Goal: Task Accomplishment & Management: Use online tool/utility

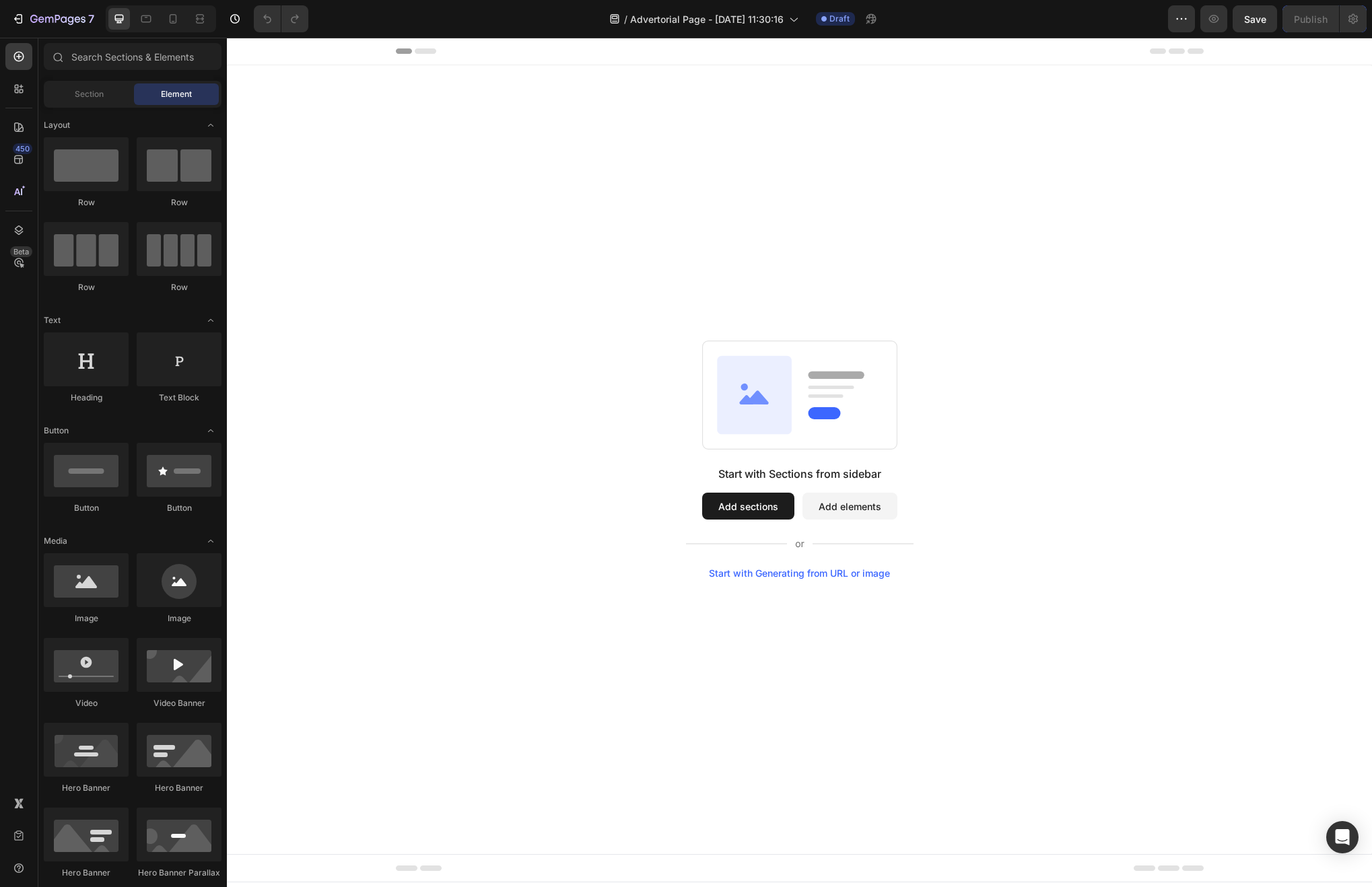
click at [864, 511] on button "Add elements" at bounding box center [850, 505] width 95 height 27
click at [772, 503] on button "Add sections" at bounding box center [748, 505] width 92 height 27
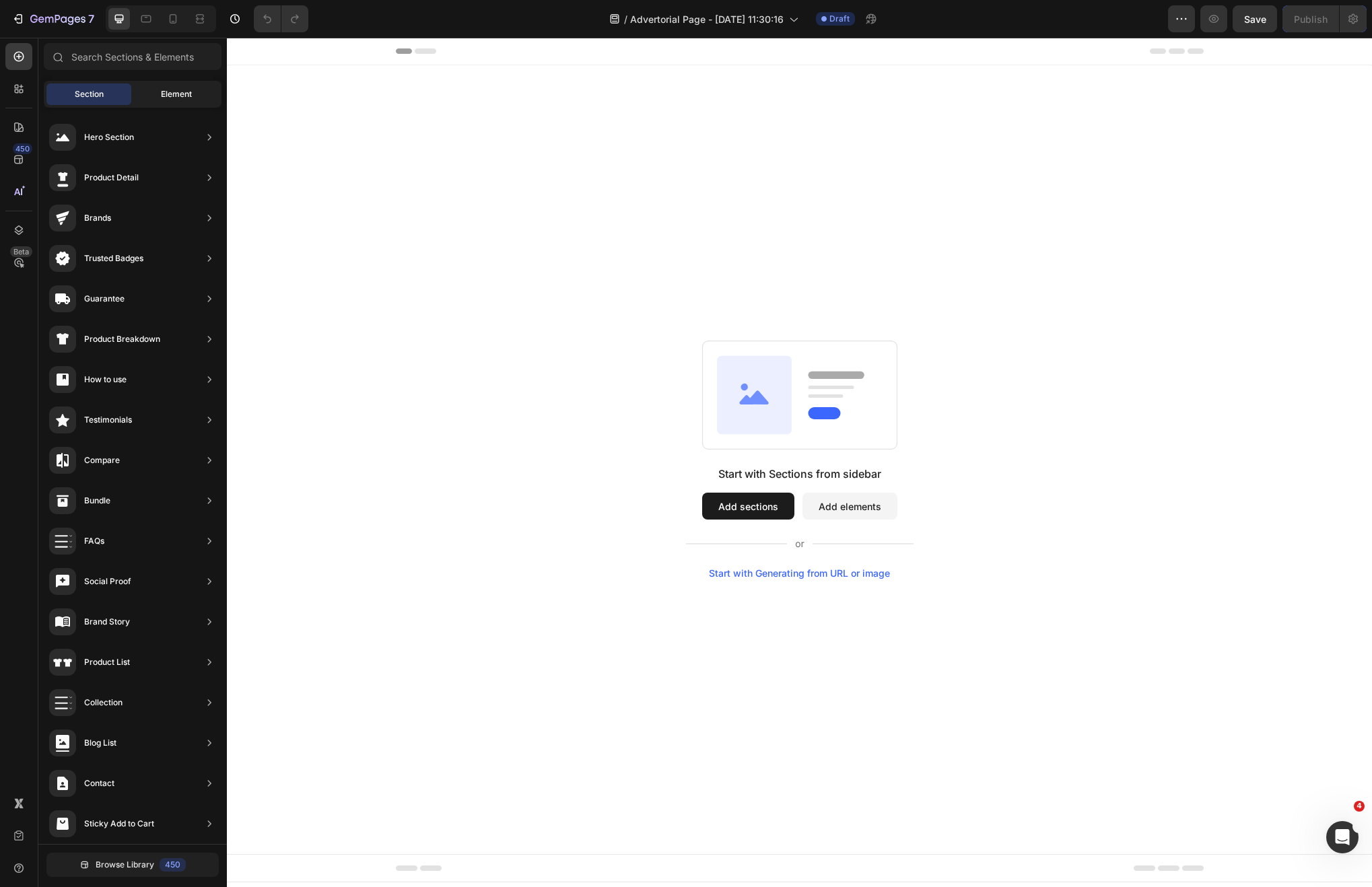
click at [161, 86] on div "Element" at bounding box center [176, 94] width 85 height 22
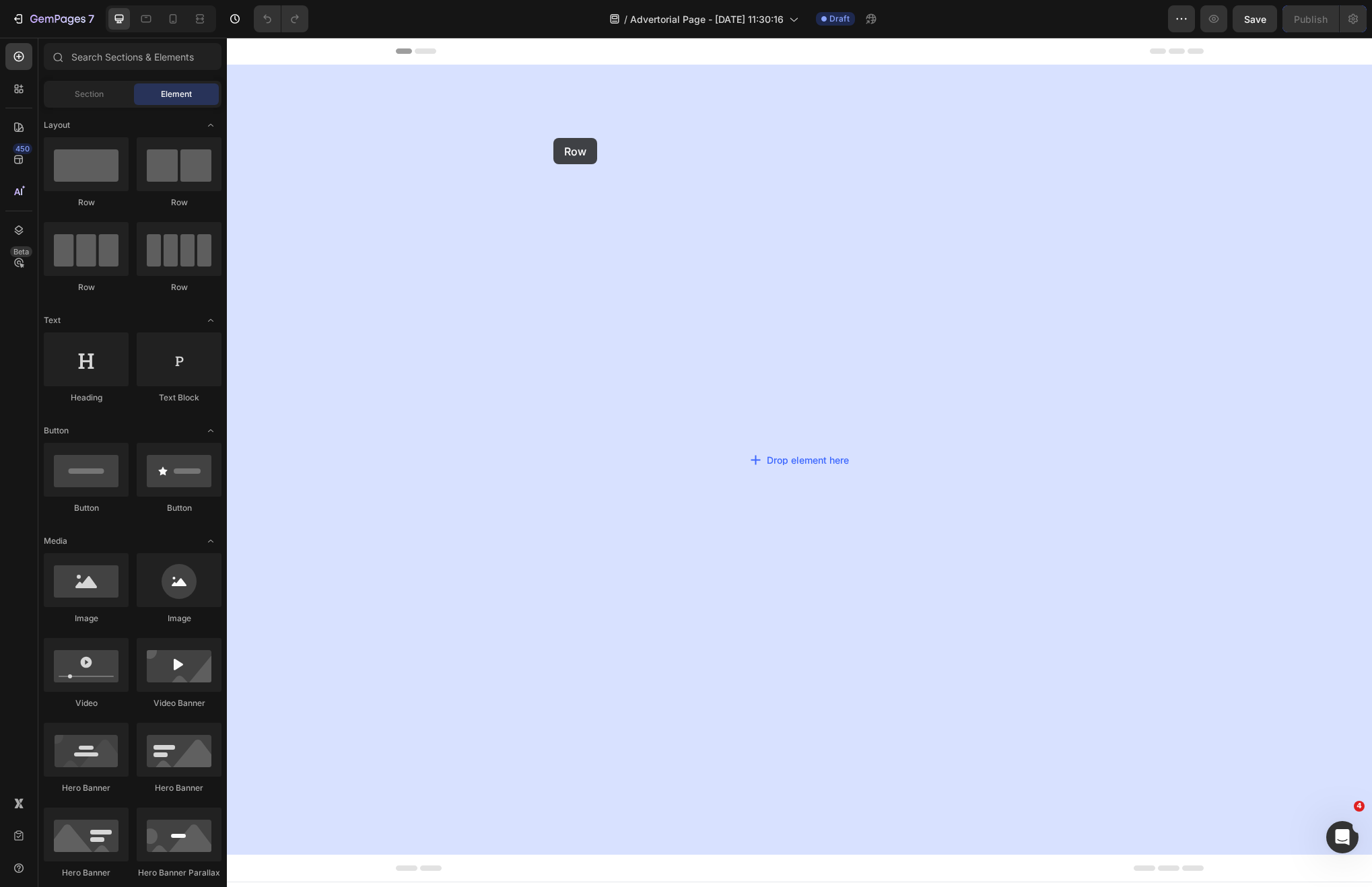
drag, startPoint x: 327, startPoint y: 203, endPoint x: 596, endPoint y: 194, distance: 269.2
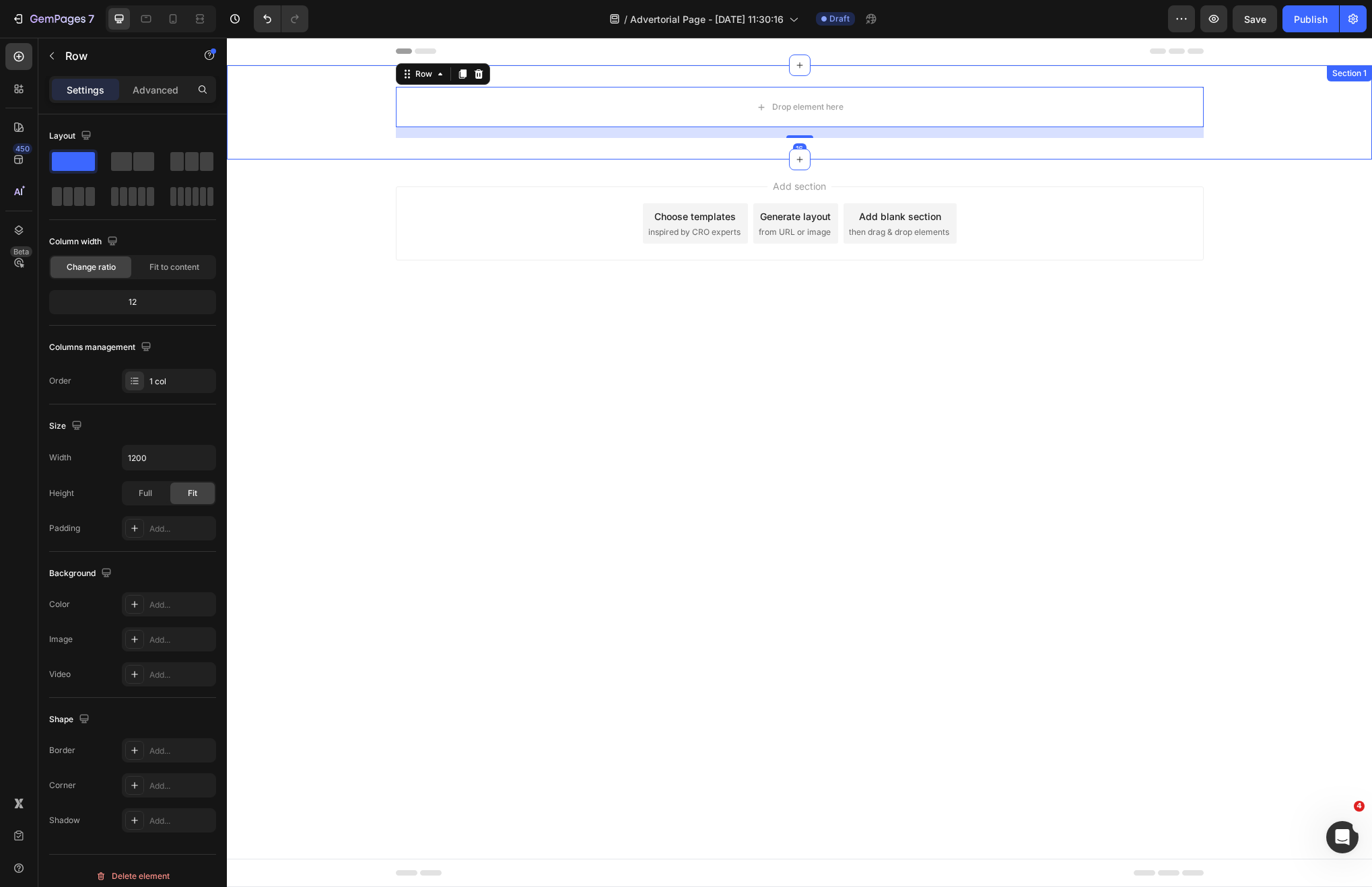
click at [315, 114] on div "Drop element here Row 16" at bounding box center [799, 113] width 1145 height 51
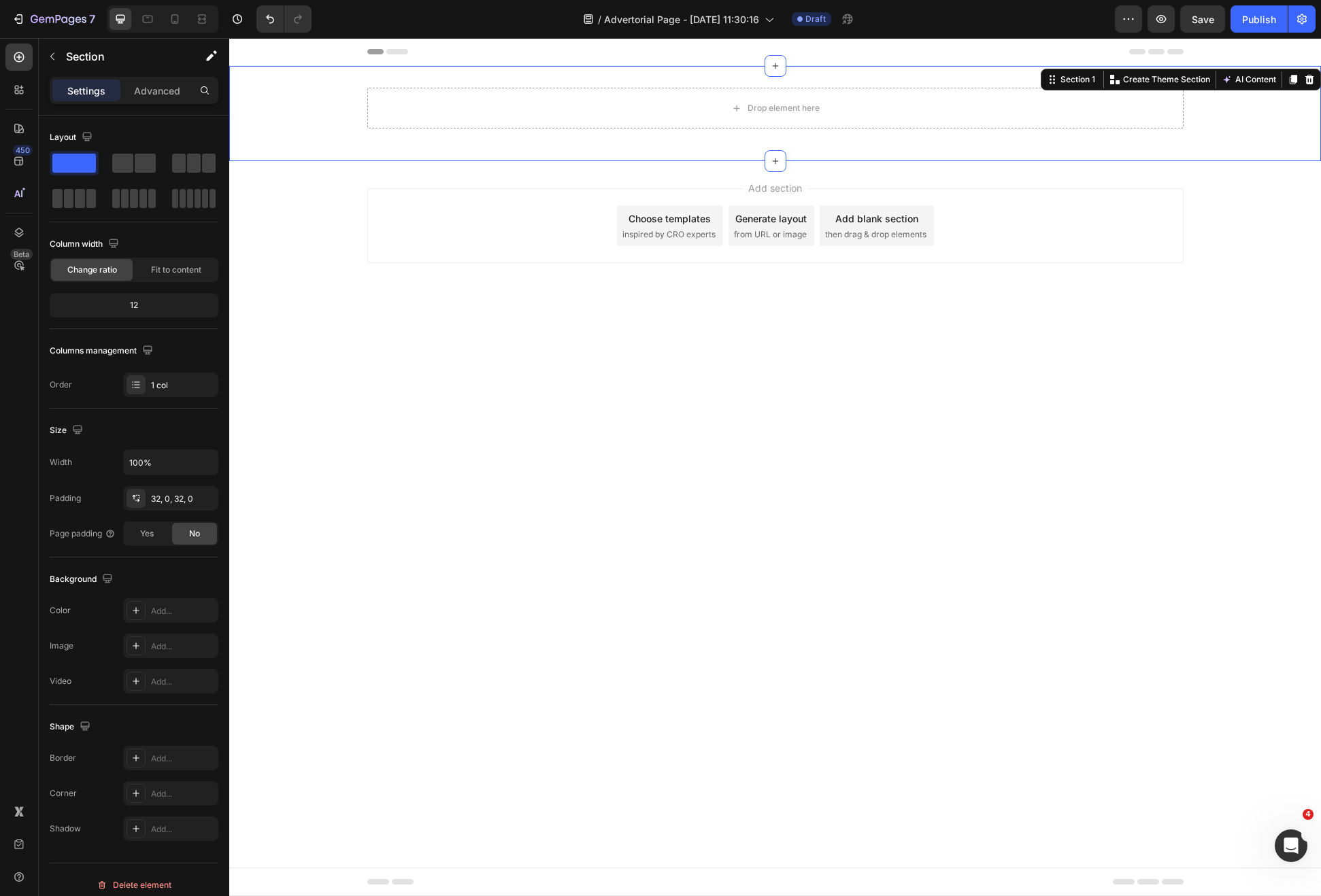
click at [428, 81] on div "Drop element here Row Section 1 Create Theme Section AI Content Write with GemA…" at bounding box center [775, 113] width 1092 height 95
click at [432, 110] on div "Drop element here" at bounding box center [775, 108] width 816 height 41
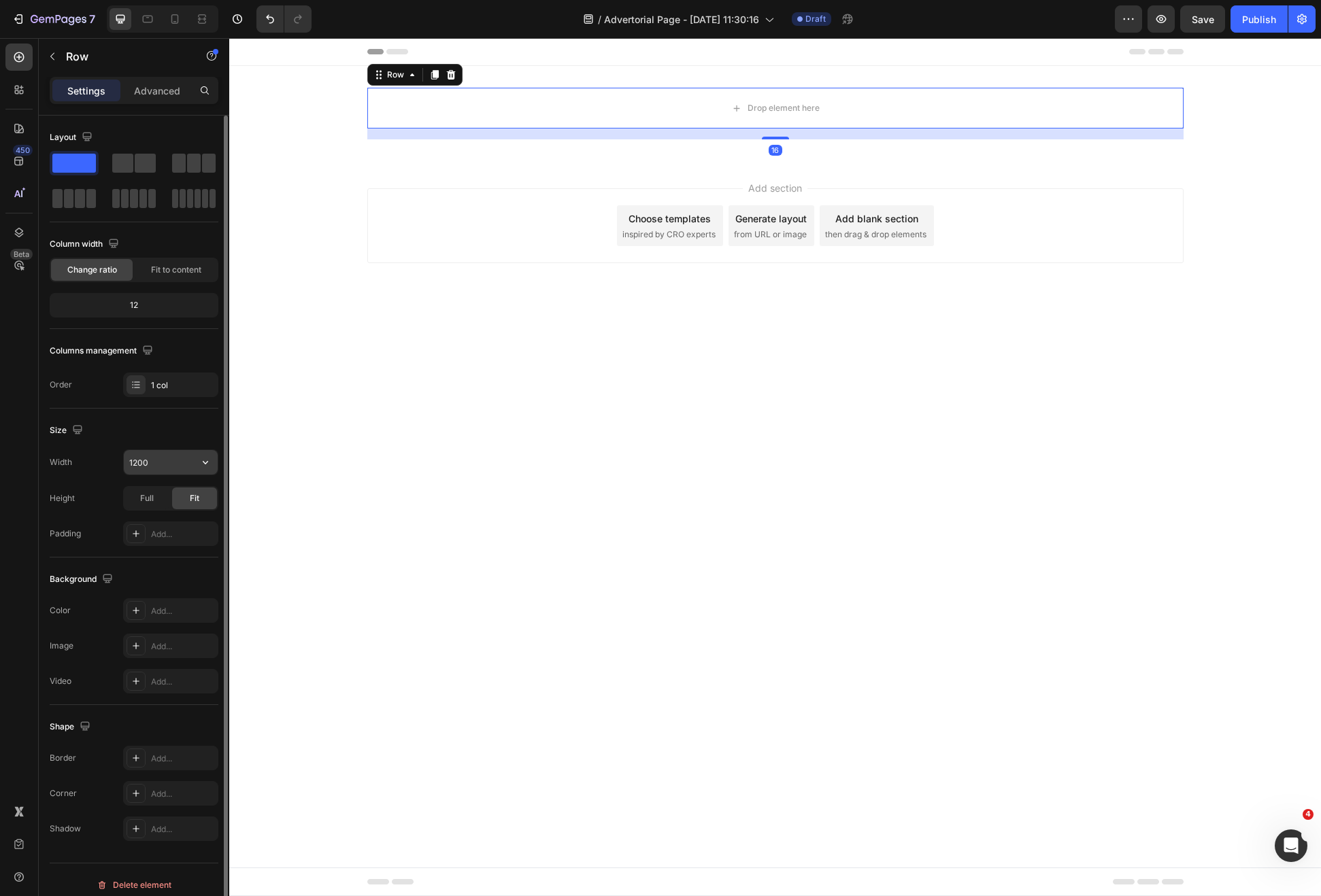
click at [168, 463] on input "1200" at bounding box center [170, 462] width 93 height 24
click at [172, 443] on div "Size Width 1200 Height Full Fit Padding Add..." at bounding box center [134, 483] width 168 height 149
click at [623, 310] on div "Add section Choose templates inspired by CRO experts Generate layout from URL o…" at bounding box center [775, 244] width 1092 height 167
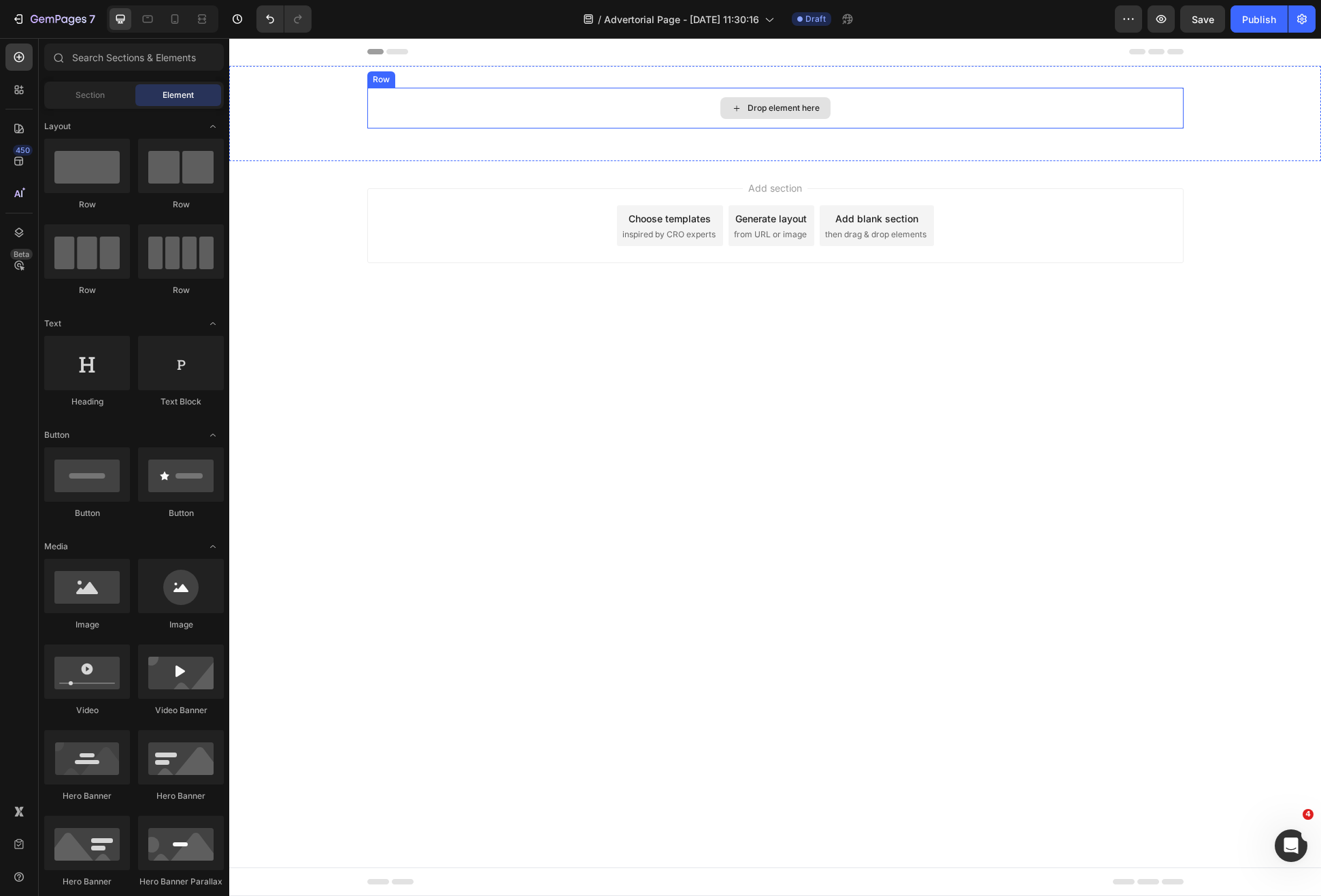
click at [573, 101] on div "Drop element here" at bounding box center [775, 108] width 816 height 41
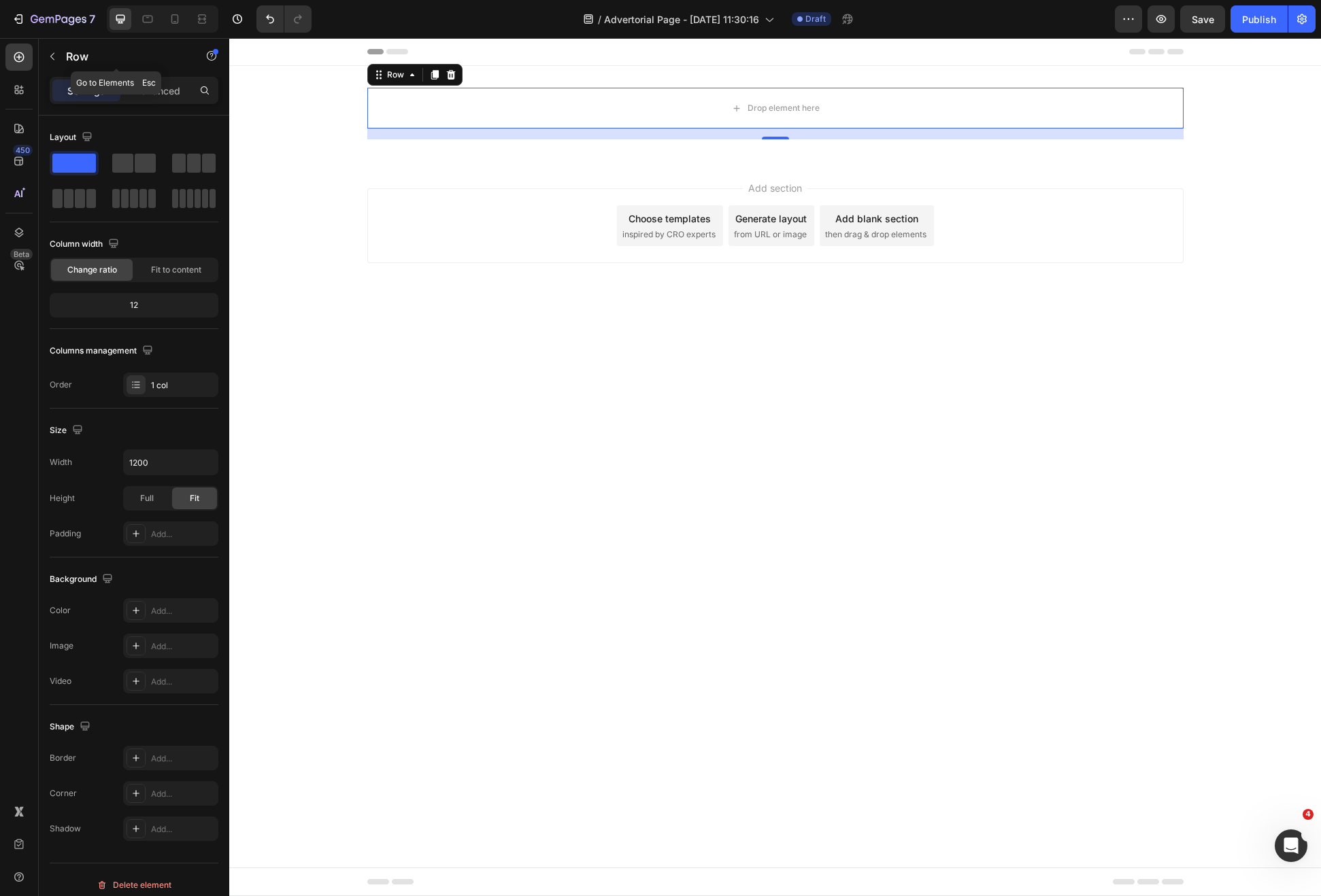
click at [50, 59] on icon "button" at bounding box center [53, 56] width 11 height 11
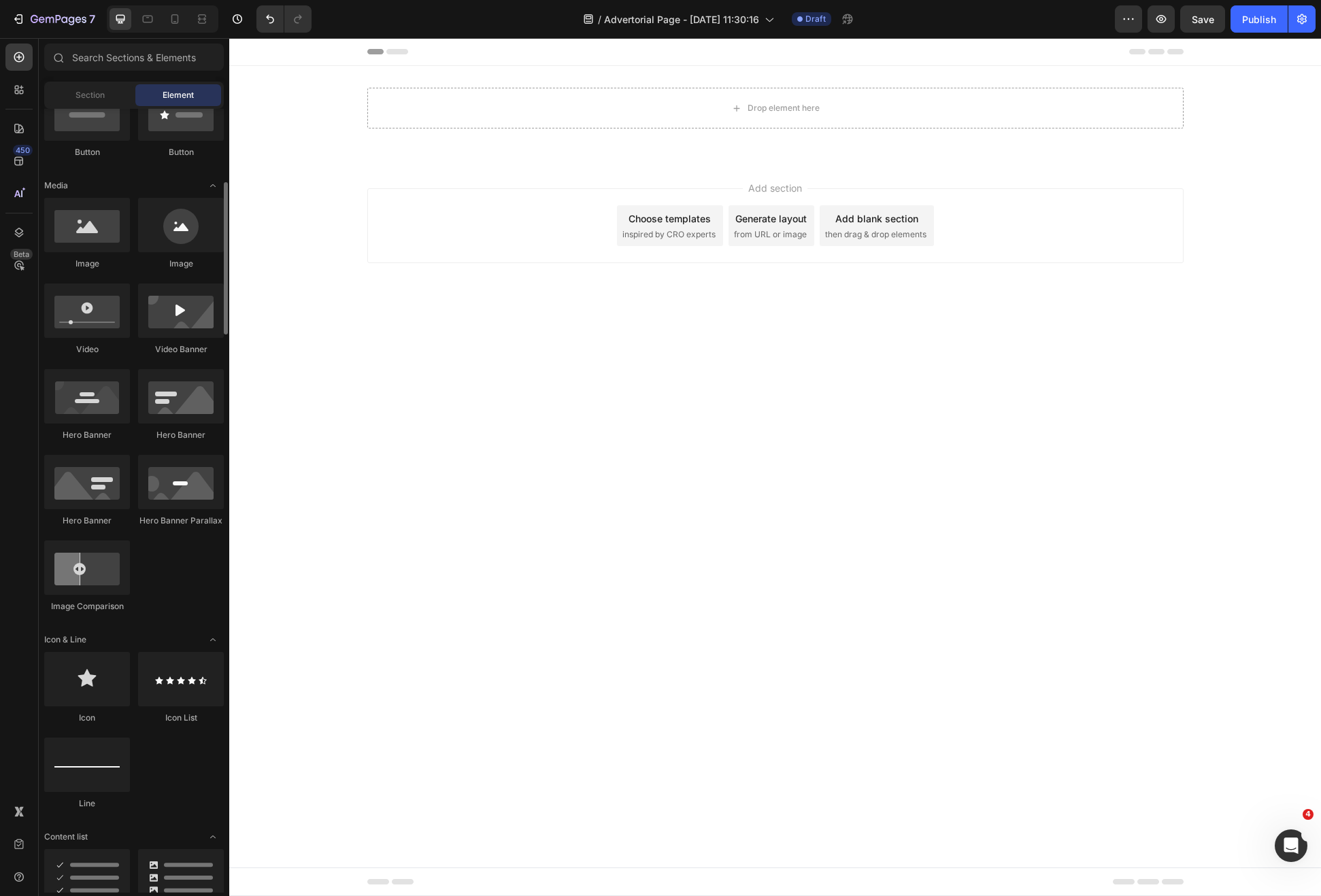
scroll to position [804, 0]
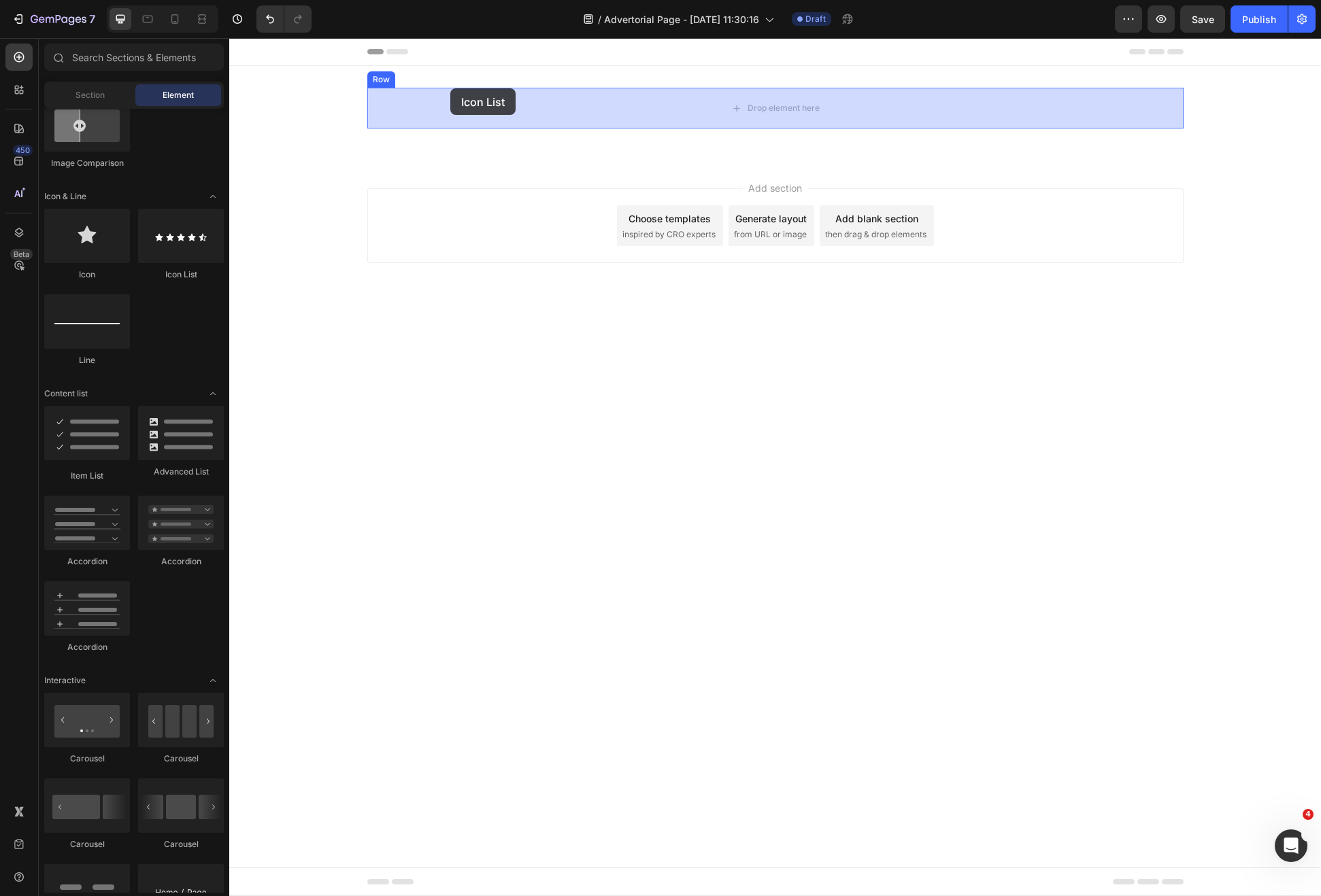
drag, startPoint x: 418, startPoint y: 292, endPoint x: 451, endPoint y: 89, distance: 205.7
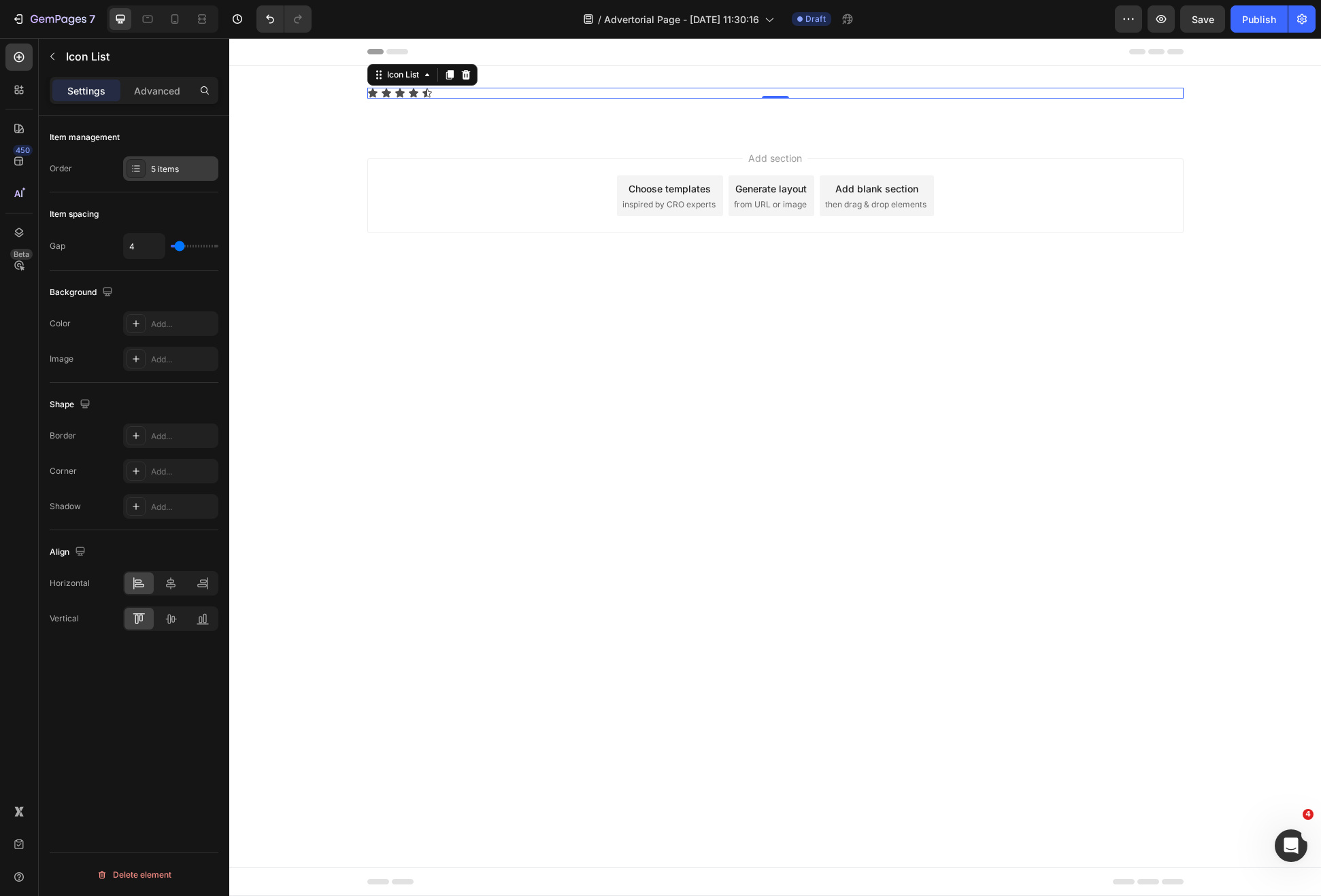
click at [150, 175] on div "5 items" at bounding box center [170, 168] width 95 height 24
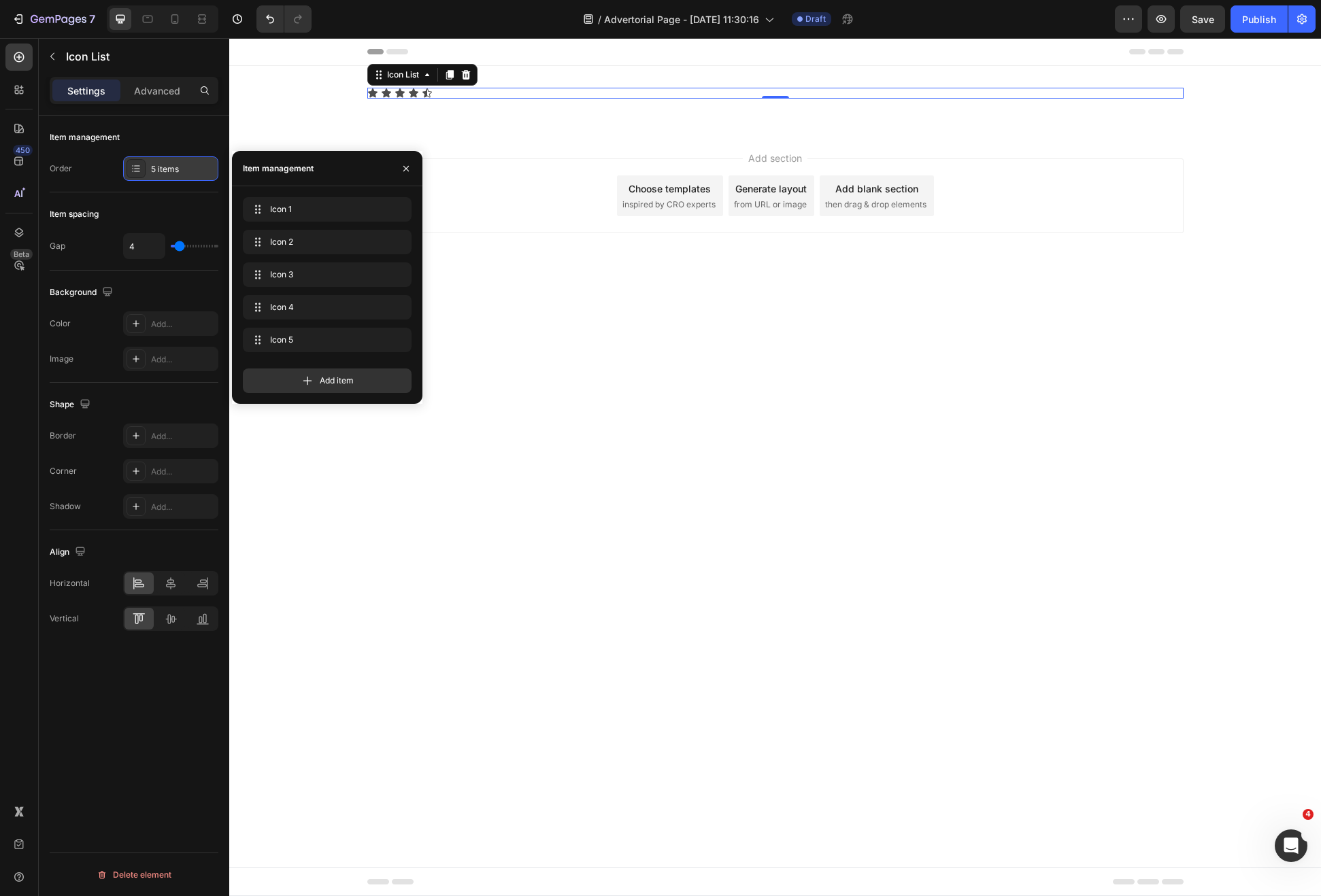
click at [146, 171] on div "5 items" at bounding box center [170, 168] width 95 height 24
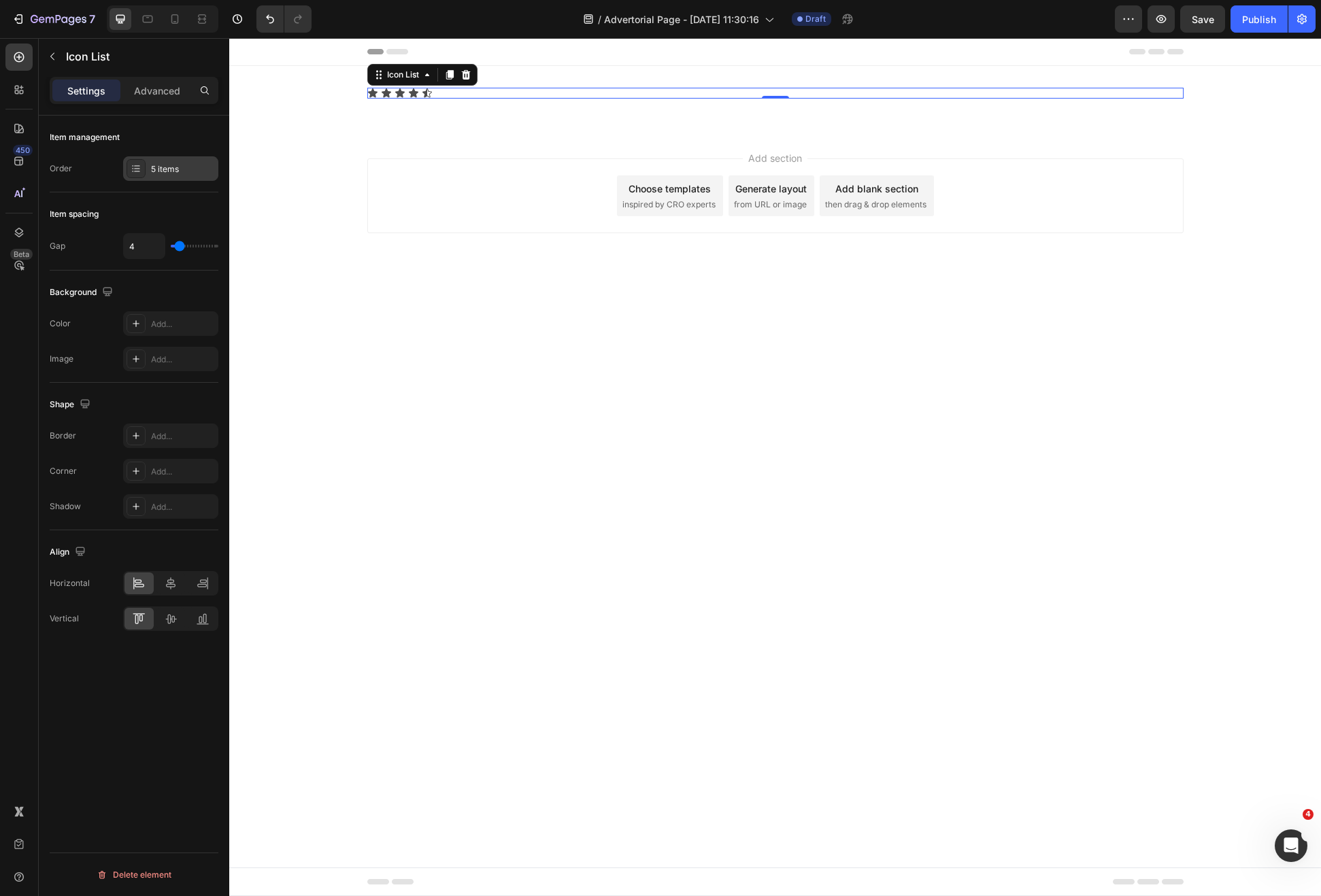
click at [127, 177] on div "5 items" at bounding box center [170, 168] width 95 height 24
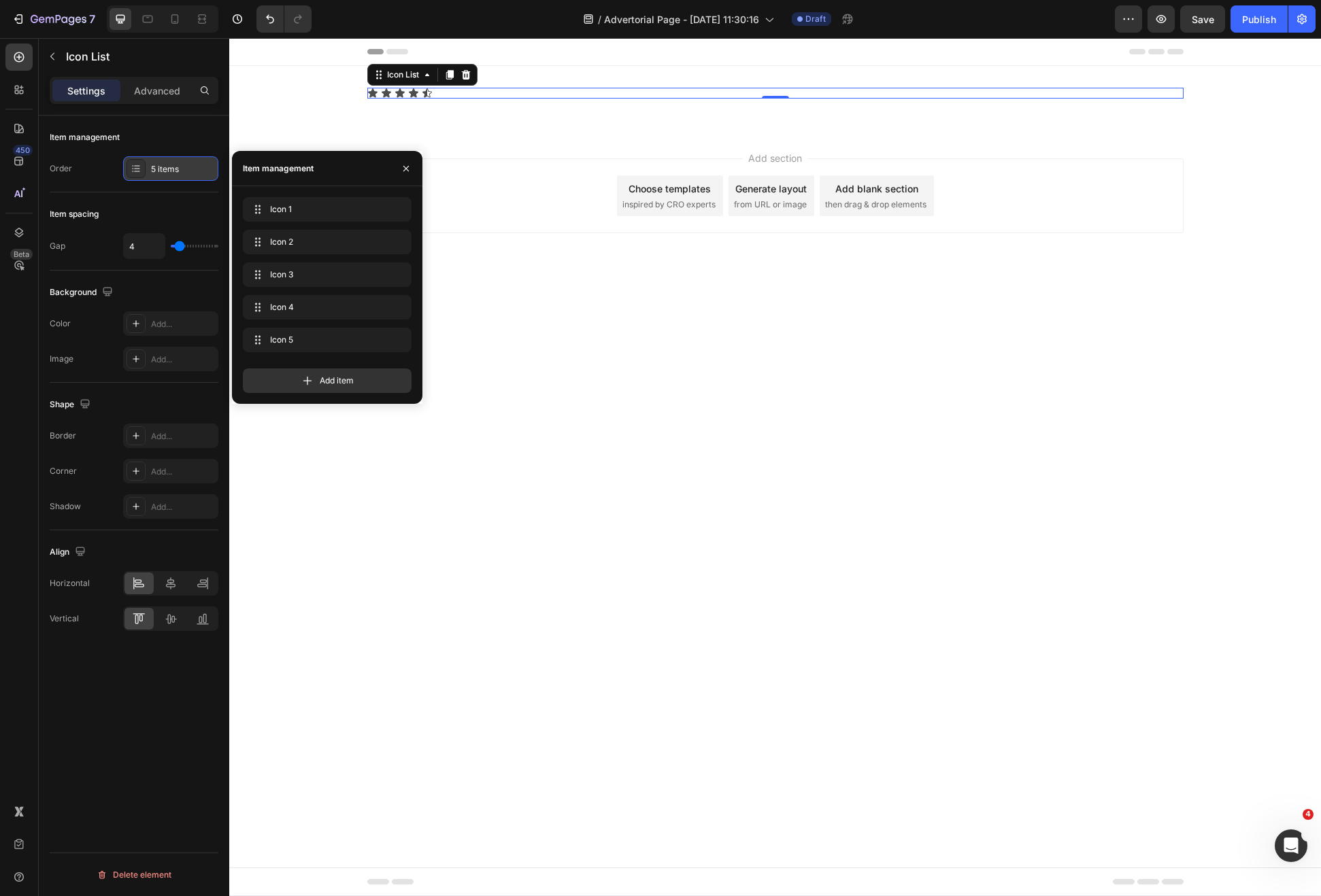
click at [129, 177] on div at bounding box center [136, 168] width 19 height 19
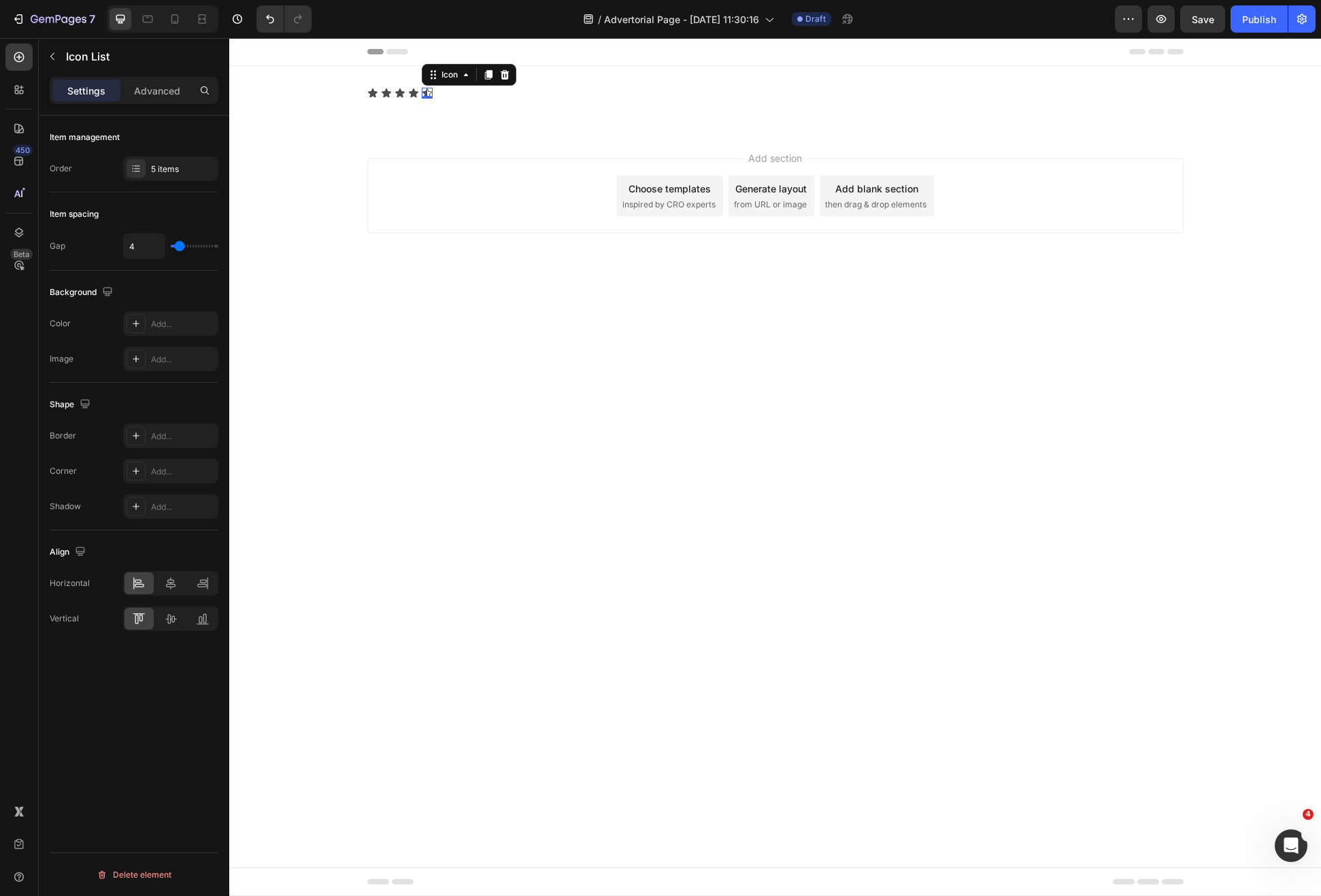
click at [429, 93] on div "Icon 0" at bounding box center [427, 93] width 11 height 11
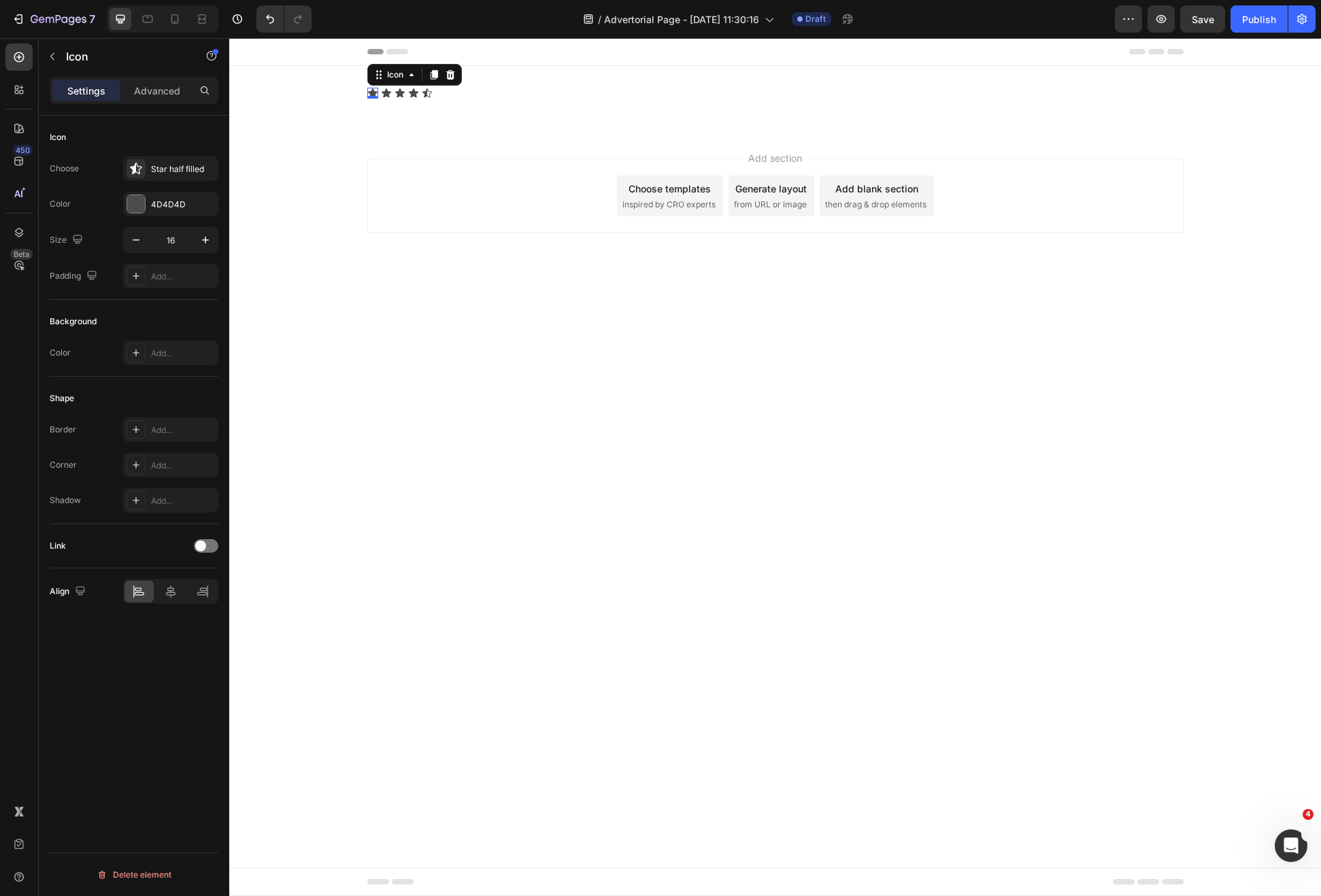
click at [377, 93] on div "Icon 0" at bounding box center [373, 93] width 11 height 11
click at [149, 172] on div "Star filled" at bounding box center [170, 168] width 95 height 24
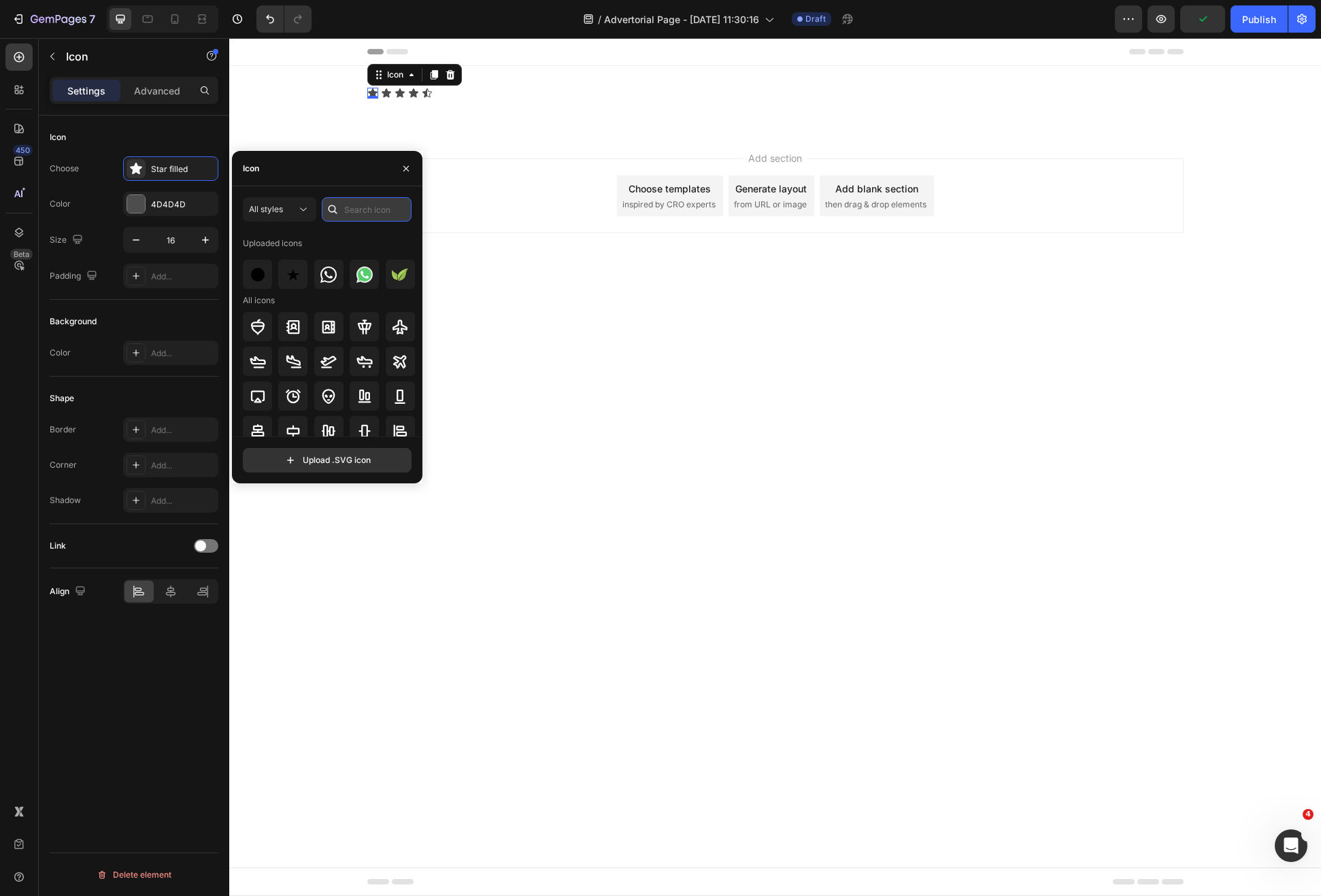
click at [354, 217] on input "text" at bounding box center [366, 209] width 90 height 24
type input "star"
click at [258, 283] on div at bounding box center [258, 275] width 30 height 30
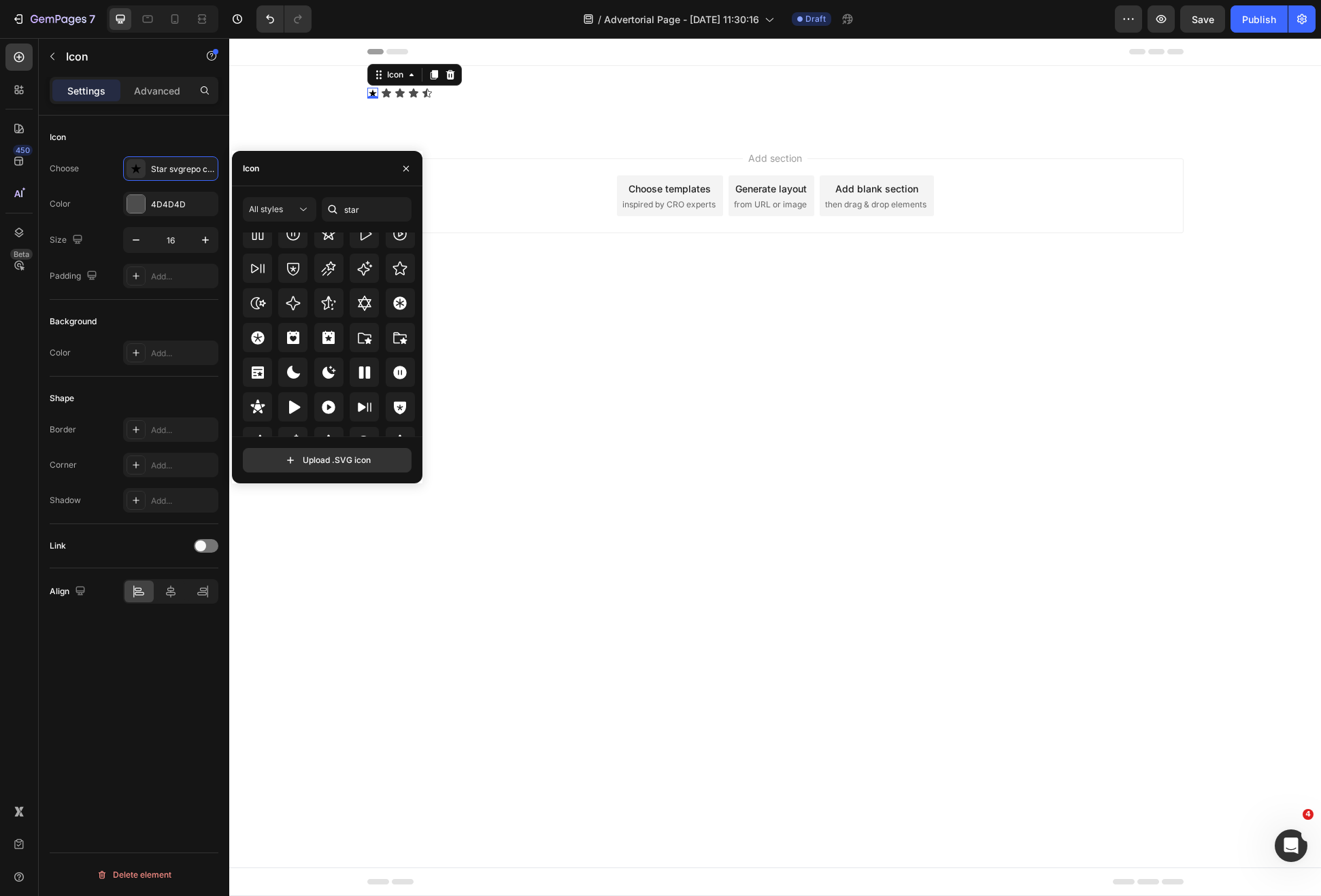
scroll to position [281, 0]
click at [533, 359] on body "Header Icon 0 Icon Icon Icon Icon Icon List Row Section 1 Root Start with Secti…" at bounding box center [775, 467] width 1092 height 858
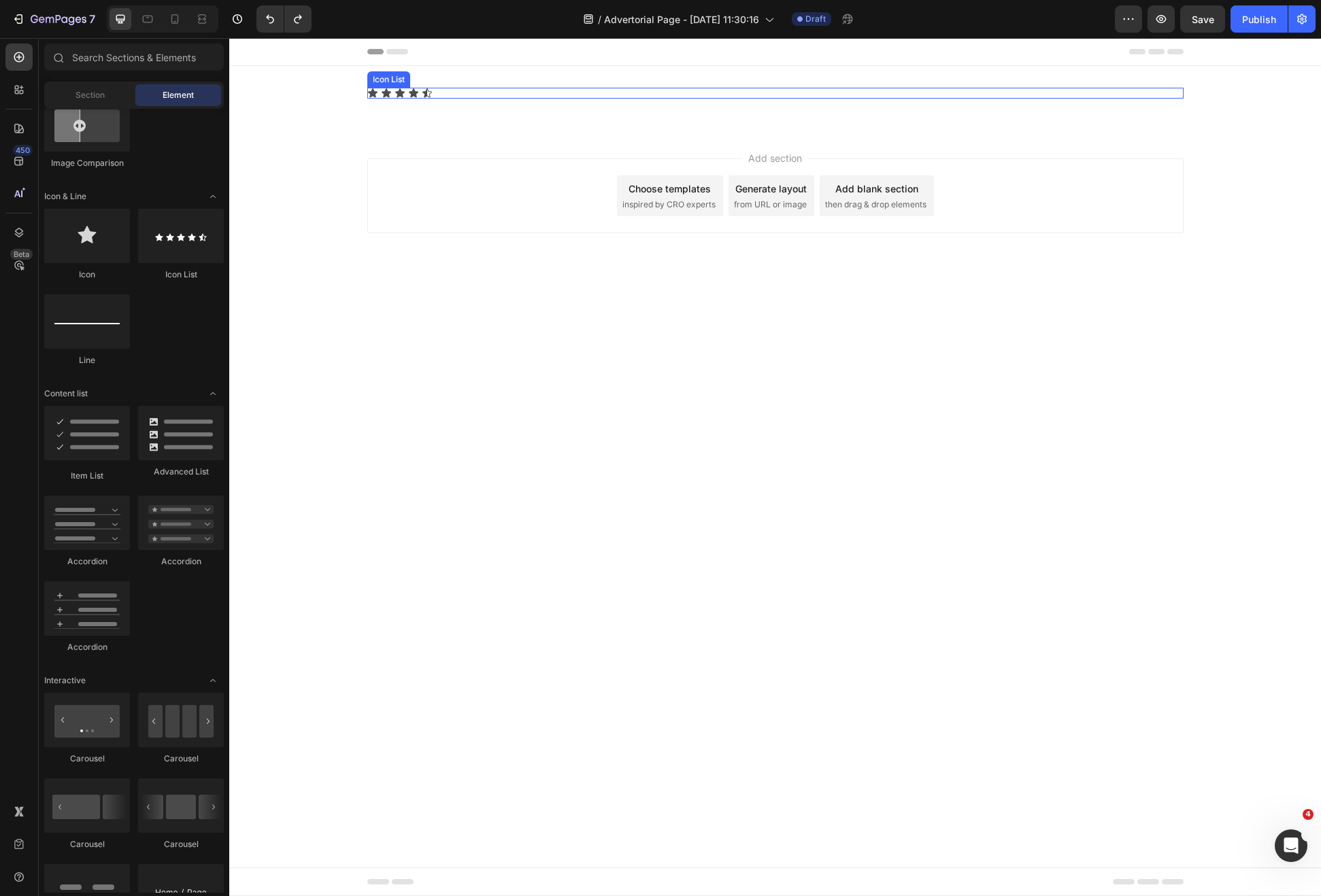
click at [429, 91] on icon at bounding box center [427, 93] width 11 height 11
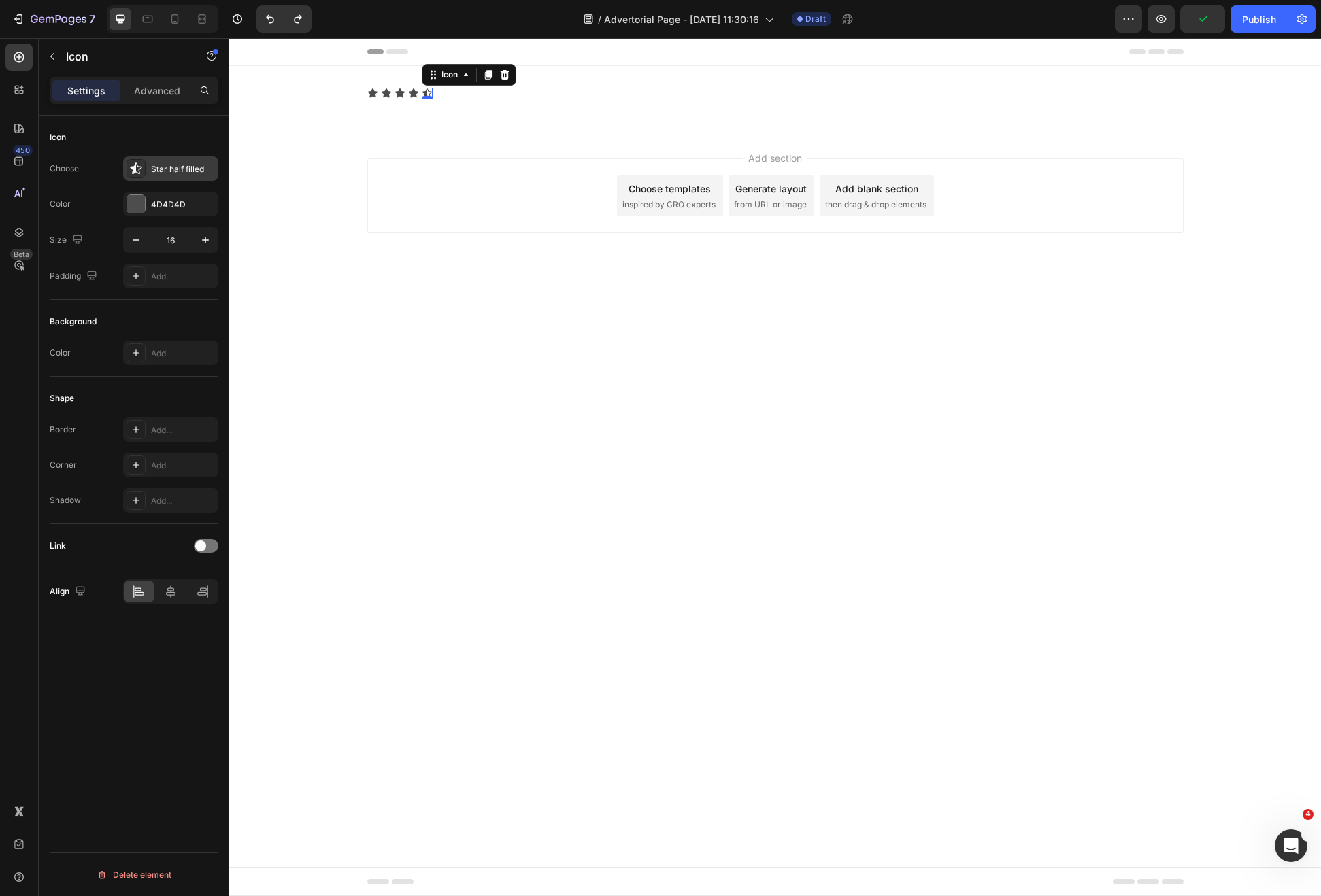
click at [123, 163] on div "Star half filled" at bounding box center [170, 168] width 95 height 24
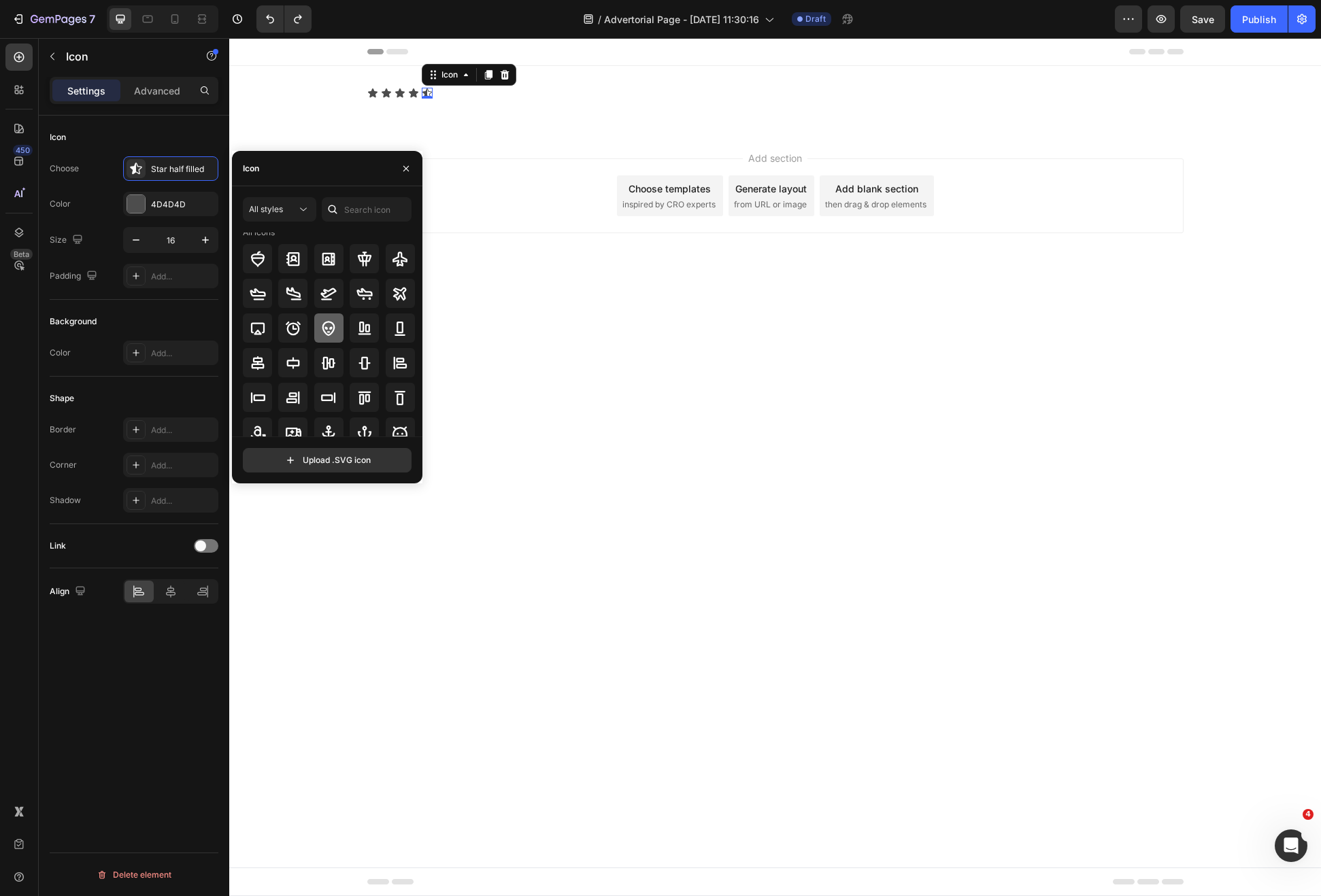
scroll to position [77, 0]
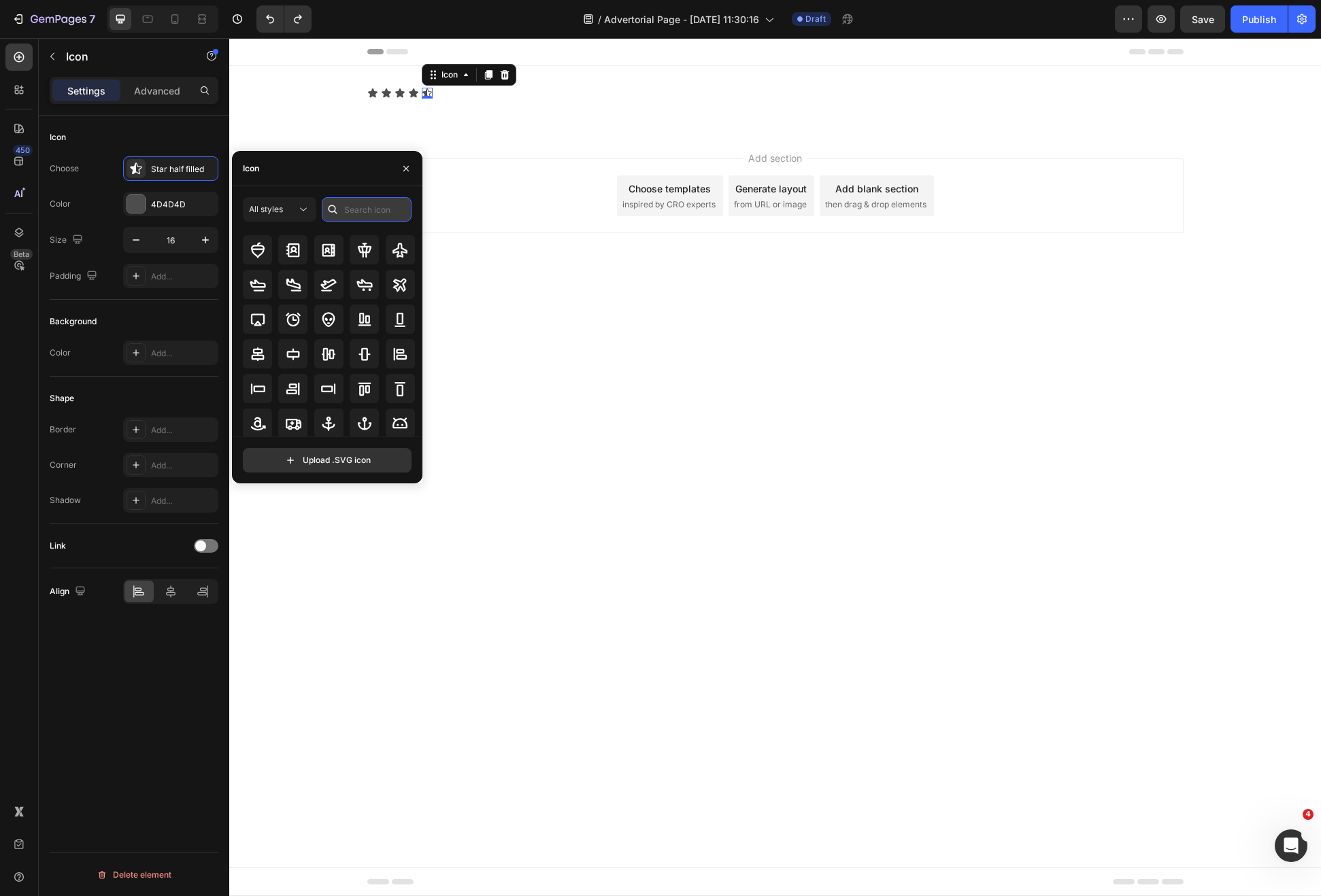
click at [369, 202] on input "text" at bounding box center [366, 209] width 90 height 24
click at [413, 93] on div "Icon 0" at bounding box center [414, 93] width 11 height 11
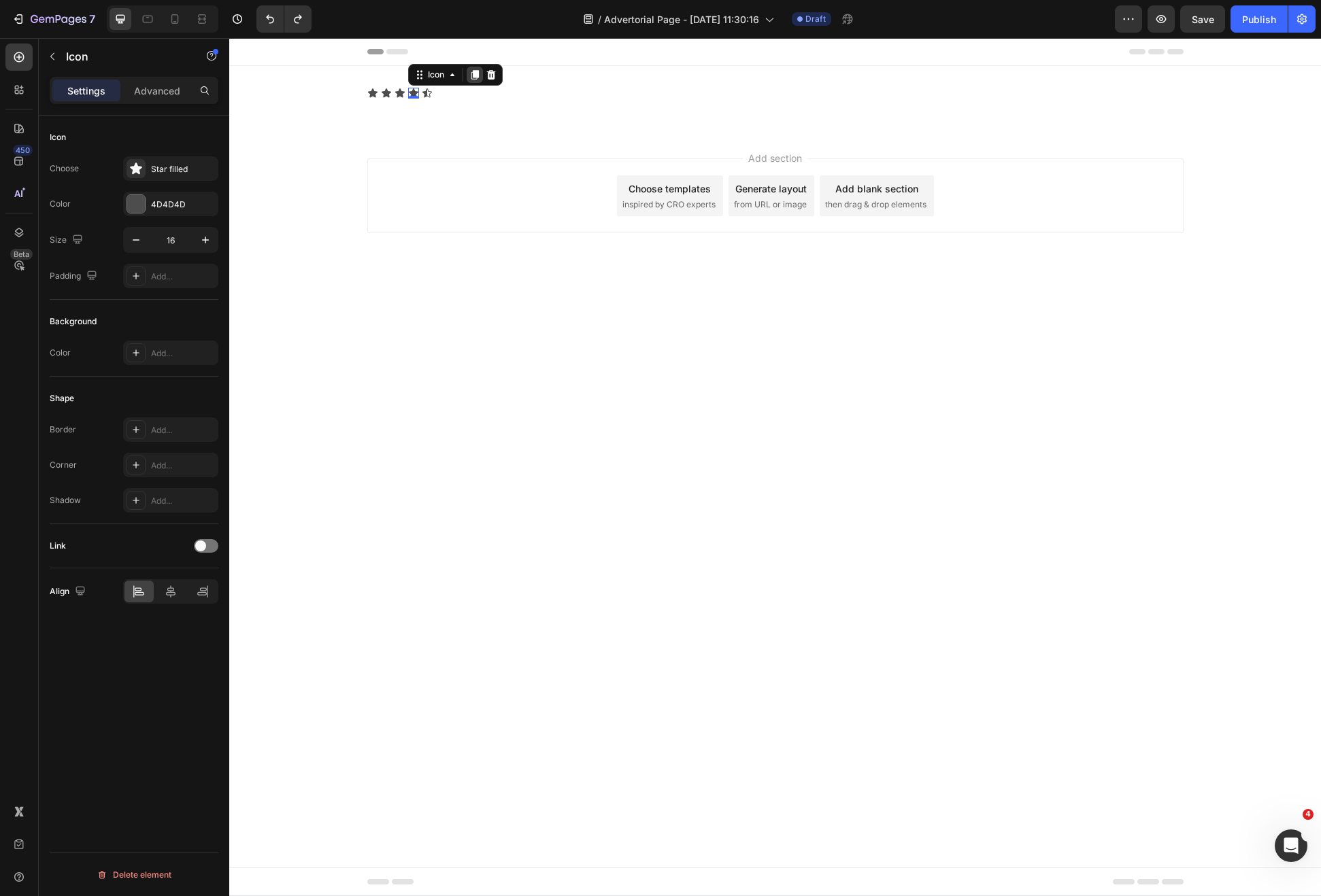
click at [475, 73] on icon at bounding box center [475, 75] width 7 height 9
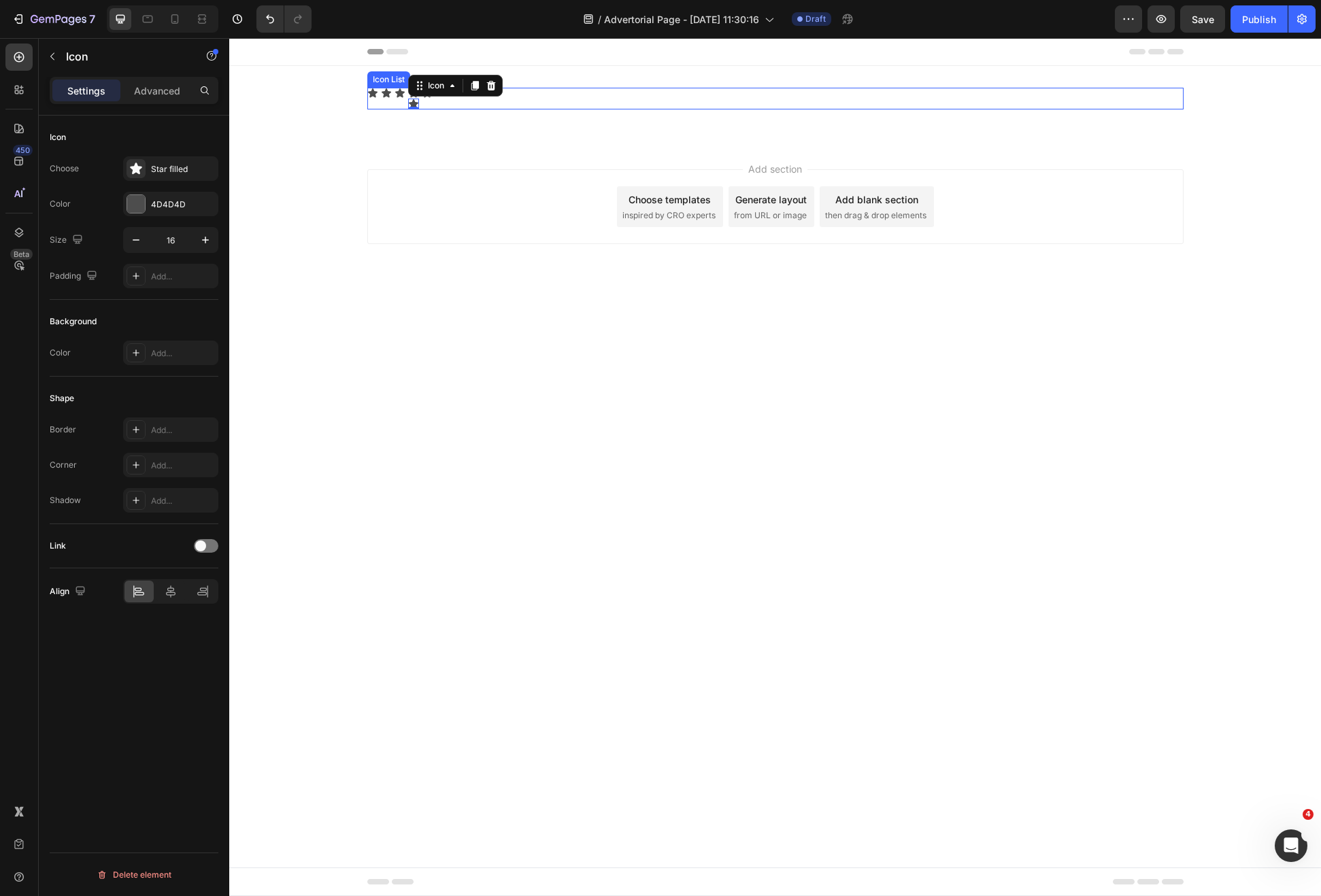
click at [424, 102] on div "Icon Icon Icon Icon Icon 0 Icon" at bounding box center [775, 99] width 816 height 22
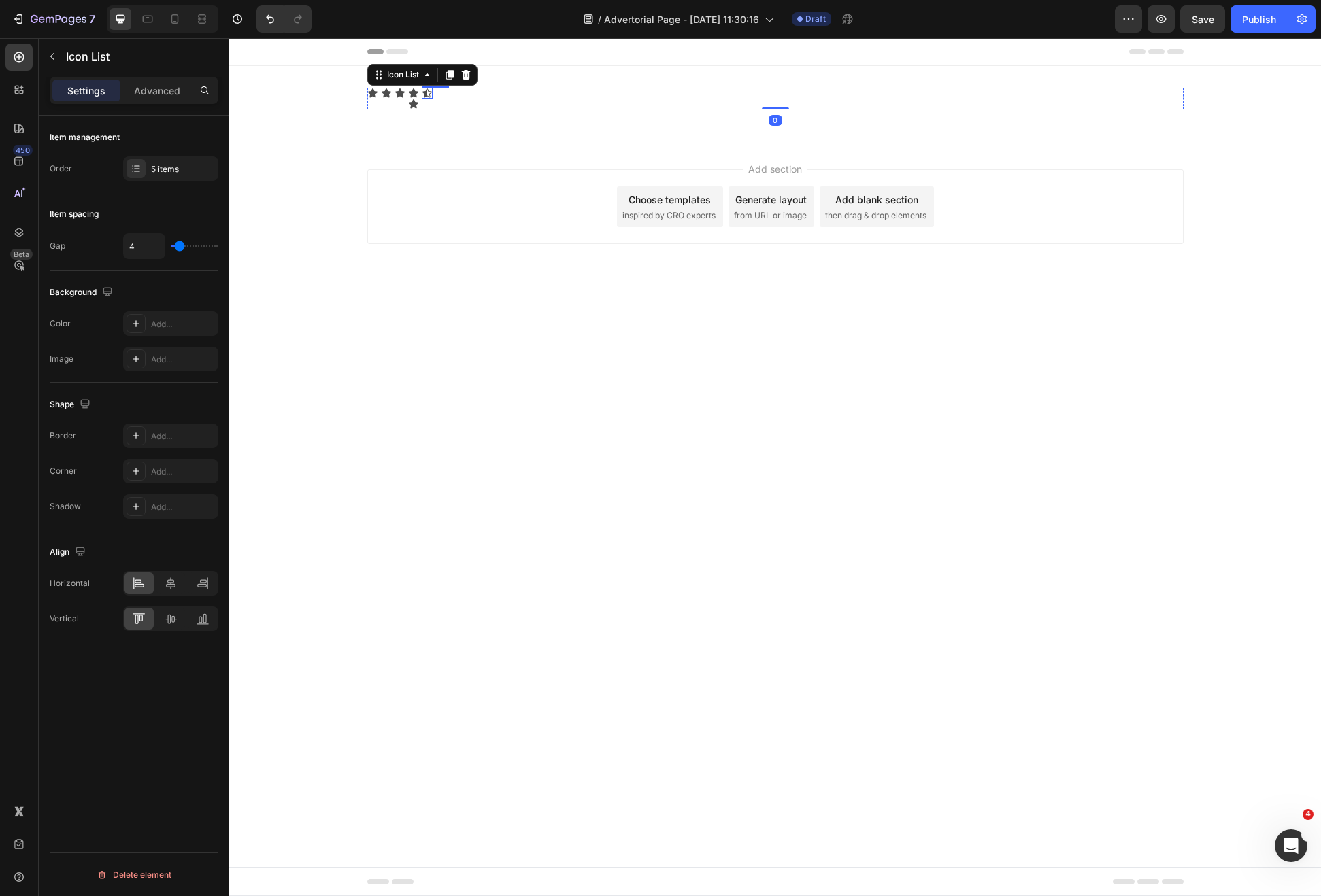
click at [425, 97] on icon at bounding box center [427, 93] width 9 height 9
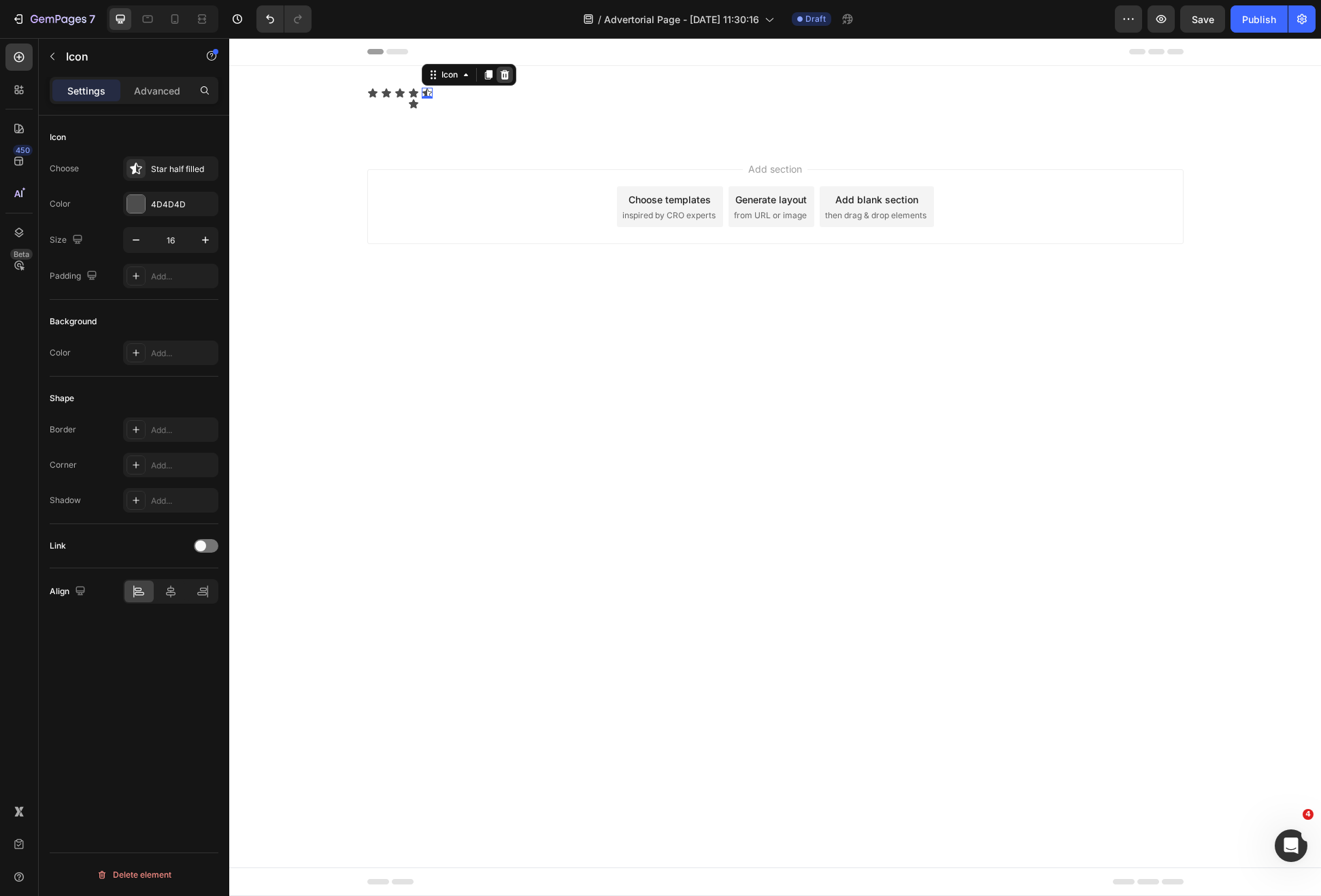
click at [505, 72] on icon at bounding box center [504, 75] width 9 height 9
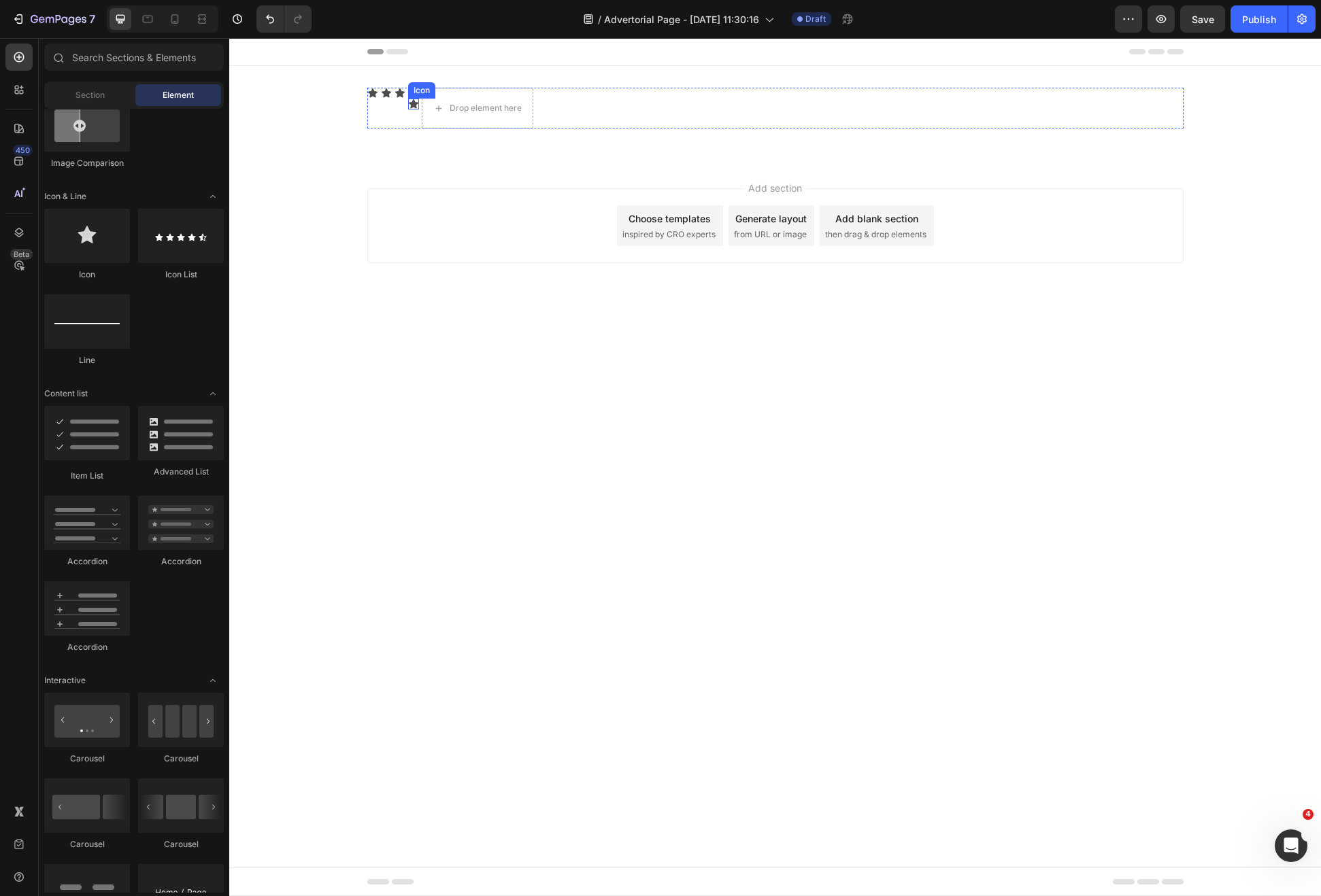
click at [414, 104] on icon at bounding box center [414, 104] width 9 height 9
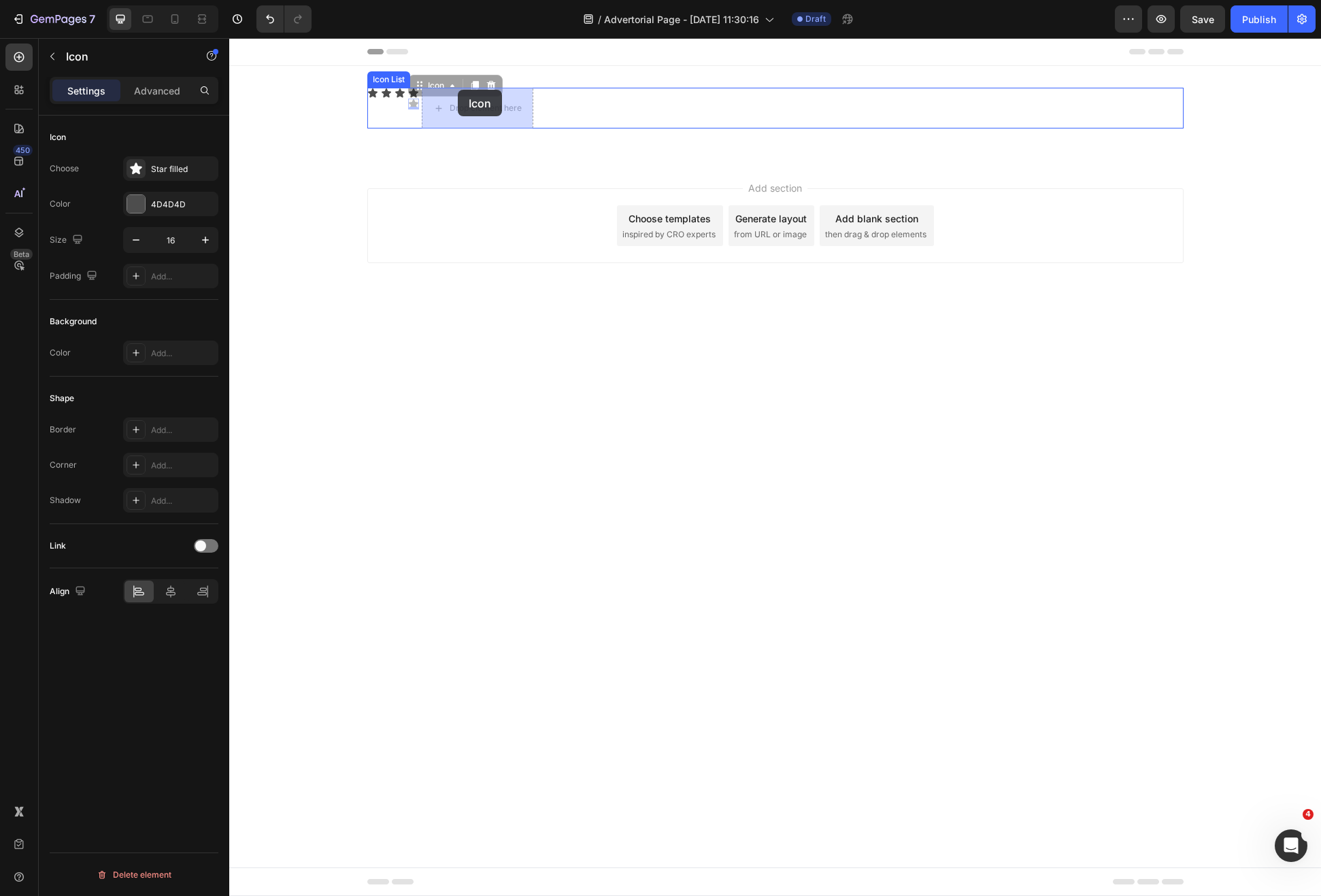
drag, startPoint x: 418, startPoint y: 90, endPoint x: 459, endPoint y: 92, distance: 41.0
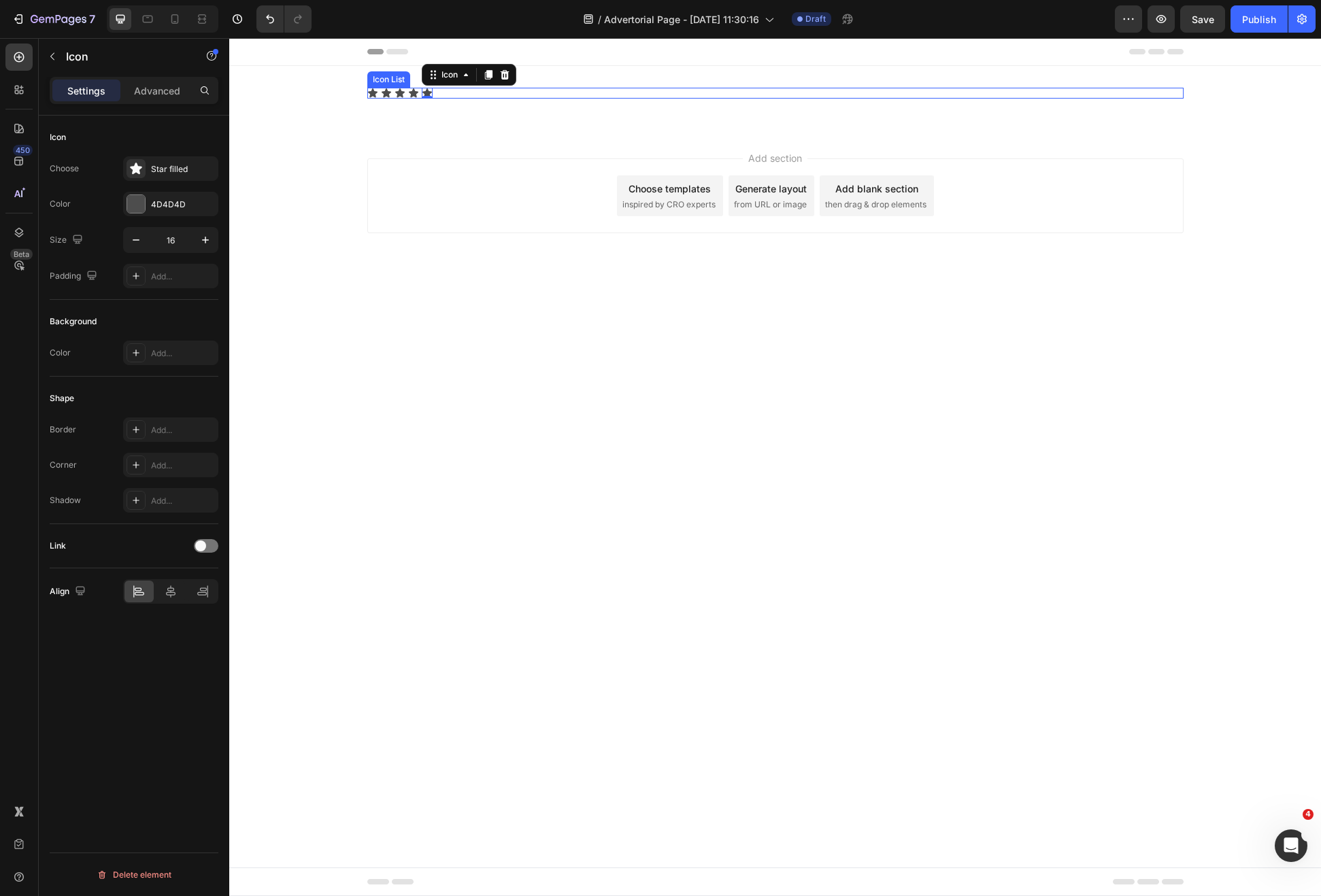
click at [487, 91] on div "Icon Icon Icon Icon Icon 0" at bounding box center [775, 93] width 816 height 11
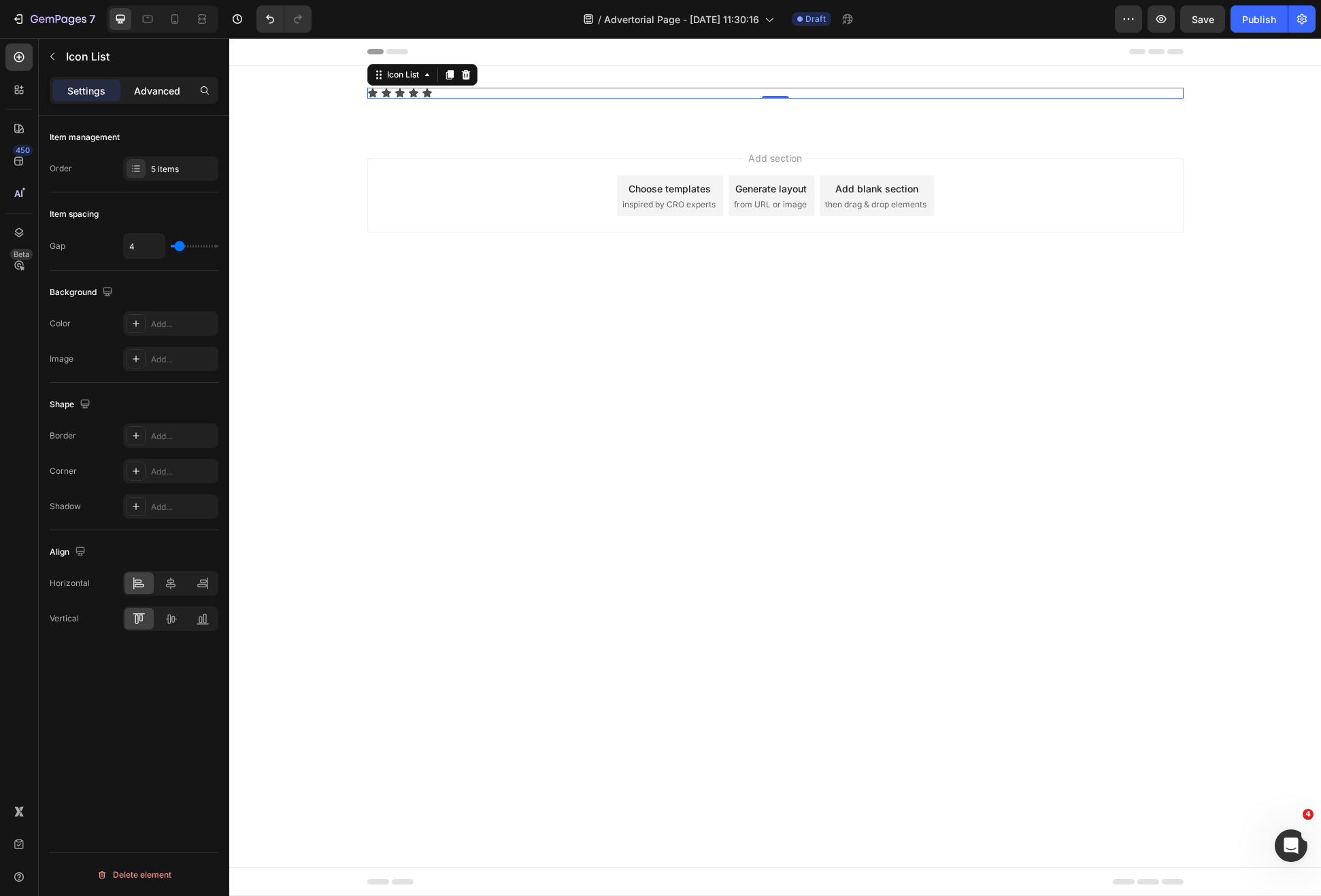
click at [176, 86] on p "Advanced" at bounding box center [157, 90] width 46 height 14
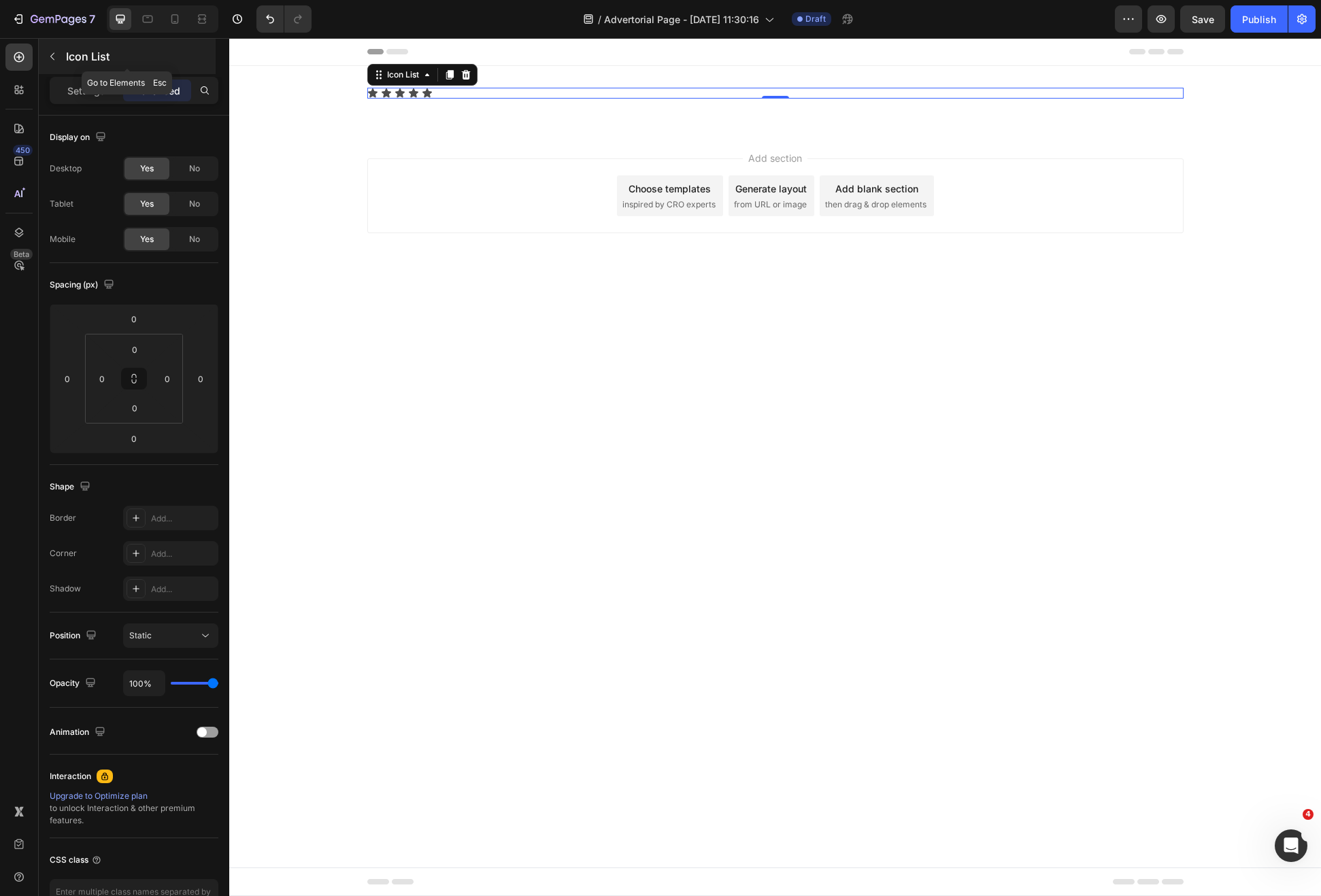
click at [53, 55] on icon "button" at bounding box center [53, 56] width 11 height 11
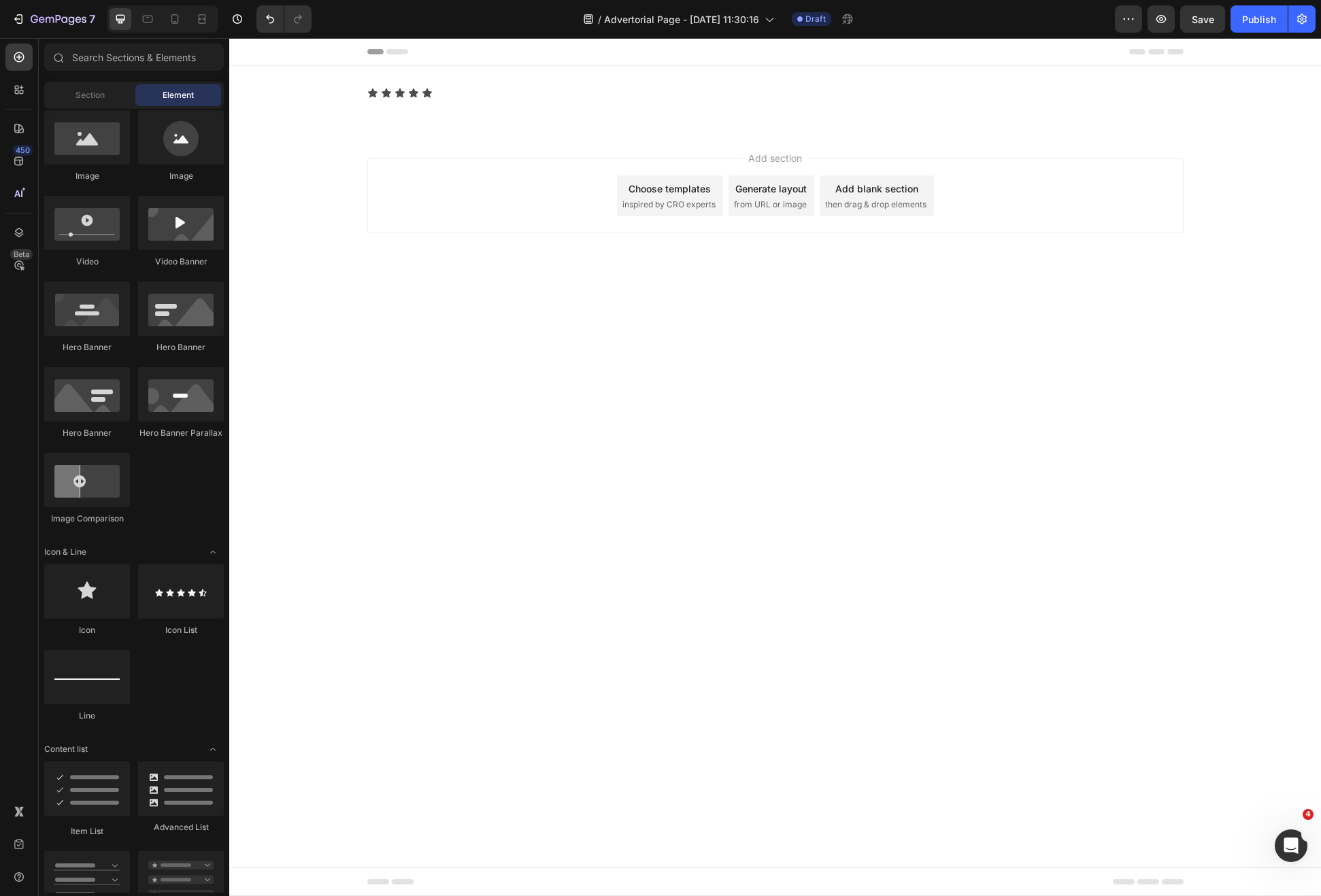
scroll to position [0, 0]
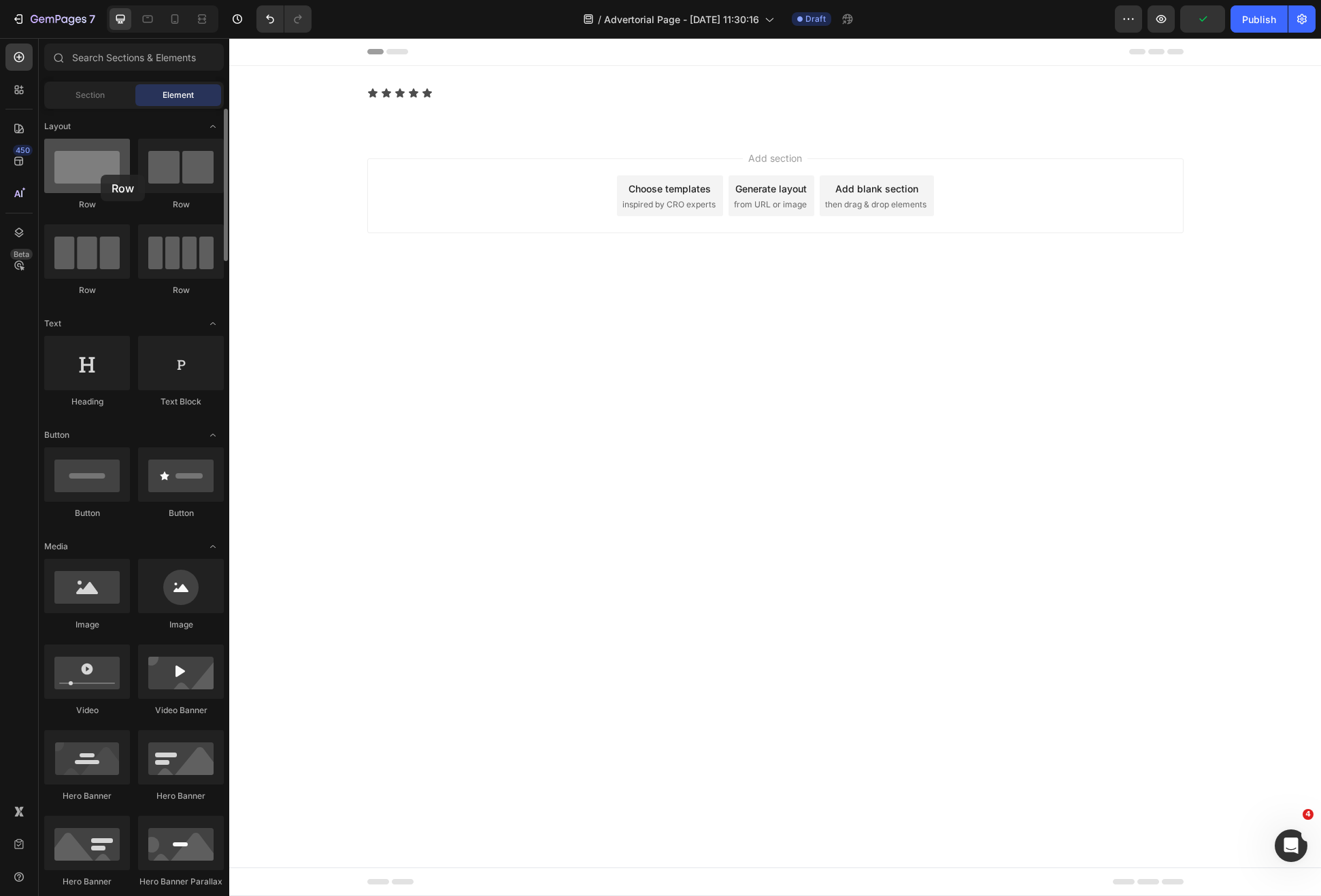
drag, startPoint x: 93, startPoint y: 175, endPoint x: 101, endPoint y: 175, distance: 8.0
click at [101, 175] on div at bounding box center [87, 166] width 86 height 55
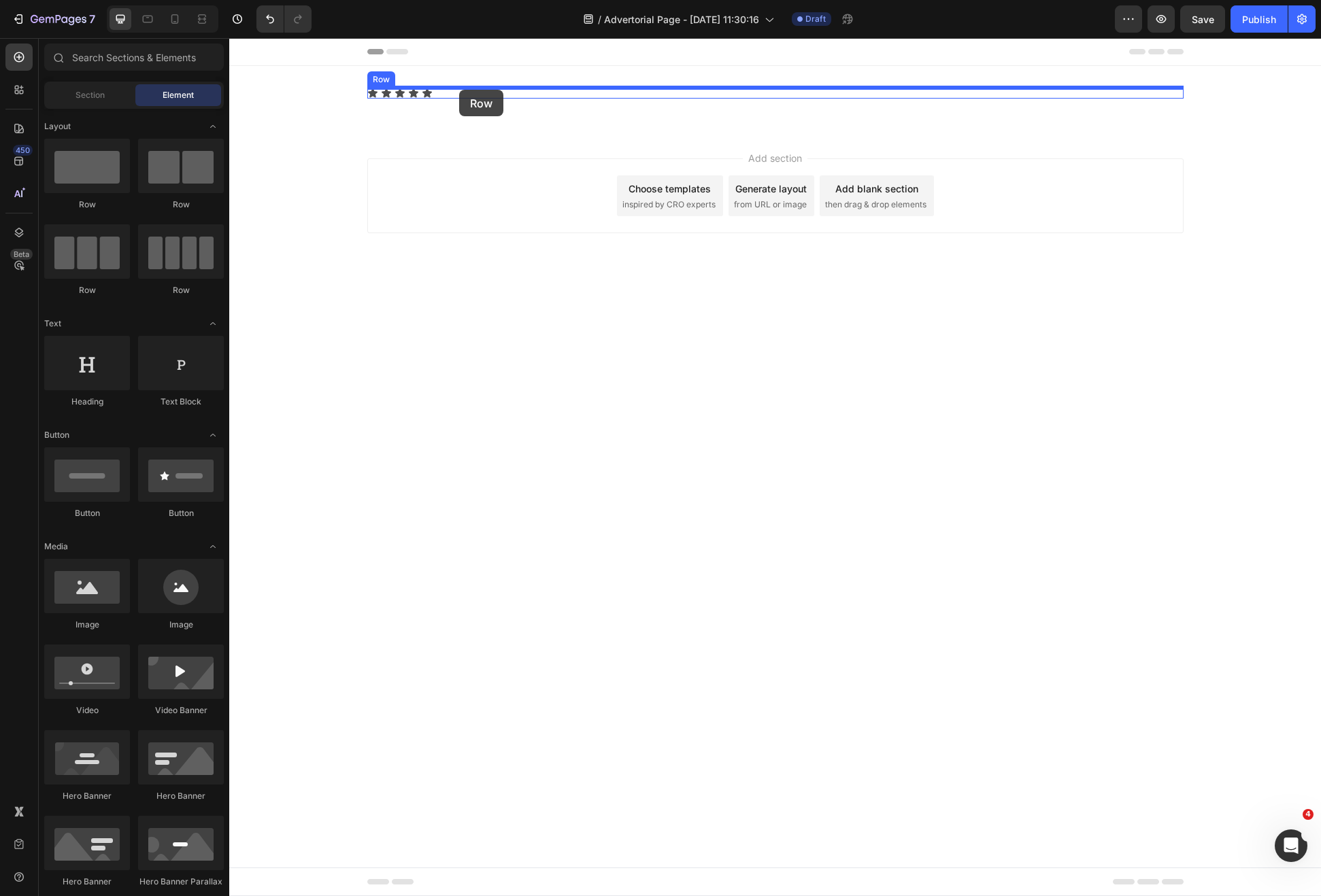
drag, startPoint x: 407, startPoint y: 222, endPoint x: 459, endPoint y: 90, distance: 141.9
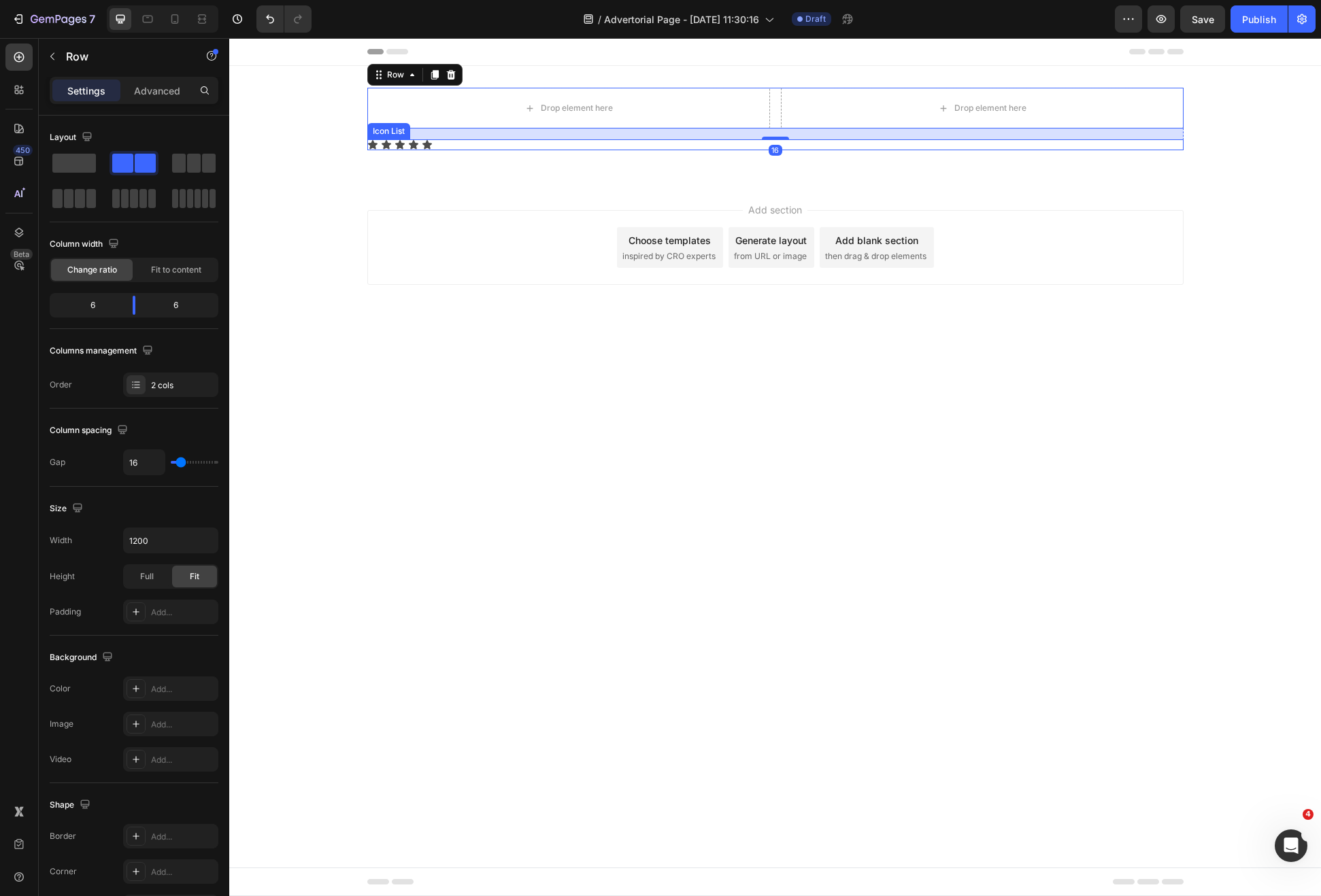
click at [462, 142] on div "Icon Icon Icon Icon Icon" at bounding box center [775, 145] width 816 height 11
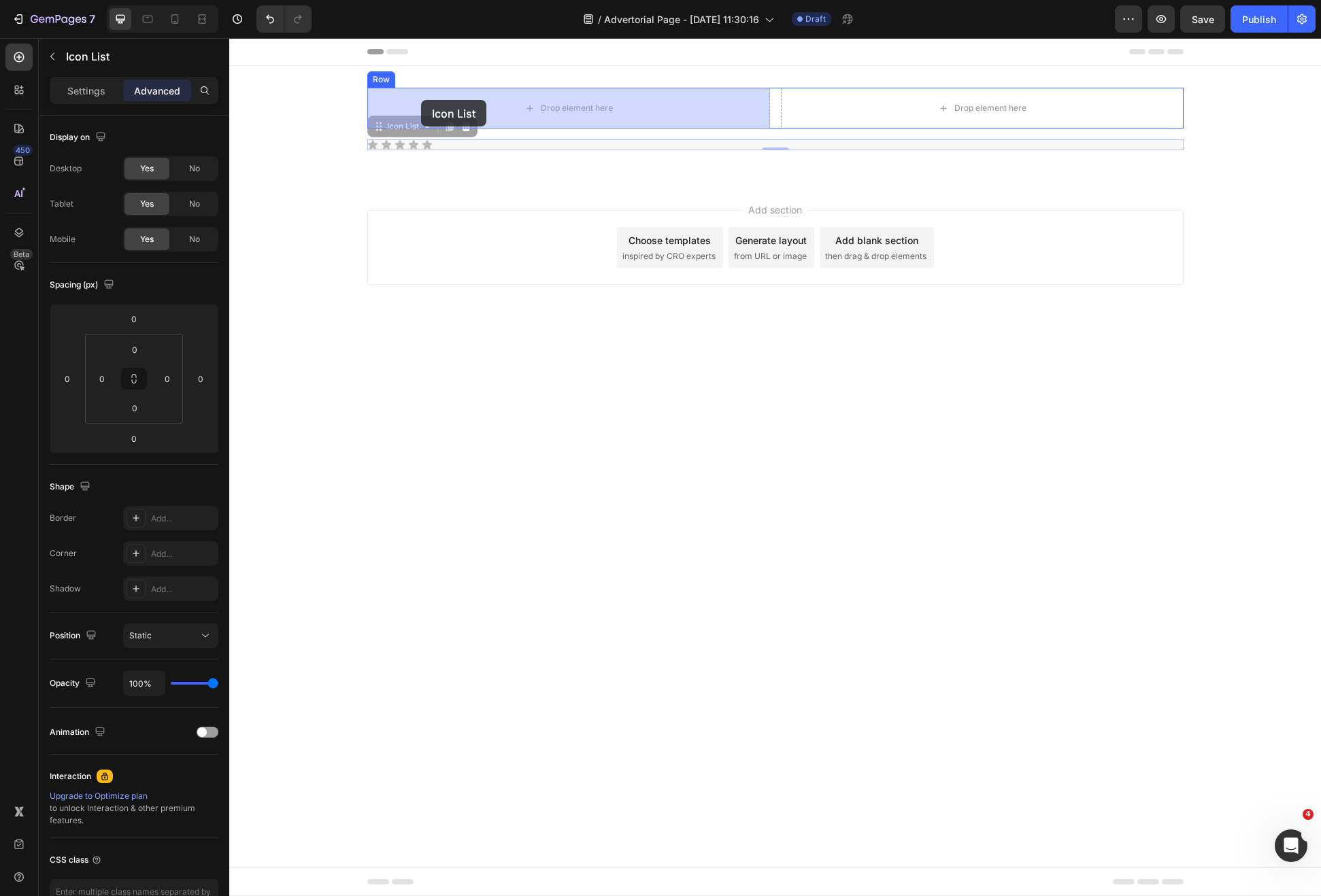
drag, startPoint x: 377, startPoint y: 129, endPoint x: 421, endPoint y: 100, distance: 52.7
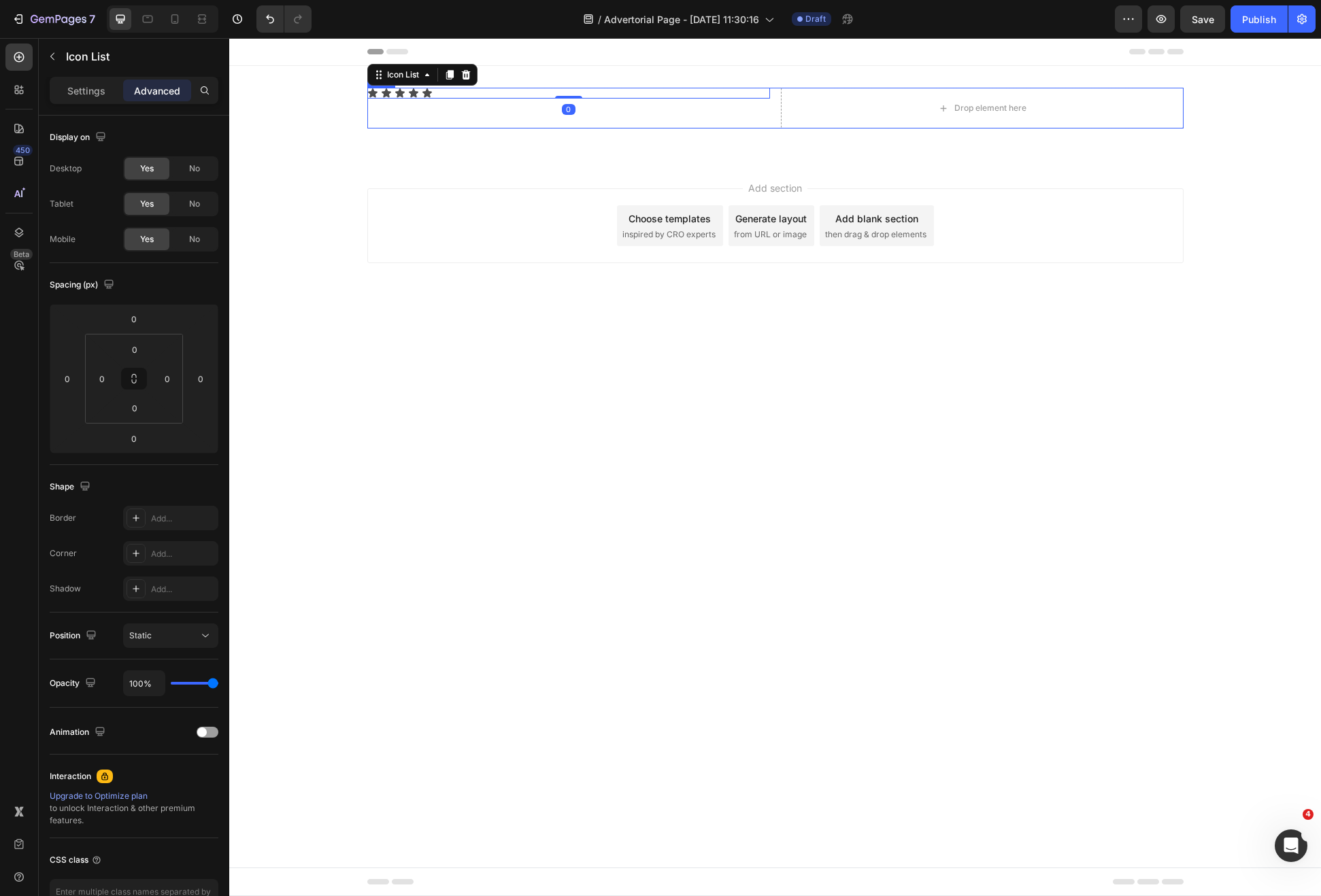
click at [436, 117] on div "Icon Icon Icon Icon Icon Icon List 0" at bounding box center [568, 108] width 402 height 41
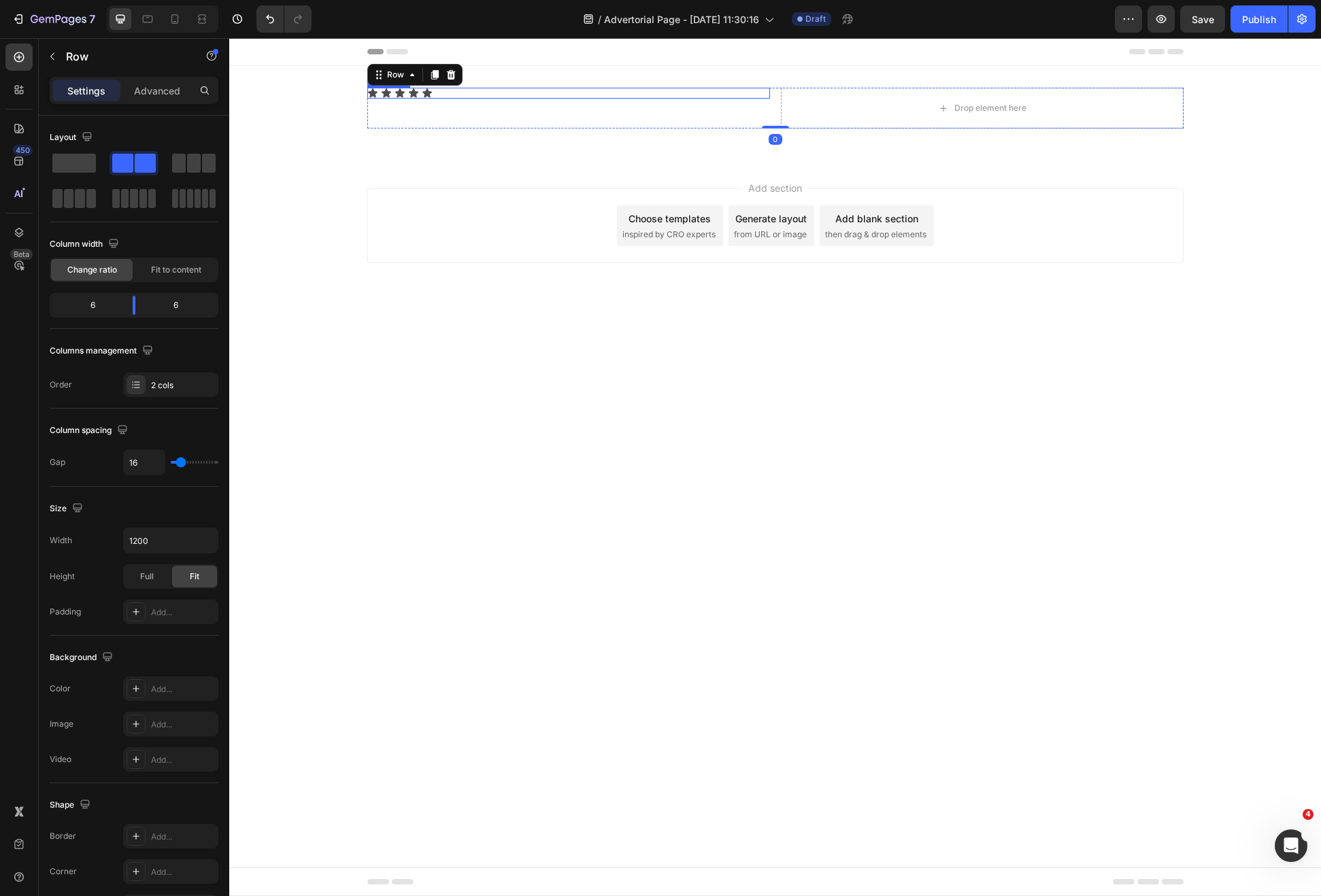
click at [452, 94] on div "Icon Icon Icon Icon Icon" at bounding box center [568, 93] width 402 height 11
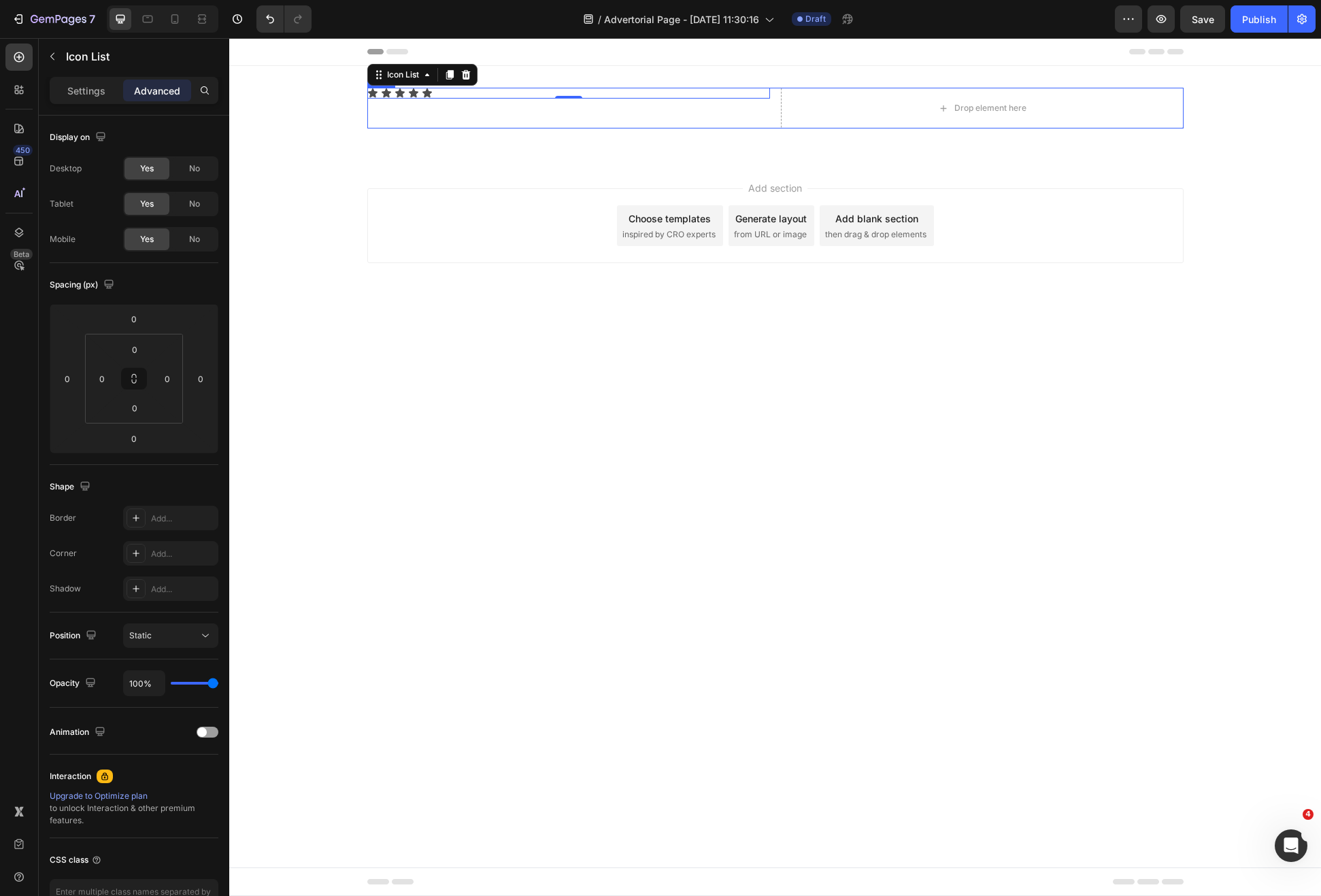
click at [771, 106] on div "Icon Icon Icon Icon Icon Icon List 0 Drop element here Row" at bounding box center [775, 108] width 816 height 41
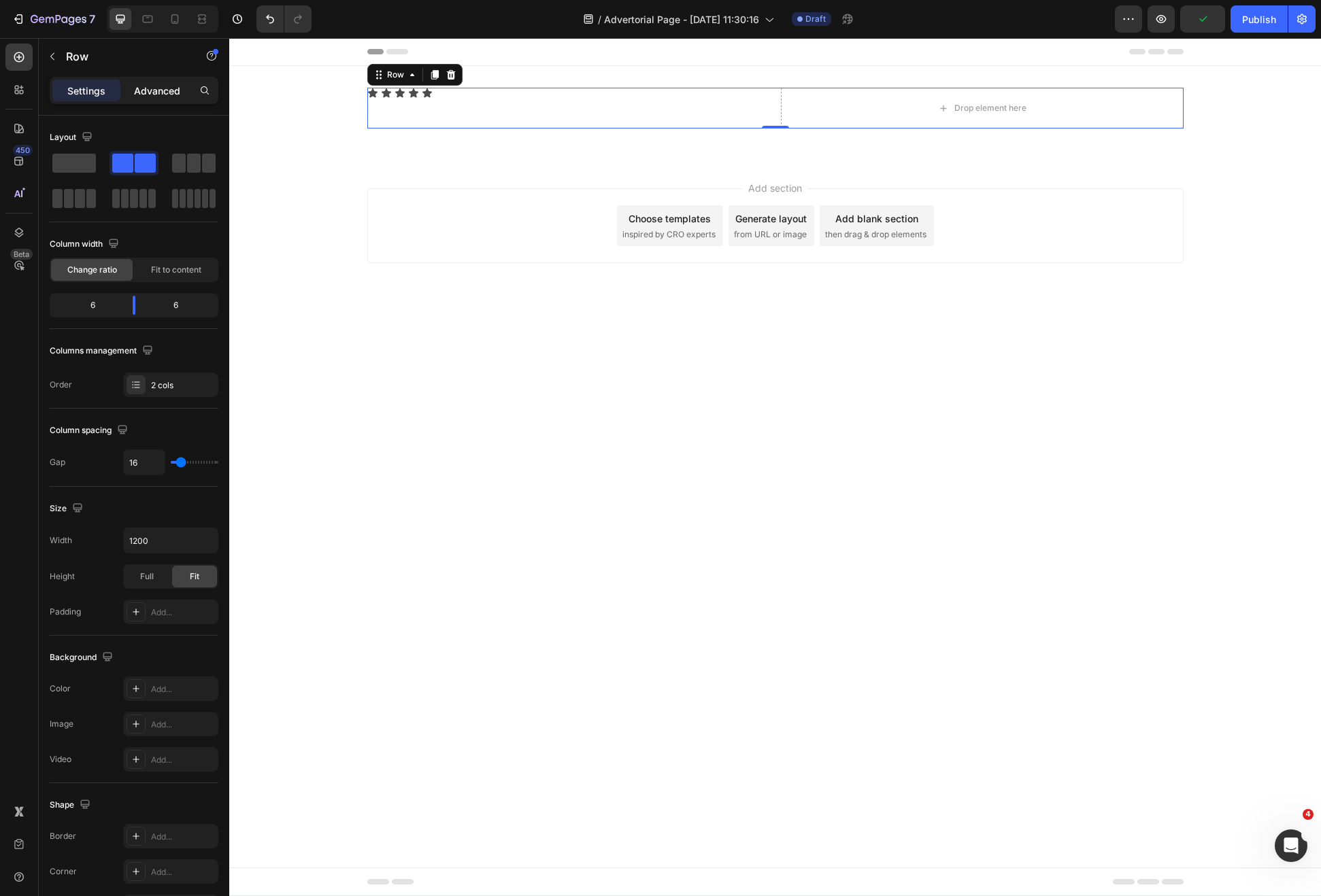
click at [158, 90] on p "Advanced" at bounding box center [157, 90] width 46 height 14
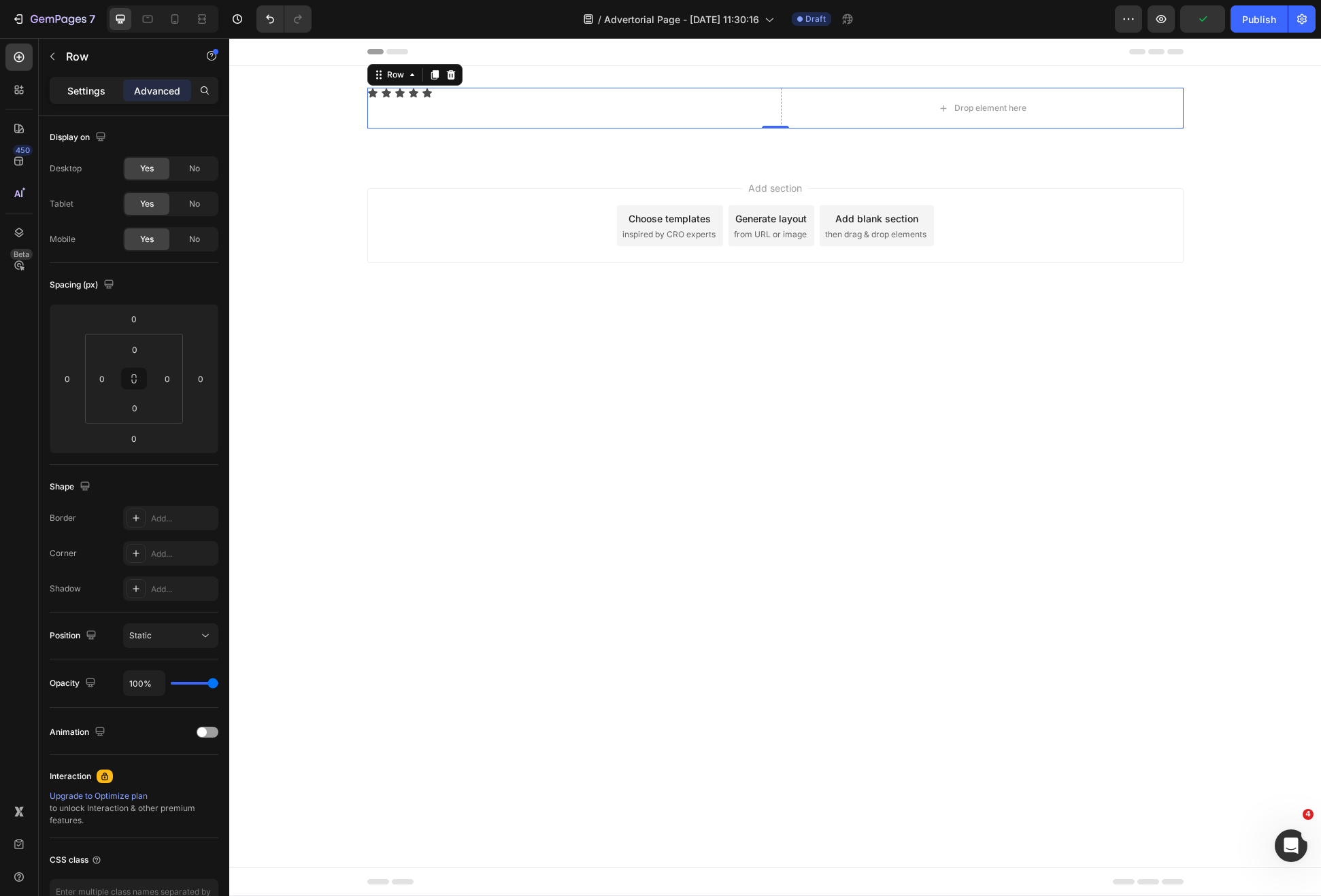
click at [96, 99] on div "Settings" at bounding box center [87, 91] width 68 height 22
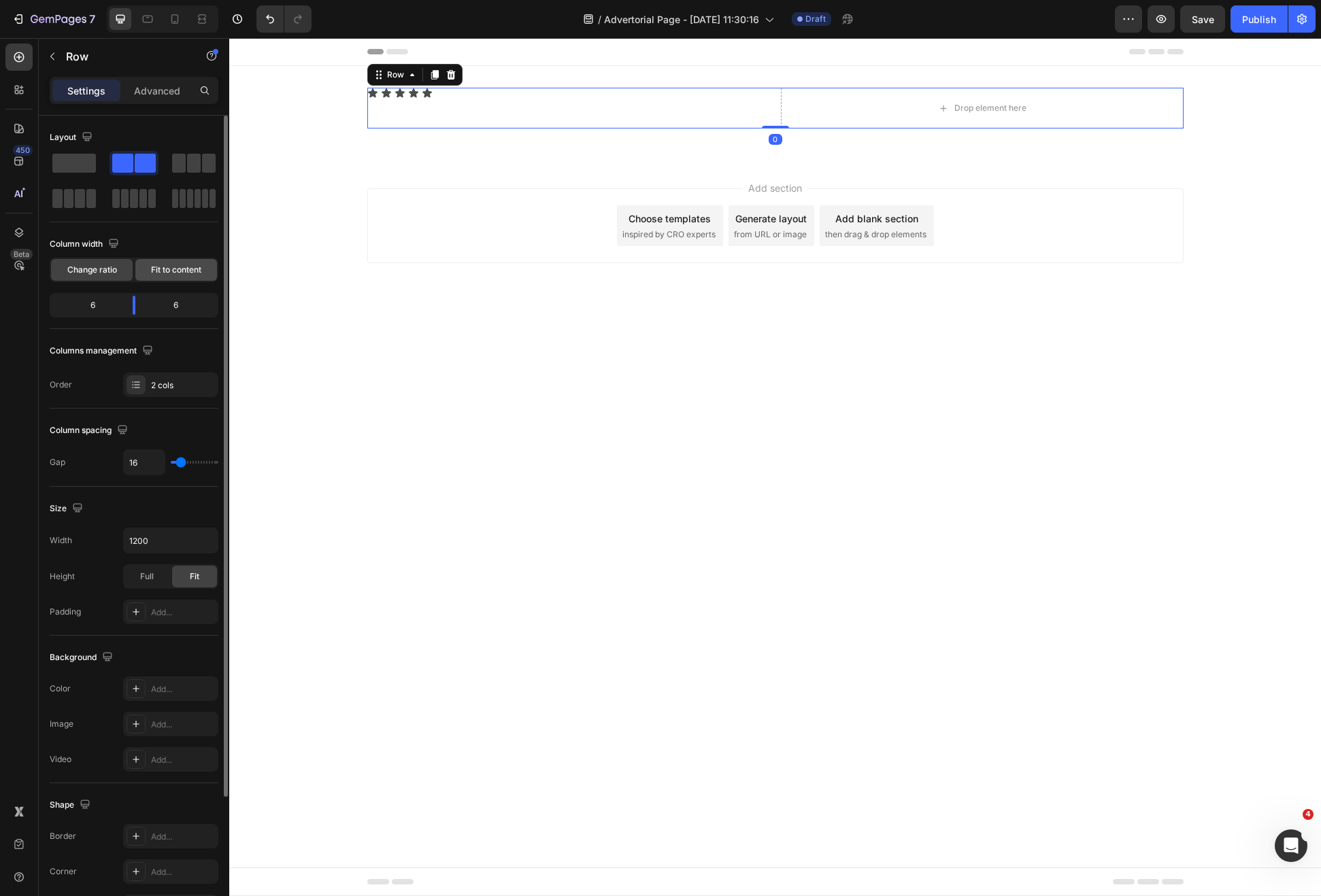
click at [178, 274] on span "Fit to content" at bounding box center [176, 269] width 50 height 12
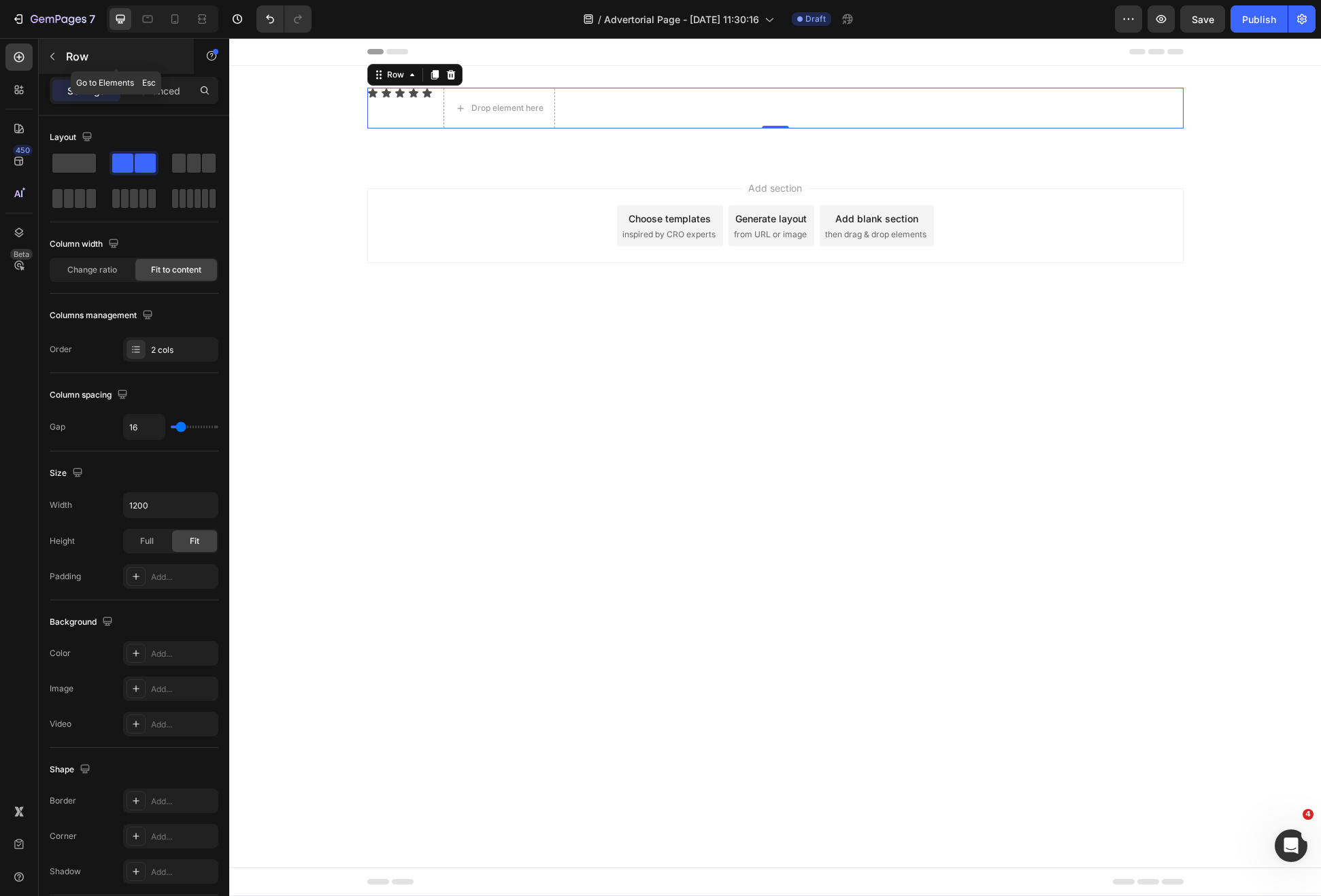
click at [59, 66] on button "button" at bounding box center [53, 56] width 22 height 22
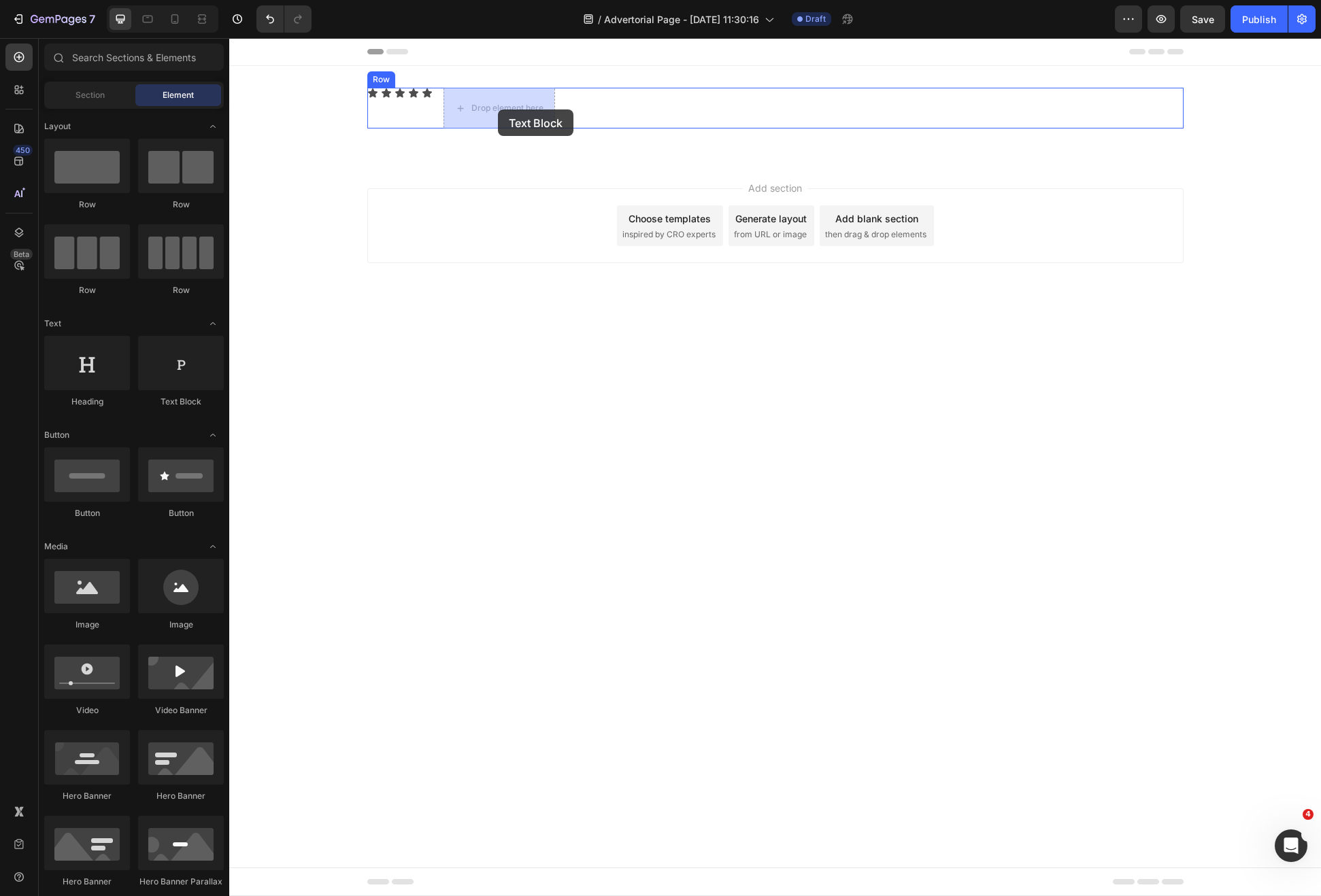
drag, startPoint x: 405, startPoint y: 420, endPoint x: 498, endPoint y: 109, distance: 324.6
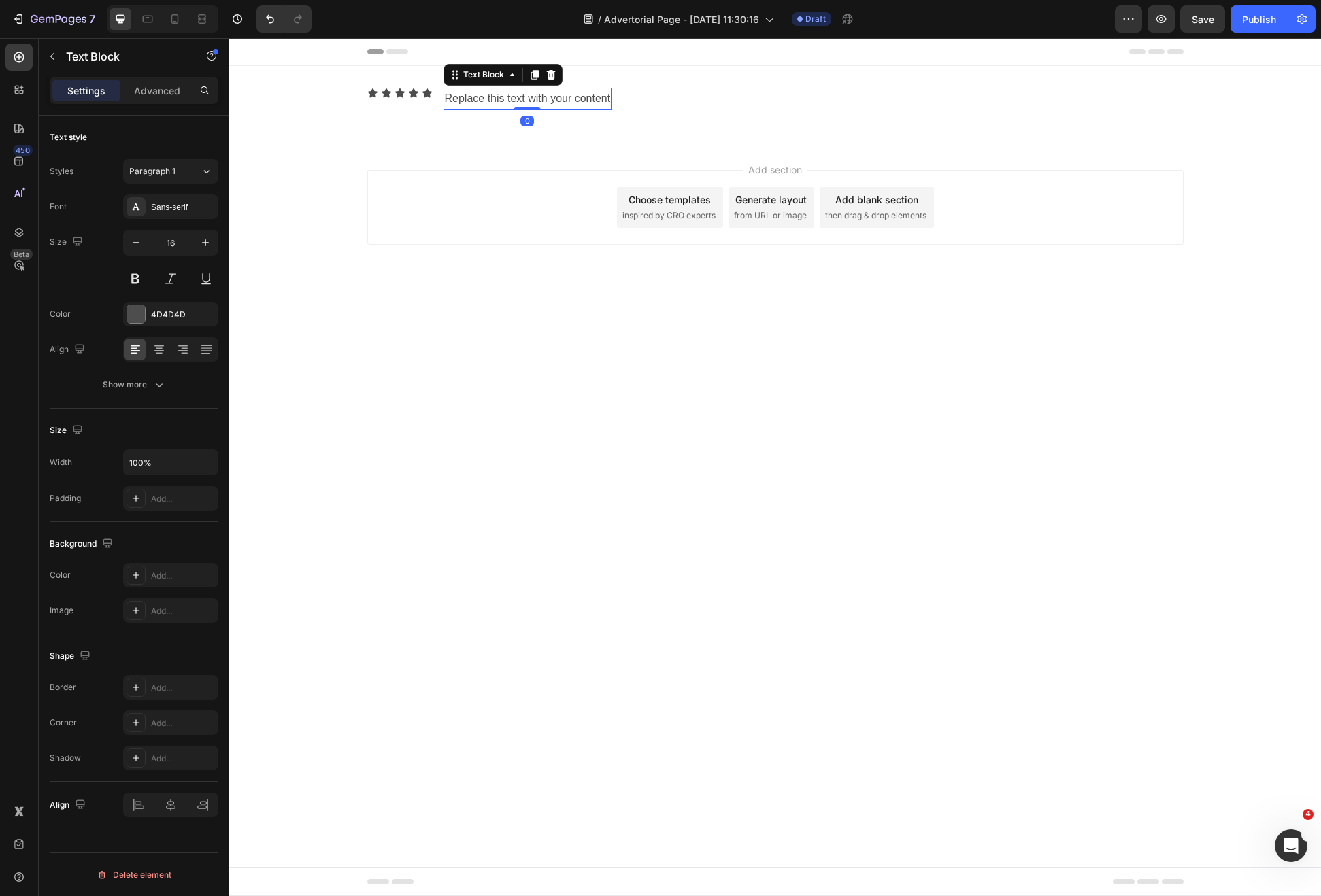
click at [499, 102] on div "Replace this text with your content" at bounding box center [527, 99] width 168 height 22
click at [499, 102] on p "Replace this text with your content" at bounding box center [527, 98] width 166 height 19
click at [579, 104] on div "Icon Icon Icon Icon Icon Icon List 4.9 Avarega Rating on Text Block 0 Row" at bounding box center [775, 99] width 816 height 22
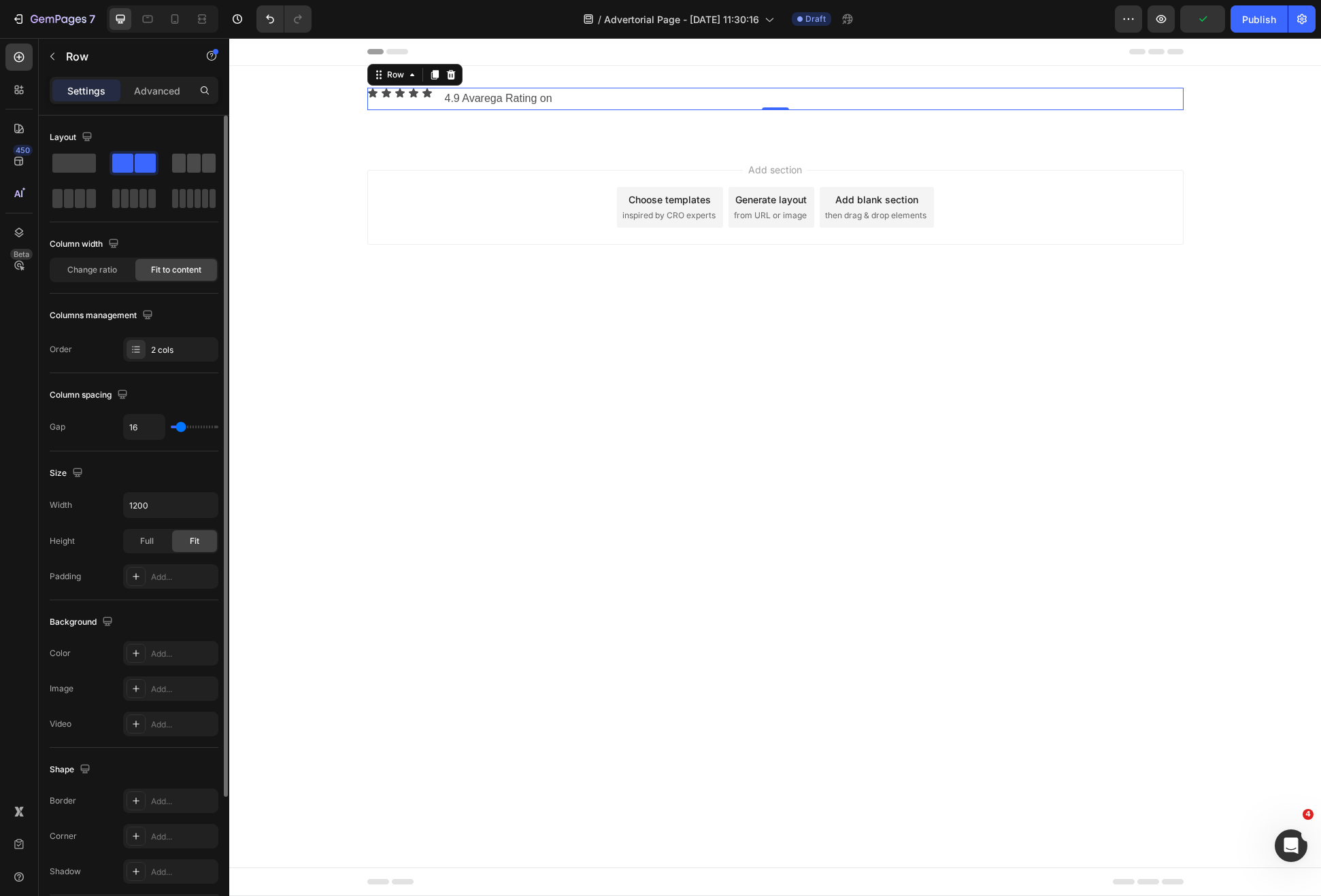
drag, startPoint x: 184, startPoint y: 164, endPoint x: 194, endPoint y: 166, distance: 10.2
click at [185, 164] on span at bounding box center [179, 163] width 14 height 19
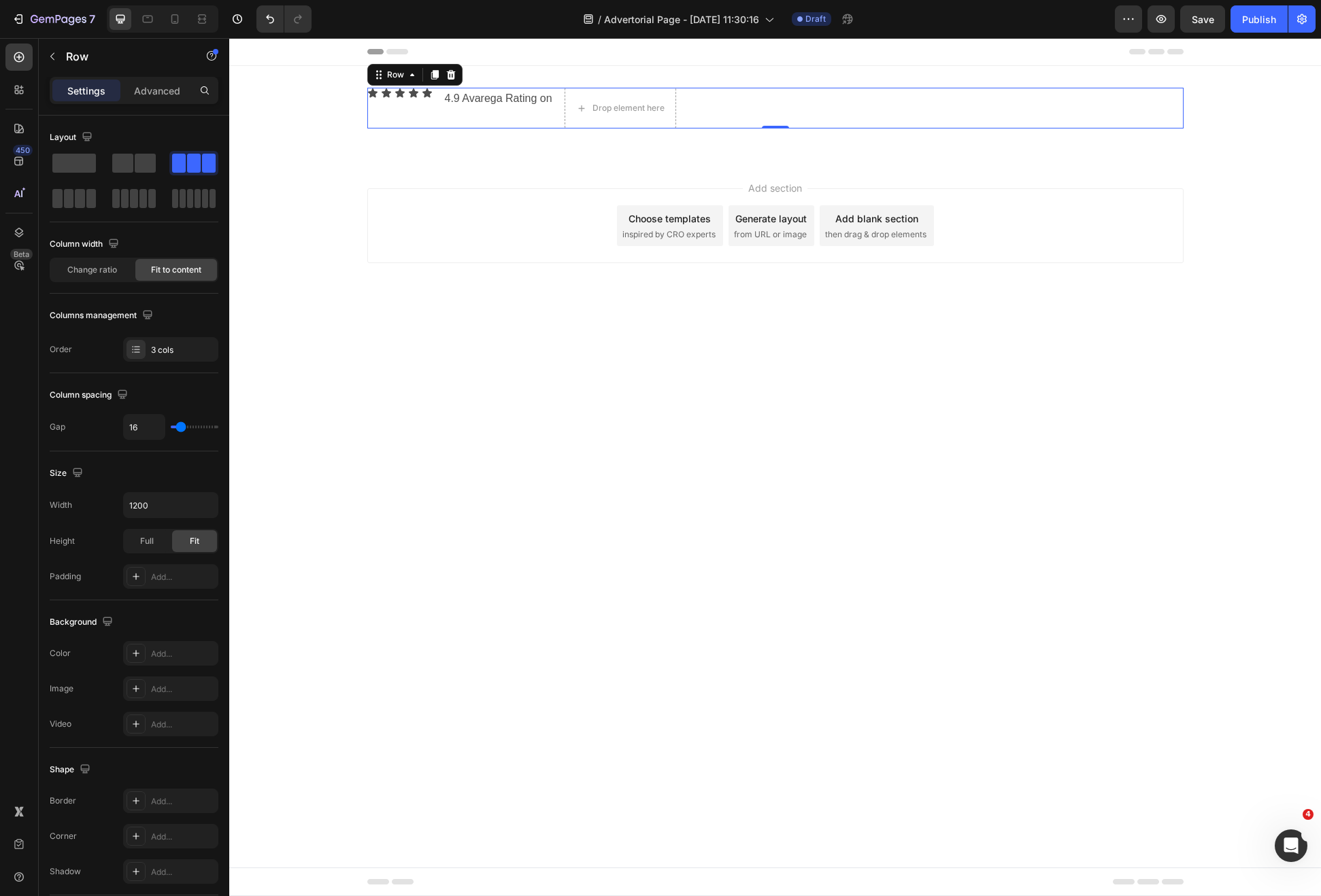
click at [836, 115] on div "Icon Icon Icon Icon Icon Icon List 4.9 Avarega Rating on Text Block Drop elemen…" at bounding box center [775, 108] width 816 height 41
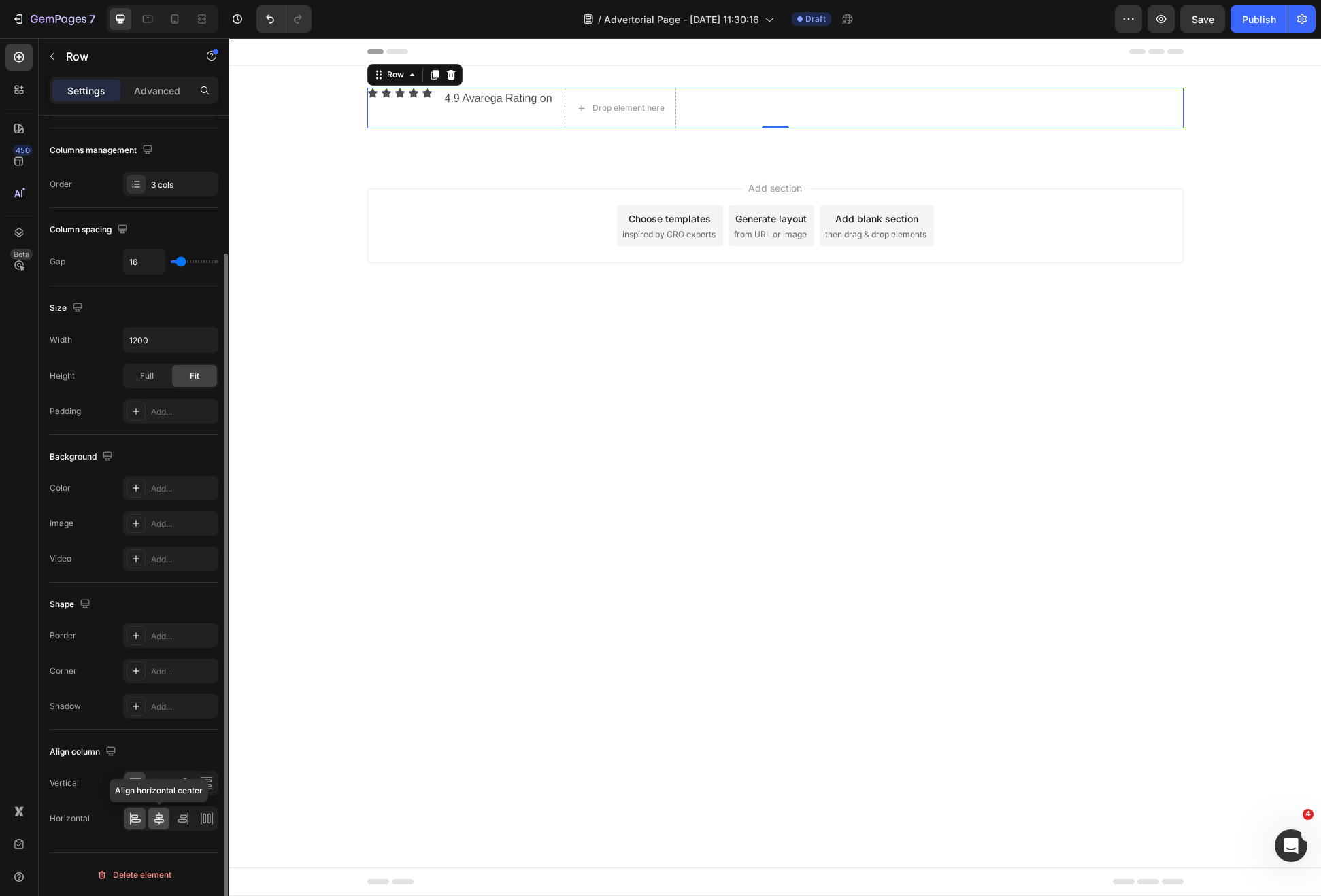
click at [164, 826] on div at bounding box center [158, 819] width 21 height 22
click at [161, 781] on icon at bounding box center [159, 783] width 14 height 14
click at [129, 816] on icon at bounding box center [135, 818] width 14 height 14
click at [819, 526] on body "Header Icon Icon Icon Icon Icon Icon List 4.9 Avarega Rating on Text Block Drop…" at bounding box center [775, 467] width 1092 height 858
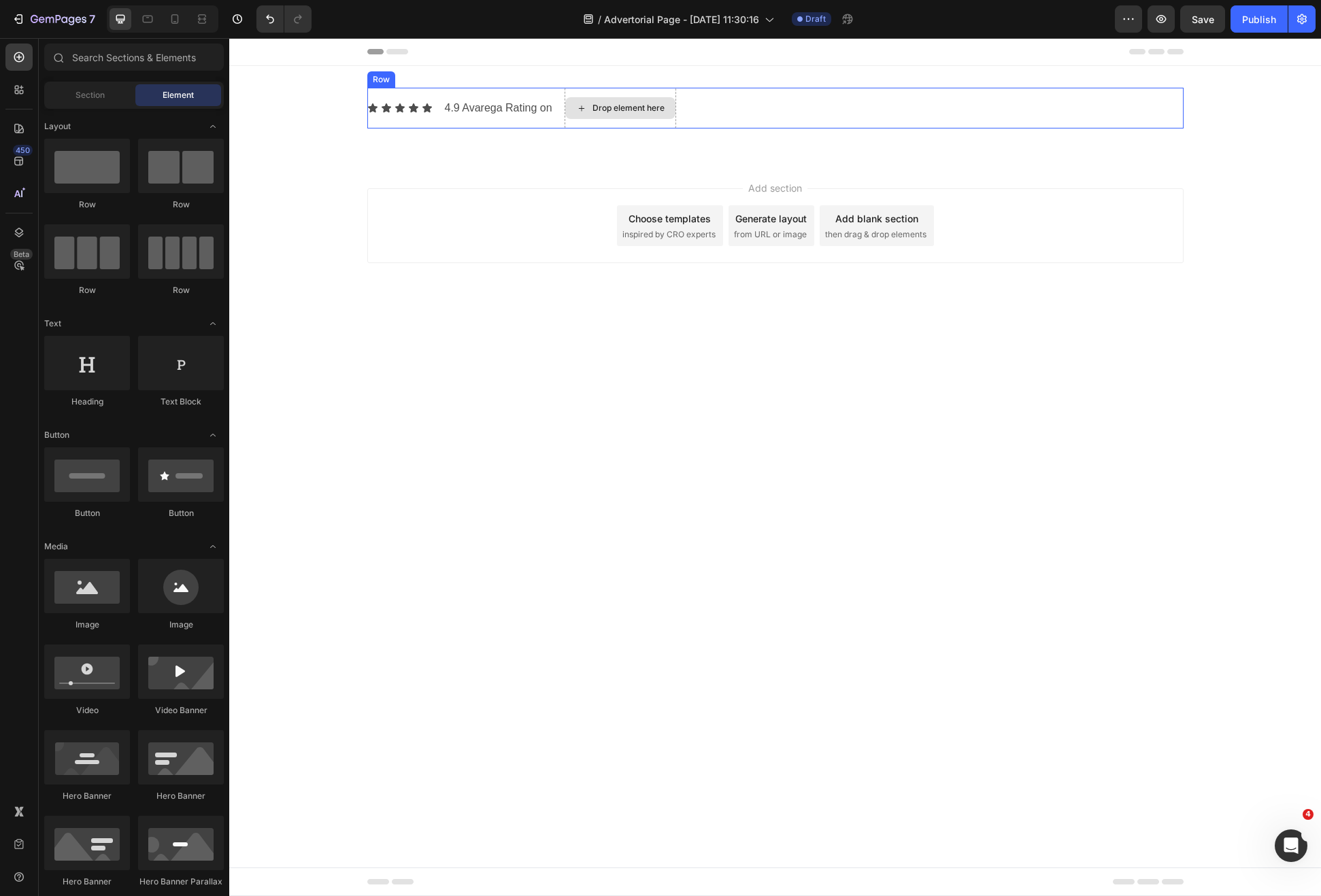
click at [623, 115] on div "Drop element here" at bounding box center [620, 108] width 110 height 22
click at [500, 119] on div "4.9 Avarega Rating on Text Block" at bounding box center [498, 108] width 110 height 41
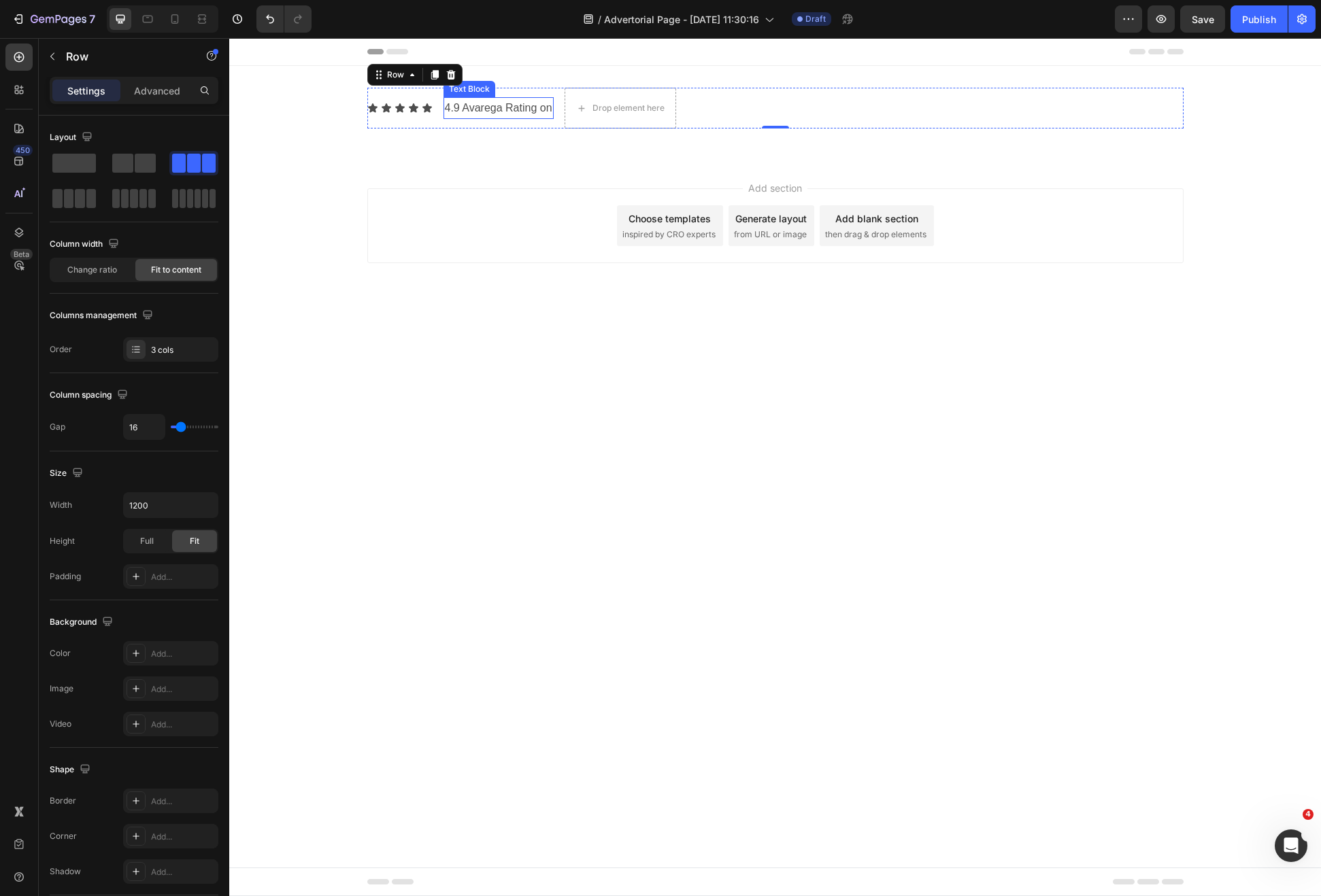
click at [496, 111] on p "4.9 Avarega Rating on" at bounding box center [499, 108] width 107 height 19
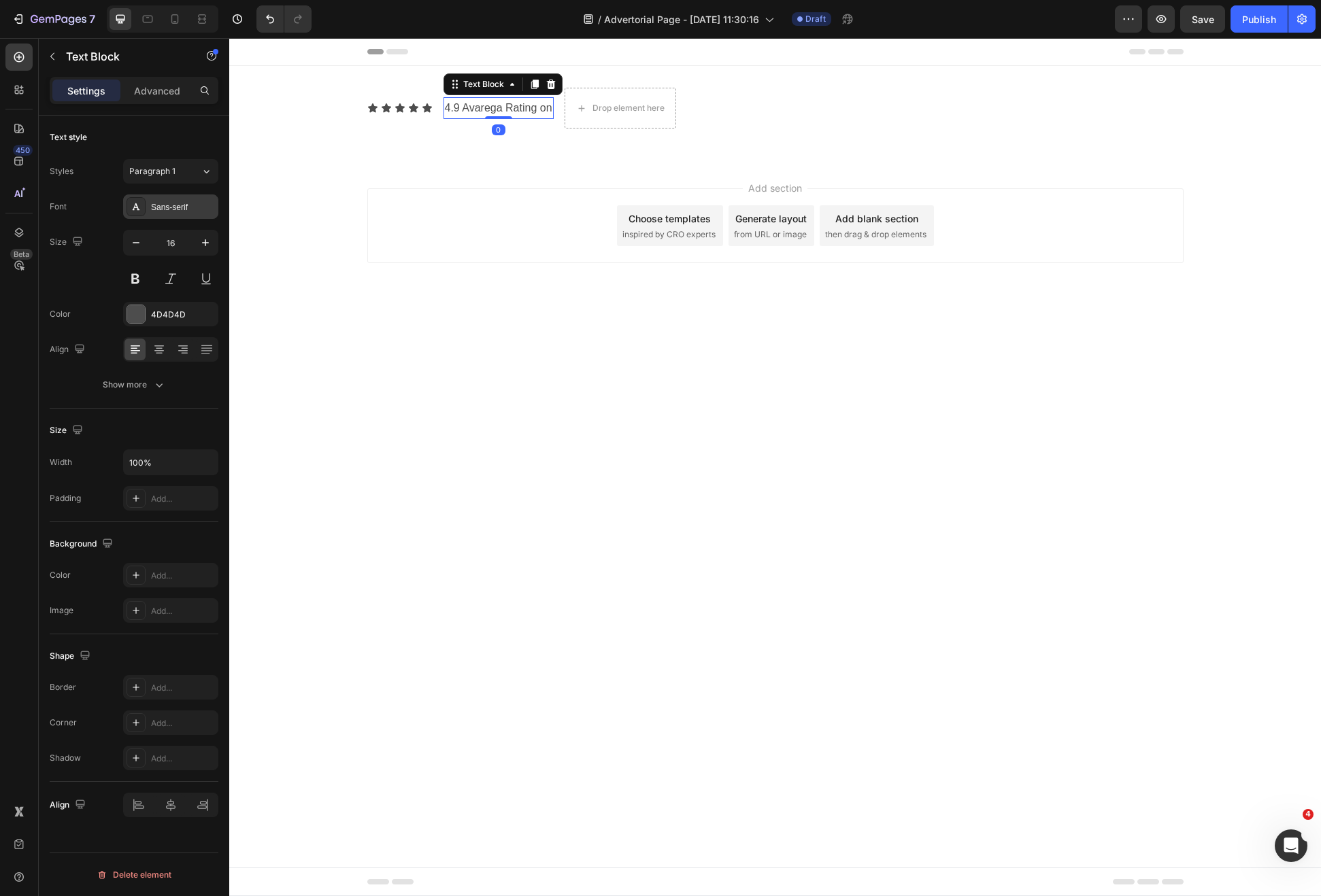
click at [174, 204] on div "Sans-serif" at bounding box center [182, 207] width 64 height 12
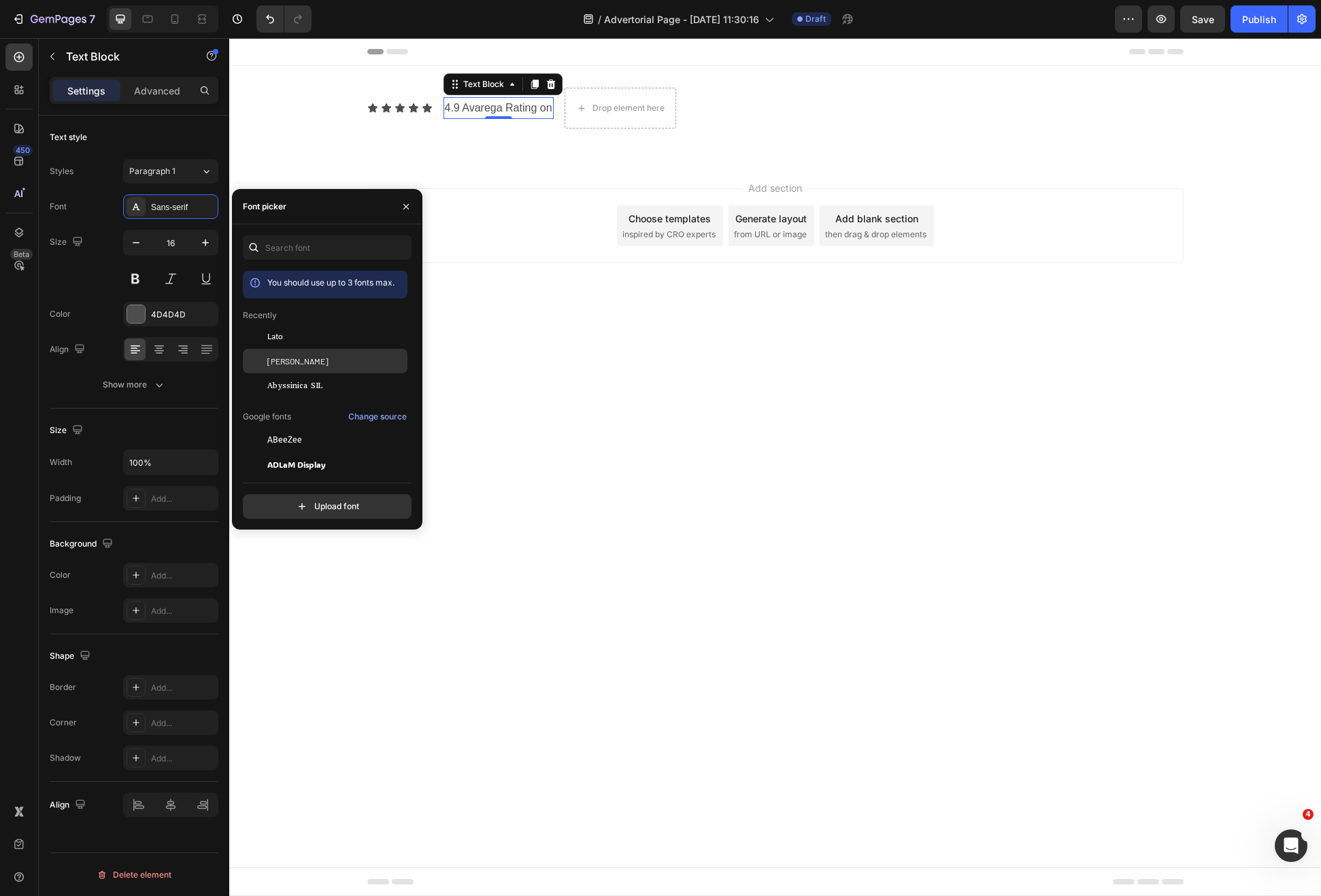
click at [316, 367] on div "[PERSON_NAME]" at bounding box center [326, 361] width 165 height 24
click at [291, 250] on input "text" at bounding box center [327, 247] width 168 height 24
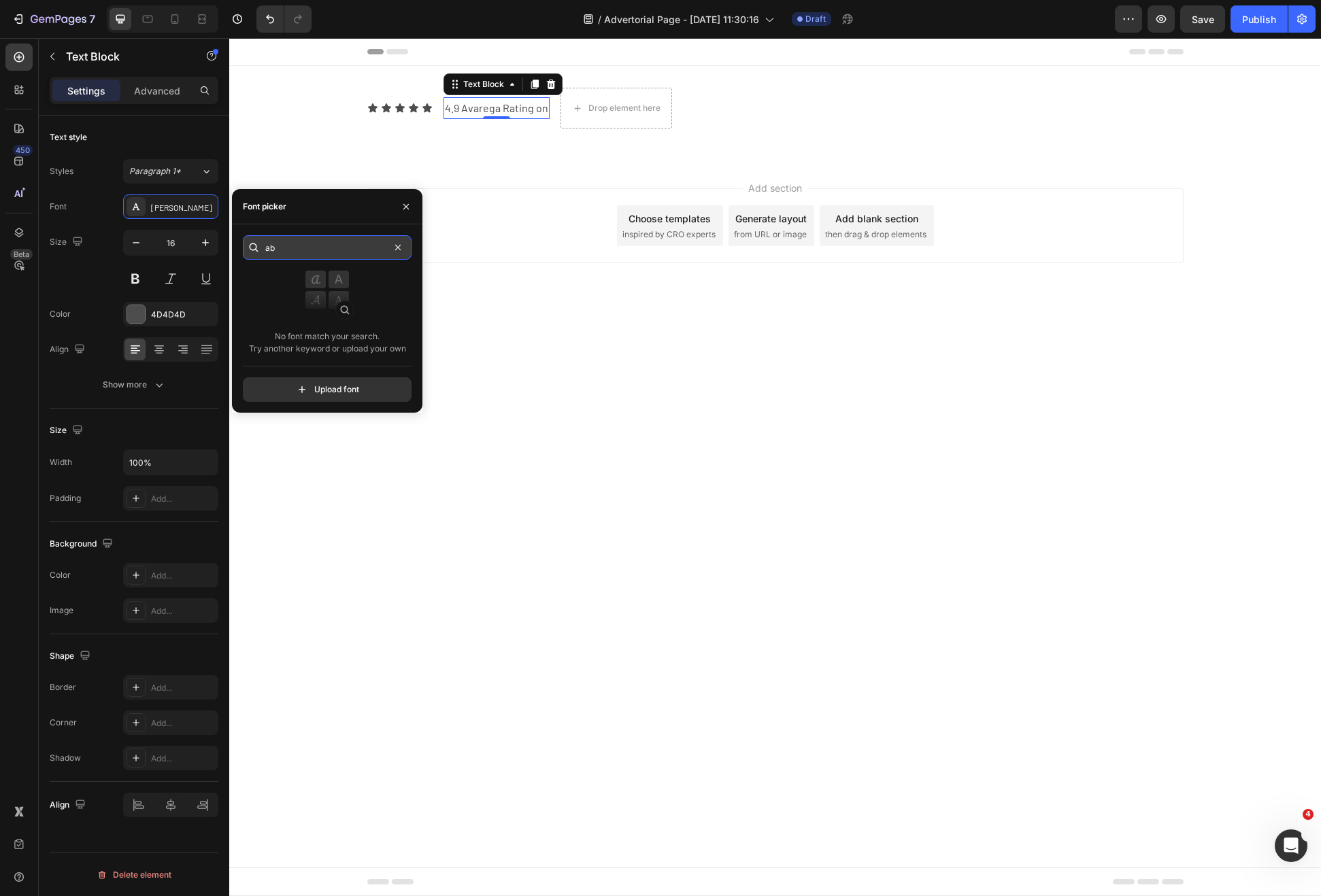
type input "a"
type input "diatype"
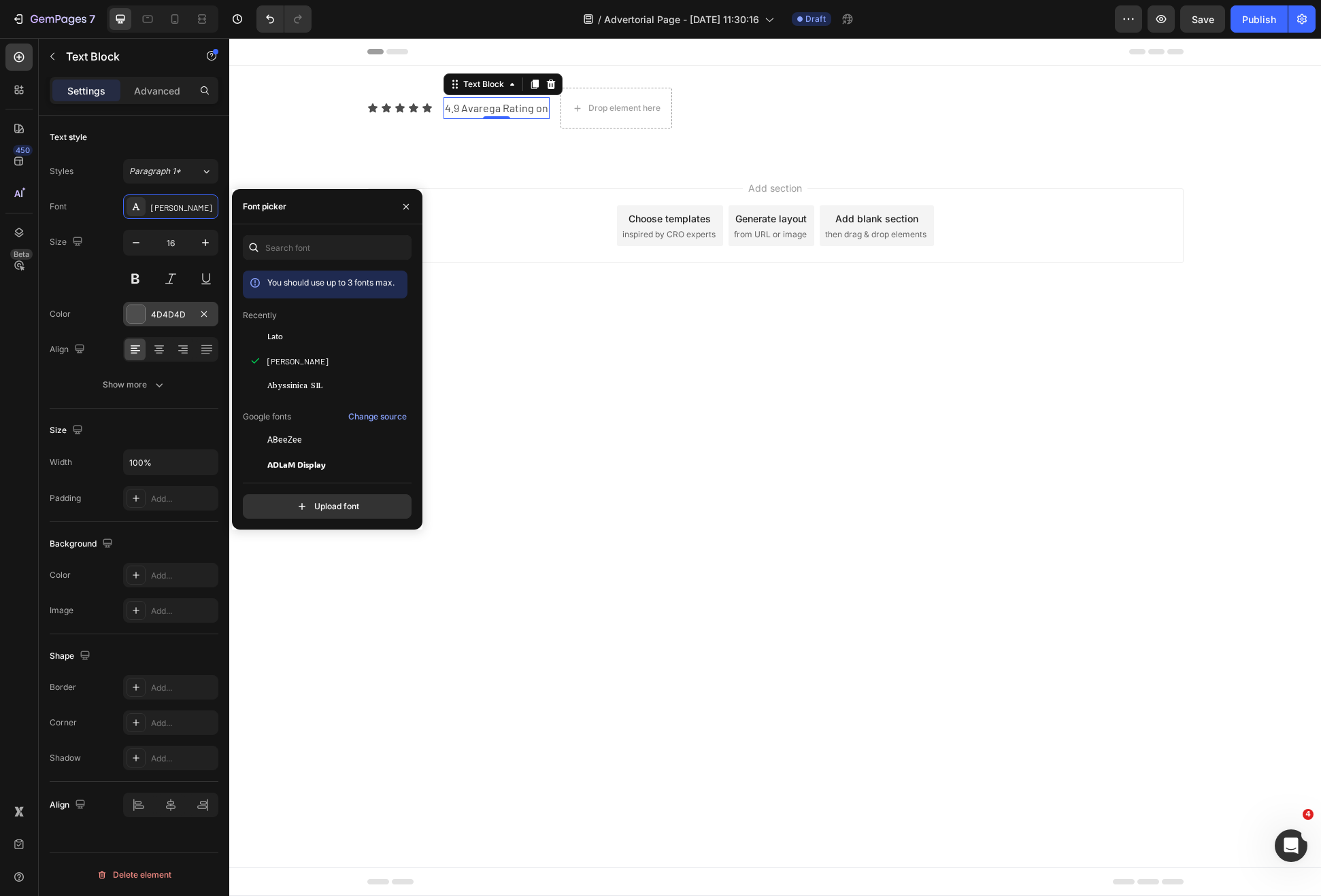
click at [142, 320] on div at bounding box center [136, 313] width 18 height 18
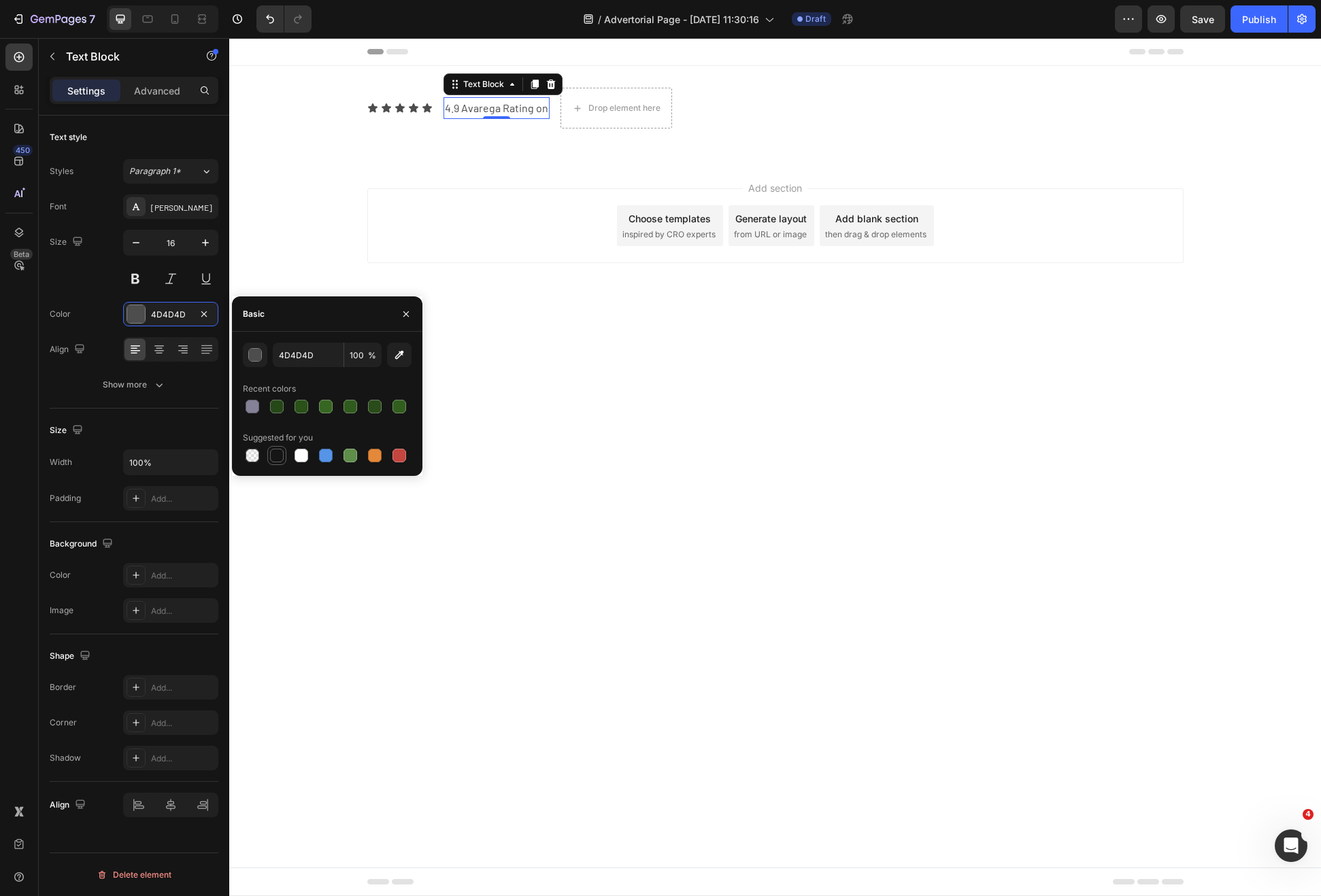
click at [284, 458] on div at bounding box center [277, 456] width 17 height 17
type input "151515"
click at [175, 243] on input "16" at bounding box center [170, 242] width 45 height 24
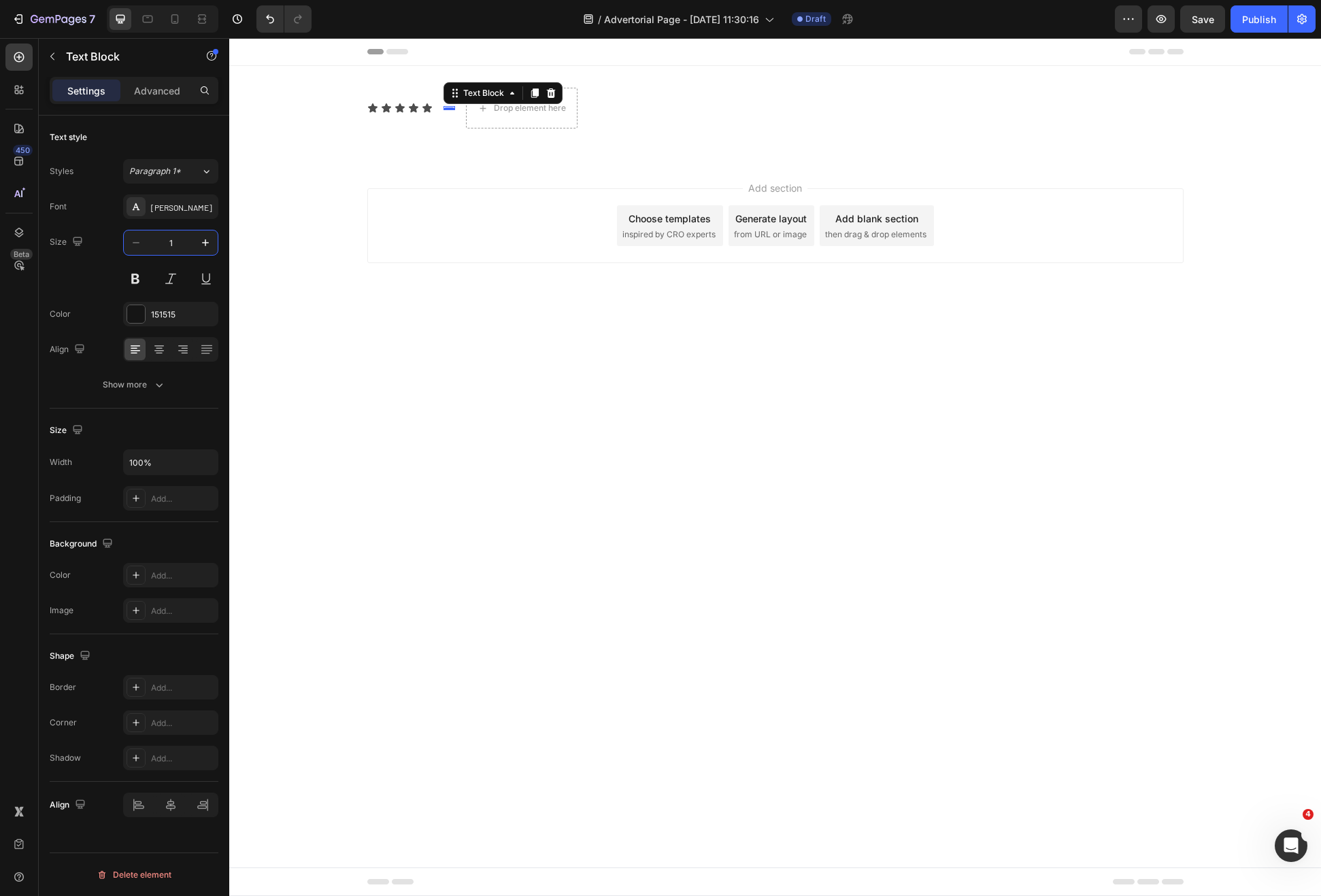
type input "18"
click at [461, 163] on div "Add section Choose templates inspired by CRO experts Generate layout from URL o…" at bounding box center [775, 244] width 1092 height 167
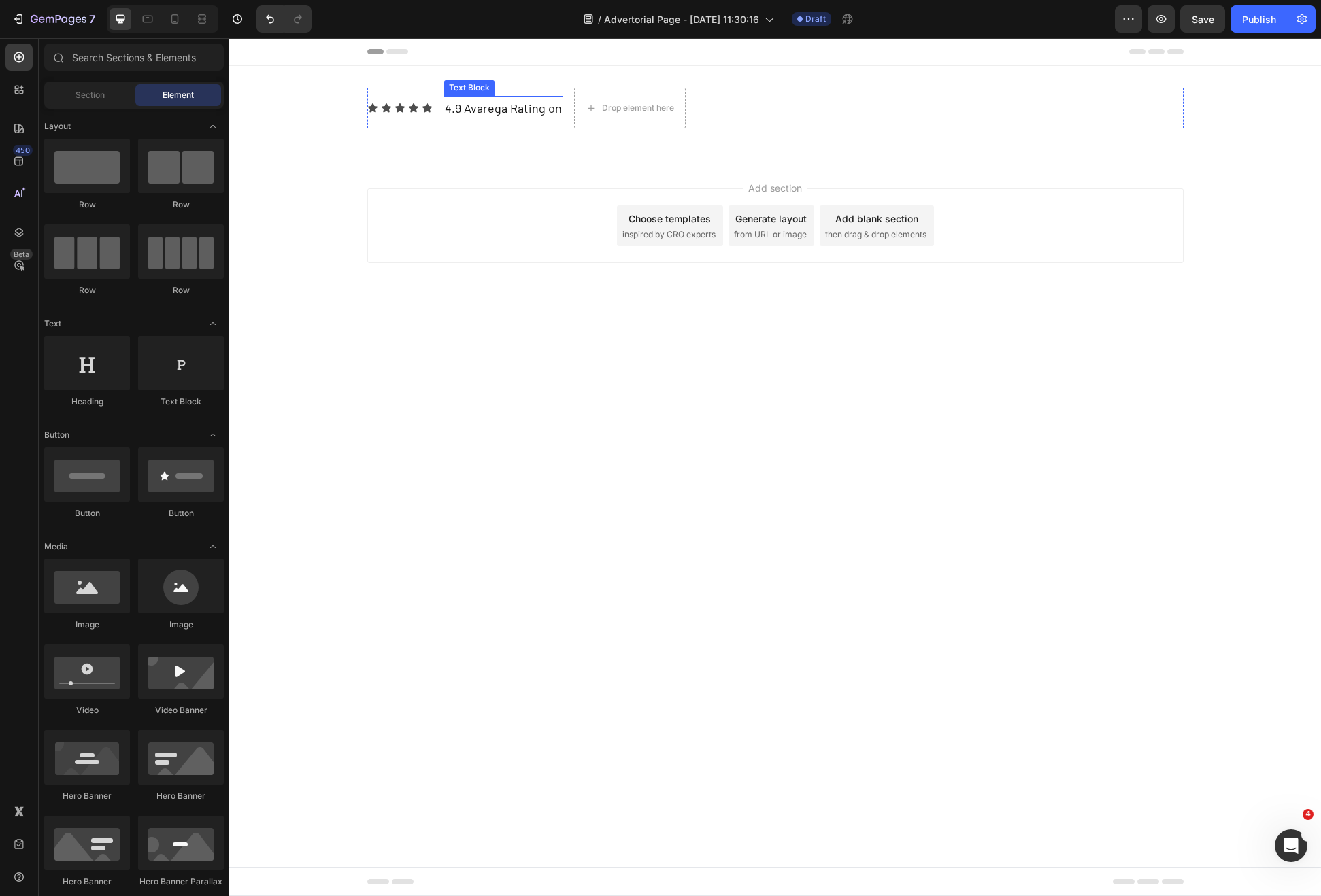
click at [489, 103] on p "4.9 Avarega Rating on" at bounding box center [503, 108] width 117 height 22
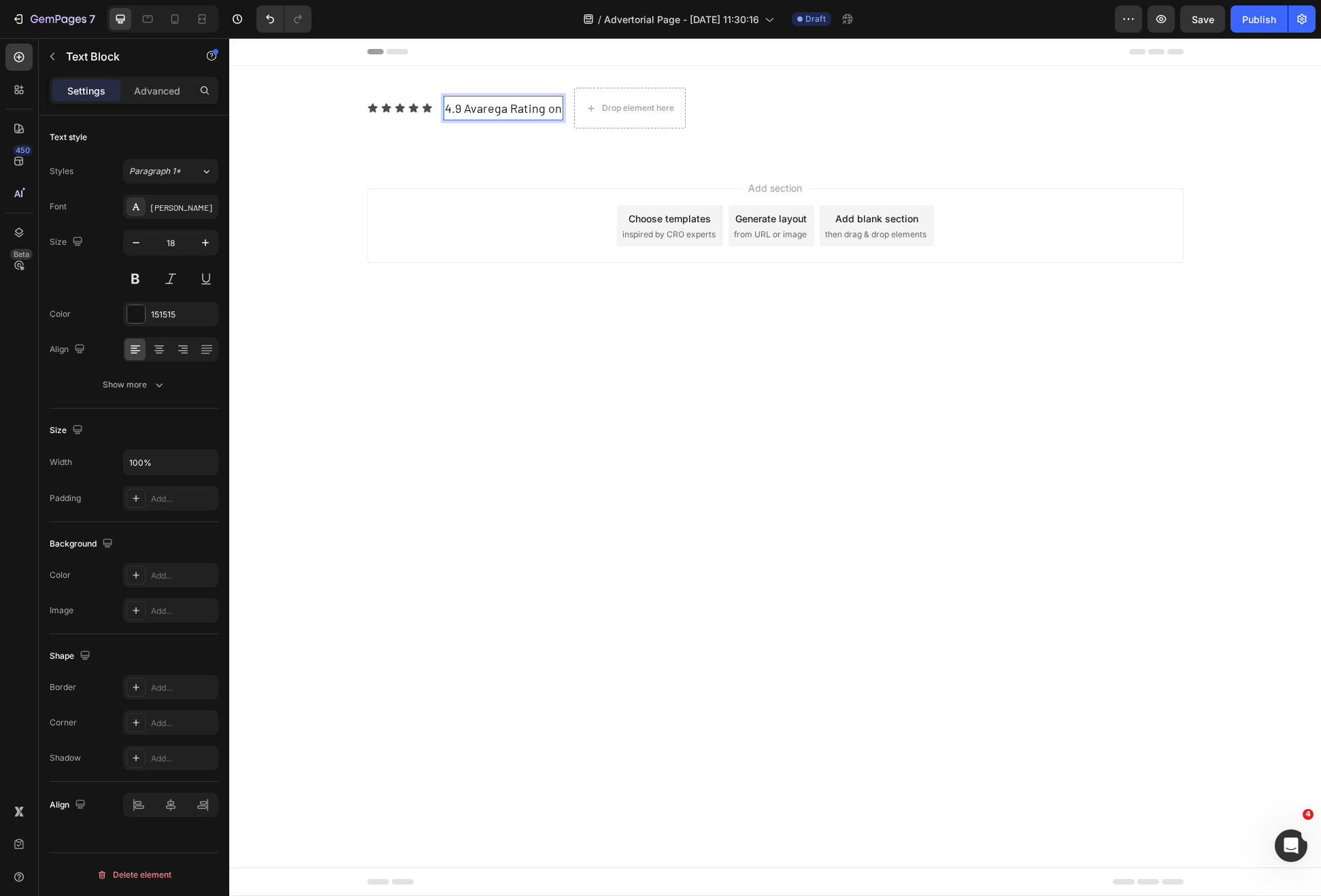
click at [474, 108] on p "4.9 Avarega Rating on" at bounding box center [503, 108] width 117 height 22
click at [765, 117] on div "Icon Icon Icon Icon Icon Icon List 4.9 Average Rating on Text Block 0 Drop elem…" at bounding box center [775, 108] width 816 height 41
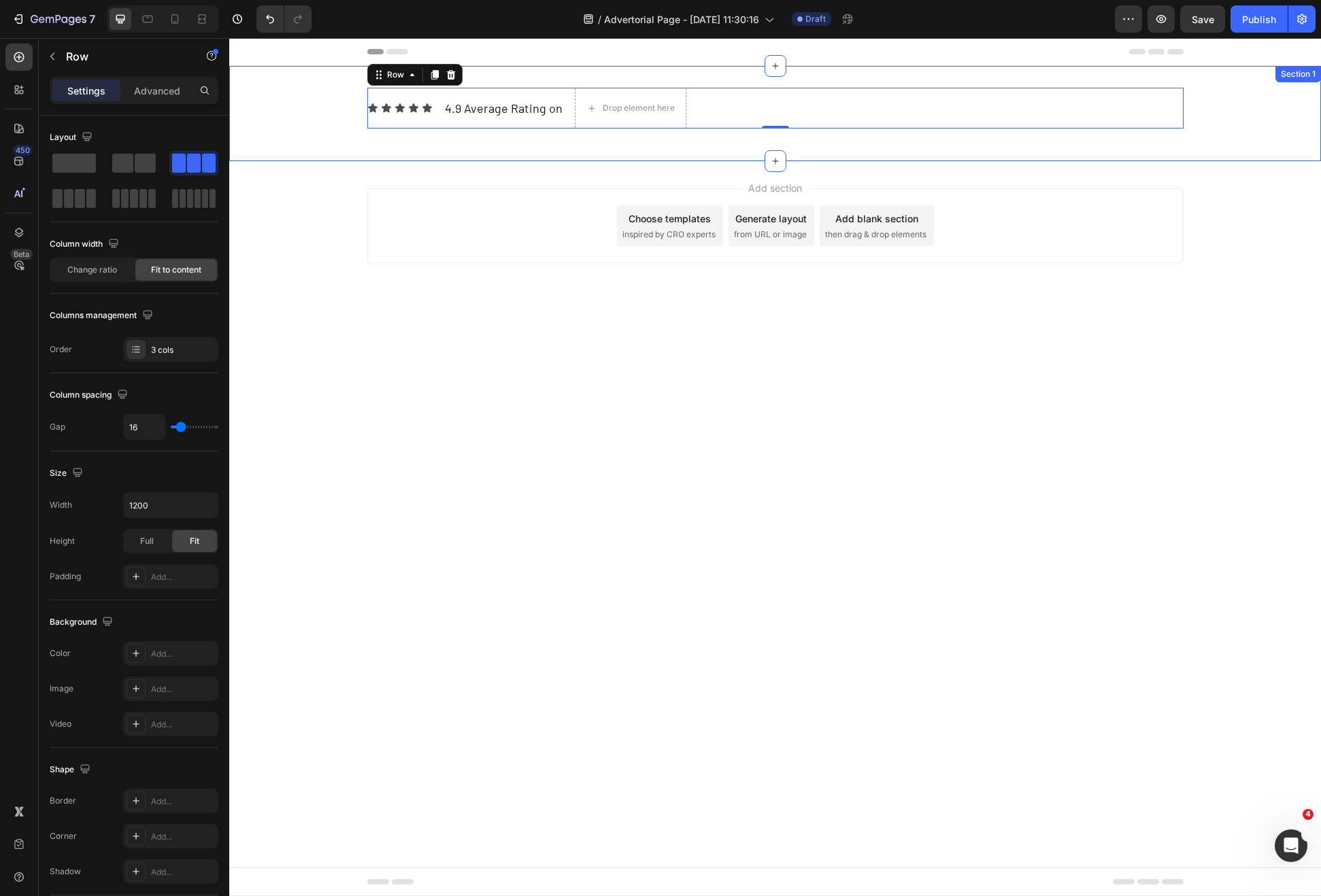
click at [657, 133] on div "Icon Icon Icon Icon Icon Icon List 4.9 Average Rating on Text Block Drop elemen…" at bounding box center [775, 114] width 1092 height 52
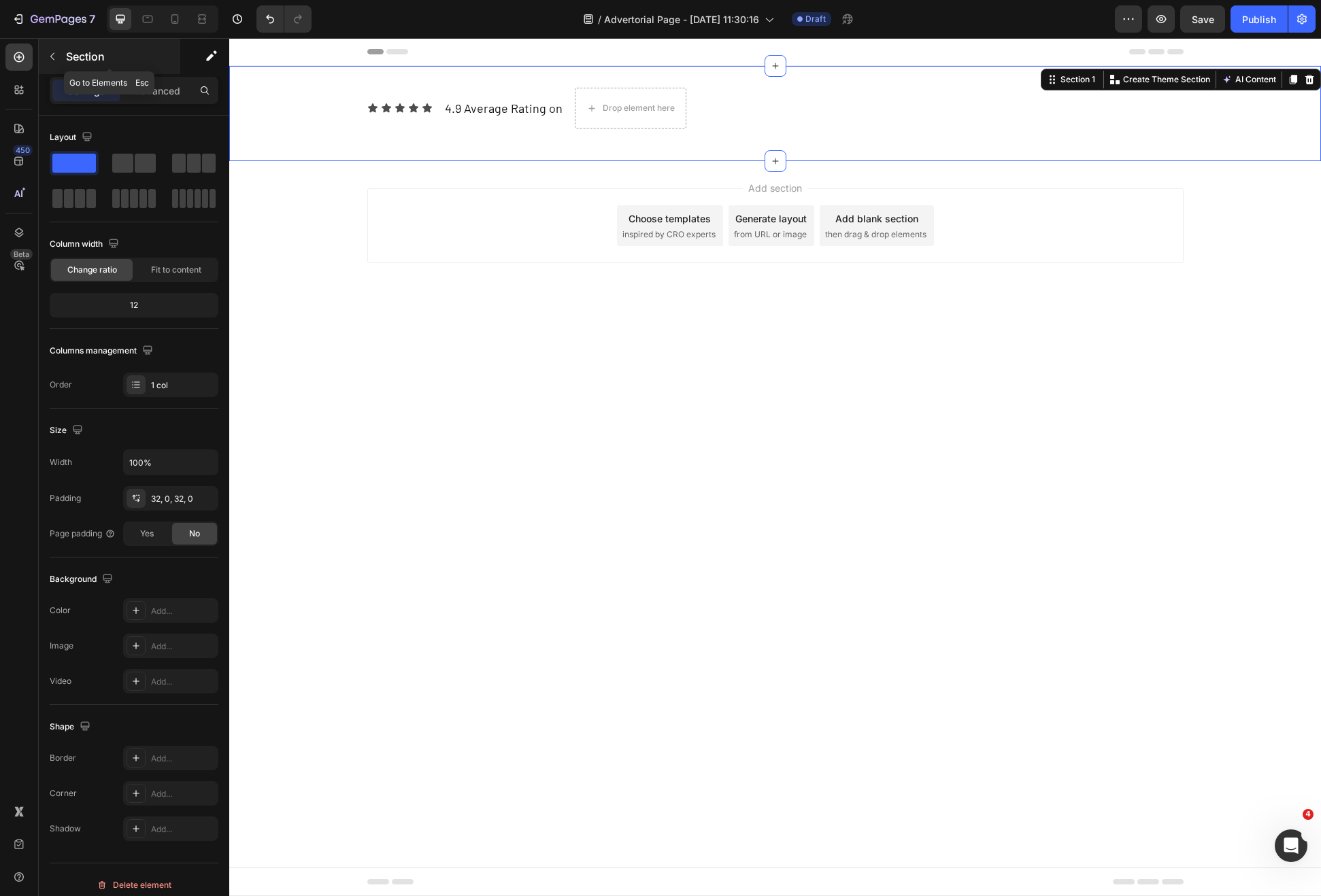
click at [83, 53] on p "Section" at bounding box center [121, 56] width 112 height 17
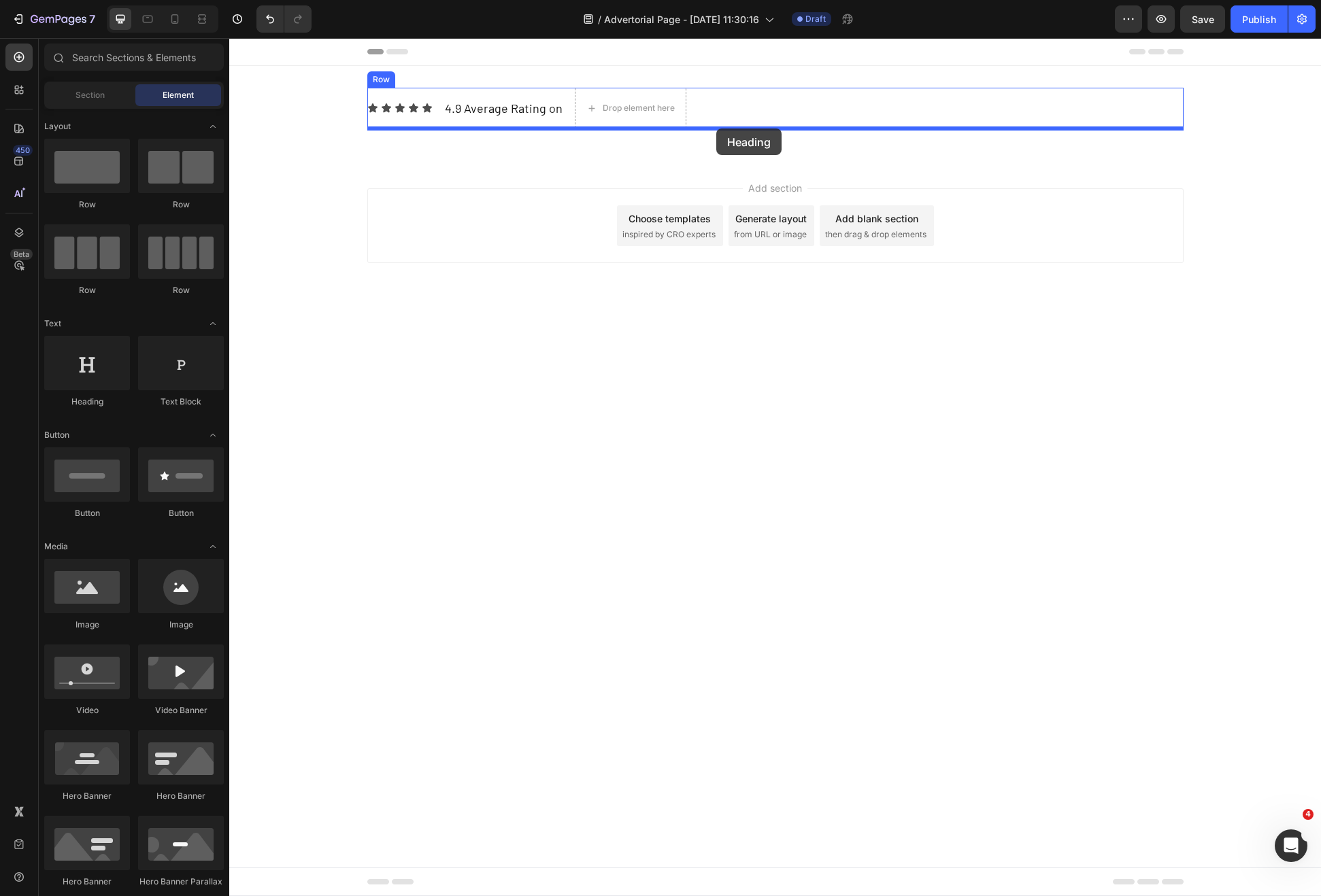
drag, startPoint x: 393, startPoint y: 390, endPoint x: 716, endPoint y: 129, distance: 415.3
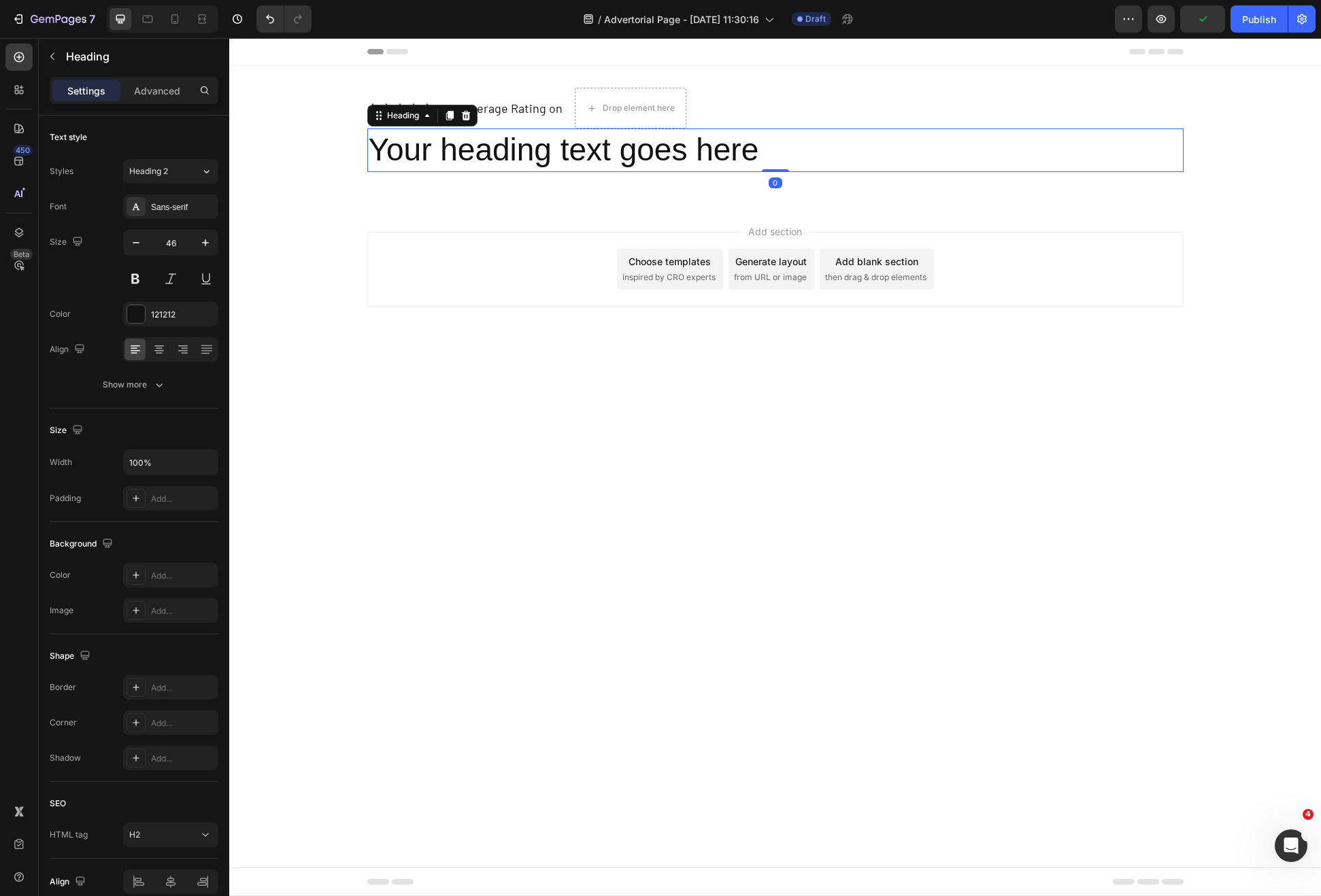
click at [684, 155] on h2 "Your heading text goes here" at bounding box center [775, 150] width 816 height 43
click at [684, 155] on p "Your heading text goes here" at bounding box center [775, 150] width 813 height 41
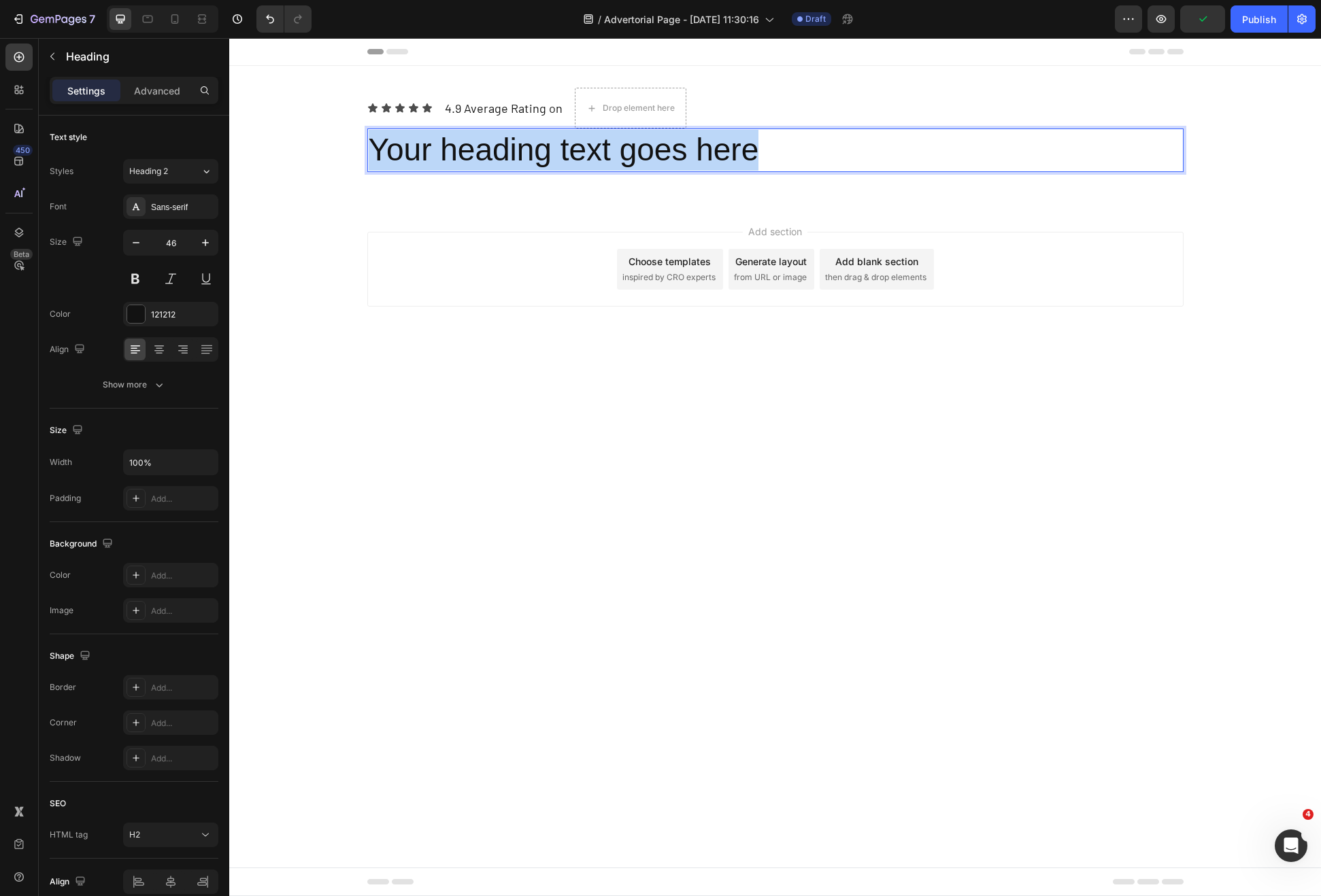
click at [684, 155] on p "Your heading text goes here" at bounding box center [775, 150] width 813 height 41
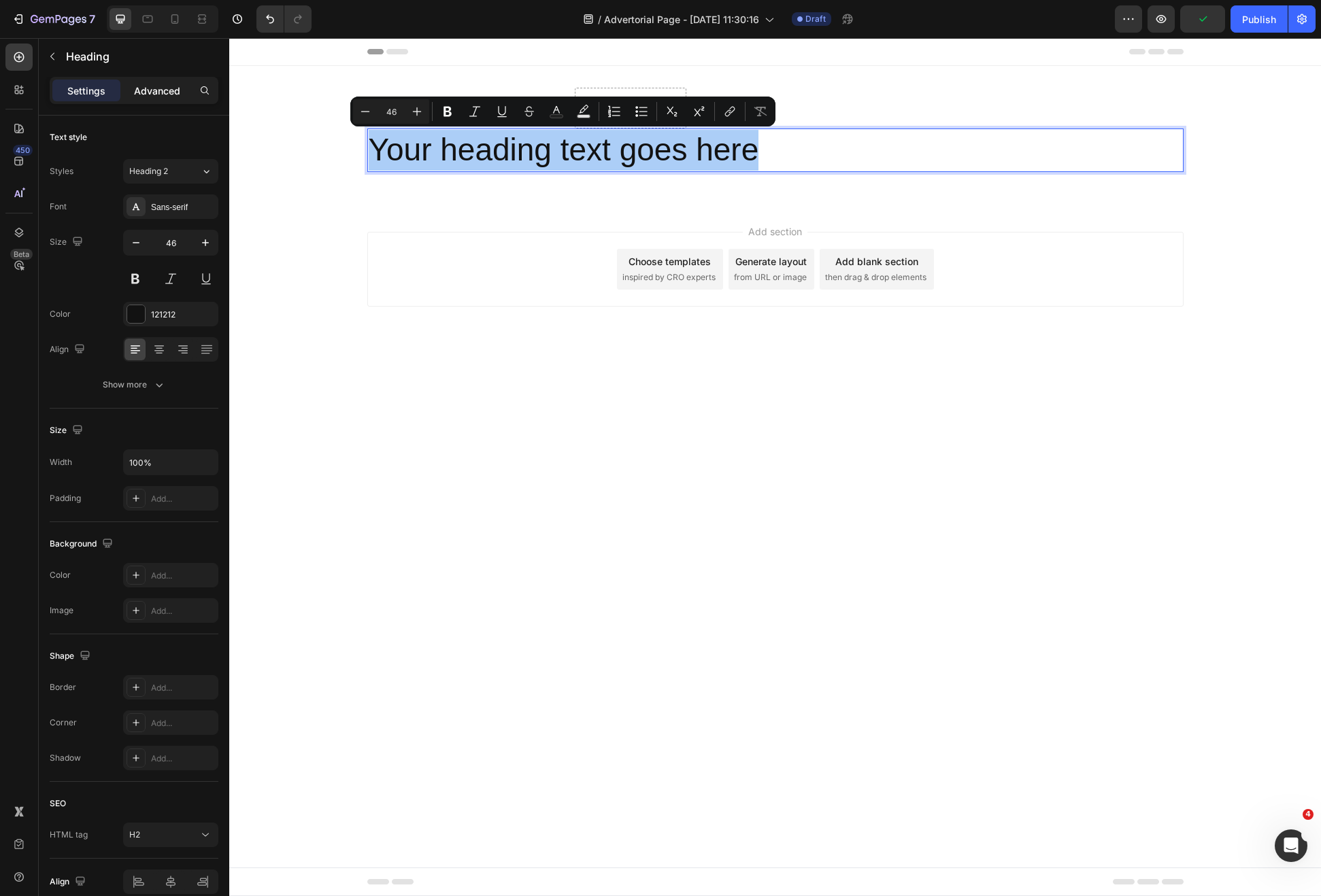
click at [161, 101] on div "Advanced" at bounding box center [157, 91] width 68 height 22
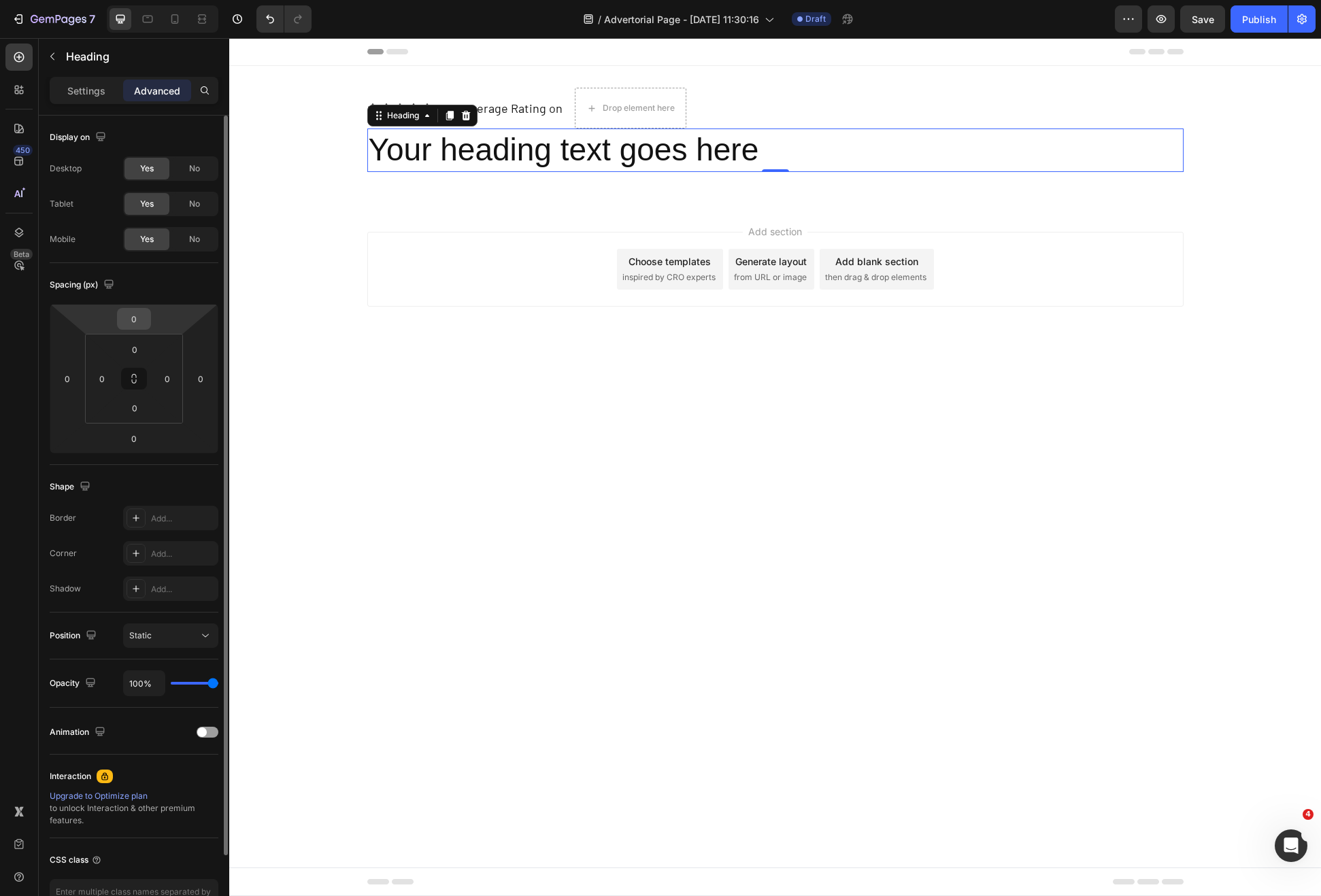
click at [138, 325] on input "0" at bounding box center [133, 319] width 27 height 20
type input "10"
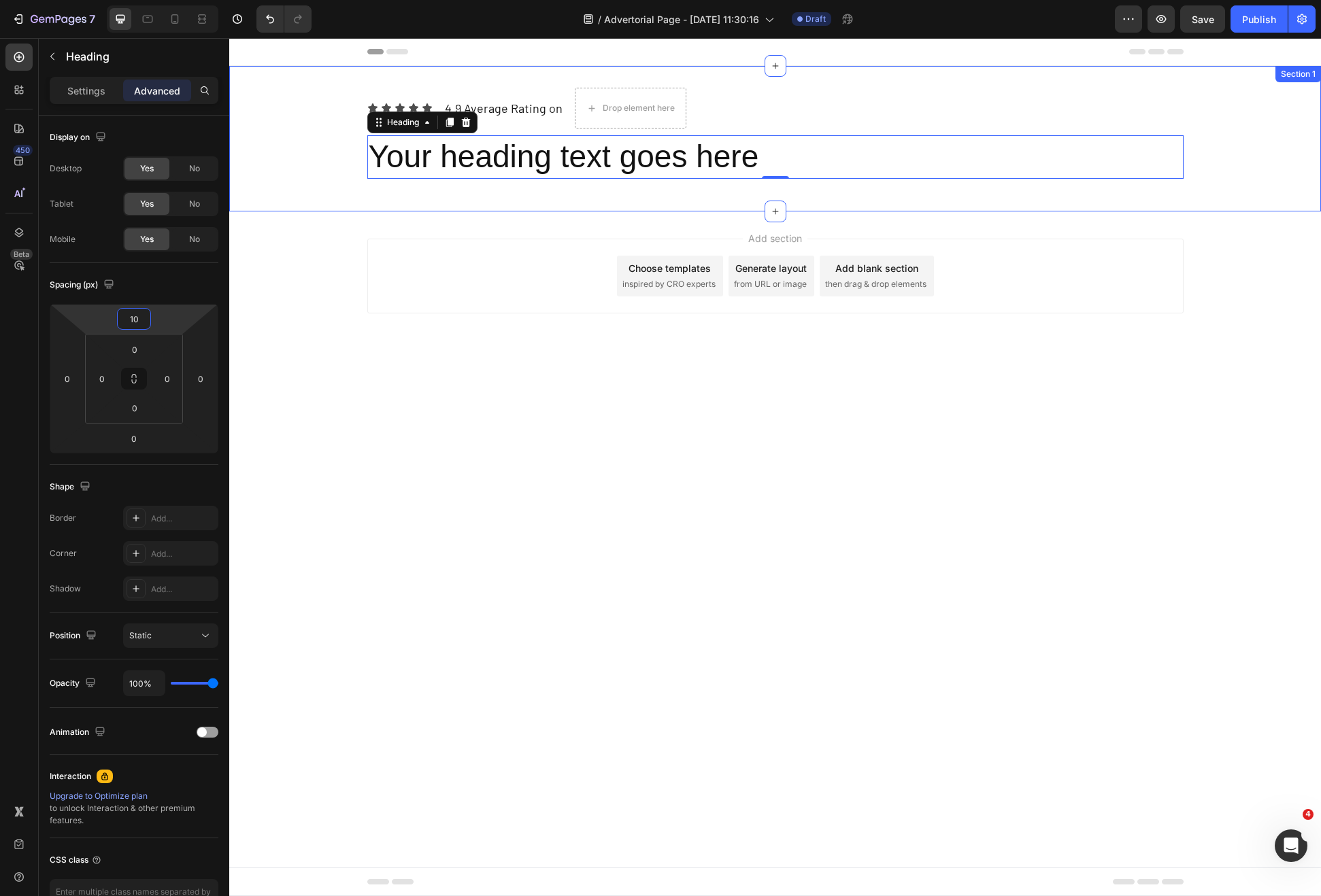
click at [477, 221] on div "Add section Choose templates inspired by CRO experts Generate layout from URL o…" at bounding box center [775, 295] width 1092 height 167
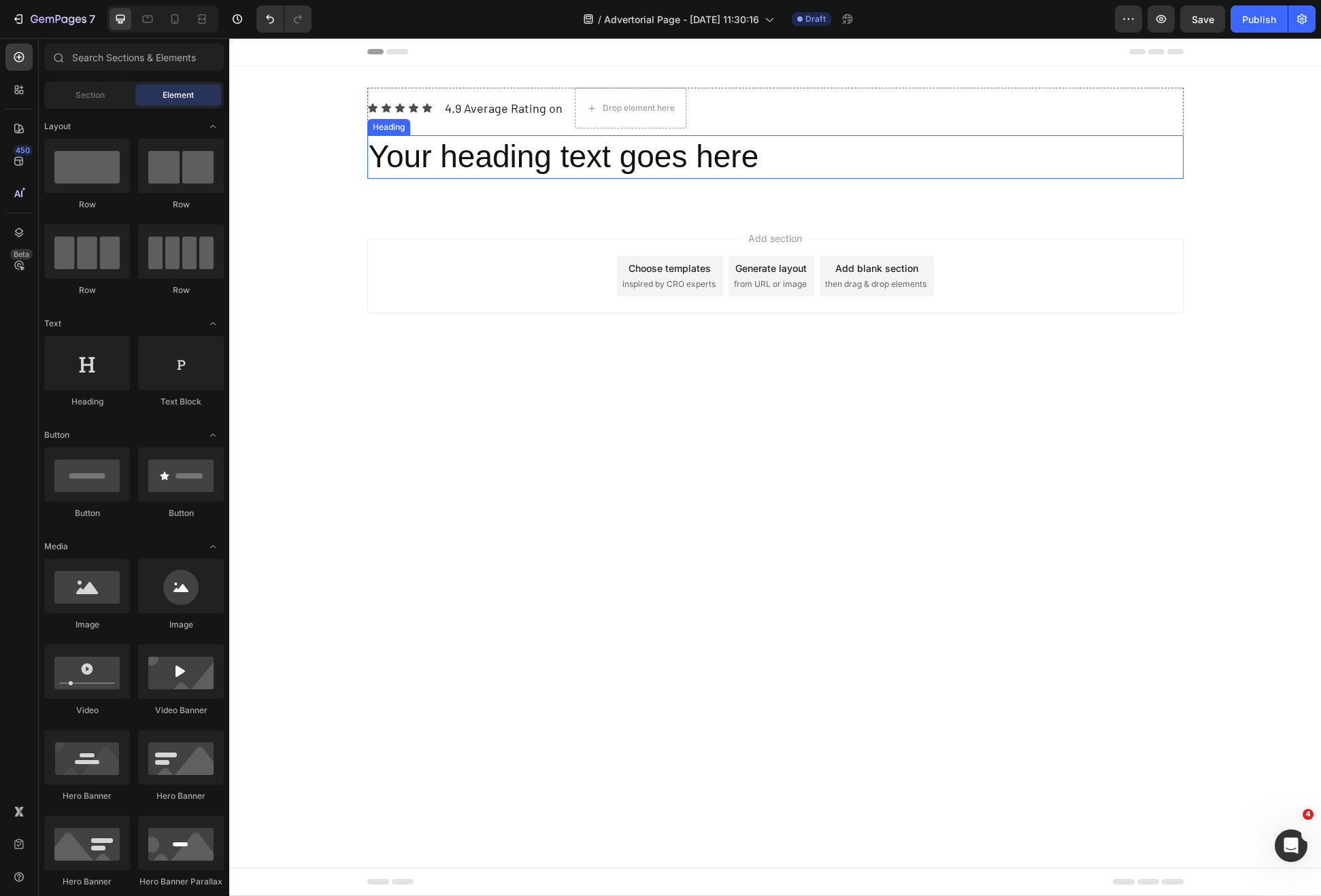
click at [485, 156] on p "Your heading text goes here" at bounding box center [775, 157] width 813 height 41
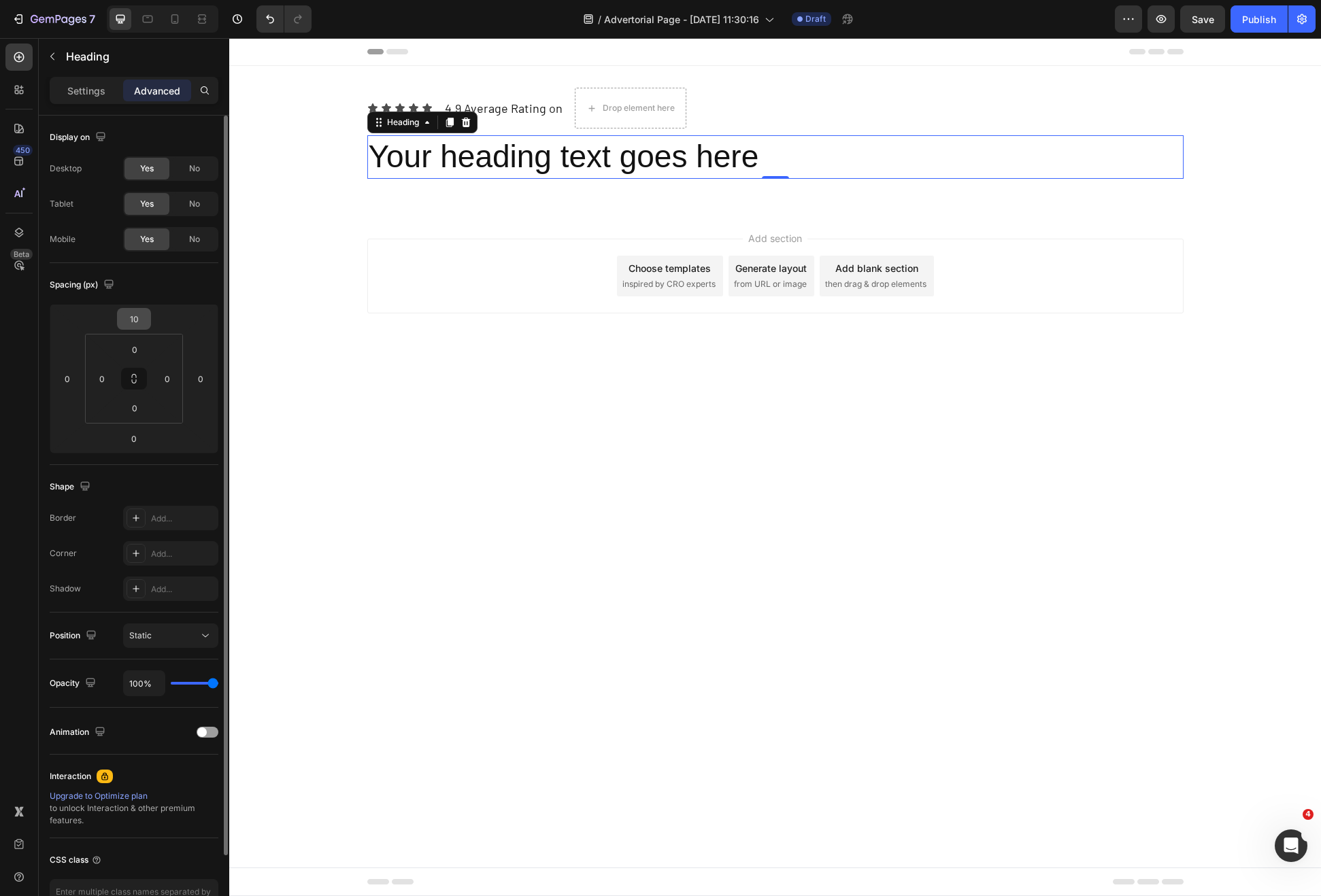
click at [141, 319] on input "10" at bounding box center [133, 319] width 27 height 20
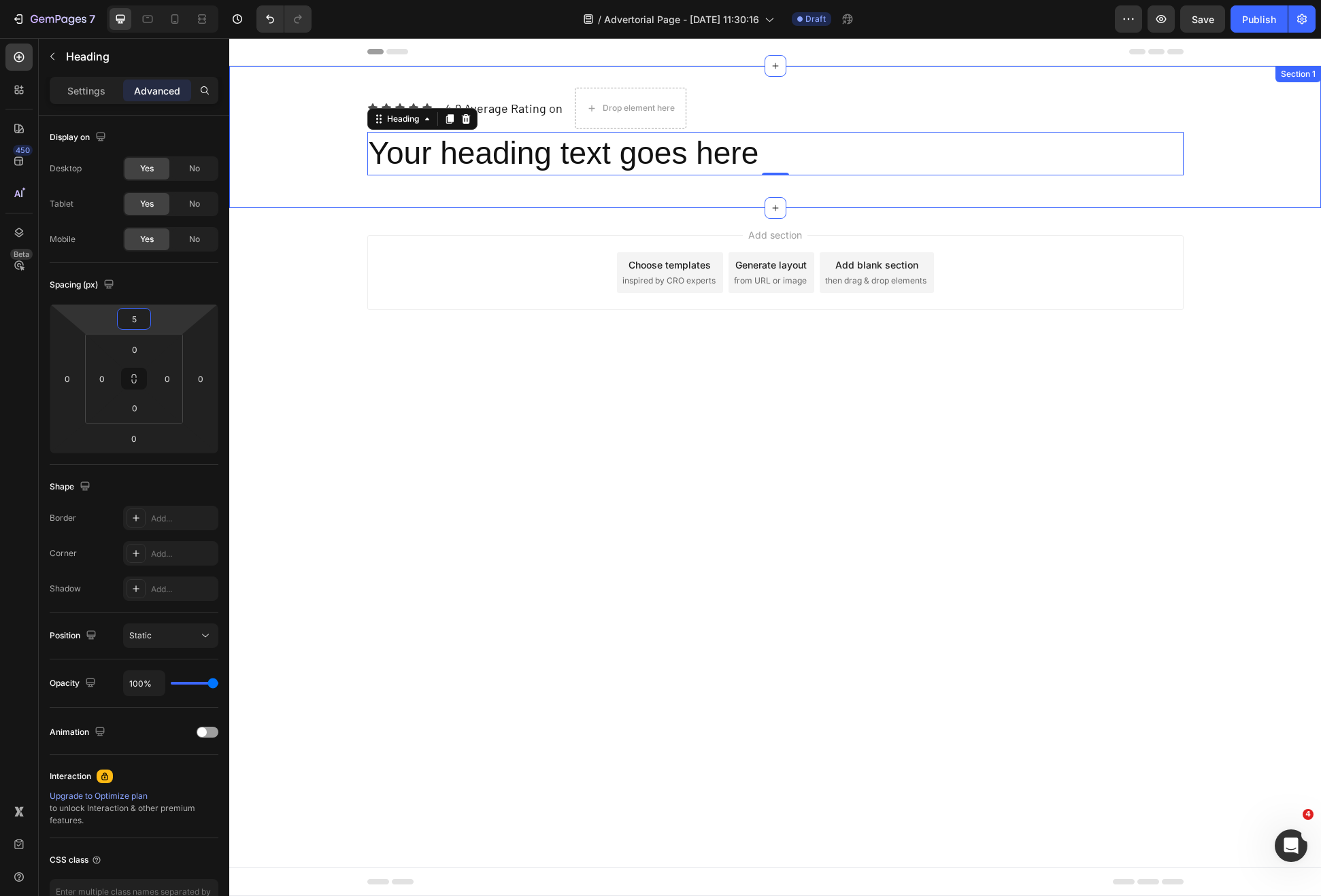
type input "5"
click at [521, 144] on p "Your heading text goes here" at bounding box center [775, 153] width 813 height 41
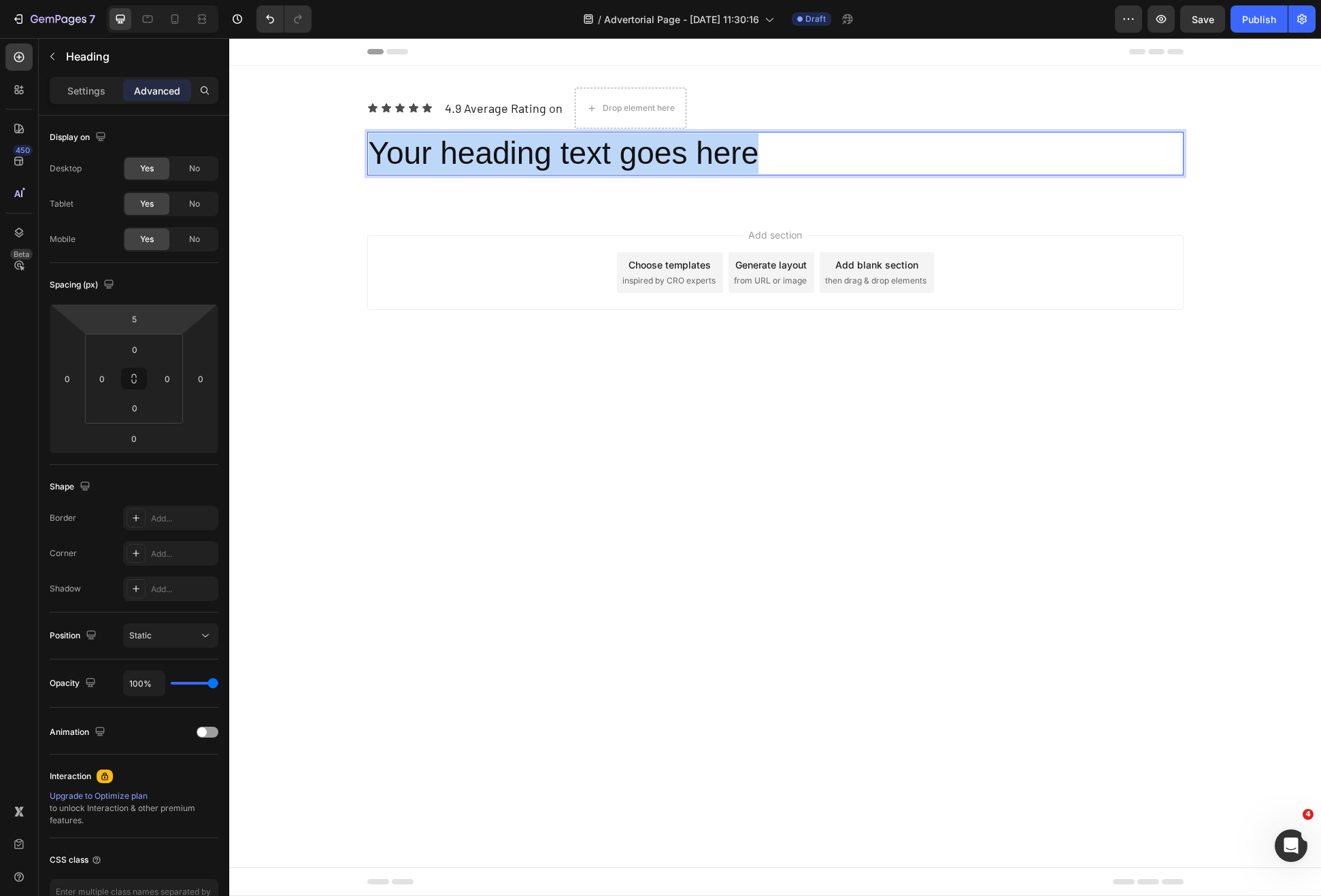
click at [521, 144] on p "Your heading text goes here" at bounding box center [775, 153] width 813 height 41
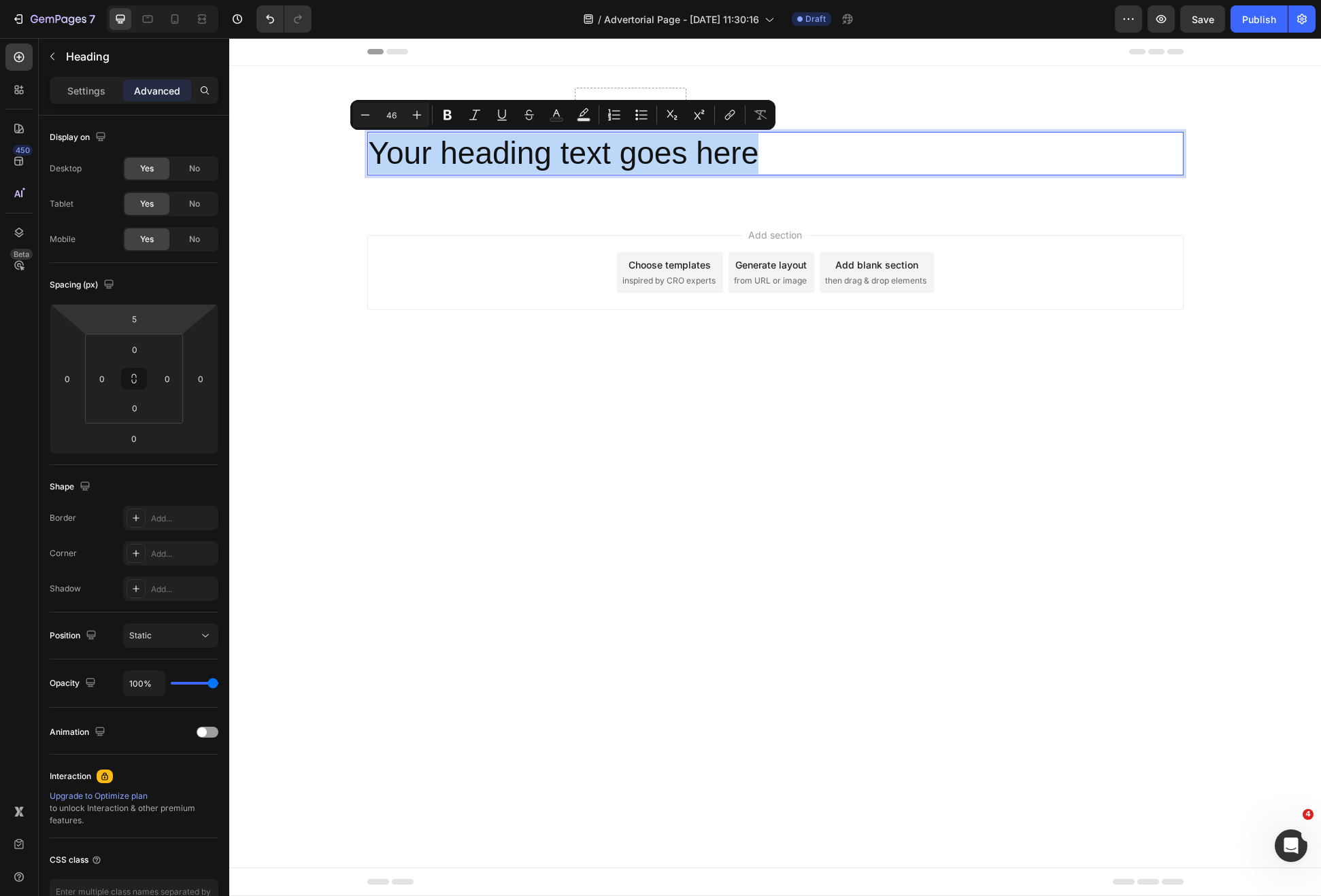
click at [593, 164] on p "Your heading text goes here" at bounding box center [775, 153] width 813 height 41
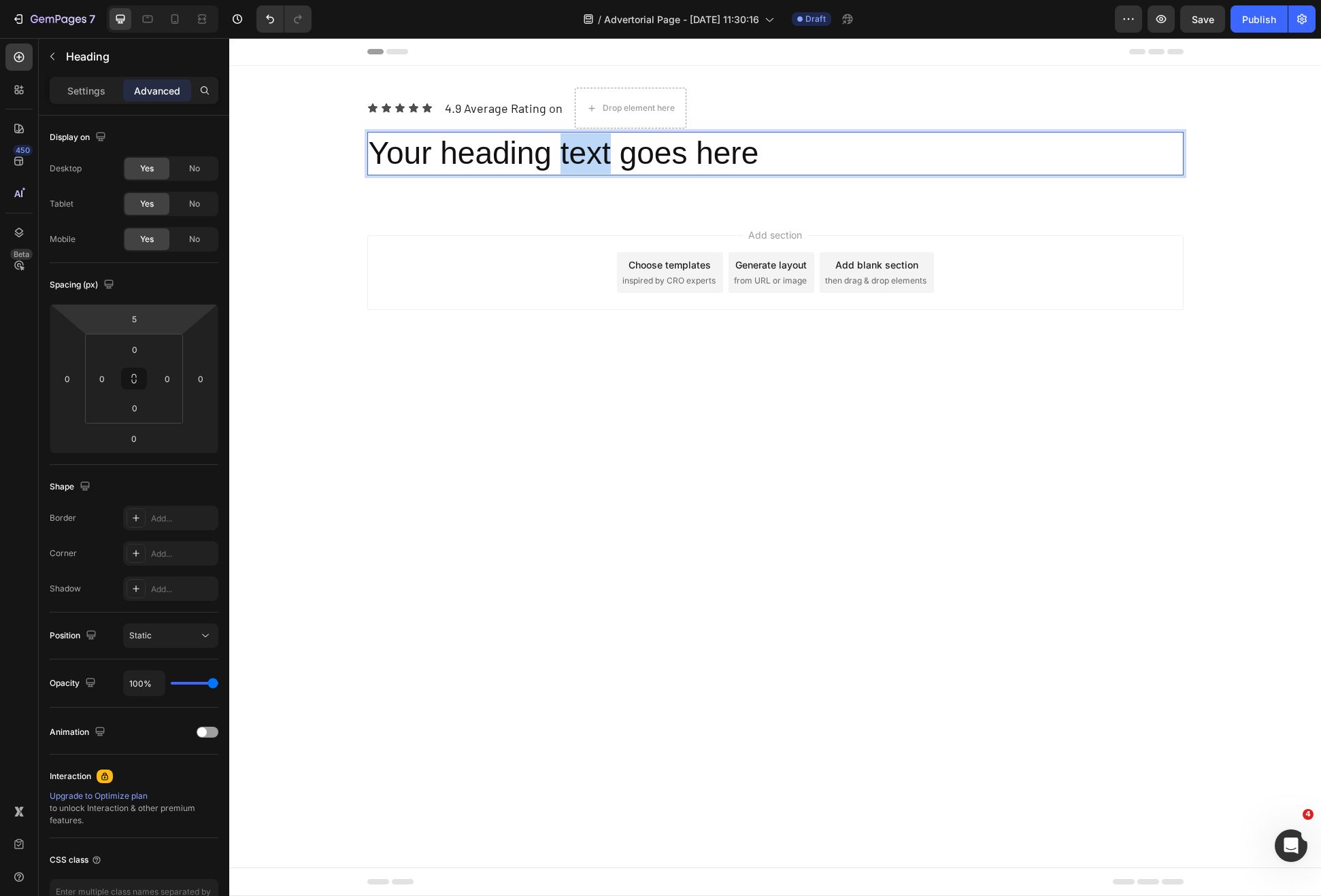
click at [593, 164] on p "Your heading text goes here" at bounding box center [775, 153] width 813 height 41
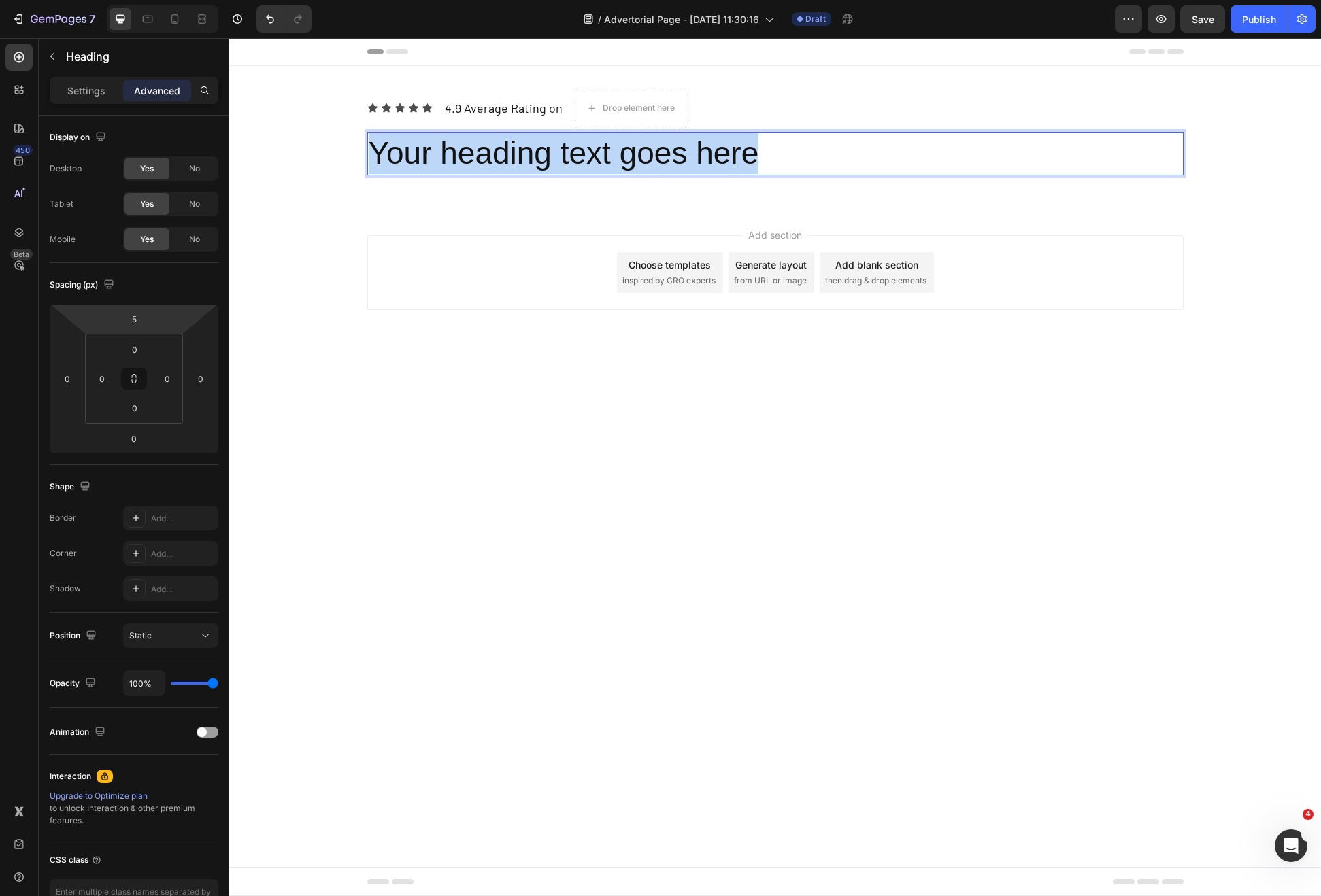
click at [593, 164] on p "Your heading text goes here" at bounding box center [775, 153] width 813 height 41
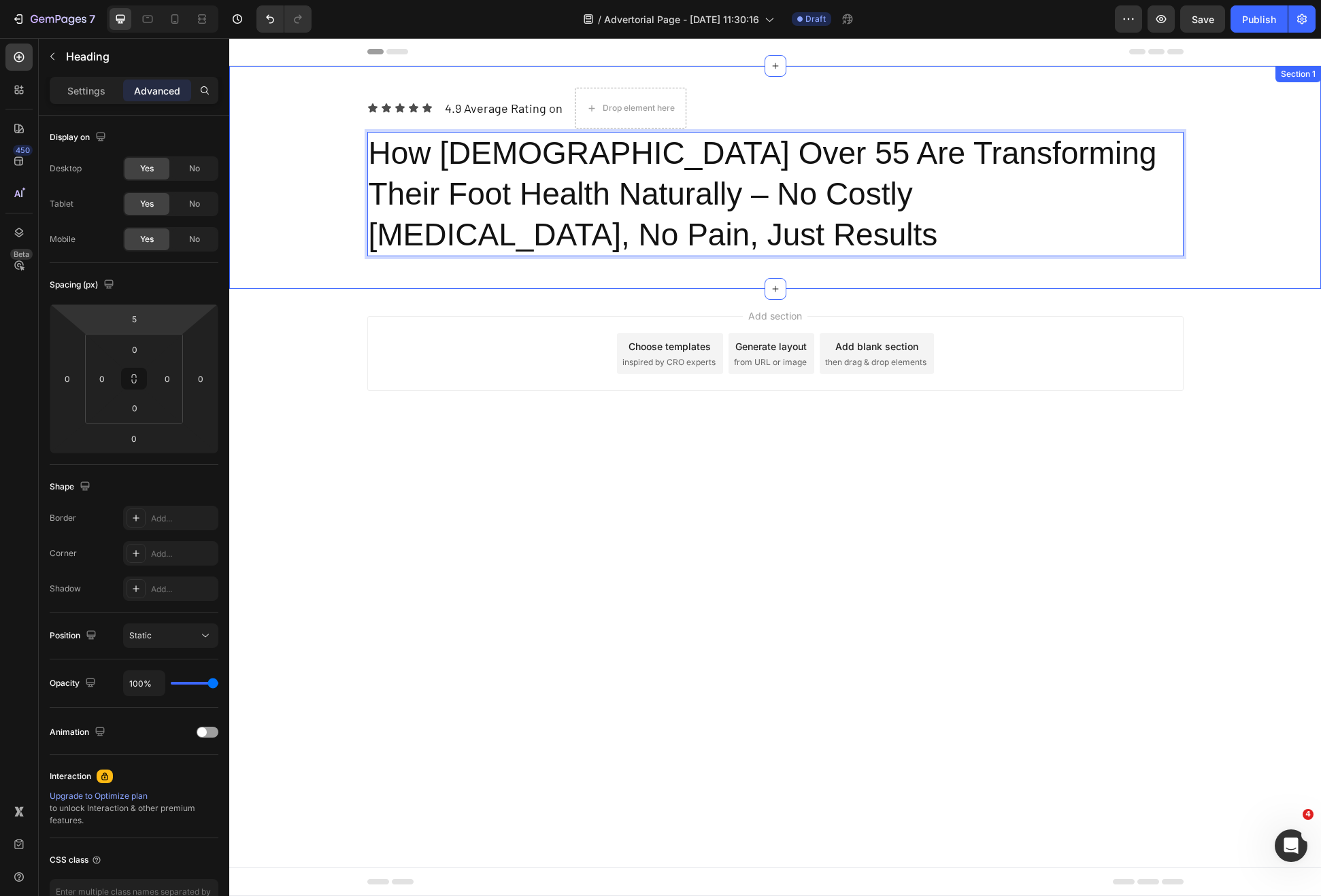
click at [970, 284] on div "Icon Icon Icon Icon Icon Icon List 4.9 Average Rating on Text Block Drop elemen…" at bounding box center [775, 177] width 1092 height 223
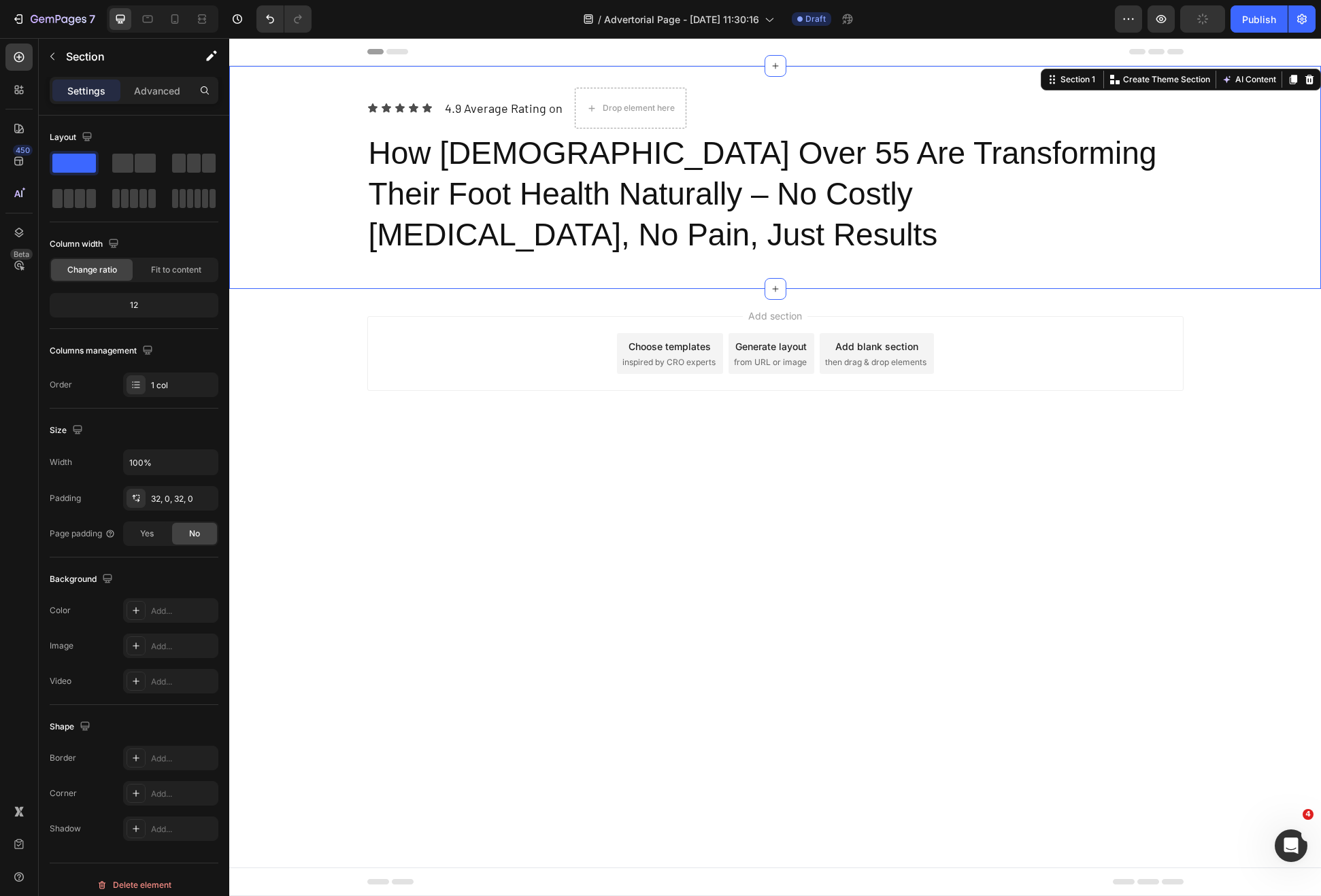
click at [837, 228] on p "How Americans Over 55 Are Transforming Their Foot Health Naturally – No Costly …" at bounding box center [775, 194] width 813 height 122
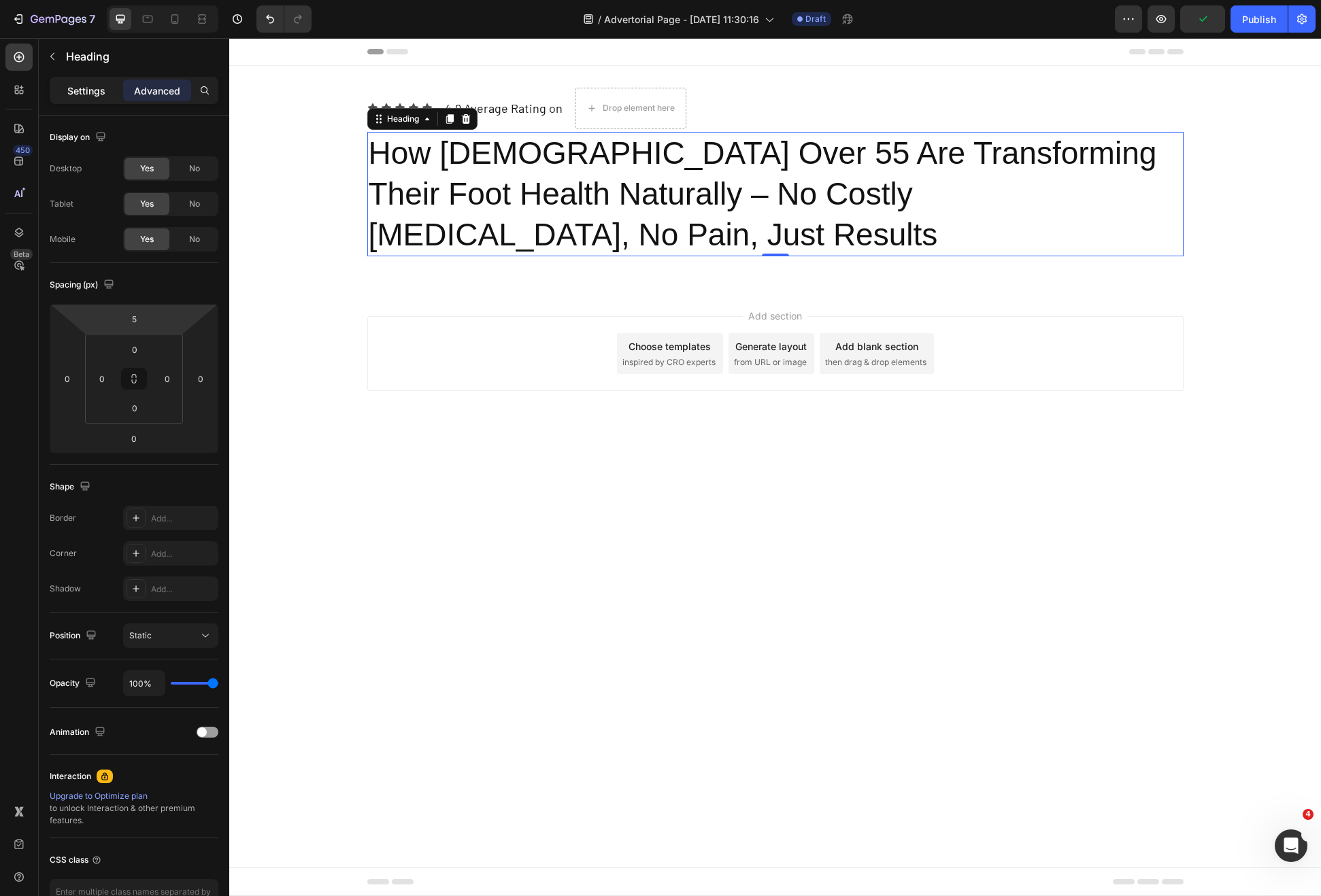
click at [85, 94] on p "Settings" at bounding box center [86, 90] width 38 height 14
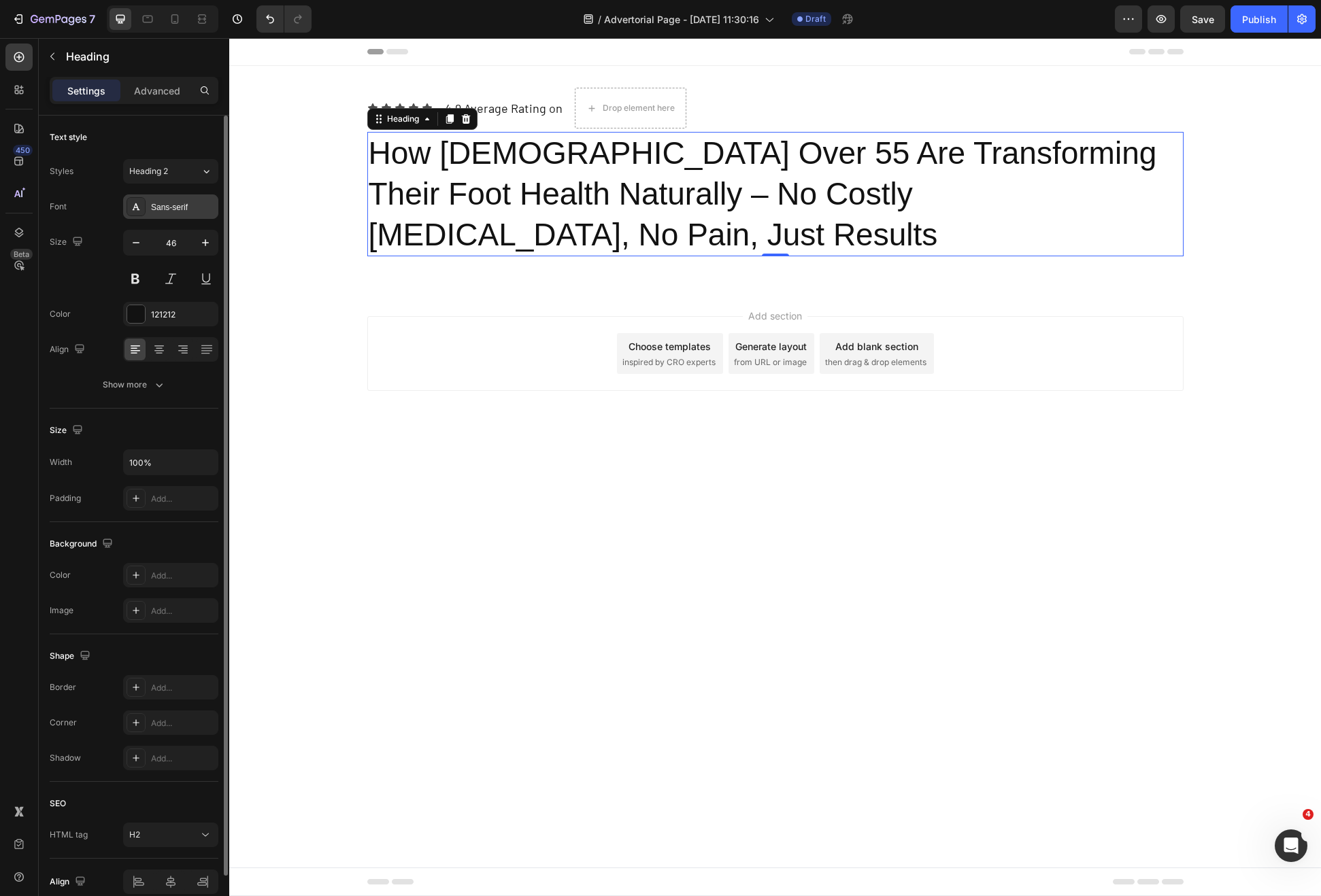
click at [171, 202] on div "Sans-serif" at bounding box center [182, 207] width 64 height 12
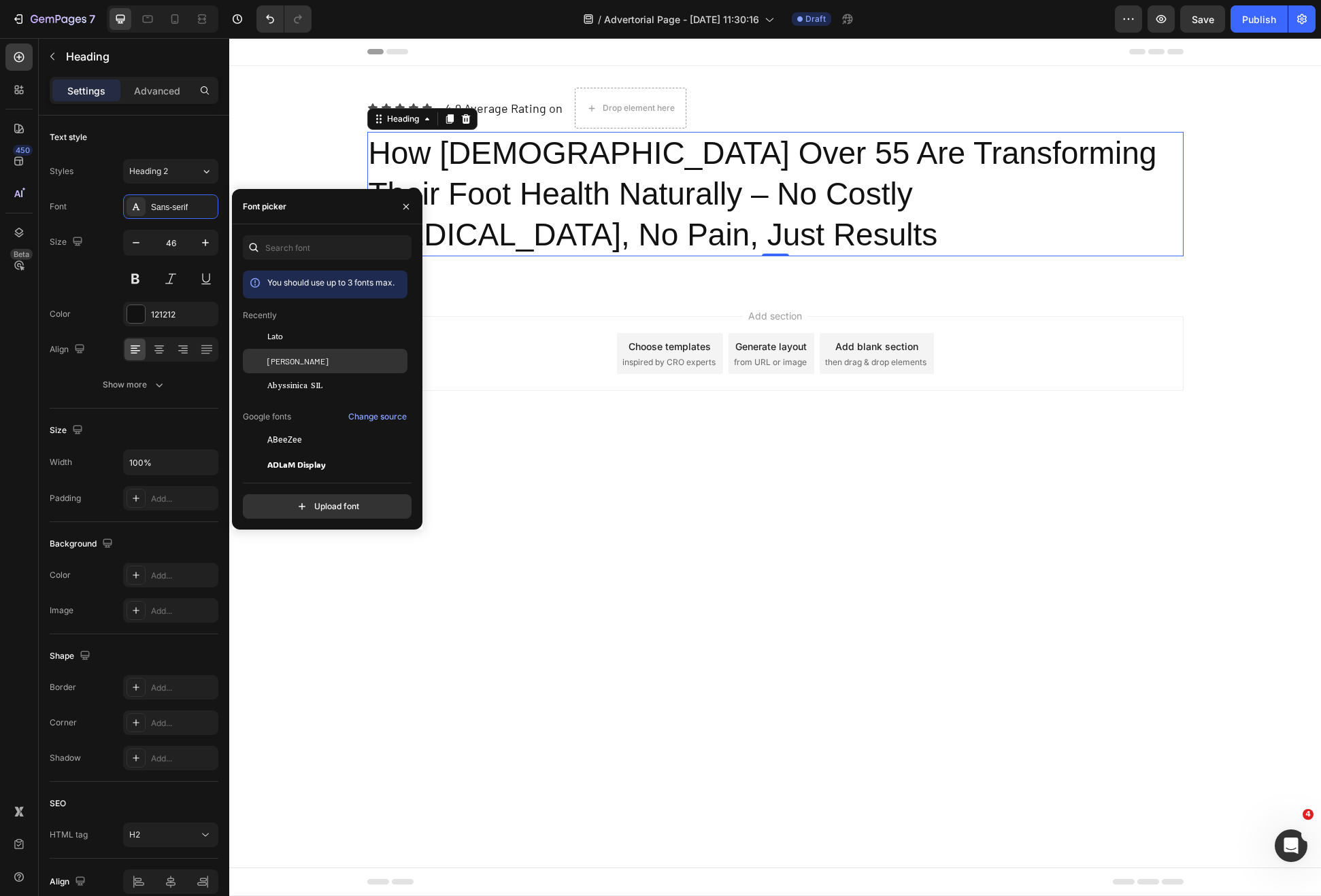
click at [295, 359] on div "[PERSON_NAME]" at bounding box center [336, 361] width 138 height 12
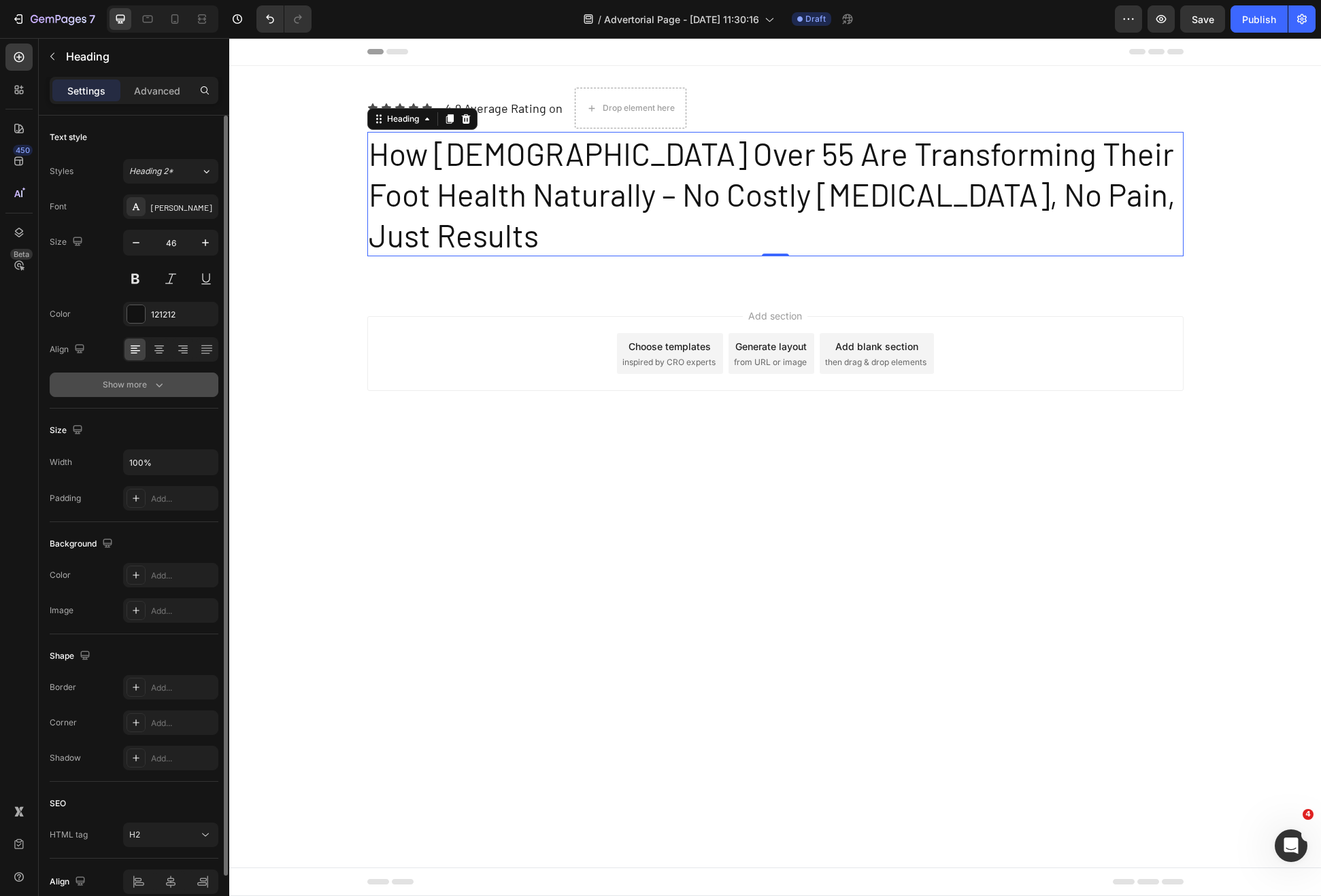
click at [141, 374] on button "Show more" at bounding box center [134, 385] width 168 height 24
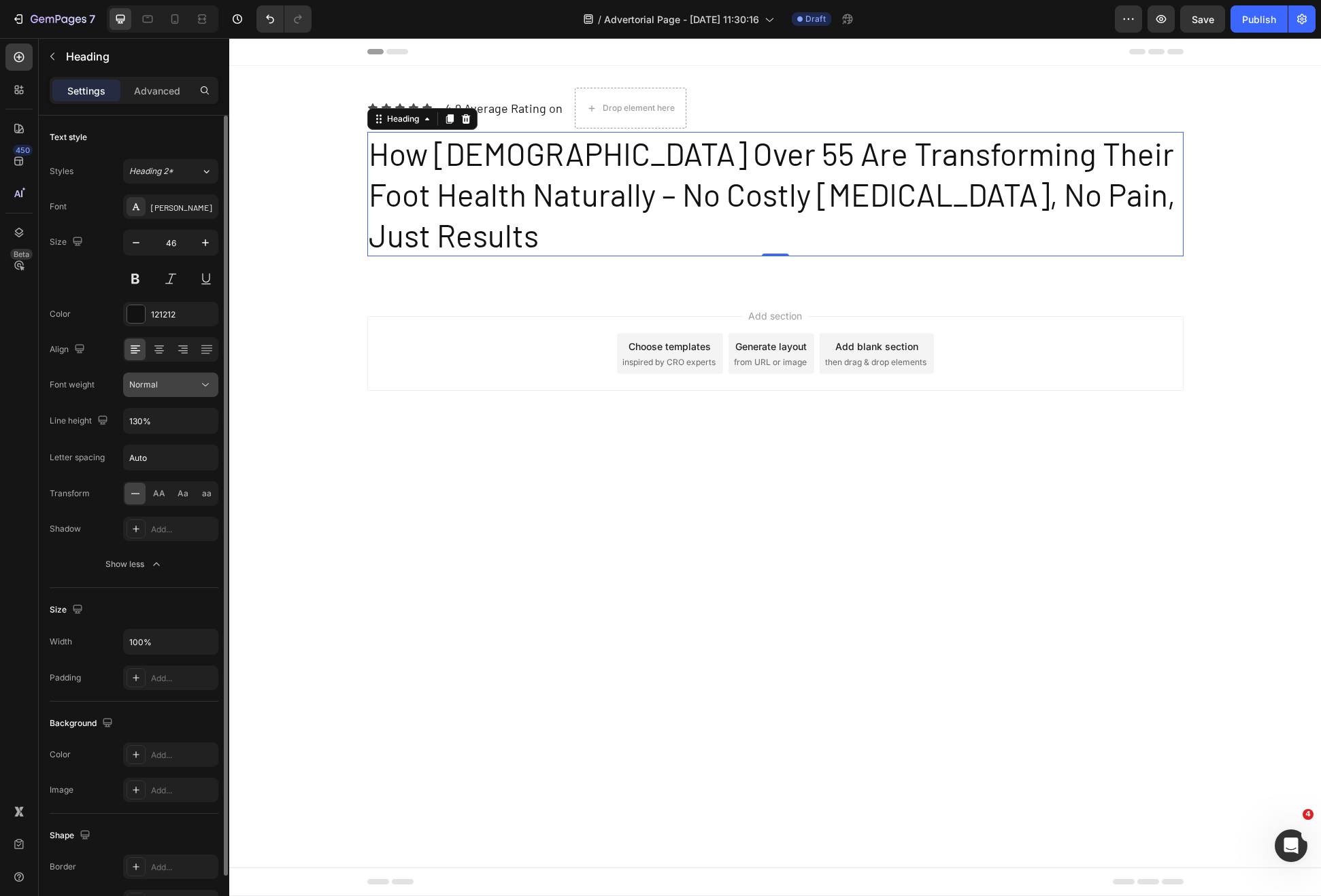
click at [172, 386] on div "Normal" at bounding box center [164, 385] width 69 height 12
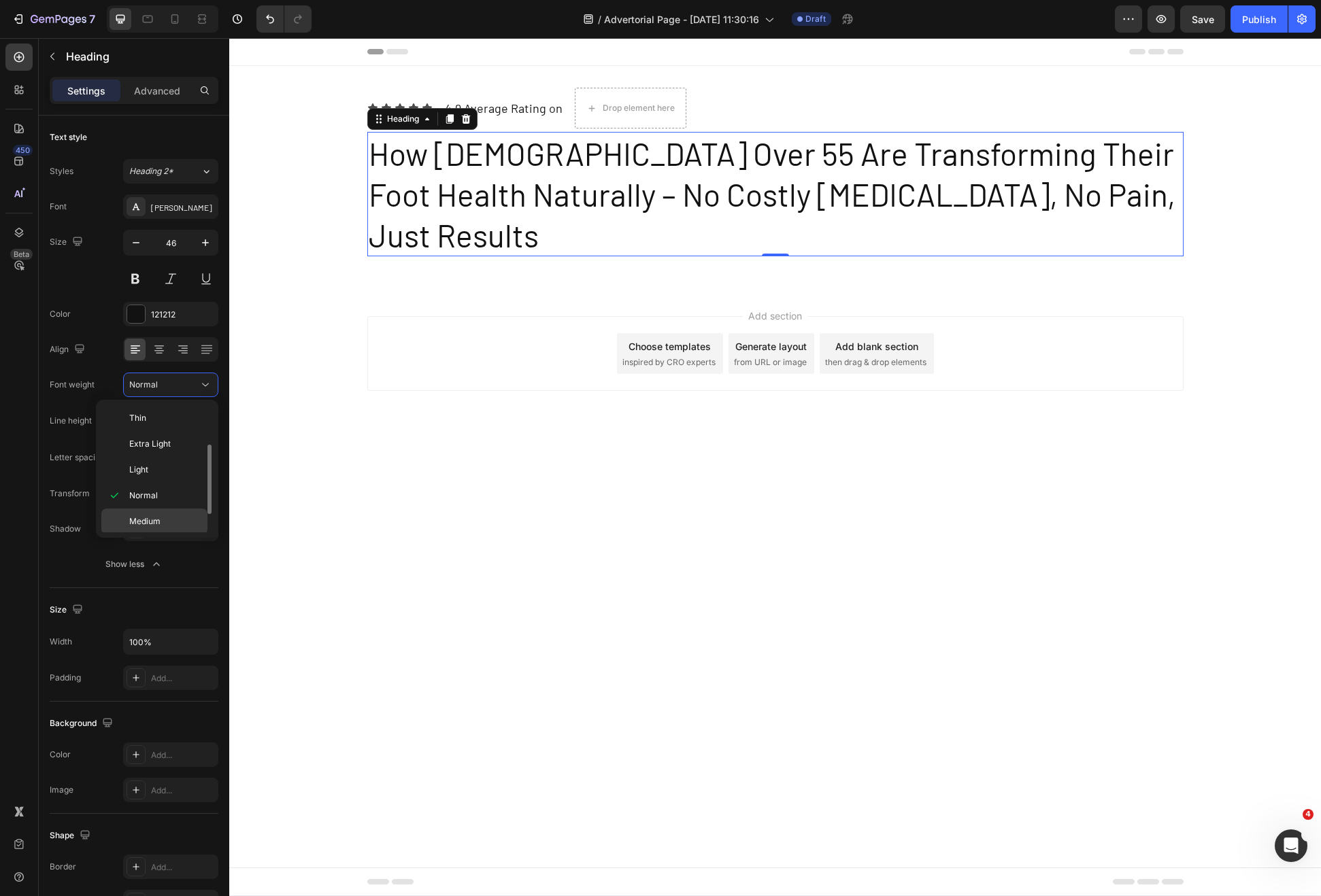
scroll to position [105, 0]
click at [158, 473] on p "Bold" at bounding box center [166, 467] width 72 height 12
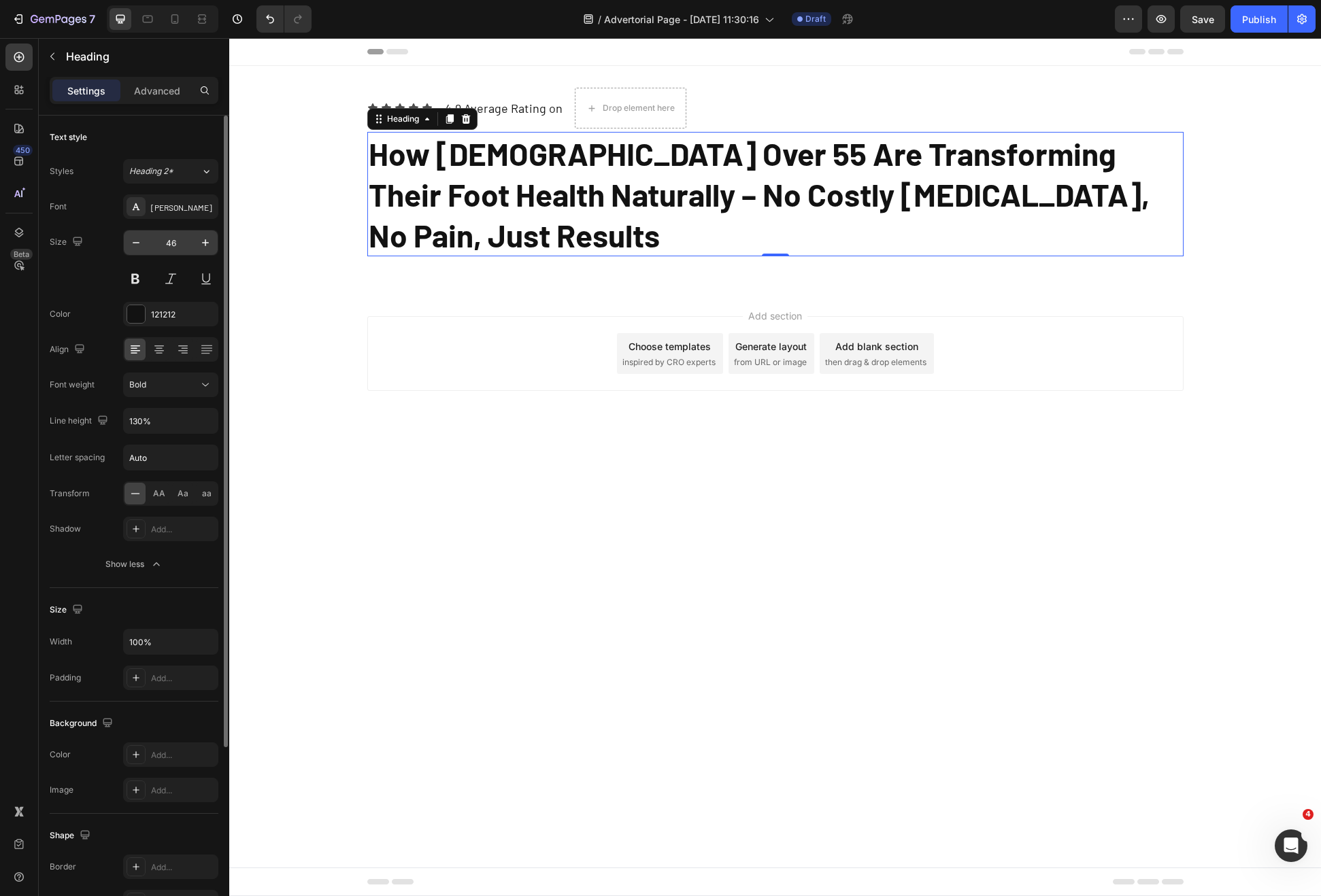
click at [172, 234] on input "46" at bounding box center [170, 242] width 45 height 24
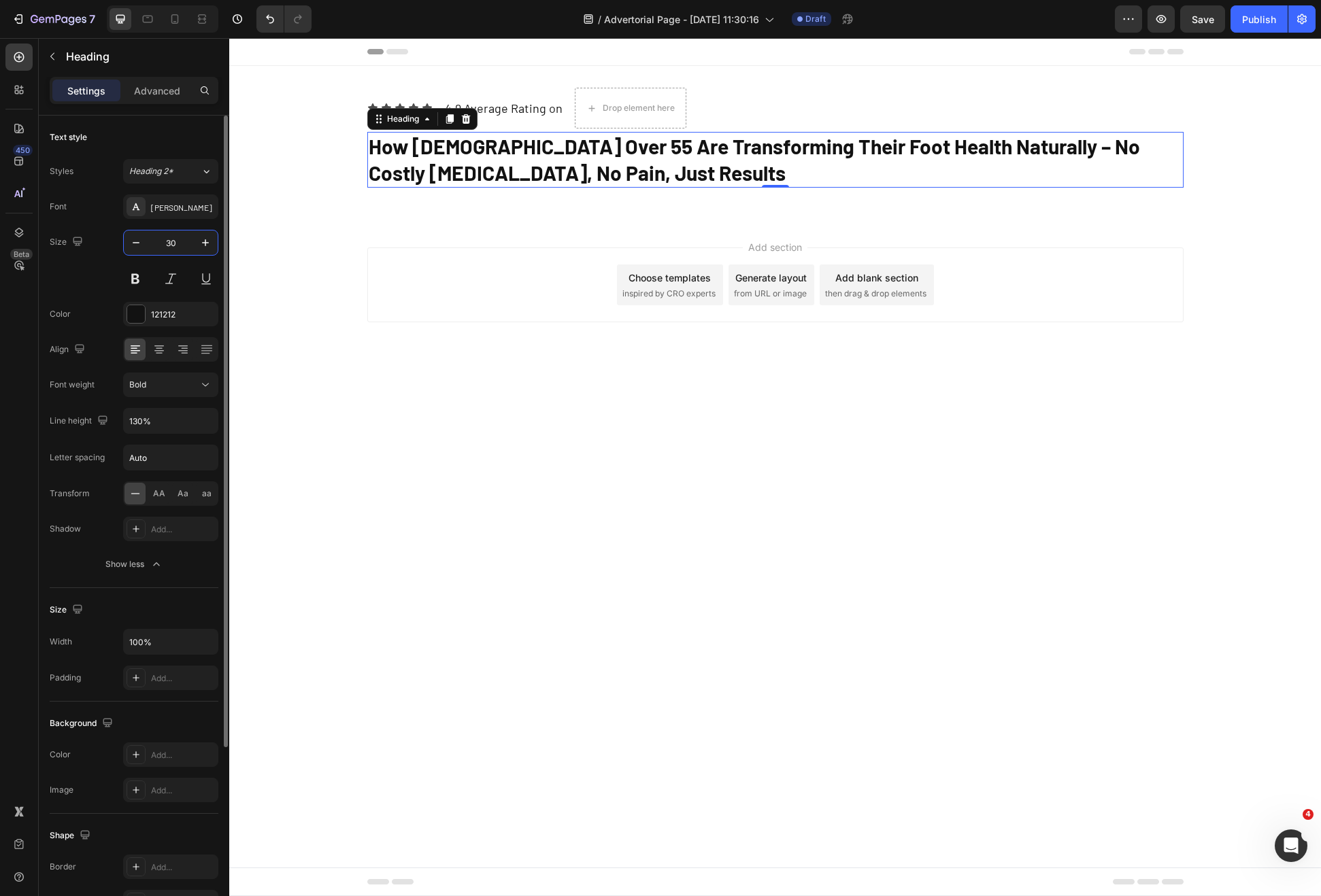
type input "30"
click at [377, 213] on div "Icon Icon Icon Icon Icon Icon List 4.9 Average Rating on Text Block Drop elemen…" at bounding box center [775, 142] width 1092 height 154
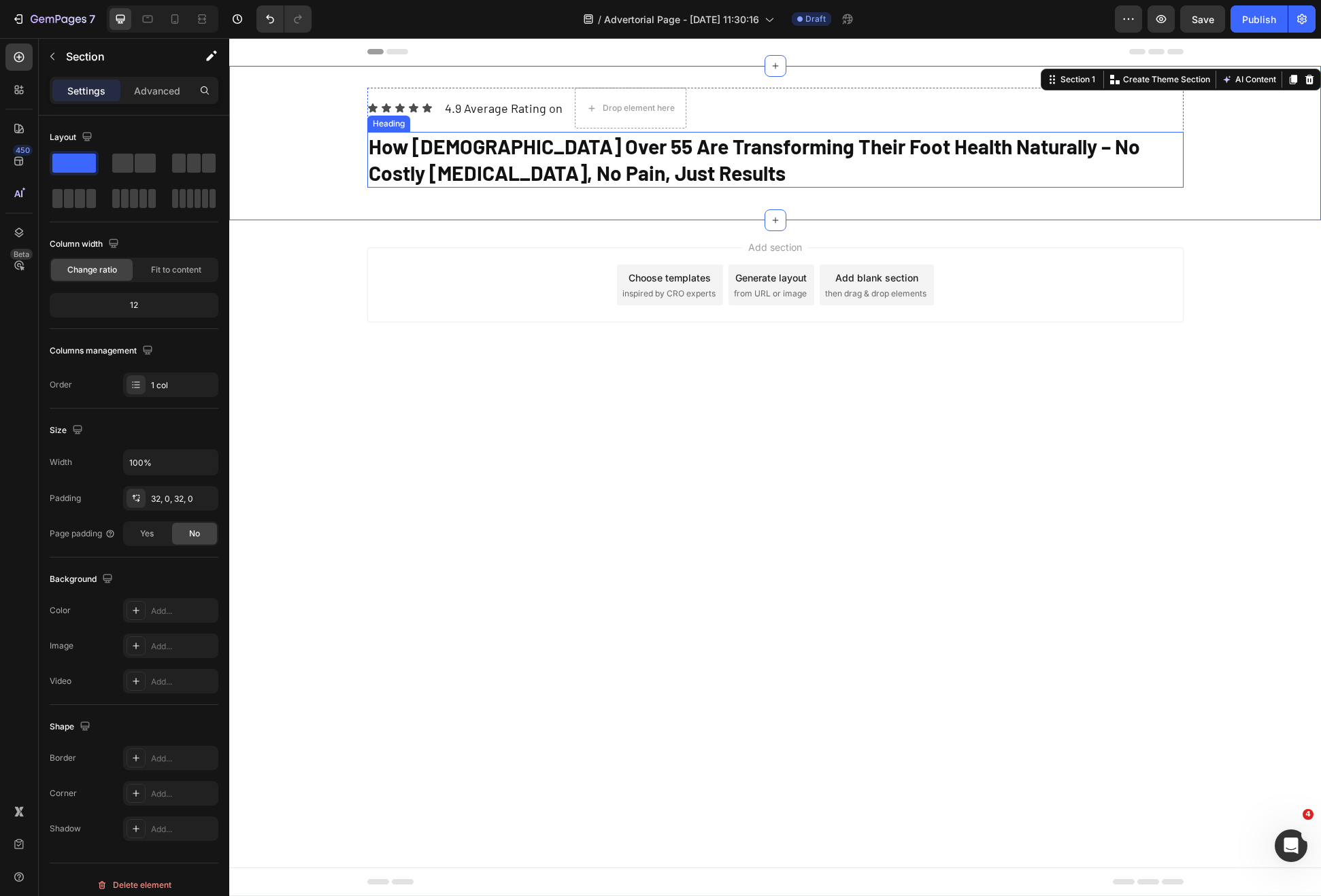
click at [429, 161] on p "How Americans Over 55 Are Transforming Their Foot Health Naturally – No Costly …" at bounding box center [775, 159] width 813 height 53
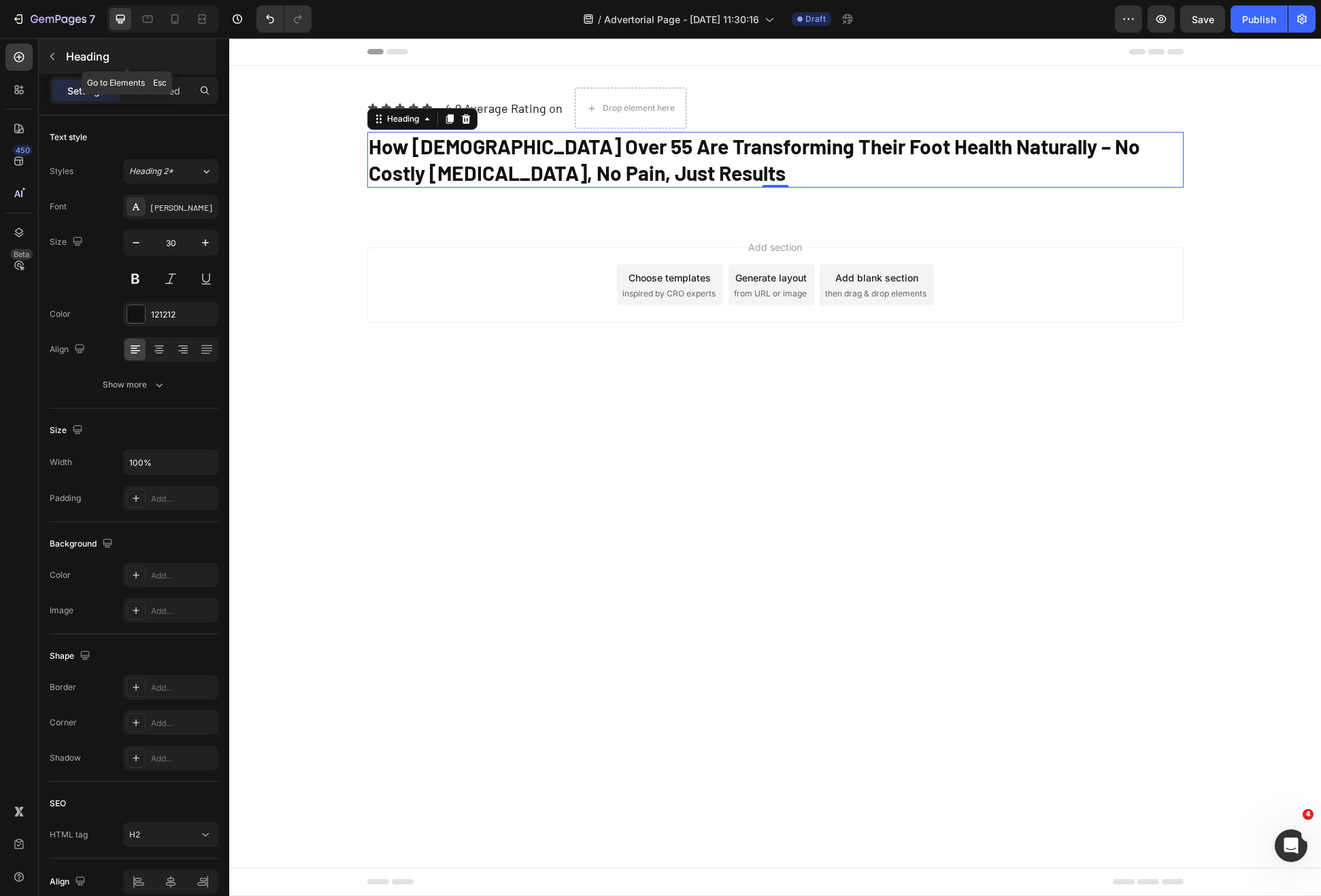
click at [49, 65] on button "button" at bounding box center [53, 56] width 22 height 22
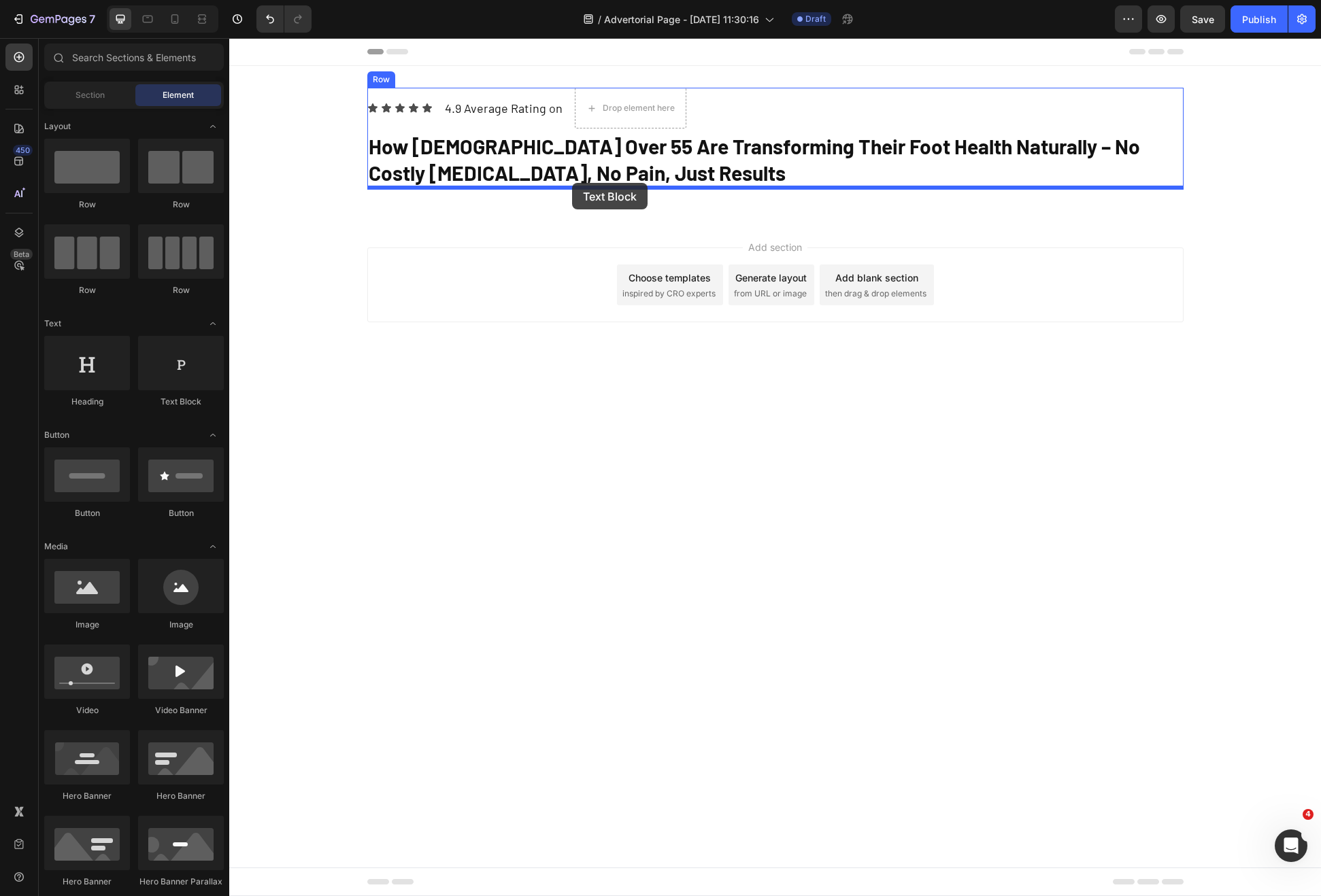
drag, startPoint x: 400, startPoint y: 410, endPoint x: 572, endPoint y: 183, distance: 284.8
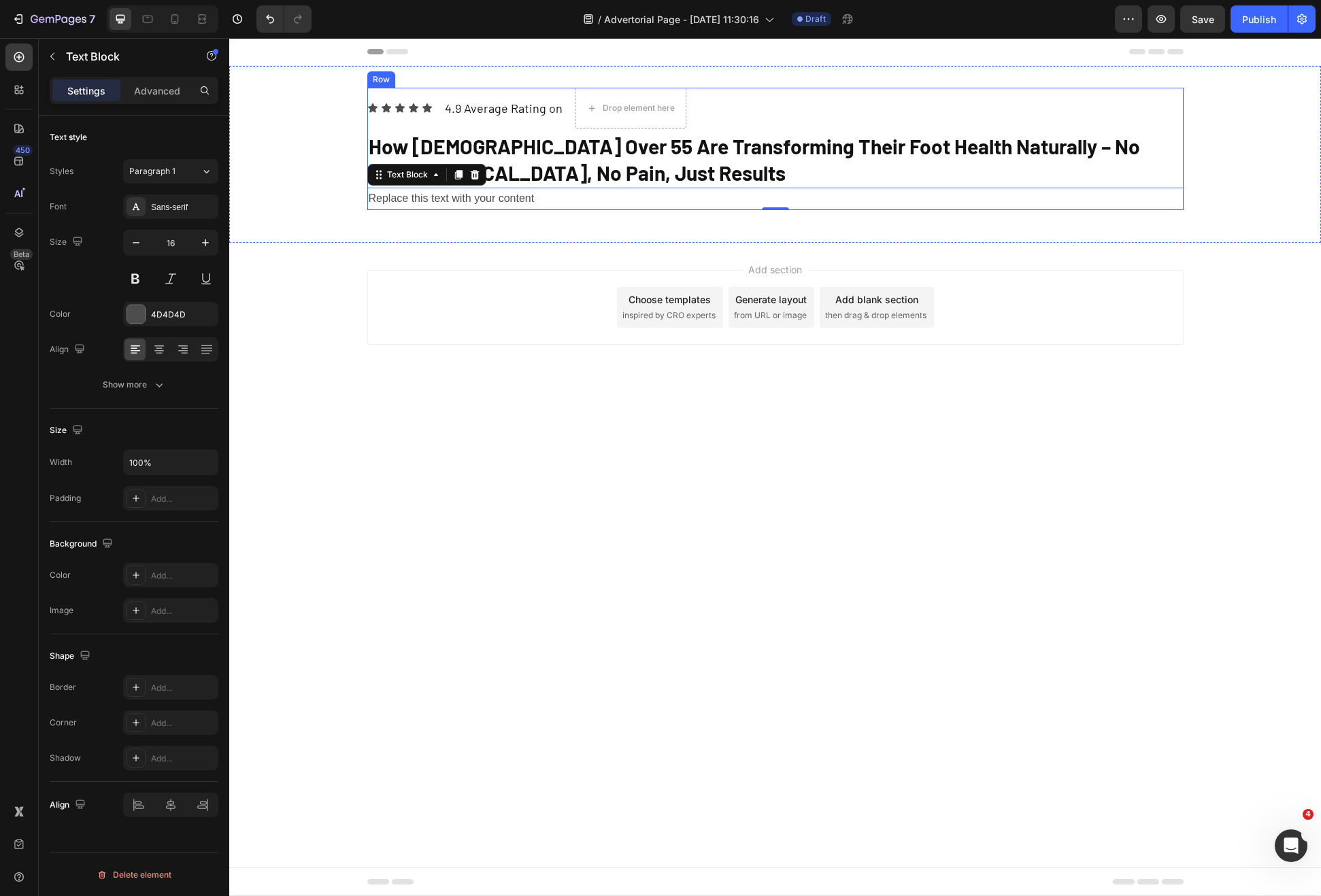
click at [1182, 129] on div "Icon Icon Icon Icon Icon Icon List 4.9 Average Rating on Text Block Drop elemen…" at bounding box center [775, 149] width 816 height 122
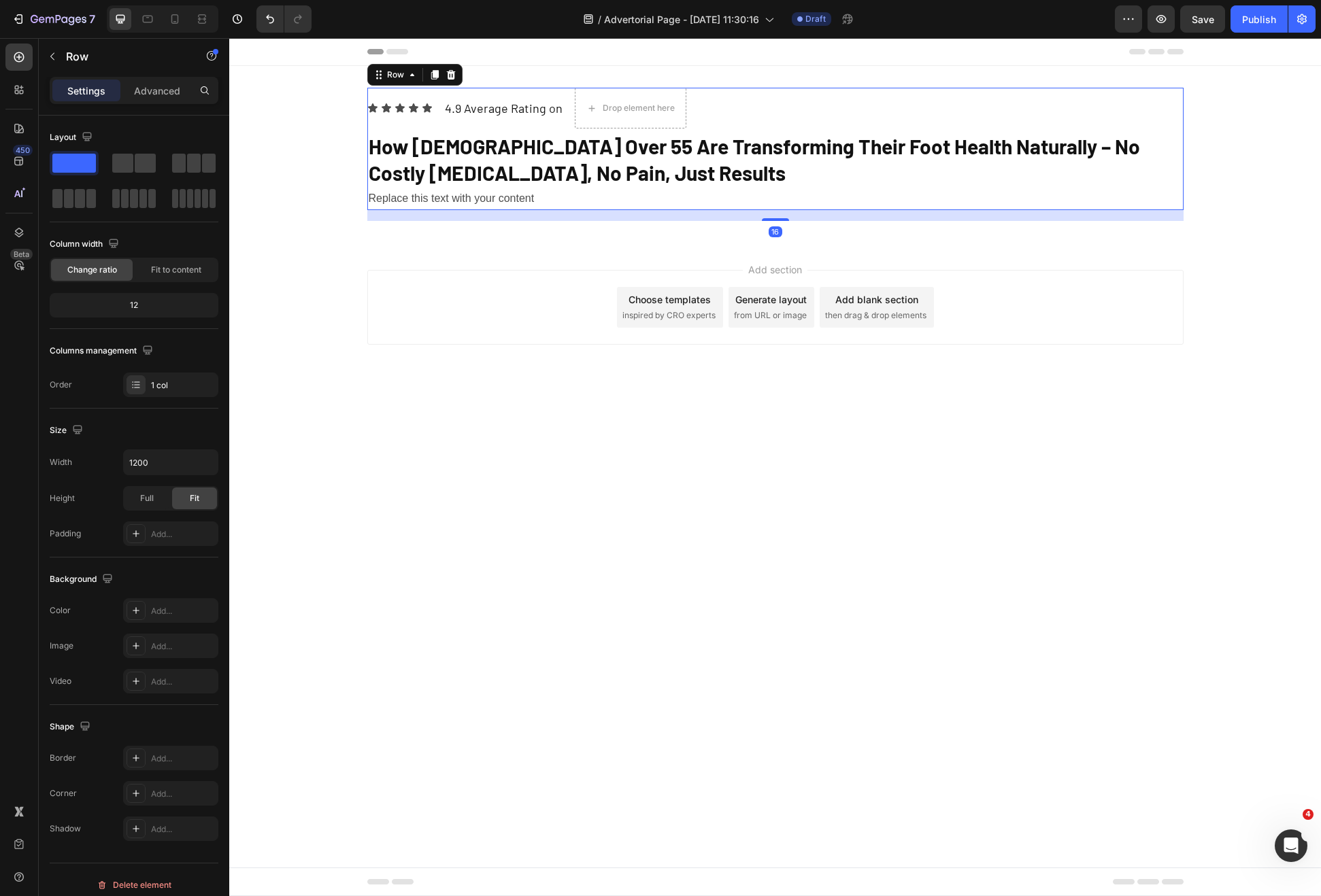
click at [161, 78] on div "Settings Advanced" at bounding box center [134, 90] width 168 height 27
click at [161, 86] on p "Advanced" at bounding box center [157, 90] width 46 height 14
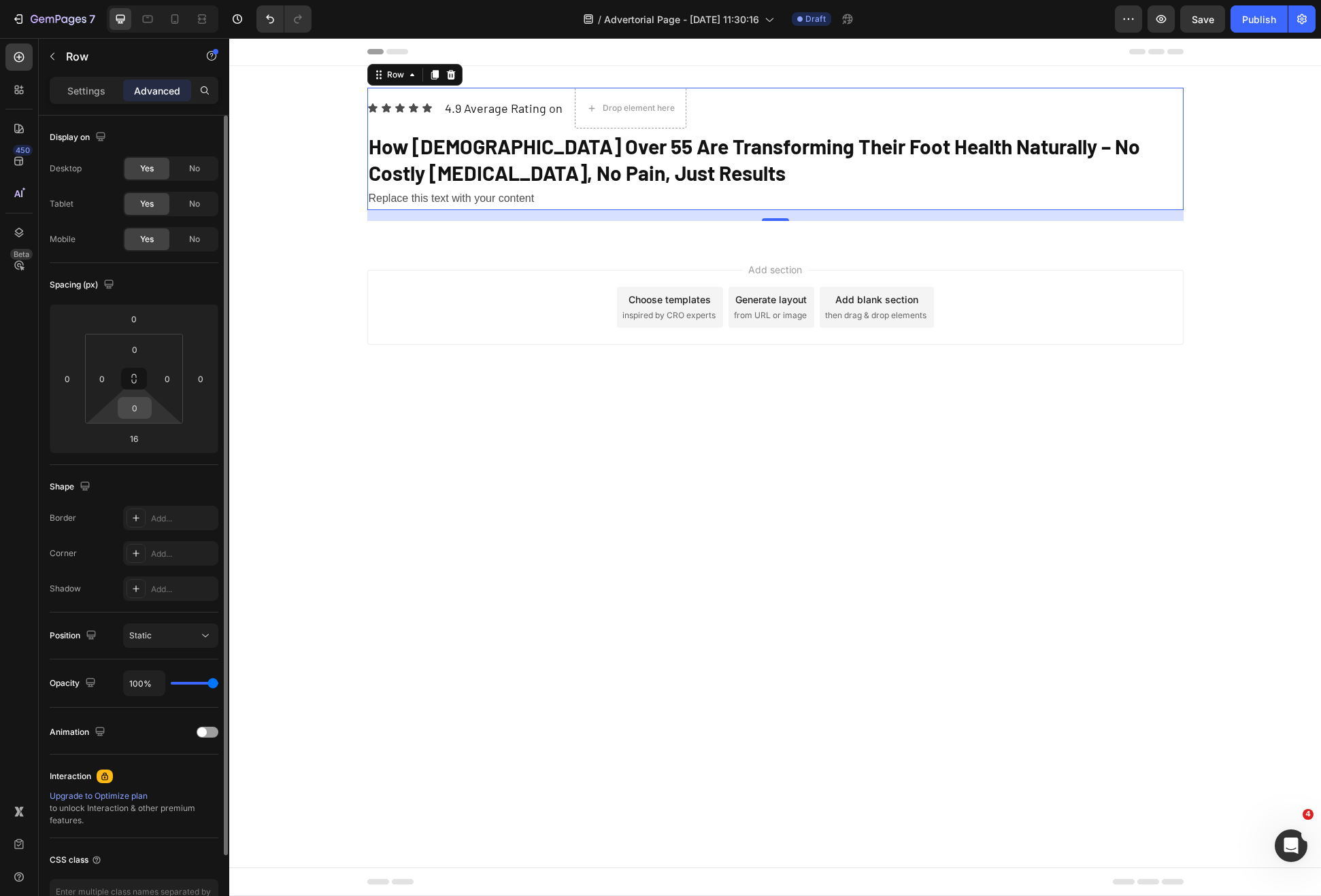
click at [138, 411] on input "0" at bounding box center [134, 408] width 27 height 20
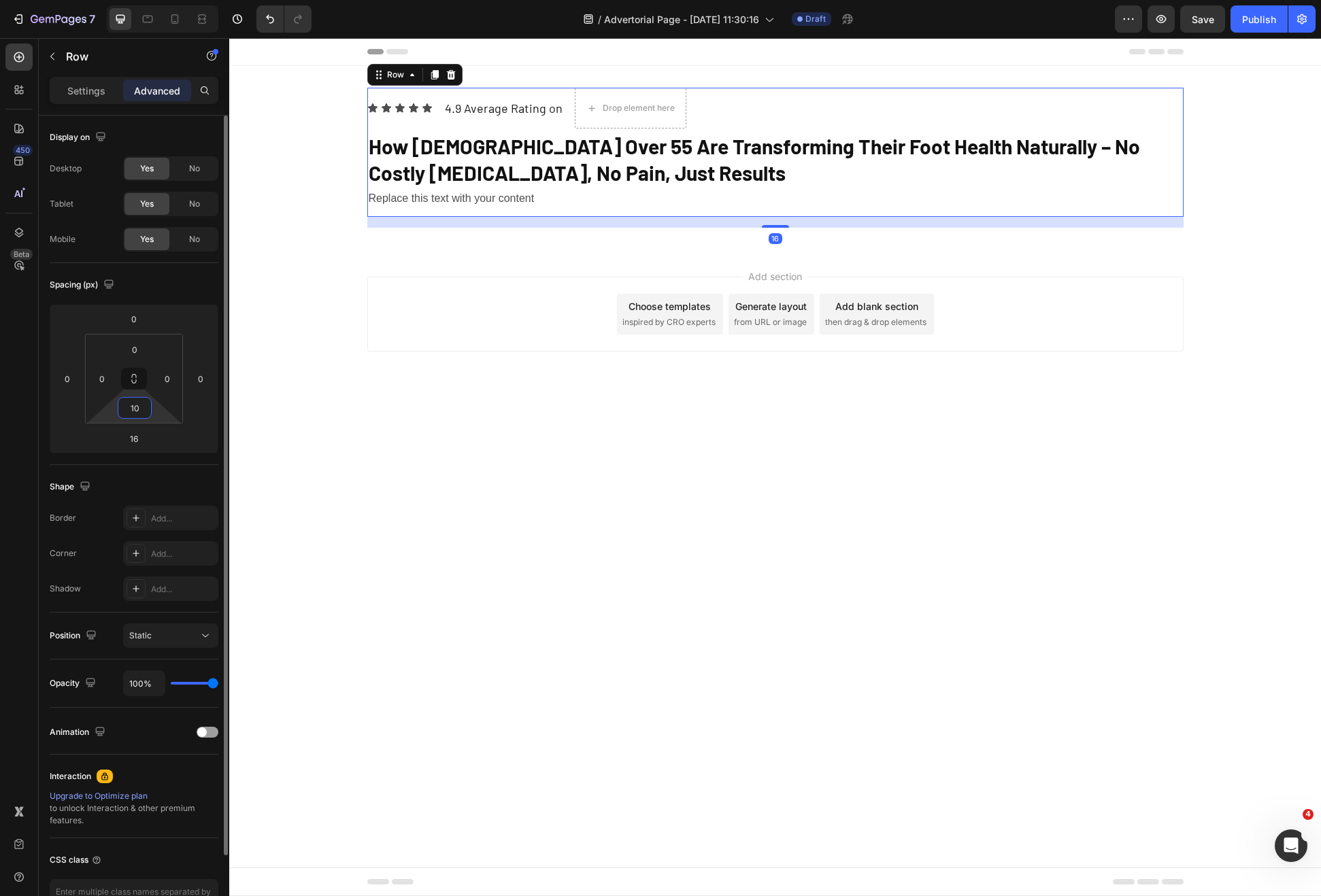
type input "10"
click at [523, 253] on div "Add section Choose templates inspired by CRO experts Generate layout from URL o…" at bounding box center [775, 333] width 1092 height 167
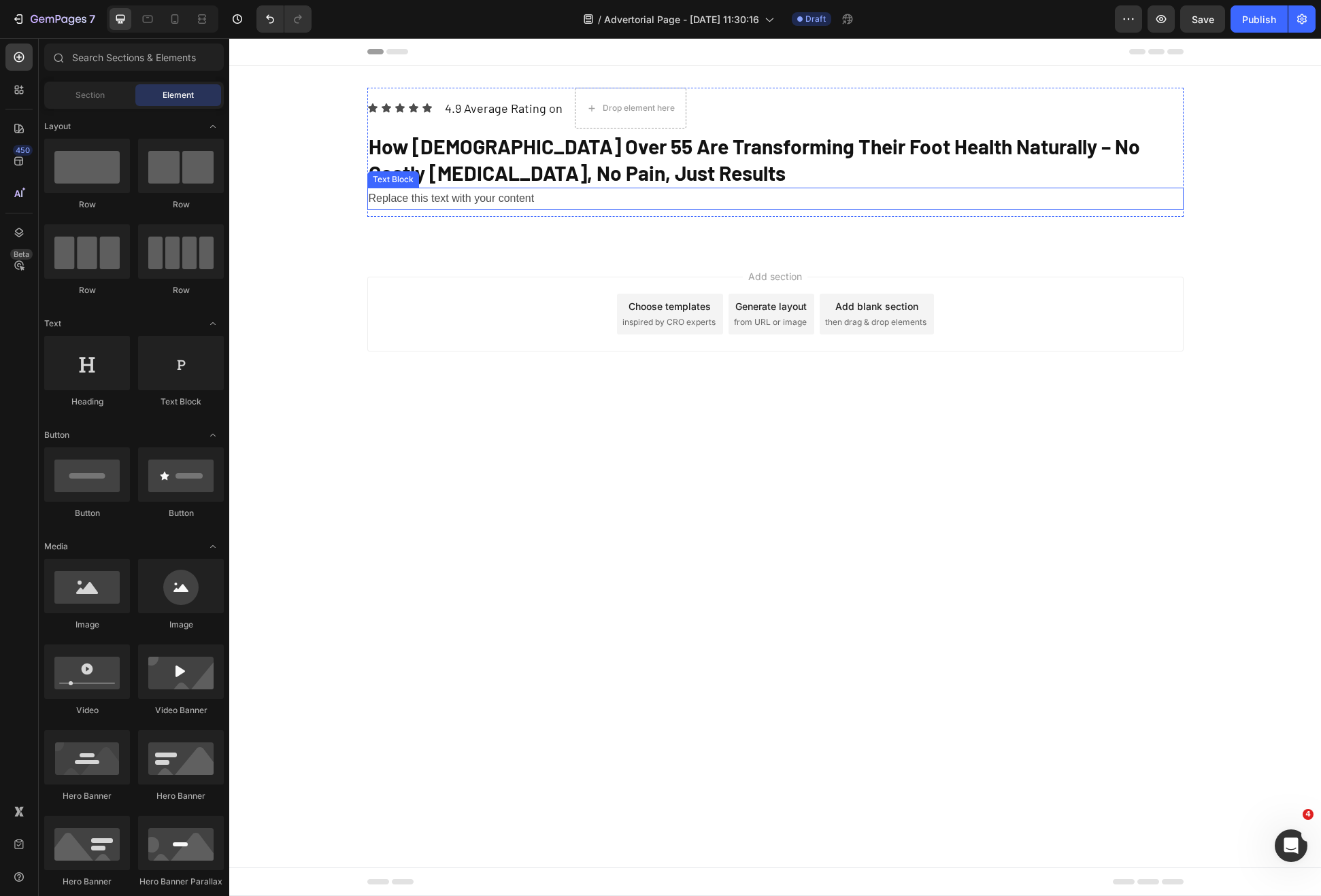
click at [475, 195] on div "Replace this text with your content" at bounding box center [775, 199] width 816 height 22
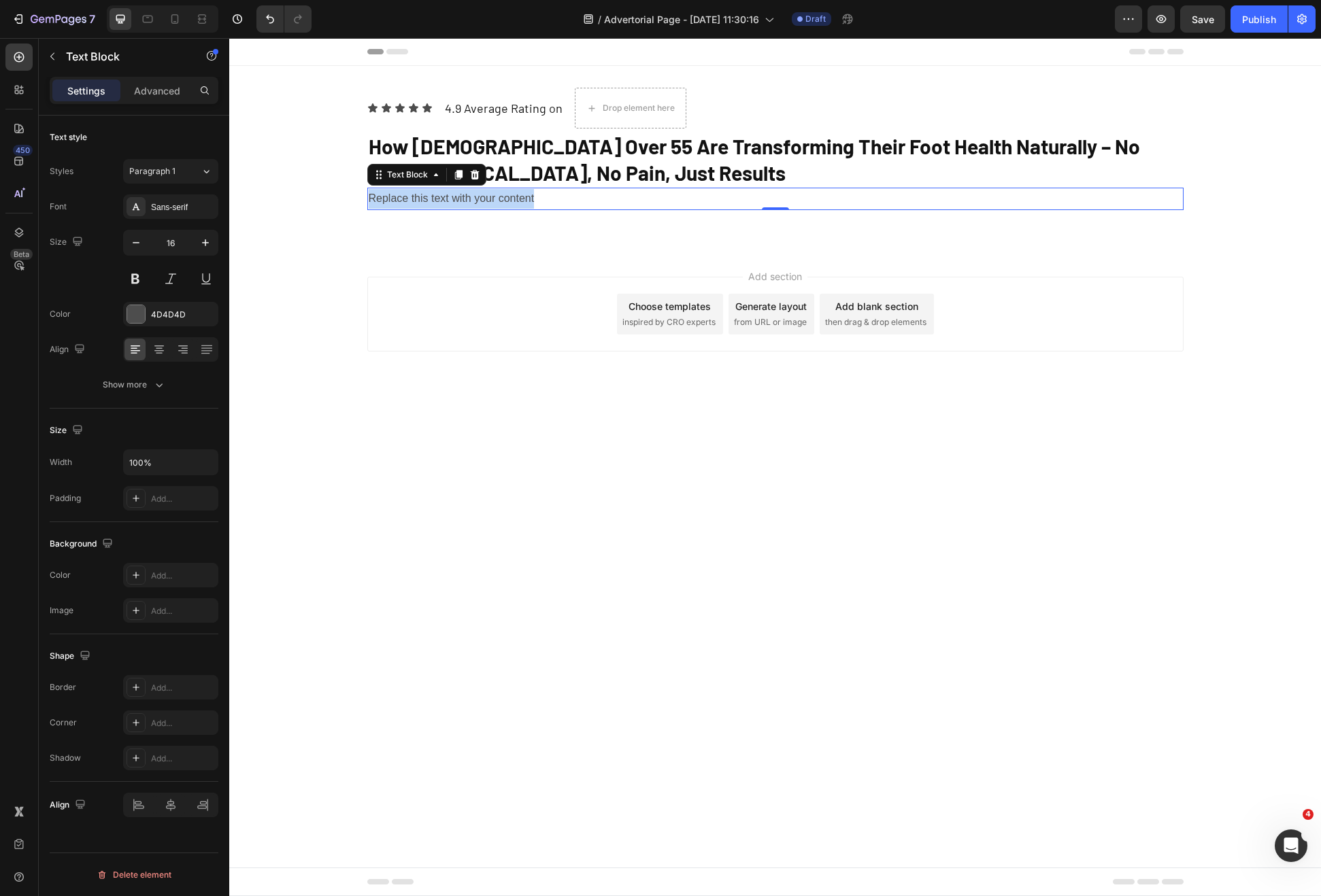
click at [475, 195] on p "Replace this text with your content" at bounding box center [775, 198] width 813 height 19
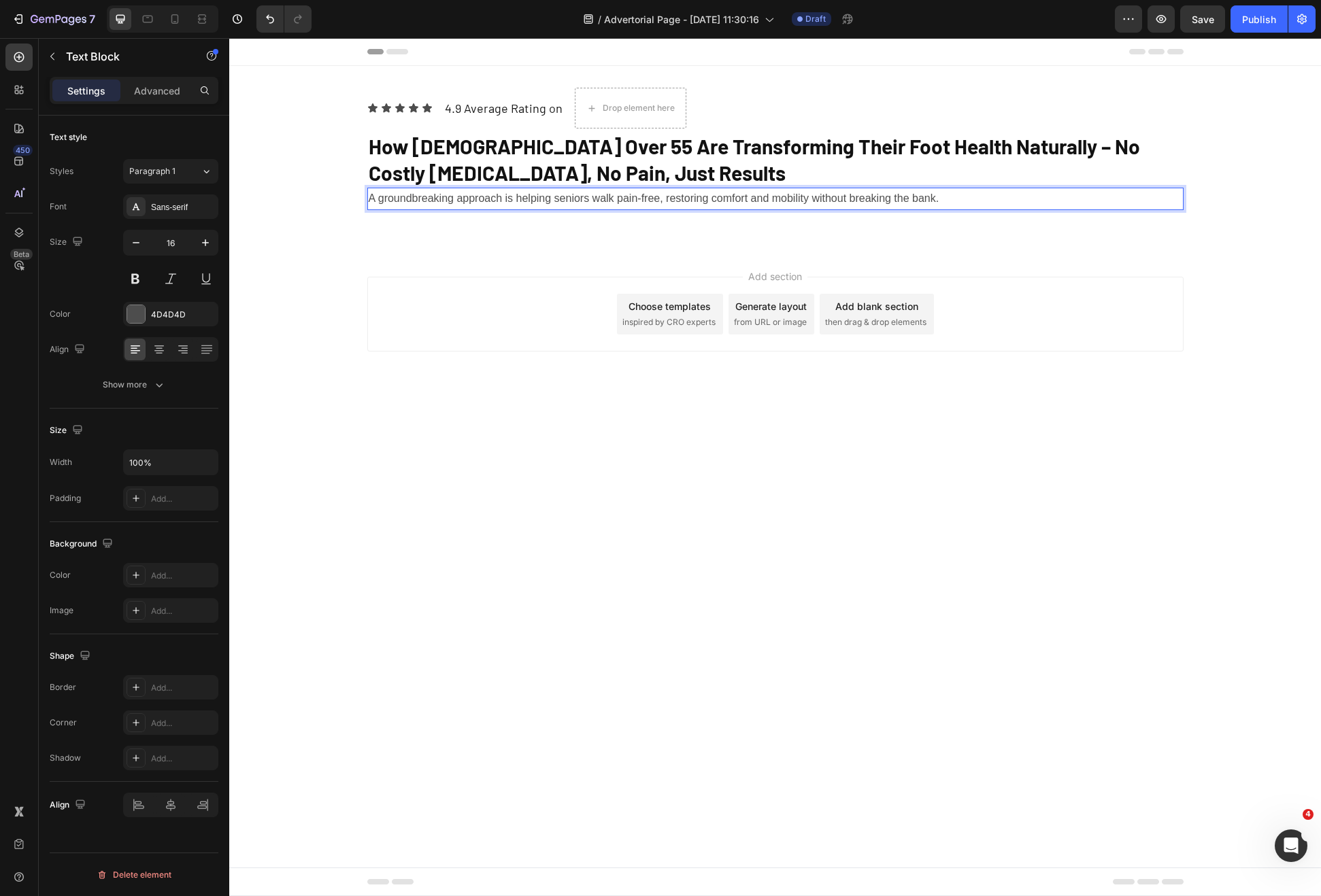
click at [446, 215] on div "Icon Icon Icon Icon Icon Icon List 4.9 Average Rating on Text Block Drop elemen…" at bounding box center [775, 153] width 816 height 129
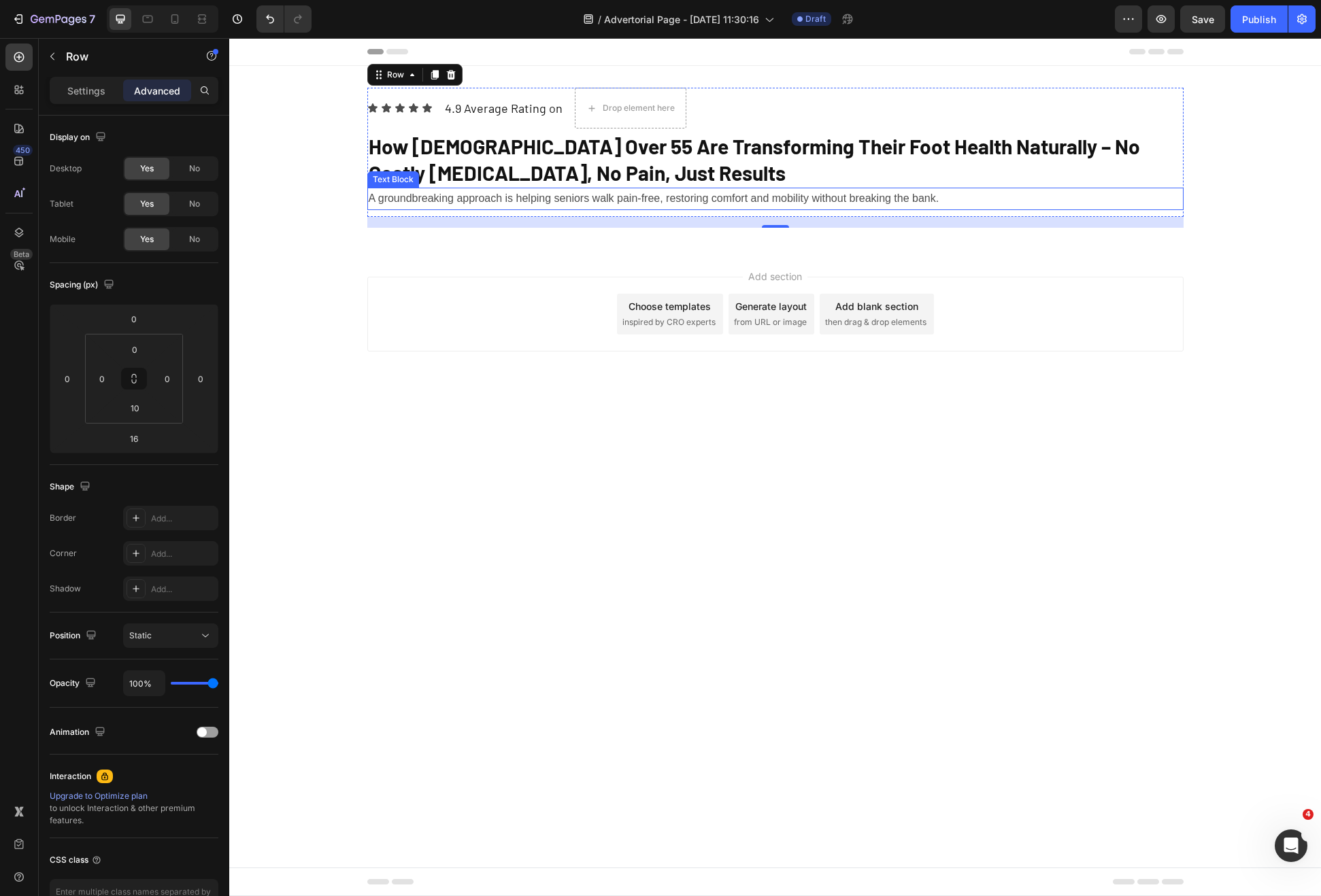
click at [502, 197] on p "A groundbreaking approach is helping seniors walk pain-free, restoring comfort …" at bounding box center [775, 198] width 813 height 19
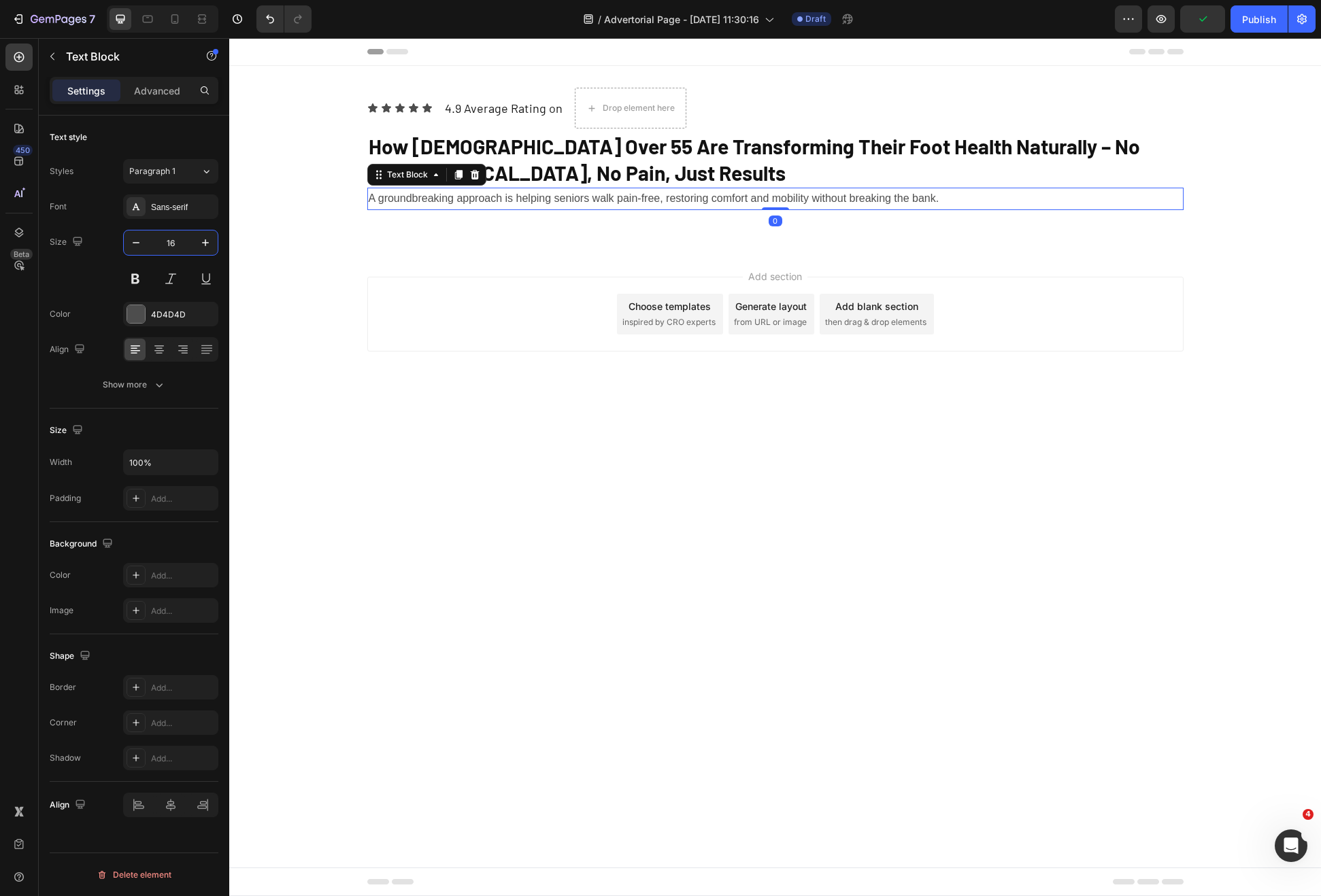
click at [173, 247] on input "16" at bounding box center [170, 242] width 45 height 24
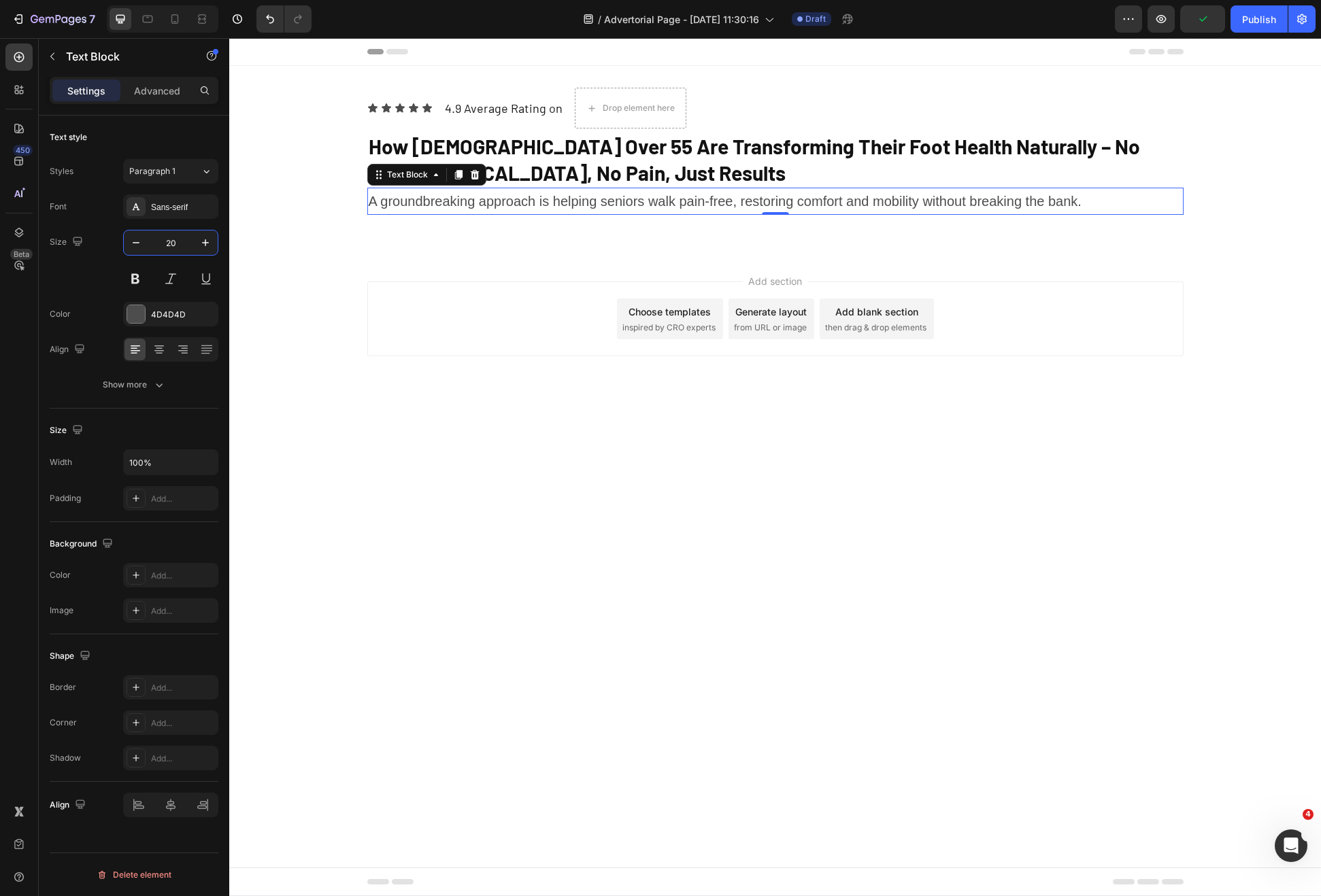
type input "20"
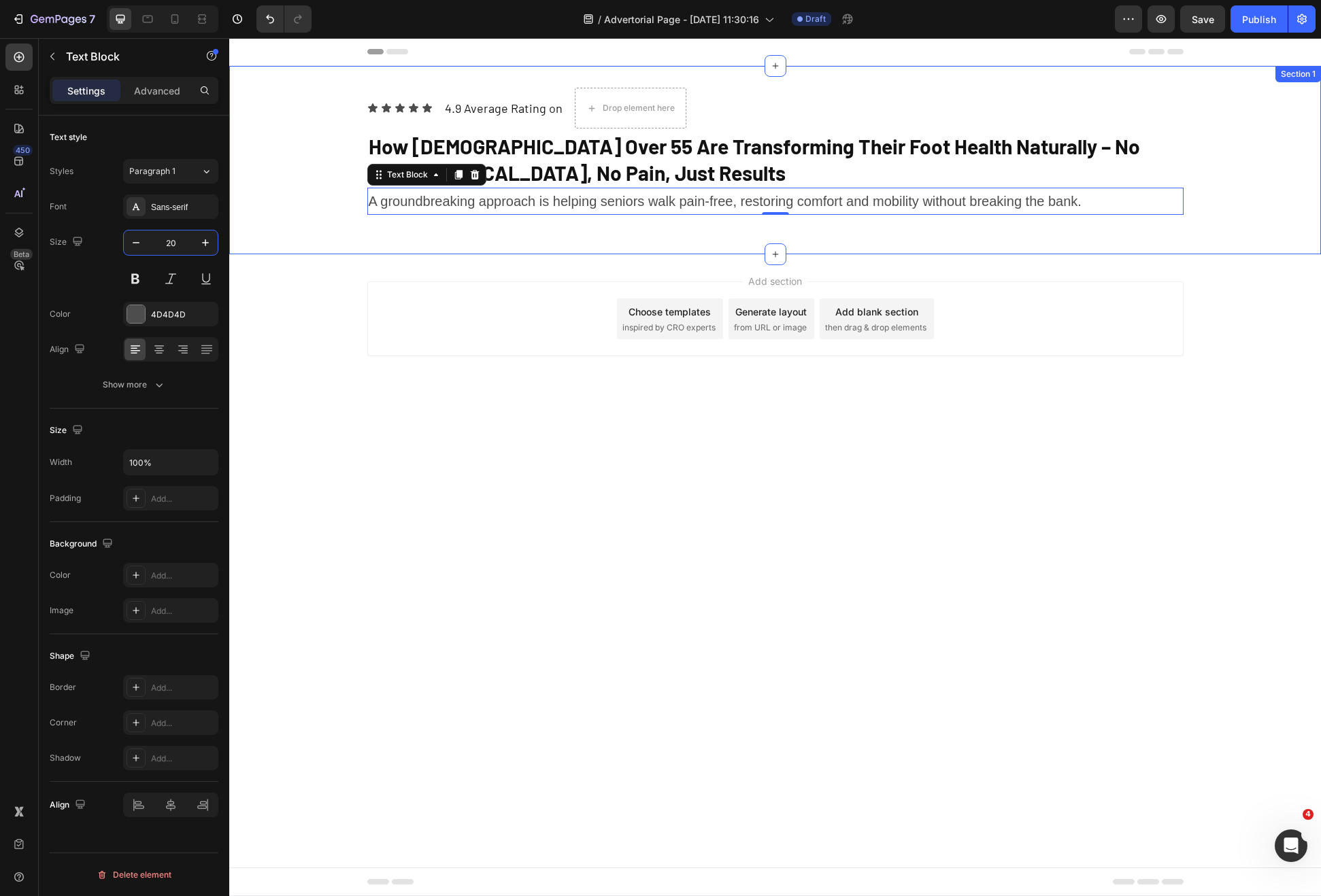
click at [594, 245] on div "Icon Icon Icon Icon Icon Icon List 4.9 Average Rating on Text Block Drop elemen…" at bounding box center [775, 160] width 1092 height 189
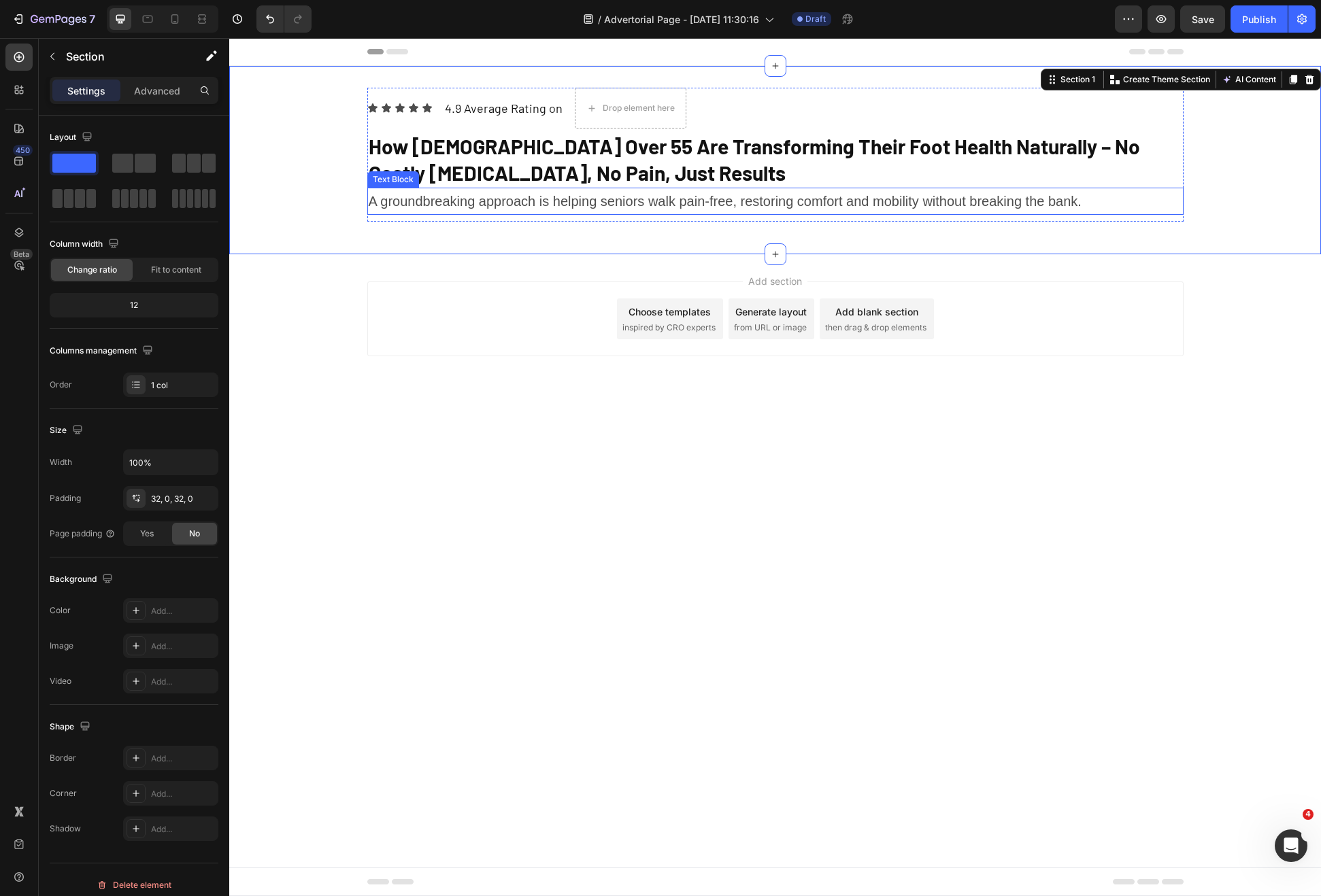
click at [612, 206] on p "A groundbreaking approach is helping seniors walk pain-free, restoring comfort …" at bounding box center [775, 201] width 813 height 24
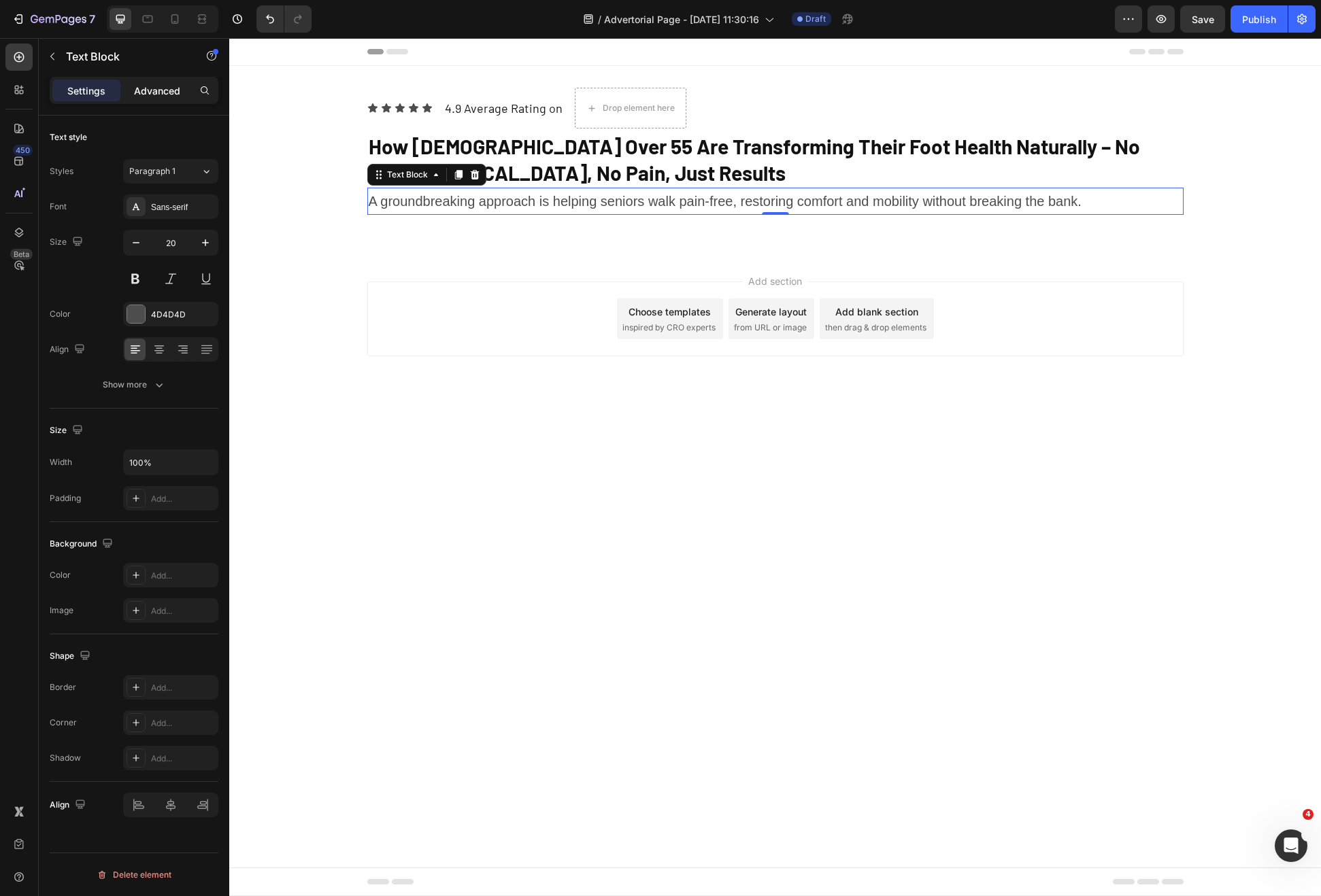
click at [168, 86] on p "Advanced" at bounding box center [157, 90] width 46 height 14
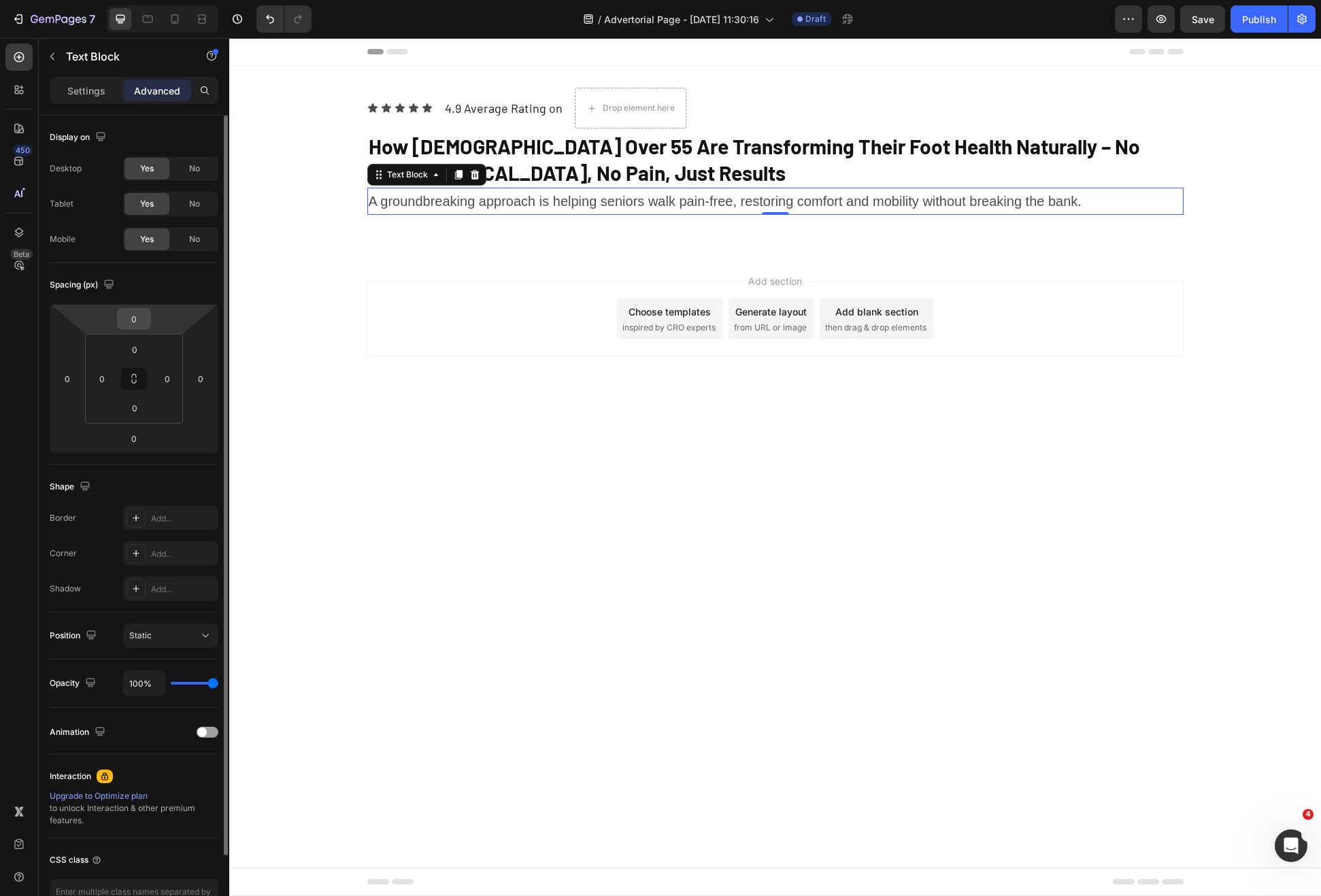
click at [133, 321] on input "0" at bounding box center [133, 319] width 27 height 20
type input "5"
click at [410, 264] on div "Add section Choose templates inspired by CRO experts Generate layout from URL o…" at bounding box center [775, 341] width 1092 height 167
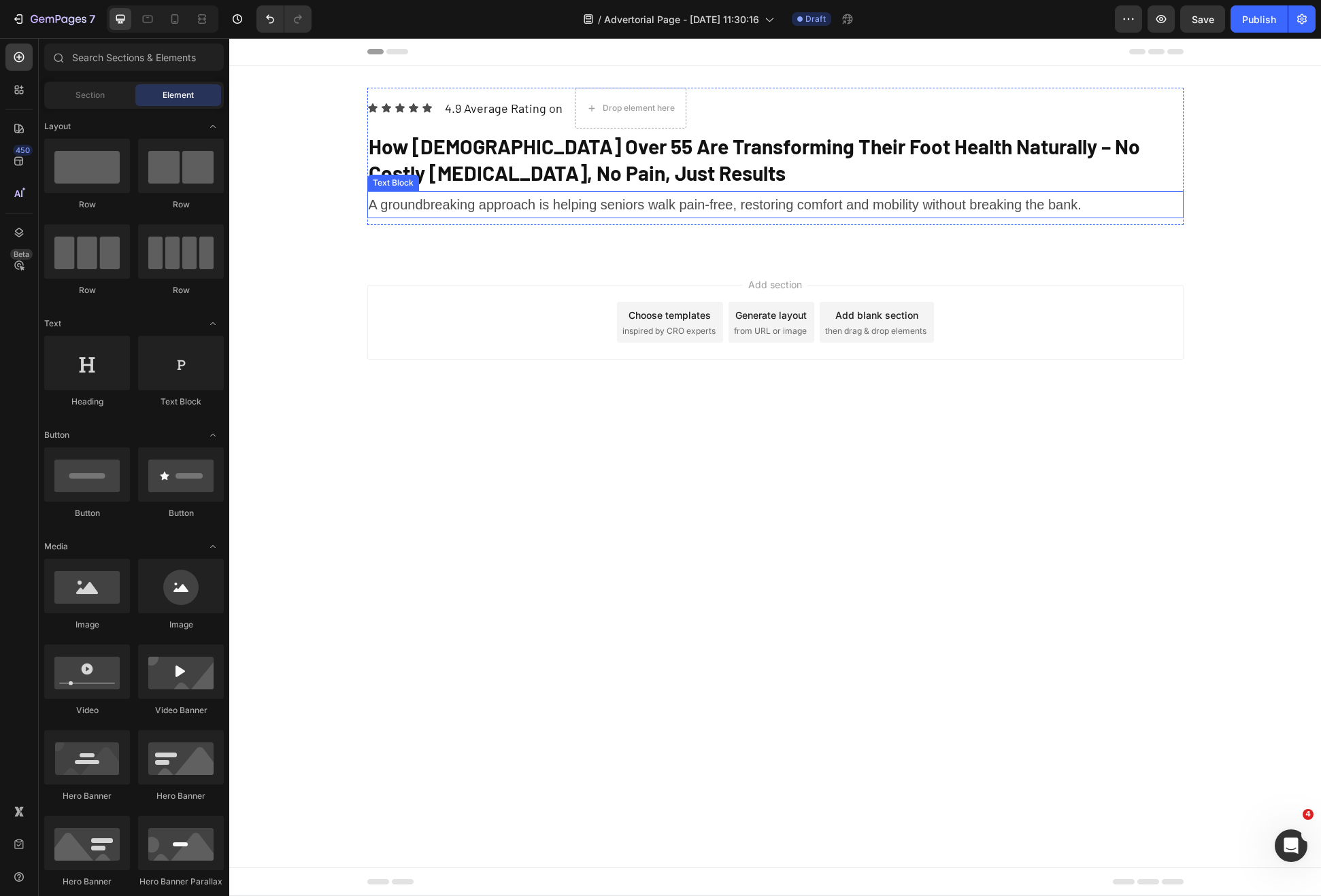
click at [472, 207] on p "A groundbreaking approach is helping seniors walk pain-free, restoring comfort …" at bounding box center [775, 204] width 813 height 24
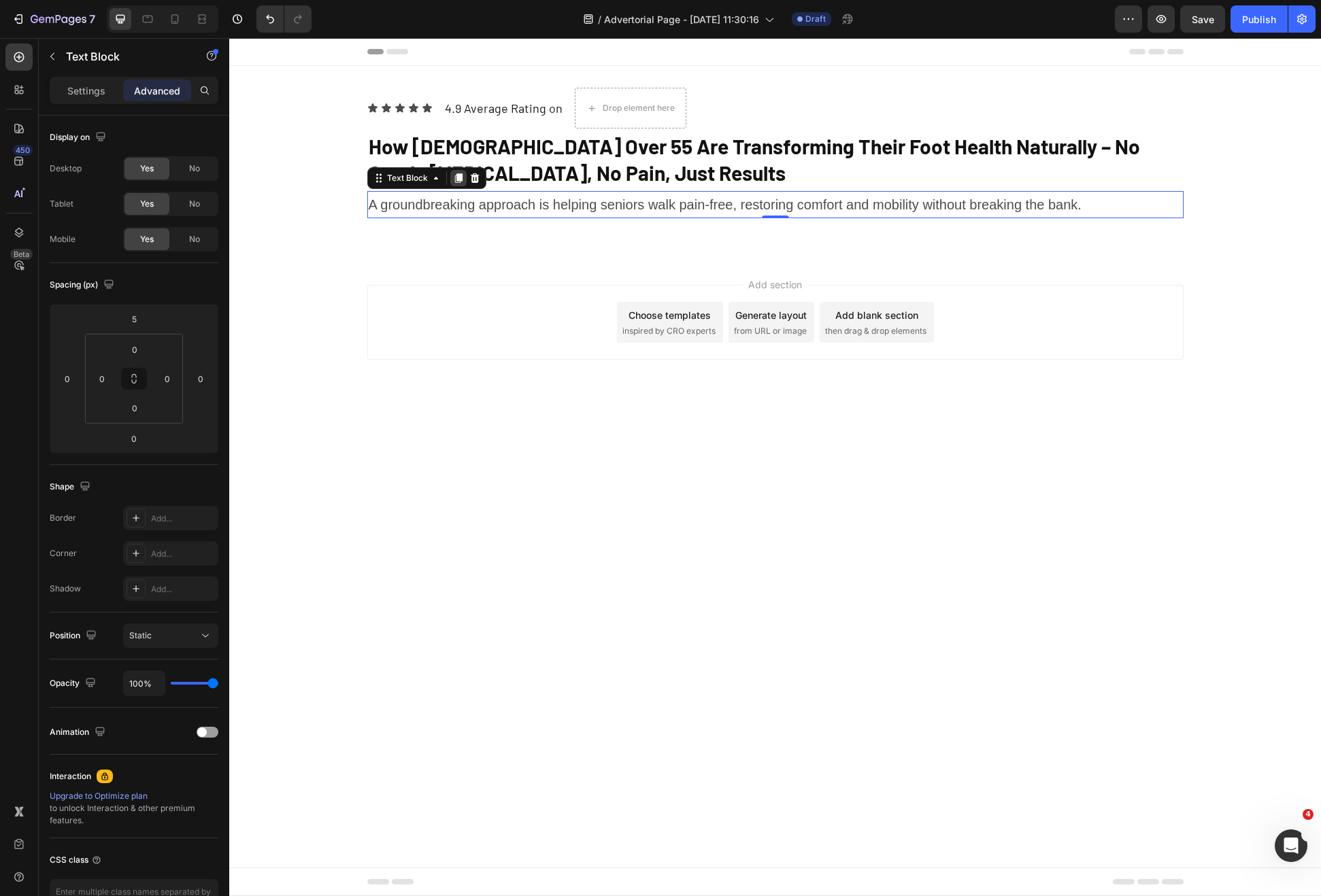
click at [453, 181] on icon at bounding box center [459, 178] width 11 height 11
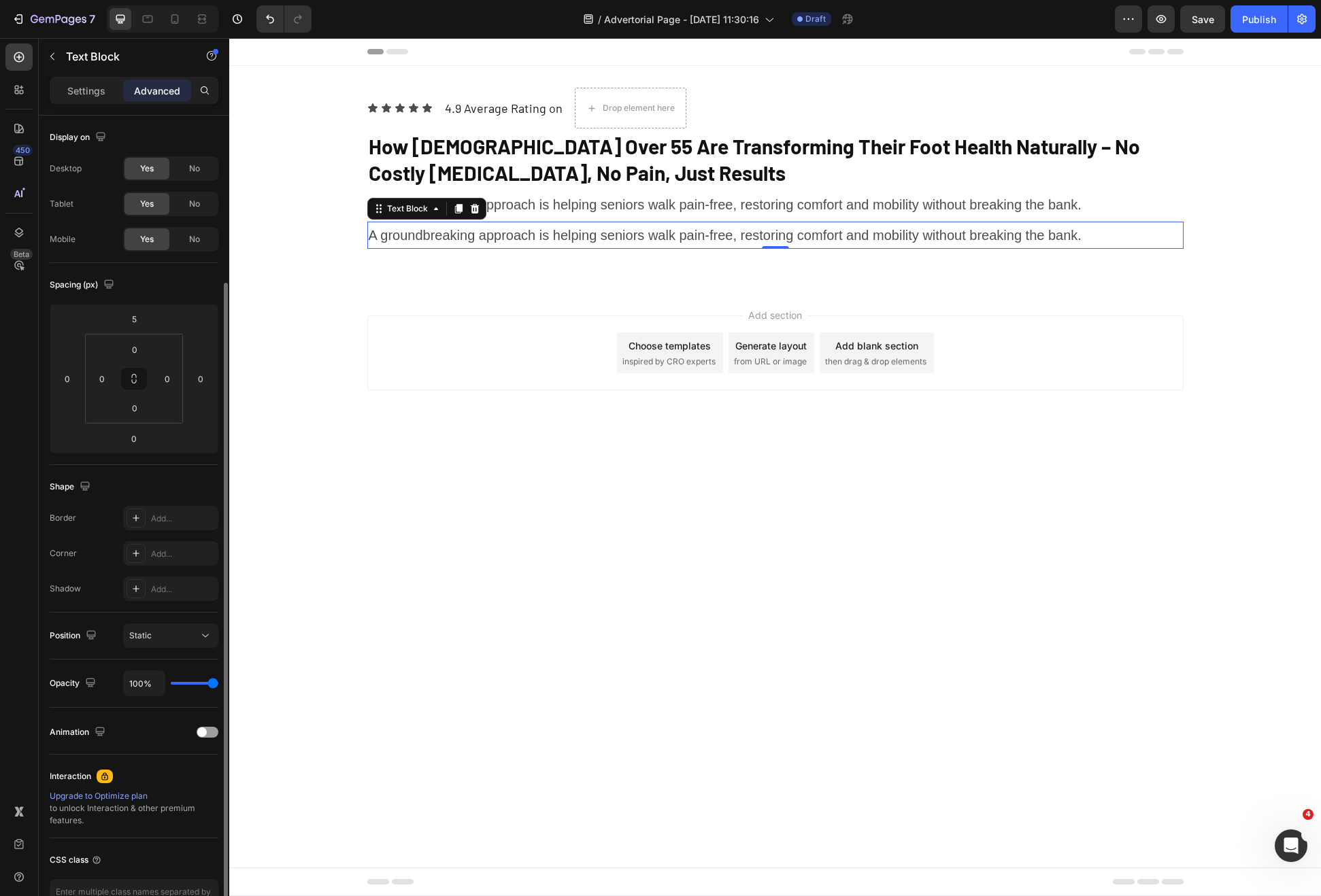
scroll to position [88, 0]
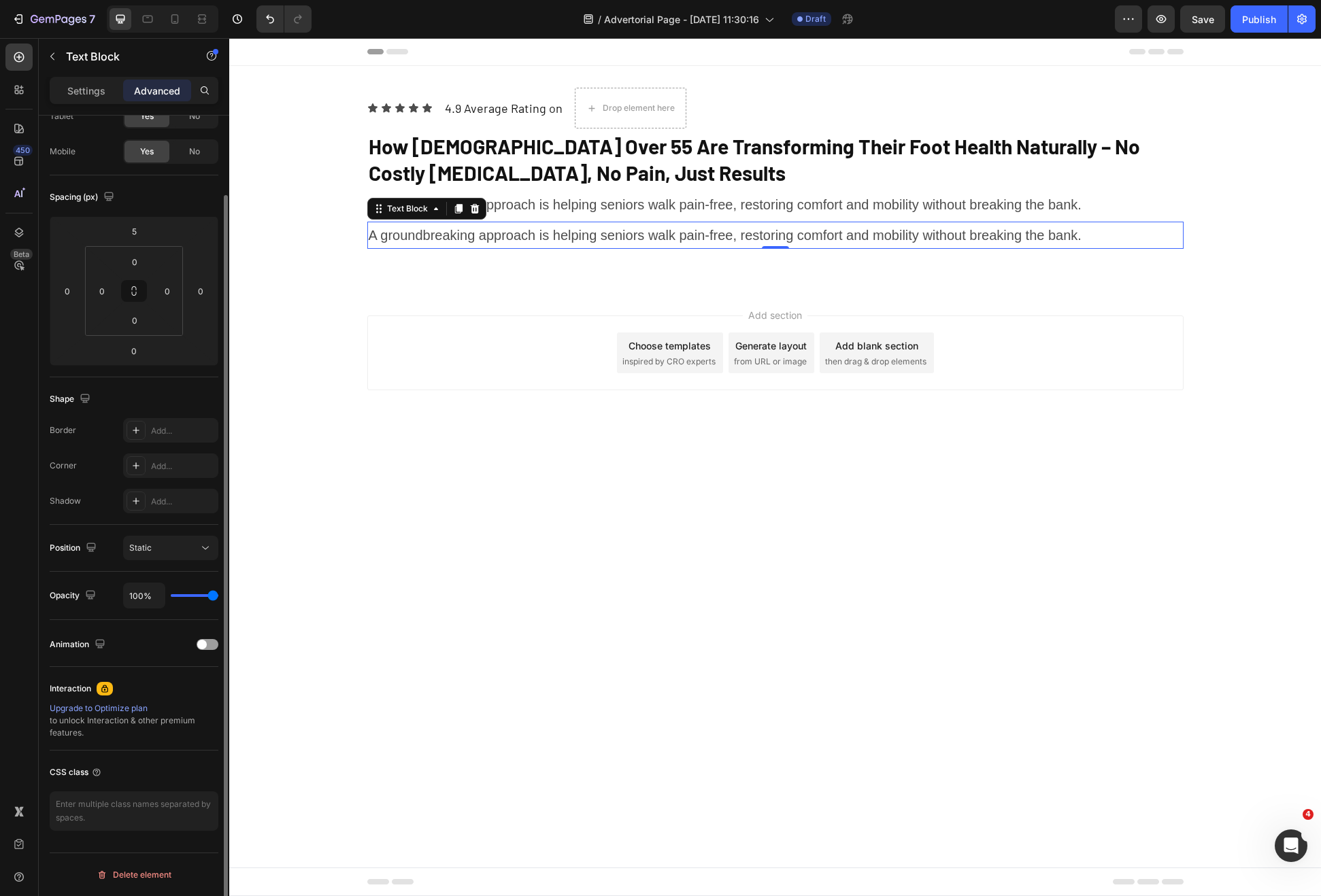
click at [470, 240] on p "A groundbreaking approach is helping seniors walk pain-free, restoring comfort …" at bounding box center [775, 235] width 813 height 24
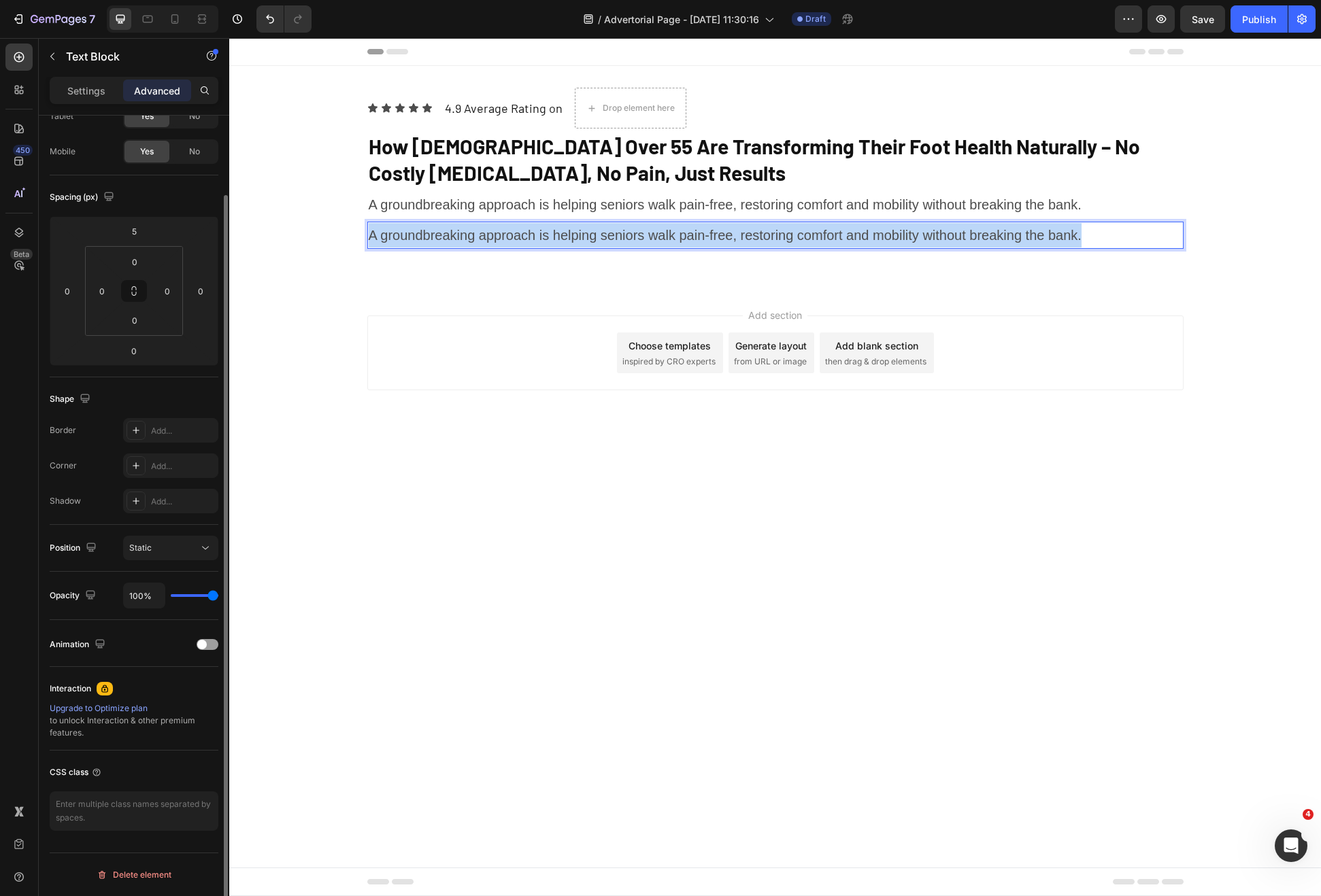
click at [470, 240] on p "A groundbreaking approach is helping seniors walk pain-free, restoring comfort …" at bounding box center [775, 235] width 813 height 24
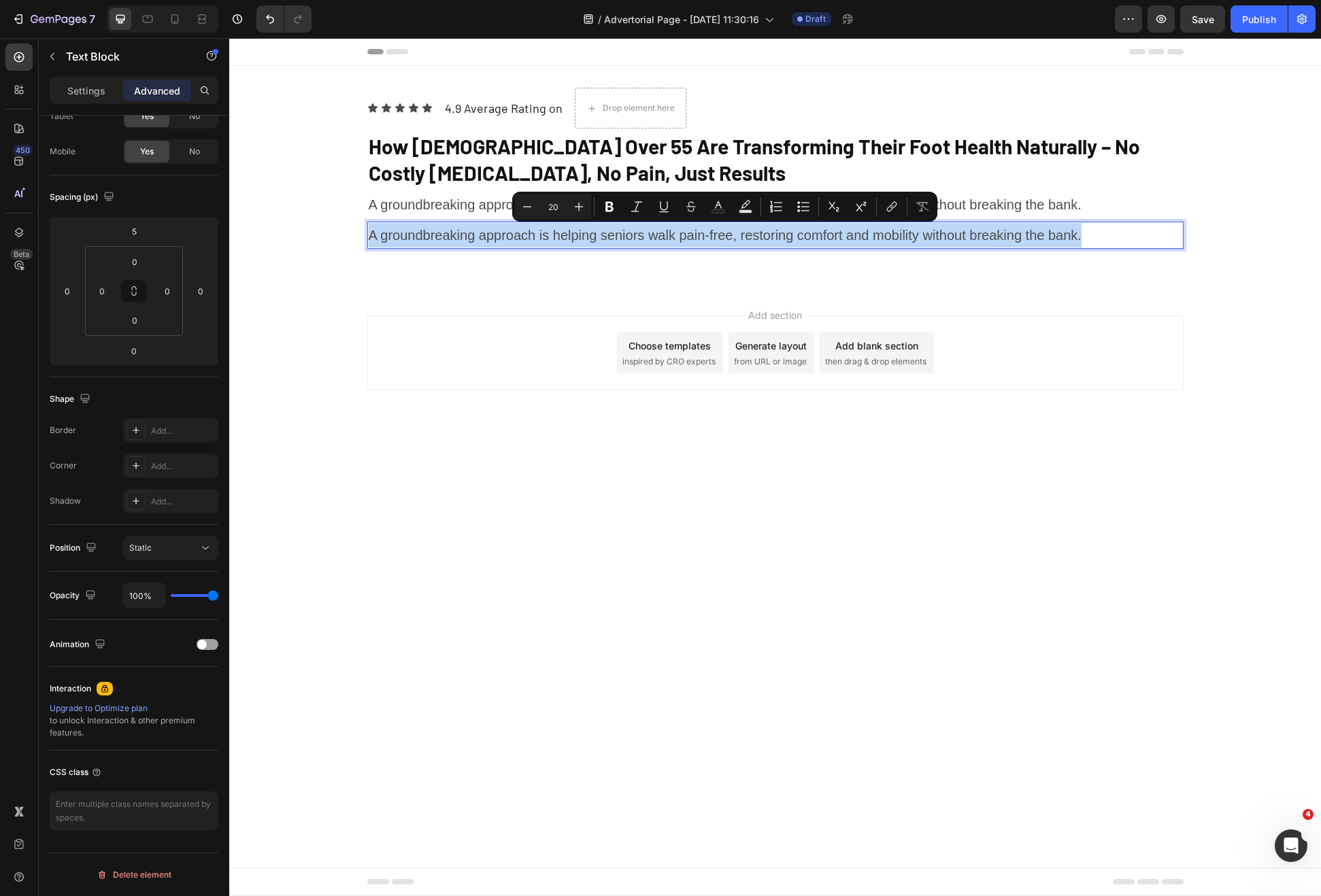
click at [622, 232] on p "A groundbreaking approach is helping seniors walk pain-free, restoring comfort …" at bounding box center [775, 235] width 813 height 24
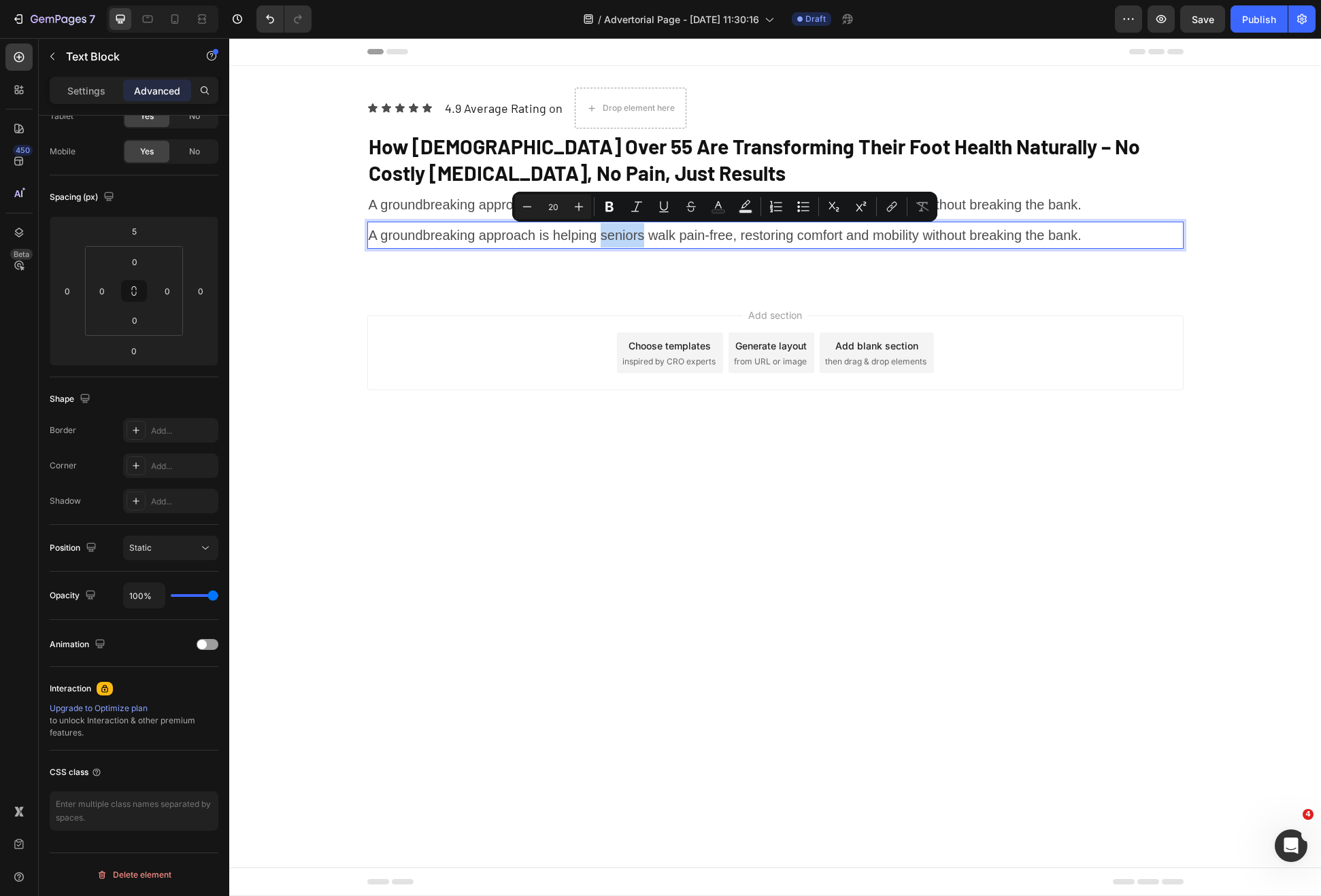
click at [622, 232] on p "A groundbreaking approach is helping seniors walk pain-free, restoring comfort …" at bounding box center [775, 235] width 813 height 24
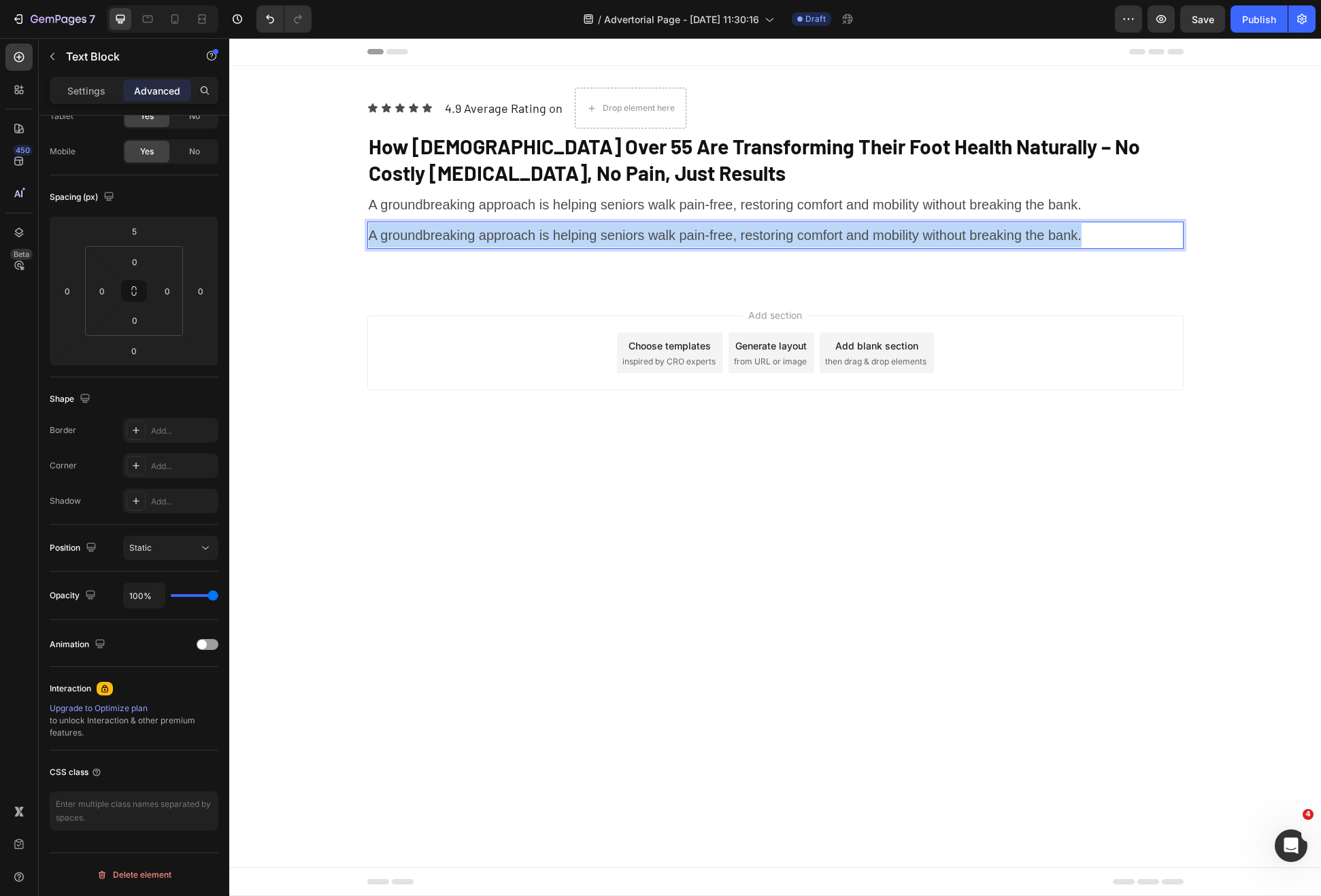
click at [622, 232] on p "A groundbreaking approach is helping seniors walk pain-free, restoring comfort …" at bounding box center [775, 235] width 813 height 24
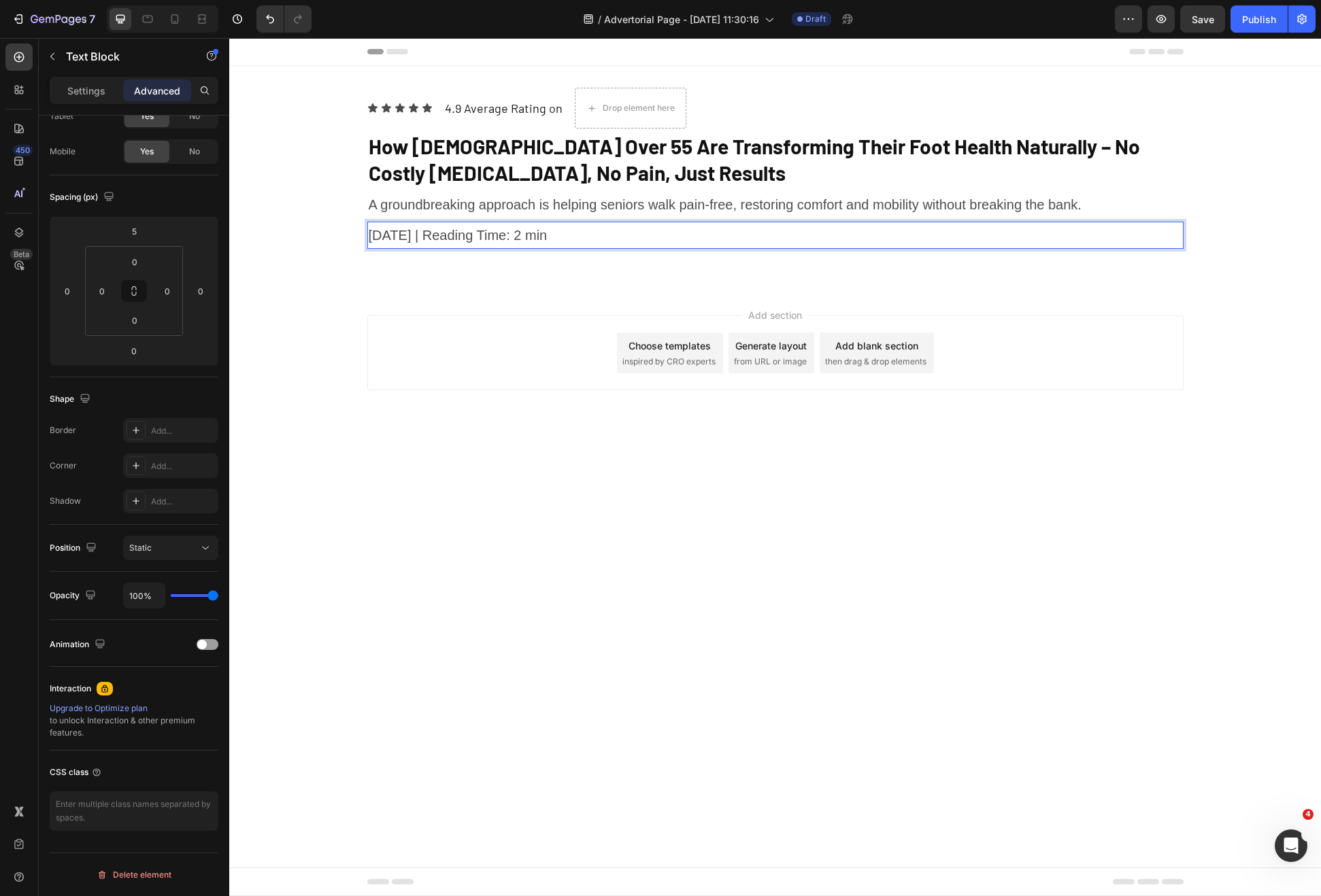
click at [378, 243] on p "January 10th, 2024 | Reading Time: 2 min" at bounding box center [775, 235] width 813 height 24
click at [375, 252] on div "Icon Icon Icon Icon Icon Icon List 4.9 Average Rating on Text Block Drop elemen…" at bounding box center [775, 172] width 816 height 168
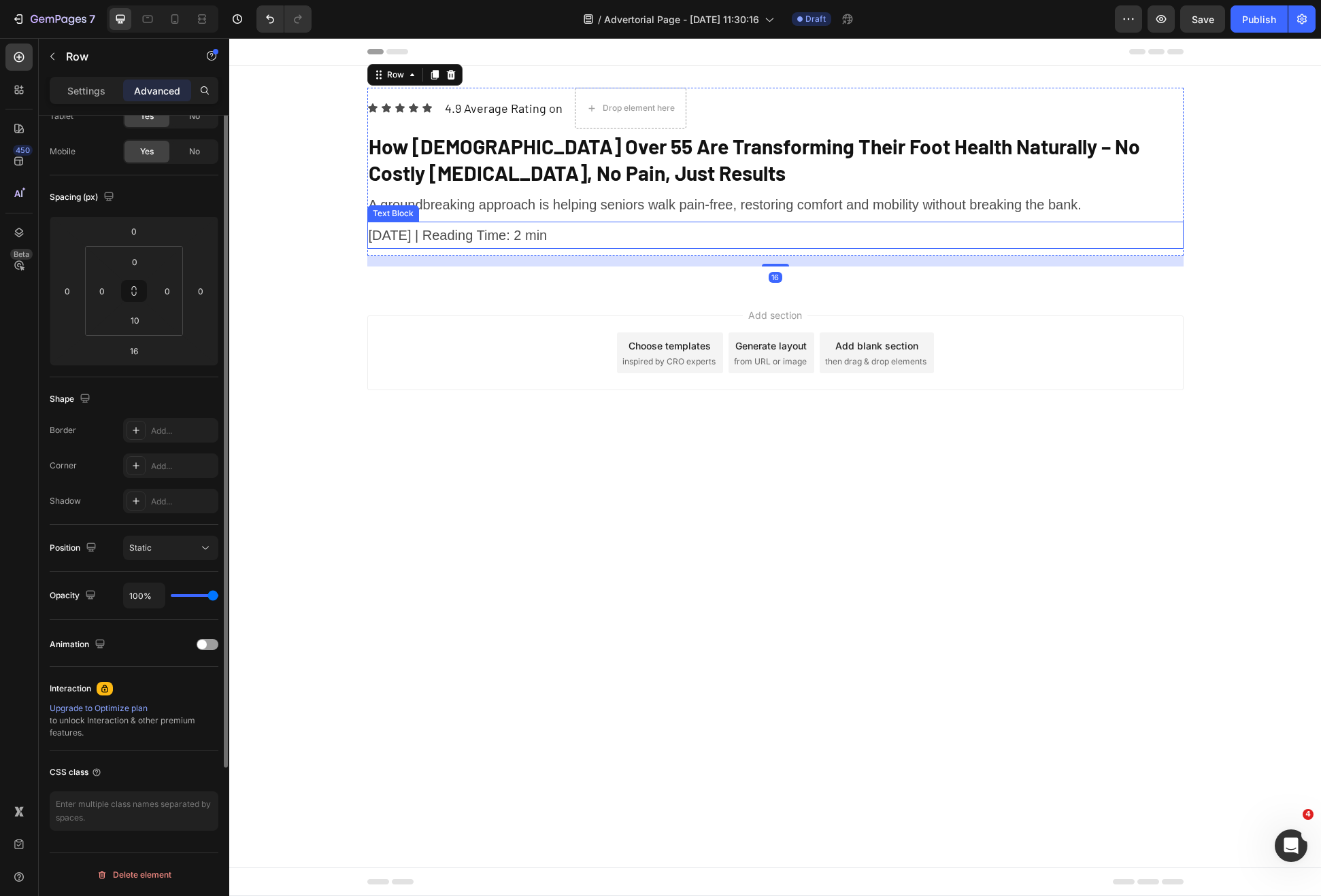
scroll to position [0, 0]
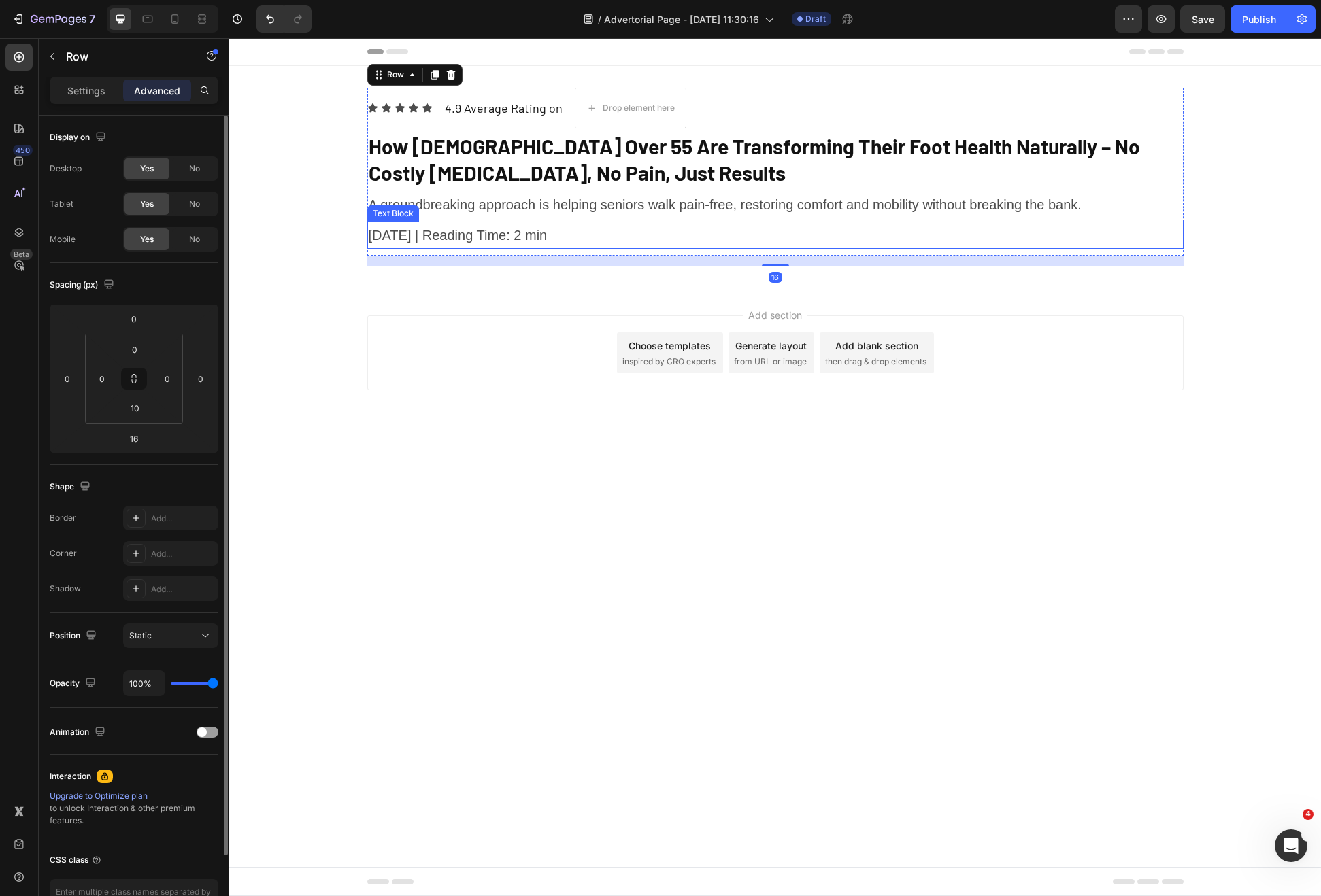
click at [423, 225] on p "January 10th, 2024 | Reading Time: 2 min" at bounding box center [775, 235] width 813 height 24
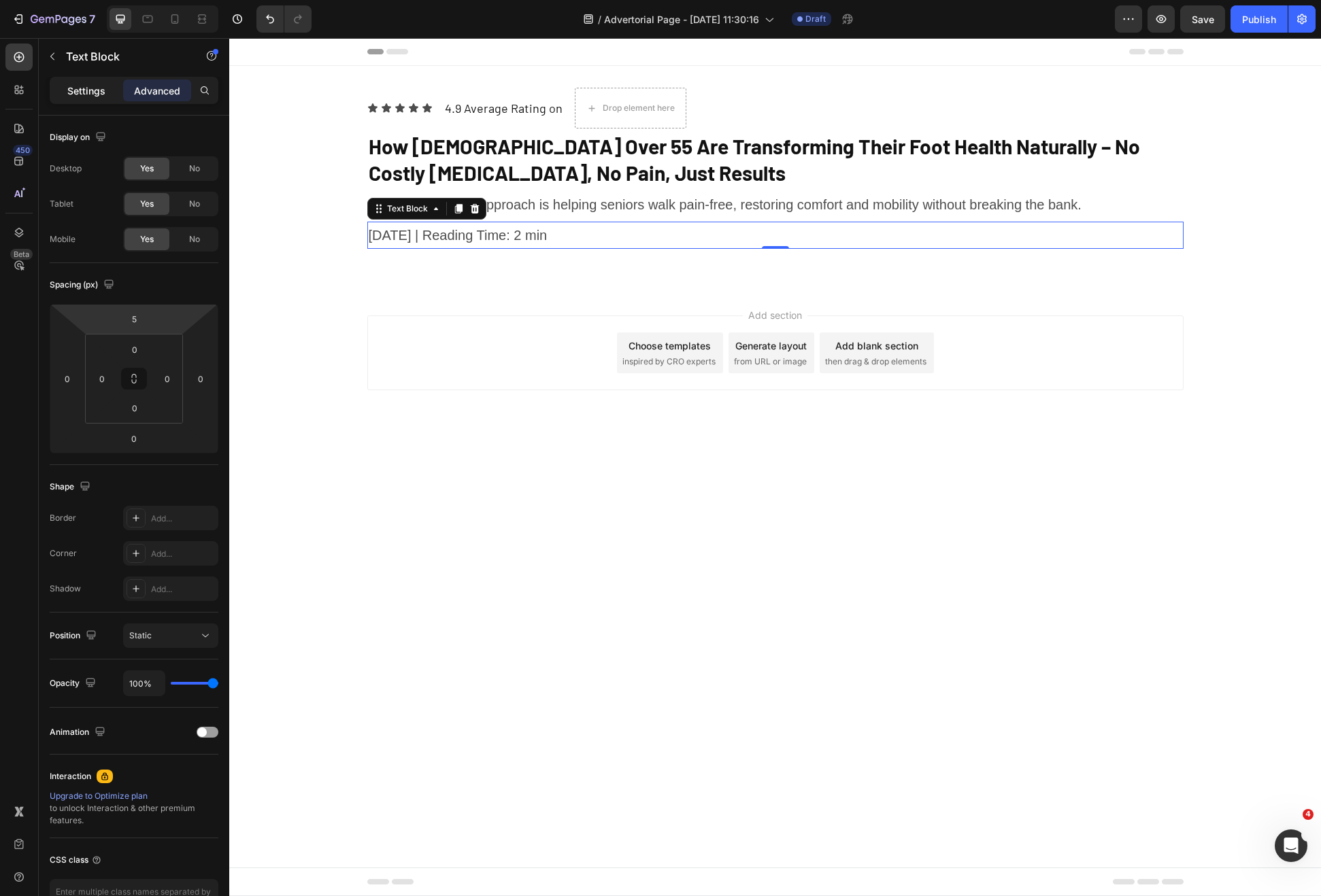
click at [71, 90] on p "Settings" at bounding box center [86, 90] width 38 height 14
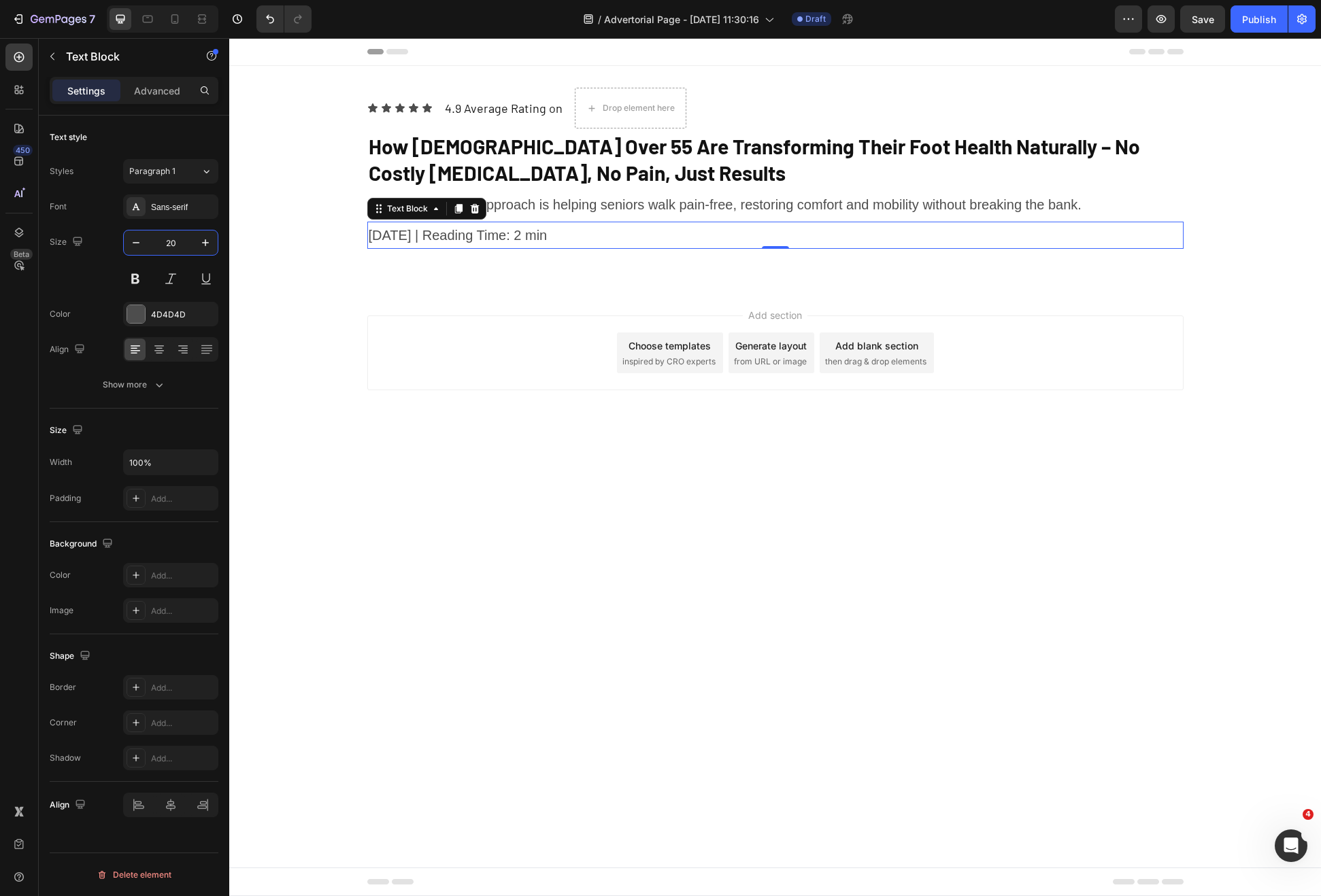
click at [168, 246] on input "20" at bounding box center [170, 242] width 45 height 24
type input "16"
click at [130, 324] on div "4D4D4D" at bounding box center [170, 313] width 95 height 24
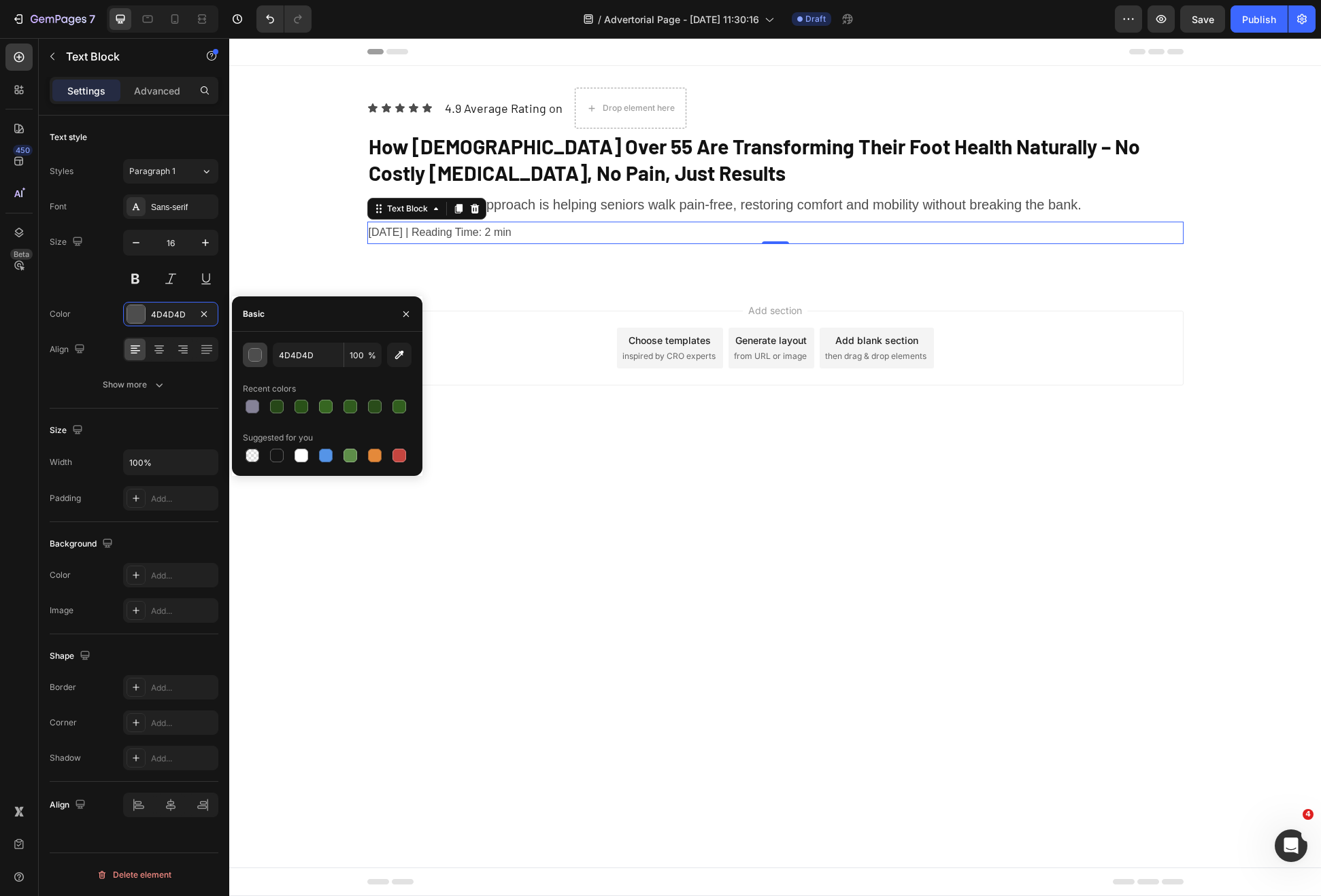
click at [261, 361] on div "button" at bounding box center [254, 355] width 14 height 14
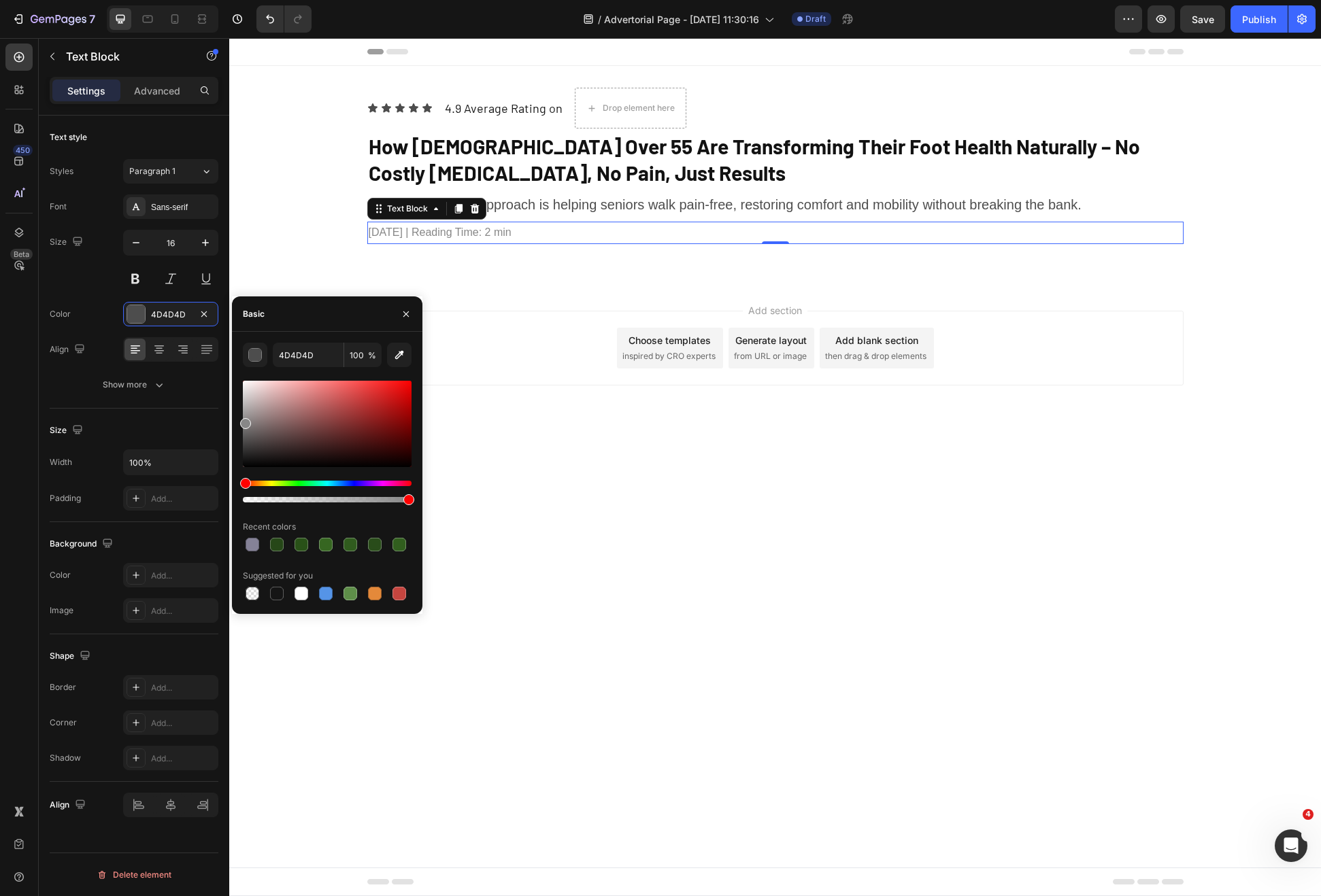
drag, startPoint x: 244, startPoint y: 444, endPoint x: 235, endPoint y: 421, distance: 24.7
click at [235, 421] on div "4D4D4D 100 % Recent colors Suggested for you" at bounding box center [327, 473] width 191 height 261
drag, startPoint x: 243, startPoint y: 418, endPoint x: 219, endPoint y: 433, distance: 28.3
click at [220, 433] on div "450 Beta Sections(18) Elements(83) Section Element Hero Section Product Detail …" at bounding box center [115, 467] width 229 height 858
type input "666666"
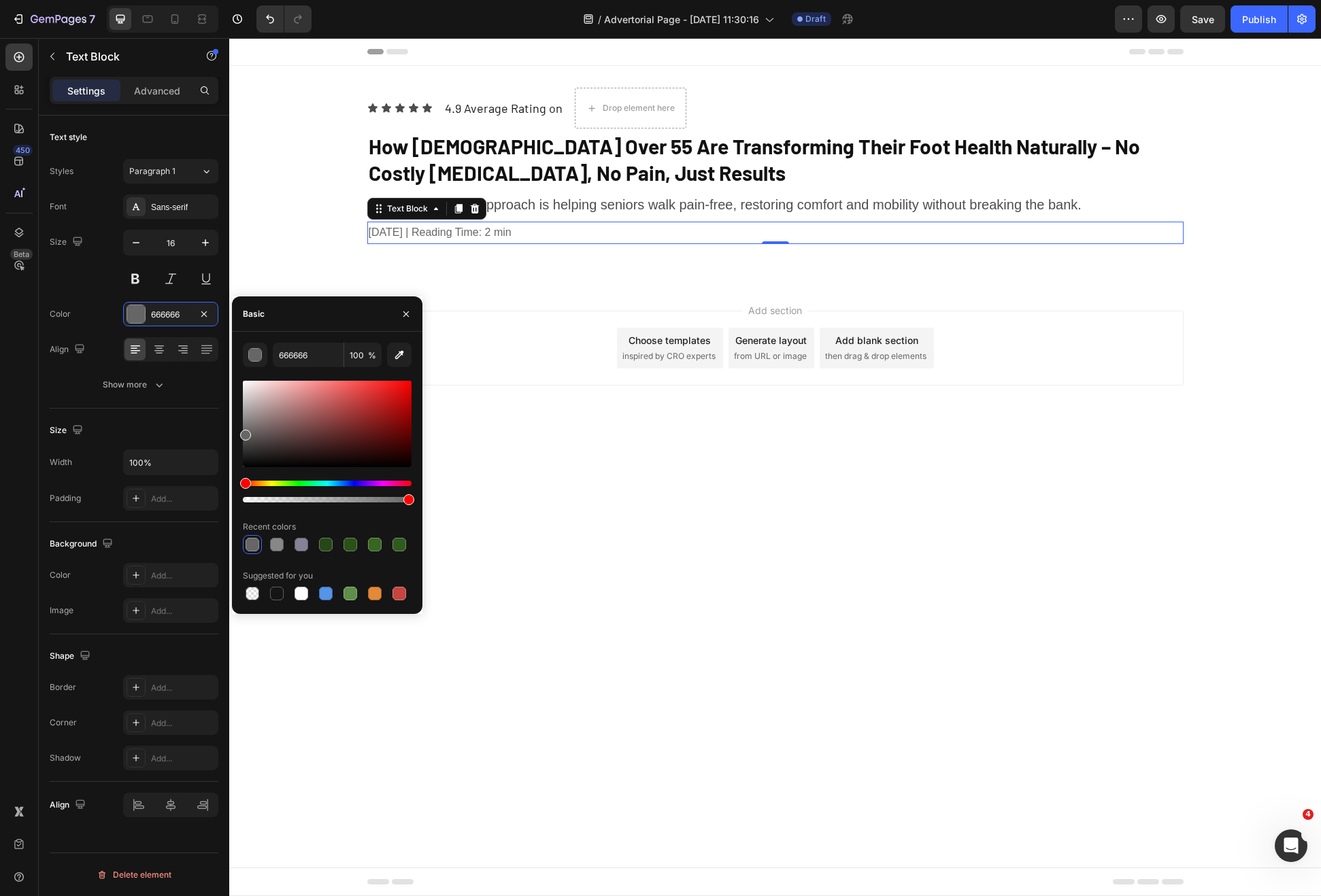
click at [522, 295] on div "Add section Choose templates inspired by CRO experts Generate layout from URL o…" at bounding box center [775, 367] width 1092 height 167
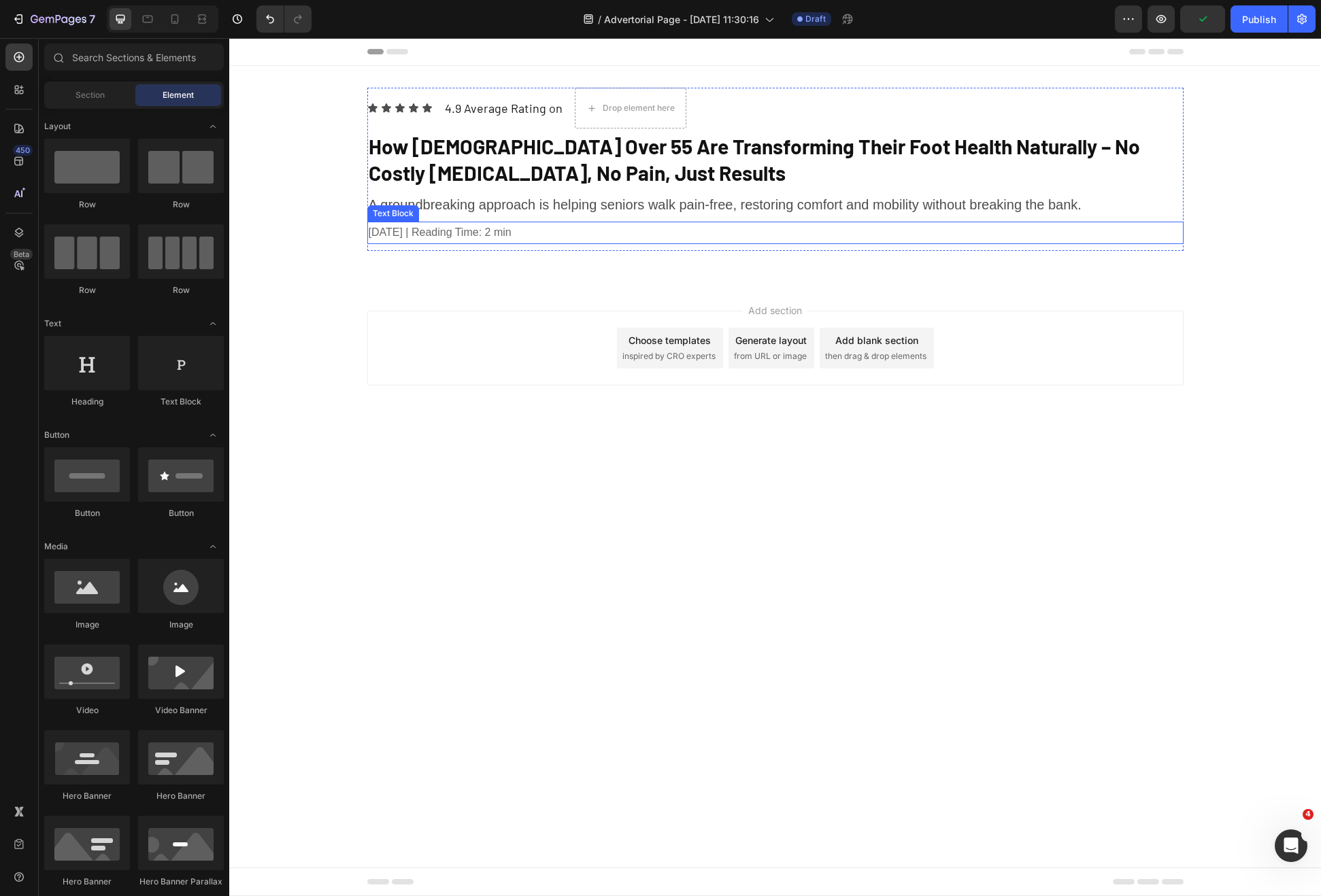
click at [512, 238] on p "January 10th, 2024 | Reading Time: 2 min" at bounding box center [775, 232] width 813 height 19
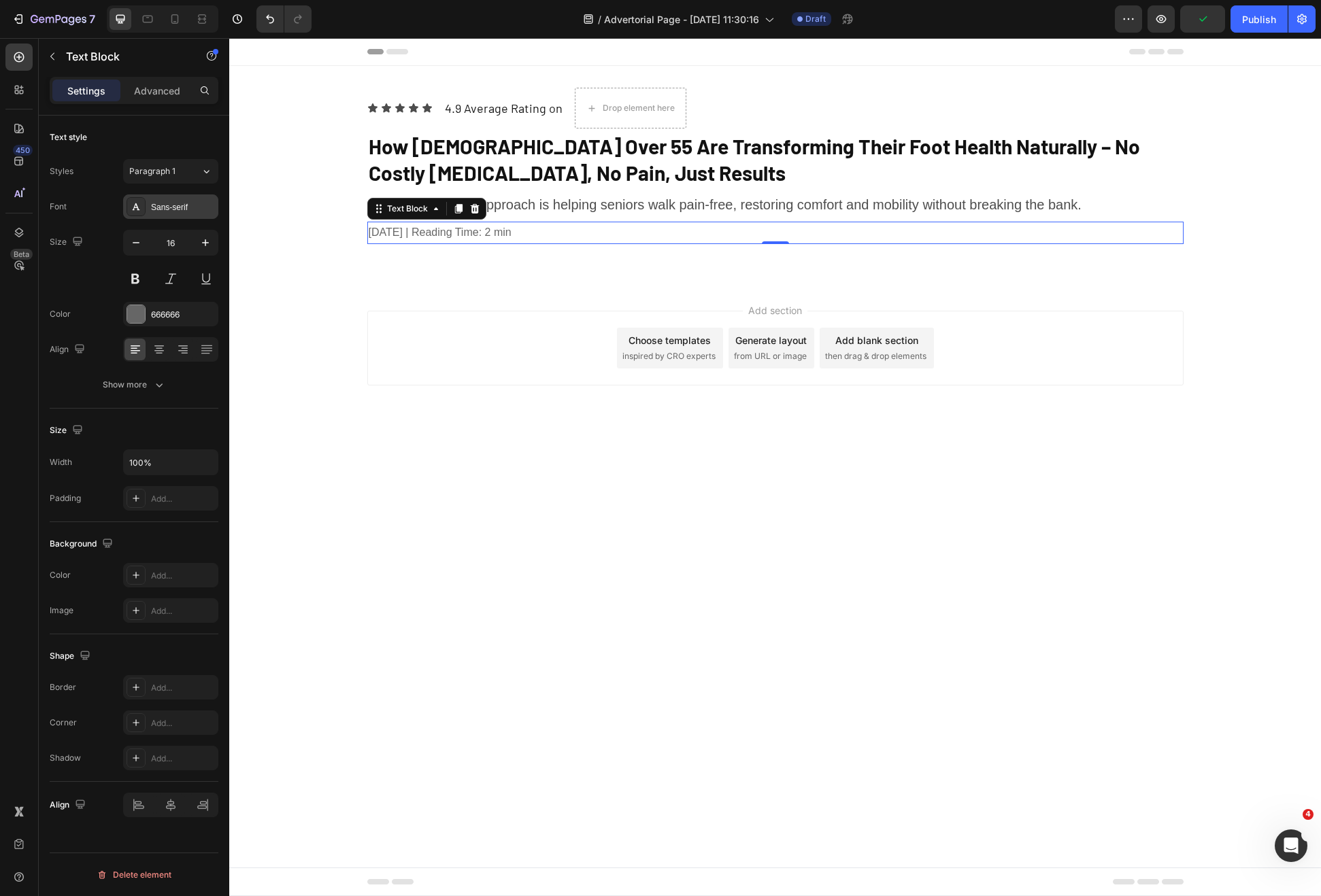
click at [177, 209] on div "Sans-serif" at bounding box center [182, 207] width 64 height 12
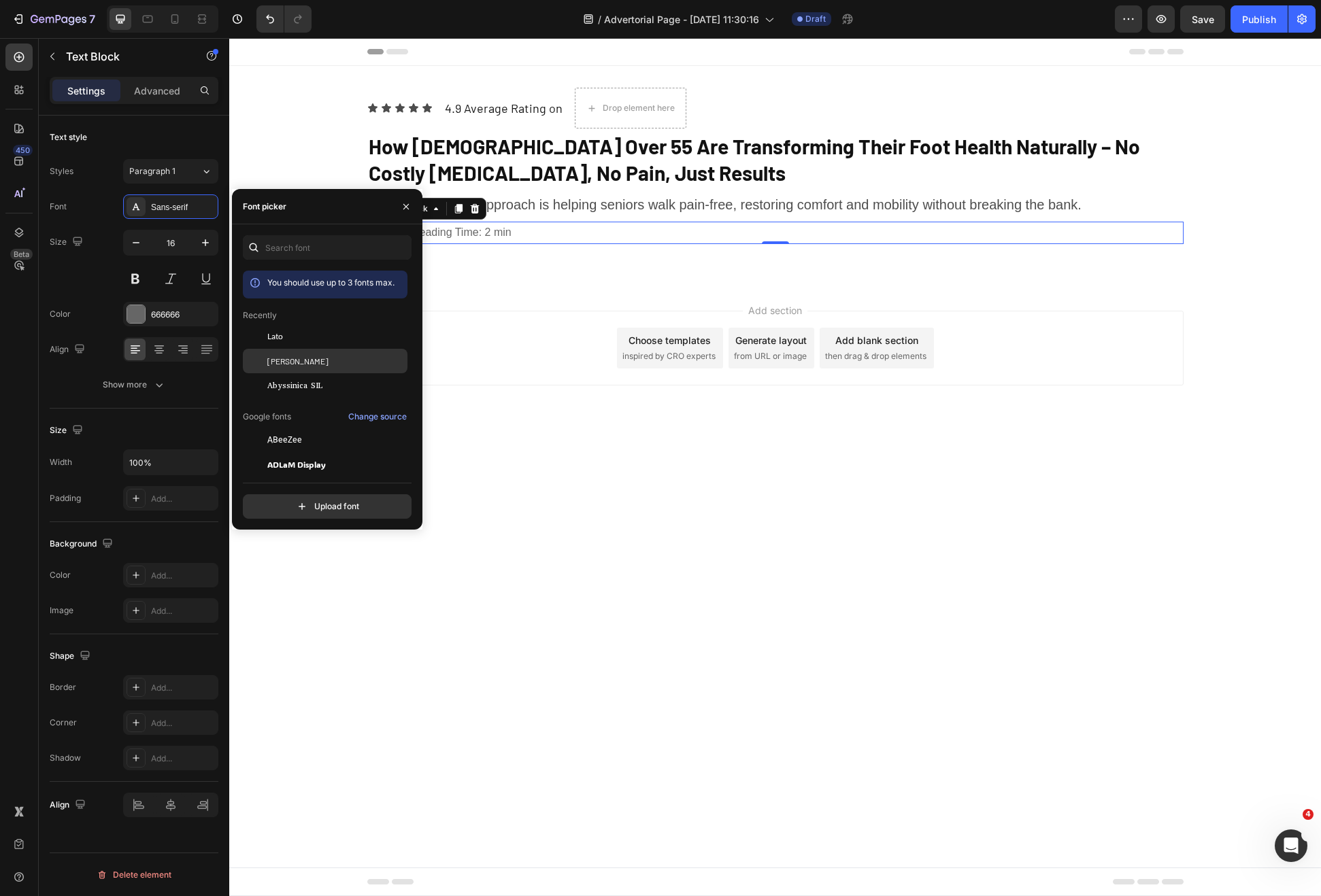
click at [310, 362] on div "[PERSON_NAME]" at bounding box center [336, 361] width 138 height 12
click at [576, 211] on p "A groundbreaking approach is helping seniors walk pain-free, restoring comfort …" at bounding box center [775, 204] width 813 height 24
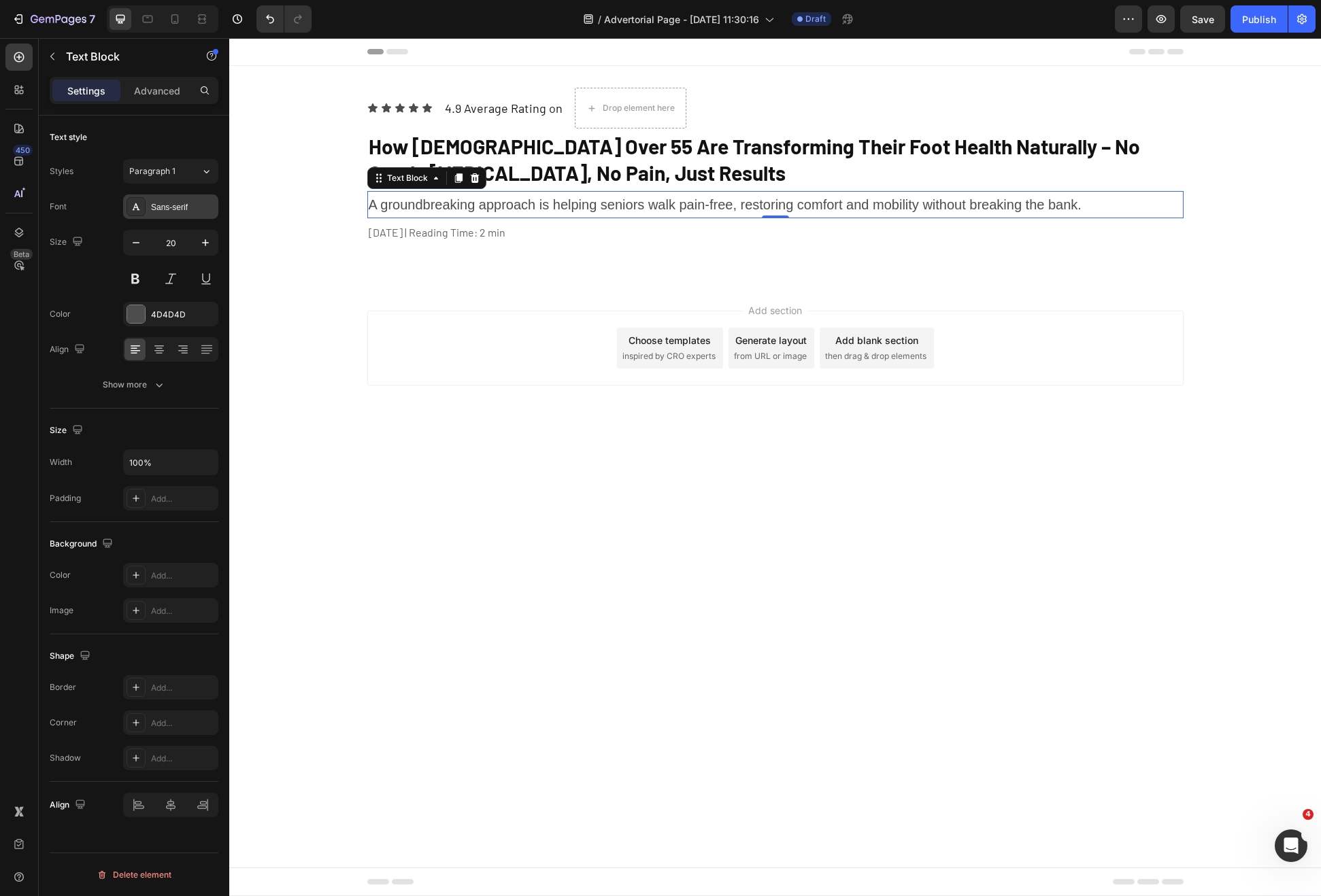
click at [167, 211] on div "Sans-serif" at bounding box center [182, 207] width 64 height 12
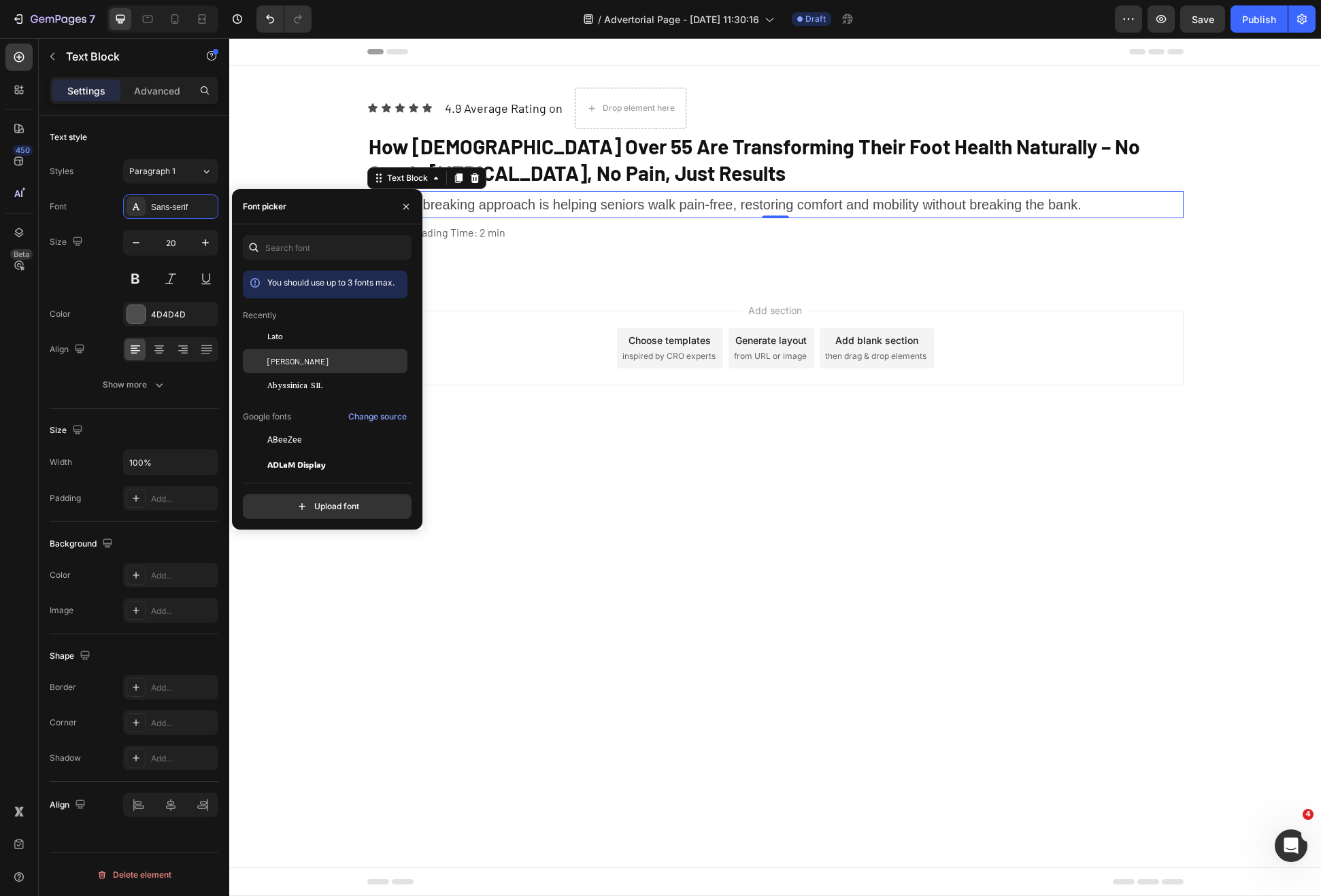
click at [314, 366] on div "[PERSON_NAME]" at bounding box center [336, 361] width 138 height 12
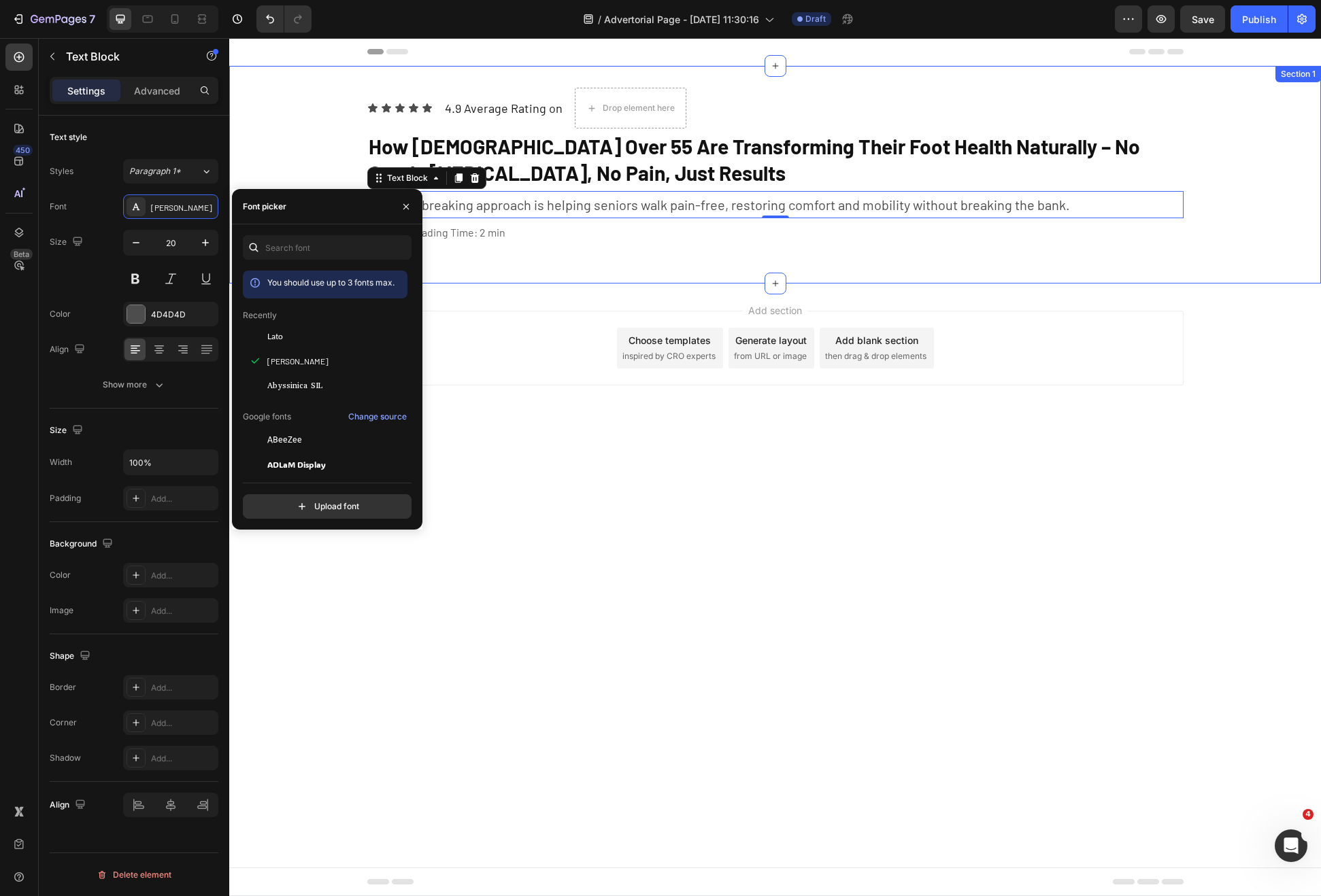
click at [543, 259] on div "Icon Icon Icon Icon Icon Icon List 4.9 Average Rating on Text Block Drop elemen…" at bounding box center [775, 175] width 1092 height 174
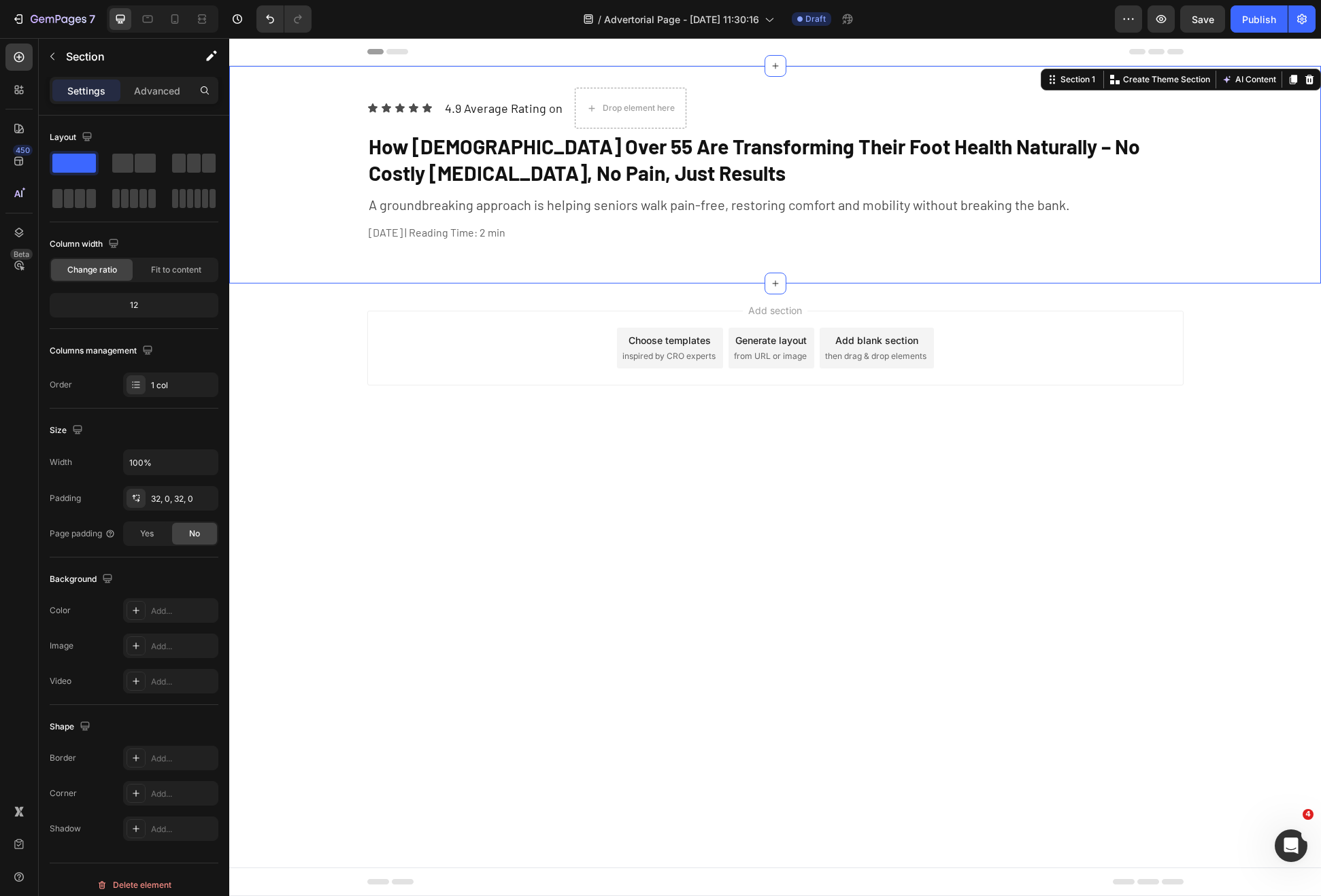
click at [492, 230] on p "January 10th, 2024 | Reading Time: 2 min" at bounding box center [775, 232] width 813 height 19
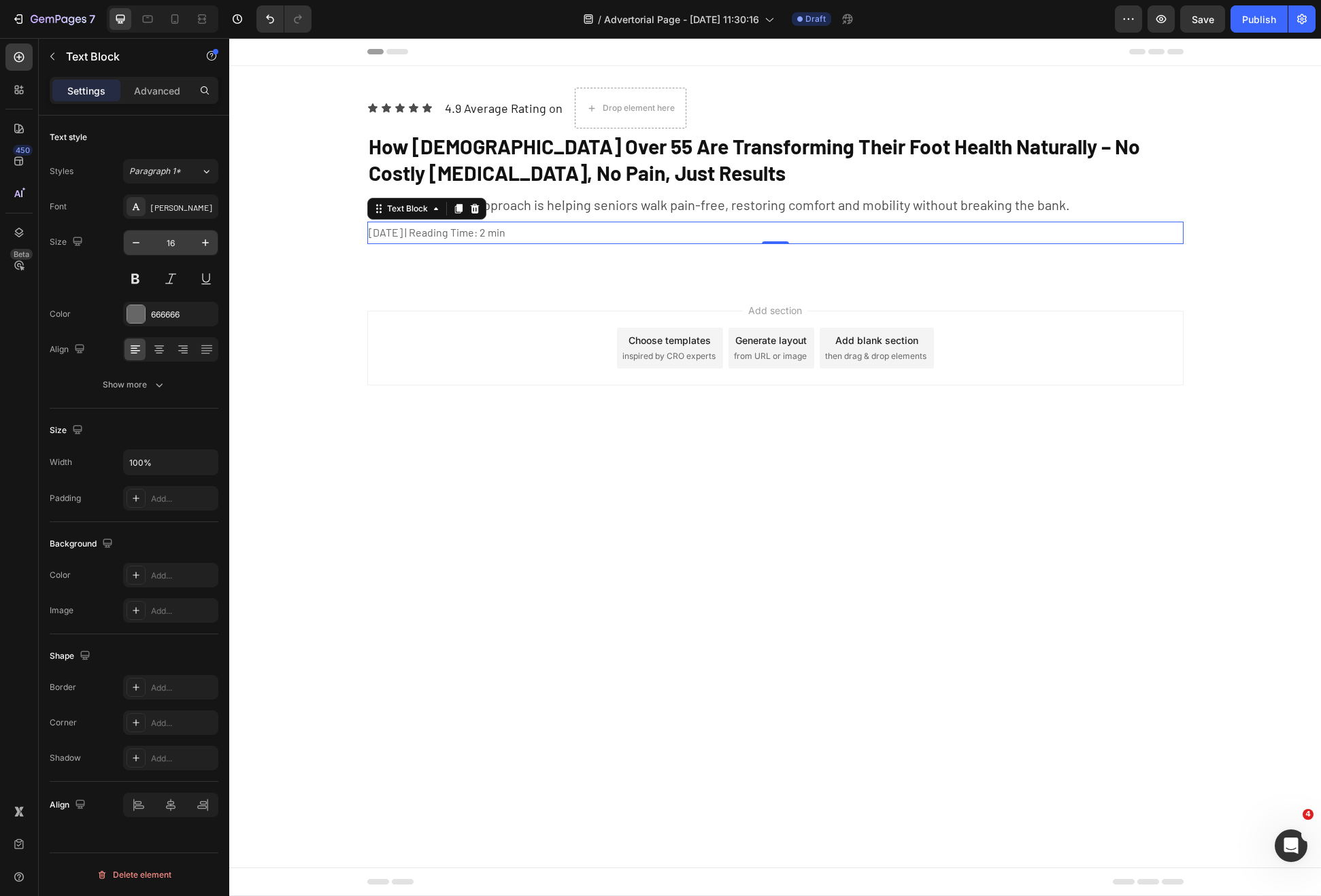
click at [171, 240] on input "16" at bounding box center [170, 242] width 45 height 24
click at [142, 308] on div at bounding box center [136, 313] width 18 height 18
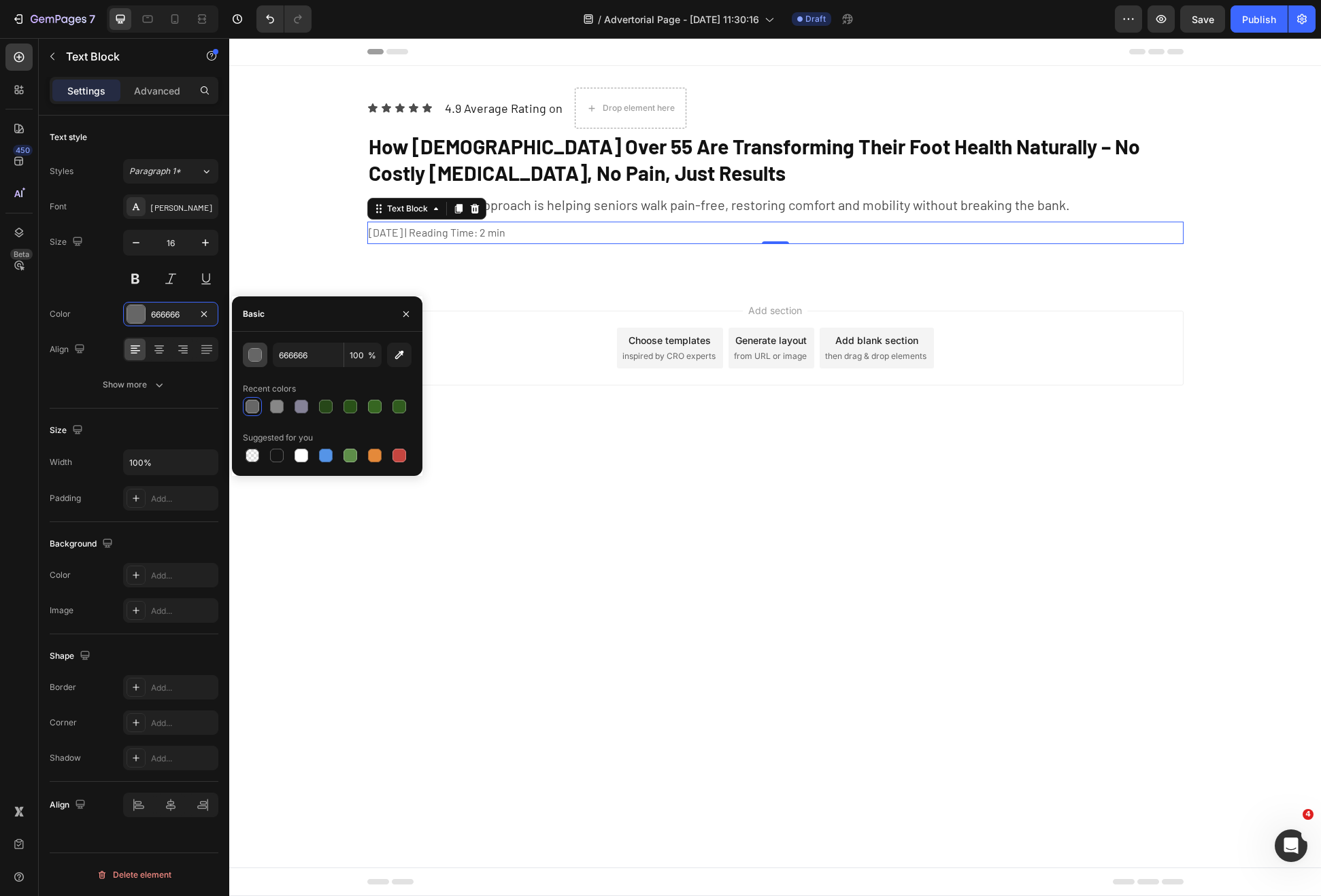
click at [259, 355] on div "button" at bounding box center [255, 355] width 14 height 14
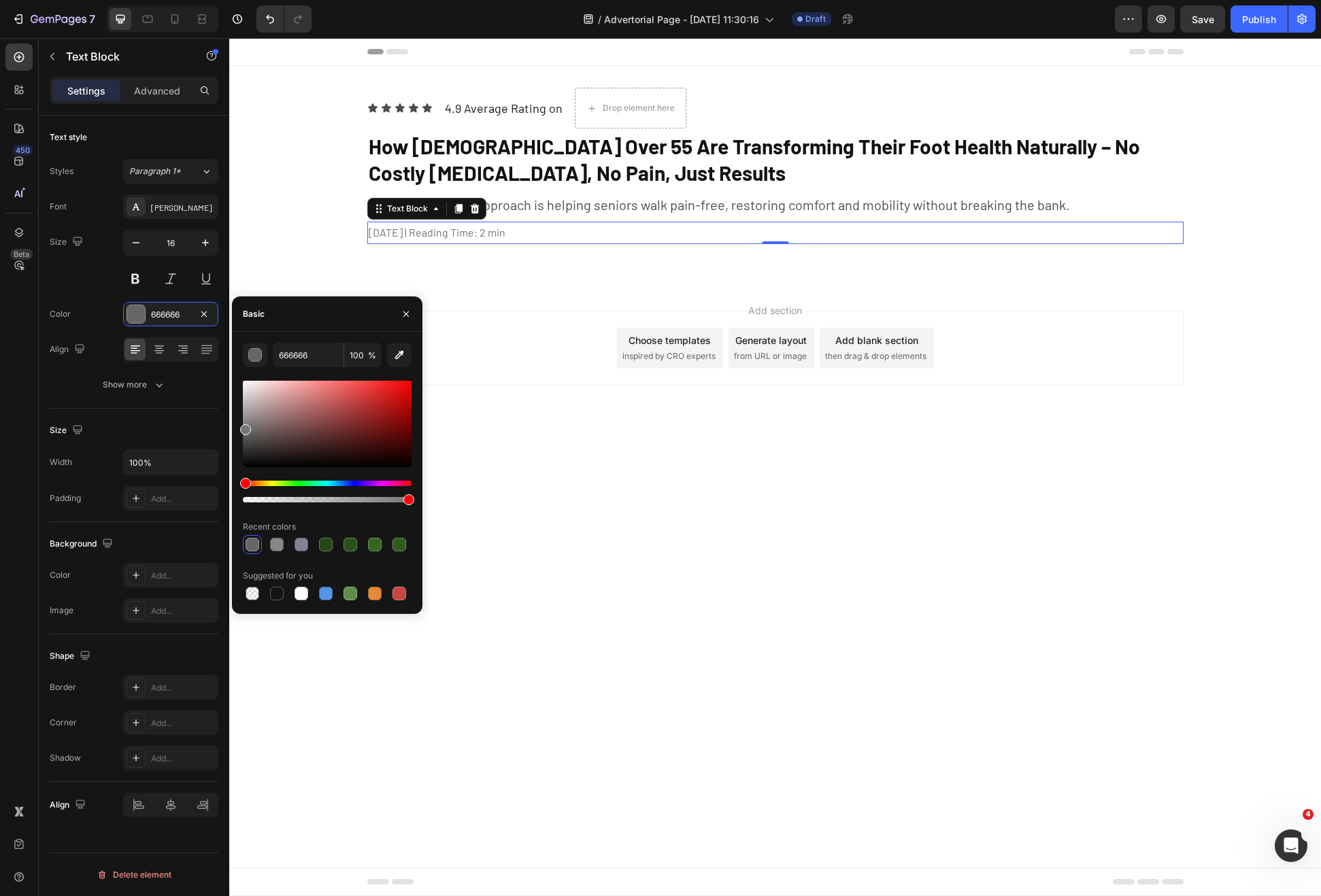
drag, startPoint x: 242, startPoint y: 434, endPoint x: 238, endPoint y: 425, distance: 9.8
click at [238, 427] on div "666666 100 % Recent colors Suggested for you" at bounding box center [327, 473] width 191 height 261
type input "757575"
click at [996, 456] on body "Header Icon Icon Icon Icon Icon Icon List 4.9 Average Rating on Text Block Drop…" at bounding box center [775, 467] width 1092 height 858
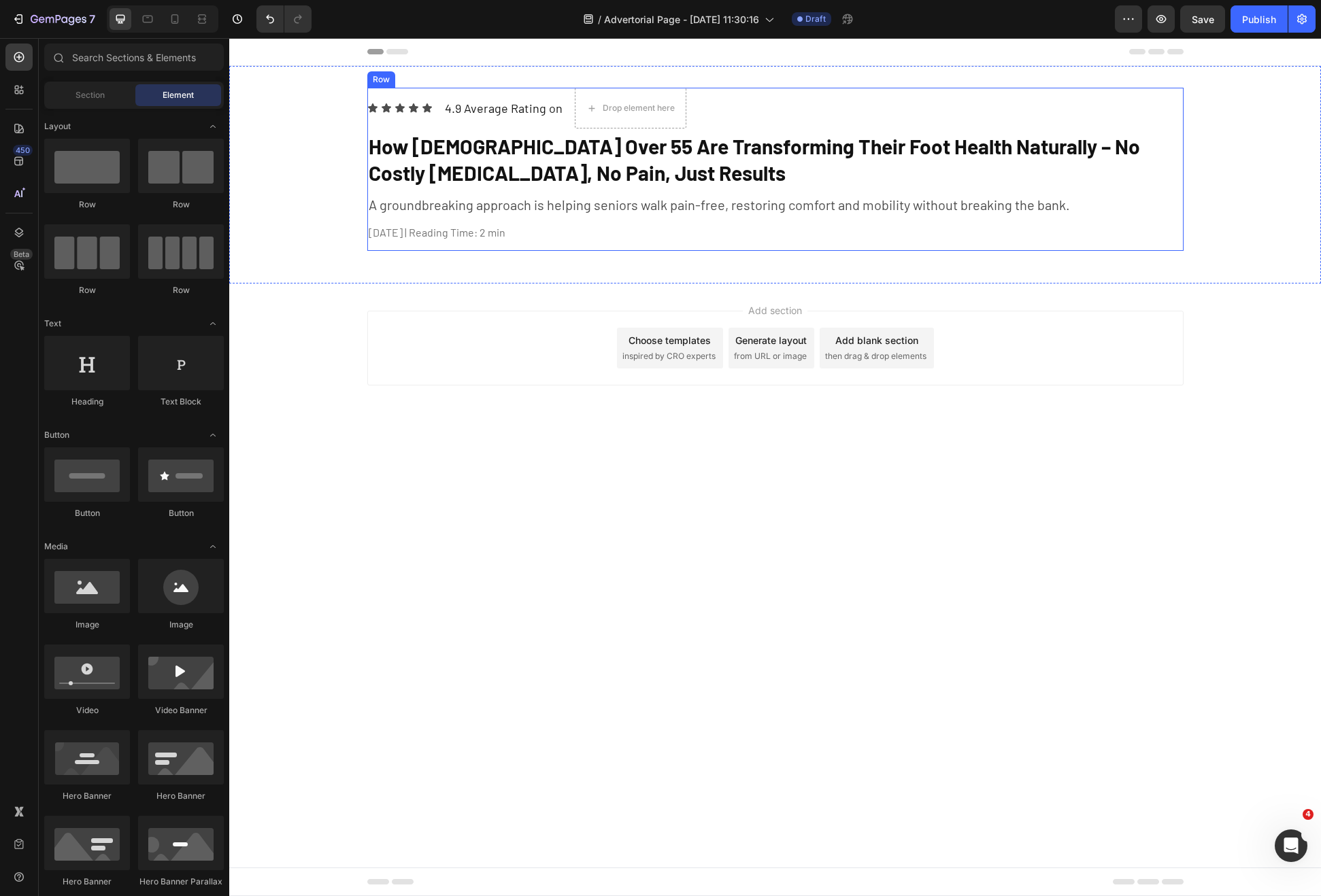
click at [463, 245] on div "Icon Icon Icon Icon Icon Icon List 4.9 Average Rating on Text Block Drop elemen…" at bounding box center [775, 169] width 816 height 163
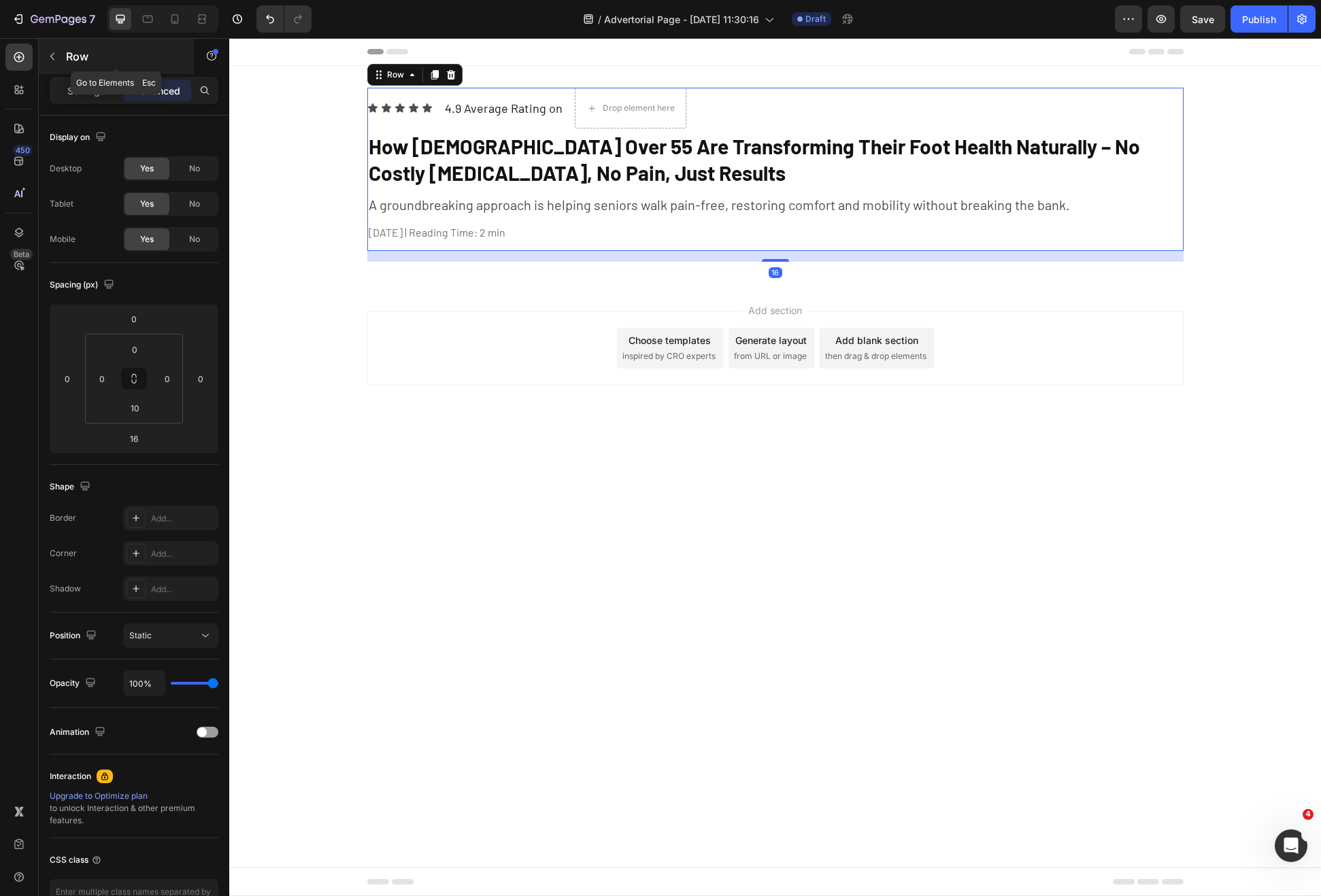
click at [58, 59] on button "button" at bounding box center [53, 56] width 22 height 22
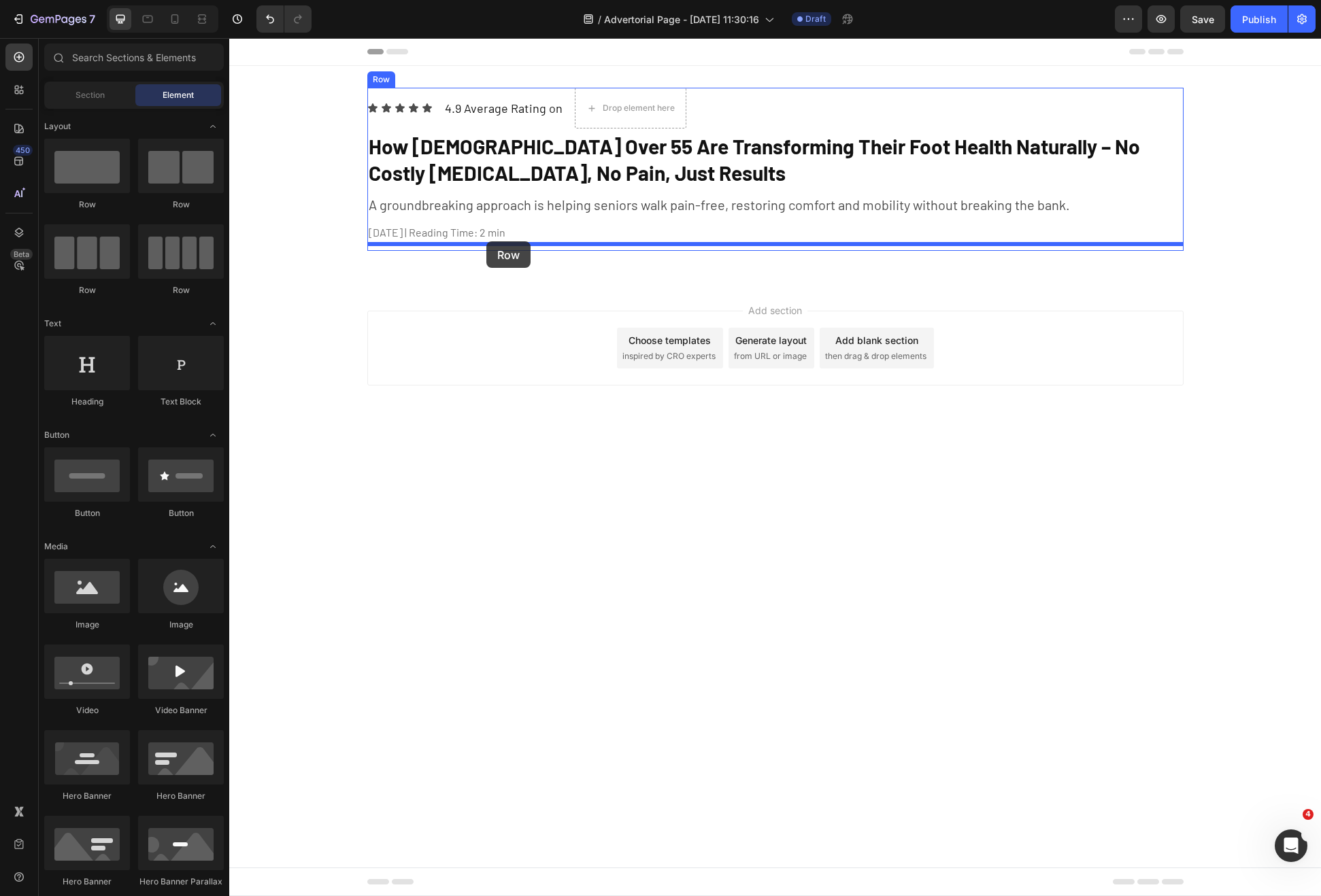
drag, startPoint x: 414, startPoint y: 220, endPoint x: 487, endPoint y: 241, distance: 76.0
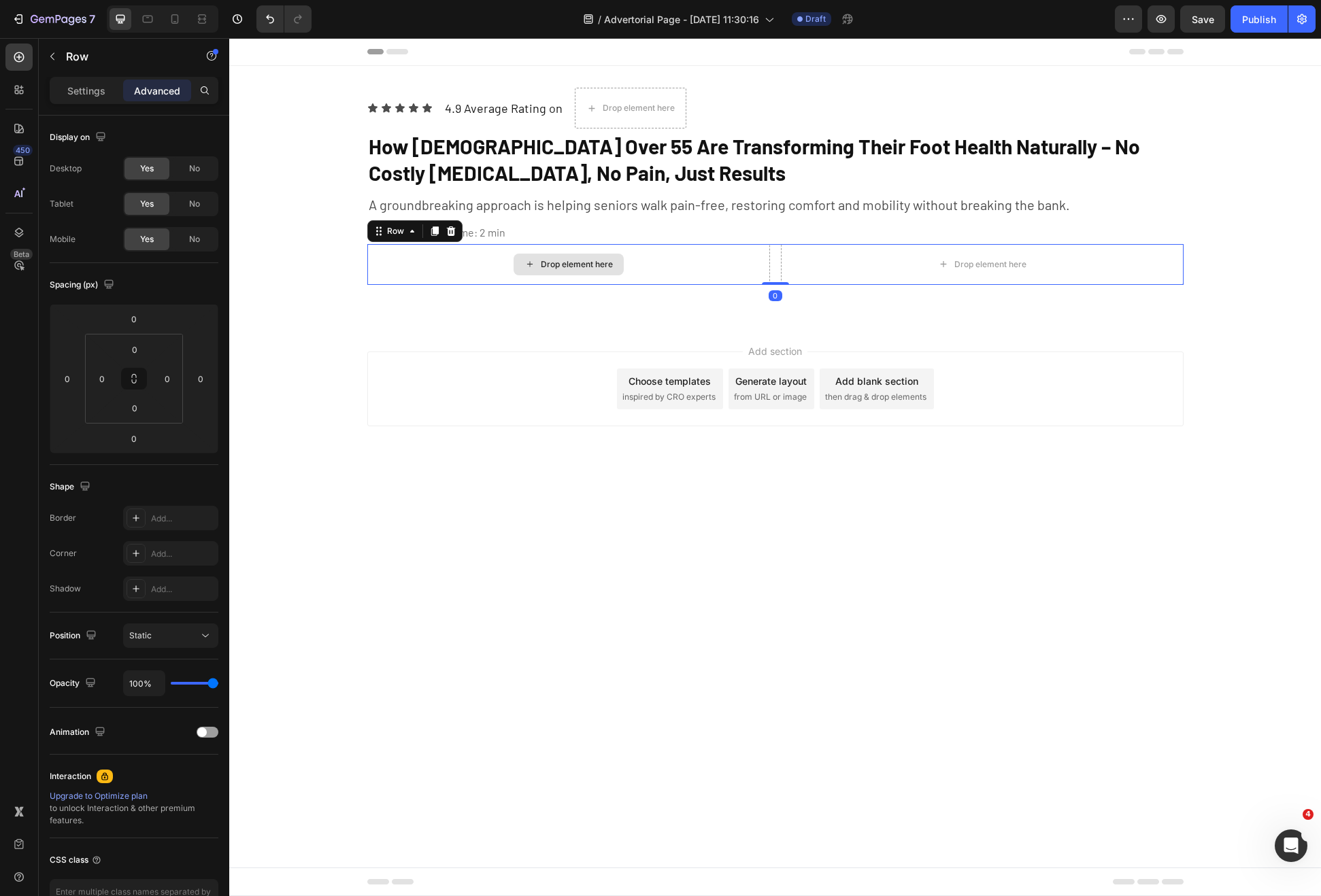
click at [669, 261] on div "Drop element here" at bounding box center [568, 264] width 402 height 41
click at [90, 92] on p "Settings" at bounding box center [86, 90] width 38 height 14
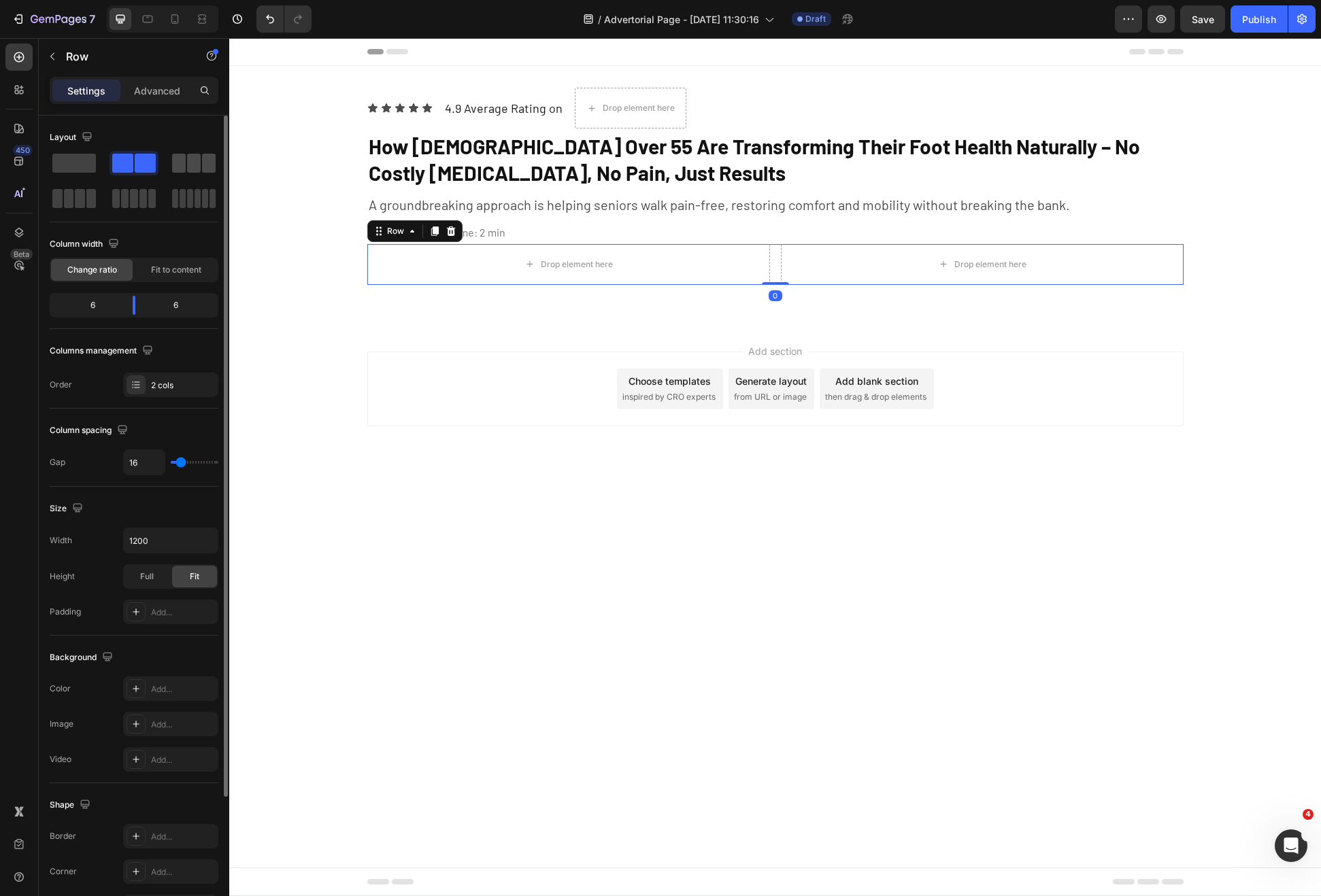
click at [197, 166] on span at bounding box center [193, 163] width 14 height 19
click at [177, 263] on div "Fit to content" at bounding box center [176, 270] width 81 height 22
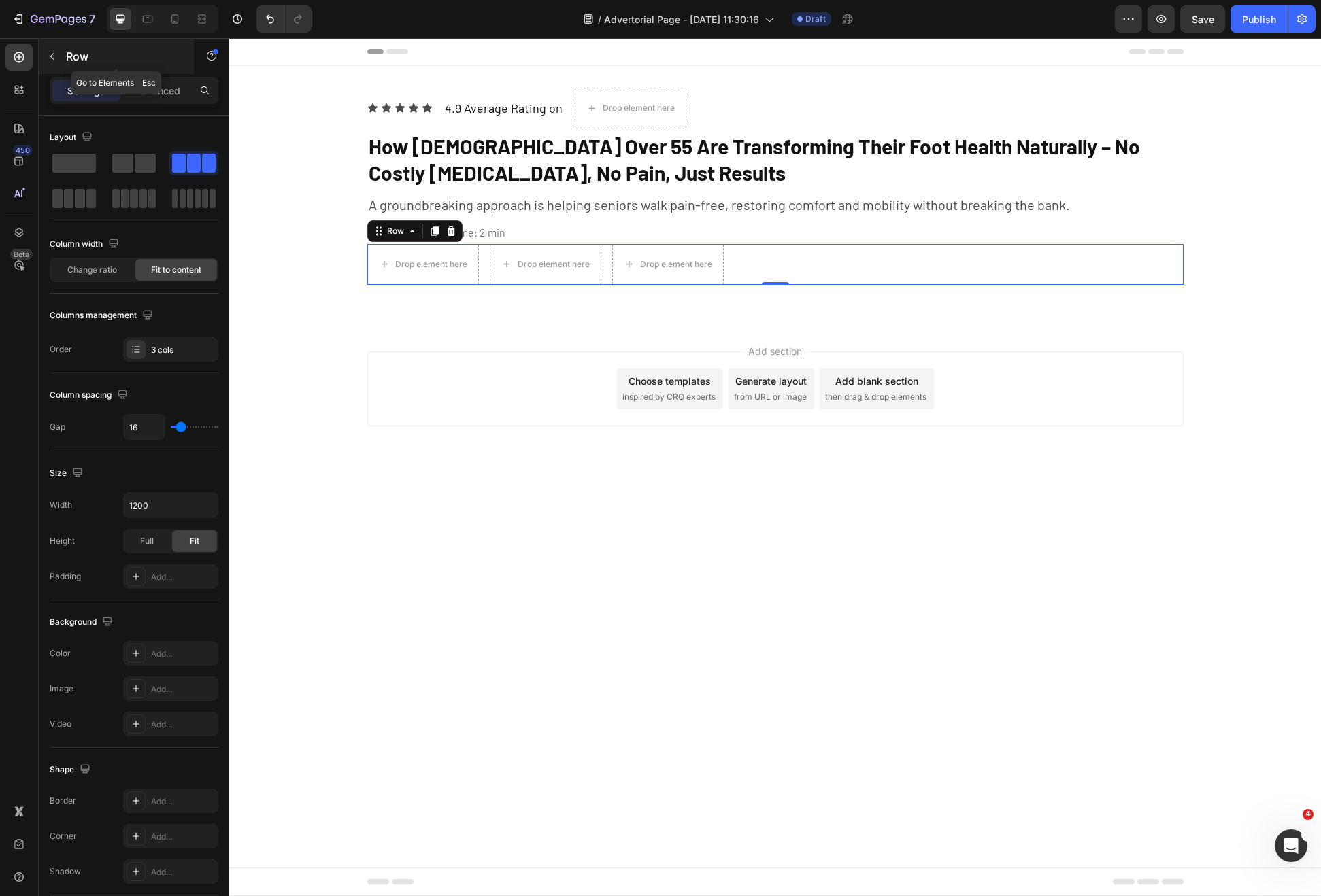
click at [53, 66] on button "button" at bounding box center [53, 56] width 22 height 22
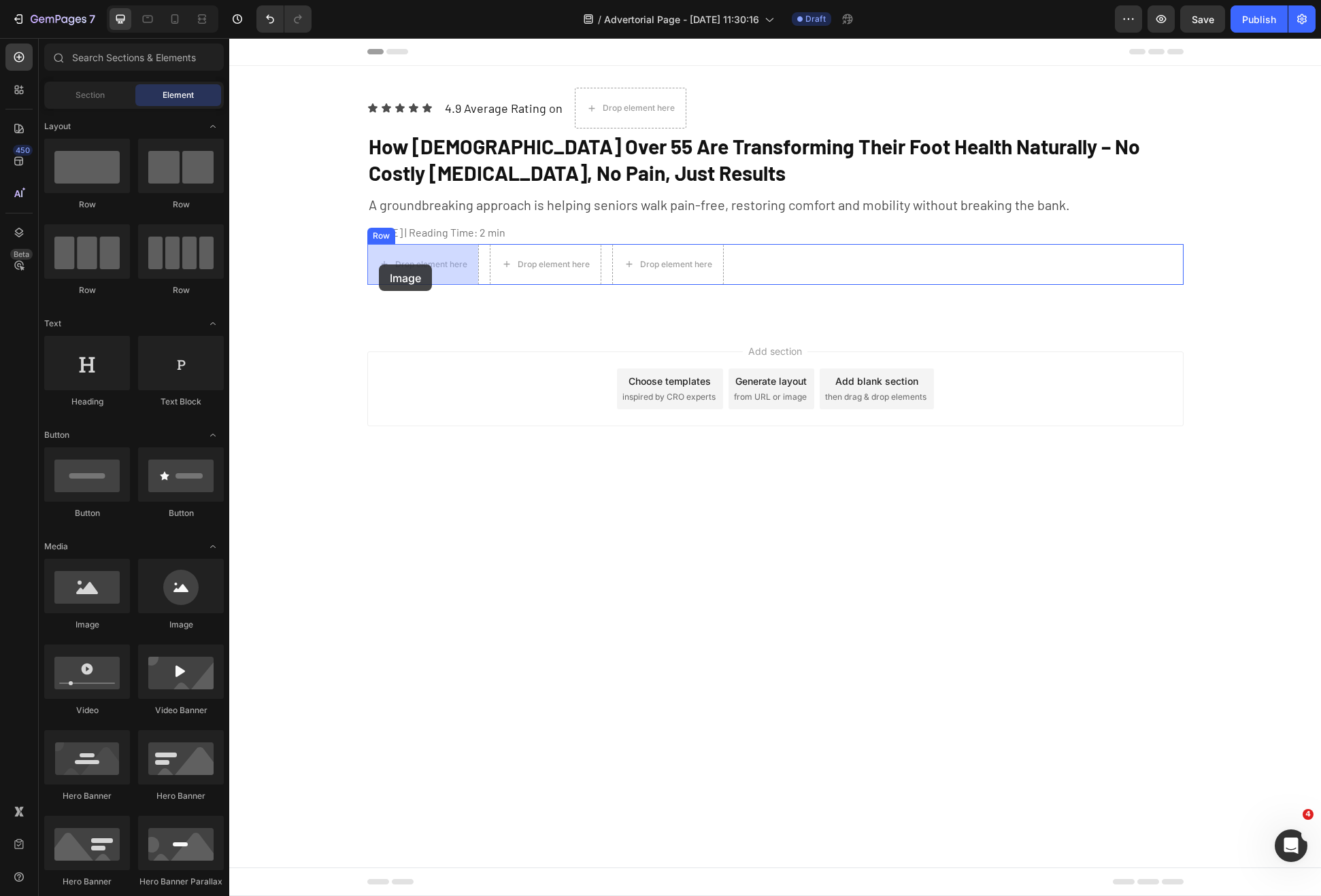
drag, startPoint x: 414, startPoint y: 634, endPoint x: 381, endPoint y: 247, distance: 388.4
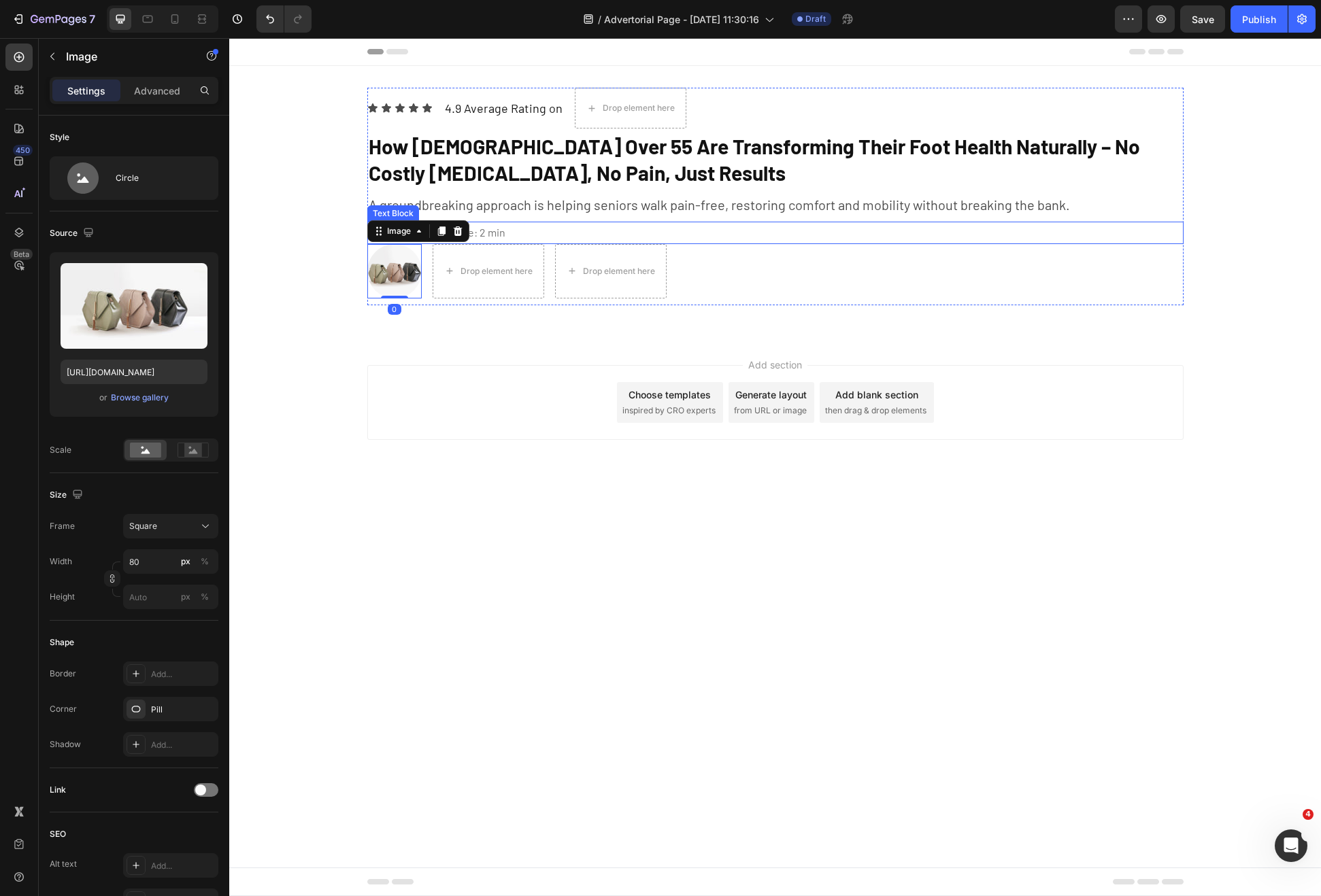
click at [537, 238] on p "January 10th, 2024 | Reading Time: 2 min" at bounding box center [775, 232] width 813 height 19
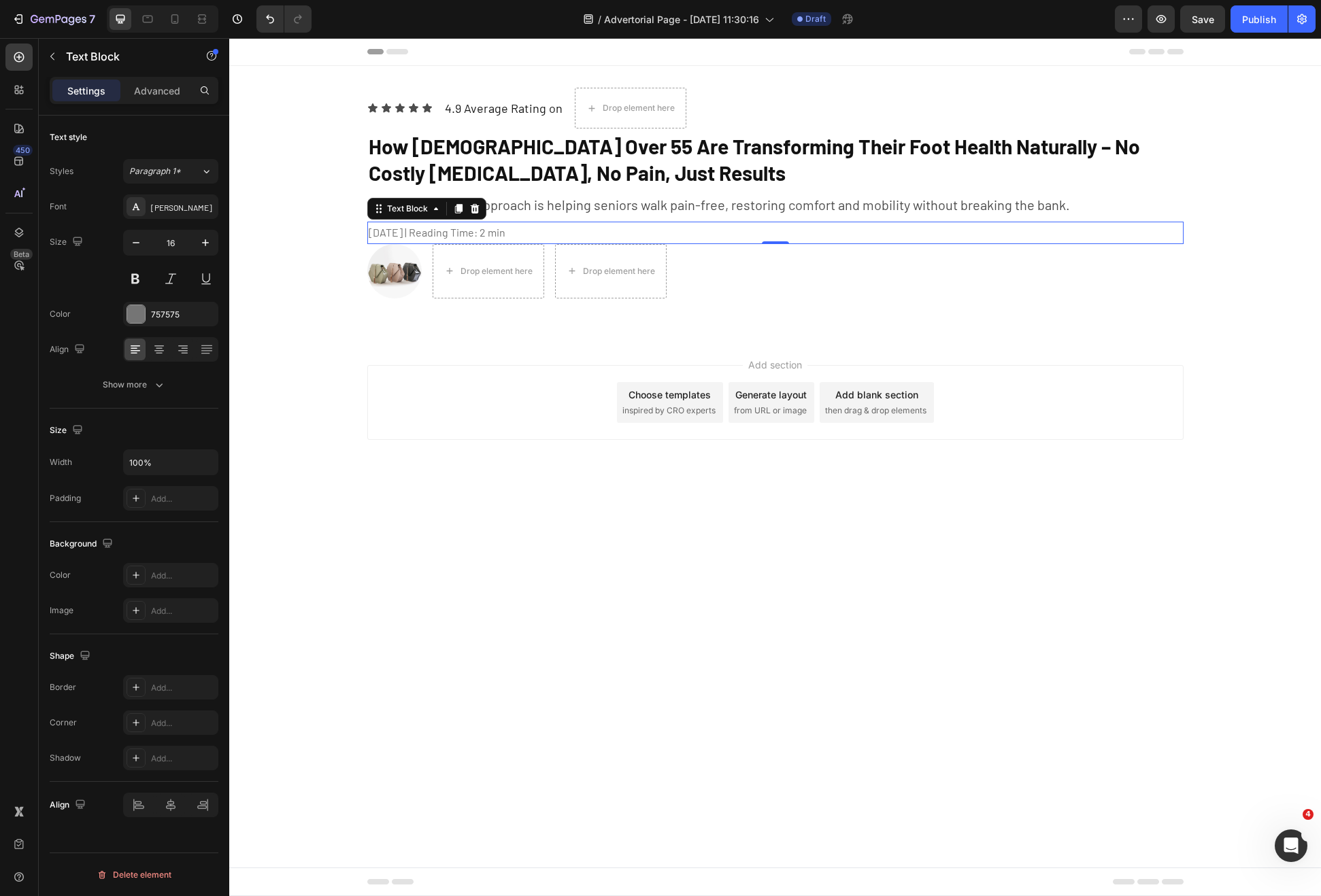
drag, startPoint x: 454, startPoint y: 215, endPoint x: 436, endPoint y: 221, distance: 19.0
click at [455, 215] on div at bounding box center [459, 209] width 17 height 17
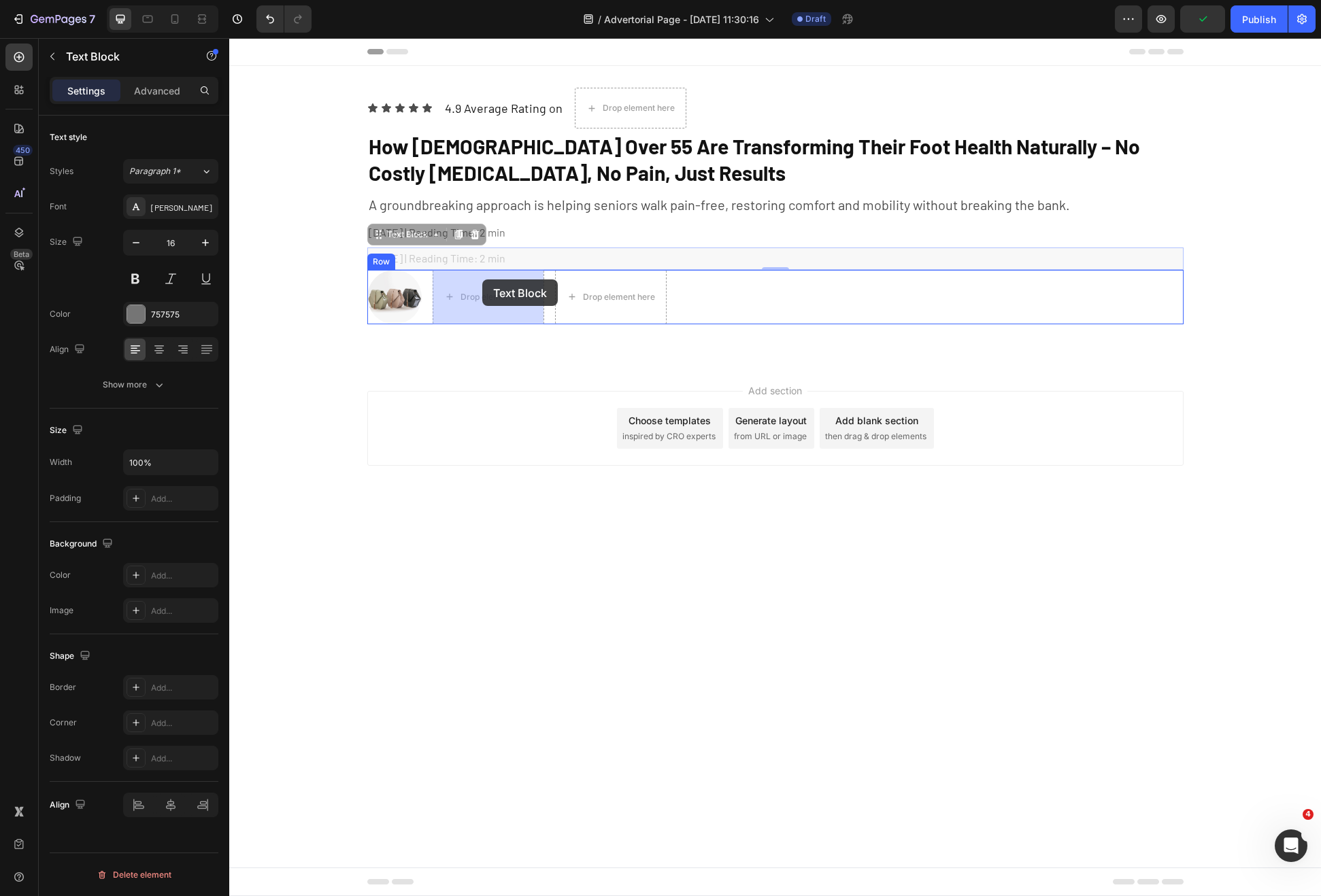
drag, startPoint x: 389, startPoint y: 235, endPoint x: 482, endPoint y: 279, distance: 102.9
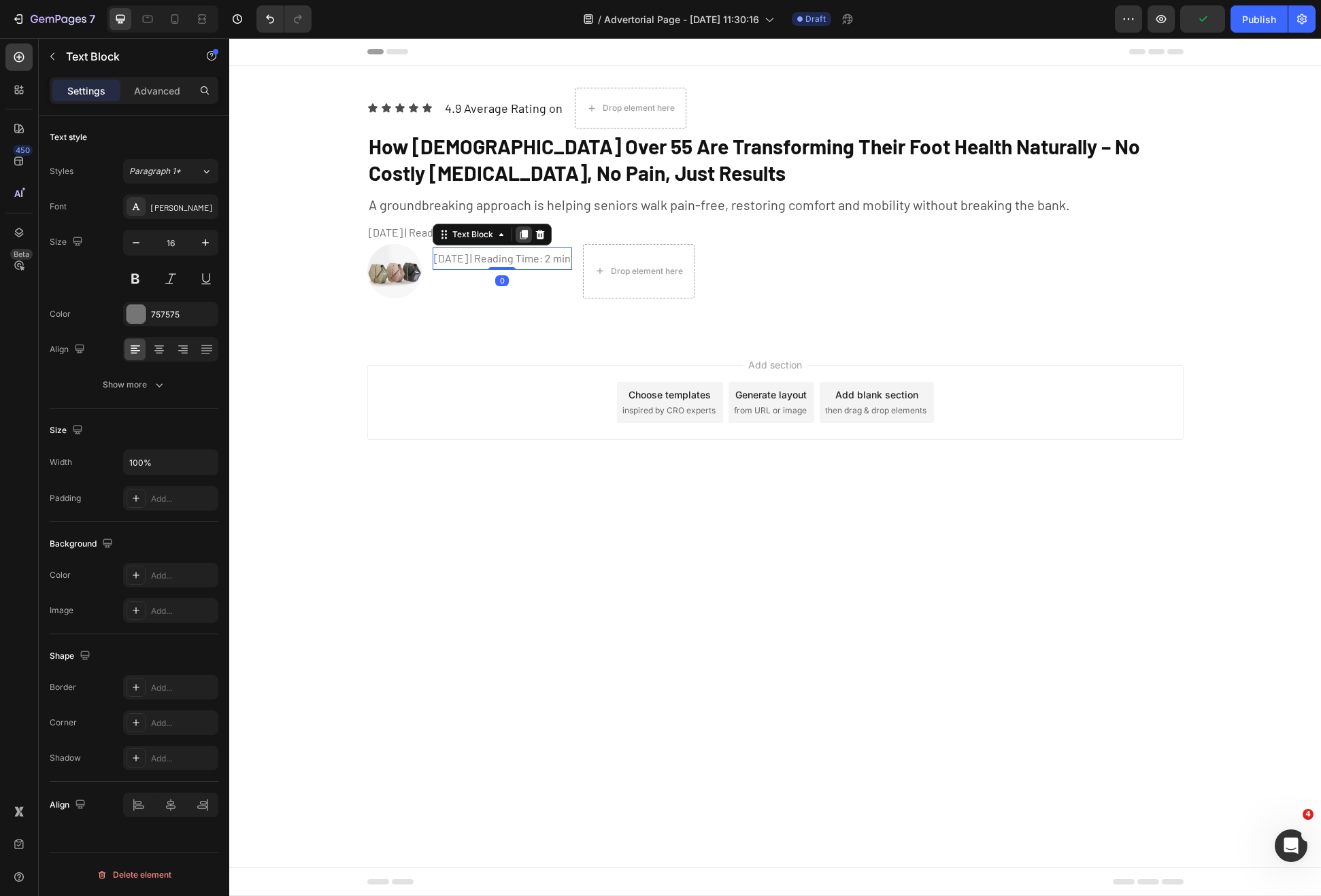
click at [525, 234] on icon at bounding box center [524, 235] width 7 height 9
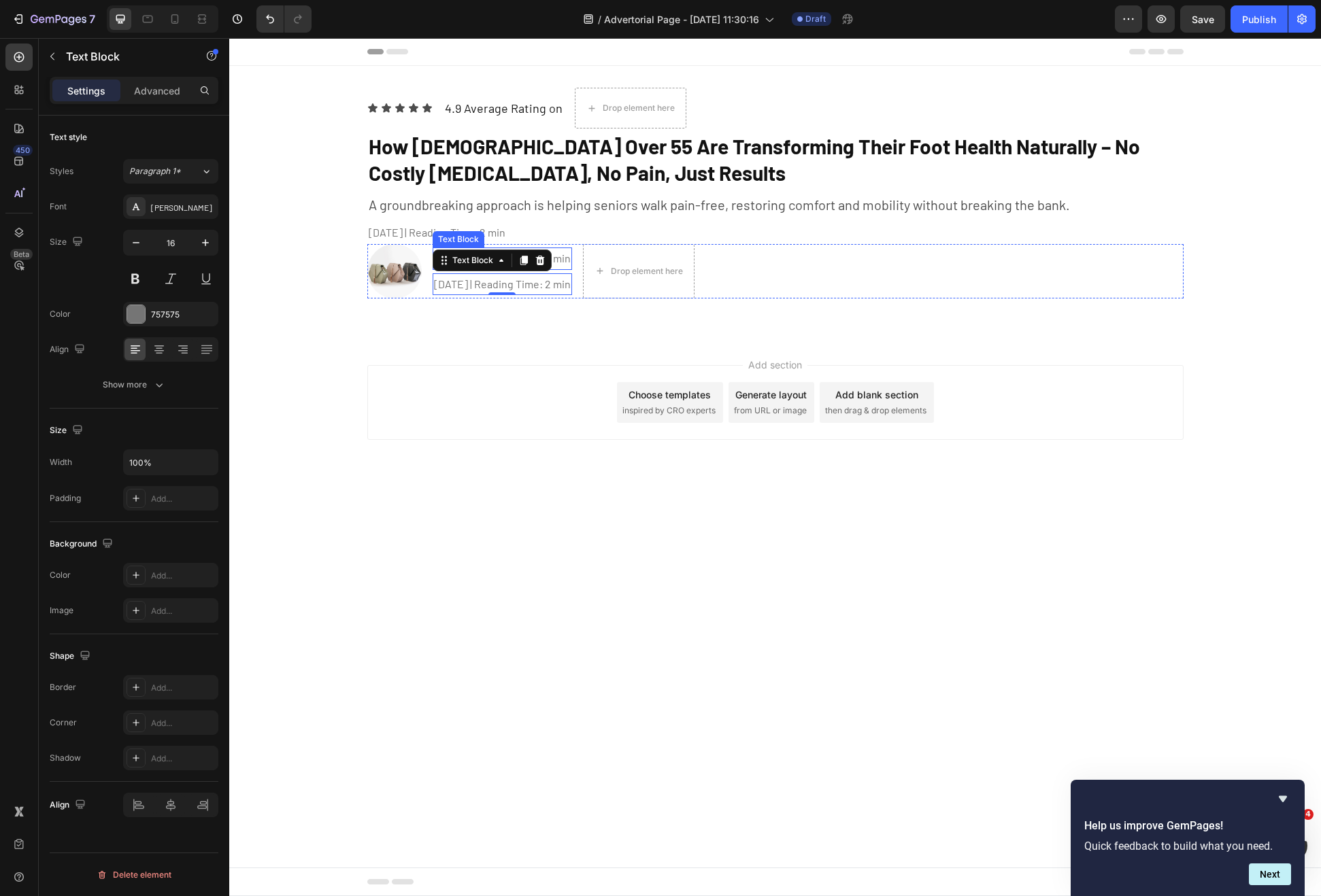
click at [571, 256] on p "January 10th, 2024 | Reading Time: 2 min" at bounding box center [502, 258] width 137 height 19
click at [561, 283] on p "January 10th, 2024 | Reading Time: 2 min" at bounding box center [502, 284] width 137 height 19
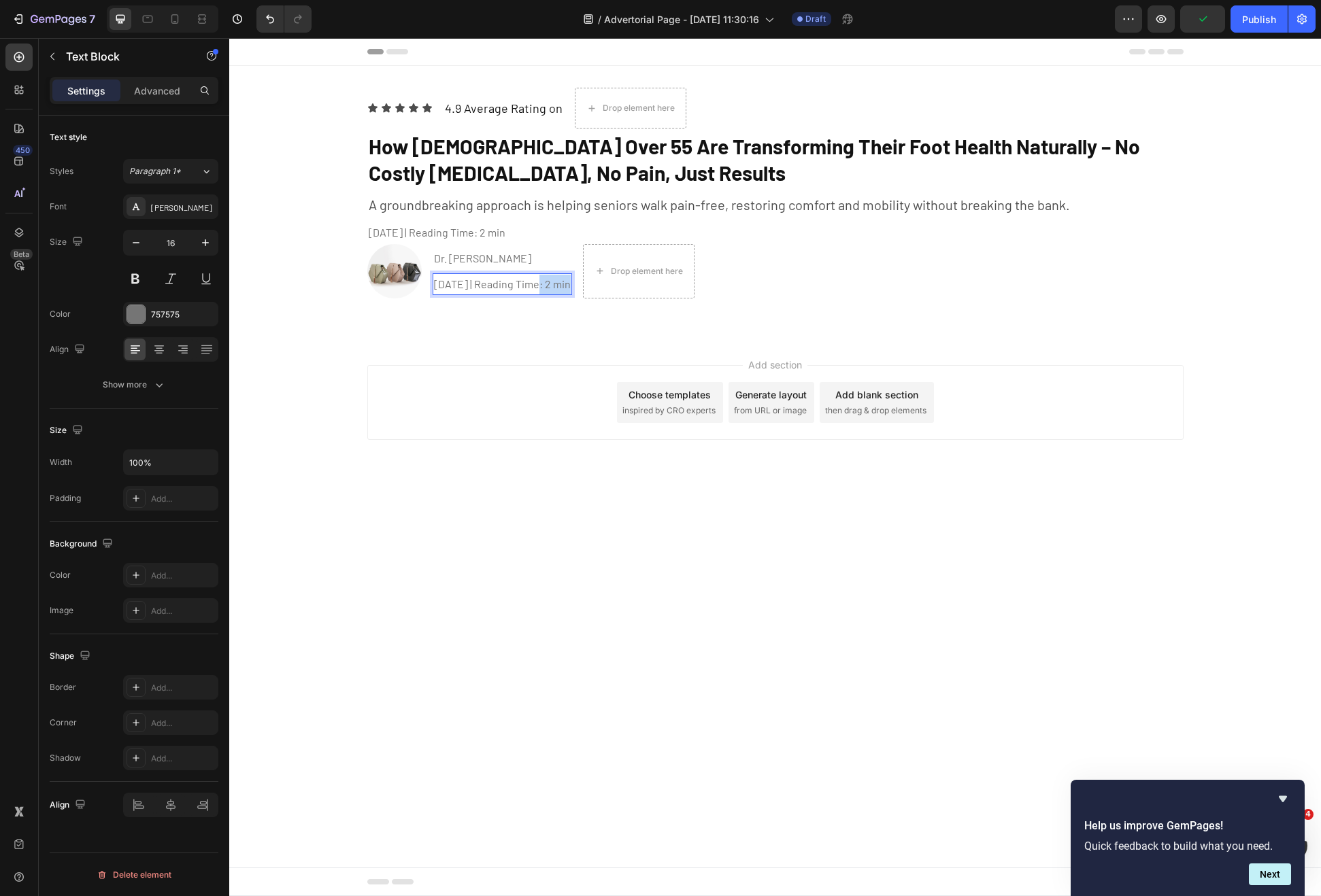
click at [561, 283] on p "January 10th, 2024 | Reading Time: 2 min" at bounding box center [502, 284] width 137 height 19
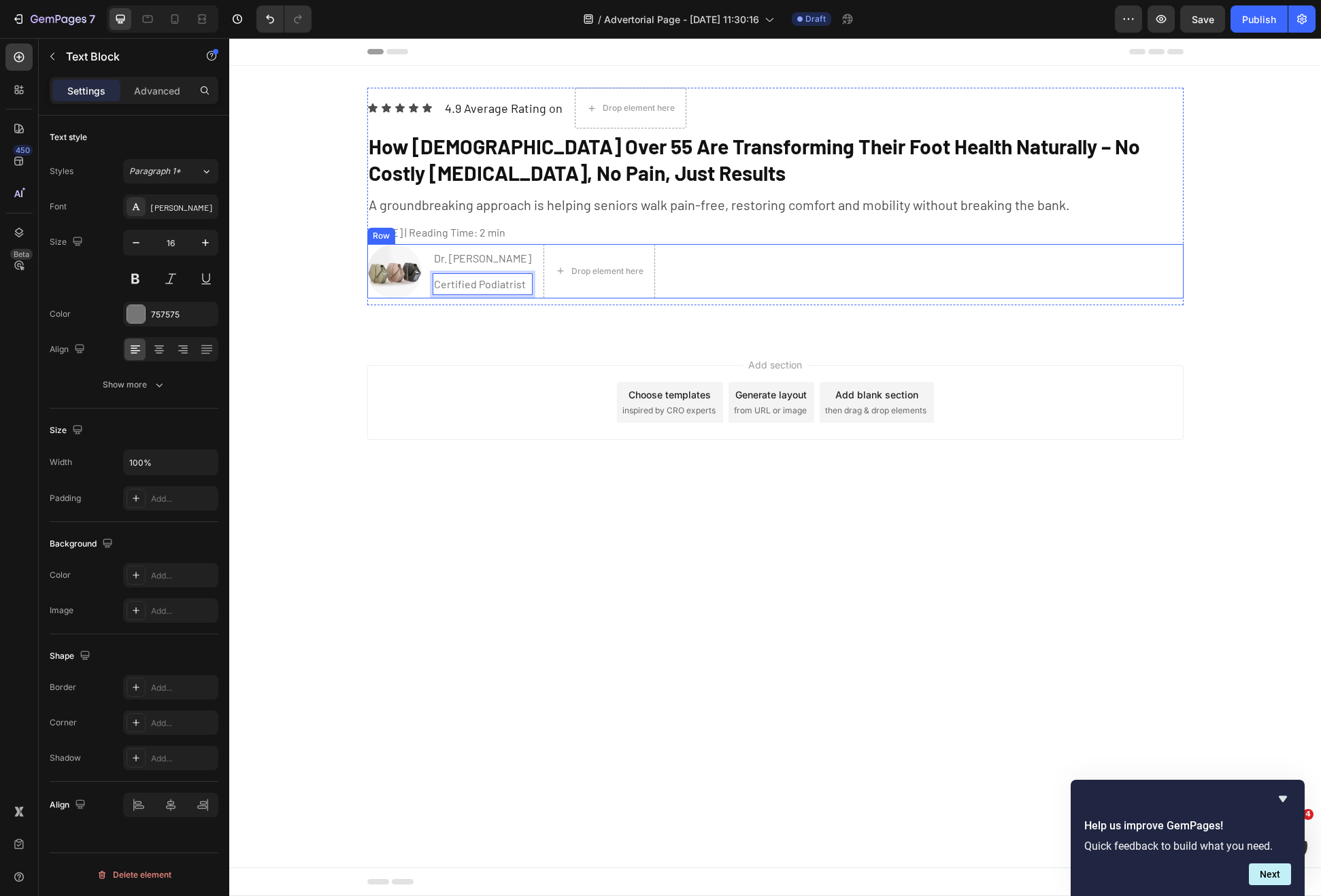
click at [723, 297] on div "Image Dr. Jennifer Martin Text Block Certified Podiatrist Text Block 0 Drop ele…" at bounding box center [775, 271] width 816 height 55
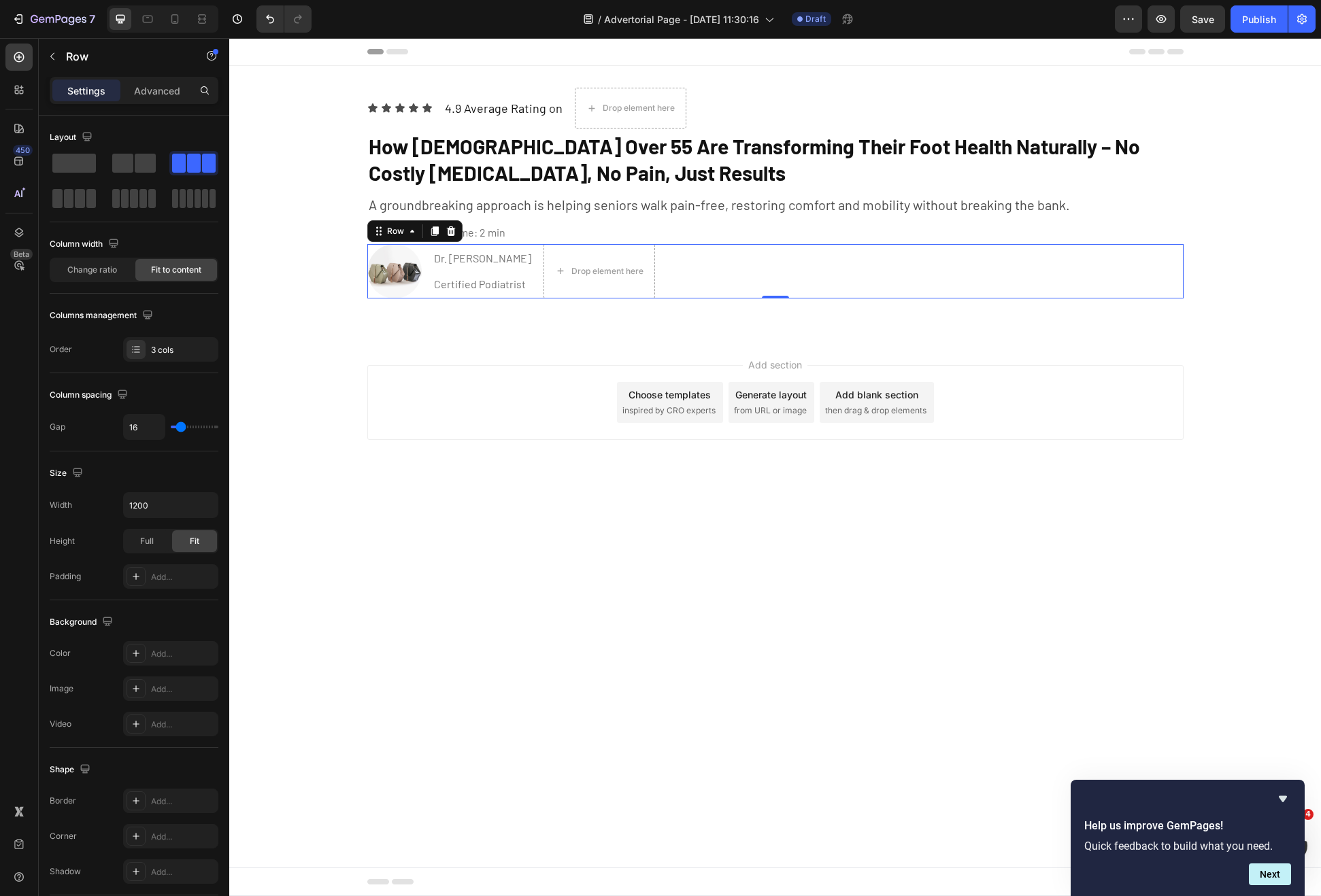
click at [497, 269] on div "Dr. Jennifer Martin" at bounding box center [483, 259] width 100 height 22
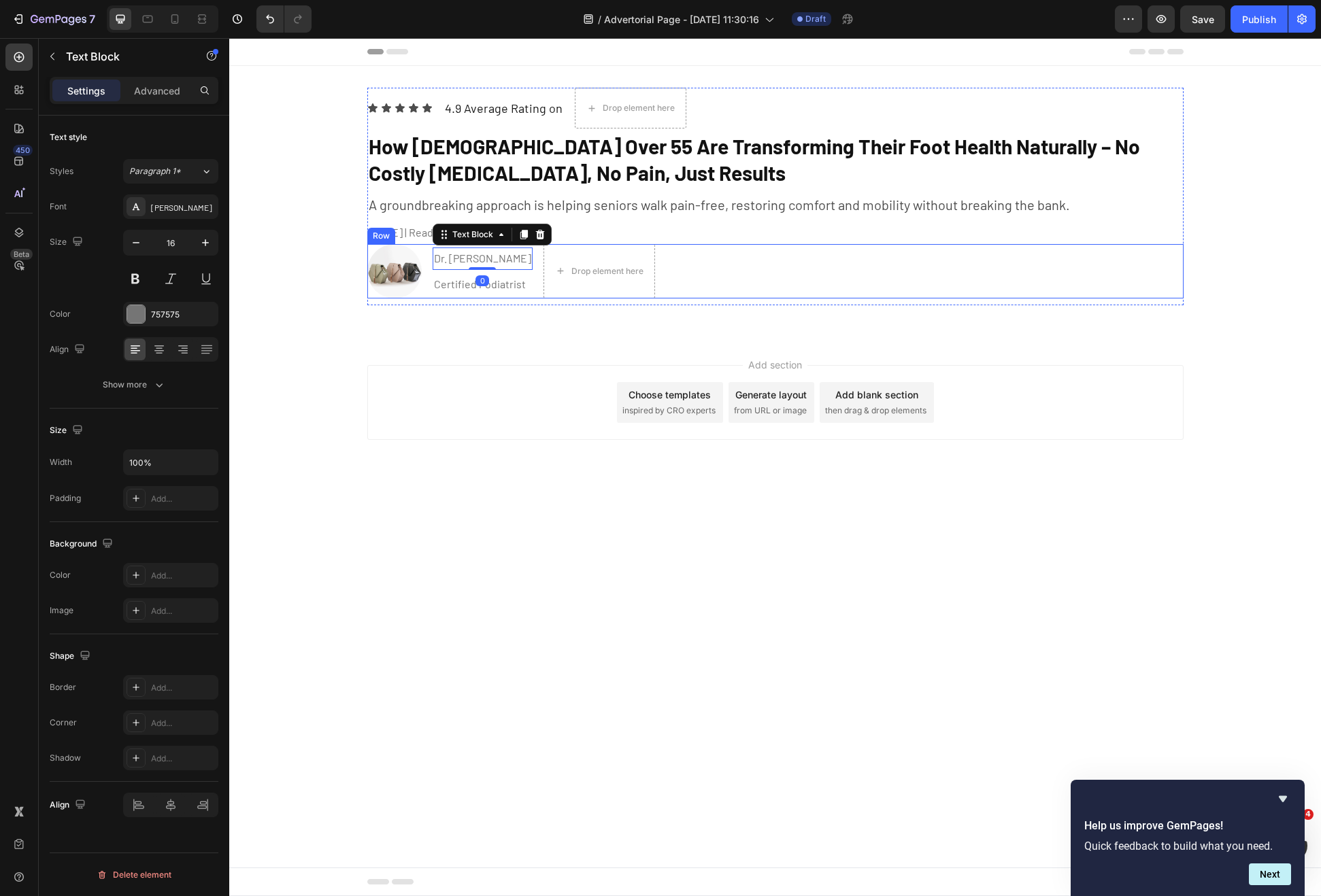
click at [731, 283] on div "Image Dr. Jennifer Martin Text Block 0 Certified Podiatrist Text Block Drop ele…" at bounding box center [775, 271] width 816 height 55
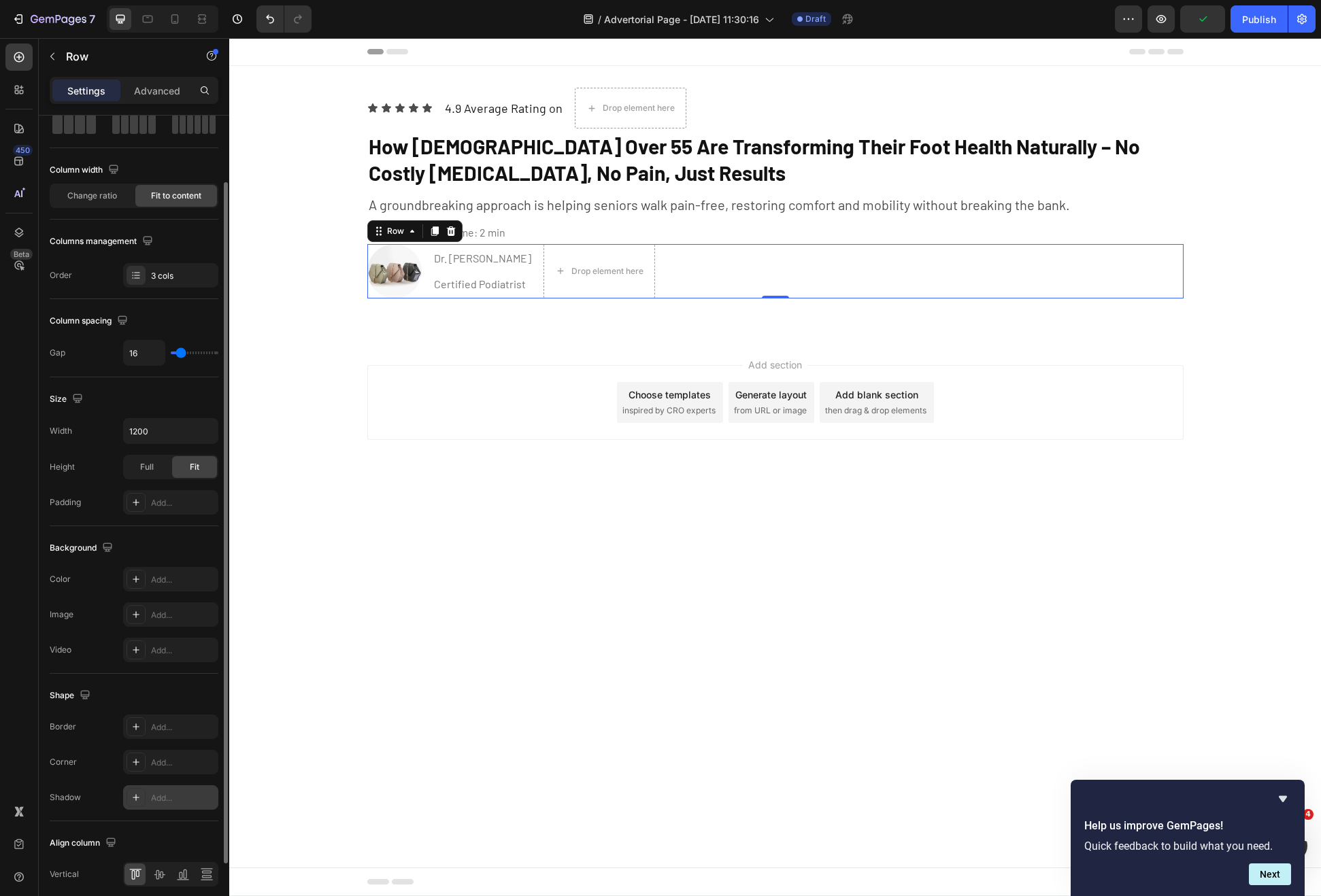
scroll to position [166, 0]
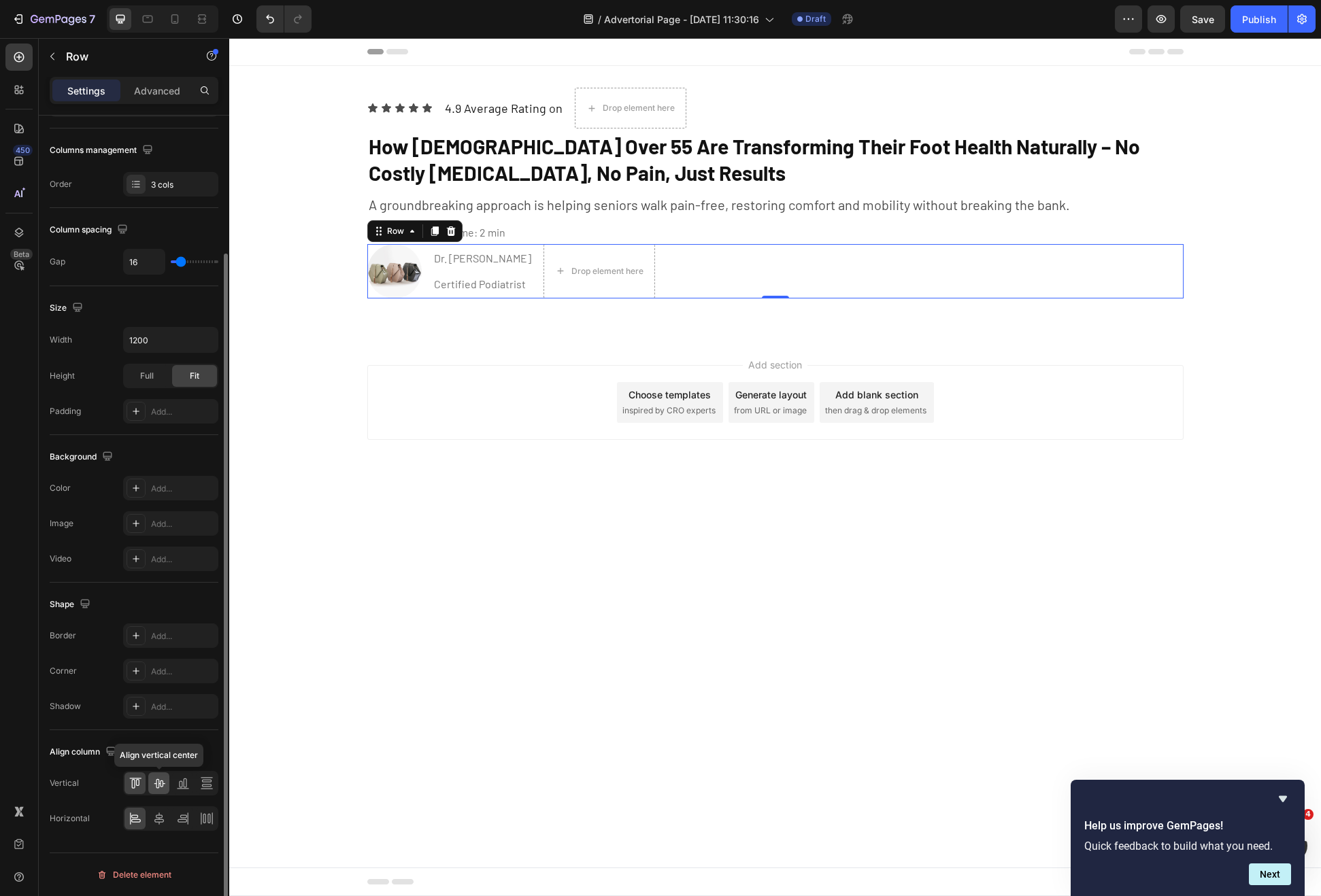
click at [164, 788] on icon at bounding box center [159, 783] width 14 height 14
click at [482, 260] on p "Dr. Jennifer Martin" at bounding box center [482, 260] width 97 height 19
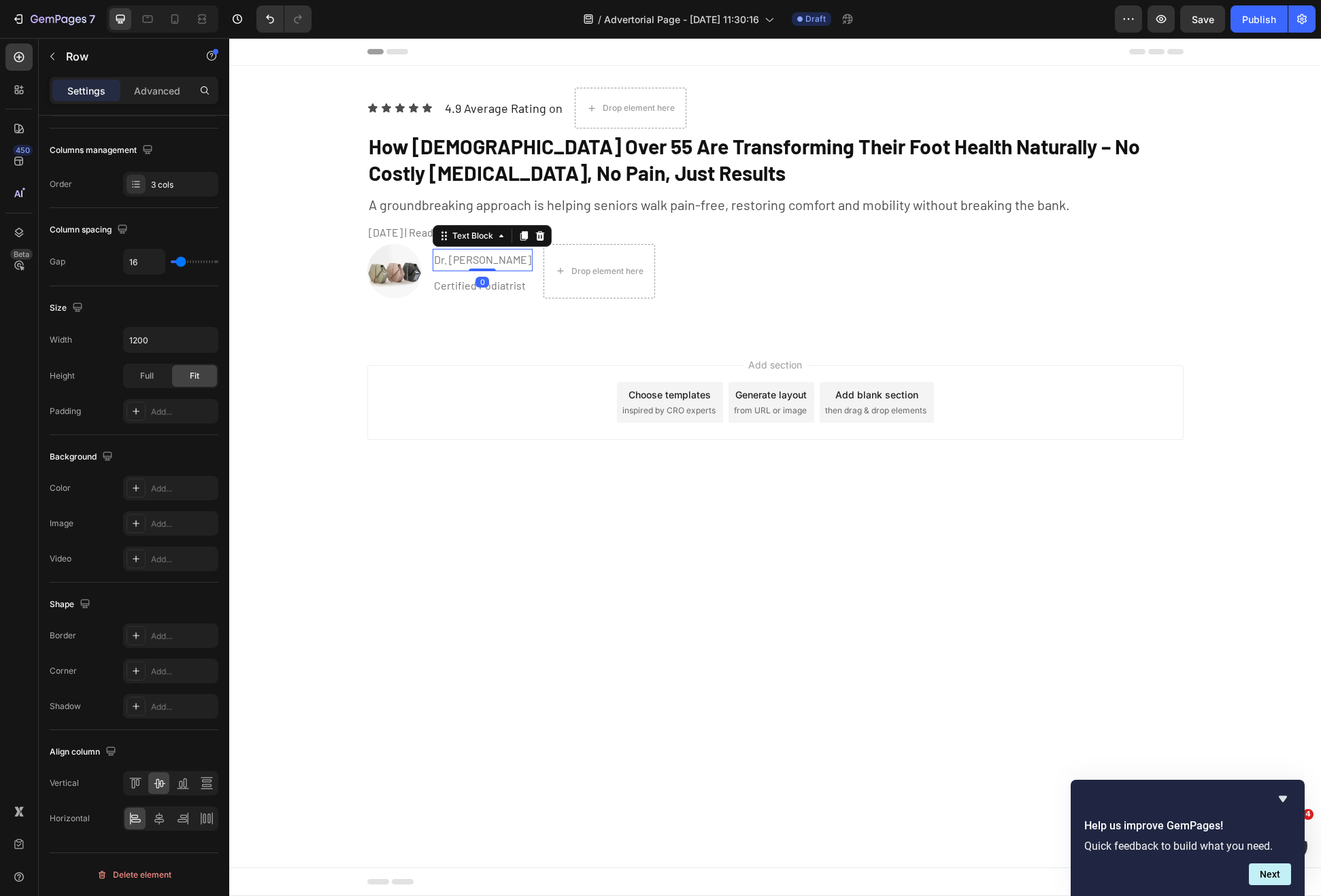
scroll to position [0, 0]
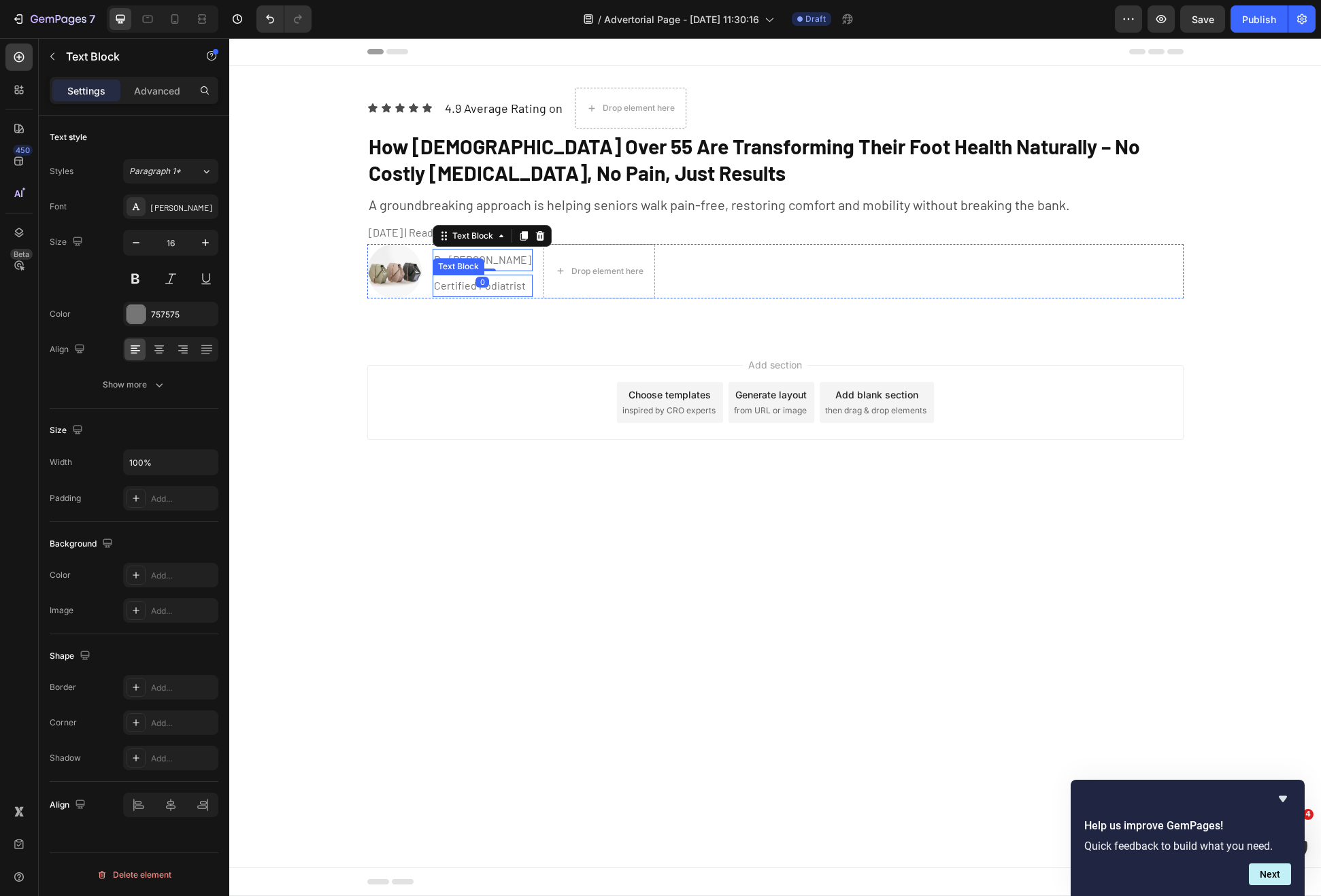
click at [488, 278] on p "Certified Podiatrist" at bounding box center [482, 286] width 97 height 19
click at [167, 93] on p "Advanced" at bounding box center [157, 90] width 46 height 14
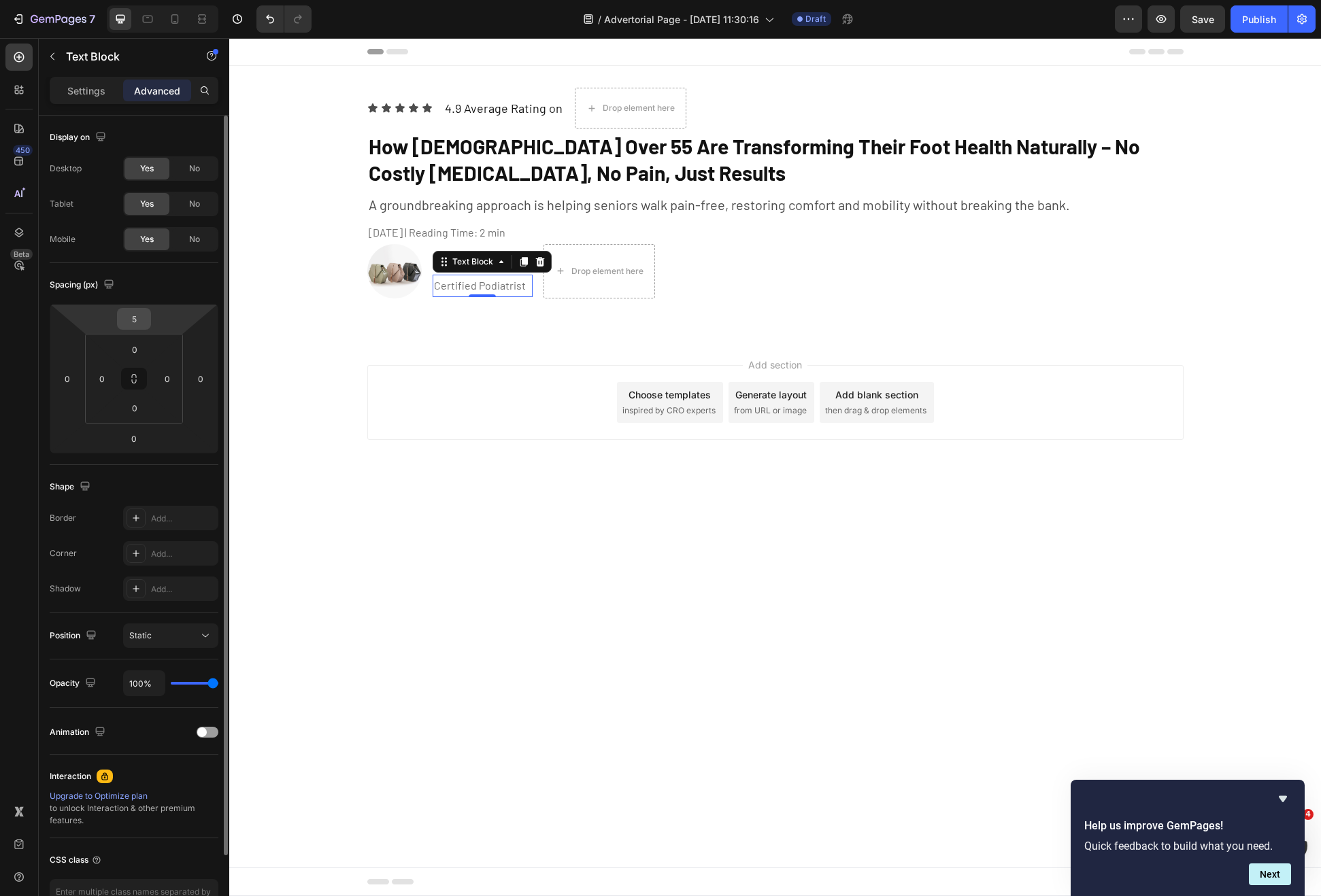
click at [131, 320] on input "5" at bounding box center [133, 319] width 27 height 20
type input "0"
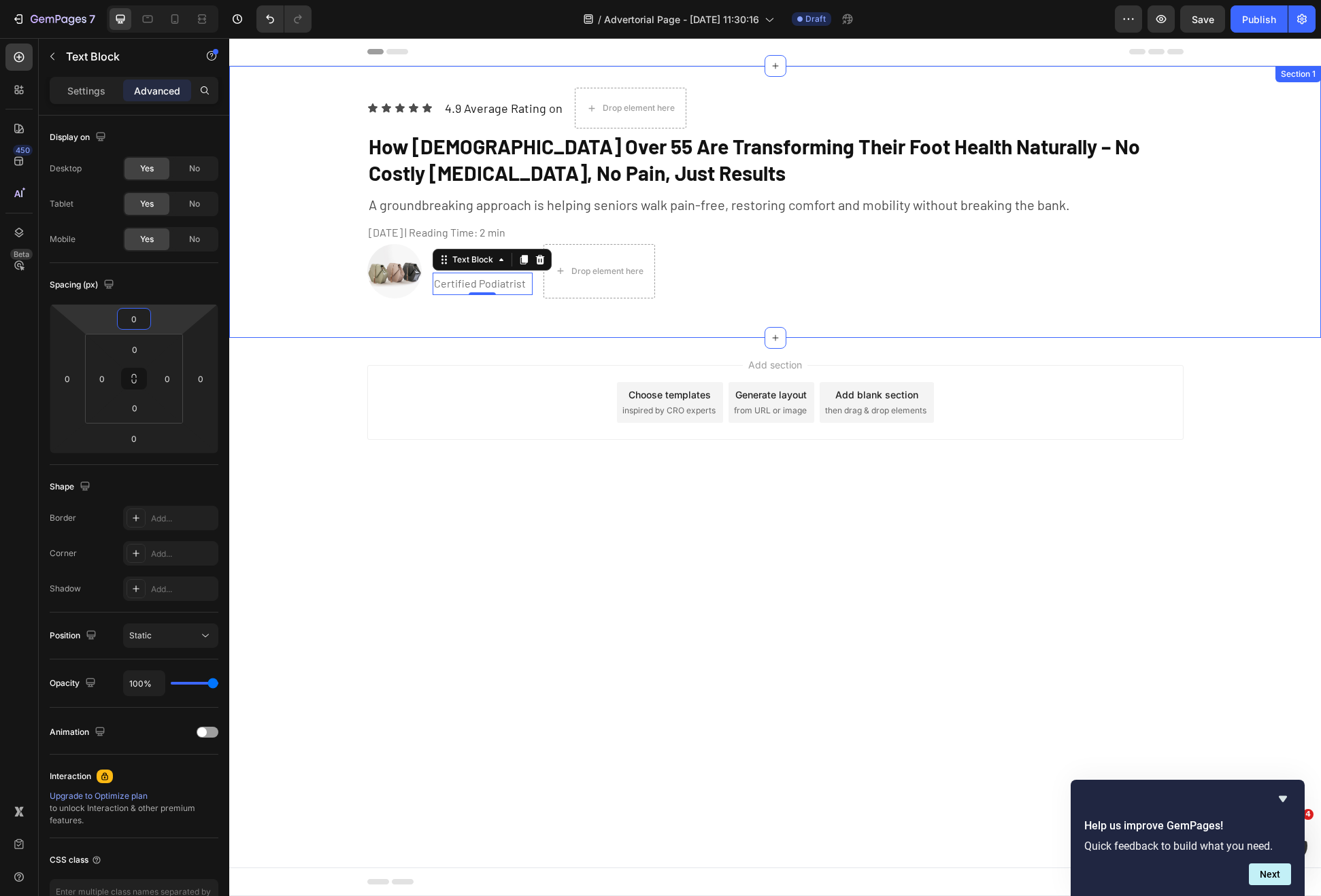
click at [266, 278] on div "Icon Icon Icon Icon Icon Icon List 4.9 Average Rating on Text Block Drop elemen…" at bounding box center [775, 202] width 1092 height 228
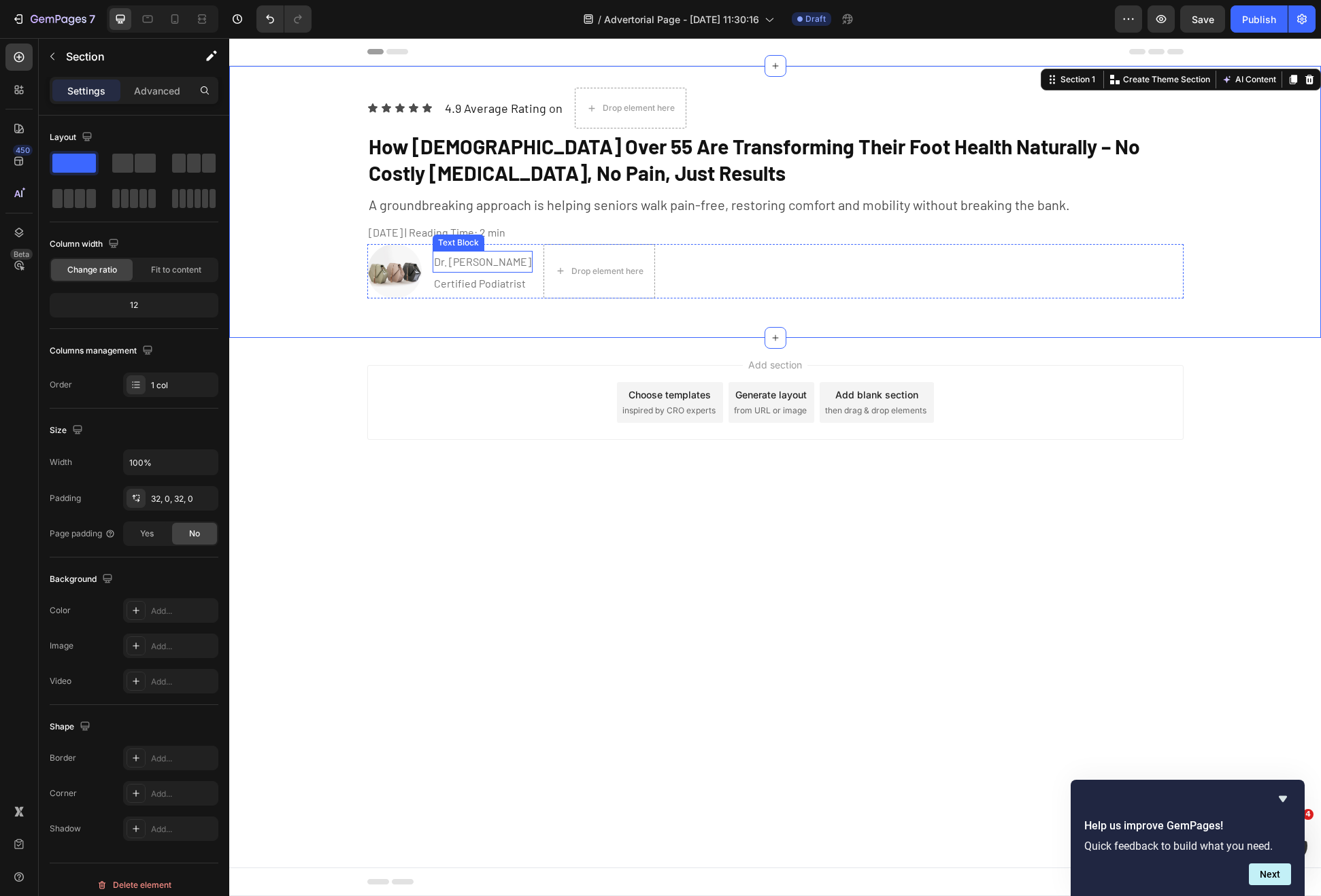
click at [502, 263] on p "Dr. Jennifer Martin" at bounding box center [482, 262] width 97 height 19
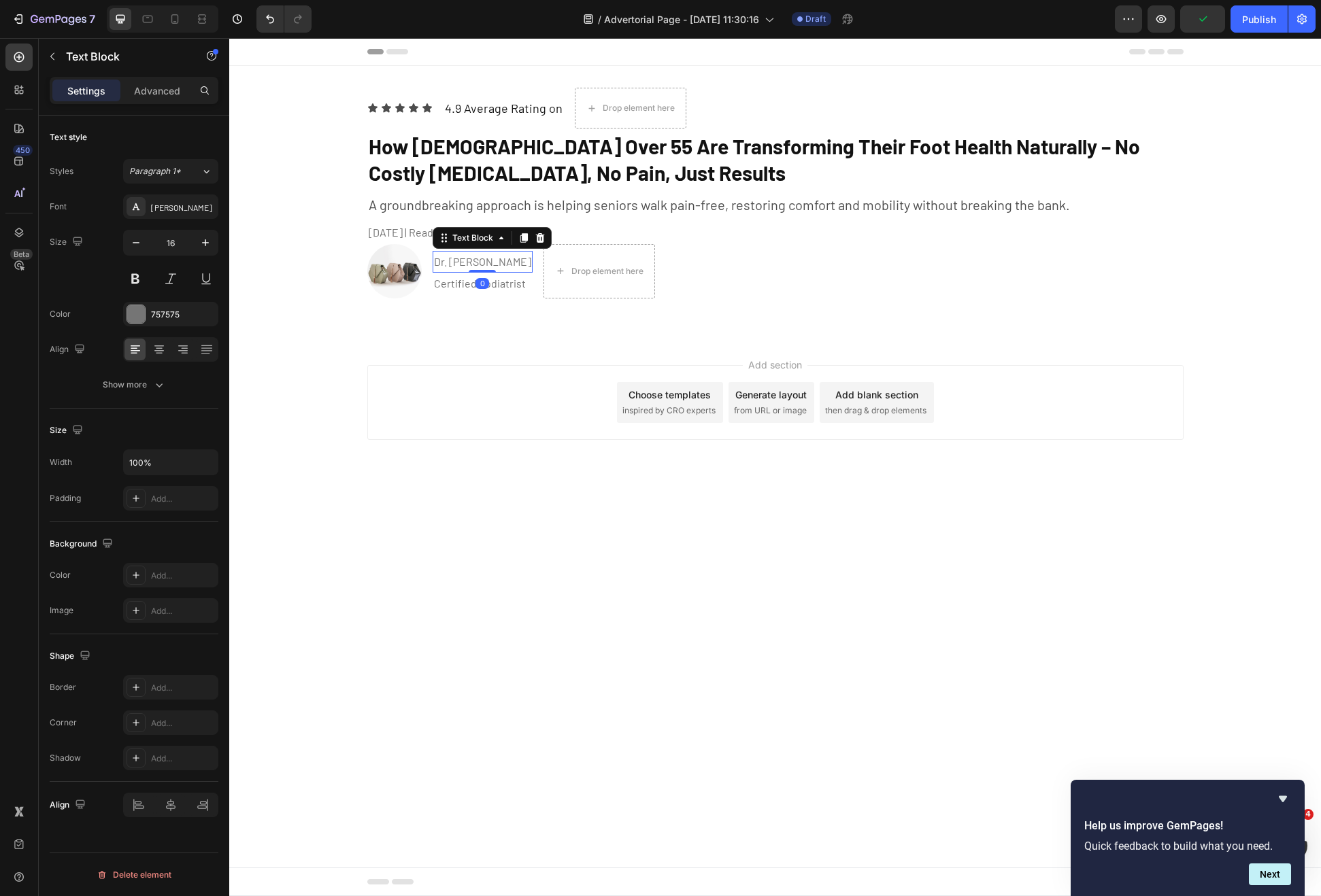
click at [170, 99] on div "Advanced" at bounding box center [157, 91] width 68 height 22
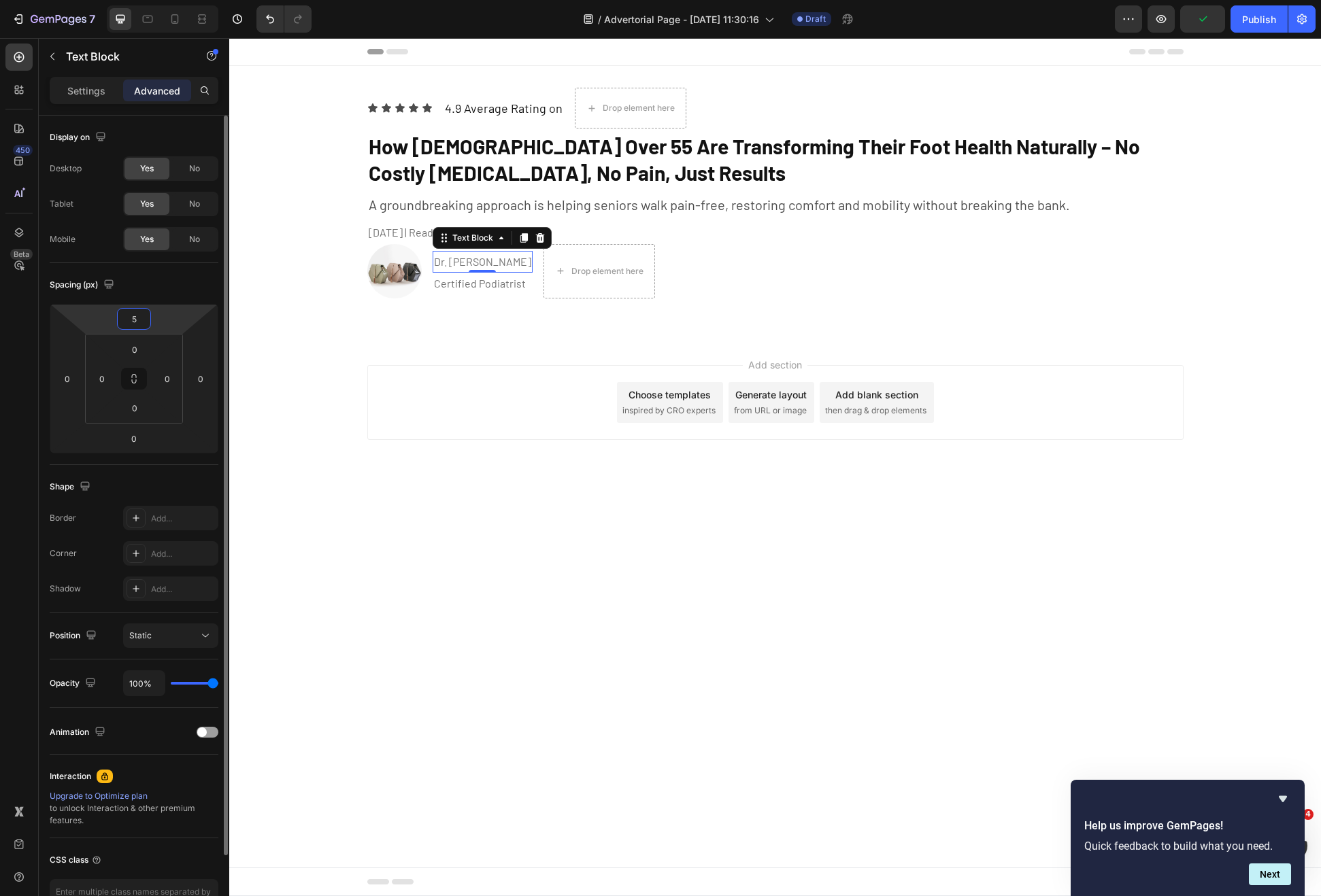
click at [130, 318] on input "5" at bounding box center [133, 319] width 27 height 20
type input "0"
click at [463, 600] on body "Header Icon Icon Icon Icon Icon Icon List 4.9 Average Rating on Text Block Drop…" at bounding box center [775, 467] width 1092 height 858
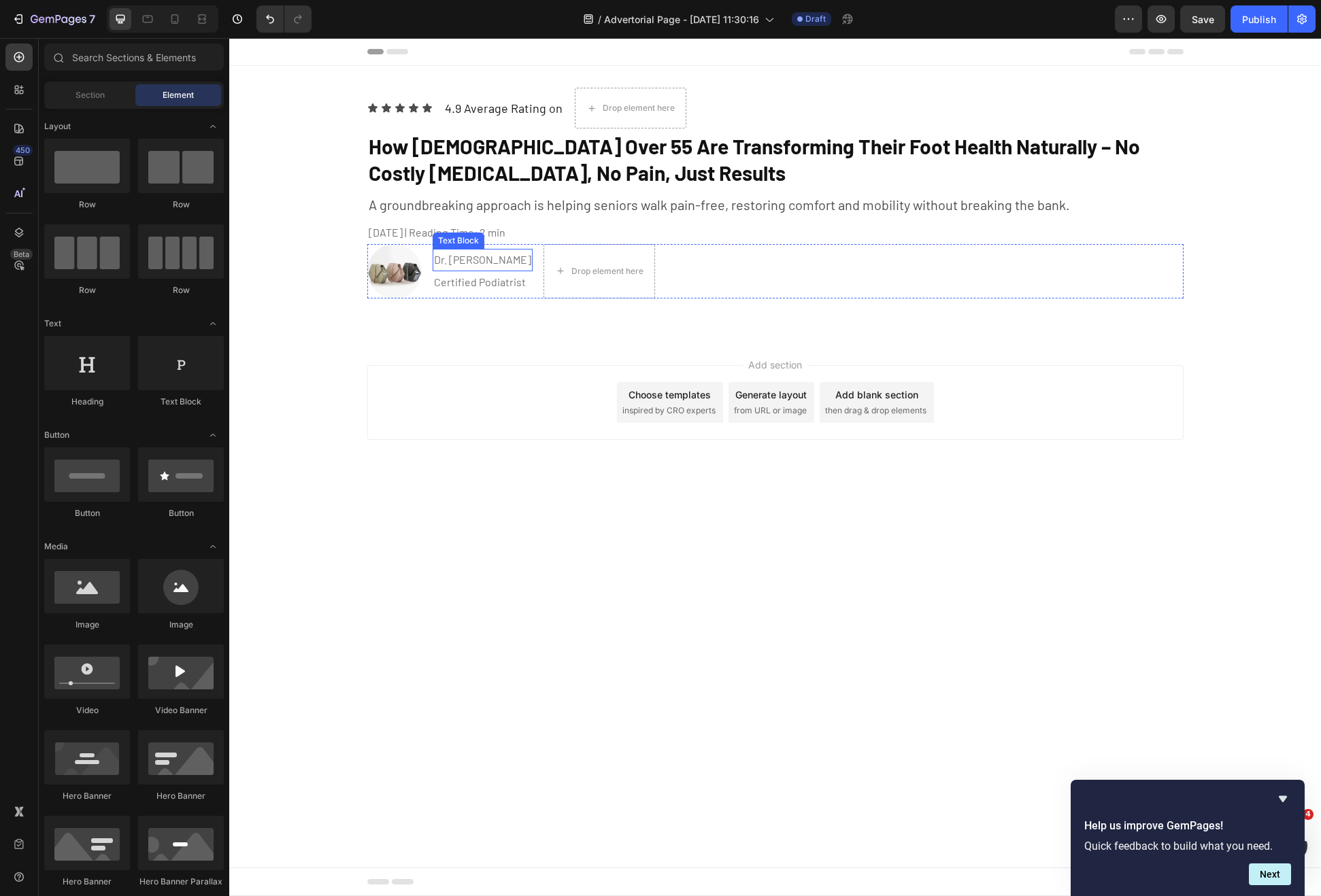
click at [491, 264] on p "Dr. Jennifer Martin" at bounding box center [482, 260] width 97 height 19
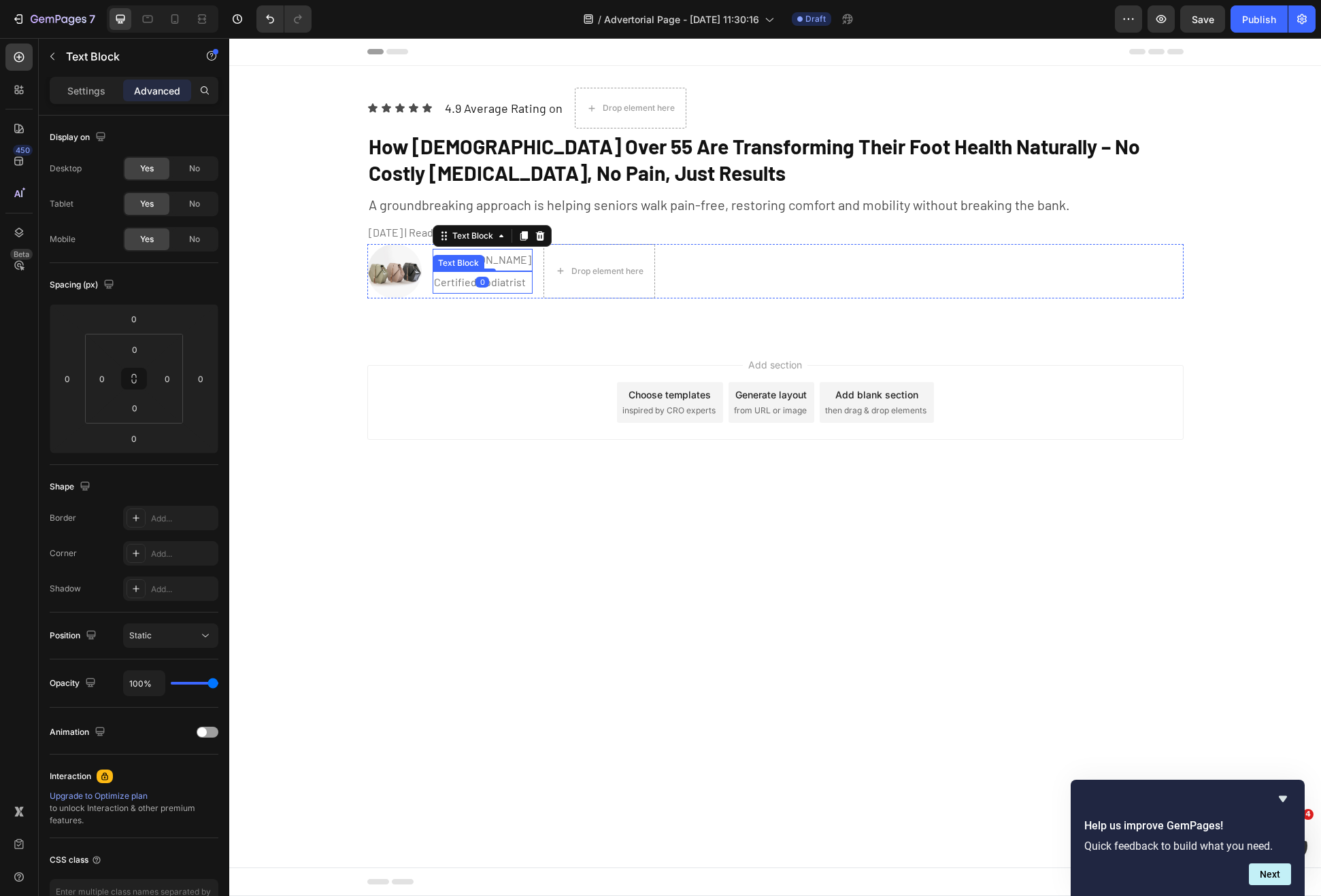
click at [491, 280] on p "Certified Podiatrist" at bounding box center [482, 282] width 97 height 19
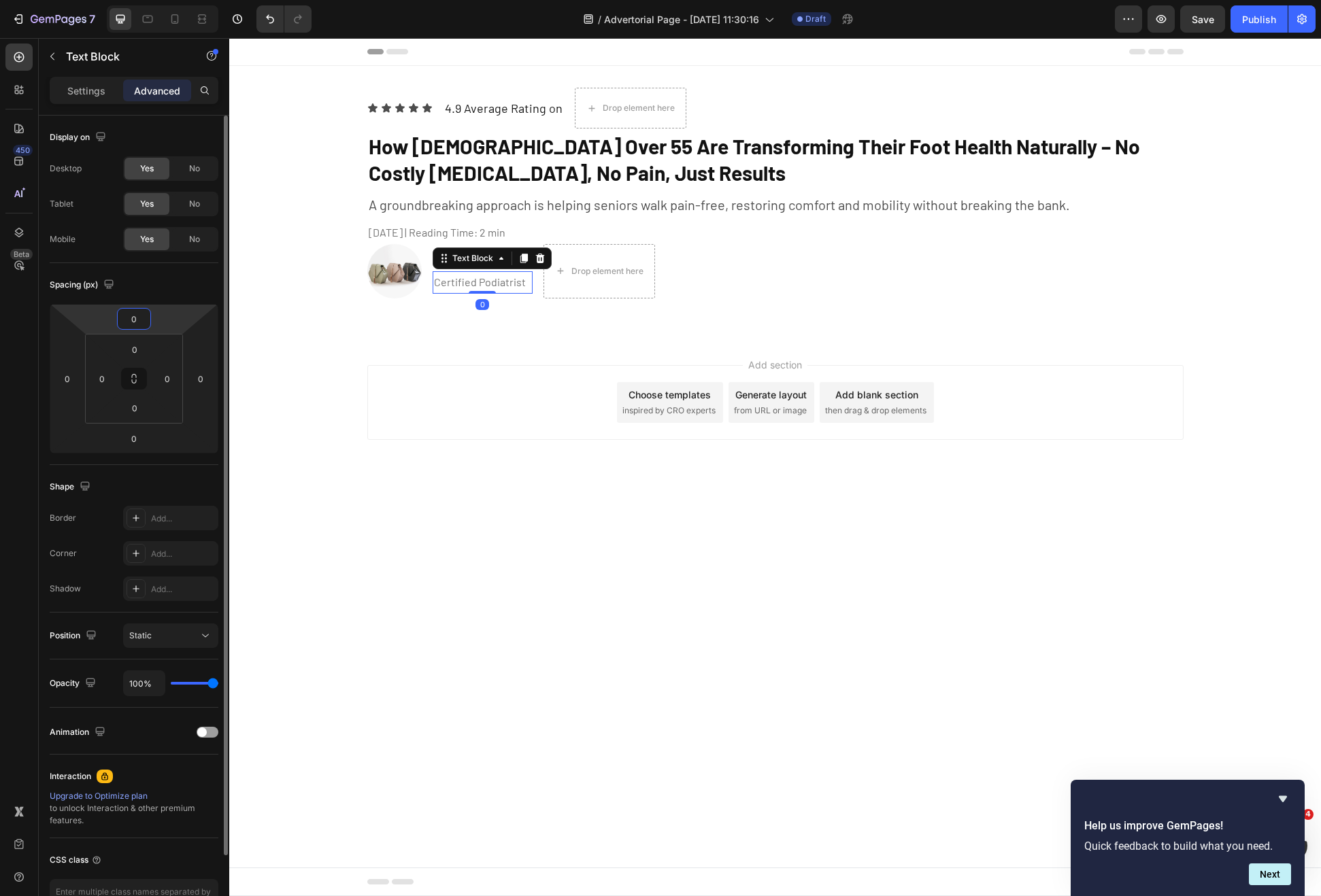
click at [142, 309] on input "0" at bounding box center [133, 319] width 27 height 20
type input "-2"
type input "-4"
type input "-5"
click at [775, 291] on div "Image Dr. Jennifer Martin Text Block Certified Podiatrist Text Block 0 Drop ele…" at bounding box center [775, 271] width 816 height 55
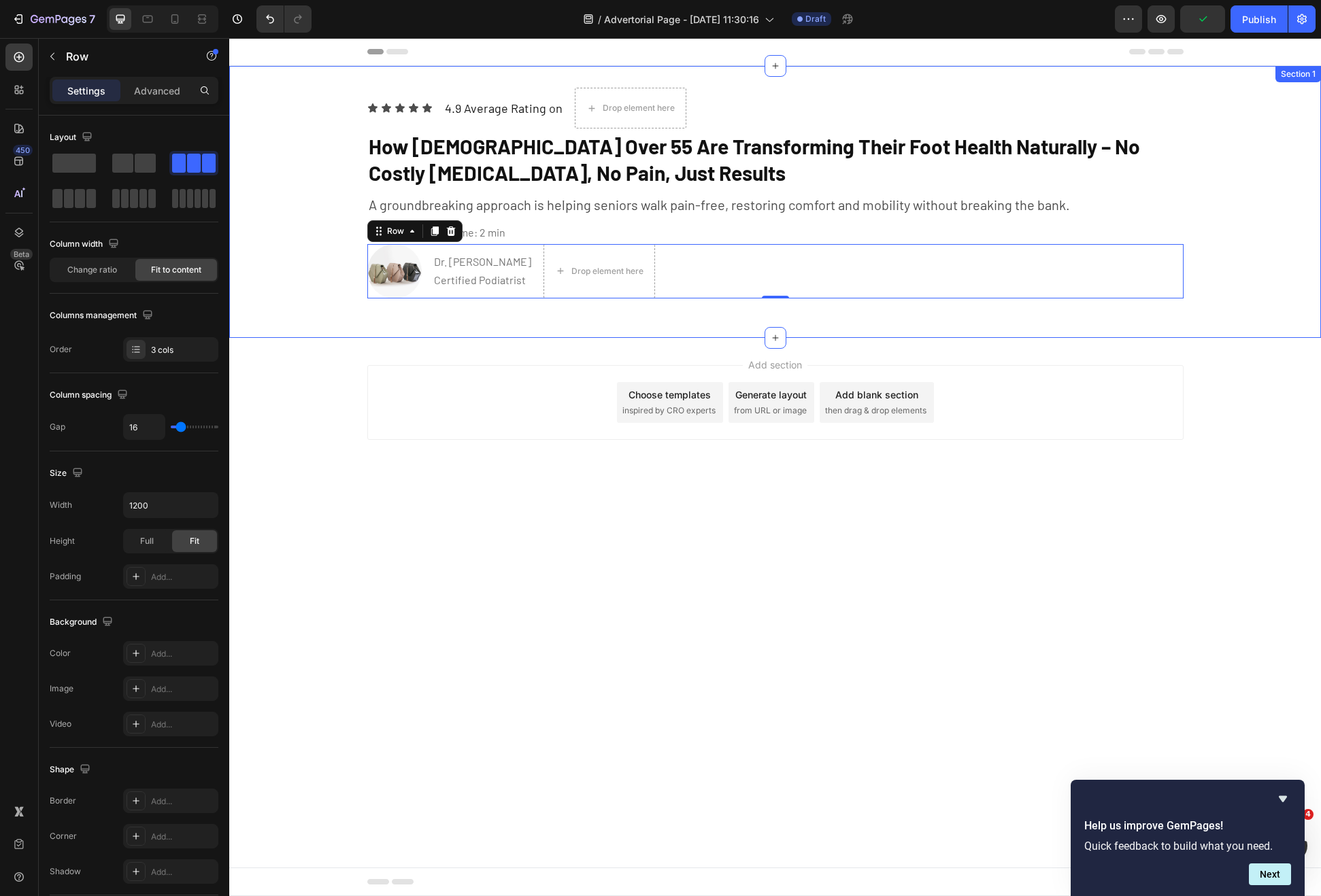
click at [590, 320] on div "Icon Icon Icon Icon Icon Icon List 4.9 Average Rating on Text Block Drop elemen…" at bounding box center [775, 202] width 1092 height 272
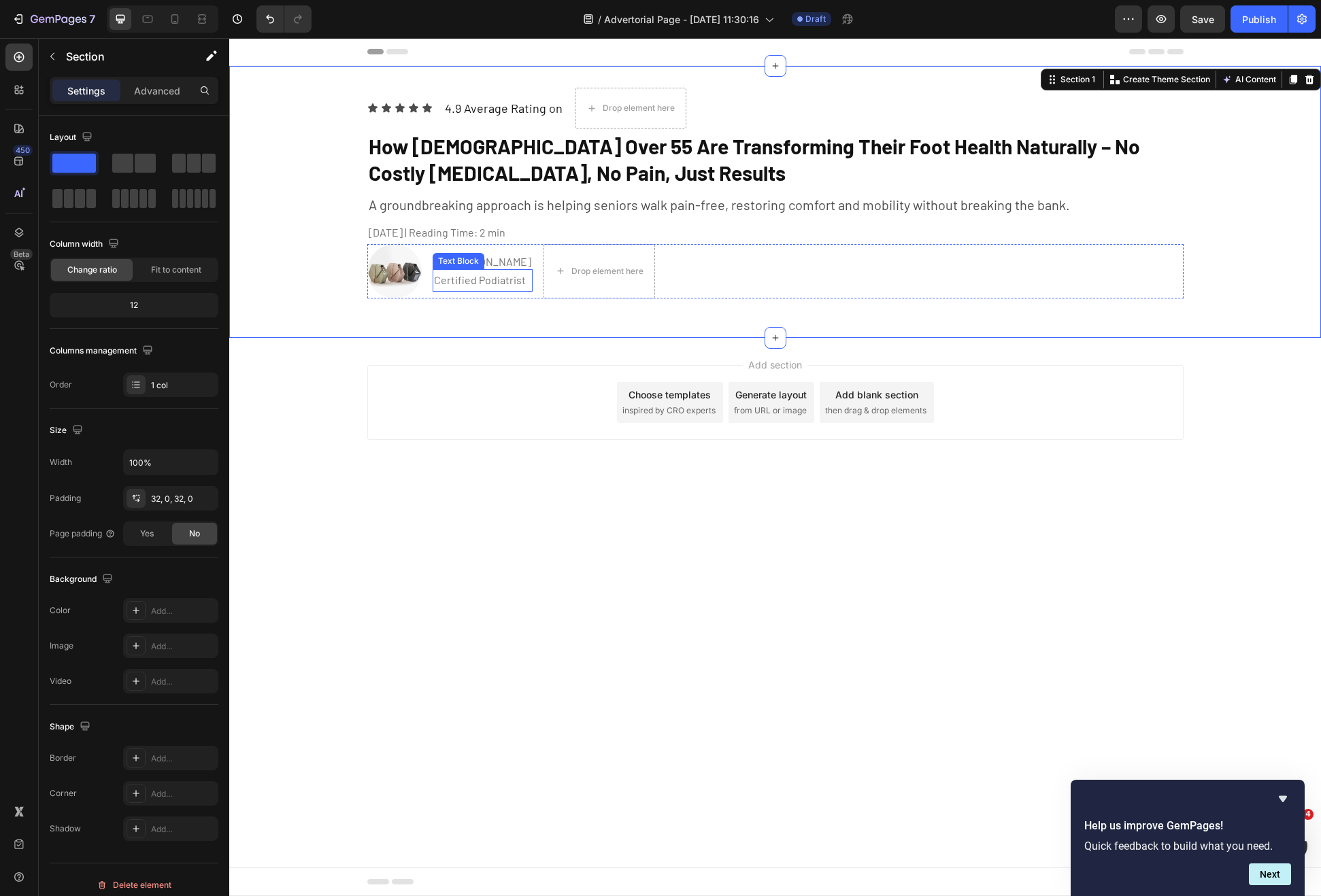
click at [474, 255] on div "Text Block" at bounding box center [459, 261] width 46 height 12
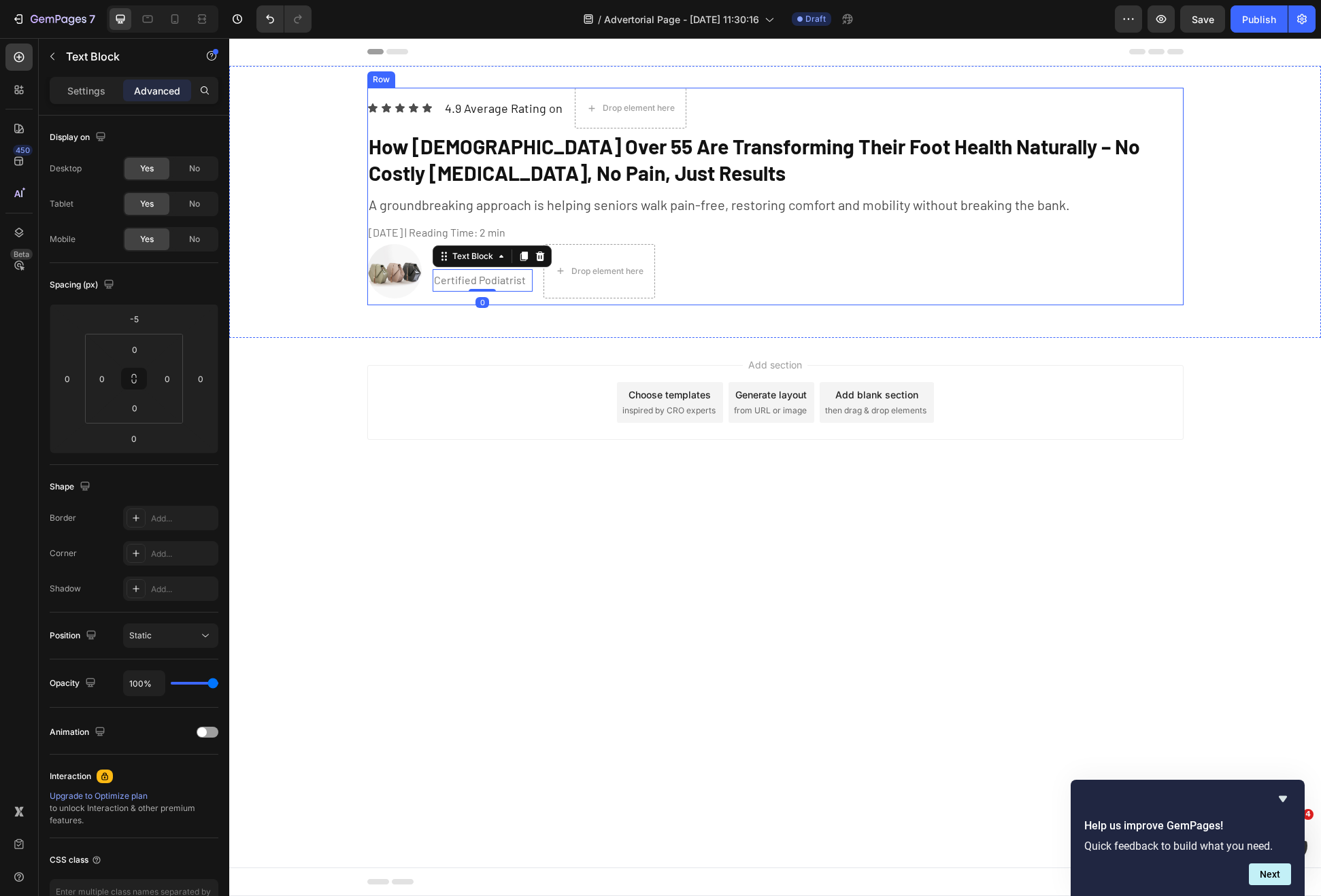
click at [563, 309] on div "Icon Icon Icon Icon Icon Icon List 4.9 Average Rating on Text Block Drop elemen…" at bounding box center [775, 202] width 1092 height 228
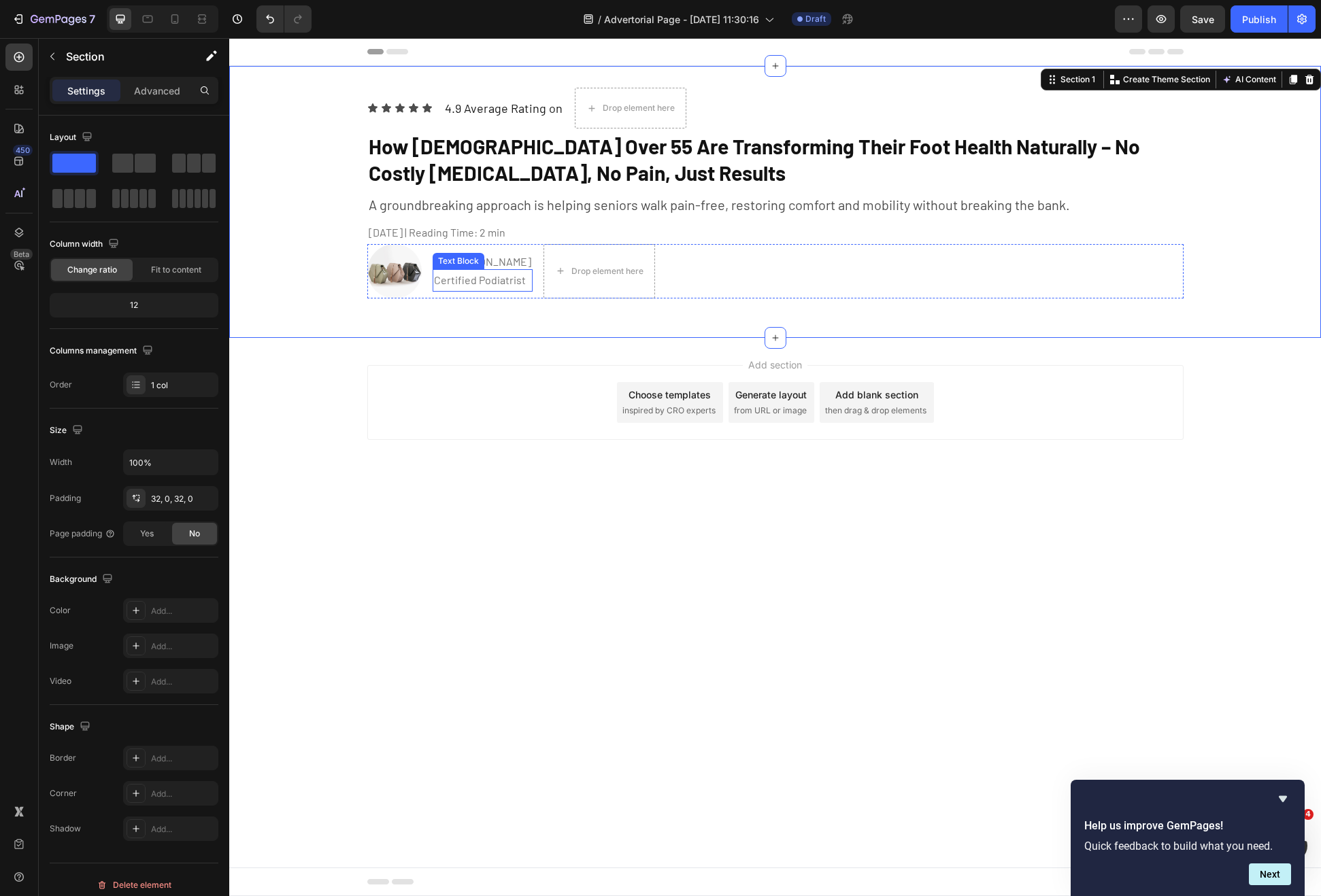
click at [488, 264] on p "Dr. Jennifer Martin" at bounding box center [482, 262] width 97 height 19
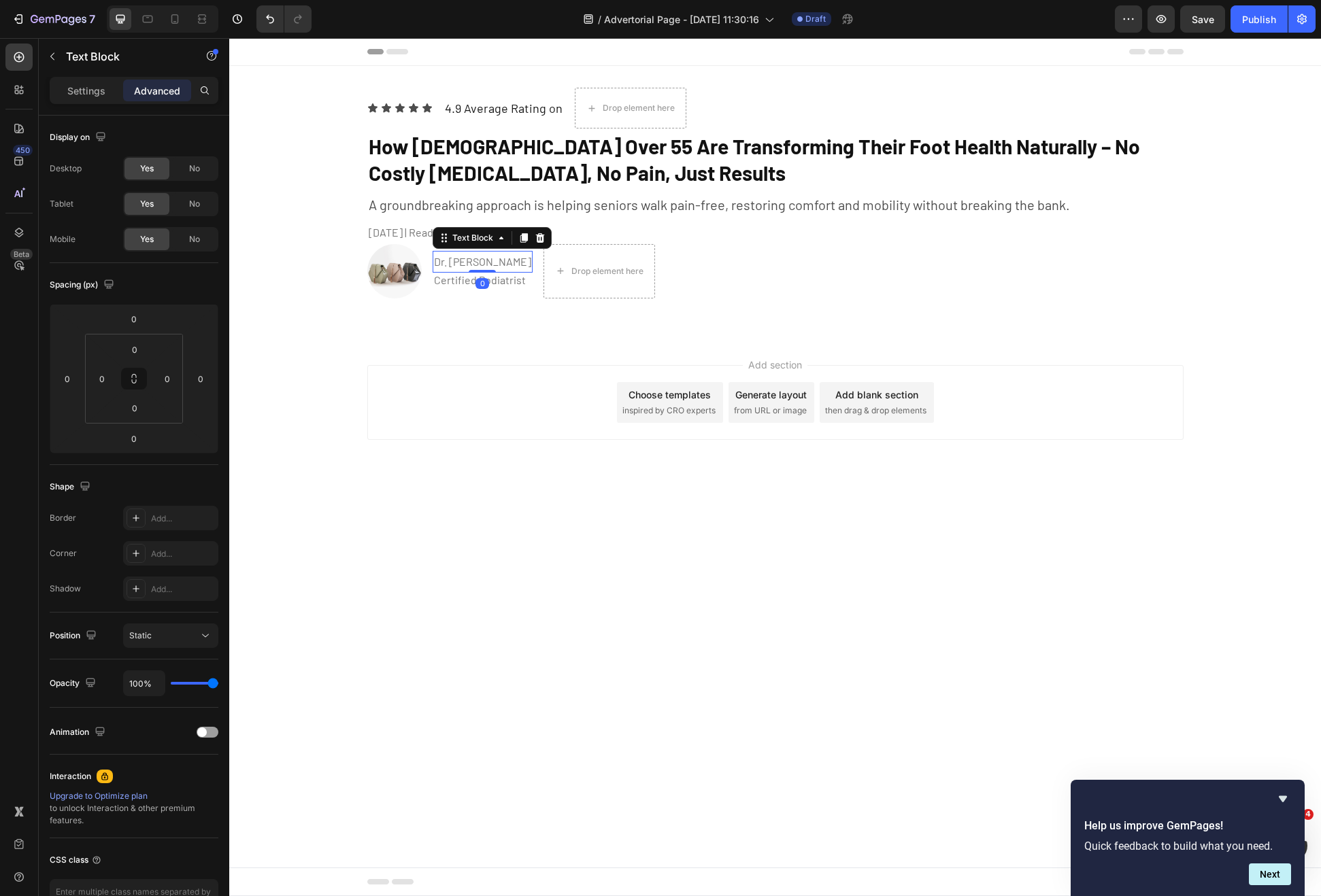
click at [80, 102] on div "Settings Advanced" at bounding box center [134, 90] width 168 height 27
click at [81, 100] on div "Settings" at bounding box center [87, 91] width 68 height 22
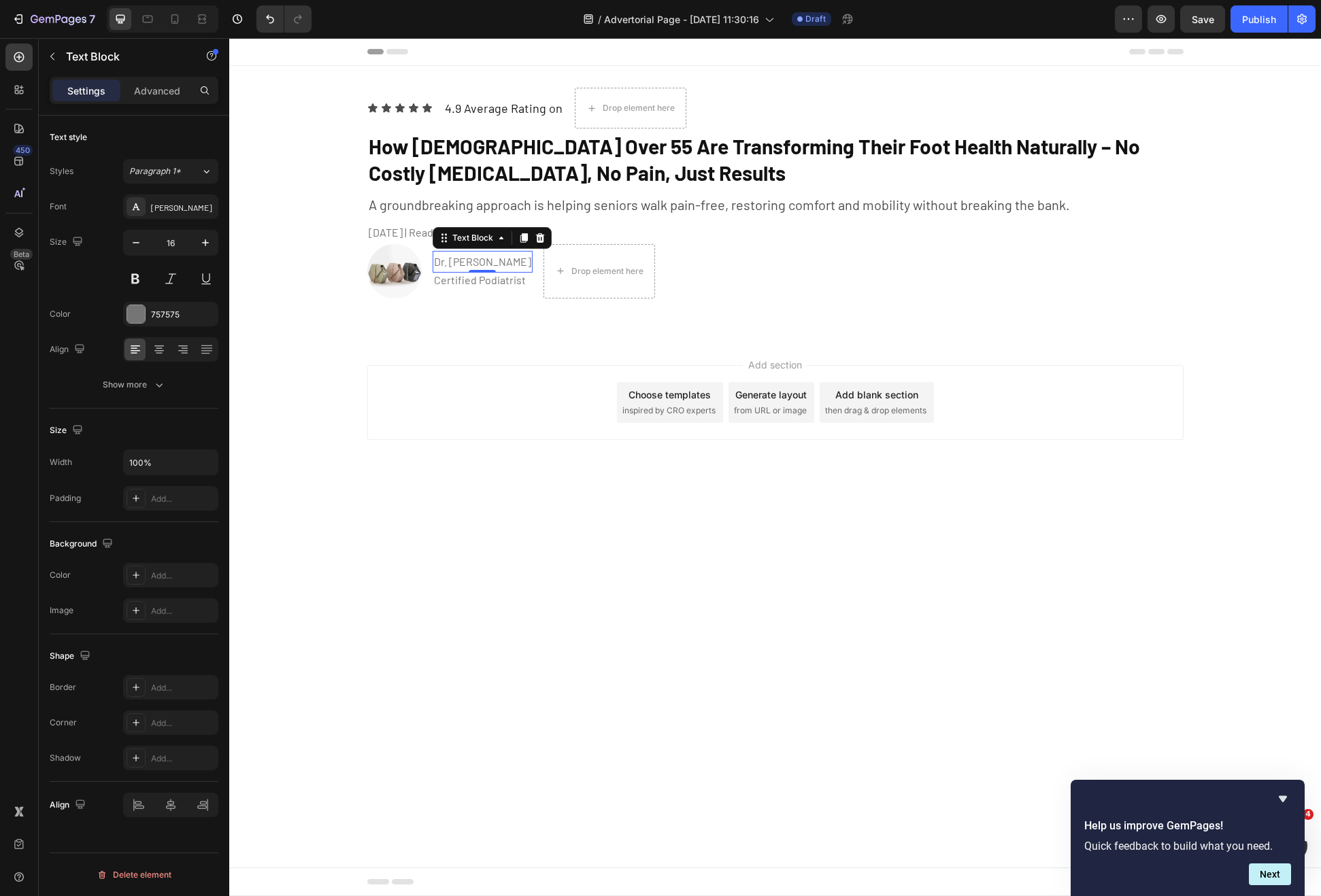
click at [175, 192] on div "Styles Paragraph 1* Font Barlow Size 16 Color 757575 Align Show more" at bounding box center [134, 277] width 168 height 238
click at [135, 313] on div at bounding box center [136, 313] width 18 height 18
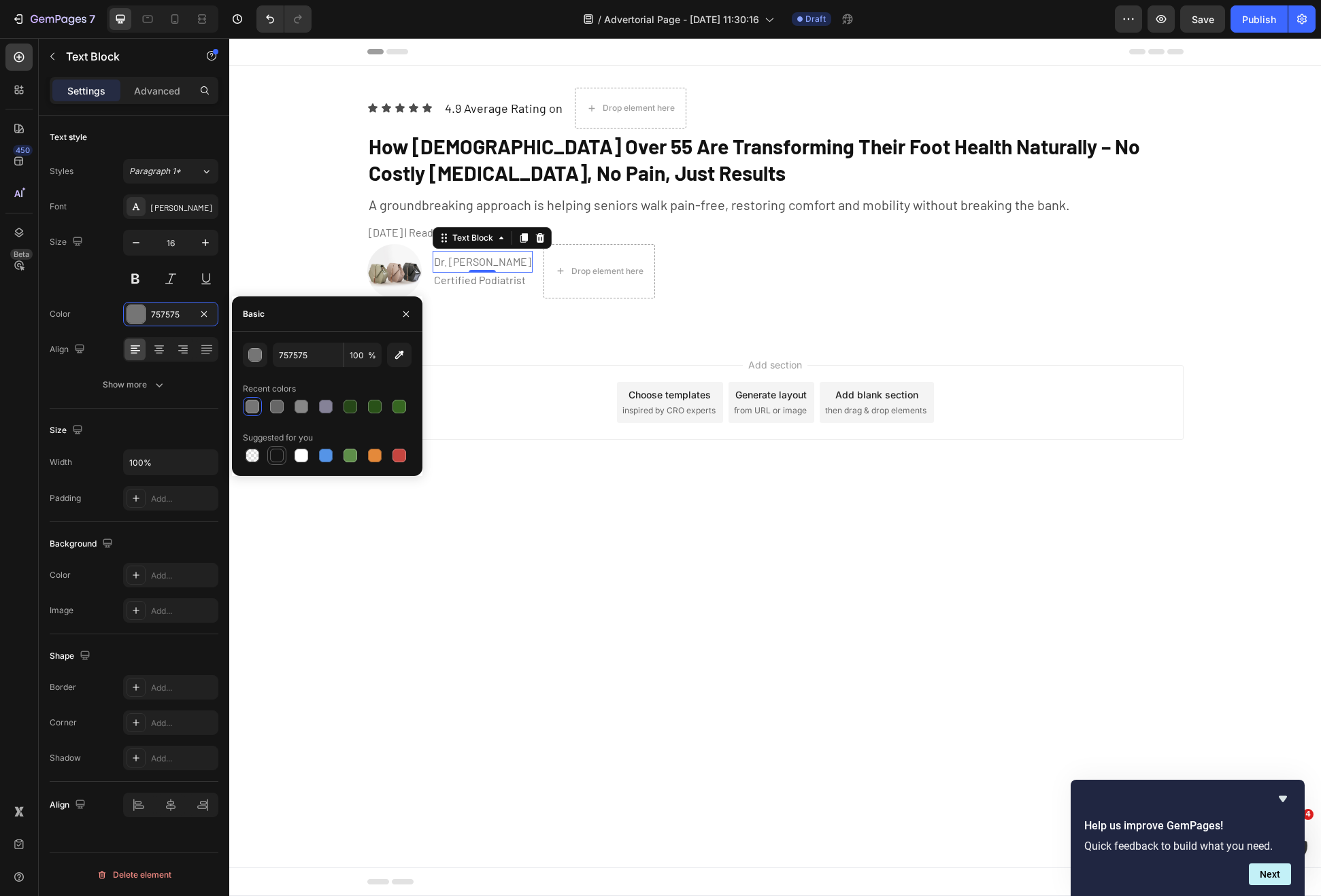
click at [284, 460] on div at bounding box center [277, 456] width 17 height 17
type input "151515"
click at [182, 393] on button "Show more" at bounding box center [134, 385] width 168 height 24
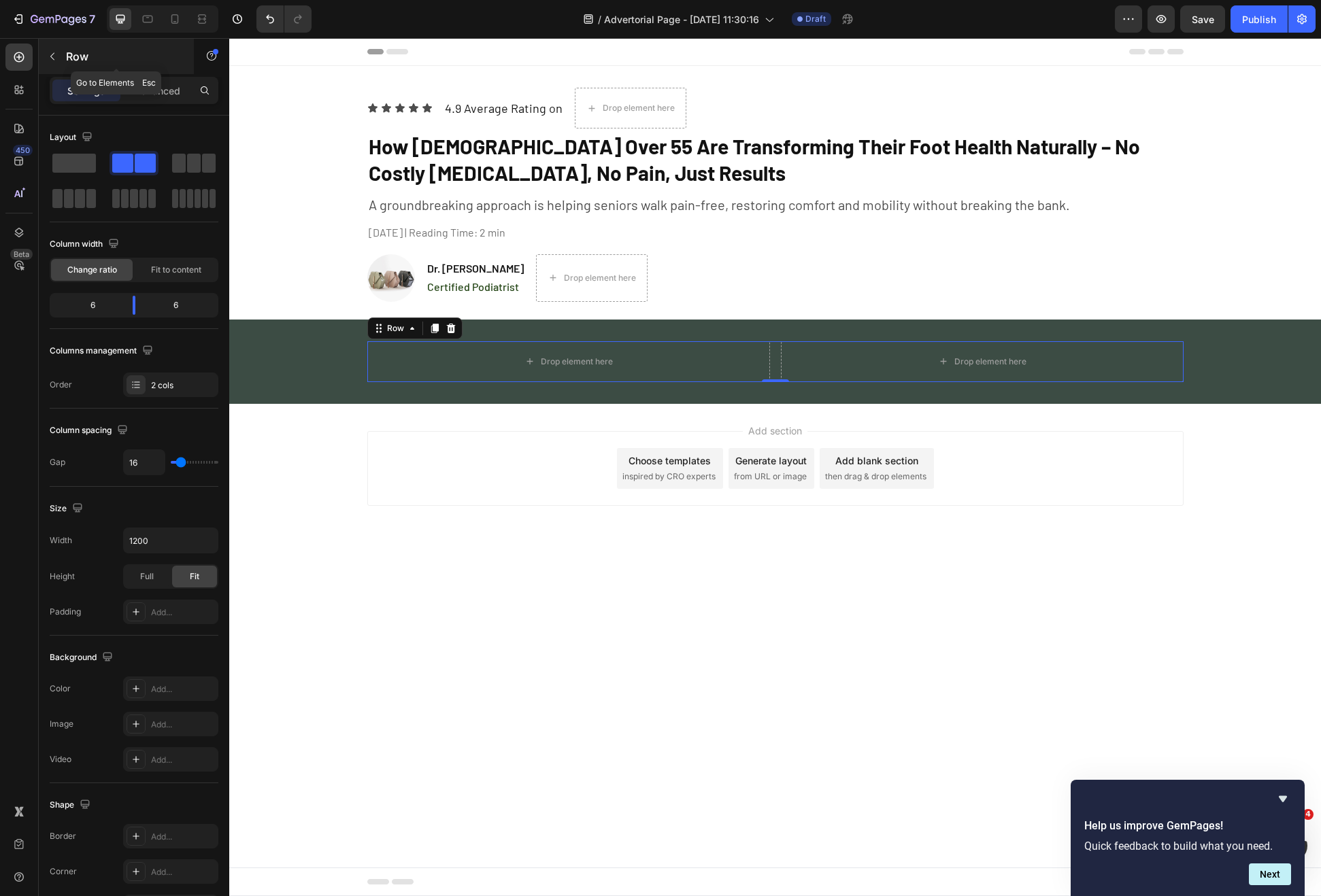
click at [68, 66] on div "Row" at bounding box center [117, 56] width 155 height 35
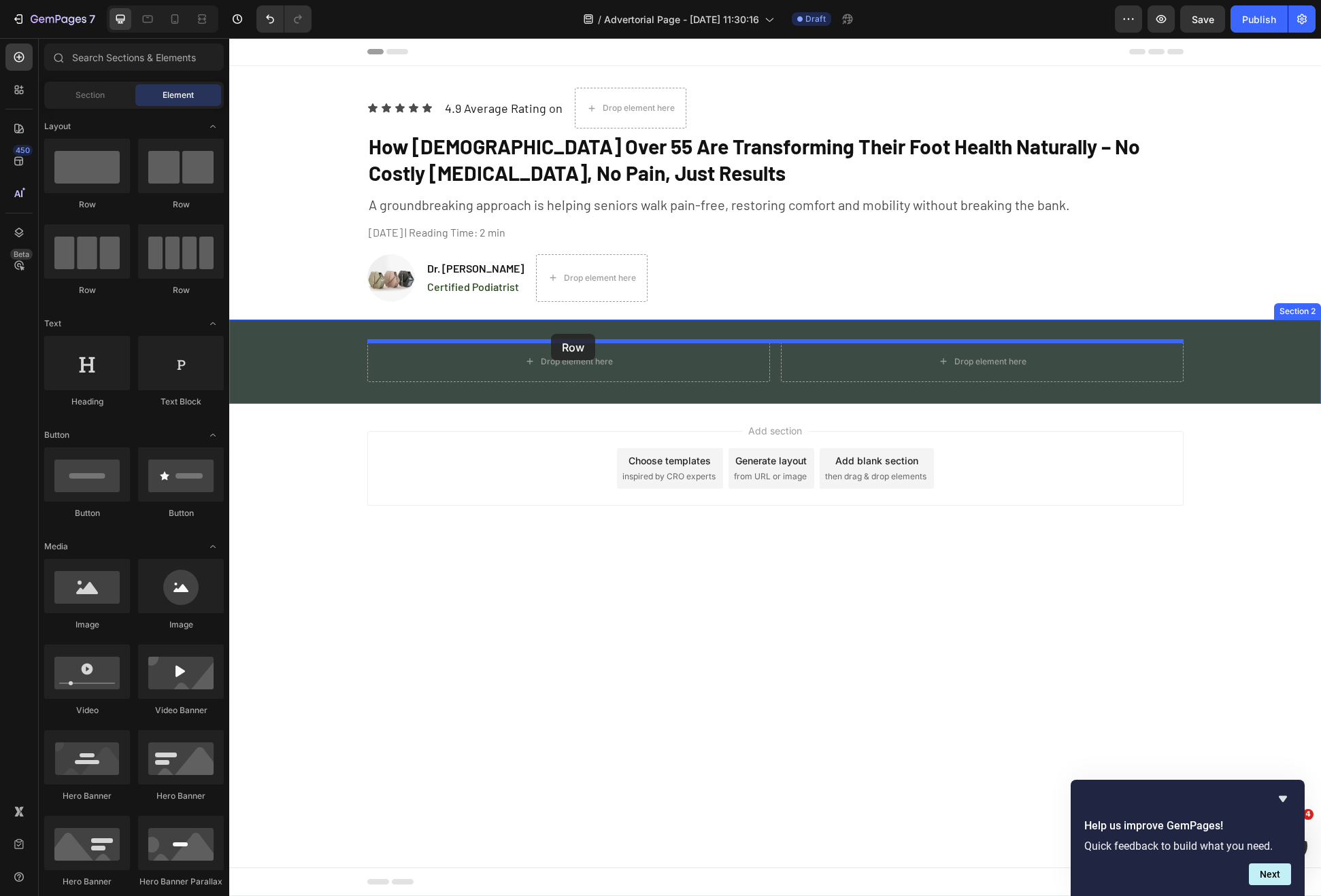
drag, startPoint x: 328, startPoint y: 211, endPoint x: 551, endPoint y: 334, distance: 254.7
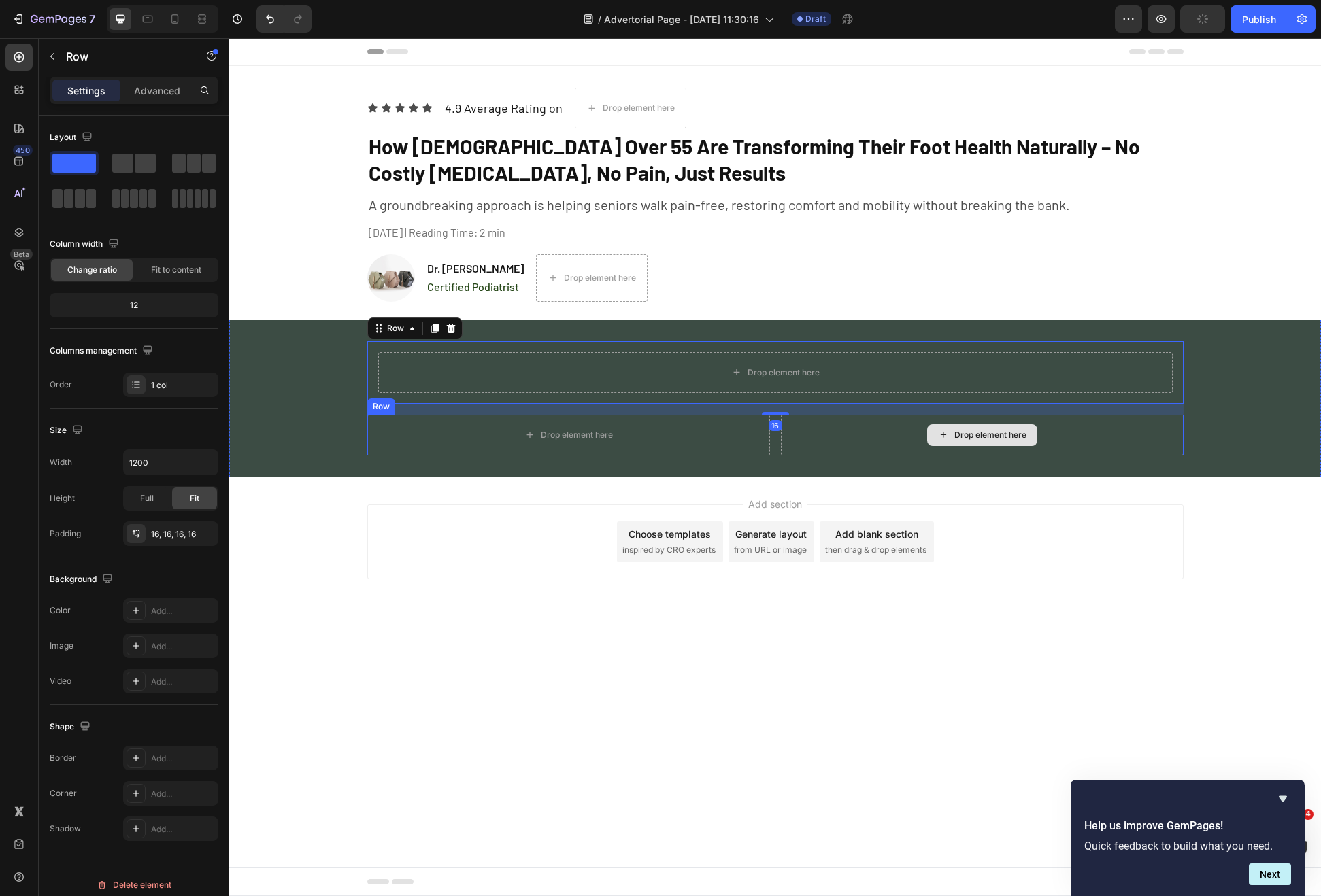
click at [781, 434] on div "Drop element here" at bounding box center [981, 436] width 402 height 41
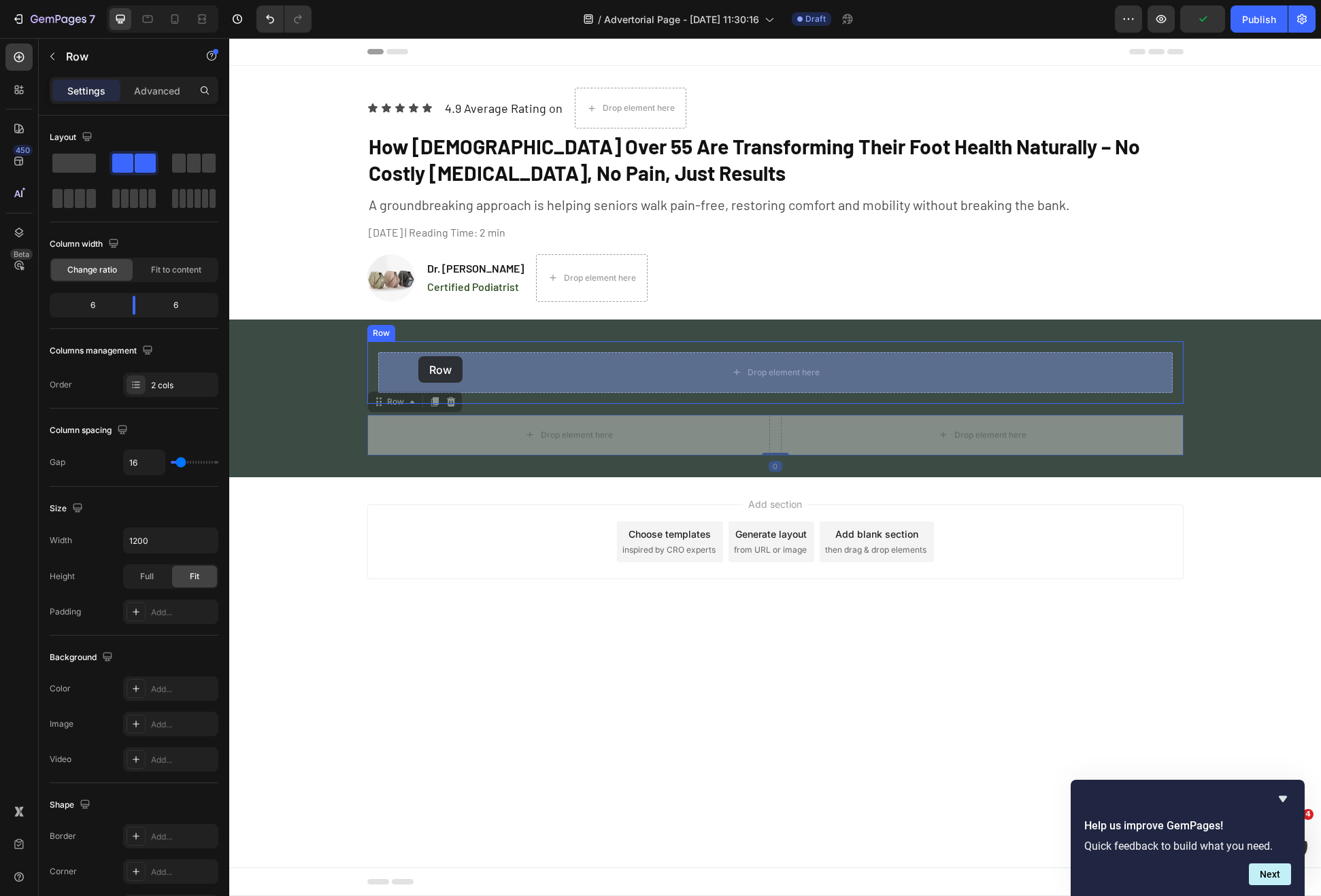
drag, startPoint x: 387, startPoint y: 403, endPoint x: 418, endPoint y: 356, distance: 56.3
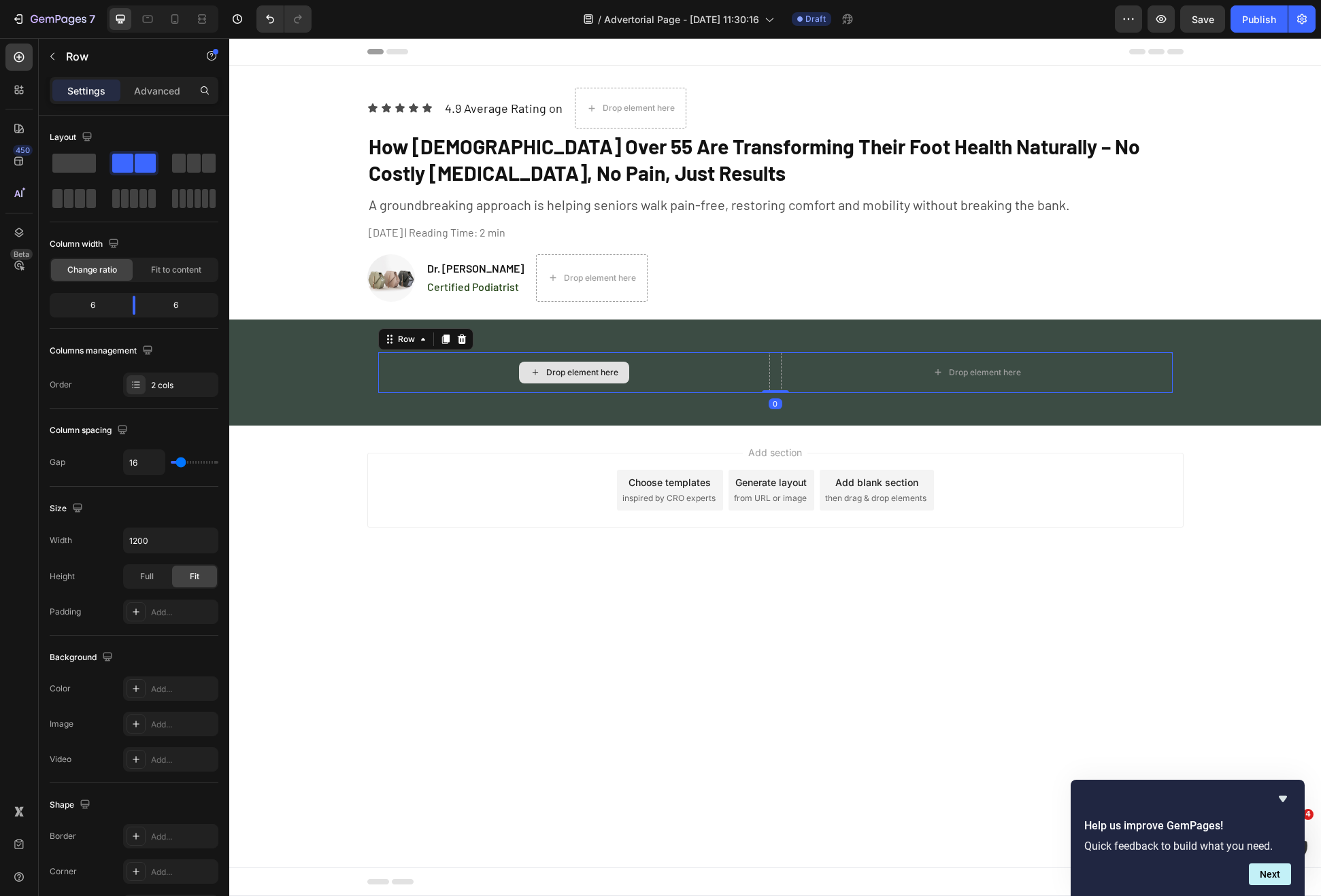
click at [379, 389] on div "Drop element here" at bounding box center [574, 373] width 392 height 41
click at [375, 390] on div "Drop element here Drop element here Row 0 Row" at bounding box center [775, 373] width 816 height 63
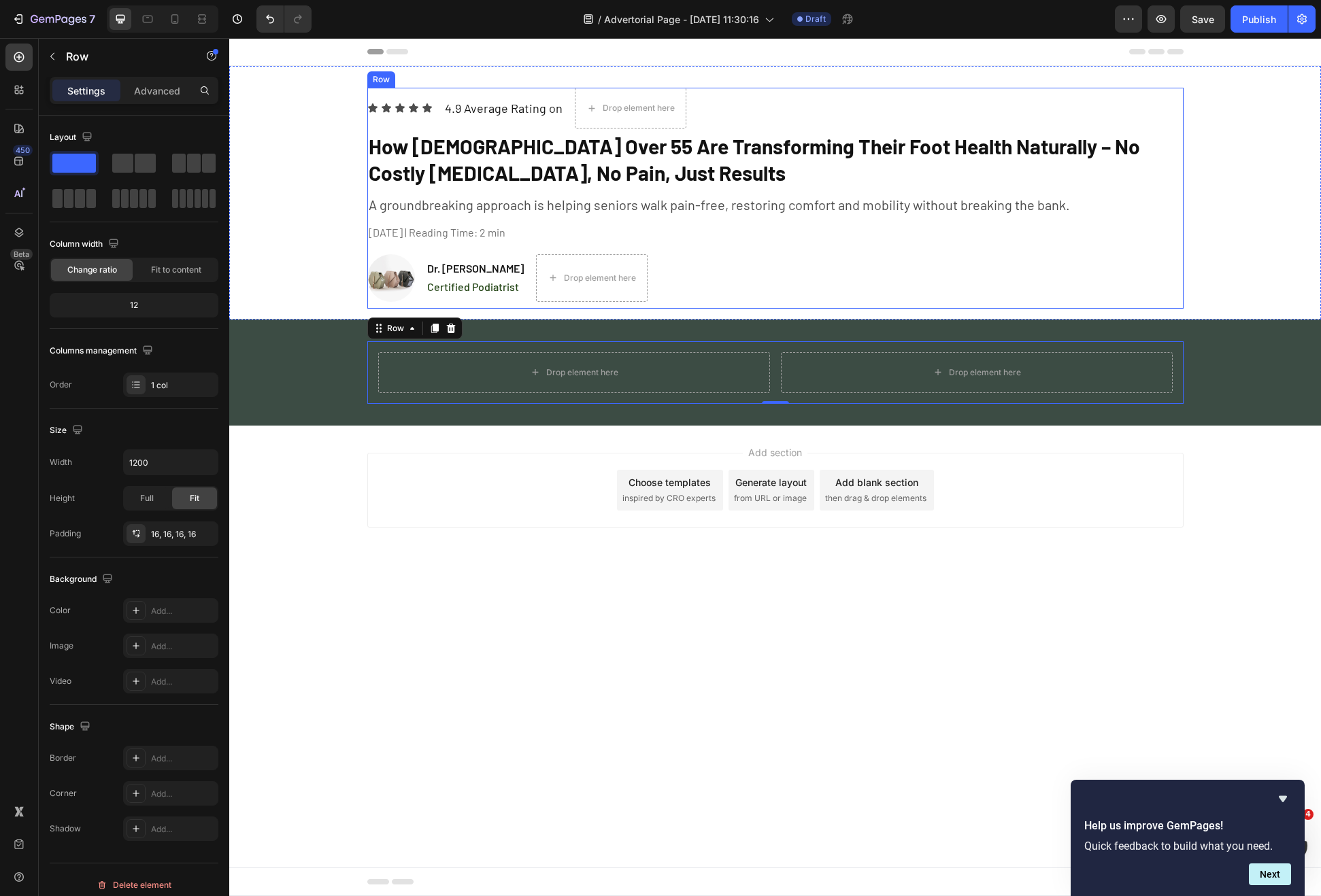
click at [888, 249] on div "Icon Icon Icon Icon Icon Icon List 4.9 Average Rating on Text Block Drop elemen…" at bounding box center [775, 195] width 816 height 215
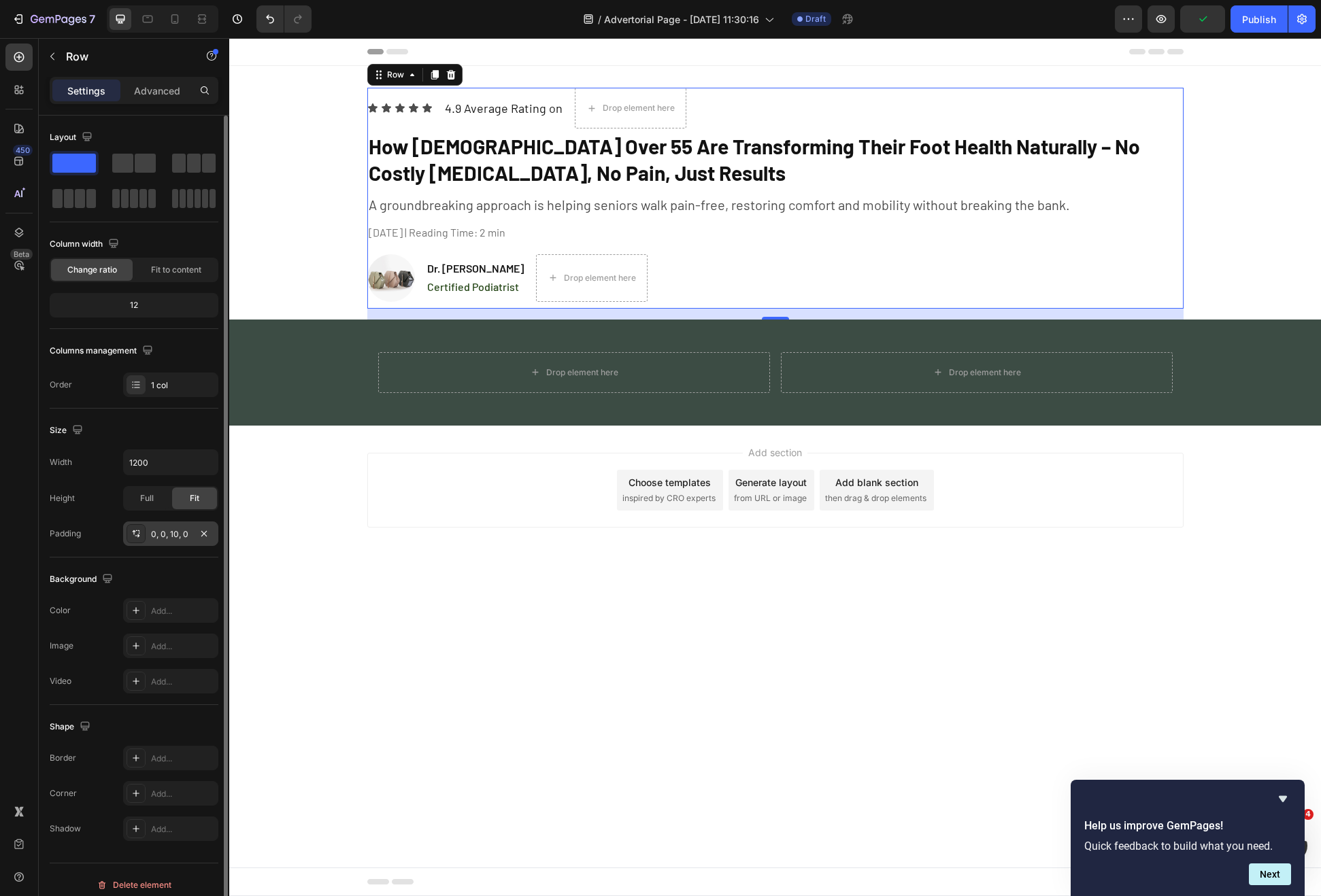
click at [165, 528] on div "0, 0, 10, 0" at bounding box center [170, 534] width 40 height 12
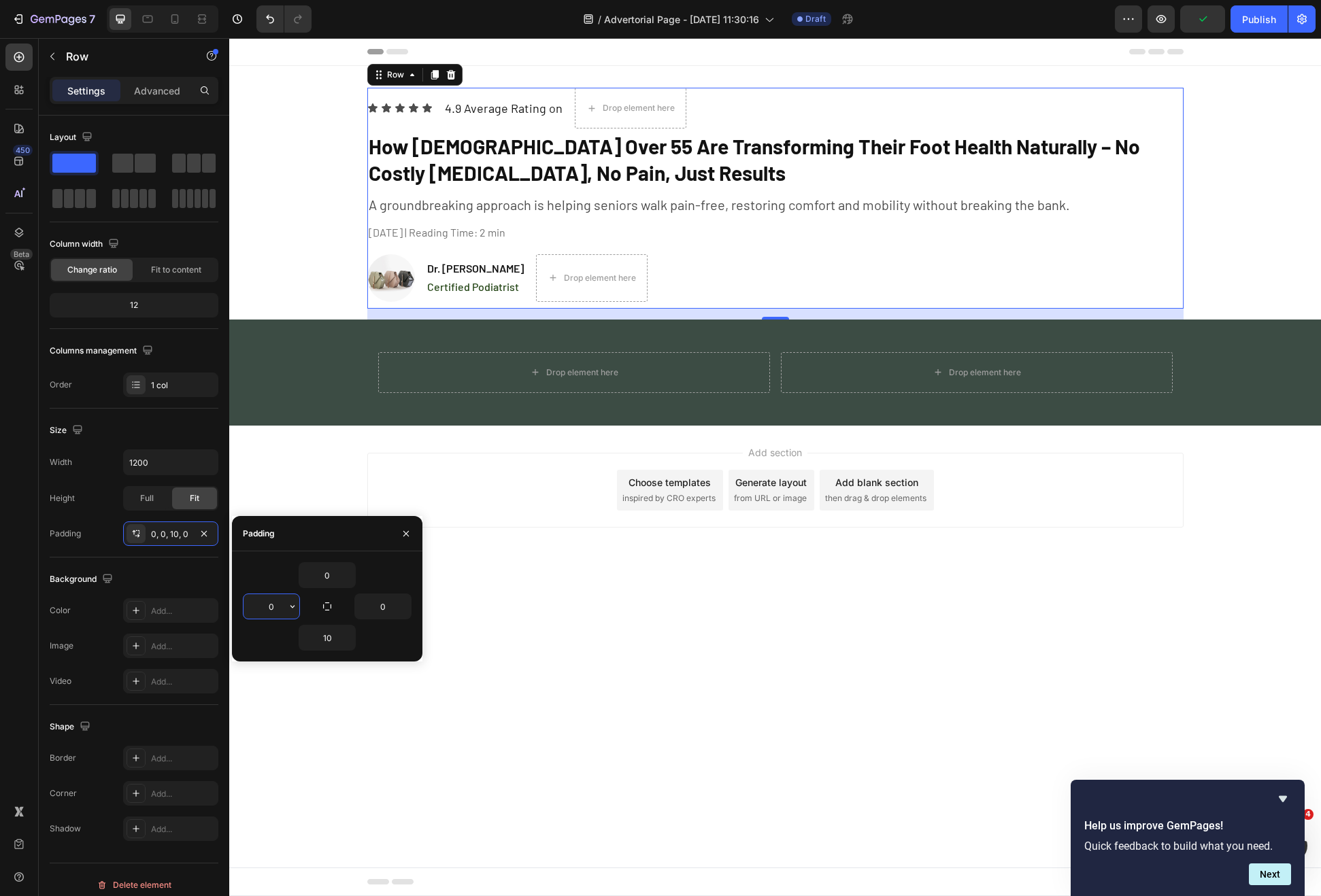
click at [259, 611] on input "0" at bounding box center [271, 607] width 56 height 24
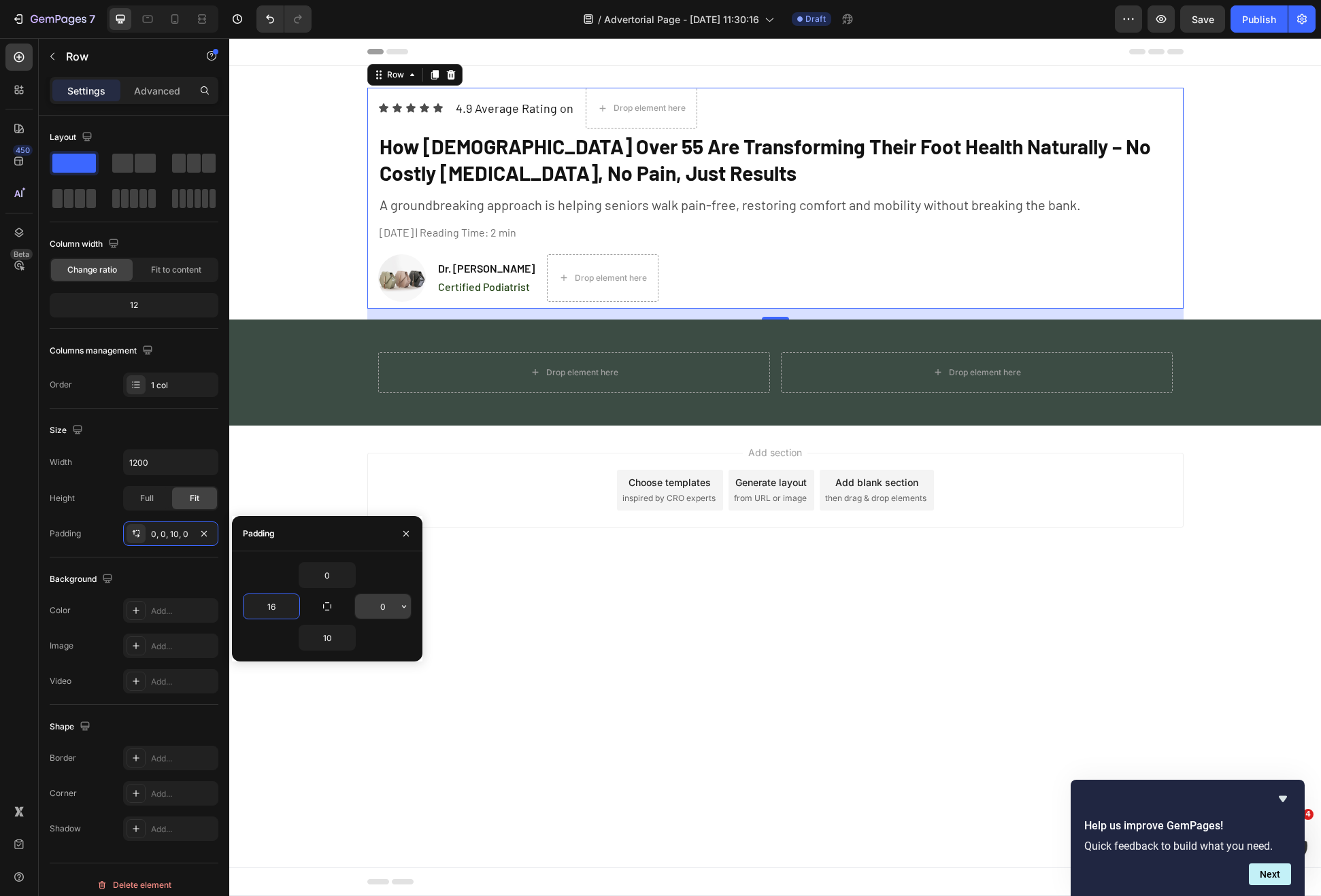
type input "16"
click at [378, 609] on input "0" at bounding box center [383, 607] width 56 height 24
type input "16"
click at [639, 620] on body "Header Icon Icon Icon Icon Icon Icon List 4.9 Average Rating on Text Block Drop…" at bounding box center [775, 467] width 1092 height 858
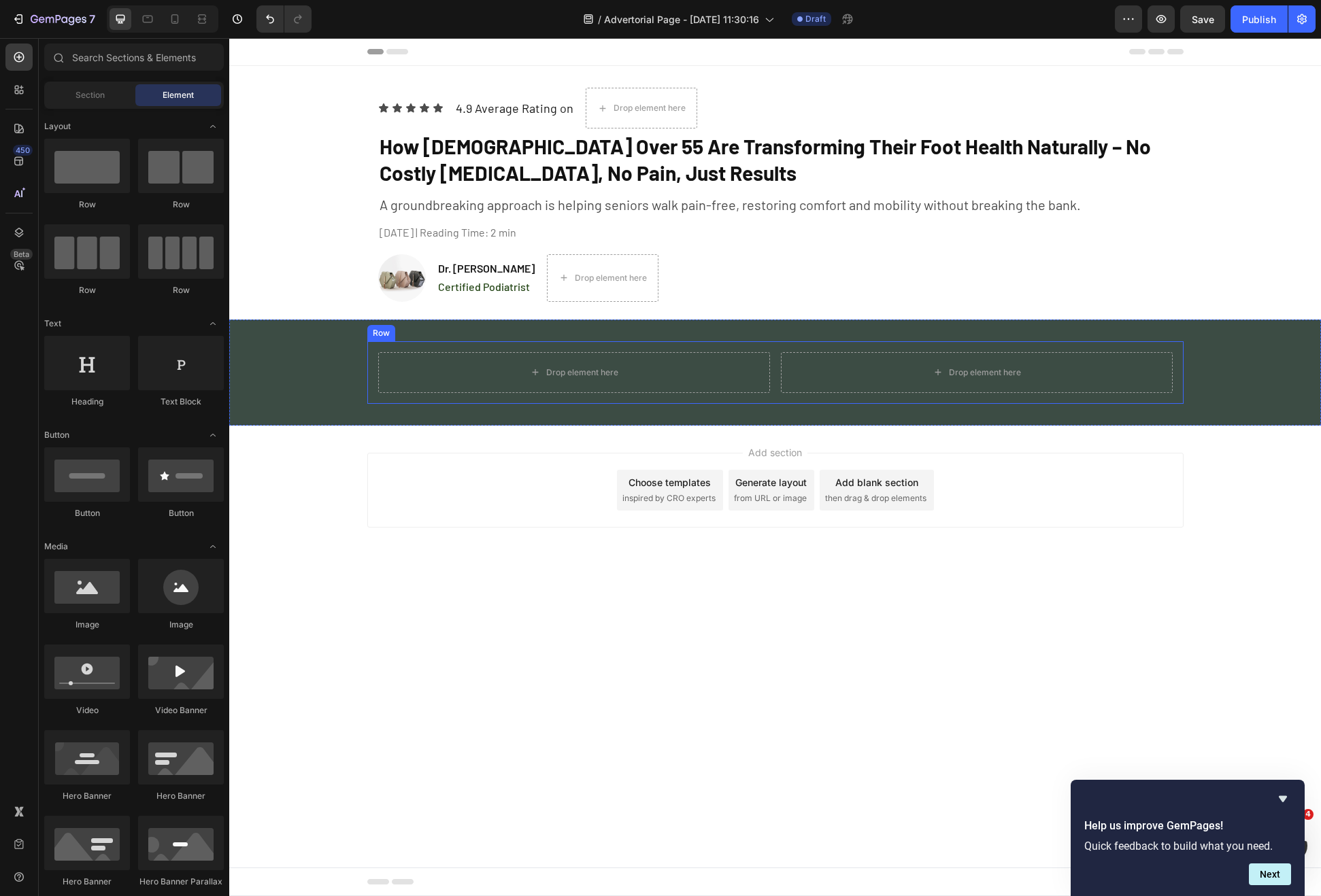
click at [527, 347] on div "Drop element here Drop element here Row Row" at bounding box center [775, 373] width 816 height 63
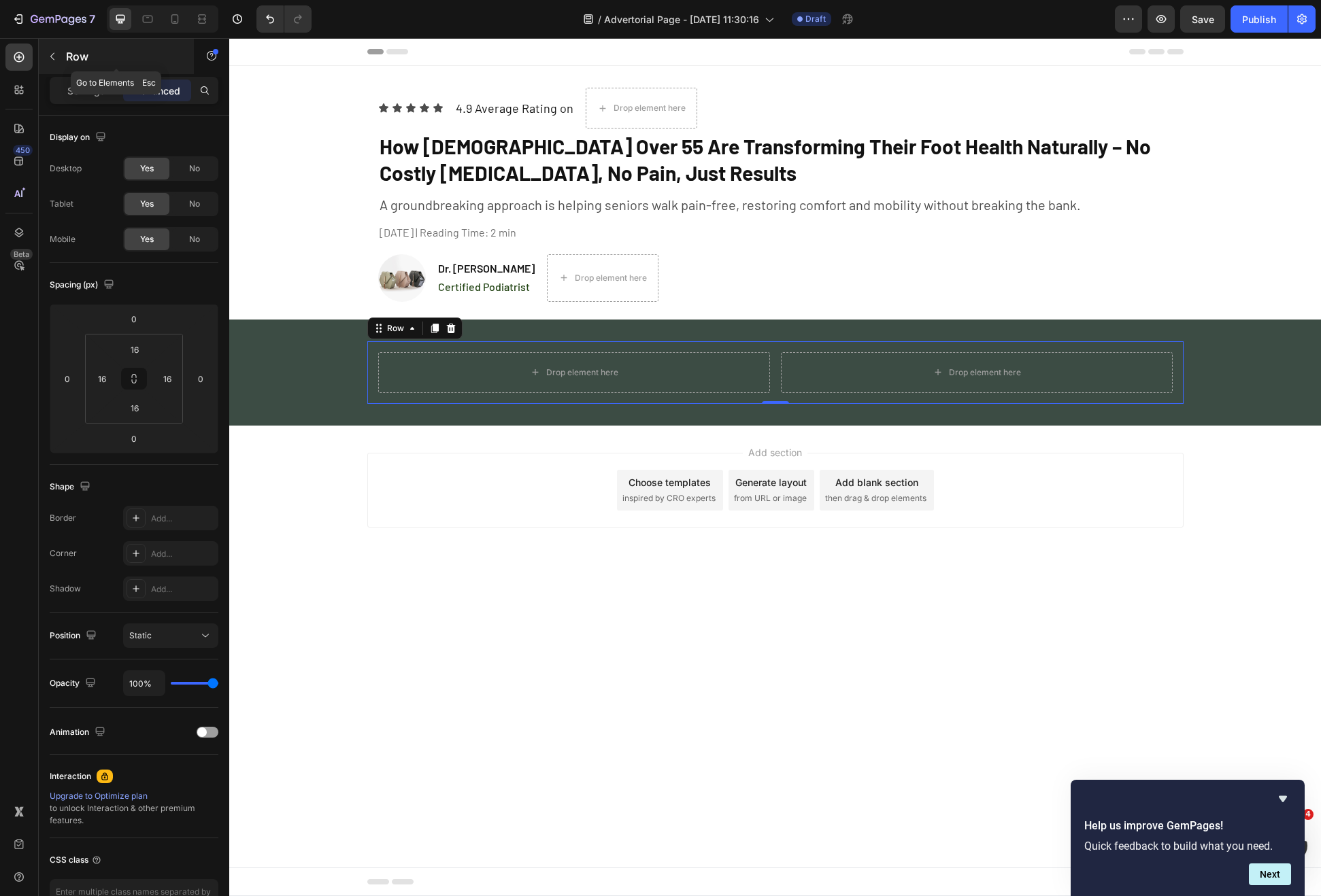
click at [58, 68] on div "Row" at bounding box center [117, 56] width 155 height 35
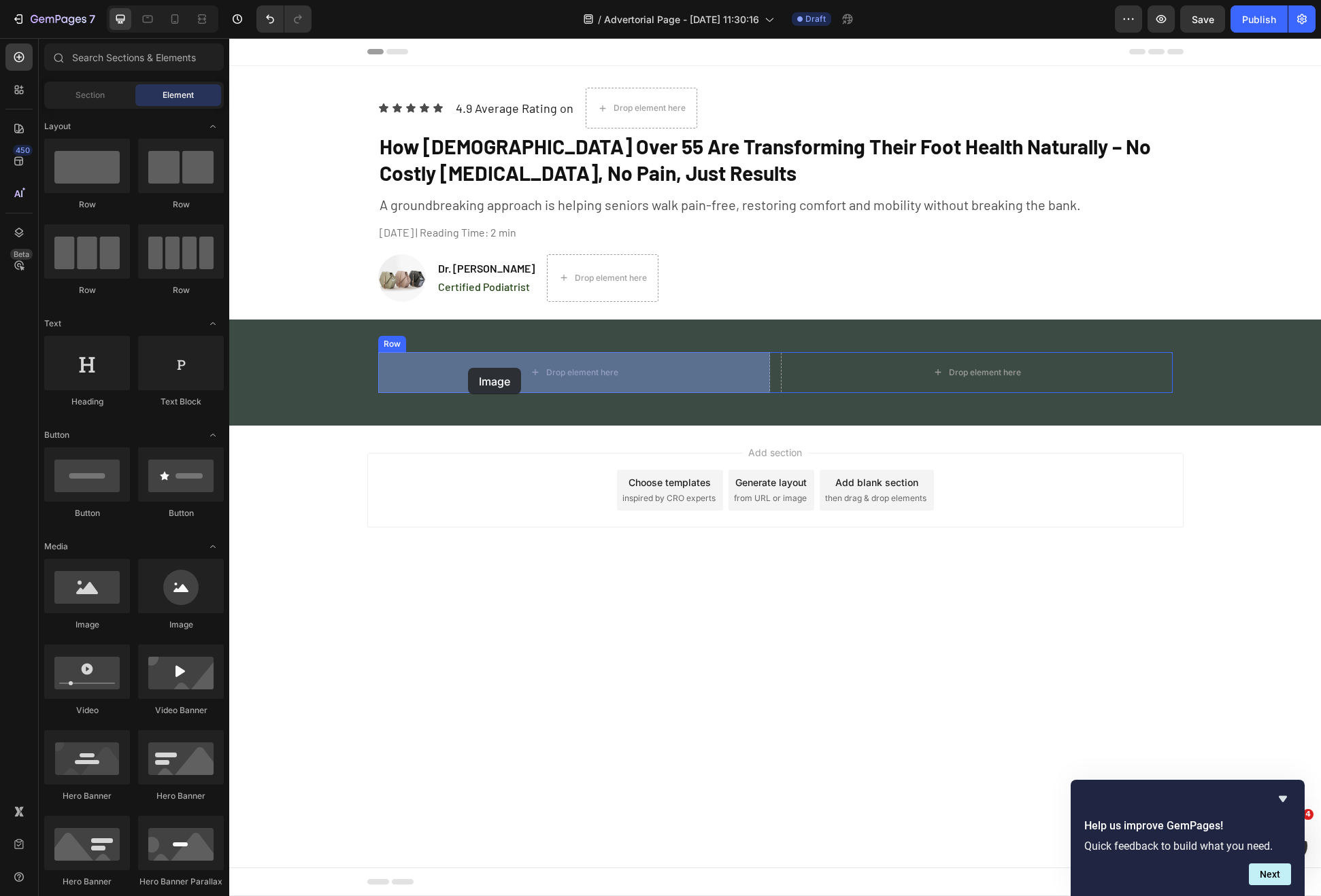
drag, startPoint x: 315, startPoint y: 632, endPoint x: 468, endPoint y: 368, distance: 305.1
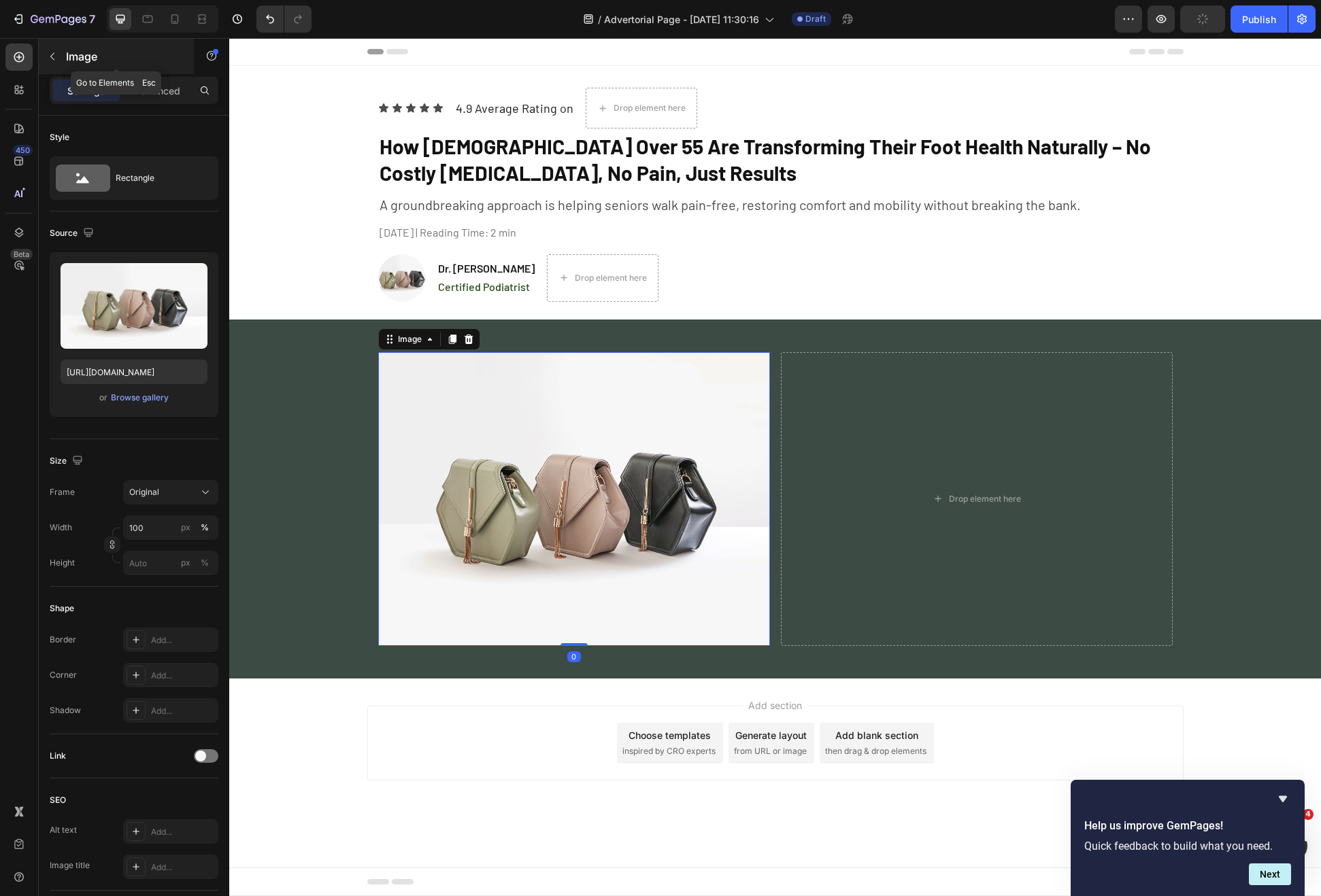
click at [39, 56] on div "Image" at bounding box center [117, 56] width 155 height 35
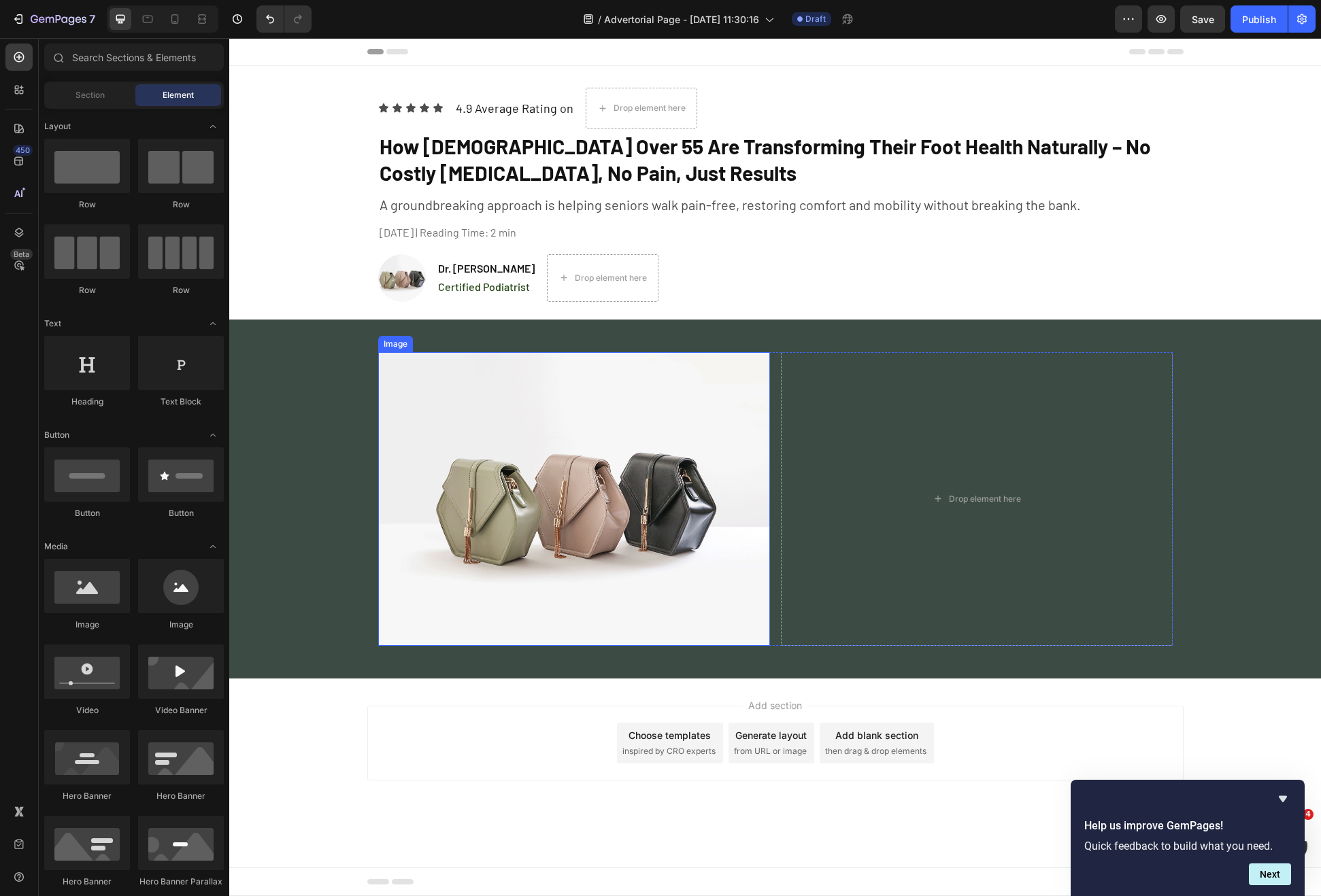
click at [599, 472] on img at bounding box center [574, 499] width 392 height 294
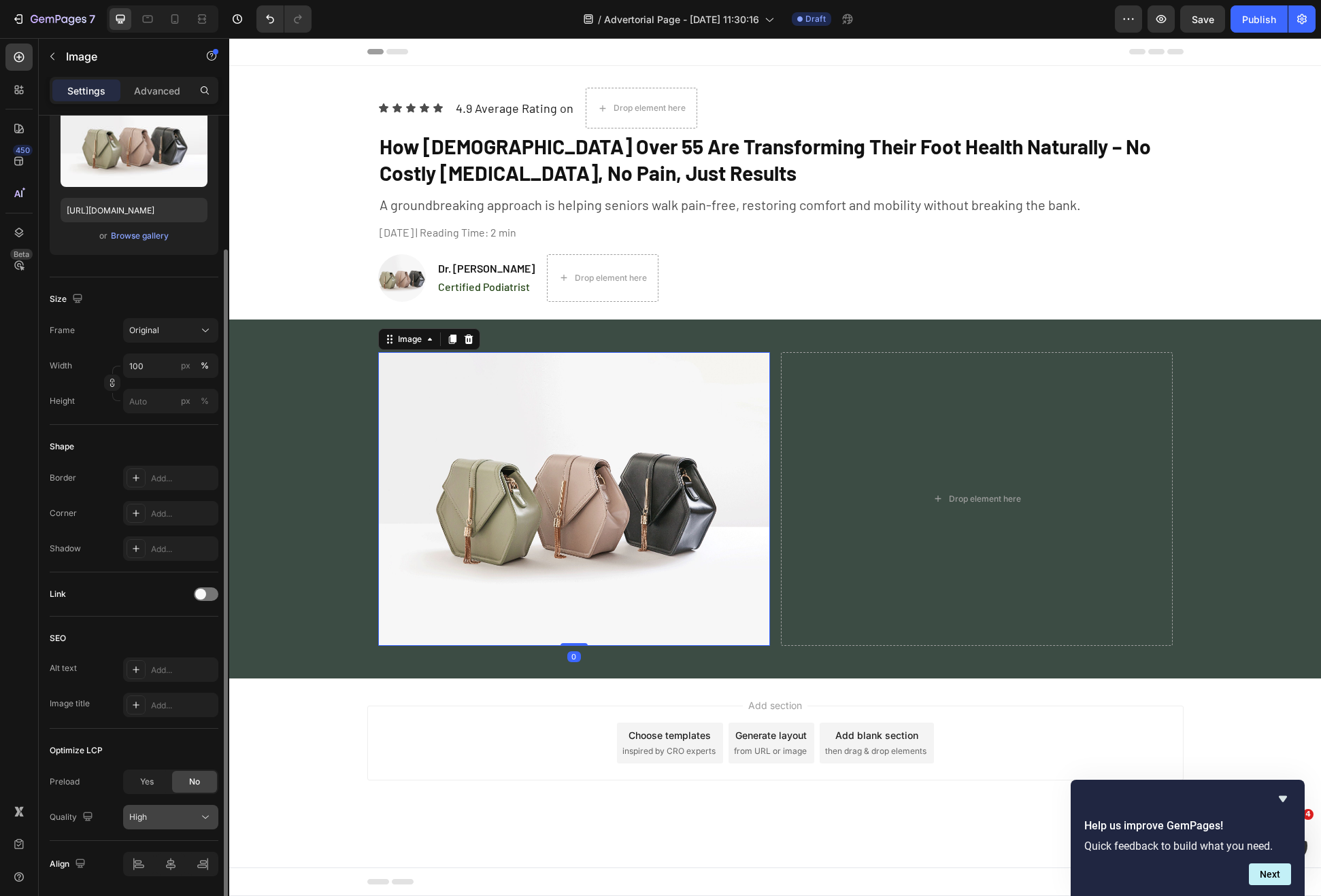
scroll to position [207, 0]
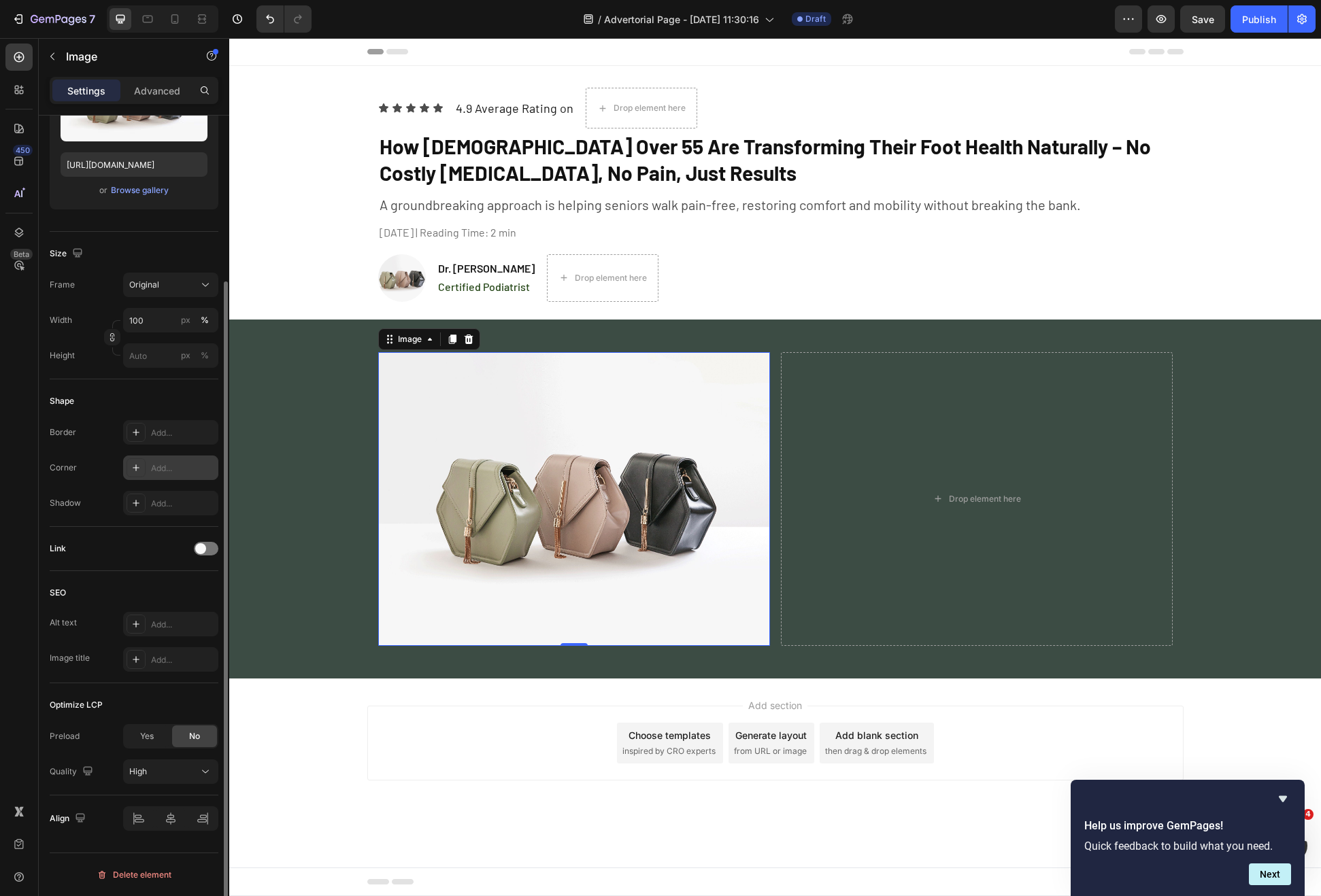
click at [152, 469] on div "Add..." at bounding box center [182, 468] width 64 height 12
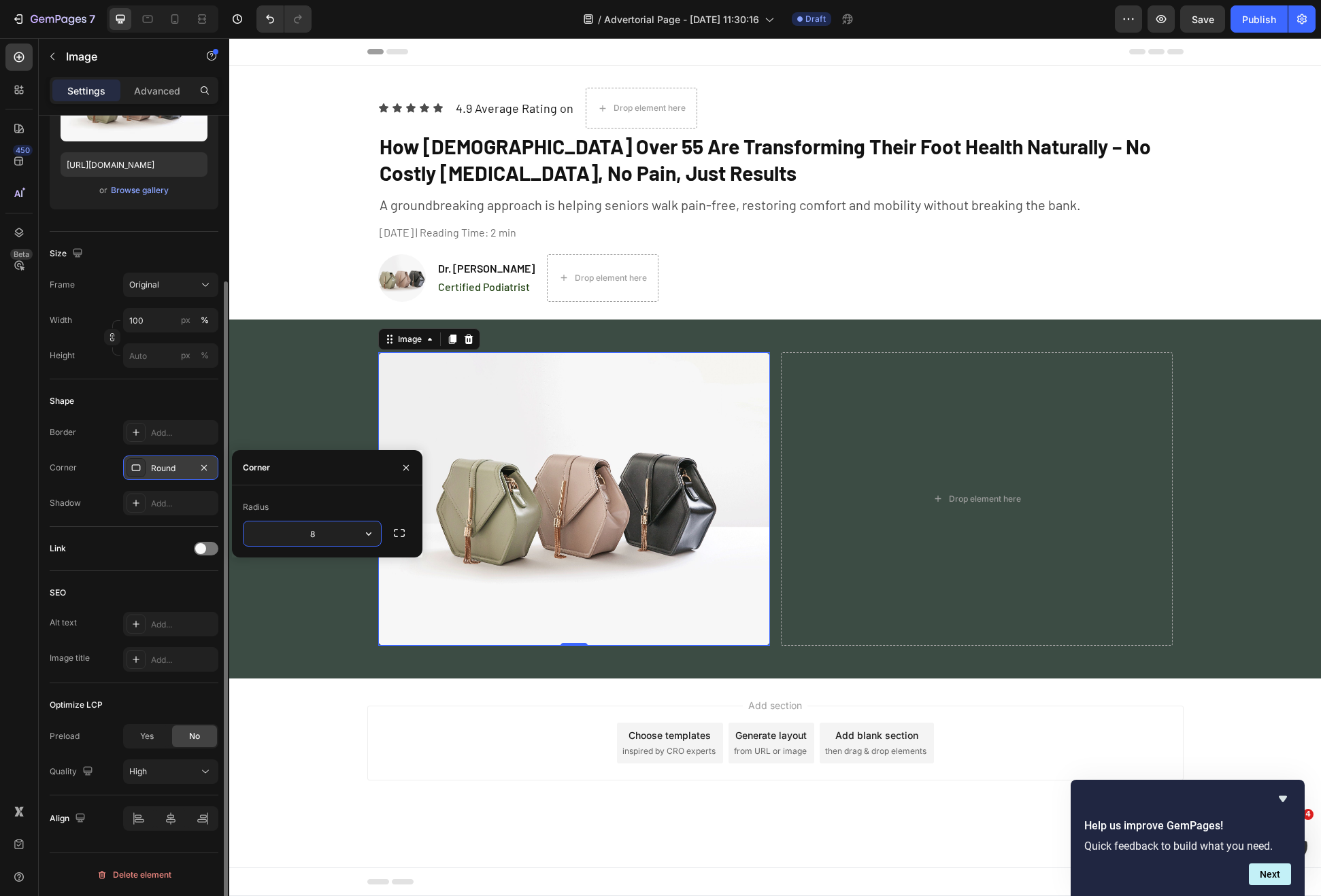
click at [334, 376] on div "Image 0 Drop element here Row Row" at bounding box center [775, 498] width 1092 height 315
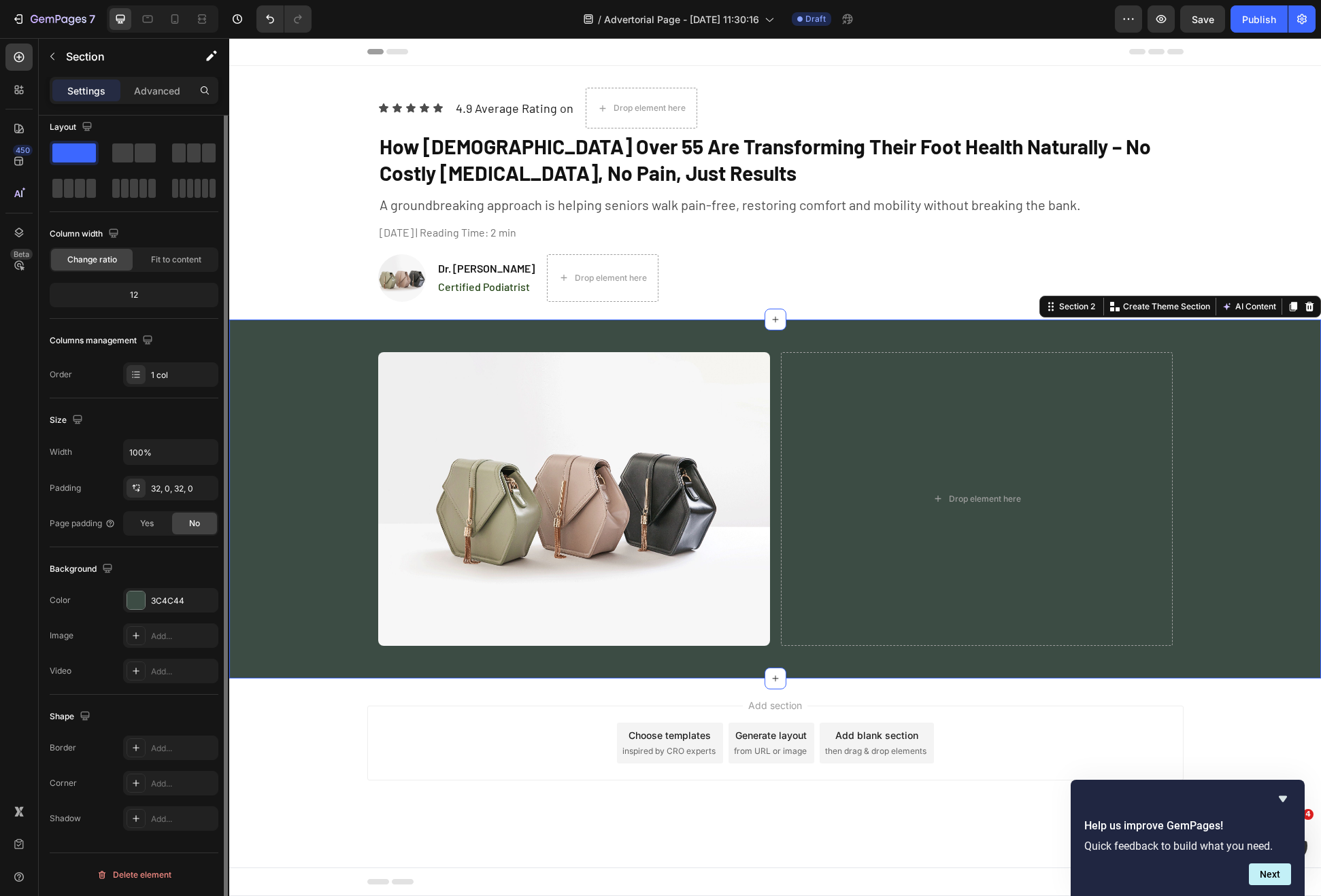
scroll to position [0, 0]
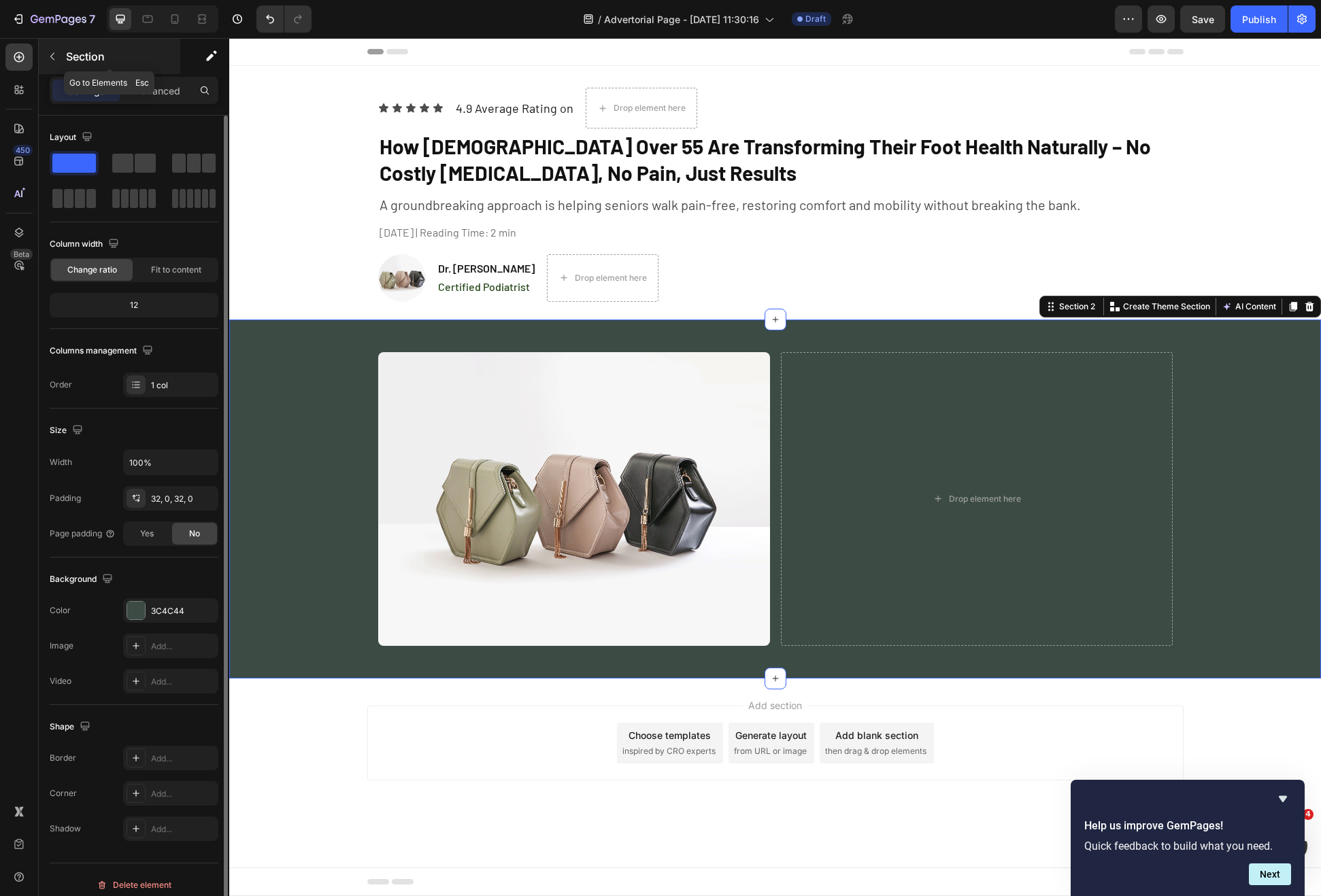
click at [66, 53] on p "Section" at bounding box center [121, 56] width 112 height 17
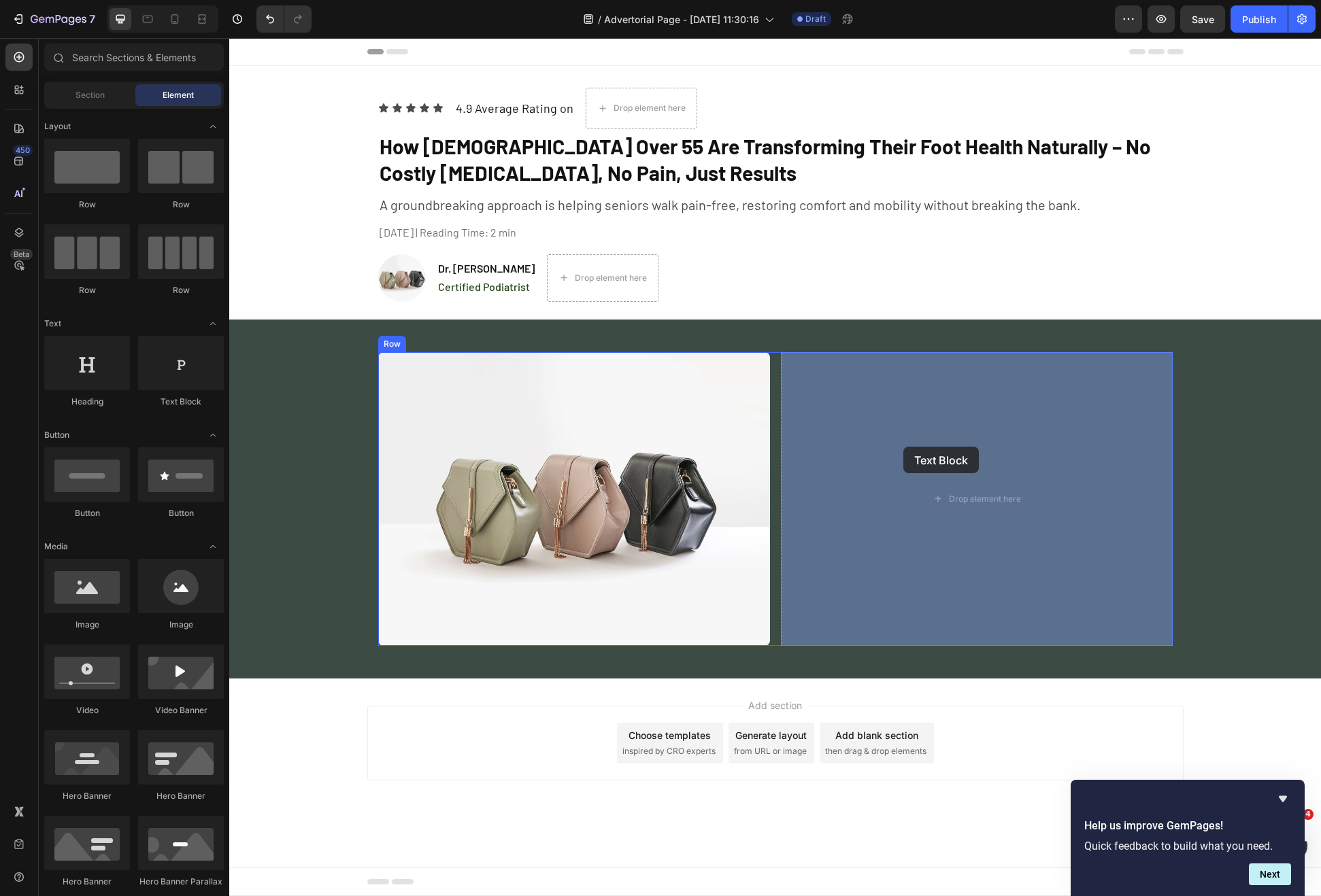
drag, startPoint x: 395, startPoint y: 392, endPoint x: 824, endPoint y: 436, distance: 431.3
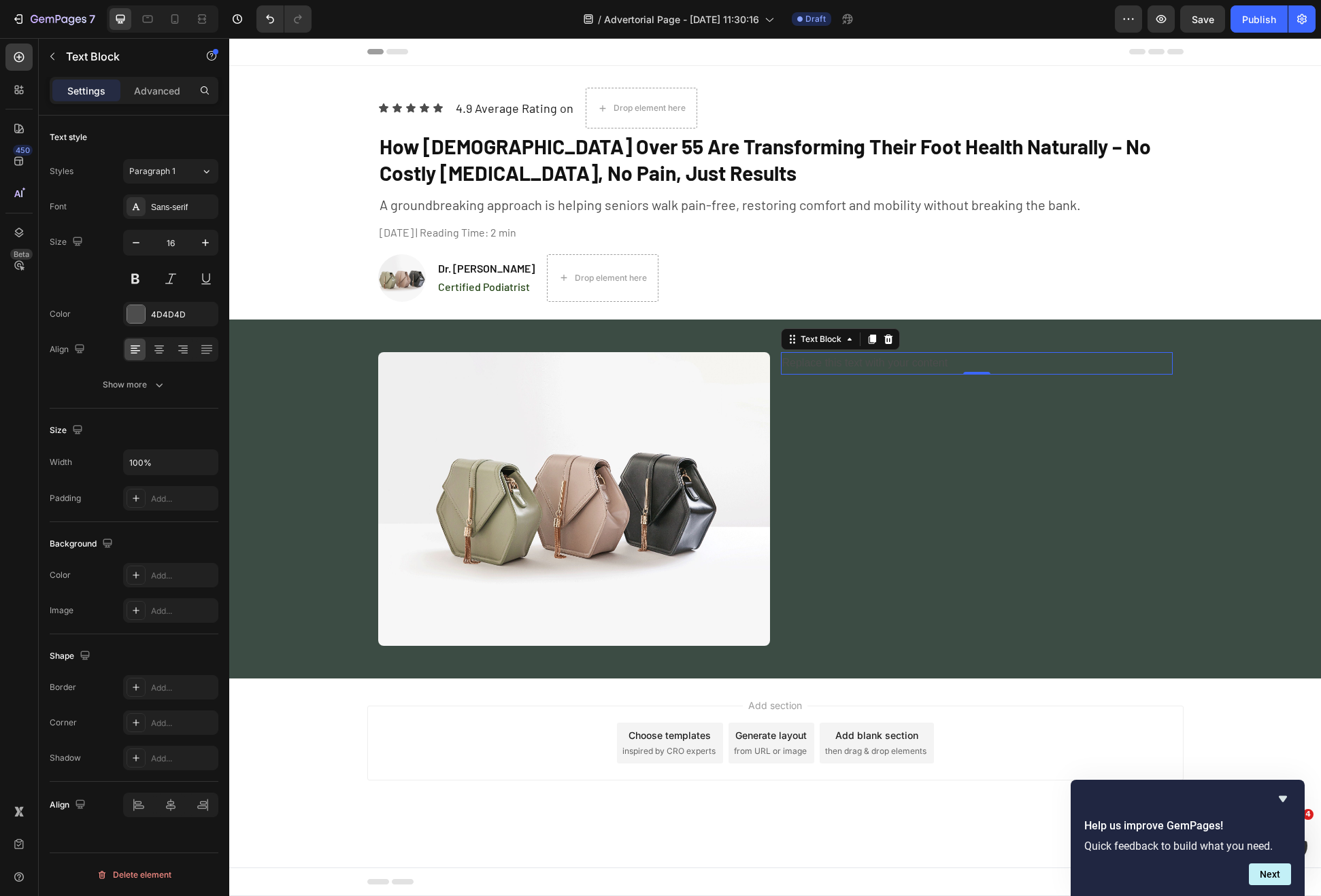
click at [833, 366] on div "Replace this text with your content" at bounding box center [977, 363] width 392 height 22
click at [833, 366] on p "Replace this text with your content" at bounding box center [977, 362] width 389 height 19
click at [1057, 424] on p "For Americans over 55, foot pain can feel like an unavoidable part of aging. Th…" at bounding box center [977, 392] width 389 height 79
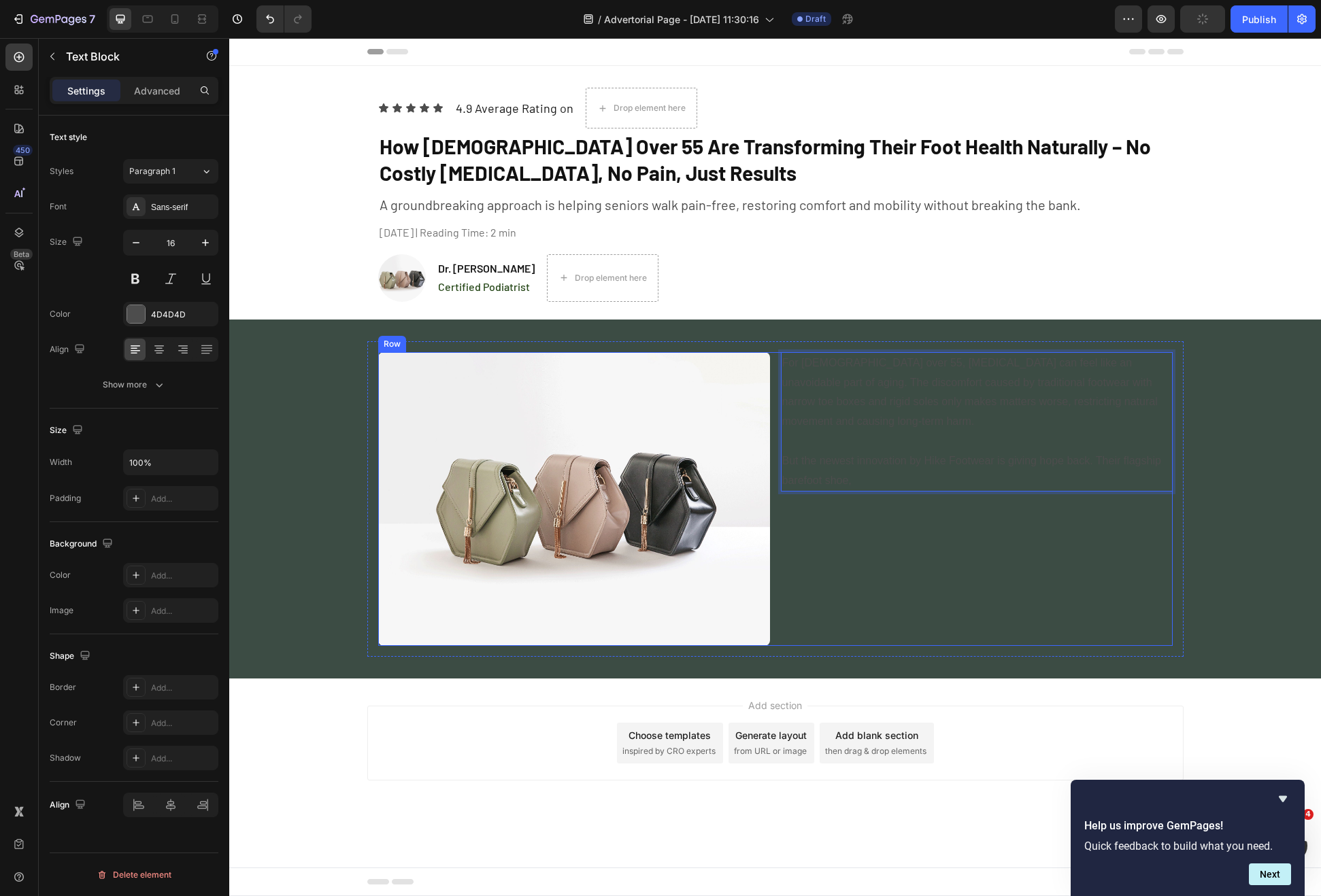
click at [961, 459] on p "For Americans over 55, foot pain can feel like an unavoidable part of aging. Th…" at bounding box center [977, 422] width 389 height 138
click at [1219, 580] on div "Image For Americans over 55, foot pain can feel like an unavoidable part of agi…" at bounding box center [775, 498] width 1092 height 315
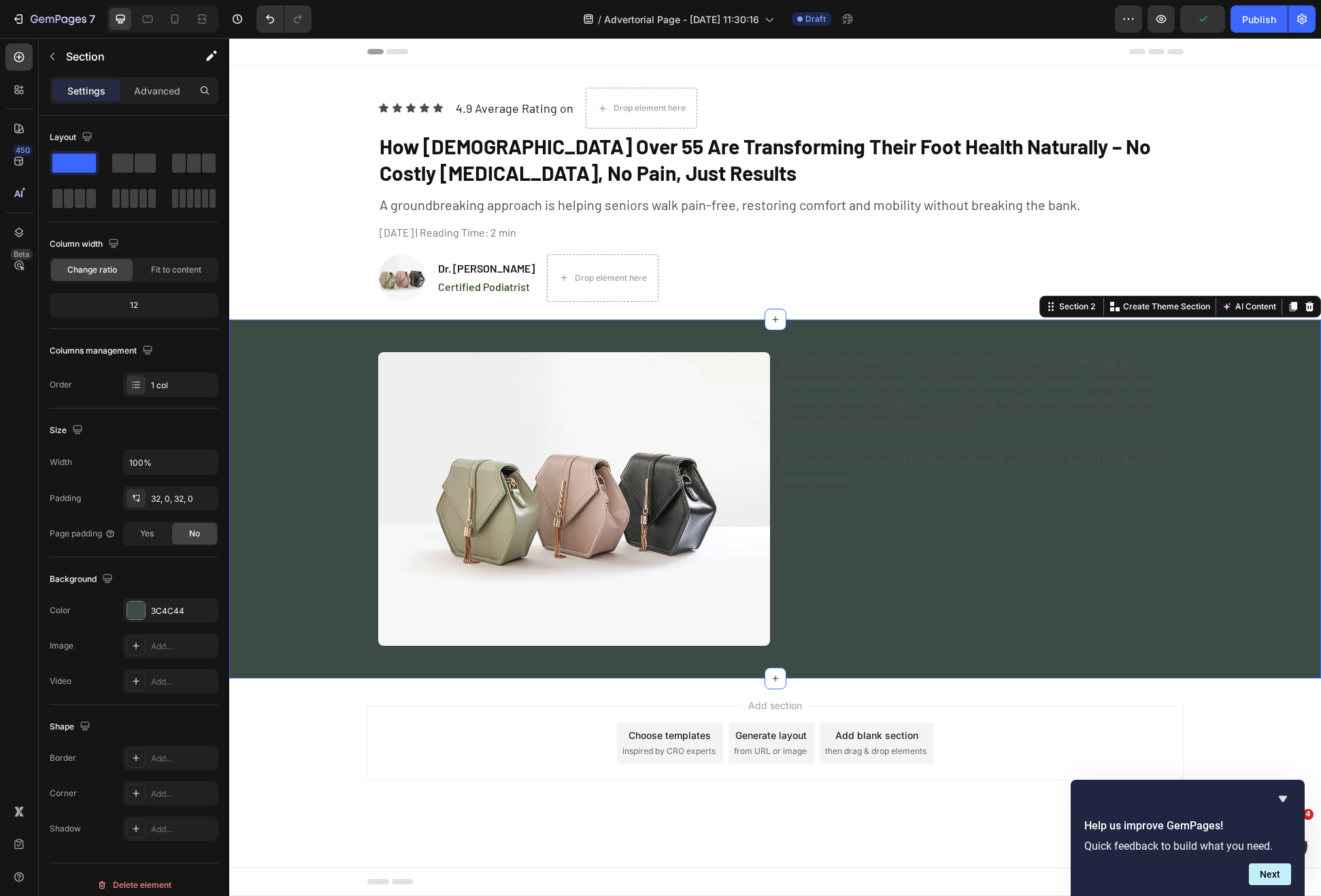
click at [1011, 426] on p "For Americans over 55, foot pain can feel like an unavoidable part of aging. Th…" at bounding box center [977, 422] width 389 height 138
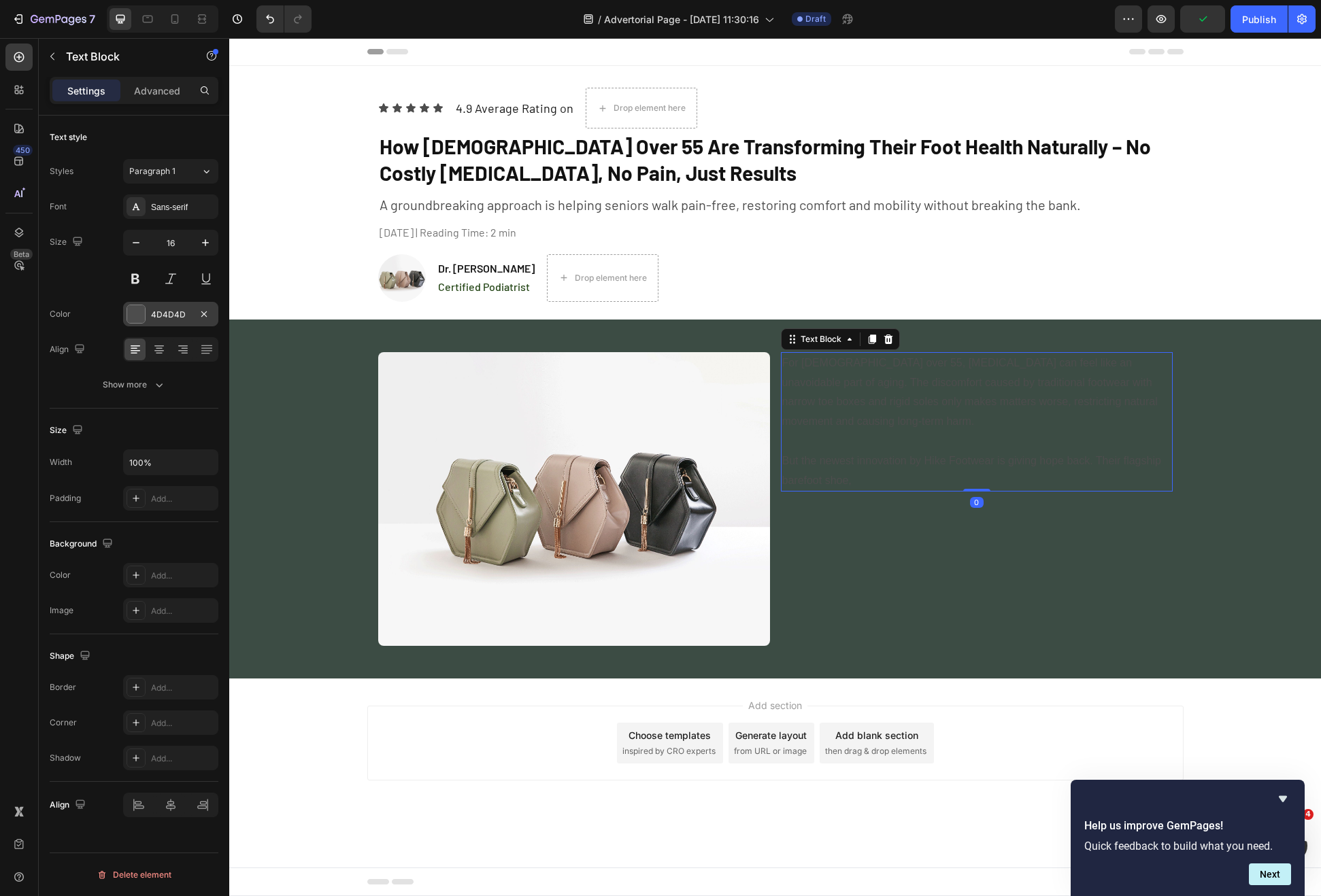
click at [139, 323] on div at bounding box center [136, 313] width 19 height 19
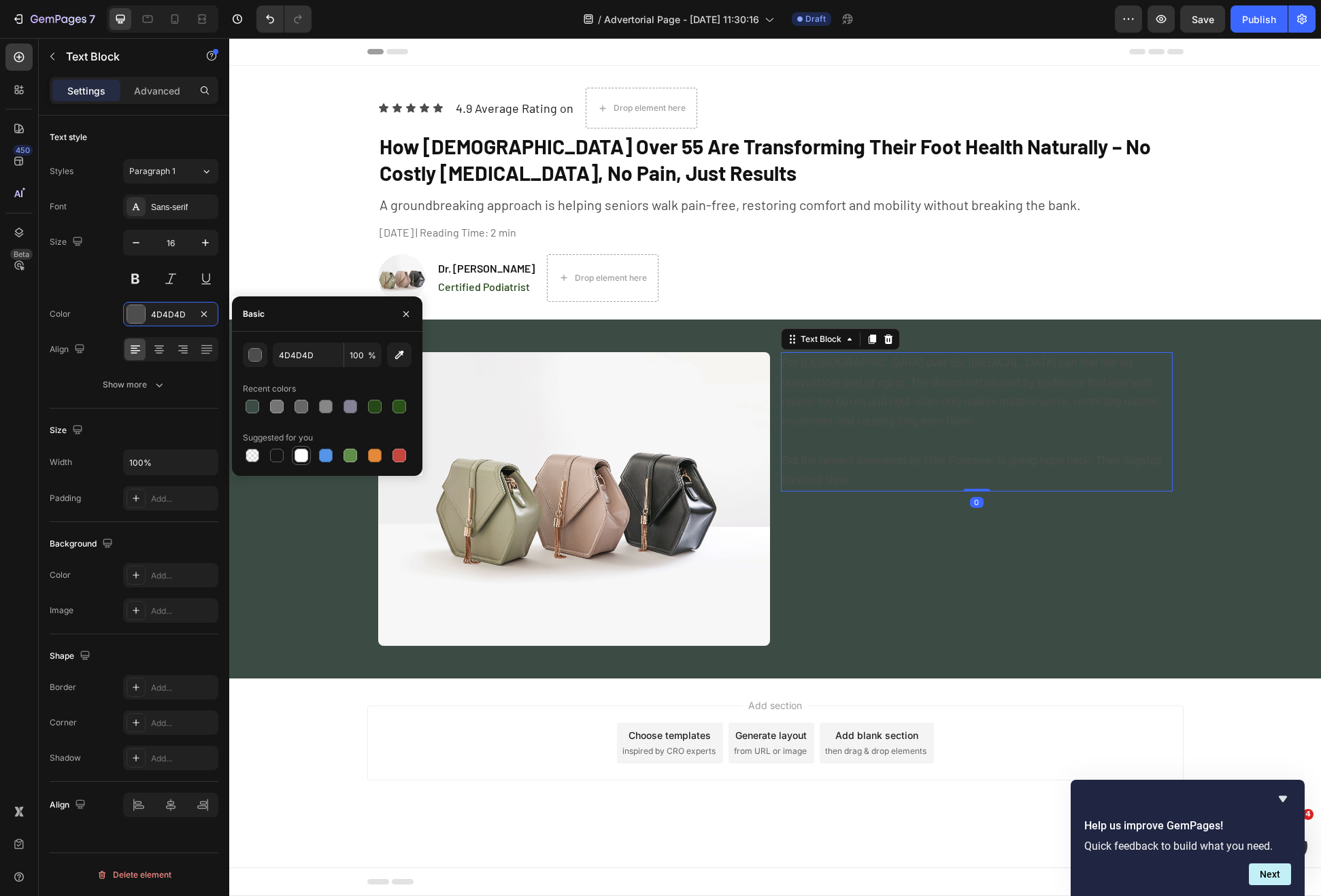
click at [299, 456] on div at bounding box center [301, 455] width 14 height 14
type input "FFFFFF"
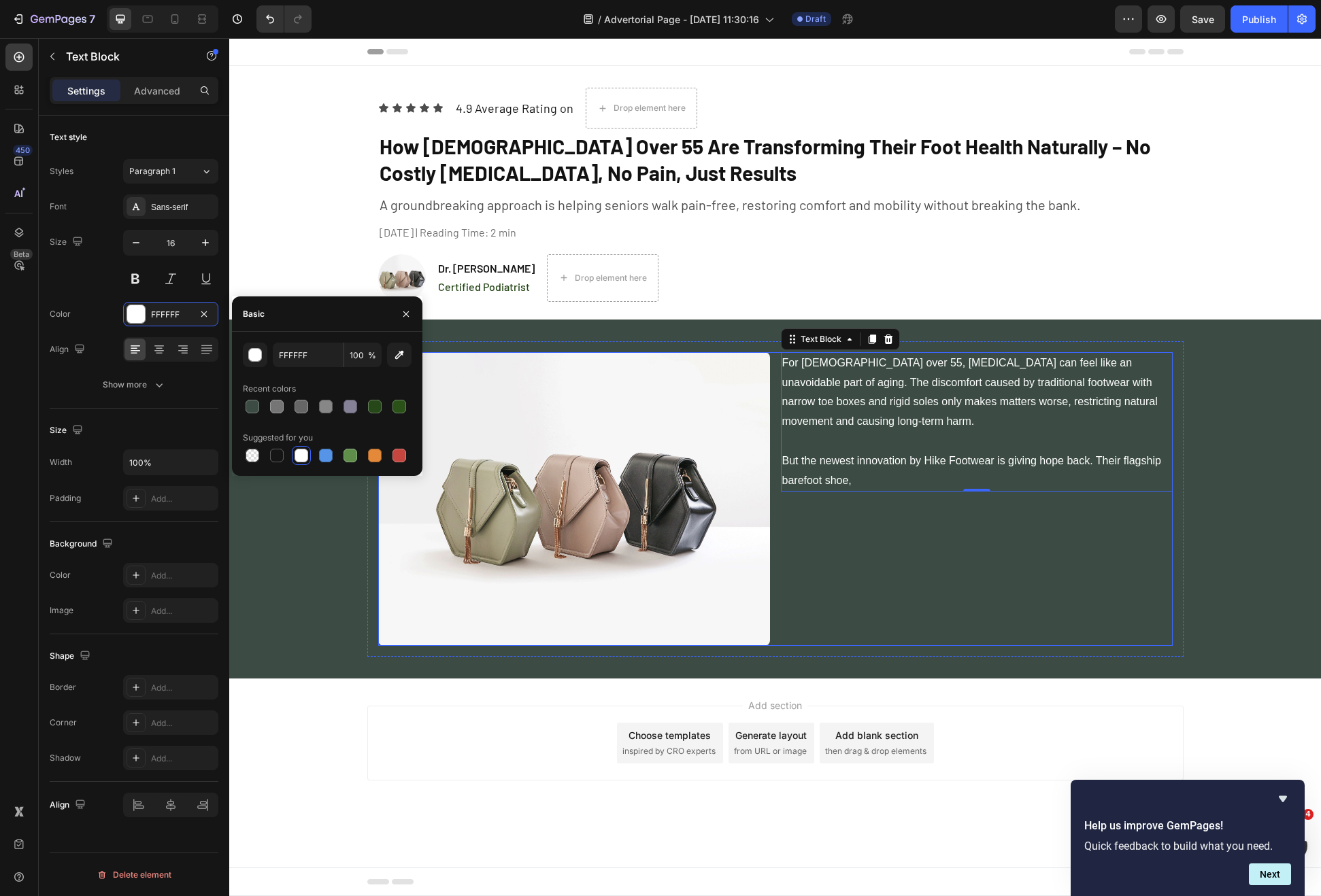
click at [1167, 542] on div "For Americans over 55, foot pain can feel like an unavoidable part of aging. Th…" at bounding box center [977, 499] width 392 height 294
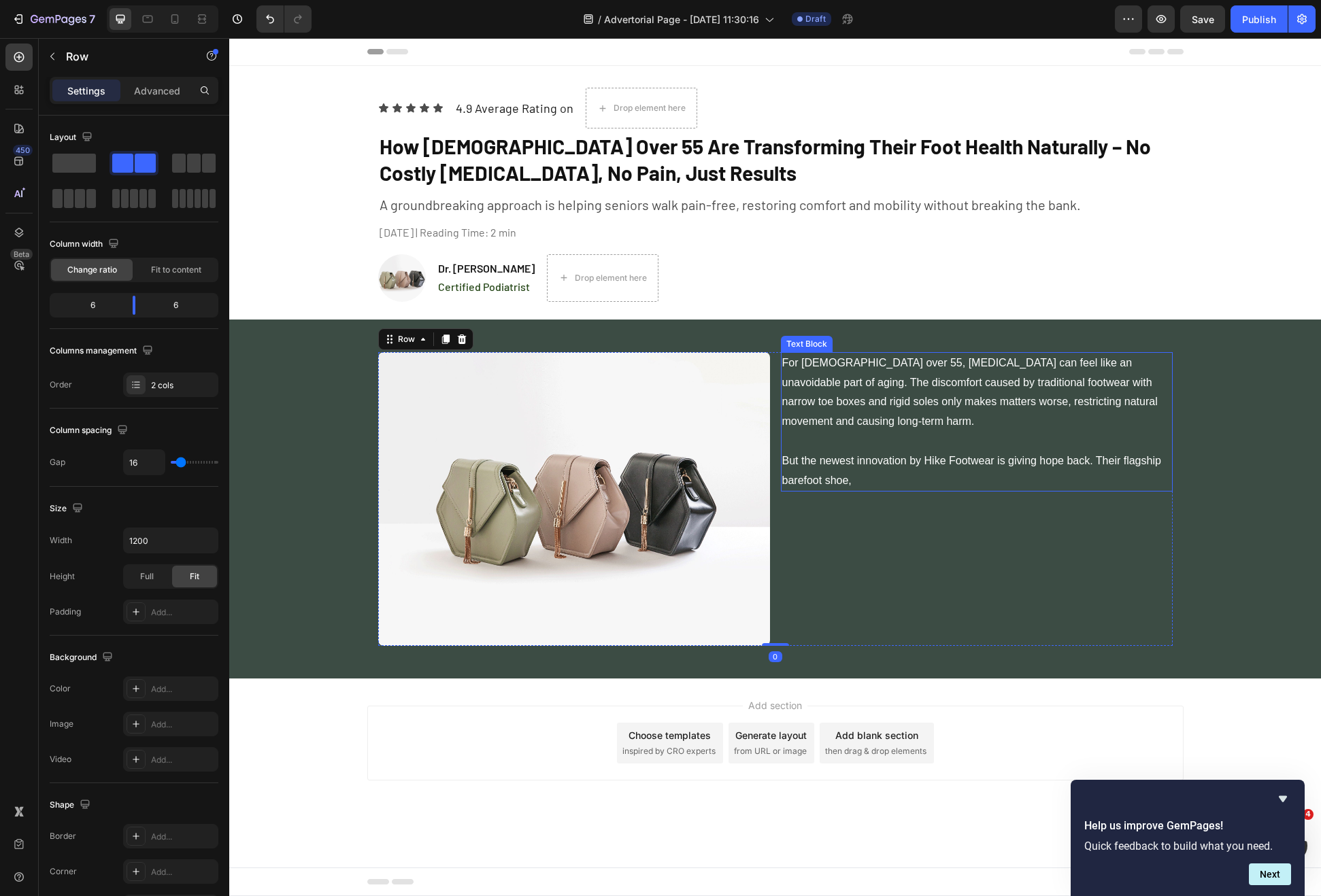
click at [883, 478] on p "For Americans over 55, foot pain can feel like an unavoidable part of aging. Th…" at bounding box center [977, 422] width 389 height 138
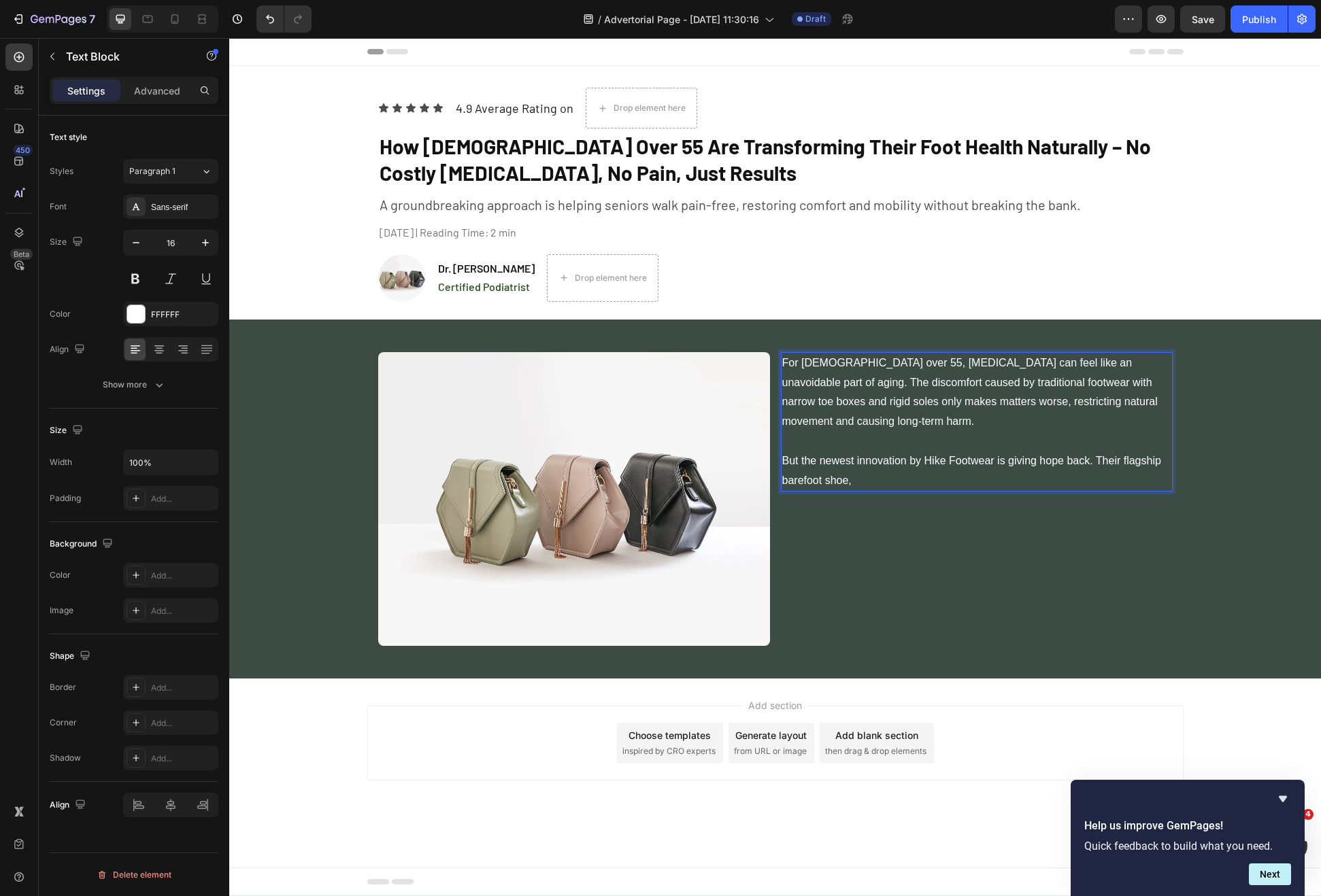
click at [784, 461] on p "For Americans over 55, foot pain can feel like an unavoidable part of aging. Th…" at bounding box center [977, 422] width 389 height 138
drag, startPoint x: 784, startPoint y: 461, endPoint x: 878, endPoint y: 496, distance: 100.3
click at [878, 496] on div "For Americans over 55, foot pain can feel like an unavoidable part of aging. Th…" at bounding box center [977, 499] width 392 height 294
click at [859, 479] on p "For Americans over 55, foot pain can feel like an unavoidable part of aging. Th…" at bounding box center [977, 422] width 389 height 138
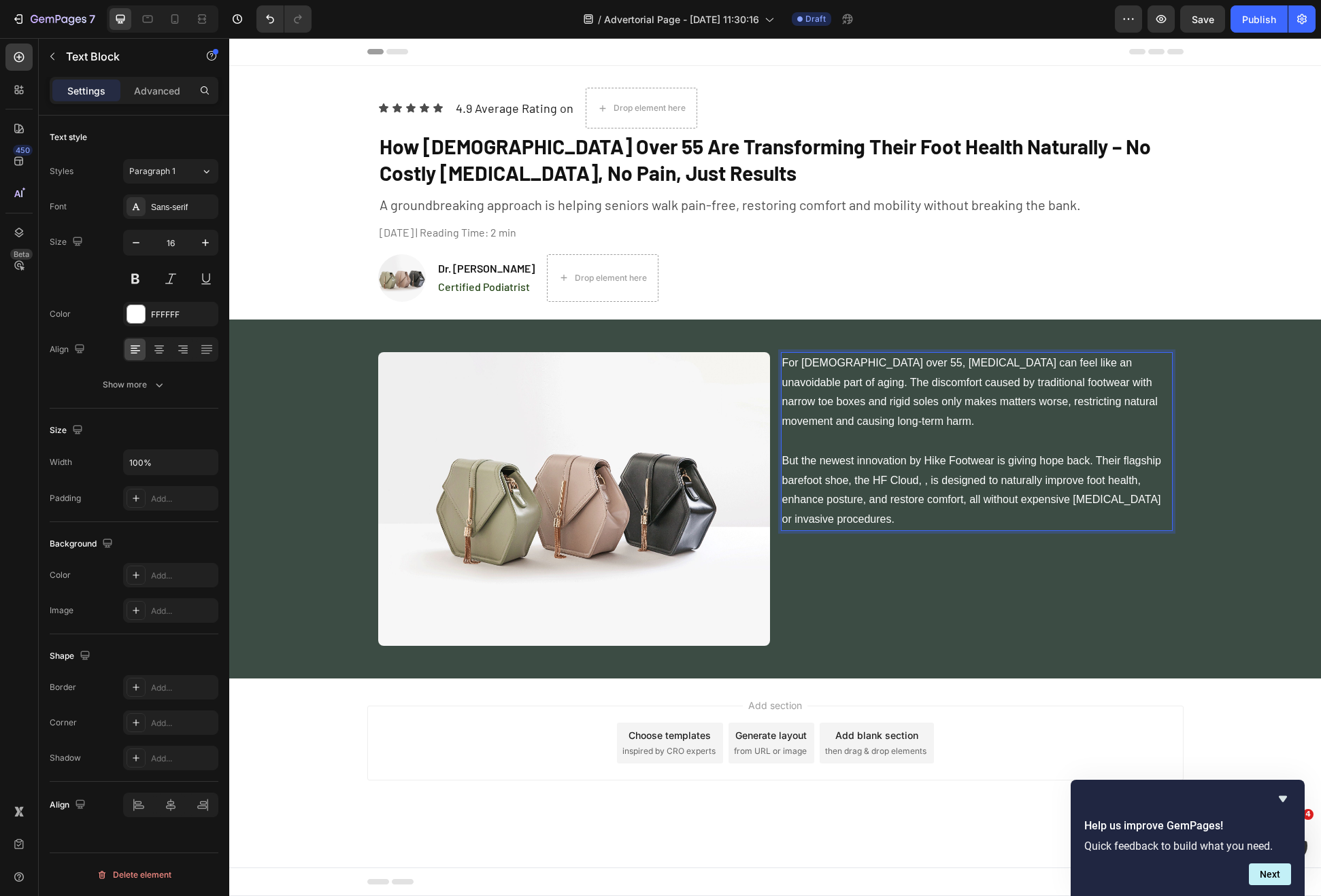
click at [948, 474] on p "For Americans over 55, foot pain can feel like an unavoidable part of aging. Th…" at bounding box center [977, 441] width 389 height 176
click at [948, 610] on div "For Americans over 55, foot pain can feel like an unavoidable part of aging. Th…" at bounding box center [977, 499] width 392 height 294
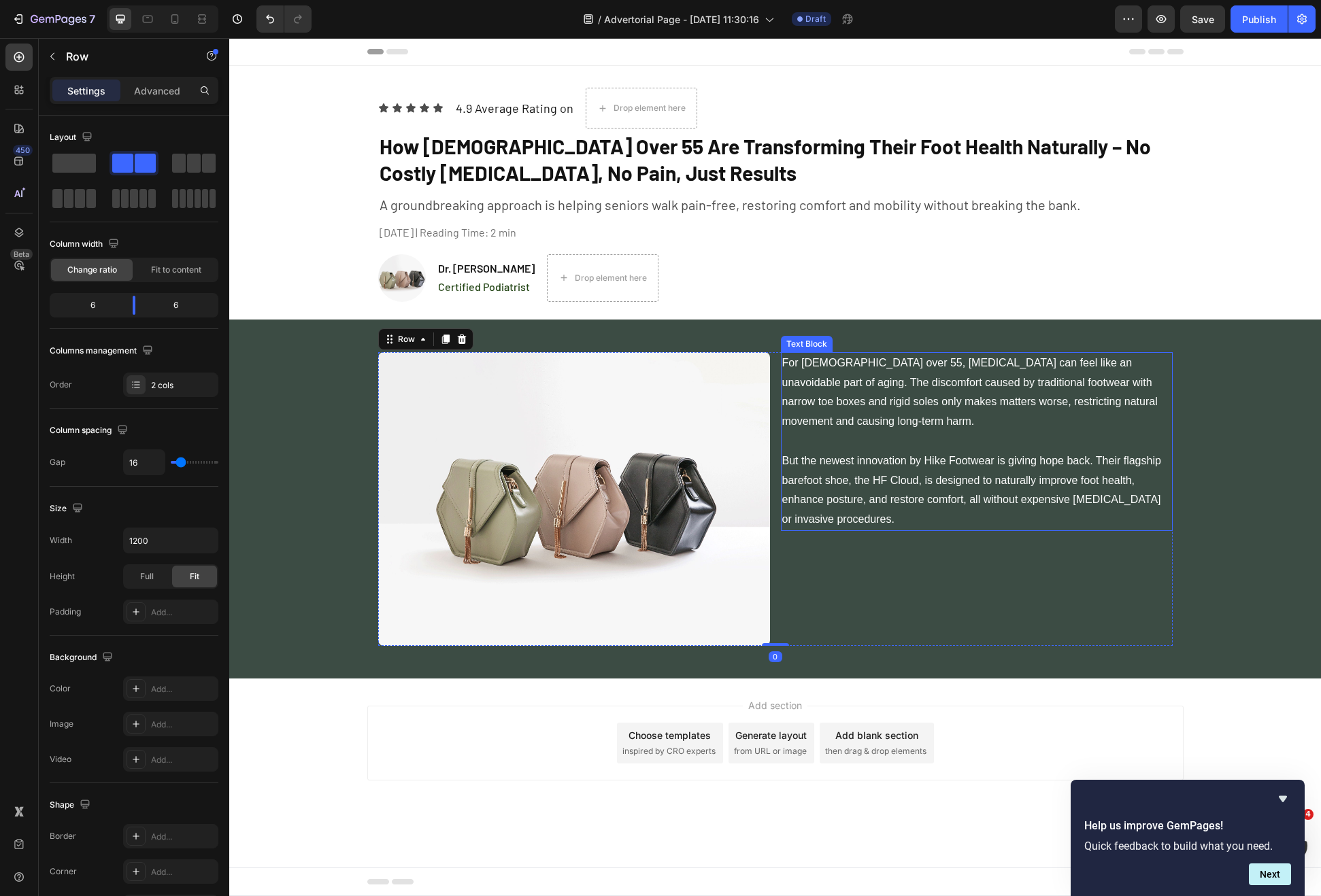
click at [983, 498] on p "For Americans over 55, foot pain can feel like an unavoidable part of aging. Th…" at bounding box center [977, 441] width 389 height 176
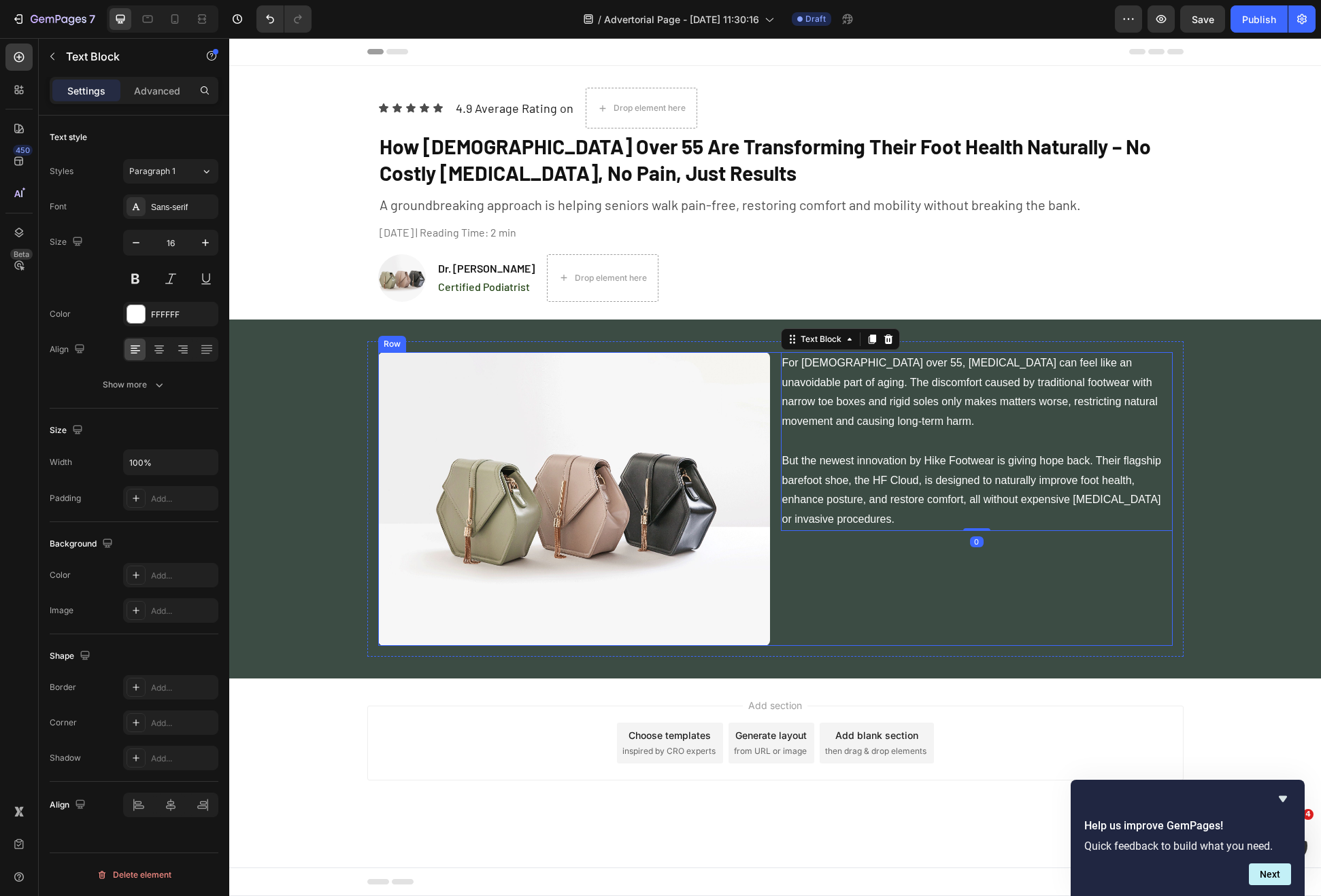
click at [901, 546] on div "For Americans over 55, foot pain can feel like an unavoidable part of aging. Th…" at bounding box center [977, 499] width 392 height 294
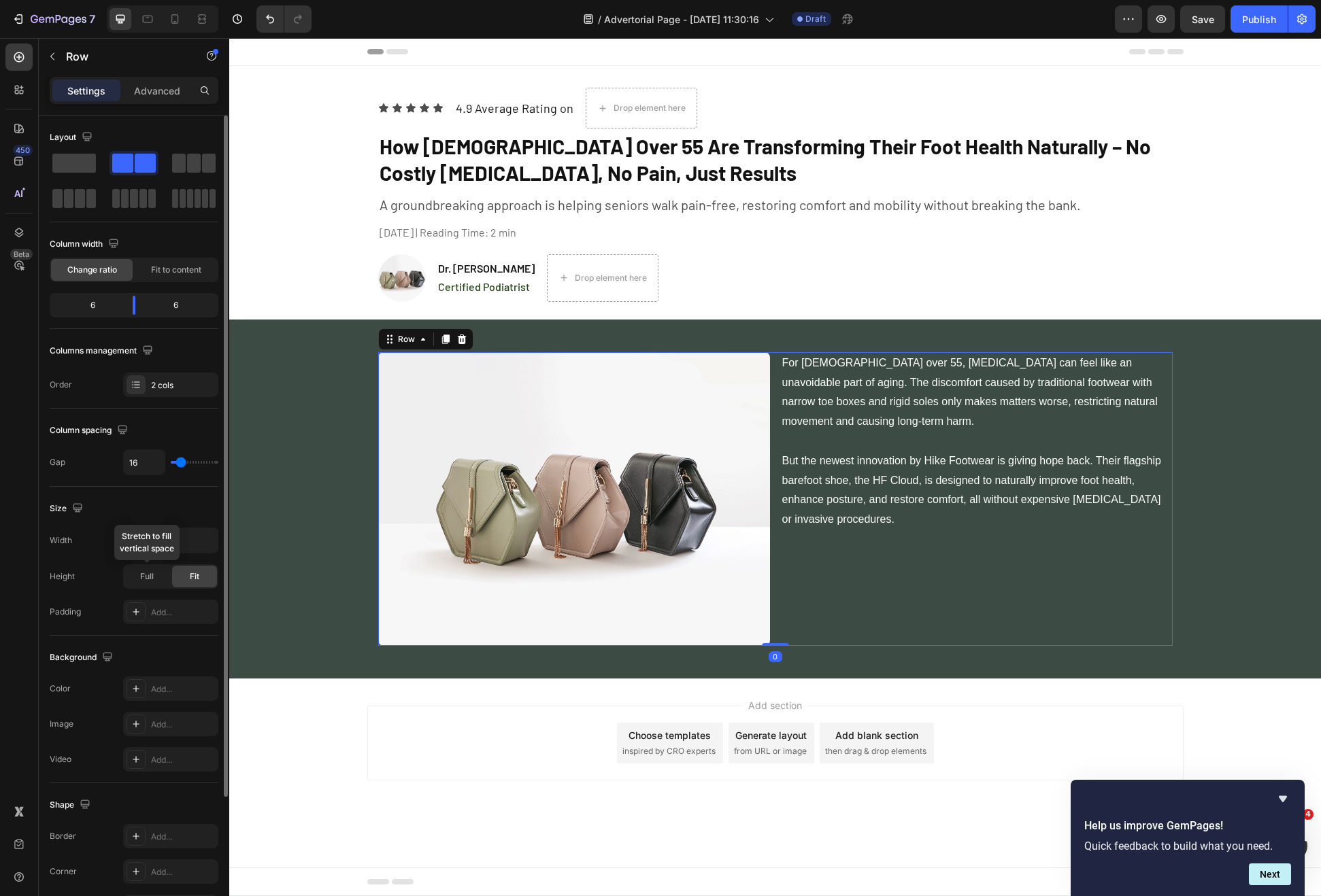
scroll to position [166, 0]
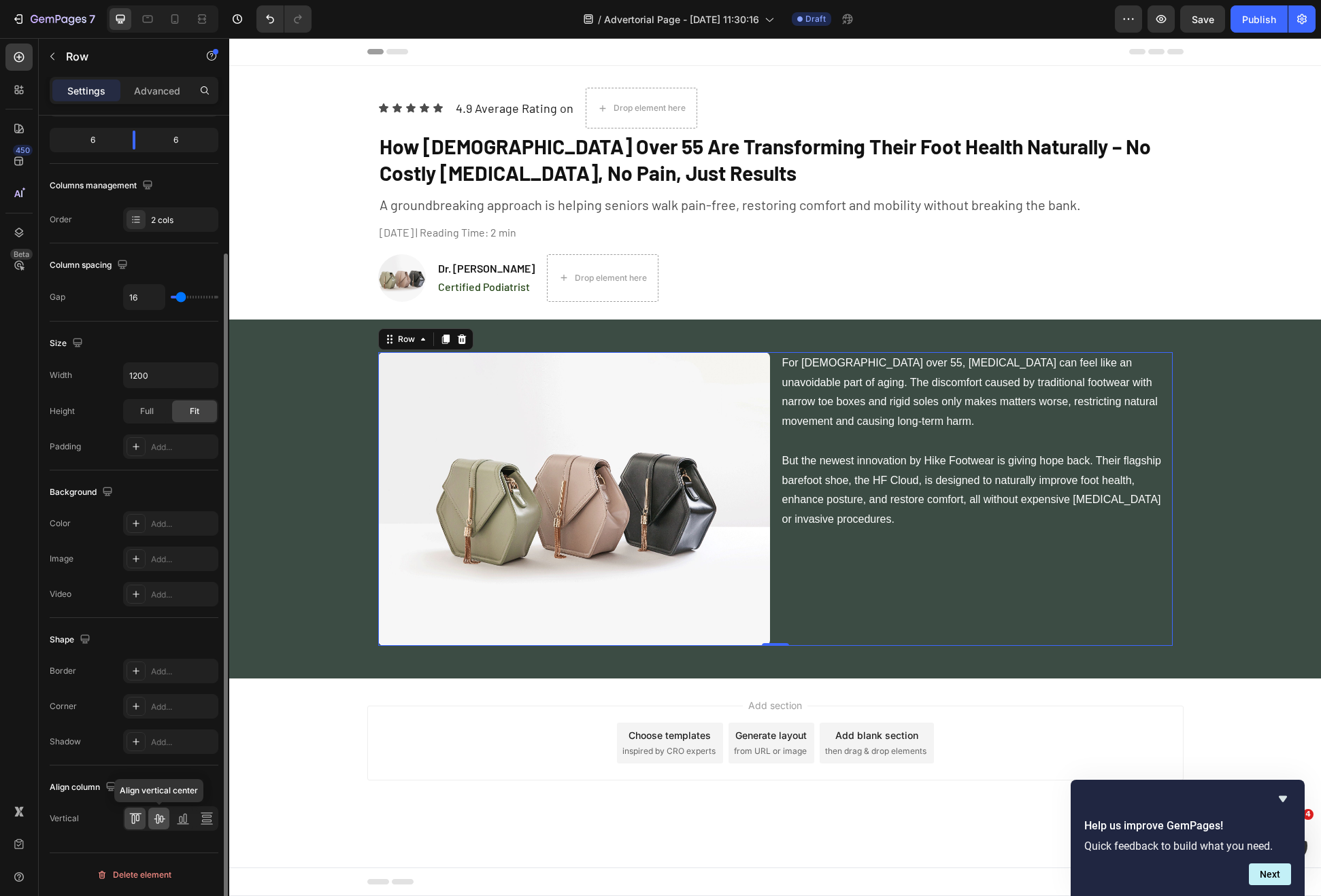
click at [154, 817] on icon at bounding box center [159, 818] width 14 height 14
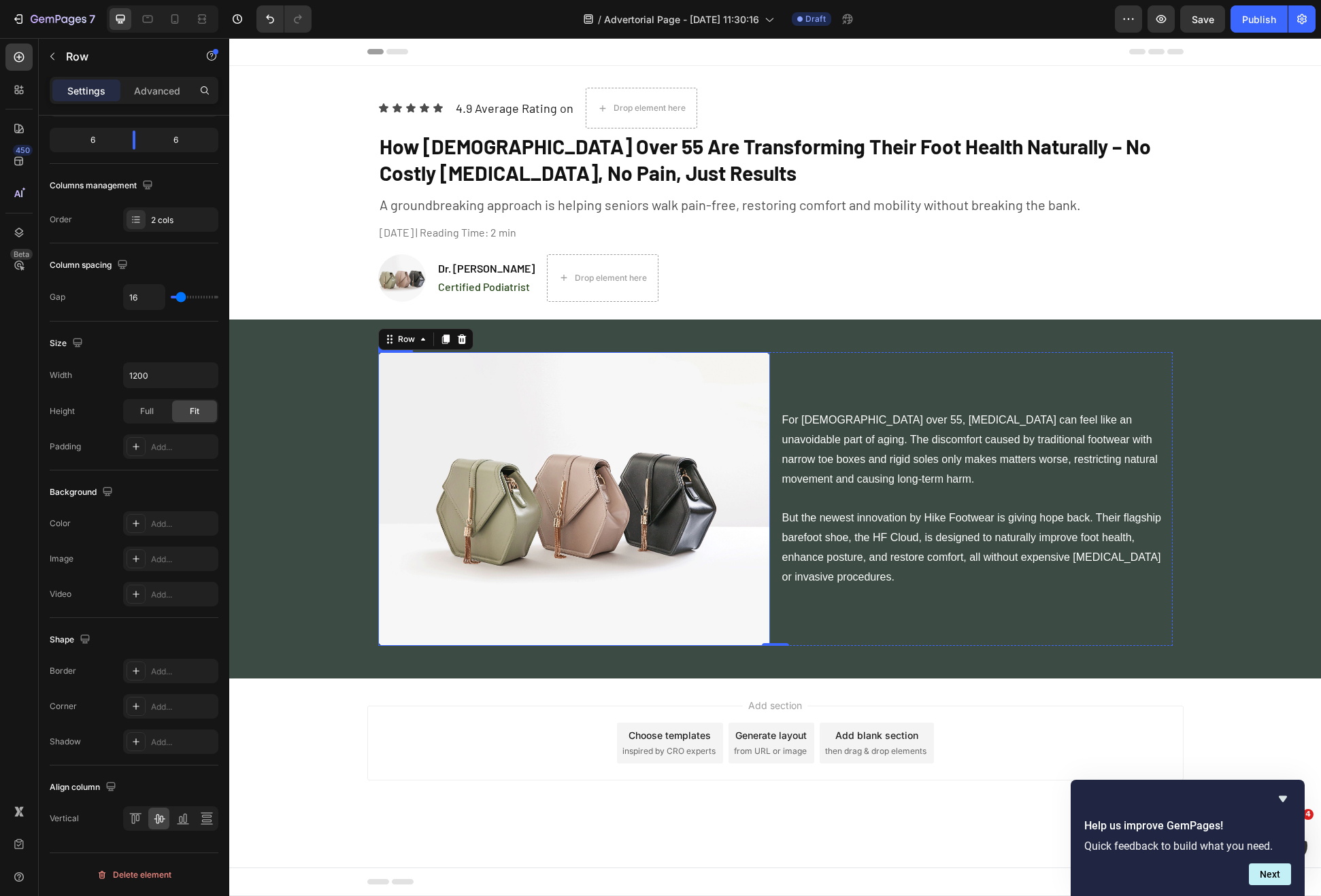
click at [856, 540] on p "For Americans over 55, foot pain can feel like an unavoidable part of aging. Th…" at bounding box center [977, 498] width 389 height 176
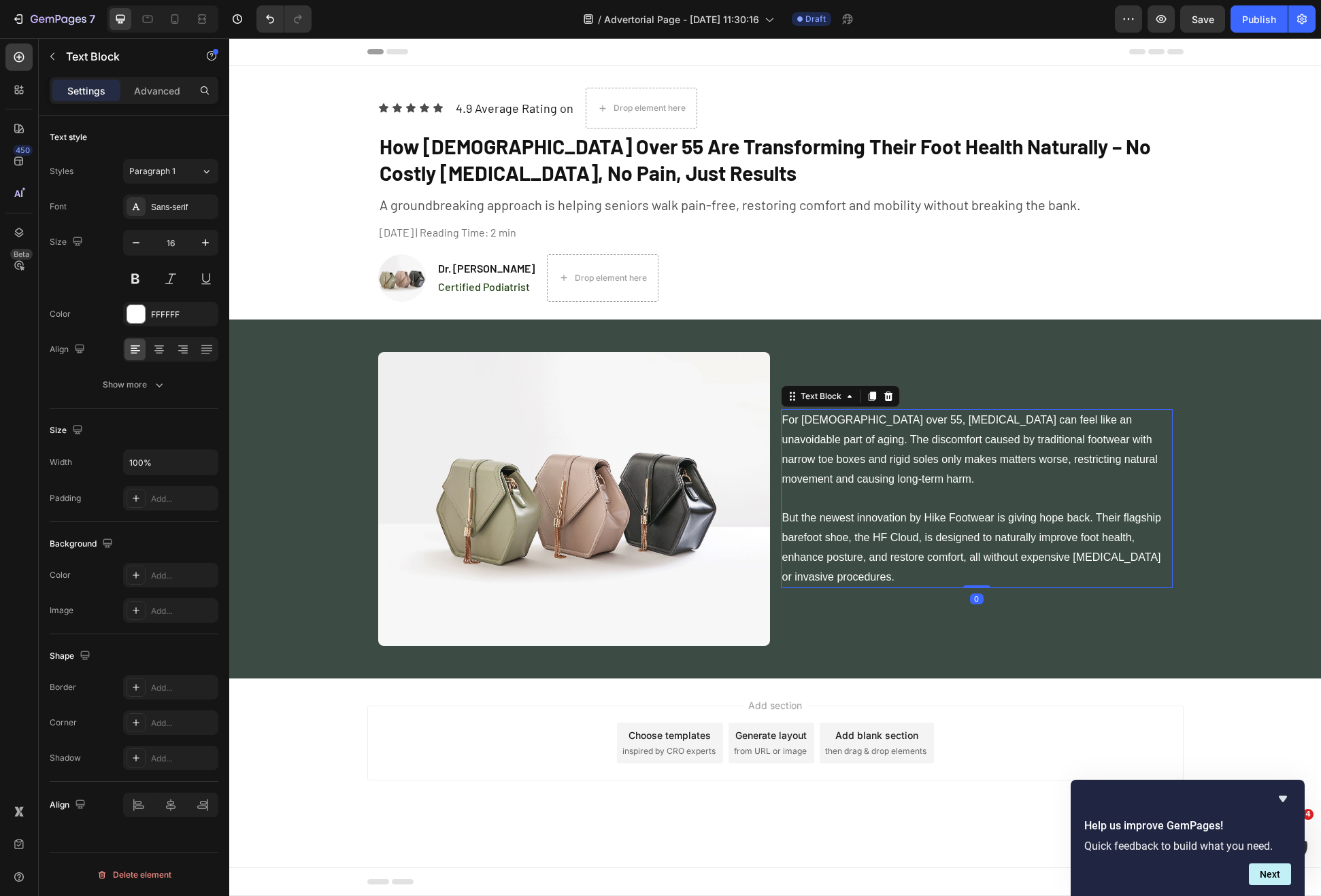
scroll to position [0, 0]
click at [877, 604] on div "For Americans over 55, foot pain can feel like an unavoidable part of aging. Th…" at bounding box center [977, 499] width 392 height 294
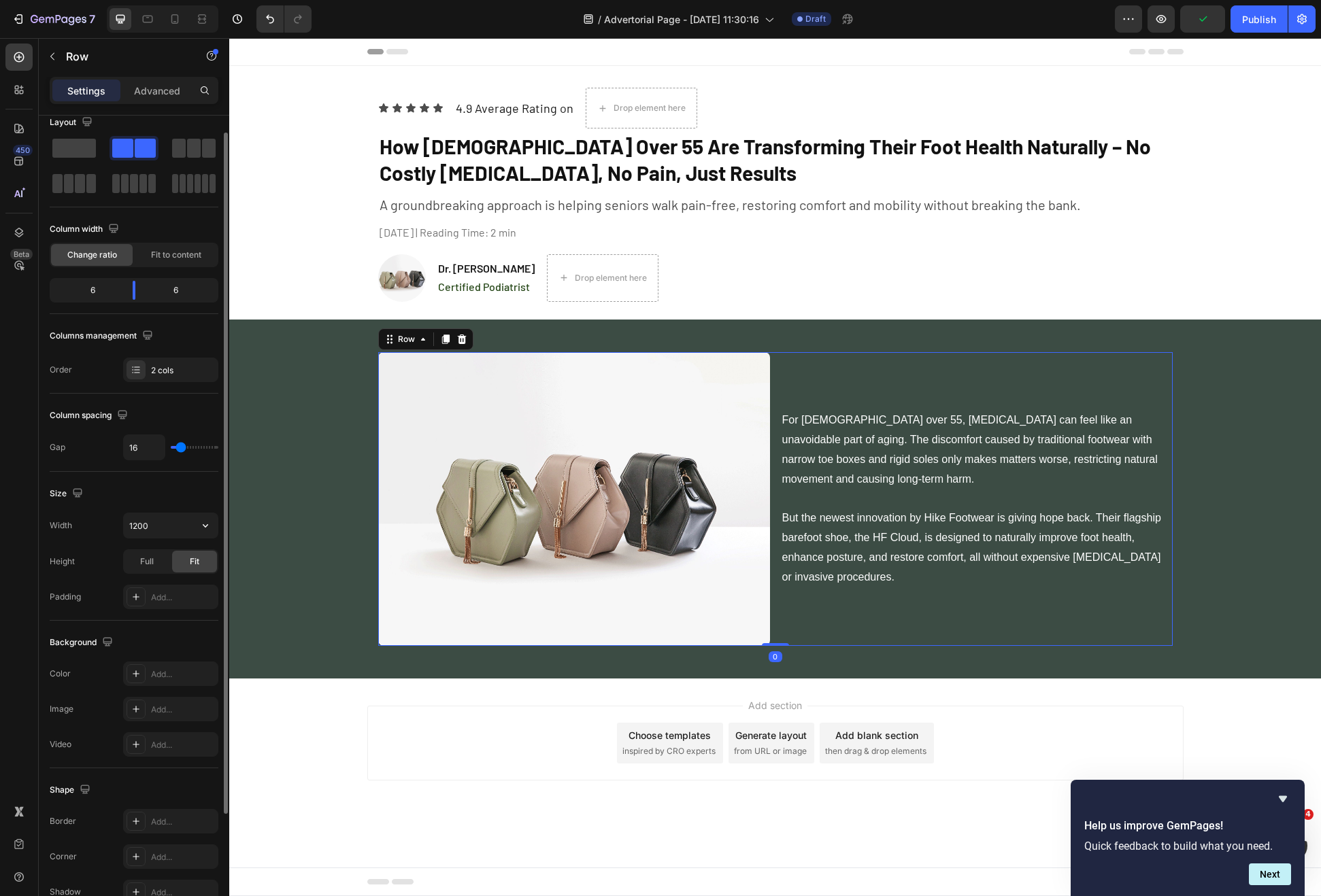
scroll to position [31, 0]
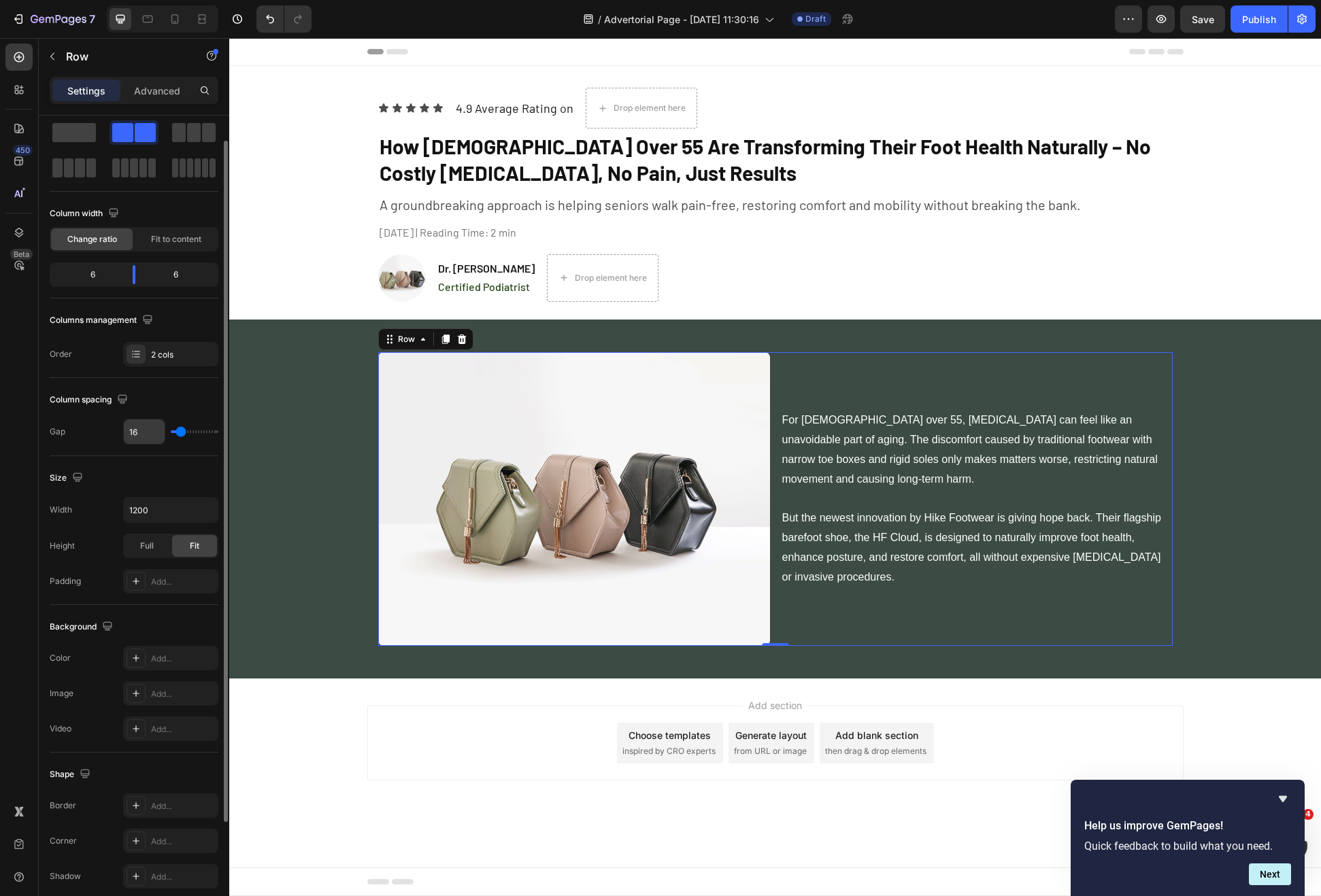
click at [142, 436] on input "16" at bounding box center [144, 432] width 41 height 24
type input "6"
type input "64"
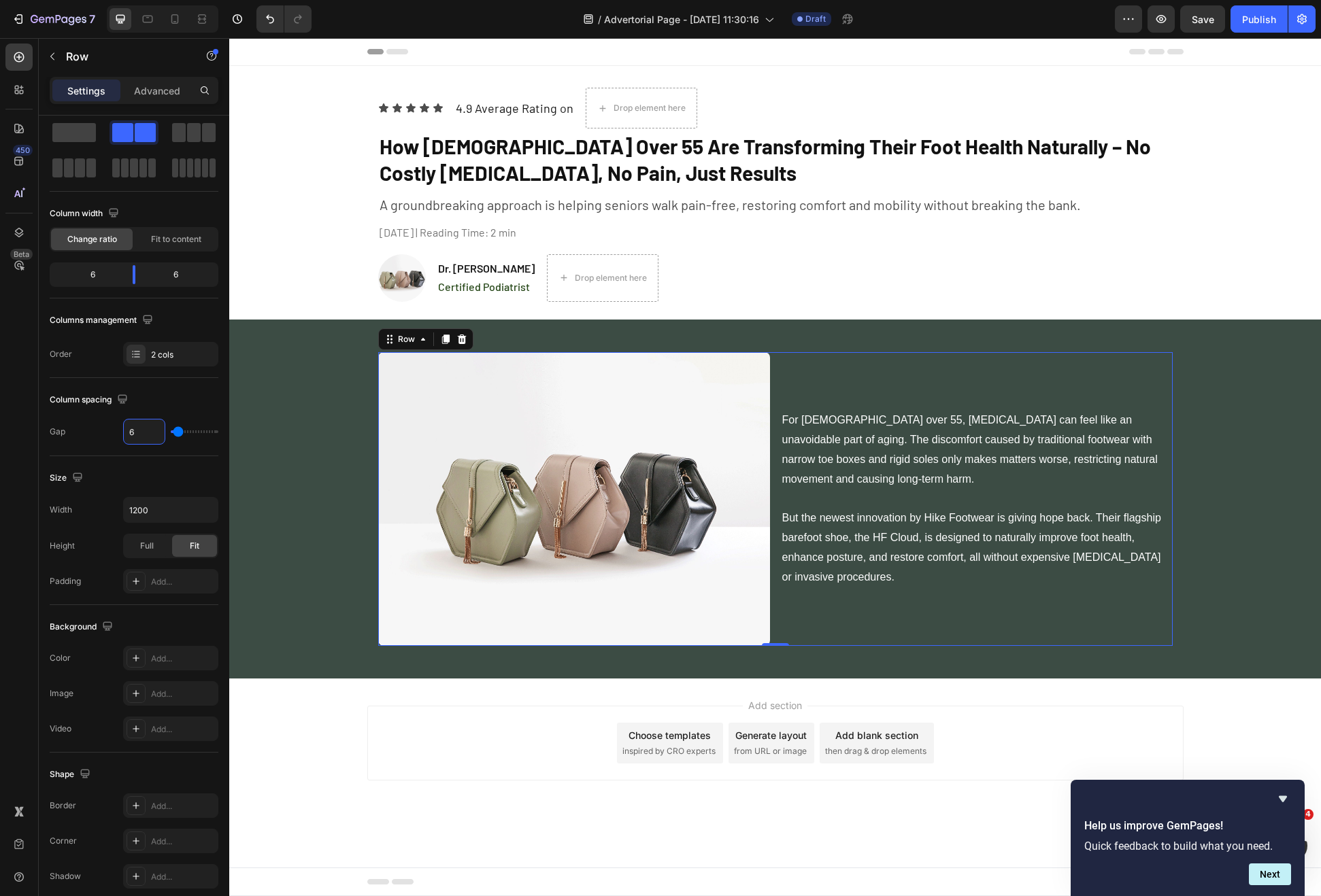
type input "64"
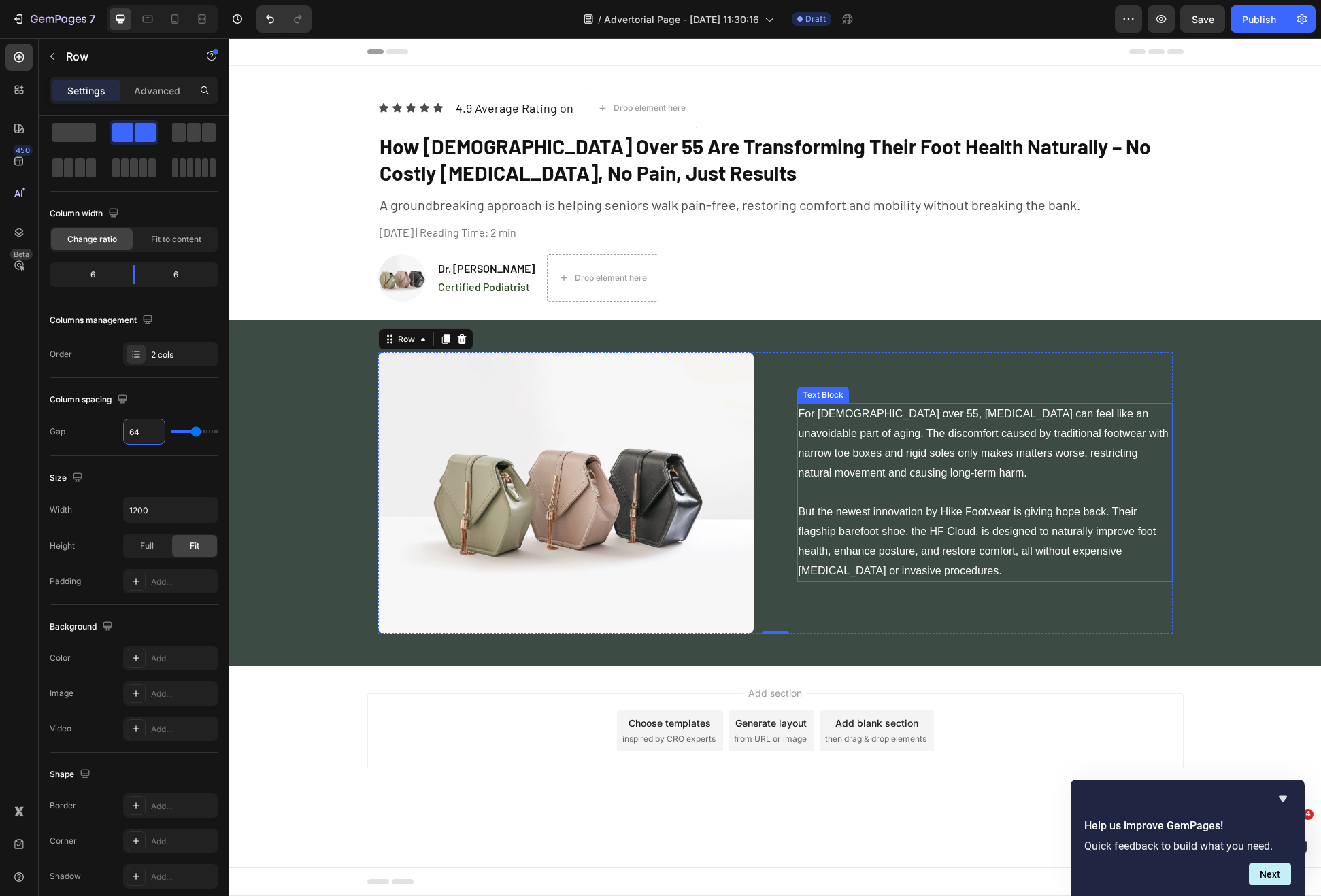
click at [961, 508] on p "For Americans over 55, foot pain can feel like an unavoidable part of aging. Th…" at bounding box center [984, 493] width 373 height 176
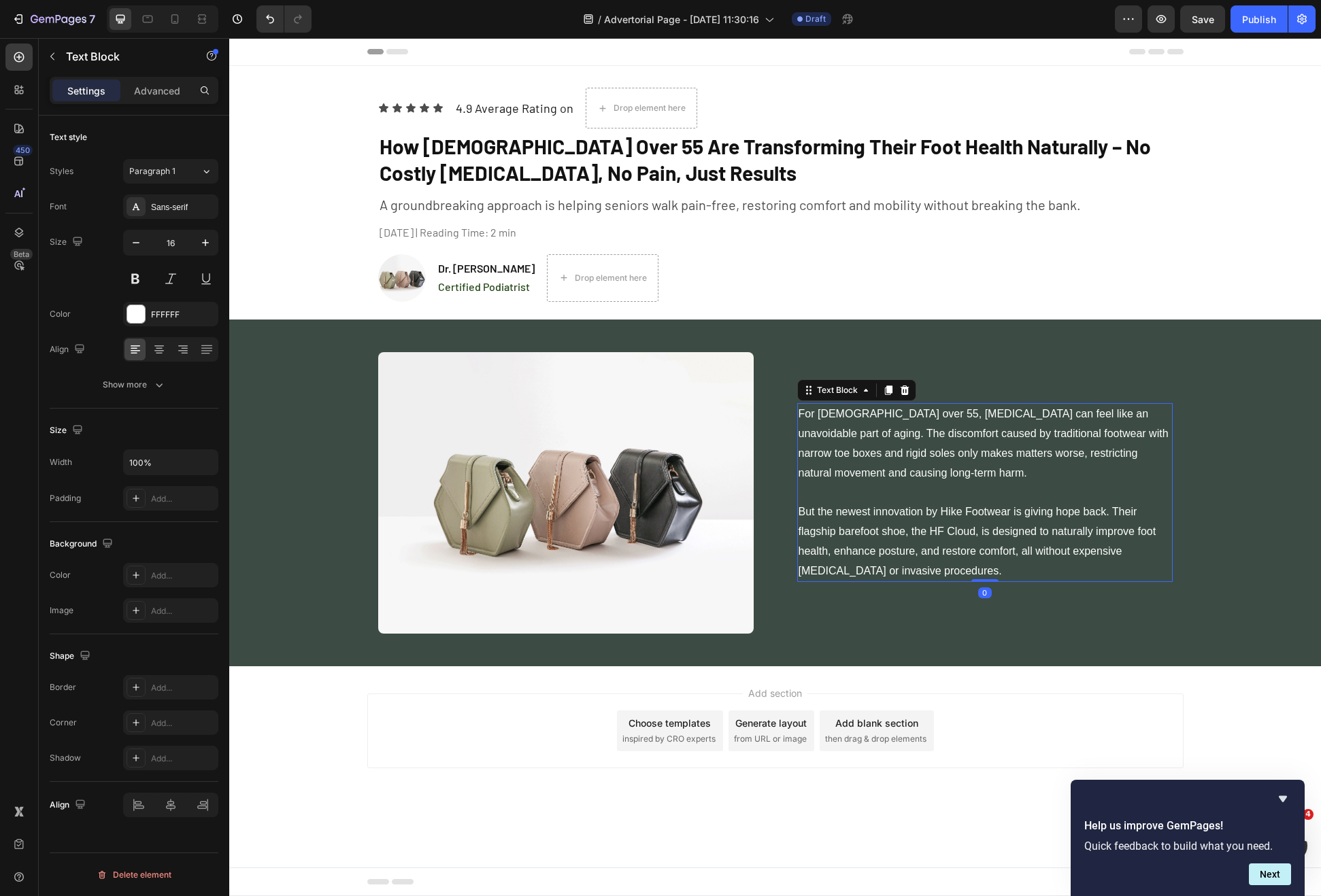
scroll to position [0, 0]
click at [1098, 603] on div "For Americans over 55, foot pain can feel like an unavoidable part of aging. Th…" at bounding box center [985, 493] width 376 height 281
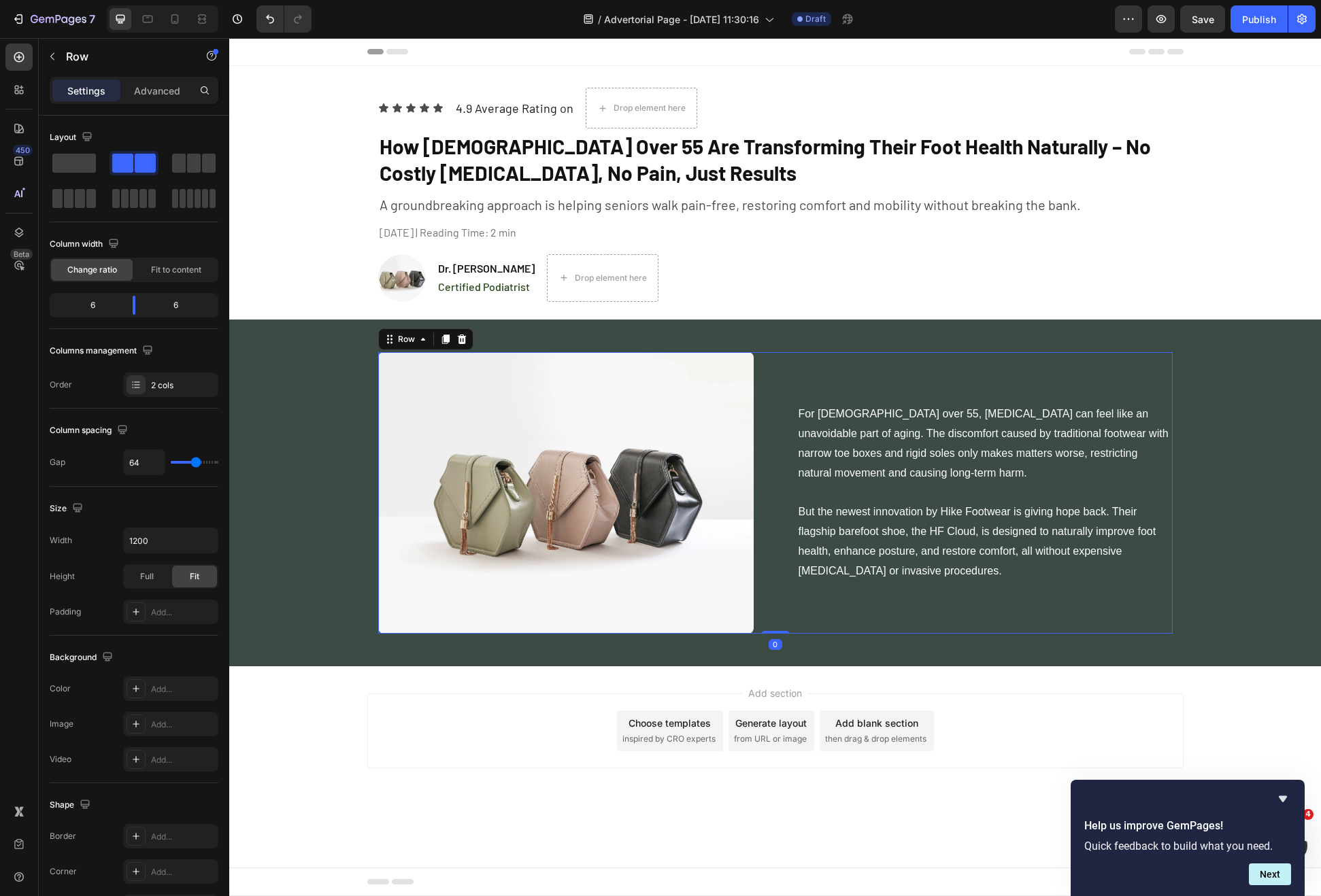
click at [1021, 507] on p "For Americans over 55, foot pain can feel like an unavoidable part of aging. Th…" at bounding box center [984, 493] width 373 height 176
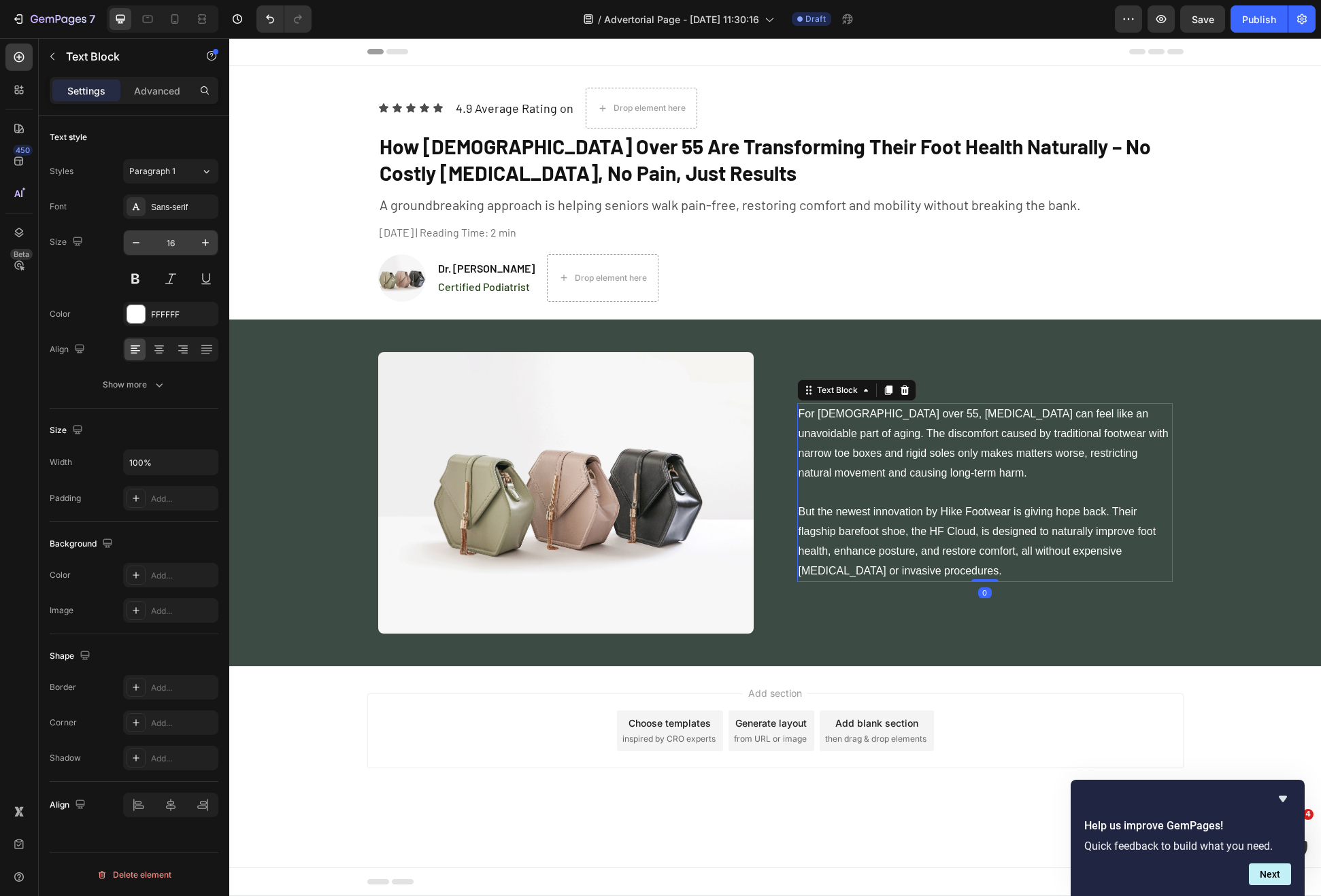
click at [161, 238] on input "16" at bounding box center [170, 242] width 45 height 24
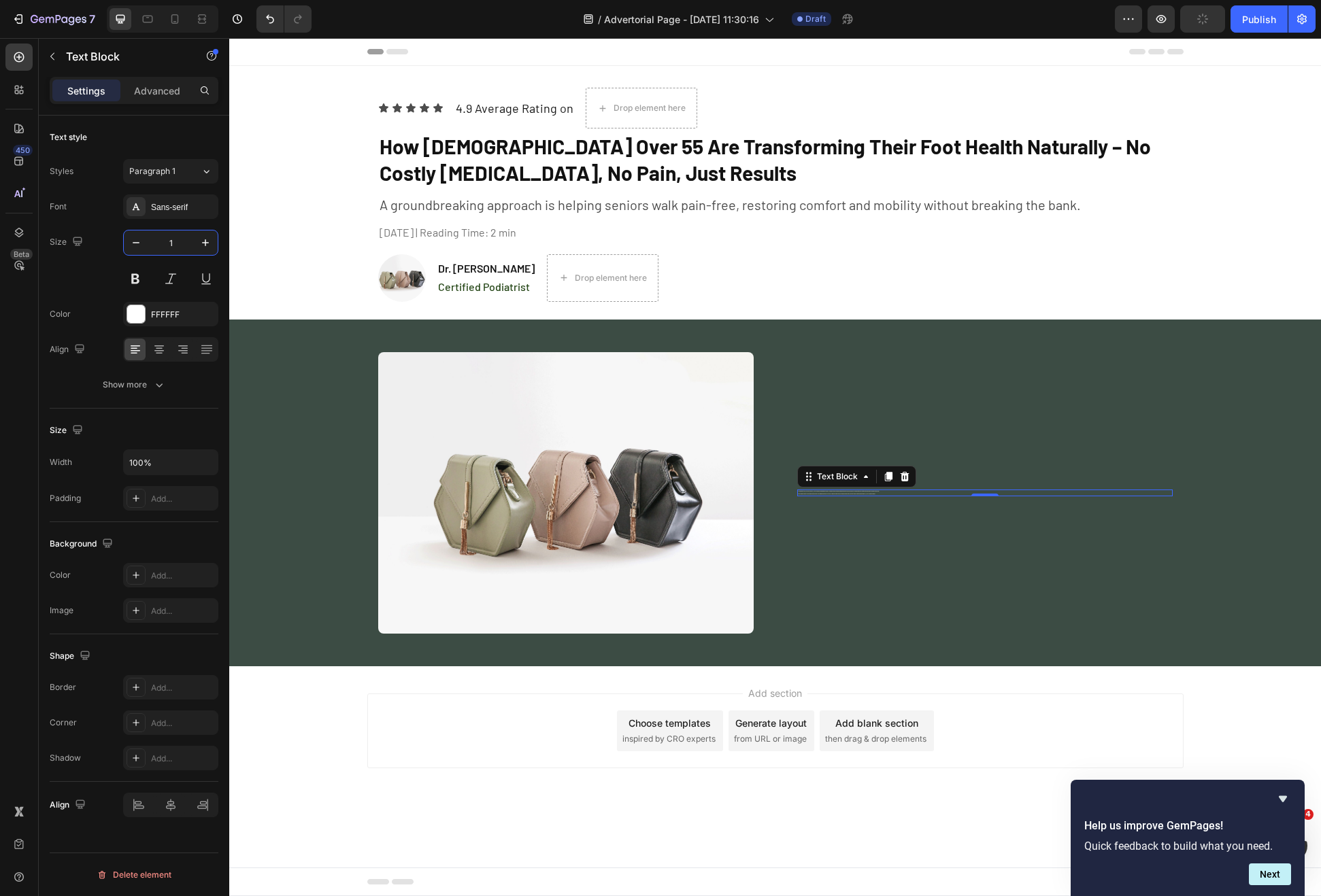
type input "18"
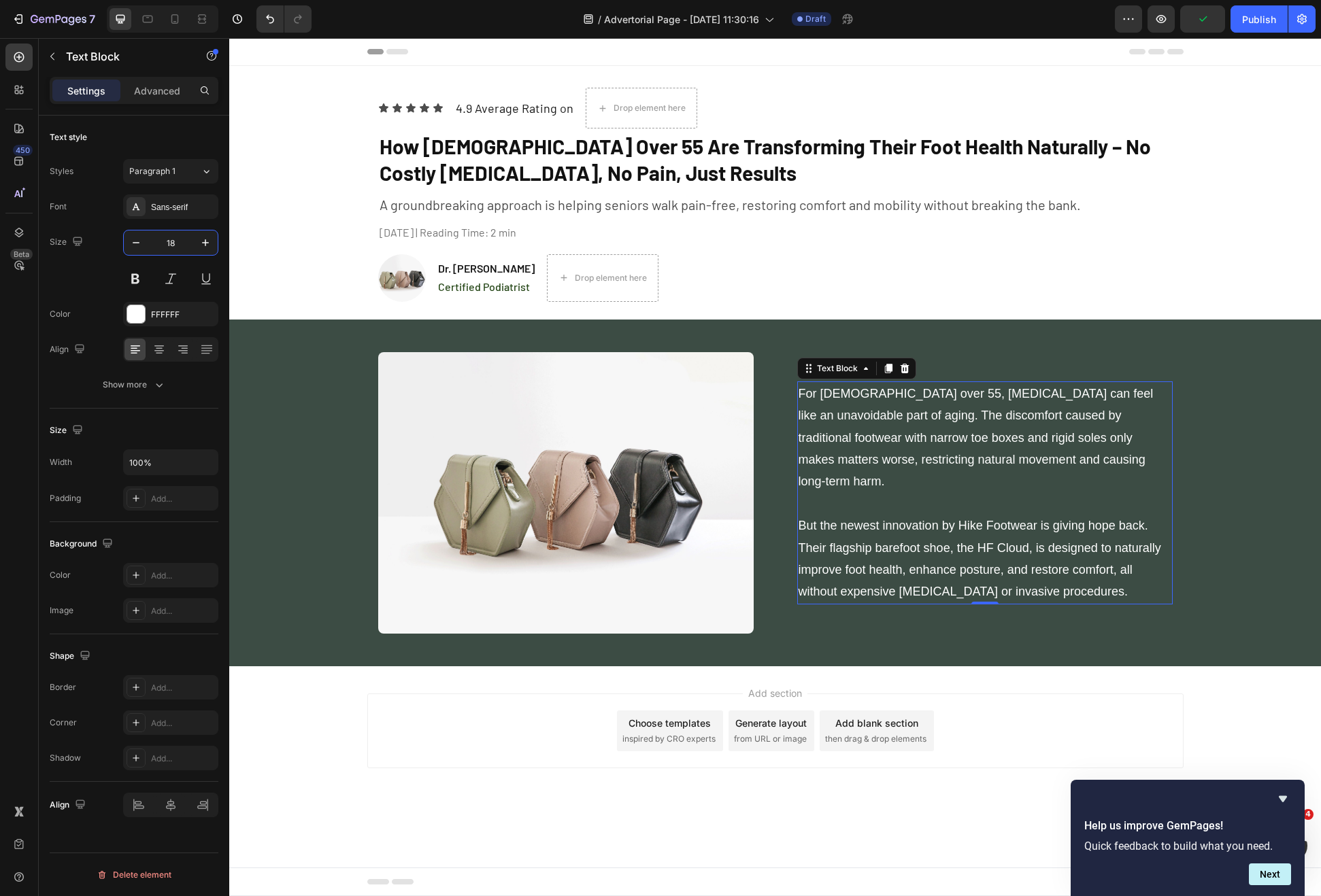
click at [1203, 633] on div "Image For Americans over 55, foot pain can feel like an unavoidable part of agi…" at bounding box center [775, 493] width 1092 height 303
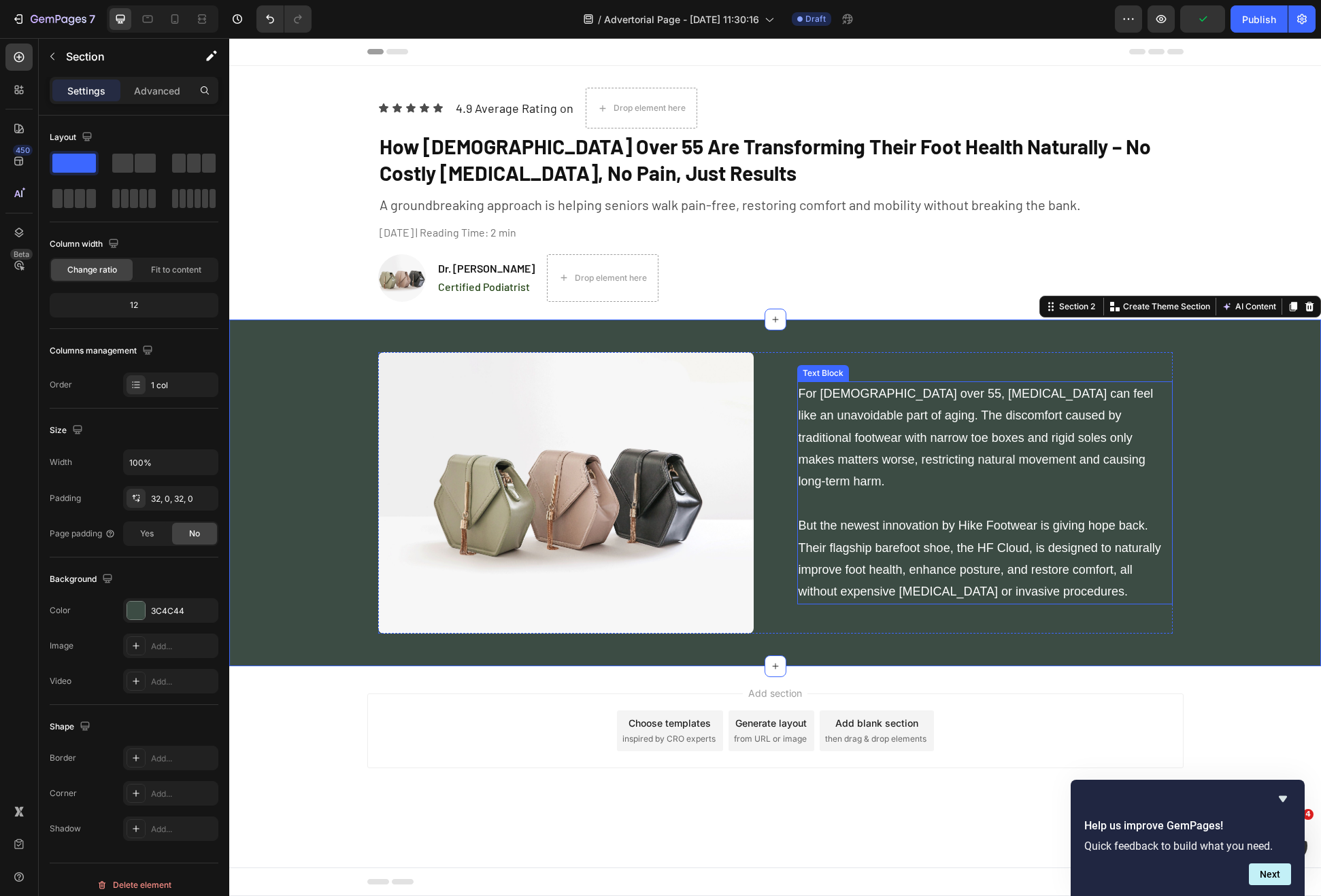
click at [1080, 557] on p "For Americans over 55, foot pain can feel like an unavoidable part of aging. Th…" at bounding box center [984, 493] width 373 height 220
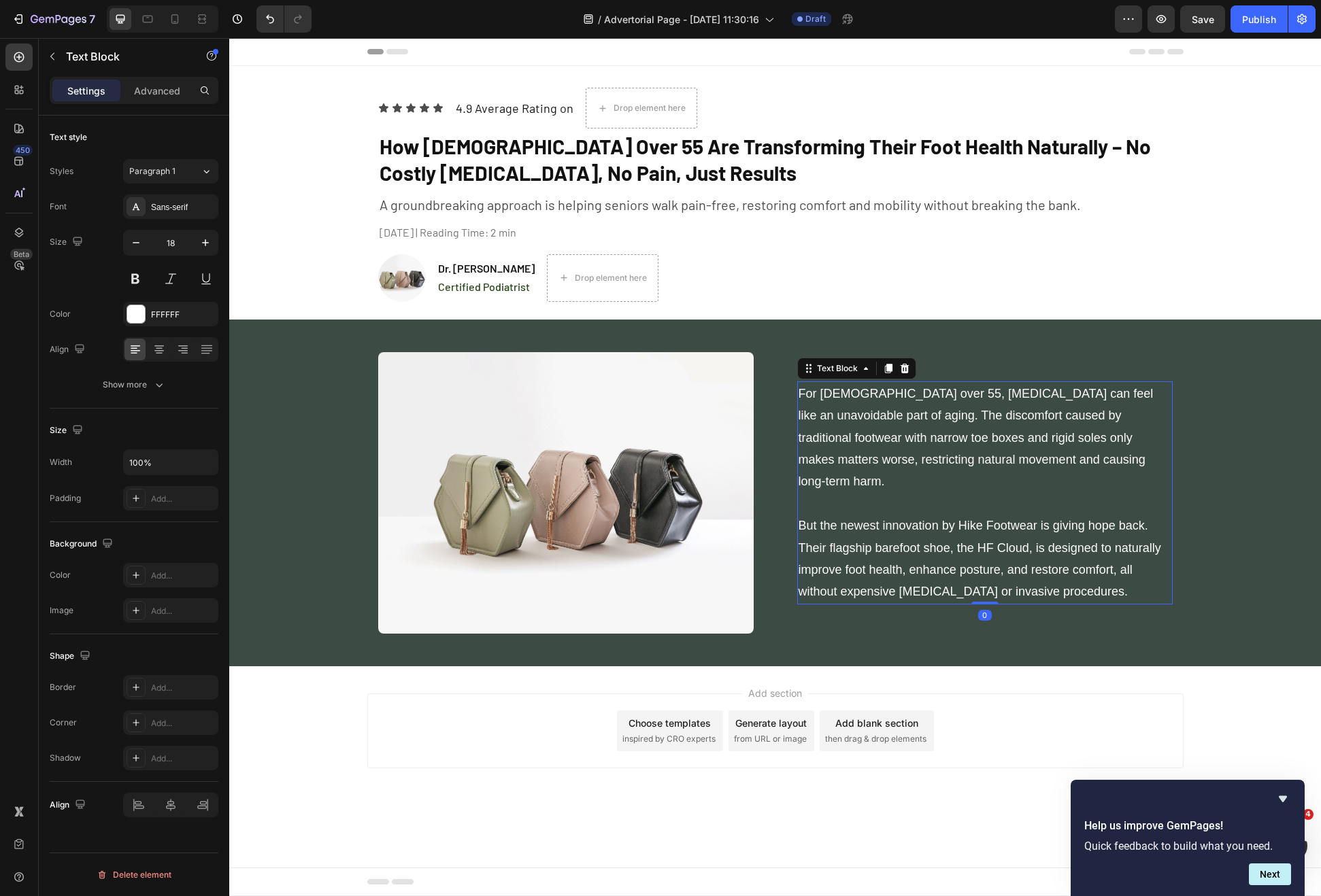
click at [159, 369] on div "Font Sans-serif Size 18 Color FFFFFF Align Show more" at bounding box center [134, 295] width 168 height 203
click at [159, 381] on icon "button" at bounding box center [159, 385] width 14 height 14
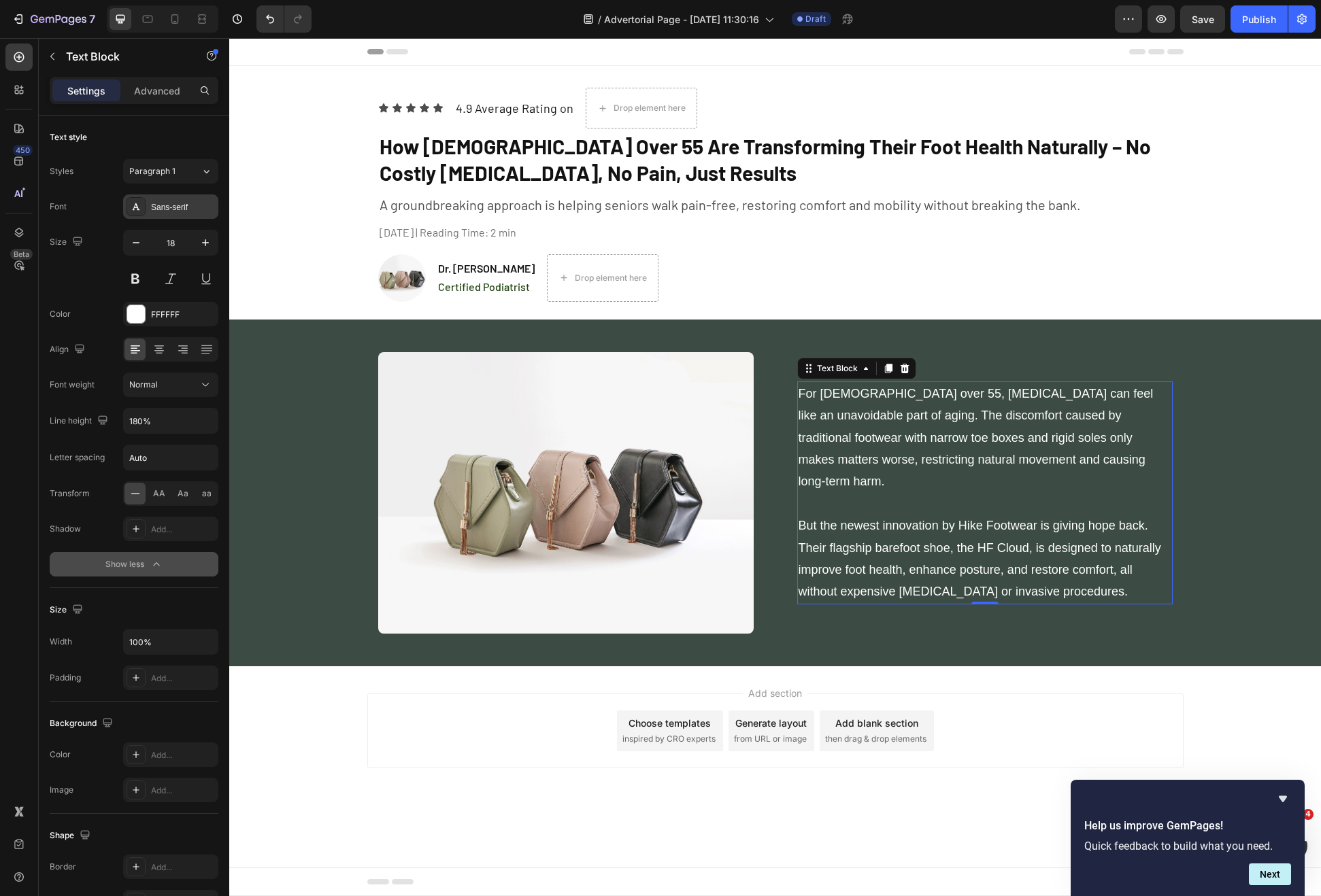
click at [171, 207] on div "Sans-serif" at bounding box center [182, 207] width 64 height 12
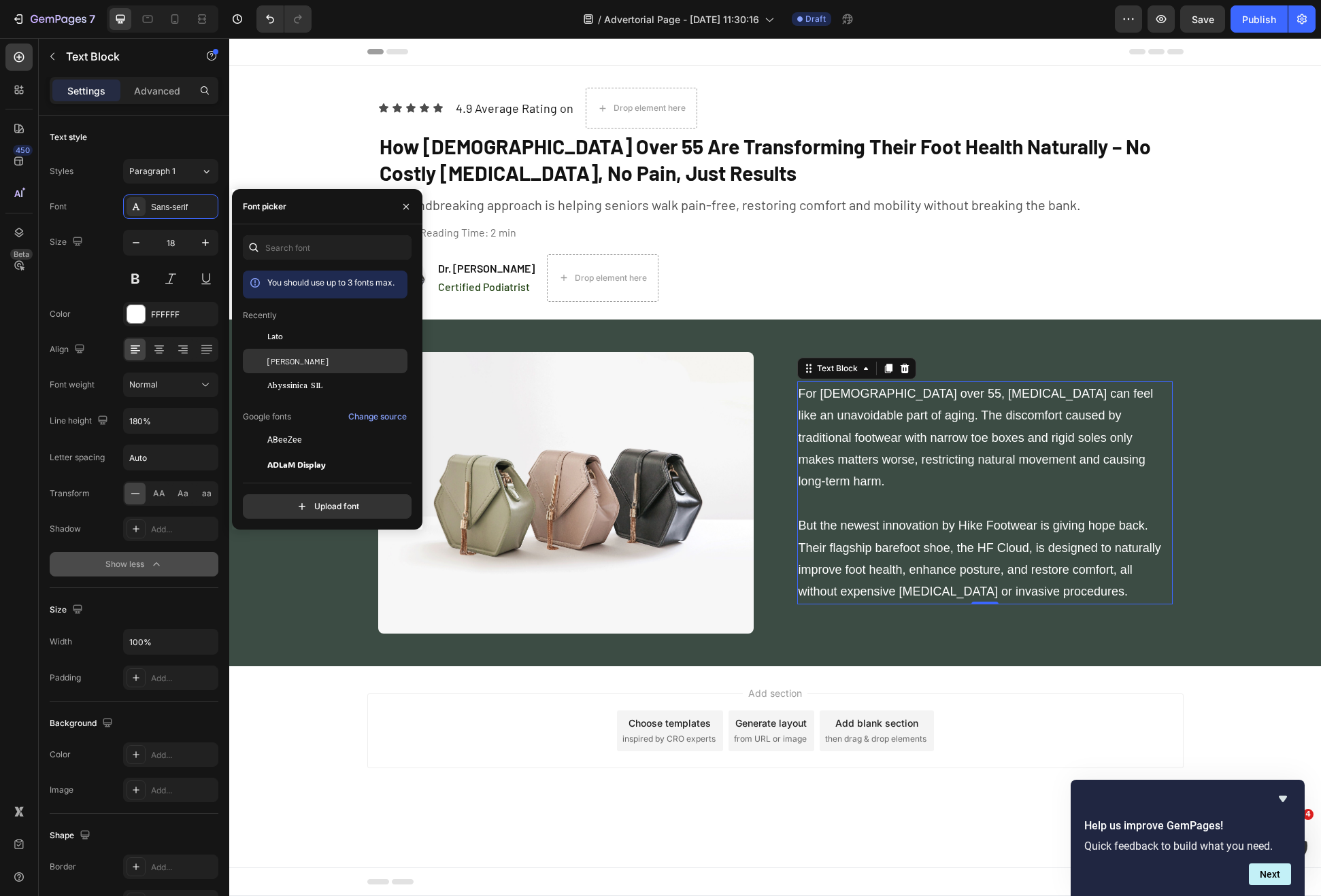
click at [304, 359] on div "[PERSON_NAME]" at bounding box center [336, 361] width 138 height 12
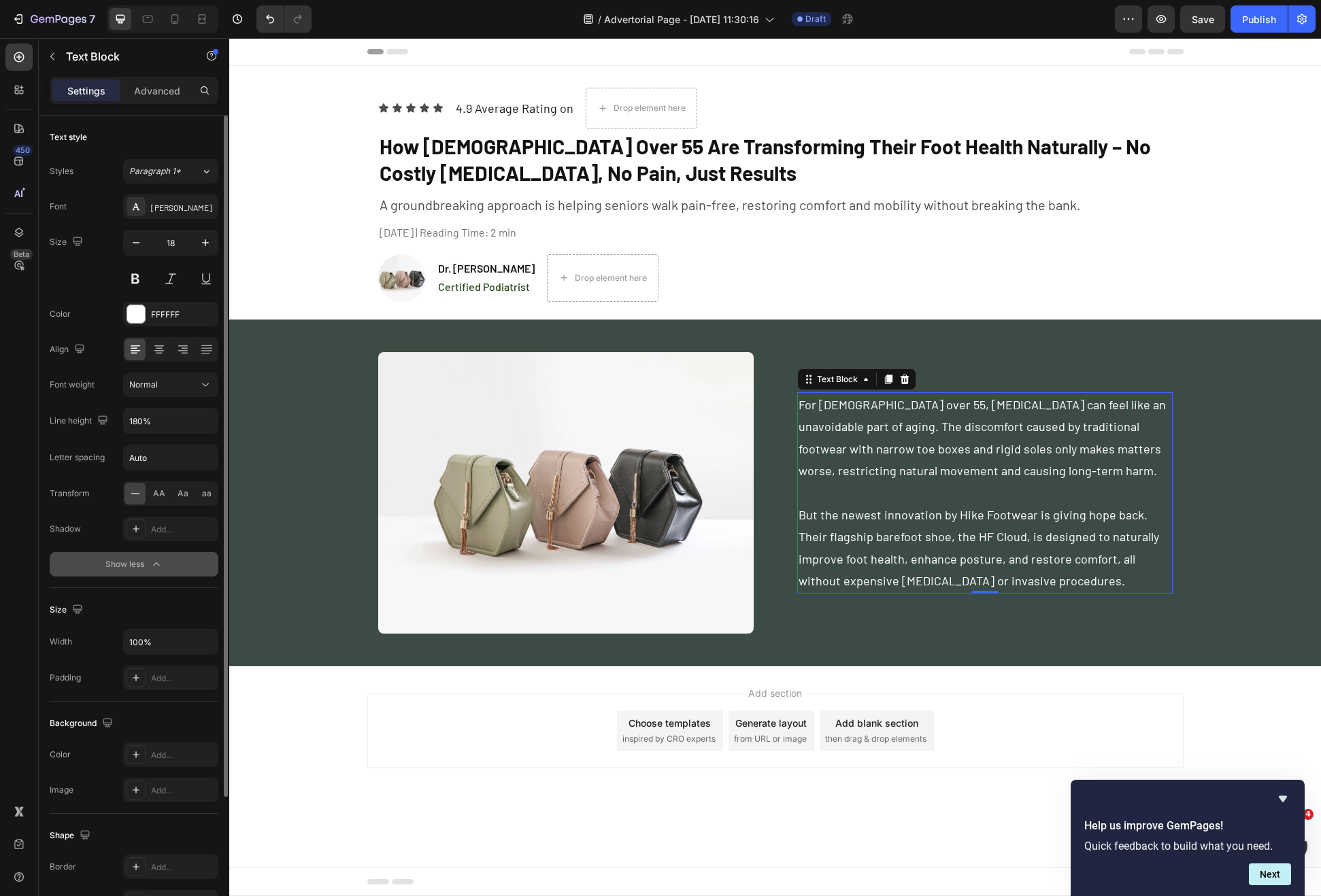
click at [63, 294] on div "Font Barlow Size 18 Color FFFFFF Align Font weight Normal Line height 180% Lett…" at bounding box center [134, 385] width 168 height 382
click at [150, 374] on button "Normal" at bounding box center [170, 385] width 95 height 24
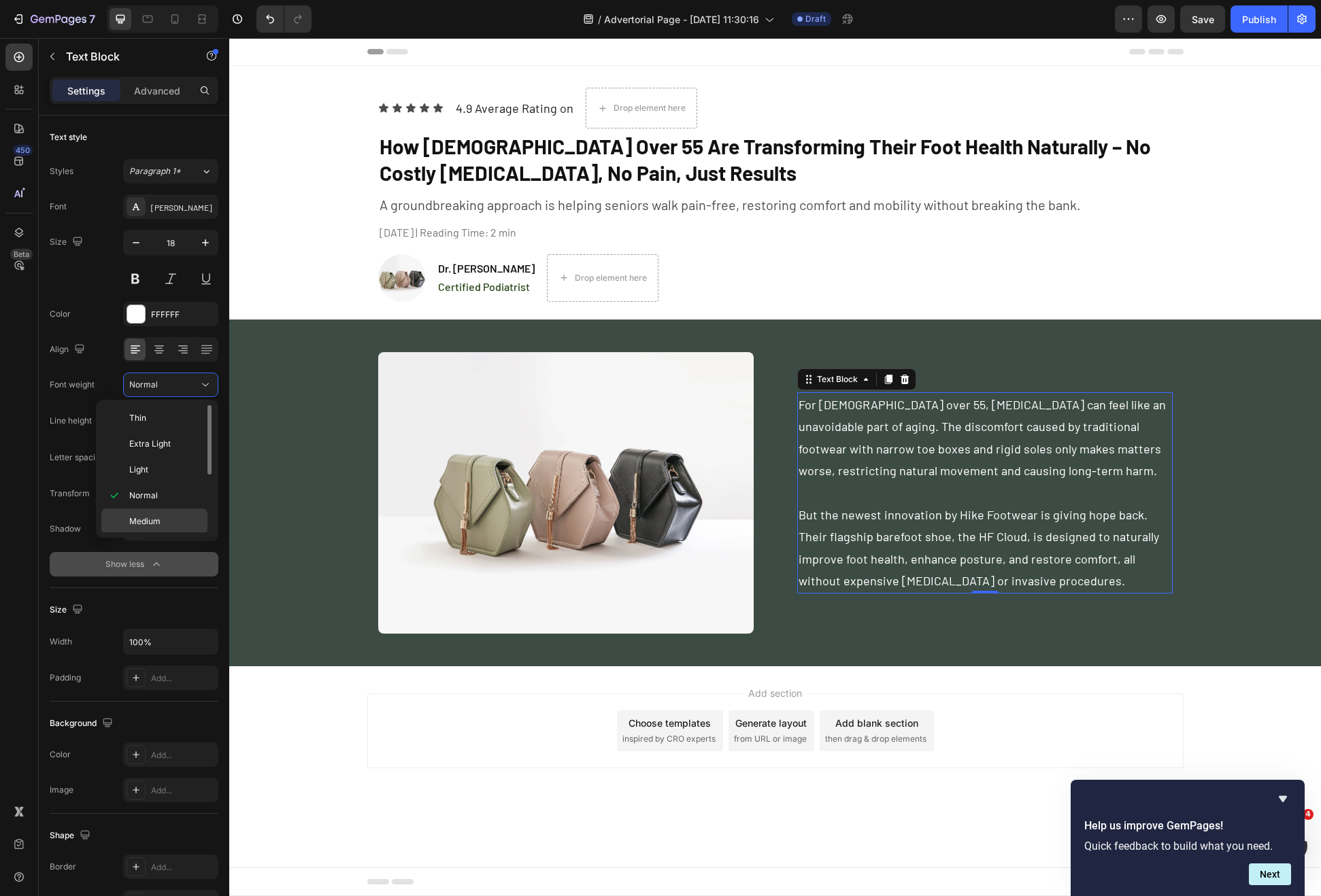
click at [151, 518] on span "Medium" at bounding box center [145, 521] width 31 height 12
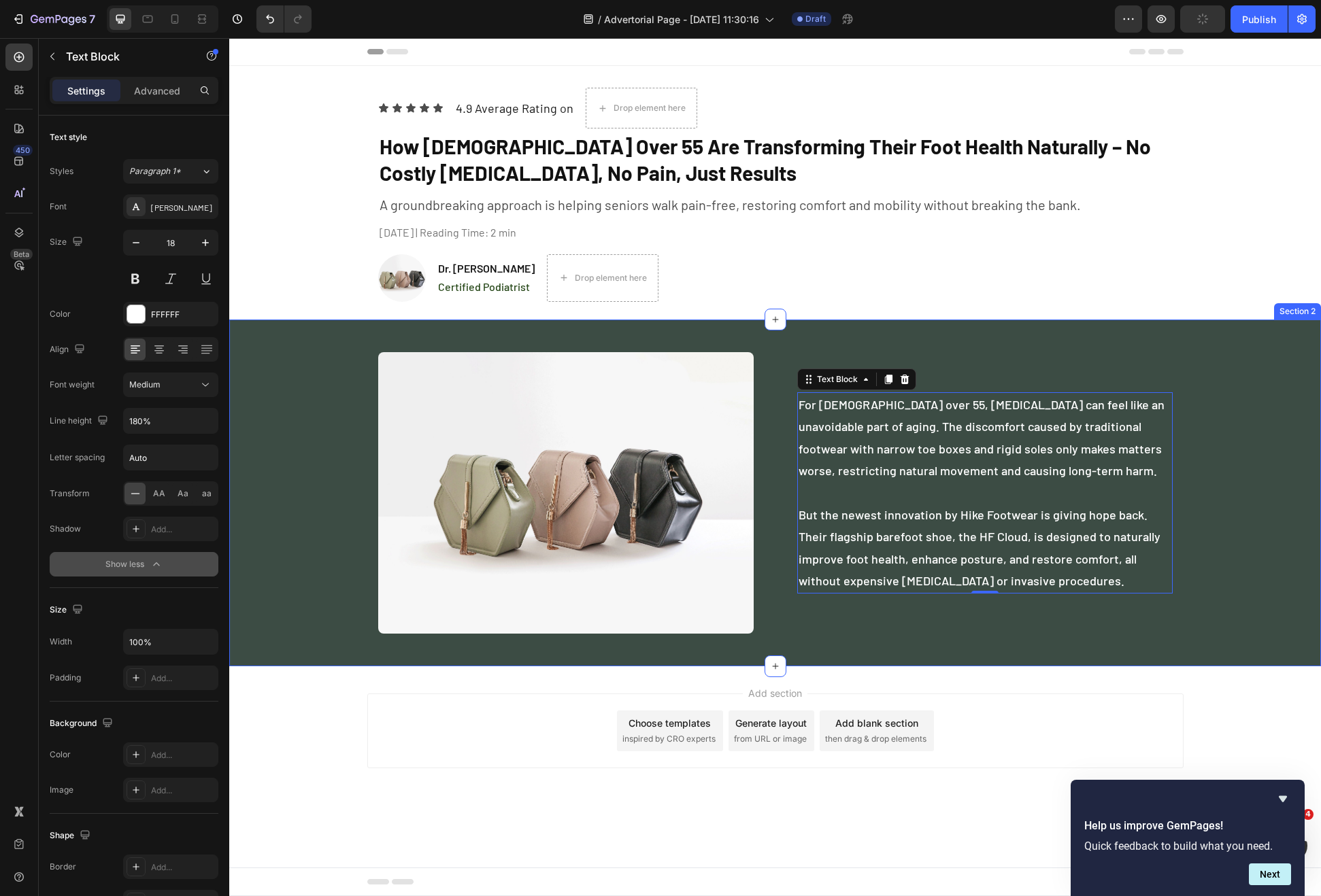
click at [1215, 548] on div "Image For Americans over 55, foot pain can feel like an unavoidable part of agi…" at bounding box center [775, 493] width 1092 height 303
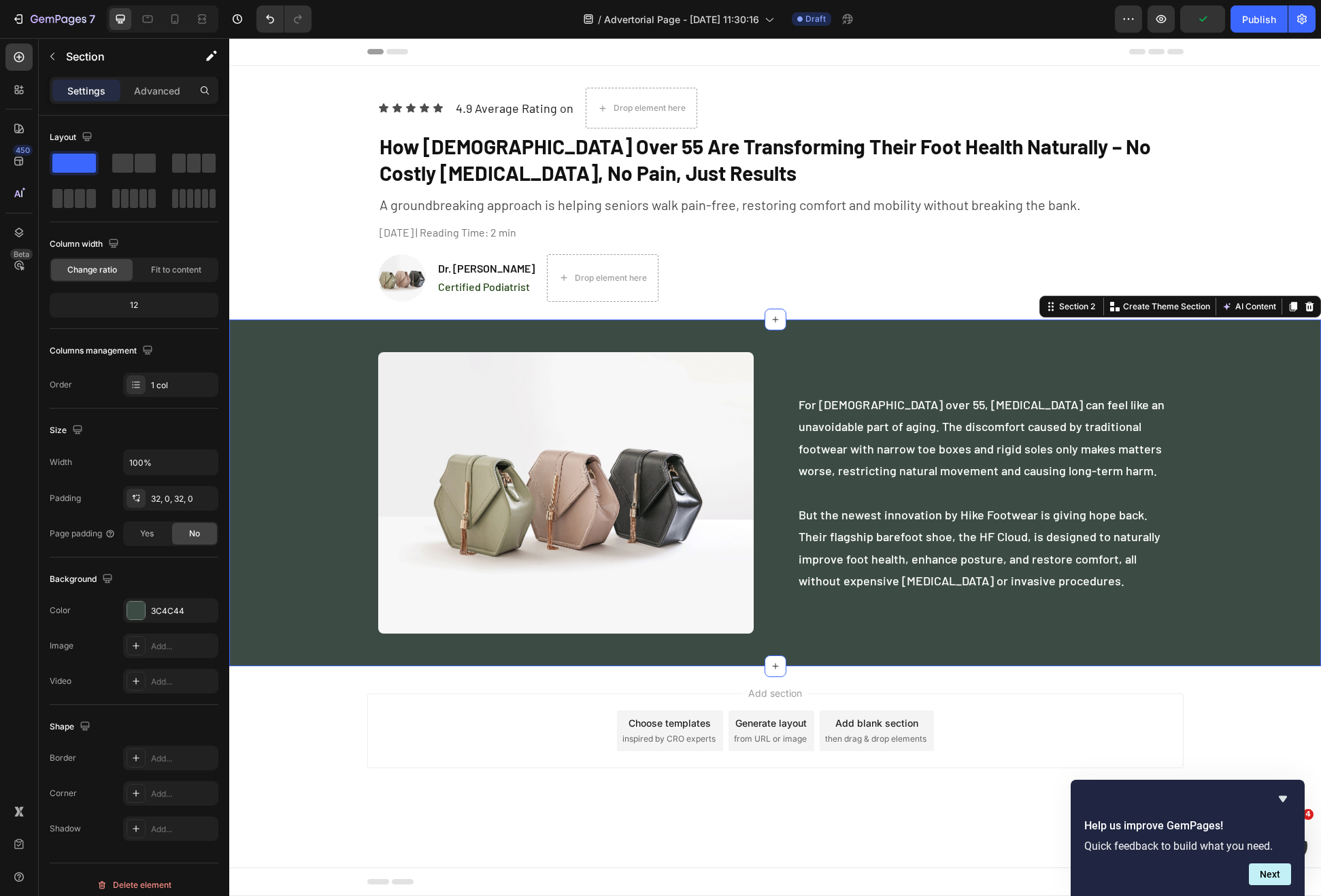
click at [1256, 582] on div "Image For Americans over 55, foot pain can feel like an unavoidable part of agi…" at bounding box center [775, 493] width 1092 height 303
click at [1093, 496] on p "For Americans over 55, foot pain can feel like an unavoidable part of aging. Th…" at bounding box center [984, 493] width 373 height 199
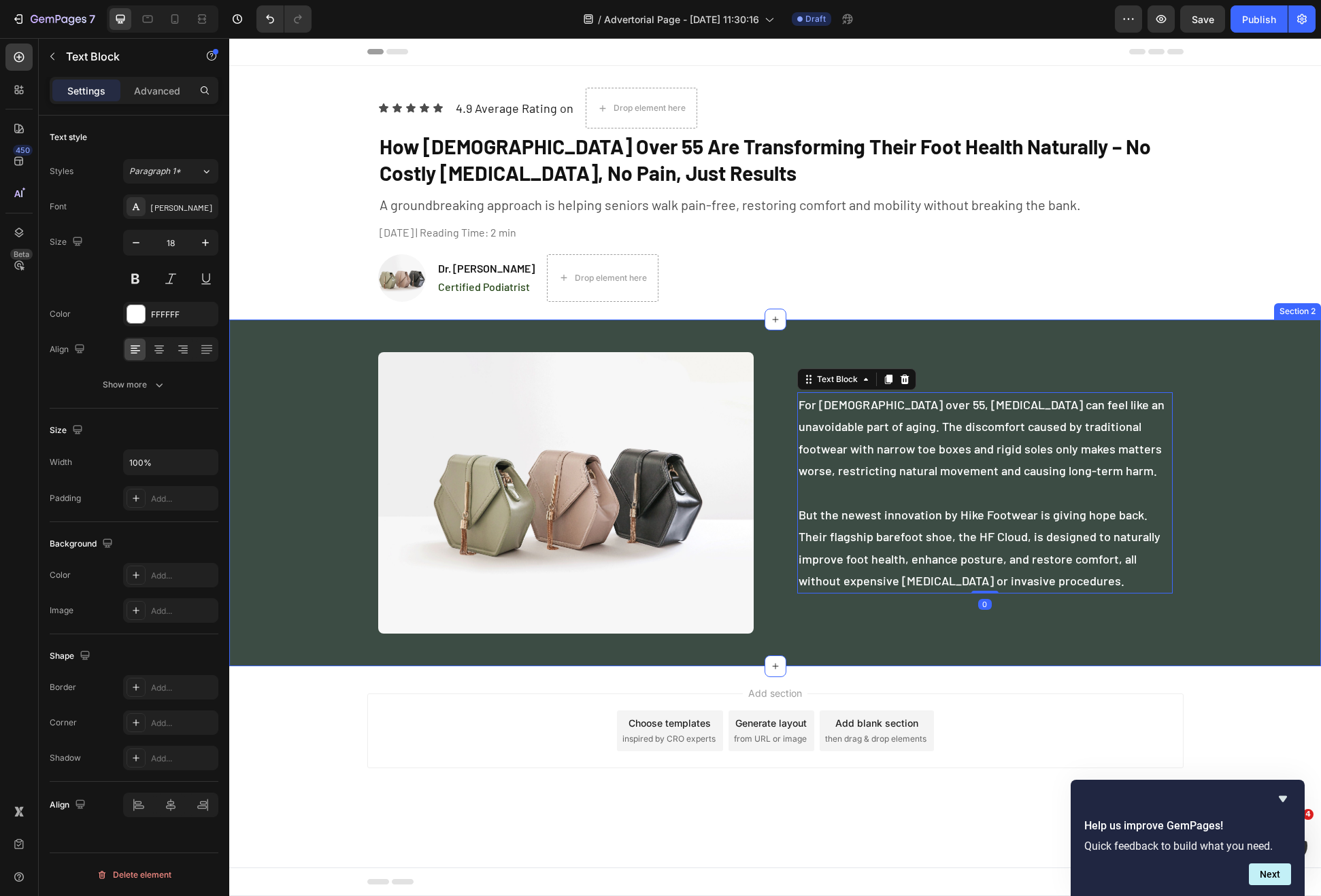
click at [1273, 510] on div "Image For Americans over 55, foot pain can feel like an unavoidable part of agi…" at bounding box center [775, 493] width 1092 height 303
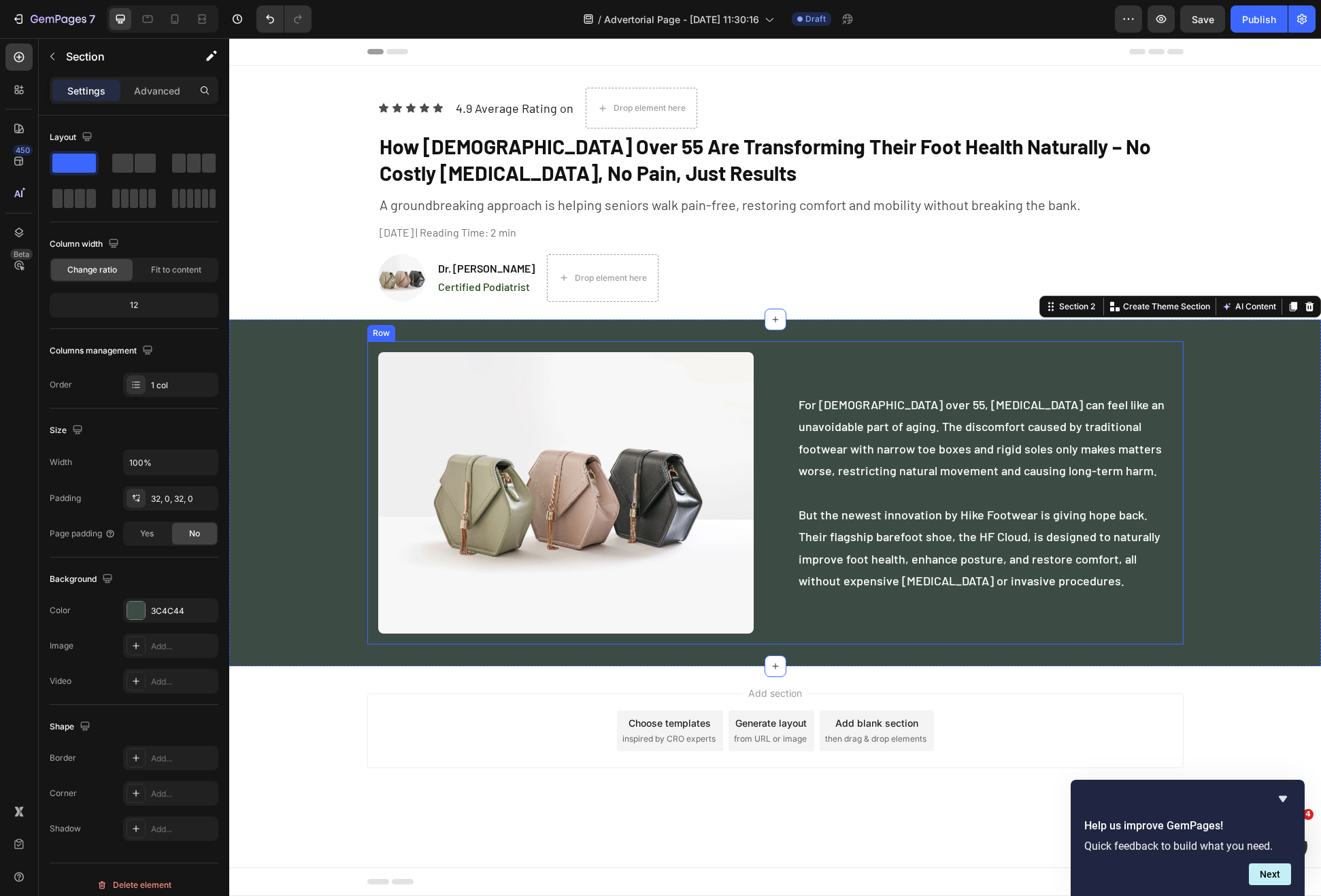
click at [755, 636] on div "Image For Americans over 55, foot pain can feel like an unavoidable part of agi…" at bounding box center [775, 493] width 816 height 303
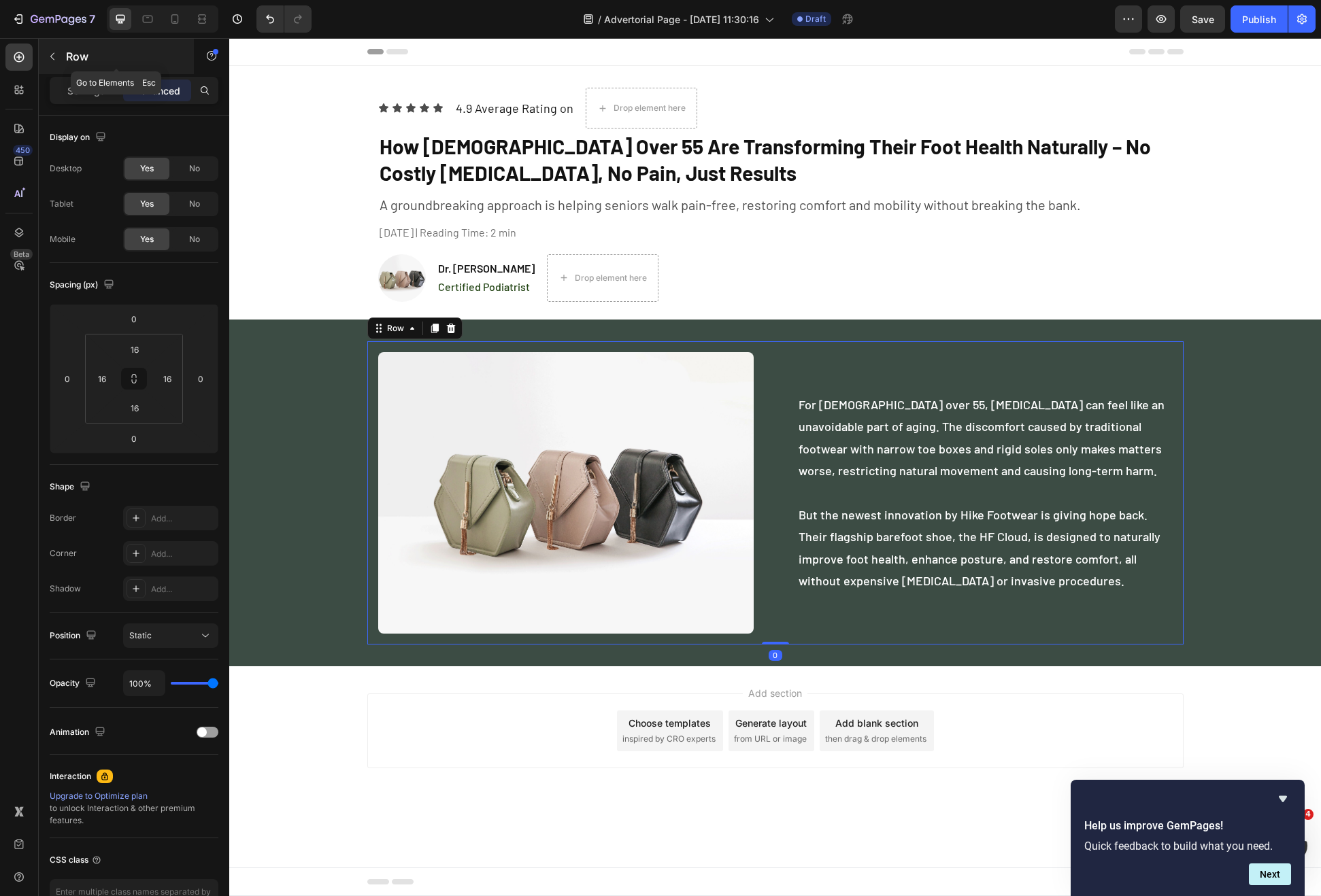
click at [50, 67] on button "button" at bounding box center [53, 56] width 22 height 22
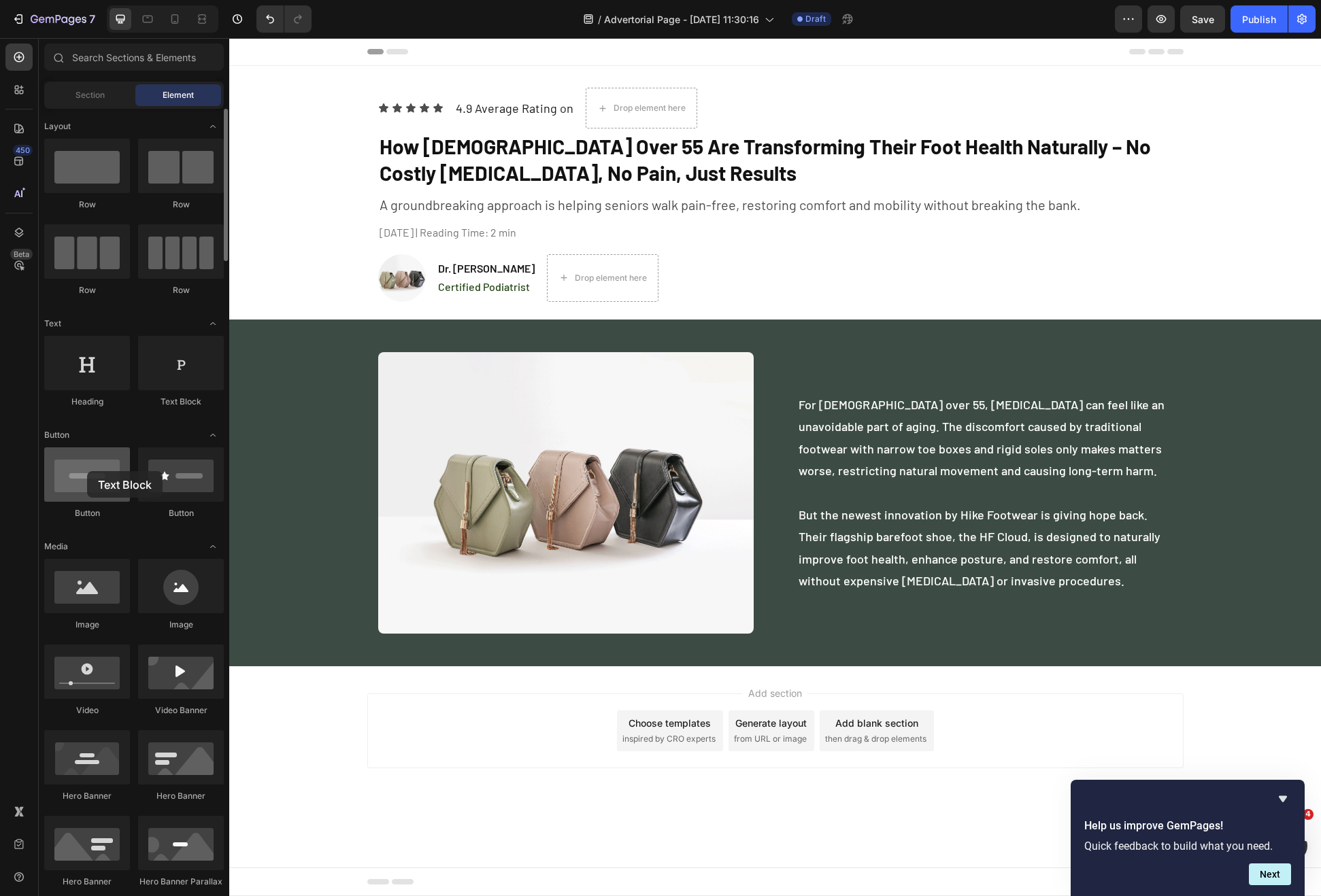
drag, startPoint x: 168, startPoint y: 374, endPoint x: 87, endPoint y: 471, distance: 126.4
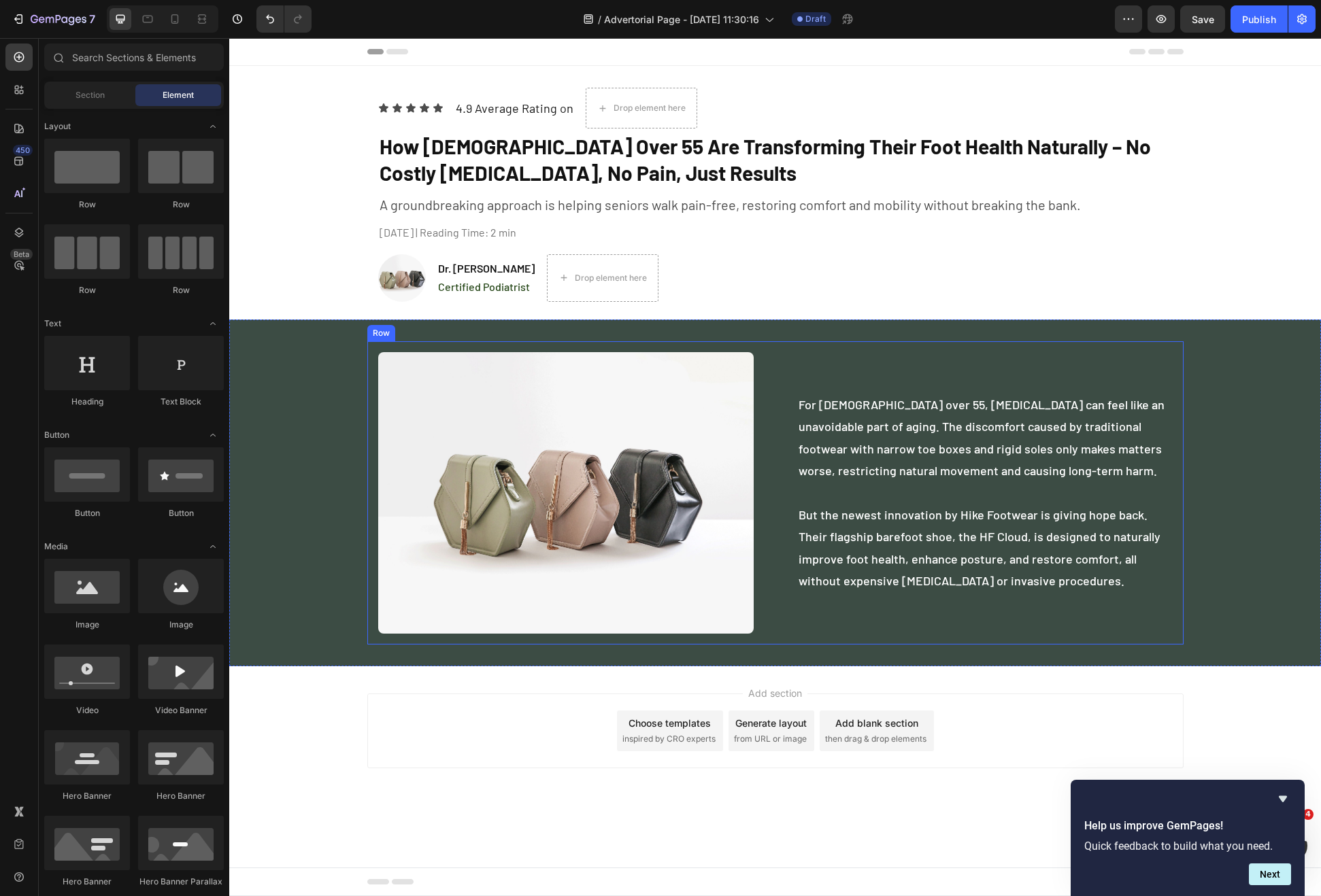
click at [765, 642] on div "Image For Americans over 55, foot pain can feel like an unavoidable part of agi…" at bounding box center [775, 493] width 816 height 303
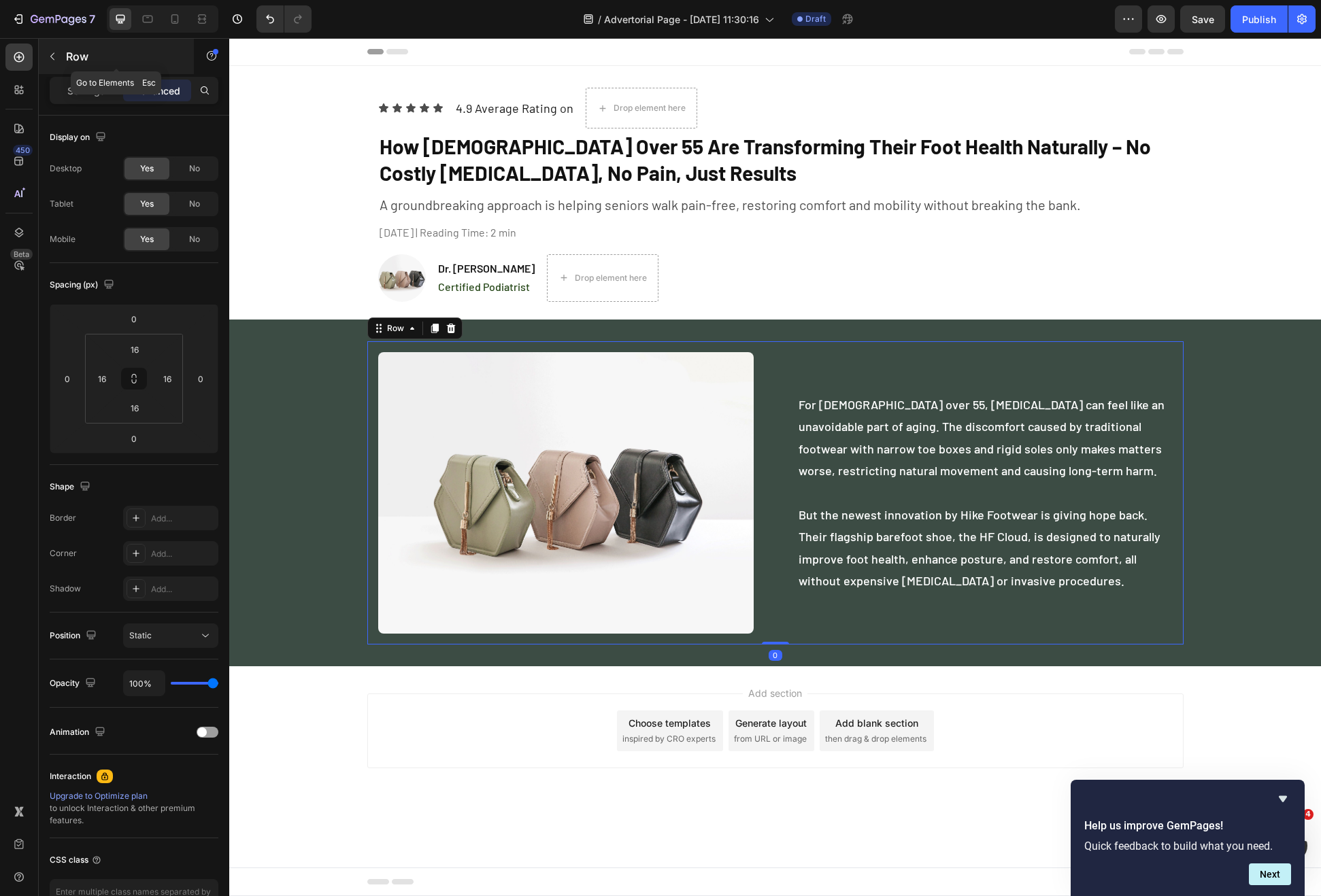
click at [60, 55] on button "button" at bounding box center [53, 56] width 22 height 22
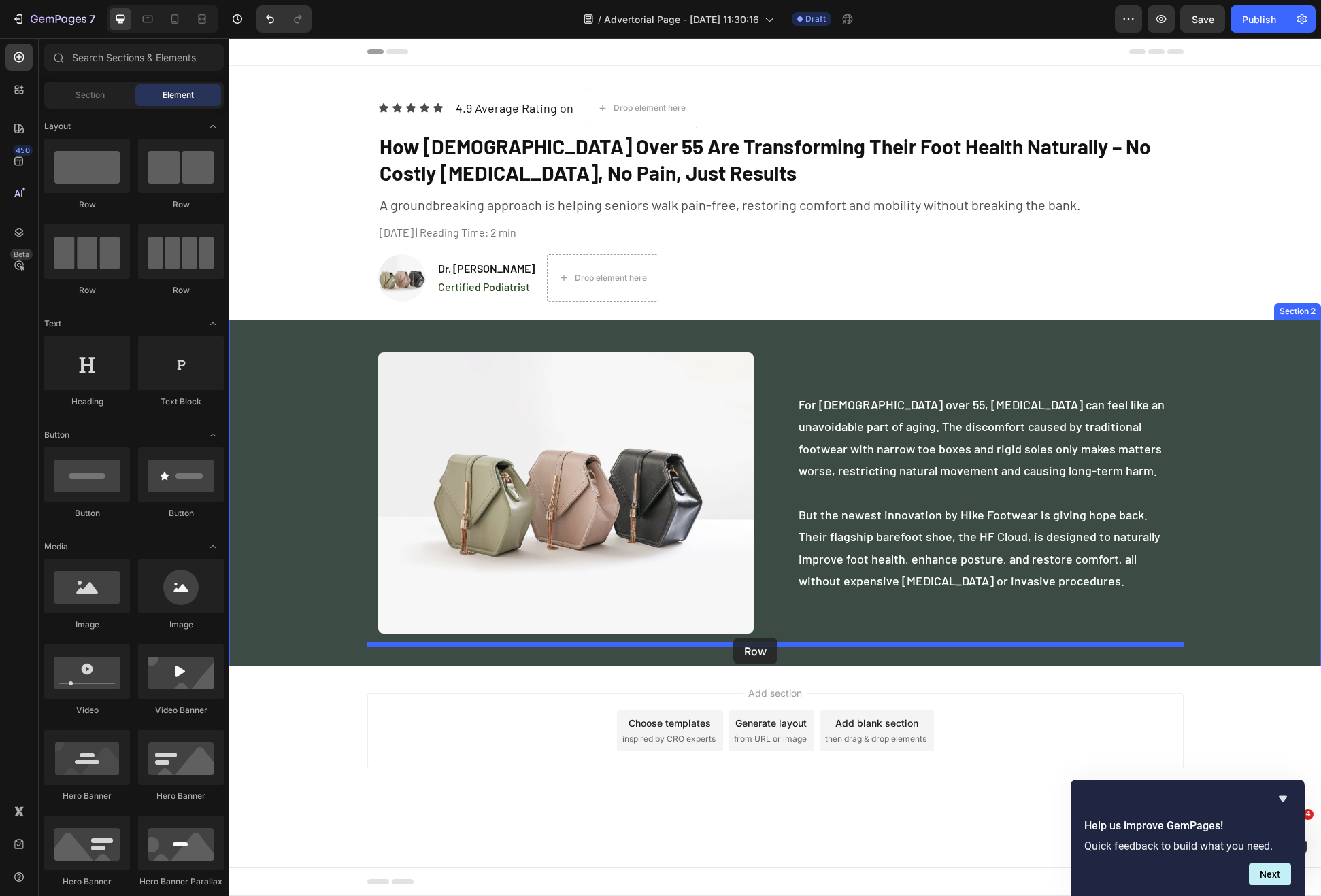
drag, startPoint x: 340, startPoint y: 235, endPoint x: 734, endPoint y: 638, distance: 563.6
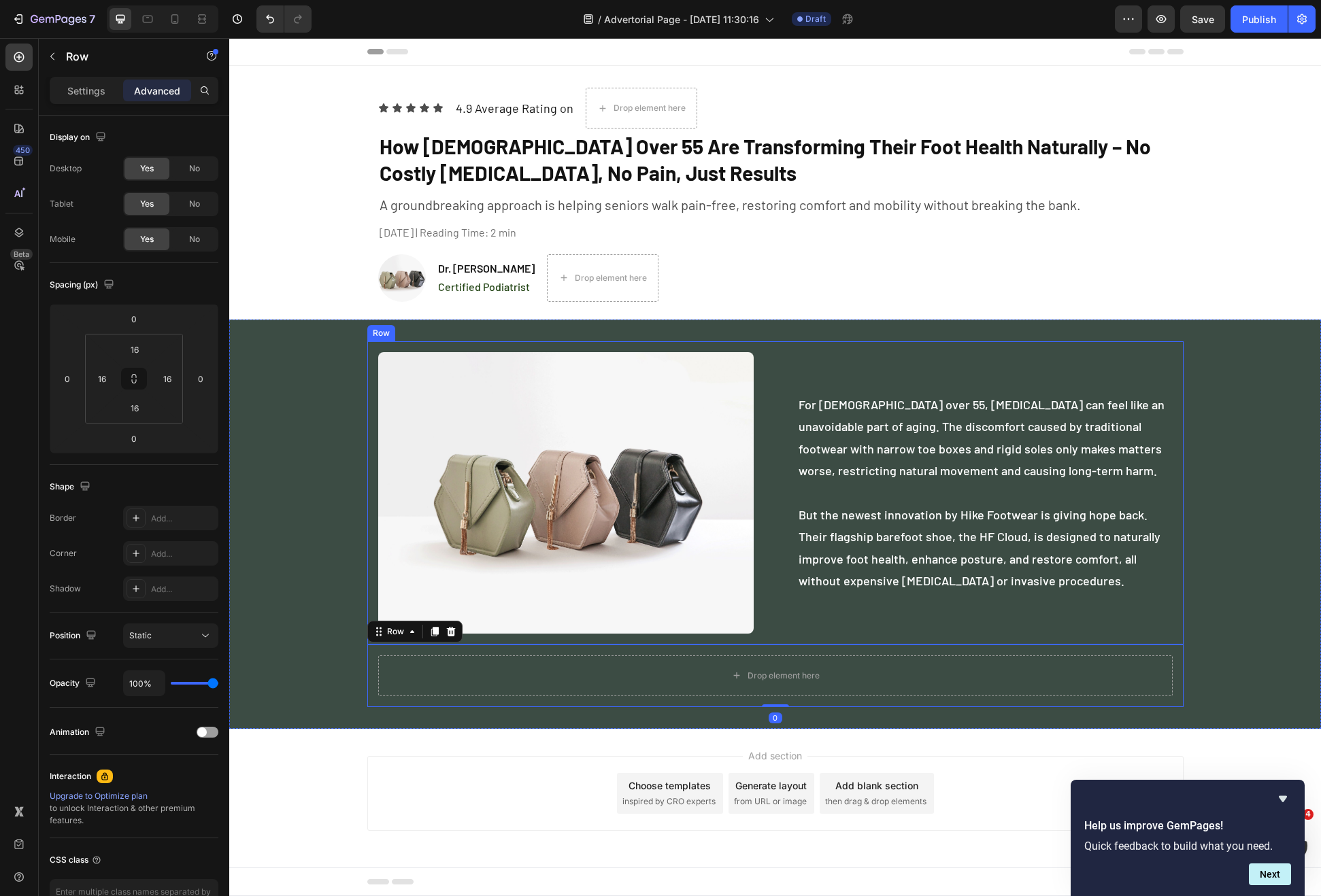
click at [371, 610] on div "Image For Americans over 55, foot pain can feel like an unavoidable part of agi…" at bounding box center [775, 493] width 816 height 303
click at [672, 669] on div "Drop element here" at bounding box center [775, 676] width 795 height 41
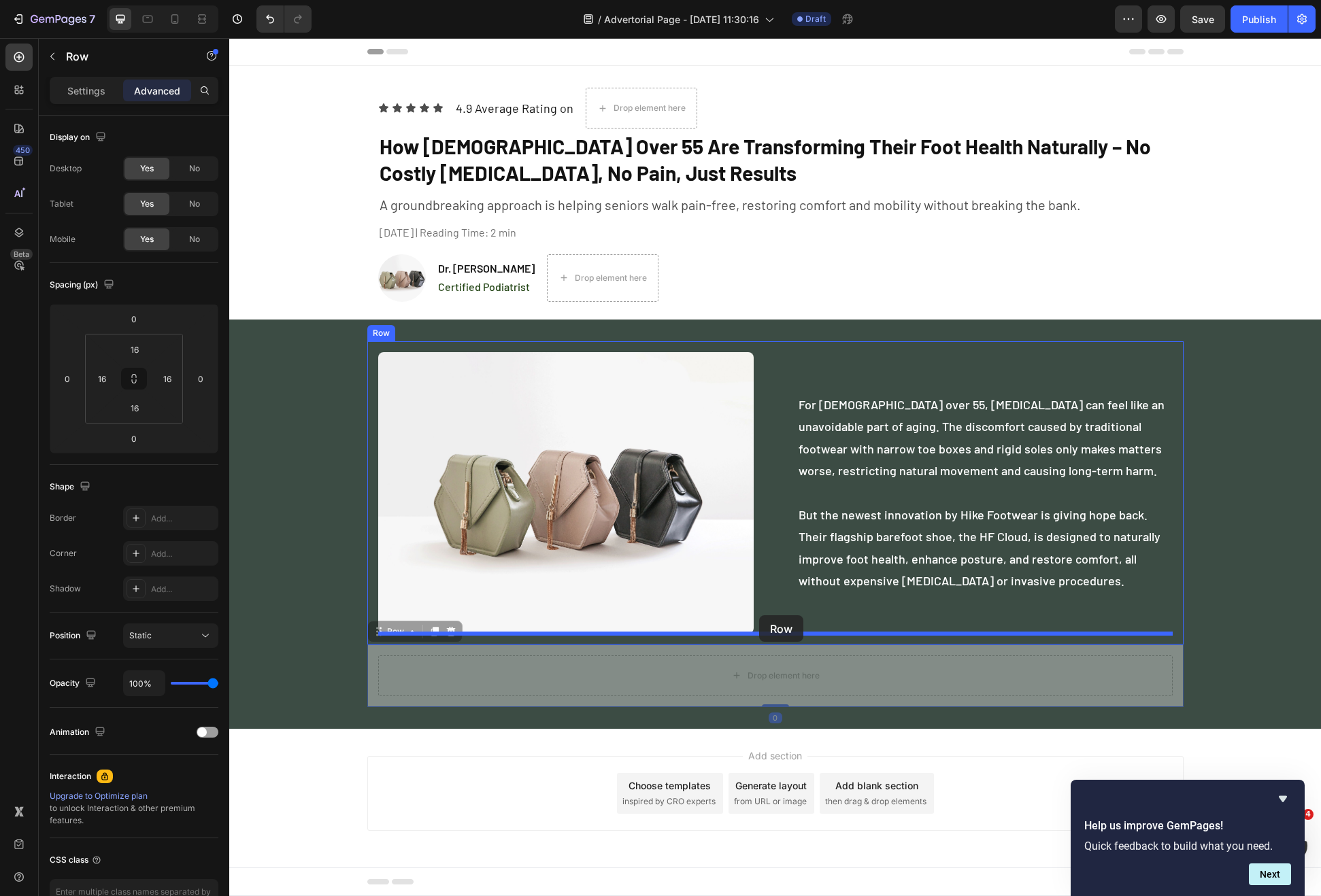
drag, startPoint x: 383, startPoint y: 631, endPoint x: 759, endPoint y: 615, distance: 376.3
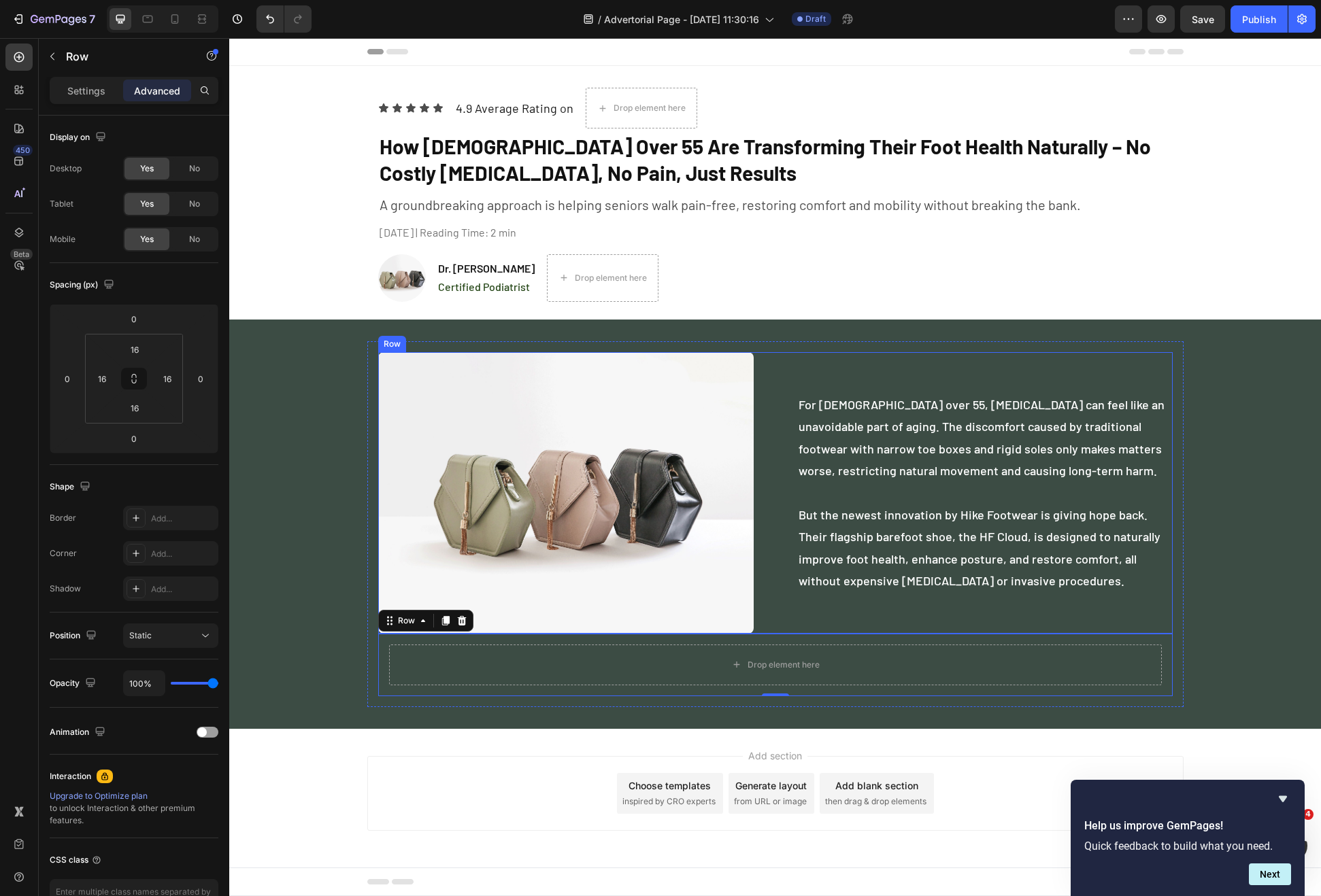
click at [772, 621] on div "Image For Americans over 55, foot pain can feel like an unavoidable part of agi…" at bounding box center [775, 493] width 795 height 281
click at [676, 659] on div "Drop element here" at bounding box center [775, 665] width 772 height 41
click at [662, 661] on div "Drop element here" at bounding box center [775, 665] width 772 height 41
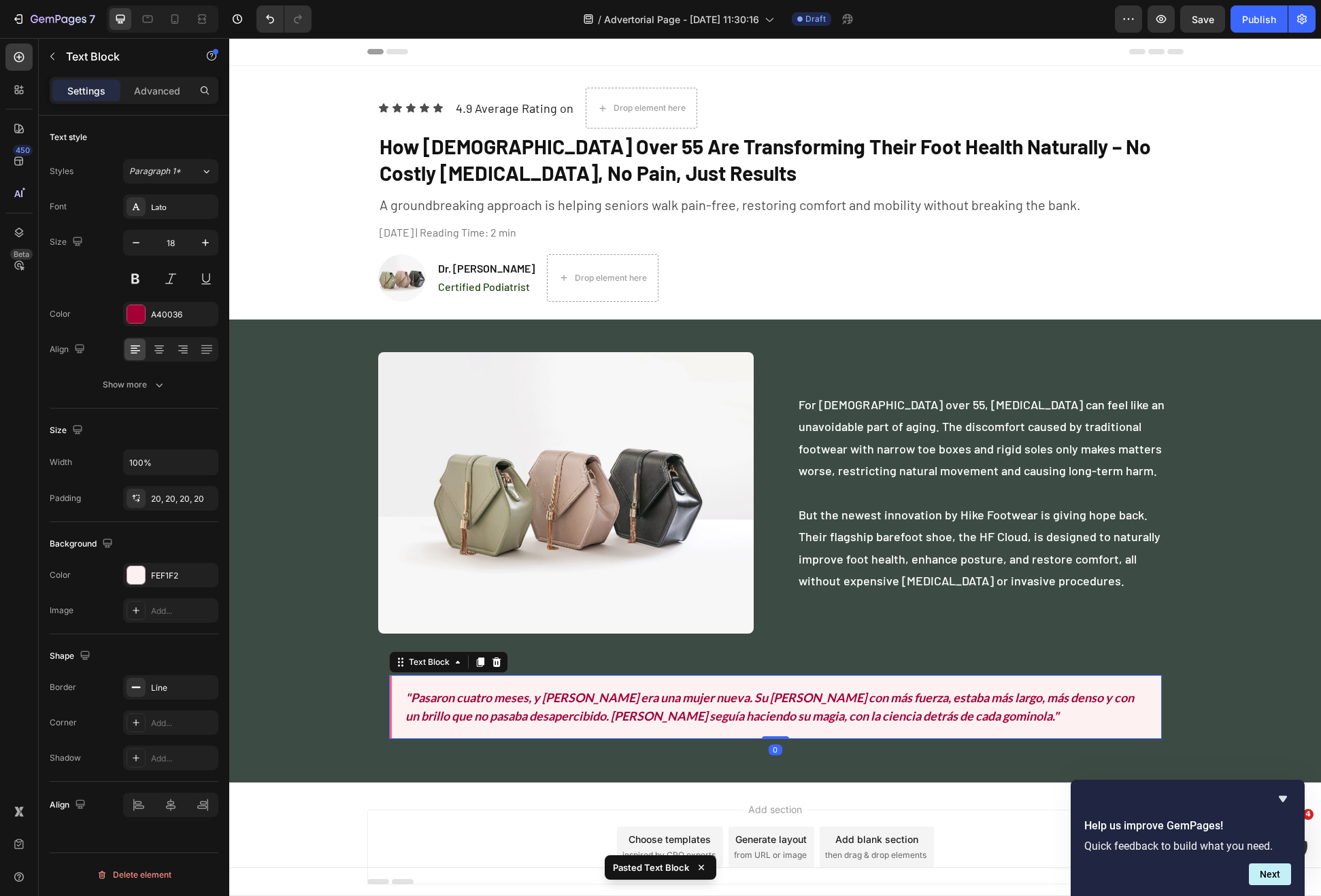
click at [513, 697] on icon ""Pasaron cuatro meses, y Ana era una mujer nueva. Su cabello crecía con más fue…" at bounding box center [770, 706] width 729 height 33
click at [512, 656] on div ""Pasaron cuatro meses, y Ana era una mujer nueva. Su cabello crecía con más fue…" at bounding box center [775, 692] width 772 height 94
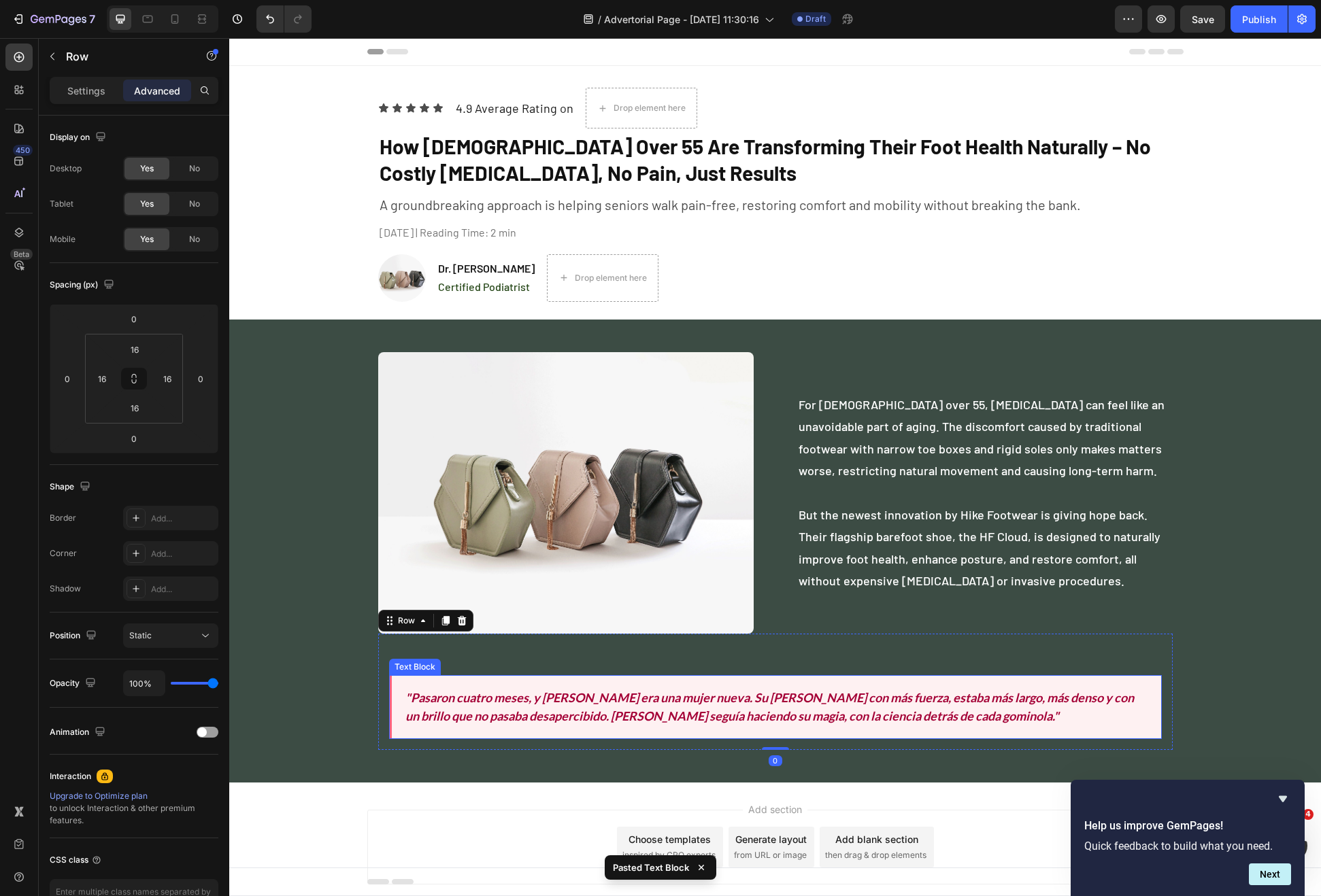
click at [496, 677] on div ""Pasaron cuatro meses, y Ana era una mujer nueva. Su cabello crecía con más fue…" at bounding box center [775, 706] width 772 height 64
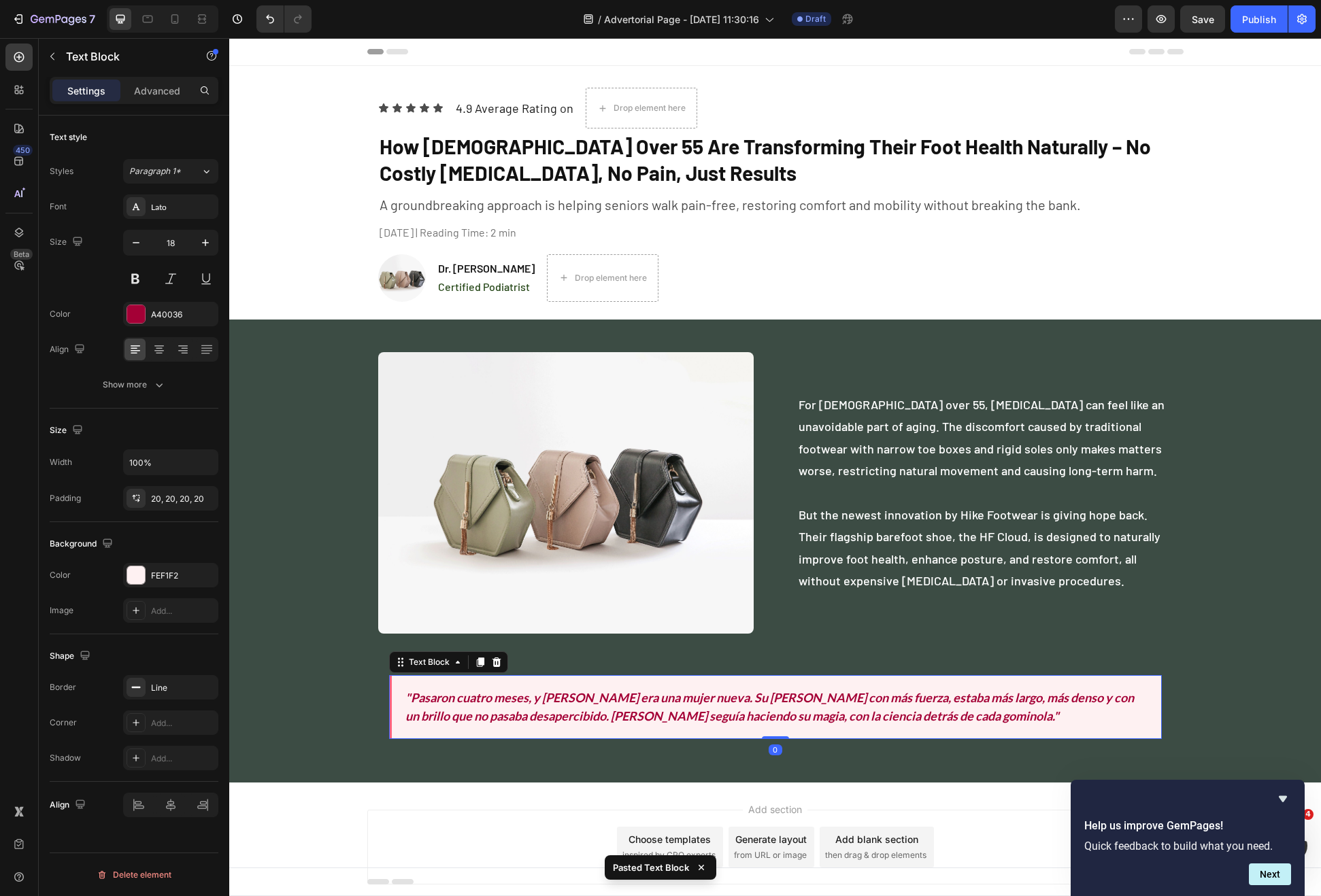
click at [149, 104] on div "Settings Advanced" at bounding box center [134, 96] width 191 height 39
click at [150, 100] on div "Advanced" at bounding box center [157, 91] width 68 height 22
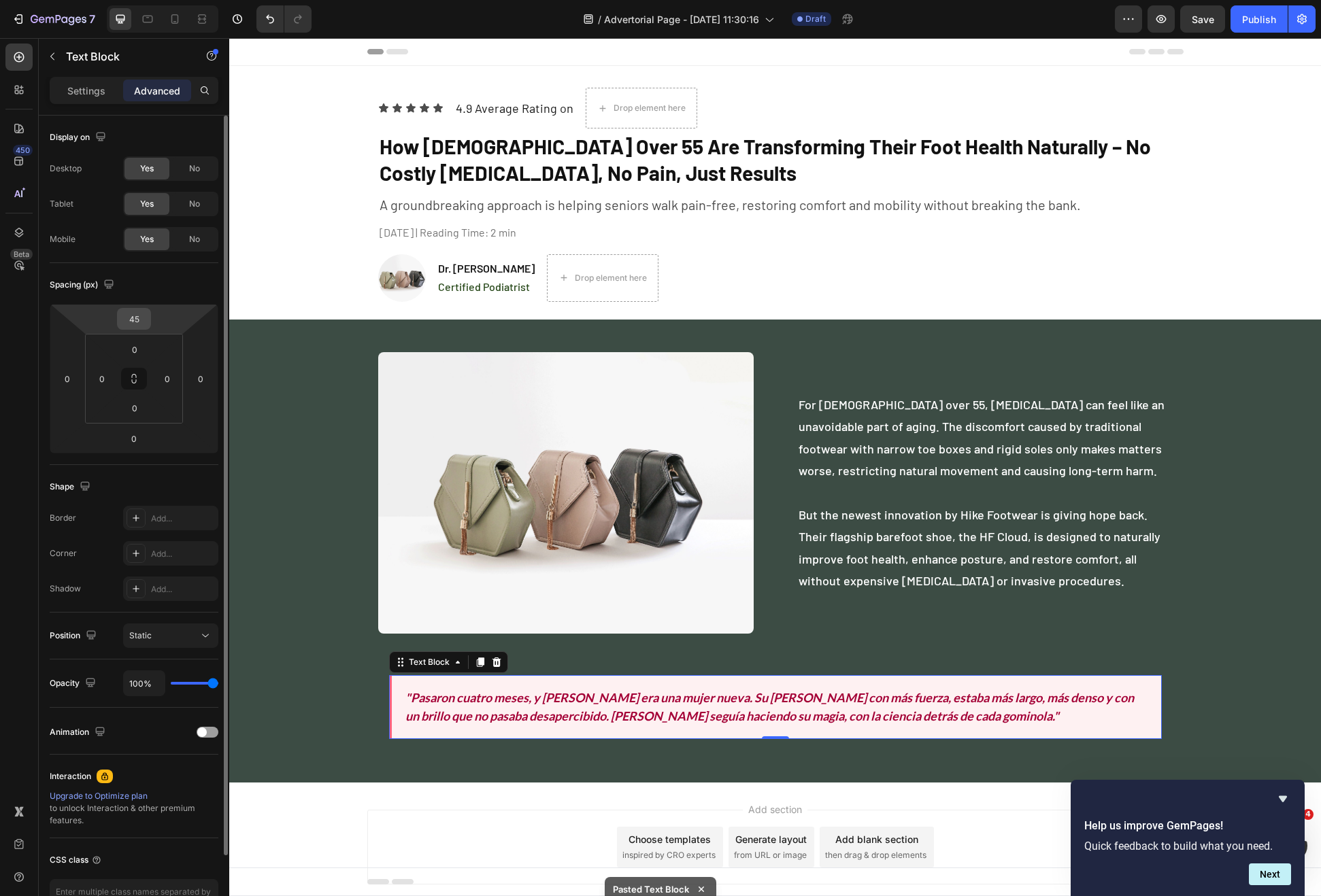
click at [144, 314] on input "45" at bounding box center [133, 319] width 27 height 20
type input "0"
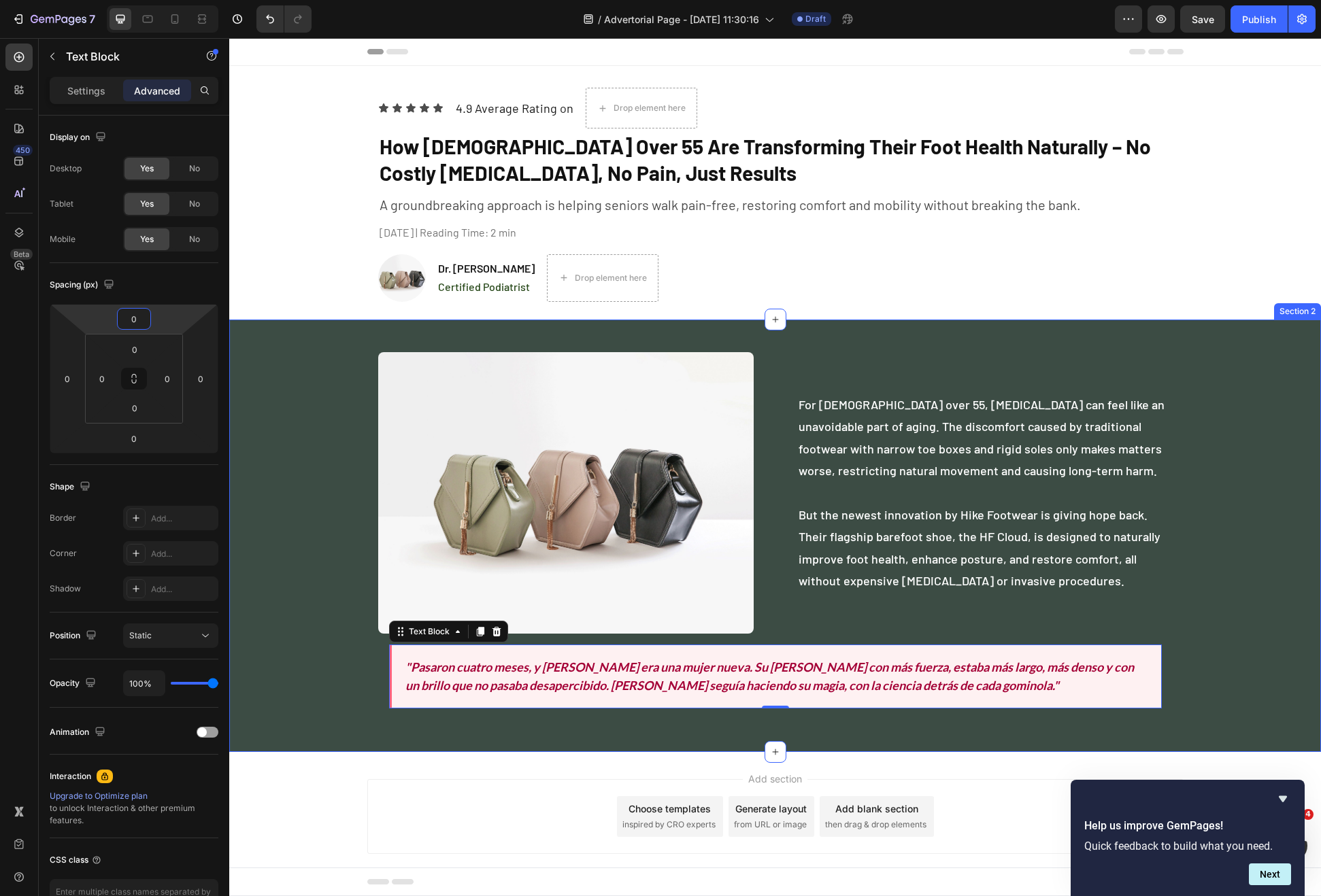
click at [325, 685] on div "Image For Americans over 55, foot pain can feel like an unavoidable part of agi…" at bounding box center [775, 535] width 1092 height 389
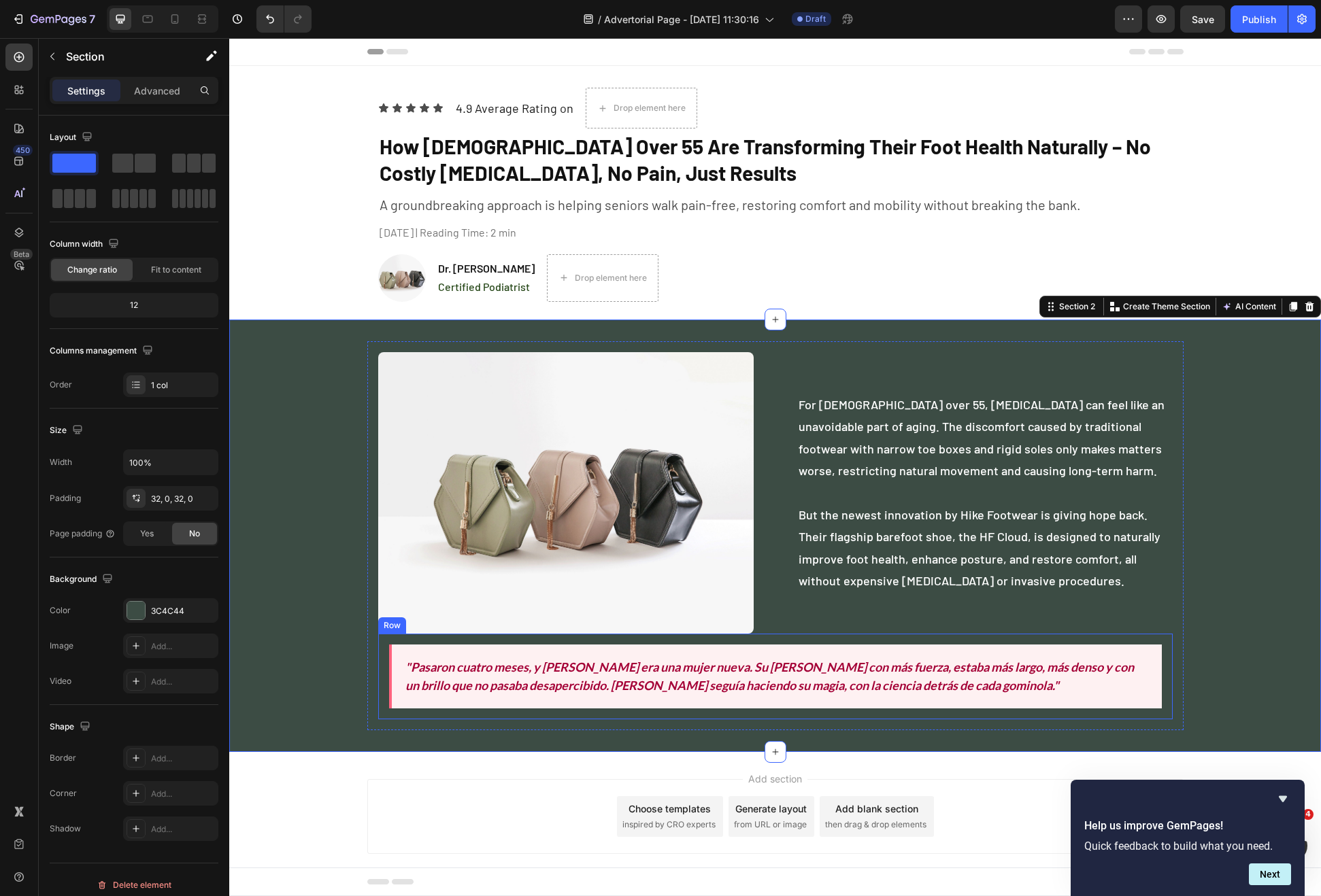
click at [379, 677] on div ""Pasaron cuatro meses, y Ana era una mujer nueva. Su cabello crecía con más fue…" at bounding box center [775, 676] width 795 height 86
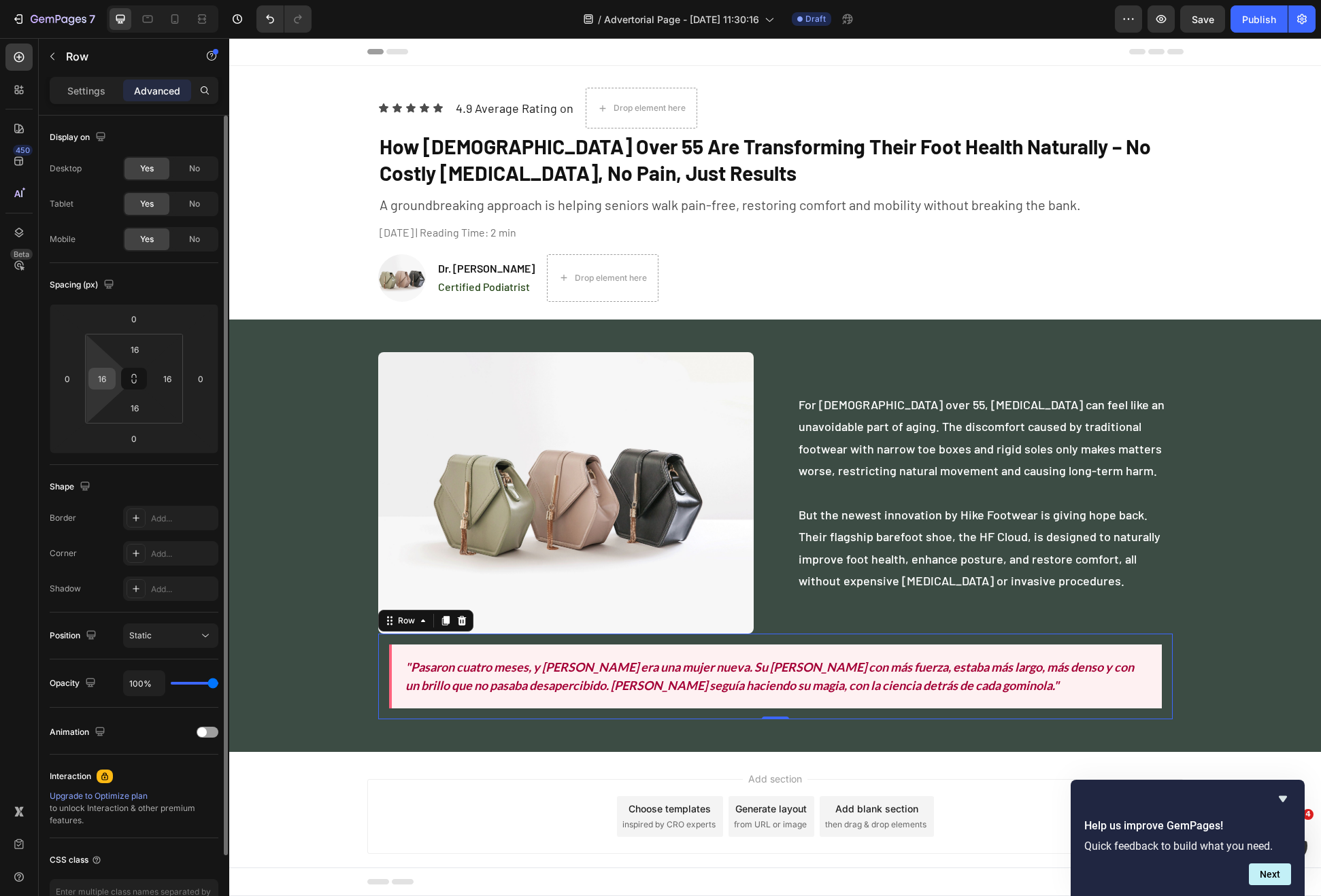
click at [106, 383] on input "16" at bounding box center [102, 379] width 20 height 20
type input "0"
click at [167, 379] on input "16" at bounding box center [167, 379] width 20 height 20
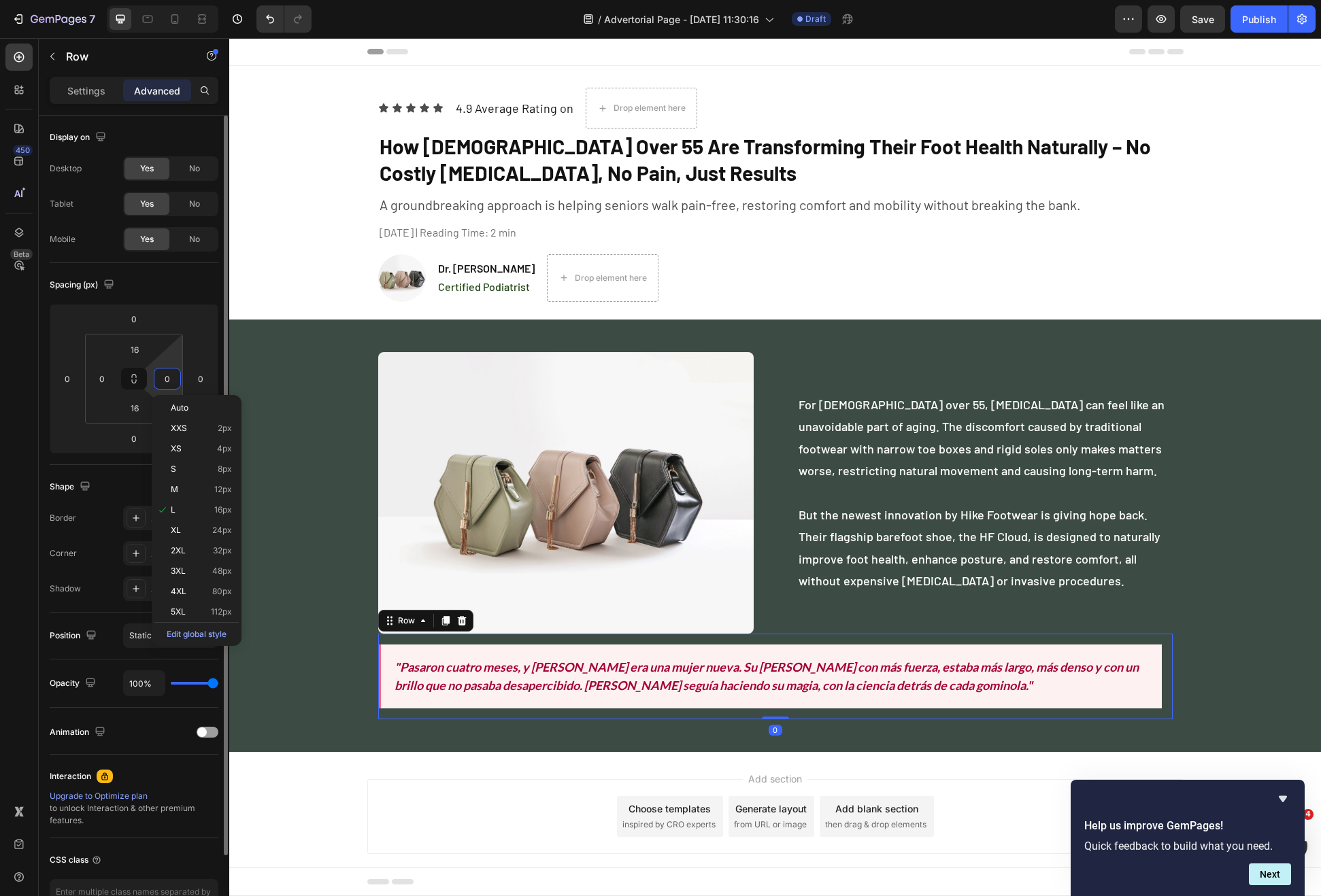
type input "0"
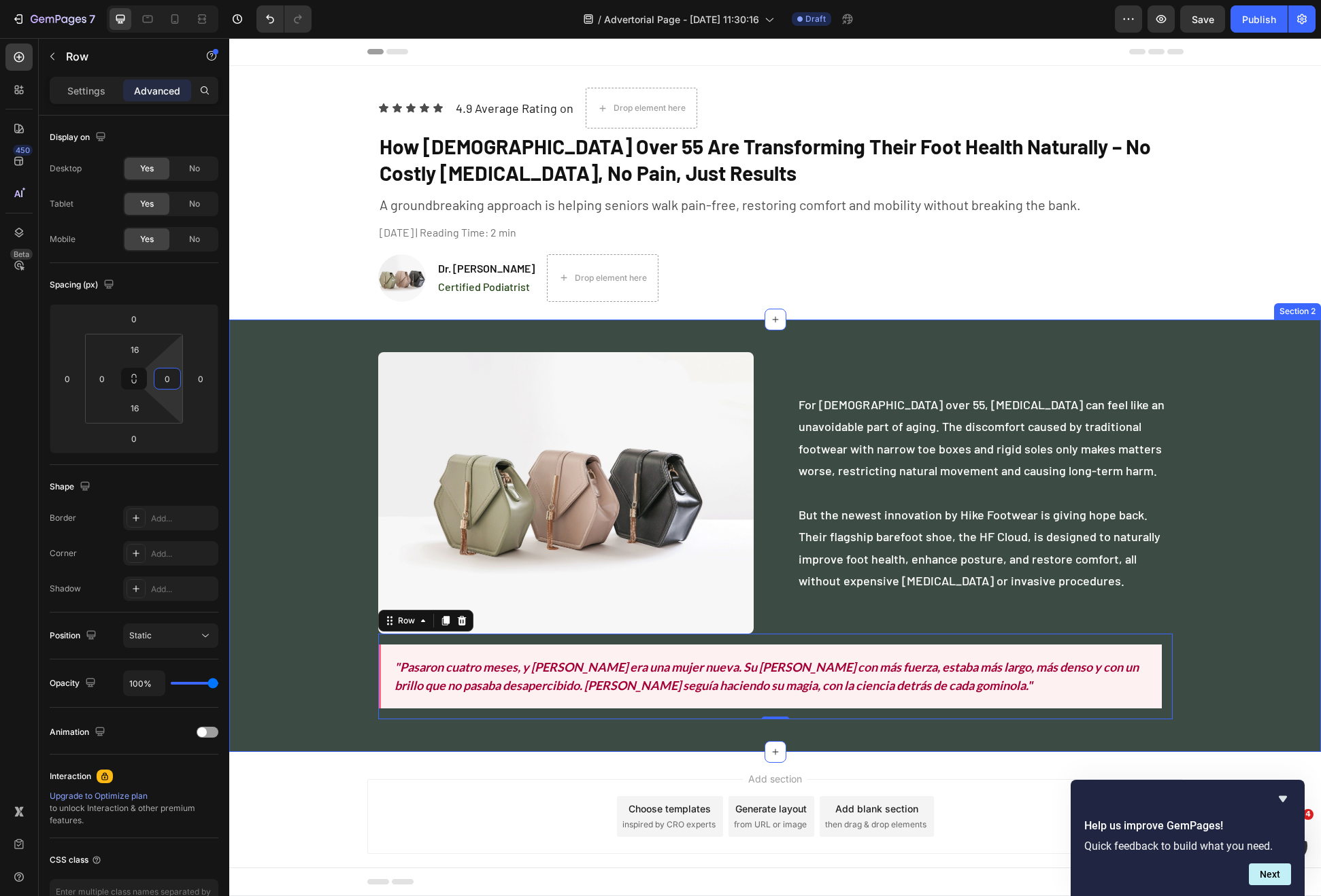
click at [352, 657] on div "Image For Americans over 55, foot pain can feel like an unavoidable part of agi…" at bounding box center [775, 535] width 1092 height 389
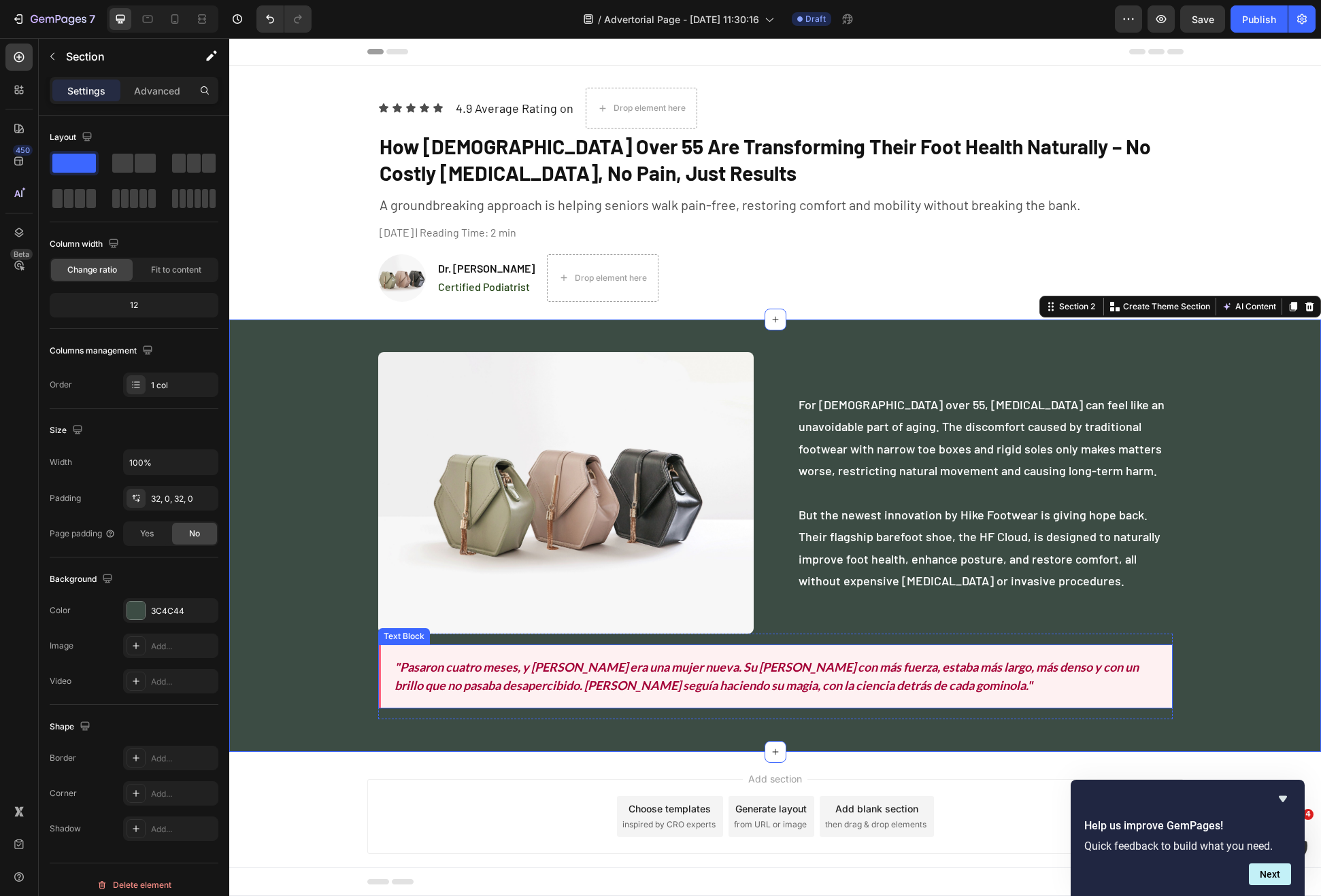
click at [475, 669] on icon ""Pasaron cuatro meses, y Ana era una mujer nueva. Su cabello crecía con más fue…" at bounding box center [767, 676] width 744 height 33
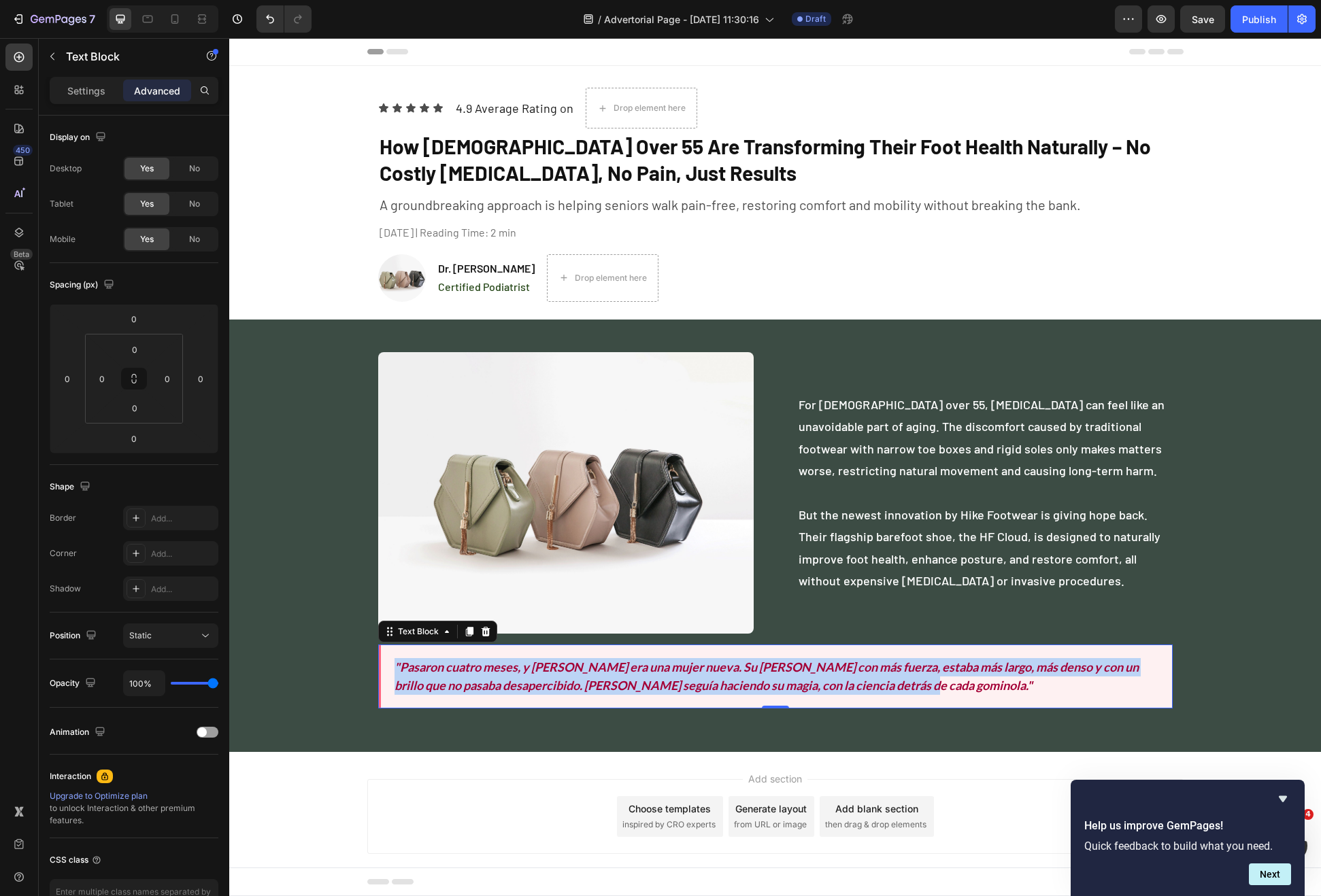
click at [554, 669] on icon ""Pasaron cuatro meses, y Ana era una mujer nueva. Su cabello crecía con más fue…" at bounding box center [767, 676] width 744 height 33
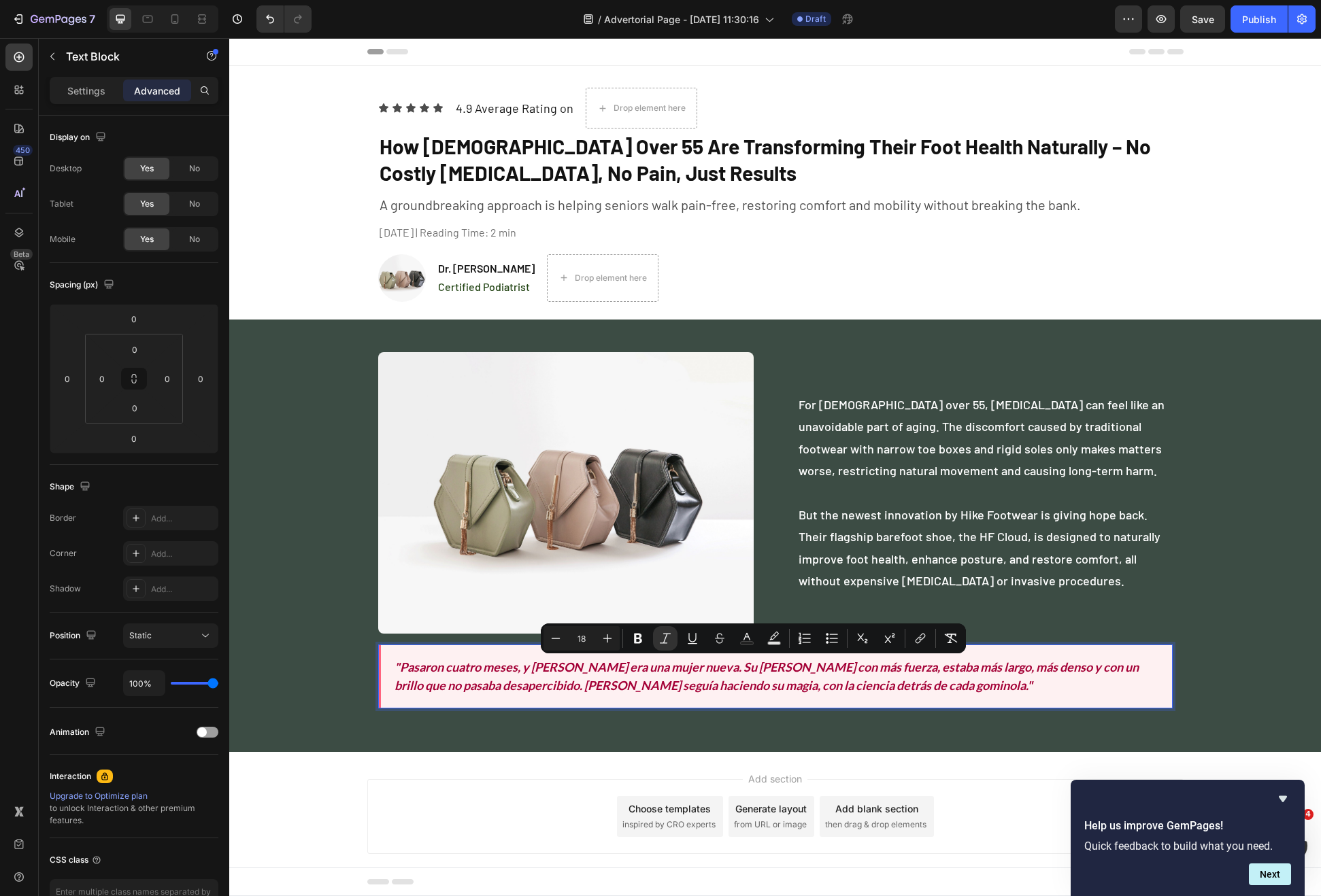
click at [554, 669] on icon ""Pasaron cuatro meses, y Ana era una mujer nueva. Su cabello crecía con más fue…" at bounding box center [767, 676] width 744 height 33
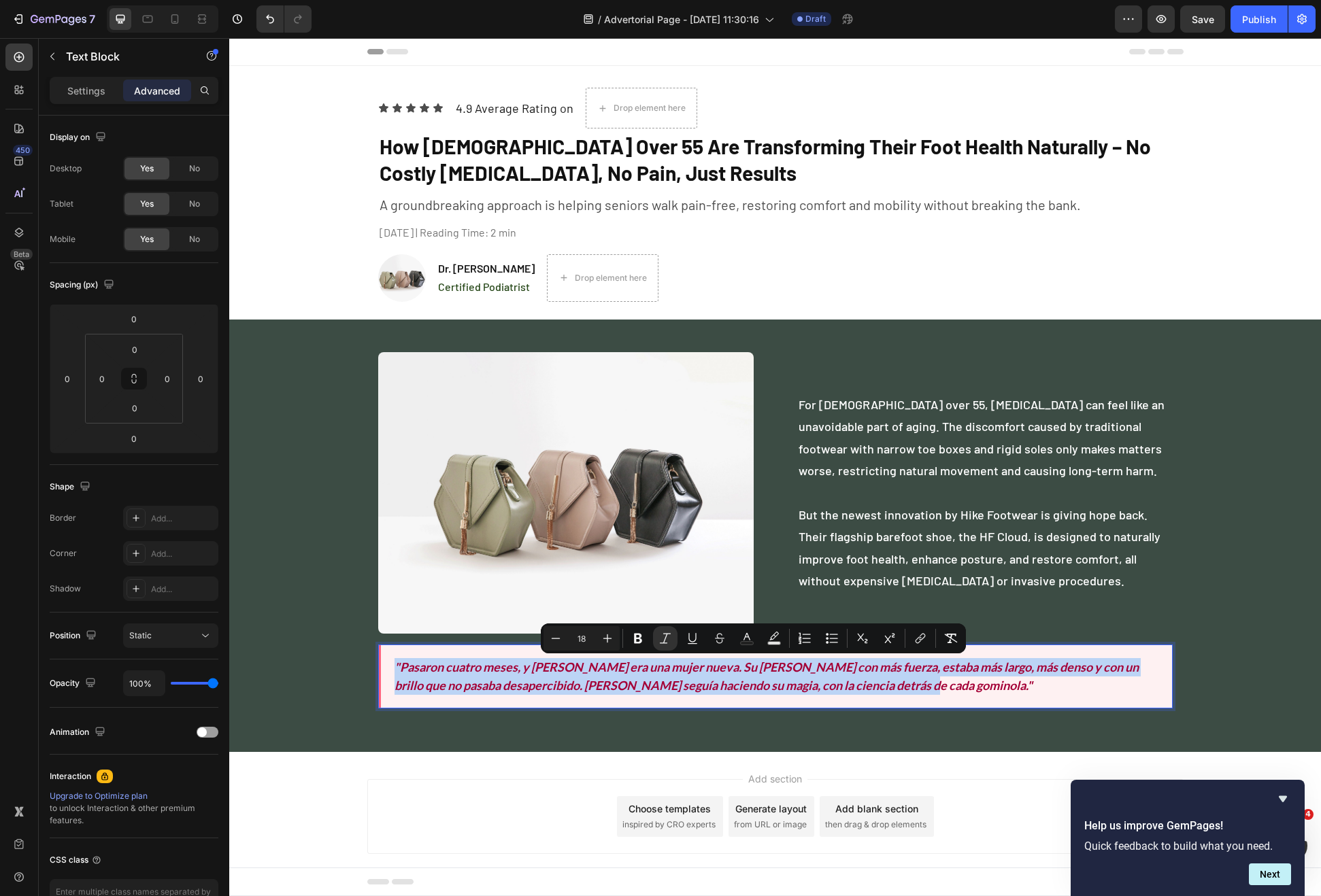
click at [554, 669] on icon ""Pasaron cuatro meses, y Ana era una mujer nueva. Su cabello crecía con más fue…" at bounding box center [767, 676] width 744 height 33
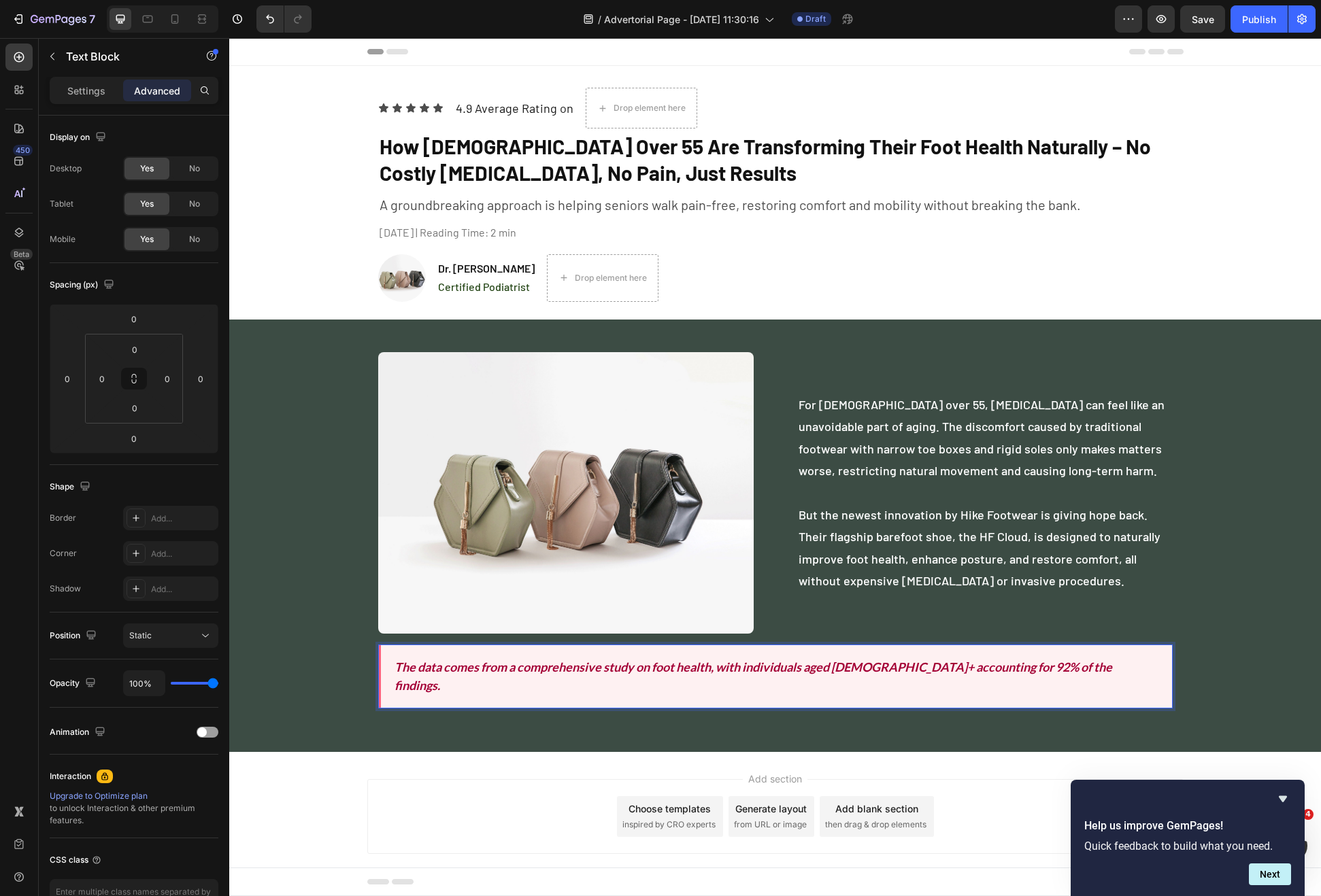
click at [444, 672] on icon "The data comes from a comprehensive study on foot health, with individuals aged…" at bounding box center [754, 676] width 718 height 33
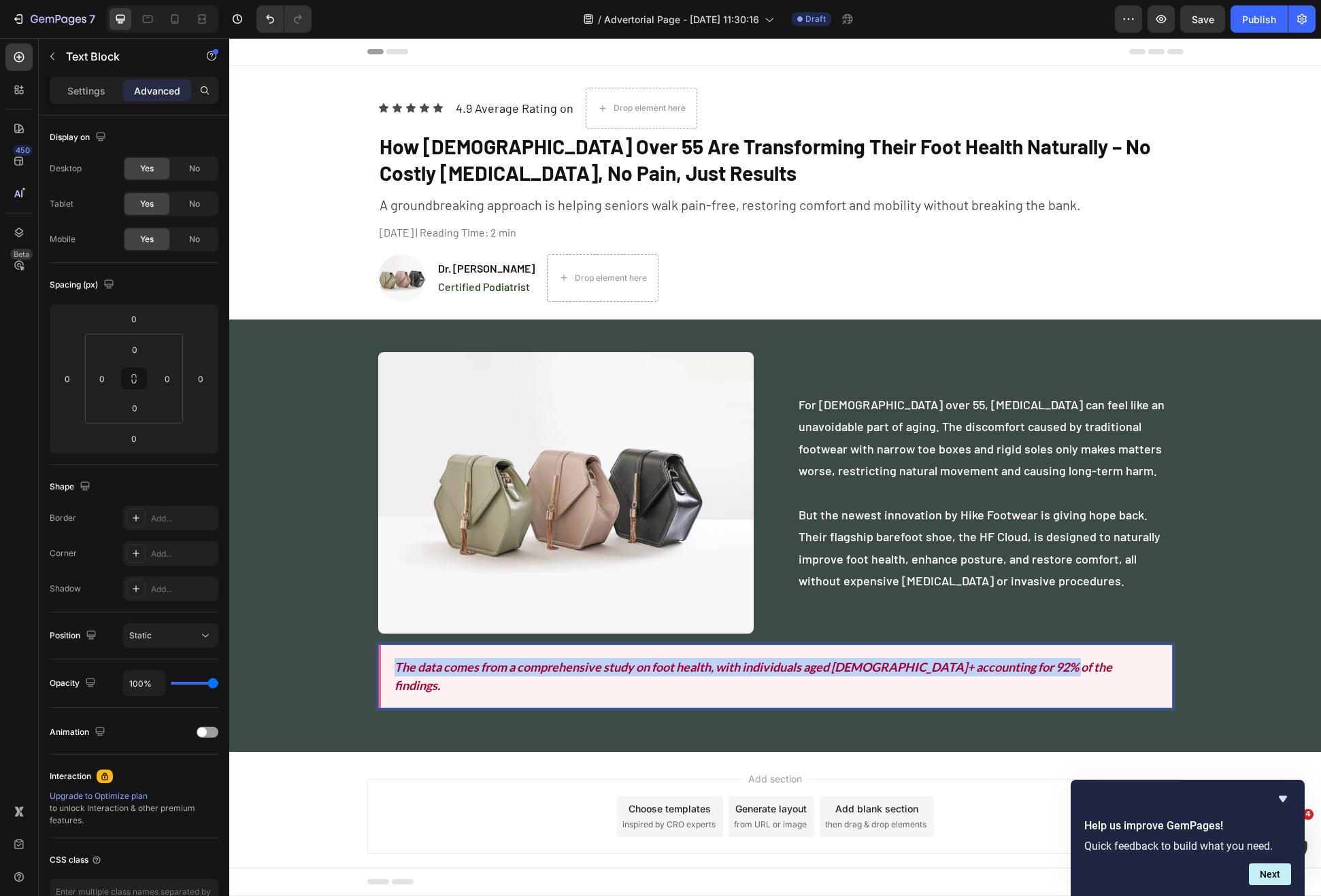
click at [444, 672] on icon "The data comes from a comprehensive study on foot health, with individuals aged…" at bounding box center [754, 676] width 718 height 33
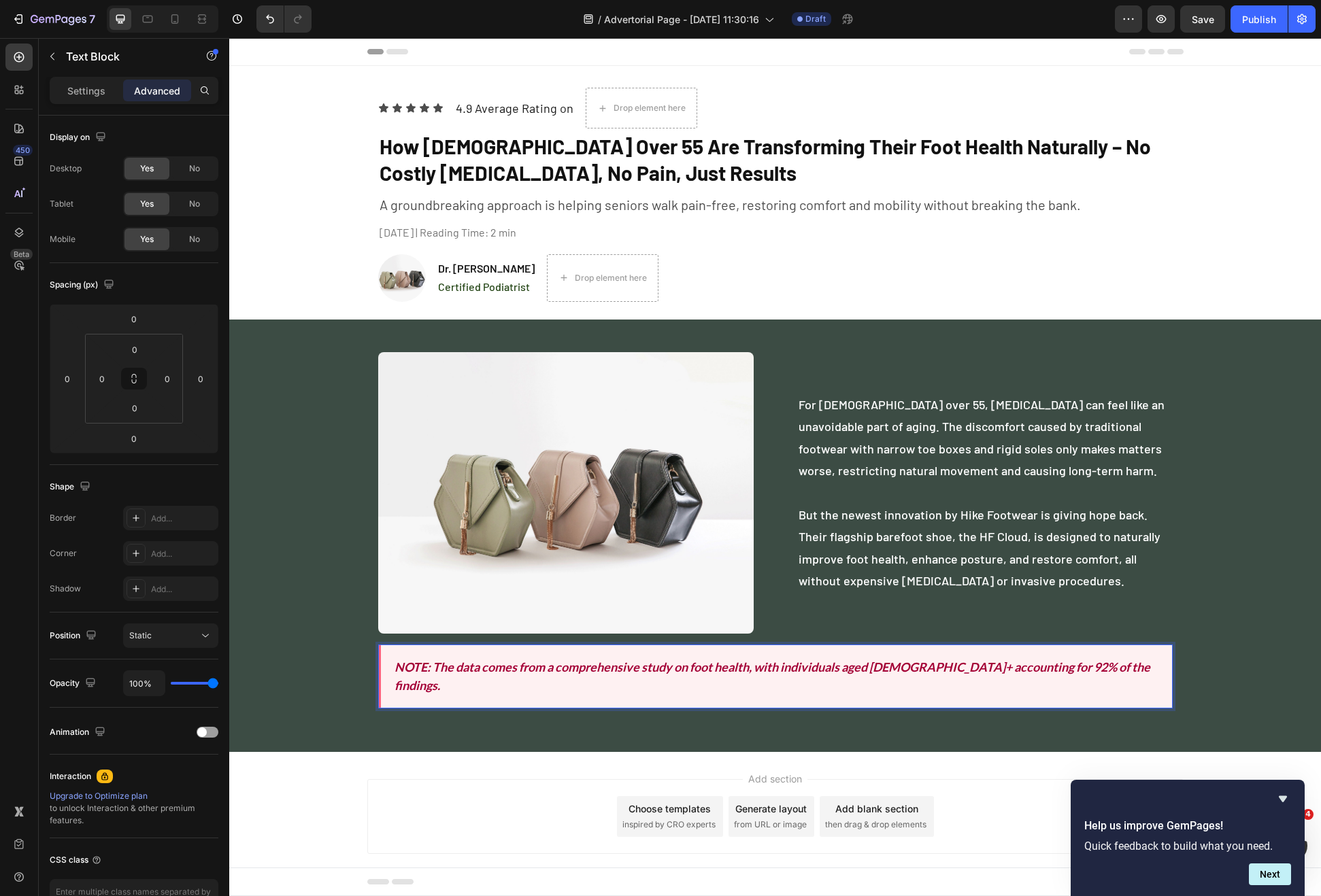
click at [1172, 664] on div "Image For Americans over 55, foot pain can feel like an unavoidable part of agi…" at bounding box center [775, 535] width 816 height 389
click at [1130, 670] on p "NOTE: The data comes from a comprehensive study on foot health, with individual…" at bounding box center [777, 677] width 765 height 37
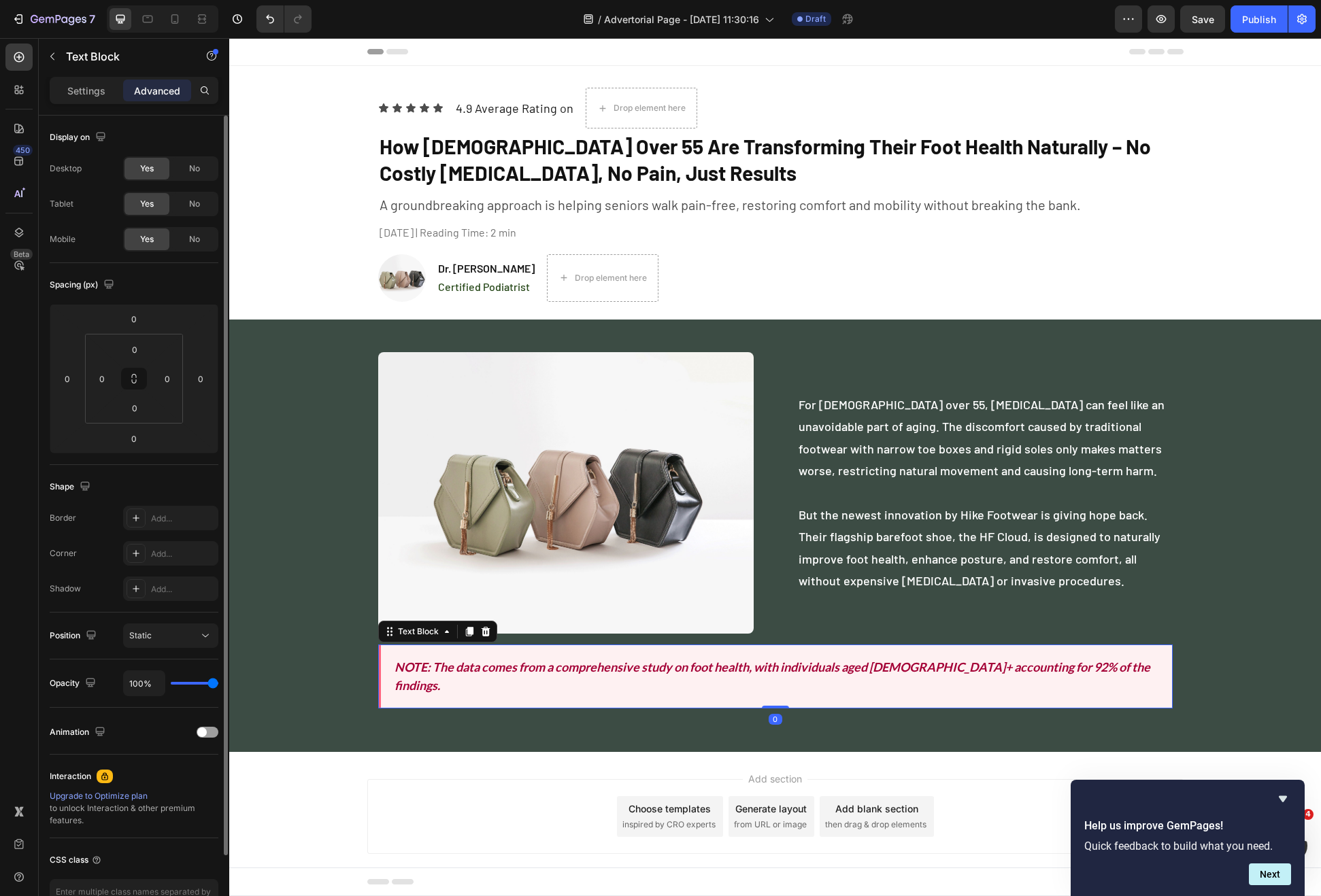
scroll to position [22, 0]
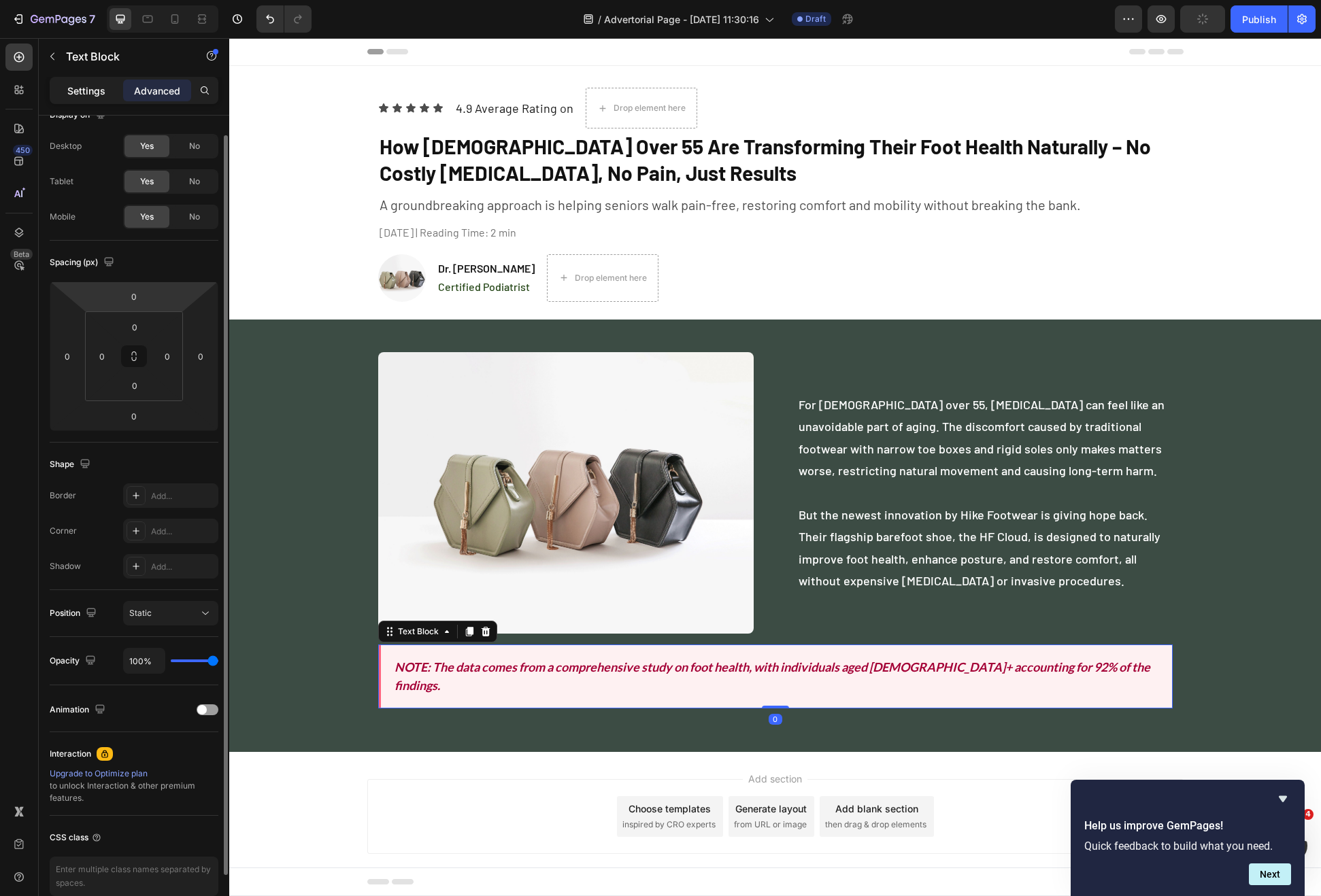
click at [94, 95] on p "Settings" at bounding box center [86, 90] width 38 height 14
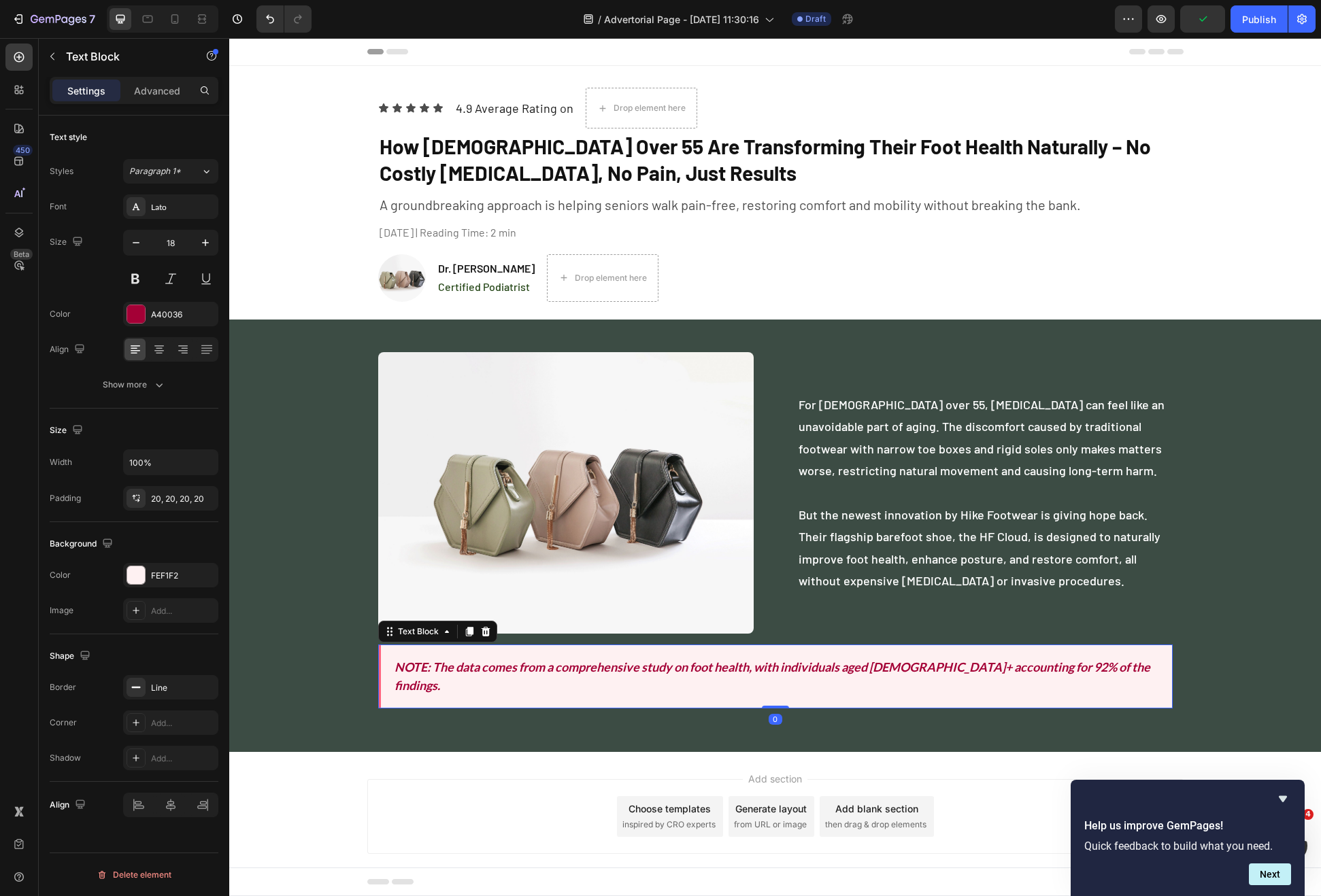
scroll to position [0, 0]
click at [132, 569] on div at bounding box center [136, 575] width 18 height 18
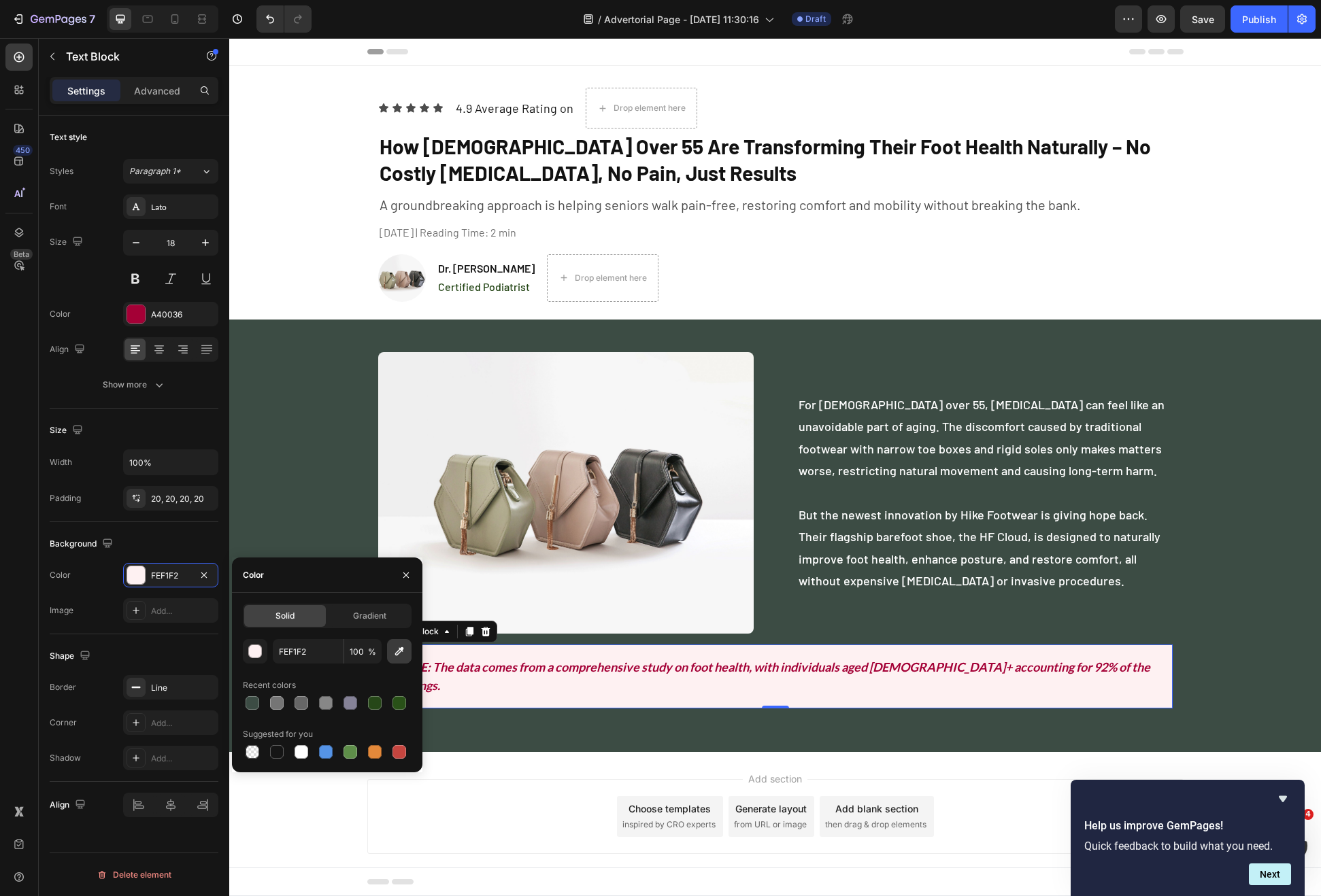
click at [407, 654] on button "button" at bounding box center [399, 651] width 24 height 24
type input "0D2016"
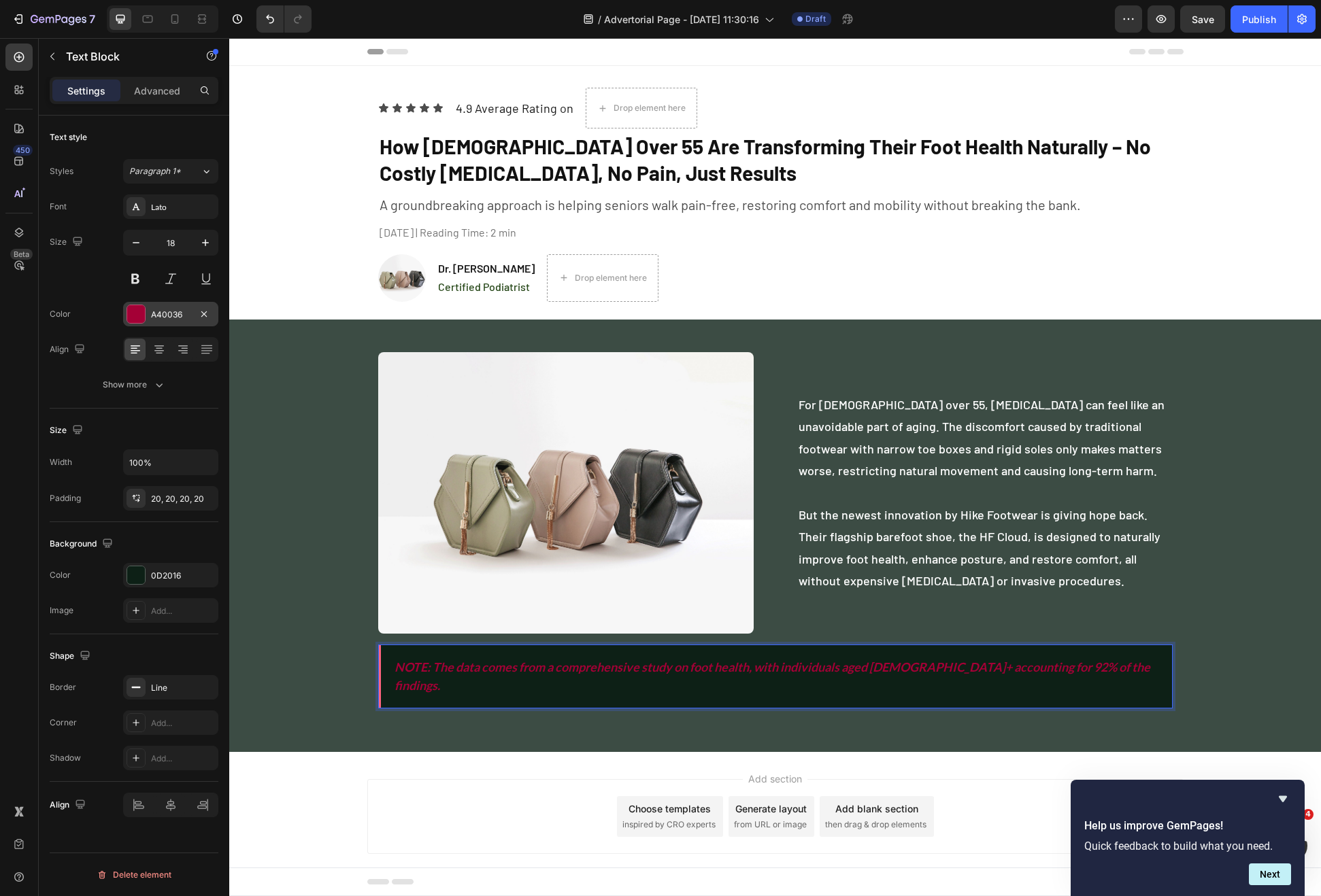
click at [132, 317] on div at bounding box center [136, 313] width 18 height 18
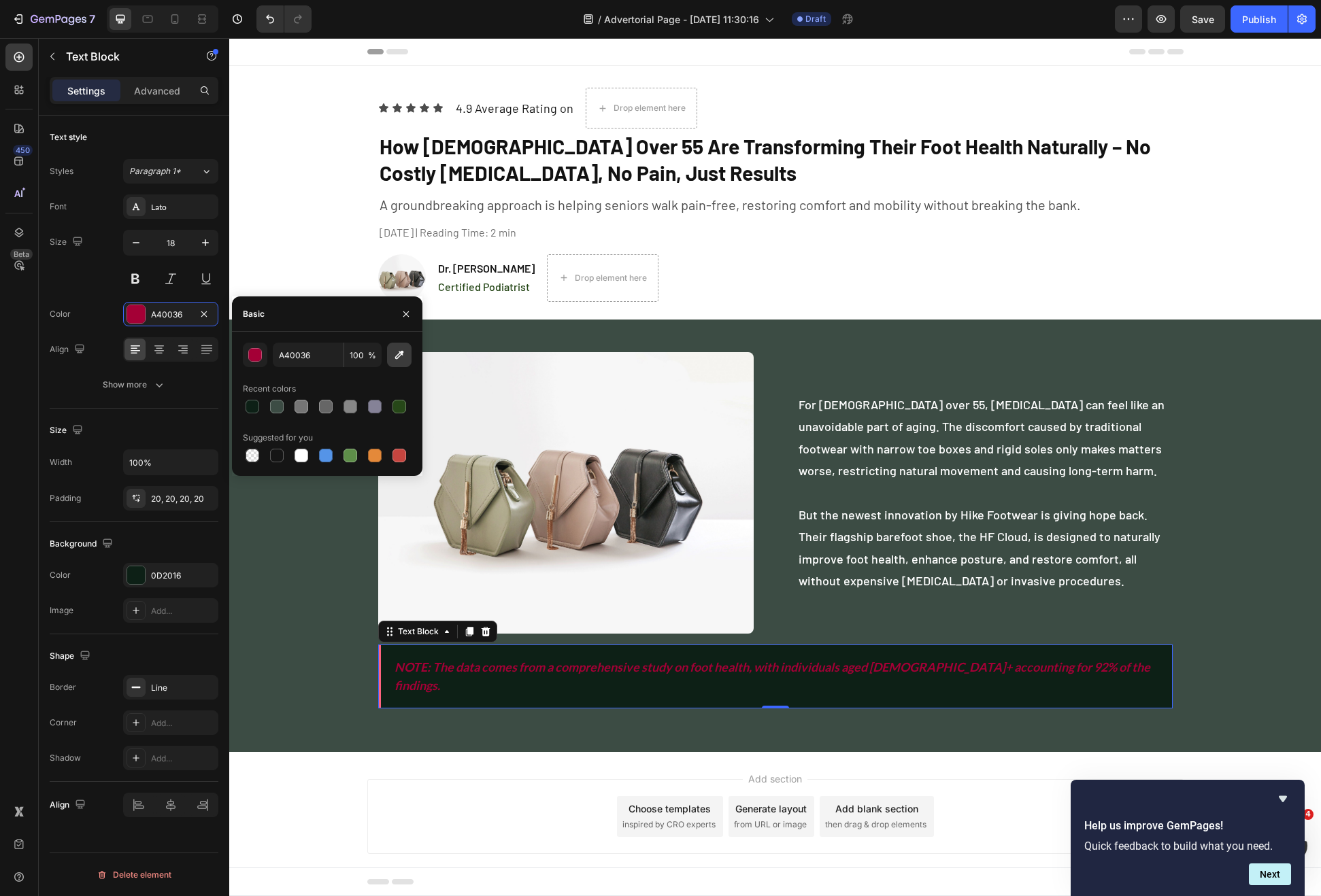
click at [395, 357] on icon "button" at bounding box center [399, 355] width 14 height 14
type input "FFFFFF"
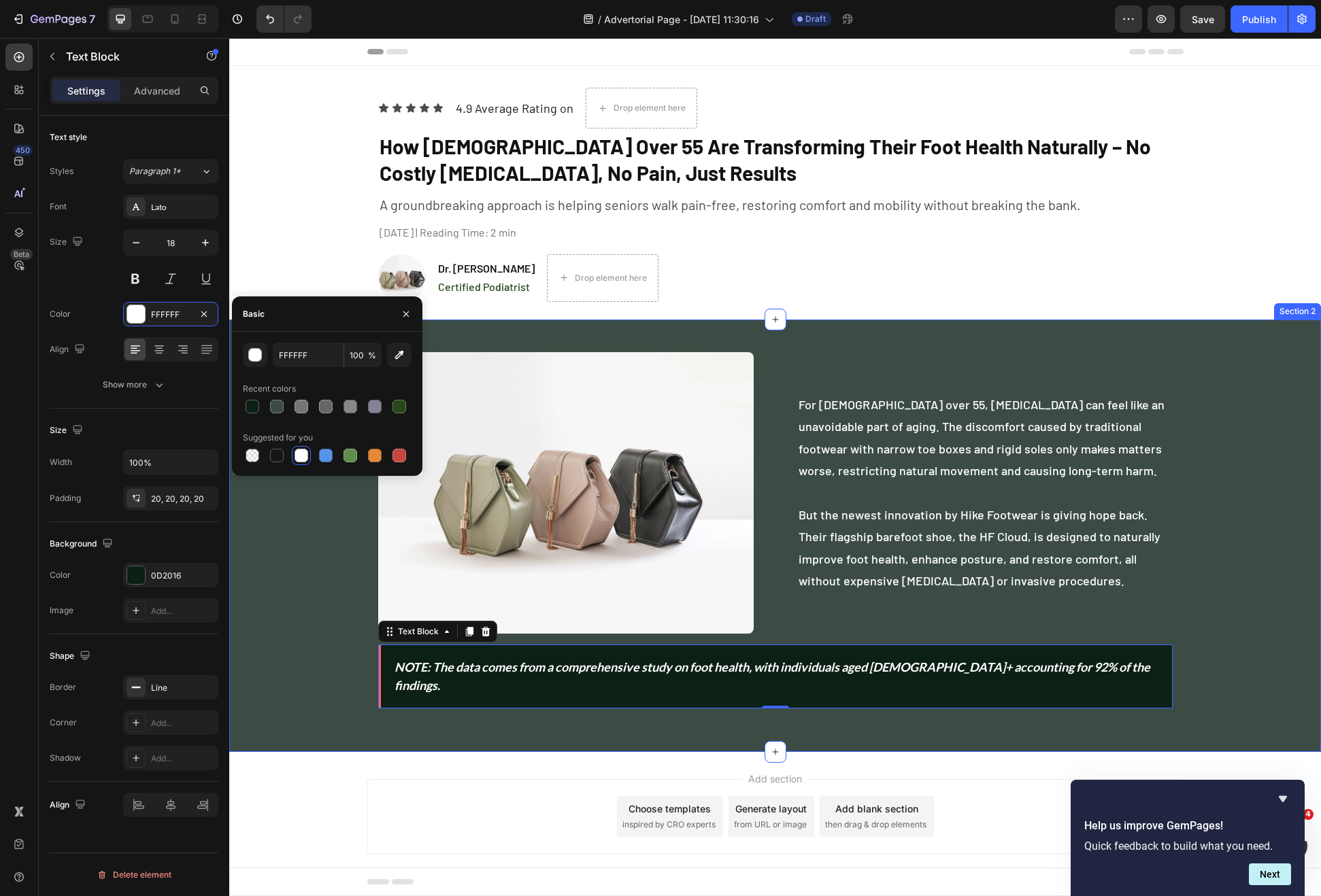
click at [353, 672] on div "Image For Americans over 55, foot pain can feel like an unavoidable part of agi…" at bounding box center [775, 535] width 1092 height 389
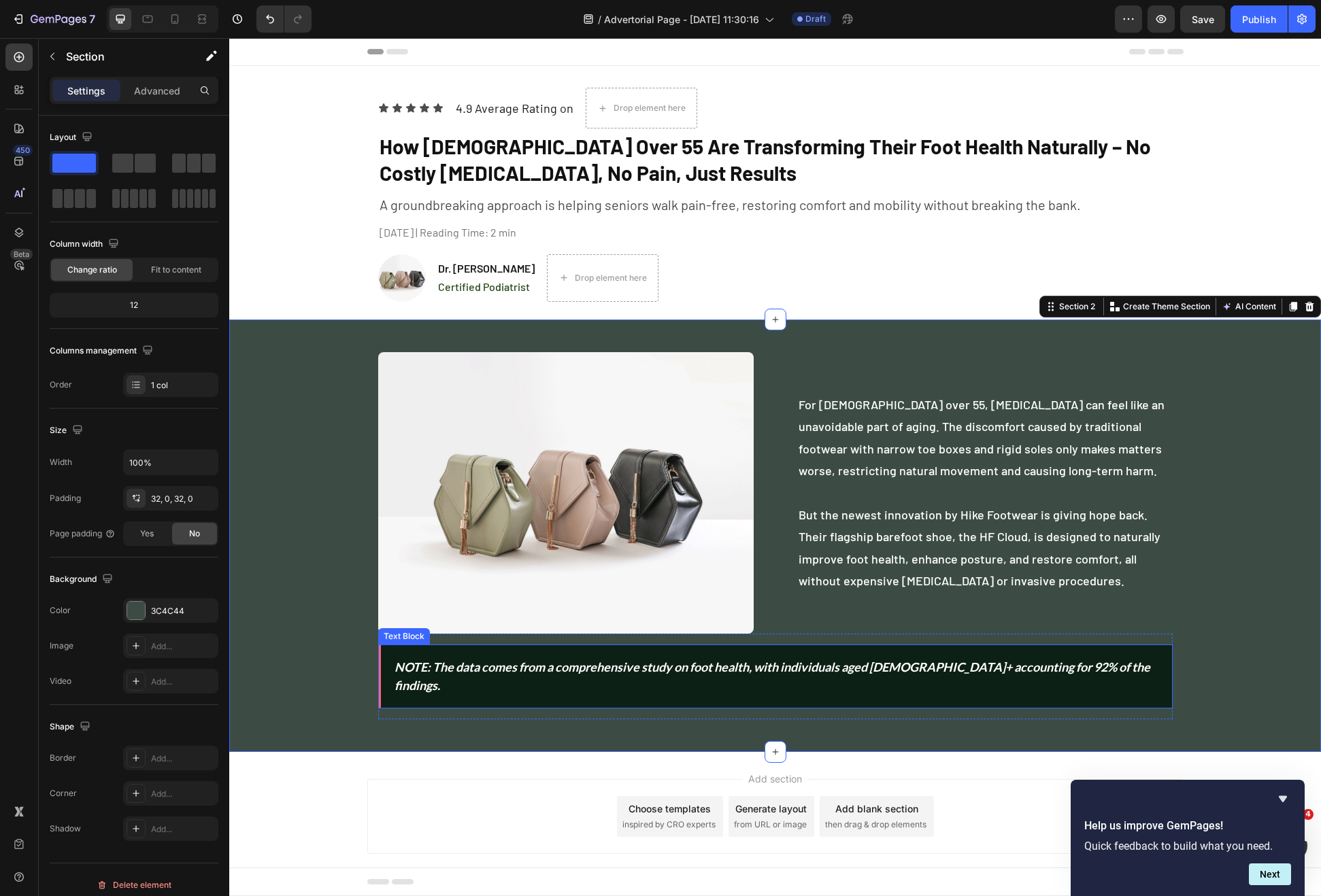
click at [380, 667] on div "NOTE: The data comes from a comprehensive study on foot health, with individual…" at bounding box center [775, 676] width 795 height 64
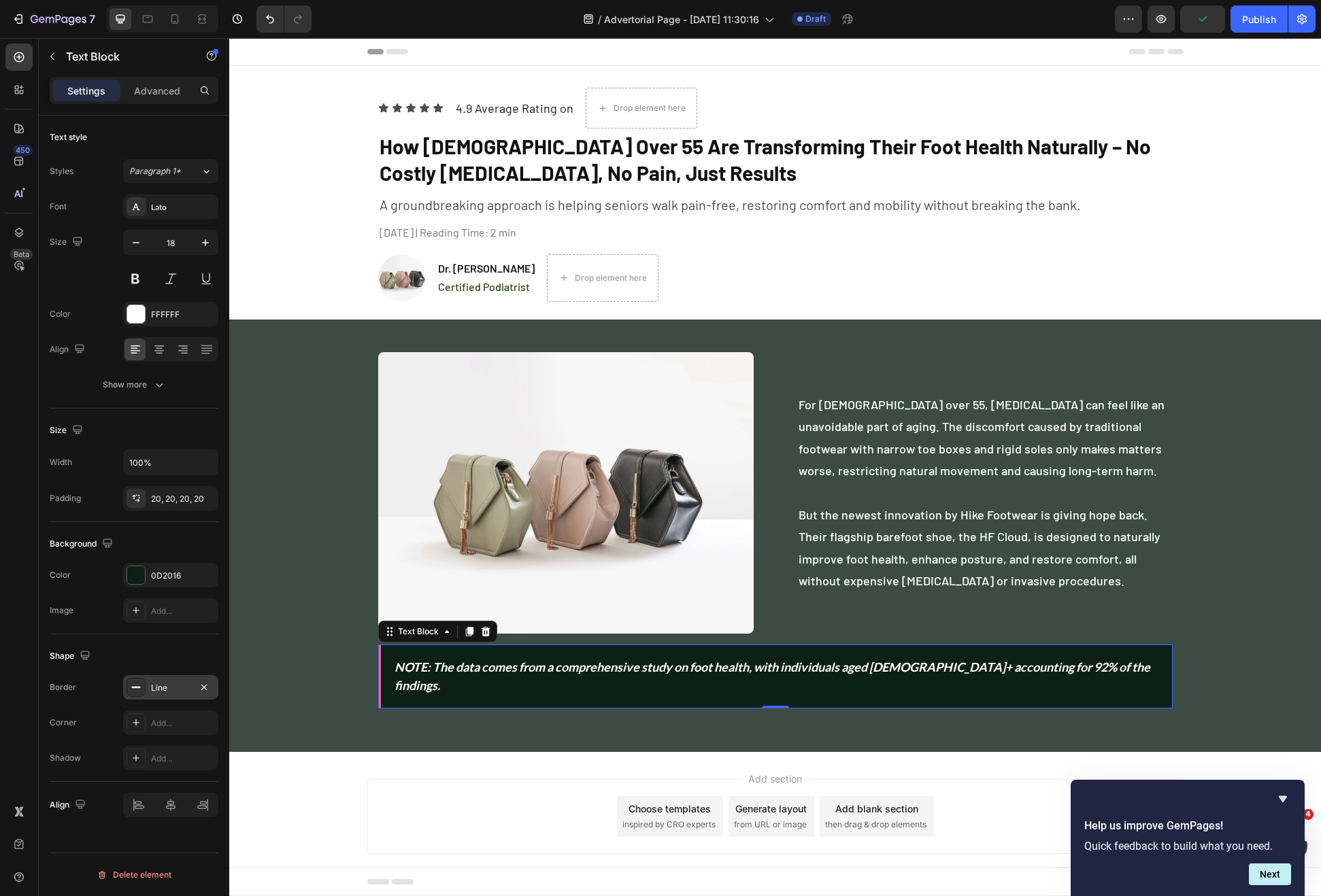
click at [152, 687] on div "Line" at bounding box center [170, 688] width 40 height 12
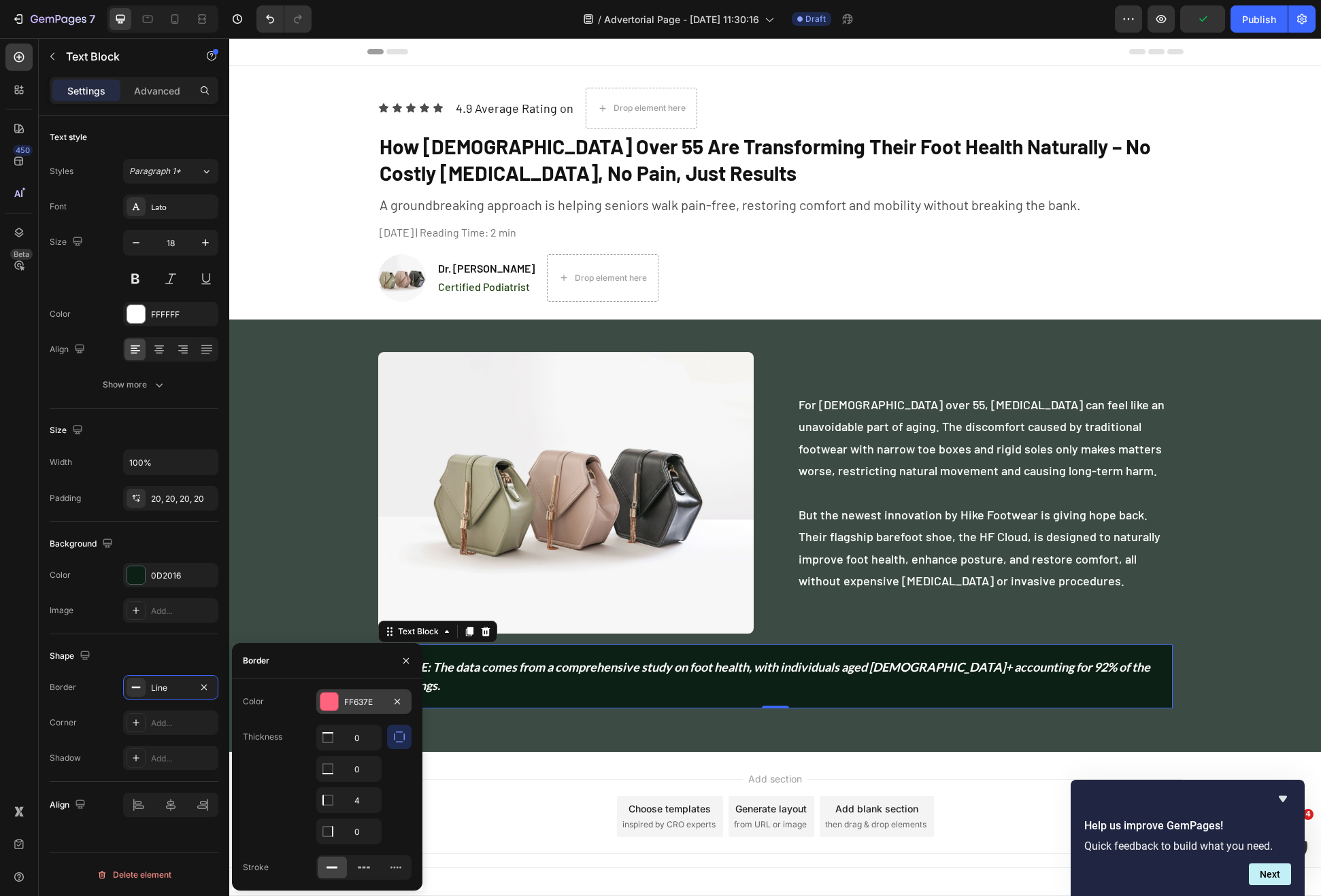
click at [334, 697] on div at bounding box center [328, 701] width 18 height 18
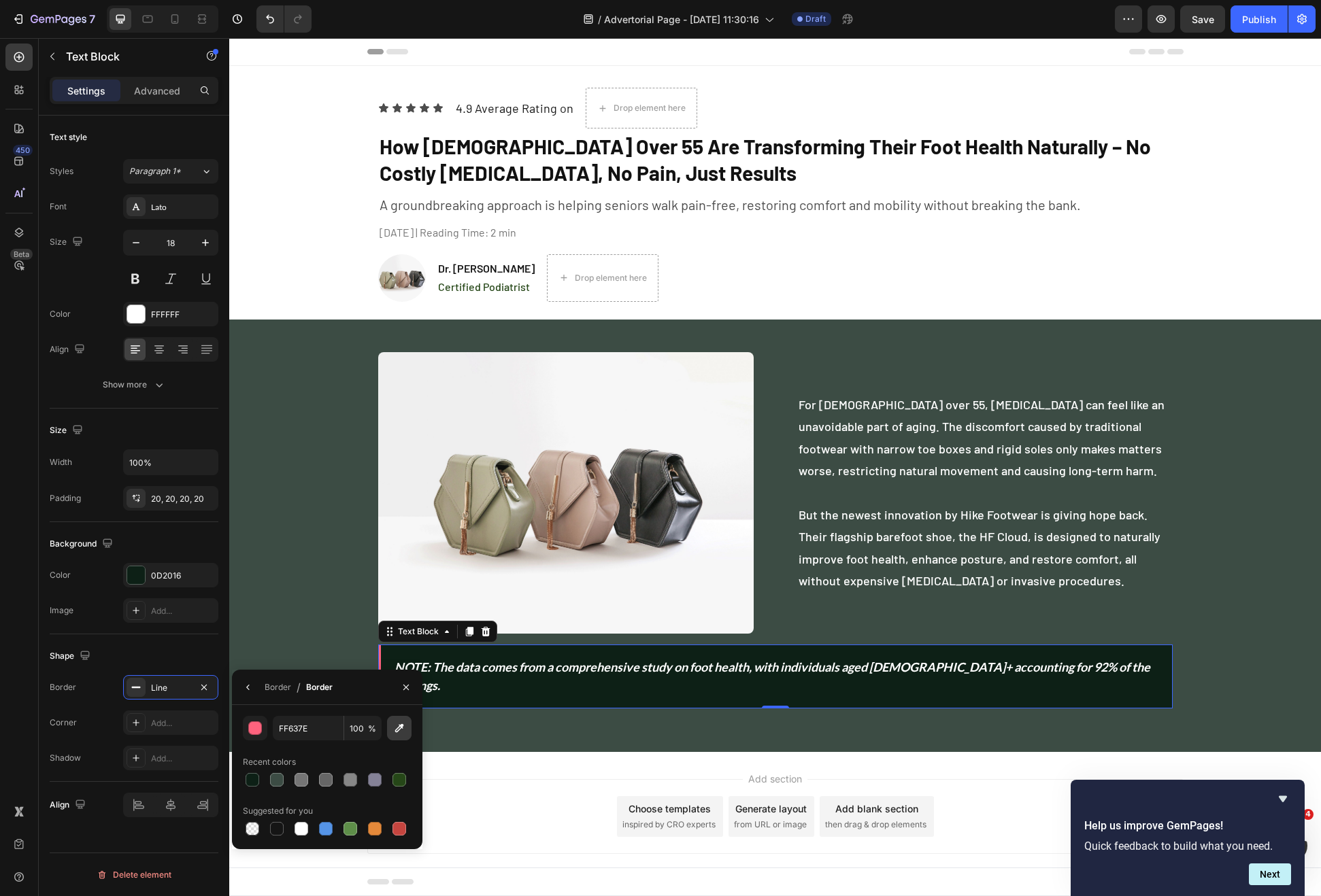
click at [393, 724] on icon "button" at bounding box center [399, 728] width 14 height 14
type input "E0FDD6"
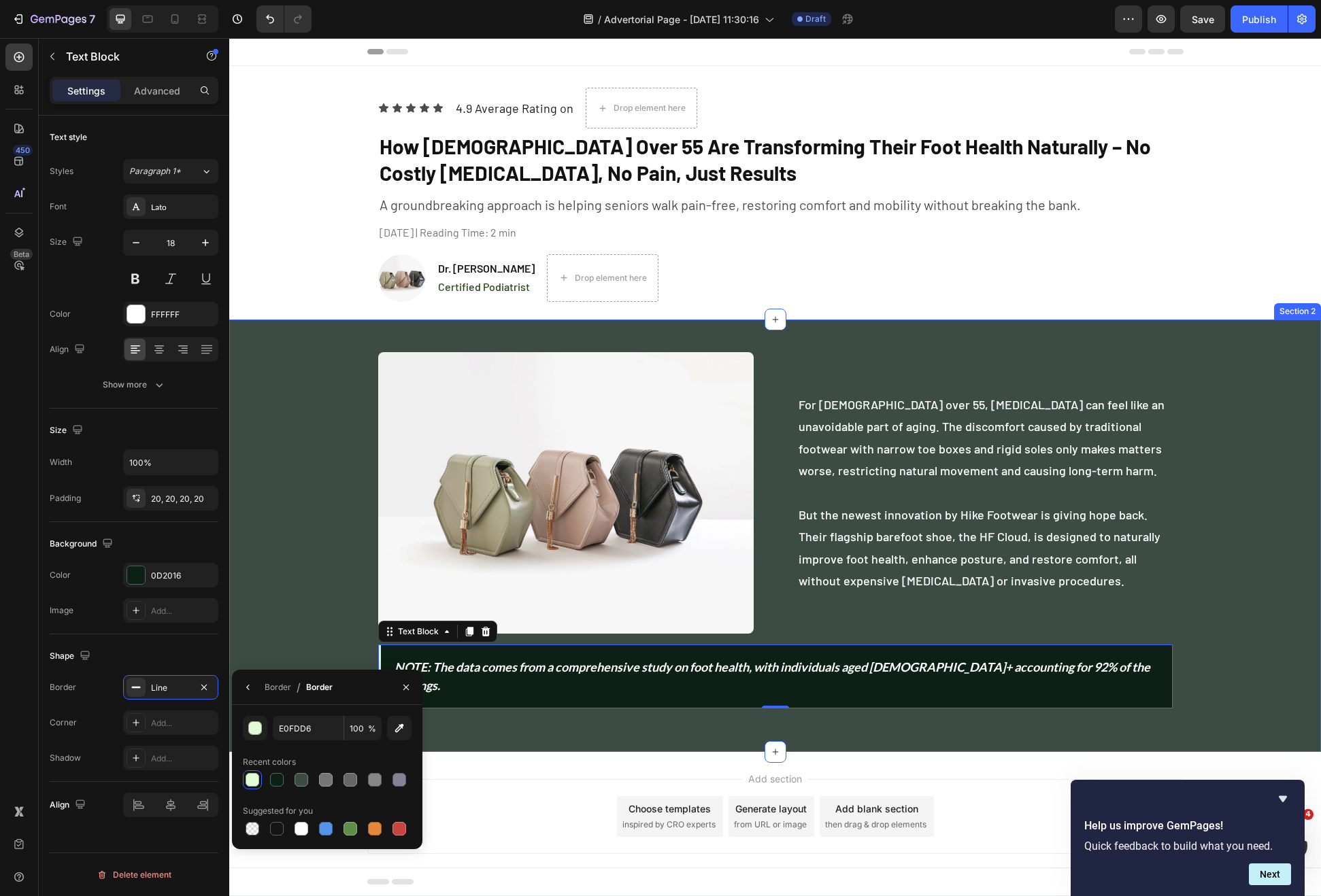
click at [328, 603] on div "Image For Americans over 55, foot pain can feel like an unavoidable part of agi…" at bounding box center [775, 535] width 1092 height 389
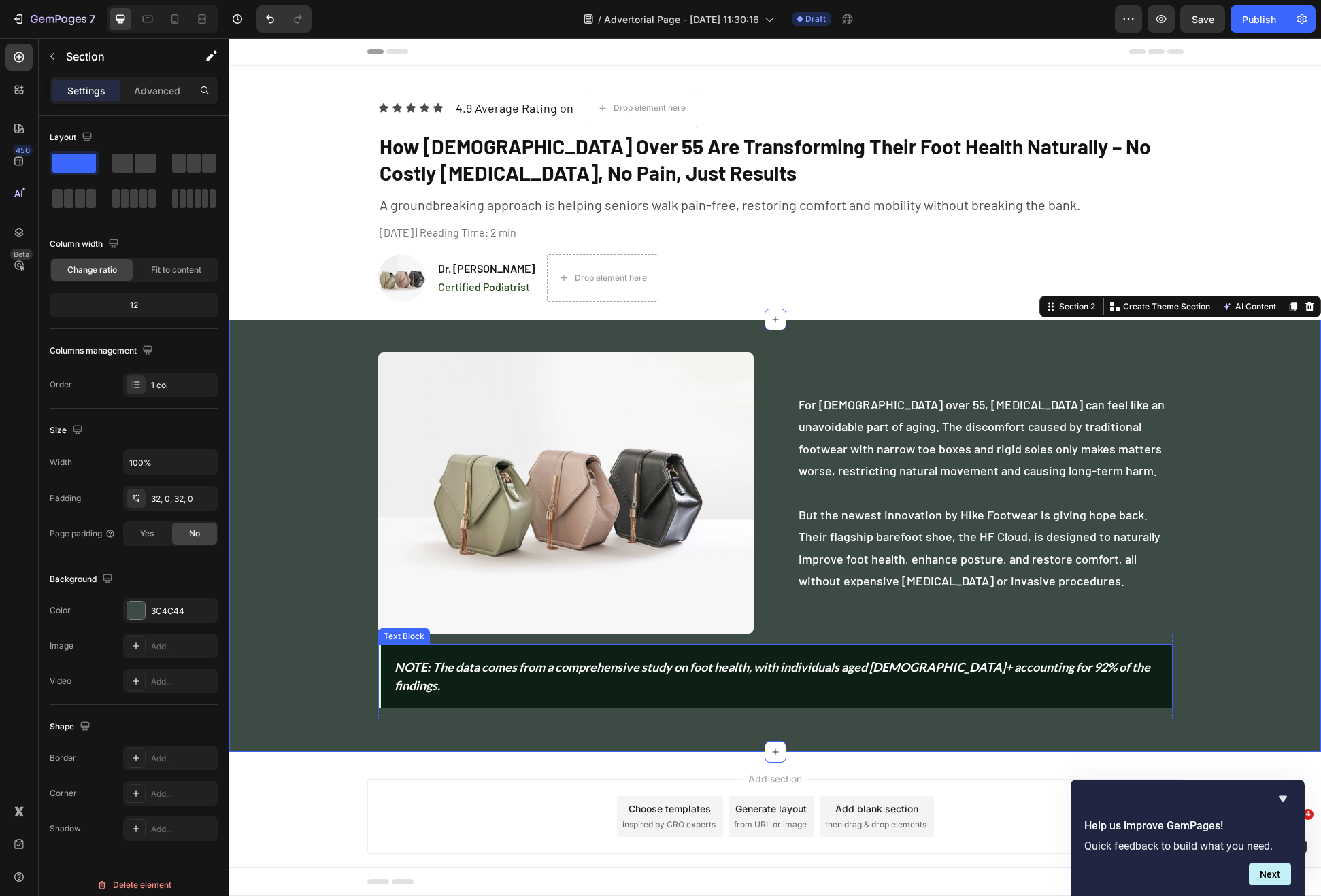
click at [379, 666] on div "NOTE: The data comes from a comprehensive study on foot health, with individual…" at bounding box center [775, 676] width 795 height 64
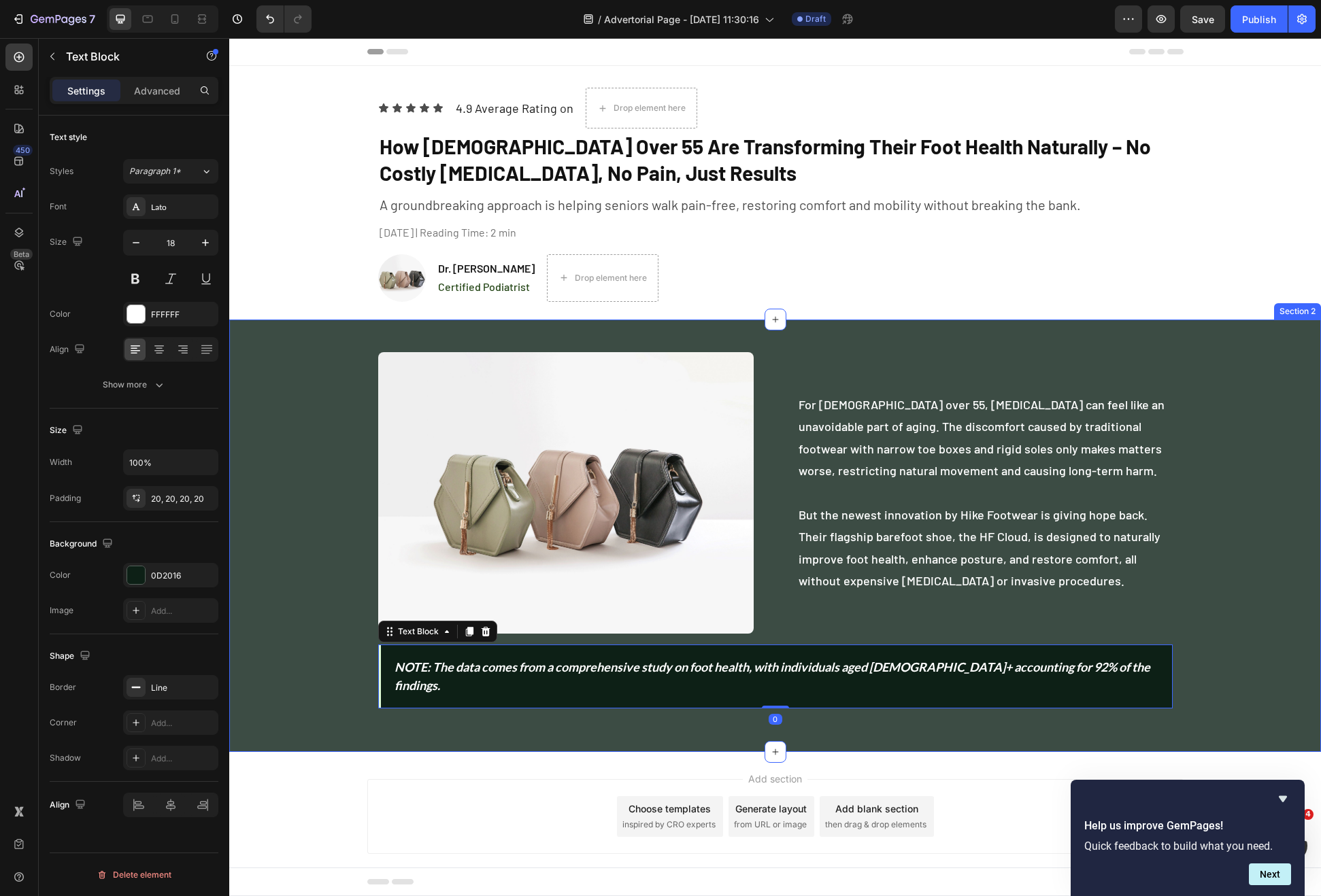
click at [304, 645] on div "Image For Americans over 55, foot pain can feel like an unavoidable part of agi…" at bounding box center [775, 535] width 1092 height 389
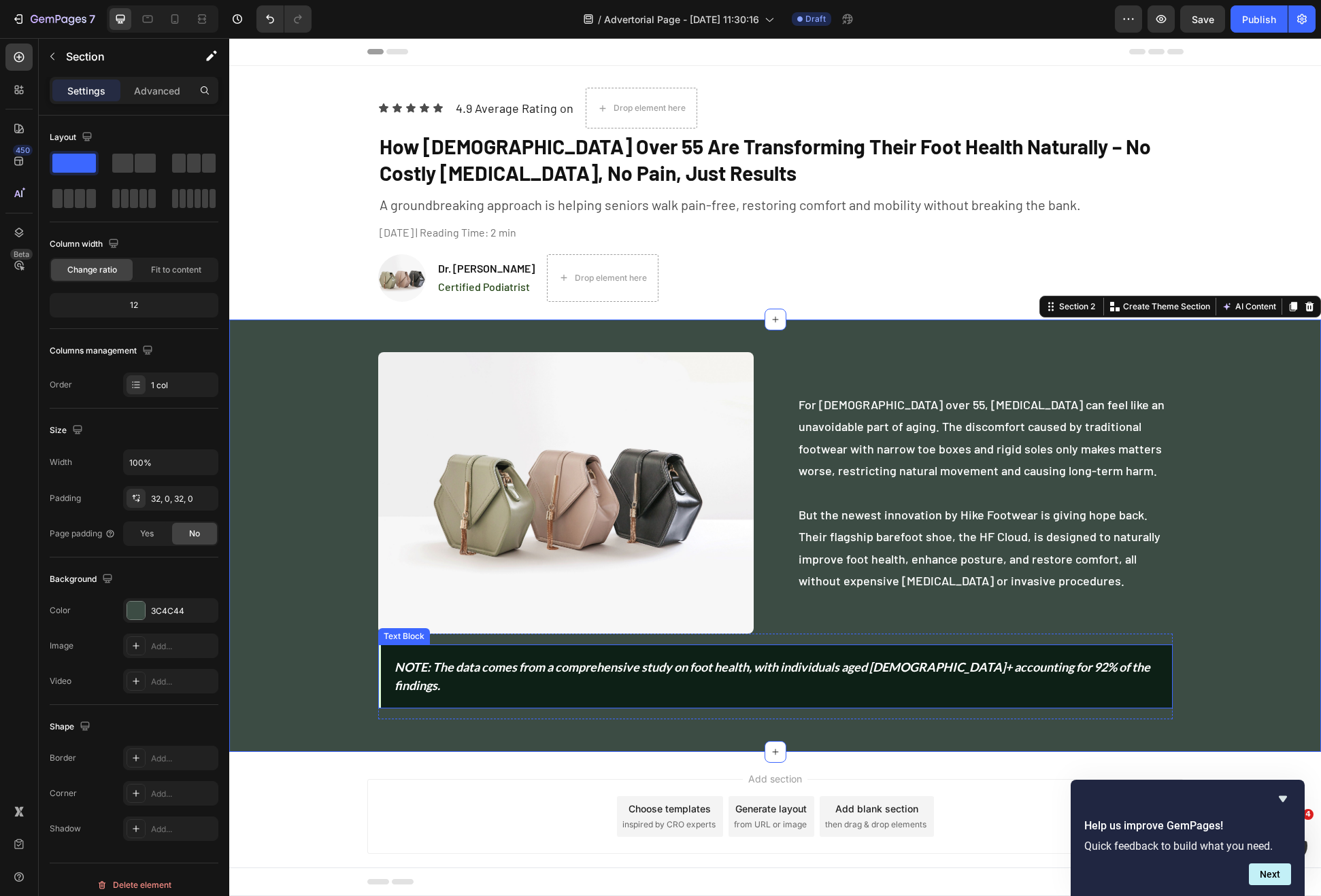
click at [456, 668] on icon "NOTE: The data comes from a comprehensive study on foot health, with individual…" at bounding box center [772, 676] width 756 height 33
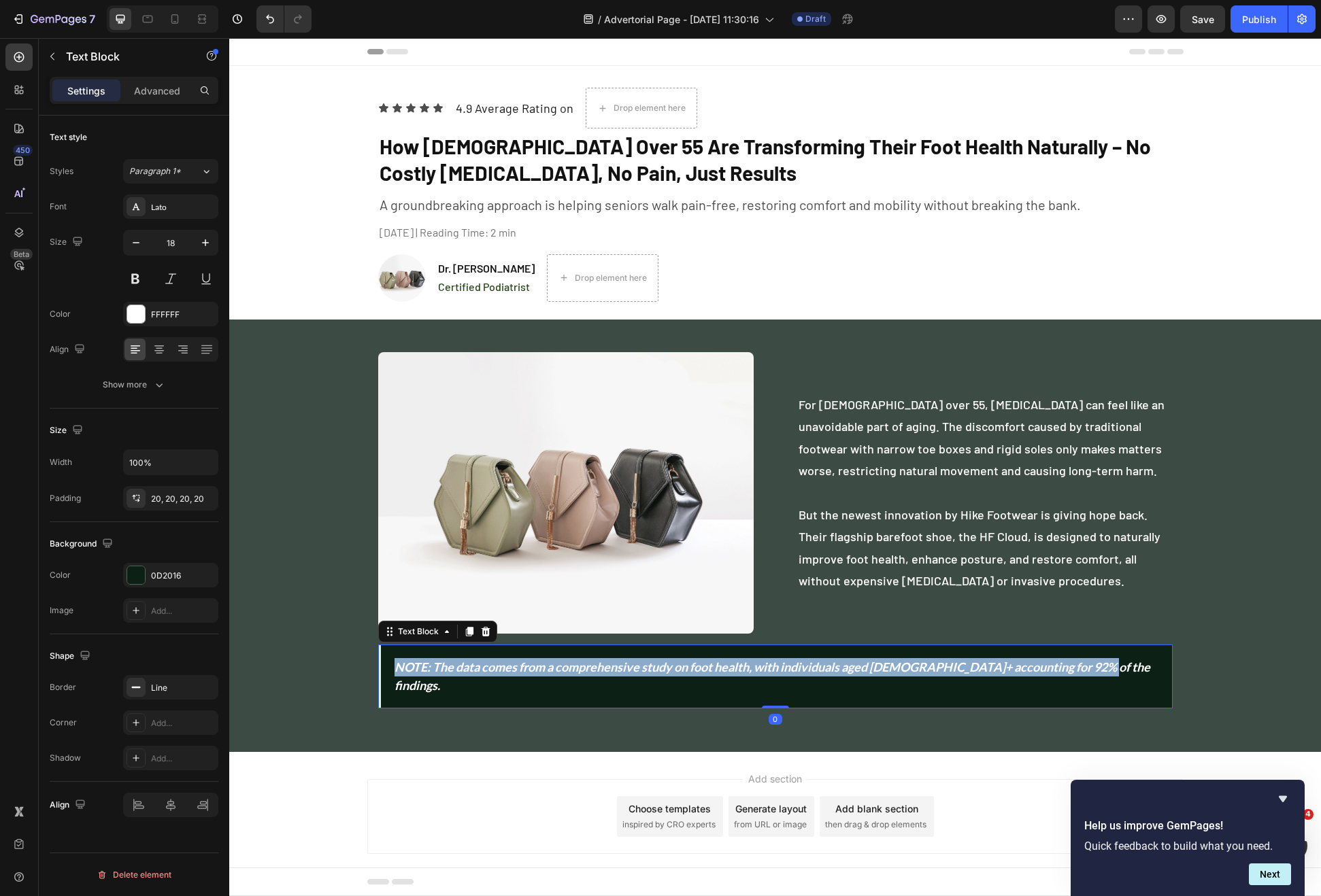
click at [456, 668] on icon "NOTE: The data comes from a comprehensive study on foot health, with individual…" at bounding box center [772, 676] width 756 height 33
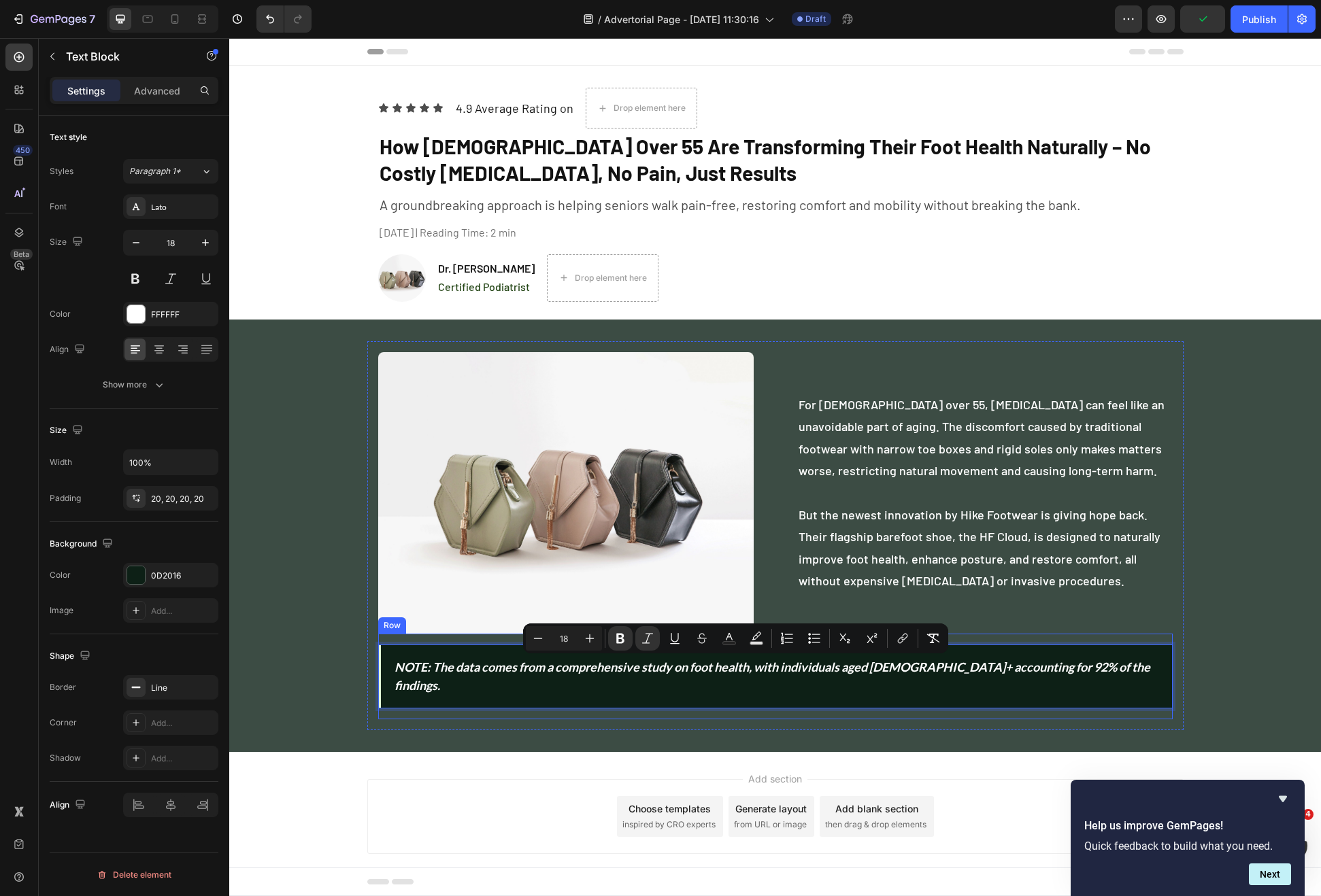
click at [389, 625] on div "Row" at bounding box center [392, 625] width 22 height 12
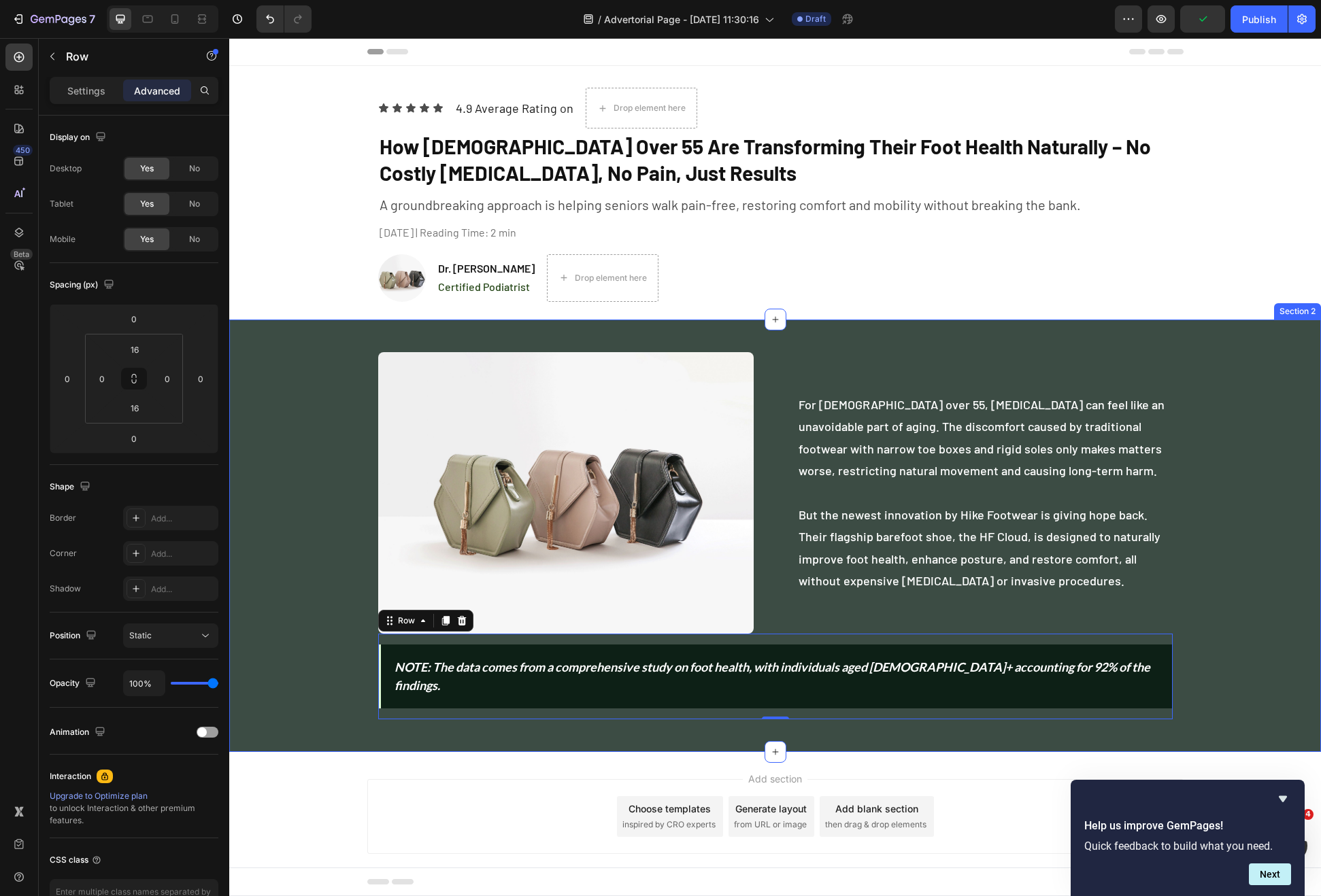
click at [324, 618] on div "Image For Americans over 55, foot pain can feel like an unavoidable part of agi…" at bounding box center [775, 535] width 1092 height 389
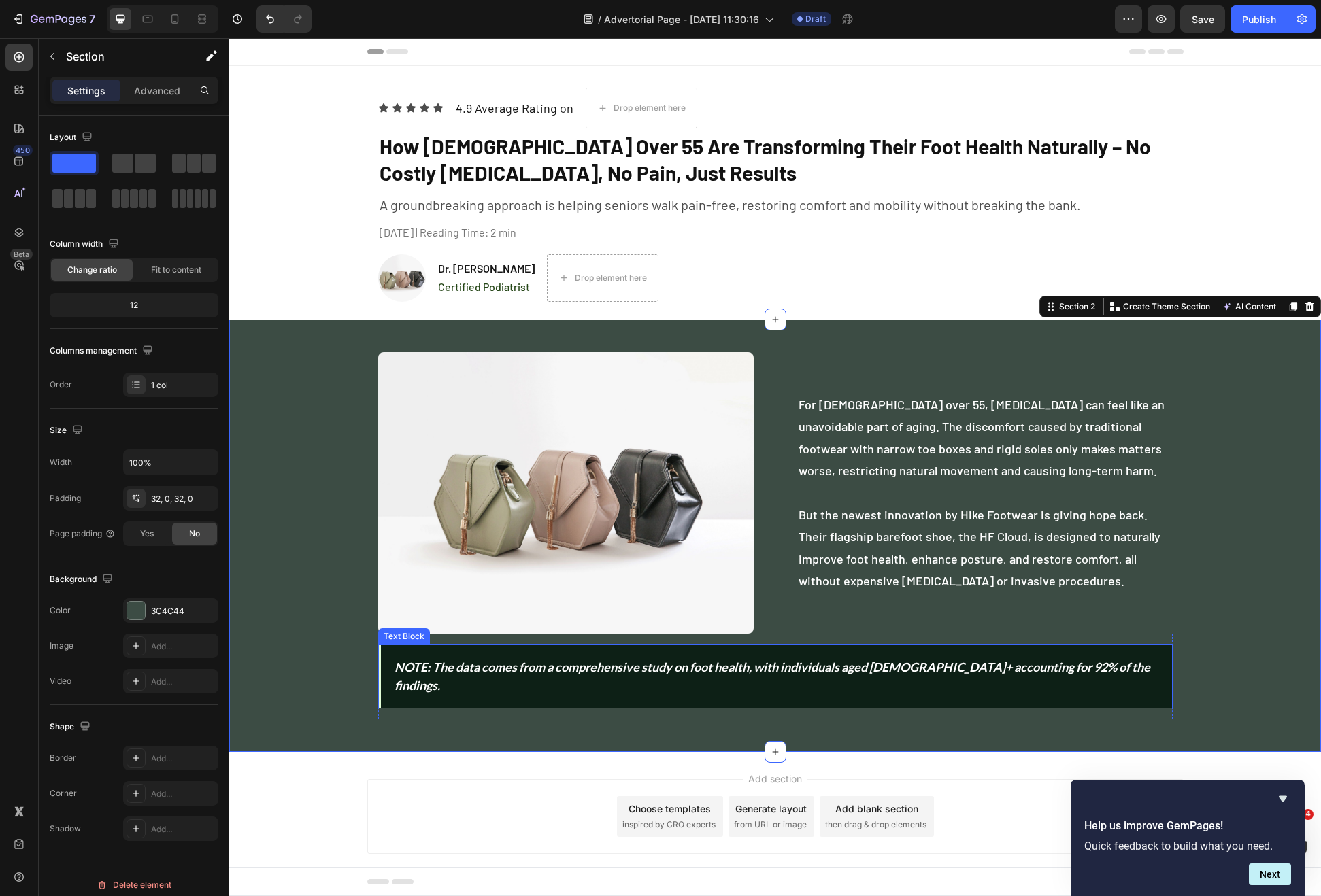
click at [495, 682] on div "NOTE: The data comes from a comprehensive study on foot health, with individual…" at bounding box center [775, 676] width 795 height 64
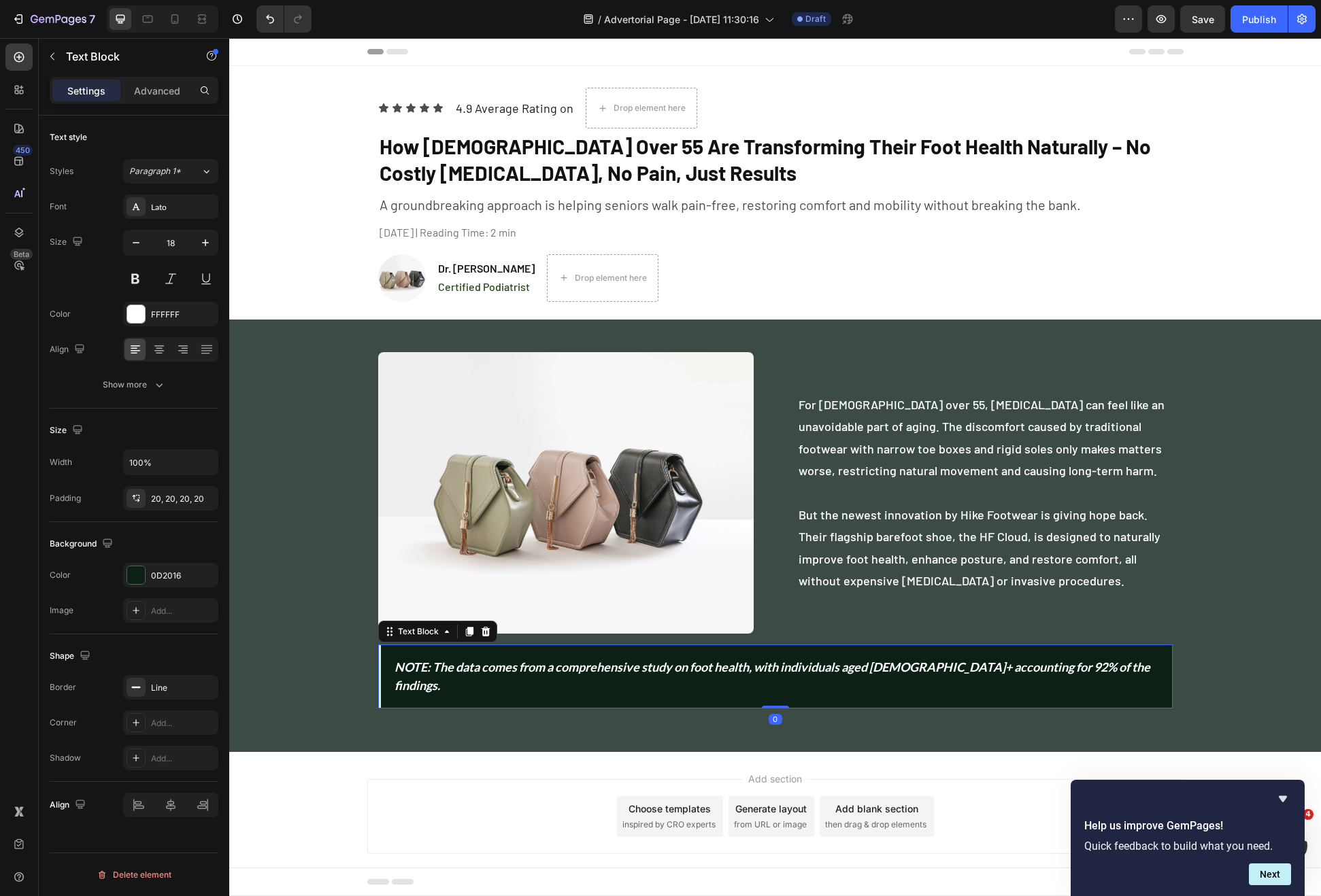
click at [167, 96] on p "Advanced" at bounding box center [157, 90] width 46 height 14
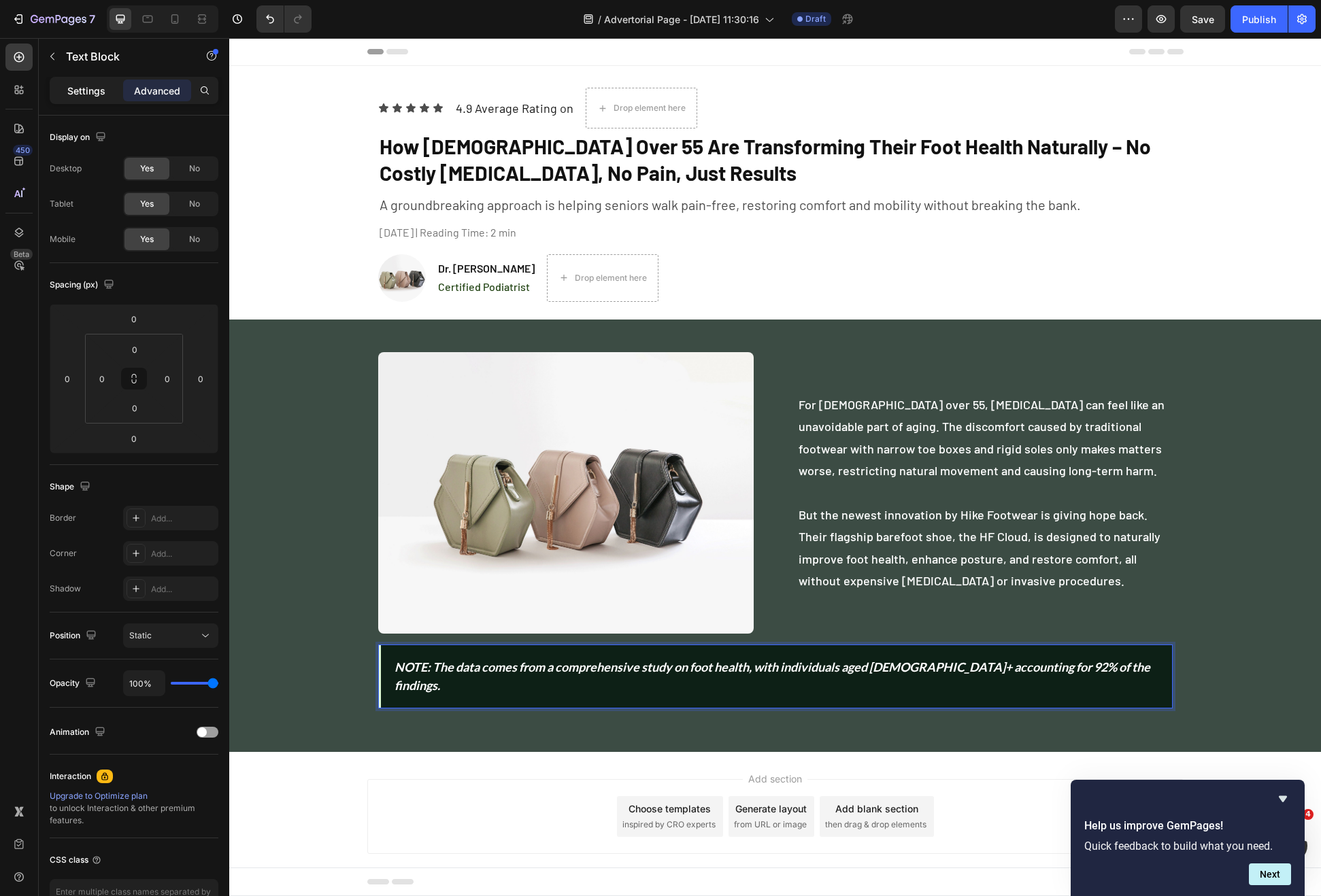
click at [105, 102] on div "Settings Advanced" at bounding box center [134, 90] width 168 height 27
click at [99, 96] on p "Settings" at bounding box center [86, 90] width 38 height 14
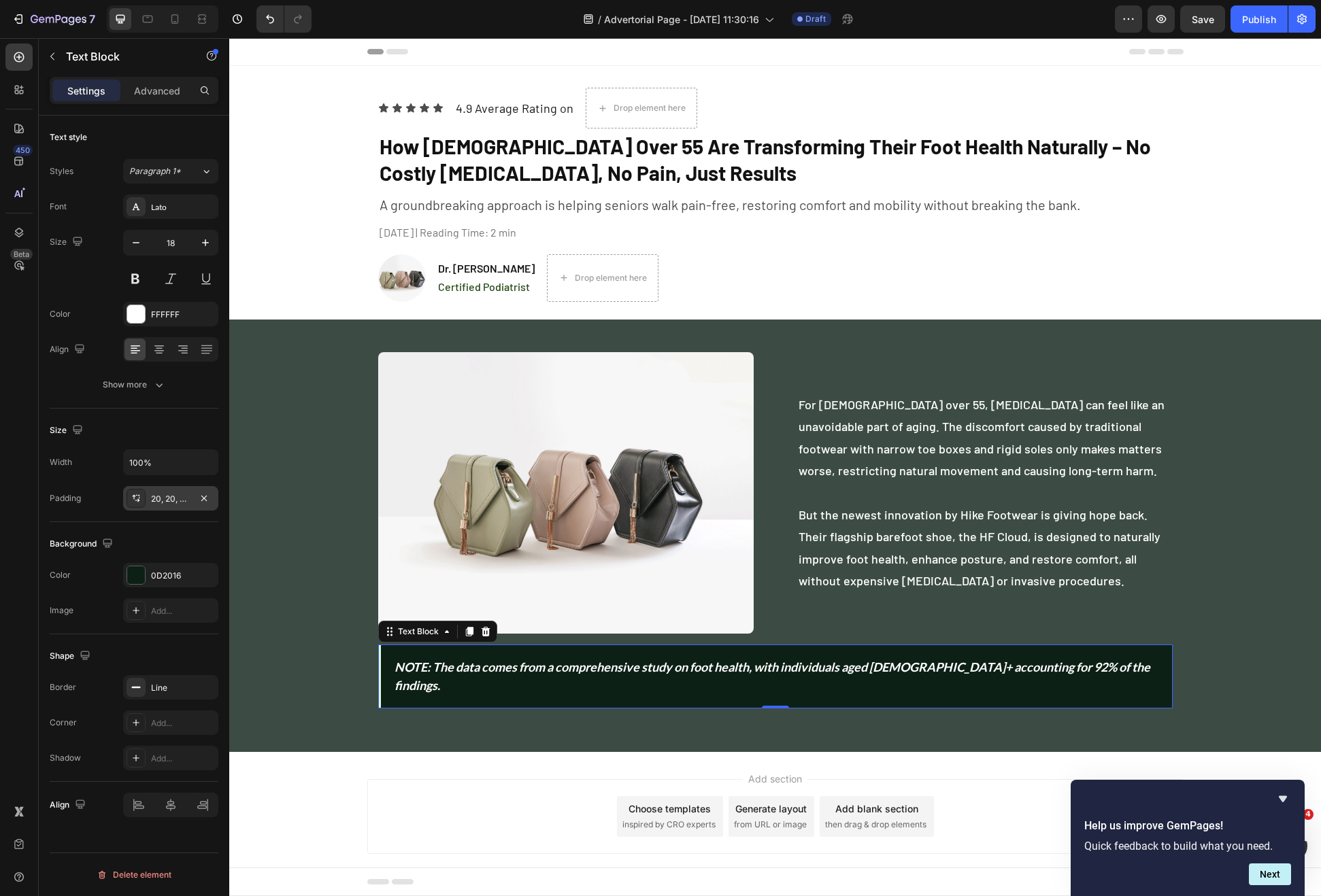
click at [176, 491] on div "20, 20, 20, 20" at bounding box center [170, 498] width 95 height 24
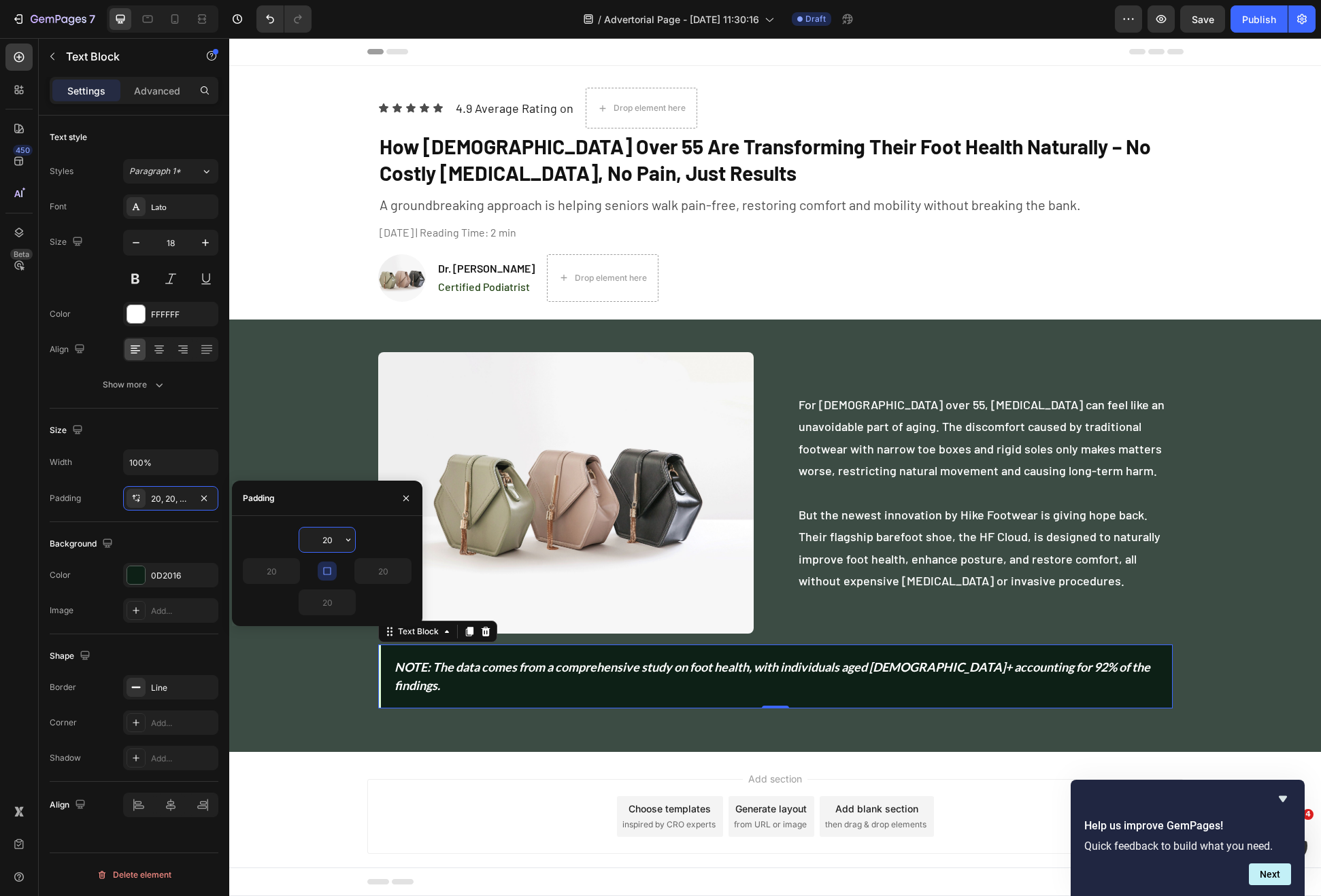
click at [326, 535] on input "20" at bounding box center [327, 540] width 56 height 24
type input "12"
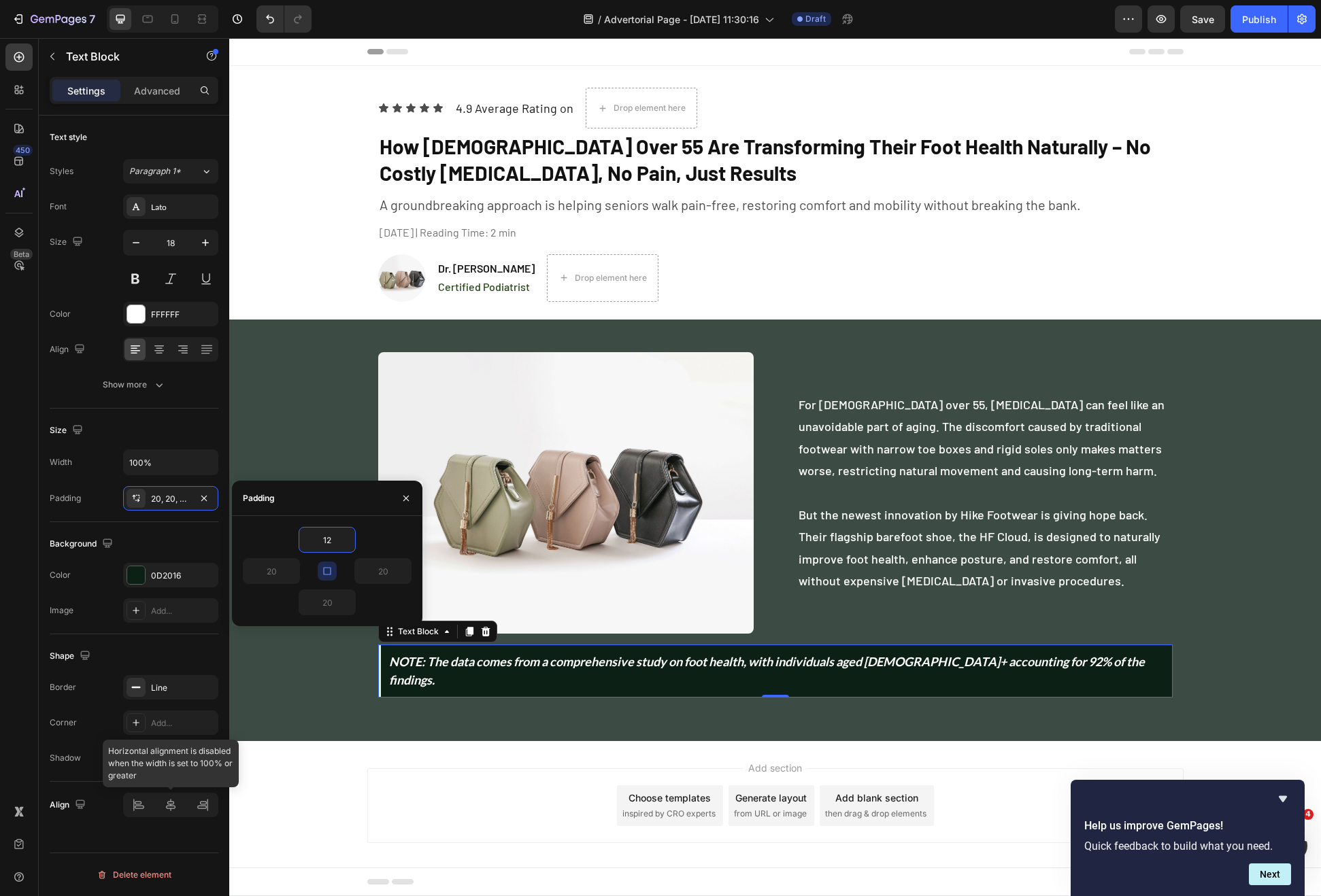
click at [184, 795] on div at bounding box center [170, 804] width 95 height 24
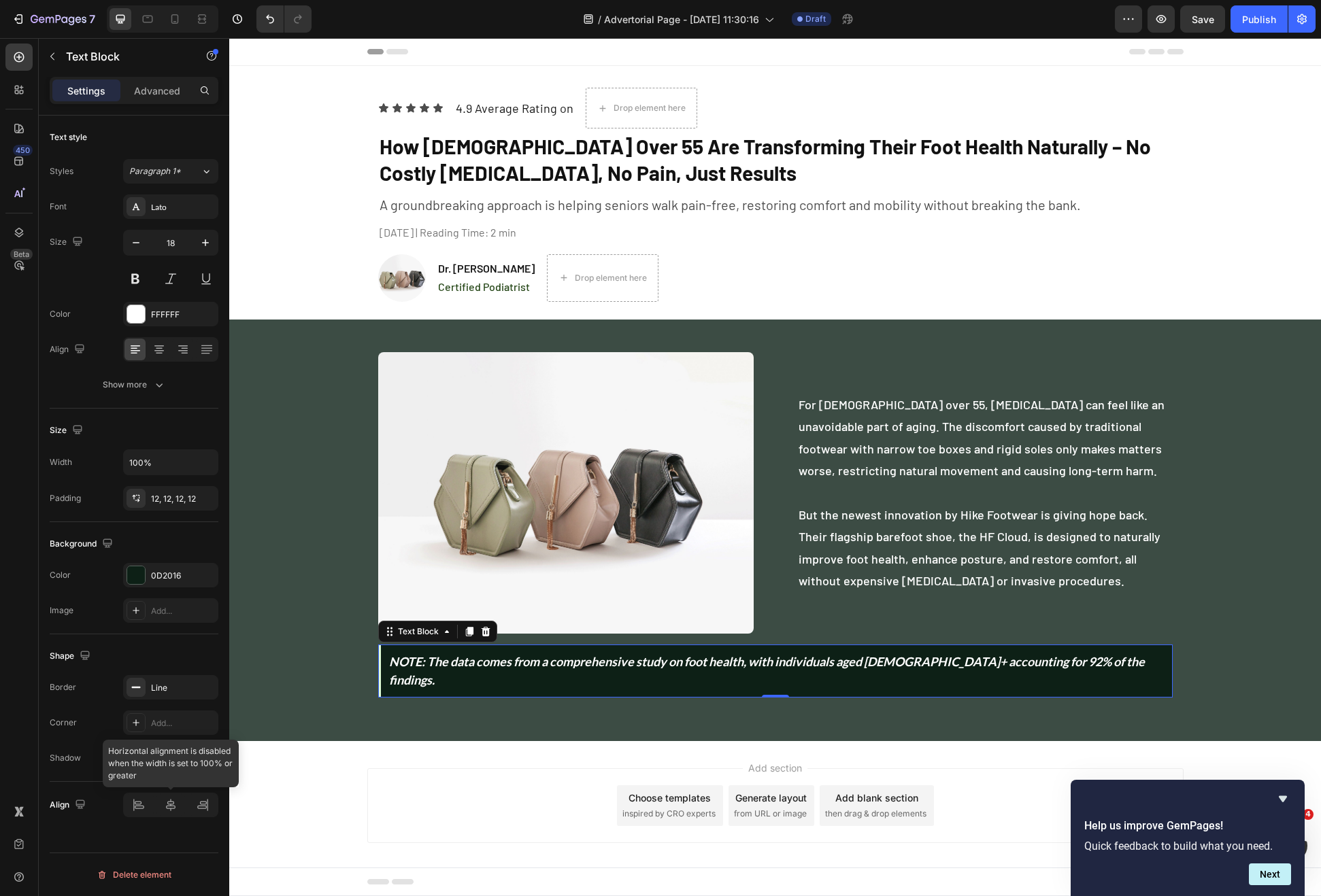
click at [178, 803] on div at bounding box center [170, 804] width 95 height 24
click at [166, 341] on div at bounding box center [158, 350] width 21 height 22
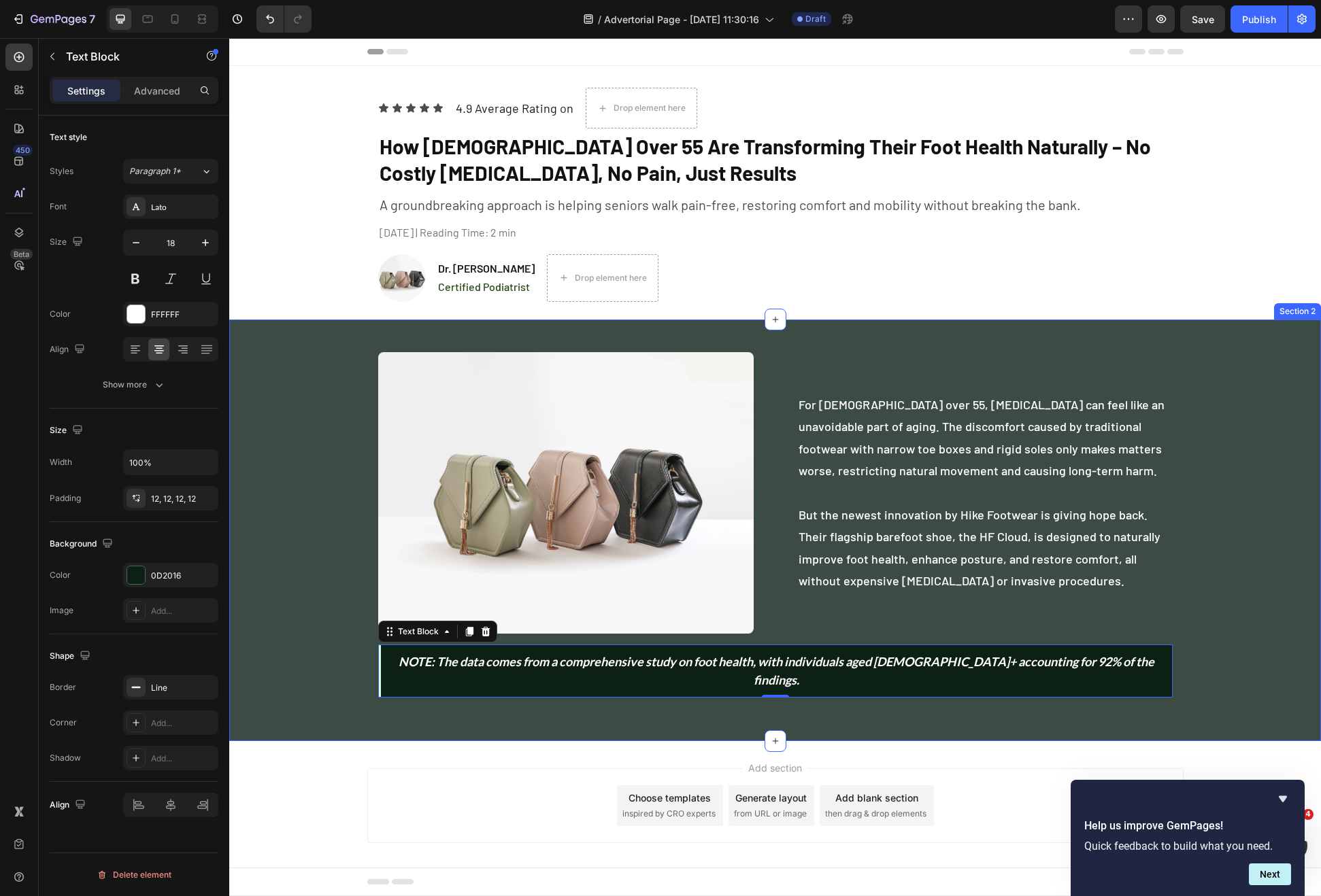
click at [300, 605] on div "Image For Americans over 55, foot pain can feel like an unavoidable part of agi…" at bounding box center [775, 530] width 1092 height 378
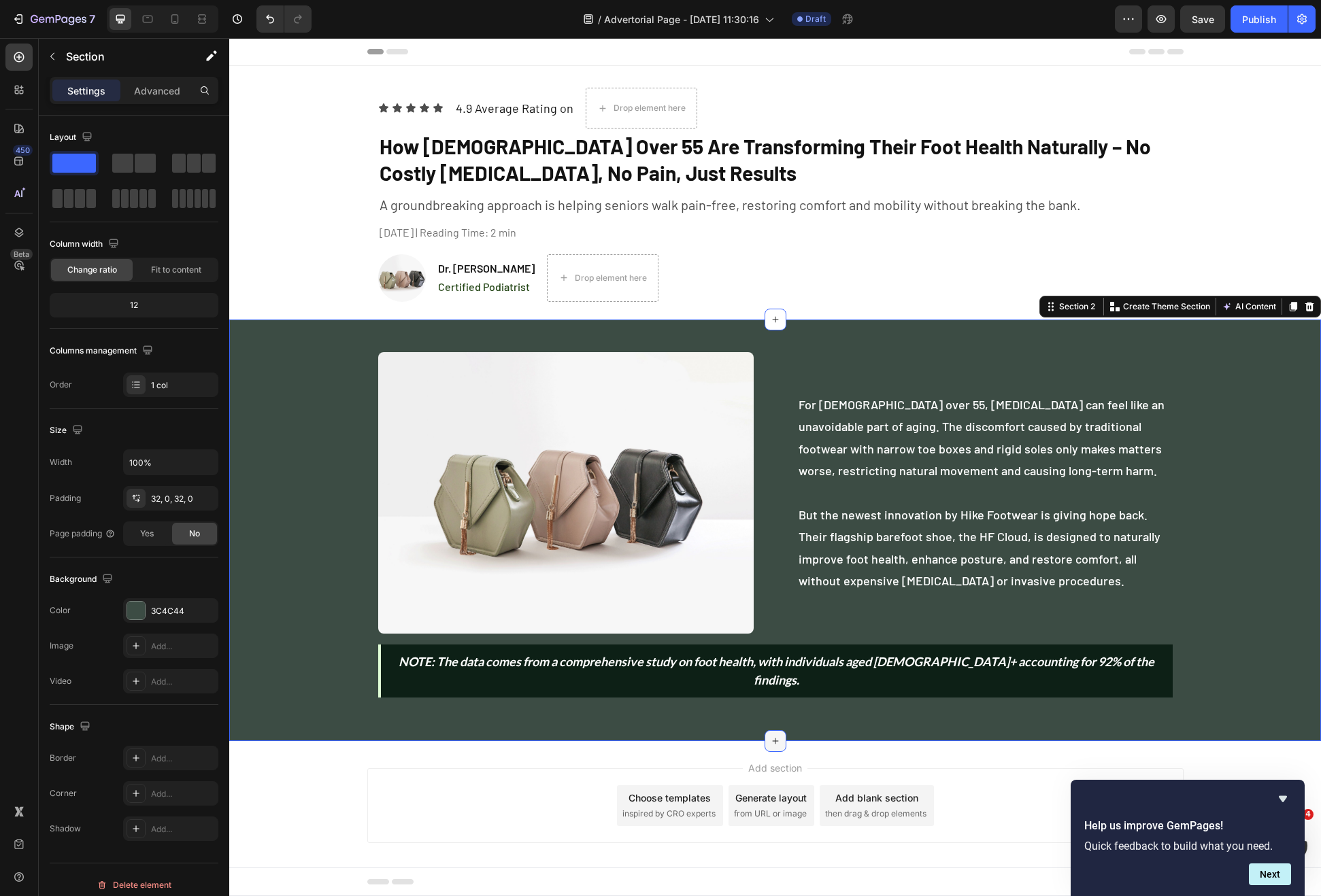
click at [775, 730] on div at bounding box center [776, 742] width 22 height 22
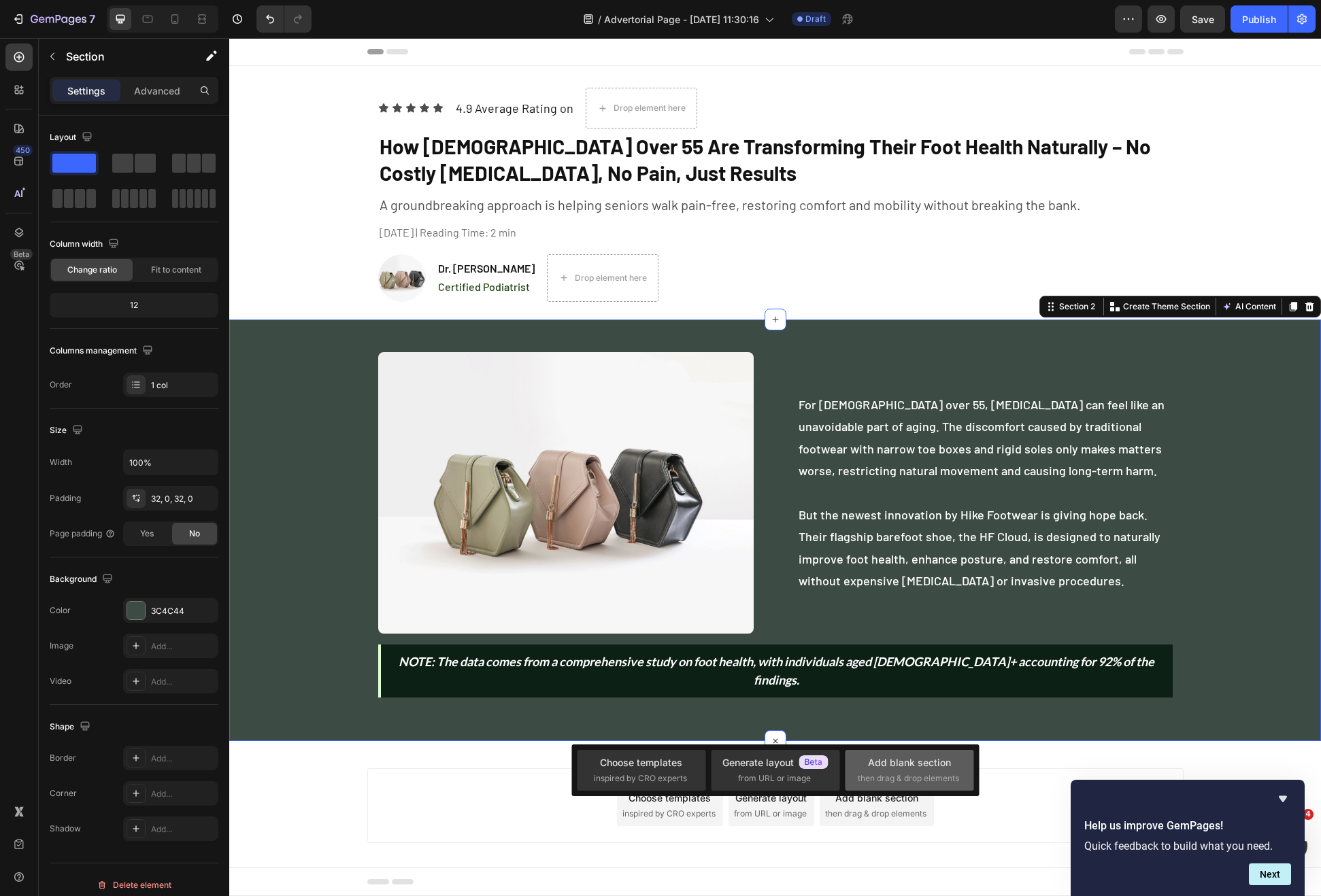
click at [913, 762] on div "Add blank section" at bounding box center [909, 762] width 83 height 14
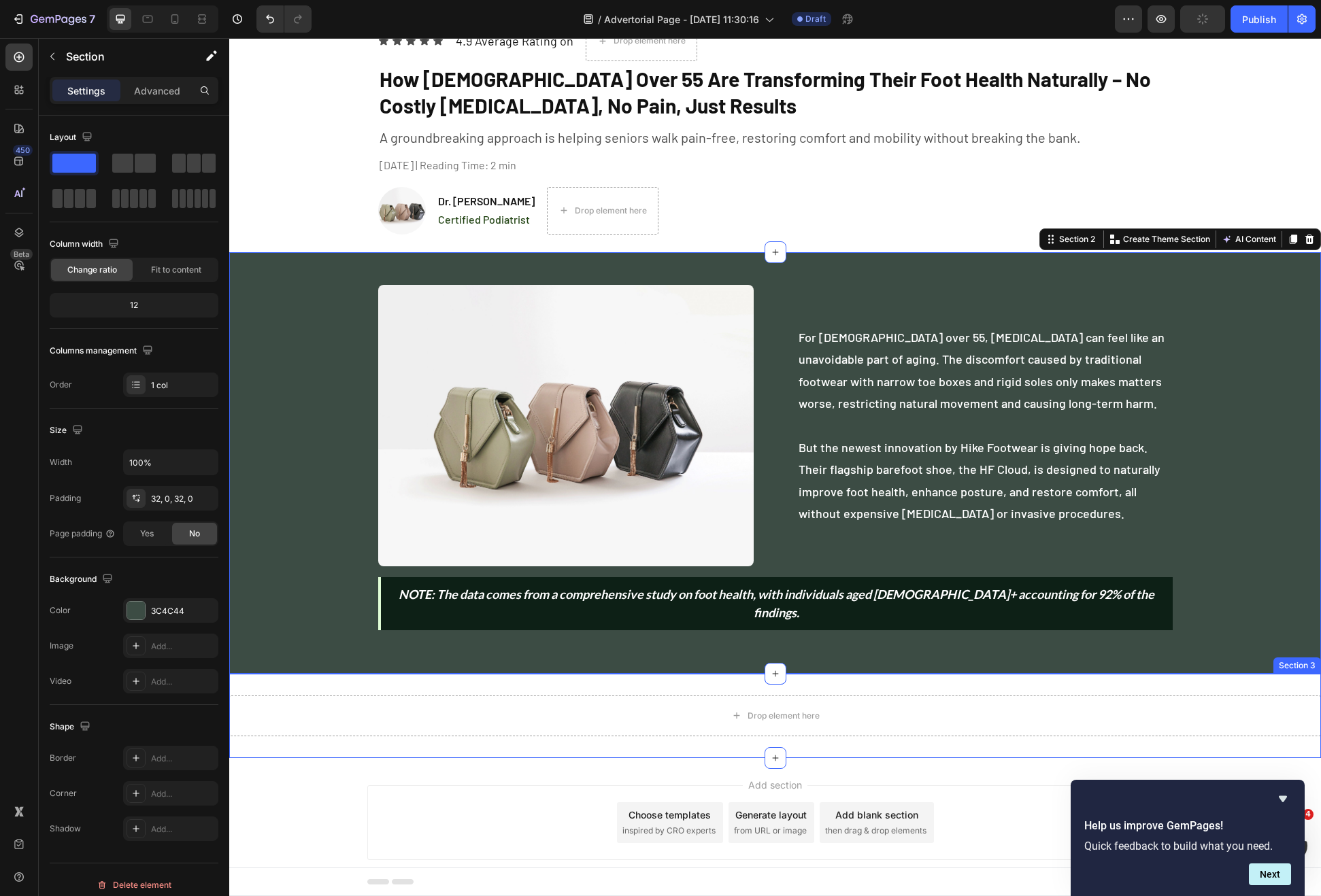
scroll to position [79, 0]
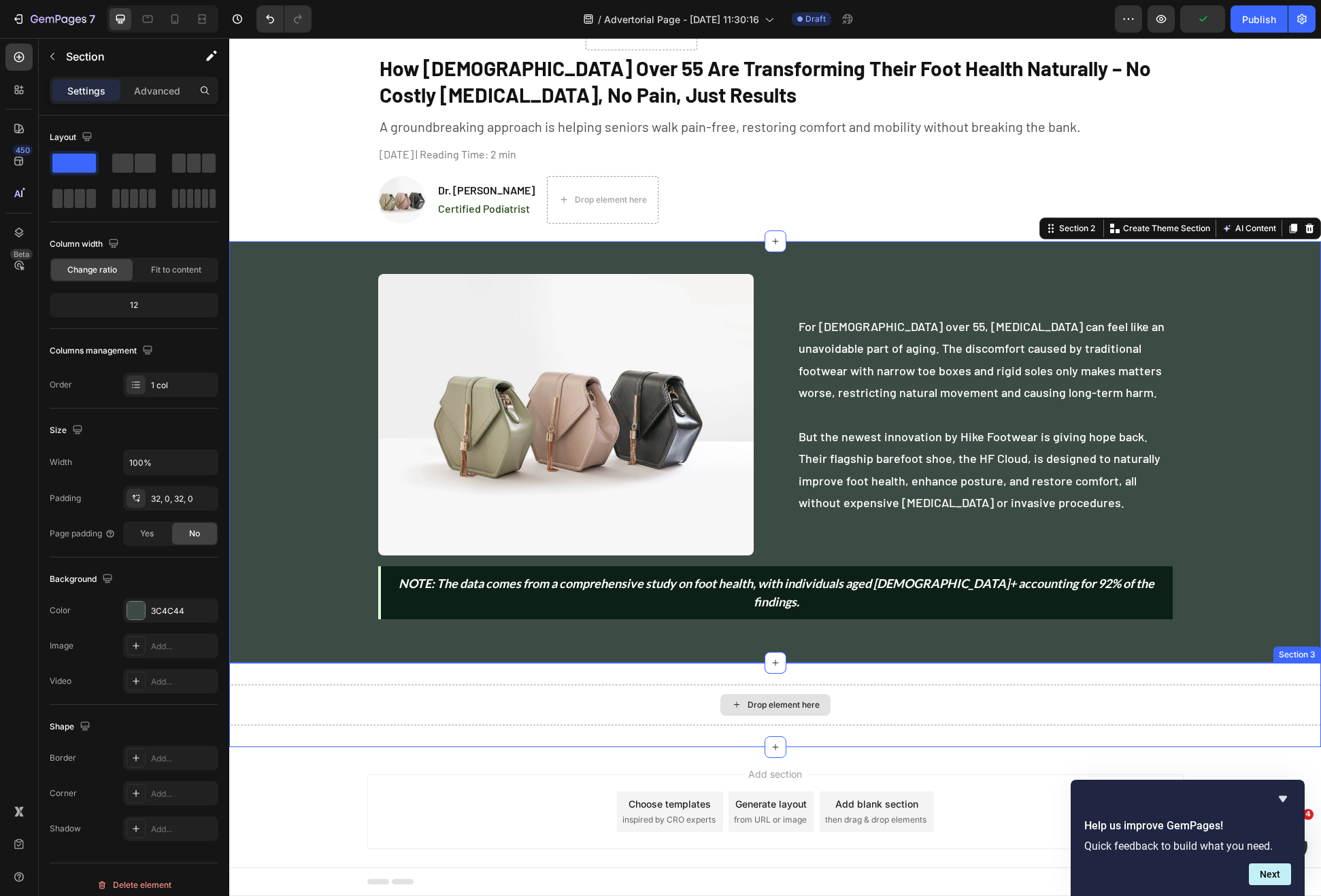
click at [574, 685] on div "Drop element here" at bounding box center [775, 706] width 1092 height 41
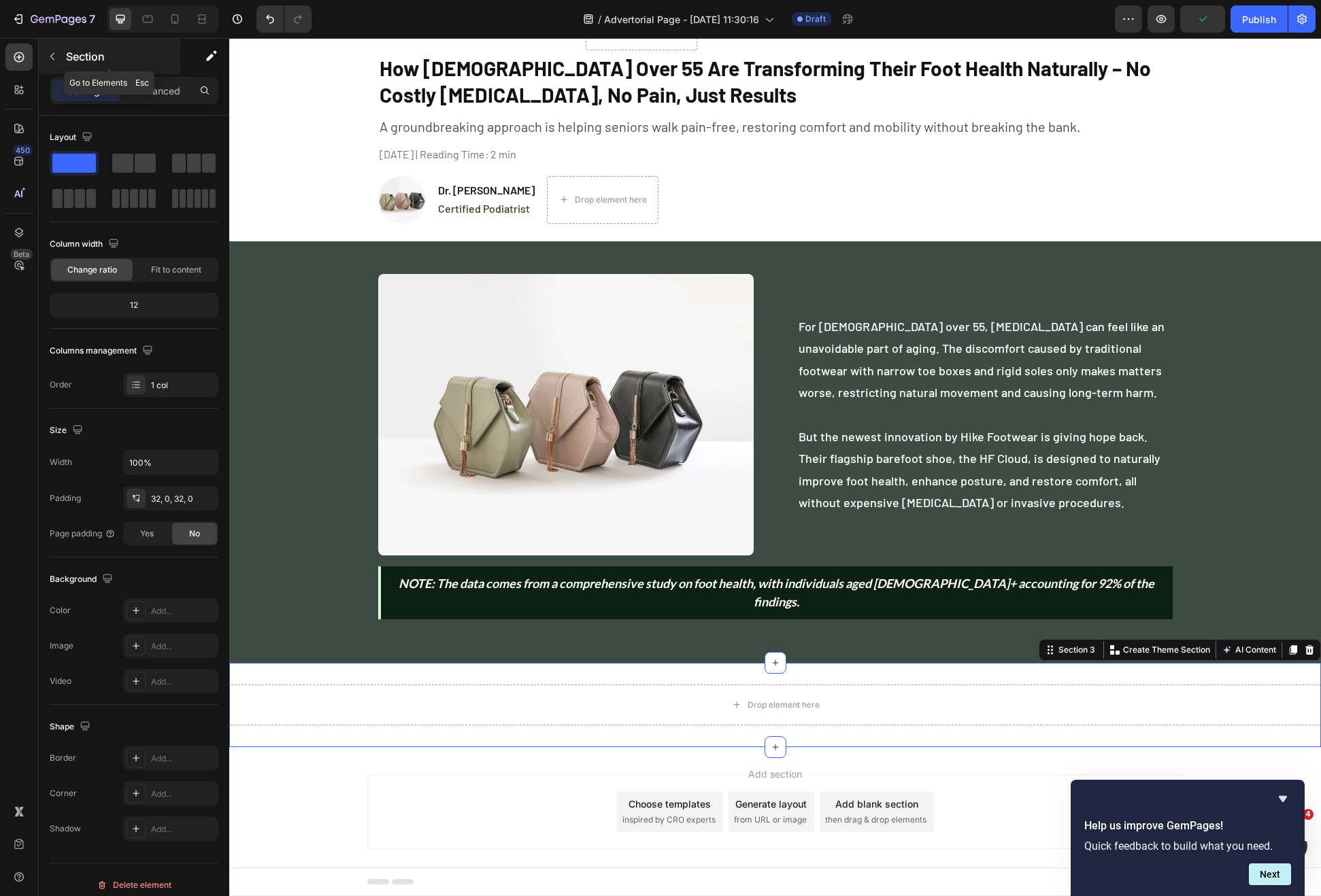
click at [63, 67] on div at bounding box center [53, 56] width 22 height 22
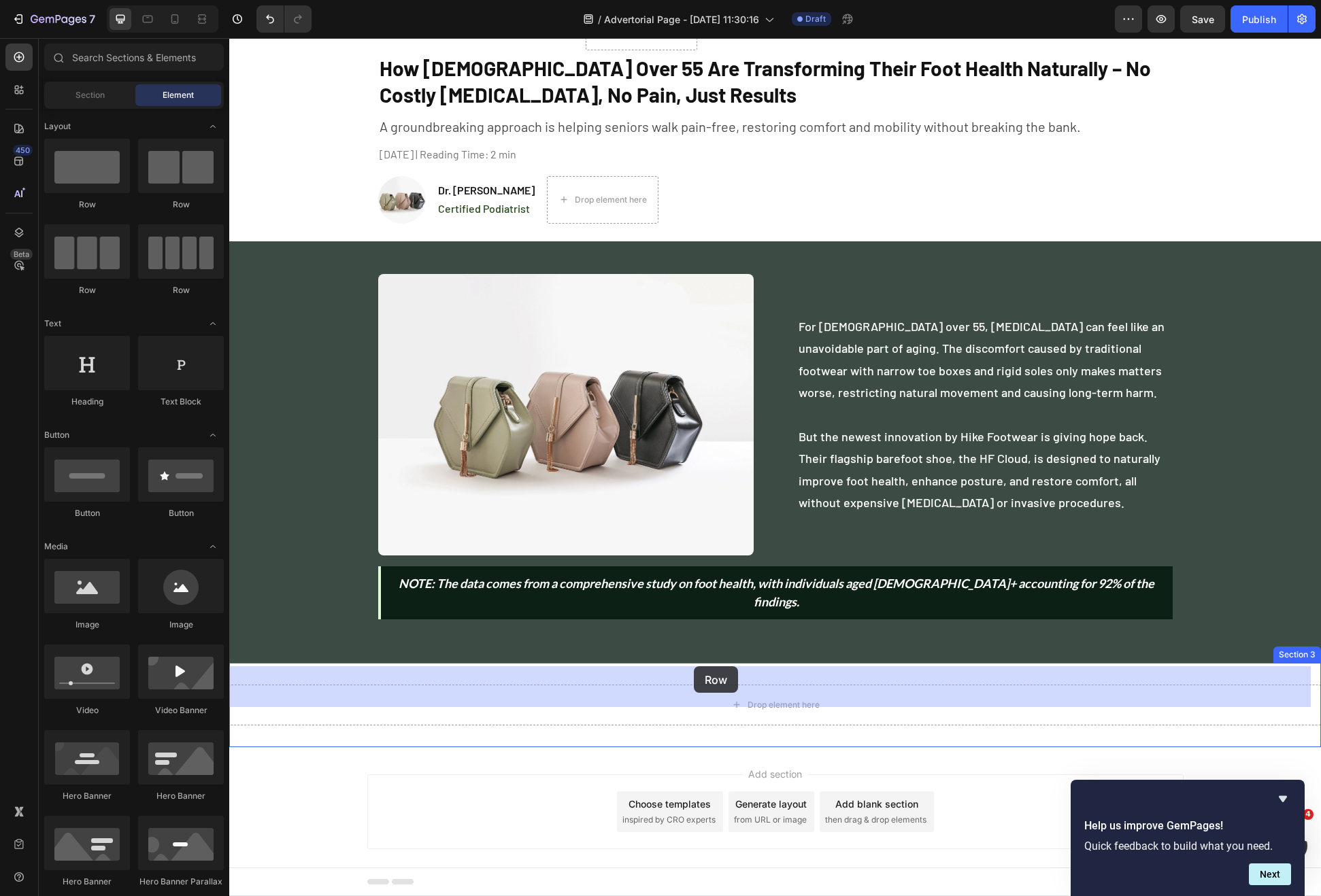
drag, startPoint x: 327, startPoint y: 200, endPoint x: 686, endPoint y: 664, distance: 586.7
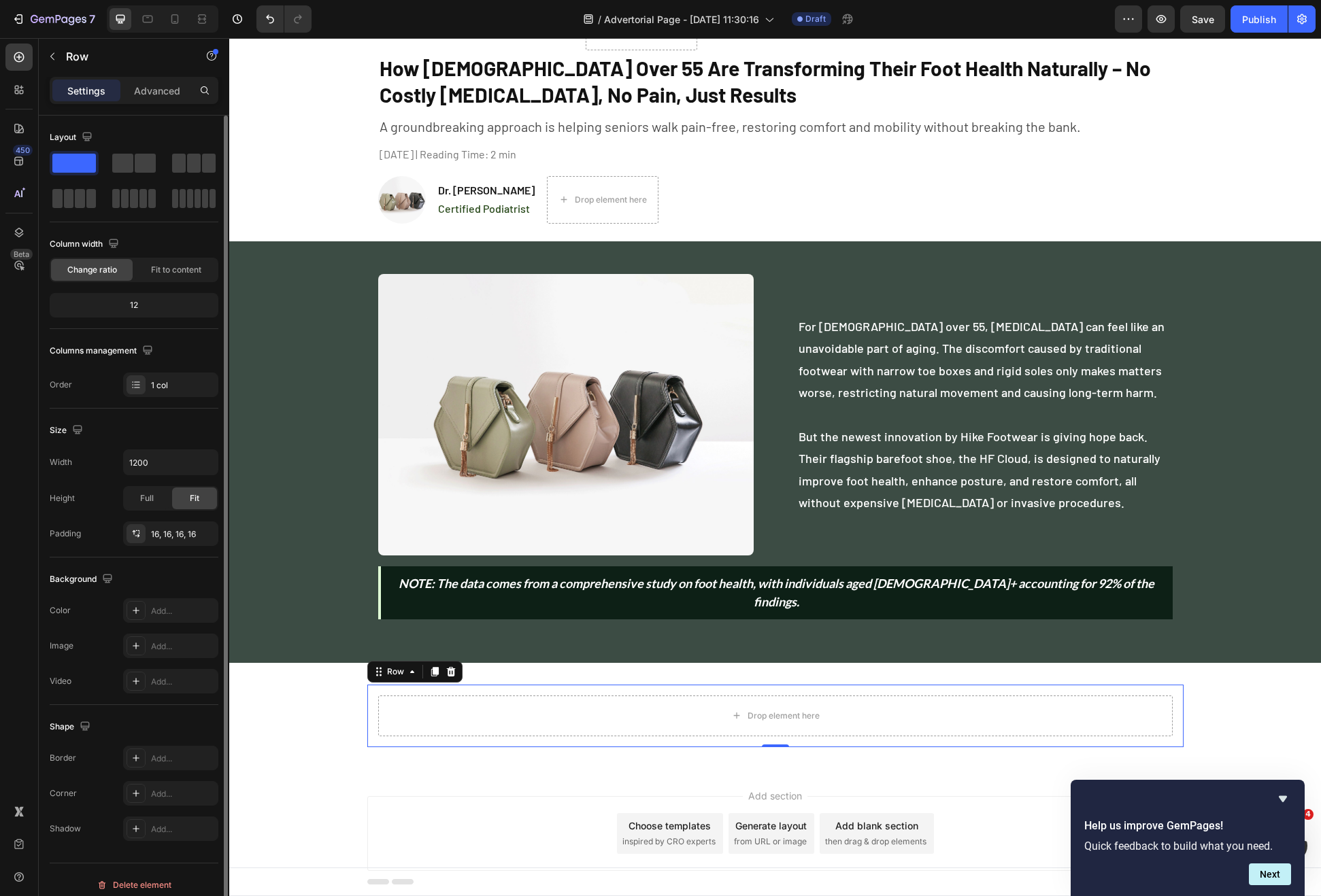
click at [142, 149] on div "Layout" at bounding box center [134, 168] width 168 height 84
click at [140, 153] on span at bounding box center [145, 163] width 21 height 19
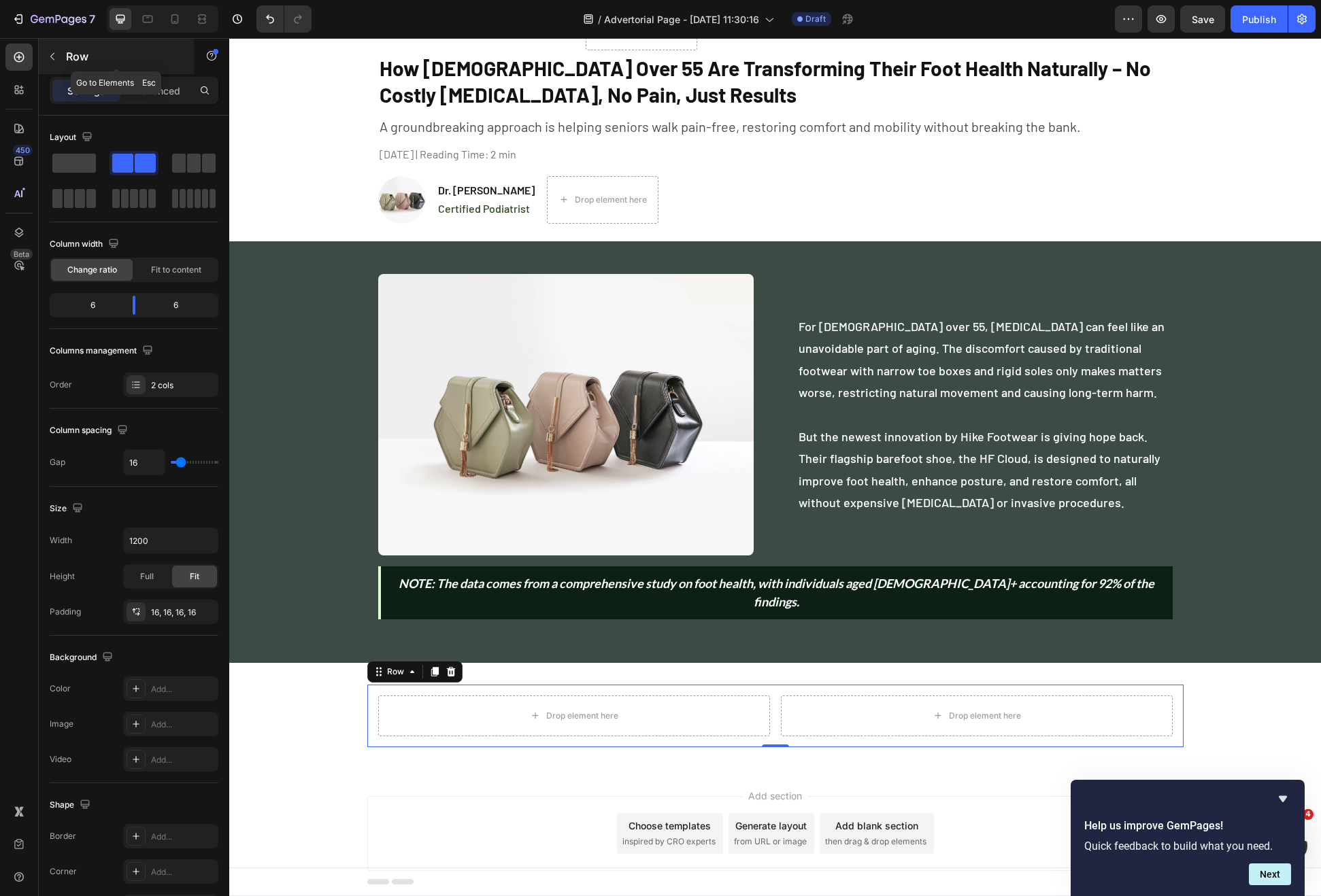
click at [55, 66] on button "button" at bounding box center [53, 56] width 22 height 22
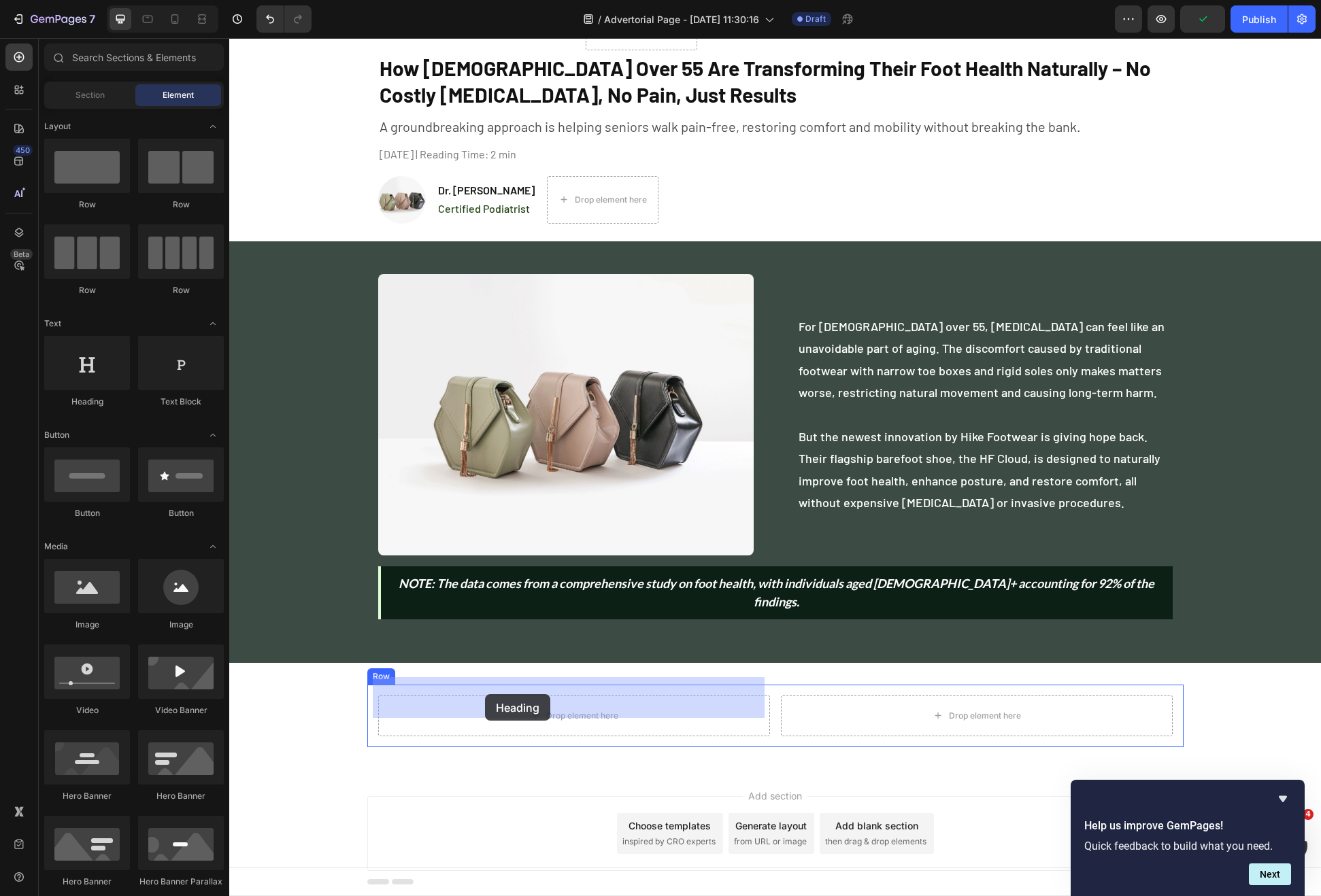
drag, startPoint x: 315, startPoint y: 405, endPoint x: 485, endPoint y: 694, distance: 335.3
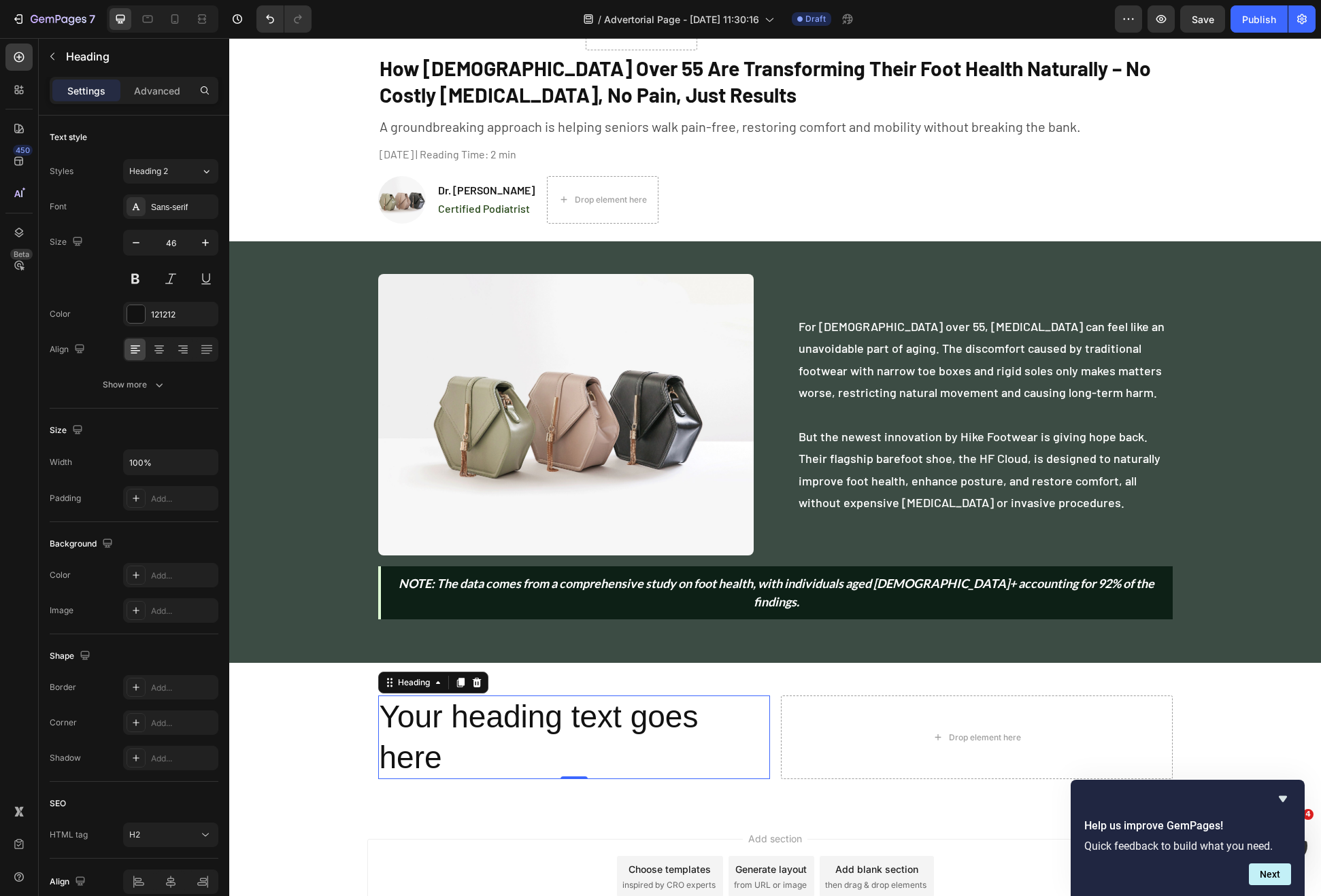
click at [521, 700] on h2 "Your heading text goes here" at bounding box center [574, 737] width 392 height 84
click at [521, 700] on p "Your heading text goes here" at bounding box center [574, 738] width 389 height 81
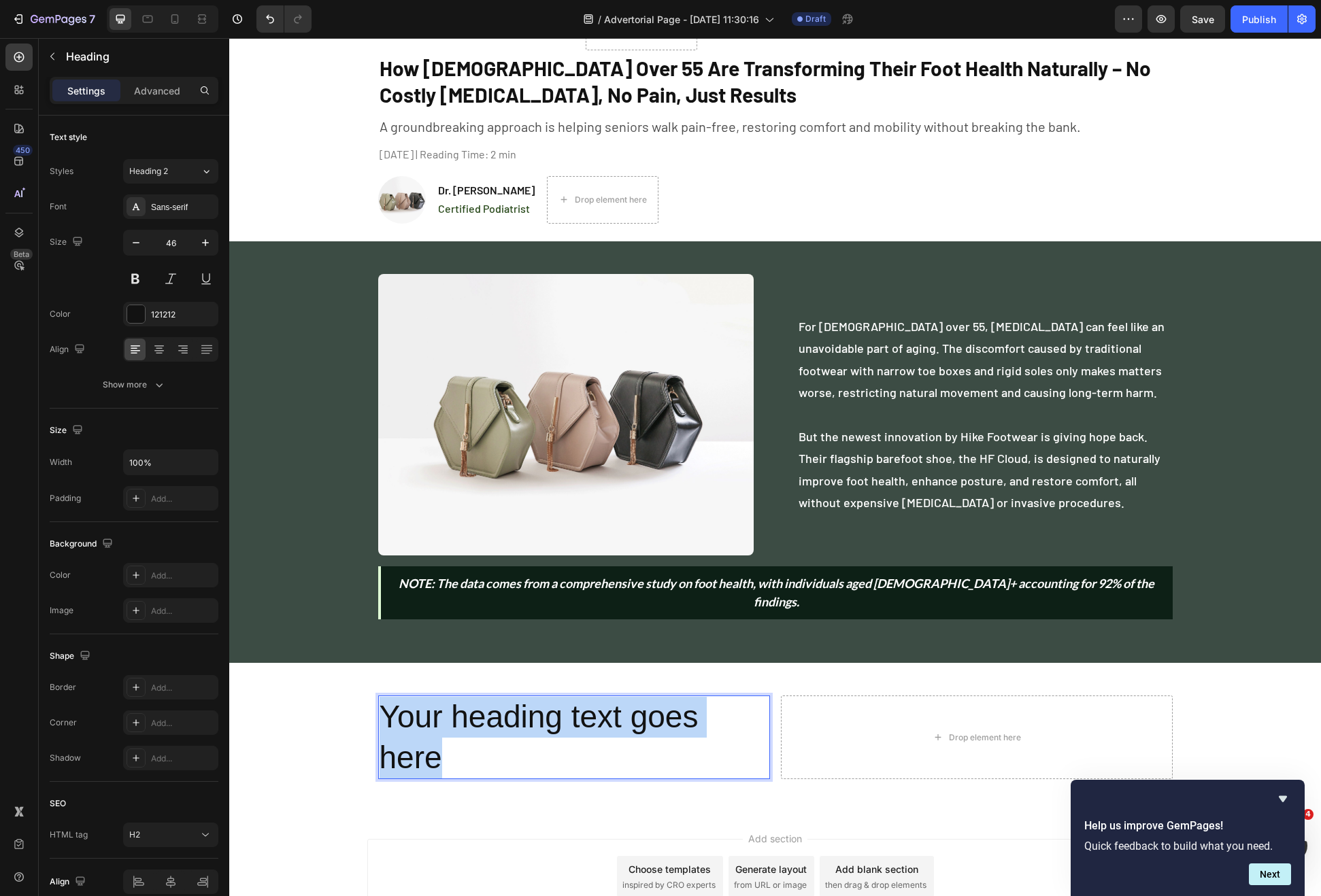
click at [521, 700] on p "Your heading text goes here" at bounding box center [574, 738] width 389 height 81
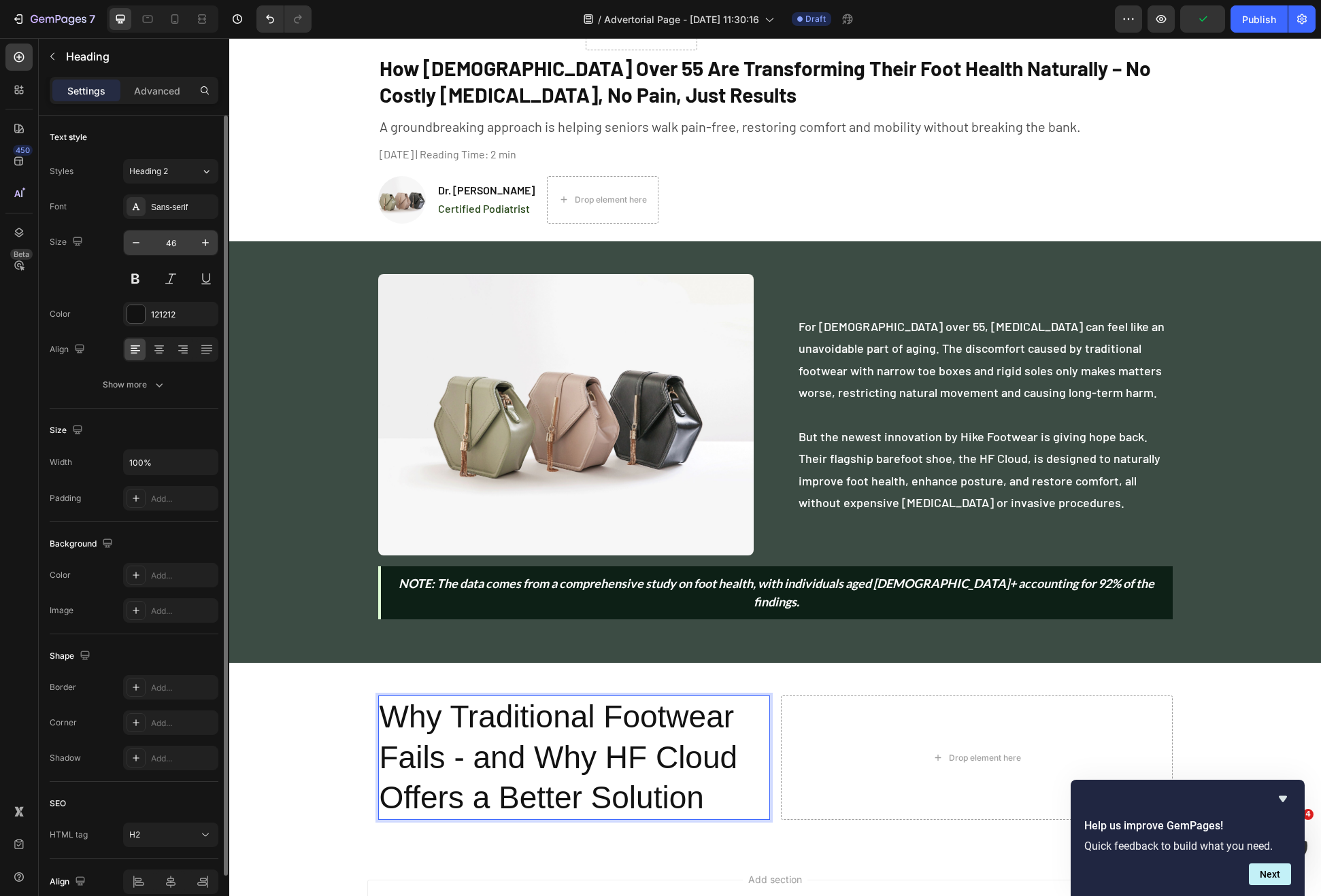
click at [171, 240] on input "46" at bounding box center [170, 242] width 45 height 24
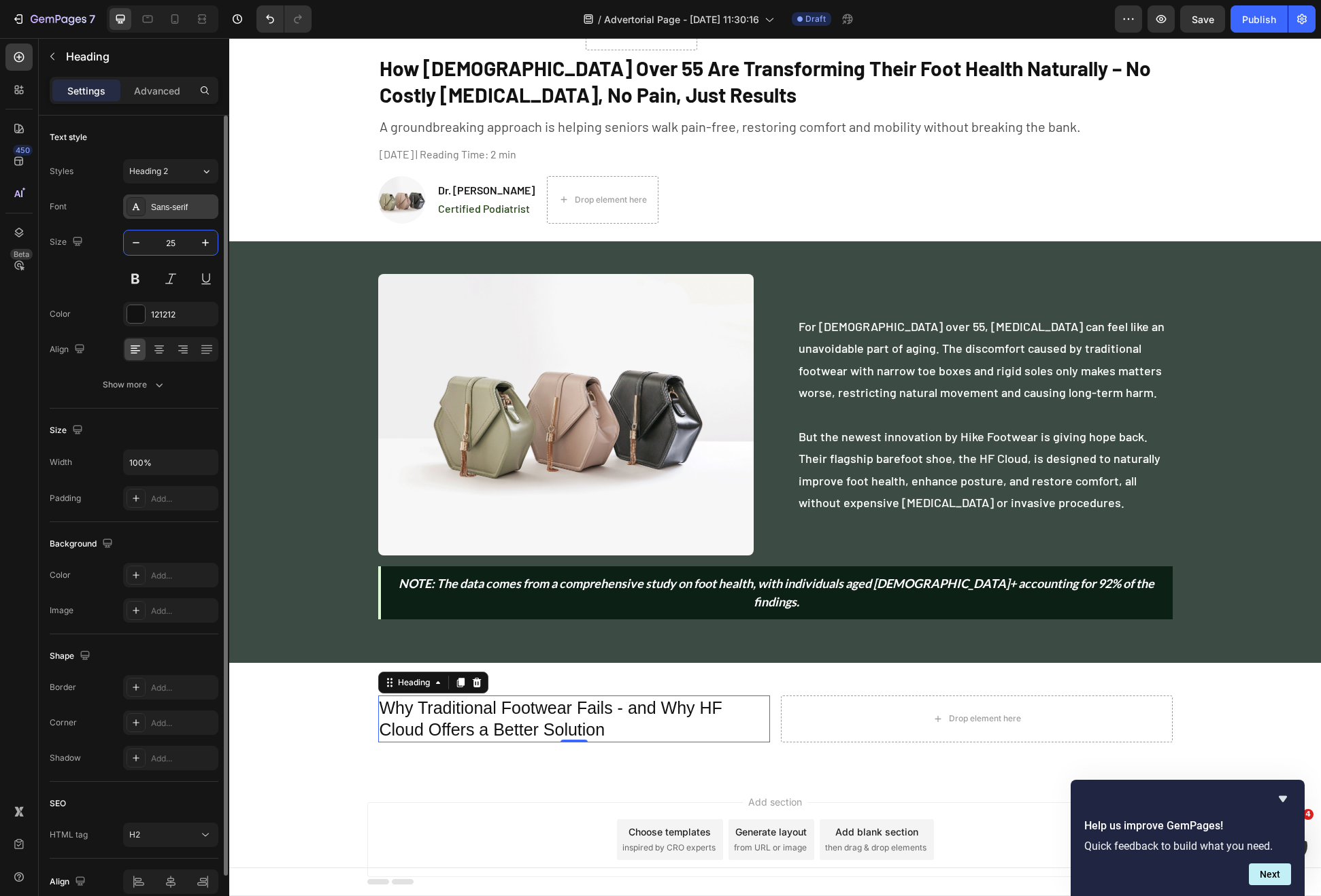
type input "25"
click at [153, 204] on div "Sans-serif" at bounding box center [182, 207] width 64 height 12
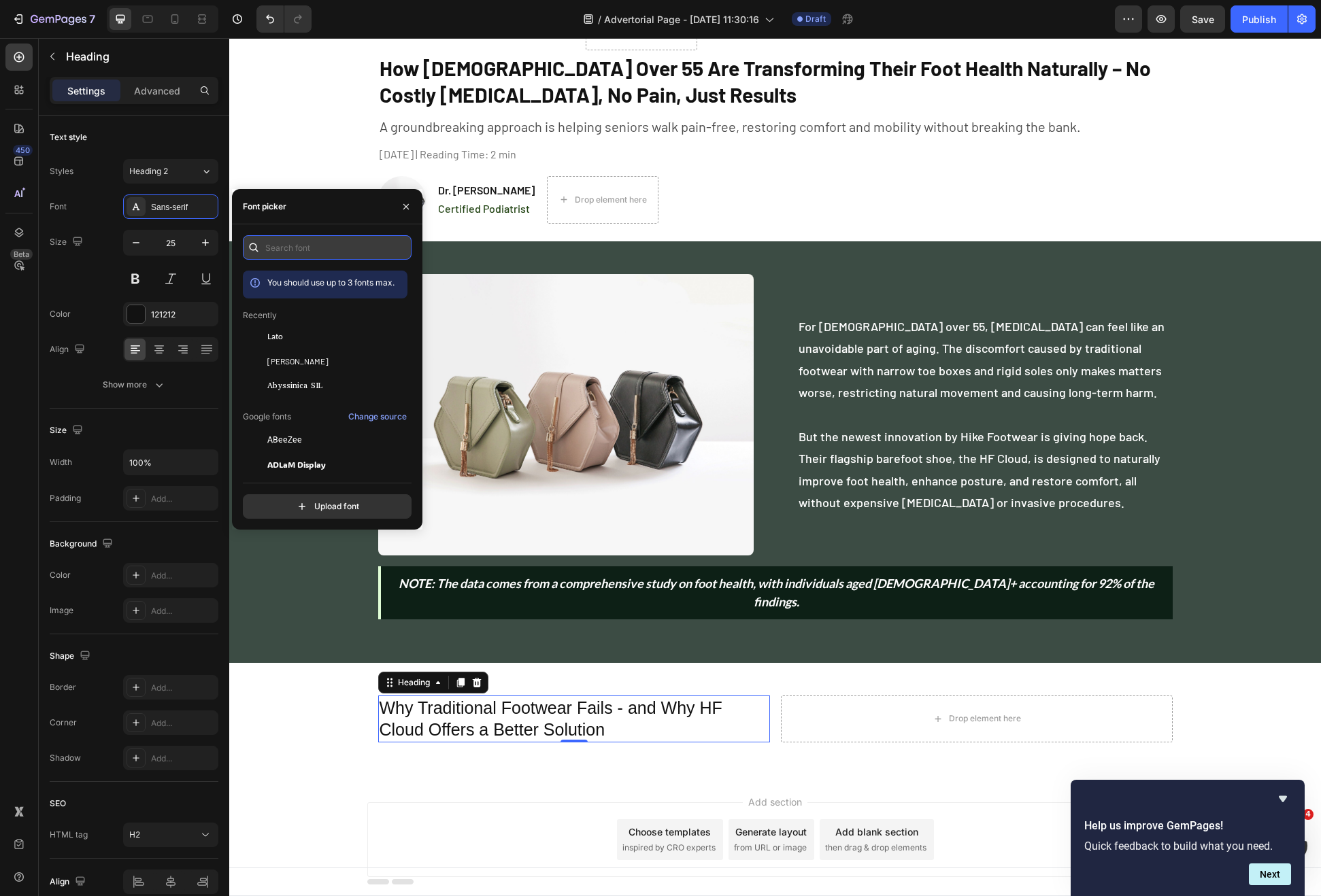
click at [276, 244] on input "text" at bounding box center [327, 247] width 168 height 24
click at [304, 365] on div "[PERSON_NAME]" at bounding box center [336, 361] width 138 height 12
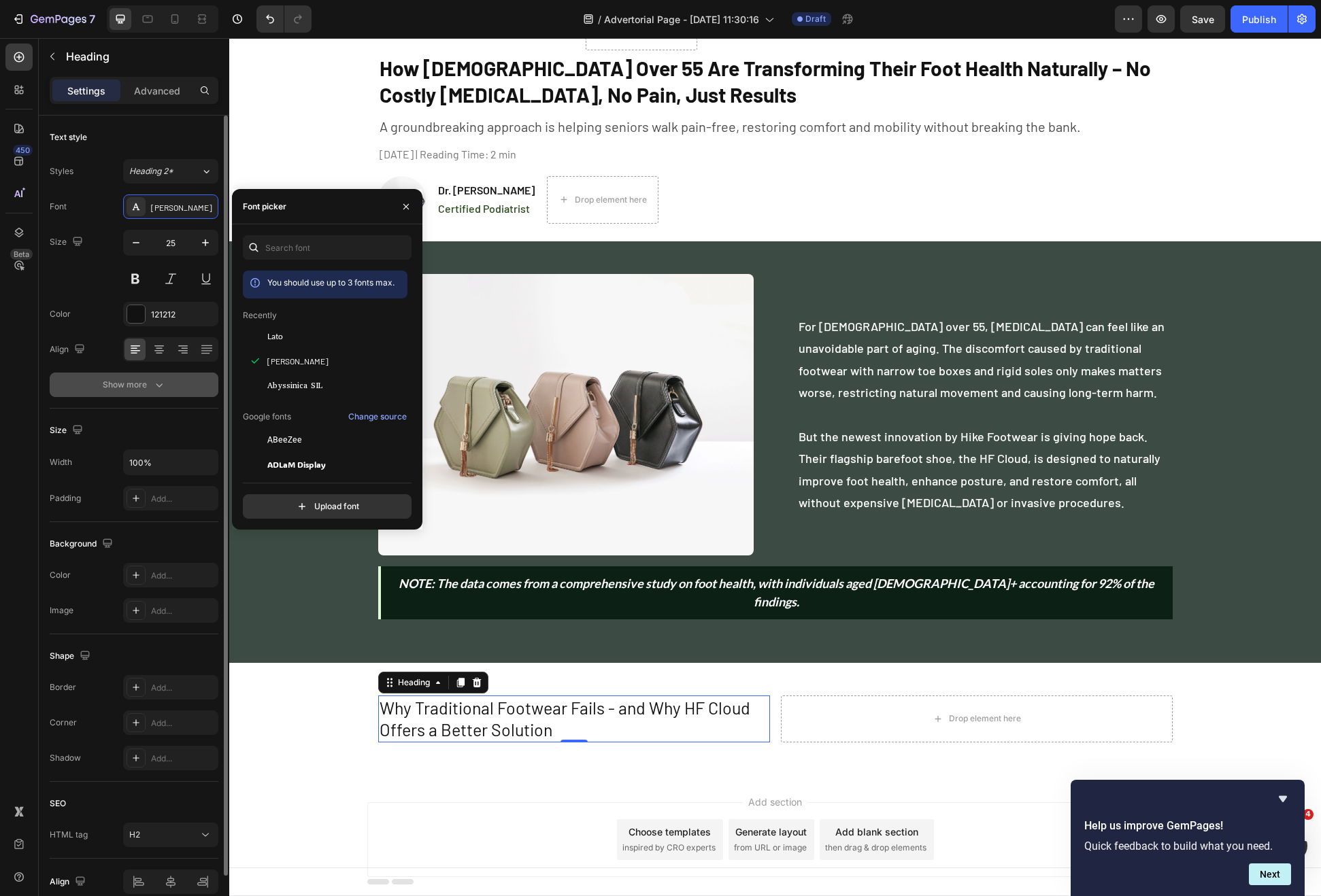
click at [145, 390] on div "Show more" at bounding box center [134, 385] width 63 height 14
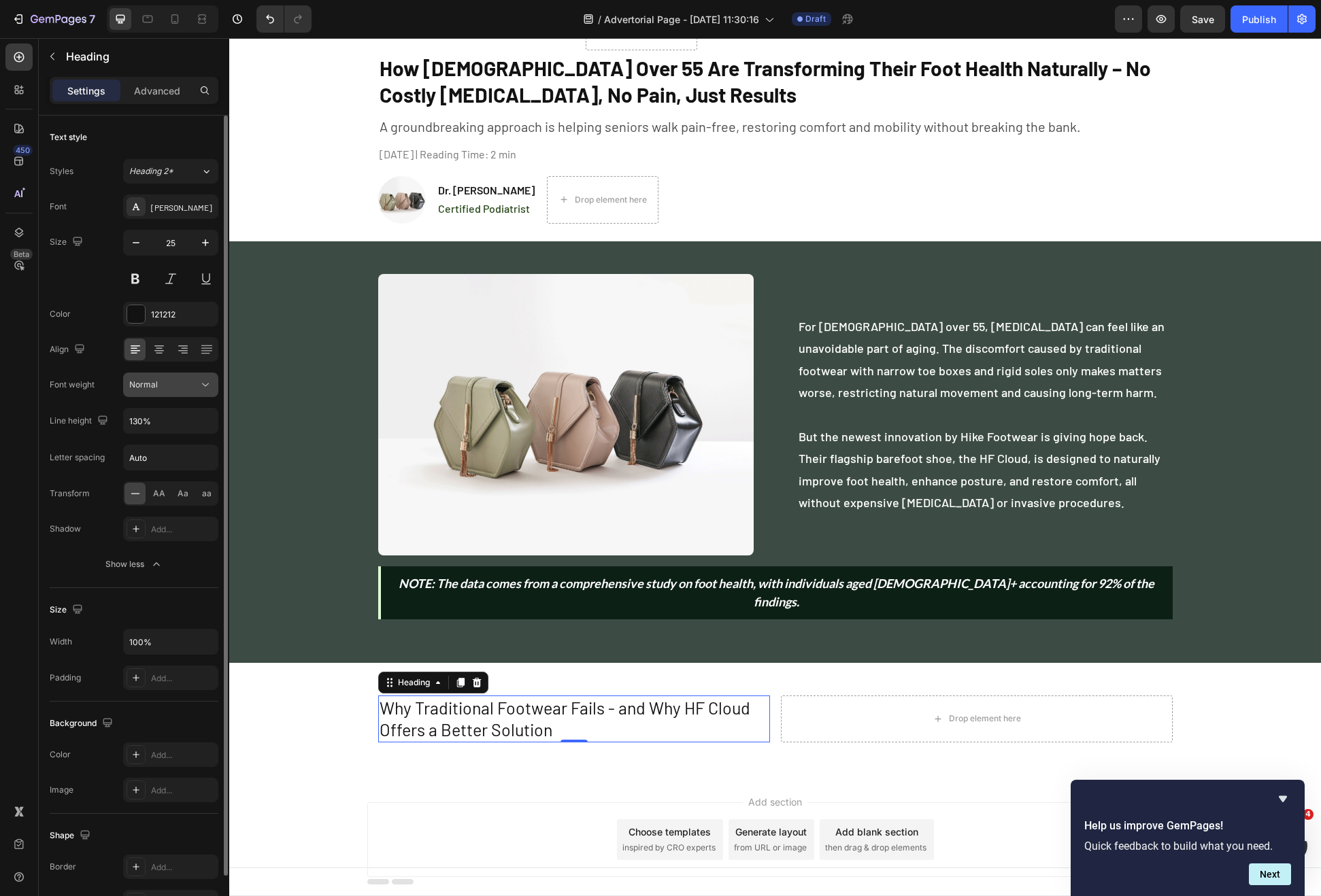
click at [196, 391] on div "Normal" at bounding box center [171, 385] width 83 height 14
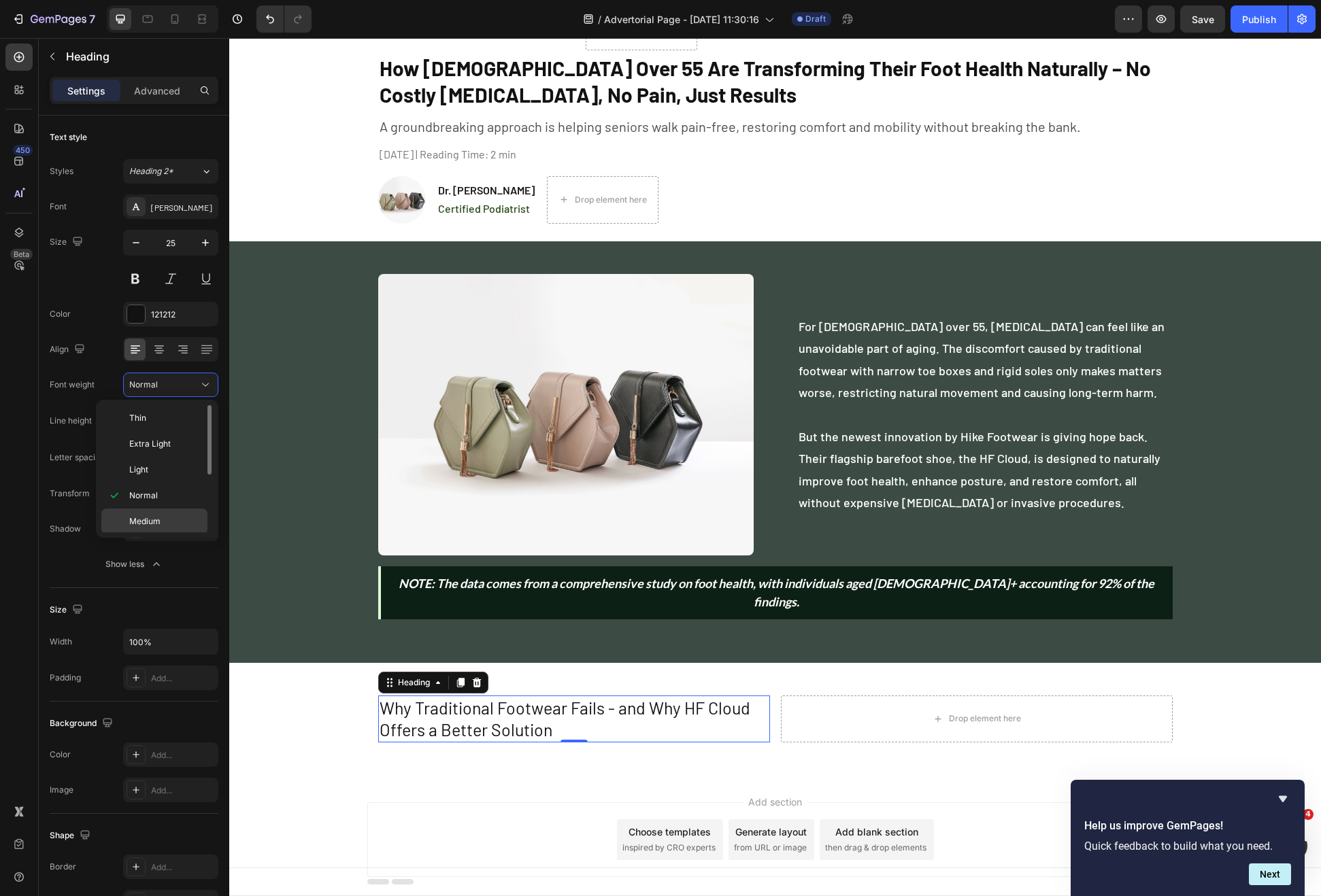
click at [157, 516] on span "Medium" at bounding box center [145, 521] width 31 height 12
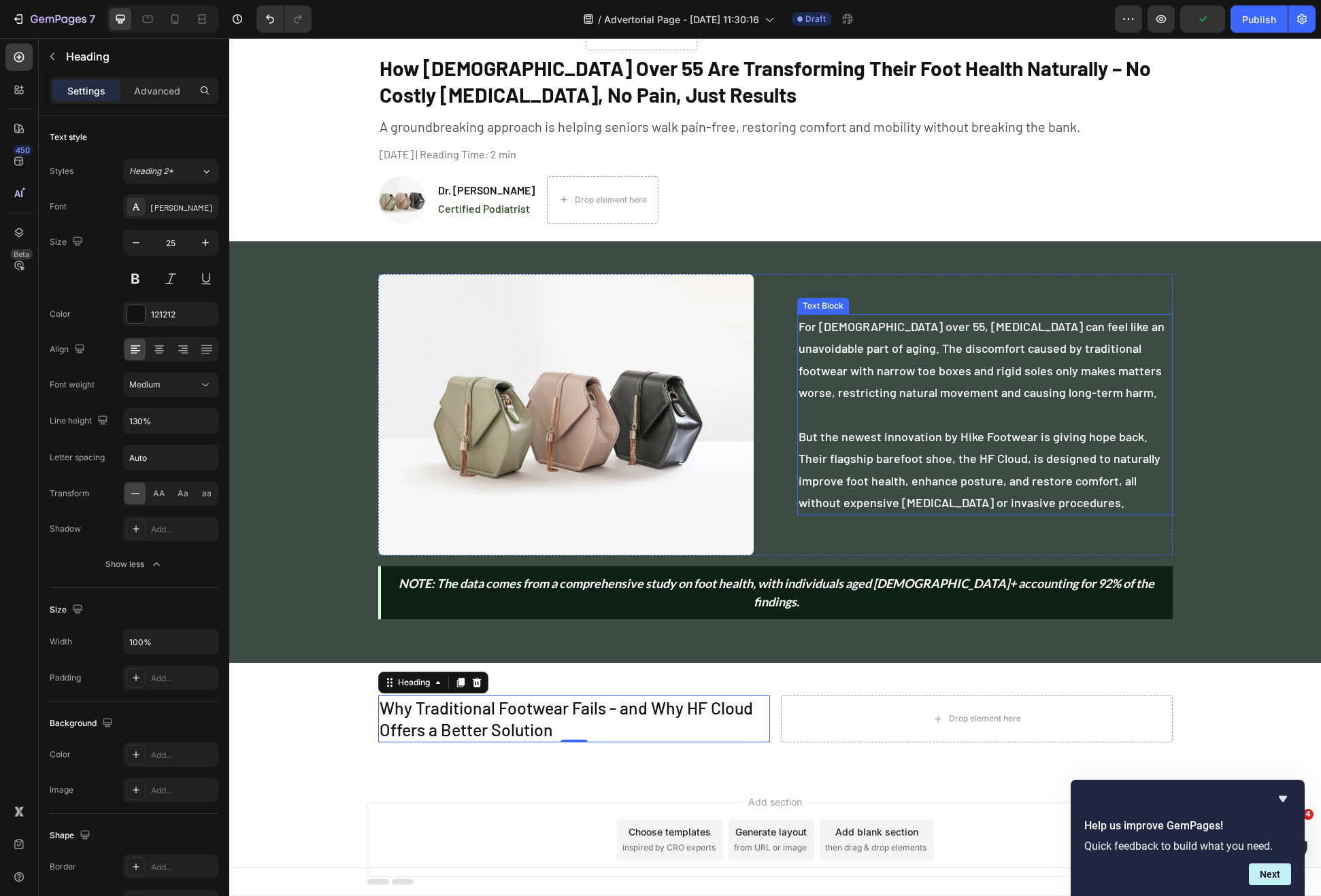
click at [966, 343] on p "For Americans over 55, foot pain can feel like an unavoidable part of aging. Th…" at bounding box center [984, 414] width 373 height 199
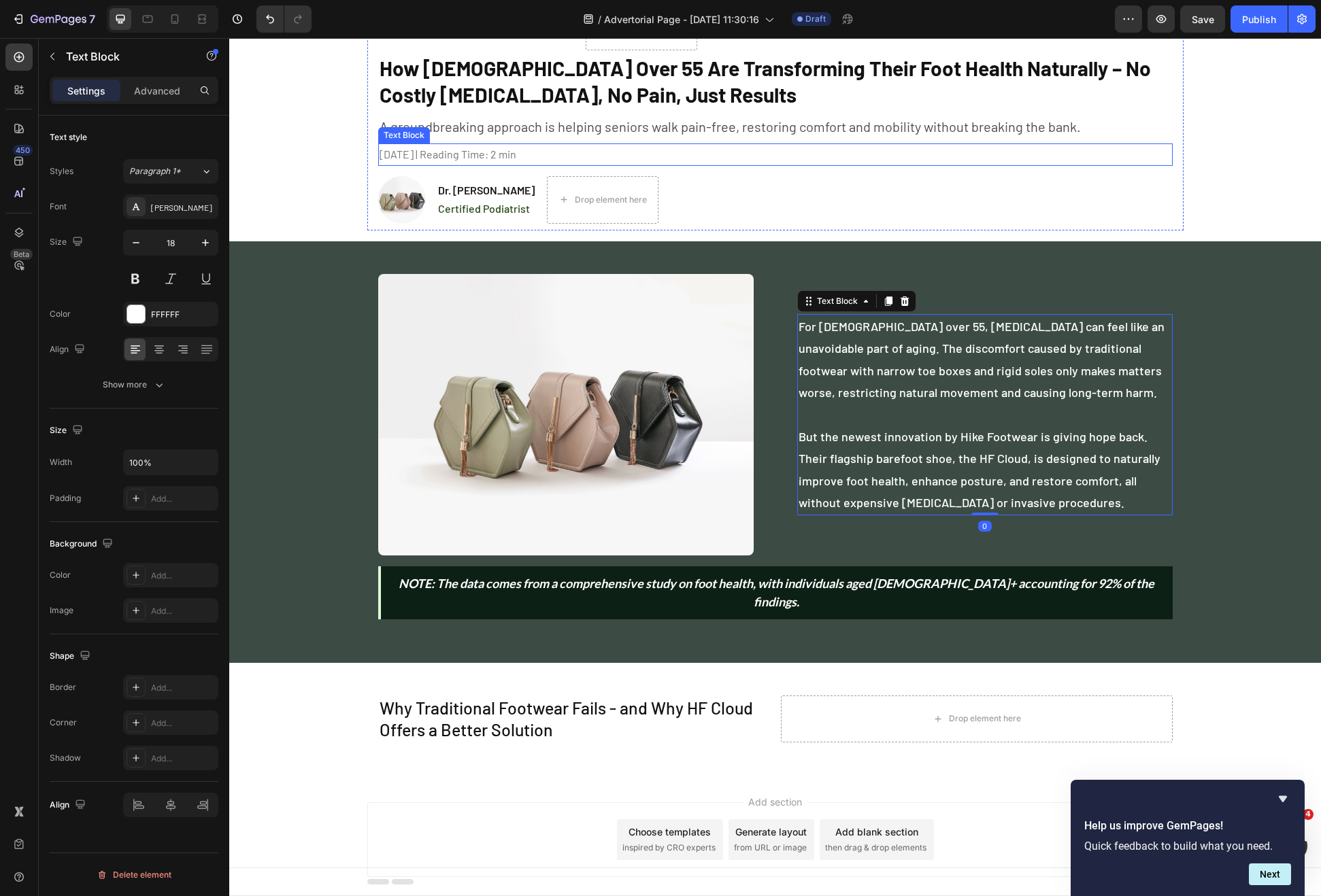
click at [635, 135] on p "A groundbreaking approach is helping seniors walk pain-free, restoring comfort …" at bounding box center [775, 127] width 792 height 24
click at [466, 95] on icon at bounding box center [470, 100] width 11 height 11
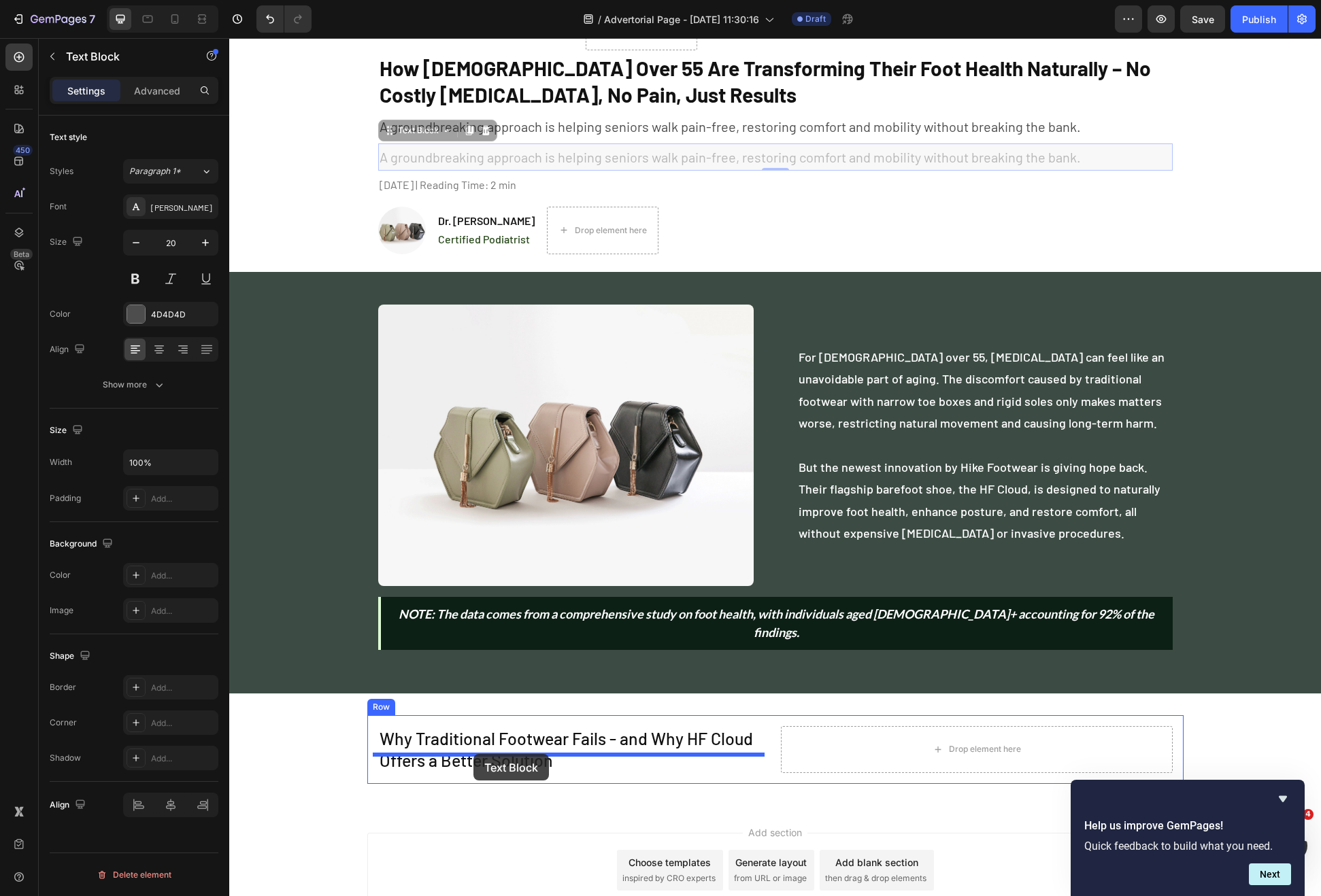
drag, startPoint x: 413, startPoint y: 131, endPoint x: 474, endPoint y: 755, distance: 627.0
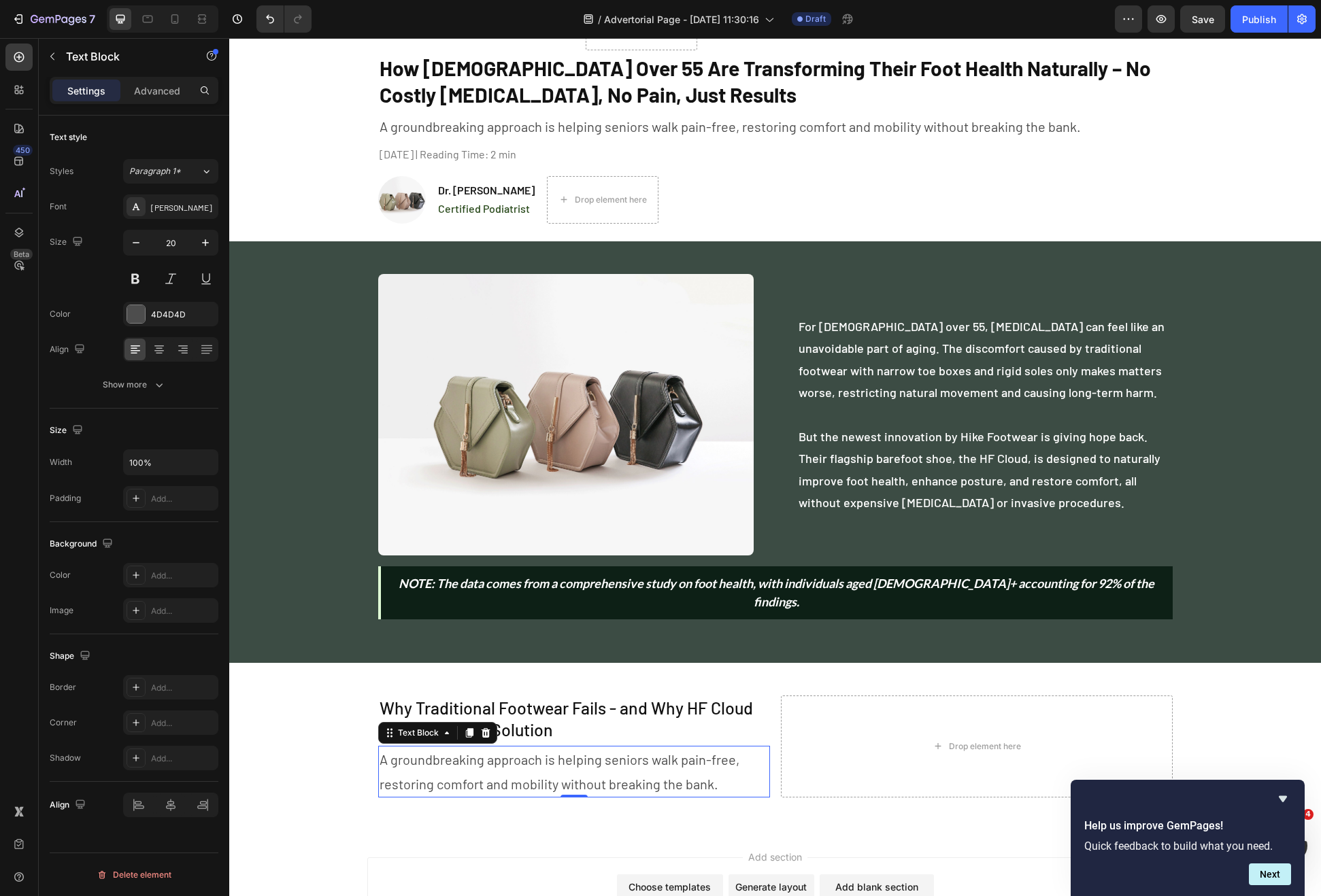
click at [530, 750] on p "A groundbreaking approach is helping seniors walk pain-free, restoring comfort …" at bounding box center [574, 771] width 389 height 49
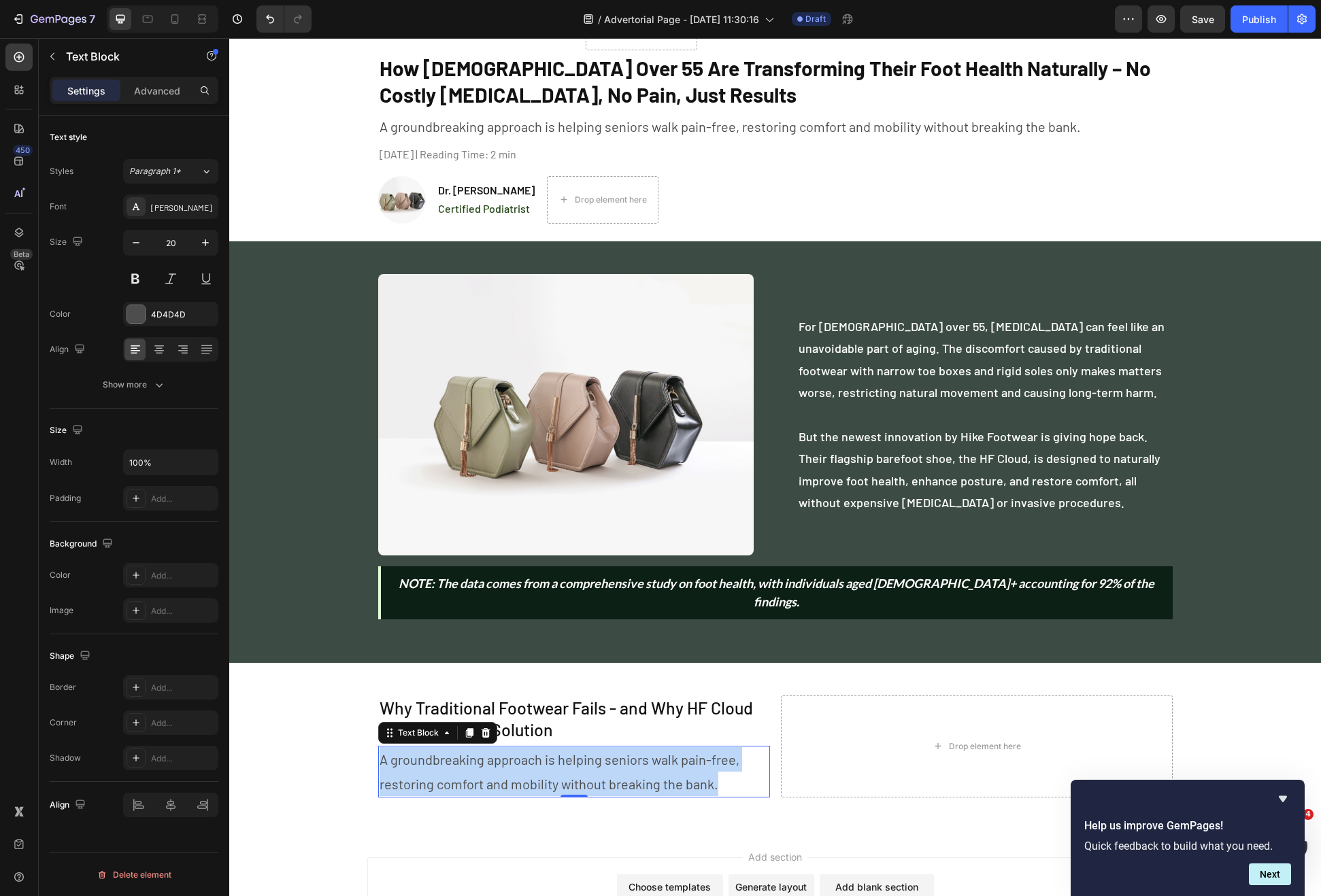
click at [530, 750] on p "A groundbreaking approach is helping seniors walk pain-free, restoring comfort …" at bounding box center [574, 771] width 389 height 49
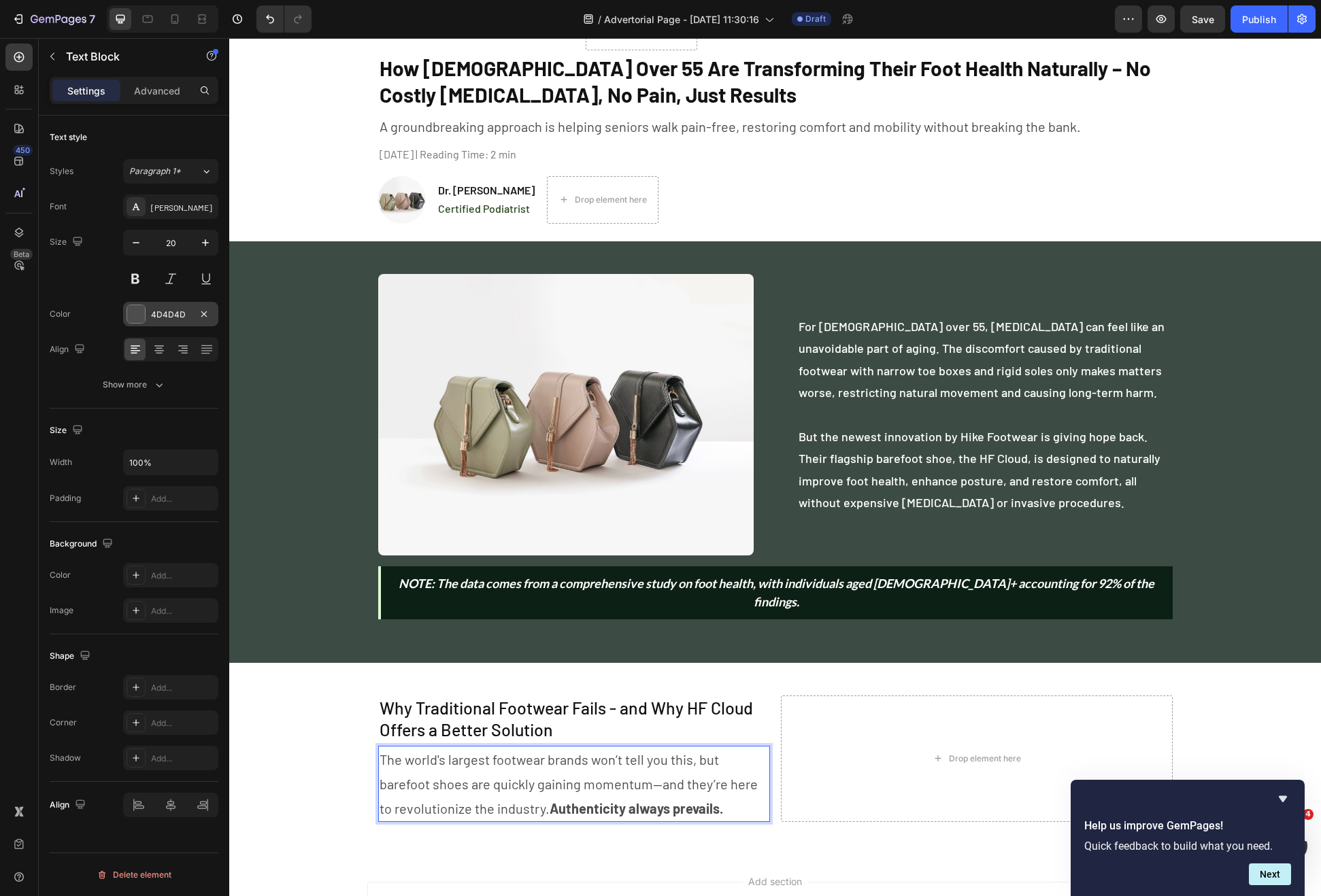
click at [140, 308] on div at bounding box center [136, 313] width 18 height 18
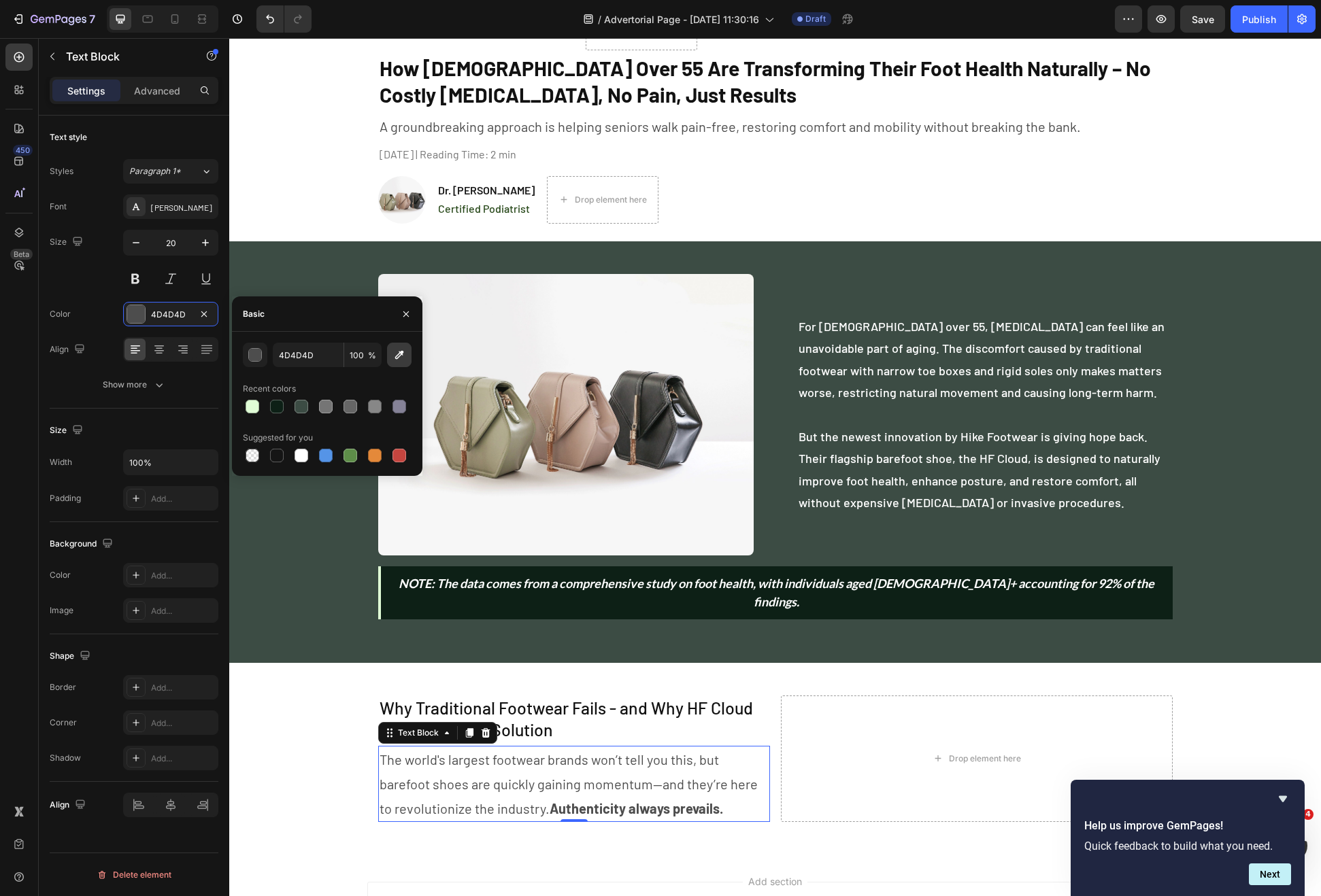
click at [407, 350] on button "button" at bounding box center [399, 355] width 24 height 24
type input "0E2319"
click at [333, 740] on div "Why Traditional Footwear Fails - and Why HF Cloud Offers a Better Solution Head…" at bounding box center [775, 759] width 1092 height 148
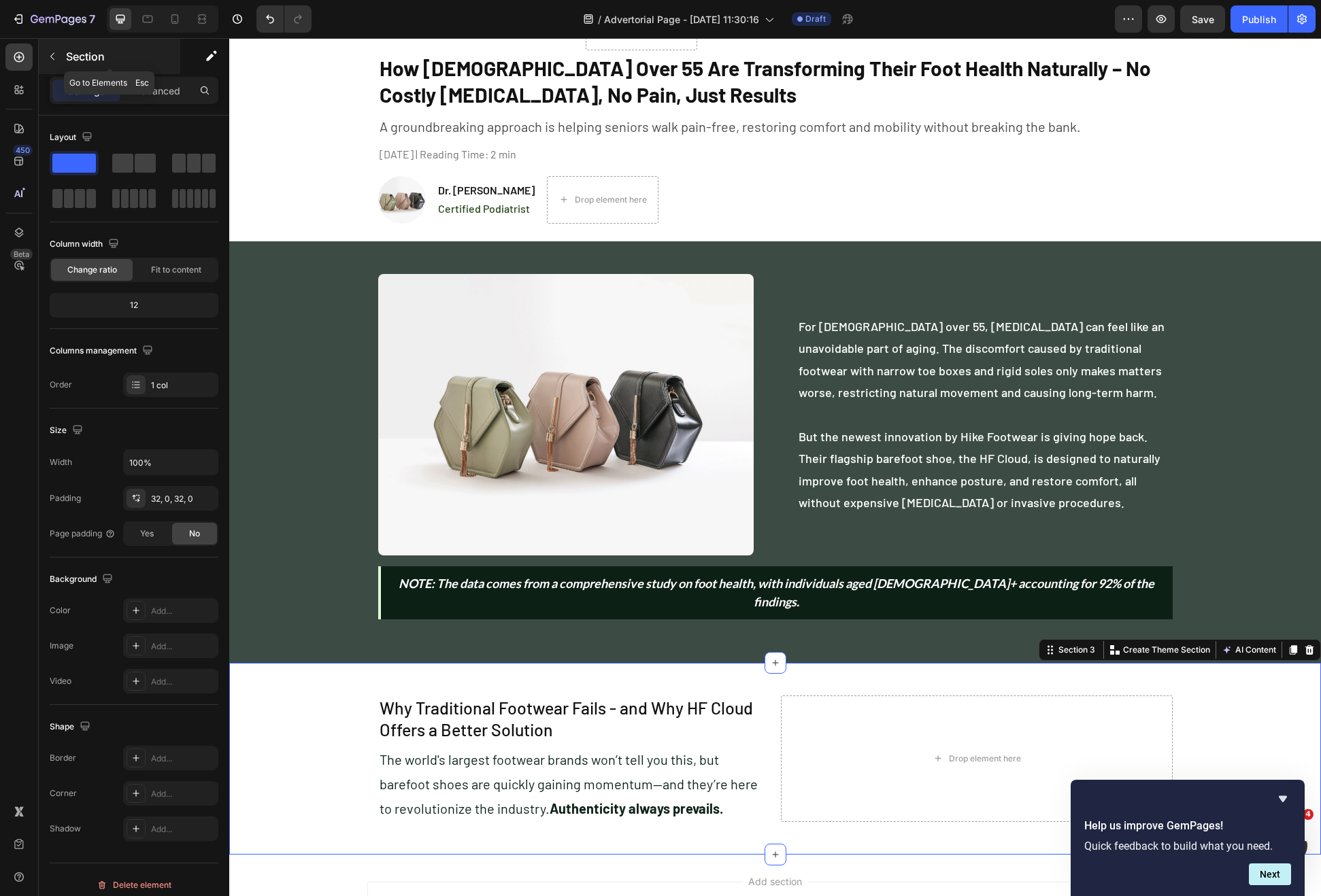
click at [40, 57] on div "Section" at bounding box center [109, 56] width 142 height 35
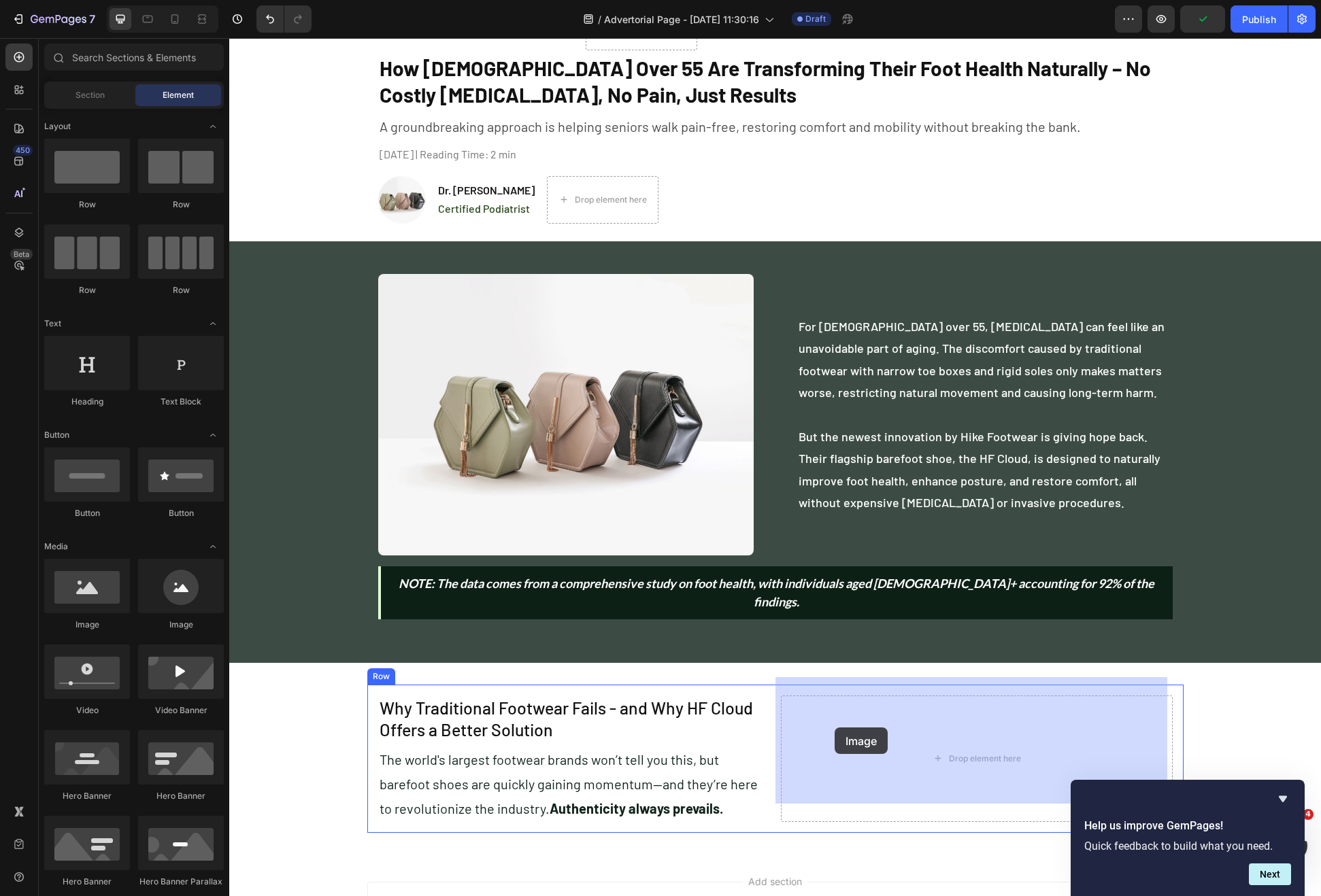
drag, startPoint x: 327, startPoint y: 623, endPoint x: 834, endPoint y: 728, distance: 517.8
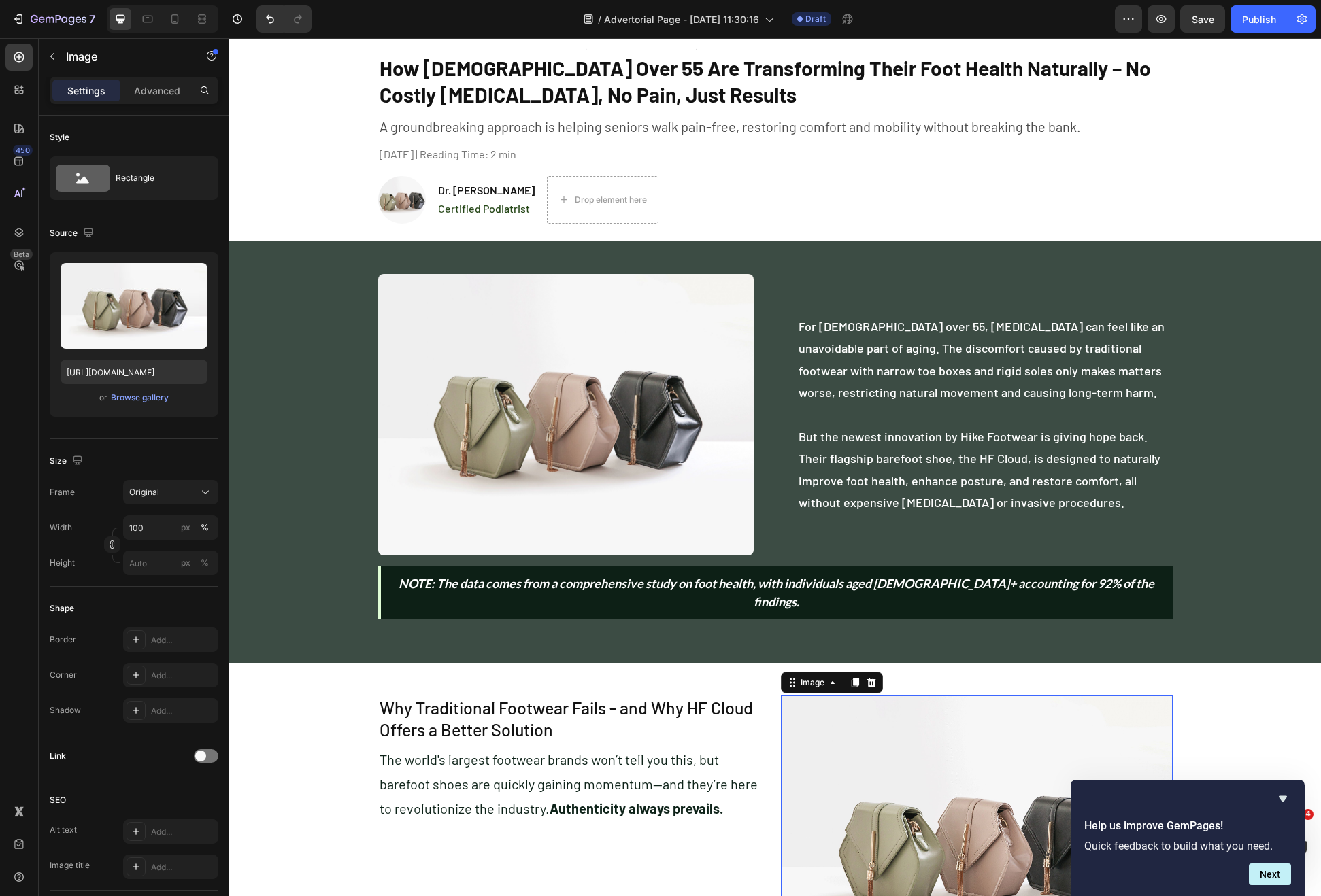
click at [888, 752] on img at bounding box center [977, 842] width 392 height 294
click at [142, 532] on input "100" at bounding box center [170, 527] width 95 height 24
click at [90, 499] on div "Frame Original" at bounding box center [134, 492] width 168 height 24
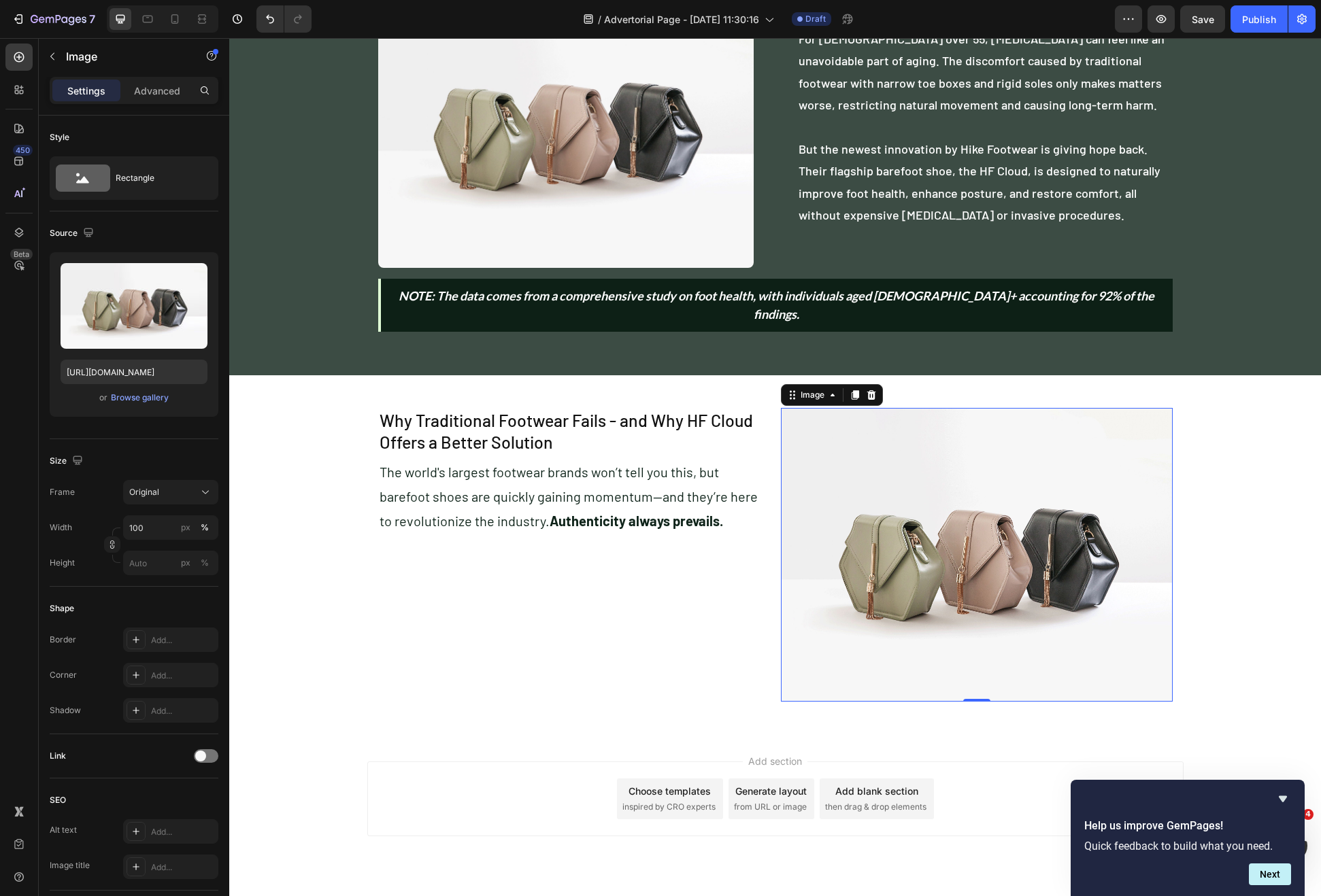
scroll to position [382, 0]
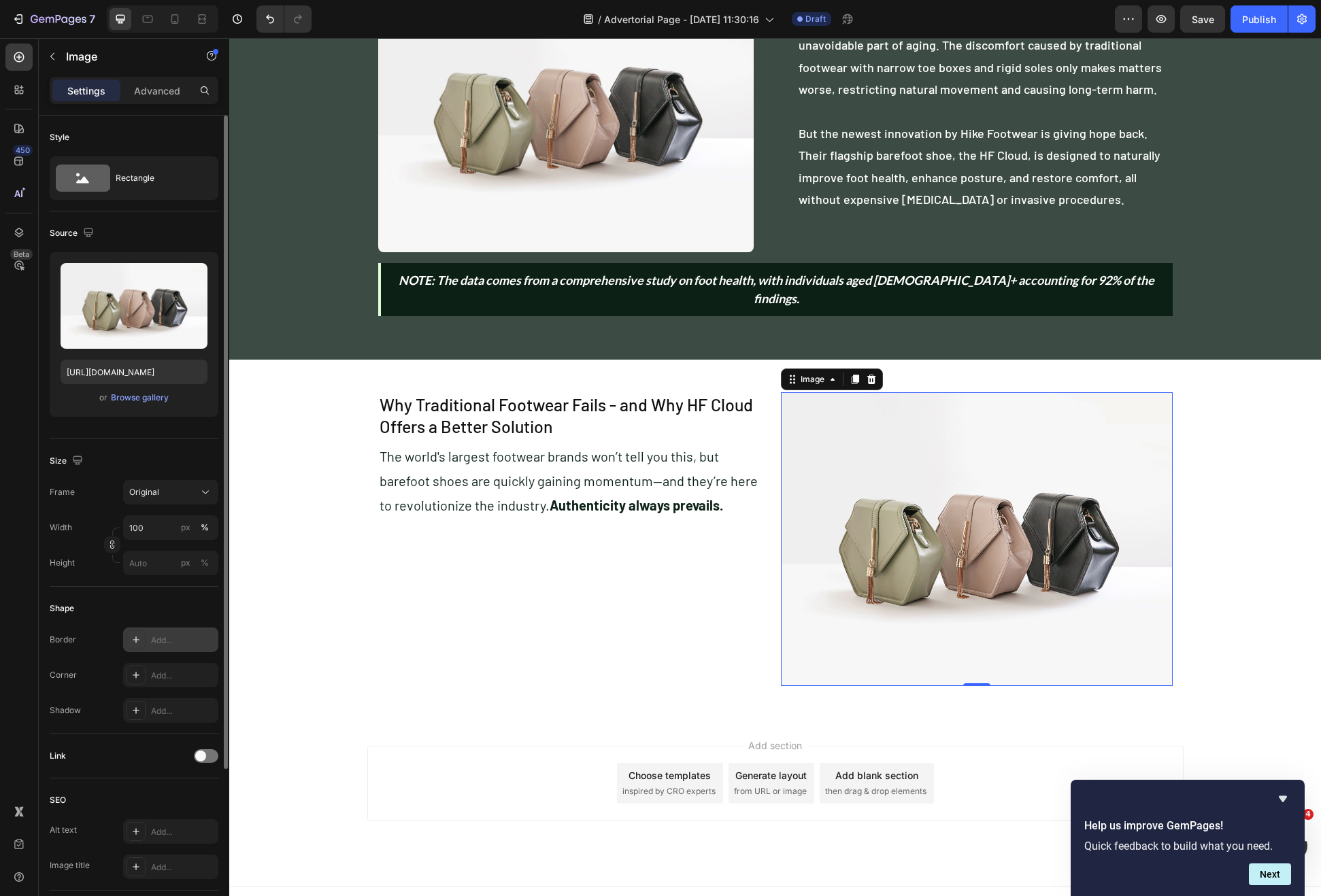
click at [161, 649] on div "Add..." at bounding box center [170, 640] width 95 height 24
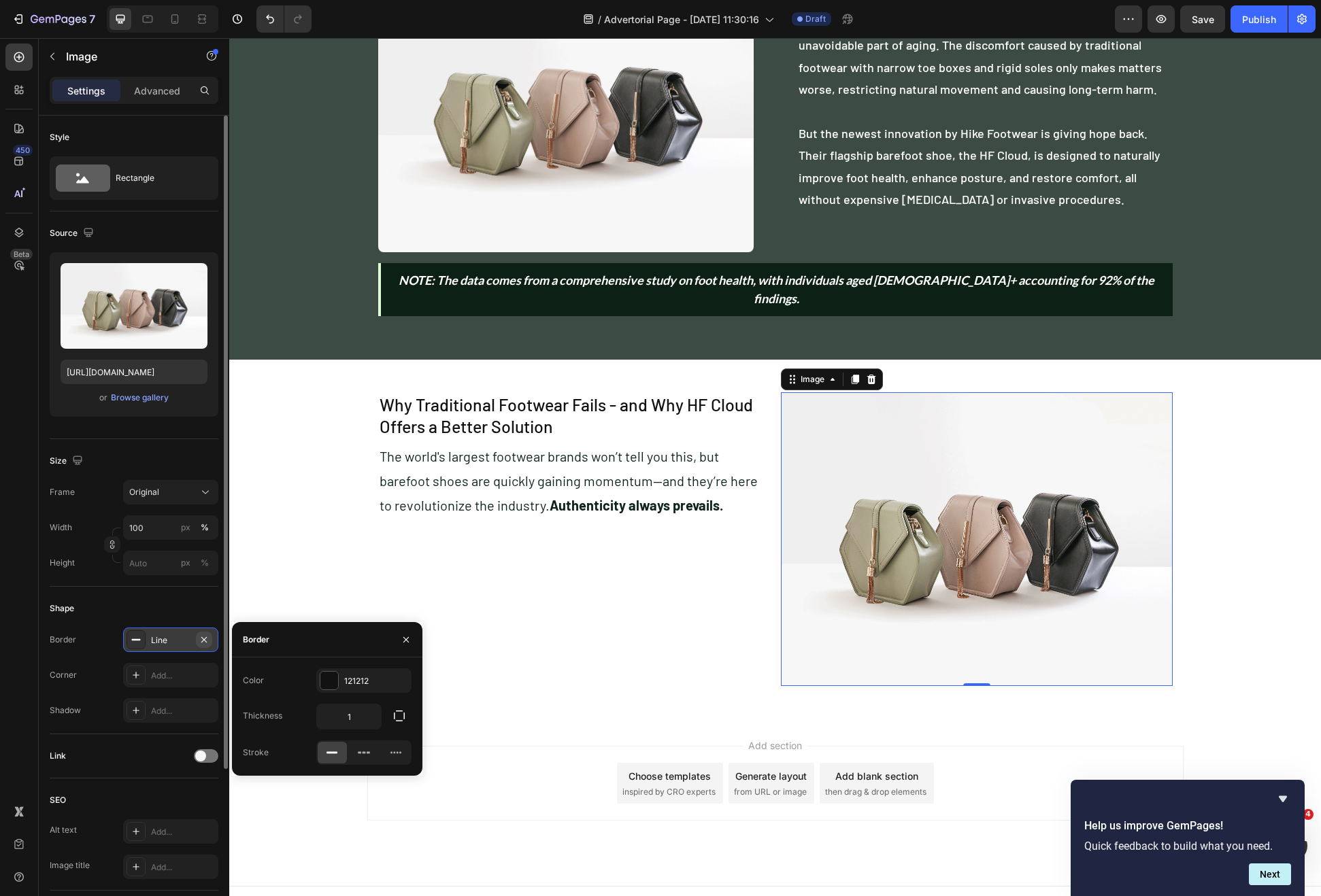
click at [197, 639] on button "button" at bounding box center [204, 640] width 17 height 17
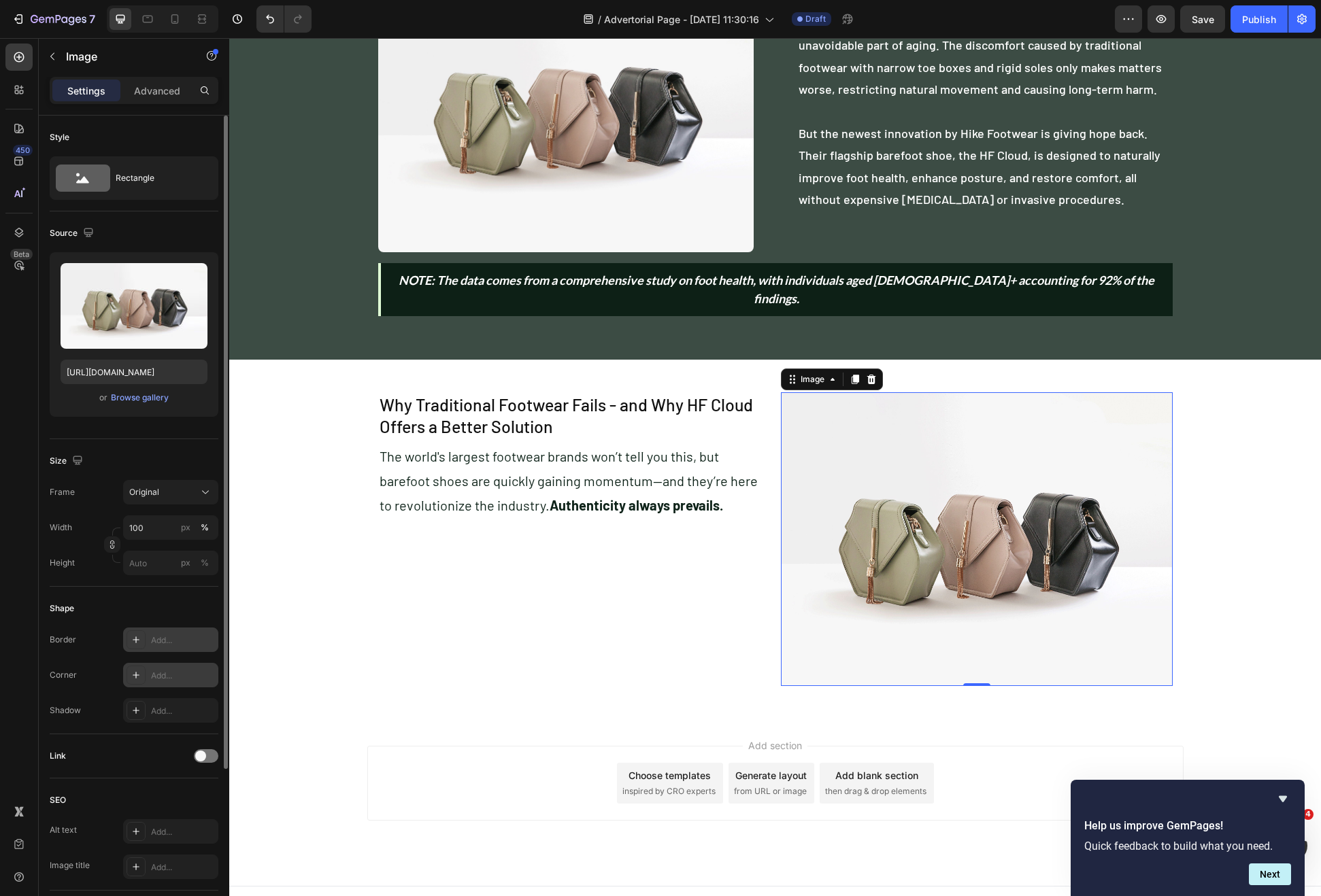
click at [179, 666] on div "Add..." at bounding box center [170, 675] width 95 height 24
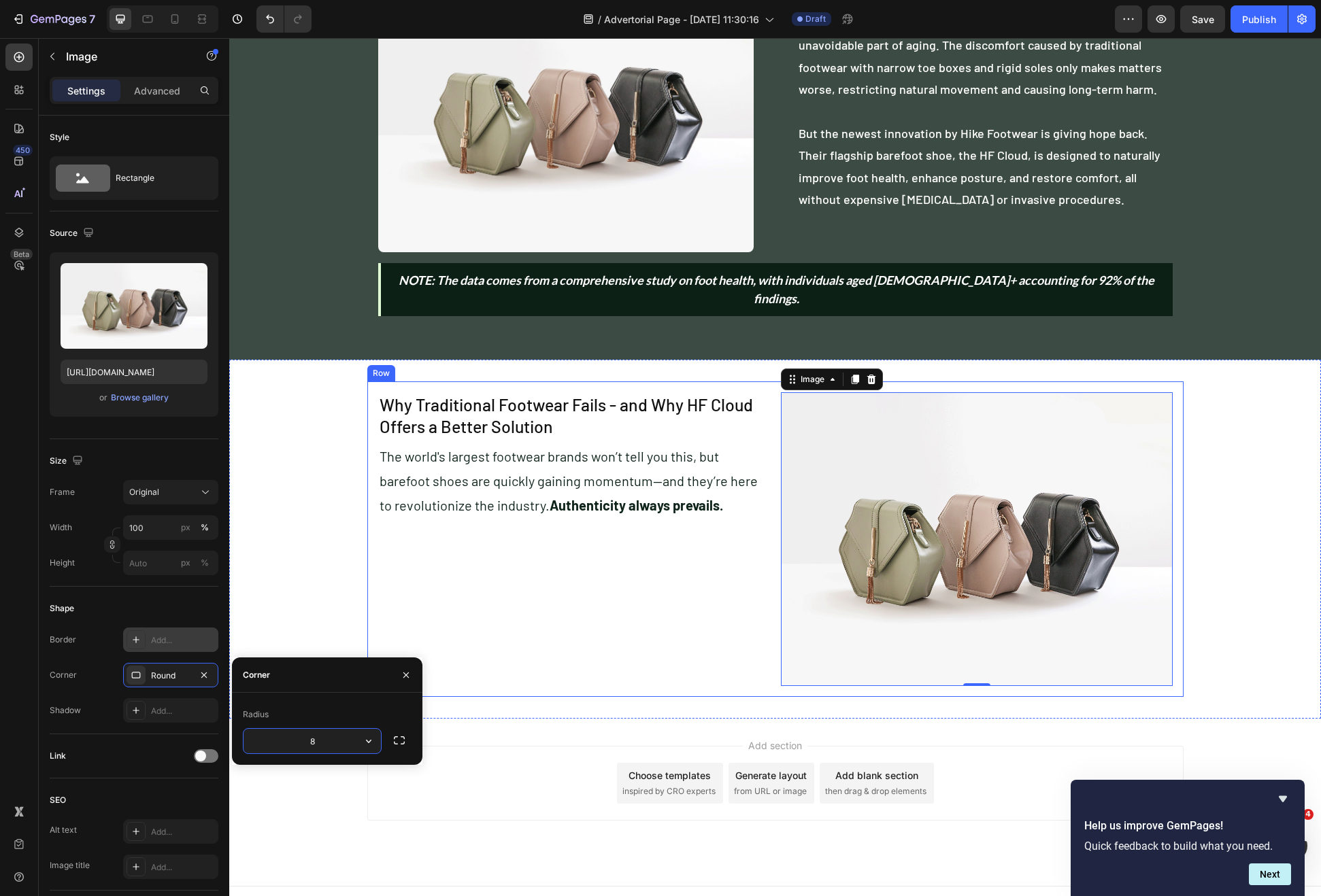
click at [501, 607] on div "Why Traditional Footwear Fails - and Why HF Cloud Offers a Better Solution Head…" at bounding box center [574, 539] width 392 height 294
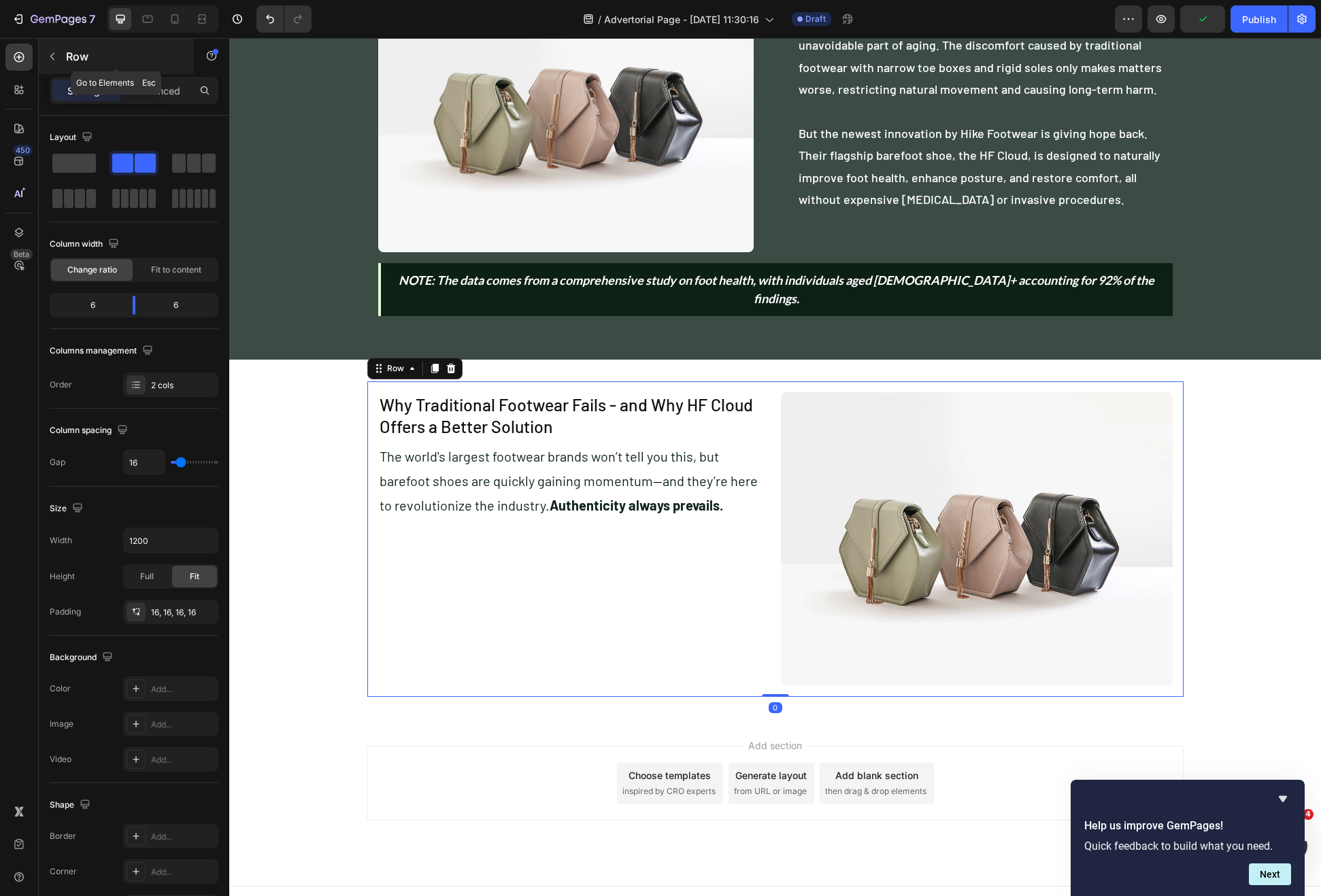
click at [57, 49] on button "button" at bounding box center [53, 56] width 22 height 22
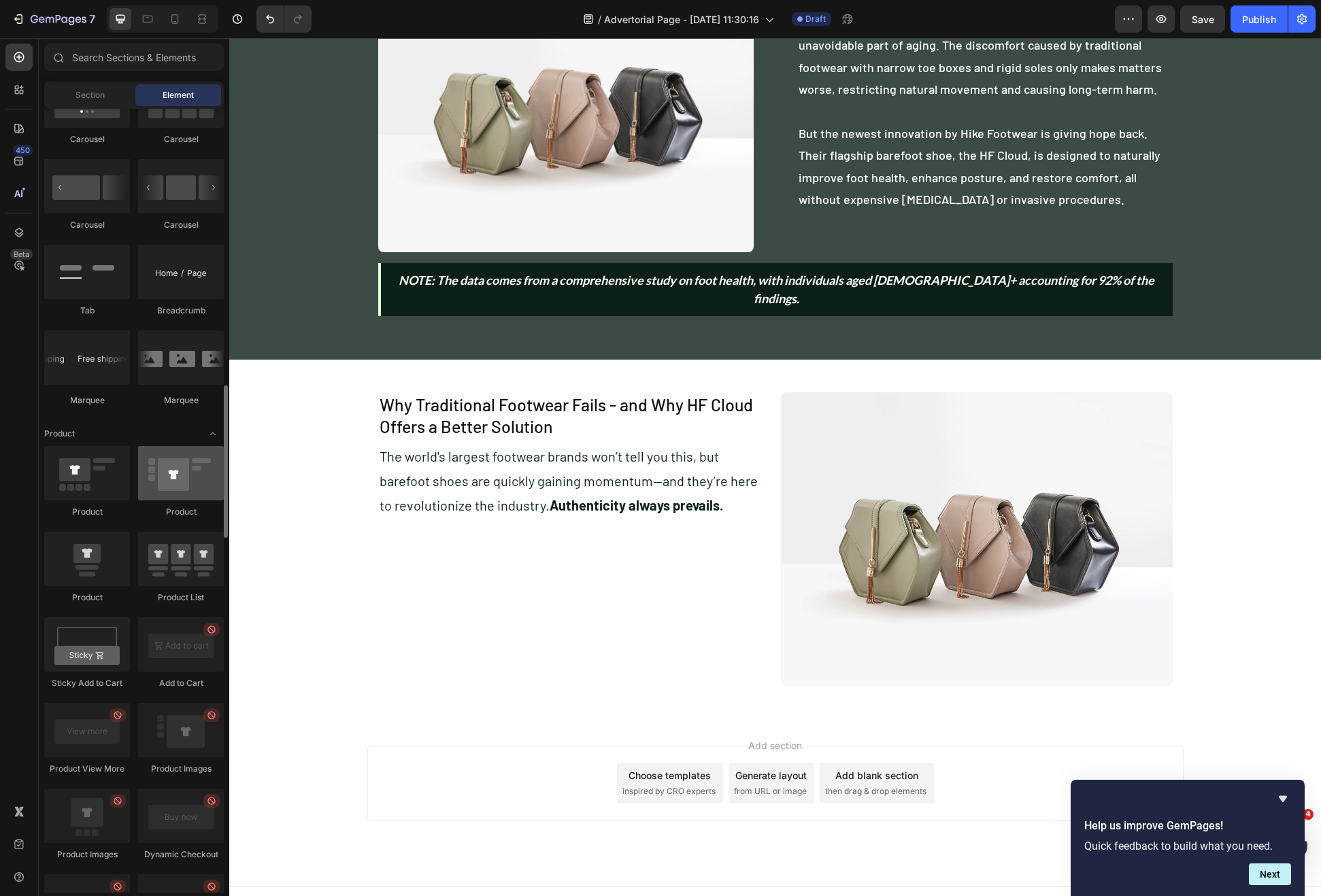
scroll to position [905, 0]
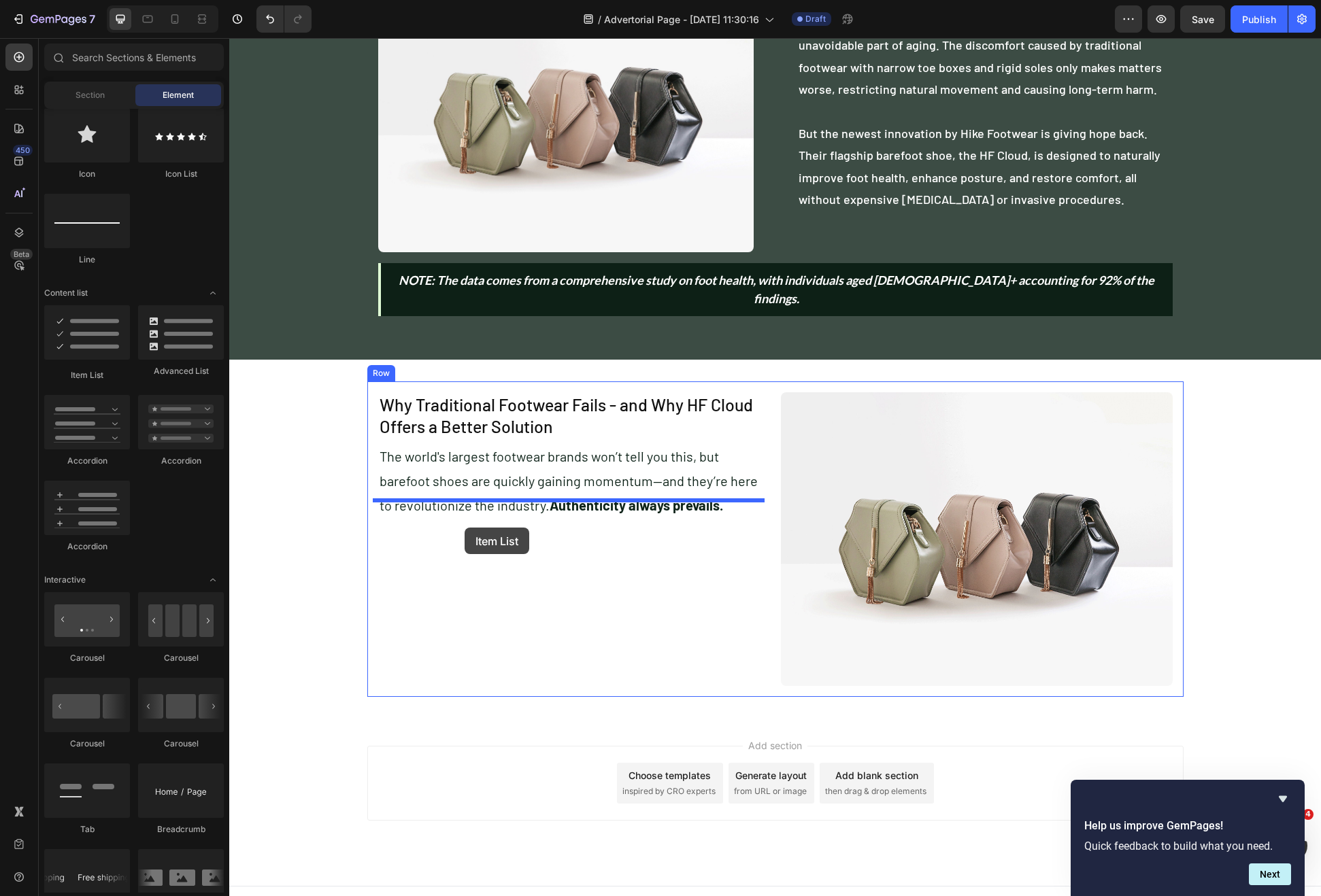
drag, startPoint x: 315, startPoint y: 369, endPoint x: 464, endPoint y: 528, distance: 217.9
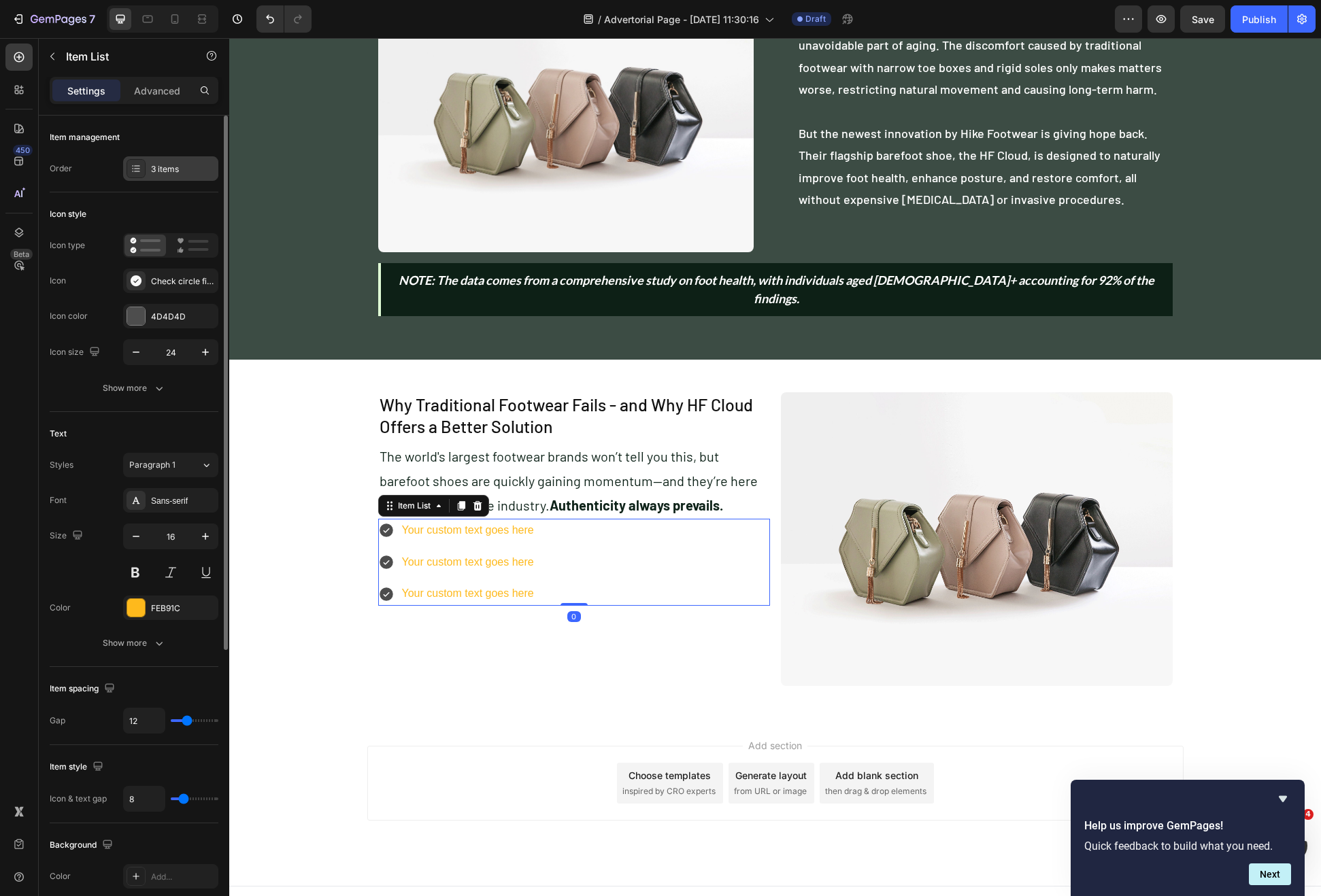
click at [167, 159] on div "3 items" at bounding box center [170, 168] width 95 height 24
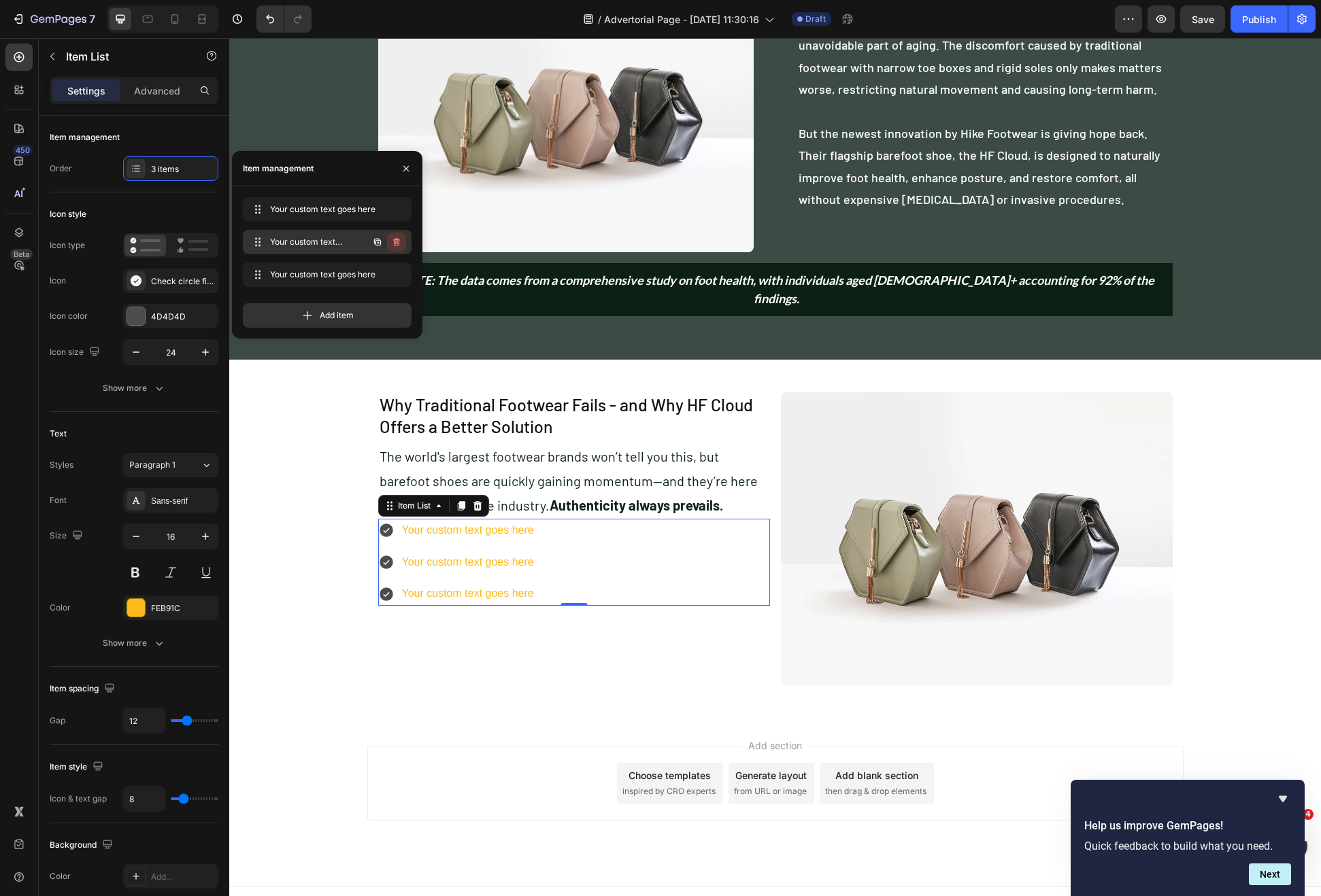
click at [394, 243] on icon "button" at bounding box center [396, 241] width 6 height 8
click at [396, 243] on div "Delete" at bounding box center [387, 241] width 25 height 12
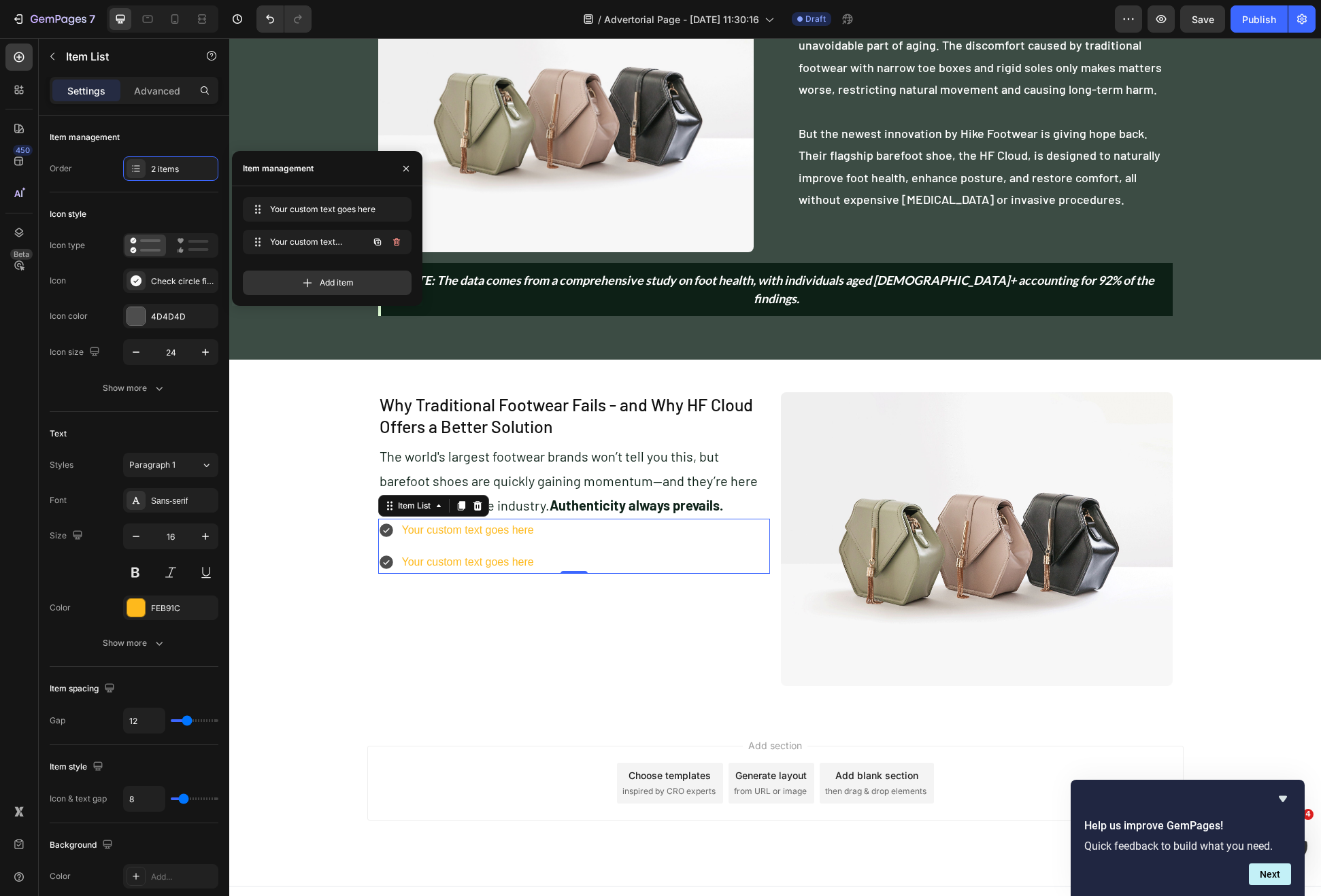
click at [396, 243] on icon "button" at bounding box center [397, 242] width 11 height 11
click at [396, 243] on div "Delete" at bounding box center [387, 241] width 25 height 12
click at [480, 497] on div at bounding box center [477, 506] width 17 height 17
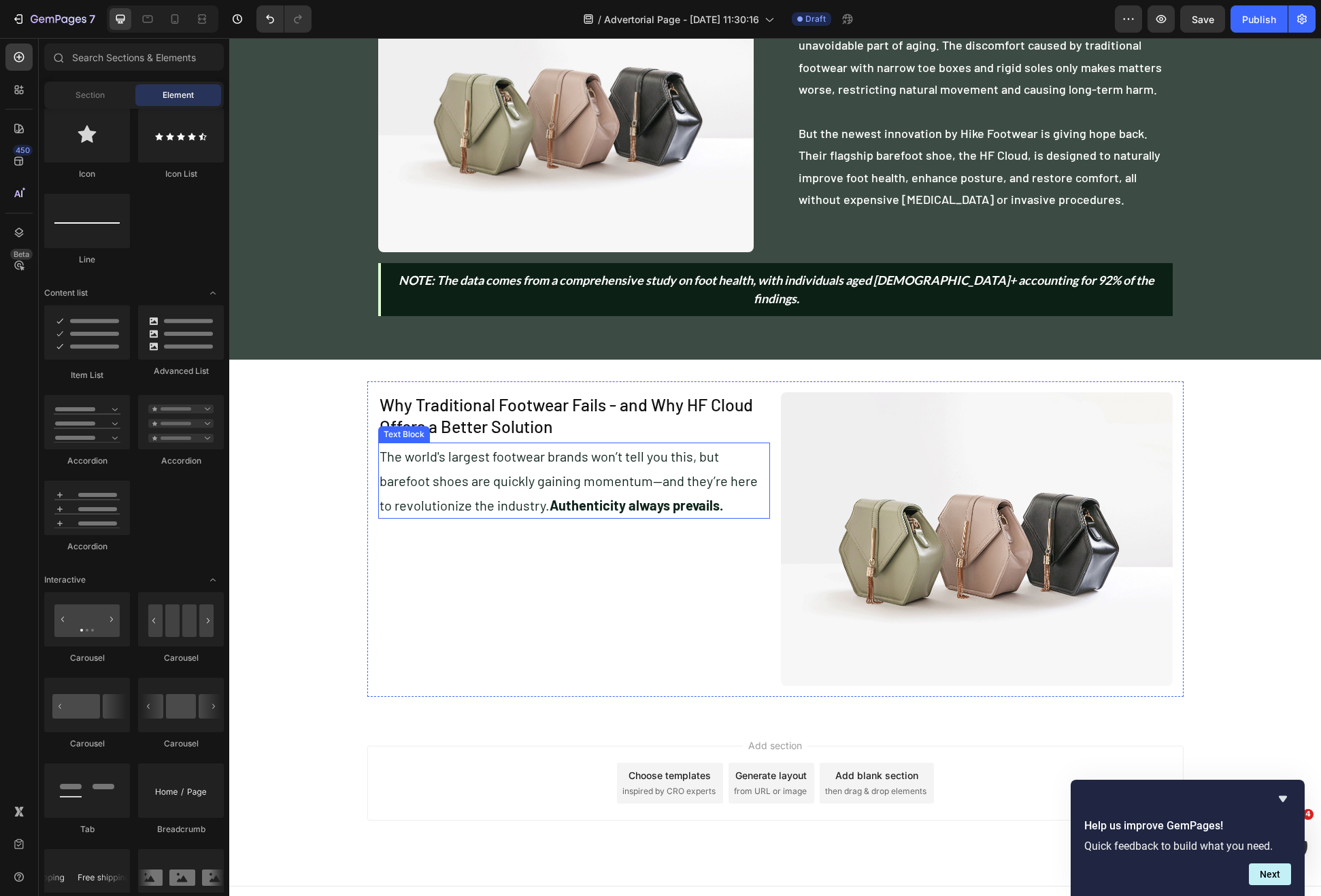
click at [476, 546] on div "Why Traditional Footwear Fails - and Why HF Cloud Offers a Better Solution Head…" at bounding box center [574, 539] width 392 height 294
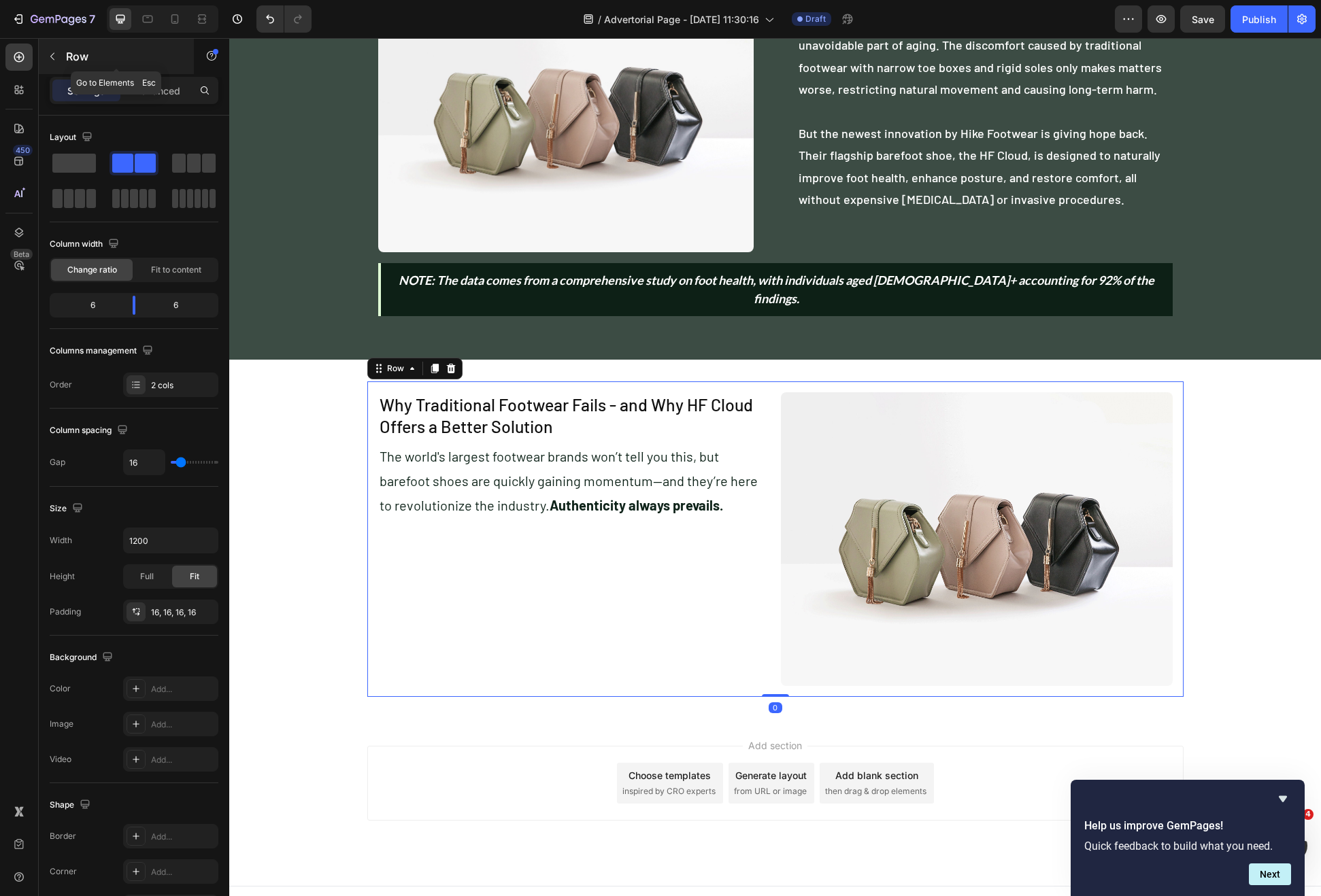
click at [68, 57] on p "Row" at bounding box center [123, 56] width 116 height 17
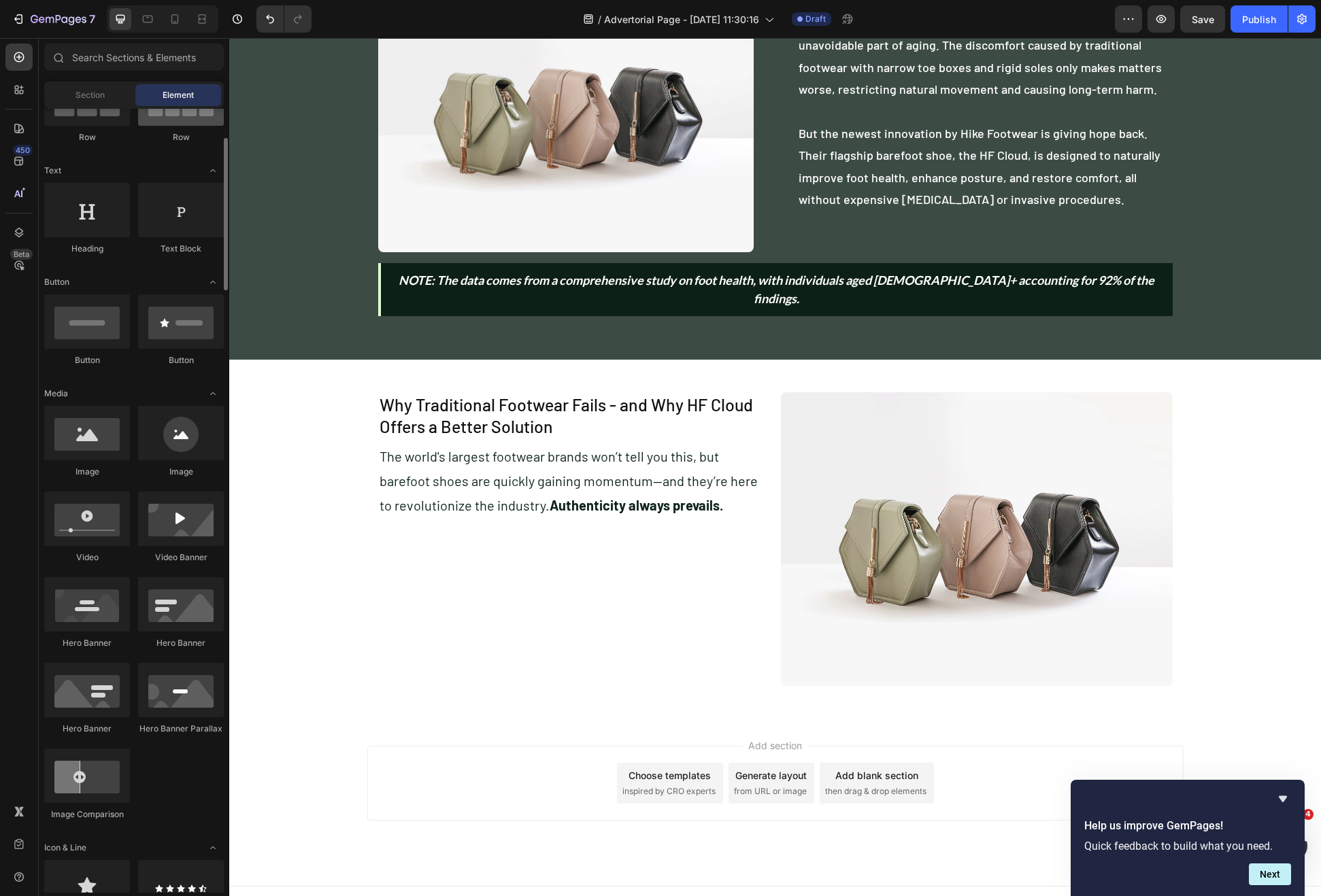
scroll to position [0, 0]
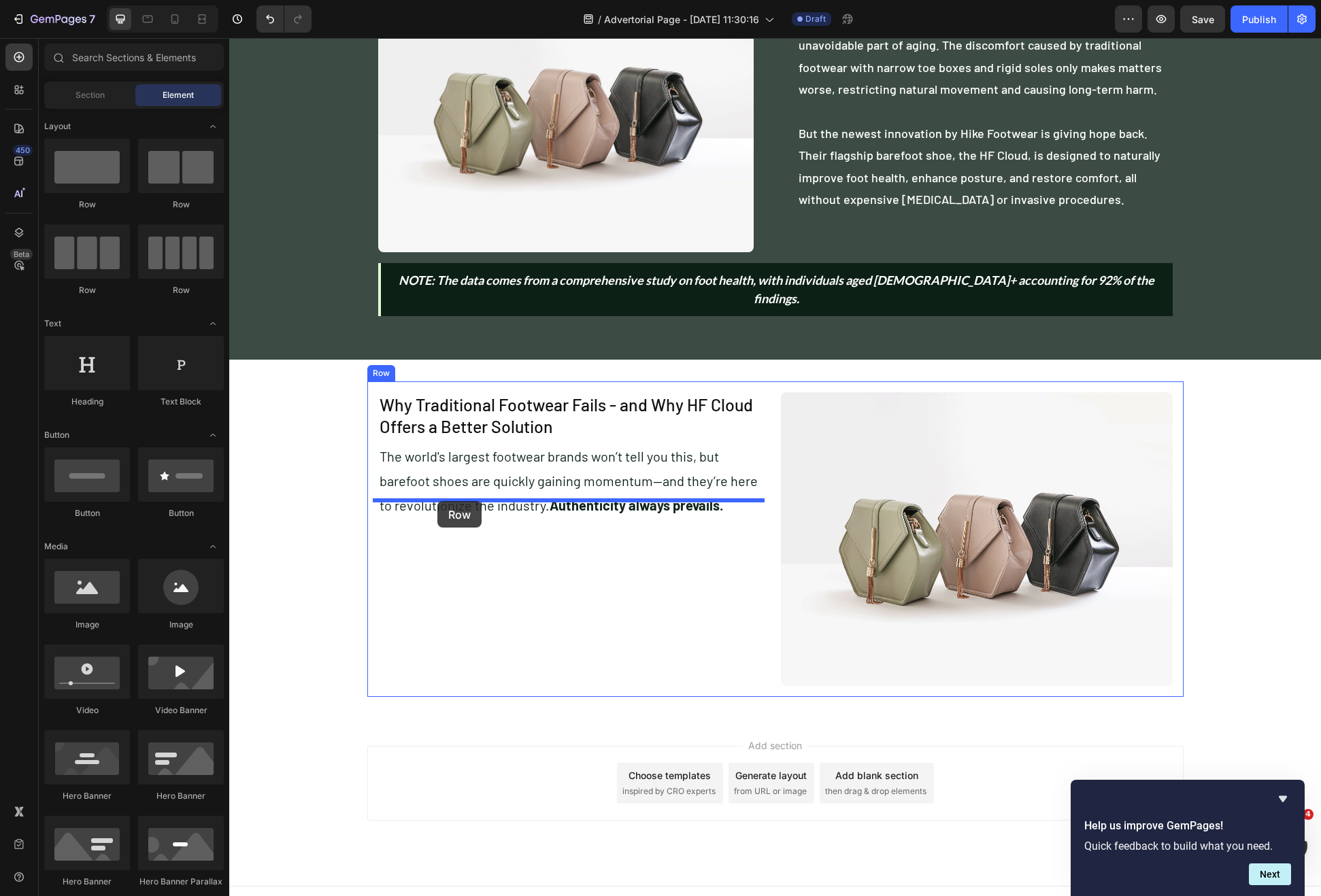
drag, startPoint x: 410, startPoint y: 226, endPoint x: 438, endPoint y: 501, distance: 276.4
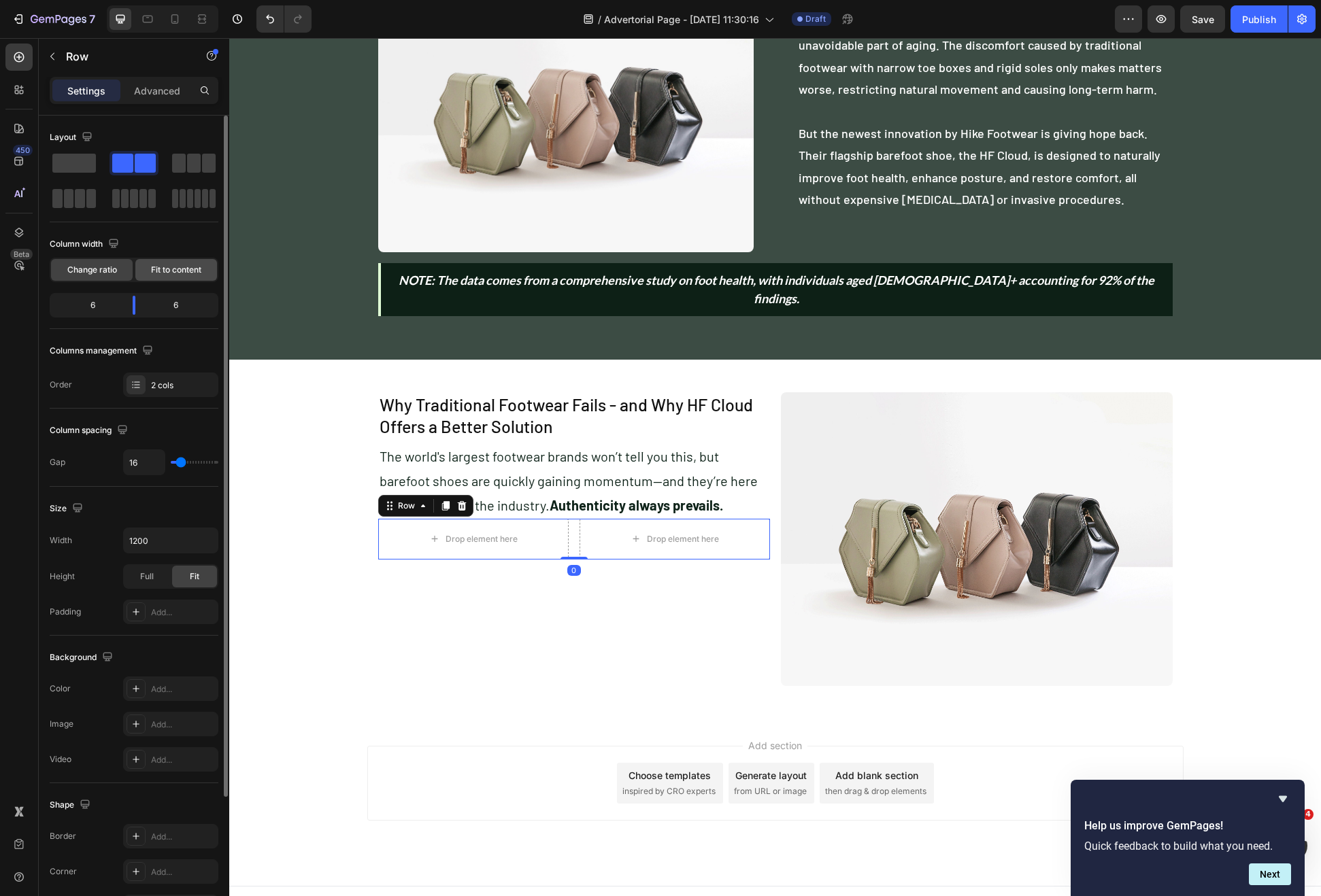
click at [165, 277] on div "Fit to content" at bounding box center [176, 270] width 81 height 22
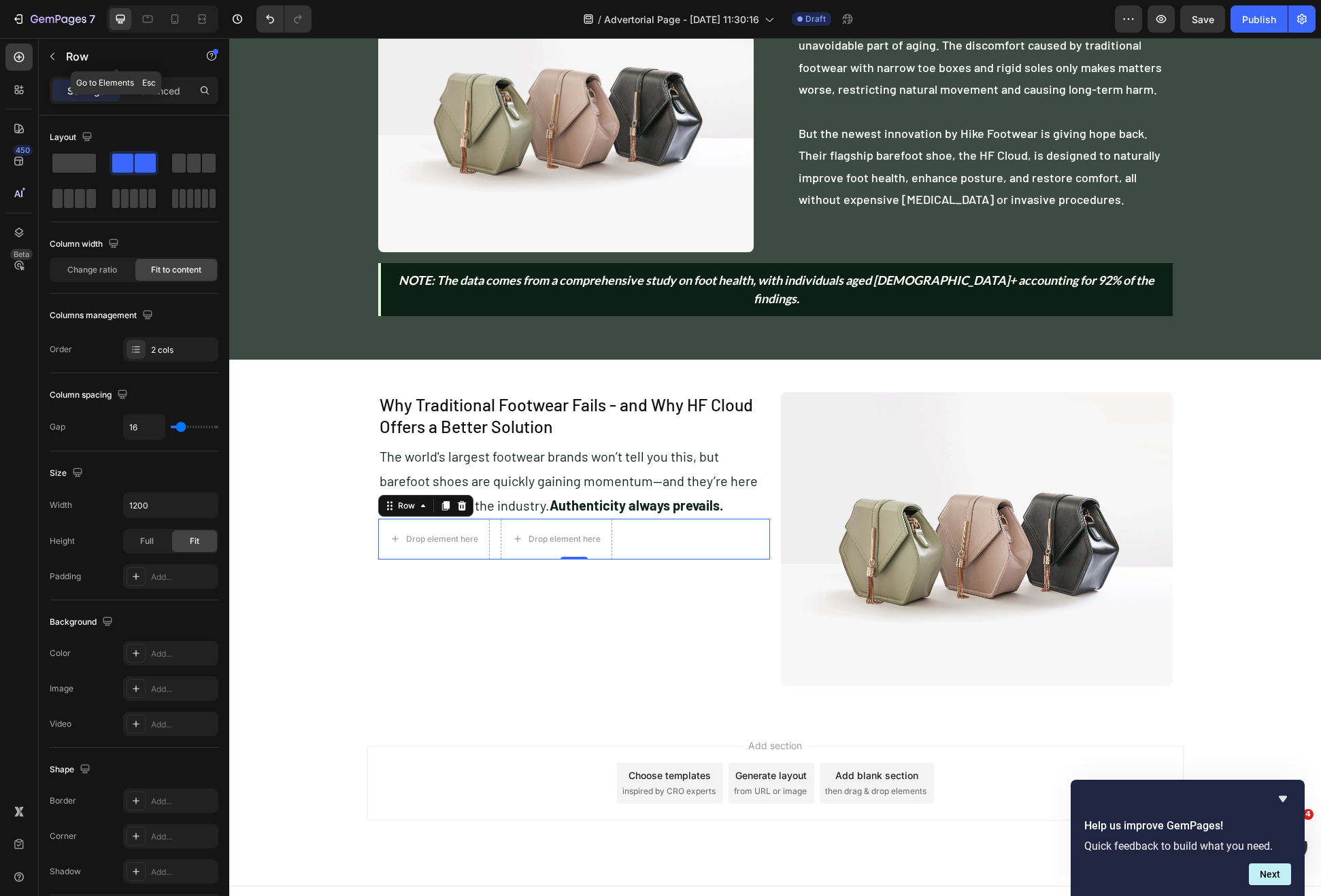
click at [52, 58] on icon "button" at bounding box center [53, 56] width 11 height 11
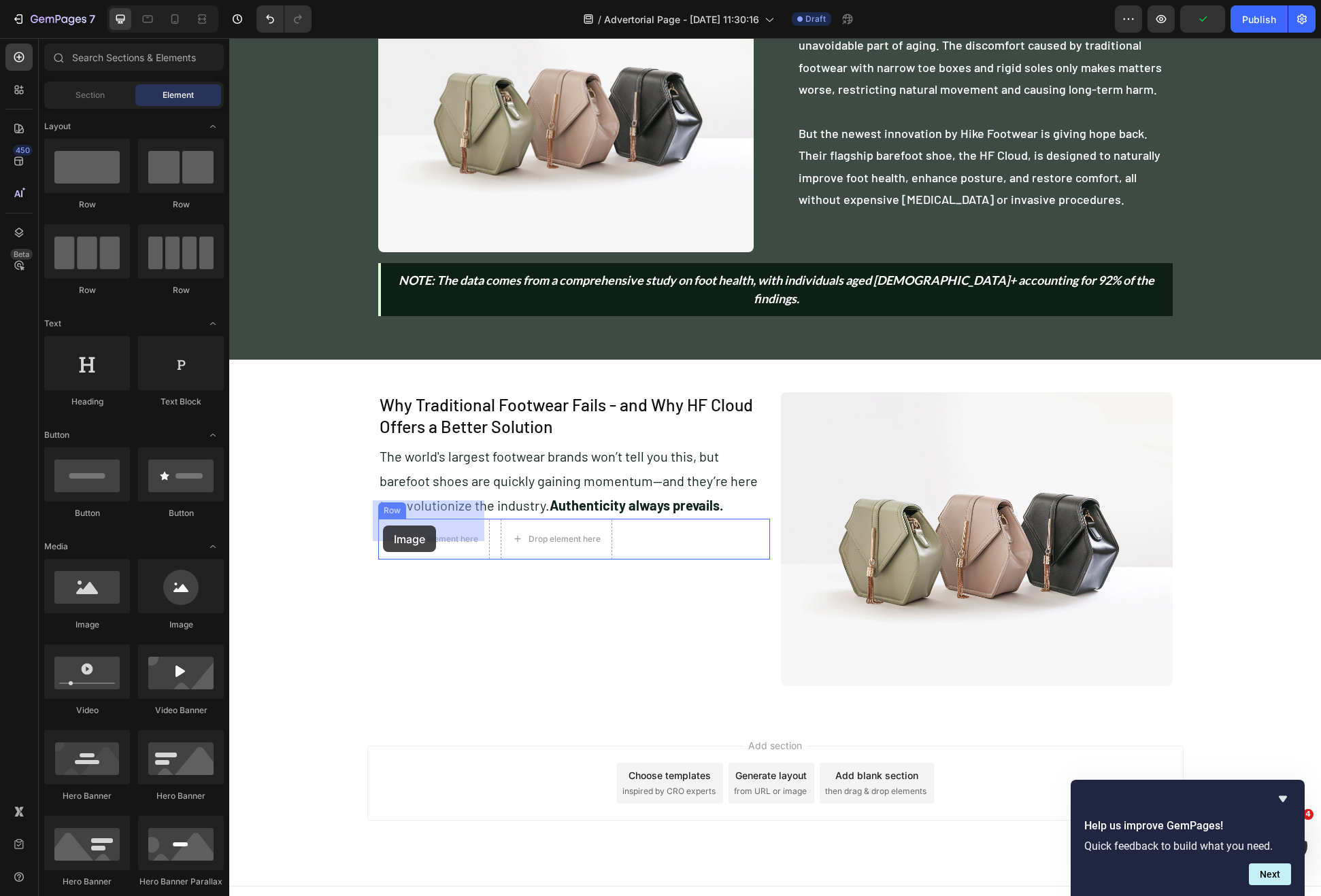
drag, startPoint x: 408, startPoint y: 649, endPoint x: 391, endPoint y: 522, distance: 128.1
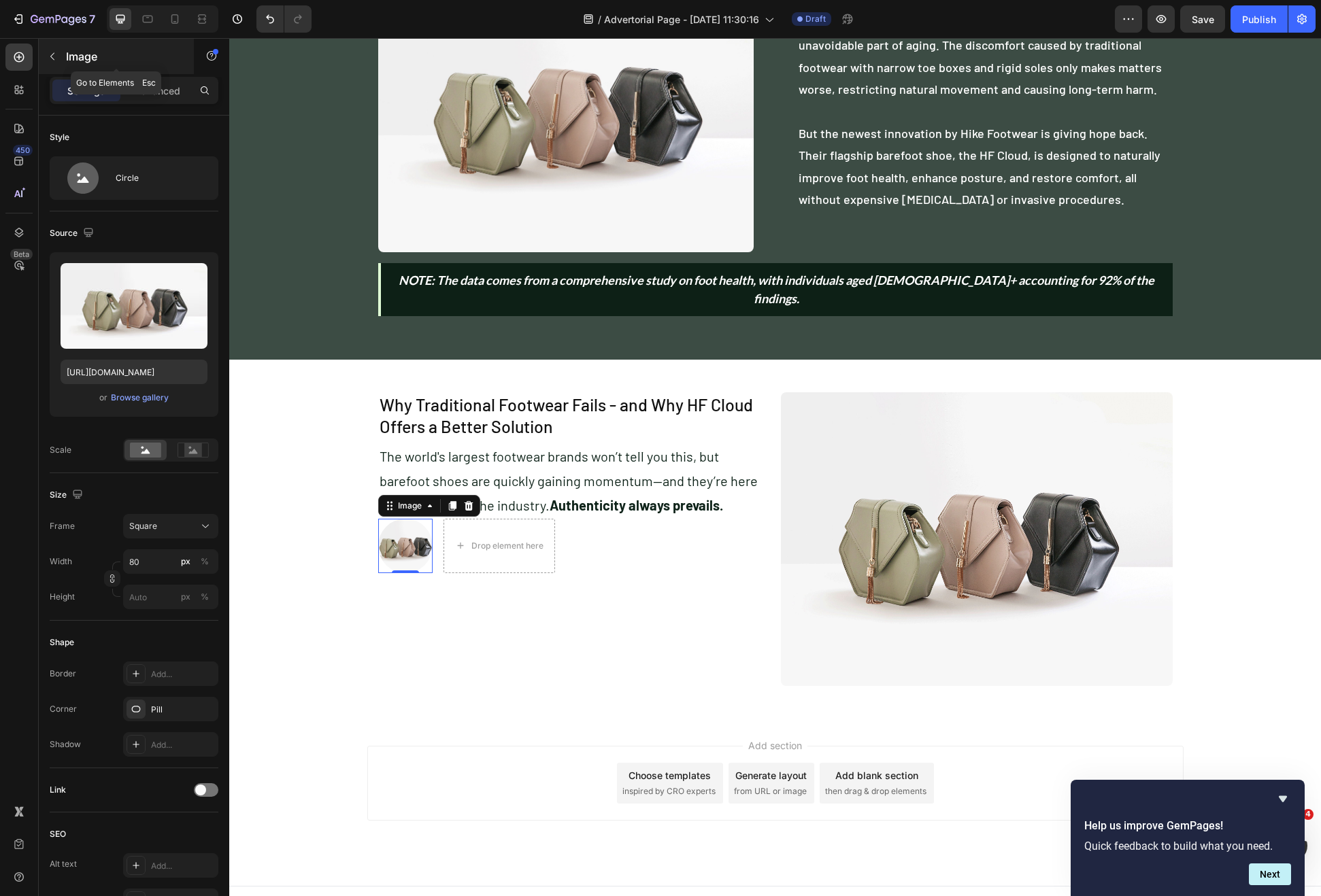
click at [63, 50] on div "Image" at bounding box center [117, 56] width 155 height 35
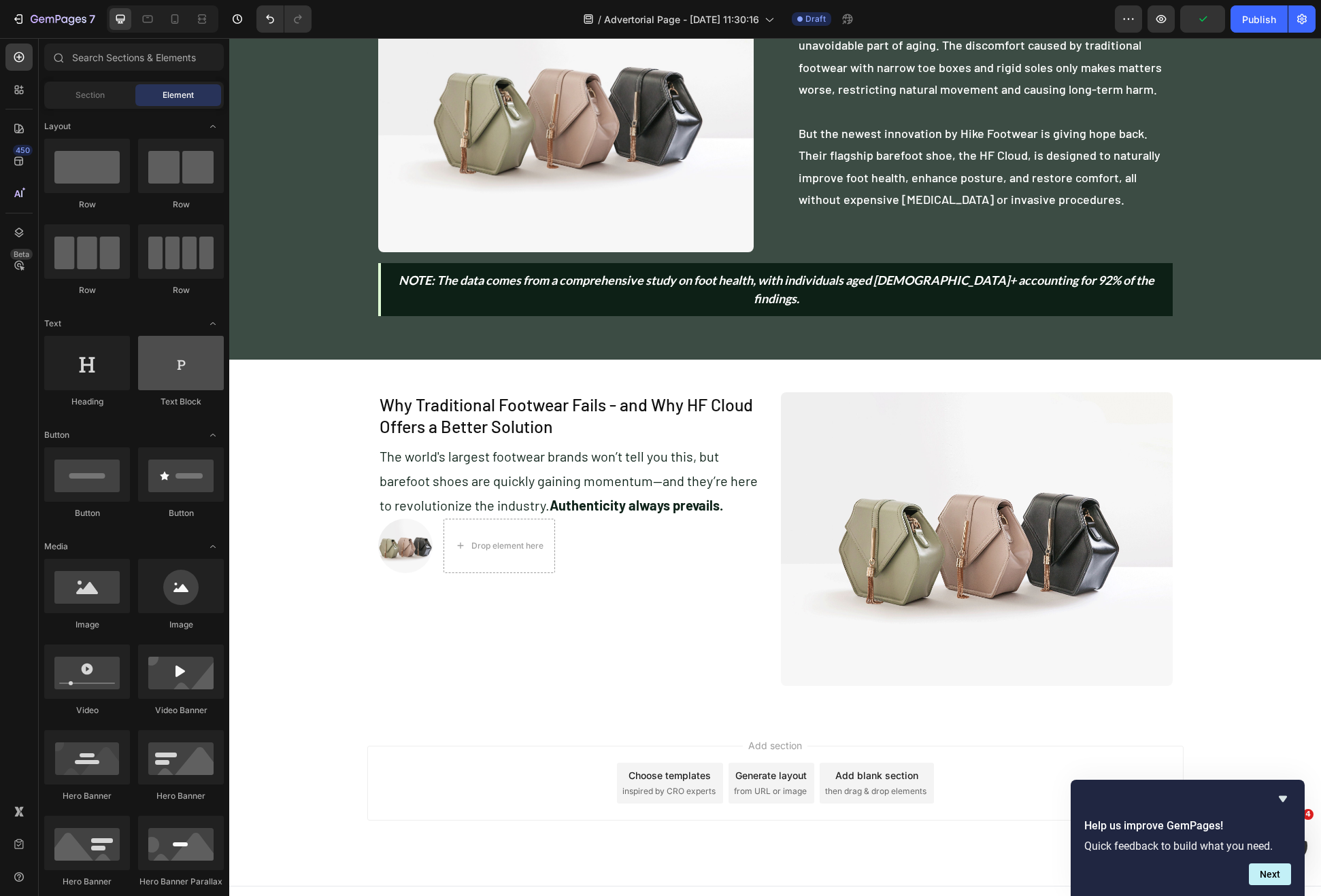
scroll to position [3, 0]
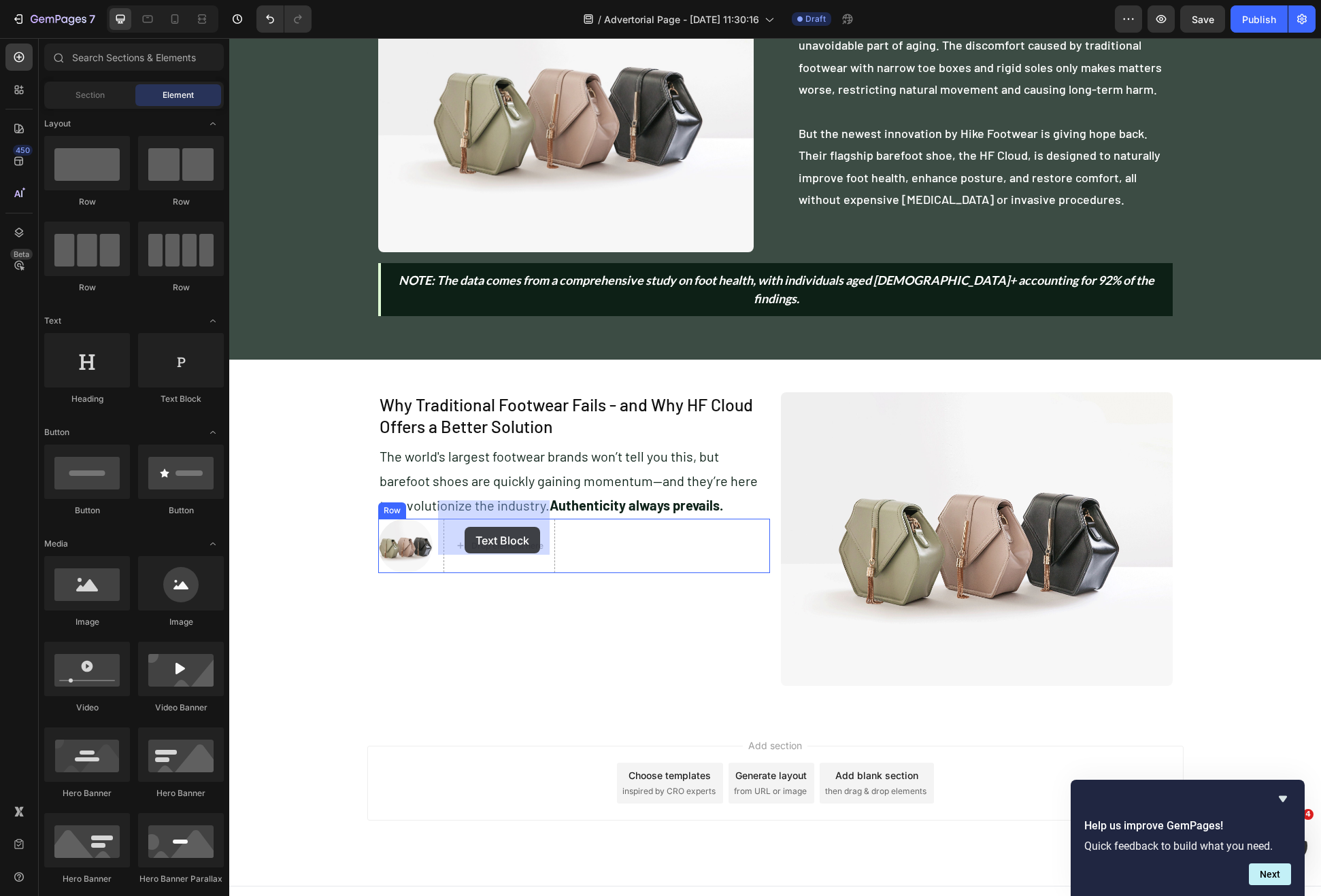
drag, startPoint x: 410, startPoint y: 408, endPoint x: 472, endPoint y: 527, distance: 134.2
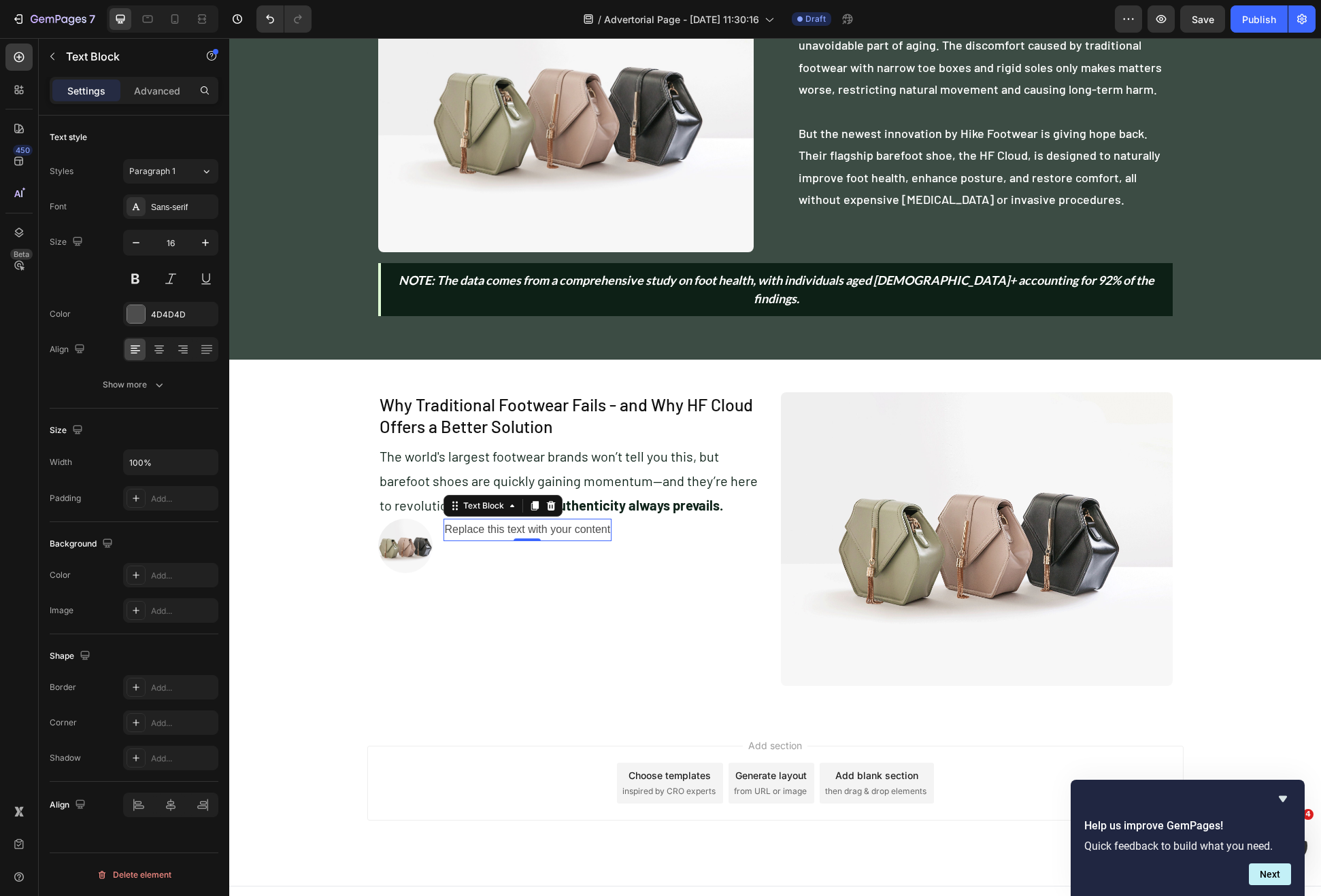
click at [513, 519] on div "Replace this text with your content" at bounding box center [527, 530] width 168 height 22
click at [513, 521] on p "Replace this text with your content" at bounding box center [527, 530] width 166 height 19
click at [626, 546] on div "Image 1. They don’t address the root cause: Text Block 0 Row" at bounding box center [574, 546] width 392 height 55
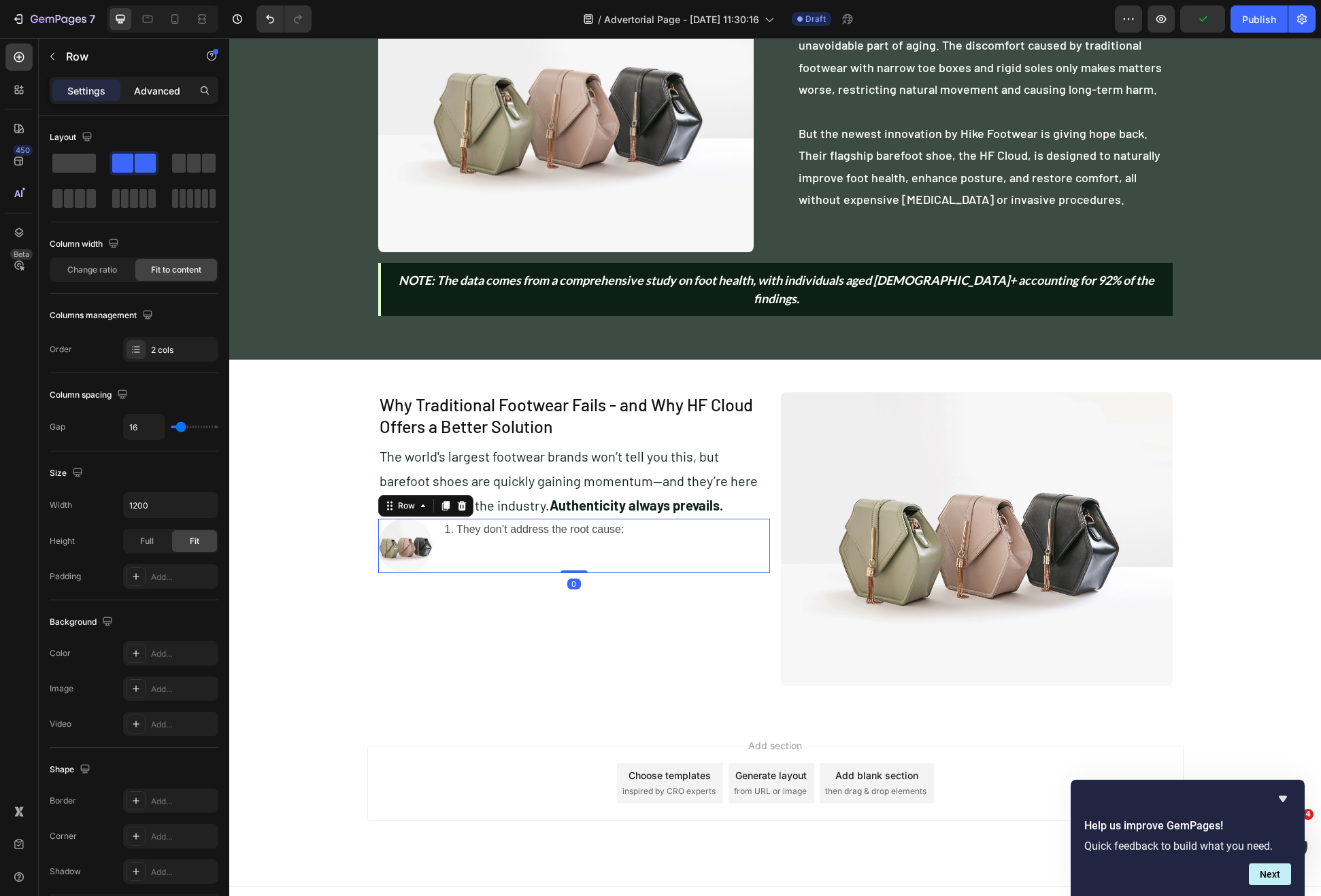
click at [176, 83] on p "Advanced" at bounding box center [157, 90] width 46 height 14
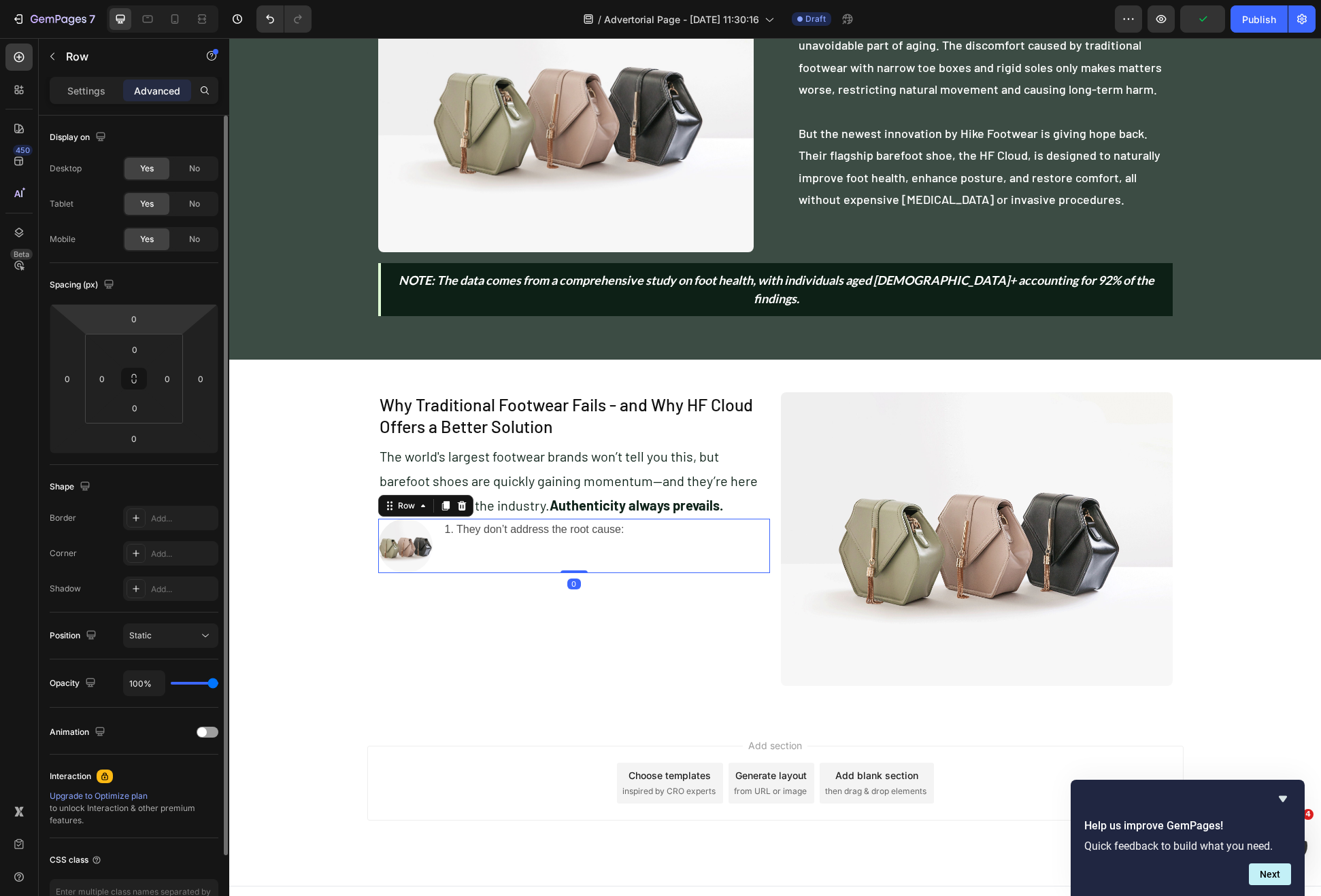
click at [135, 0] on html "7 Version history / Advertorial Page - Sep 27, 11:30:16 Draft Preview Publish 4…" at bounding box center [660, 0] width 1321 height 0
click at [134, 311] on input "-2" at bounding box center [133, 319] width 27 height 20
click at [135, 312] on input "-2" at bounding box center [133, 319] width 27 height 20
click at [135, 313] on input "-2" at bounding box center [133, 319] width 27 height 20
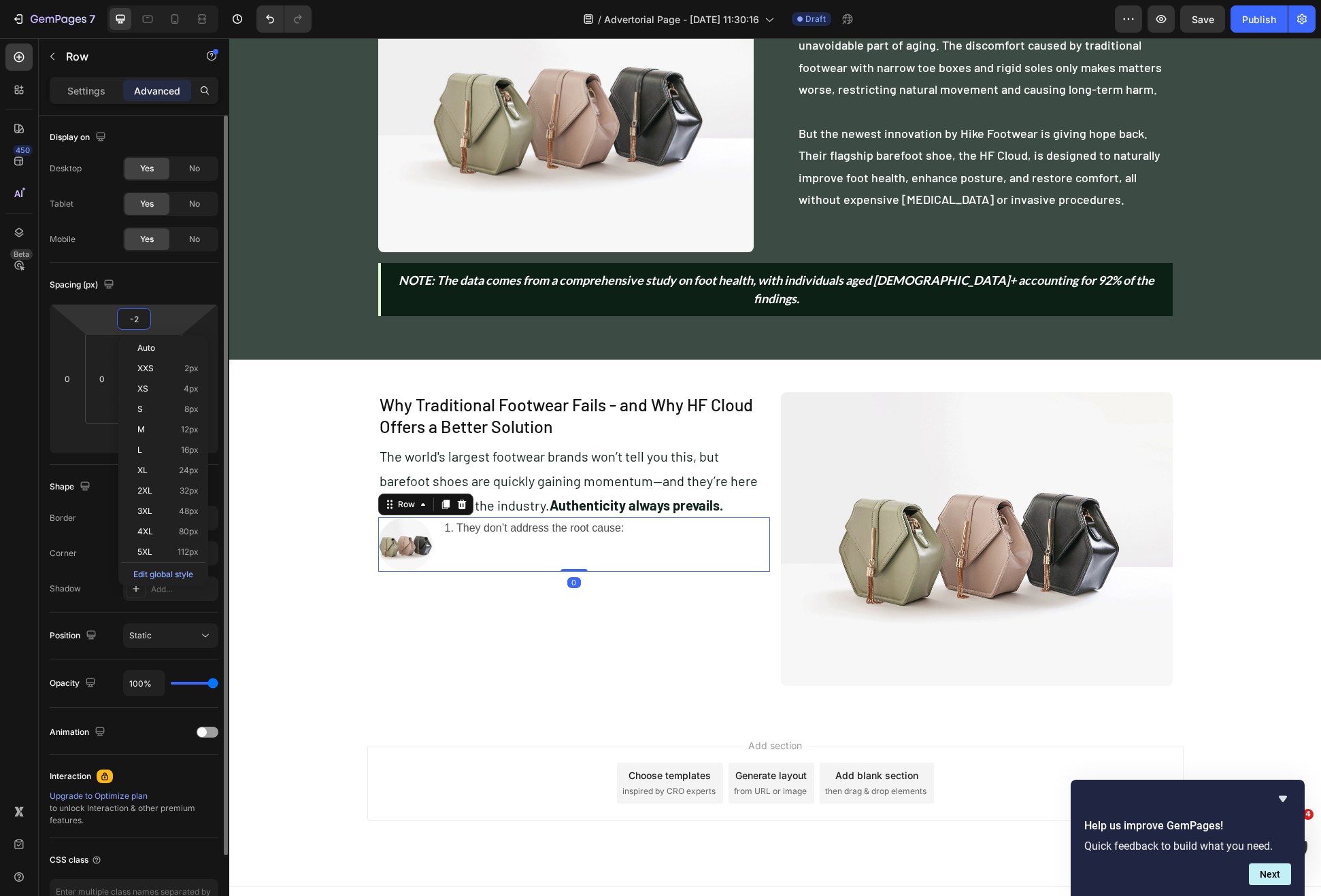
click at [135, 313] on input "-2" at bounding box center [133, 319] width 27 height 20
click at [135, 314] on input "-2" at bounding box center [133, 319] width 27 height 20
click at [136, 313] on input "-2" at bounding box center [133, 319] width 27 height 20
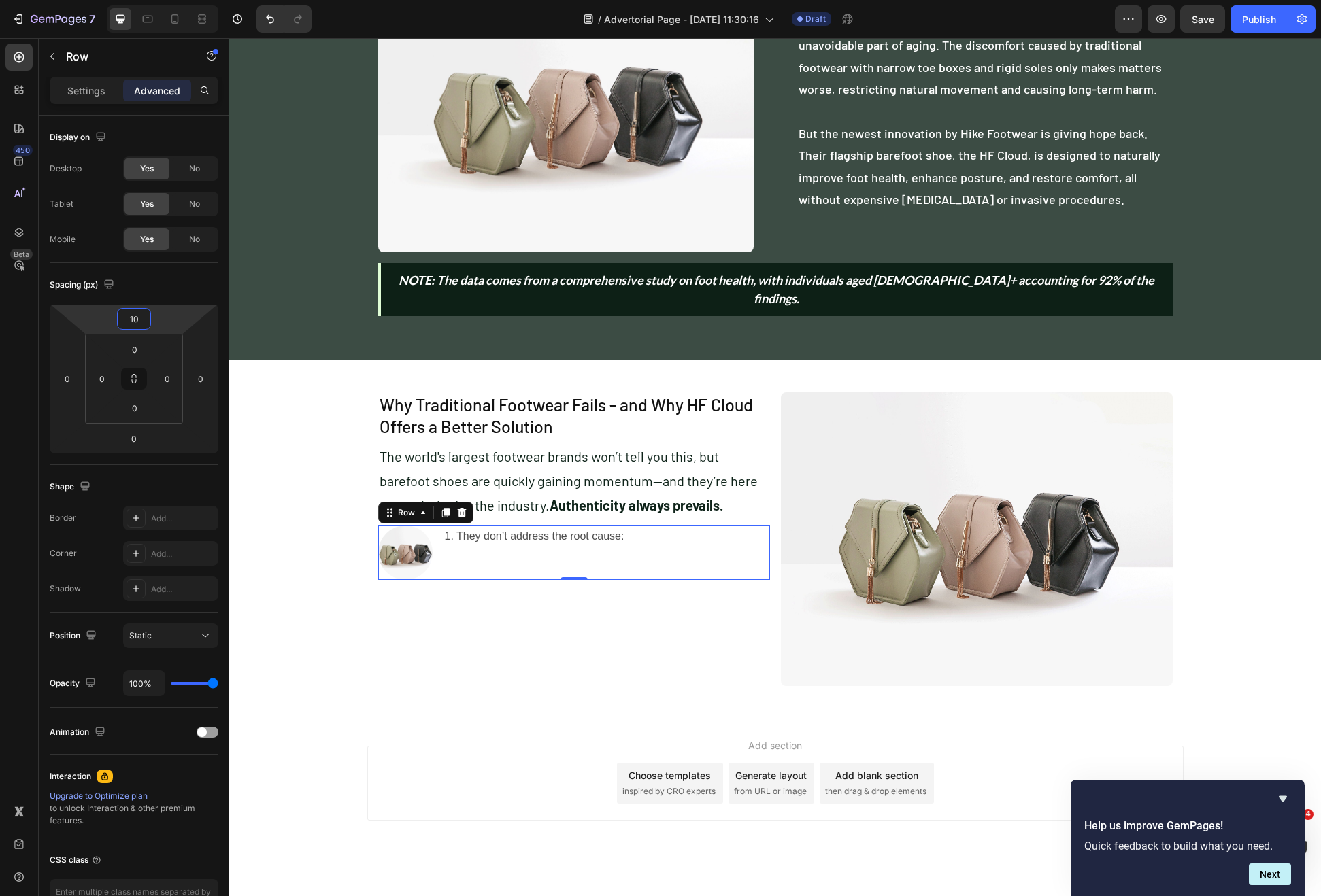
type input "10"
click at [645, 525] on div "Image 1. They don’t address the root cause: Text Block Row 0" at bounding box center [574, 552] width 392 height 55
click at [618, 527] on p "1. They don’t address the root cause:" at bounding box center [535, 536] width 179 height 19
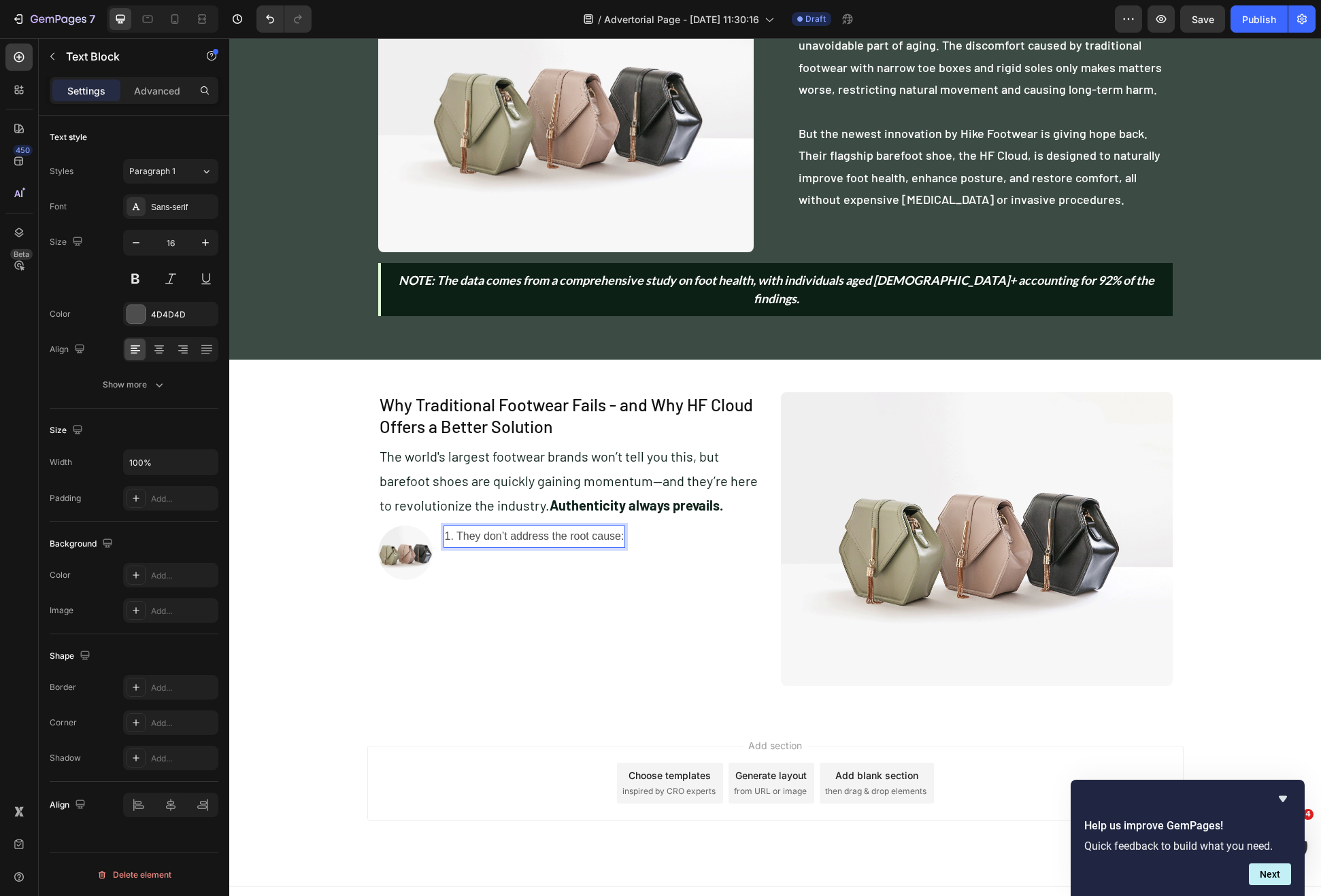
click at [595, 527] on p "1. They don’t address the root cause:" at bounding box center [535, 536] width 179 height 19
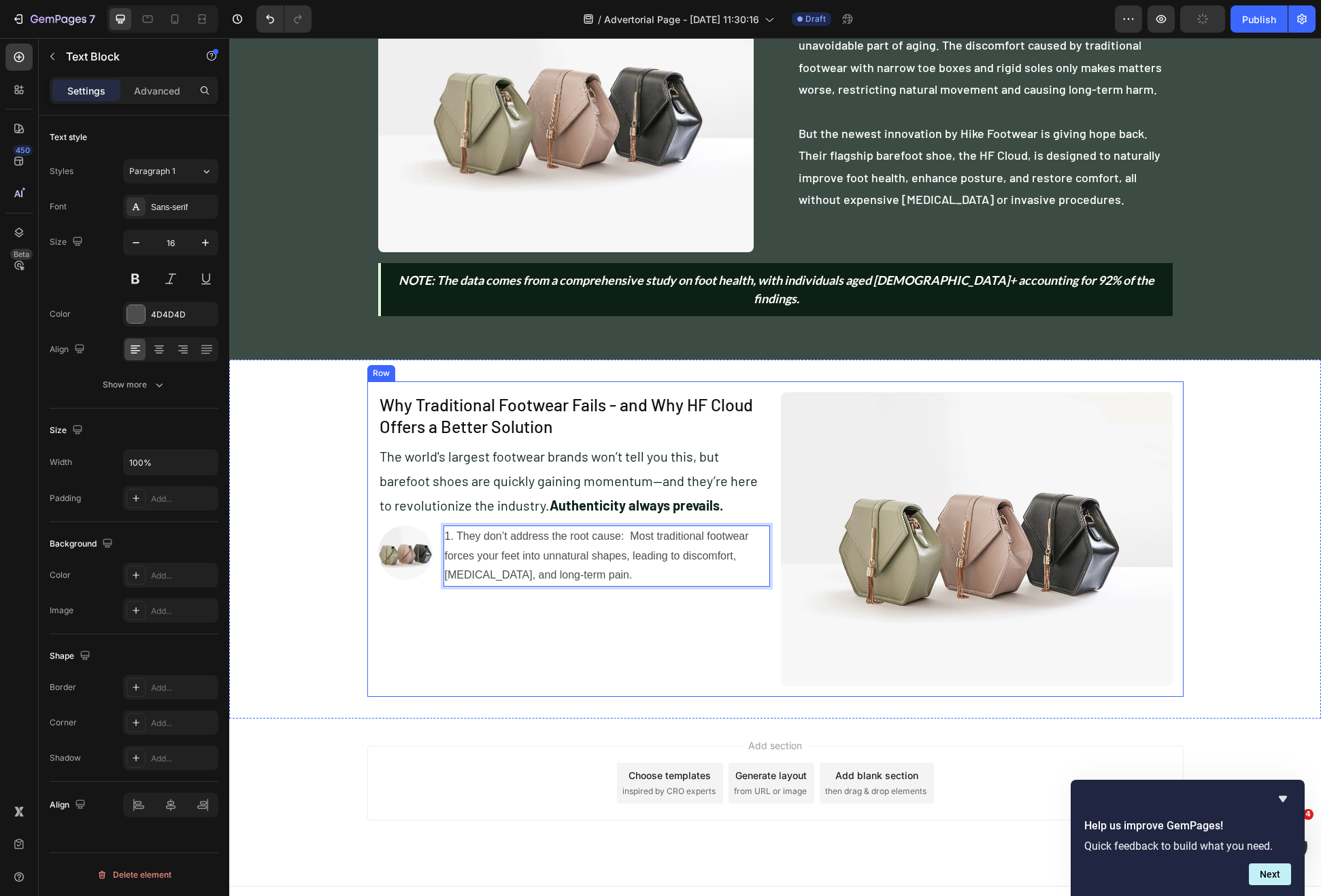
click at [609, 590] on div "Why Traditional Footwear Fails - and Why HF Cloud Offers a Better Solution Head…" at bounding box center [574, 539] width 392 height 294
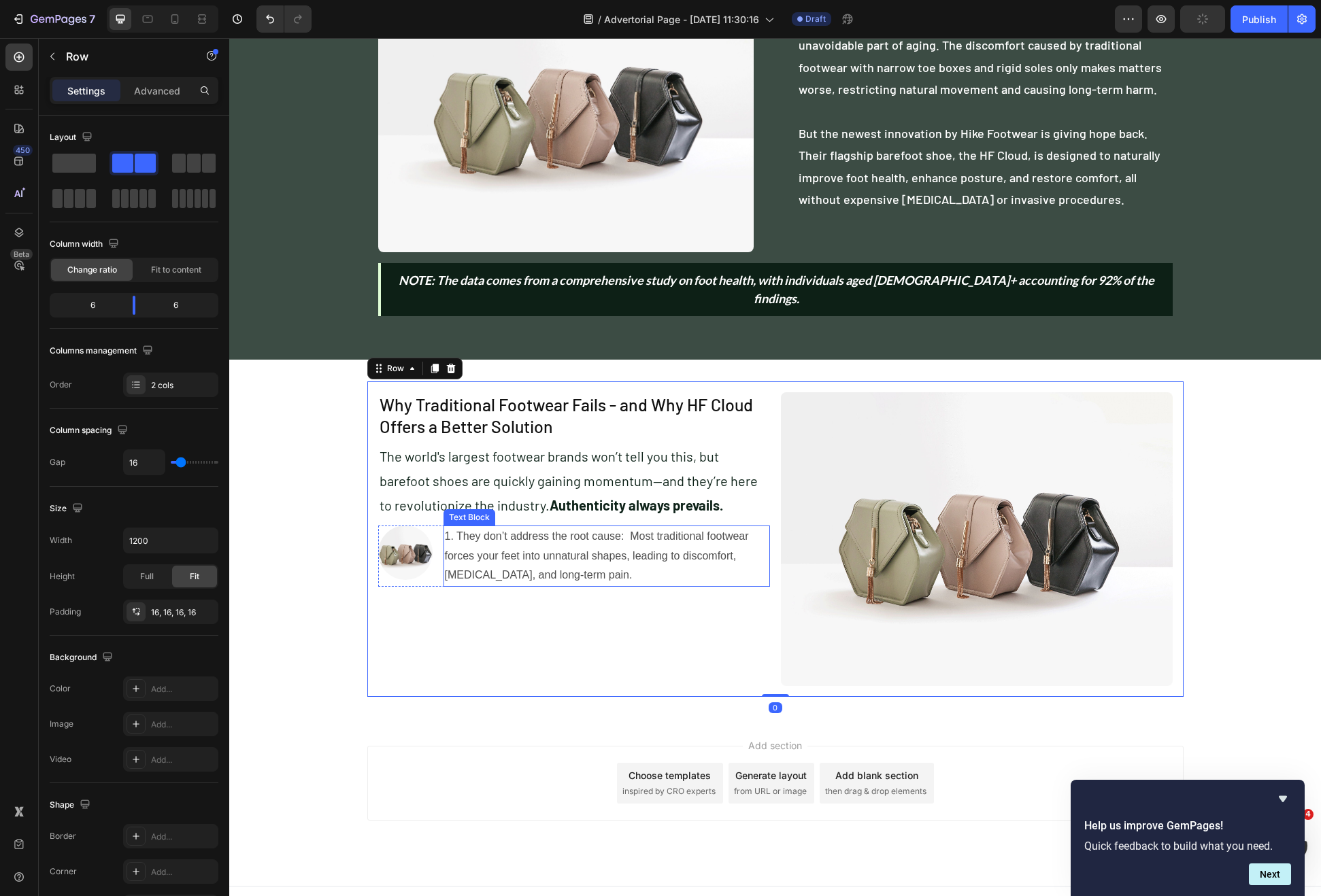
click at [636, 527] on p "1. They don’t address the root cause: Most traditional footwear forces your fee…" at bounding box center [607, 556] width 324 height 58
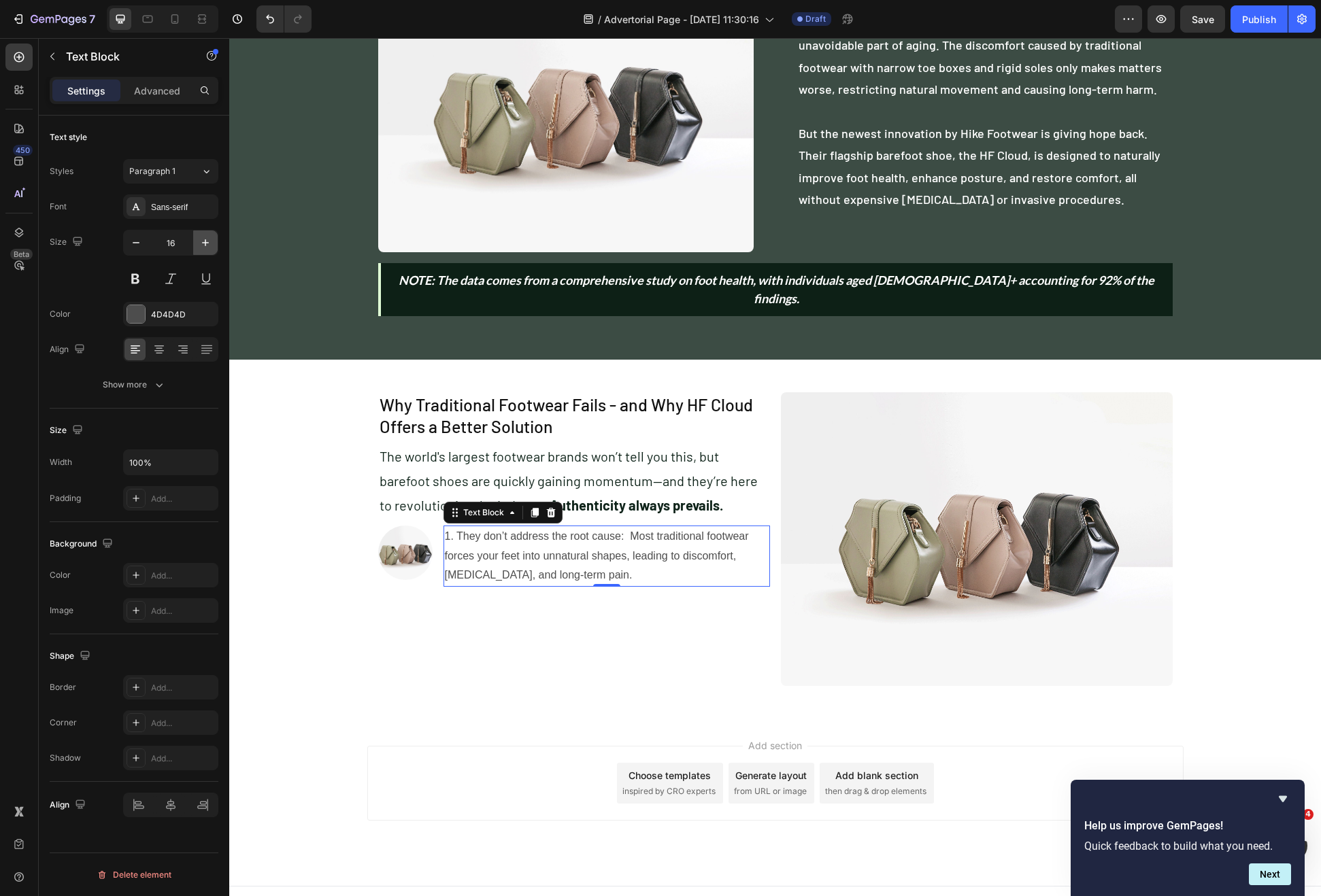
click at [201, 244] on icon "button" at bounding box center [205, 242] width 14 height 14
type input "18"
click at [171, 209] on div "Sans-serif" at bounding box center [182, 207] width 64 height 12
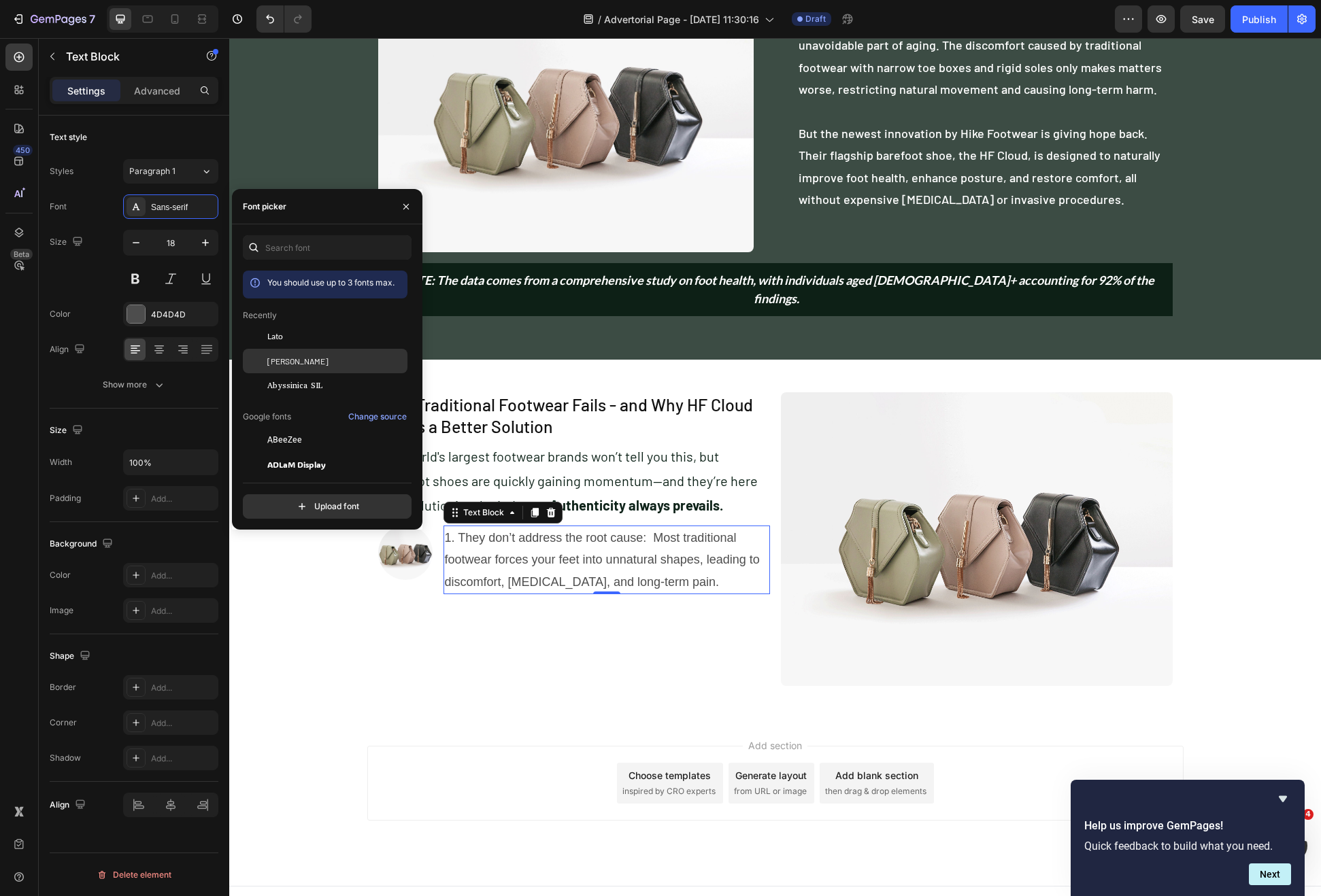
click at [300, 356] on div "[PERSON_NAME]" at bounding box center [336, 361] width 138 height 12
click at [158, 379] on icon "button" at bounding box center [159, 385] width 14 height 14
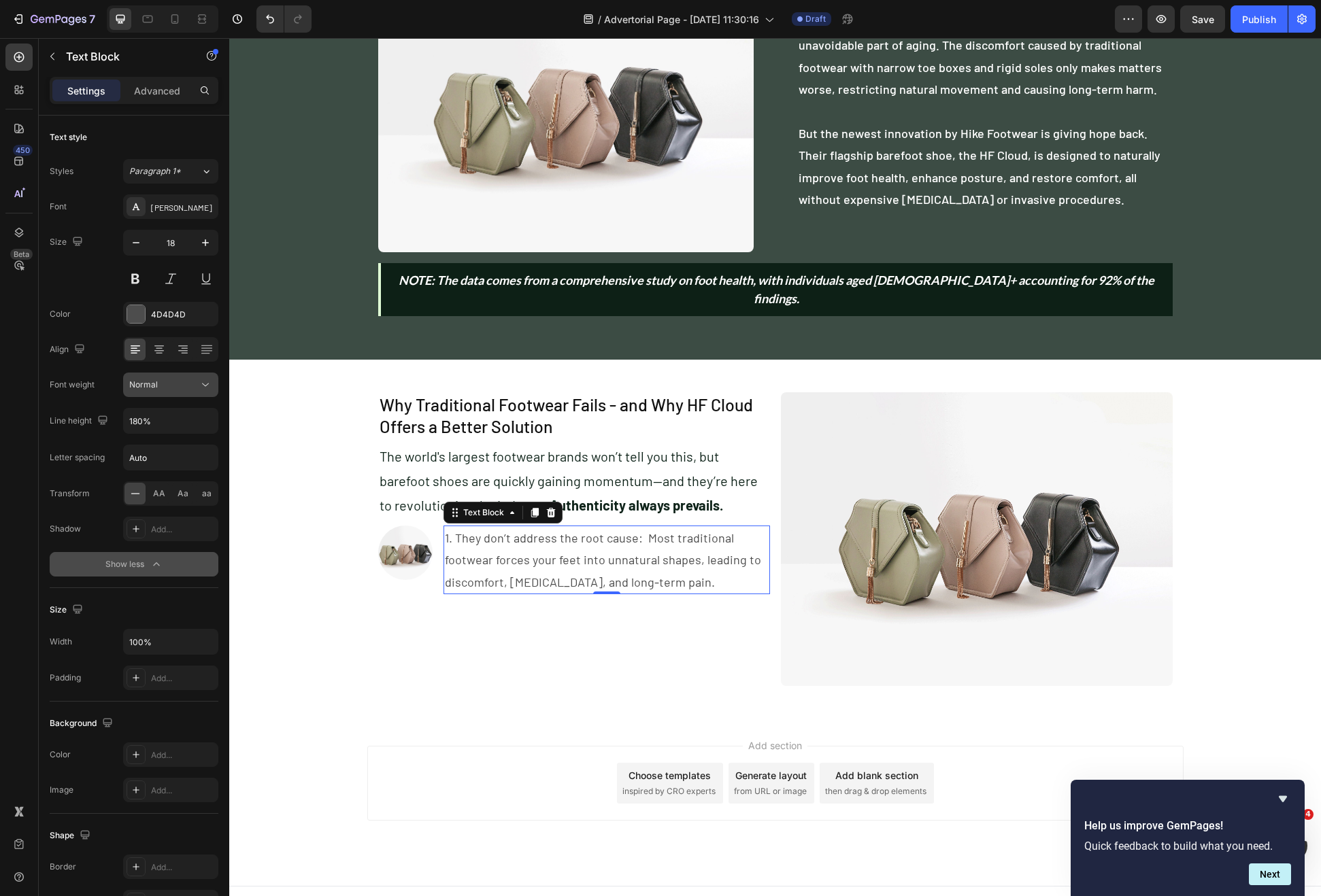
click at [197, 390] on div "Normal" at bounding box center [171, 385] width 83 height 14
click at [155, 515] on span "Medium" at bounding box center [145, 521] width 31 height 12
click at [205, 420] on icon "button" at bounding box center [205, 421] width 14 height 14
click at [162, 522] on div "150%" at bounding box center [156, 534] width 112 height 26
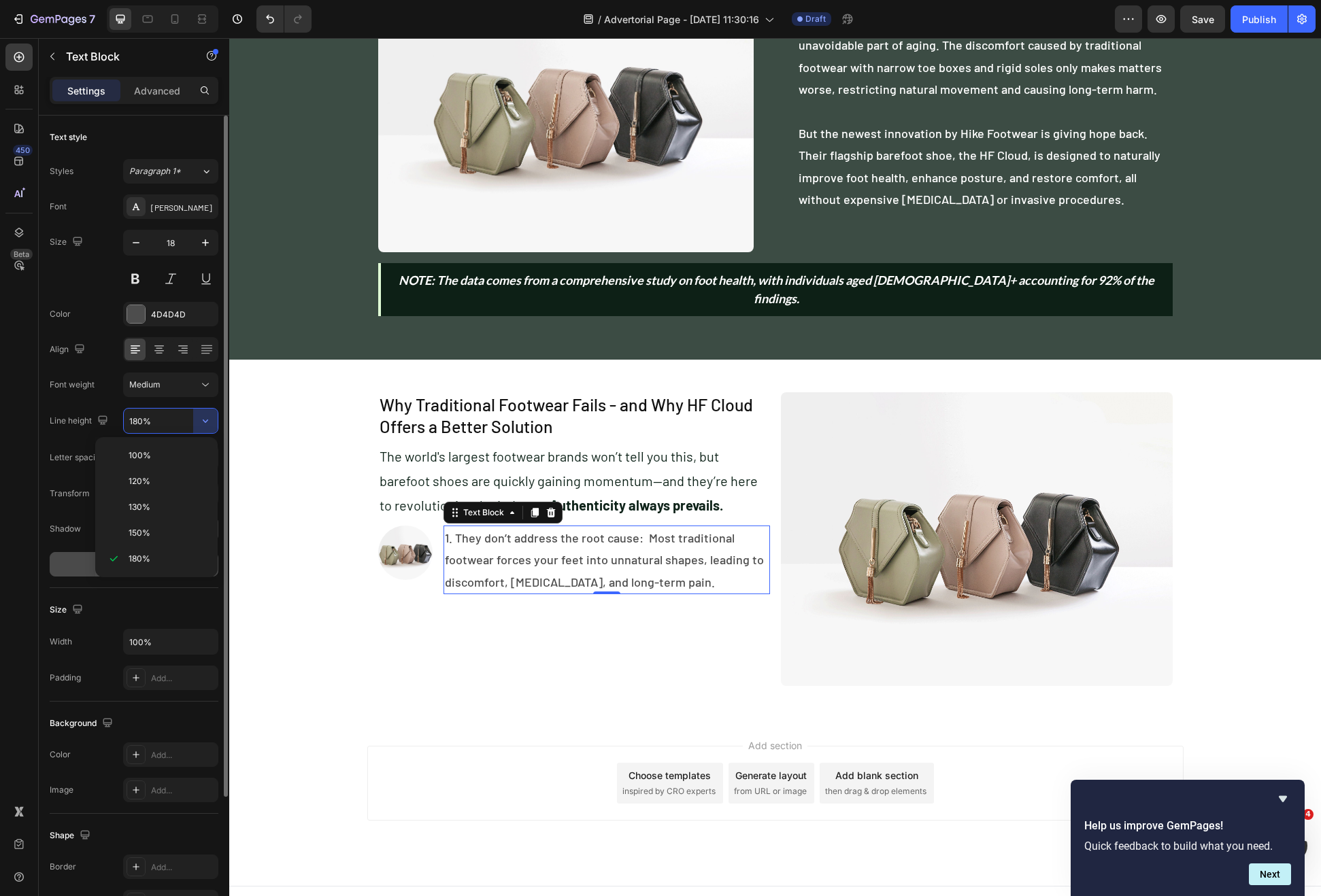
type input "150%"
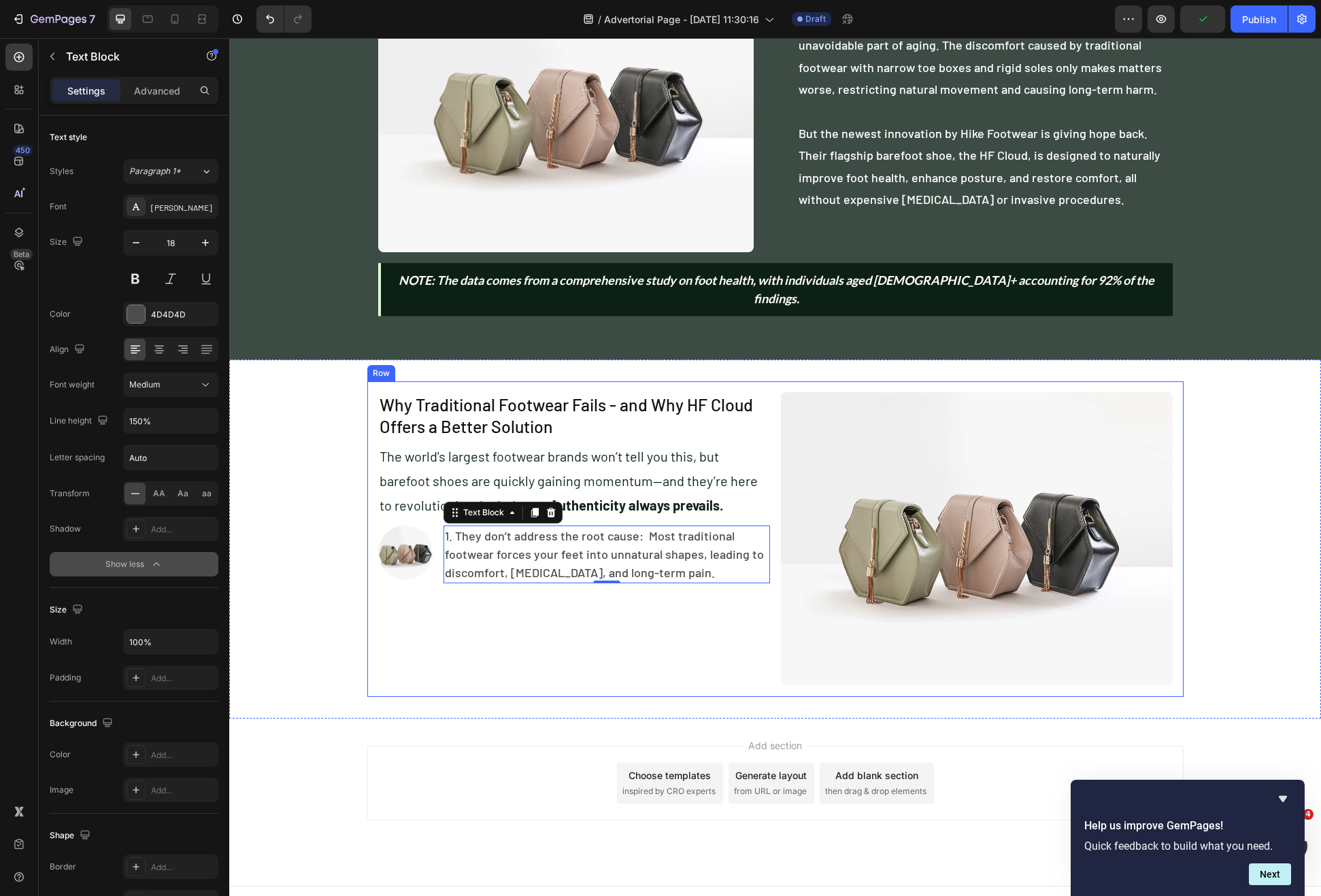
click at [410, 601] on div "Why Traditional Footwear Fails - and Why HF Cloud Offers a Better Solution Head…" at bounding box center [574, 539] width 392 height 294
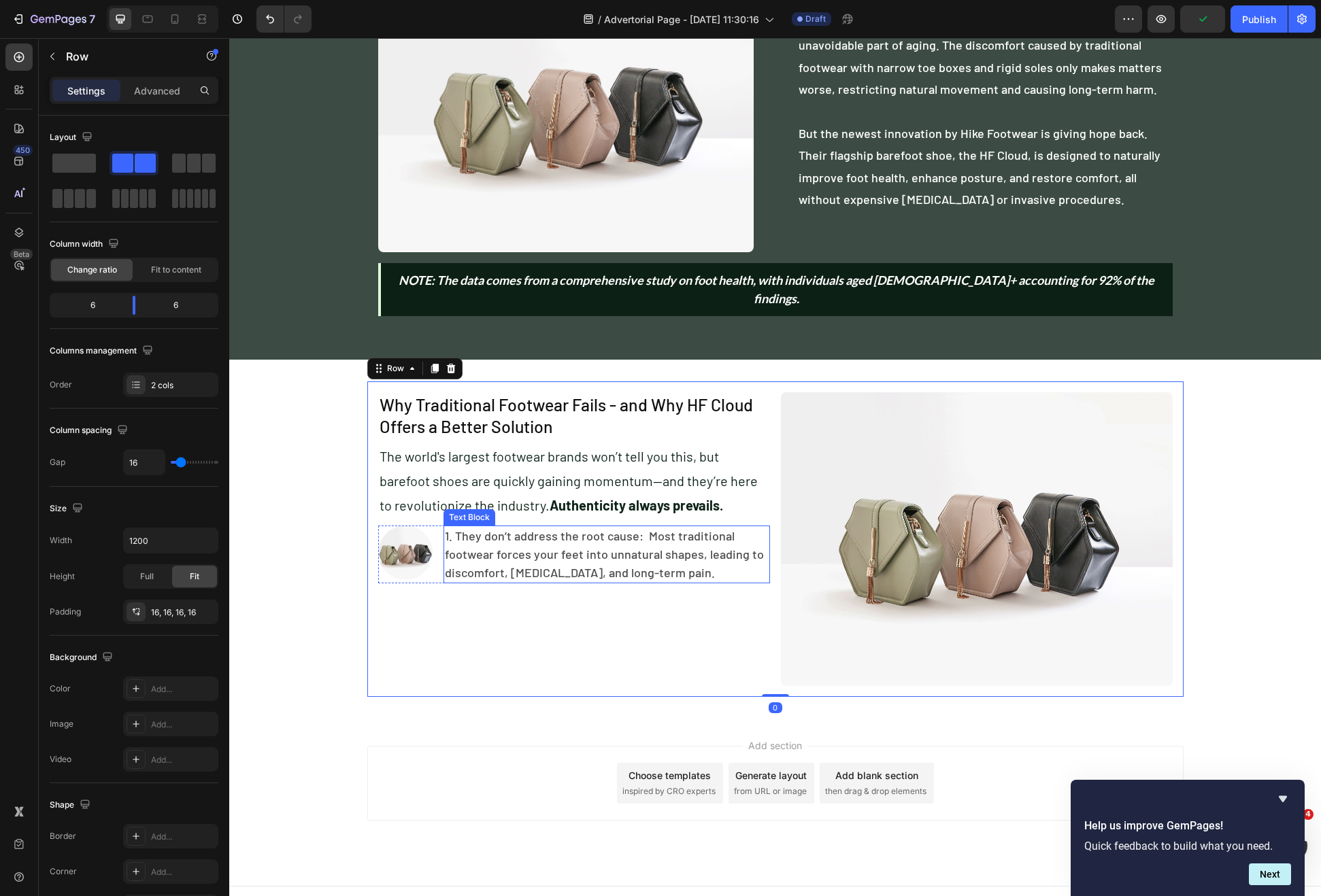
click at [513, 537] on p "1. They don’t address the root cause: Most traditional footwear forces your fee…" at bounding box center [607, 555] width 324 height 55
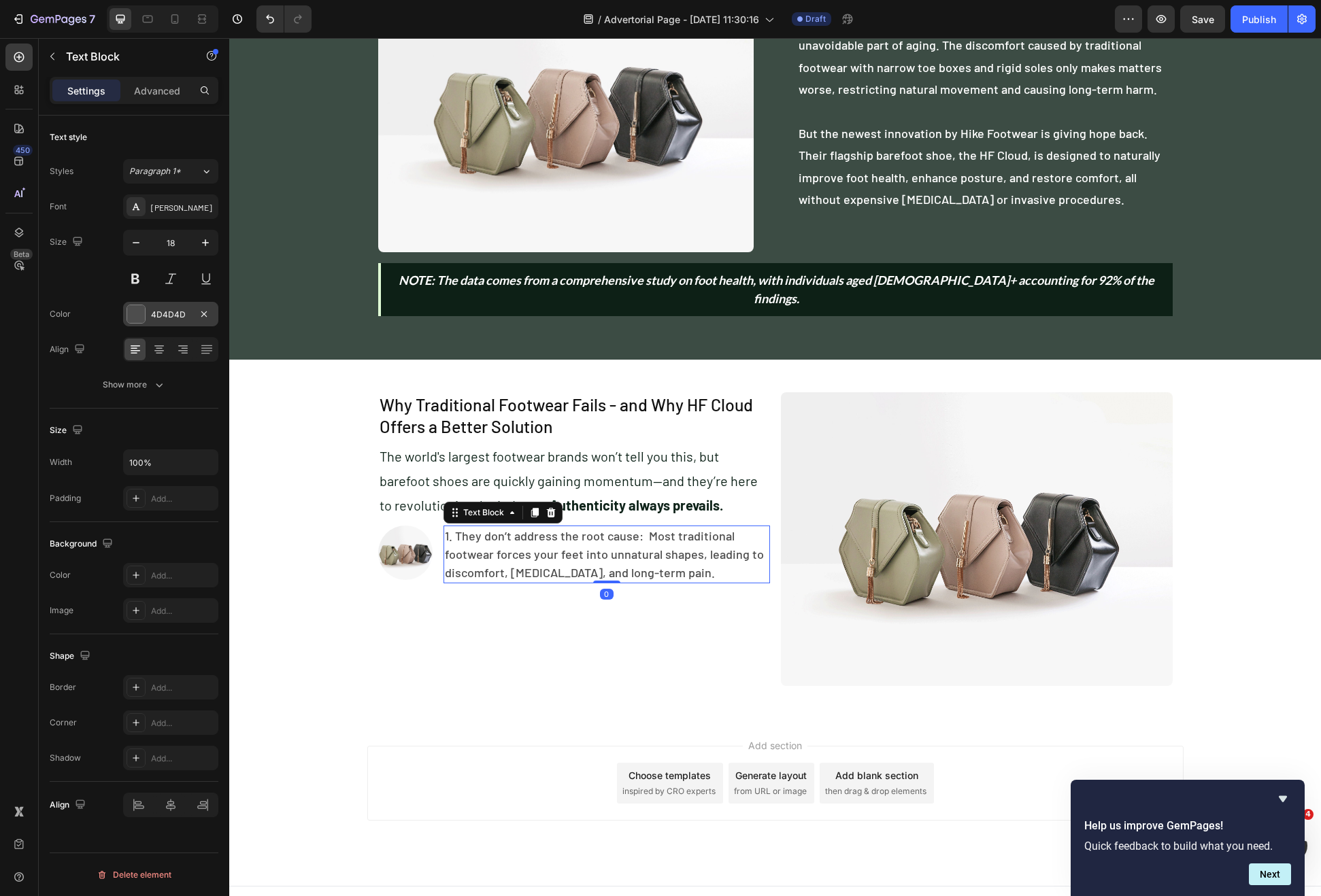
click at [131, 310] on div at bounding box center [136, 313] width 18 height 18
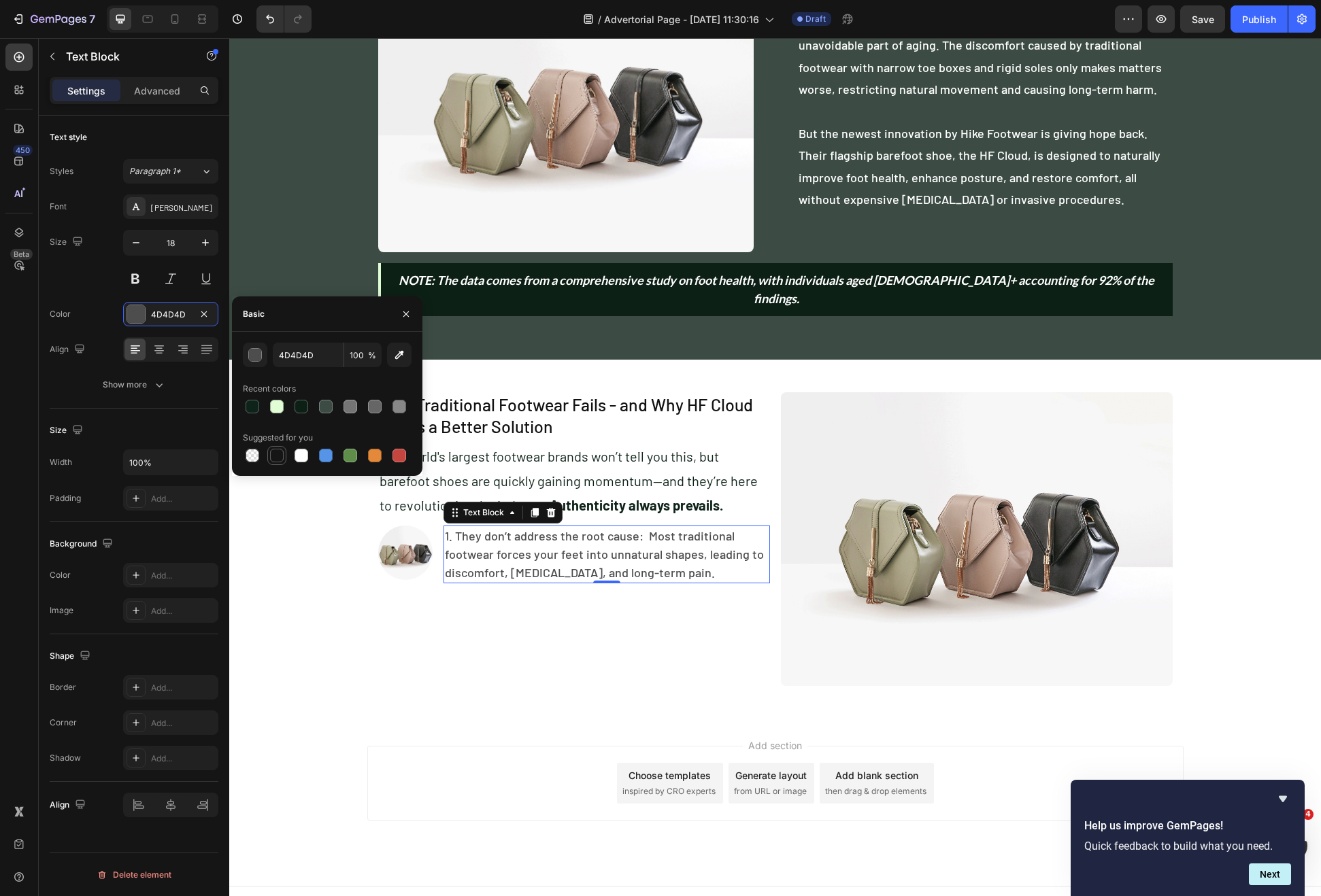
click at [272, 453] on div at bounding box center [277, 455] width 14 height 14
type input "151515"
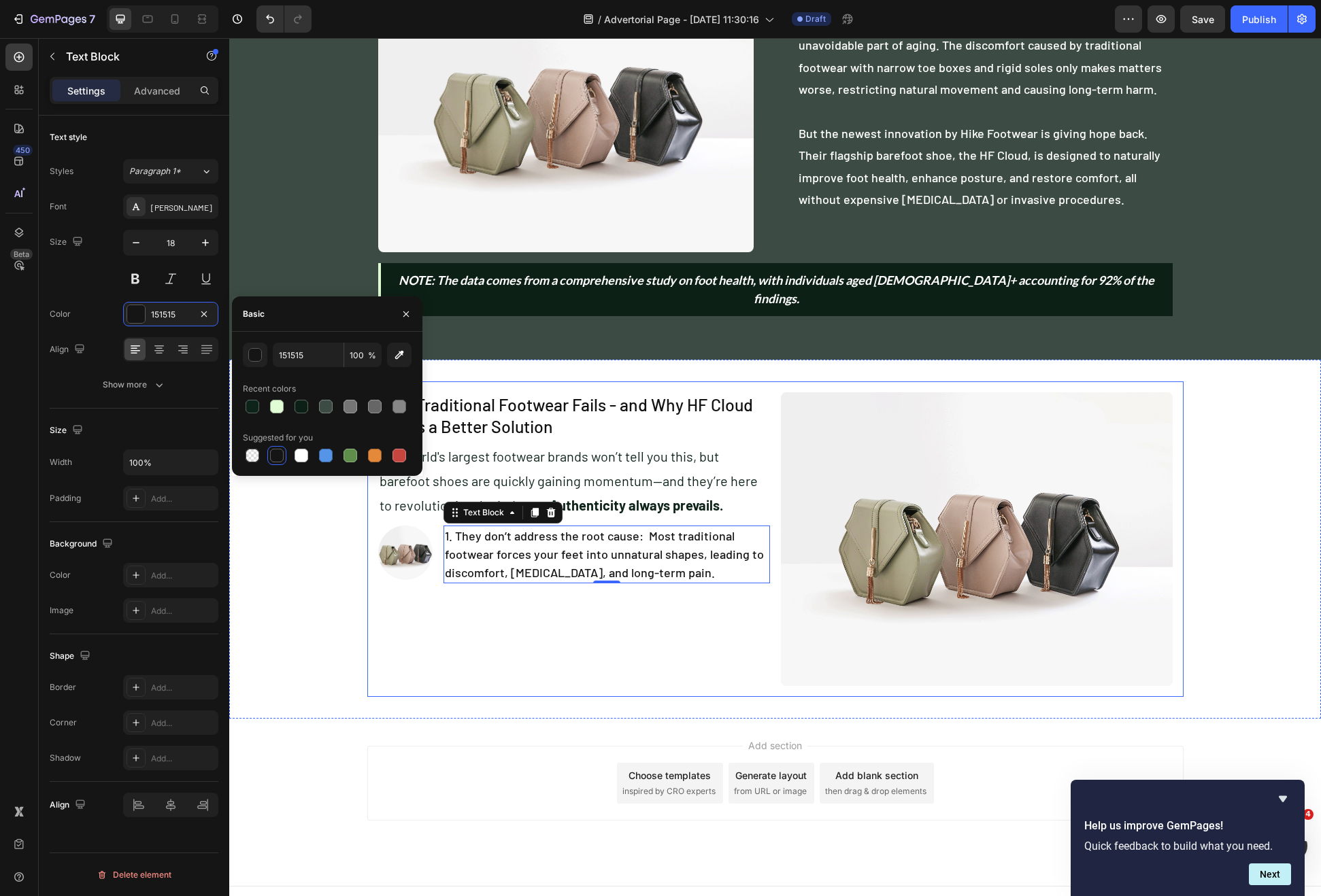
click at [549, 619] on div "Why Traditional Footwear Fails - and Why HF Cloud Offers a Better Solution Head…" at bounding box center [574, 539] width 392 height 294
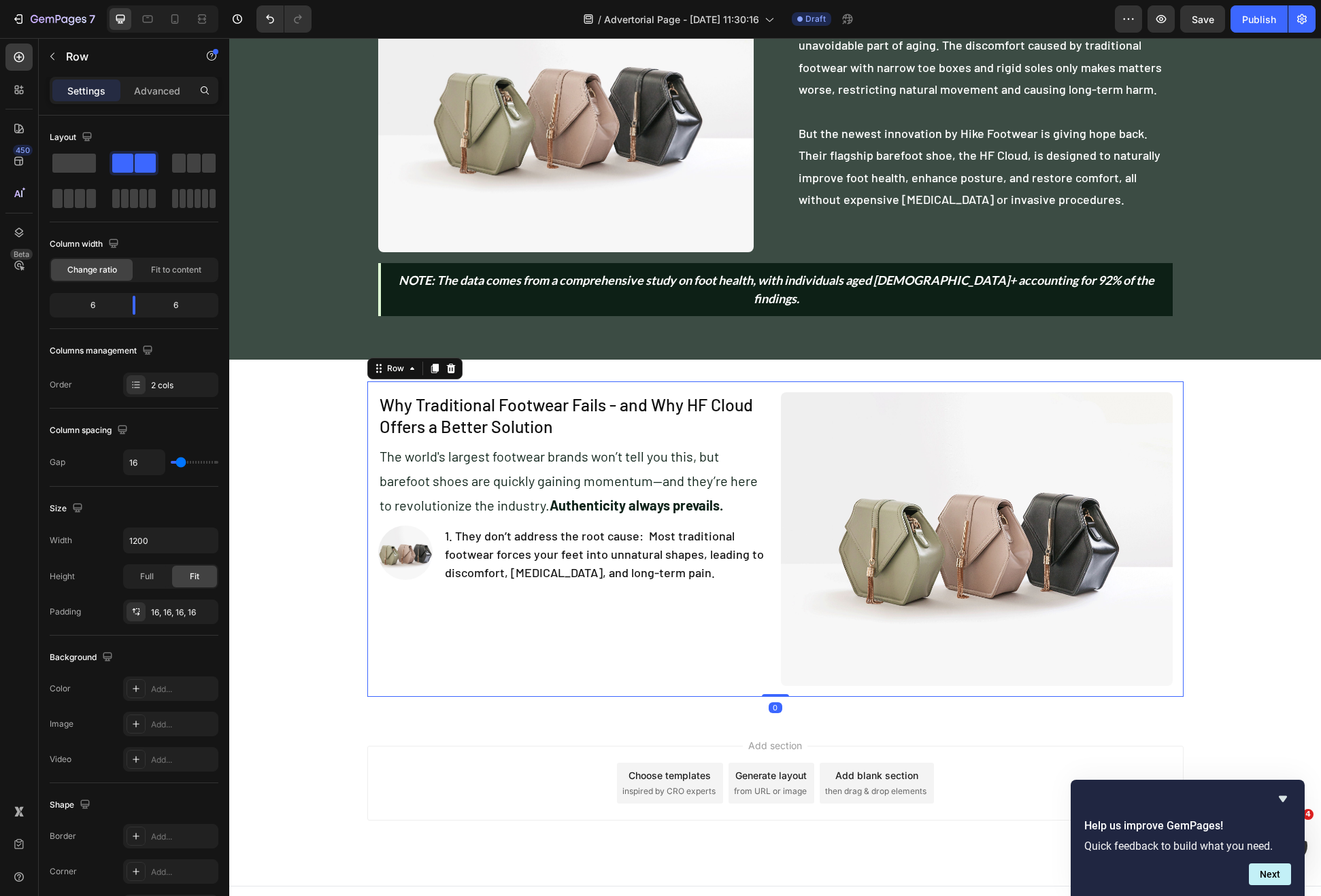
click at [690, 550] on p "1. They don’t address the root cause: Most traditional footwear forces your fee…" at bounding box center [607, 555] width 324 height 55
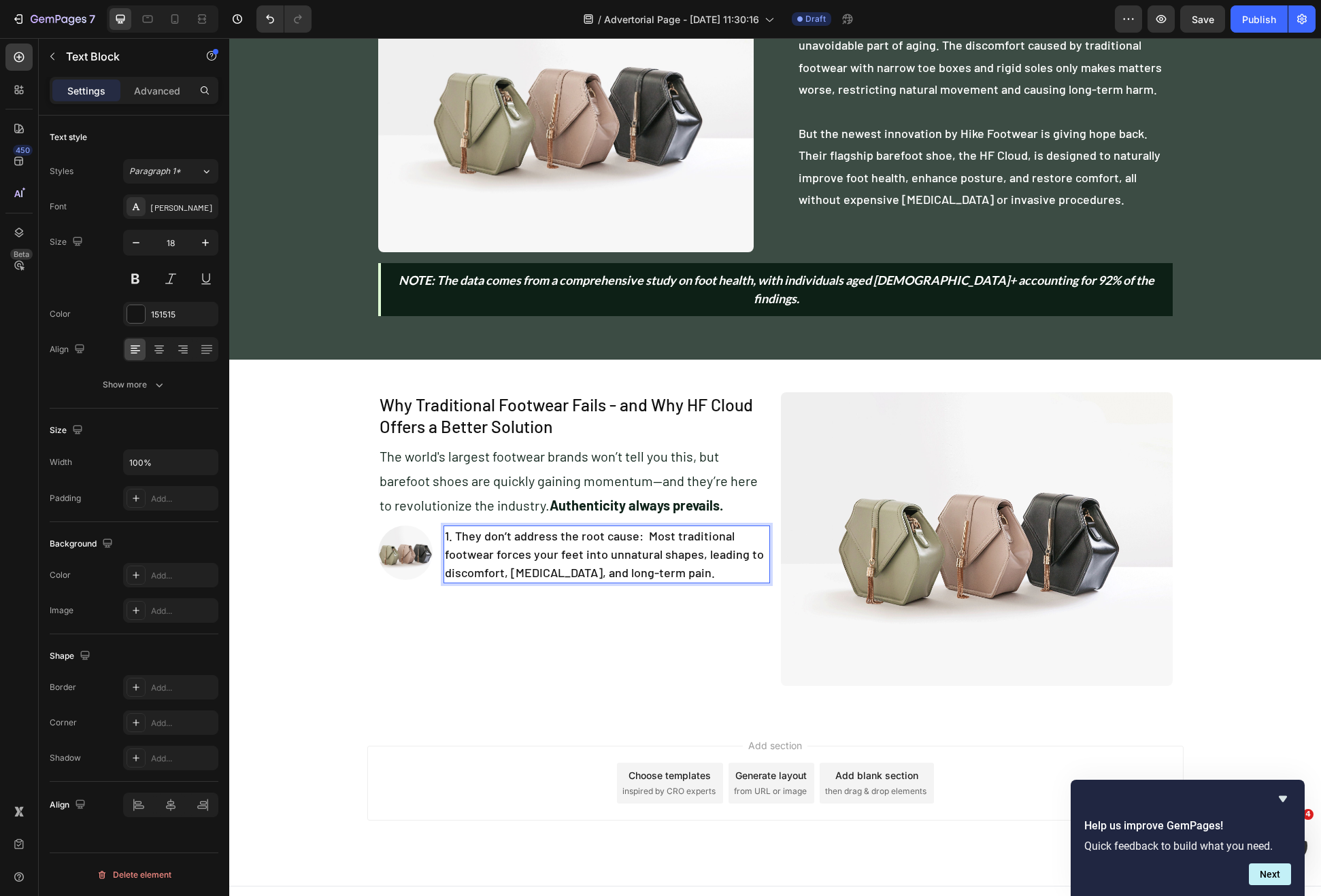
click at [687, 553] on p "1. They don’t address the root cause: Most traditional footwear forces your fee…" at bounding box center [607, 555] width 324 height 55
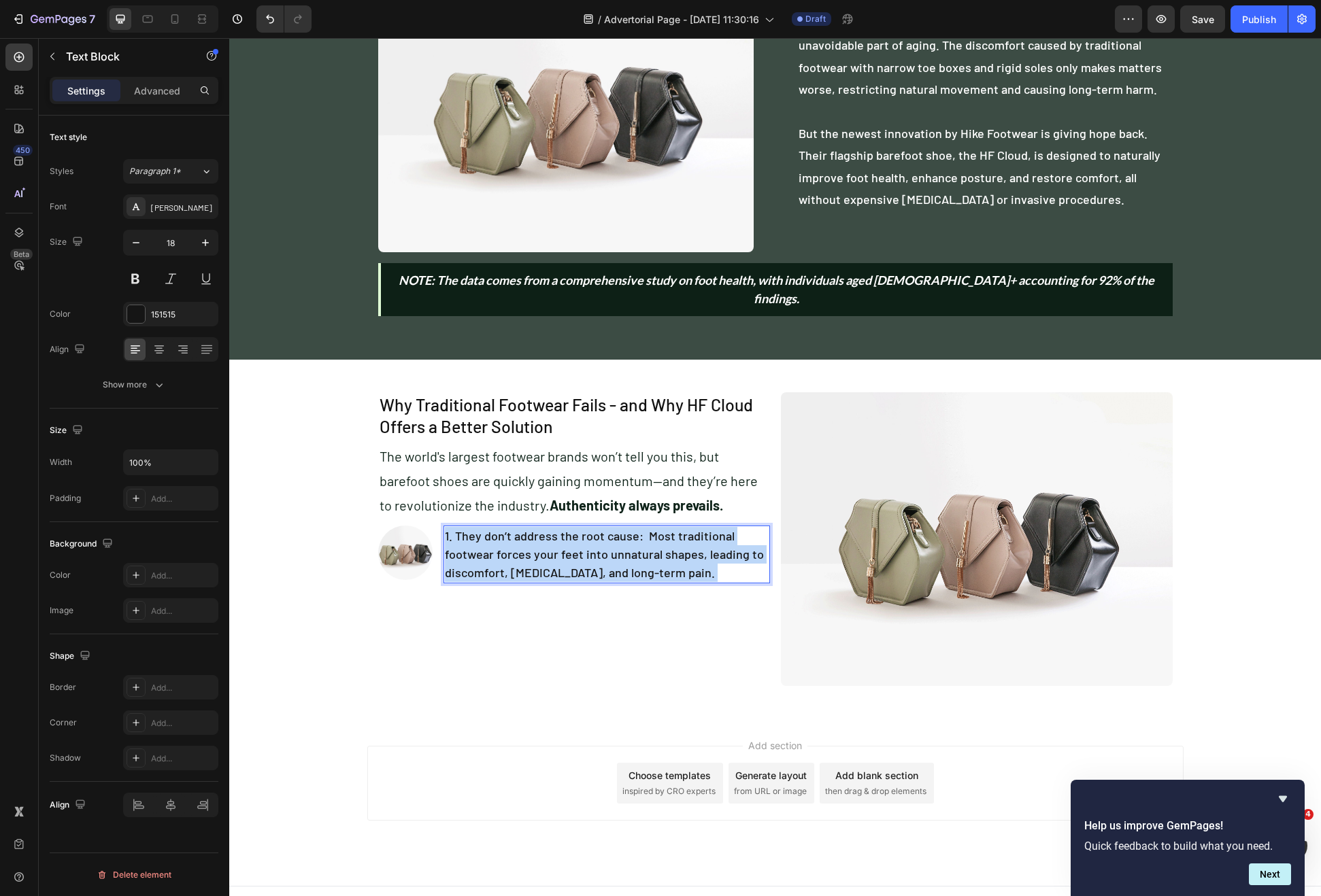
drag, startPoint x: 687, startPoint y: 553, endPoint x: 636, endPoint y: 517, distance: 62.4
click at [636, 527] on p "1. They don’t address the root cause: Most traditional footwear forces your fee…" at bounding box center [607, 555] width 324 height 55
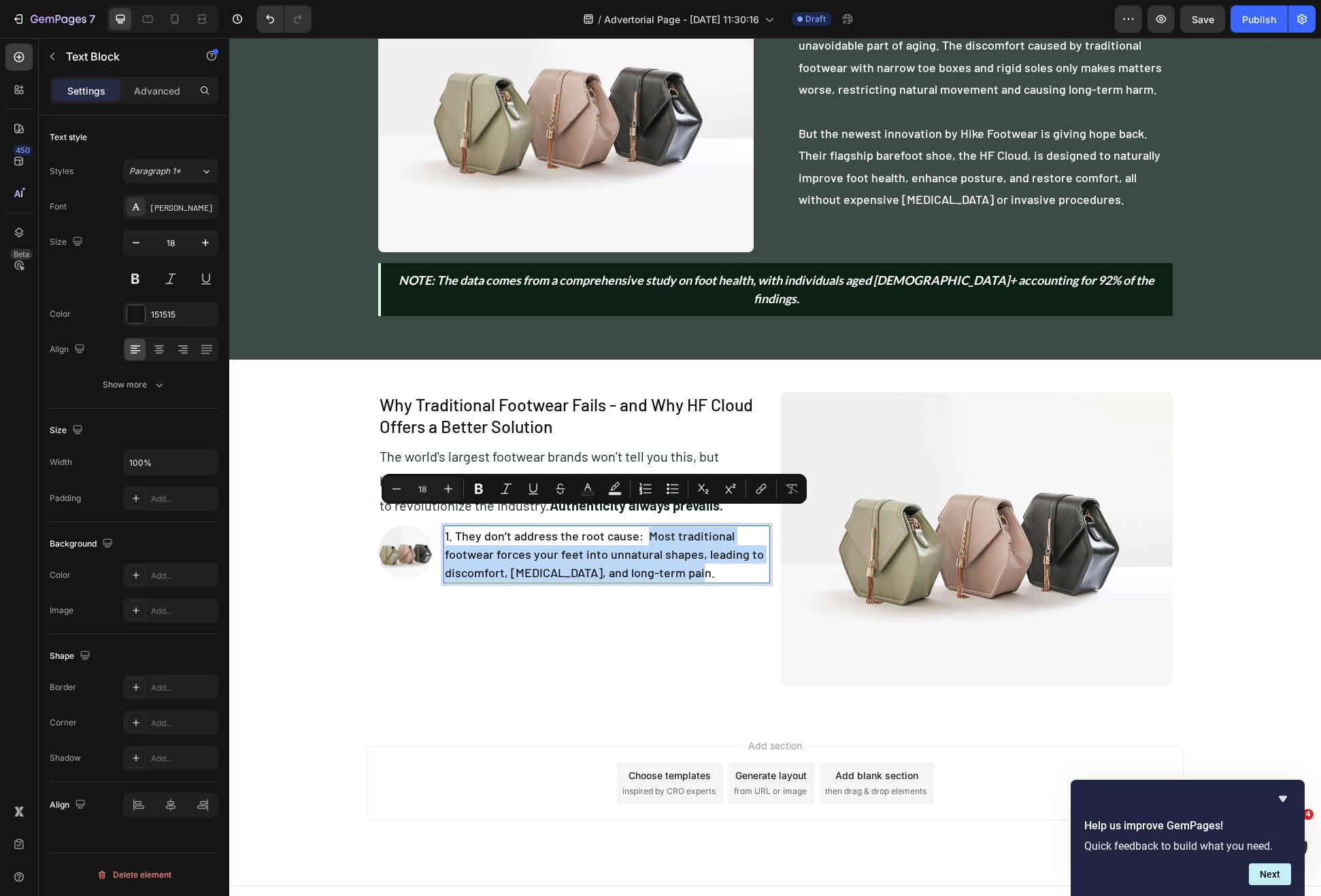
drag, startPoint x: 636, startPoint y: 517, endPoint x: 683, endPoint y: 558, distance: 62.4
click at [683, 558] on p "1. They don’t address the root cause: Most traditional footwear forces your fee…" at bounding box center [607, 555] width 324 height 55
click at [488, 540] on p "1. They don’t address the root cause: Most traditional footwear forces your fee…" at bounding box center [607, 555] width 324 height 55
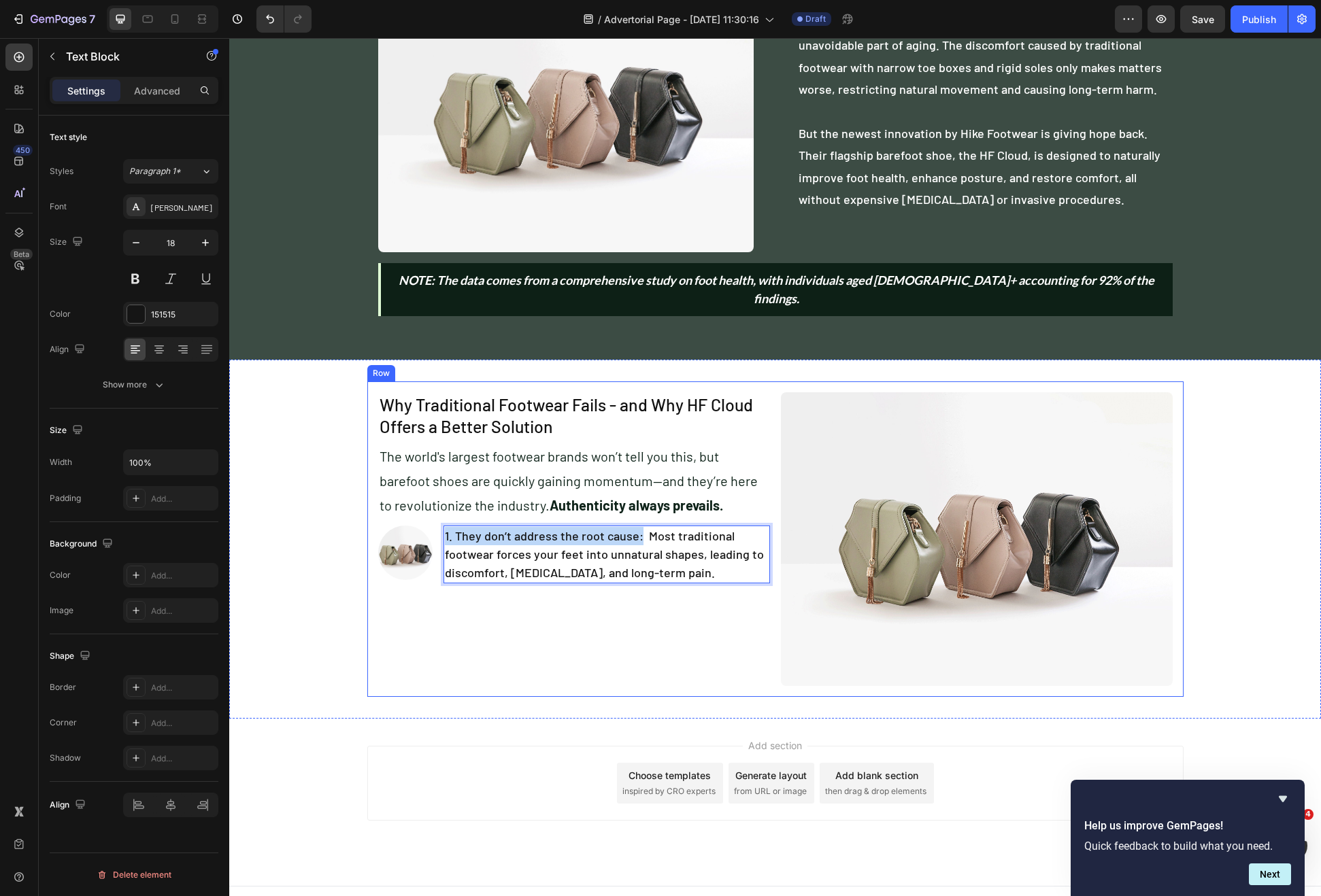
drag, startPoint x: 634, startPoint y: 519, endPoint x: 433, endPoint y: 504, distance: 201.6
click at [433, 504] on div "Why Traditional Footwear Fails - and Why HF Cloud Offers a Better Solution Head…" at bounding box center [574, 539] width 392 height 294
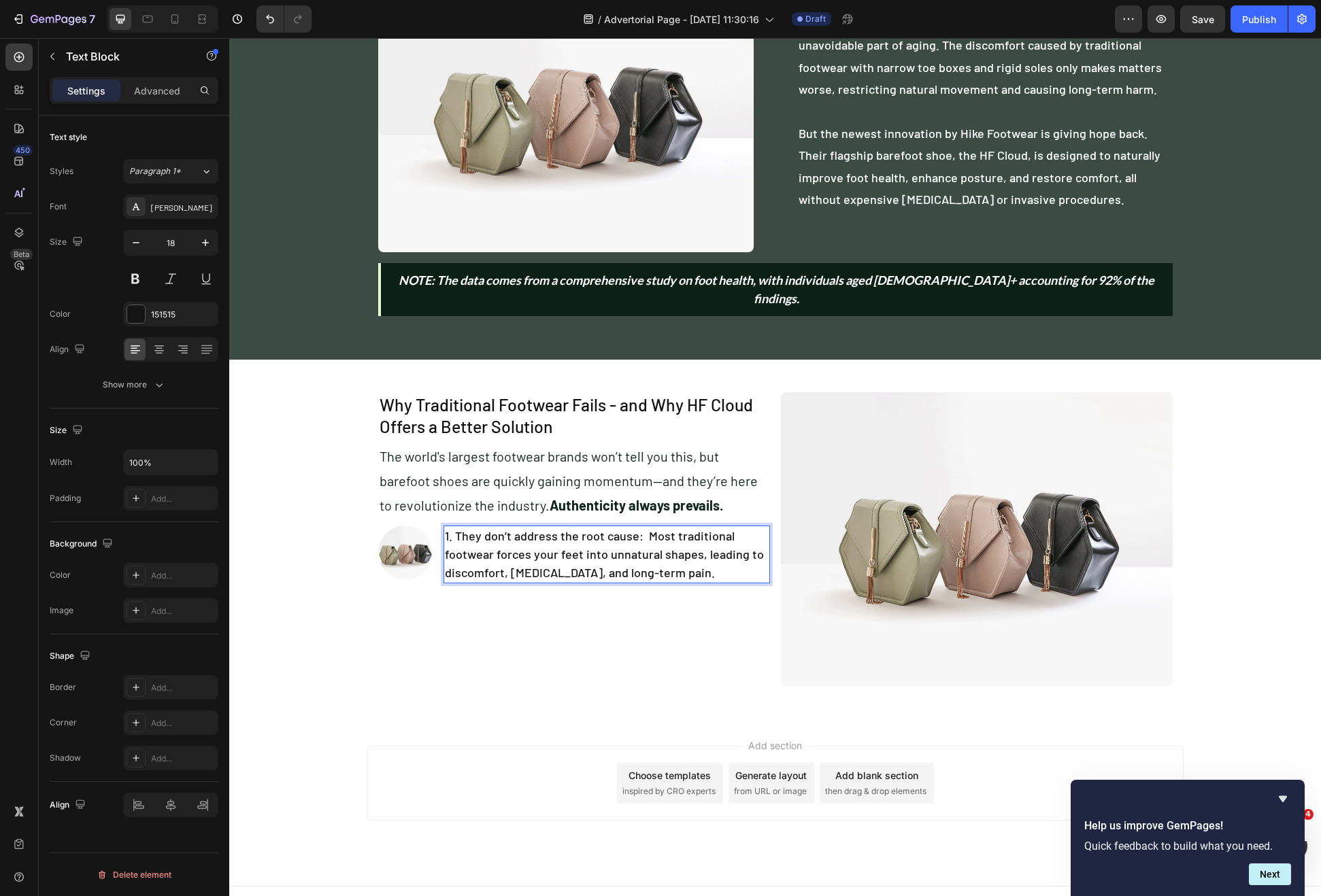
click at [612, 534] on p "1. They don’t address the root cause: Most traditional footwear forces your fee…" at bounding box center [607, 555] width 324 height 55
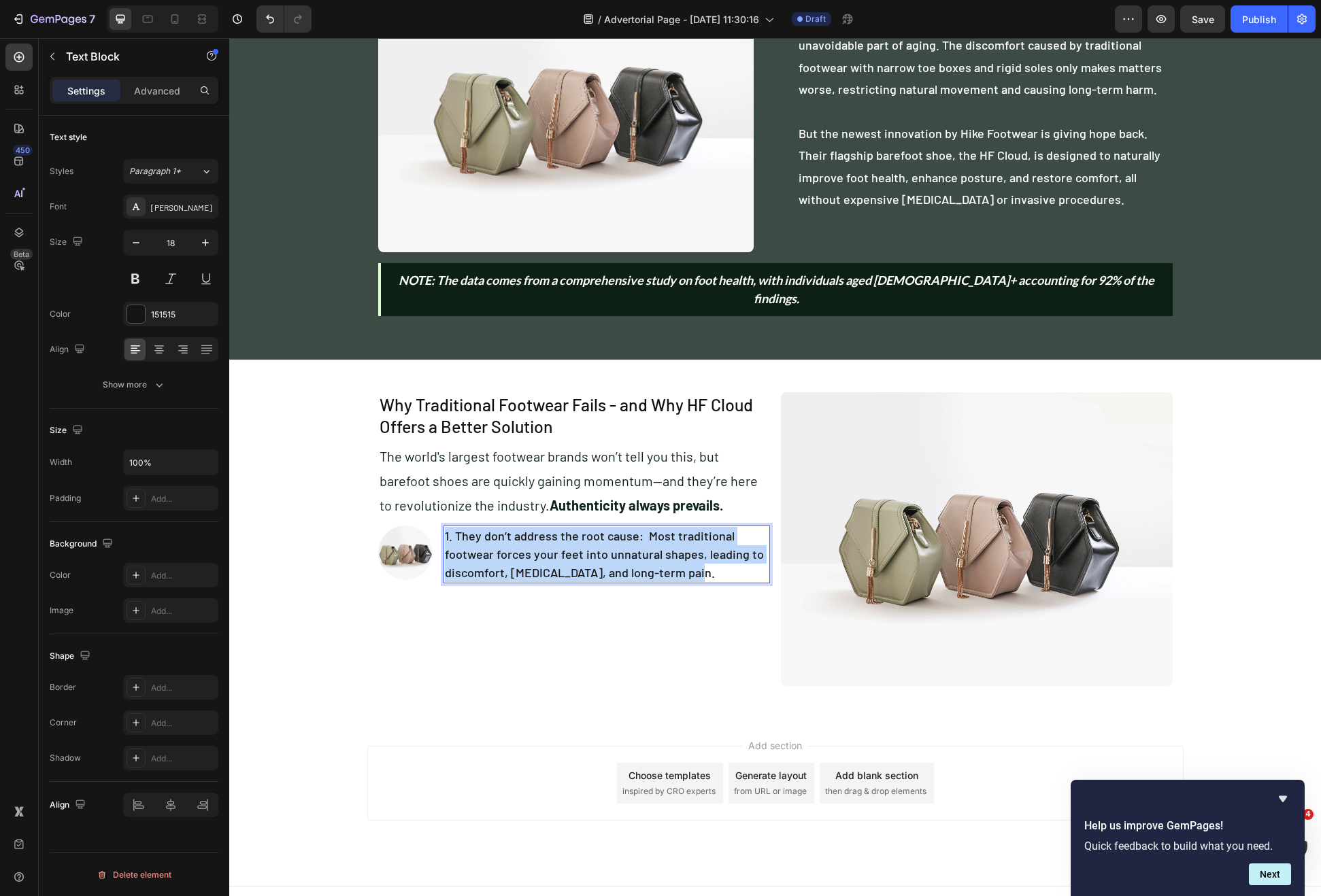
click at [612, 534] on p "1. They don’t address the root cause: Most traditional footwear forces your fee…" at bounding box center [607, 555] width 324 height 55
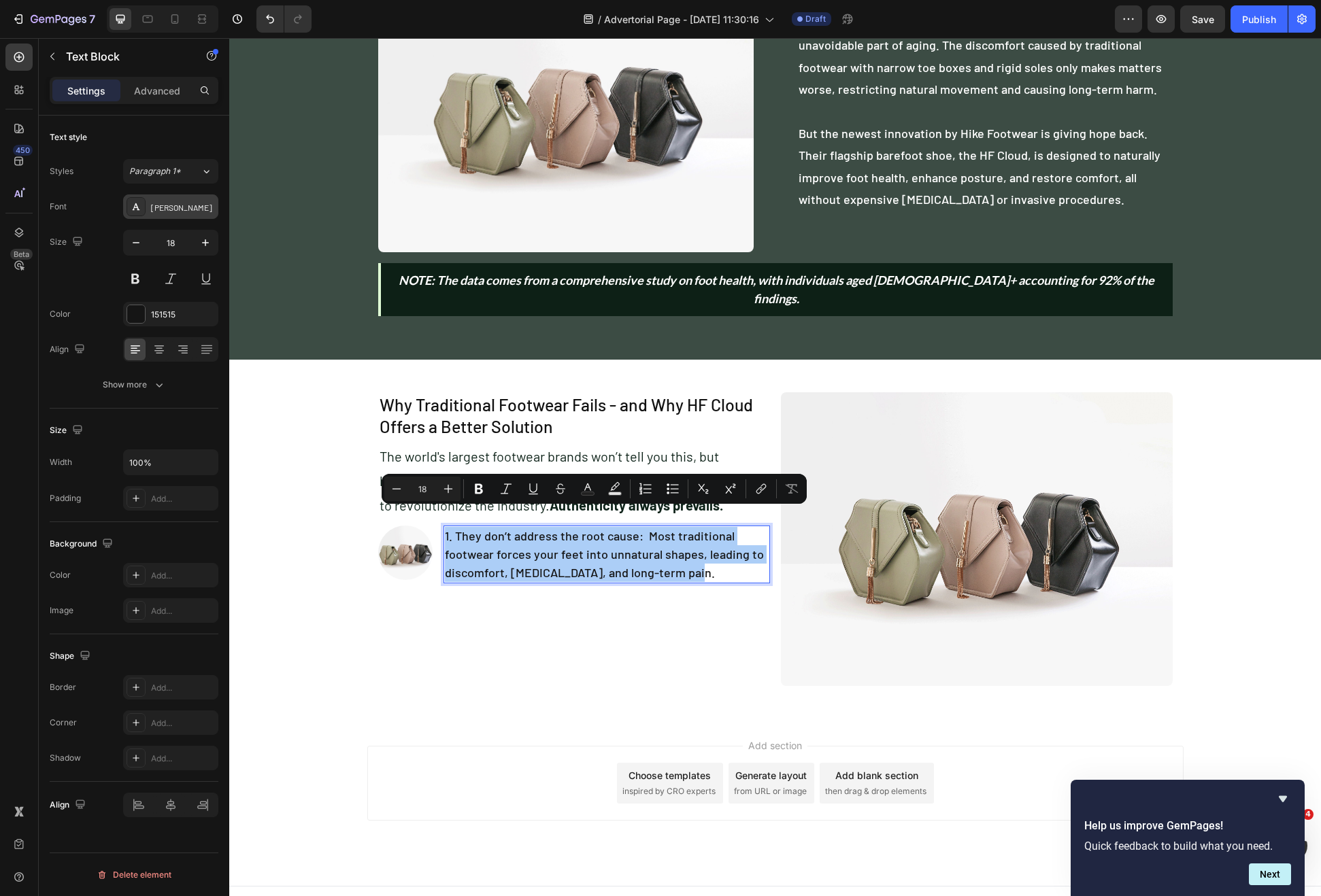
click at [165, 200] on div "[PERSON_NAME]" at bounding box center [170, 206] width 95 height 24
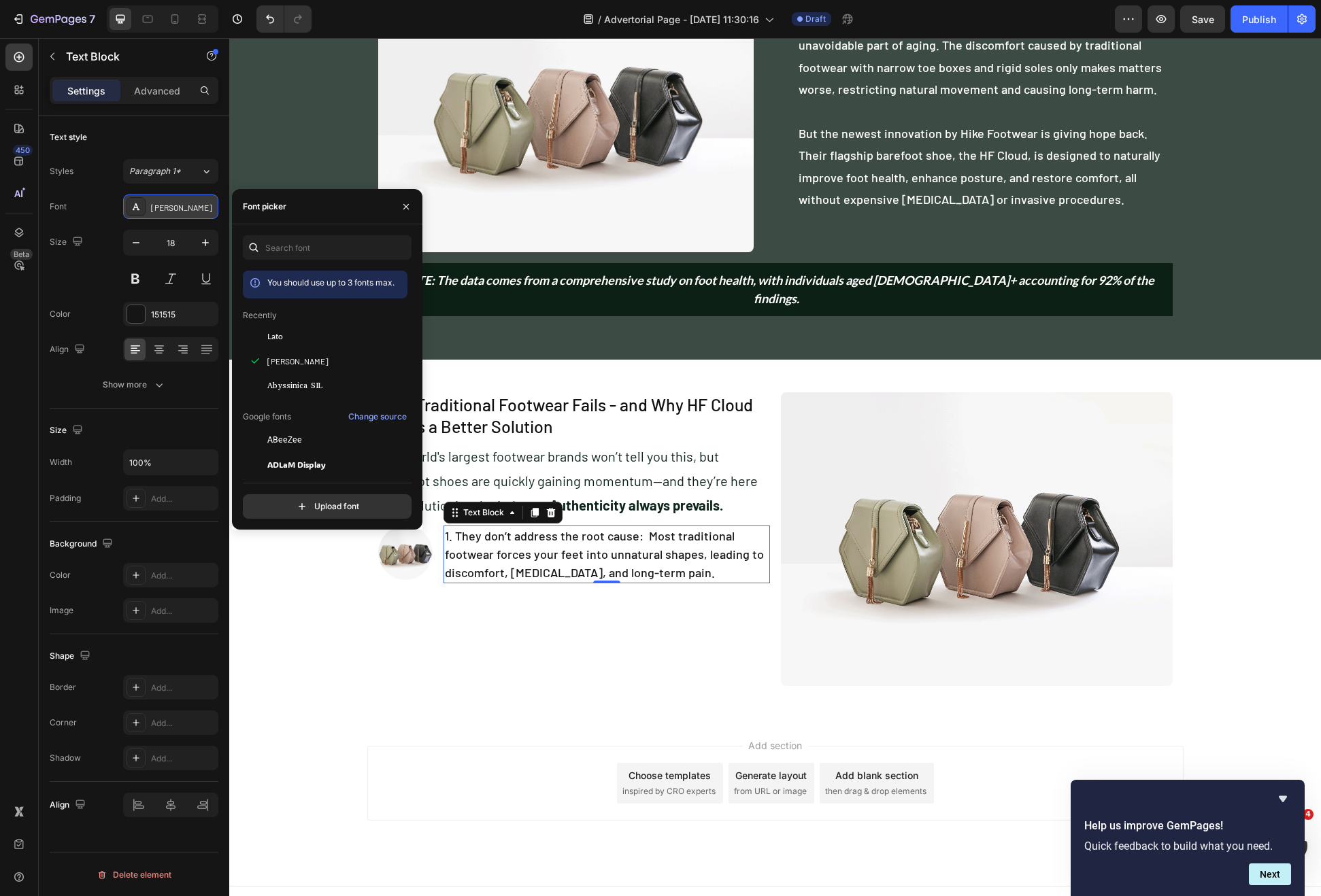
click at [165, 200] on div "[PERSON_NAME]" at bounding box center [170, 206] width 95 height 24
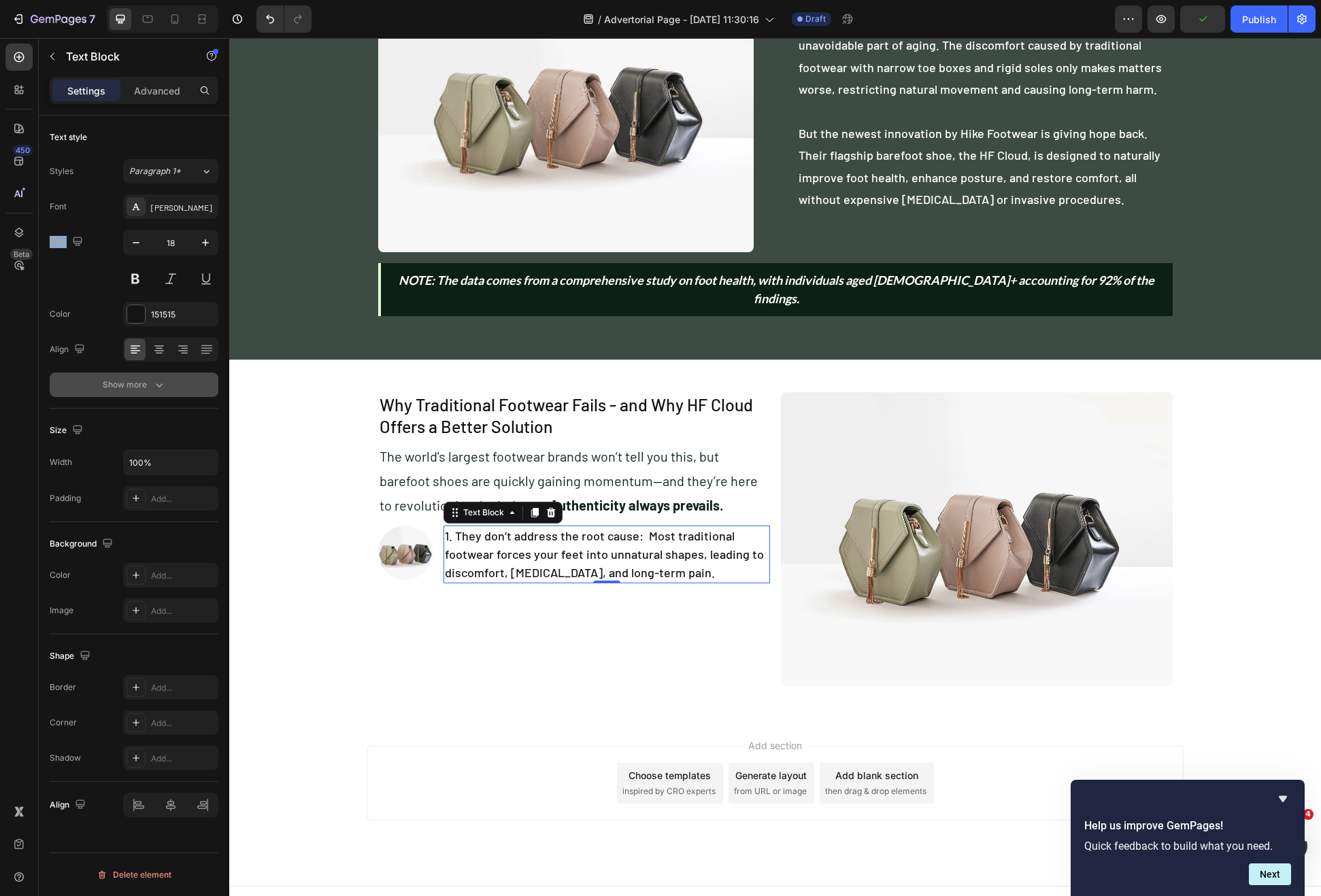
click at [154, 385] on icon "button" at bounding box center [159, 385] width 14 height 14
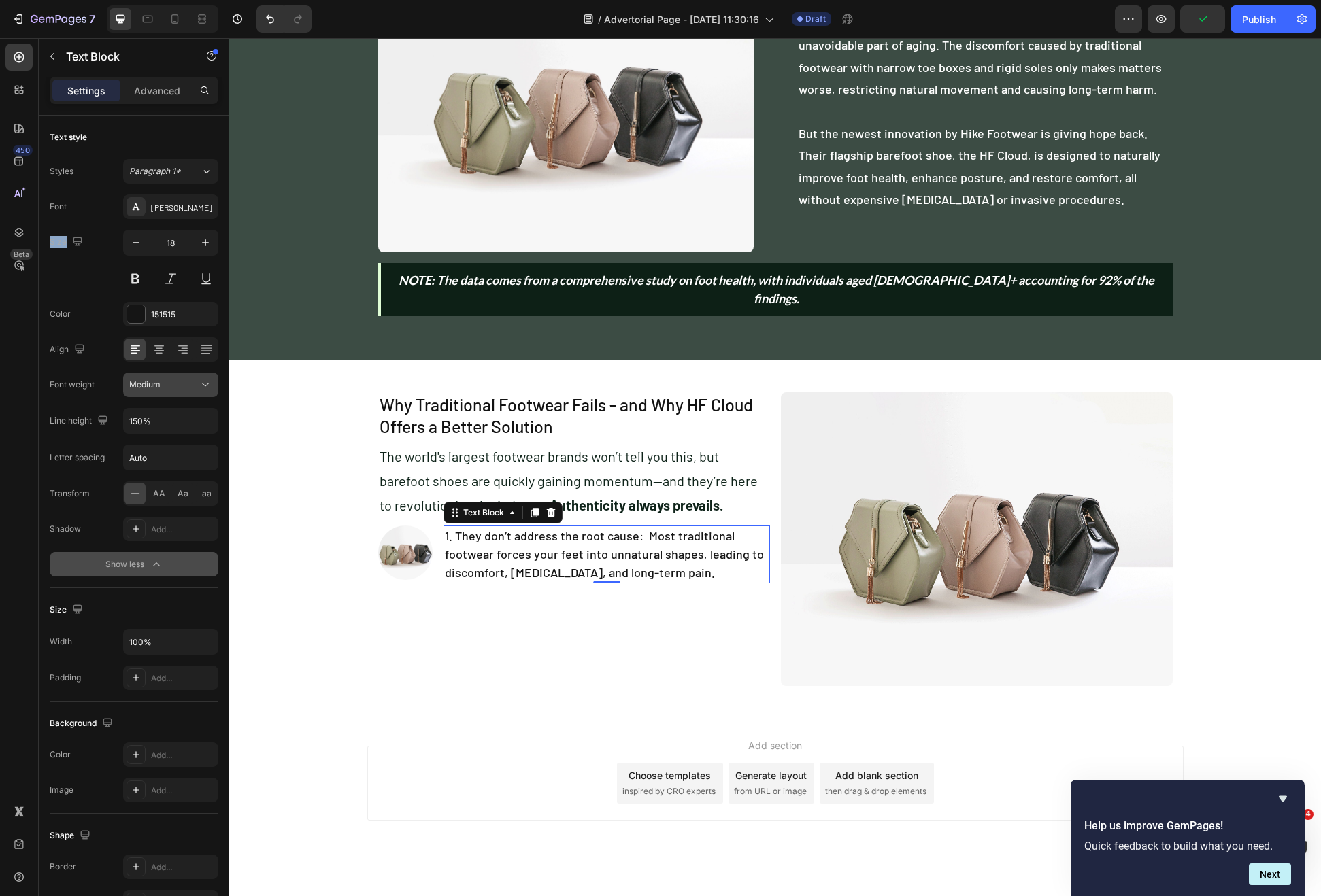
click at [211, 392] on button "Medium" at bounding box center [170, 385] width 95 height 24
click at [170, 468] on p "Normal" at bounding box center [166, 471] width 72 height 12
click at [633, 544] on p "1. They don’t address the root cause: Most traditional footwear forces your fee…" at bounding box center [607, 555] width 324 height 55
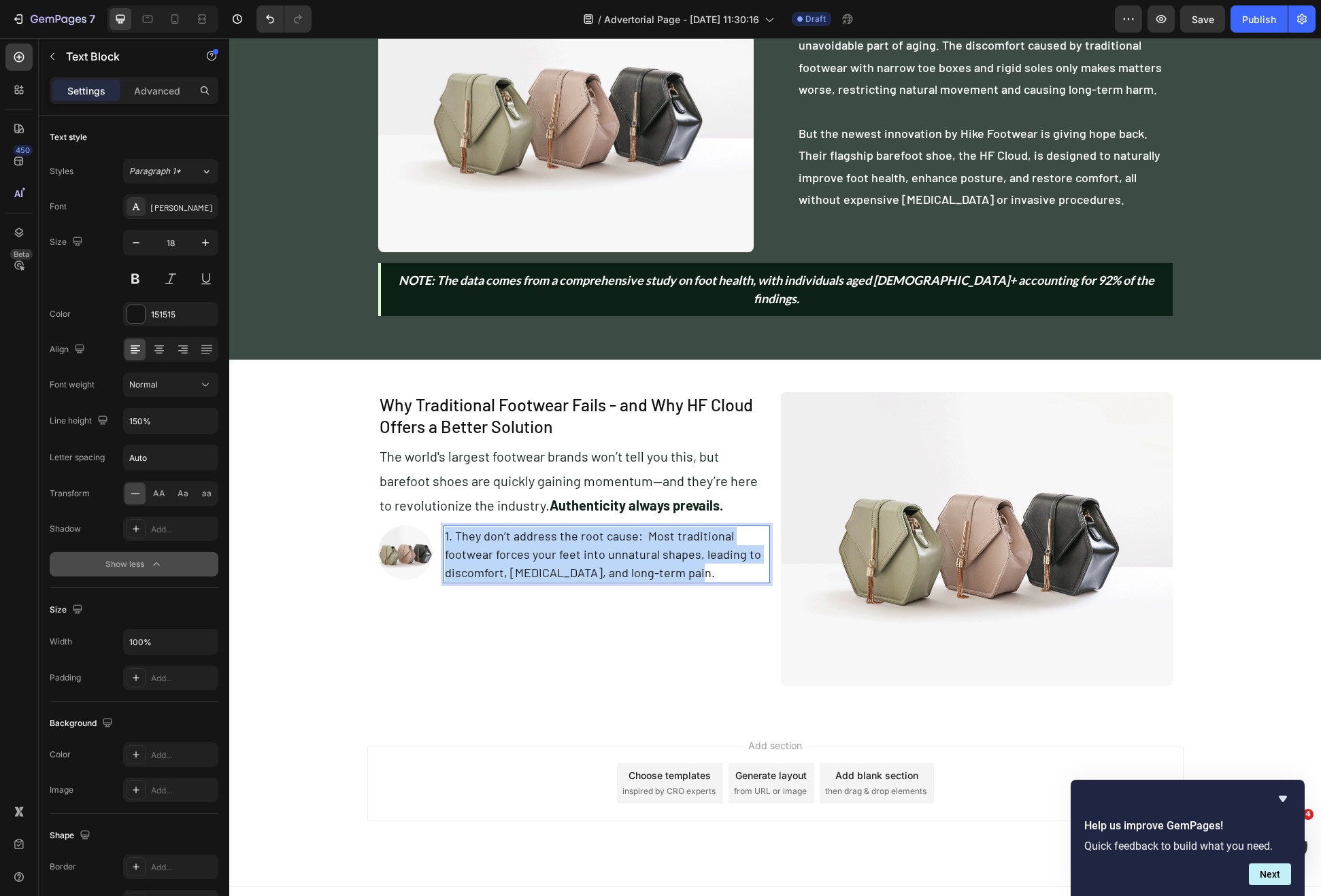
click at [633, 544] on p "1. They don’t address the root cause: Most traditional footwear forces your fee…" at bounding box center [607, 555] width 324 height 55
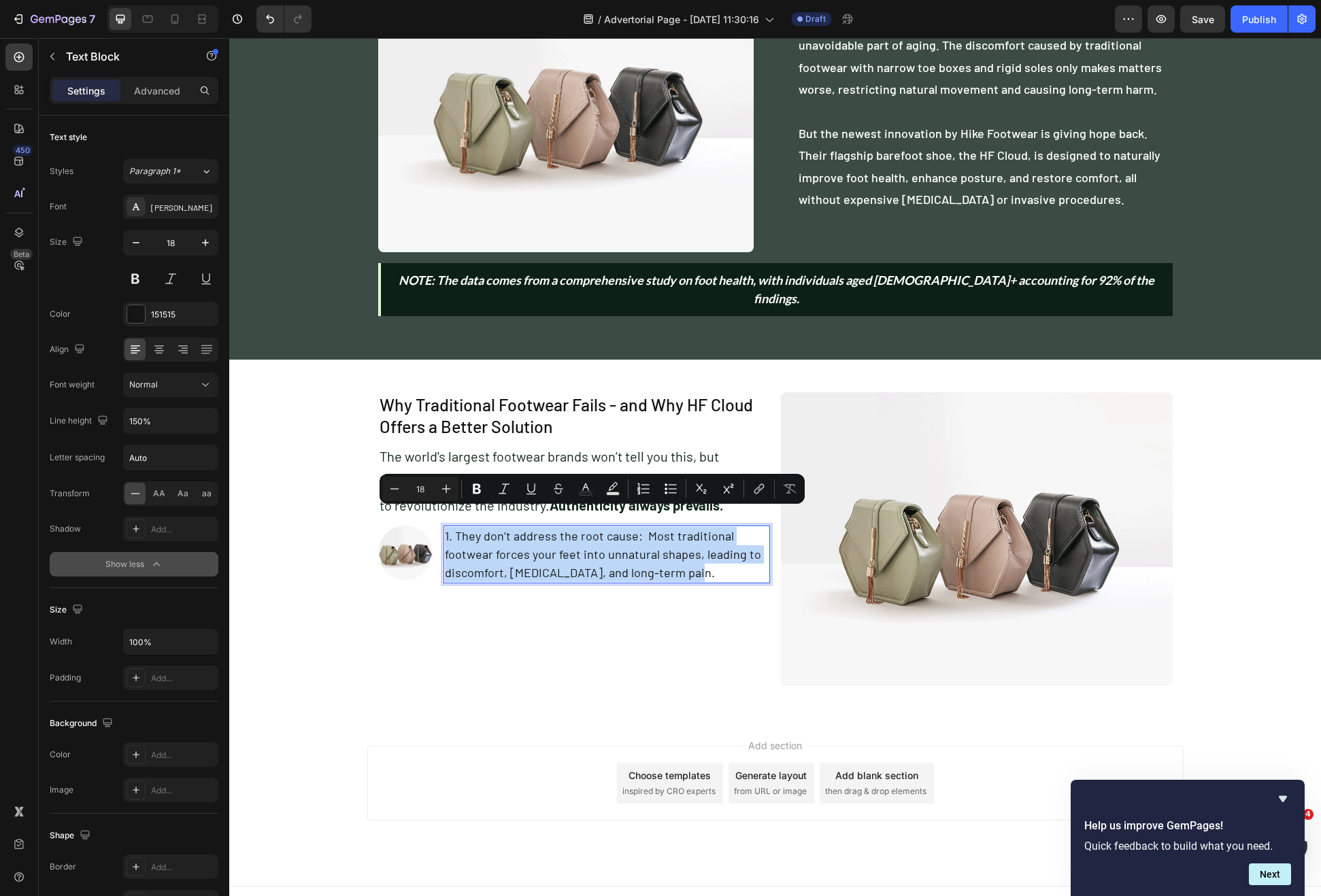
drag, startPoint x: 618, startPoint y: 515, endPoint x: 635, endPoint y: 517, distance: 17.1
click at [618, 527] on p "1. They don’t address the root cause: Most traditional footwear forces your fee…" at bounding box center [607, 555] width 324 height 55
click at [637, 527] on p "1. They don’t address the root cause: Most traditional footwear forces your fee…" at bounding box center [607, 555] width 324 height 55
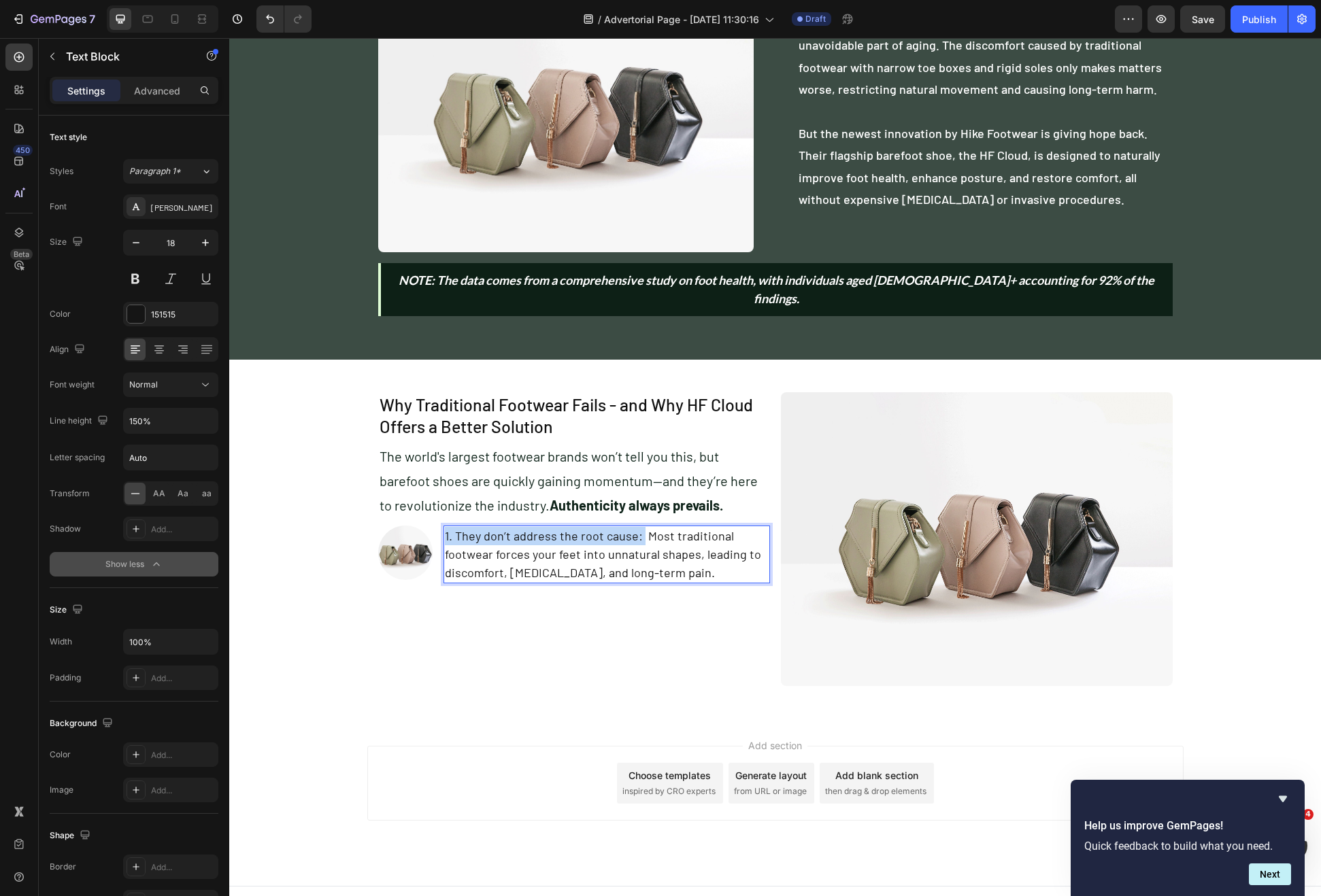
drag, startPoint x: 633, startPoint y: 518, endPoint x: 353, endPoint y: 518, distance: 280.0
click at [356, 518] on div "Why Traditional Footwear Fails - and Why HF Cloud Offers a Better Solution Head…" at bounding box center [775, 539] width 1092 height 315
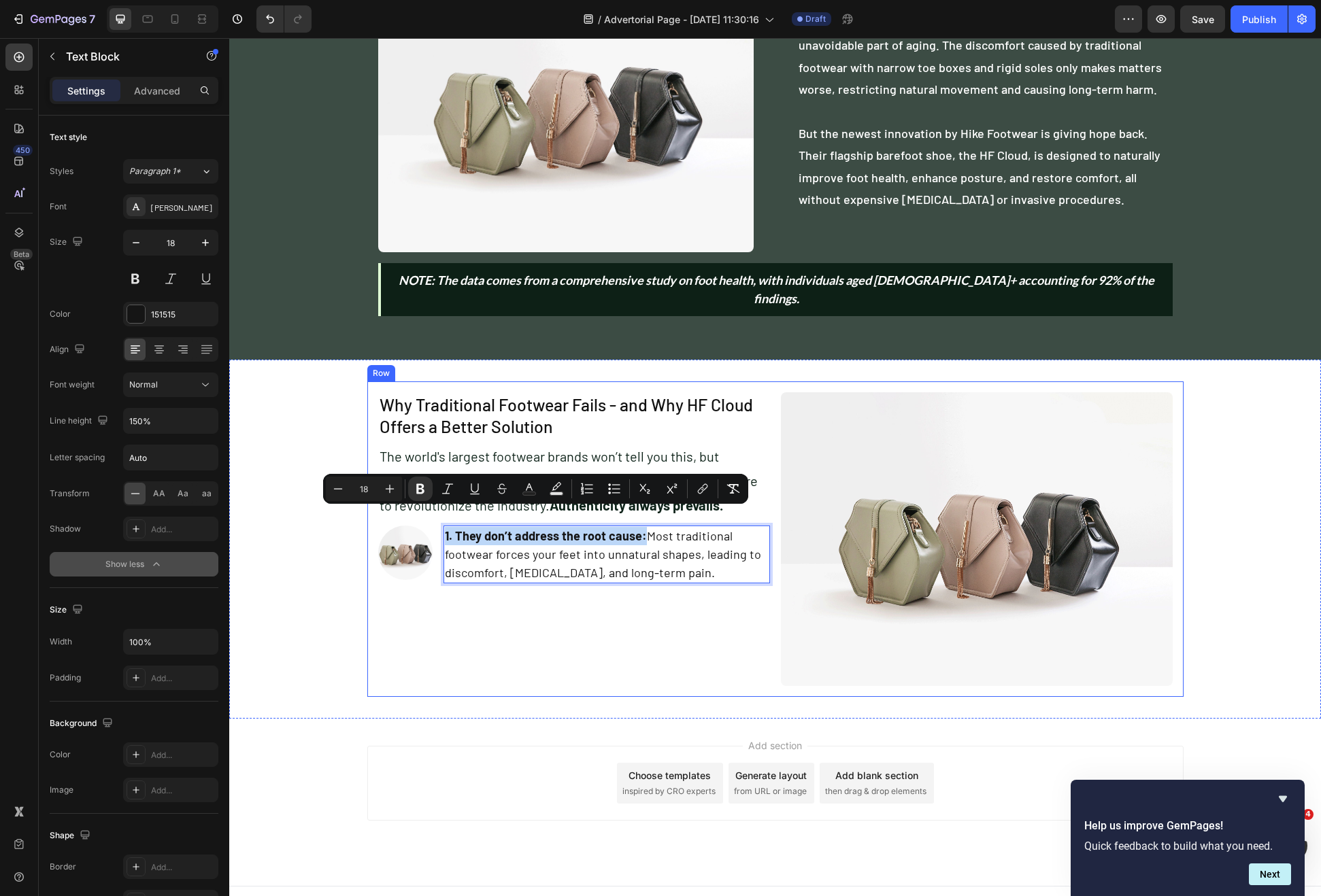
click at [542, 612] on div "Why Traditional Footwear Fails - and Why HF Cloud Offers a Better Solution Head…" at bounding box center [574, 539] width 392 height 294
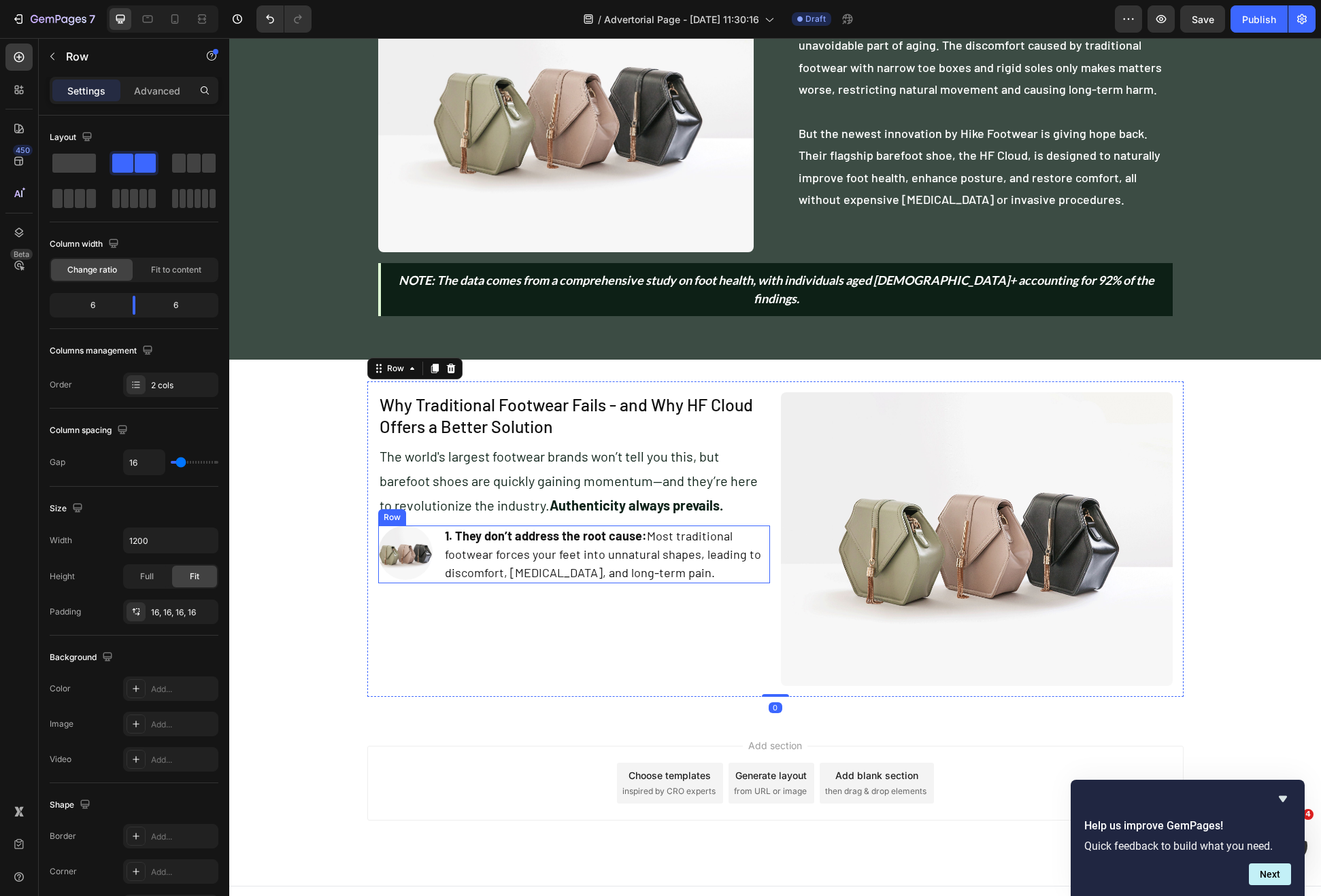
click at [427, 552] on div "Image 1. They don’t address the root cause: Most traditional footwear forces yo…" at bounding box center [574, 554] width 392 height 58
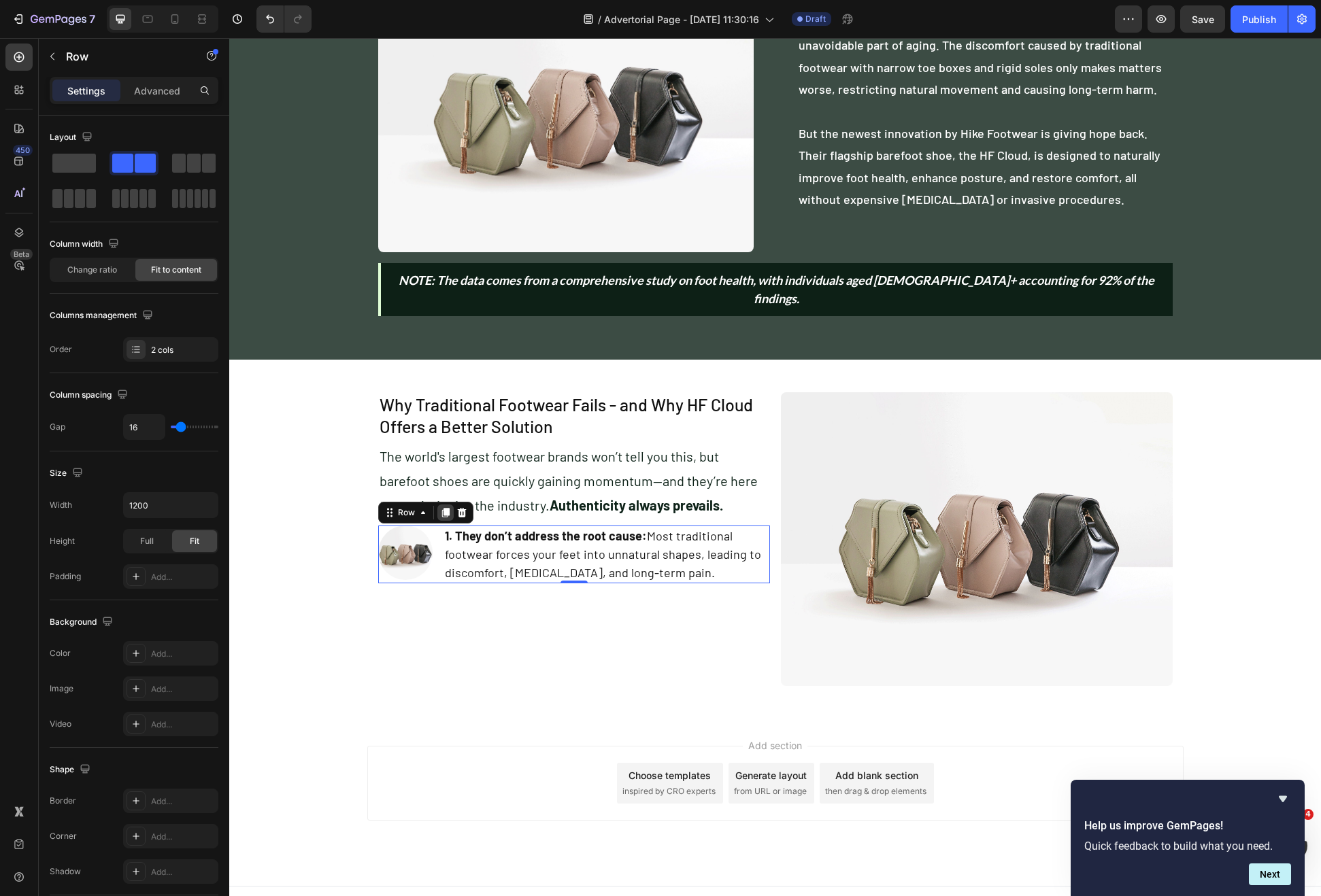
click at [441, 508] on icon at bounding box center [445, 512] width 7 height 9
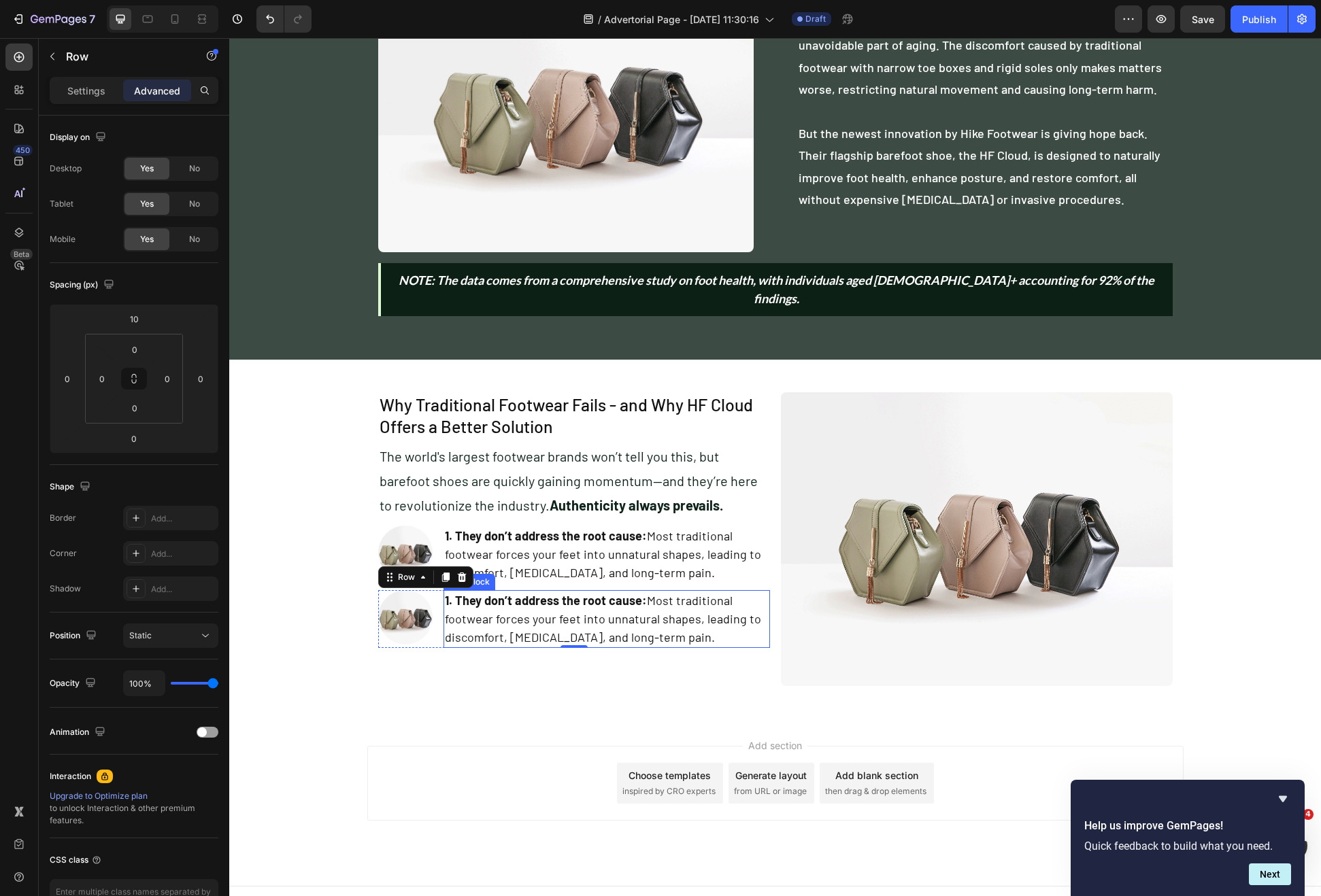
click at [627, 593] on strong "1. They don’t address the root cause:" at bounding box center [546, 600] width 202 height 15
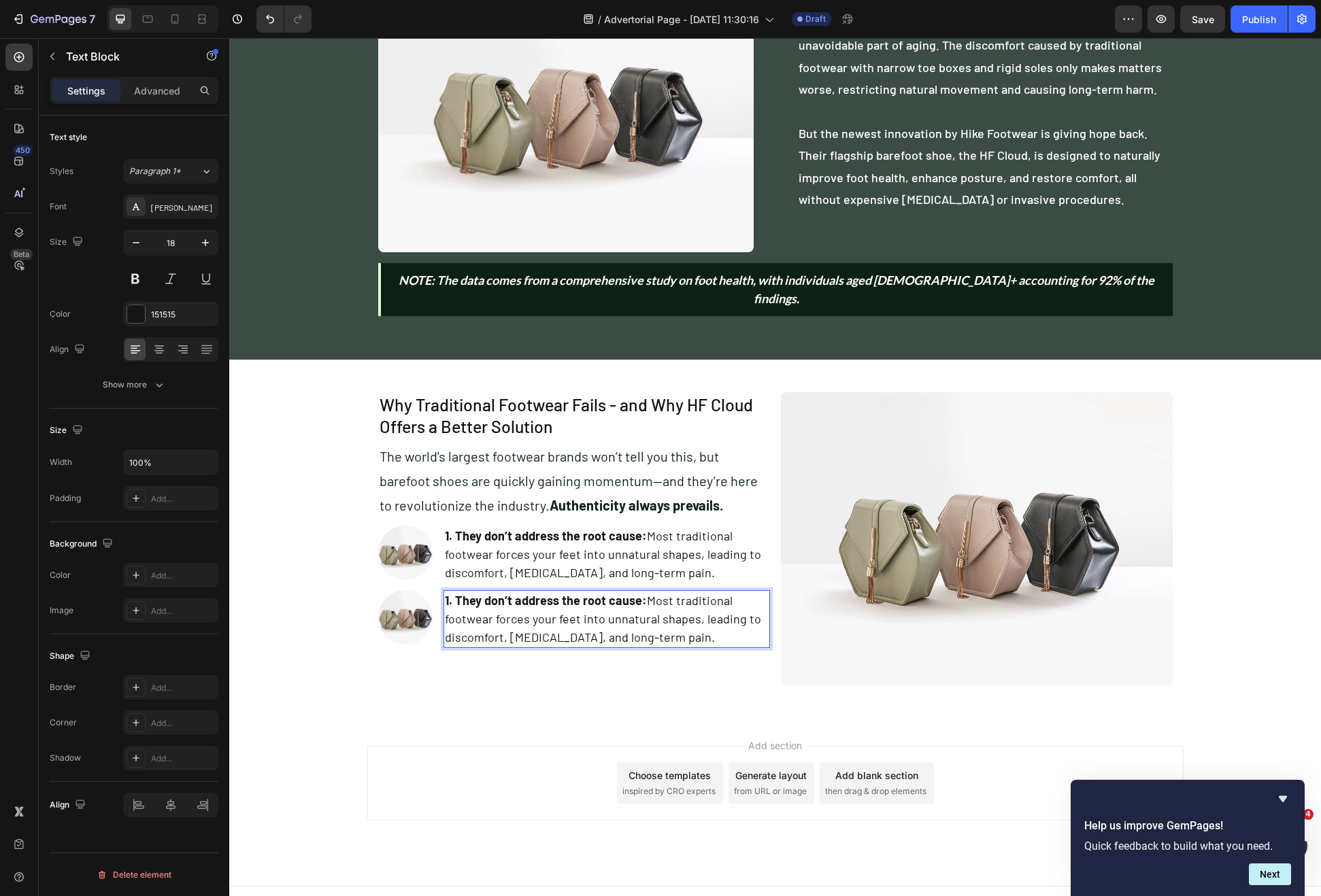
click at [647, 592] on p "1. They don’t address the root cause: Most traditional footwear forces your fee…" at bounding box center [607, 620] width 324 height 55
click at [712, 592] on p "2. They lack proper design for natural movement: Most traditional footwear forc…" at bounding box center [607, 628] width 324 height 73
click at [424, 624] on div at bounding box center [405, 617] width 55 height 55
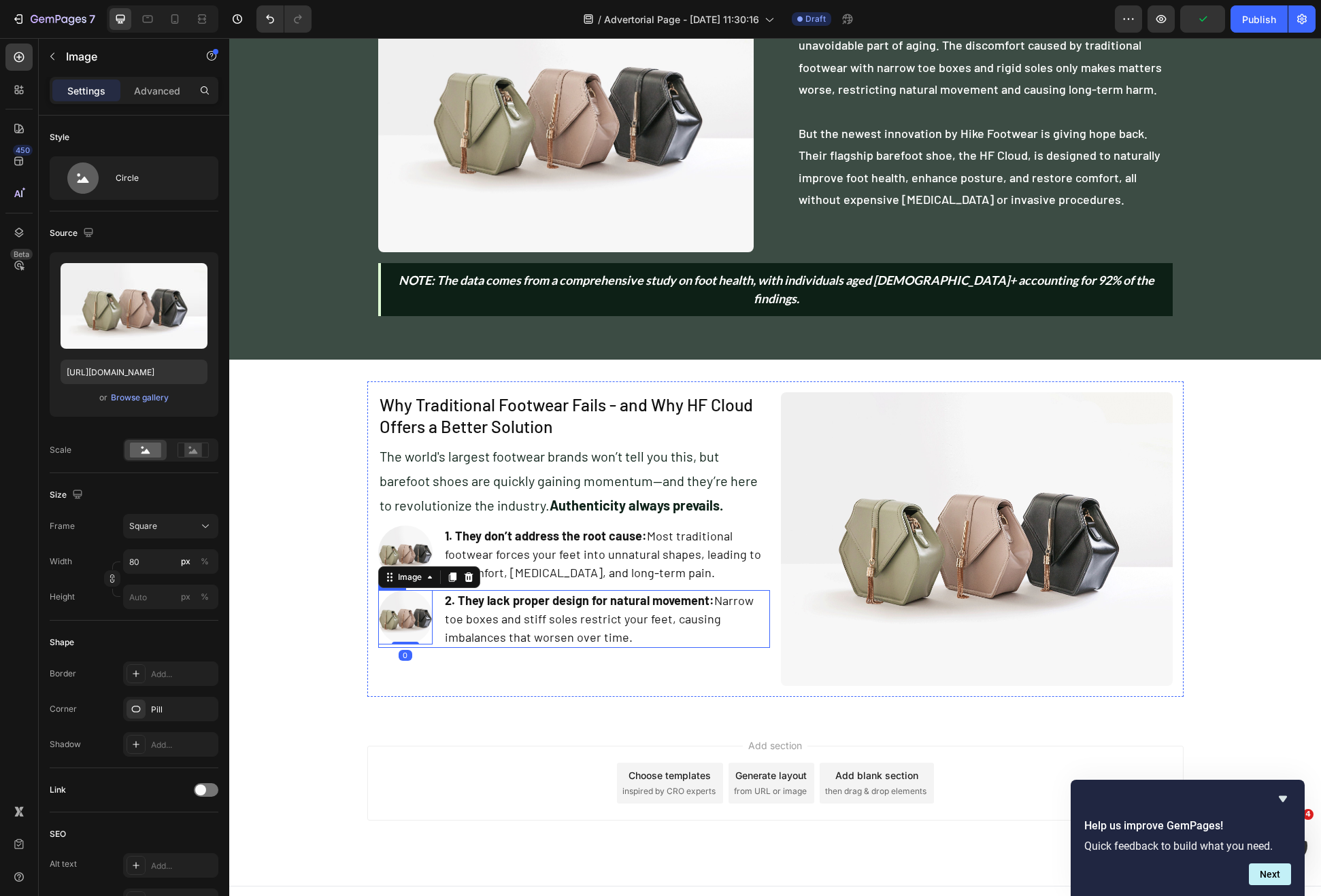
click at [430, 626] on div "Image 0 2. They lack proper design for natural movement: Narrow toe boxes and s…" at bounding box center [574, 619] width 392 height 58
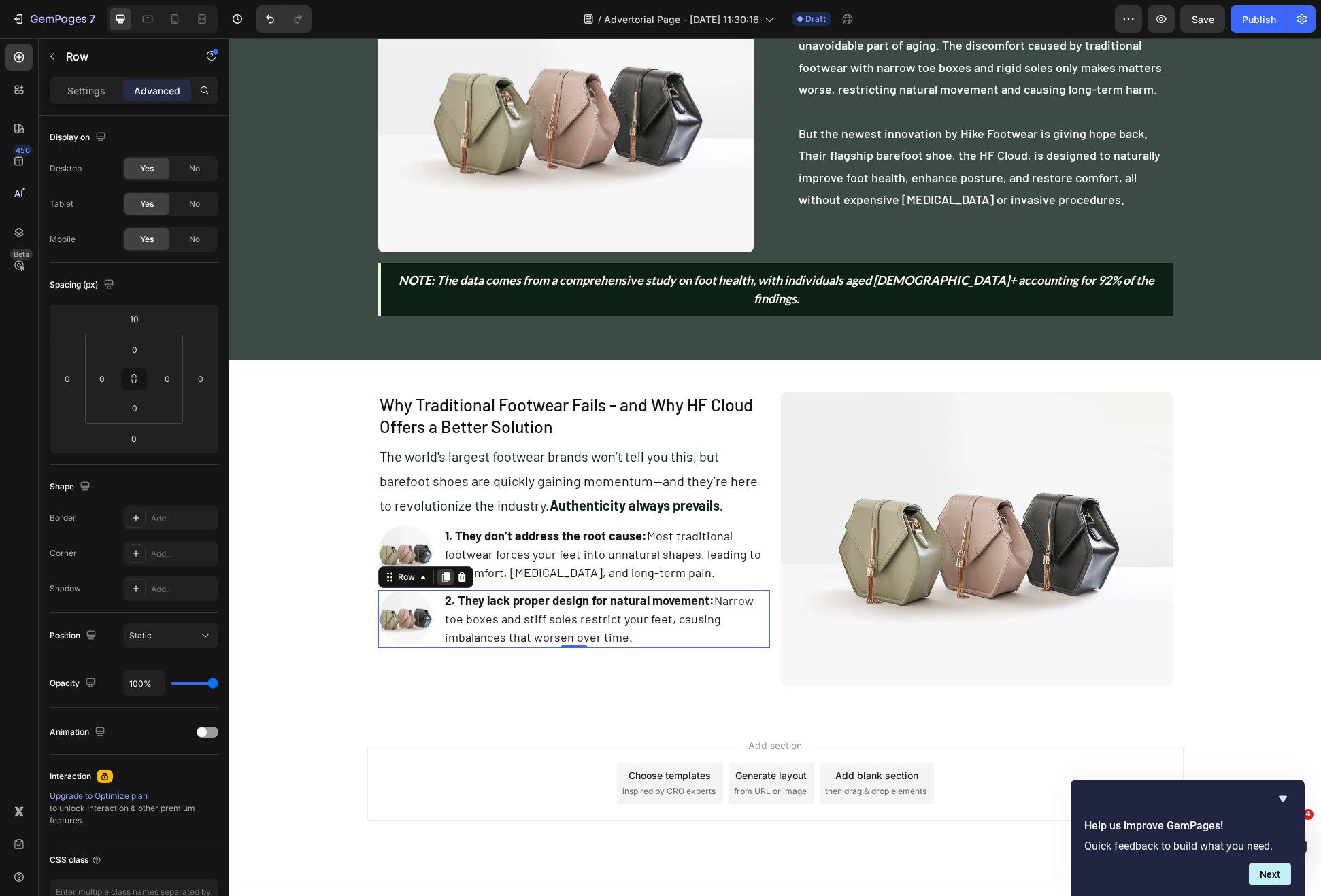
click at [443, 572] on icon at bounding box center [445, 577] width 7 height 9
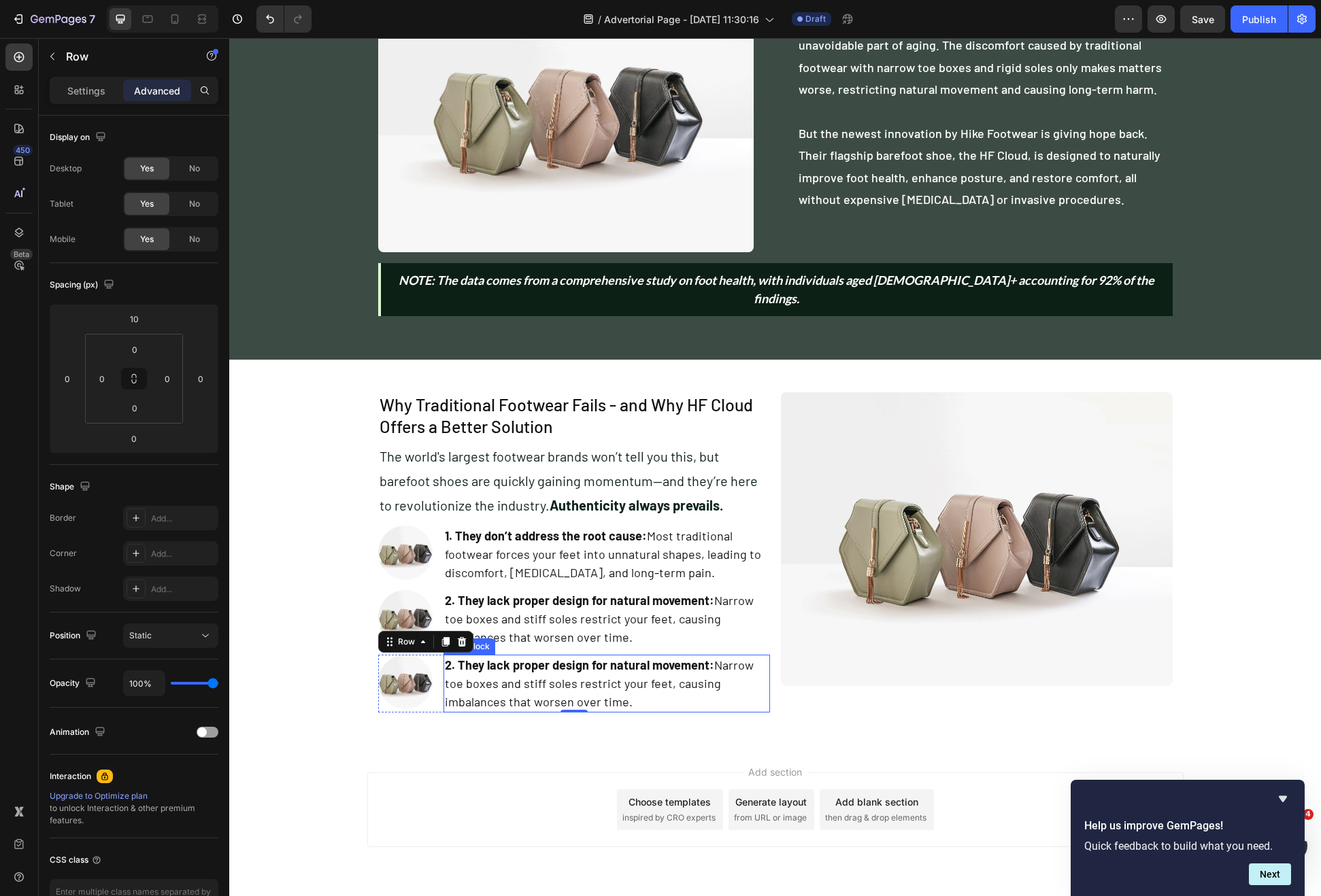
click at [662, 657] on strong "2. They lack proper design for natural movement:" at bounding box center [579, 665] width 269 height 15
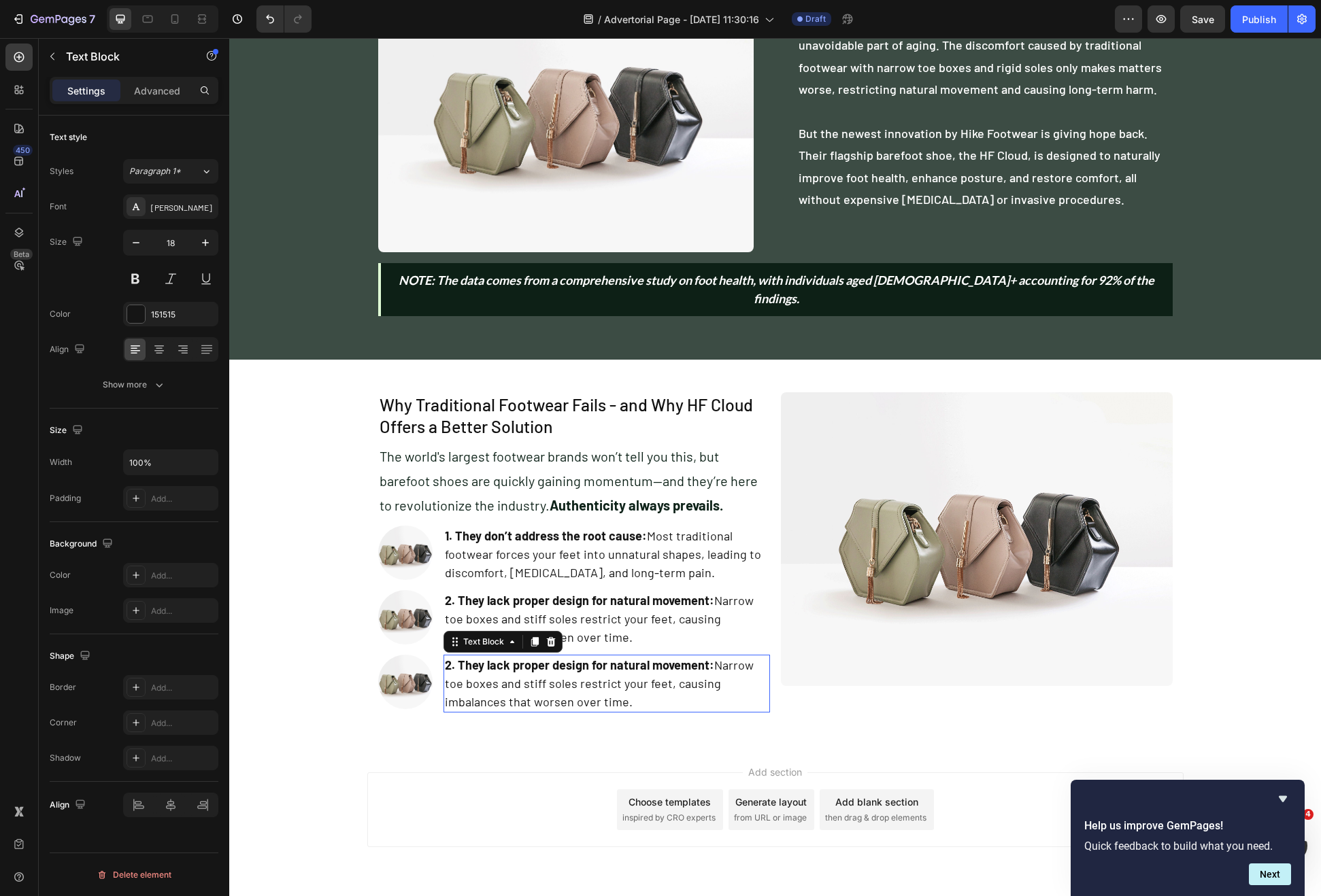
click at [726, 657] on p "2. They lack proper design for natural movement: Narrow toe boxes and stiff sol…" at bounding box center [607, 684] width 324 height 55
click at [704, 657] on strong "2. They lack proper design for natural movement:" at bounding box center [579, 665] width 269 height 15
click at [557, 657] on p "3. They’re expensive: Narrow toe boxes and stiff soles restrict your feet, caus…" at bounding box center [607, 684] width 324 height 55
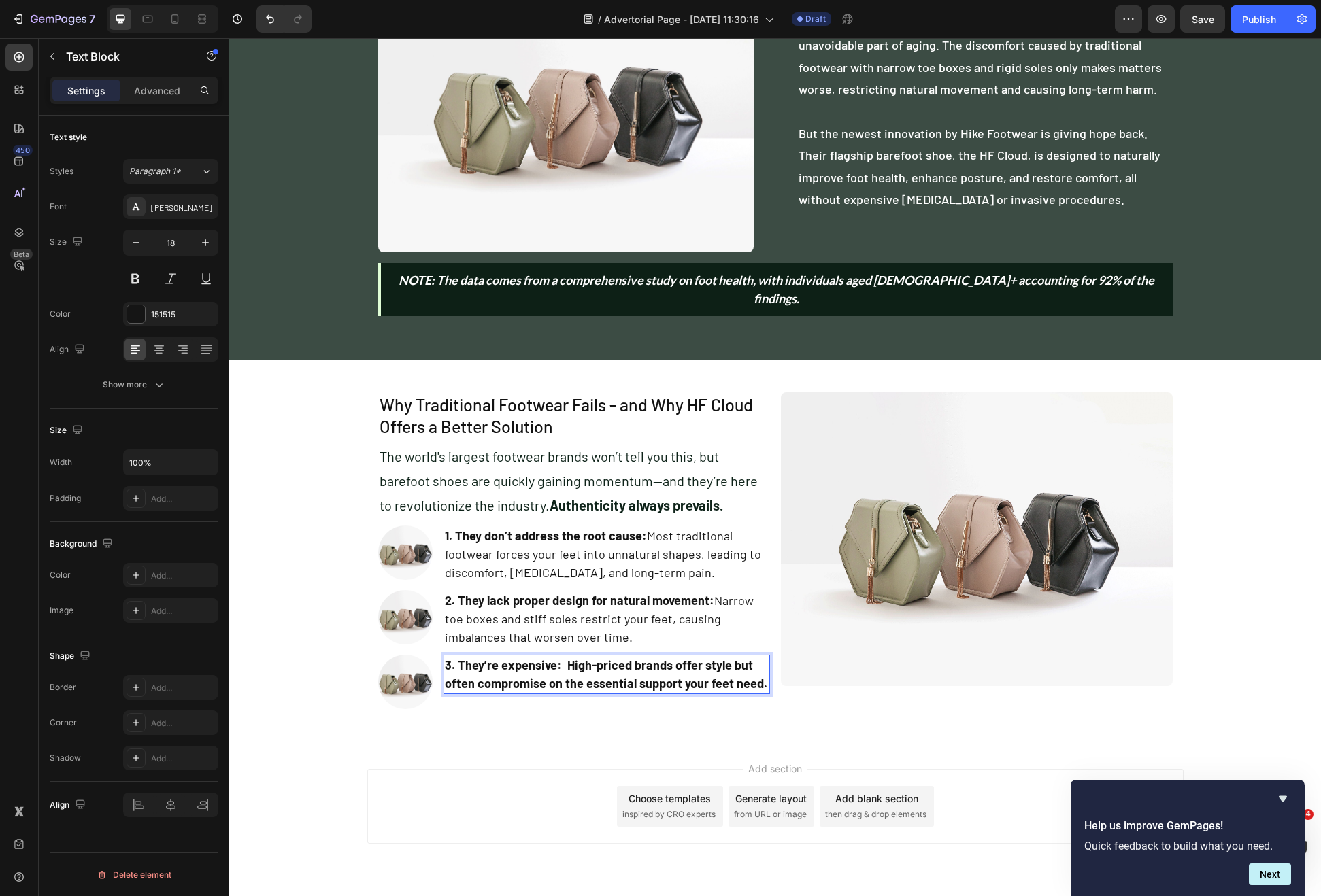
click at [557, 657] on strong "3. They’re expensive: High-priced brands offer style but often compromise on th…" at bounding box center [606, 674] width 323 height 33
click at [560, 657] on strong "3. They’re expensive: High-priced brands offer style but often compromise on th…" at bounding box center [606, 674] width 323 height 33
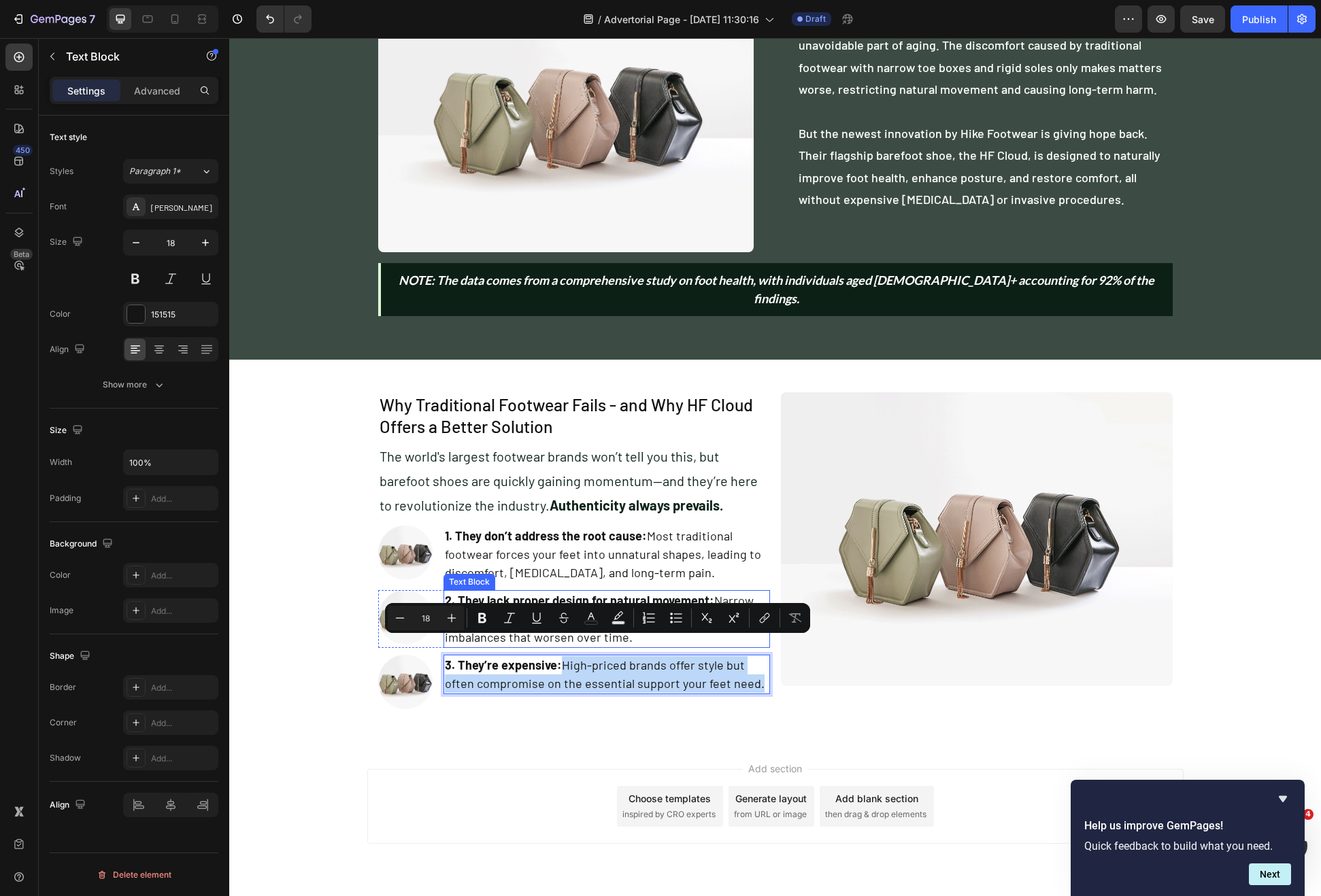
click at [711, 592] on p "2. They lack proper design for natural movement: Narrow toe boxes and stiff sol…" at bounding box center [607, 620] width 324 height 55
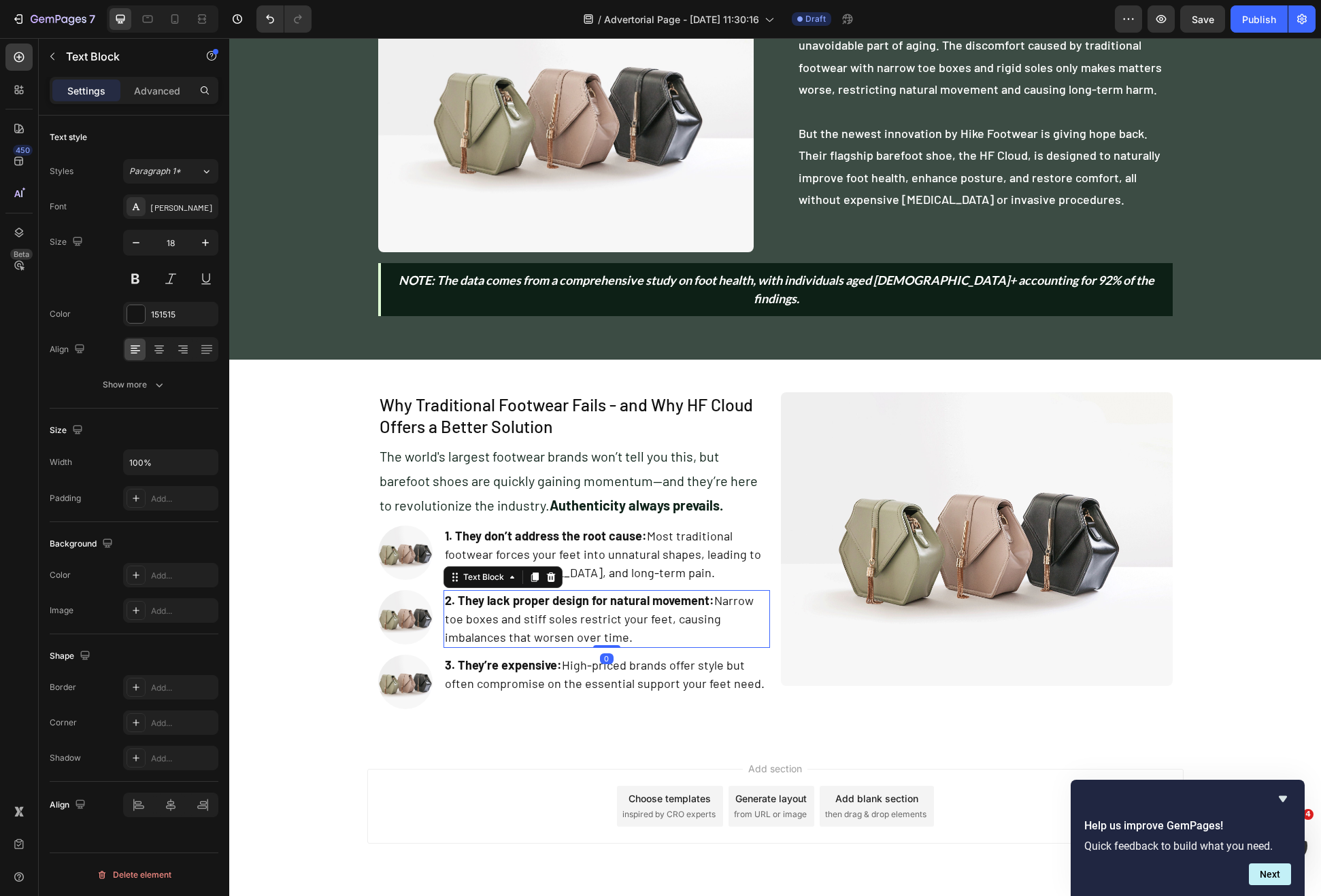
click at [712, 592] on p "2. They lack proper design for natural movement: Narrow toe boxes and stiff sol…" at bounding box center [607, 620] width 324 height 55
click at [648, 527] on p "1. They don’t address the root cause: Most traditional footwear forces your fee…" at bounding box center [607, 555] width 324 height 55
click at [631, 528] on strong "1. They don’t address the root cause:" at bounding box center [546, 535] width 202 height 15
click at [639, 527] on p "1. They don’t address the root cause: Most traditional footwear forces your fee…" at bounding box center [607, 555] width 324 height 55
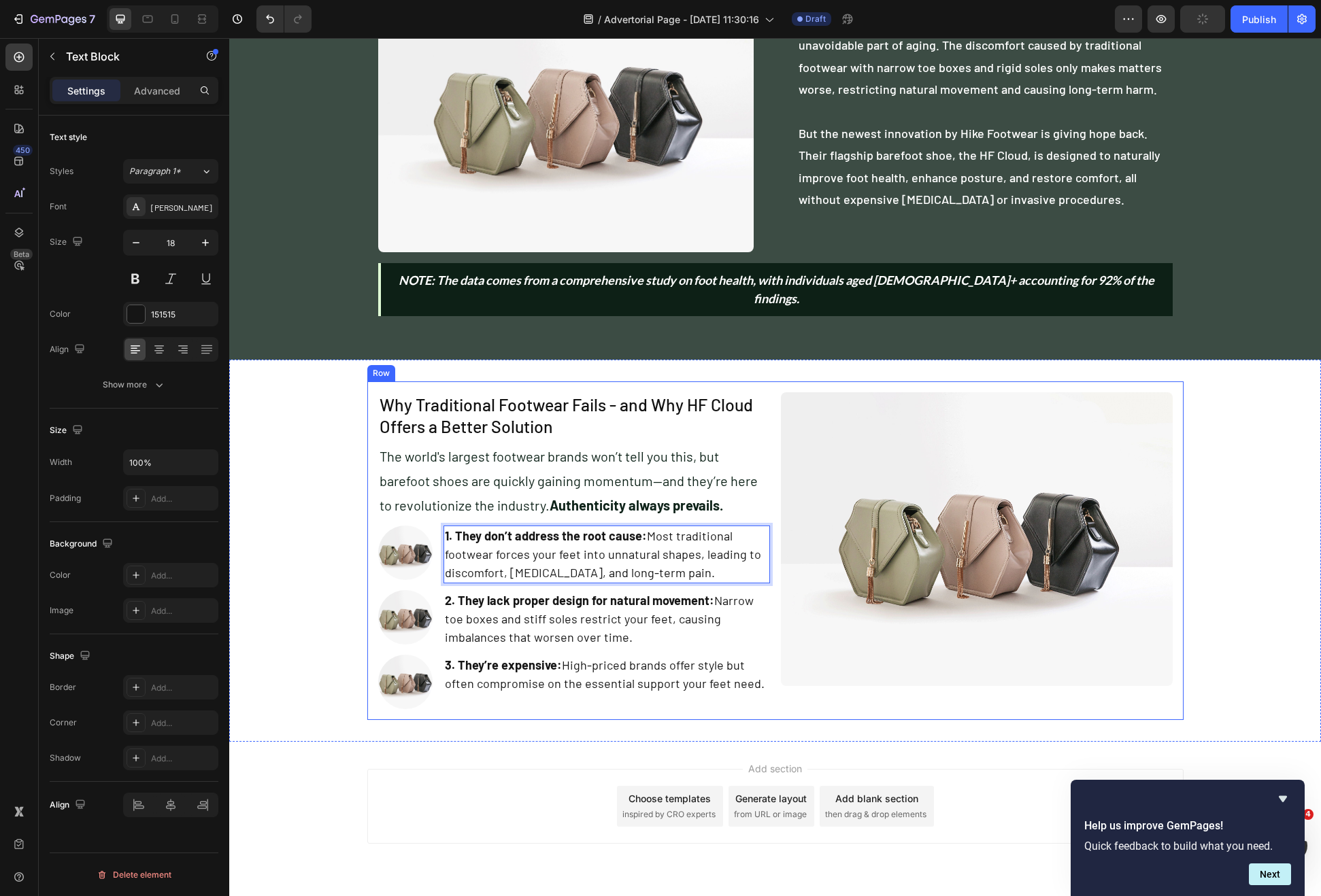
click at [705, 690] on div "Why Traditional Footwear Fails - and Why HF Cloud Offers a Better Solution Head…" at bounding box center [775, 551] width 816 height 338
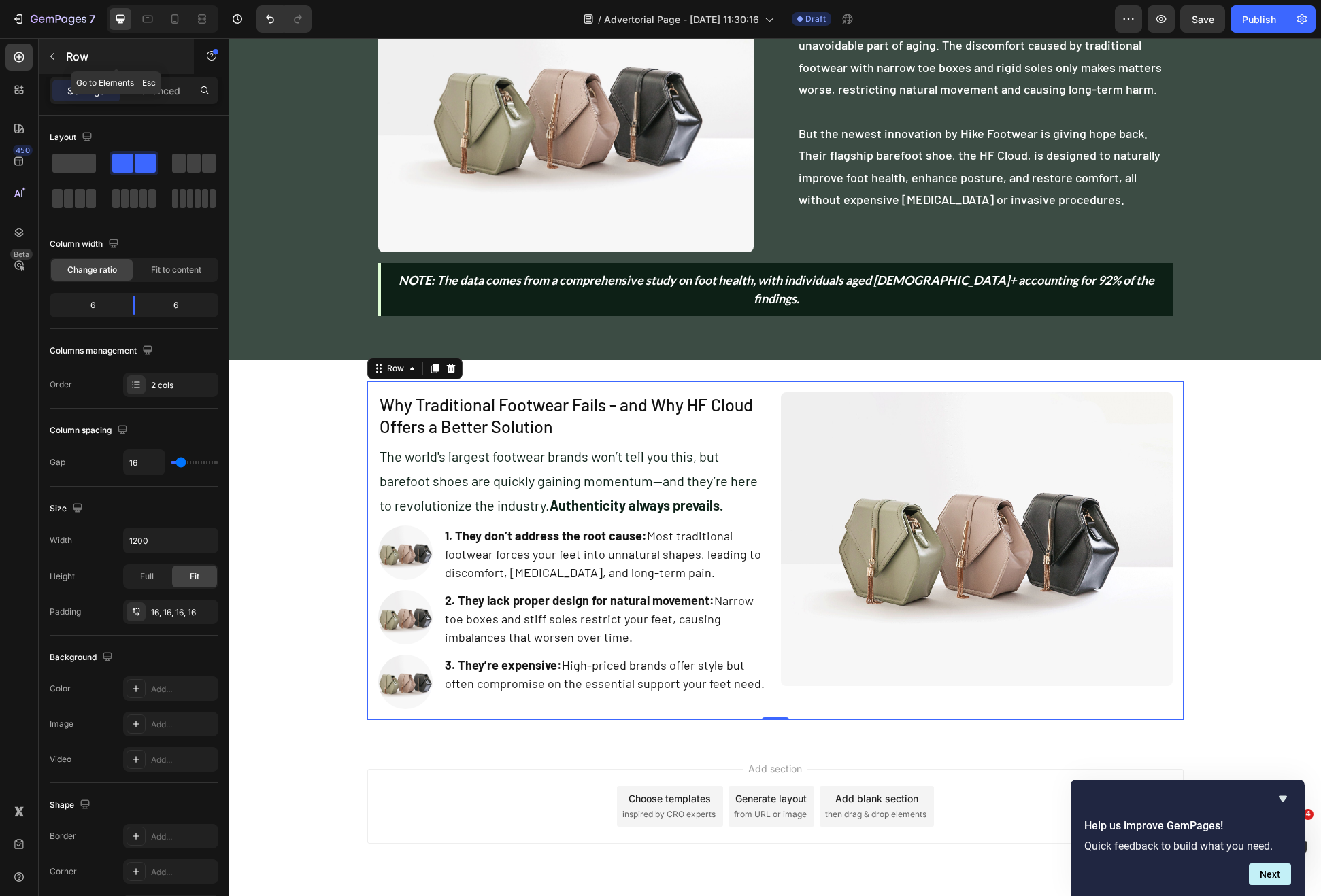
click at [79, 62] on p "Row" at bounding box center [123, 56] width 116 height 17
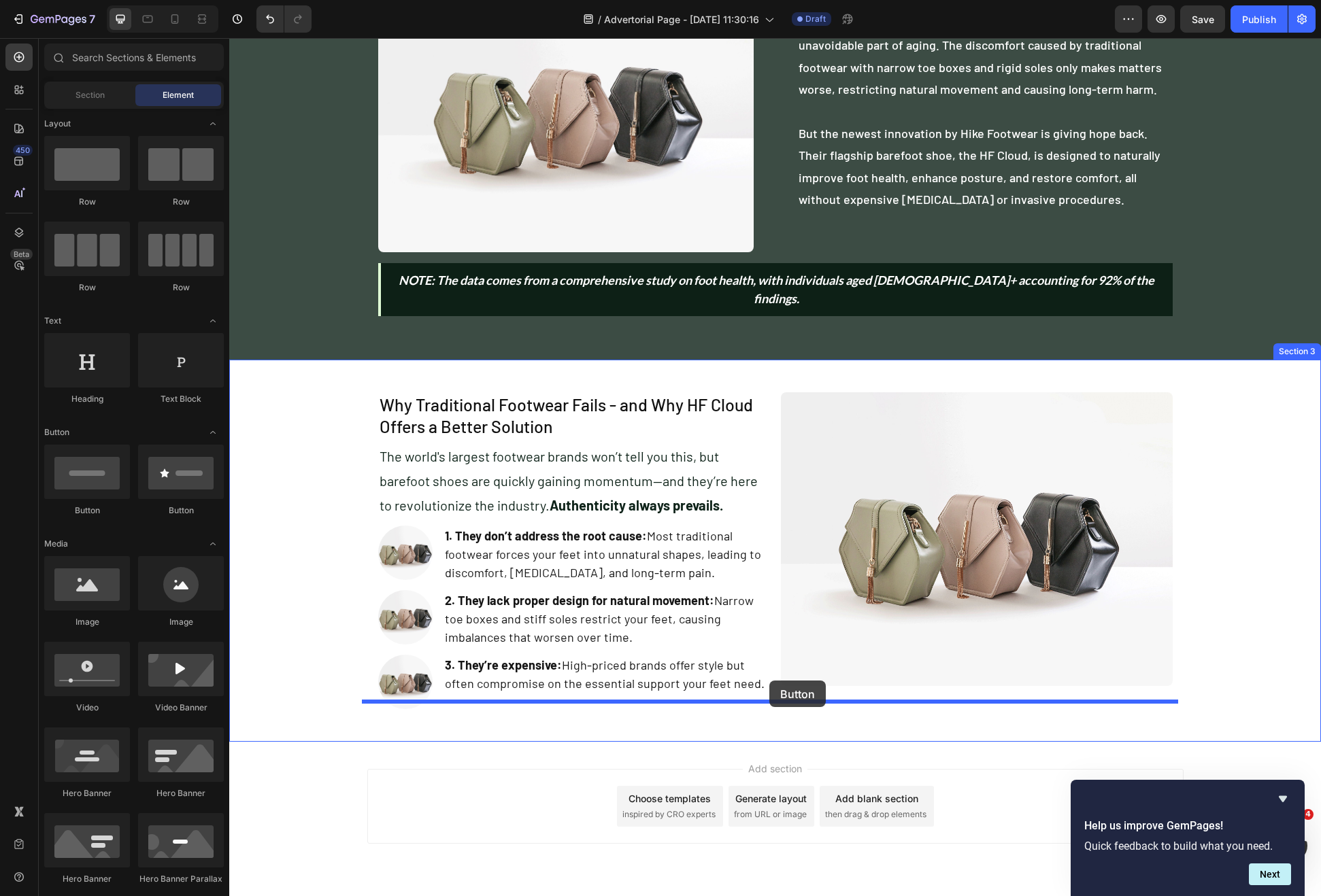
drag, startPoint x: 323, startPoint y: 529, endPoint x: 770, endPoint y: 681, distance: 472.1
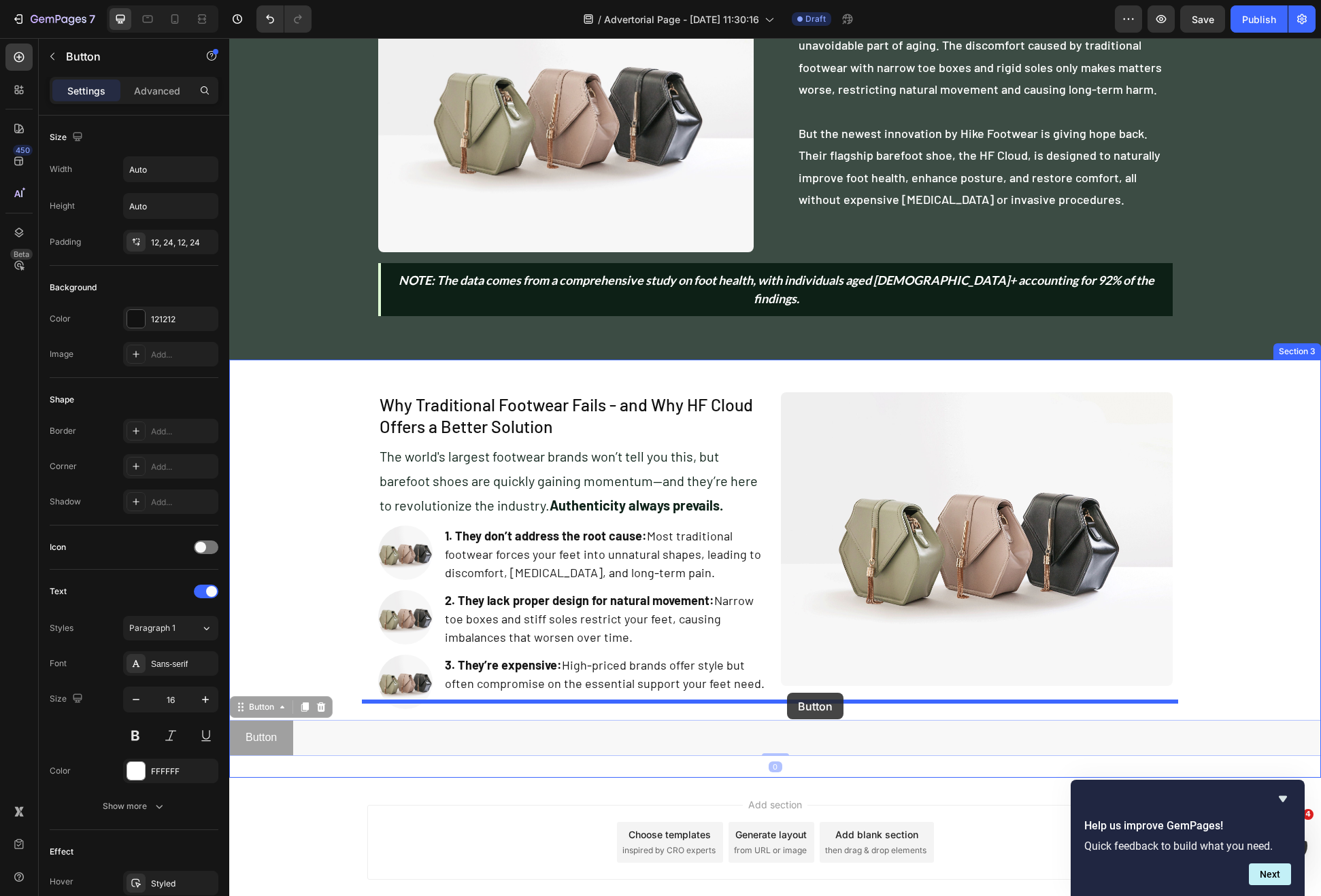
drag, startPoint x: 253, startPoint y: 689, endPoint x: 787, endPoint y: 693, distance: 534.0
click at [787, 693] on div "Header Image For Americans over 55, foot pain can feel like an unavoidable part…" at bounding box center [775, 315] width 1092 height 1317
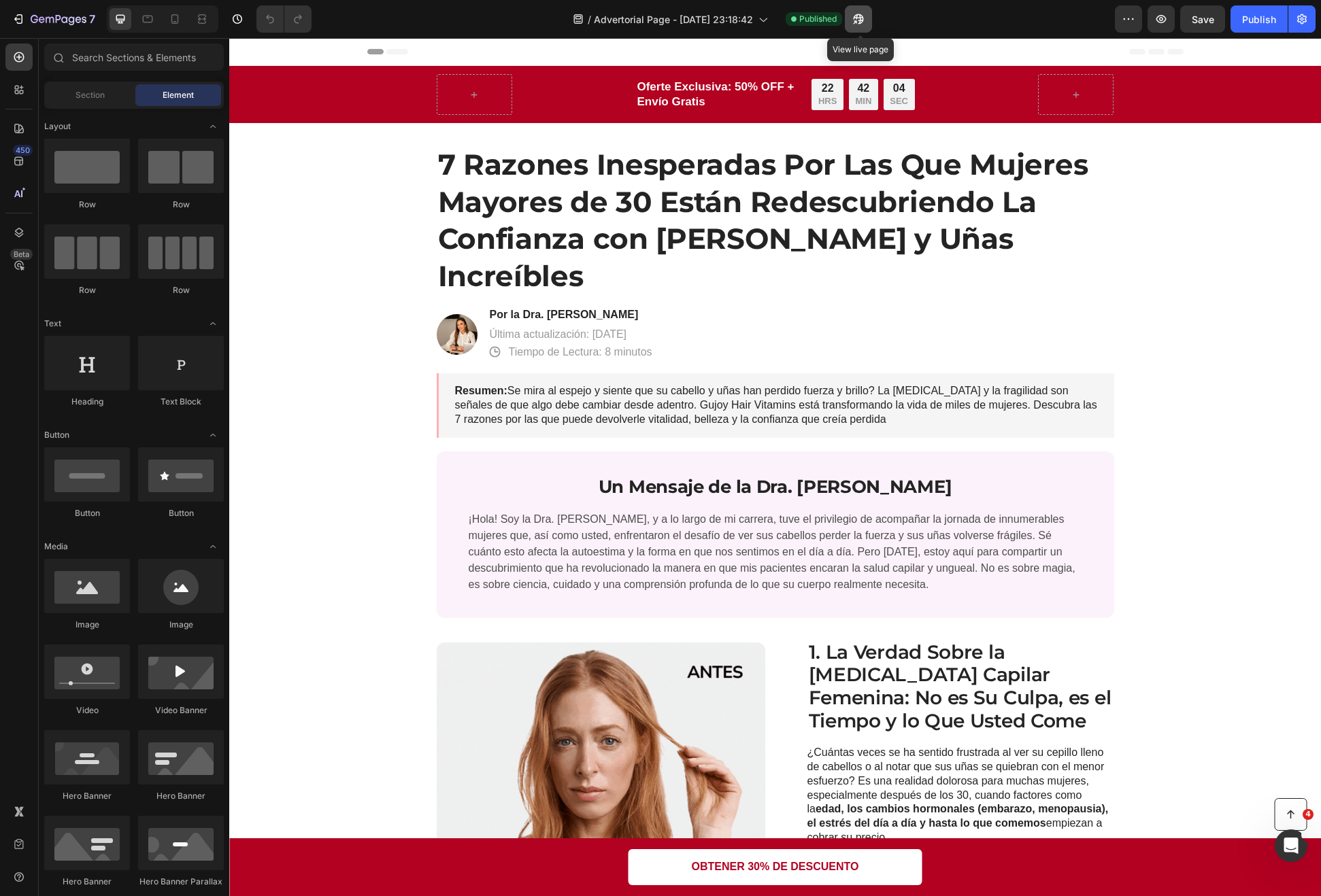
click at [852, 22] on button "button" at bounding box center [858, 18] width 27 height 27
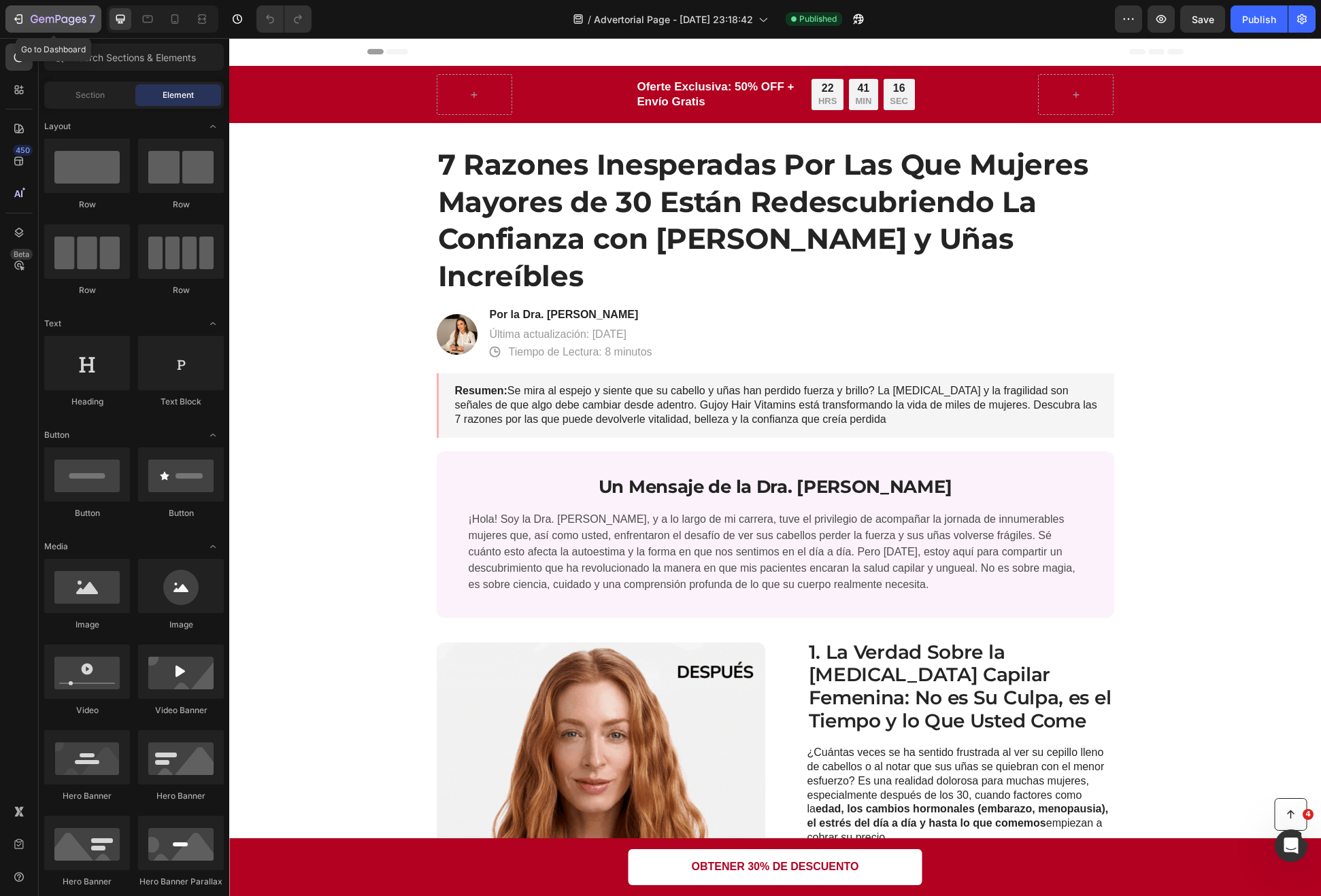
click at [45, 24] on icon "button" at bounding box center [58, 19] width 56 height 12
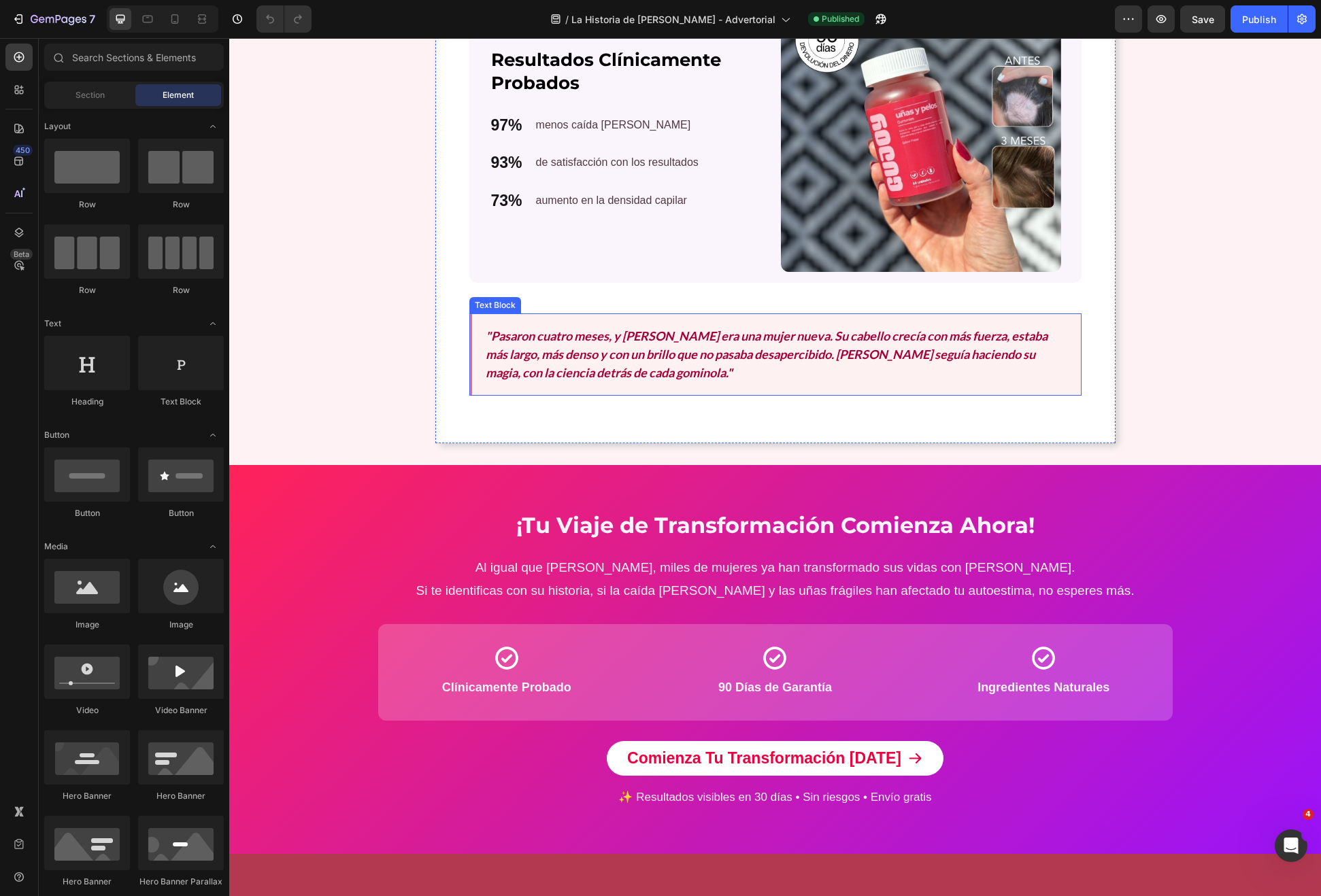
click at [608, 382] on div ""Pasaron cuatro meses, y Ana era una mujer nueva. Su cabello crecía con más fue…" at bounding box center [775, 354] width 612 height 82
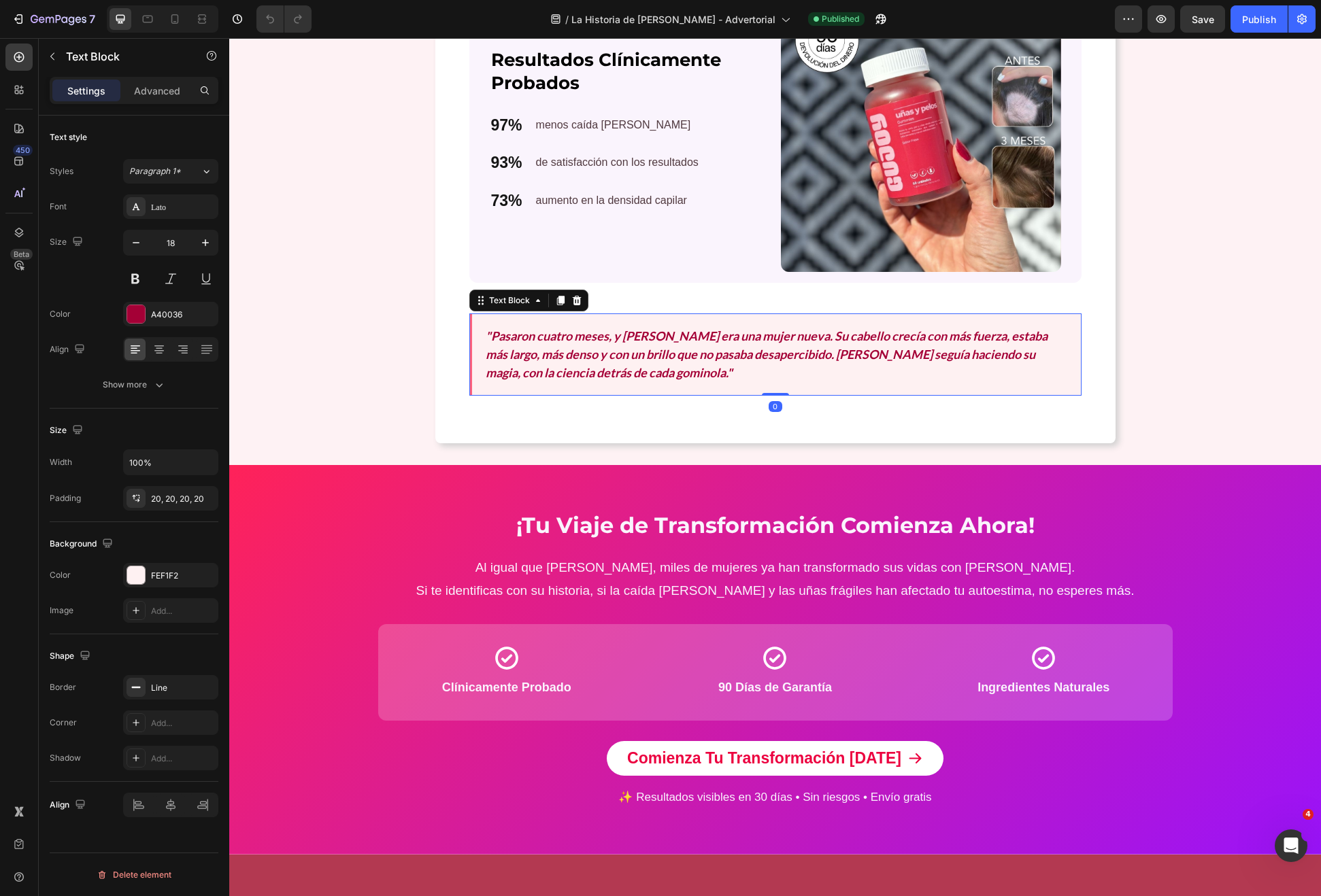
click at [562, 307] on div "Text Block" at bounding box center [528, 301] width 119 height 22
click at [555, 300] on icon at bounding box center [561, 301] width 11 height 11
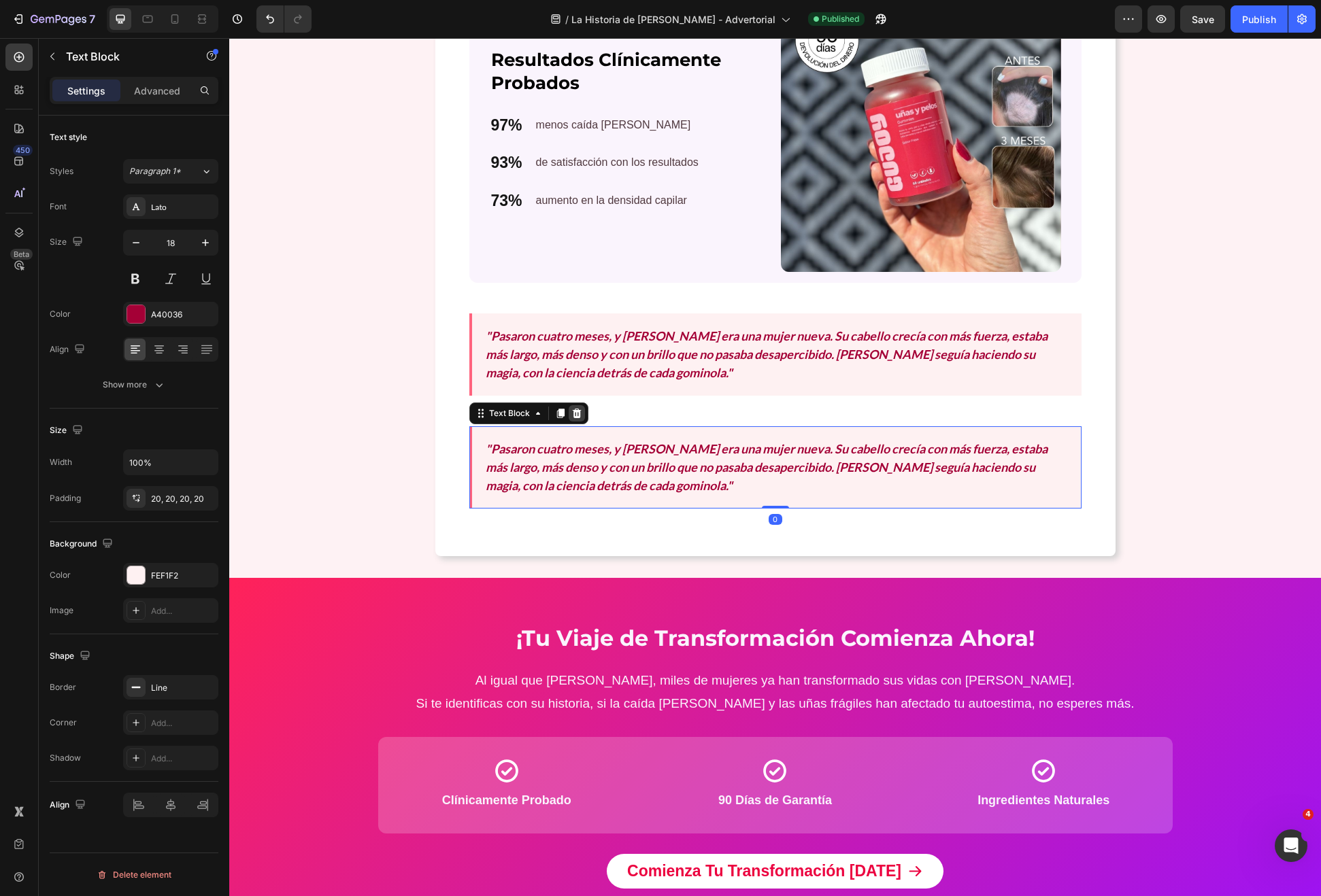
click at [569, 410] on div at bounding box center [577, 413] width 17 height 17
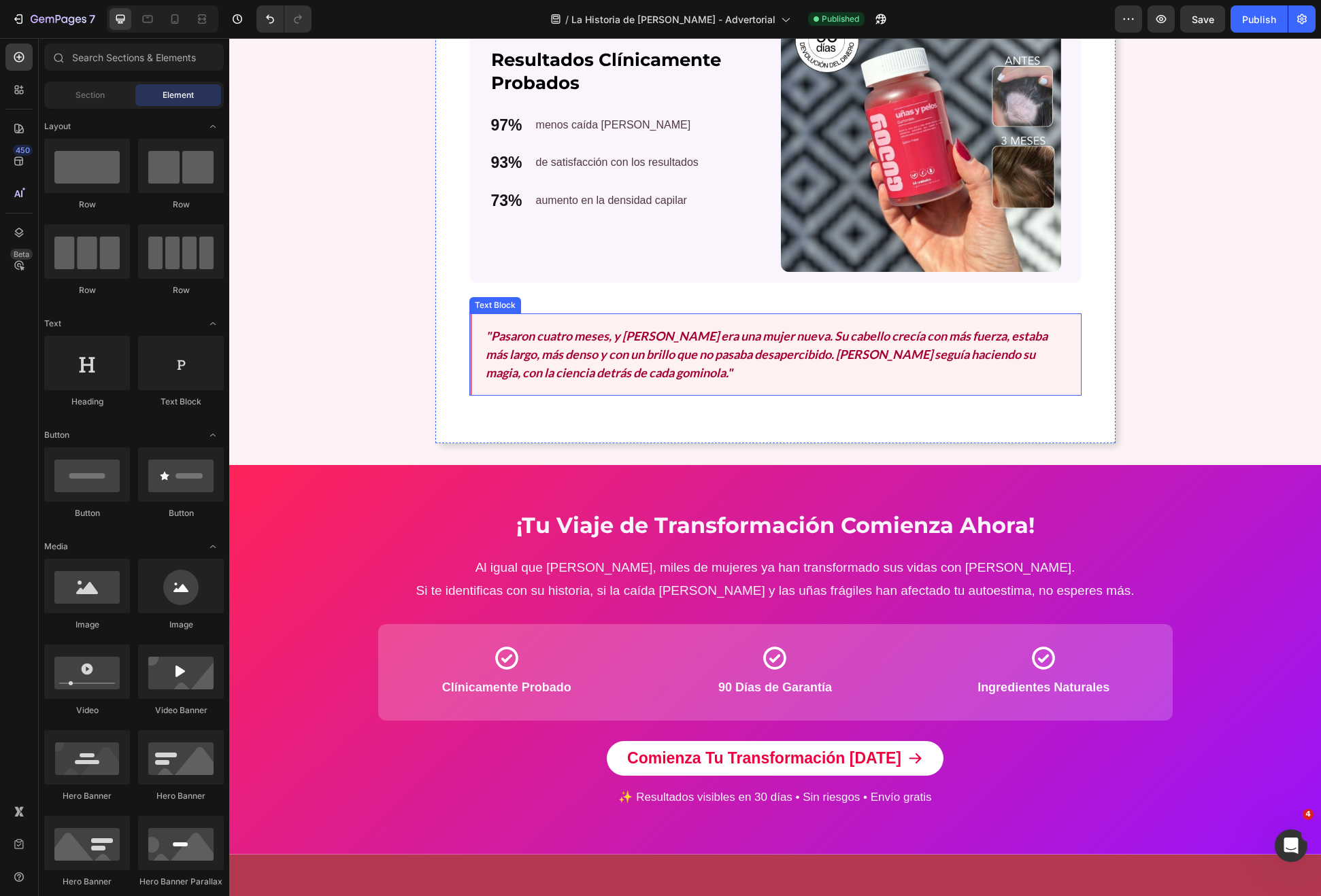
click at [644, 381] on p ""Pasaron cuatro meses, y Ana era una mujer nueva. Su cabello crecía con más fue…" at bounding box center [776, 355] width 582 height 55
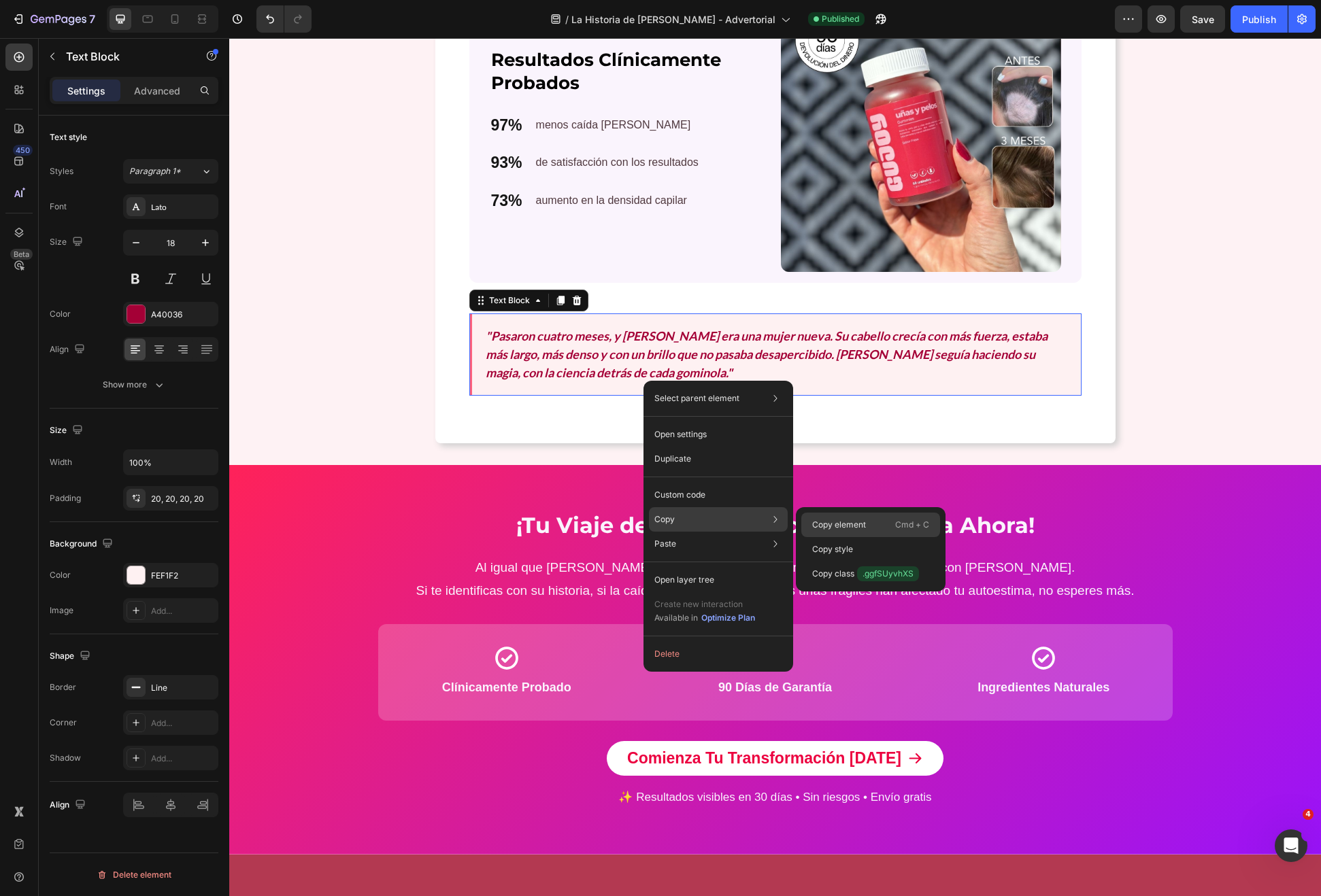
click at [858, 525] on p "Copy element" at bounding box center [839, 524] width 54 height 12
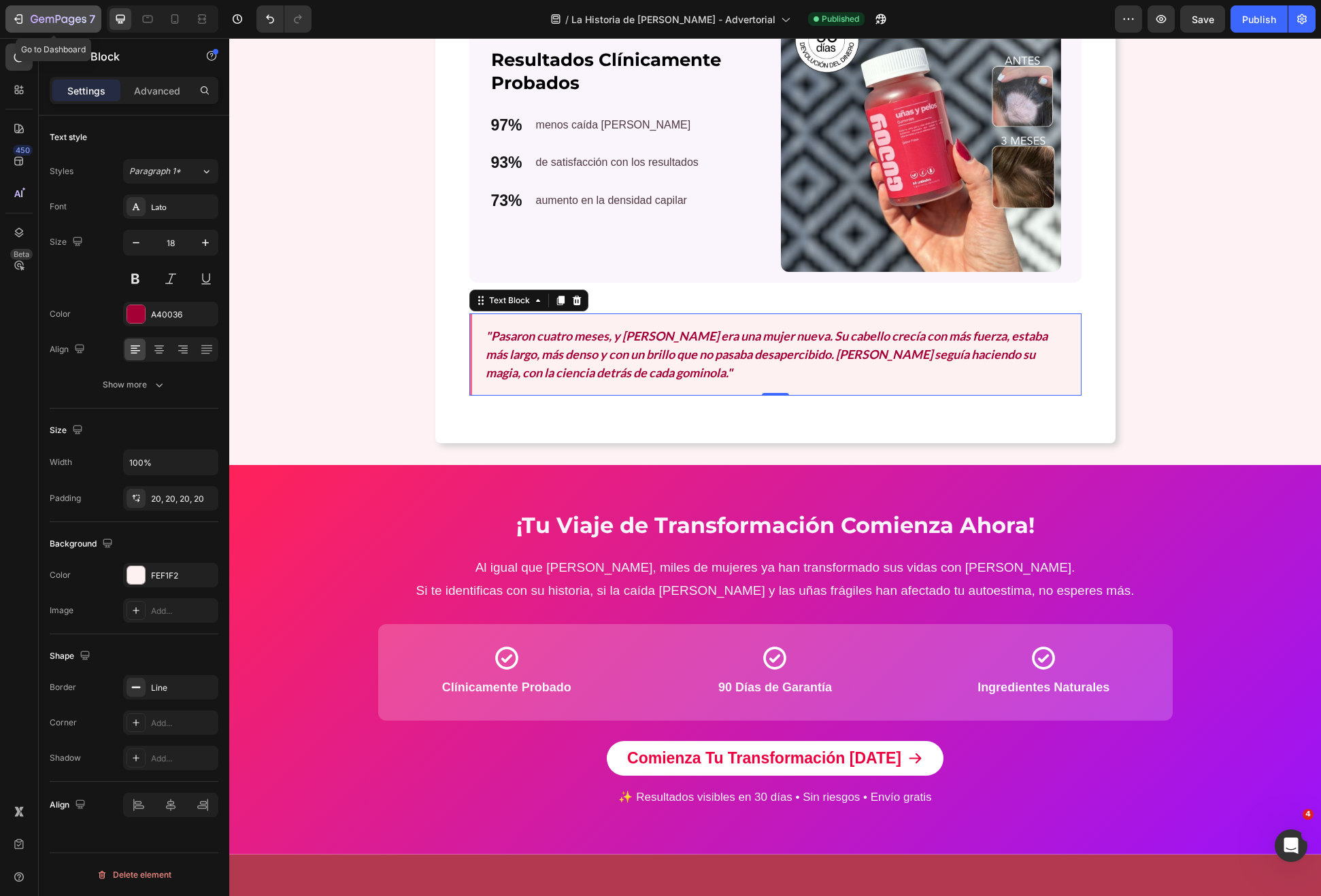
click at [60, 13] on div "7" at bounding box center [63, 19] width 65 height 17
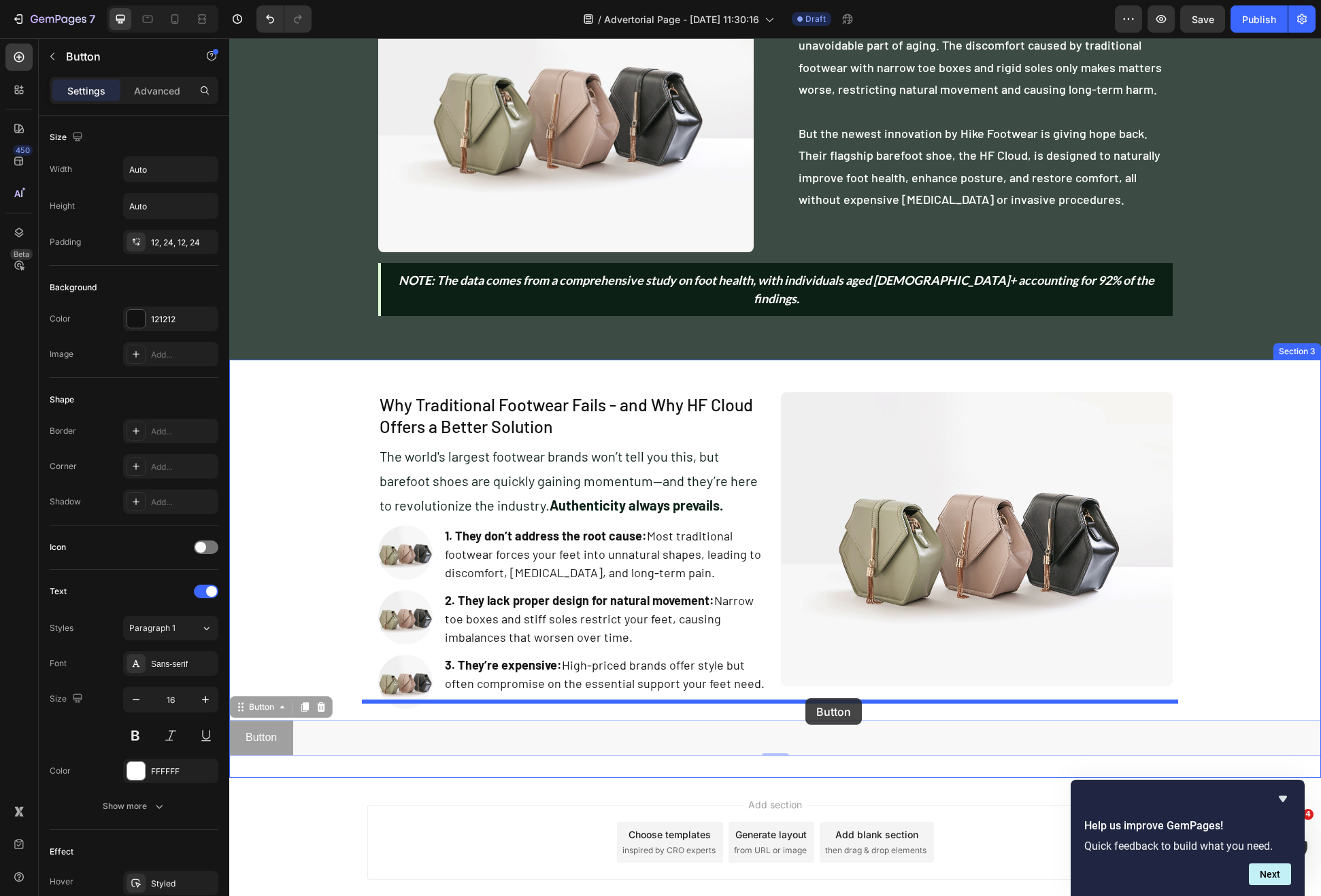
click at [806, 698] on div "Header Image For Americans over 55, [MEDICAL_DATA] can feel like an unavoidable…" at bounding box center [775, 315] width 1092 height 1317
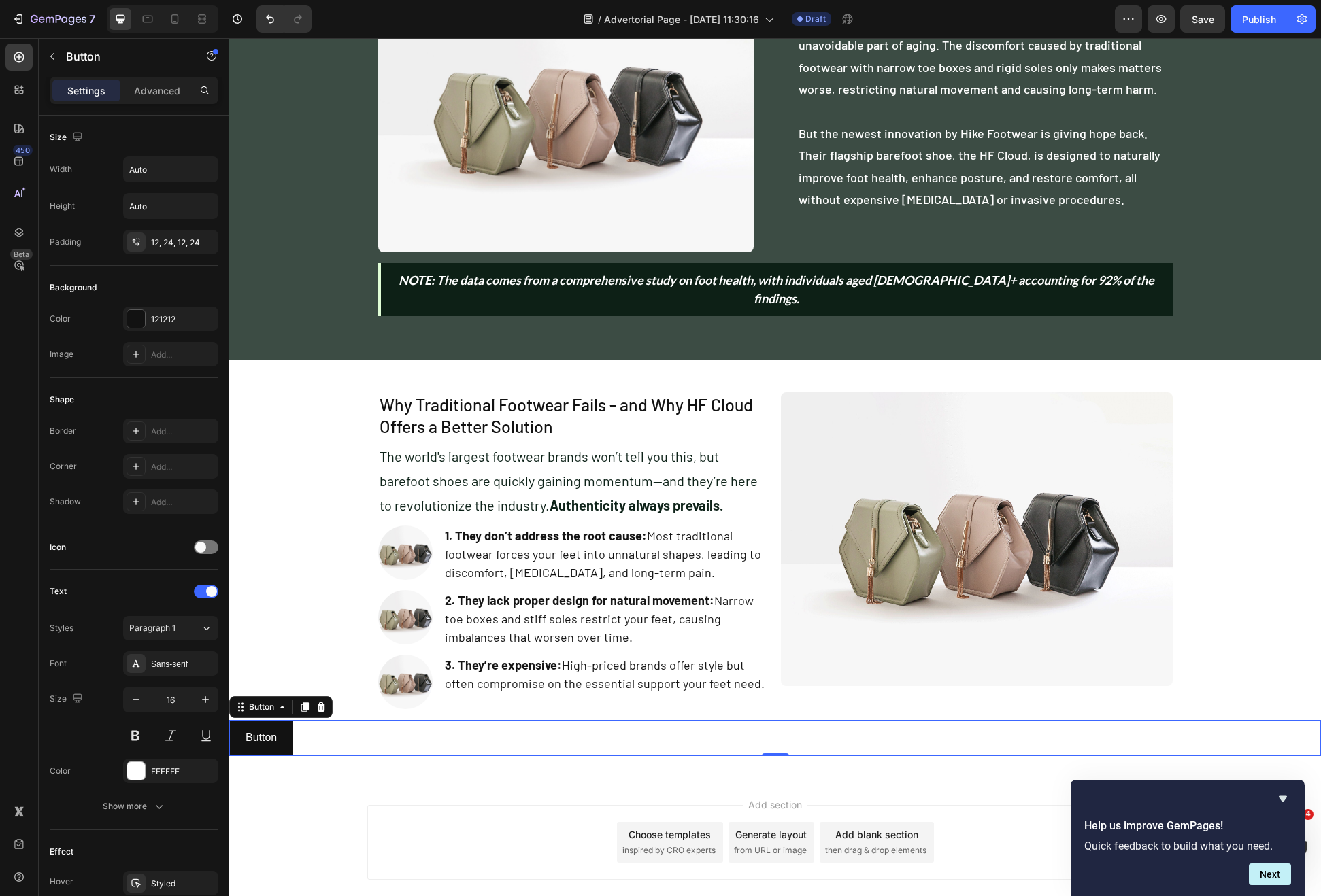
click at [735, 686] on div "3. They’re expensive: High-priced brands offer style but often compromise on th…" at bounding box center [606, 681] width 327 height 55
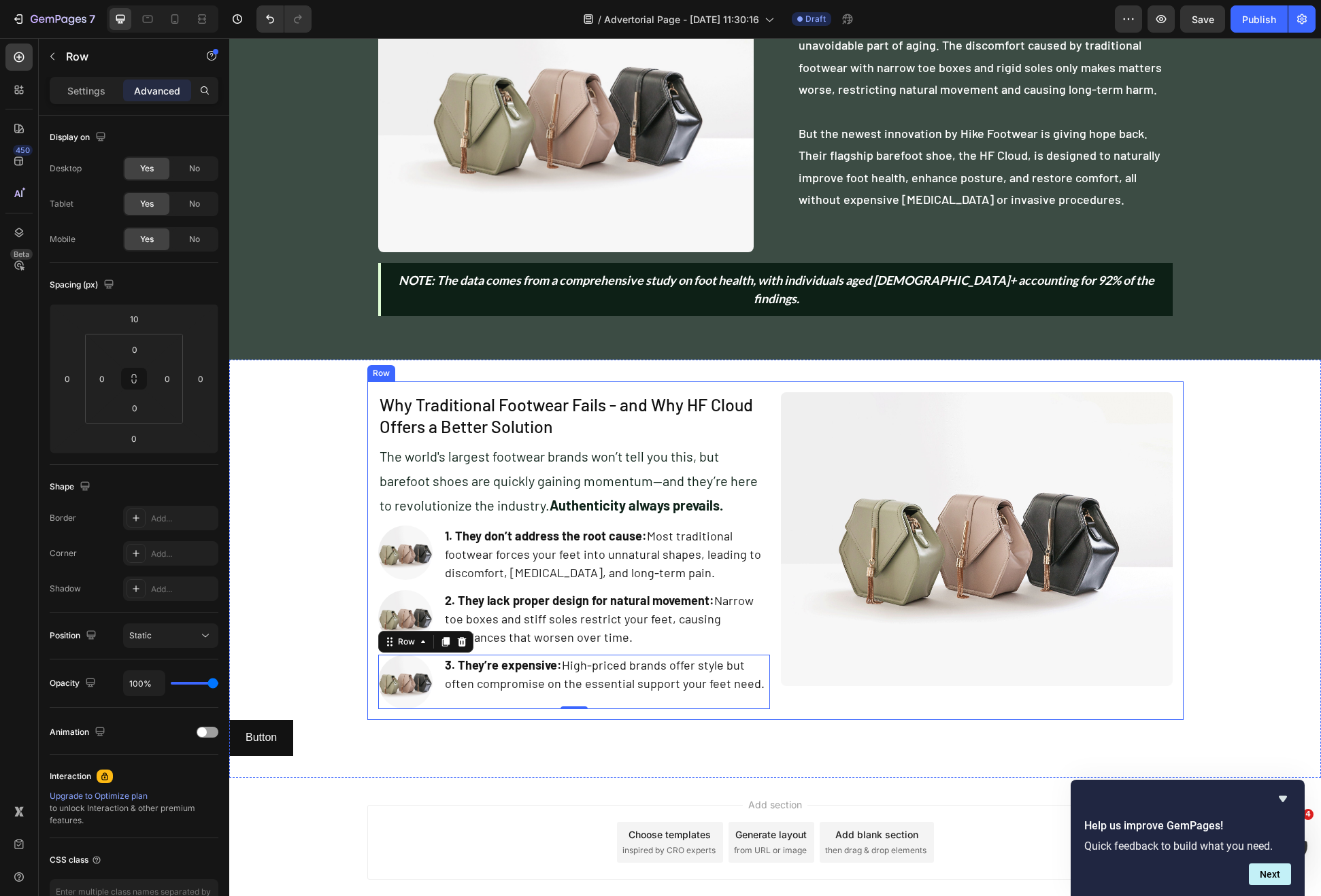
click at [796, 692] on div "Why Traditional Footwear Fails - and Why HF Cloud Offers a Better Solution Head…" at bounding box center [775, 551] width 816 height 338
click at [374, 730] on div "Button Button" at bounding box center [775, 738] width 1092 height 36
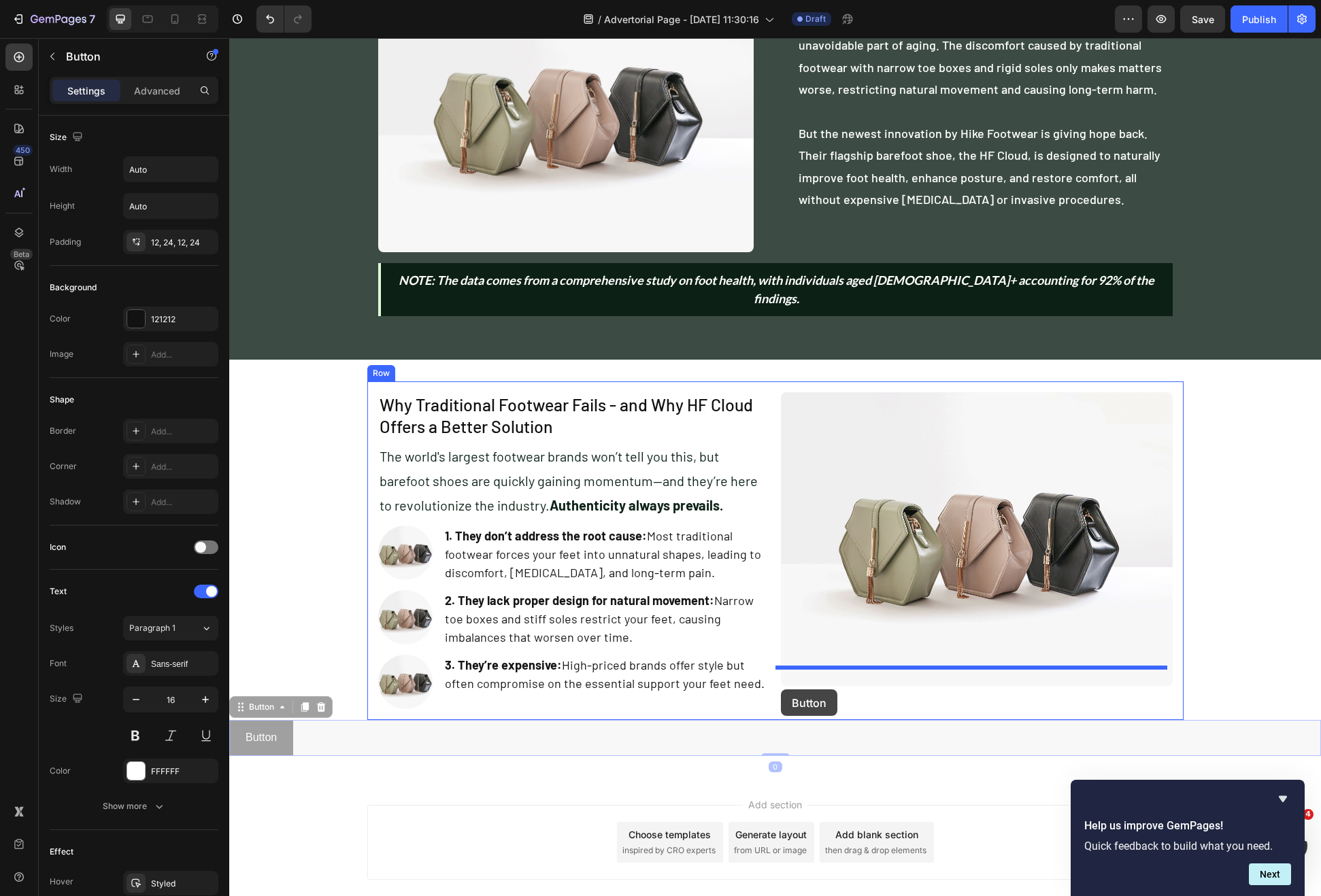
drag, startPoint x: 241, startPoint y: 708, endPoint x: 781, endPoint y: 690, distance: 540.3
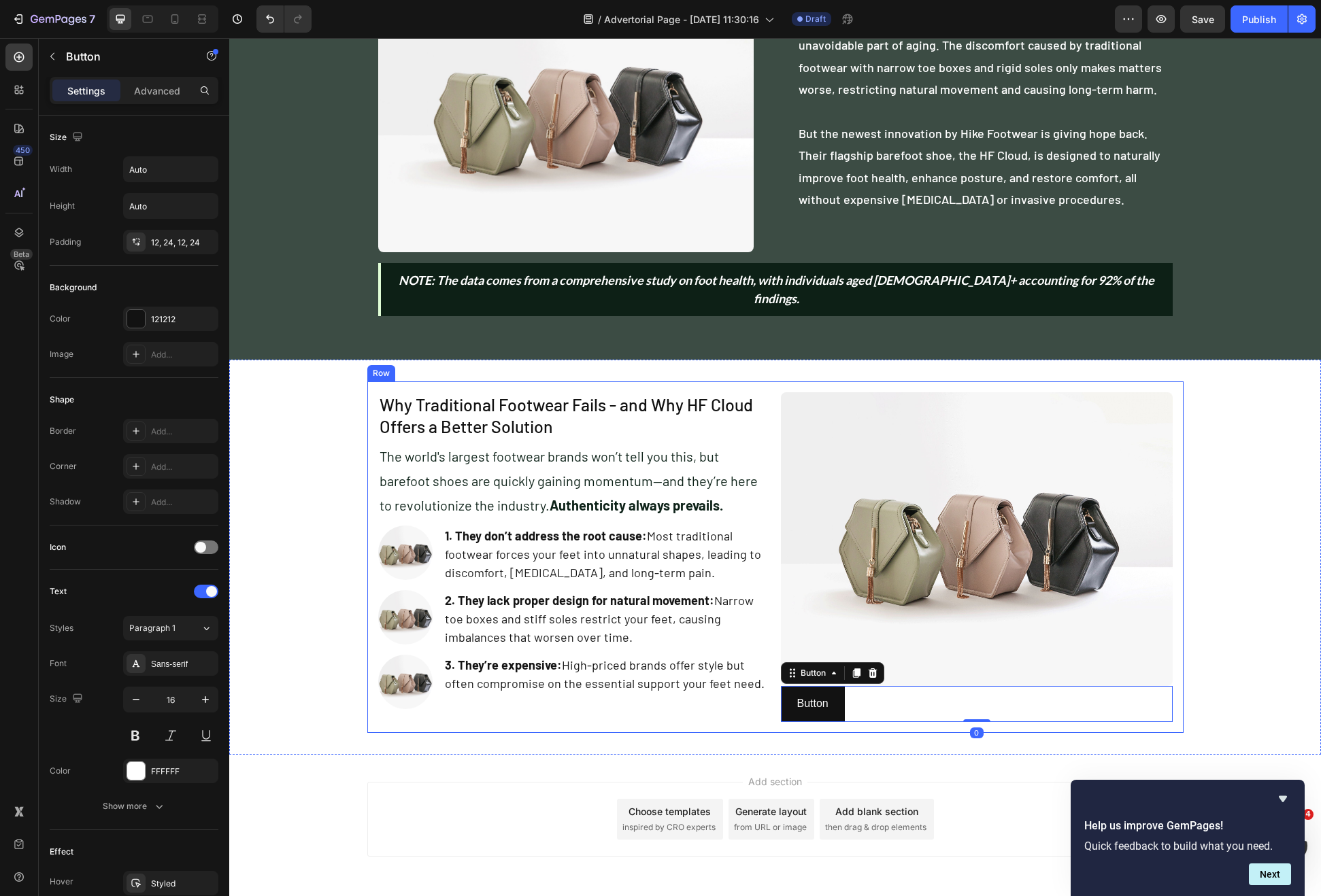
click at [760, 703] on div "Why Traditional Footwear Fails - and Why HF Cloud Offers a Better Solution Head…" at bounding box center [574, 557] width 392 height 330
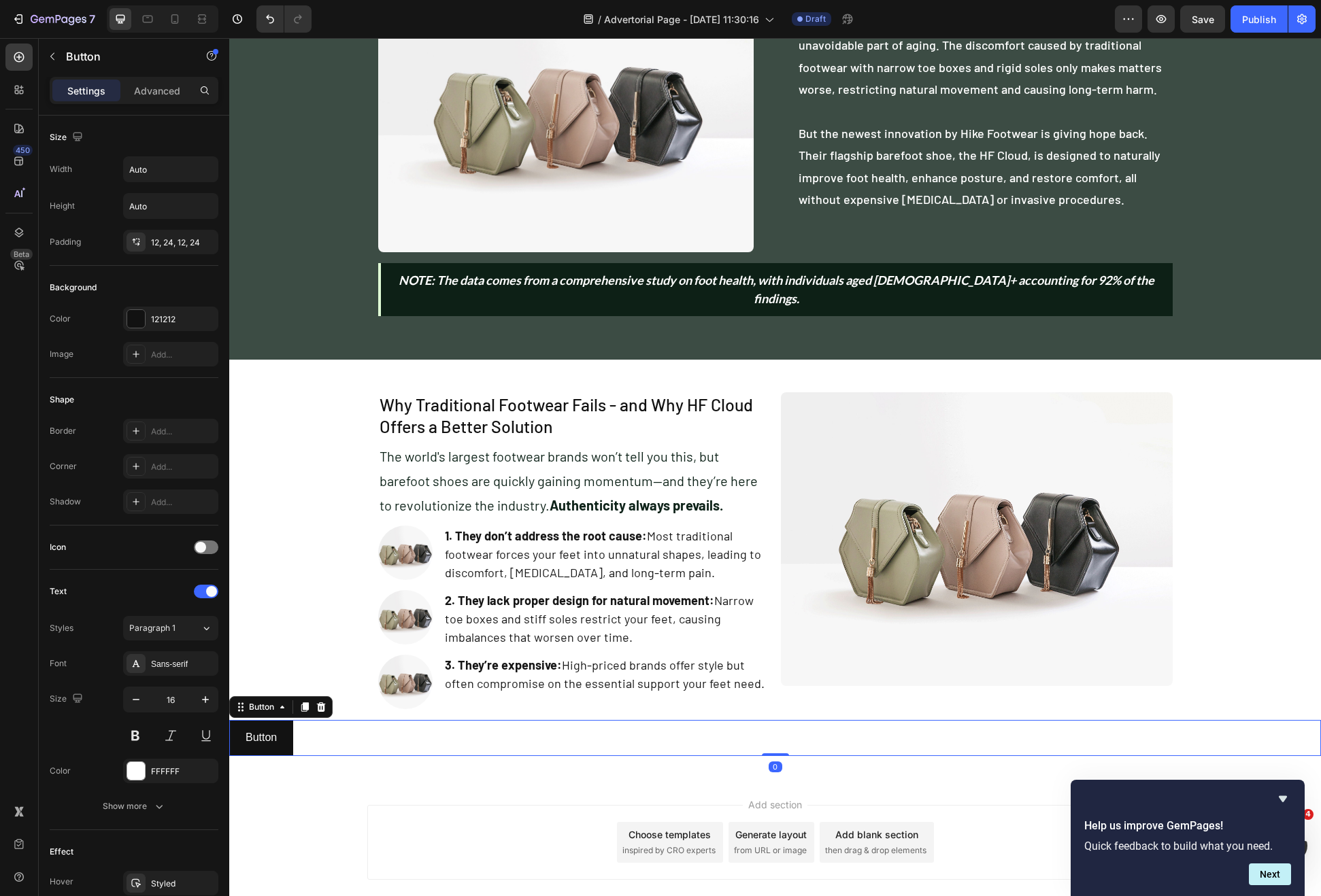
click at [629, 723] on div "Button Button 0" at bounding box center [775, 738] width 1092 height 36
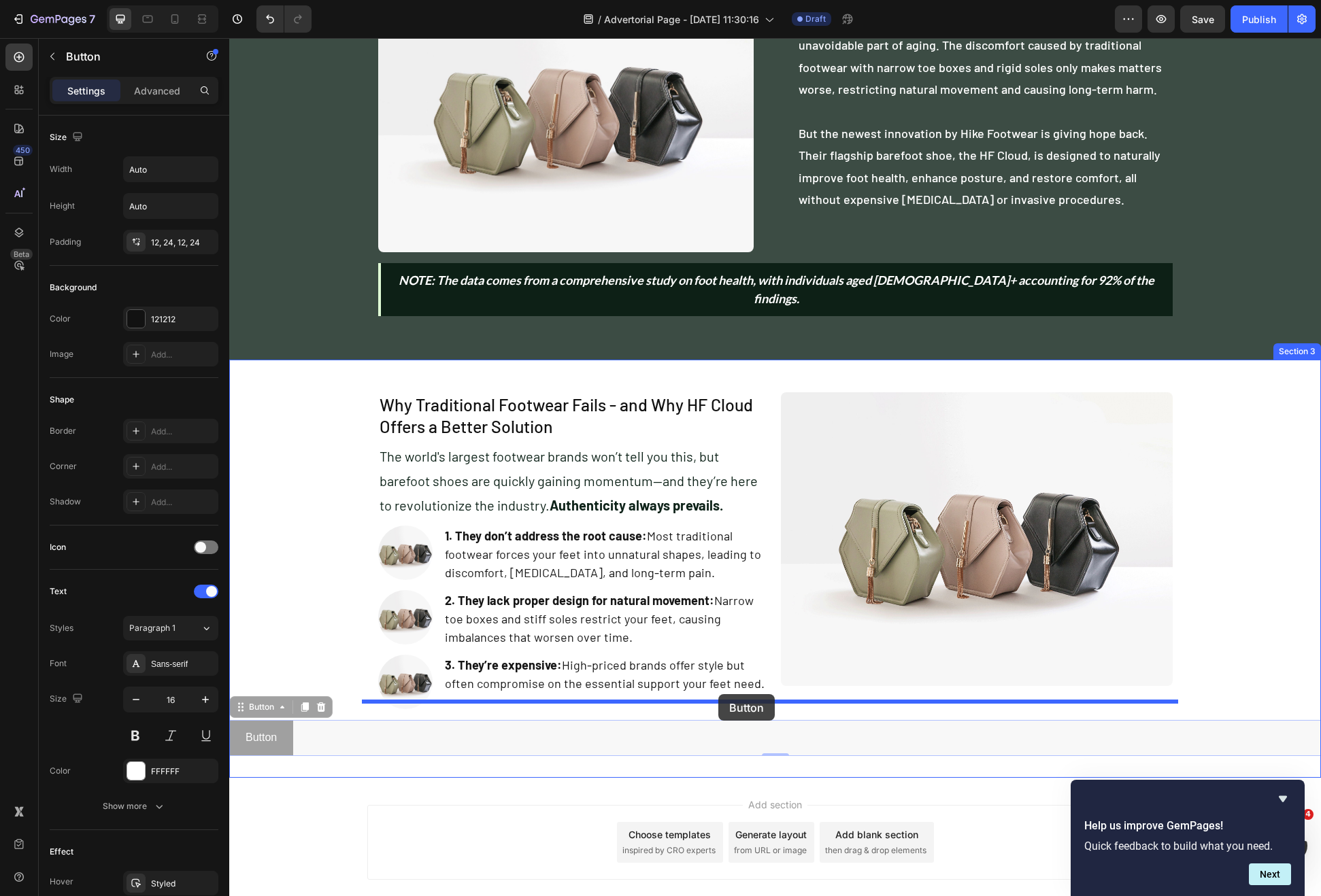
drag, startPoint x: 254, startPoint y: 693, endPoint x: 719, endPoint y: 694, distance: 465.0
click at [719, 694] on div "Header Image For Americans over 55, [MEDICAL_DATA] can feel like an unavoidable…" at bounding box center [775, 315] width 1092 height 1317
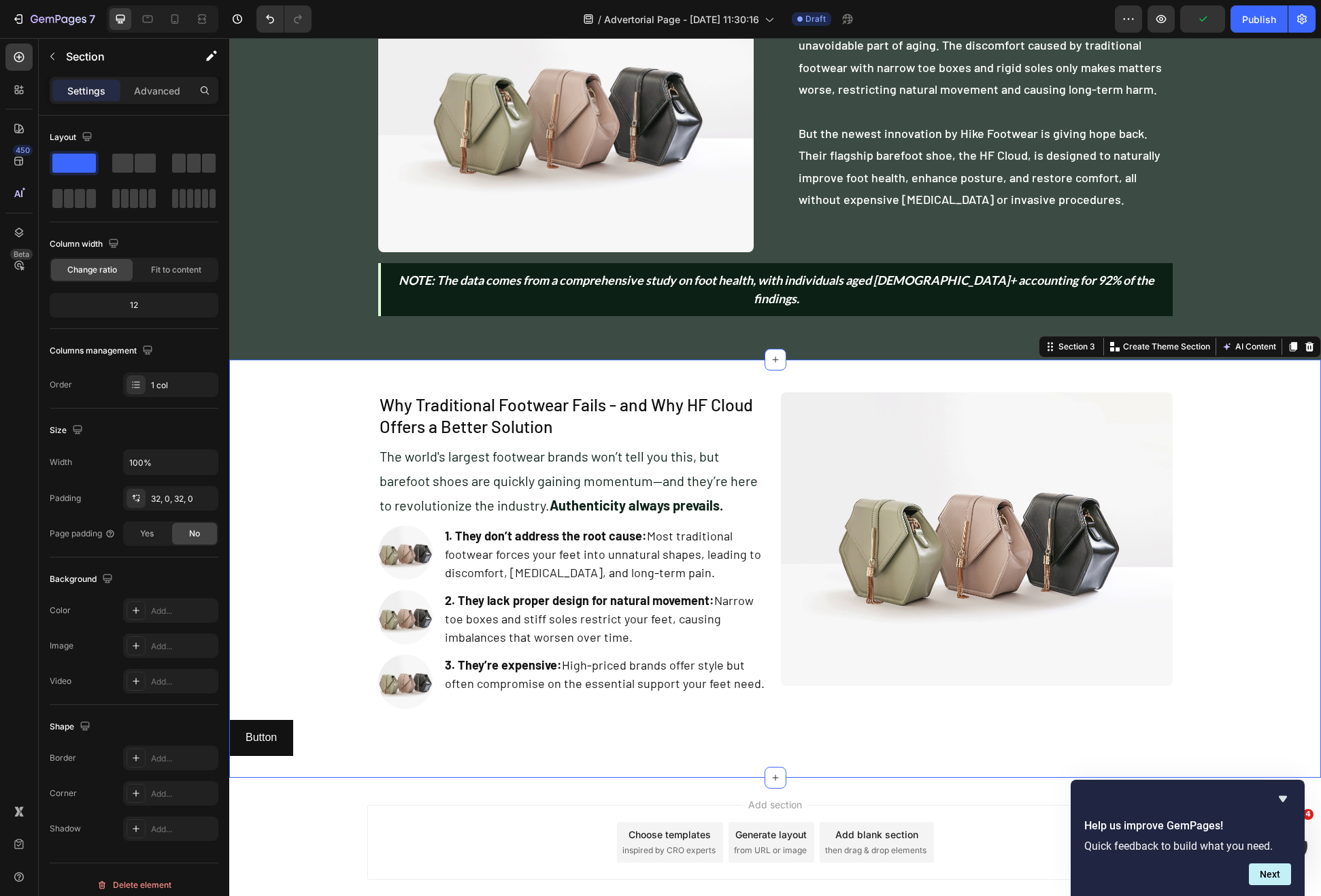
click at [337, 636] on div "Why Traditional Footwear Fails - and Why HF Cloud Offers a Better Solution Head…" at bounding box center [775, 569] width 1092 height 374
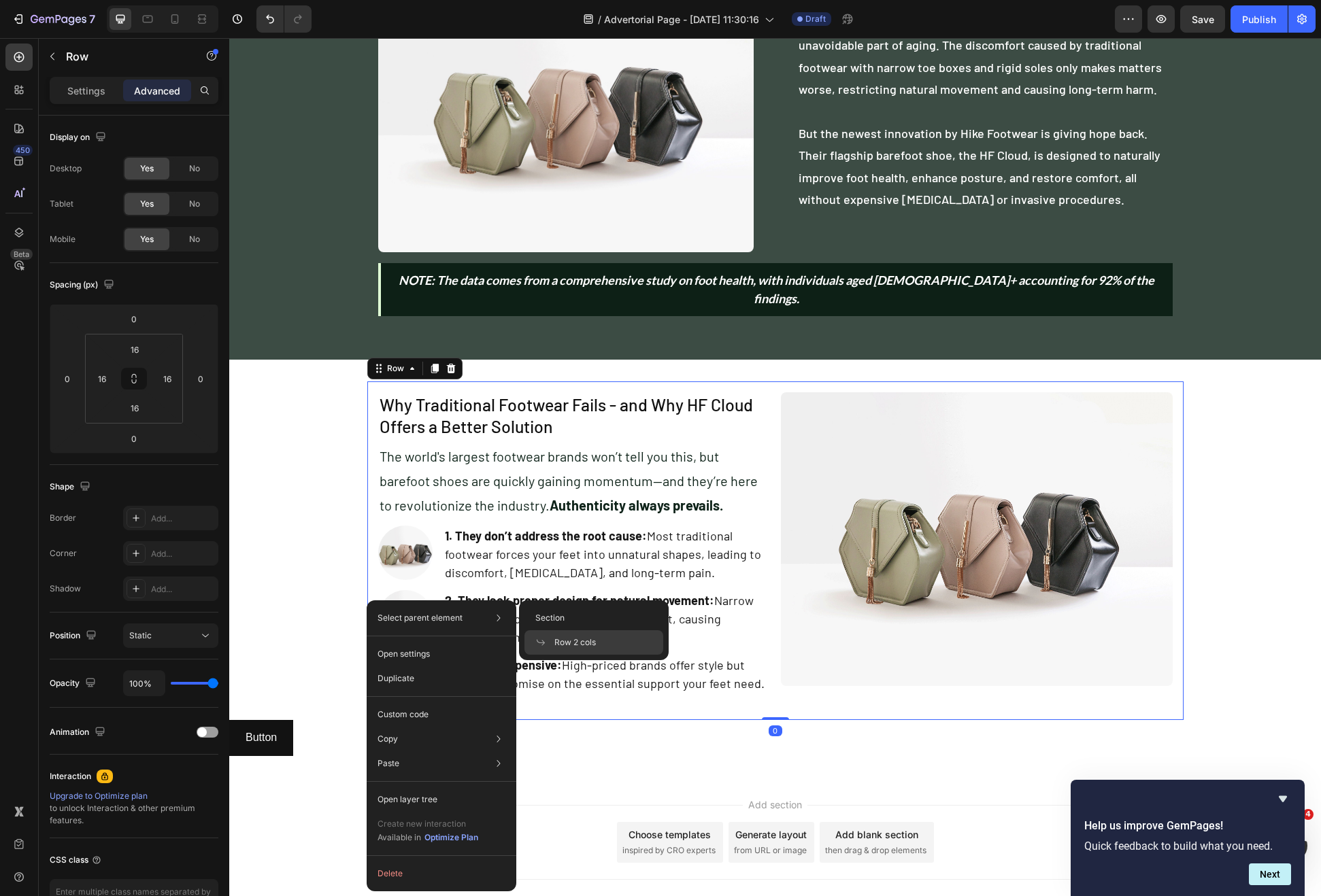
click at [445, 613] on p "Select parent element" at bounding box center [420, 618] width 85 height 12
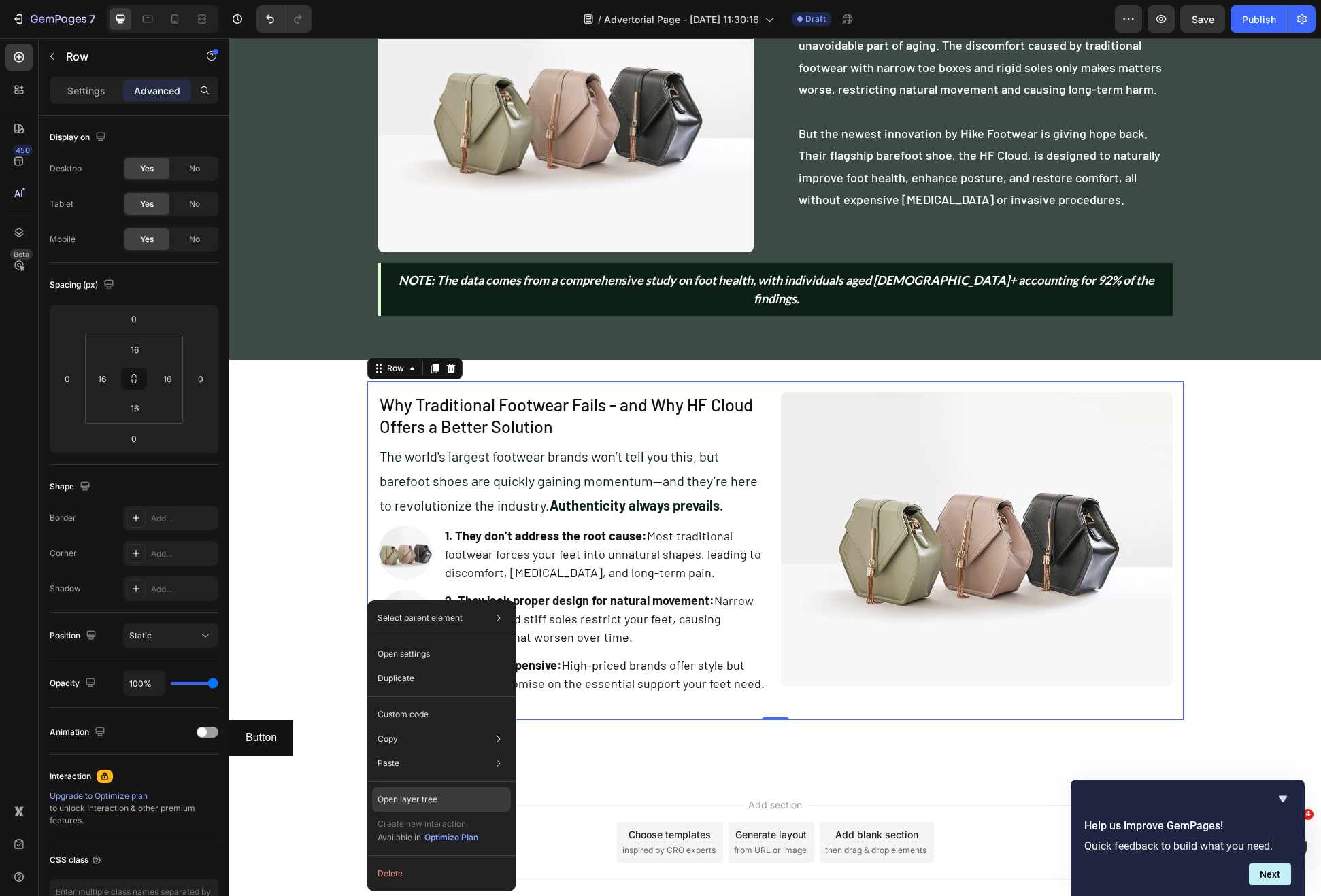
click at [405, 798] on p "Open layer tree" at bounding box center [407, 799] width 60 height 12
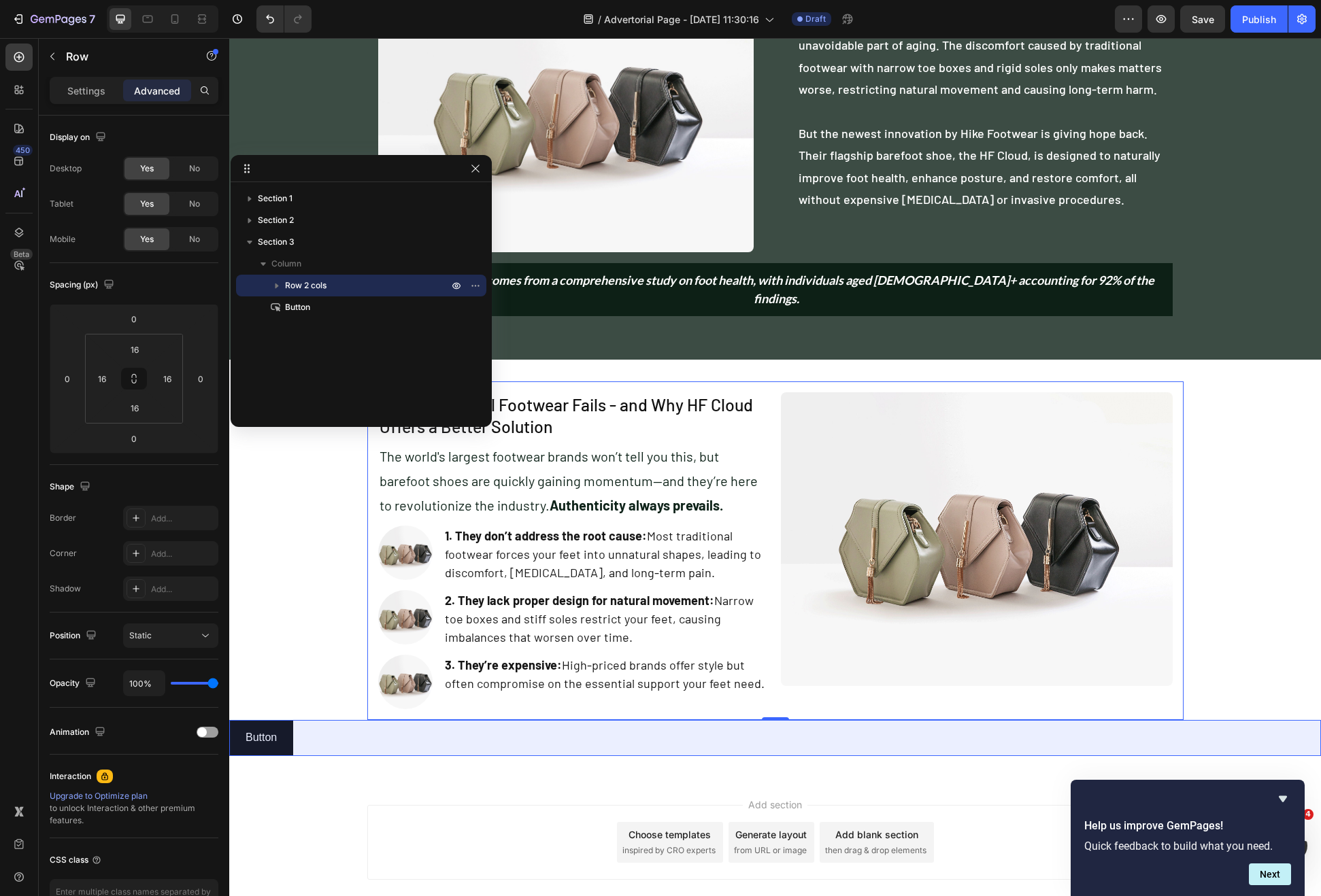
drag, startPoint x: 284, startPoint y: 313, endPoint x: 275, endPoint y: 289, distance: 25.6
click at [287, 313] on span "Button" at bounding box center [297, 307] width 25 height 14
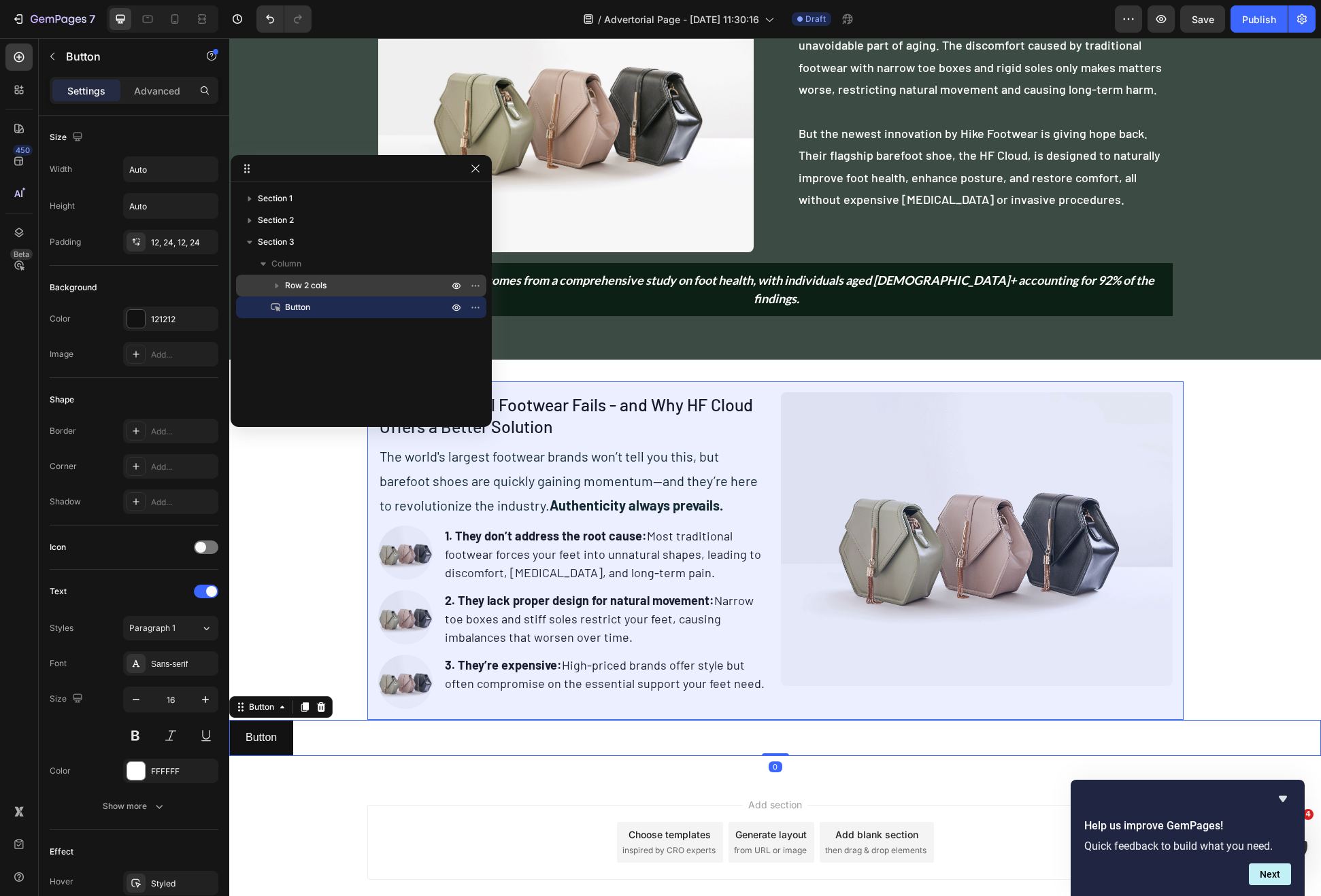
click at [276, 284] on icon "button" at bounding box center [278, 287] width 4 height 6
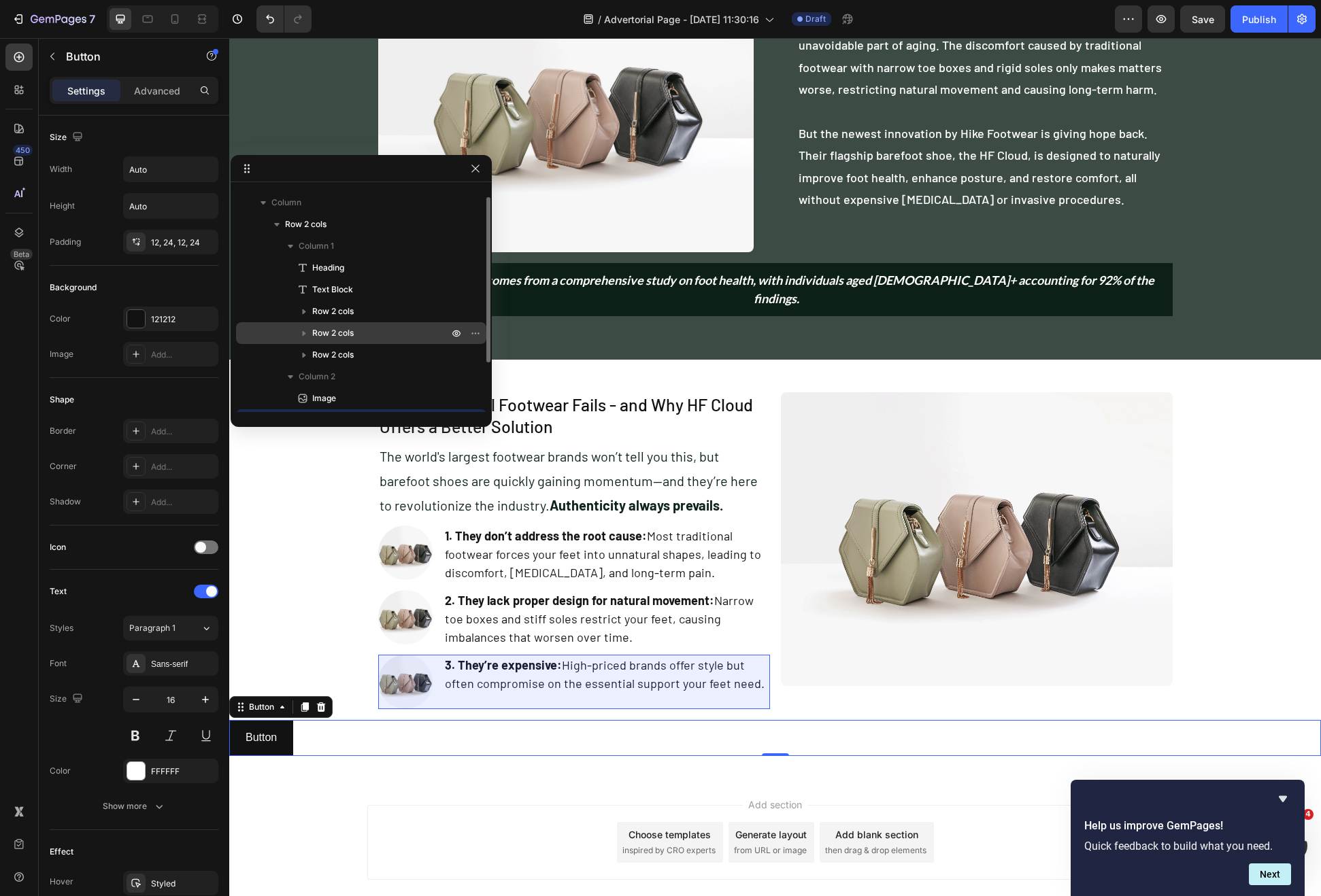
scroll to position [80, 0]
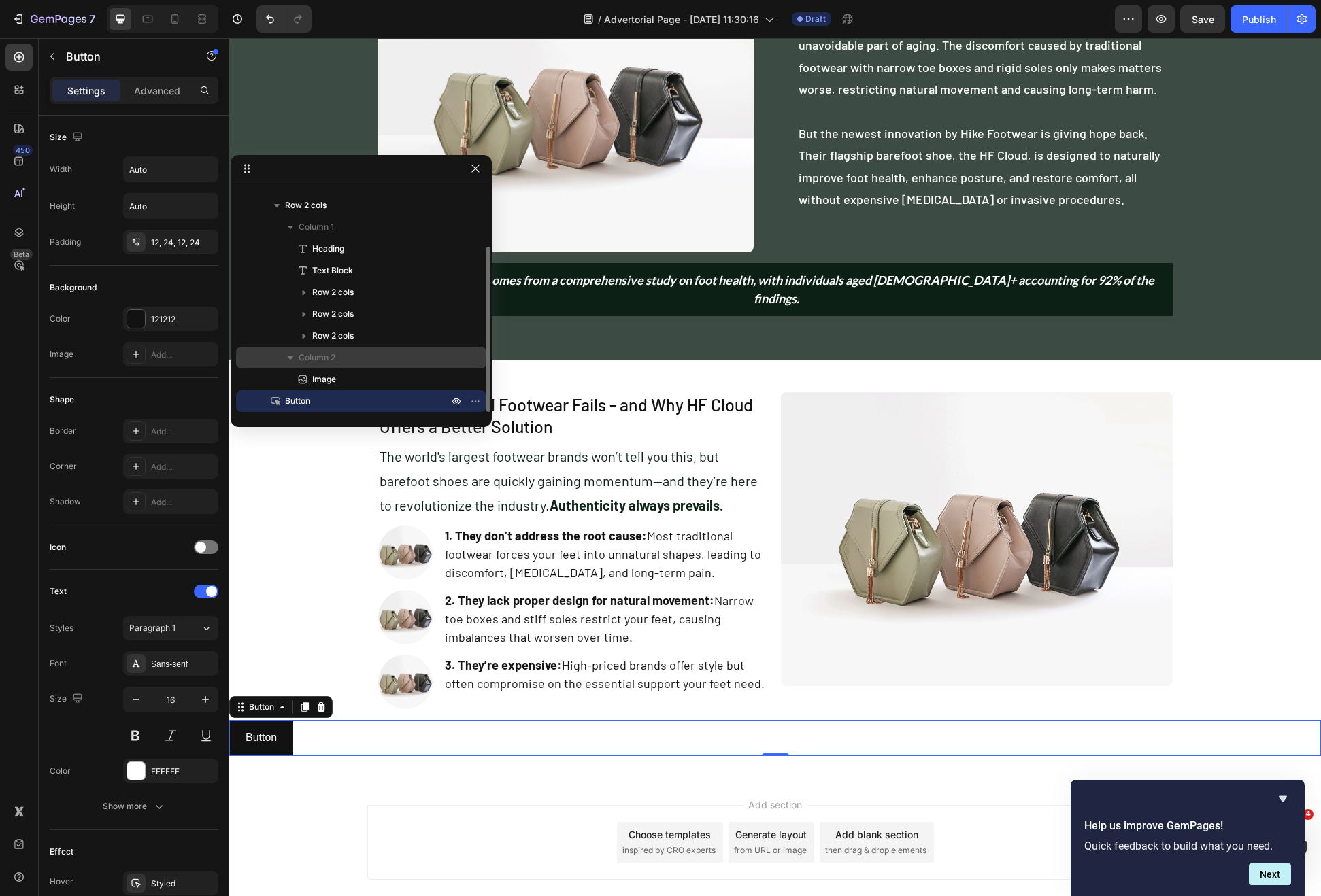
drag, startPoint x: 284, startPoint y: 400, endPoint x: 331, endPoint y: 366, distance: 58.0
click at [336, 363] on div "Row 2 cols Column 1 Heading Text Block Row 2 cols Row 2 cols Row 2 cols Column …" at bounding box center [361, 302] width 251 height 217
click at [475, 401] on icon "button" at bounding box center [475, 401] width 11 height 11
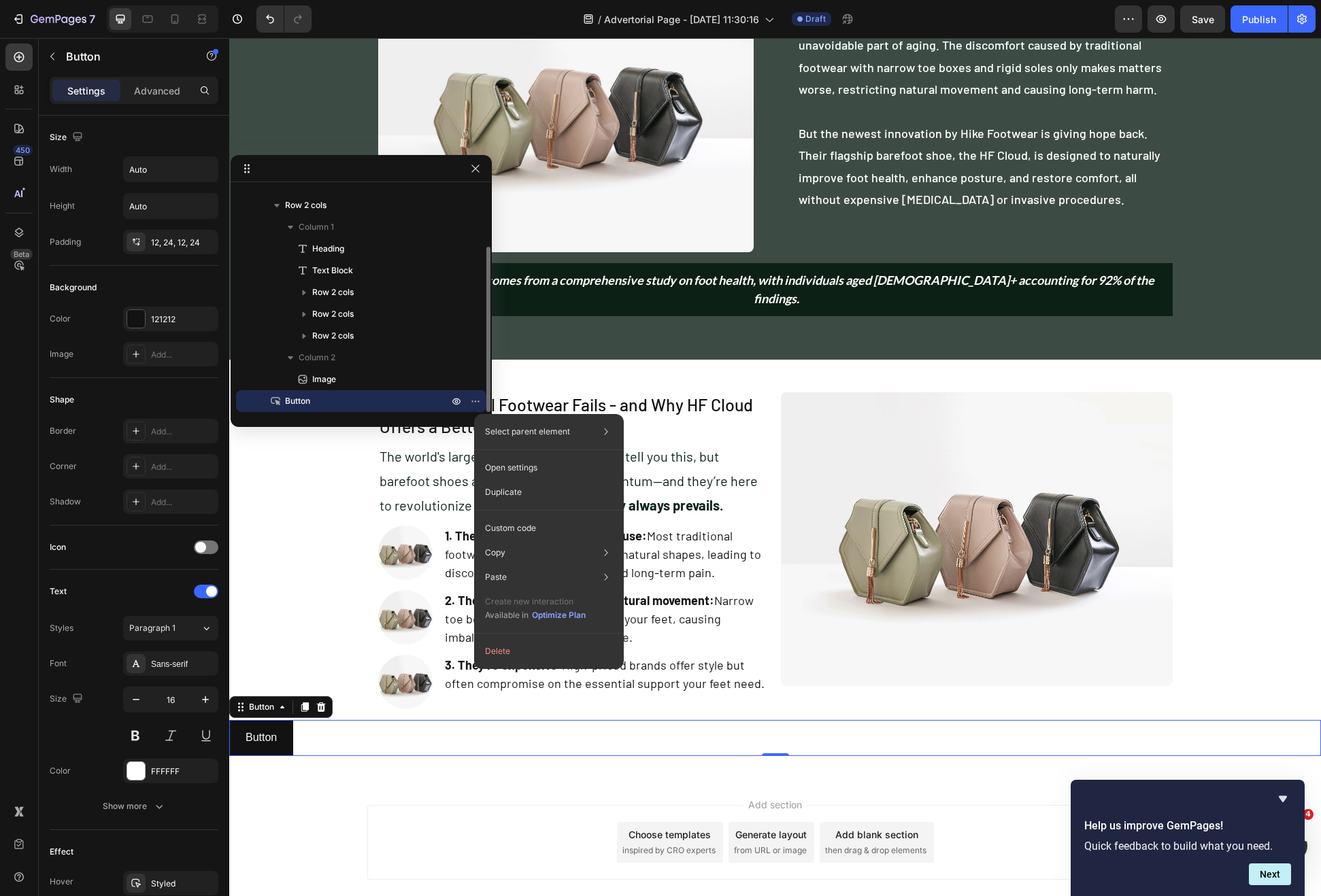
drag, startPoint x: 264, startPoint y: 399, endPoint x: 276, endPoint y: 399, distance: 12.0
click at [264, 399] on div "Button" at bounding box center [361, 401] width 240 height 22
drag, startPoint x: 284, startPoint y: 400, endPoint x: 288, endPoint y: 392, distance: 8.9
click at [288, 392] on div "Button" at bounding box center [361, 401] width 240 height 22
drag, startPoint x: 265, startPoint y: 399, endPoint x: 315, endPoint y: 363, distance: 61.6
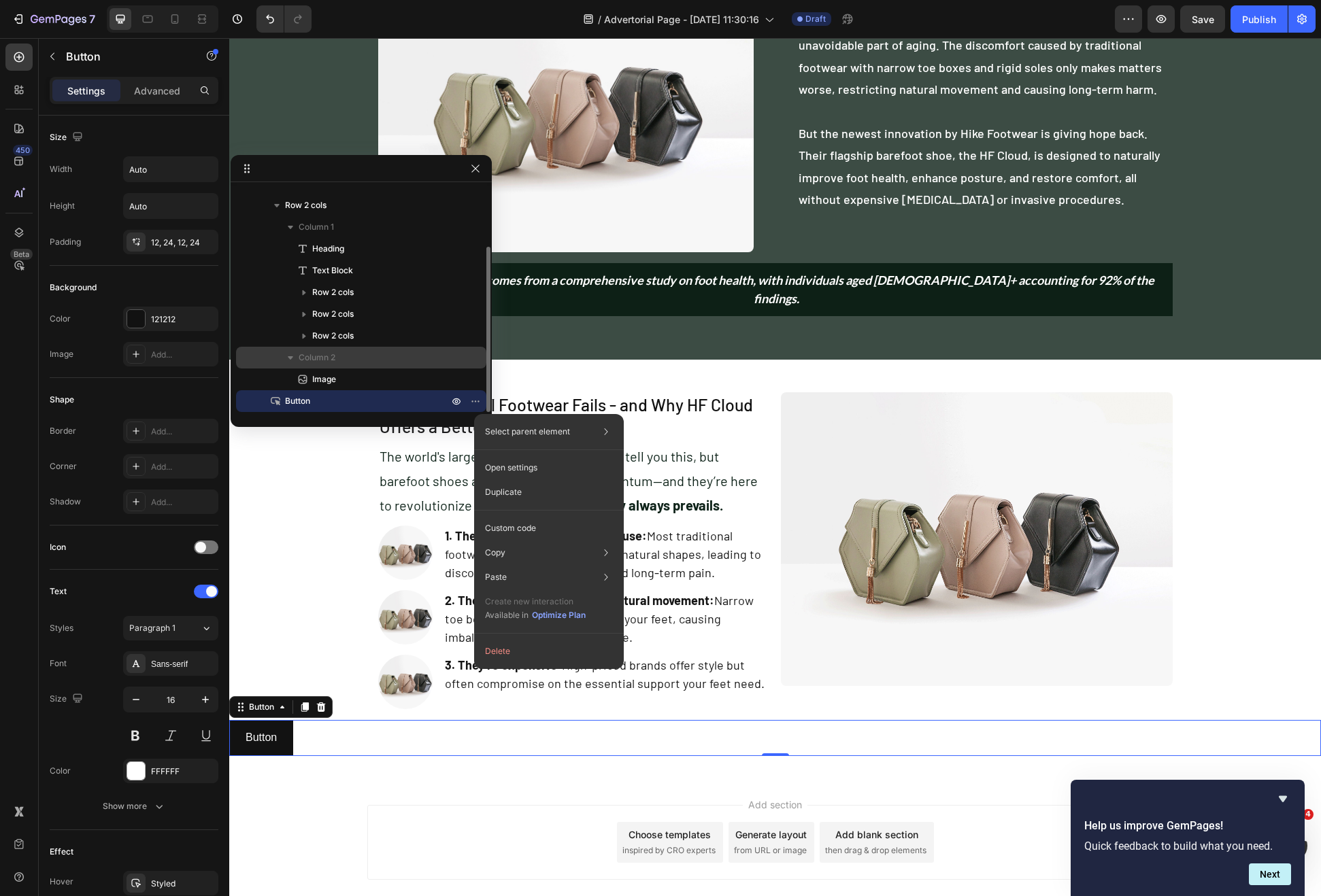
click at [315, 363] on div "Row 2 cols Column 1 Heading Text Block Row 2 cols Row 2 cols Row 2 cols Column …" at bounding box center [361, 302] width 251 height 217
click at [289, 357] on icon "button" at bounding box center [290, 357] width 14 height 14
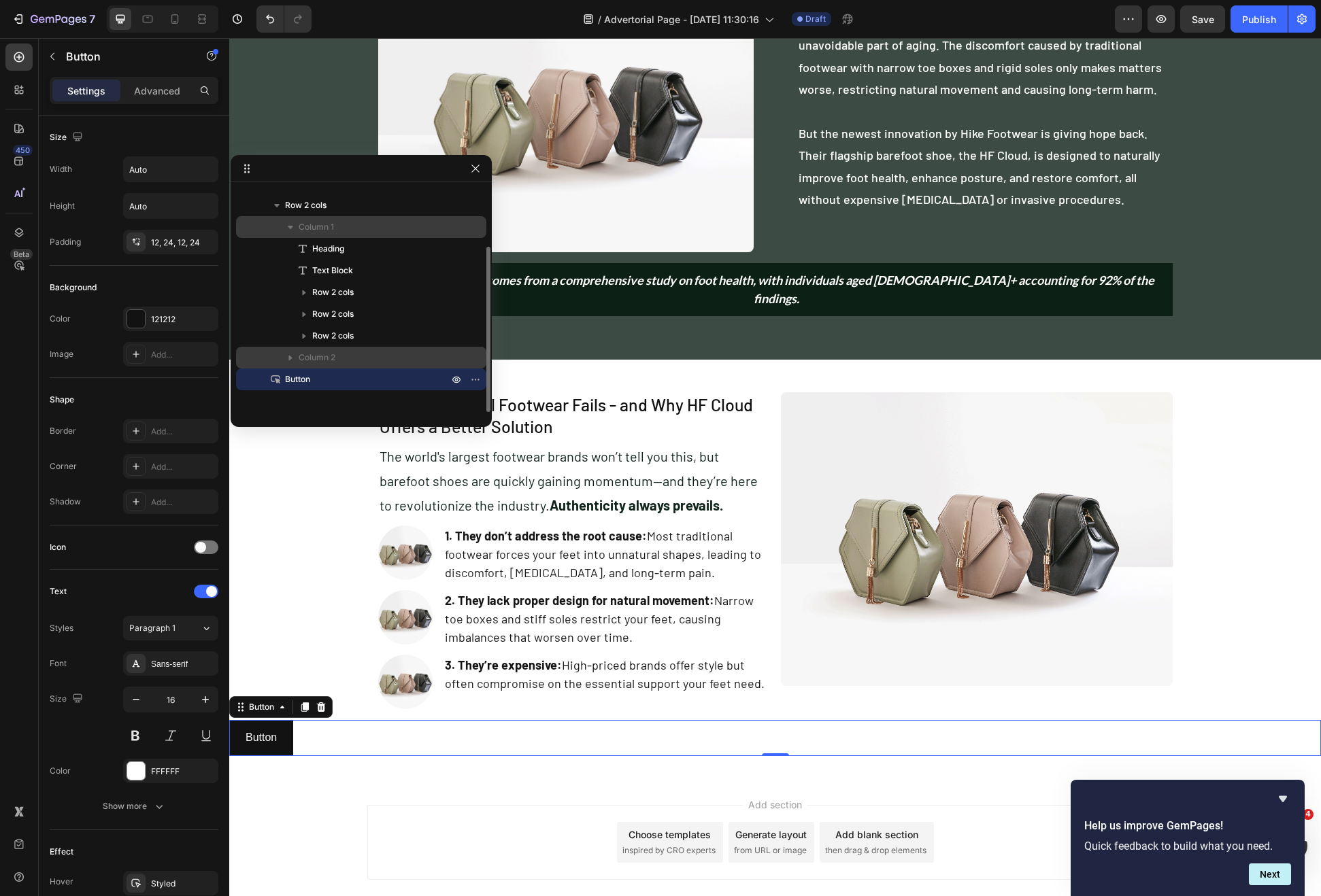
click at [287, 228] on icon "button" at bounding box center [290, 227] width 14 height 14
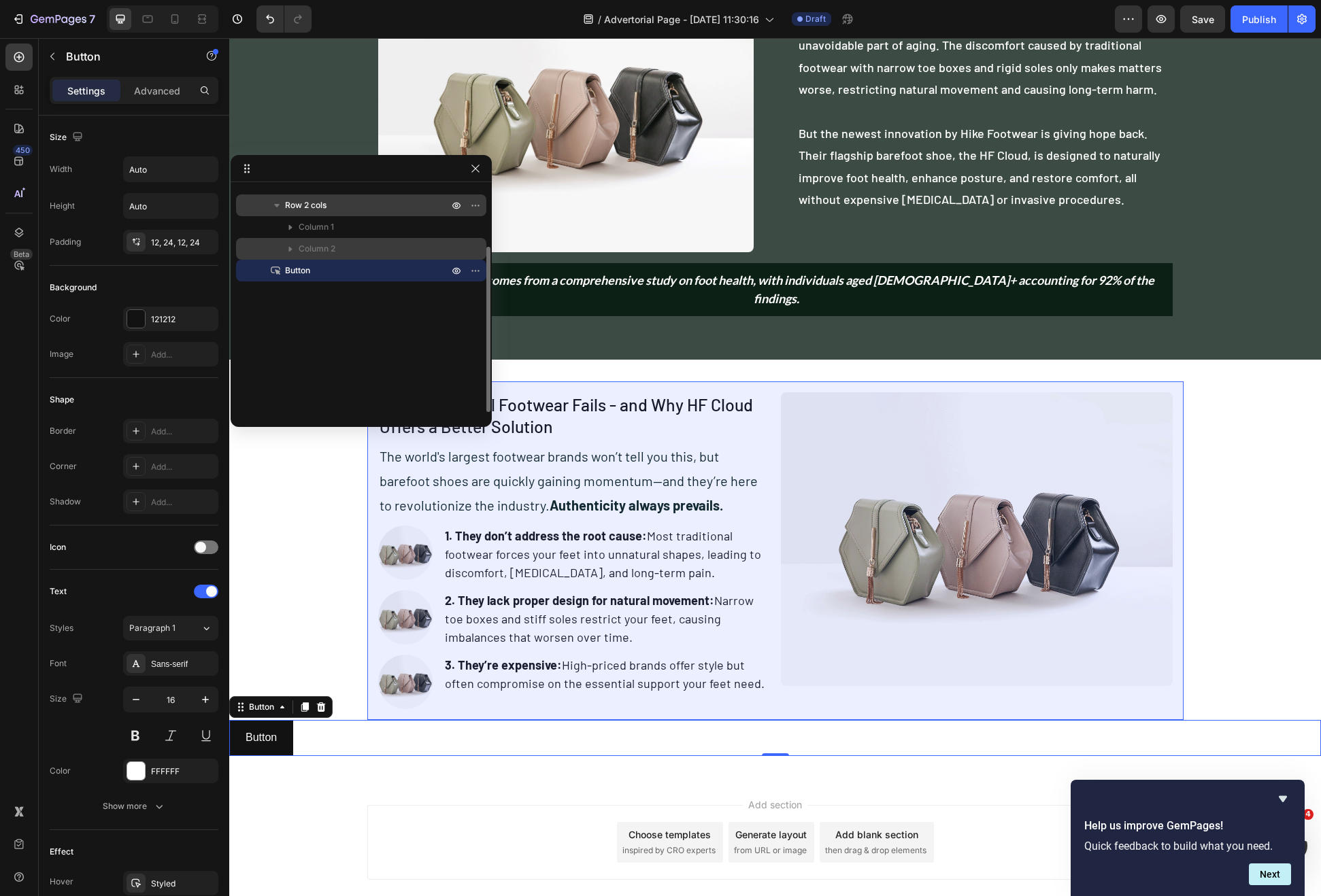
drag, startPoint x: 268, startPoint y: 271, endPoint x: 280, endPoint y: 211, distance: 61.2
click at [280, 211] on div "Row 2 cols Column 1 Column 2 Button" at bounding box center [361, 238] width 251 height 87
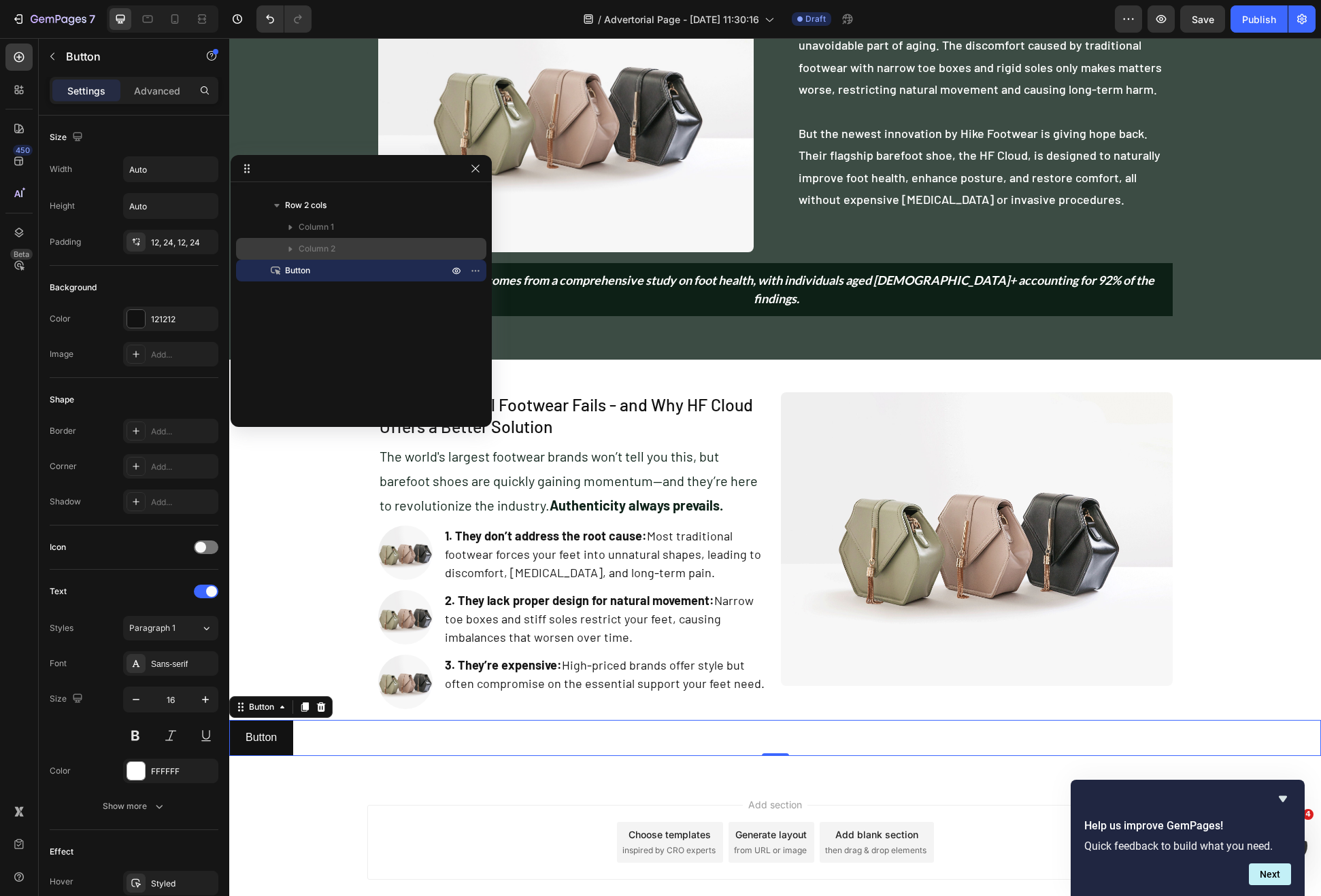
click at [243, 170] on icon at bounding box center [247, 168] width 11 height 11
click at [476, 275] on icon "button" at bounding box center [475, 271] width 11 height 11
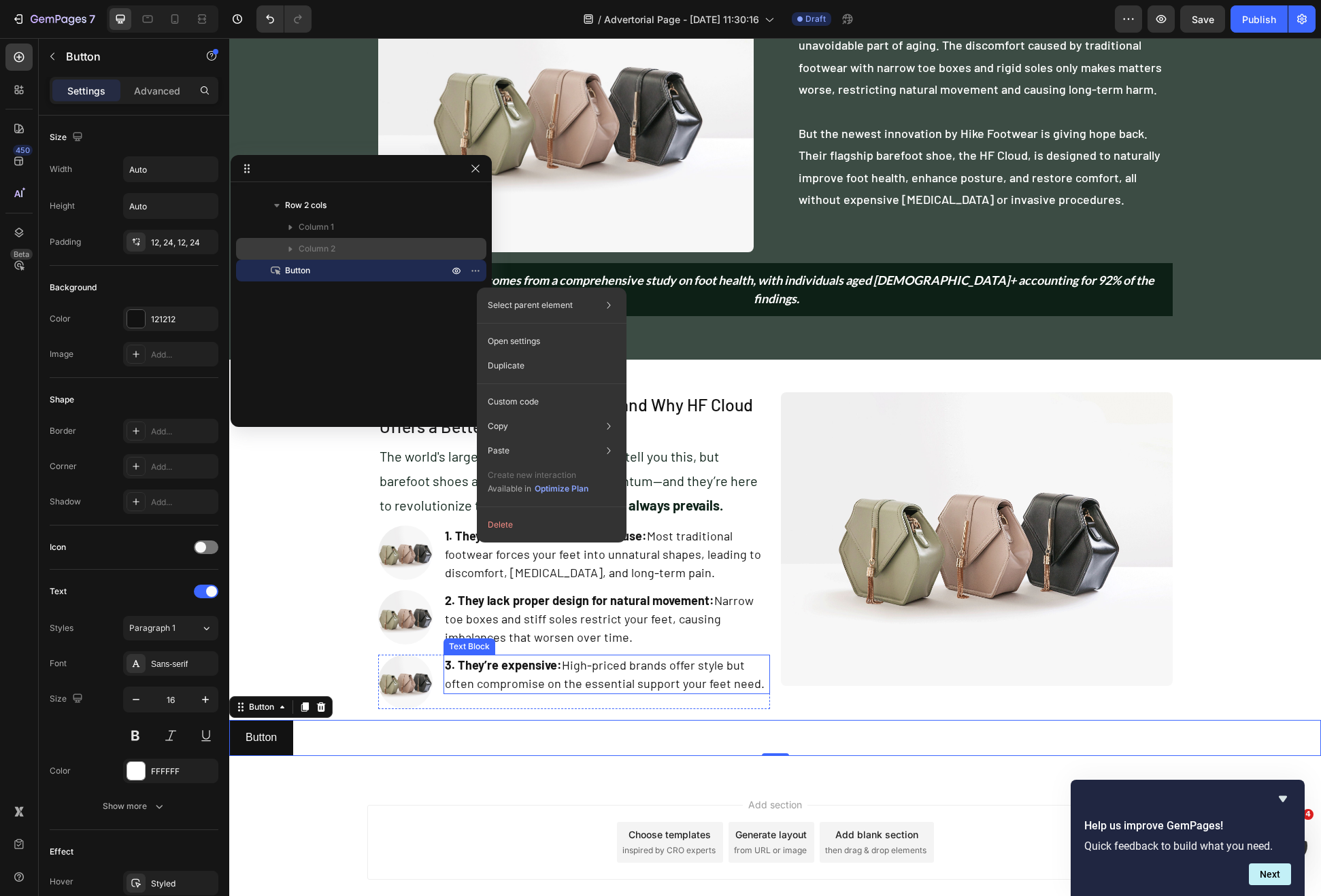
click at [568, 668] on p "3. They’re expensive: High-priced brands offer style but often compromise on th…" at bounding box center [607, 675] width 324 height 37
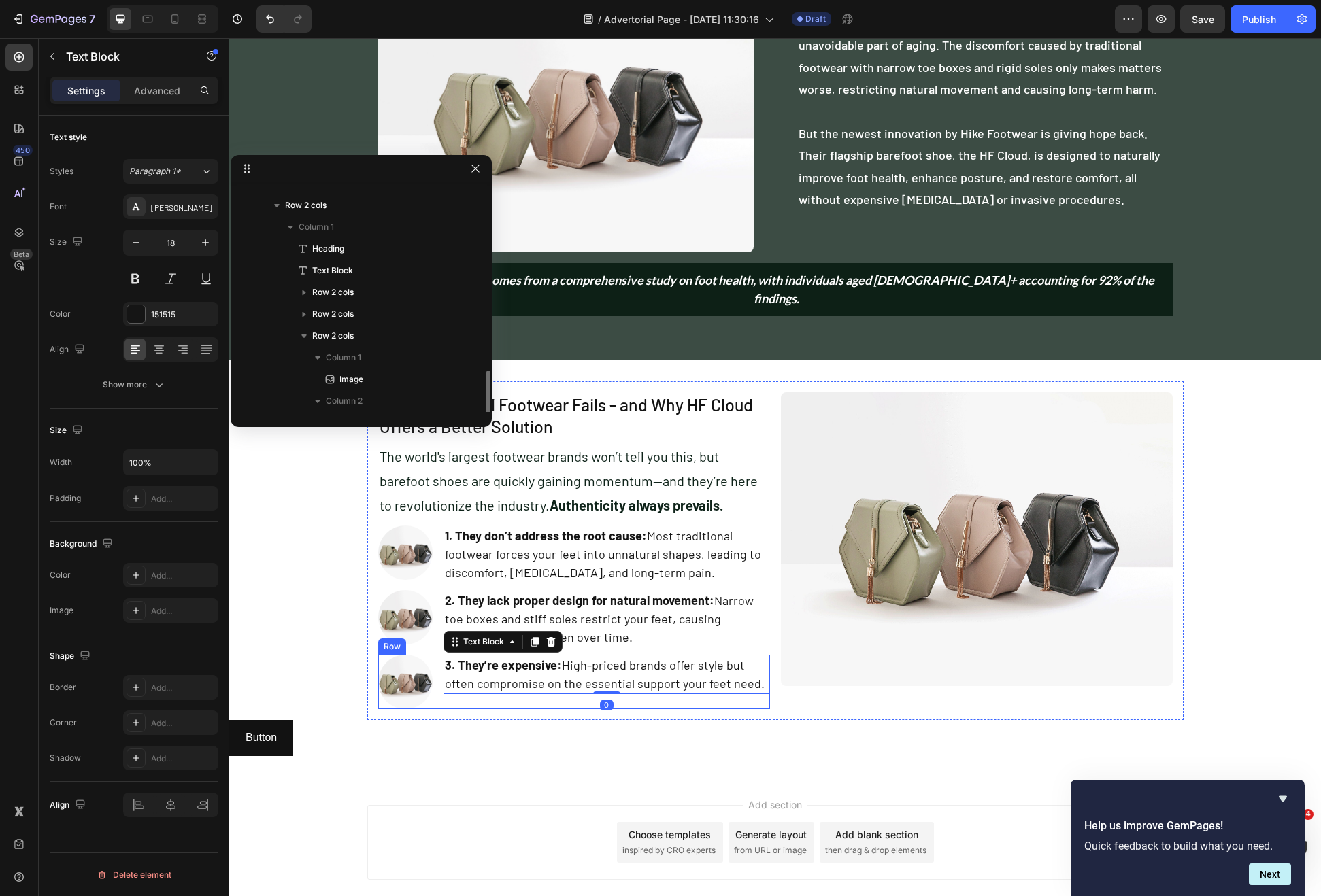
scroll to position [167, 0]
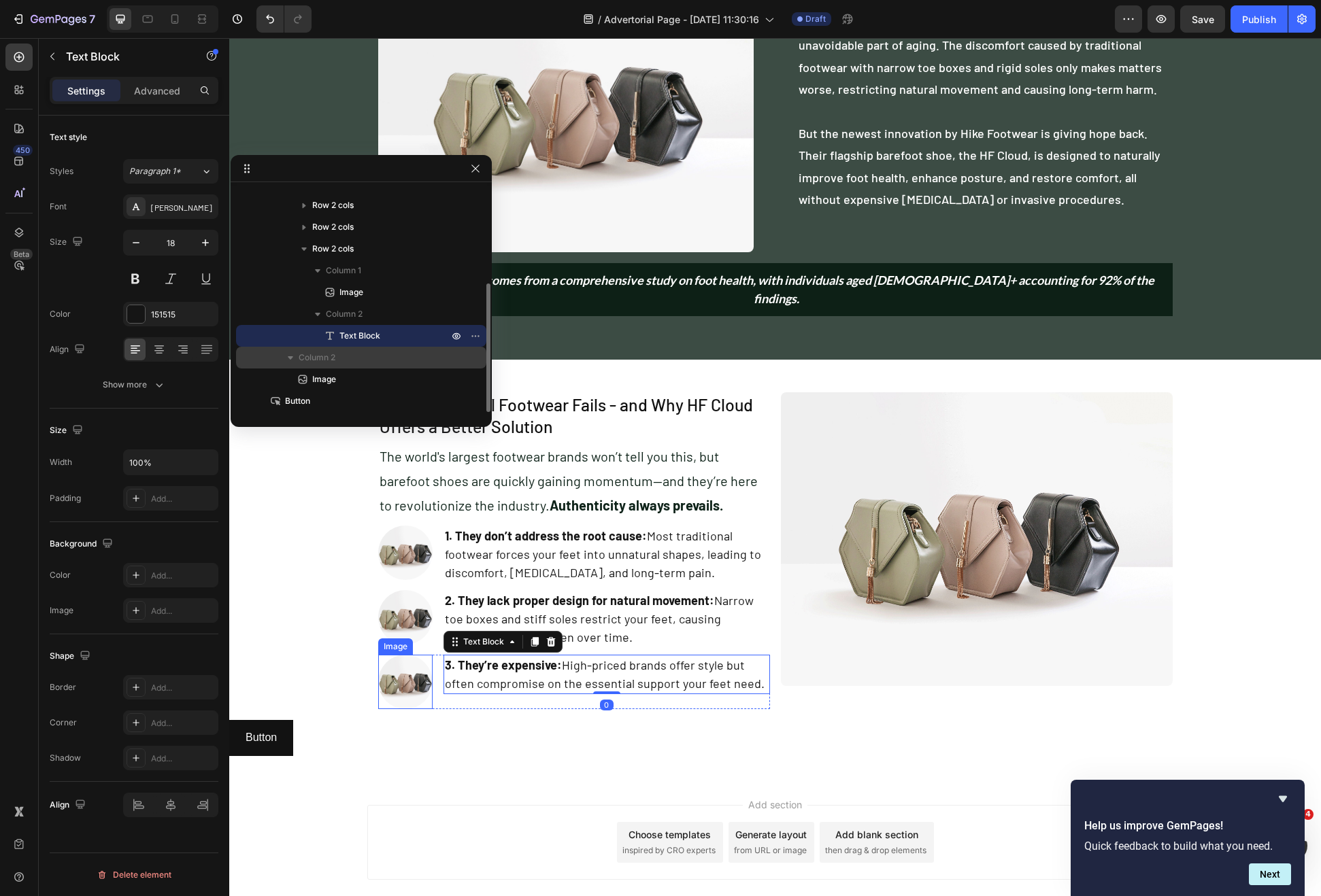
click at [359, 696] on div "Why Traditional Footwear Fails - and Why HF Cloud Offers a Better Solution Head…" at bounding box center [775, 569] width 1092 height 374
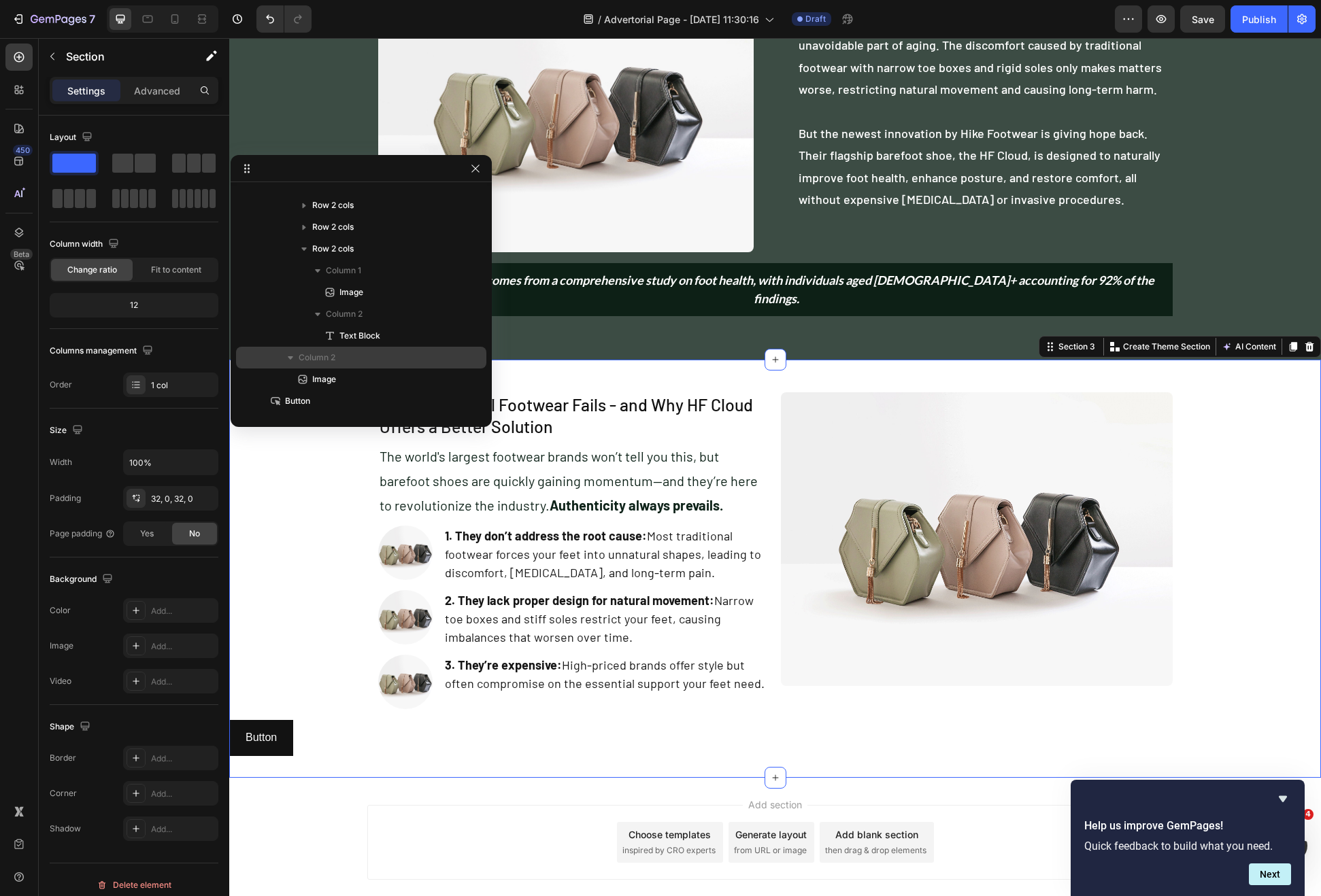
scroll to position [0, 0]
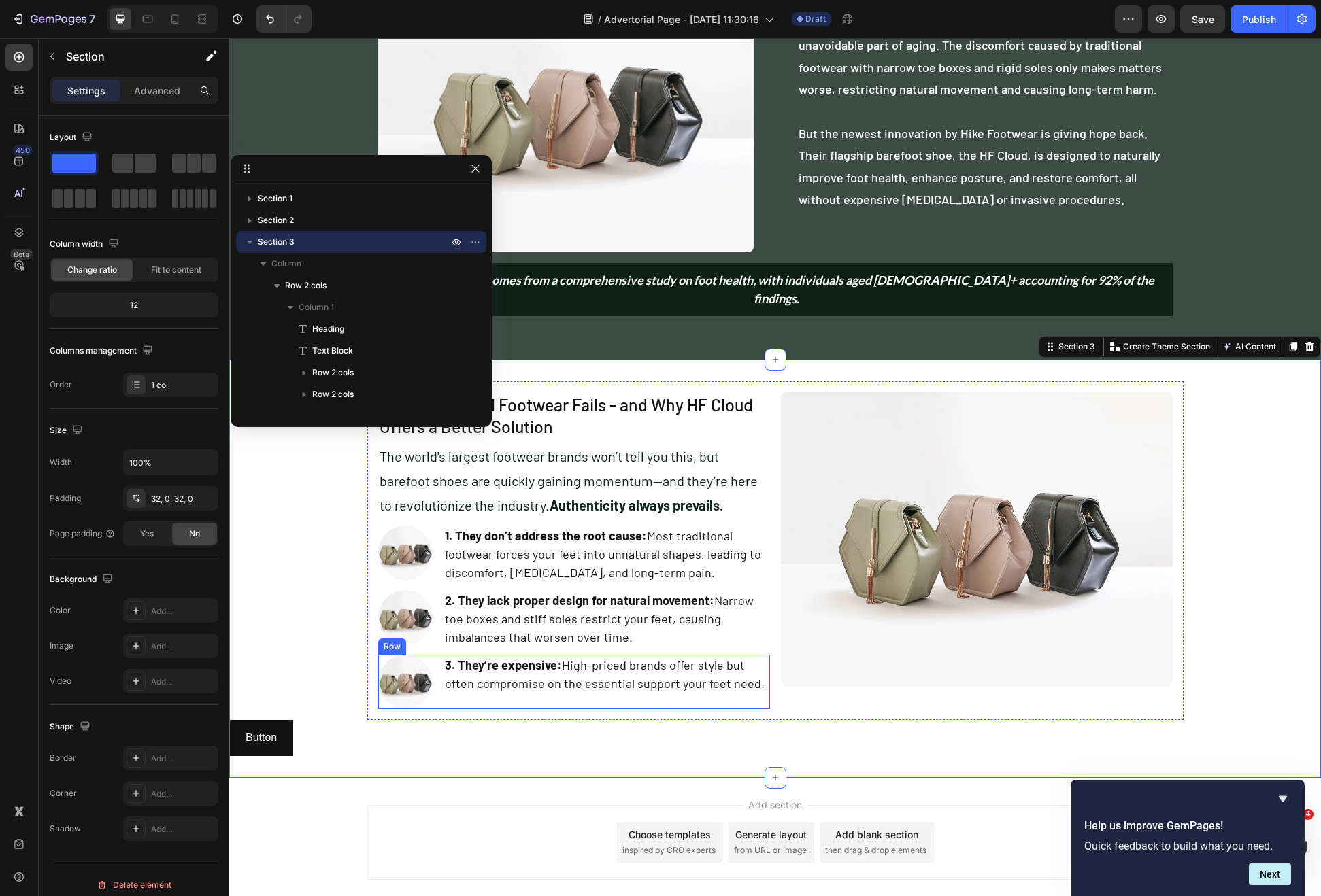
click at [496, 690] on div "3. They’re expensive: High-priced brands offer style but often compromise on th…" at bounding box center [606, 681] width 327 height 55
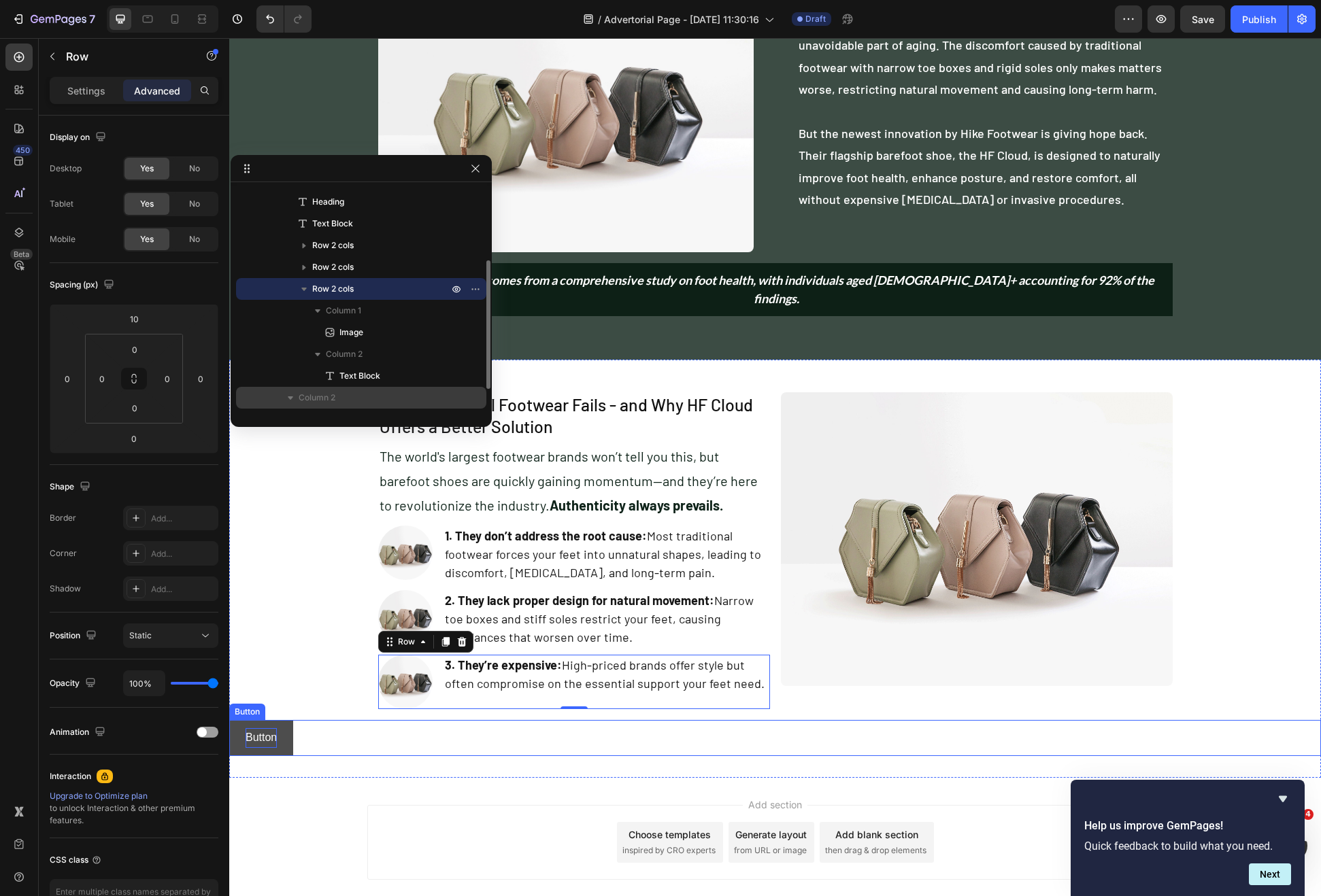
click at [245, 729] on p "Button" at bounding box center [261, 738] width 31 height 19
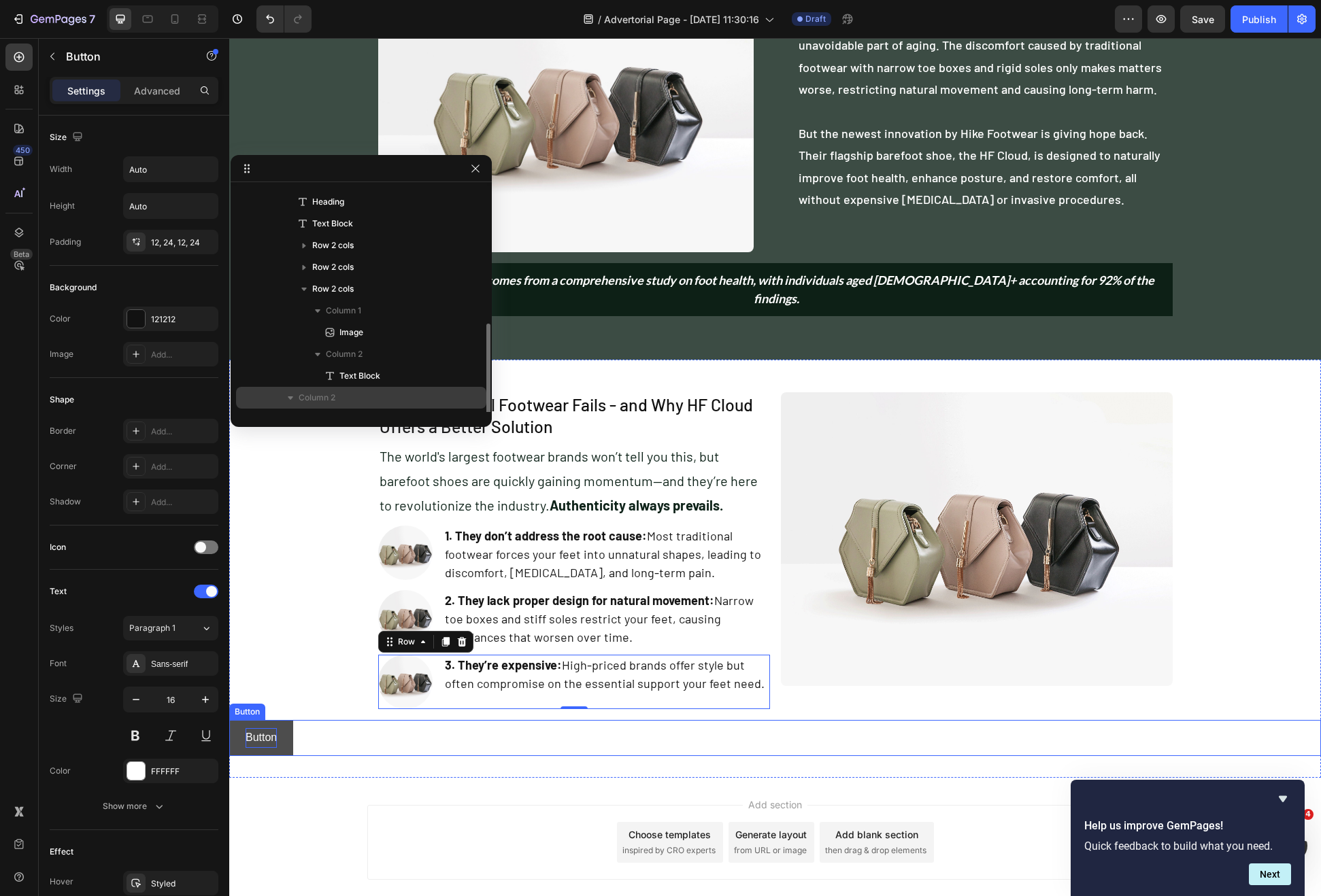
scroll to position [167, 0]
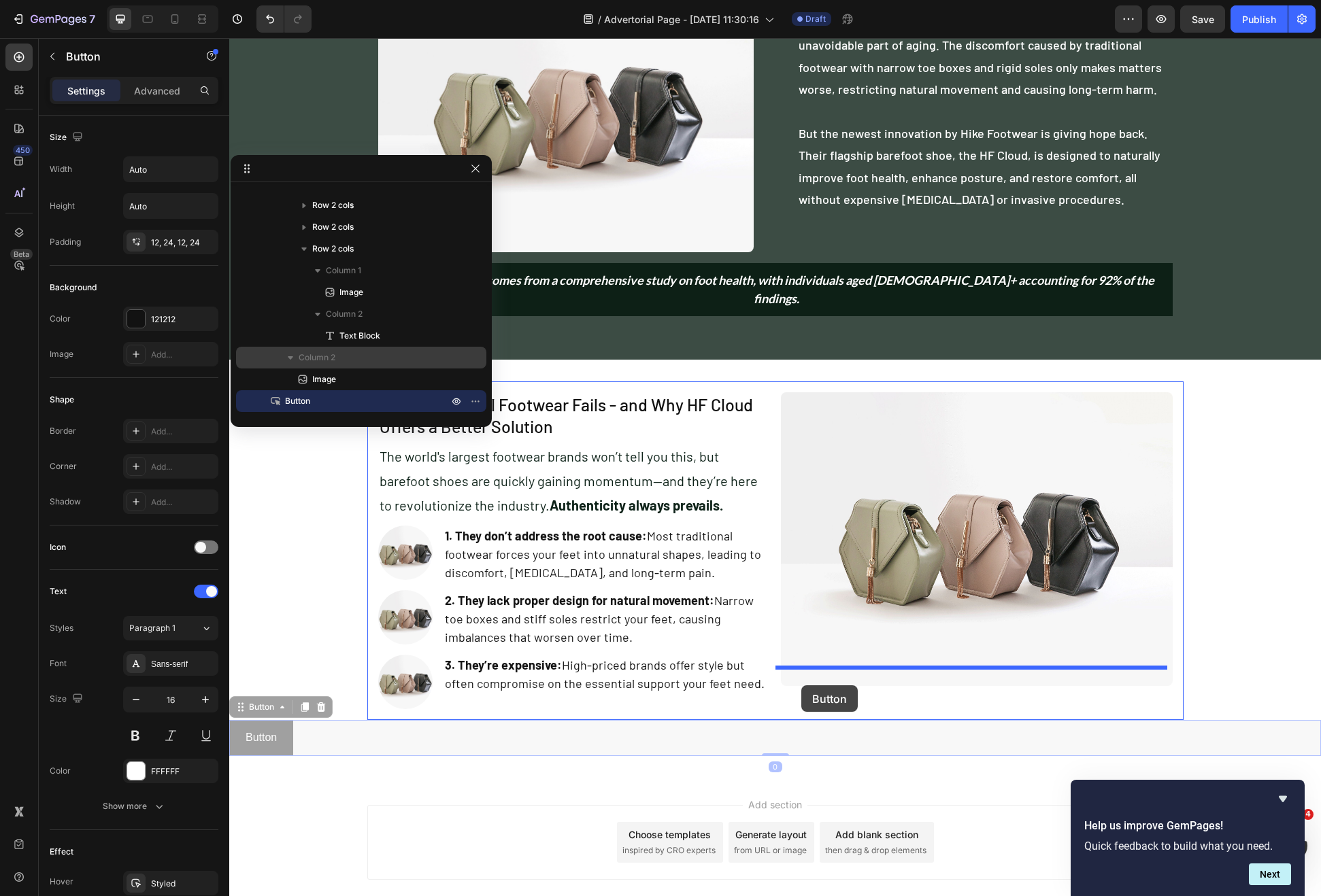
drag, startPoint x: 245, startPoint y: 694, endPoint x: 801, endPoint y: 685, distance: 556.1
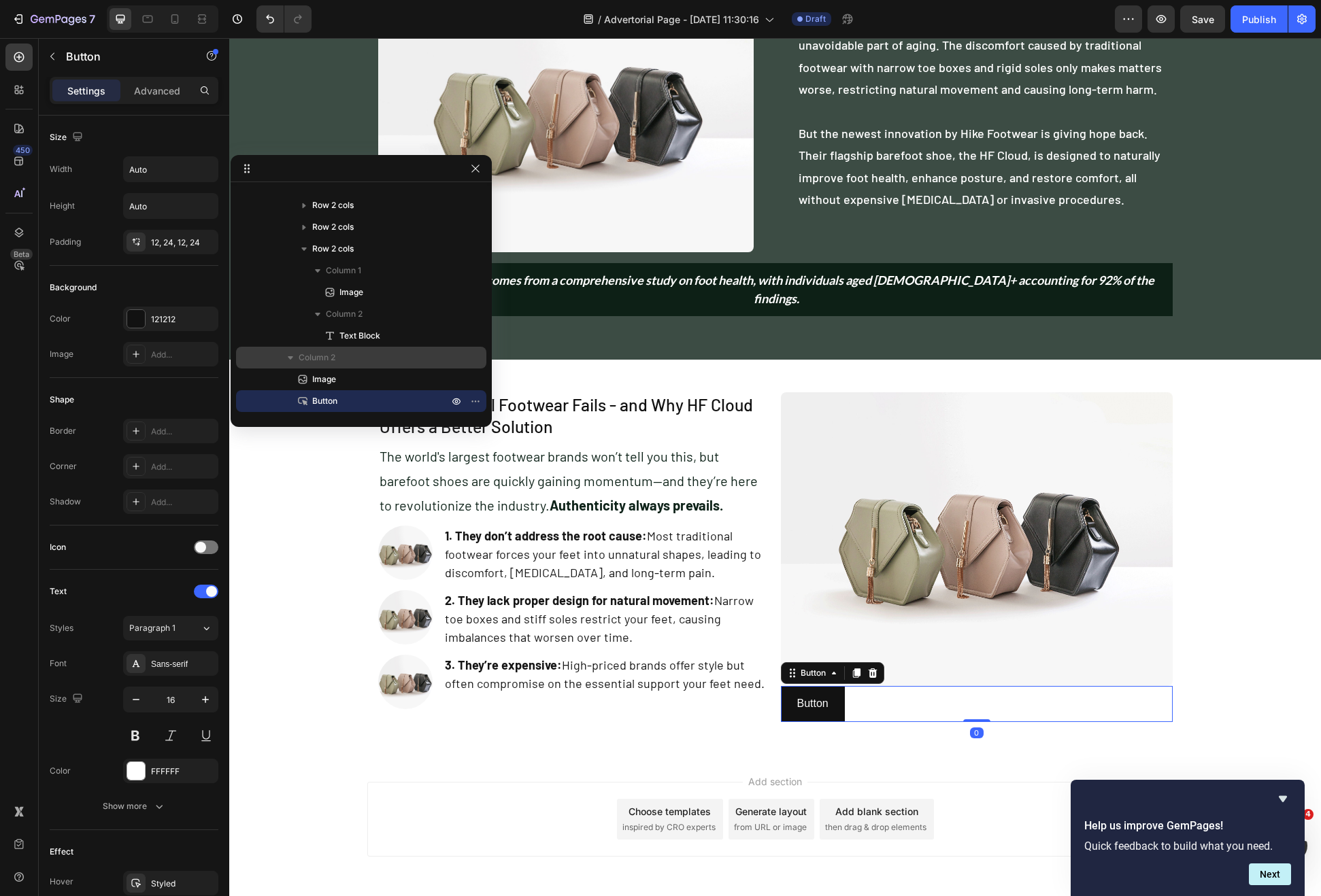
drag, startPoint x: 885, startPoint y: 688, endPoint x: 874, endPoint y: 688, distance: 11.0
click at [885, 688] on div "Button Button 0" at bounding box center [977, 704] width 392 height 36
click at [747, 675] on div "3. They’re expensive: High-priced brands offer style but often compromise on th…" at bounding box center [606, 674] width 327 height 40
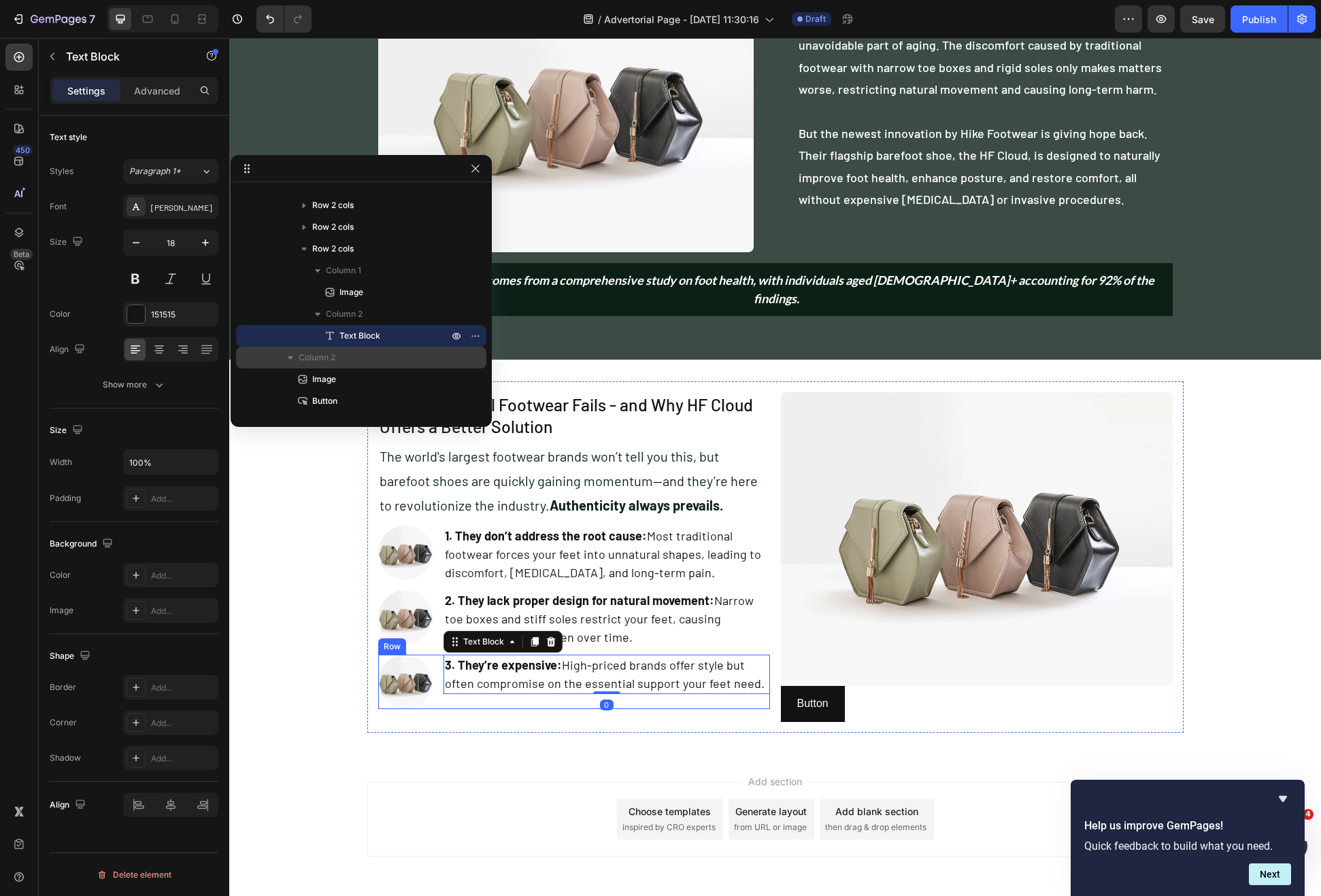
click at [736, 696] on div "Why Traditional Footwear Fails - and Why HF Cloud Offers a Better Solution Head…" at bounding box center [574, 557] width 392 height 330
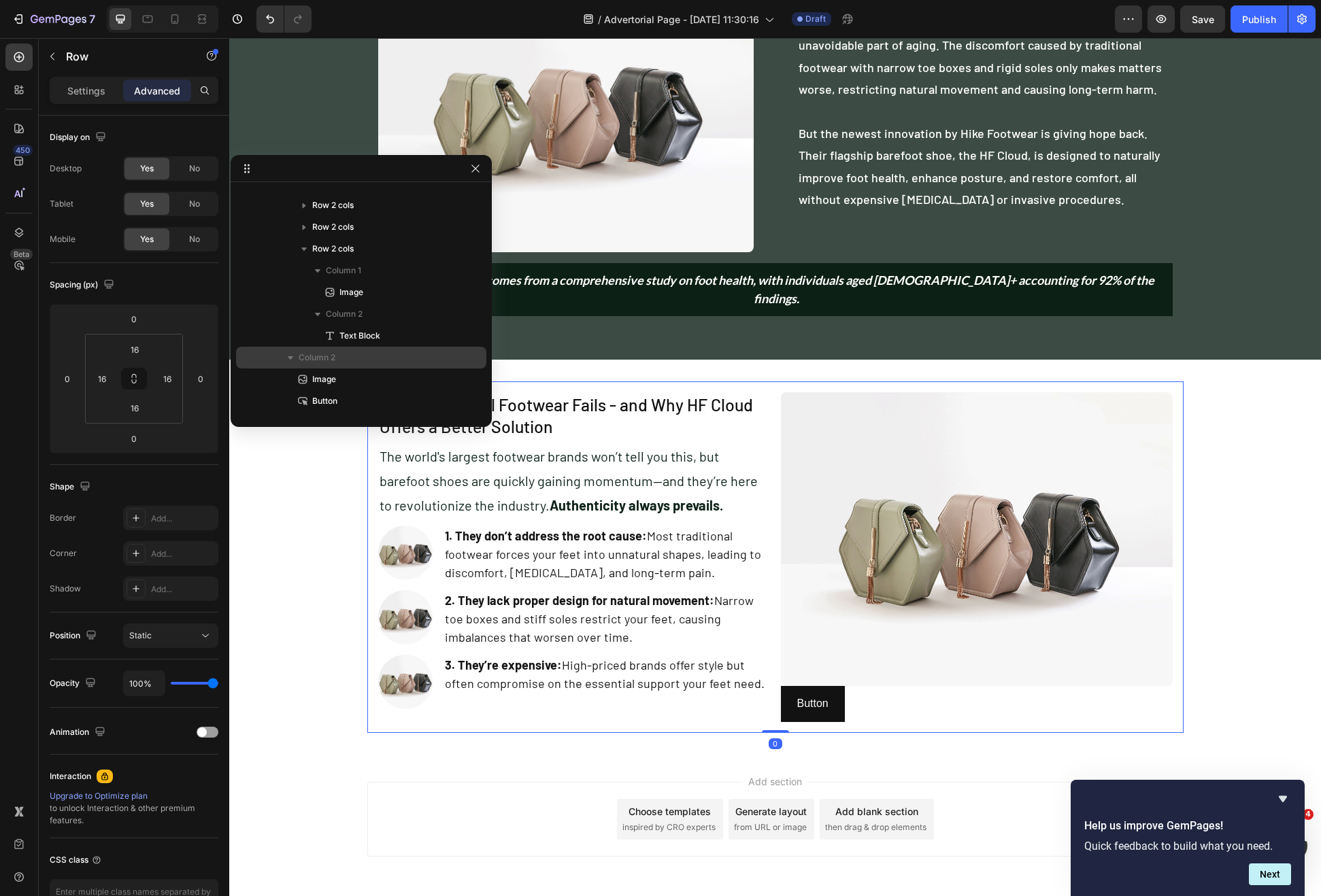
scroll to position [0, 0]
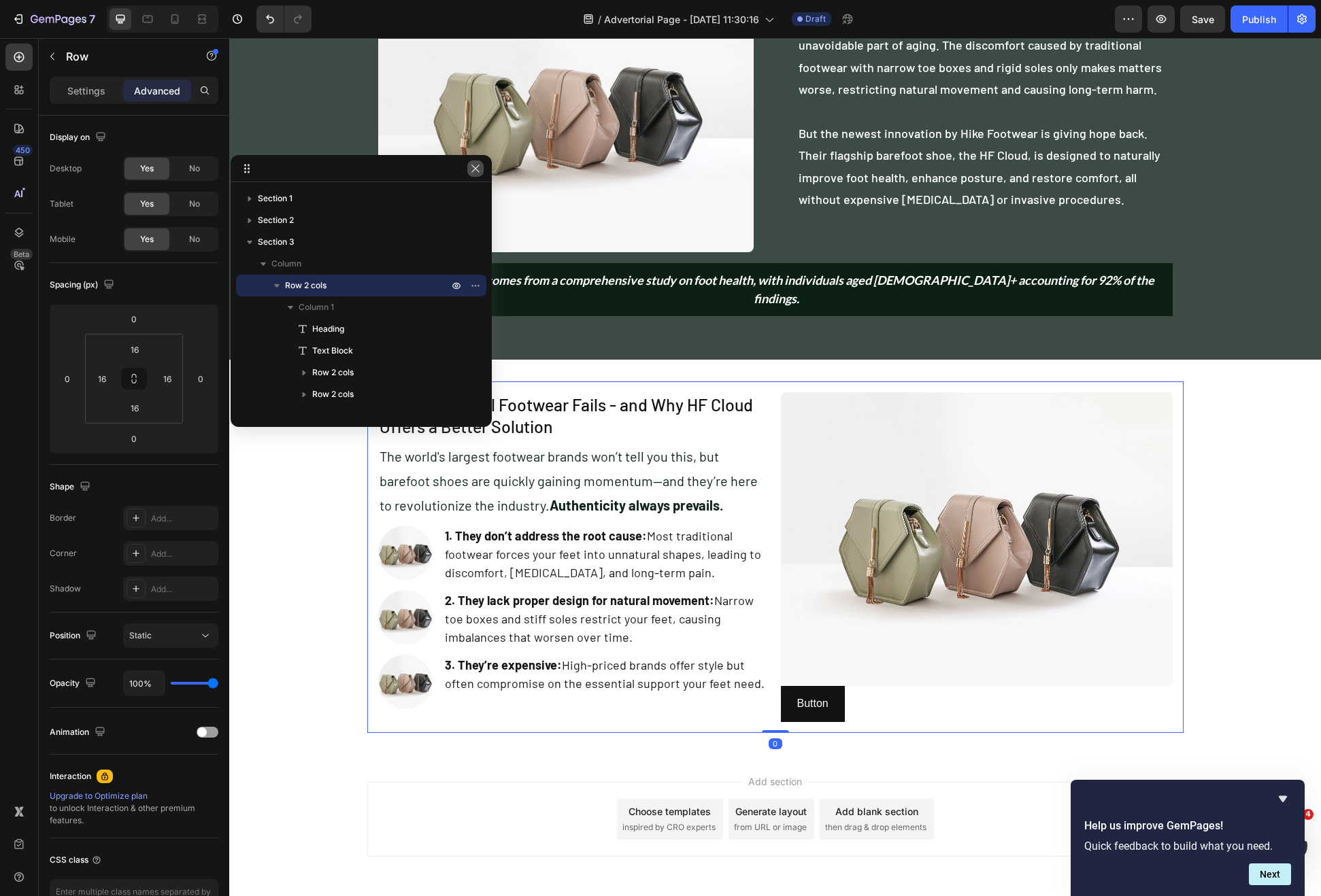
click at [478, 169] on icon "button" at bounding box center [475, 168] width 11 height 11
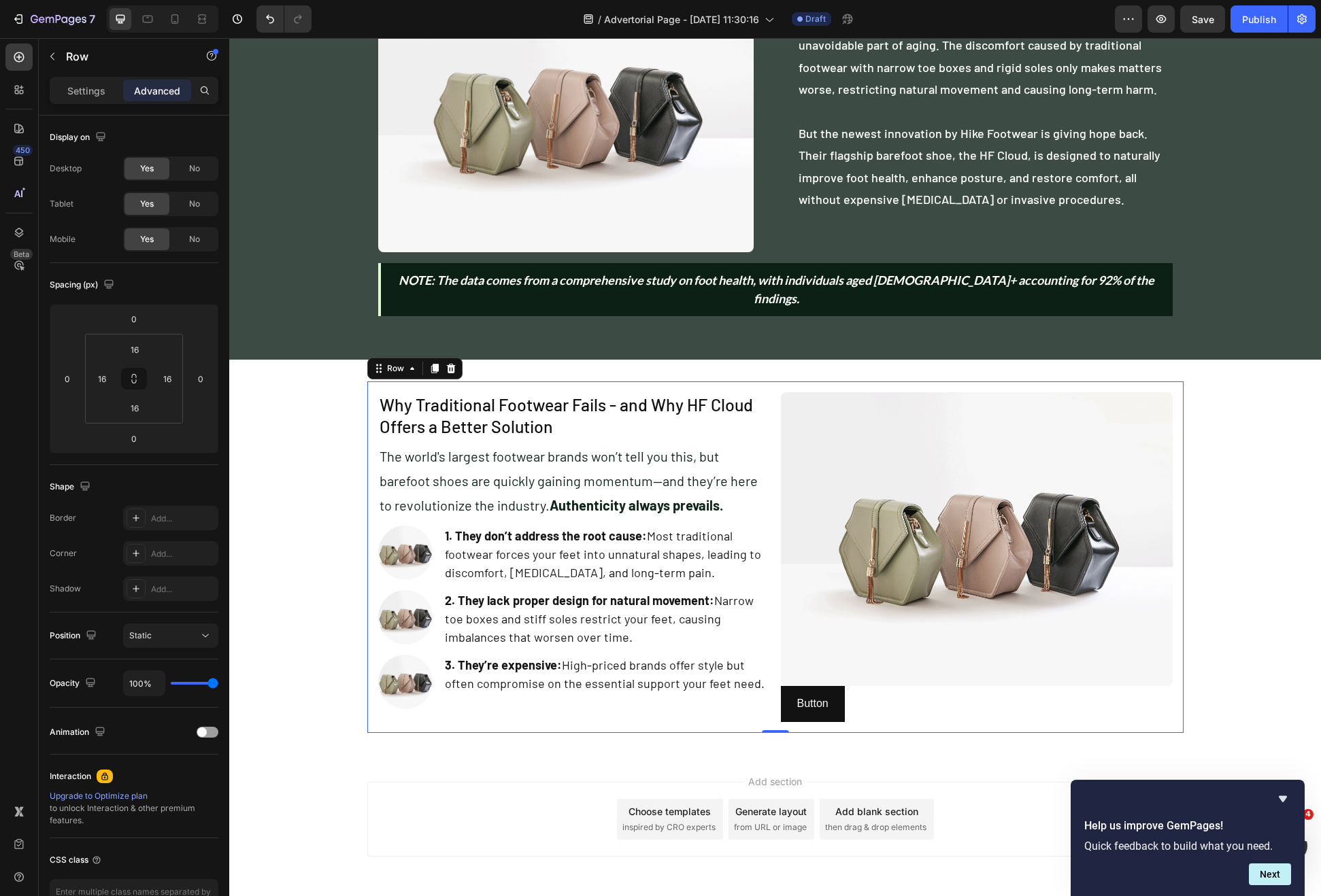
click at [418, 382] on div "Why Traditional Footwear Fails - and Why HF Cloud Offers a Better Solution Head…" at bounding box center [775, 558] width 816 height 351
click at [66, 60] on p "Row" at bounding box center [123, 56] width 116 height 17
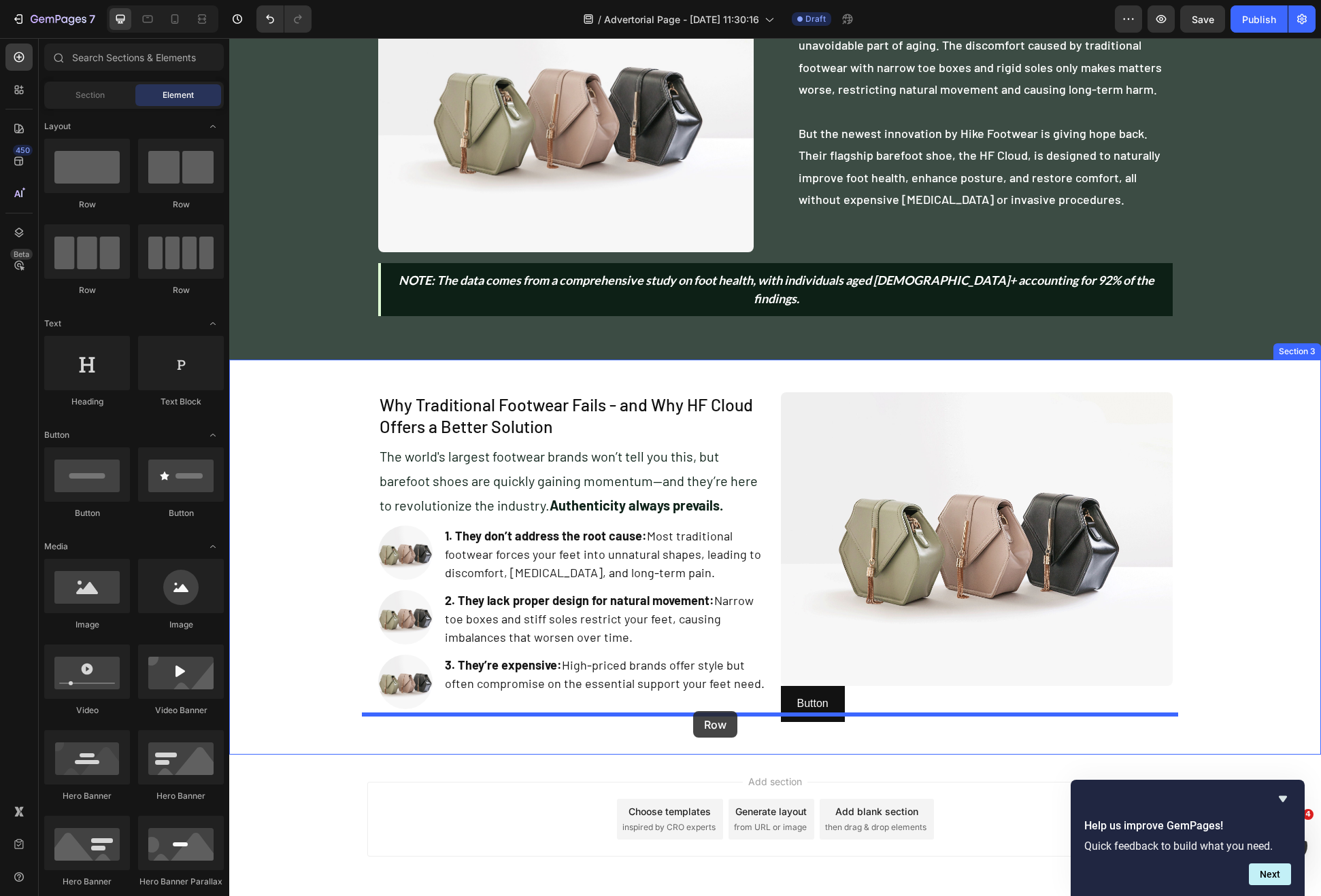
drag, startPoint x: 360, startPoint y: 230, endPoint x: 693, endPoint y: 711, distance: 585.0
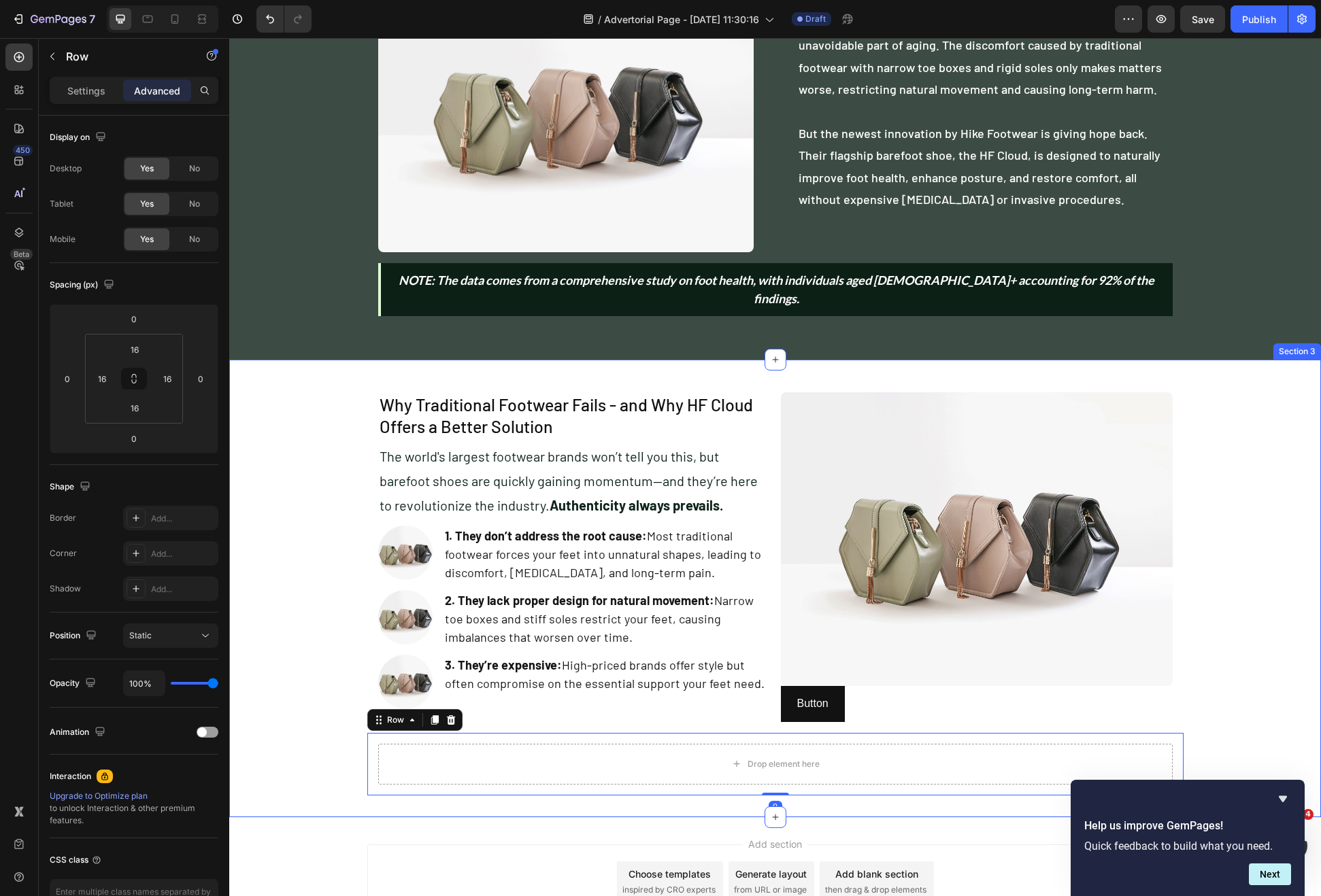
click at [352, 695] on div "Why Traditional Footwear Fails - and Why HF Cloud Offers a Better Solution Head…" at bounding box center [775, 589] width 1092 height 414
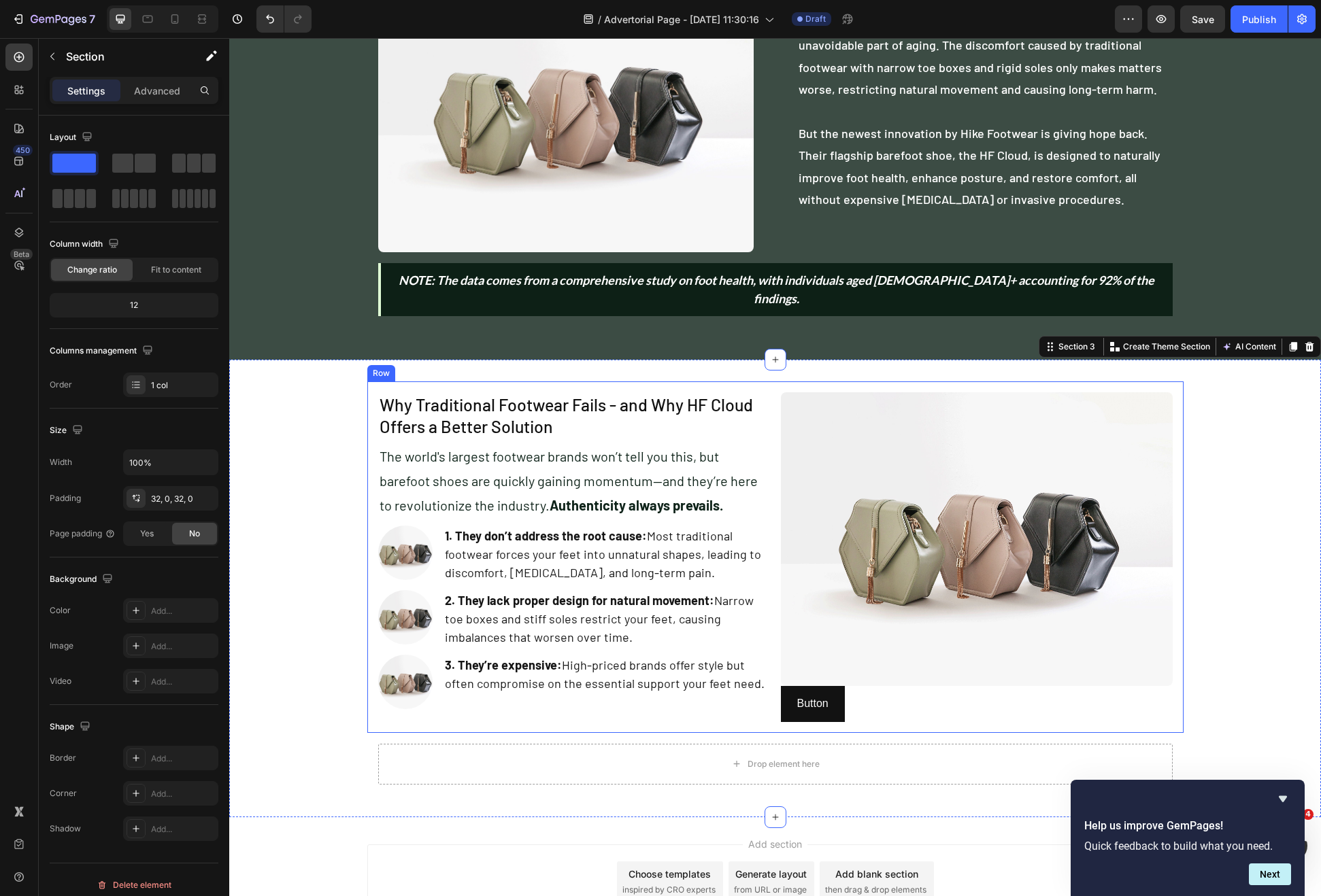
click at [463, 712] on div "Why Traditional Footwear Fails - and Why HF Cloud Offers a Better Solution Head…" at bounding box center [775, 558] width 816 height 351
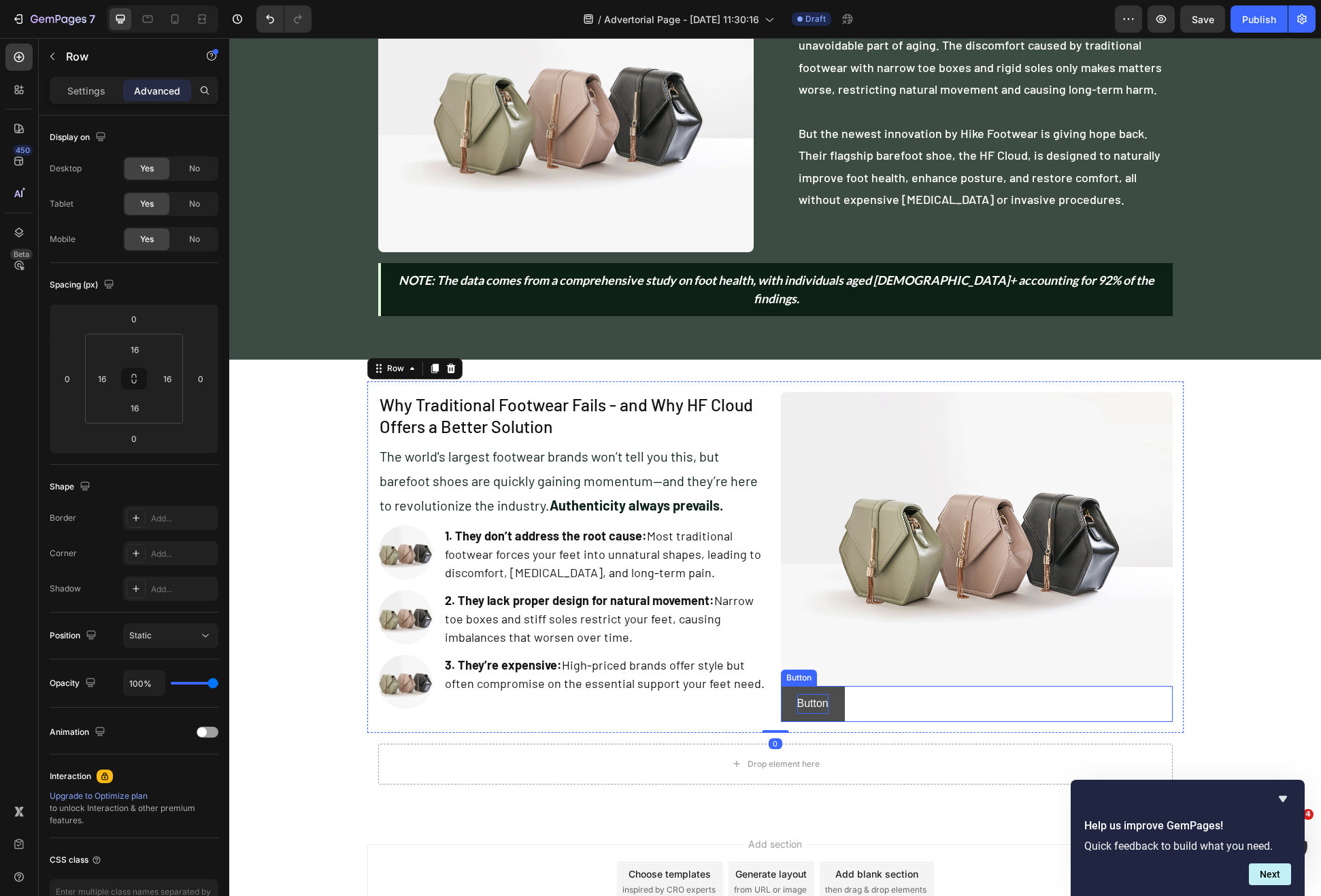
click at [811, 694] on p "Button" at bounding box center [813, 704] width 31 height 19
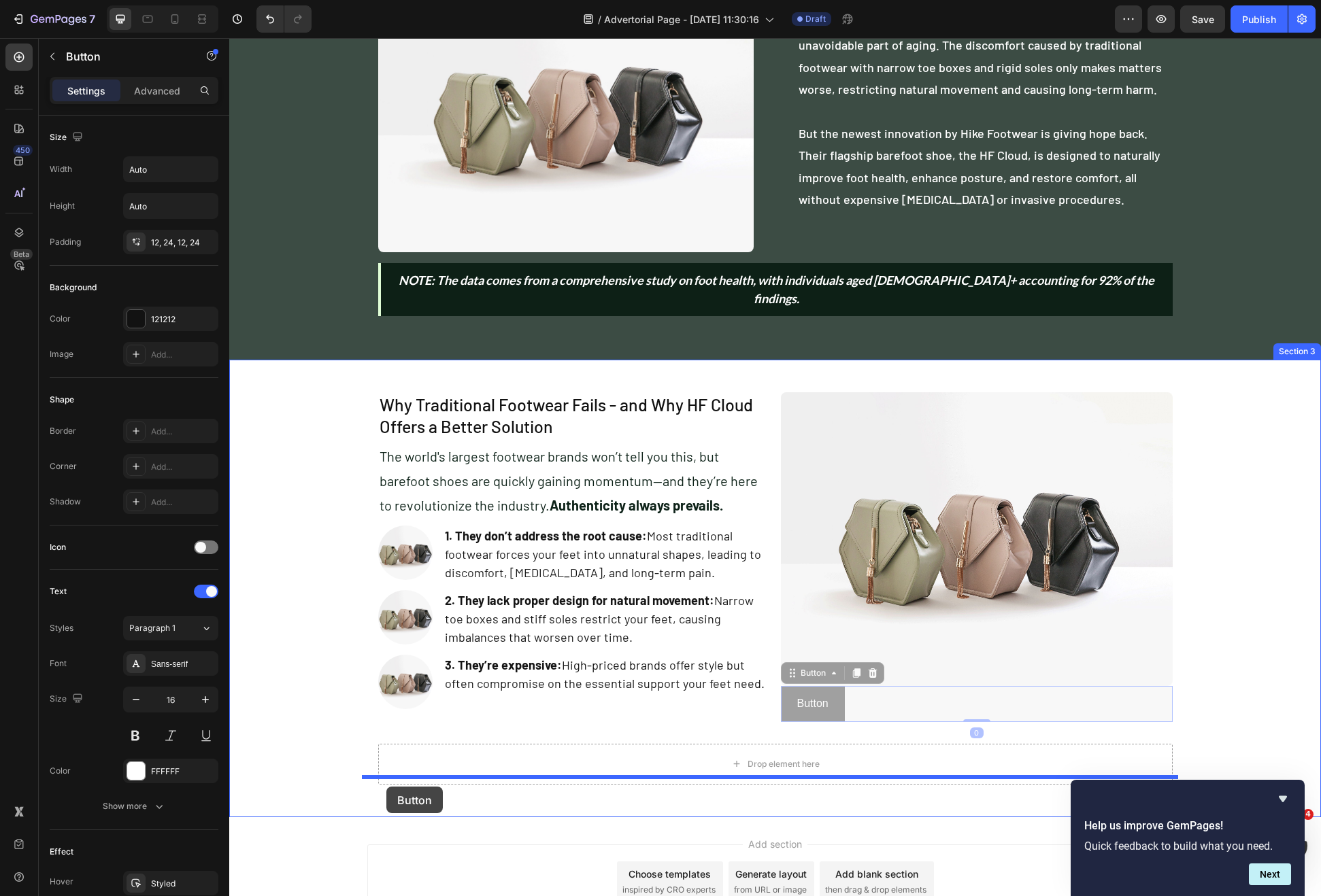
drag, startPoint x: 798, startPoint y: 658, endPoint x: 387, endPoint y: 787, distance: 430.8
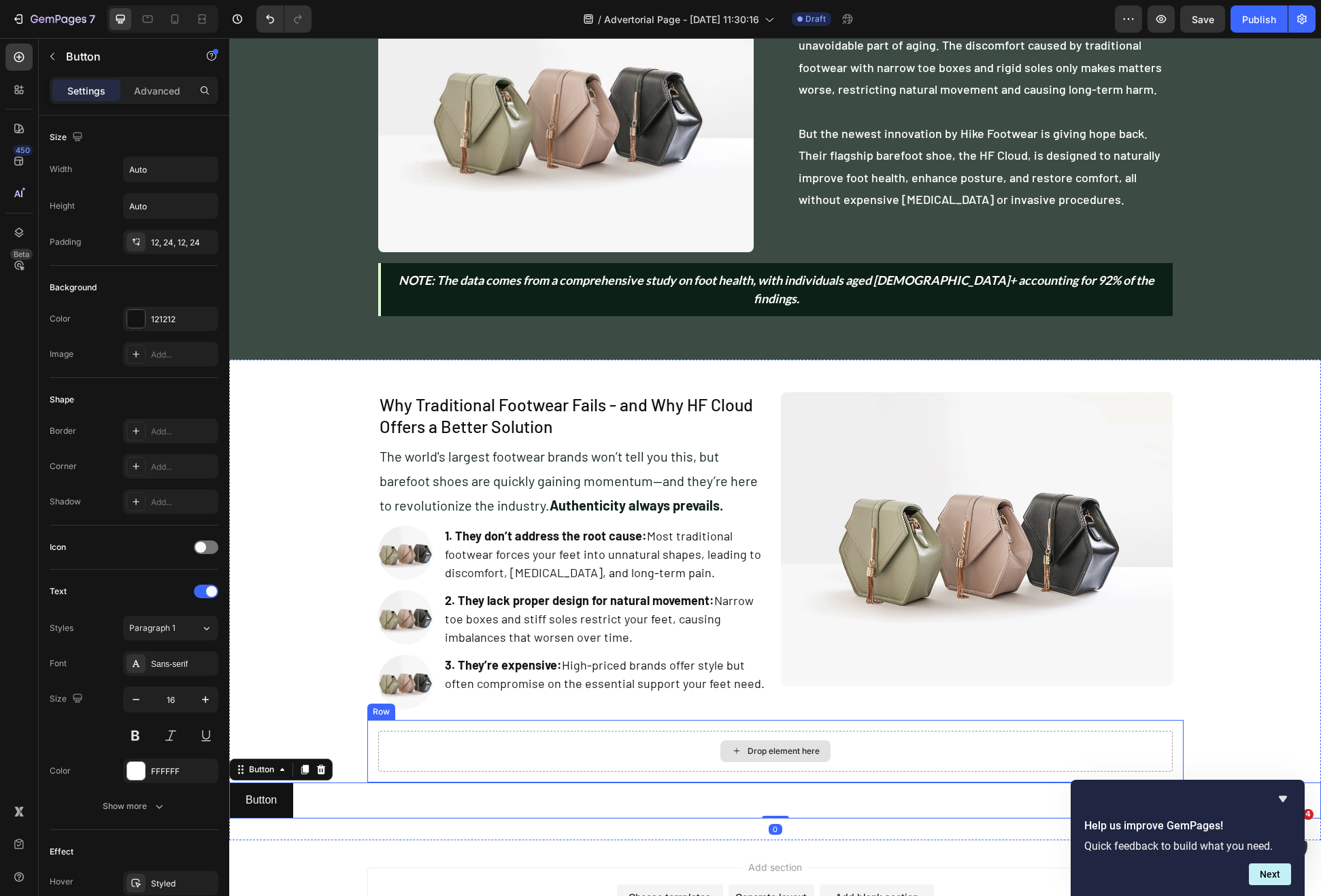
click at [569, 731] on div "Drop element here" at bounding box center [775, 752] width 795 height 41
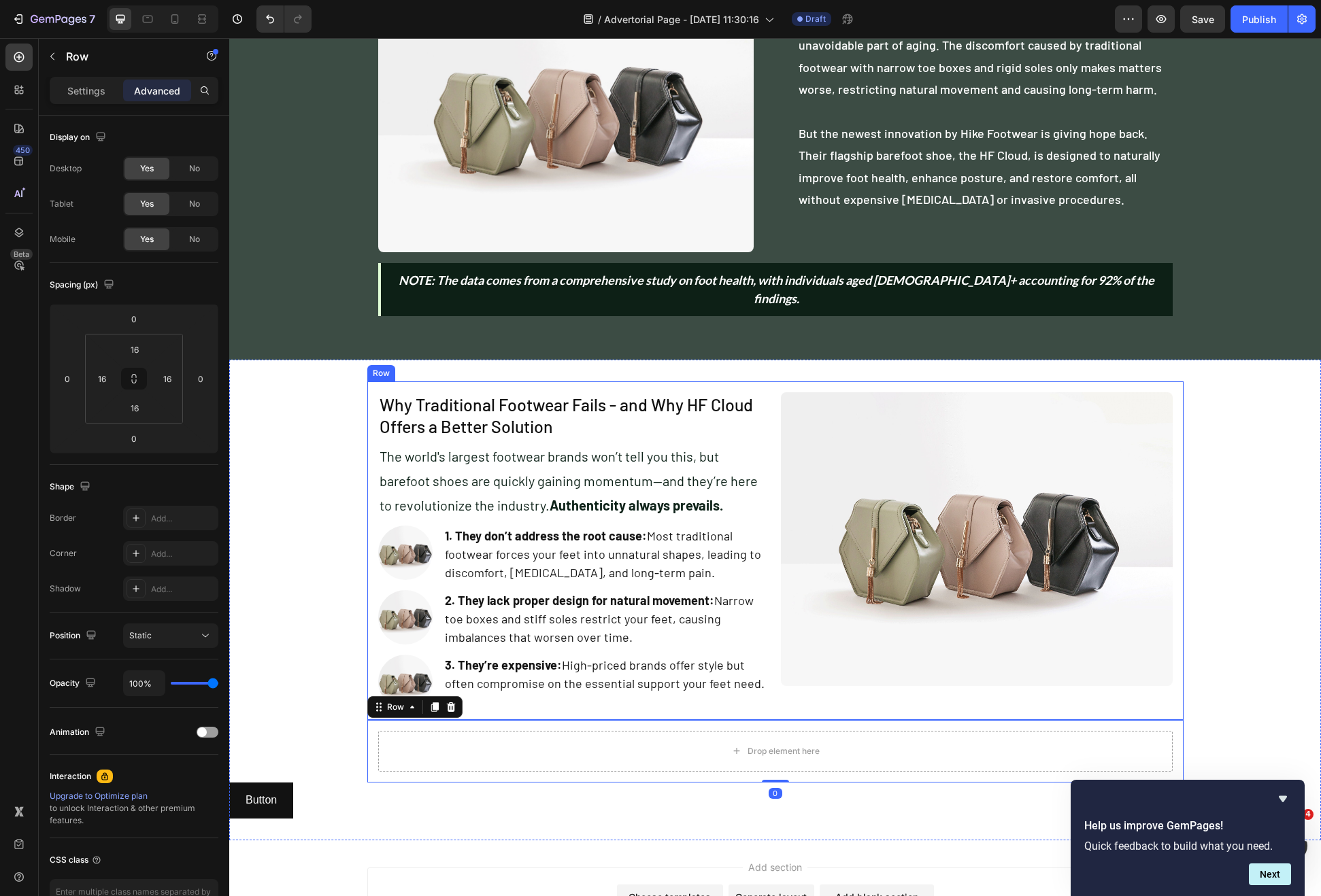
click at [611, 697] on div "Why Traditional Footwear Fails - and Why HF Cloud Offers a Better Solution Head…" at bounding box center [775, 551] width 816 height 338
click at [557, 731] on div "Drop element here" at bounding box center [775, 752] width 795 height 41
click at [717, 693] on div "Why Traditional Footwear Fails - and Why HF Cloud Offers a Better Solution Head…" at bounding box center [775, 551] width 816 height 338
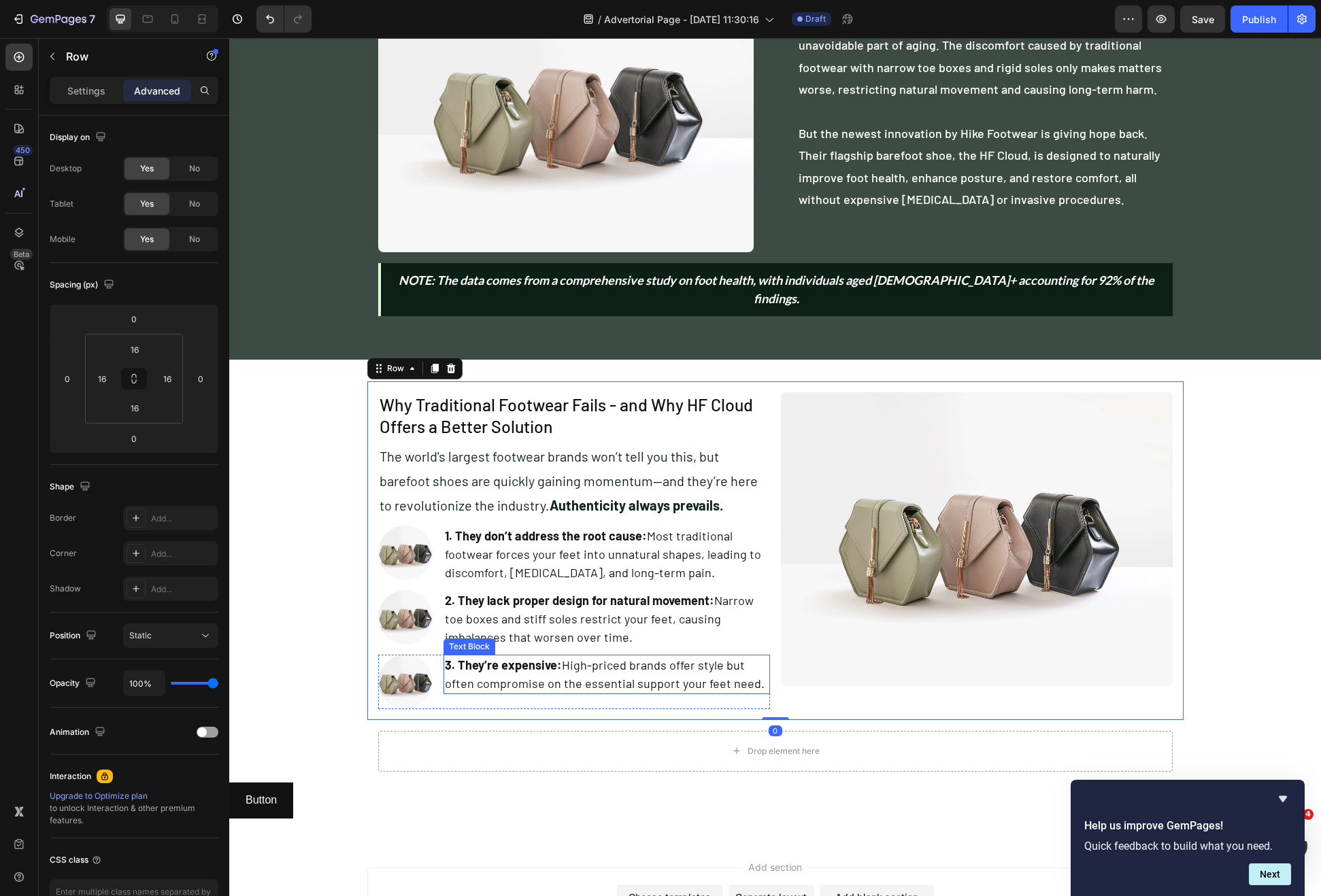
click at [705, 666] on p "3. They’re expensive: High-priced brands offer style but often compromise on th…" at bounding box center [607, 675] width 324 height 37
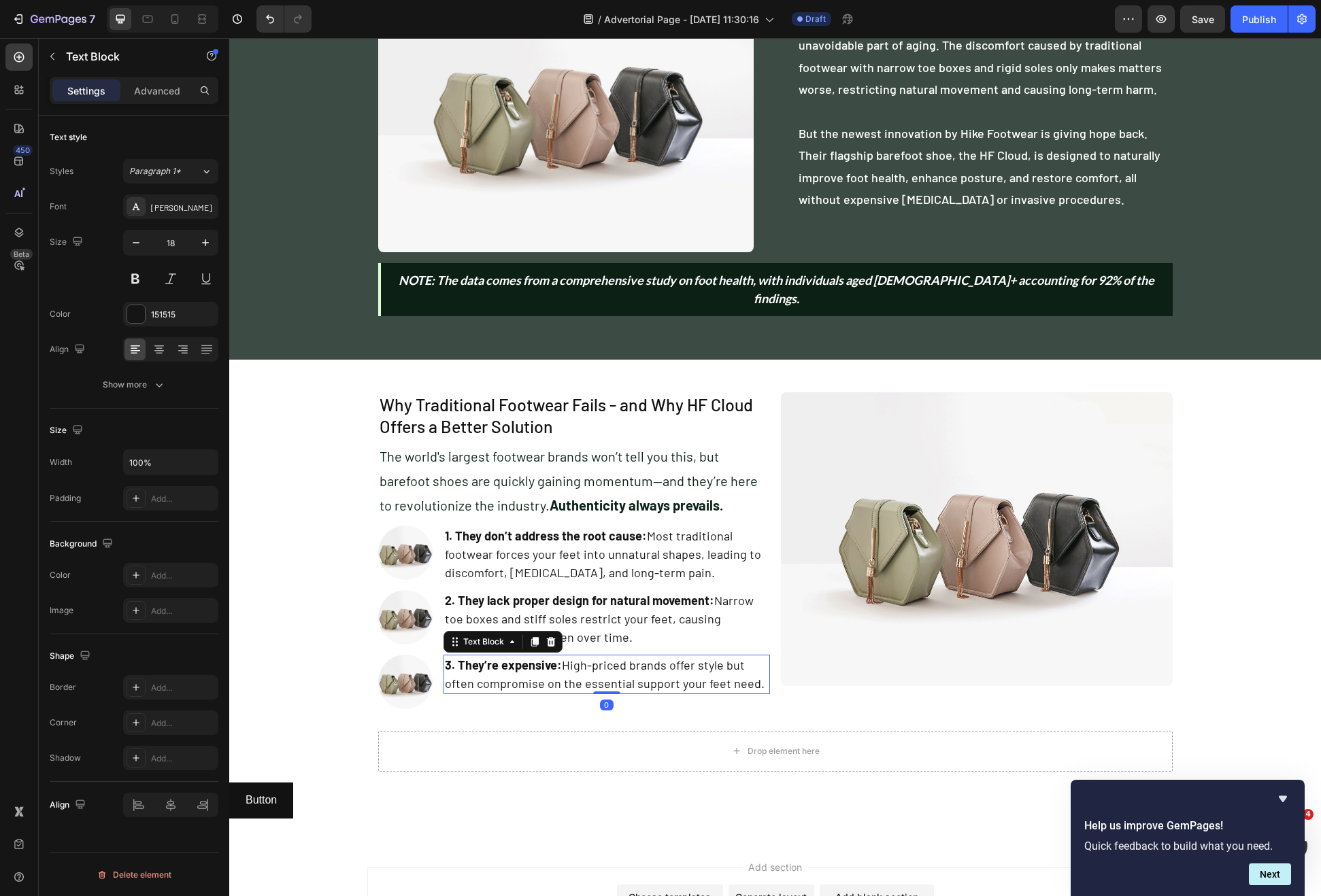
click at [702, 676] on div "3. They’re expensive: High-priced brands offer style but often compromise on th…" at bounding box center [606, 681] width 327 height 55
click at [666, 689] on div "3. They’re expensive: High-priced brands offer style but often compromise on th…" at bounding box center [606, 681] width 327 height 55
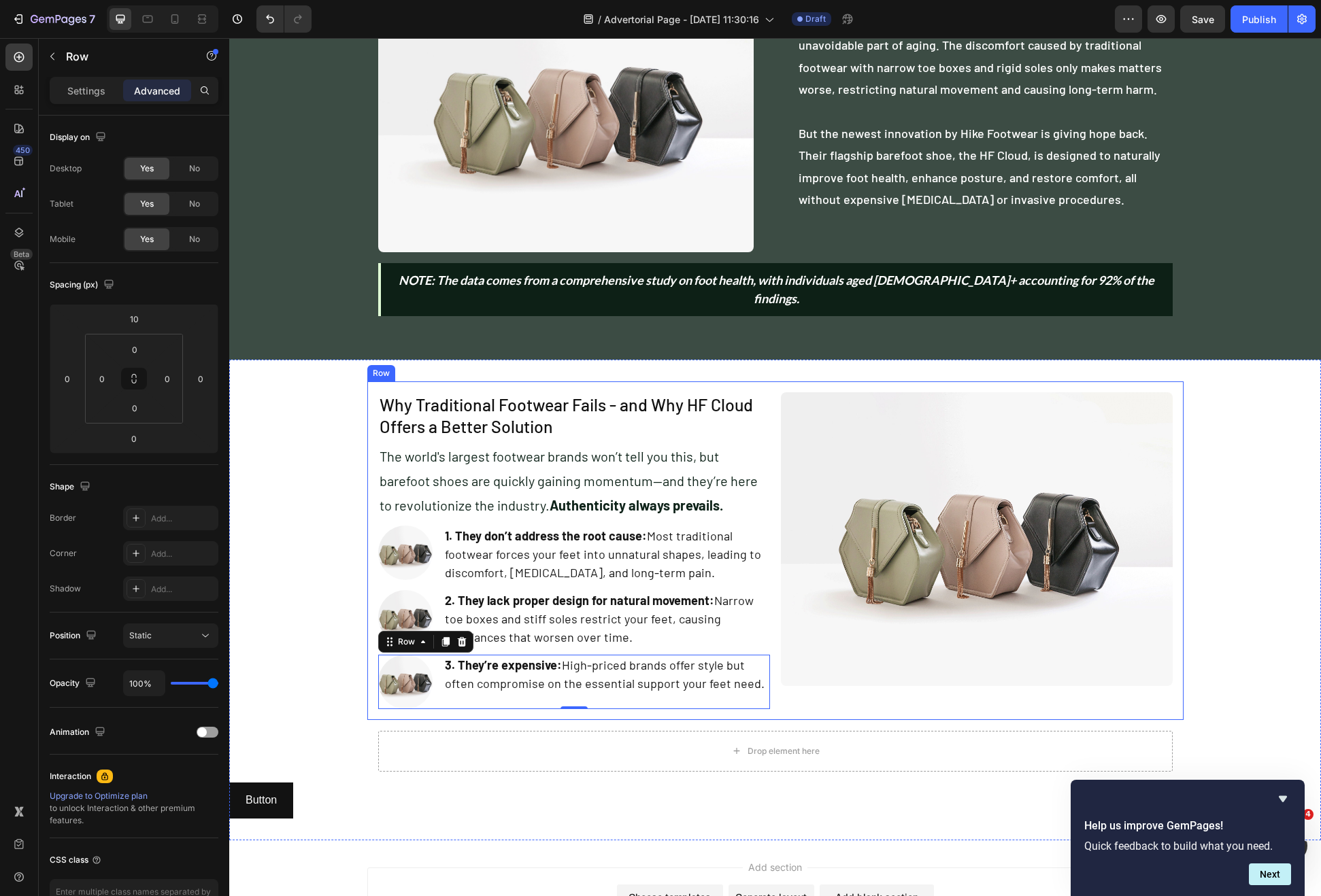
click at [794, 686] on div "Image" at bounding box center [977, 550] width 392 height 317
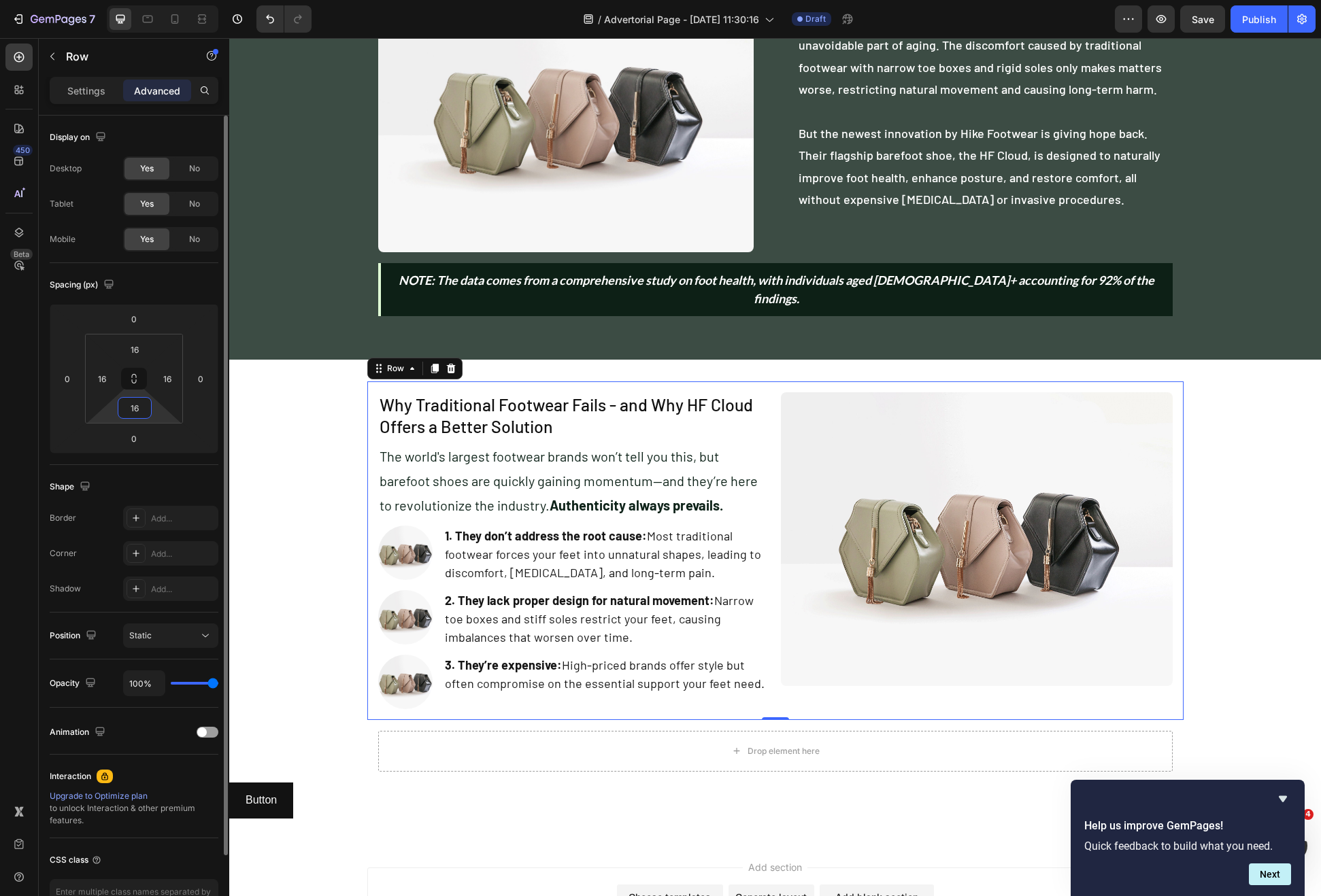
click at [130, 410] on input "16" at bounding box center [134, 408] width 27 height 20
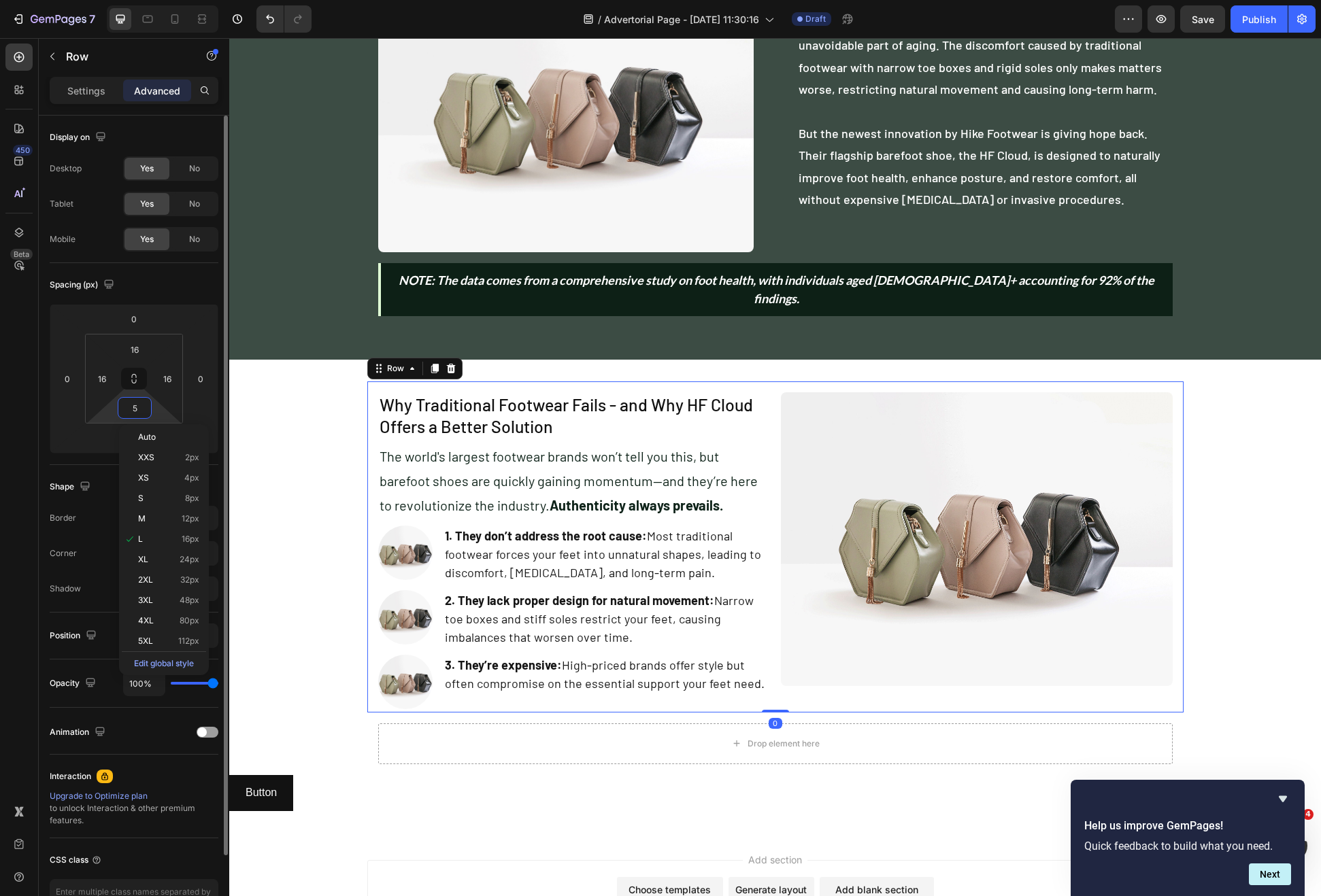
type input "50"
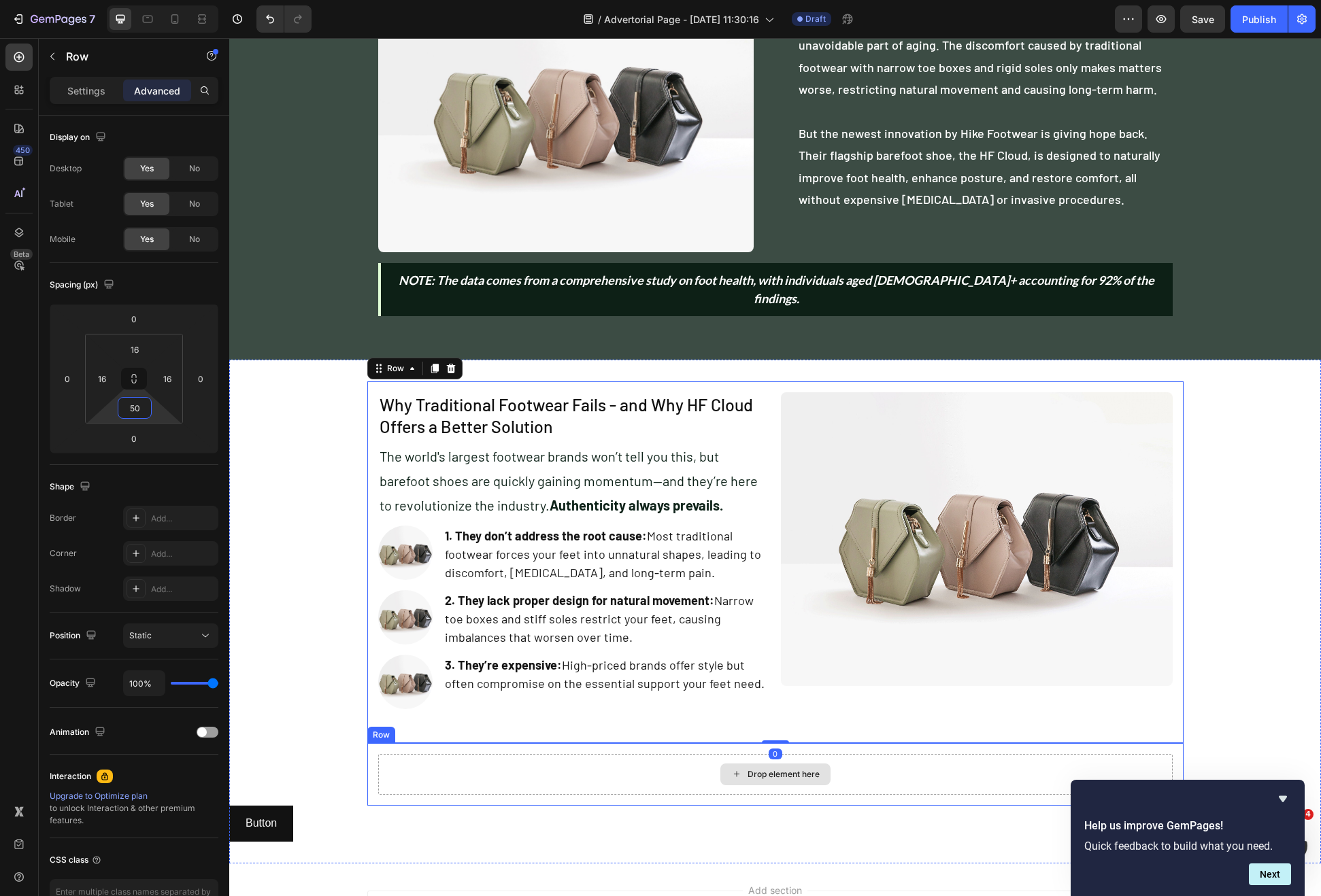
click at [621, 758] on div "Drop element here" at bounding box center [775, 775] width 795 height 41
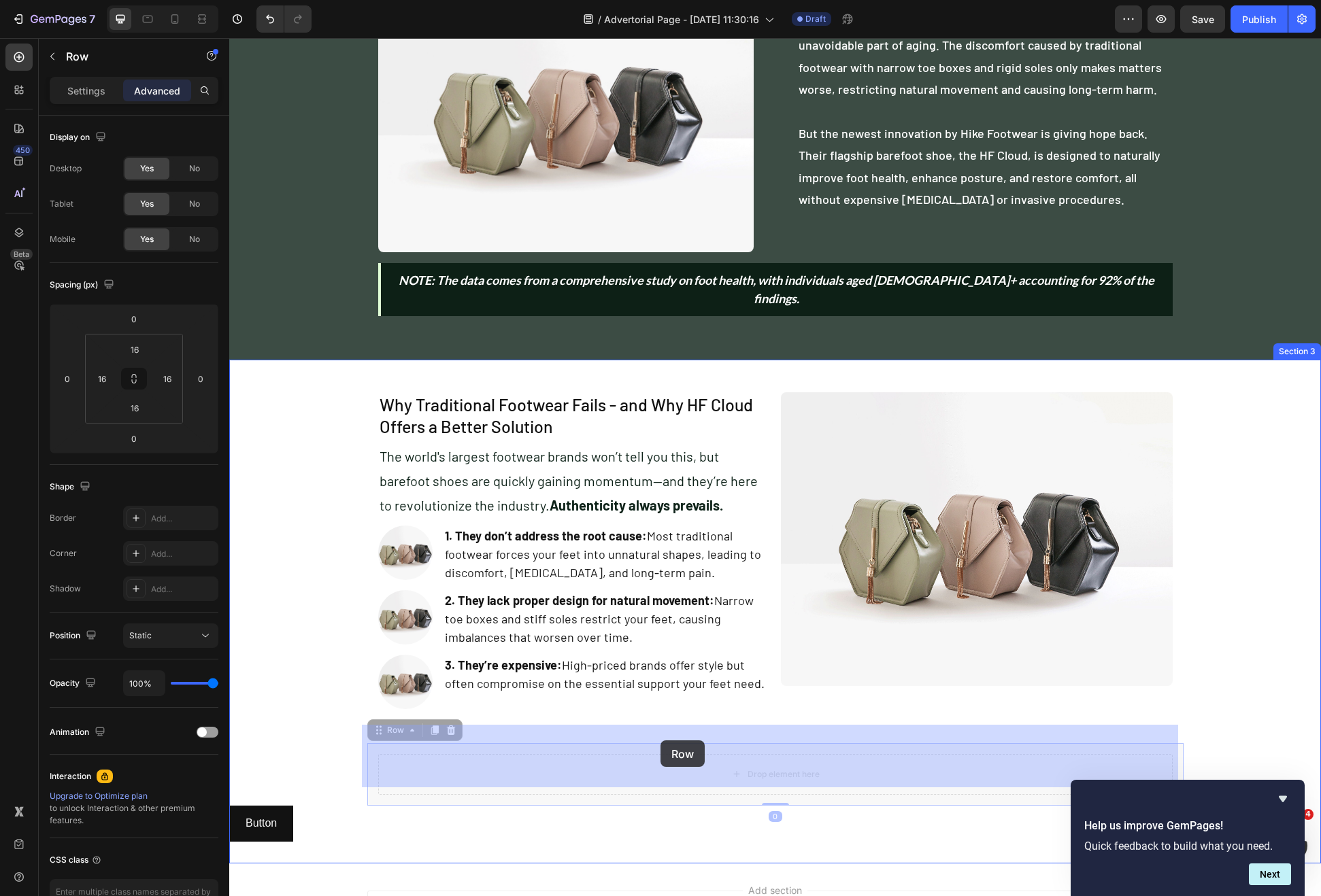
drag, startPoint x: 381, startPoint y: 710, endPoint x: 660, endPoint y: 741, distance: 280.7
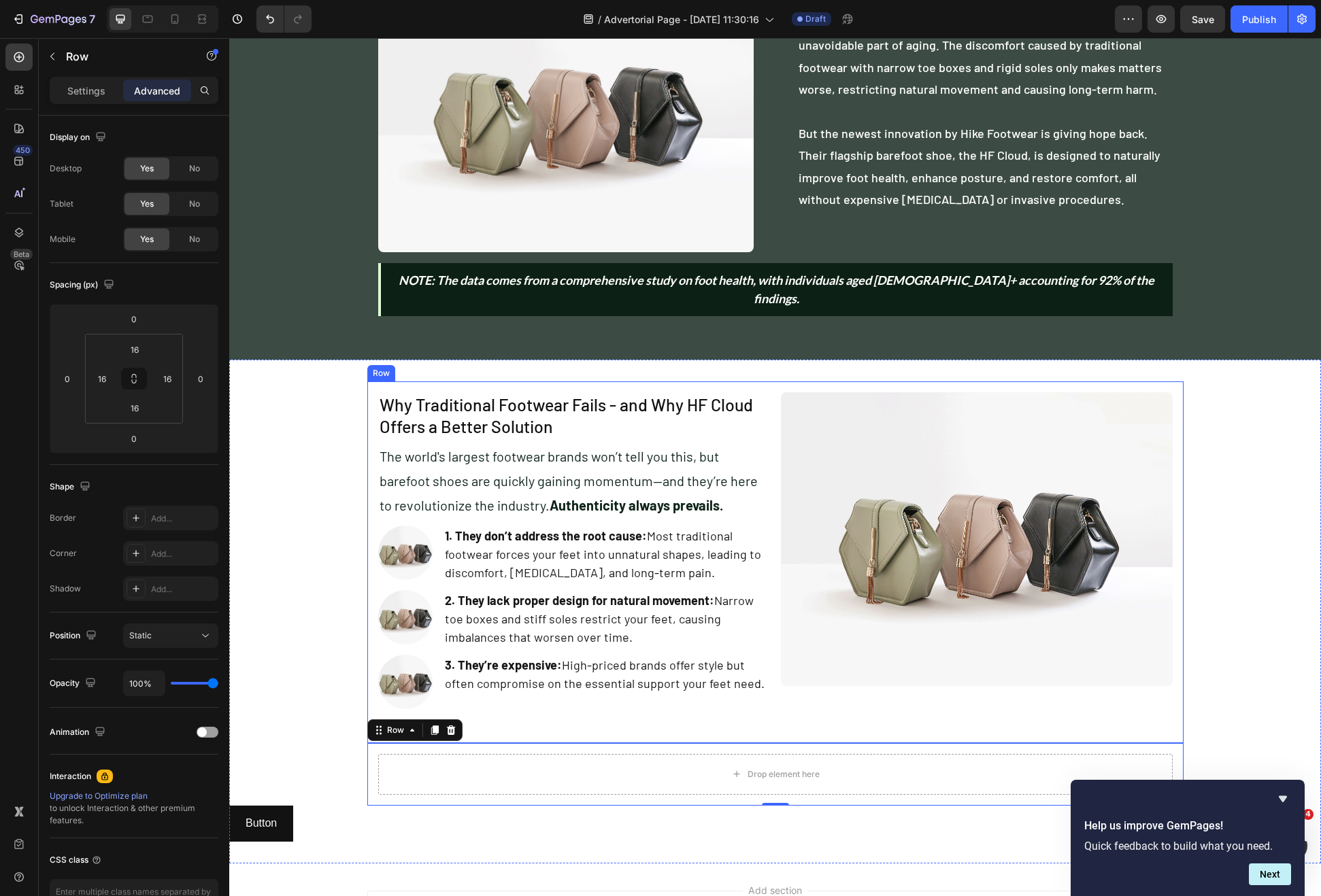
click at [804, 720] on div "Why Traditional Footwear Fails - and Why HF Cloud Offers a Better Solution Head…" at bounding box center [775, 562] width 816 height 362
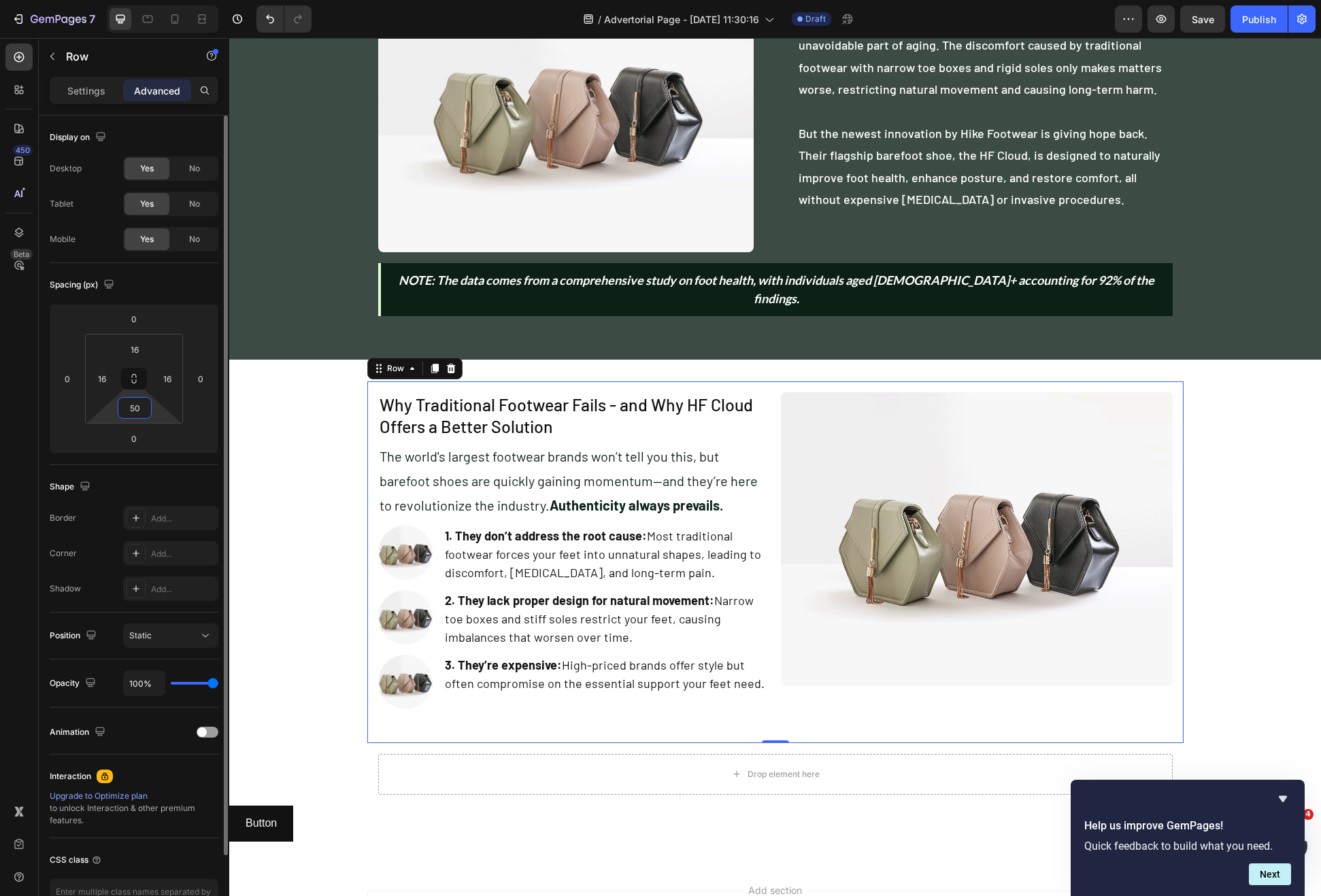
click at [146, 415] on input "50" at bounding box center [134, 408] width 27 height 20
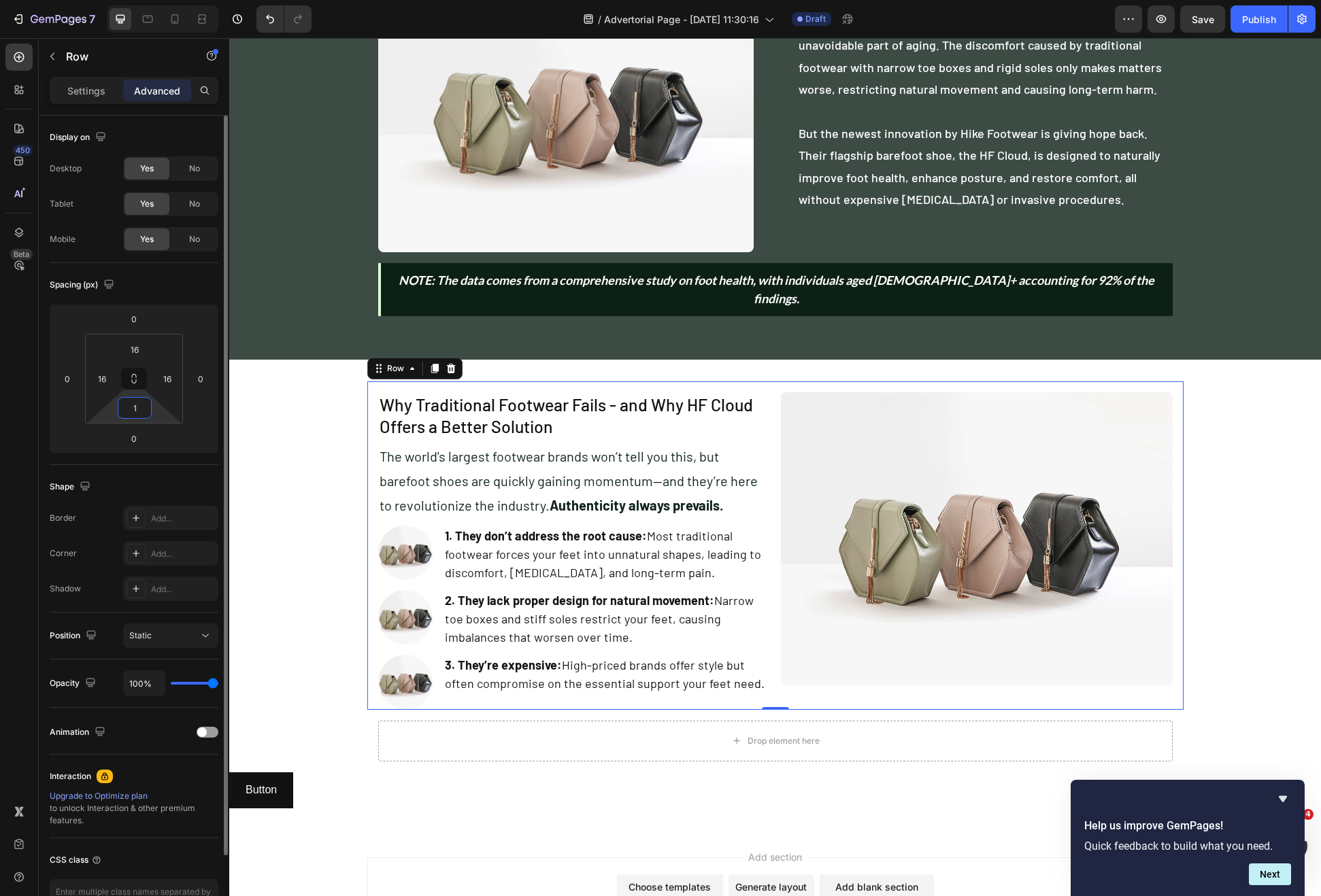
type input "16"
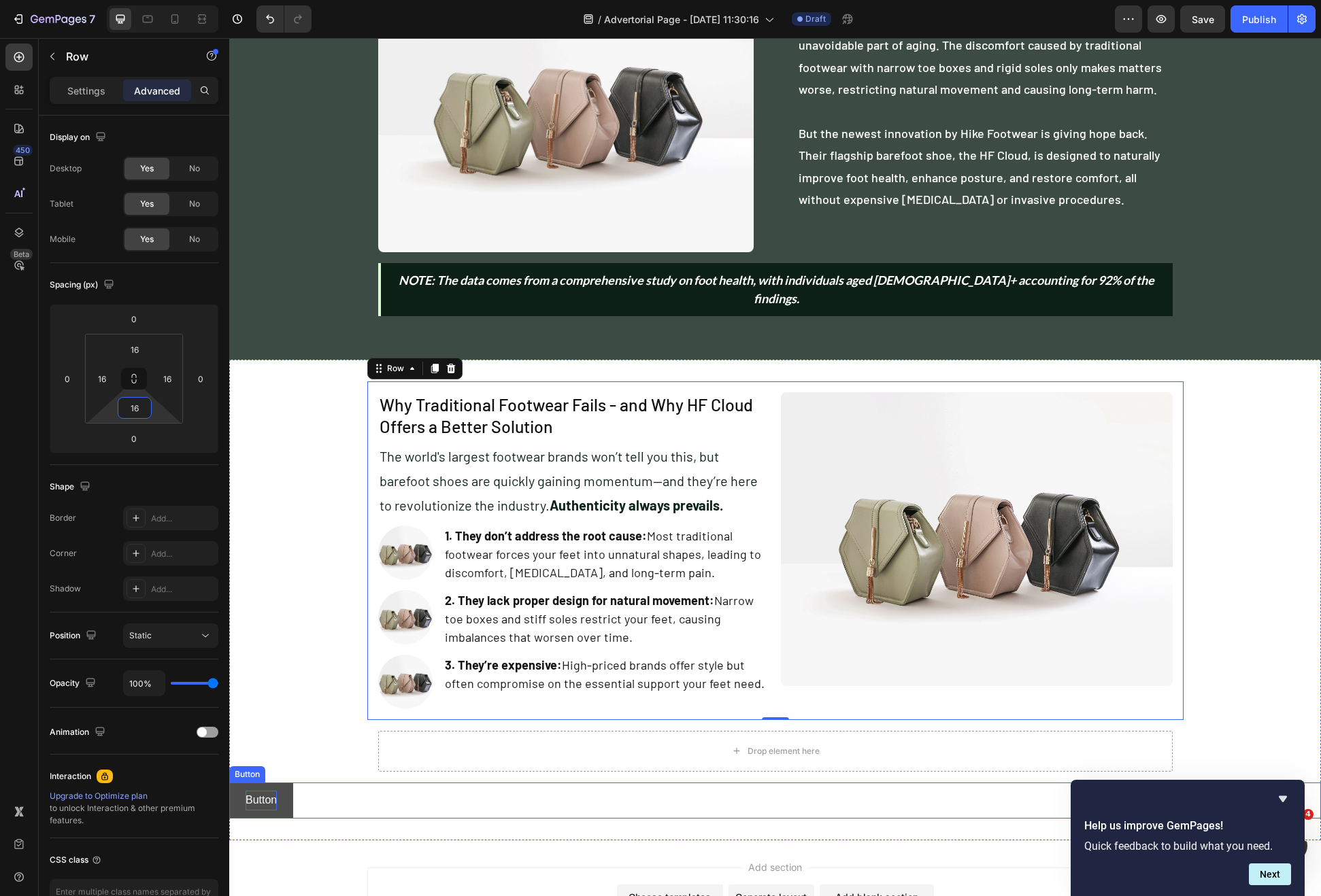
click at [279, 792] on button "Button" at bounding box center [261, 800] width 64 height 36
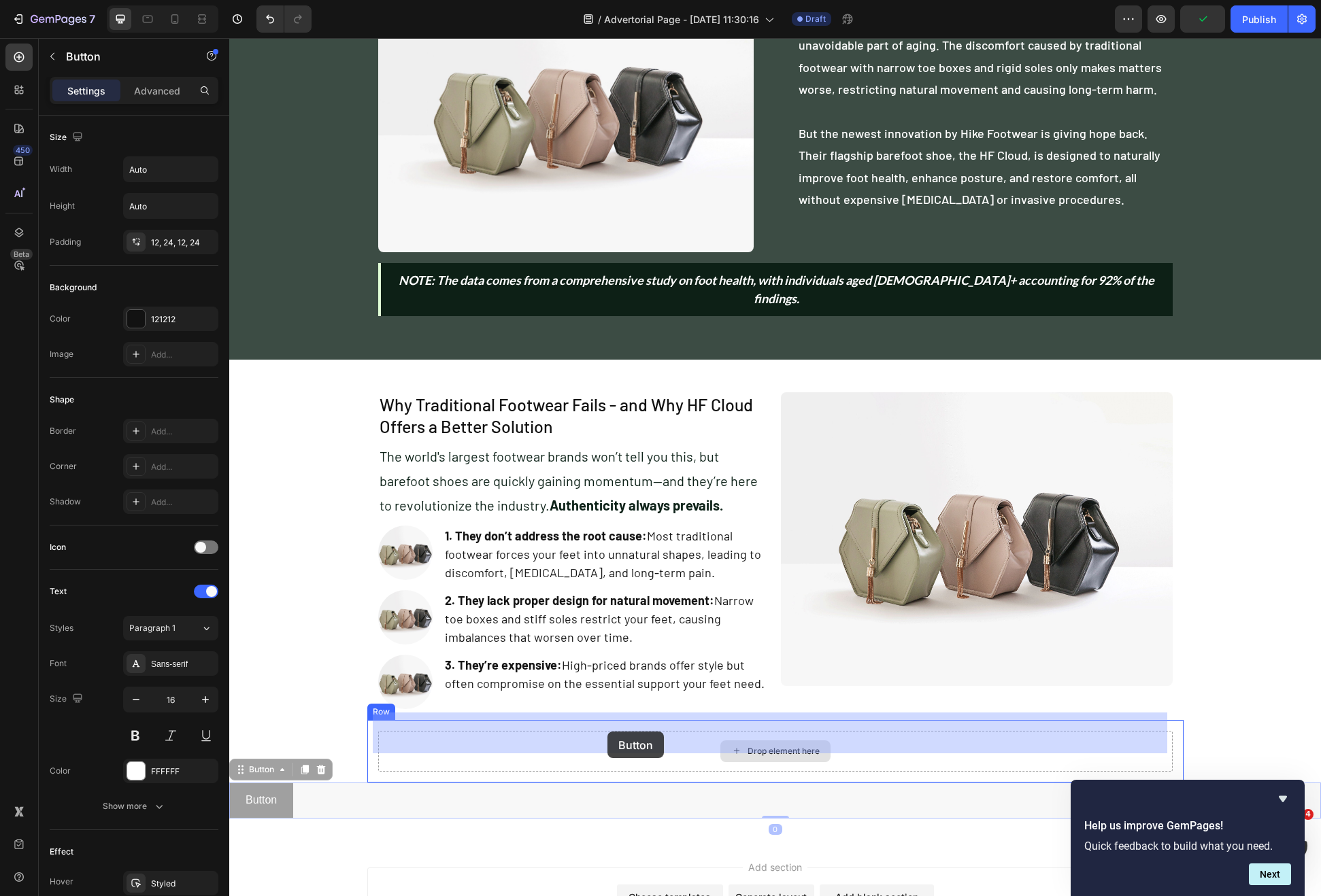
drag, startPoint x: 264, startPoint y: 755, endPoint x: 608, endPoint y: 731, distance: 344.8
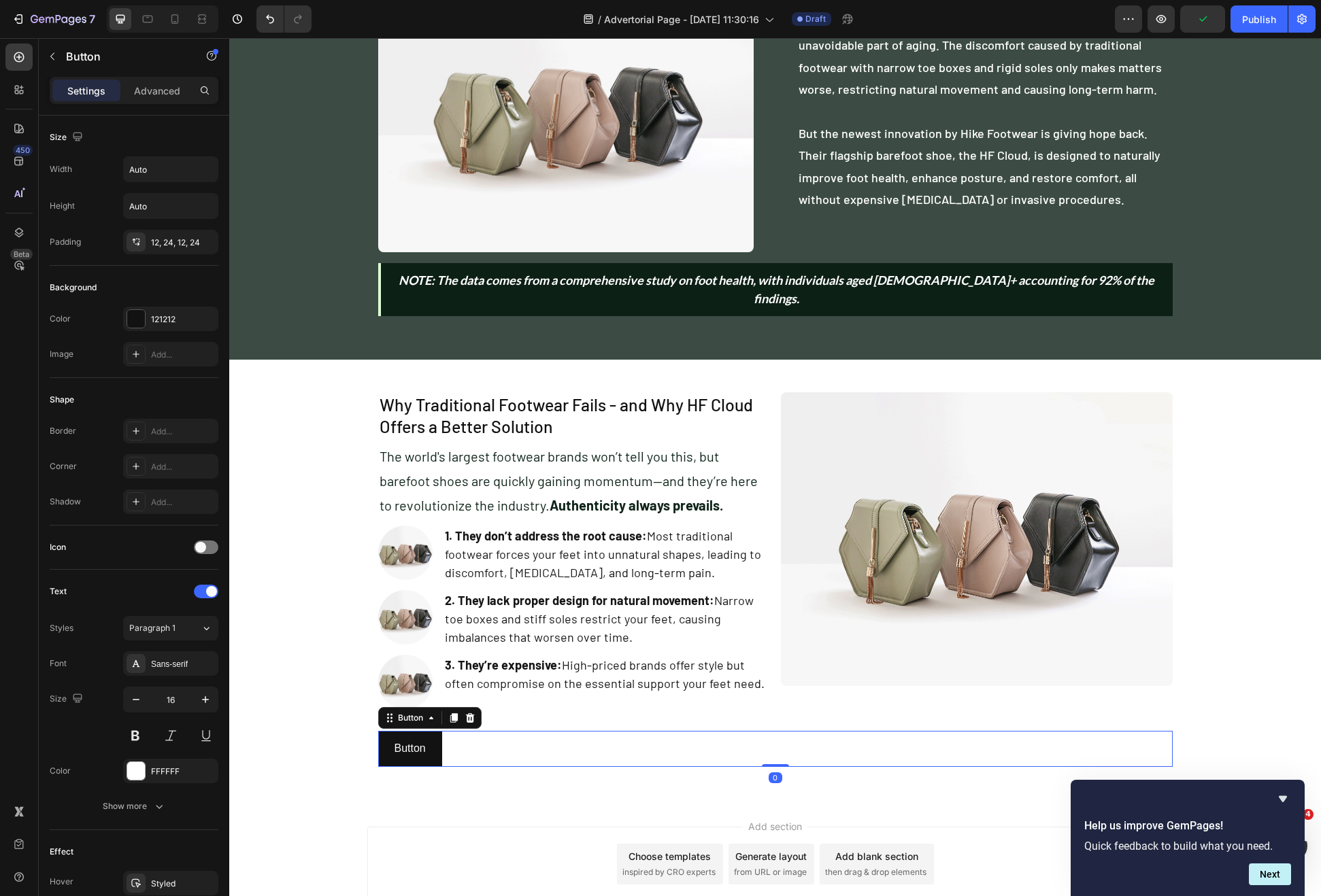
click at [579, 731] on div "Button Button 0" at bounding box center [775, 749] width 795 height 36
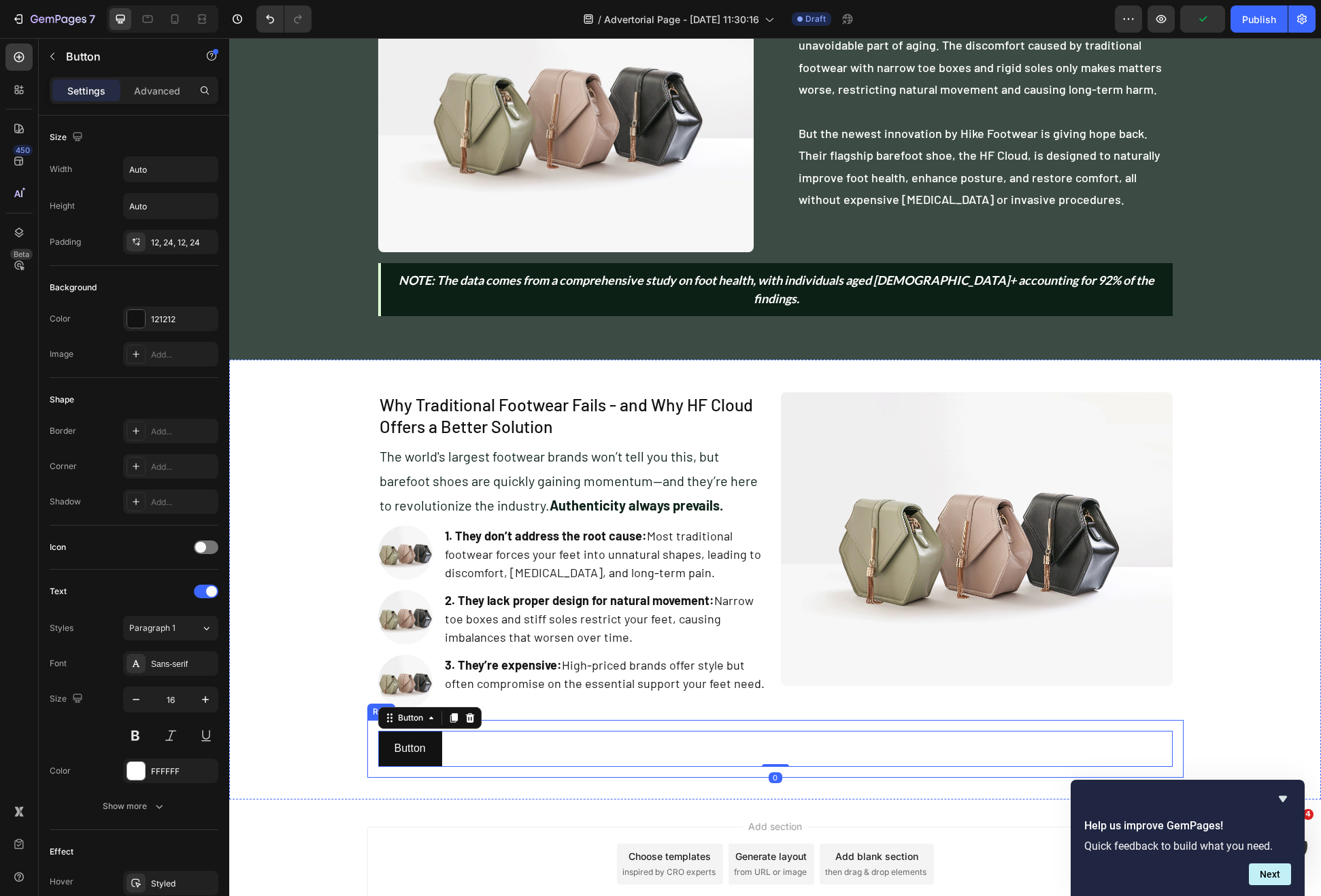
click at [585, 720] on div "Button Button 0 Row" at bounding box center [775, 749] width 816 height 58
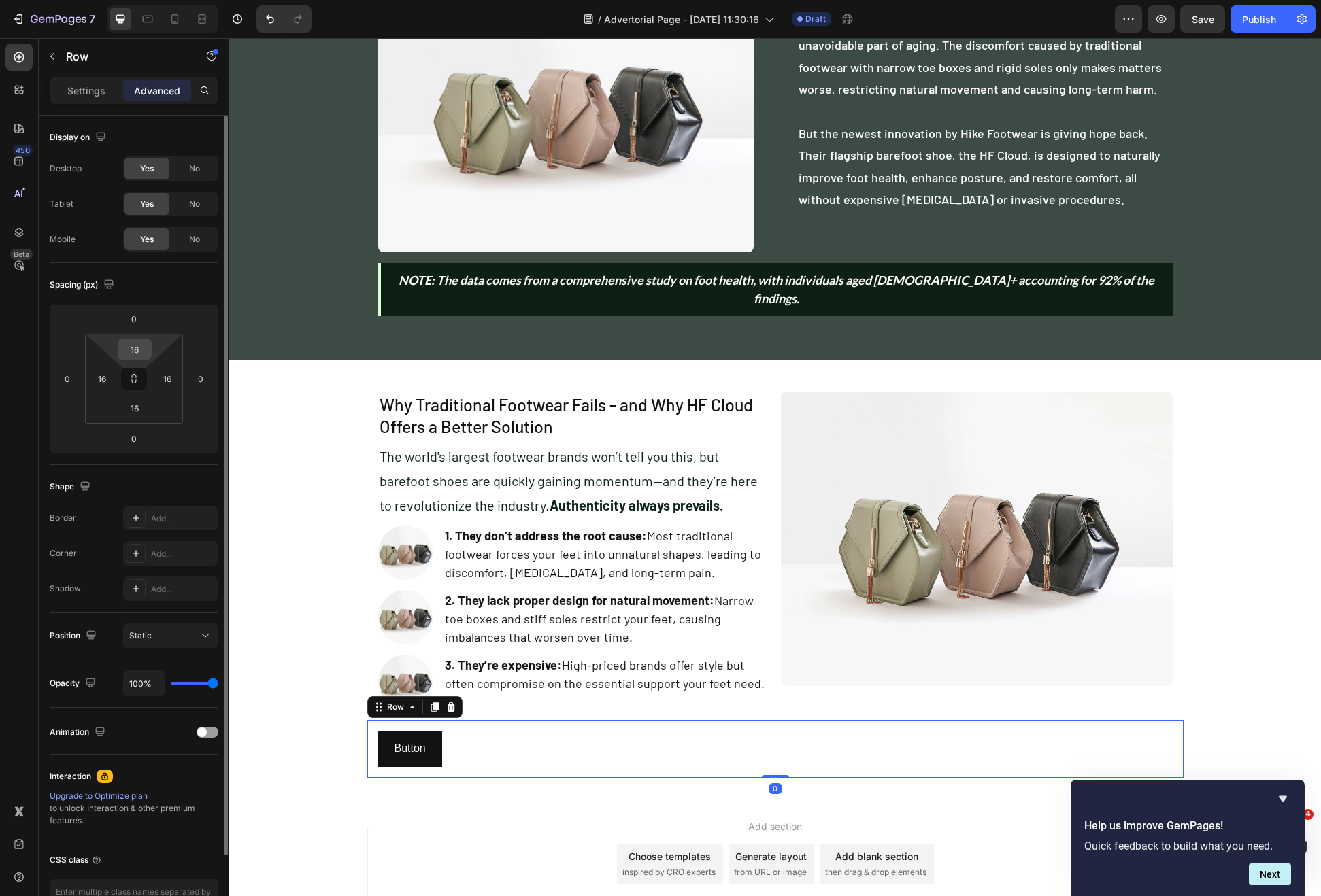
click at [147, 343] on input "16" at bounding box center [134, 350] width 27 height 20
type input "0"
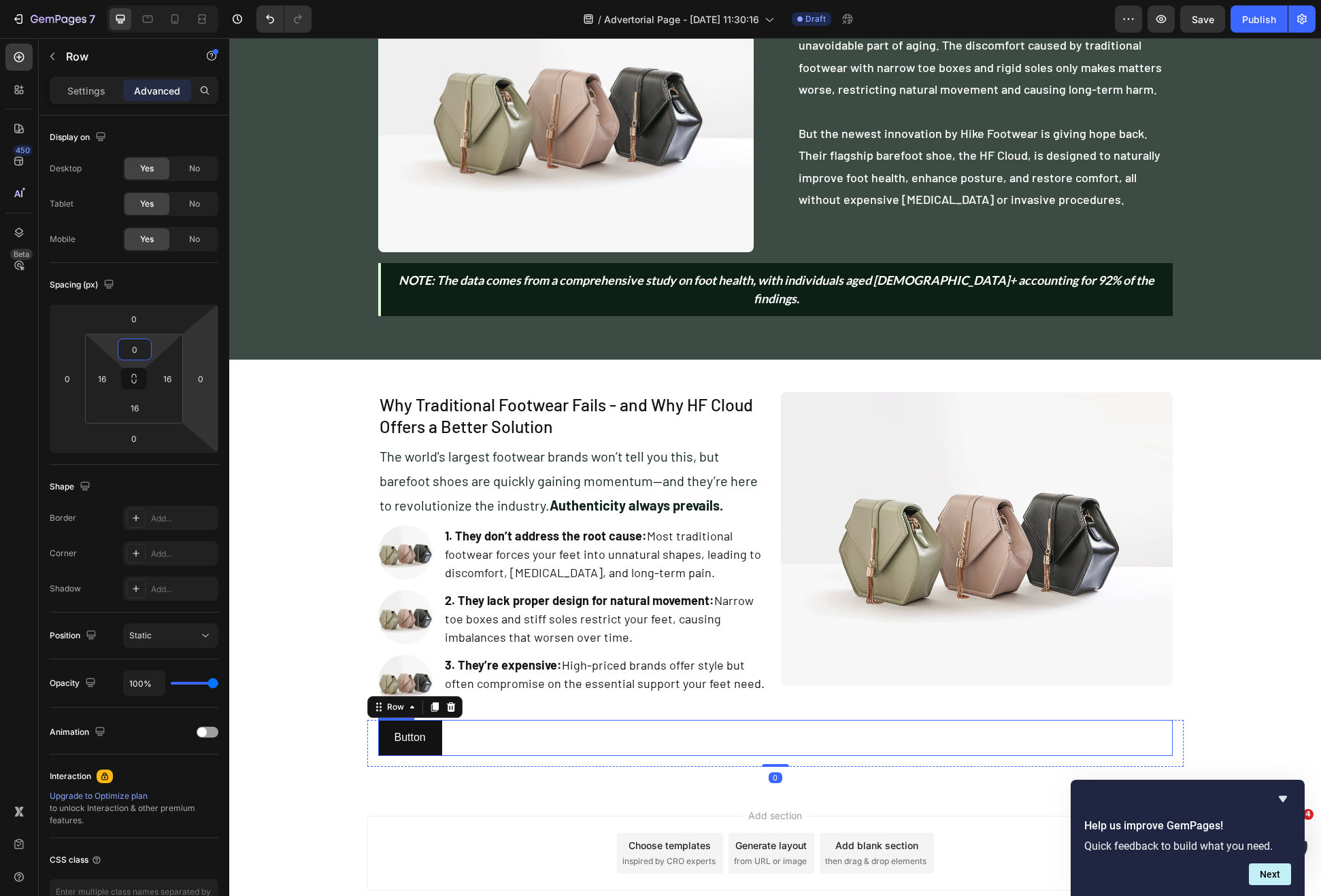
click at [676, 720] on div "Button Button" at bounding box center [775, 738] width 795 height 36
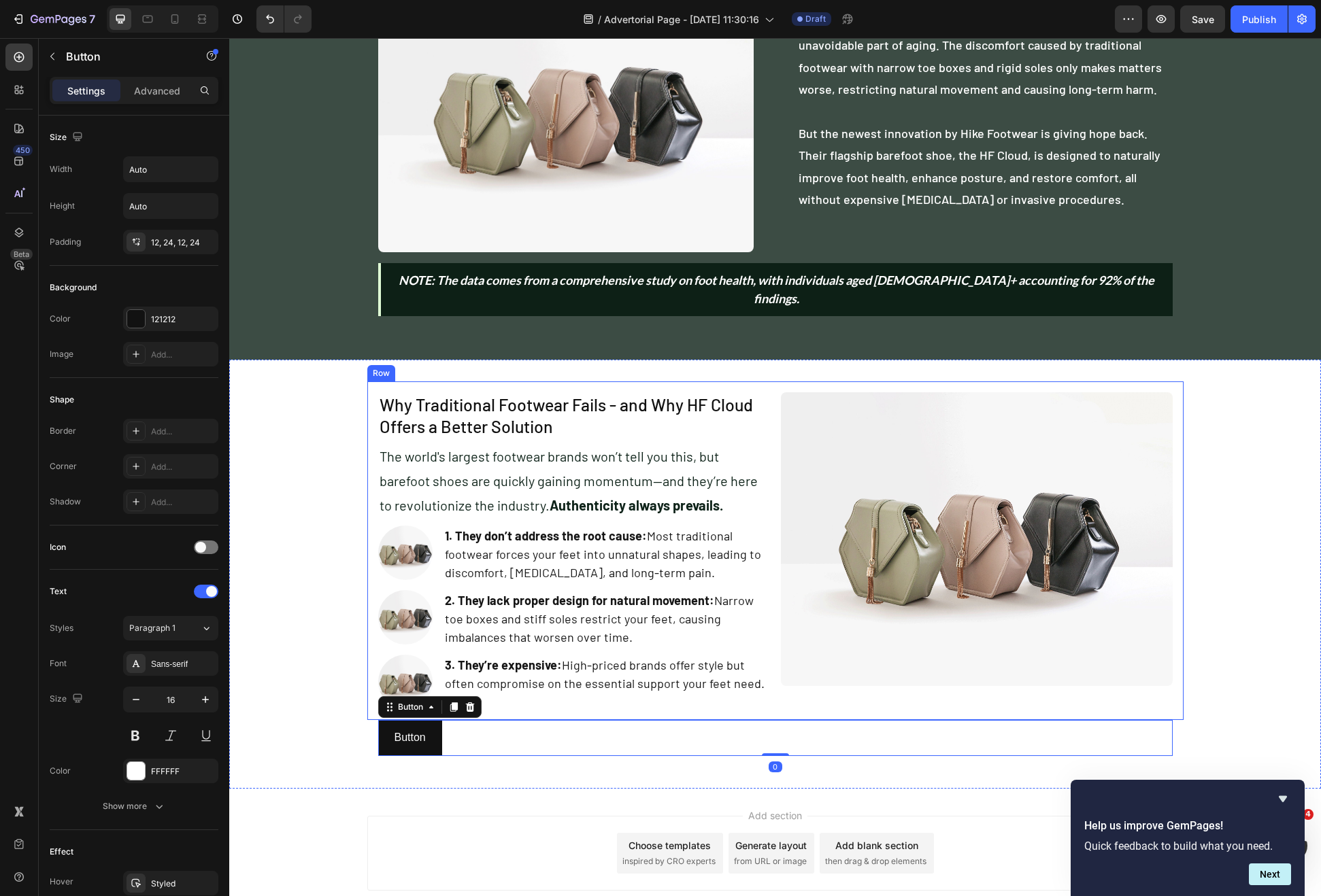
click at [675, 692] on div "Why Traditional Footwear Fails - and Why HF Cloud Offers a Better Solution Head…" at bounding box center [775, 551] width 816 height 338
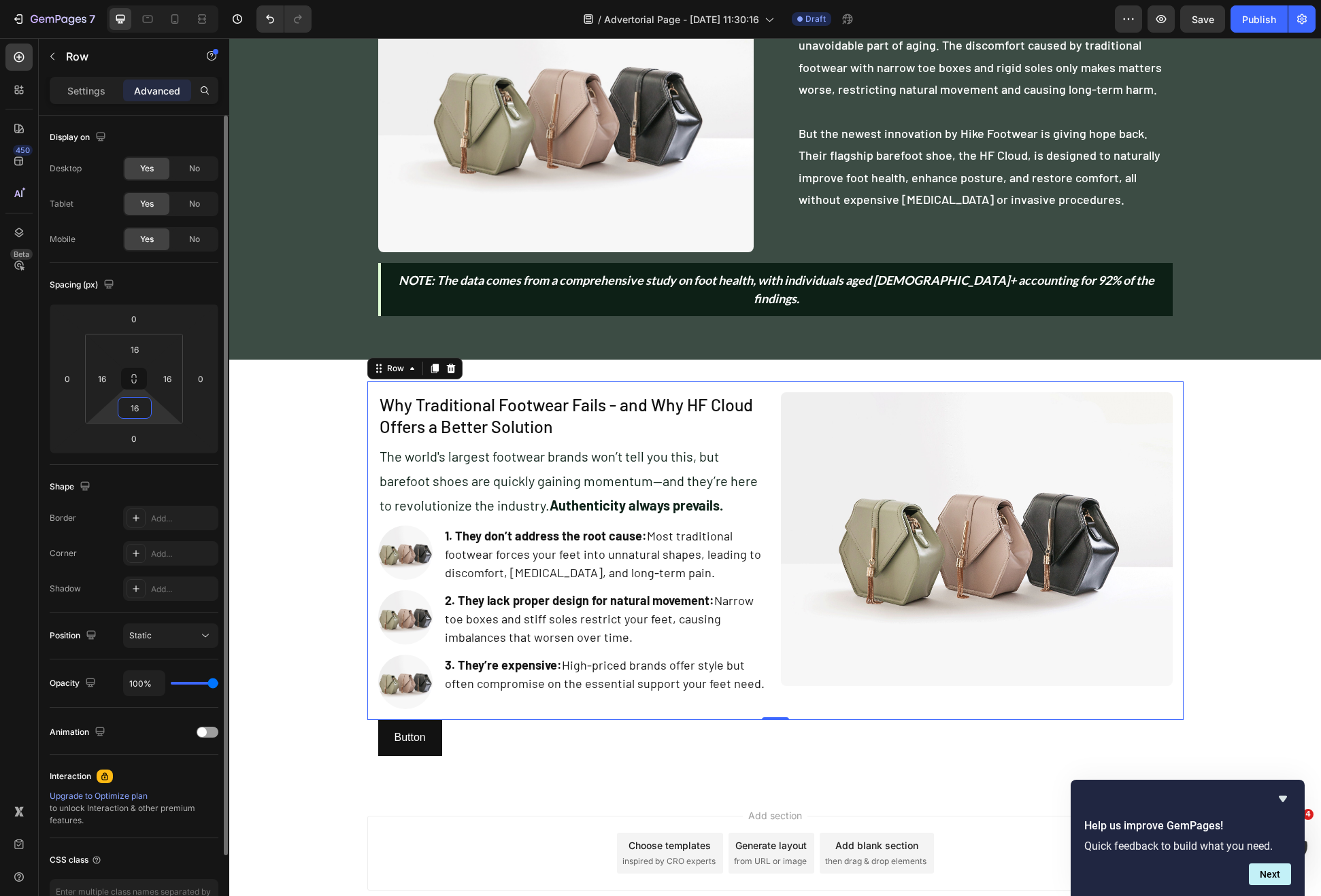
click at [142, 401] on input "16" at bounding box center [134, 408] width 27 height 20
click at [142, 401] on input "0" at bounding box center [134, 408] width 27 height 20
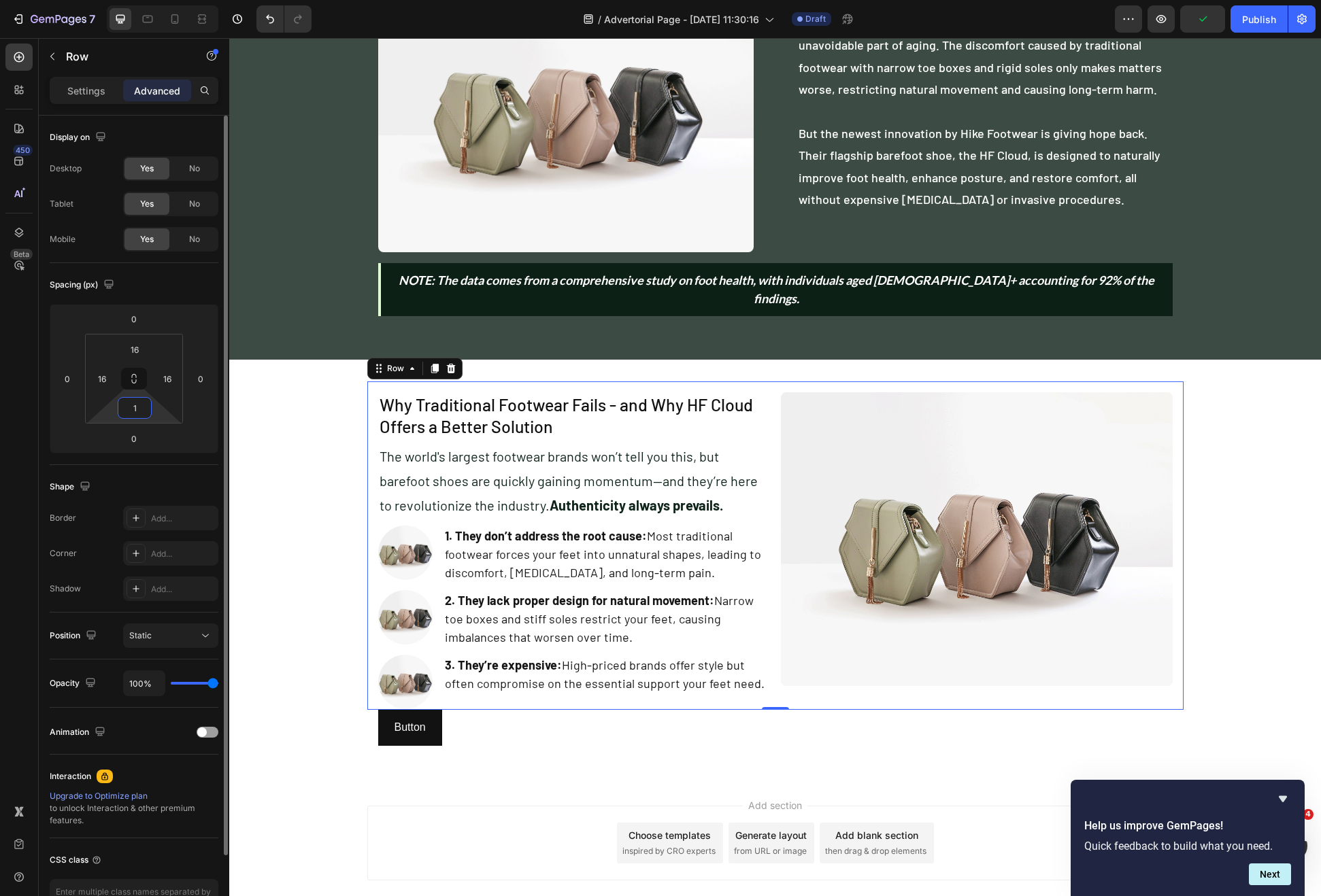
type input "16"
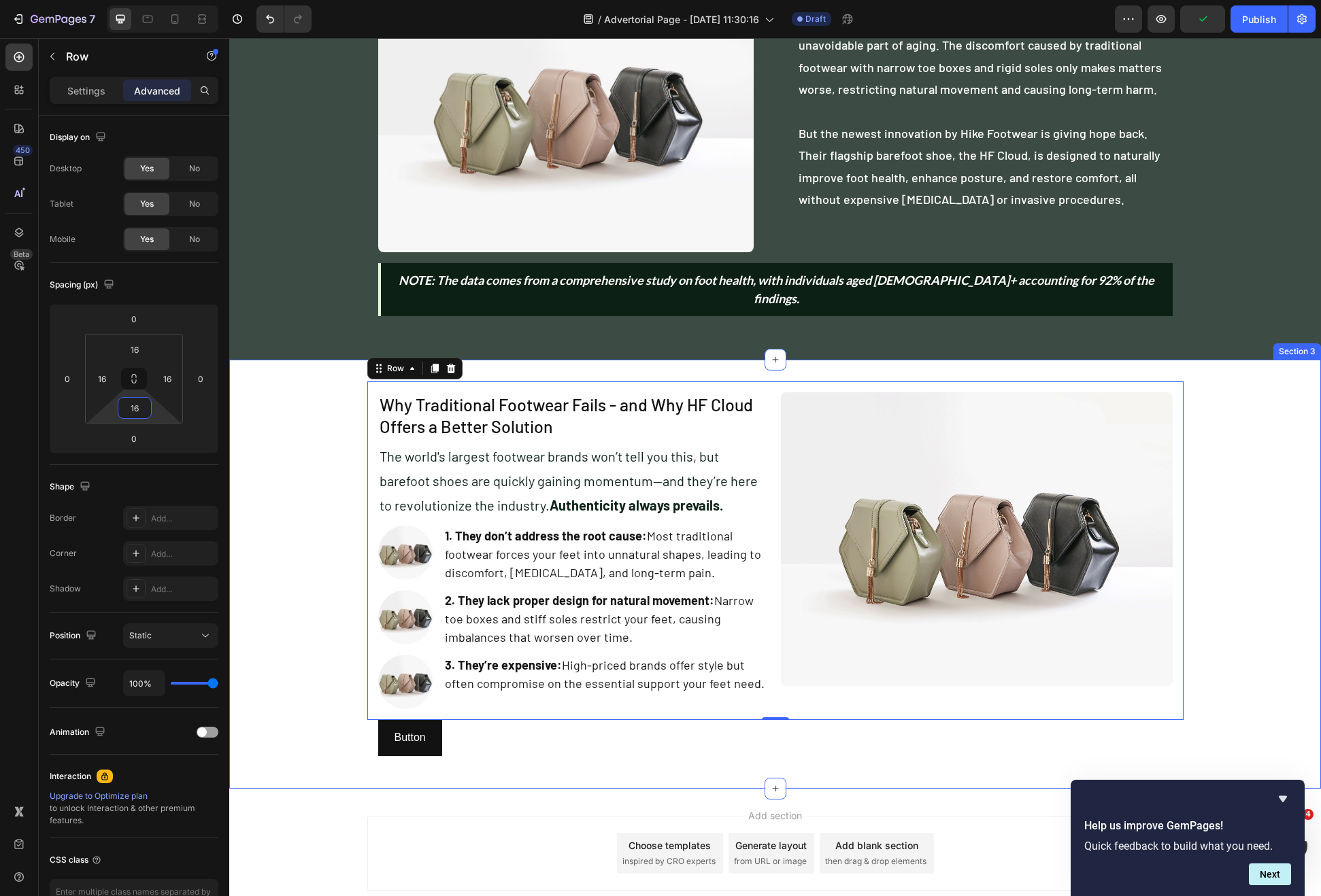
click at [541, 734] on div "Button Button" at bounding box center [775, 738] width 795 height 36
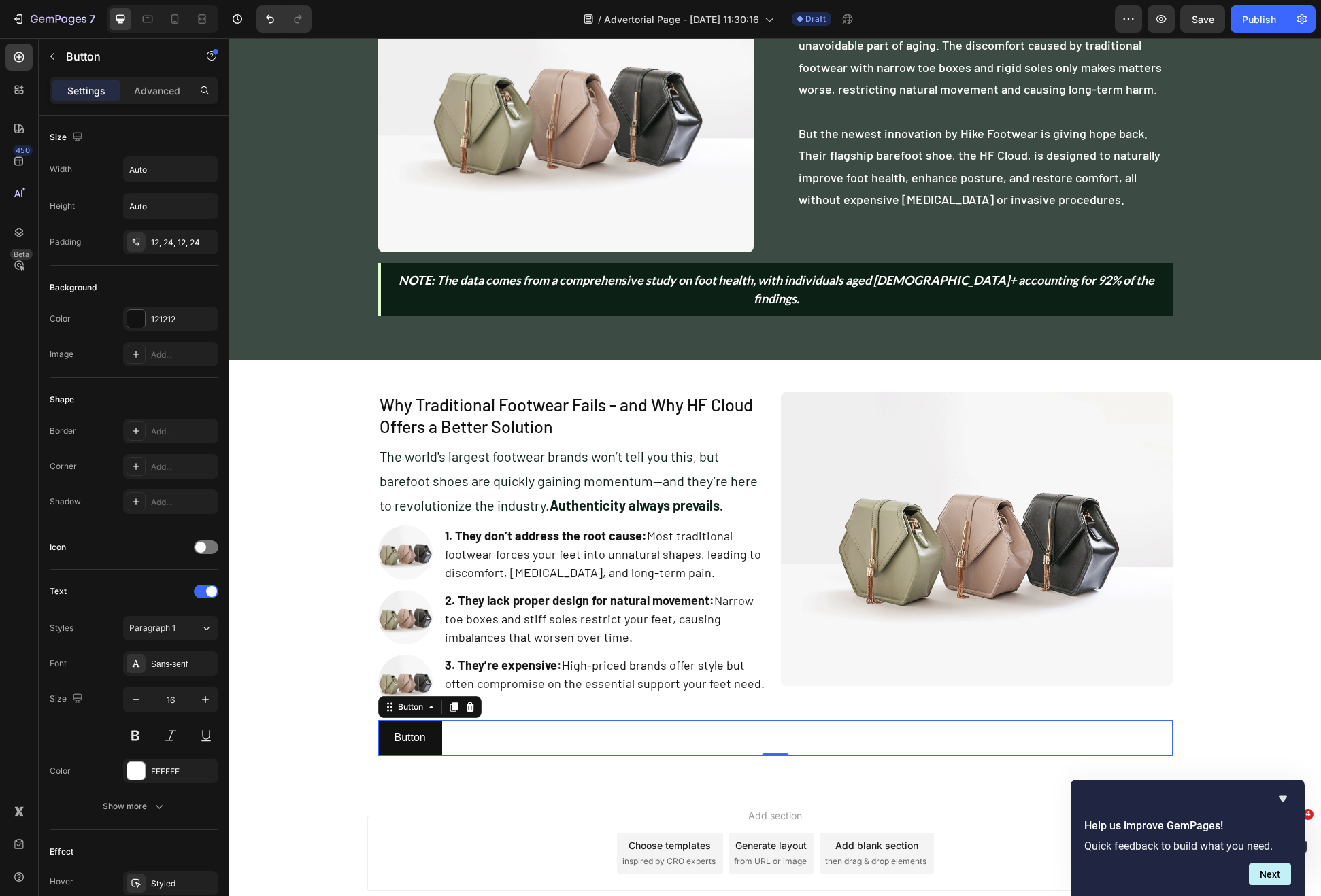
click at [585, 726] on div "Button Button 0" at bounding box center [775, 738] width 795 height 36
type input "100%"
type input "20"
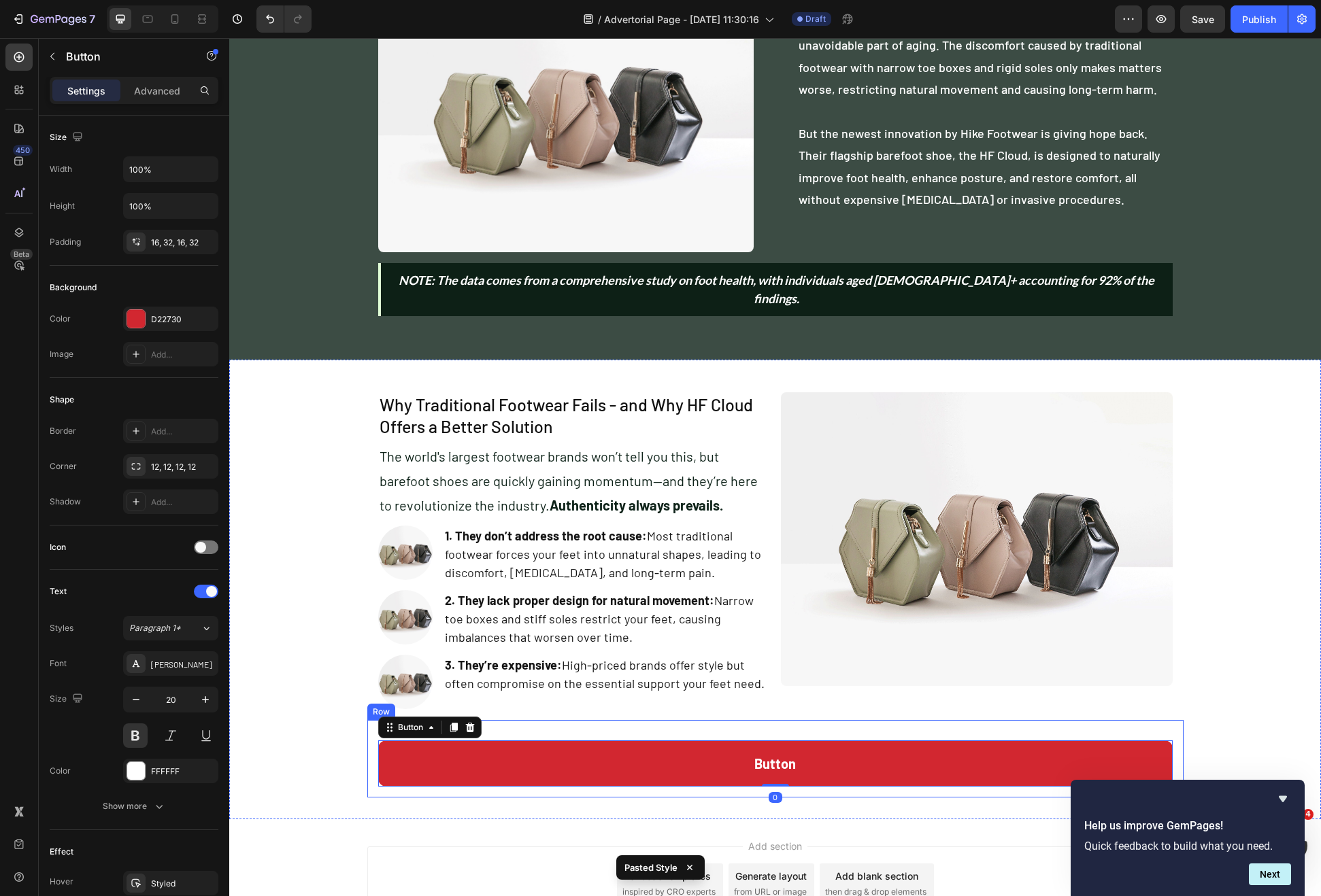
click at [650, 720] on div "Button Button 0" at bounding box center [775, 754] width 795 height 67
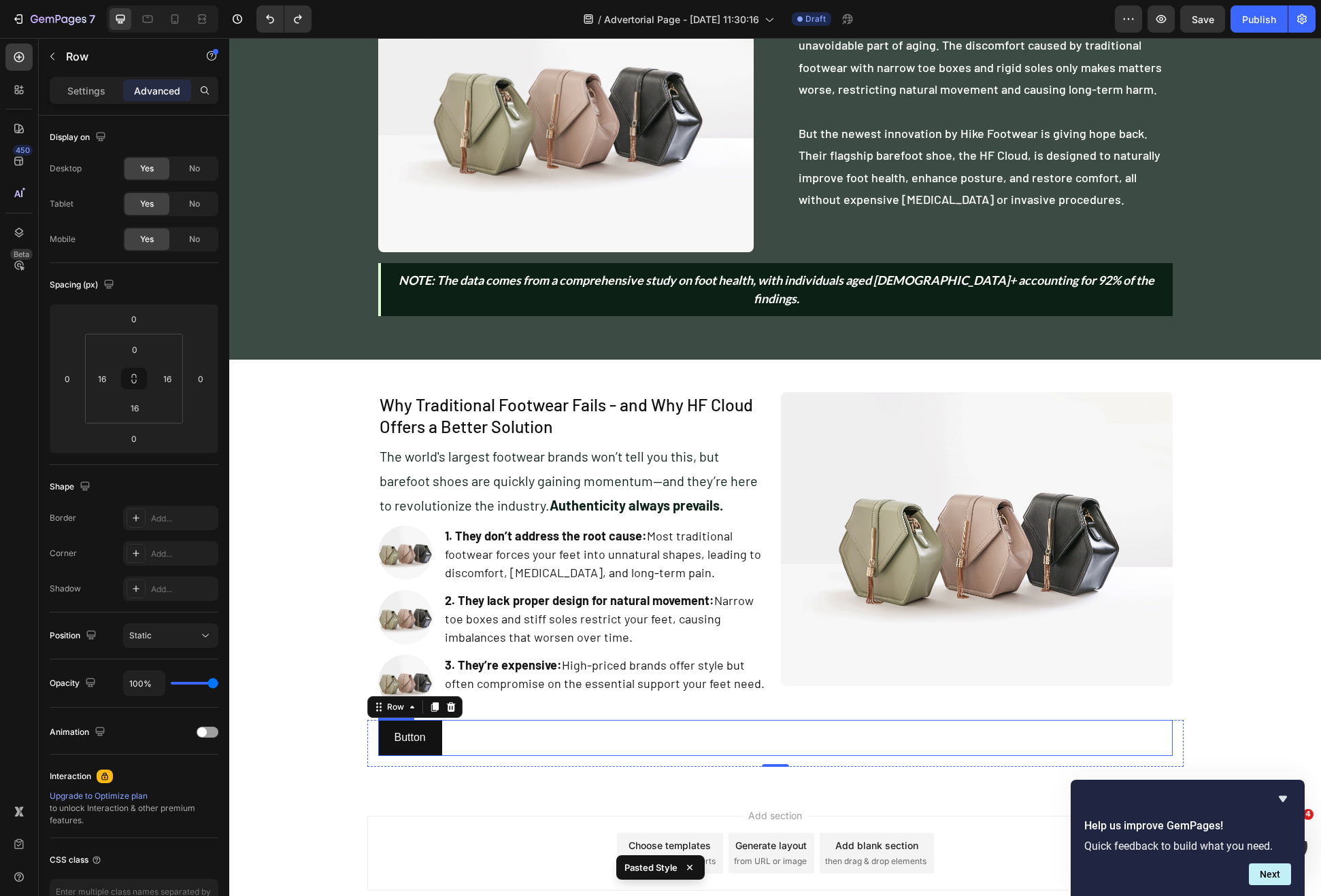
click at [459, 725] on div "Button Button" at bounding box center [775, 738] width 795 height 36
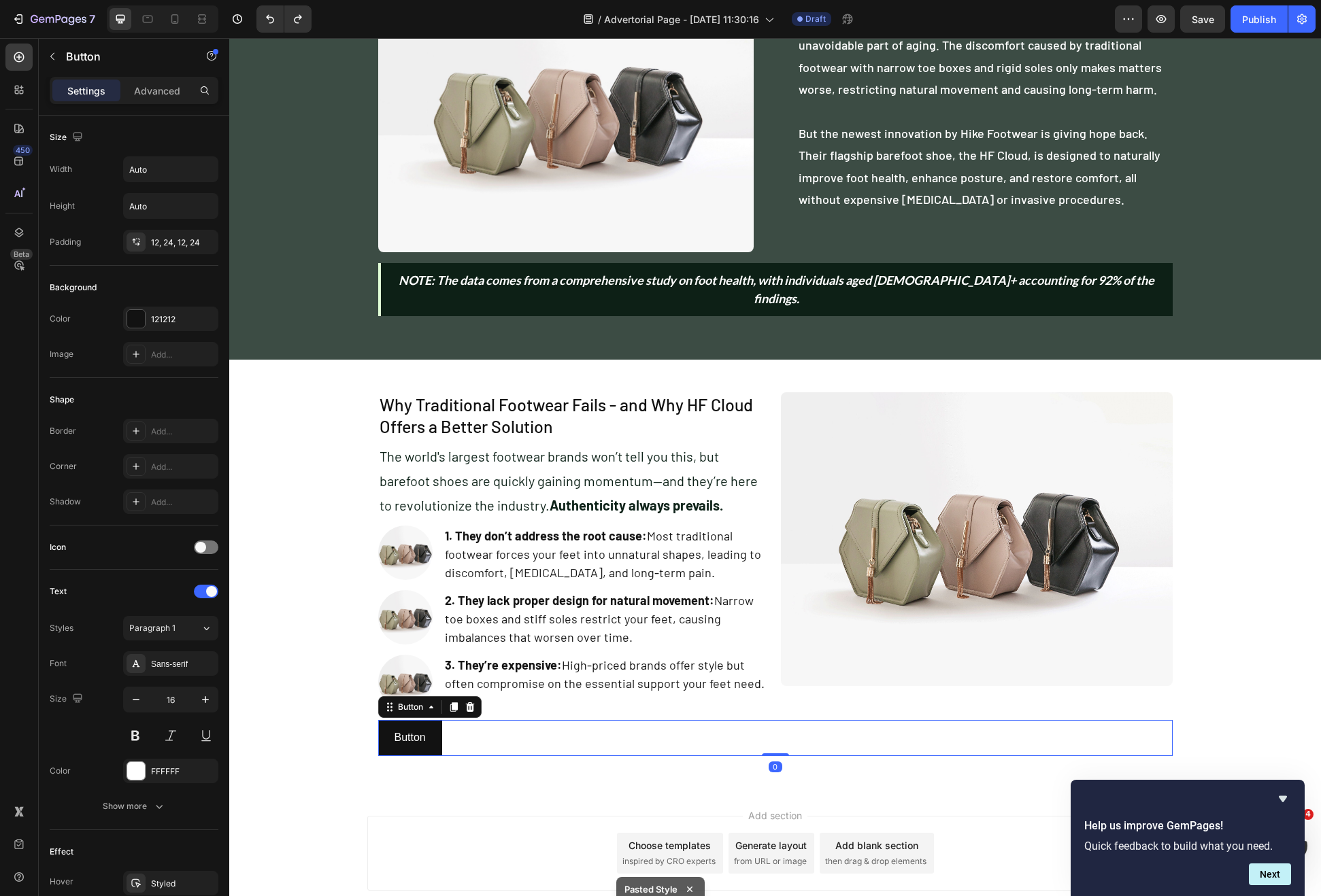
click at [471, 736] on div "Button Button 0" at bounding box center [775, 738] width 795 height 36
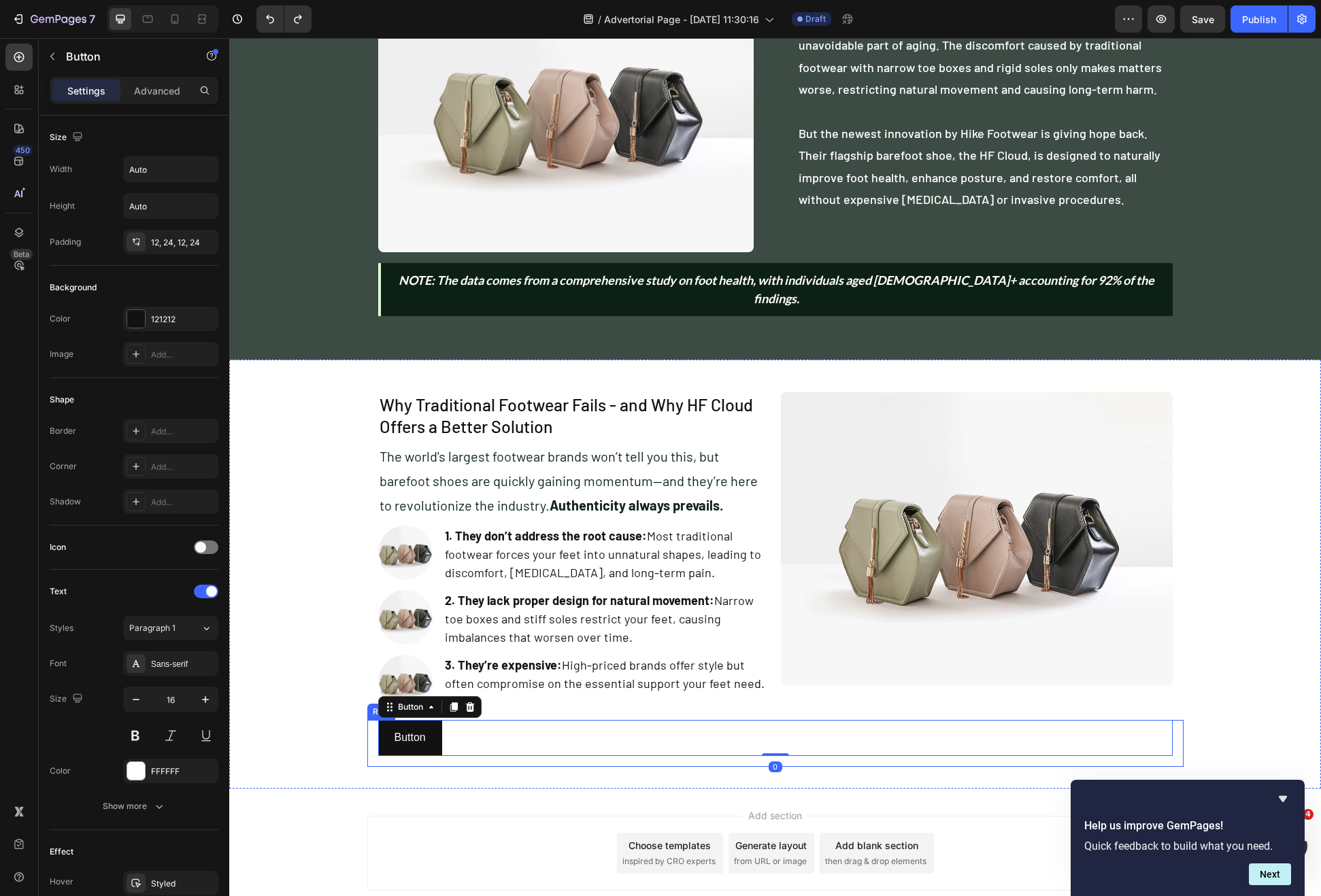
click at [471, 742] on div "Button Button 0 Row" at bounding box center [775, 743] width 816 height 47
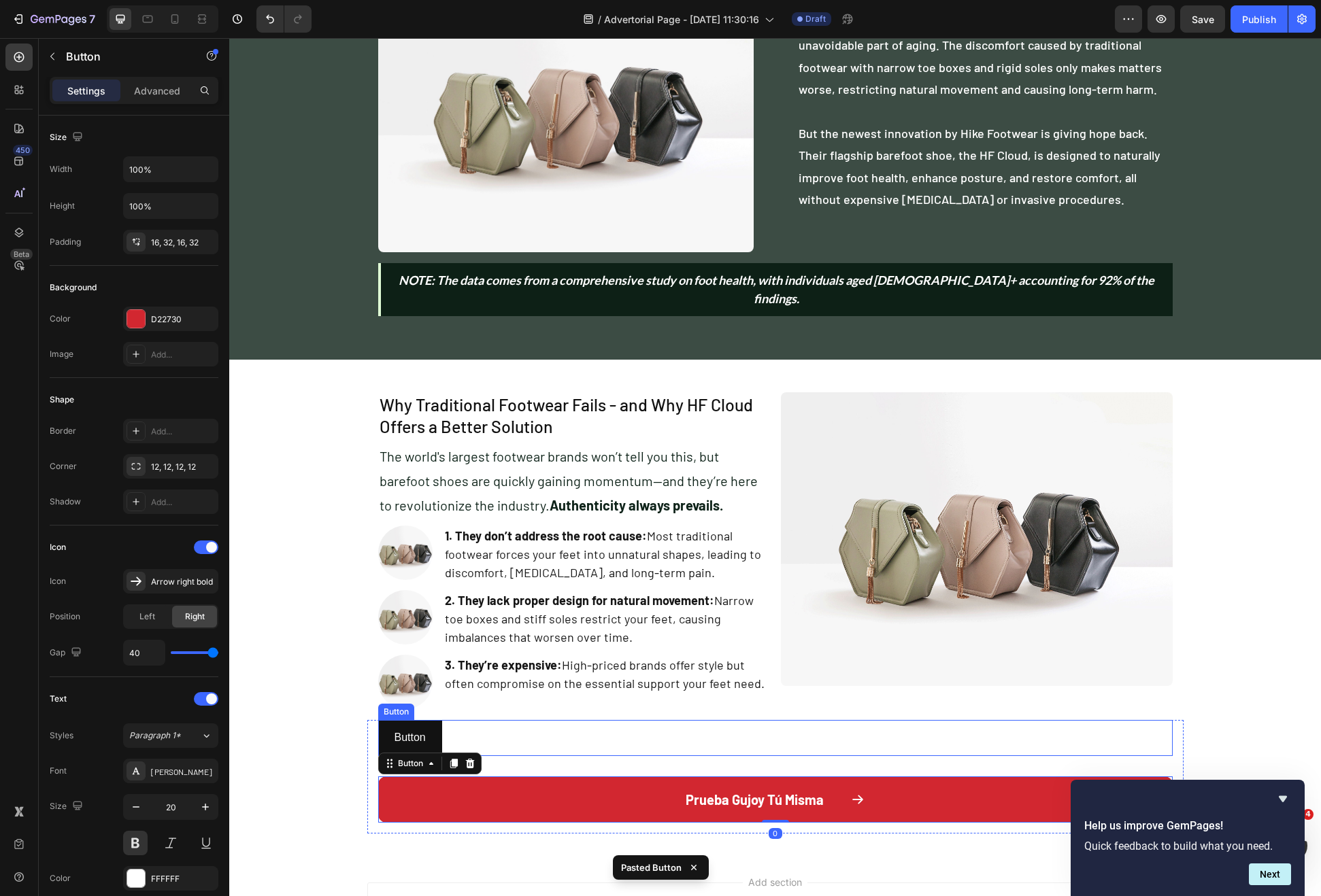
click at [538, 730] on div "Button Button" at bounding box center [775, 738] width 795 height 36
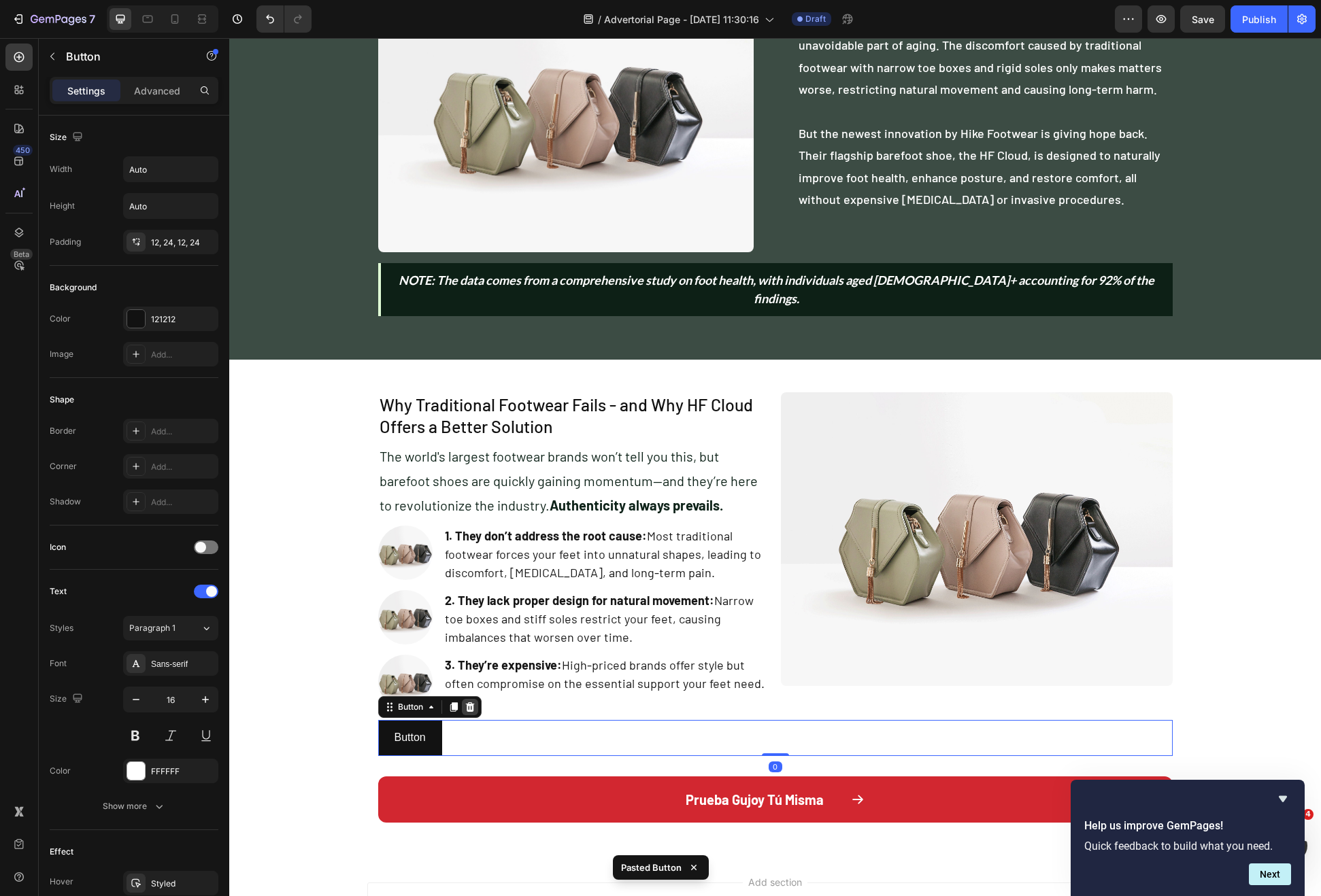
click at [469, 702] on icon at bounding box center [470, 707] width 11 height 11
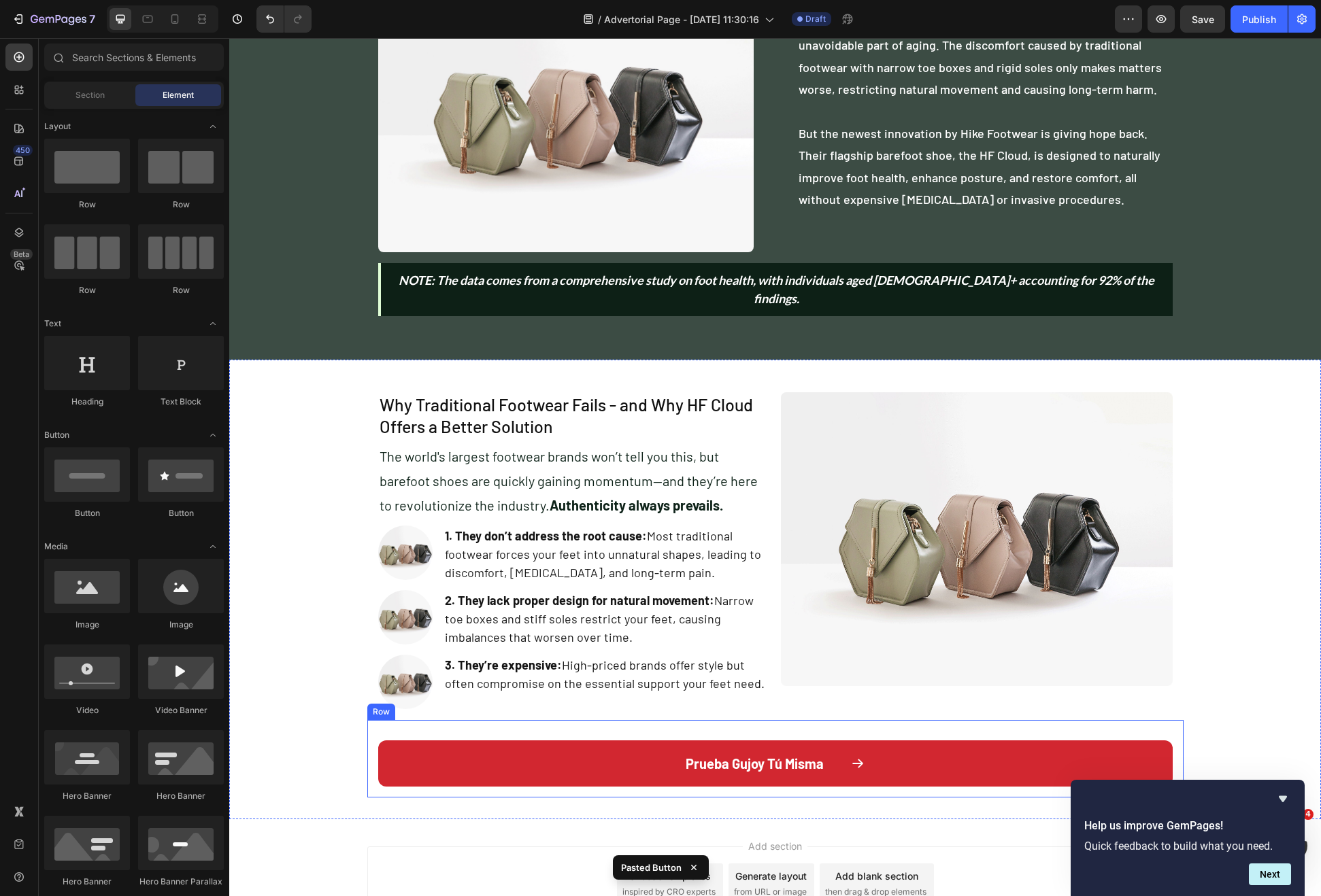
click at [521, 720] on div "Prueba Gujoy Tú Misma Button" at bounding box center [775, 754] width 795 height 67
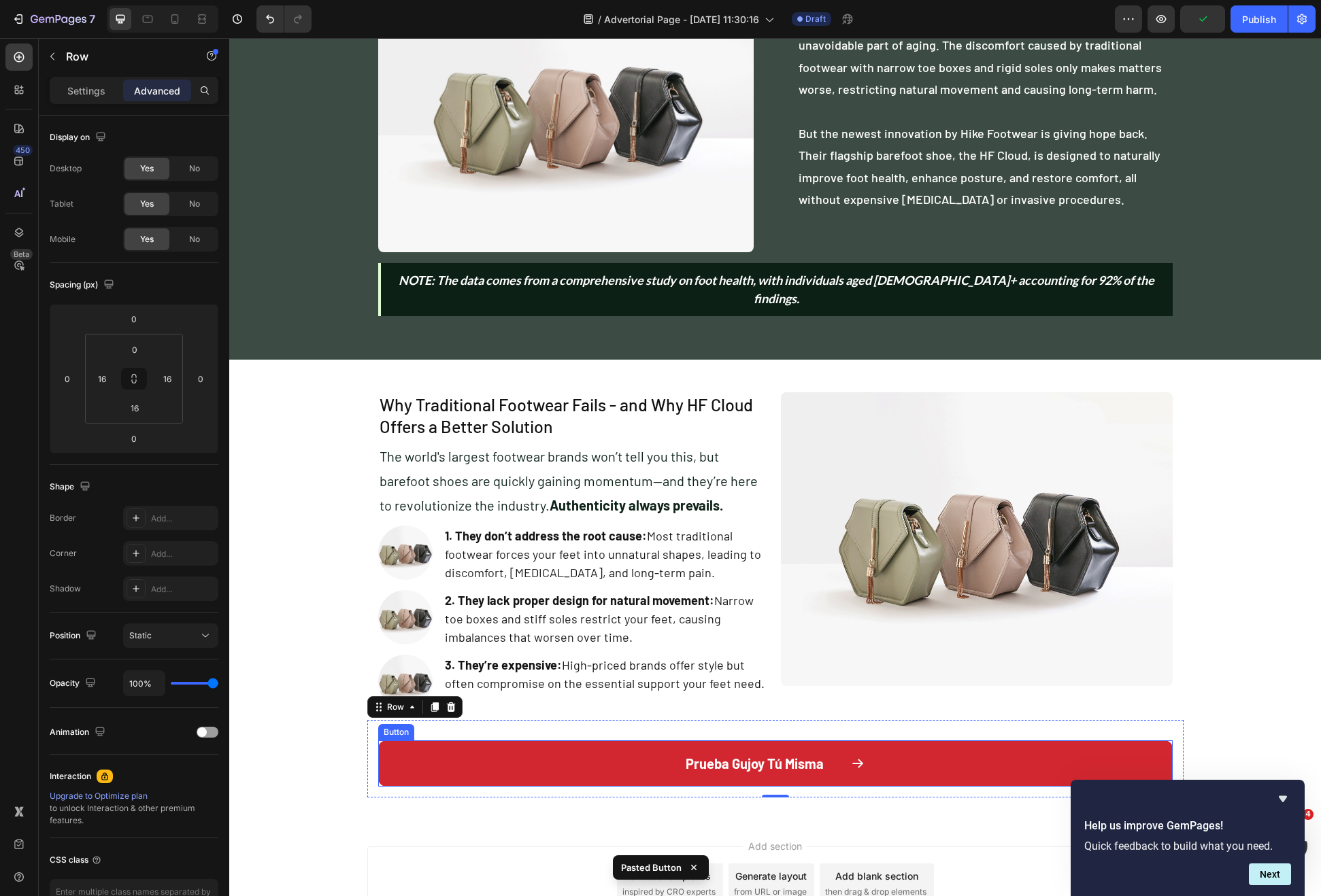
click at [542, 743] on button "Prueba Gujoy Tú Misma" at bounding box center [775, 764] width 795 height 46
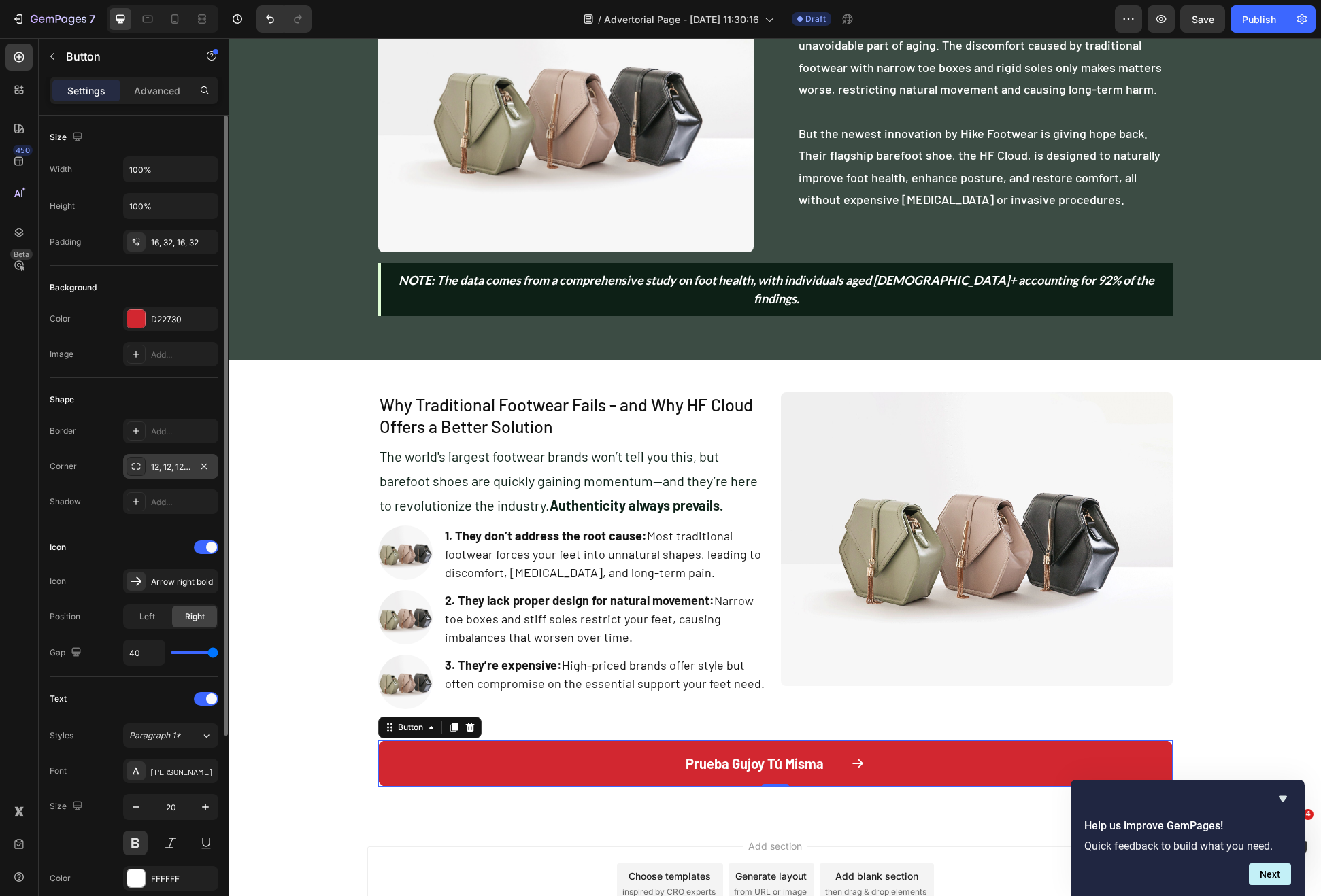
click at [167, 471] on div "12, 12, 12, 12" at bounding box center [170, 467] width 40 height 12
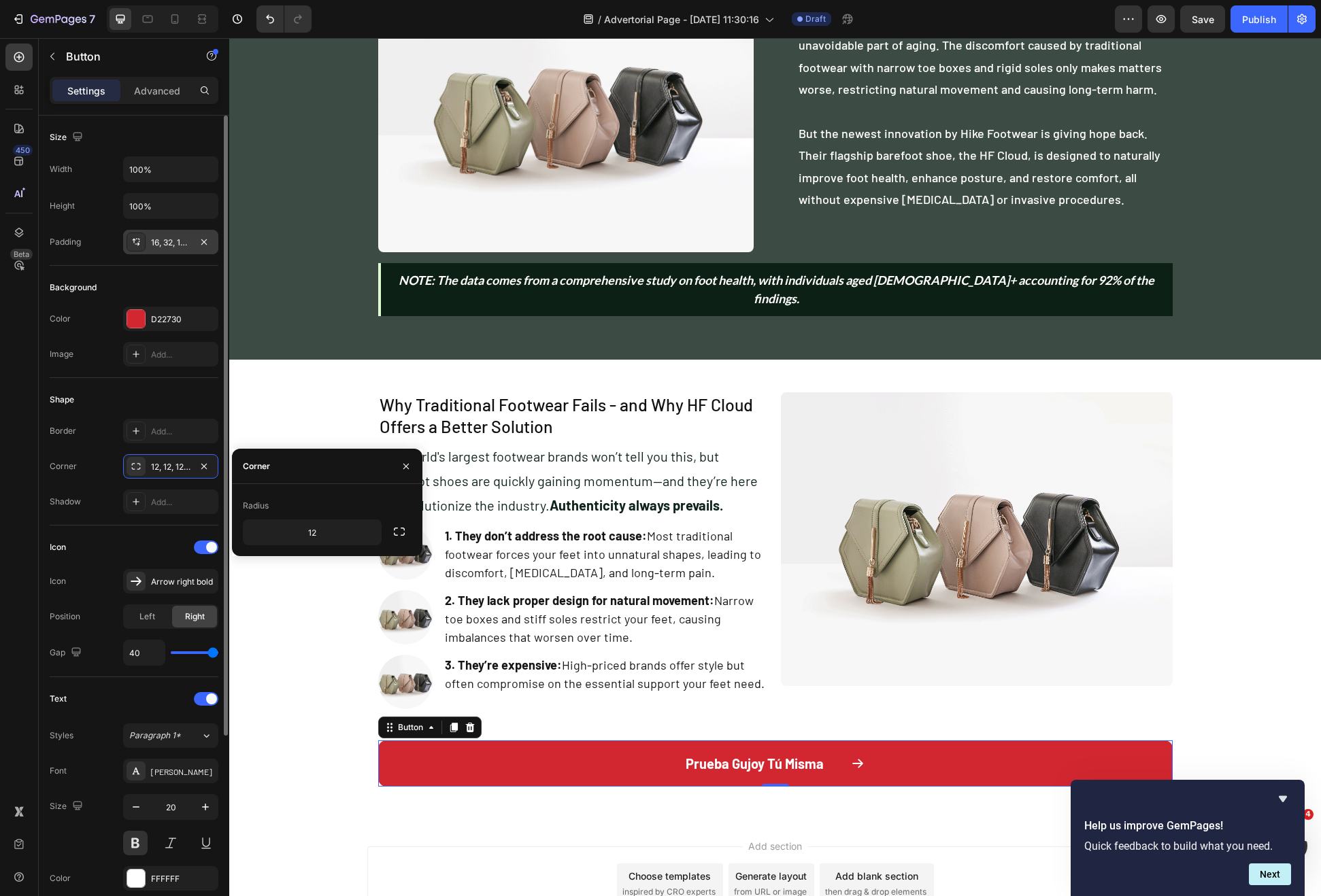
click at [171, 249] on div "16, 32, 16, 32" at bounding box center [170, 242] width 95 height 24
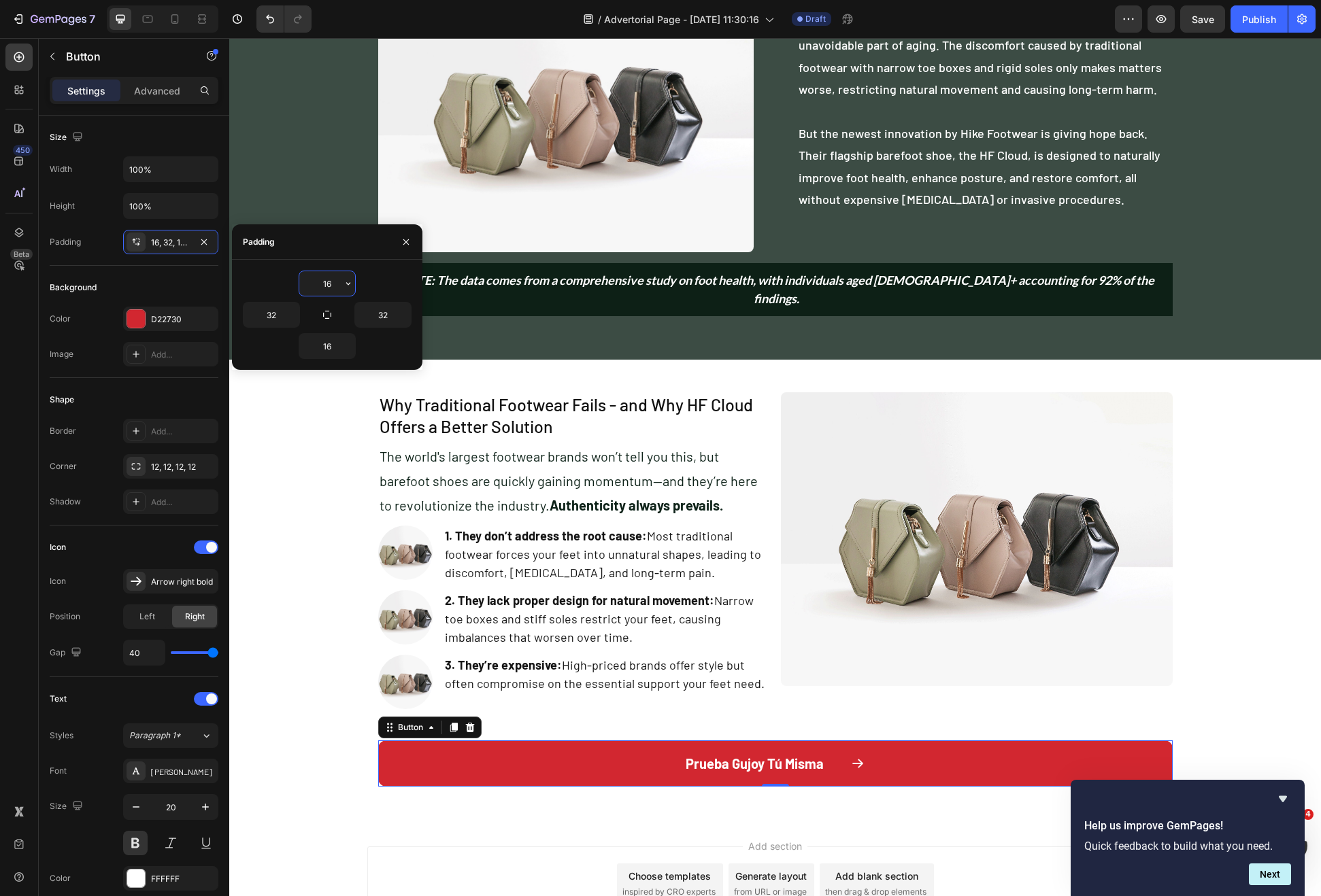
click at [331, 289] on input "16" at bounding box center [327, 283] width 56 height 24
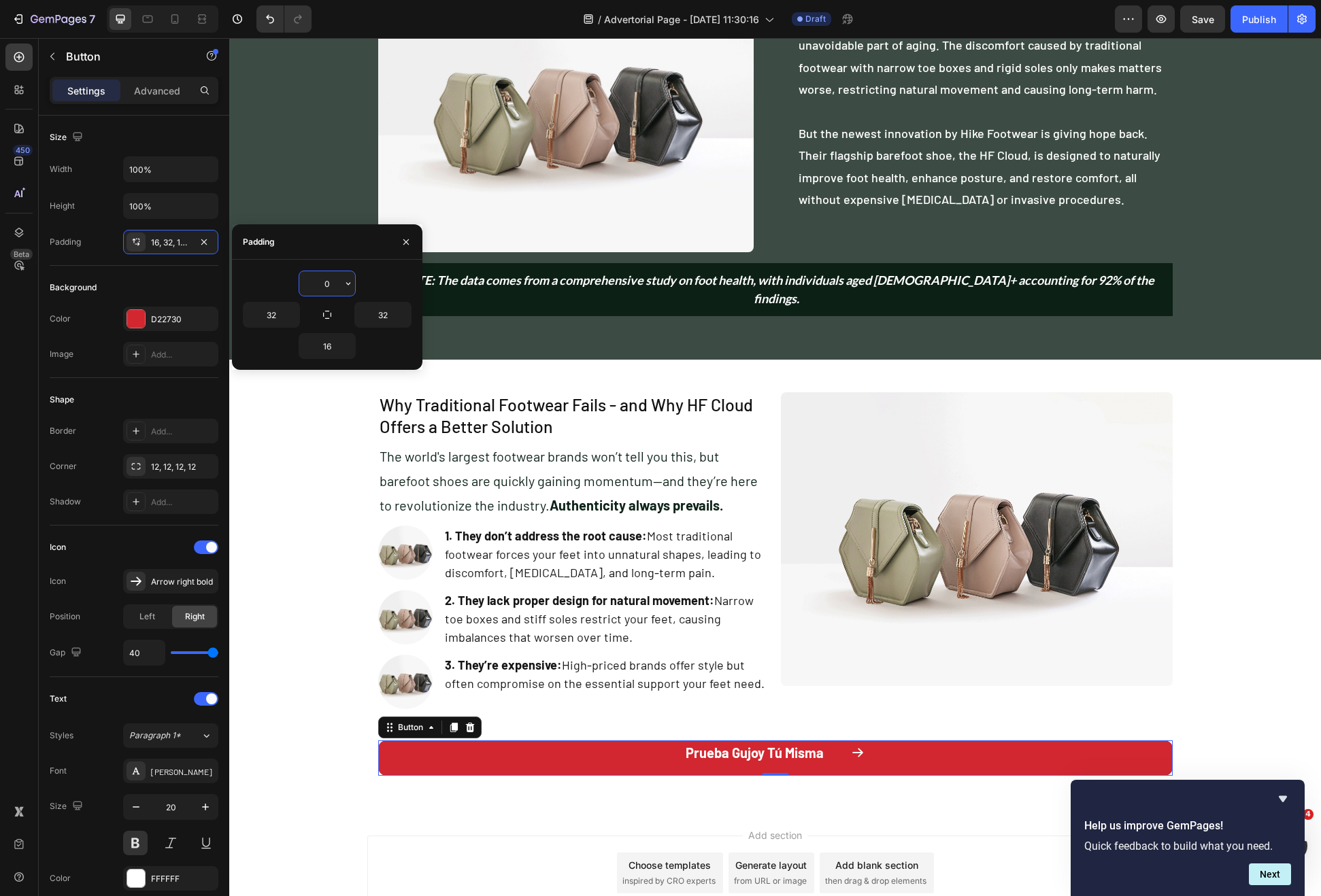
click at [331, 289] on input "0" at bounding box center [327, 283] width 56 height 24
type input "16"
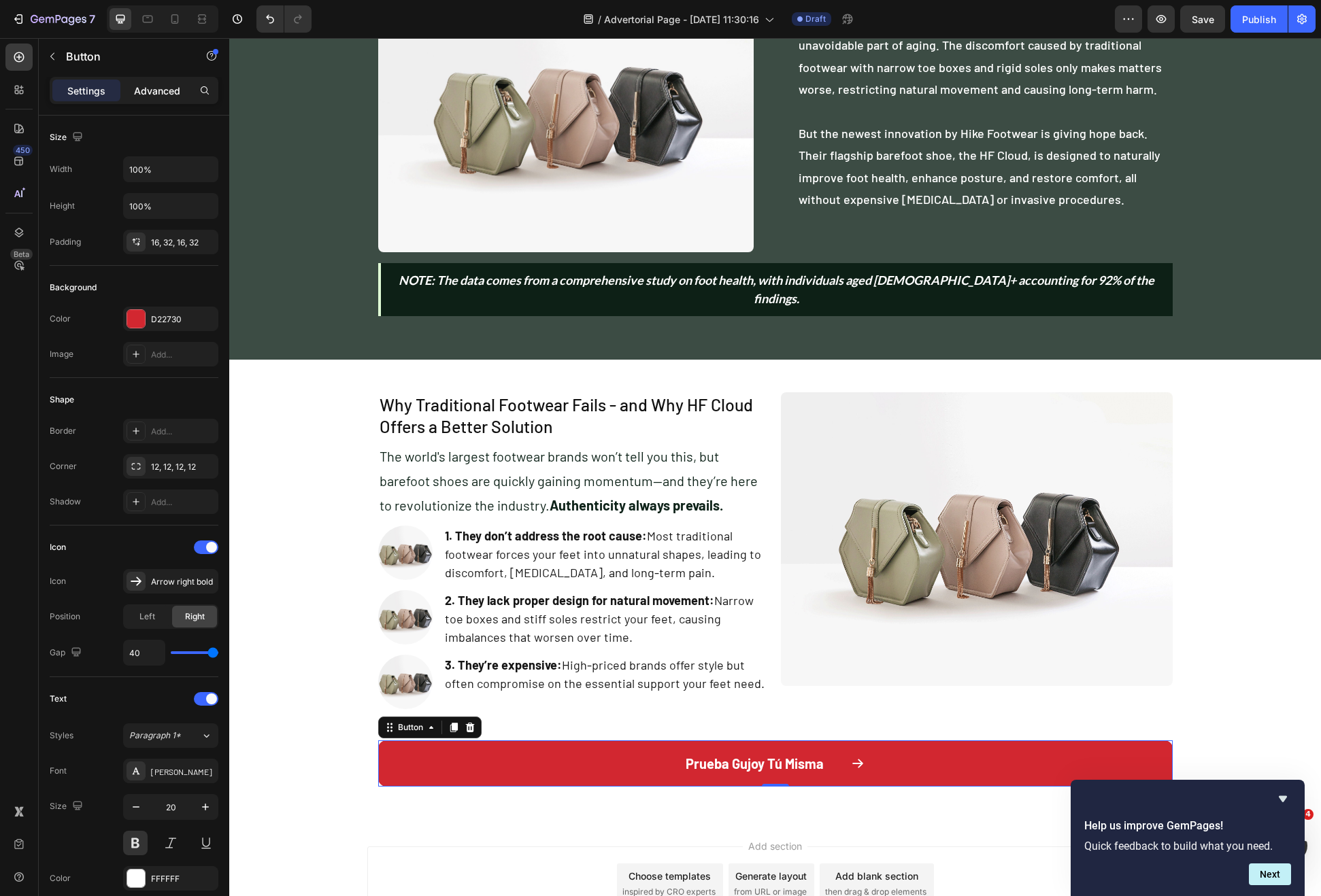
click at [184, 100] on div "Advanced" at bounding box center [157, 91] width 68 height 22
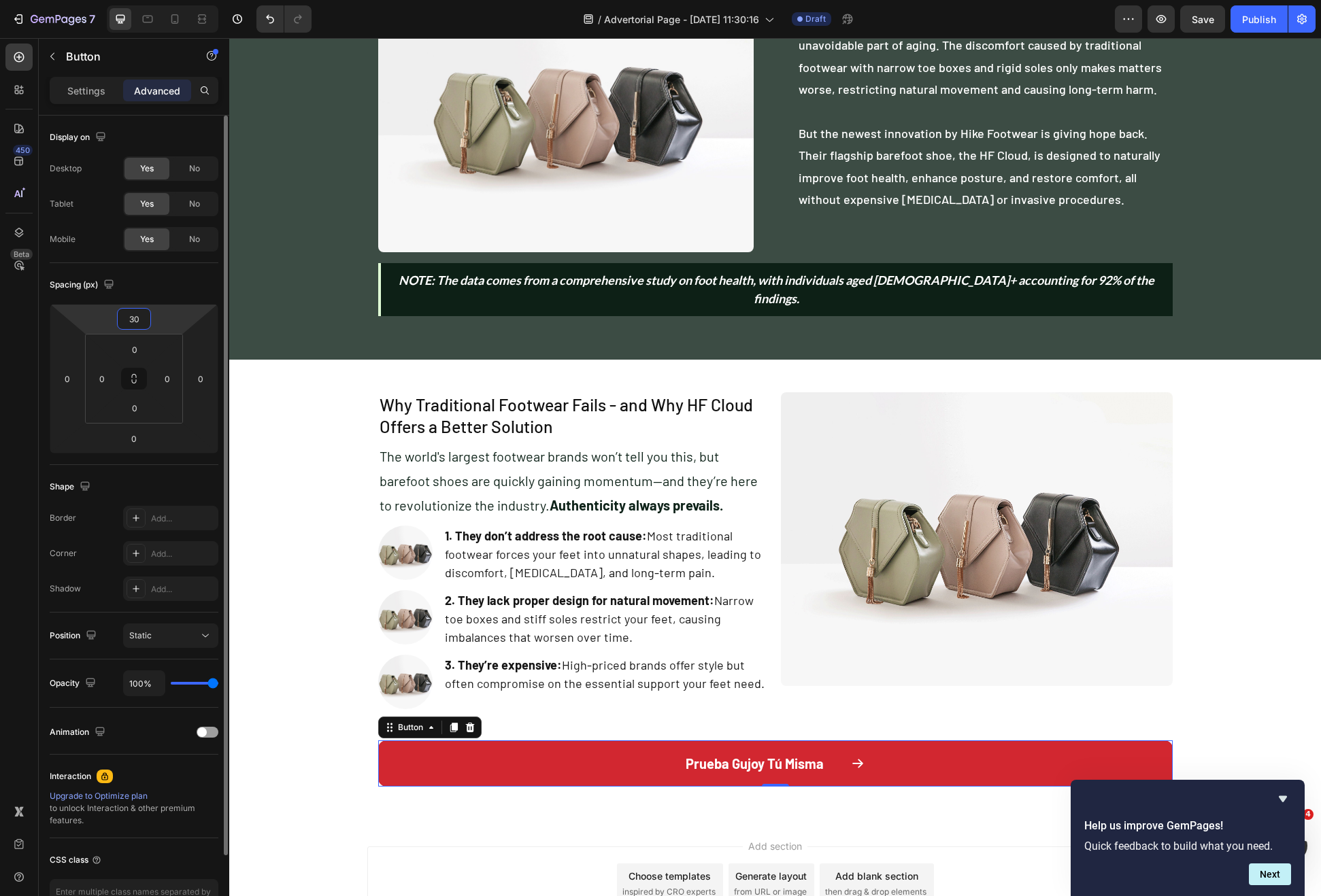
click at [142, 320] on input "30" at bounding box center [133, 319] width 27 height 20
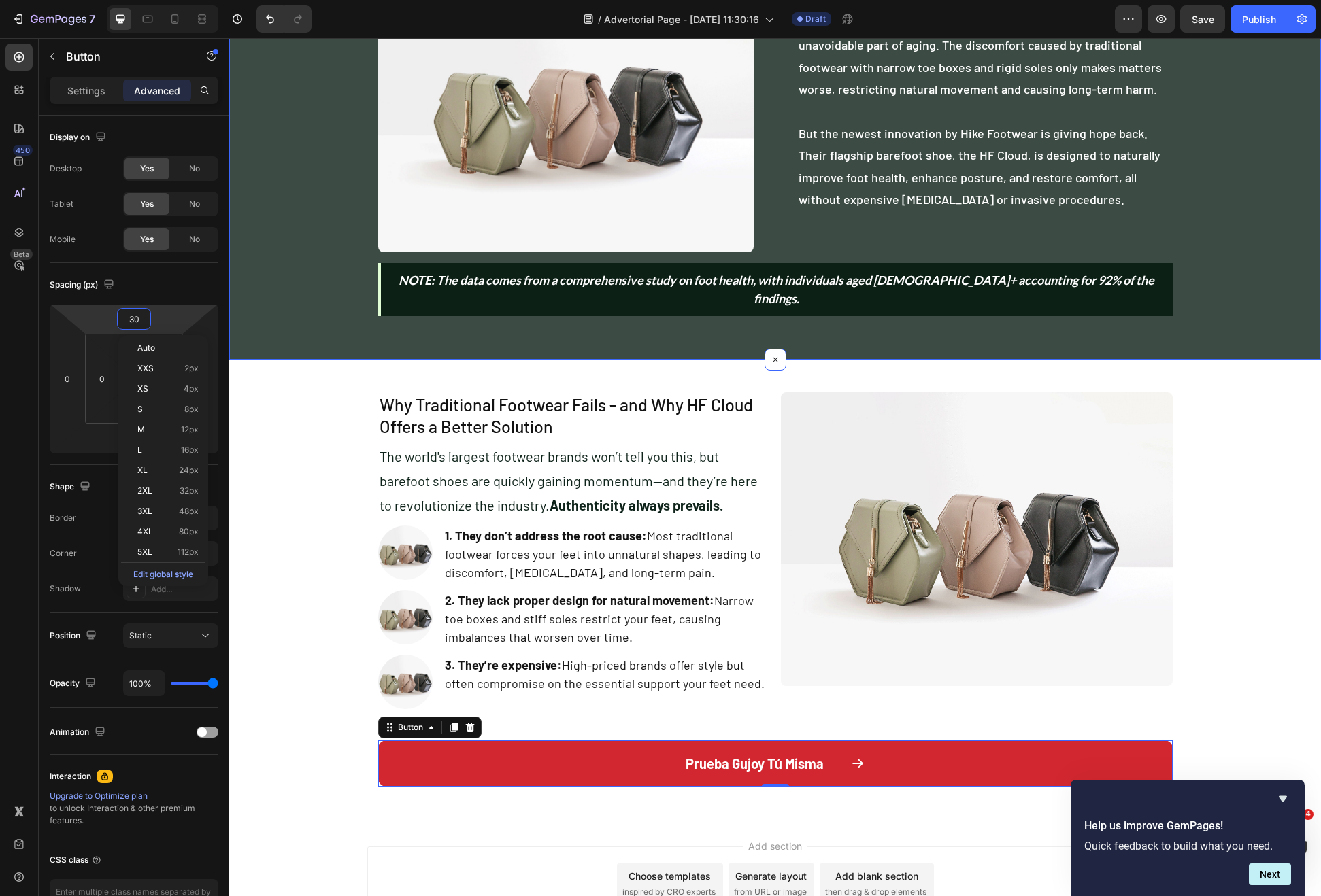
type input "0"
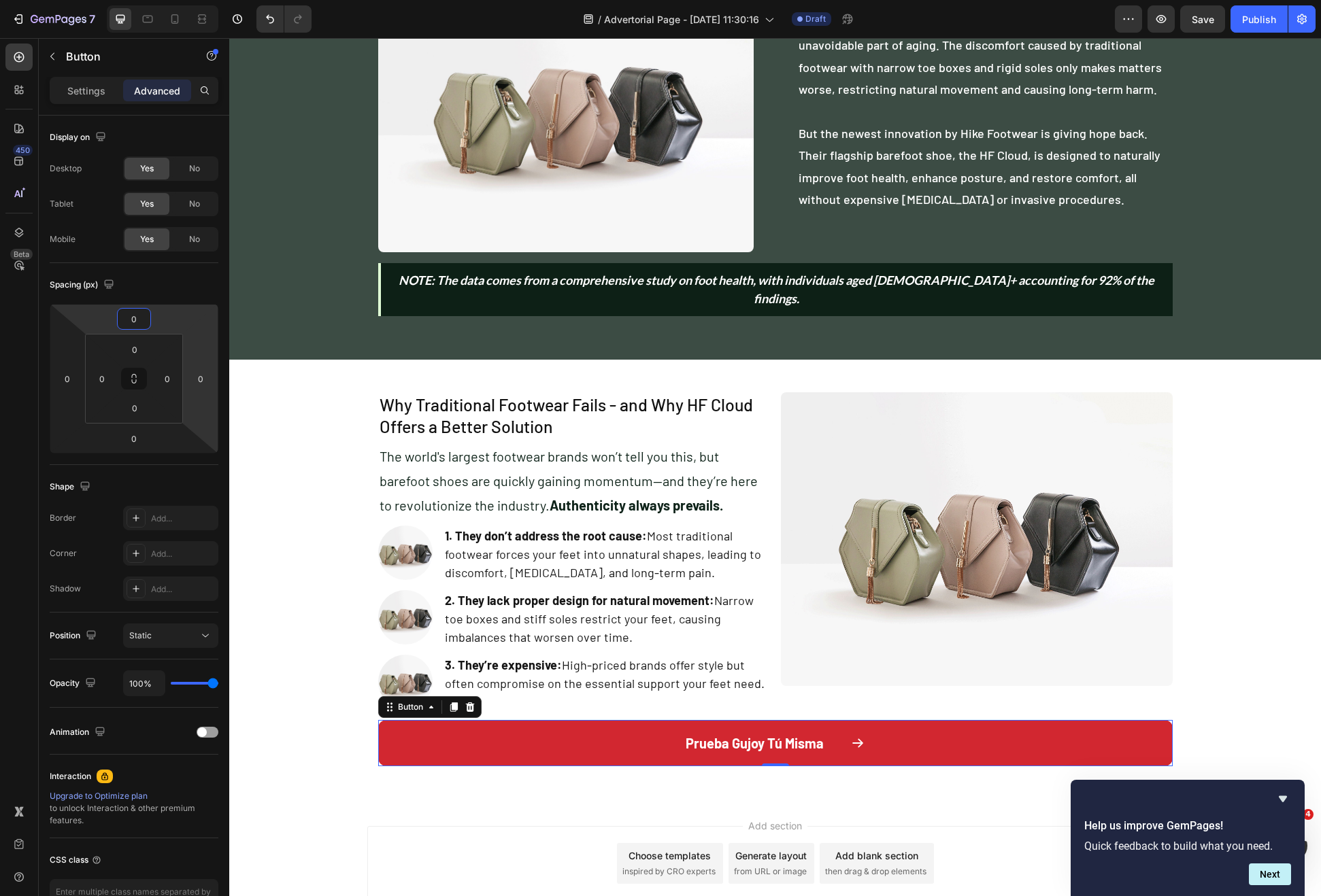
click at [367, 720] on div "Prueba Gujoy Tú Misma Button 0 Row" at bounding box center [775, 749] width 816 height 57
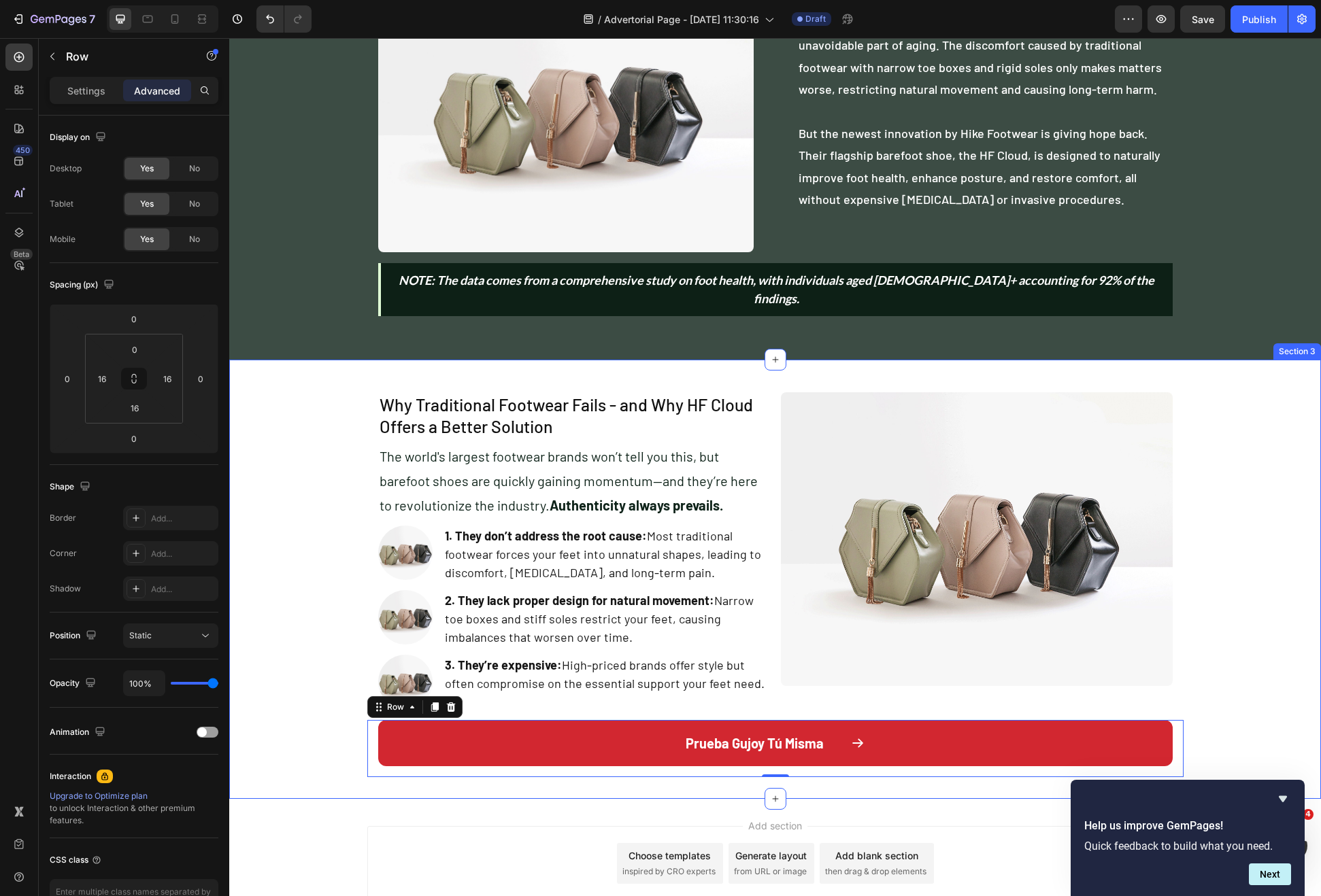
click at [327, 703] on div "Why Traditional Footwear Fails - and Why HF Cloud Offers a Better Solution Head…" at bounding box center [775, 580] width 1092 height 396
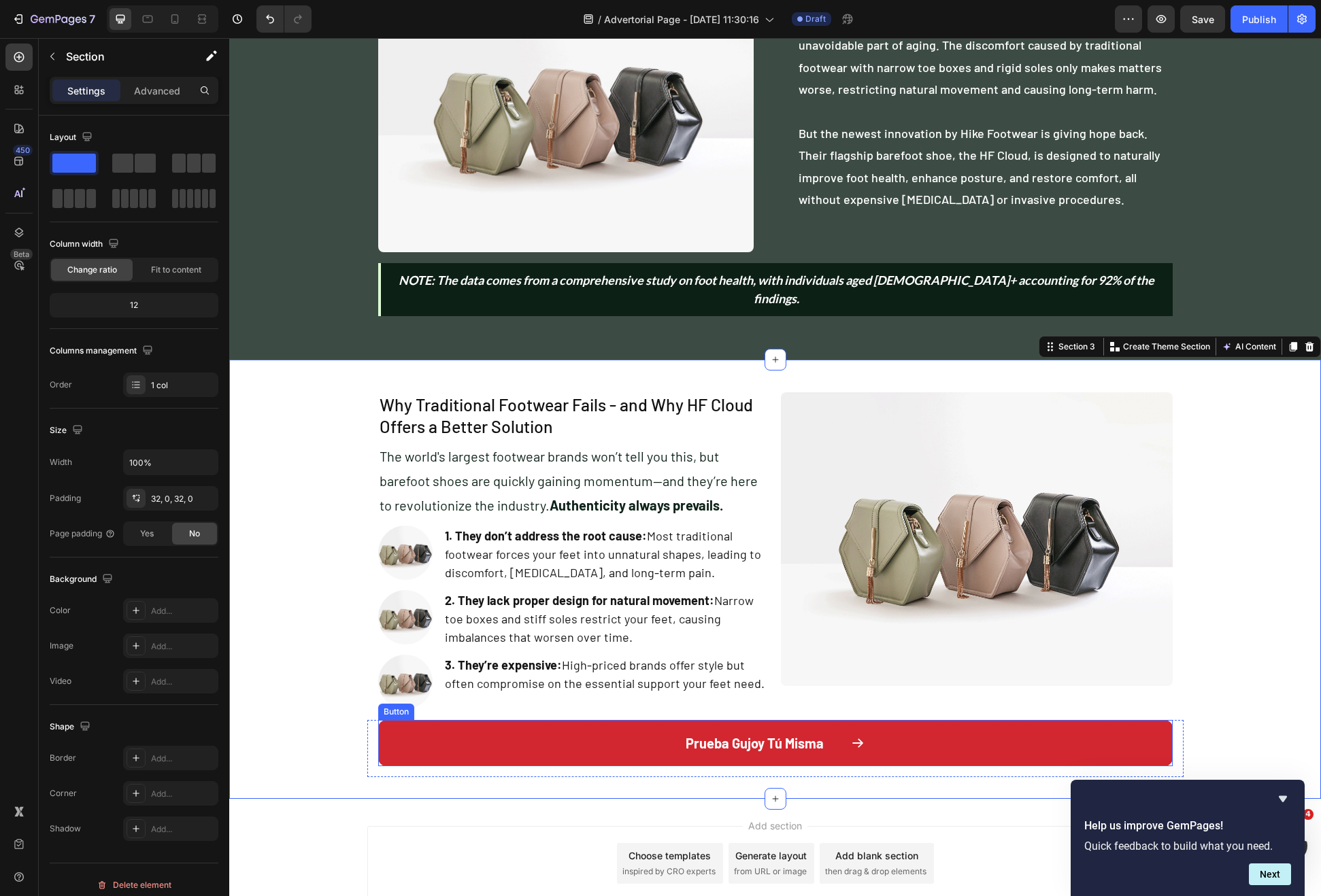
click at [468, 726] on button "Prueba Gujoy Tú Misma" at bounding box center [775, 743] width 795 height 46
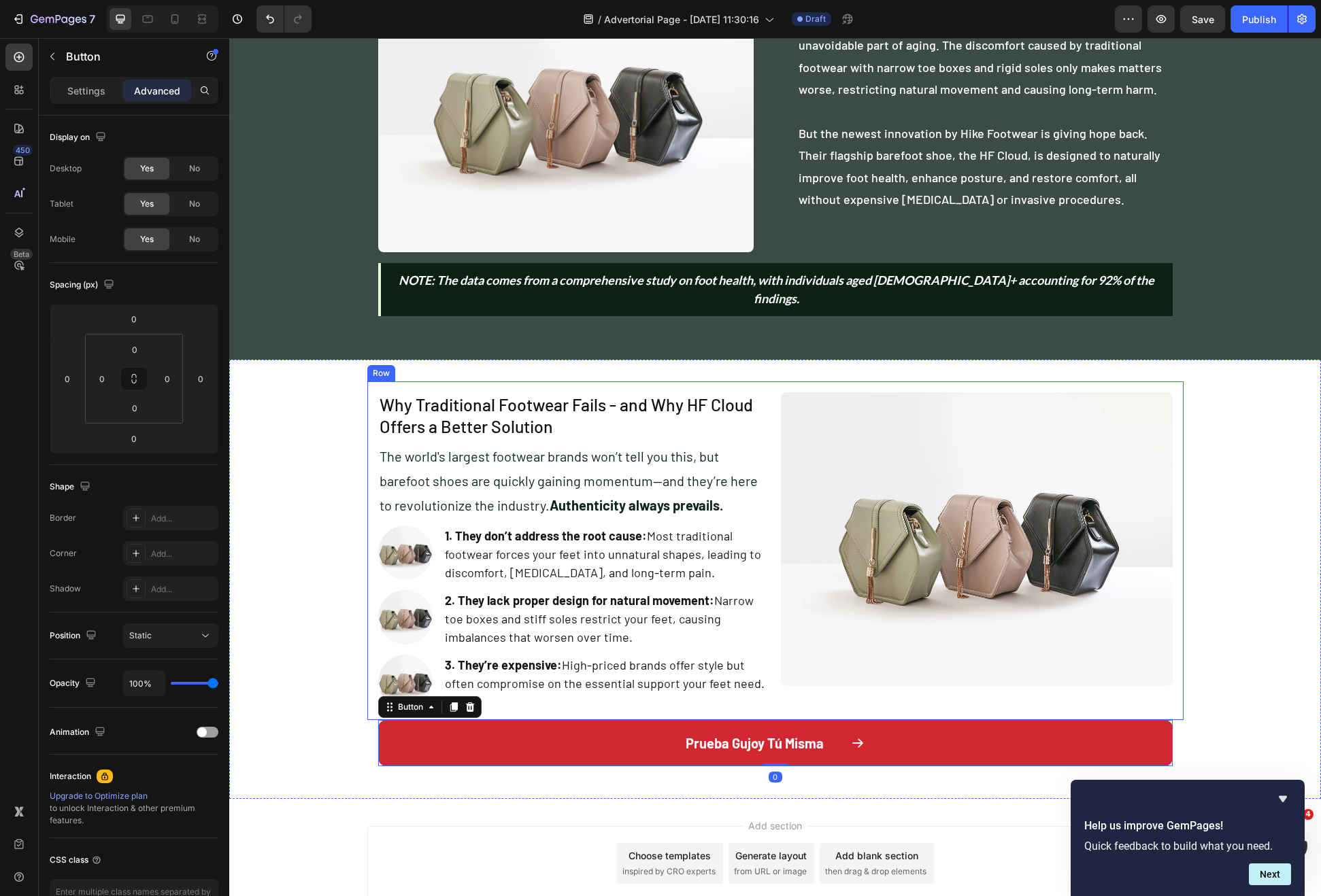
click at [819, 683] on div "Image" at bounding box center [977, 550] width 392 height 317
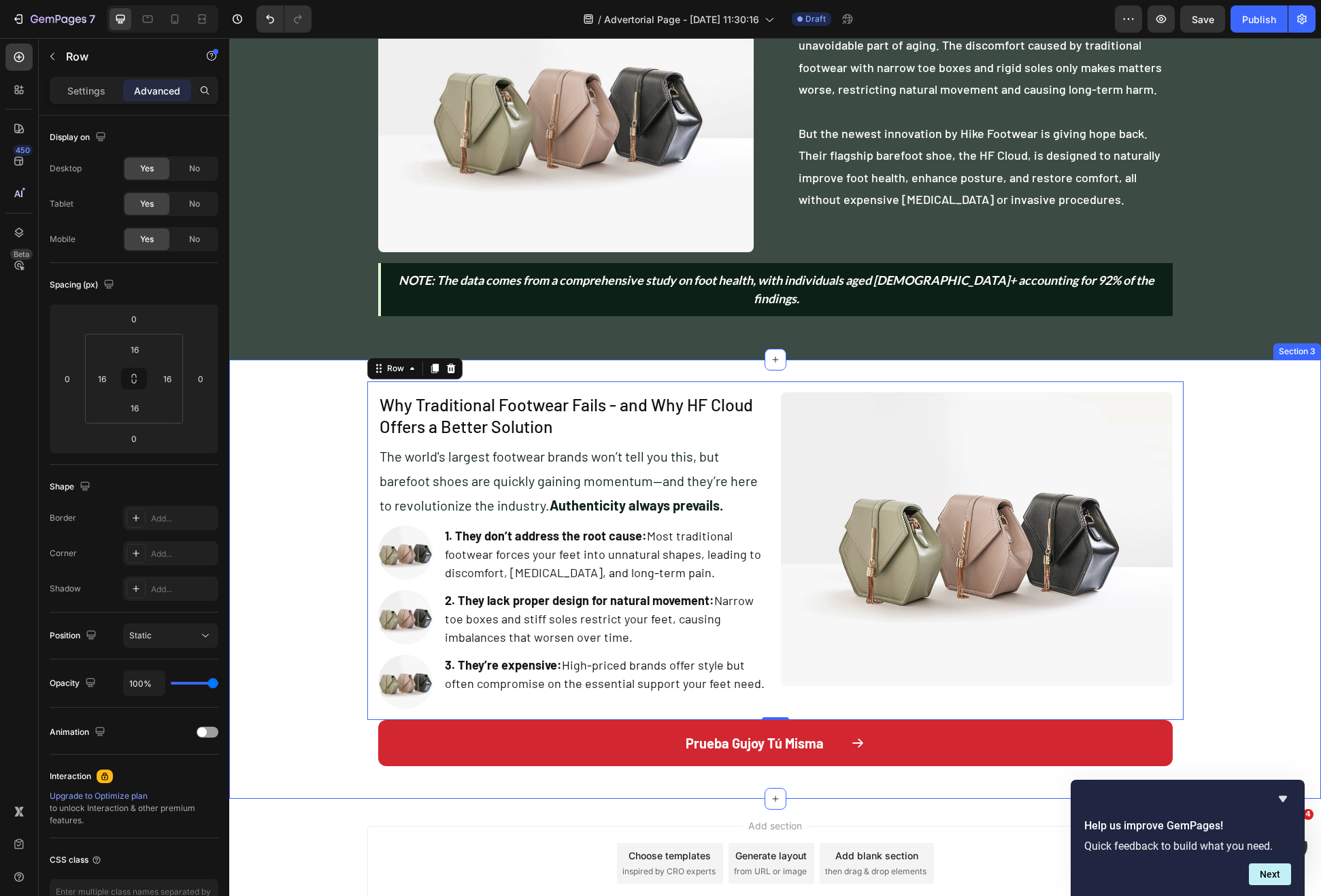
click at [1207, 657] on div "Why Traditional Footwear Fails - and Why HF Cloud Offers a Better Solution Head…" at bounding box center [775, 580] width 1092 height 396
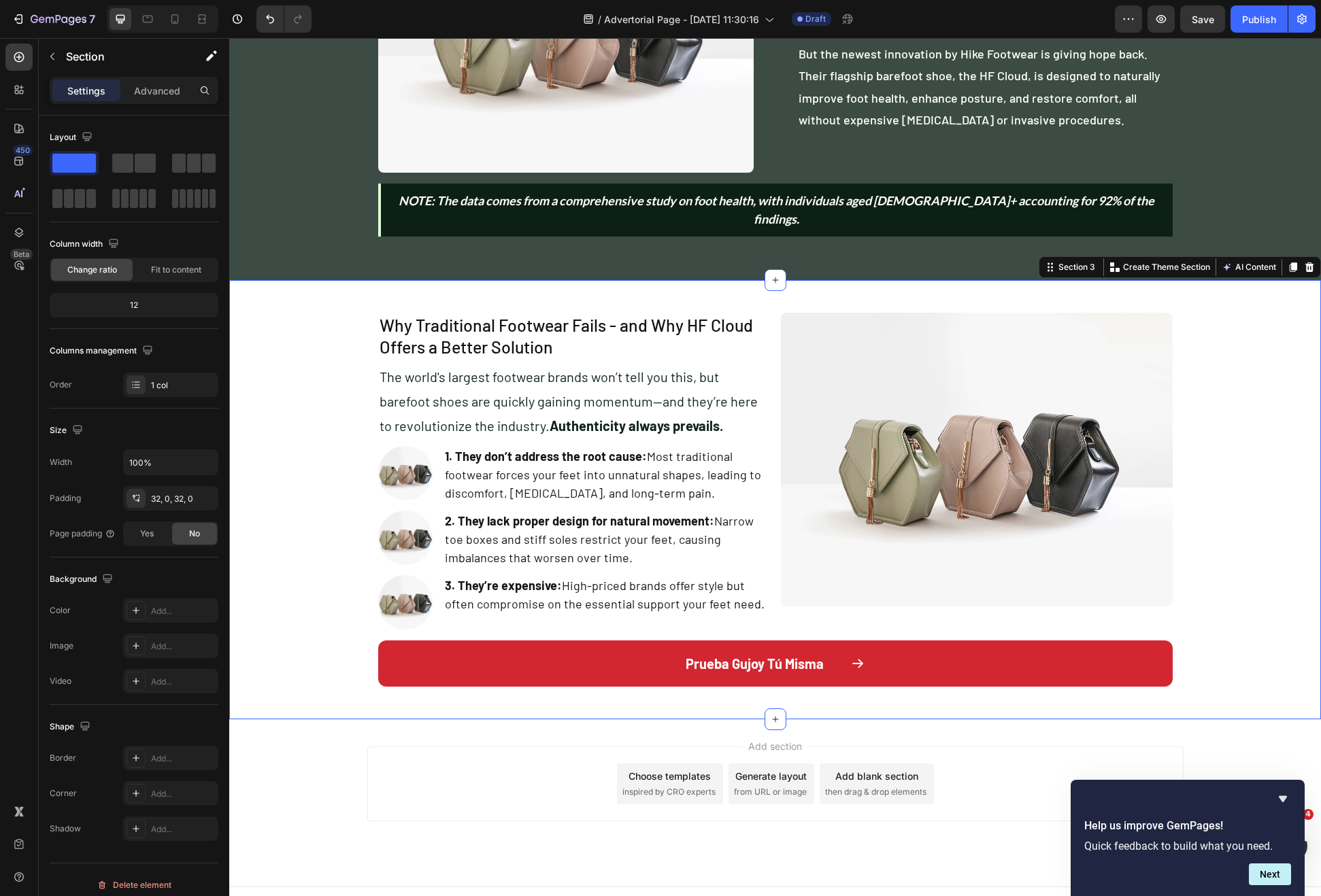
scroll to position [461, 0]
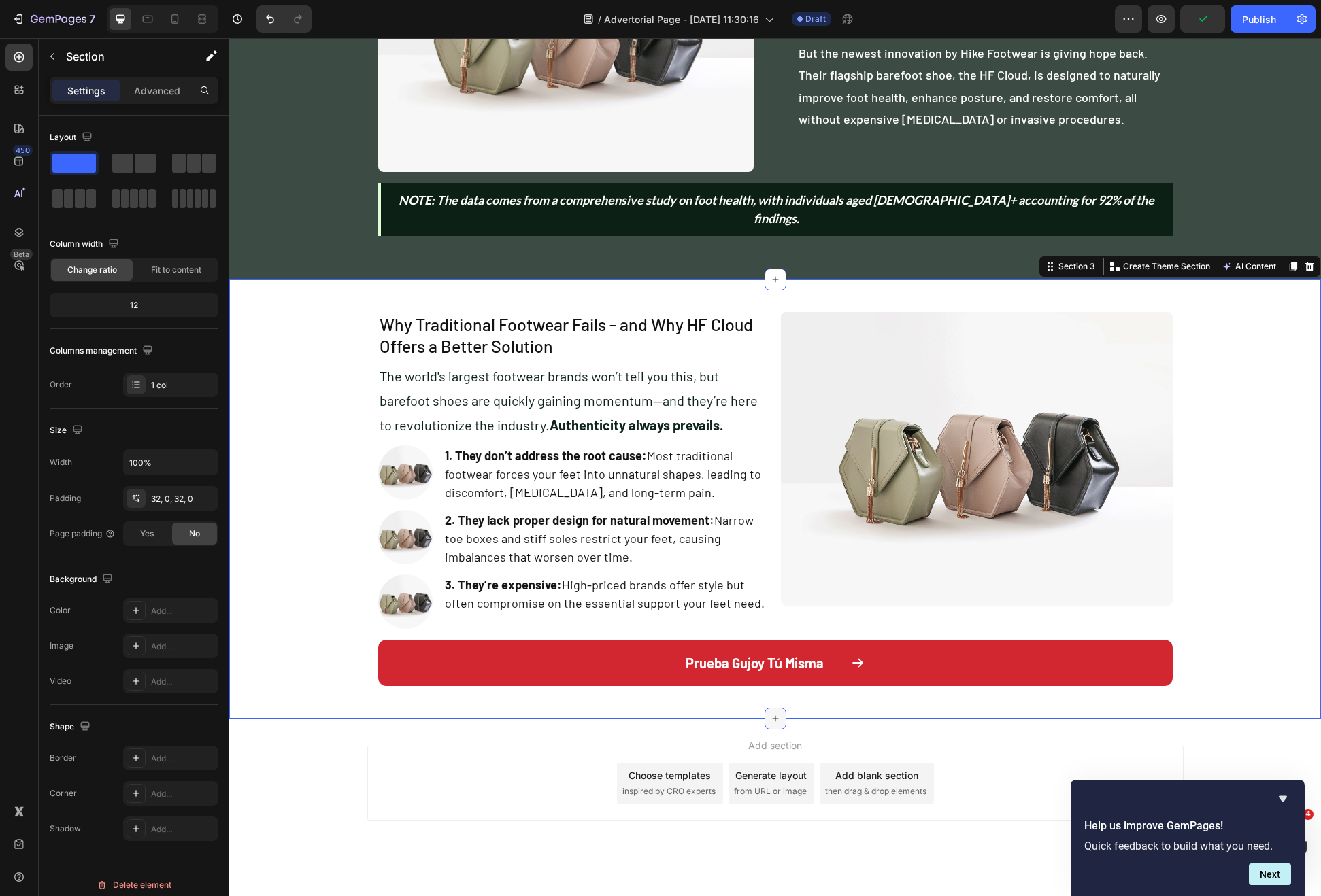
click at [768, 708] on div at bounding box center [776, 719] width 22 height 22
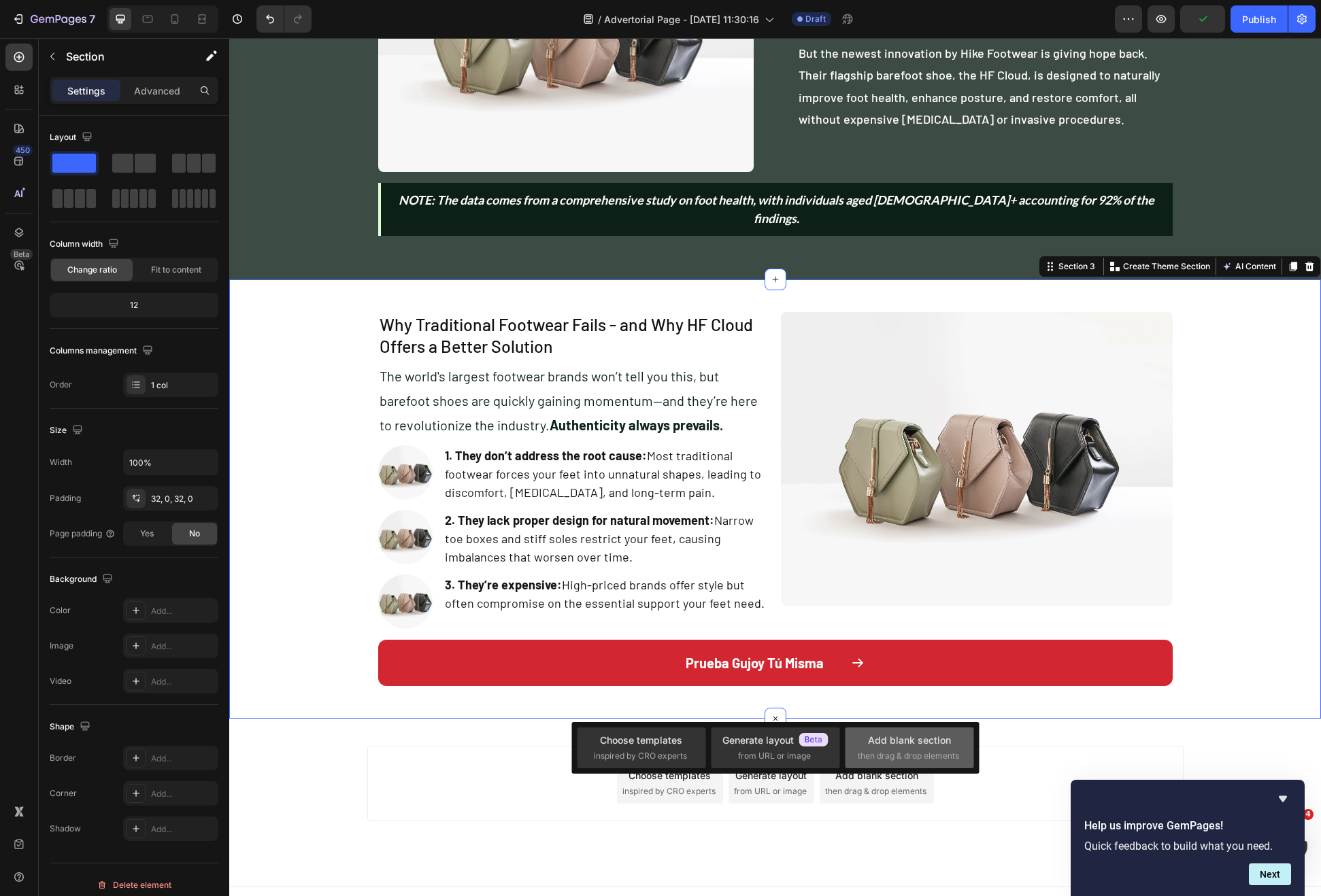
click at [889, 731] on div "Add blank section then drag & drop elements" at bounding box center [908, 748] width 129 height 41
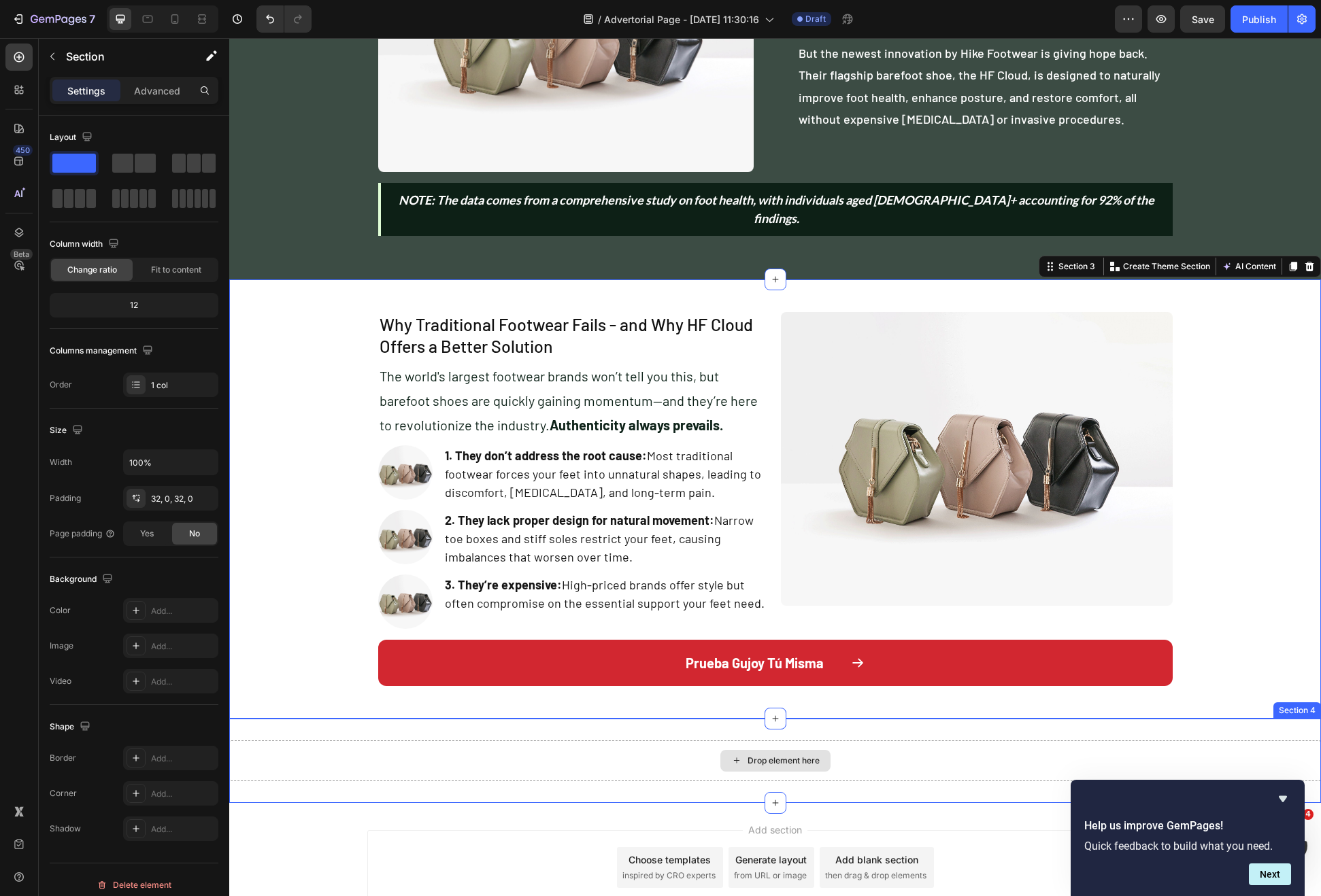
click at [580, 718] on div "Drop element here Section 4" at bounding box center [775, 760] width 1092 height 84
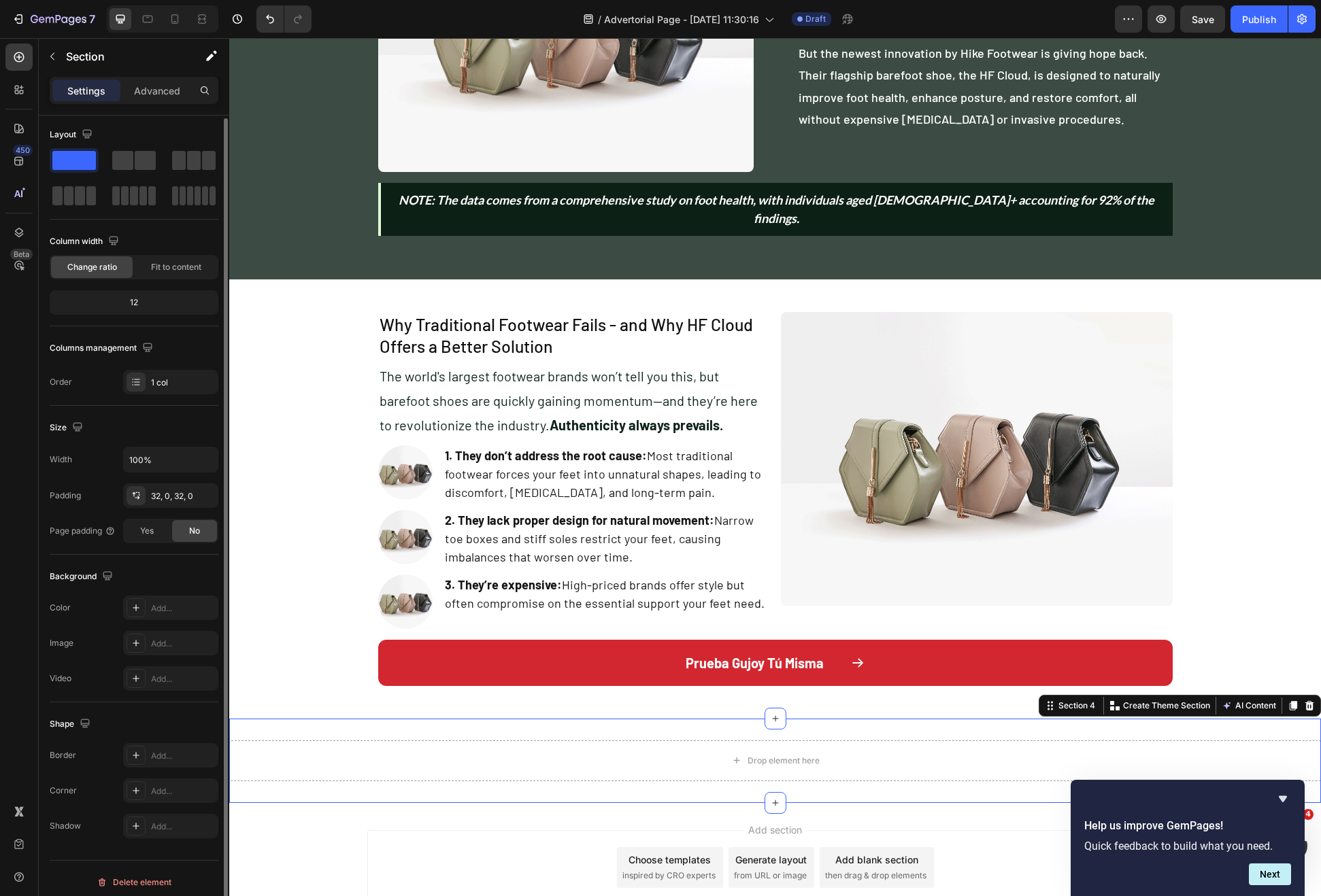
scroll to position [10, 0]
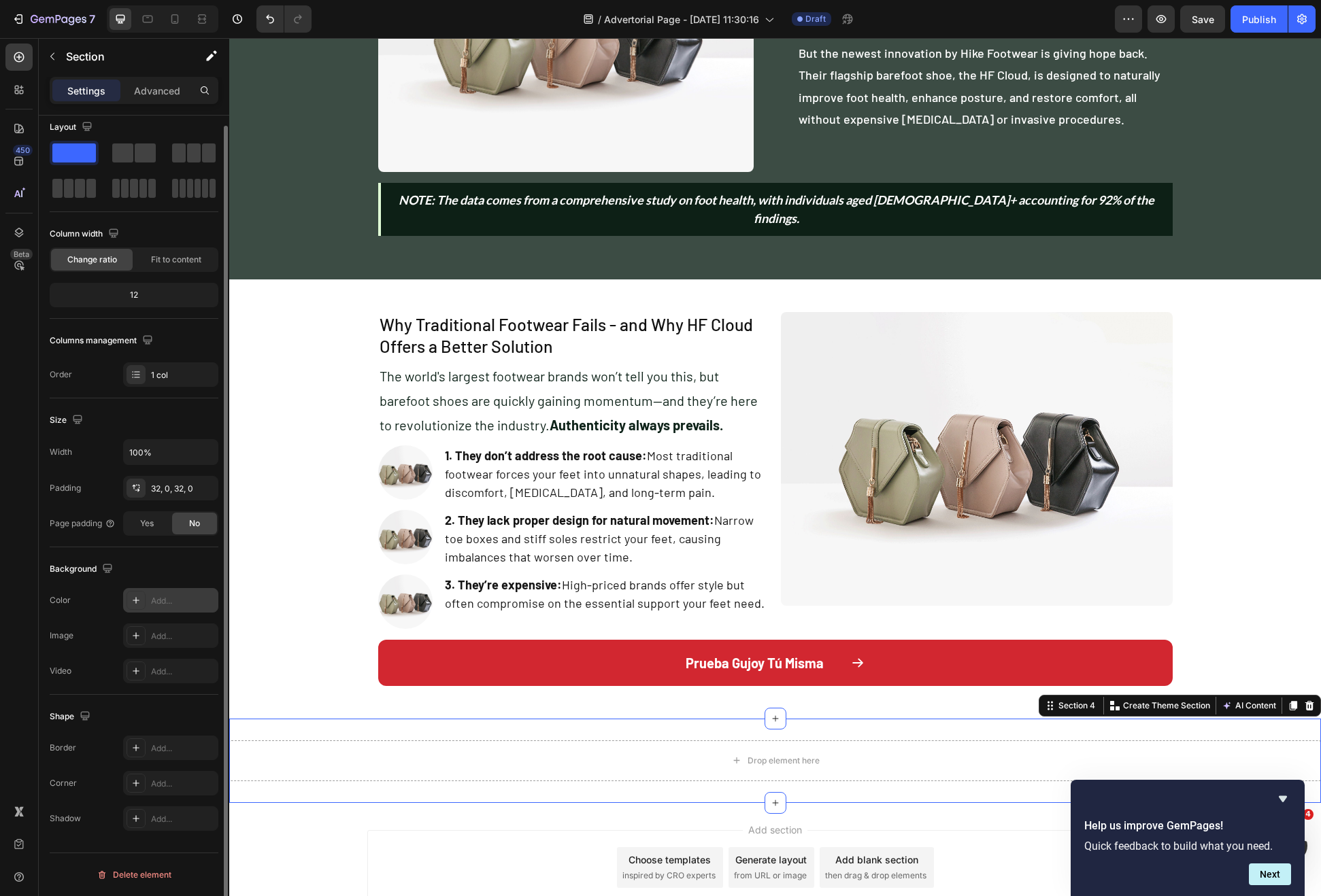
click at [139, 599] on icon at bounding box center [136, 600] width 11 height 11
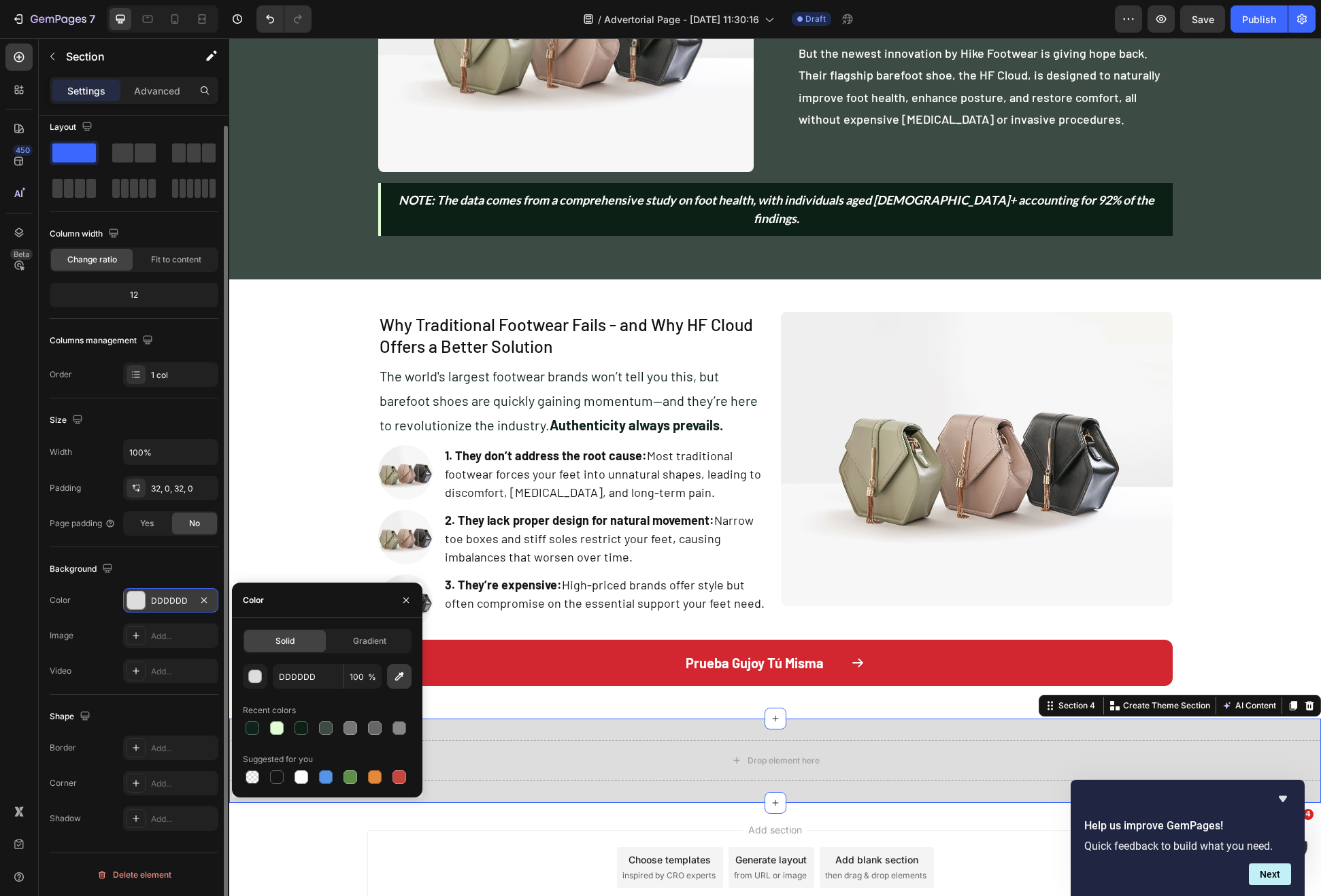
click at [395, 672] on icon "button" at bounding box center [399, 676] width 14 height 14
type input "0D2016"
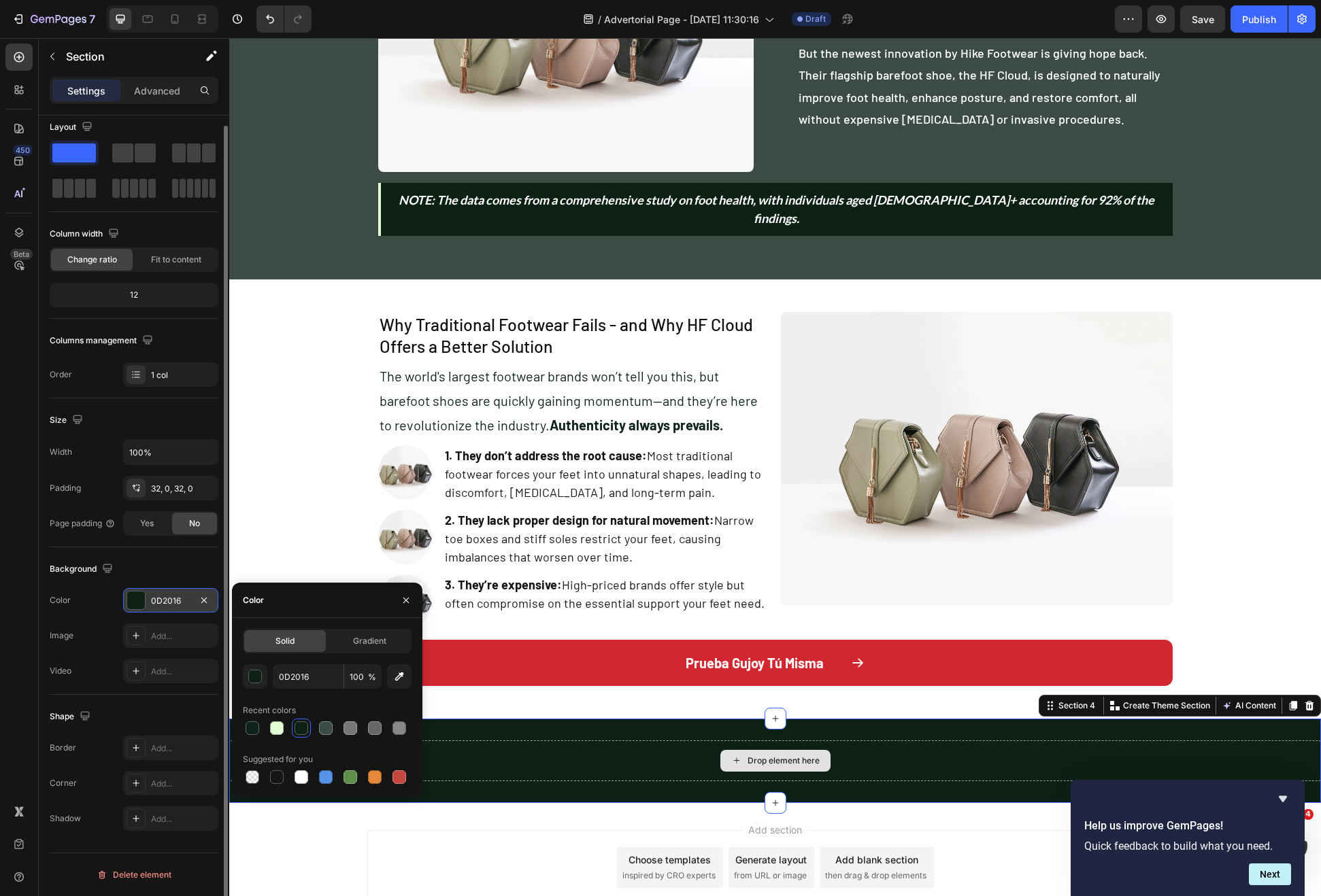
click at [671, 741] on div "Drop element here" at bounding box center [775, 761] width 1092 height 41
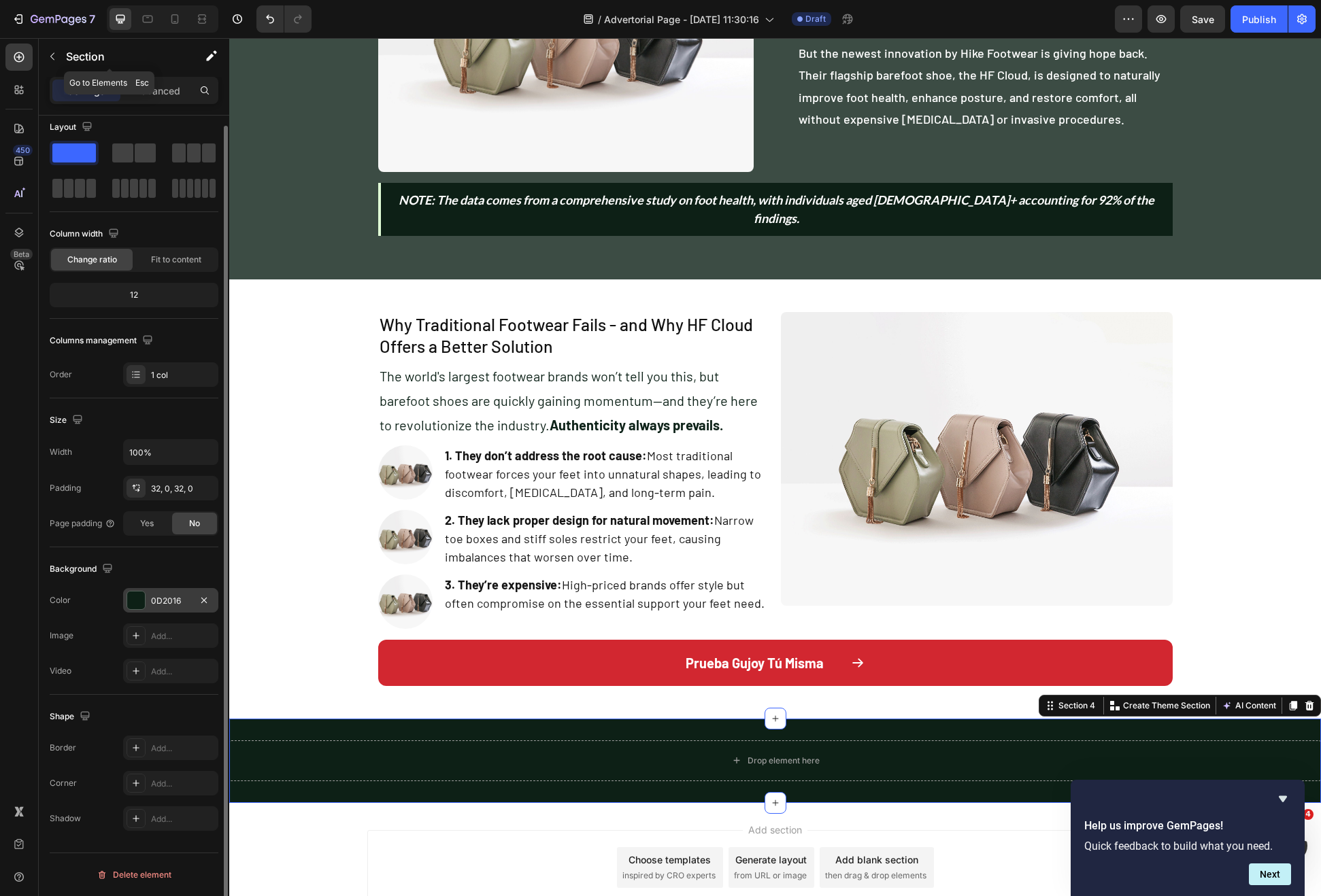
click at [70, 68] on div "Section" at bounding box center [109, 56] width 142 height 35
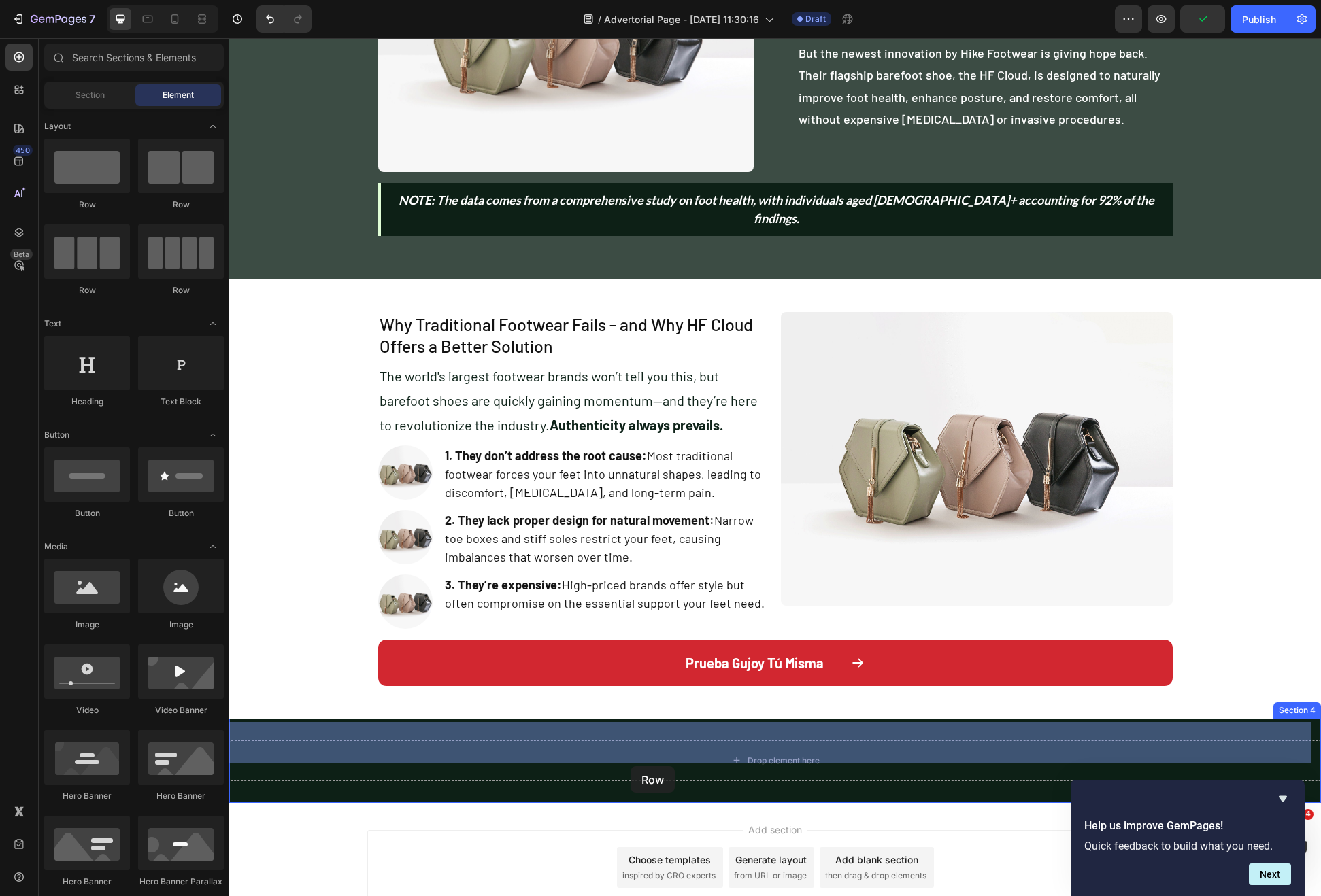
drag, startPoint x: 418, startPoint y: 217, endPoint x: 631, endPoint y: 767, distance: 589.8
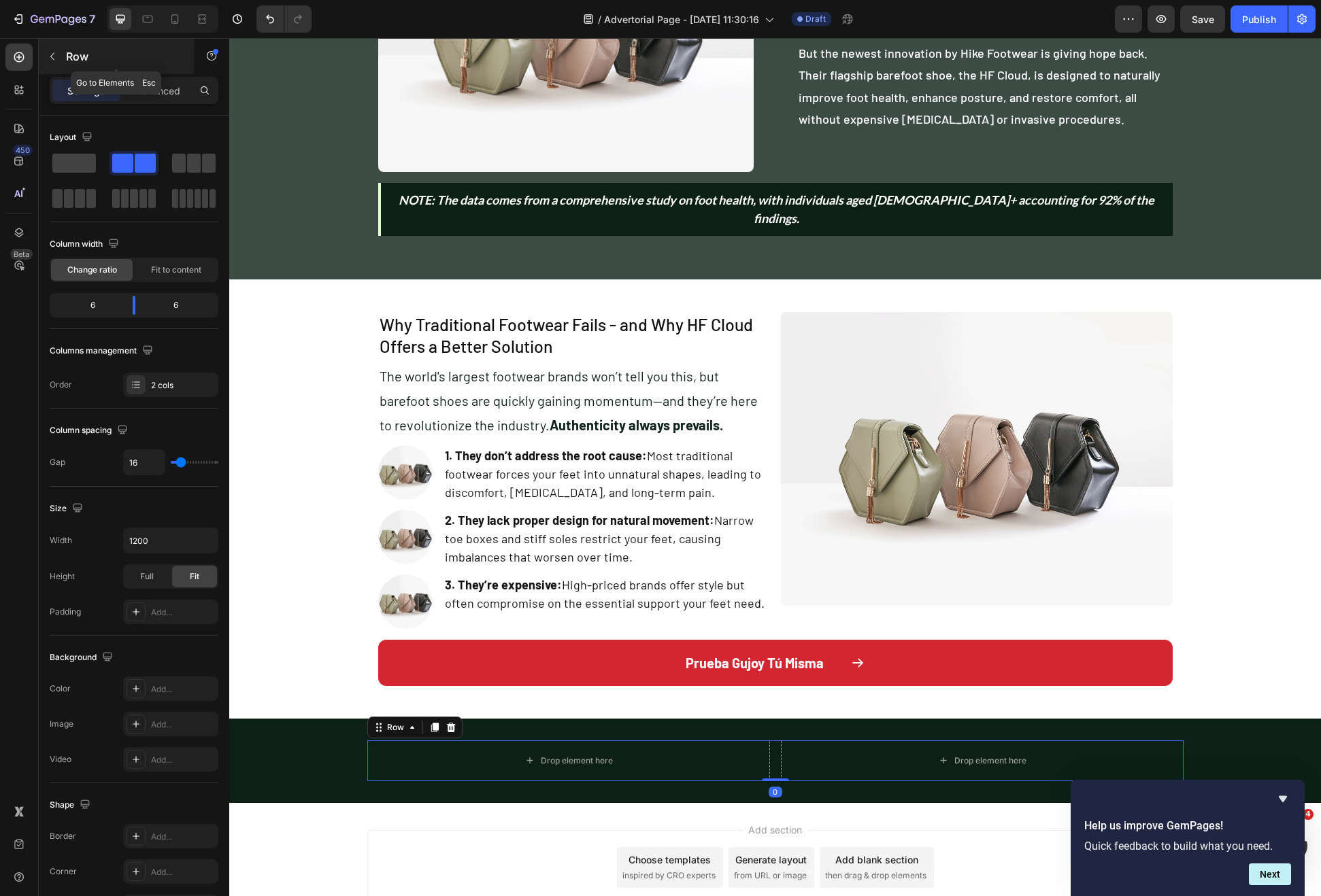
click at [45, 56] on button "button" at bounding box center [53, 56] width 22 height 22
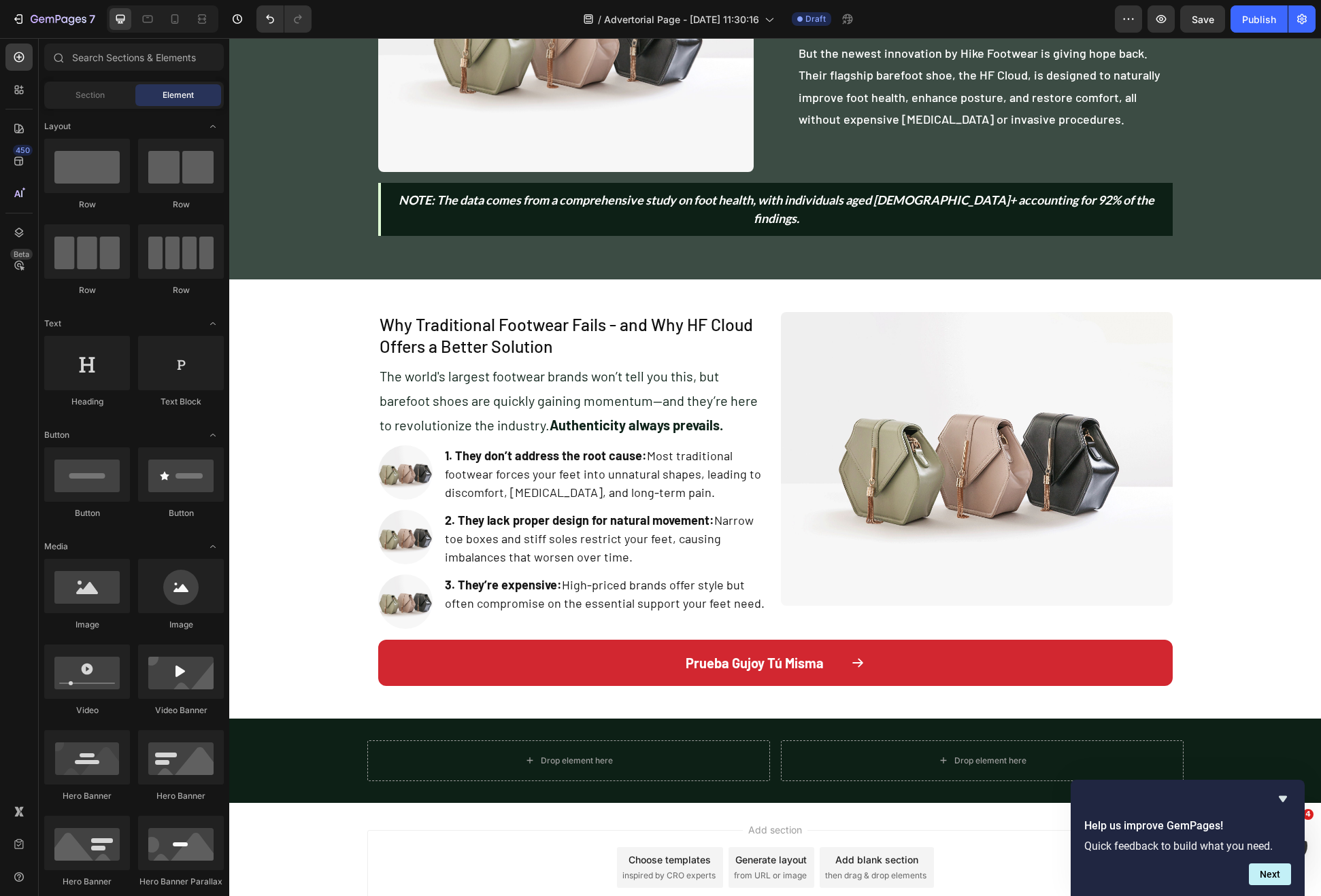
click at [416, 313] on p "Why Traditional Footwear Fails - and Why HF Cloud Offers a Better Solution" at bounding box center [574, 336] width 389 height 44
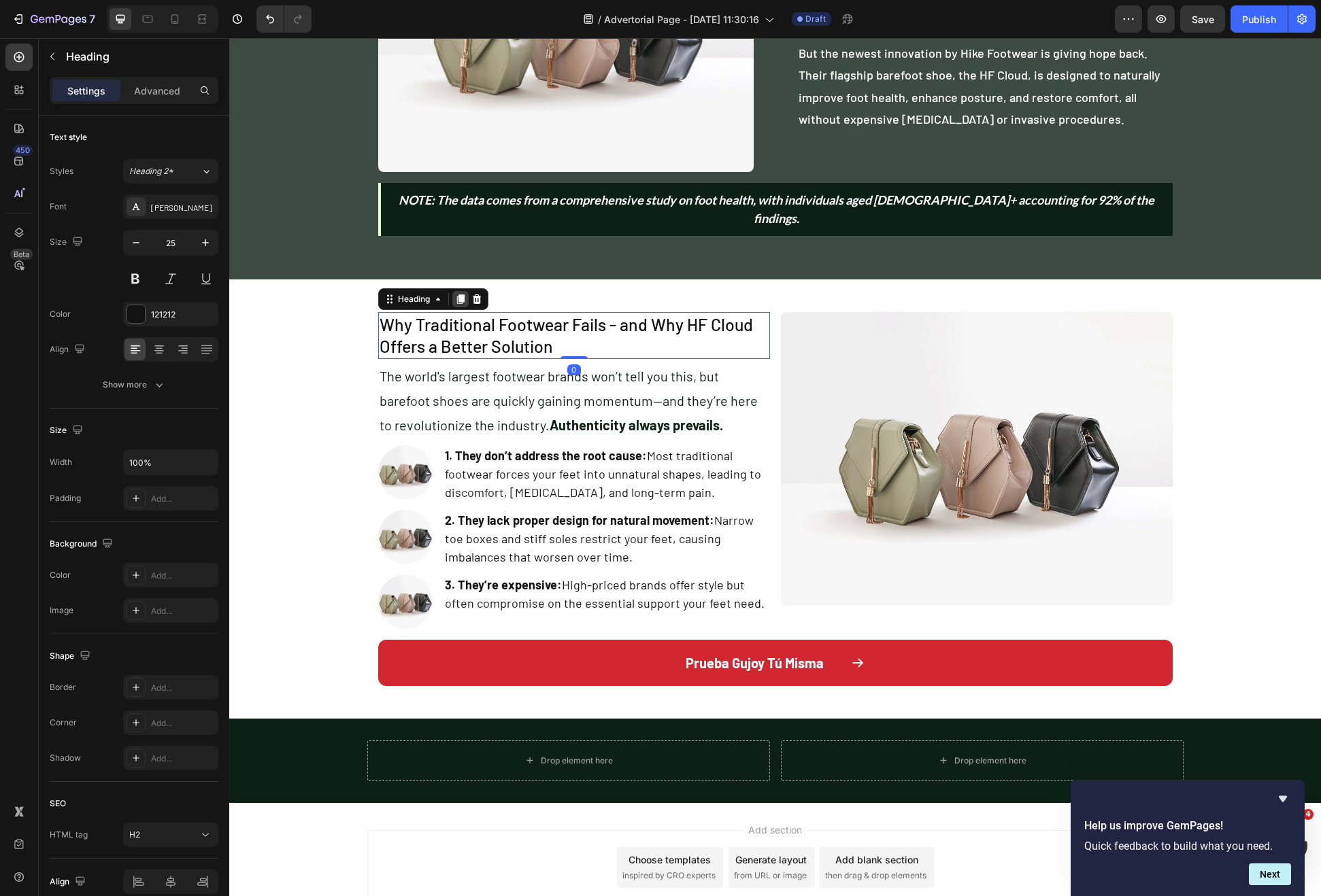
click at [455, 294] on icon at bounding box center [461, 300] width 11 height 11
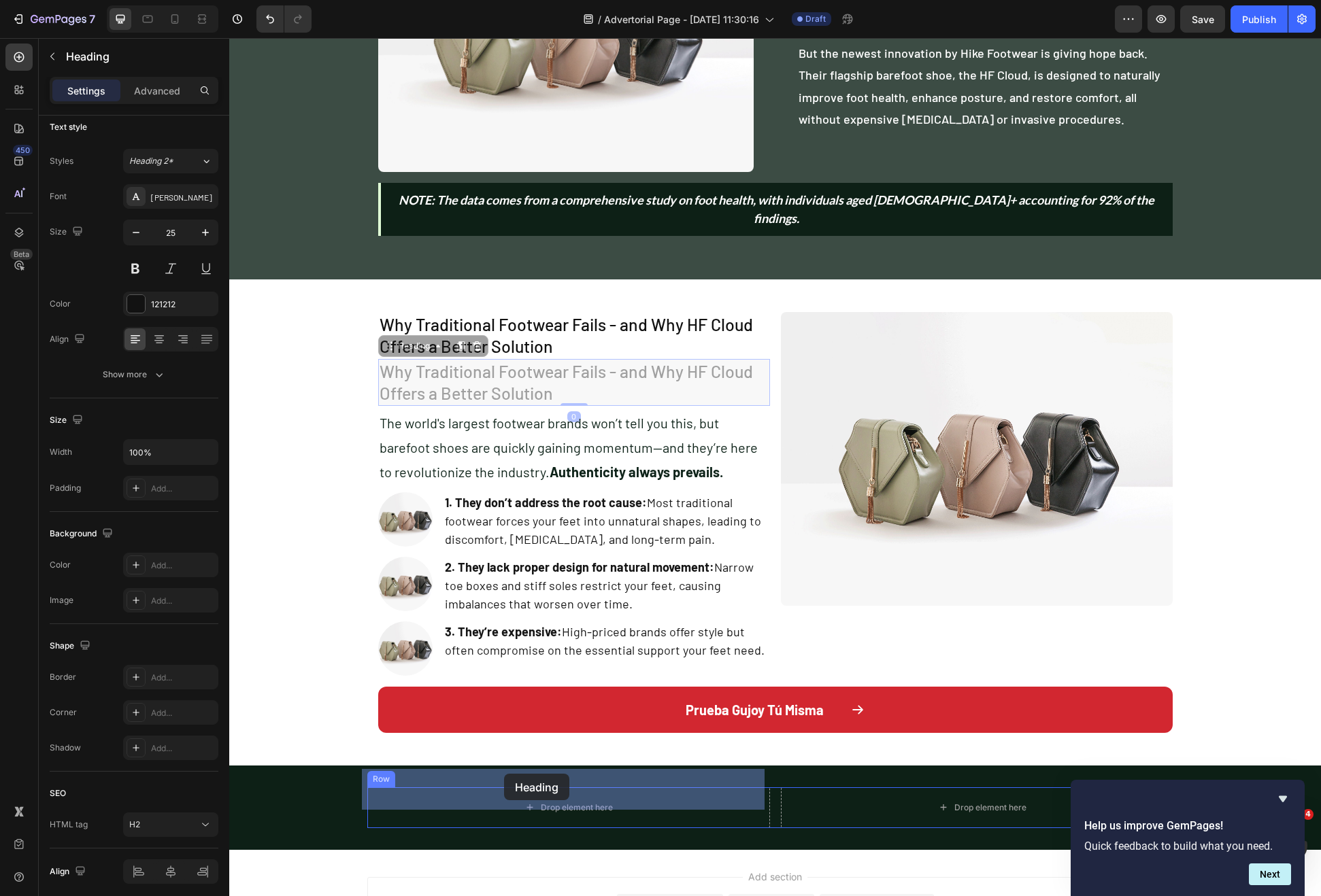
drag, startPoint x: 403, startPoint y: 328, endPoint x: 509, endPoint y: 761, distance: 445.8
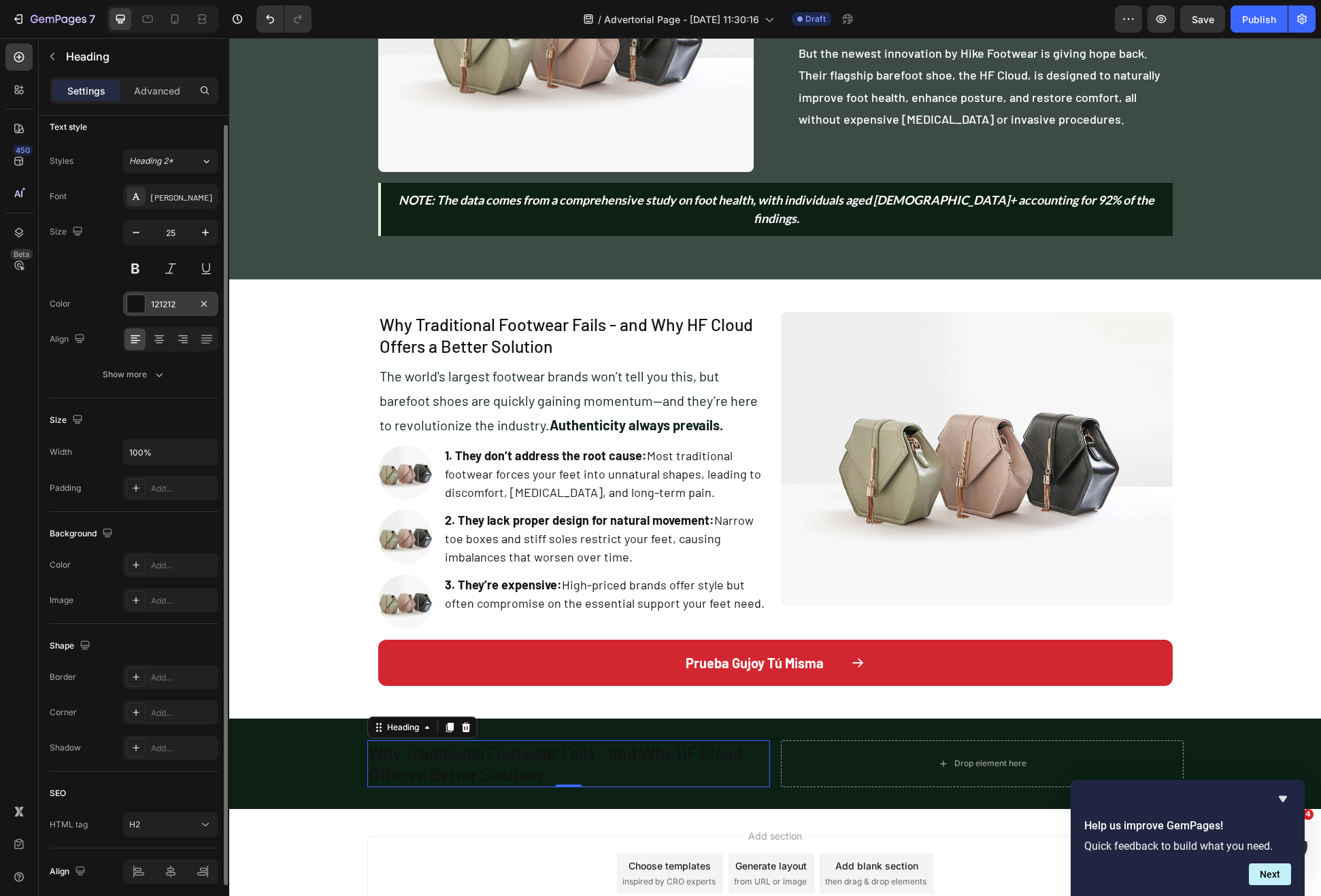
click at [140, 304] on div at bounding box center [136, 303] width 18 height 18
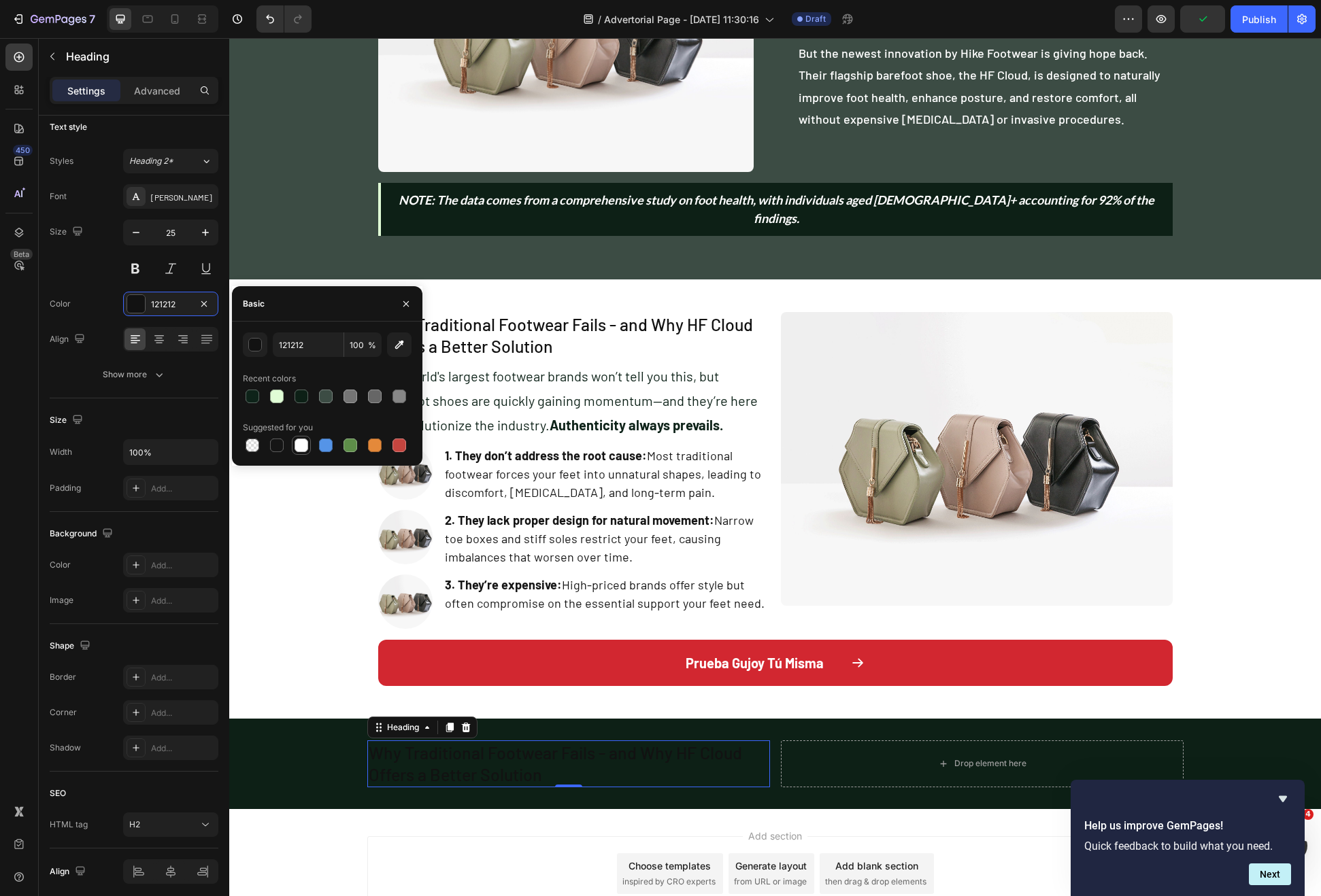
click at [300, 445] on div at bounding box center [301, 445] width 14 height 14
type input "FFFFFF"
click at [479, 752] on h2 "Why Traditional Footwear Fails - and Why HF Cloud Offers a Better Solution" at bounding box center [568, 764] width 402 height 47
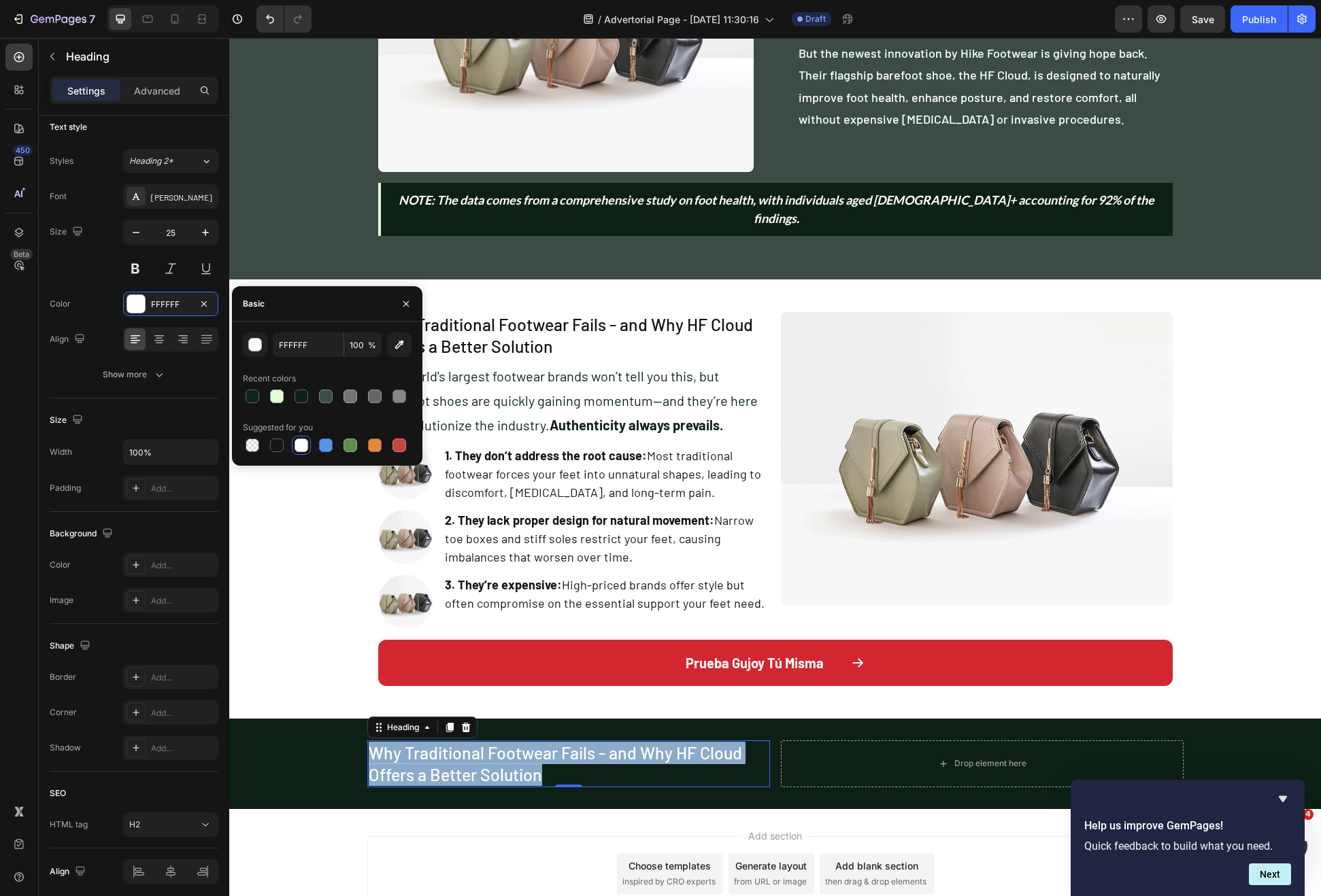
click at [479, 752] on p "Why Traditional Footwear Fails - and Why HF Cloud Offers a Better Solution" at bounding box center [569, 764] width 400 height 44
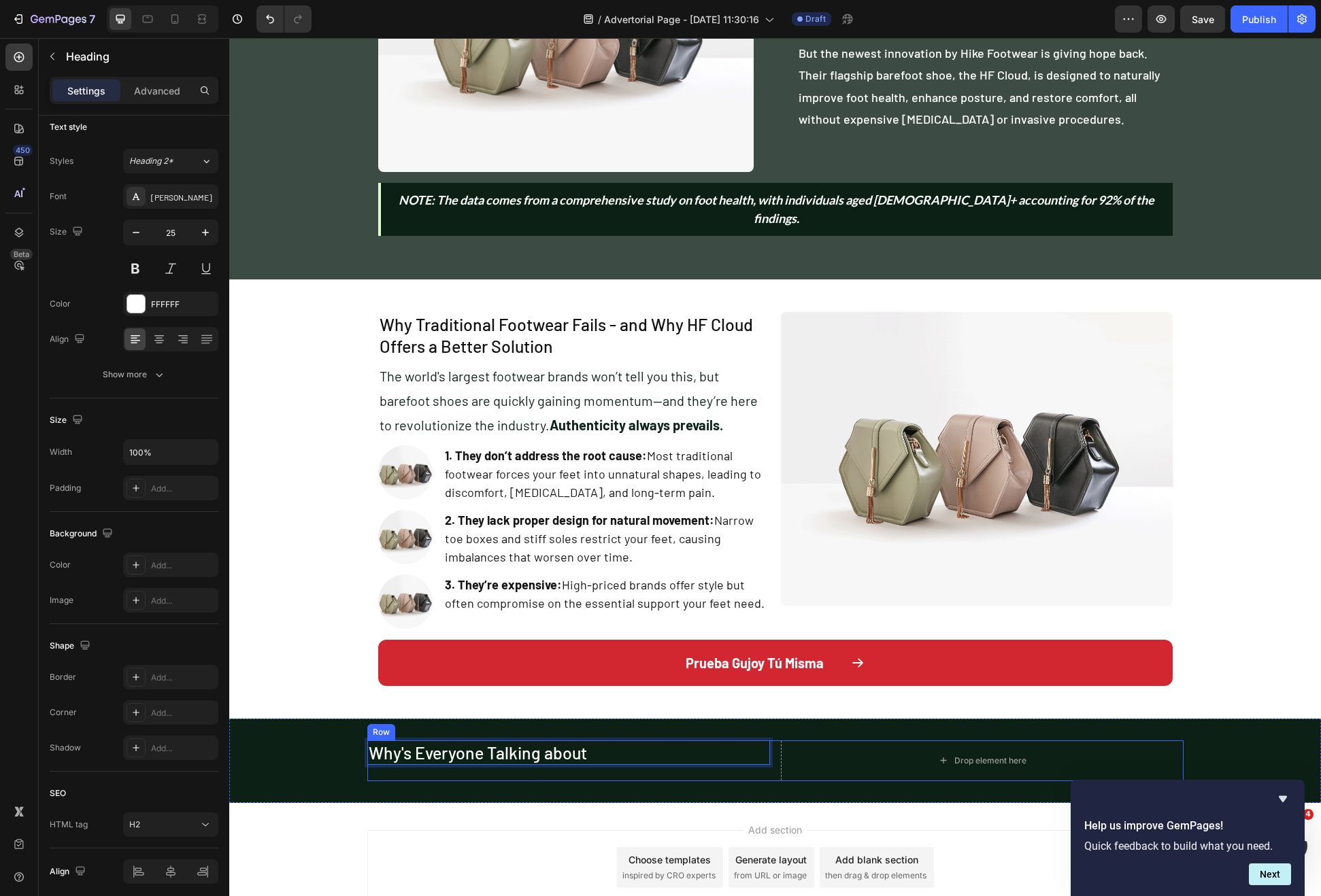
click at [523, 756] on div "Why's Everyone Talking about Heading 0" at bounding box center [568, 761] width 402 height 41
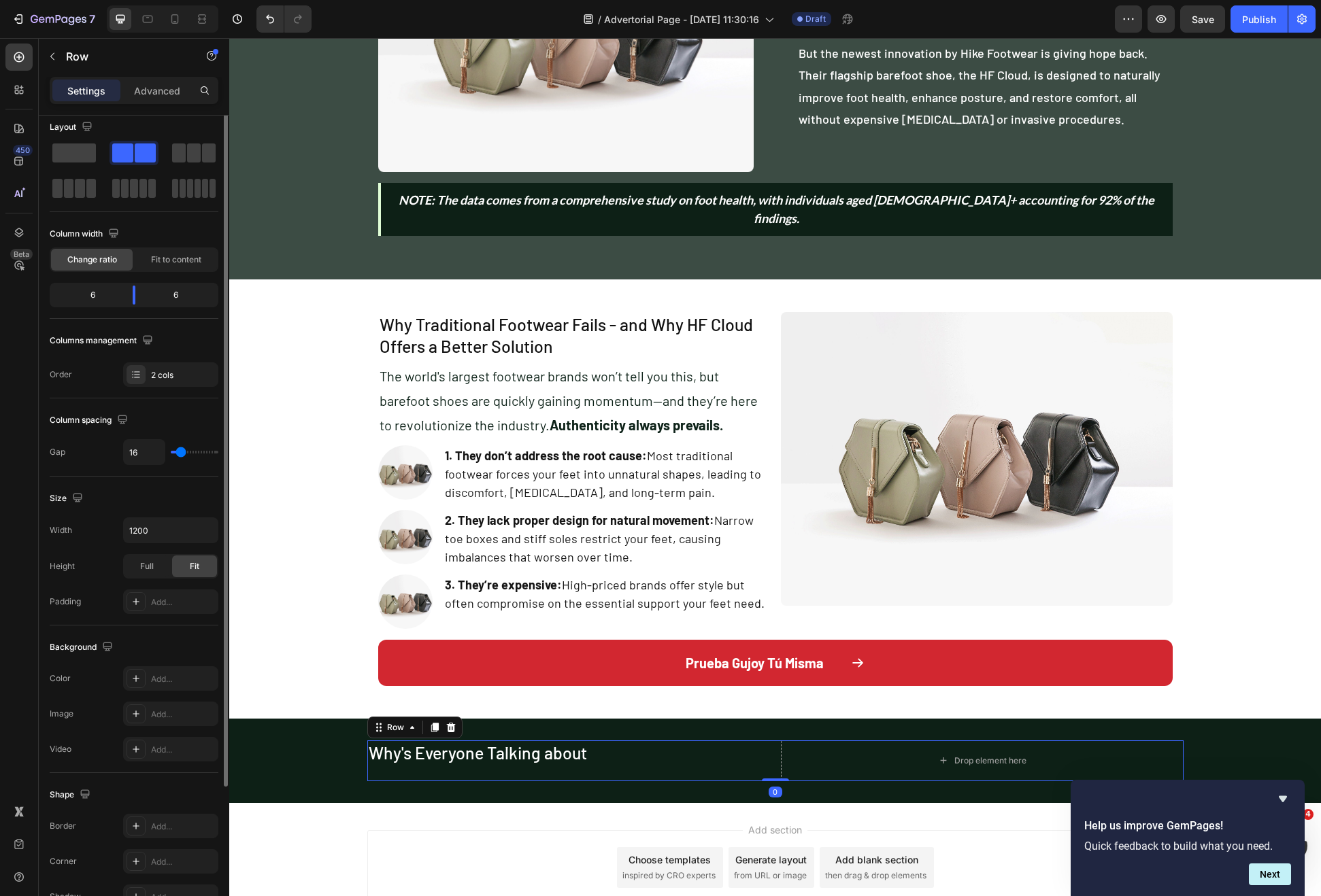
scroll to position [0, 0]
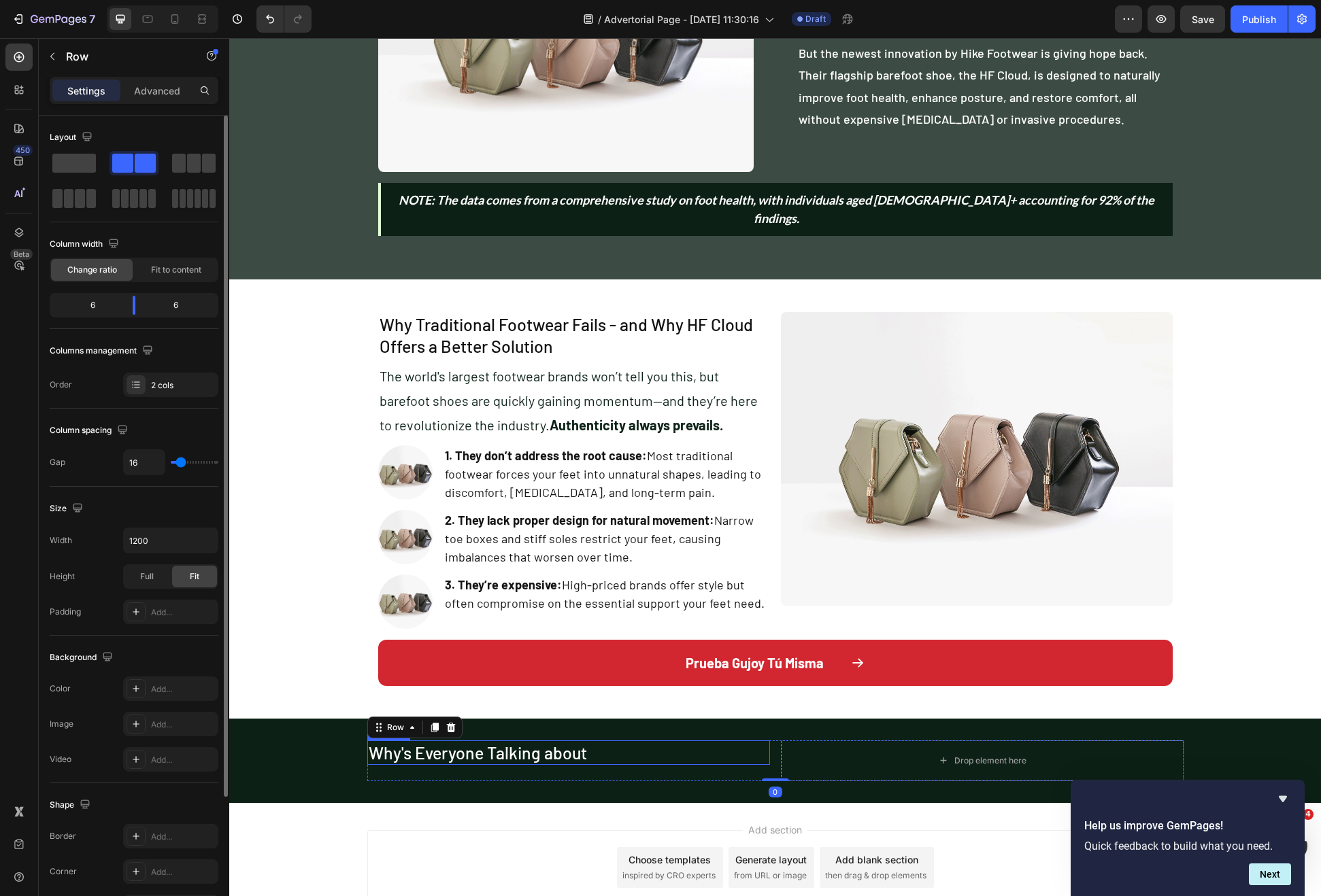
click at [577, 742] on p "Why's Everyone Talking about" at bounding box center [569, 753] width 400 height 22
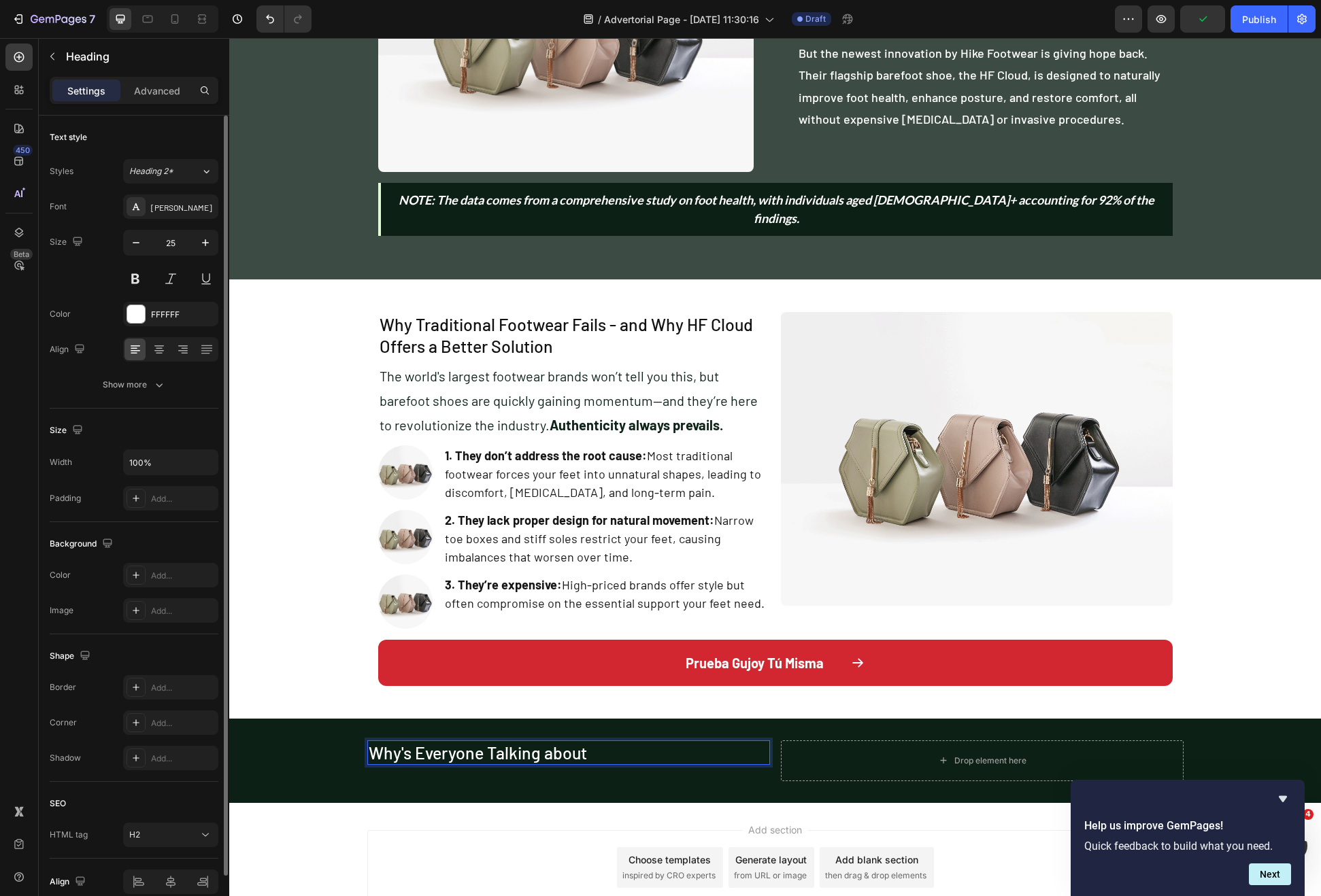
click at [608, 742] on p "Why's Everyone Talking about" at bounding box center [569, 753] width 400 height 22
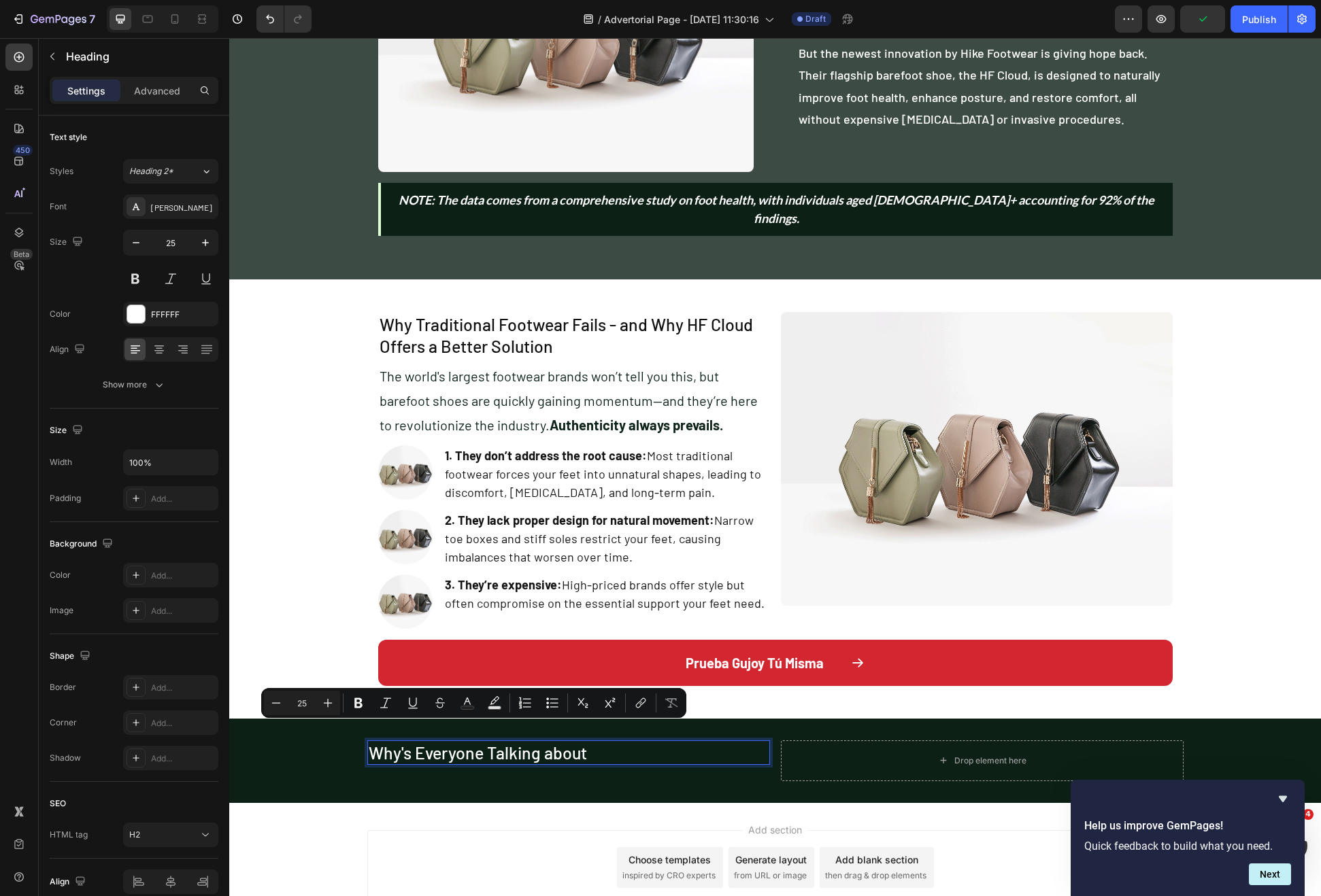
click at [608, 742] on p "Why's Everyone Talking about" at bounding box center [569, 753] width 400 height 22
click at [617, 742] on p "Why's Everyone Talking about" at bounding box center [569, 753] width 400 height 22
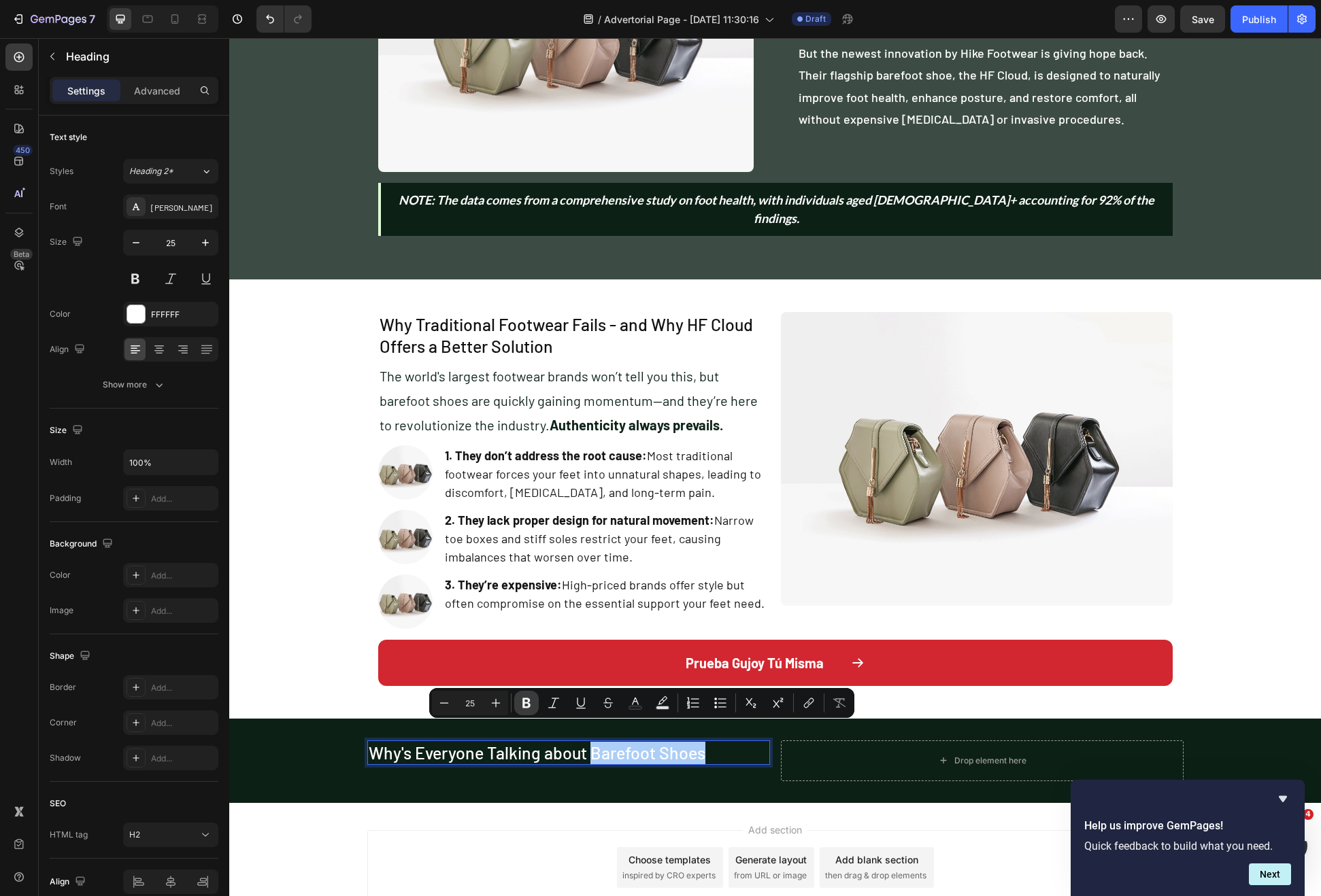
click at [527, 703] on icon "Editor contextual toolbar" at bounding box center [526, 703] width 8 height 10
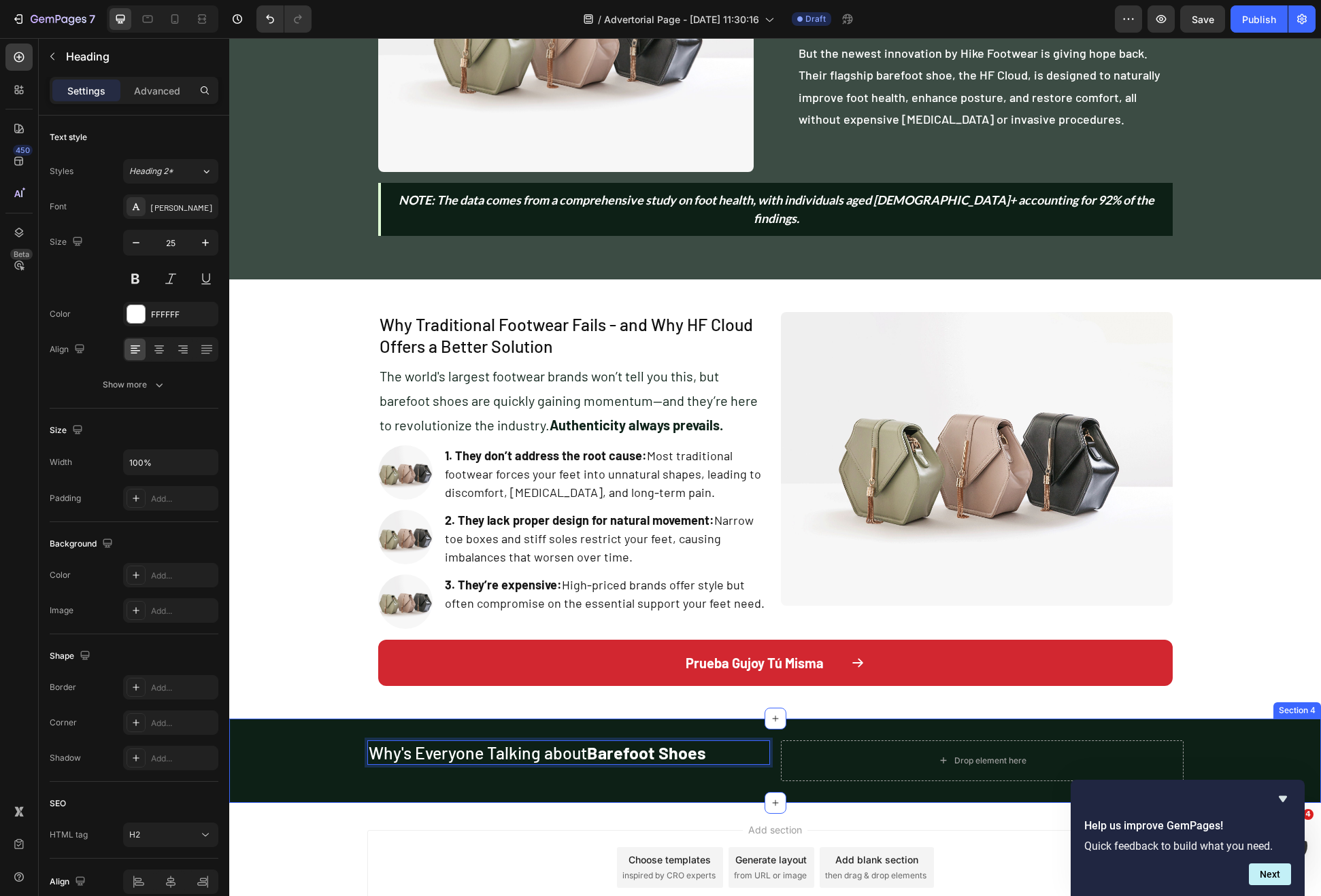
click at [557, 718] on div "Why's Everyone Talking about Barefoot Shoes Heading 0 Drop element here Row Sec…" at bounding box center [775, 760] width 1092 height 84
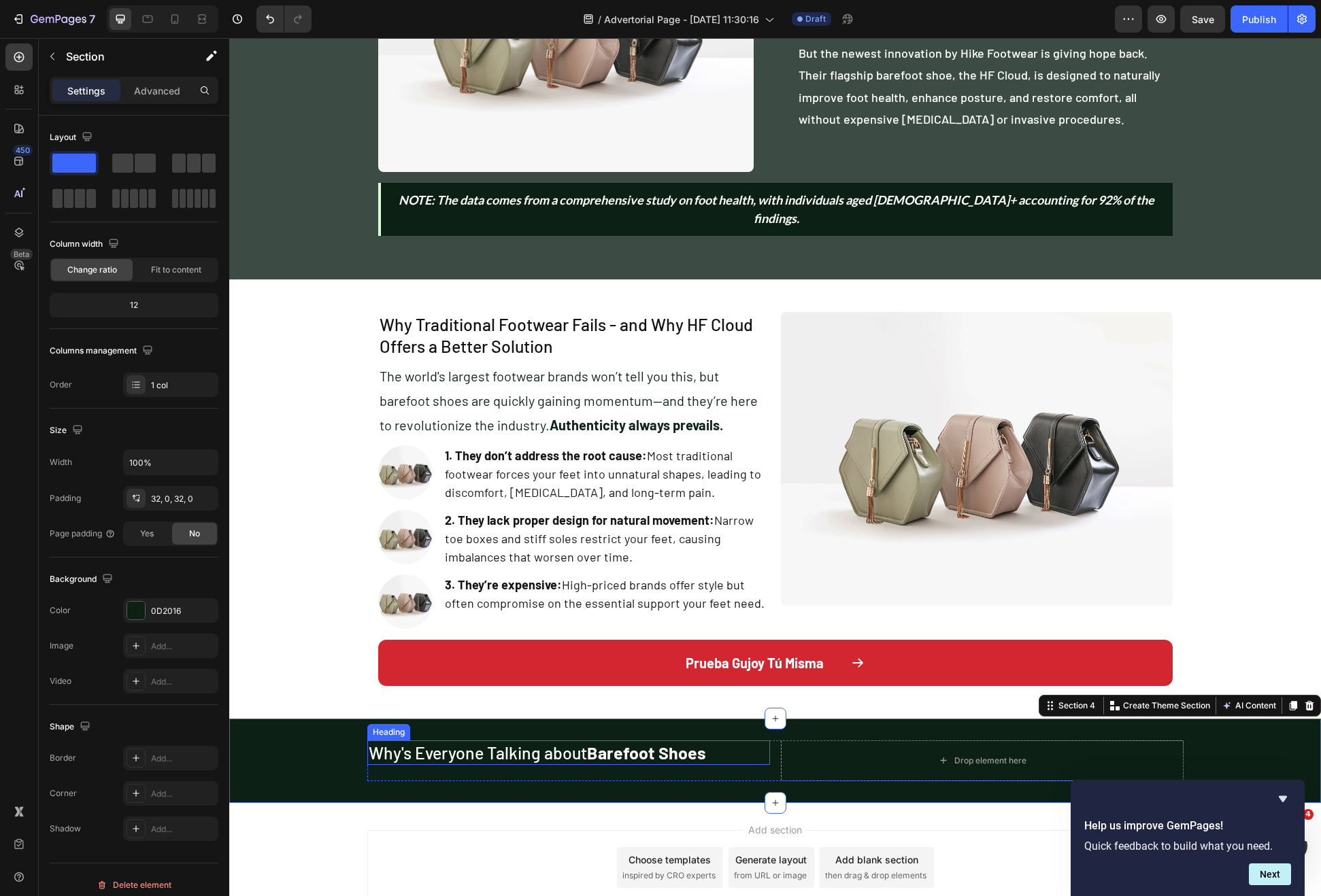
click at [636, 744] on p "Why's Everyone Talking about Barefoot Shoes" at bounding box center [569, 753] width 400 height 22
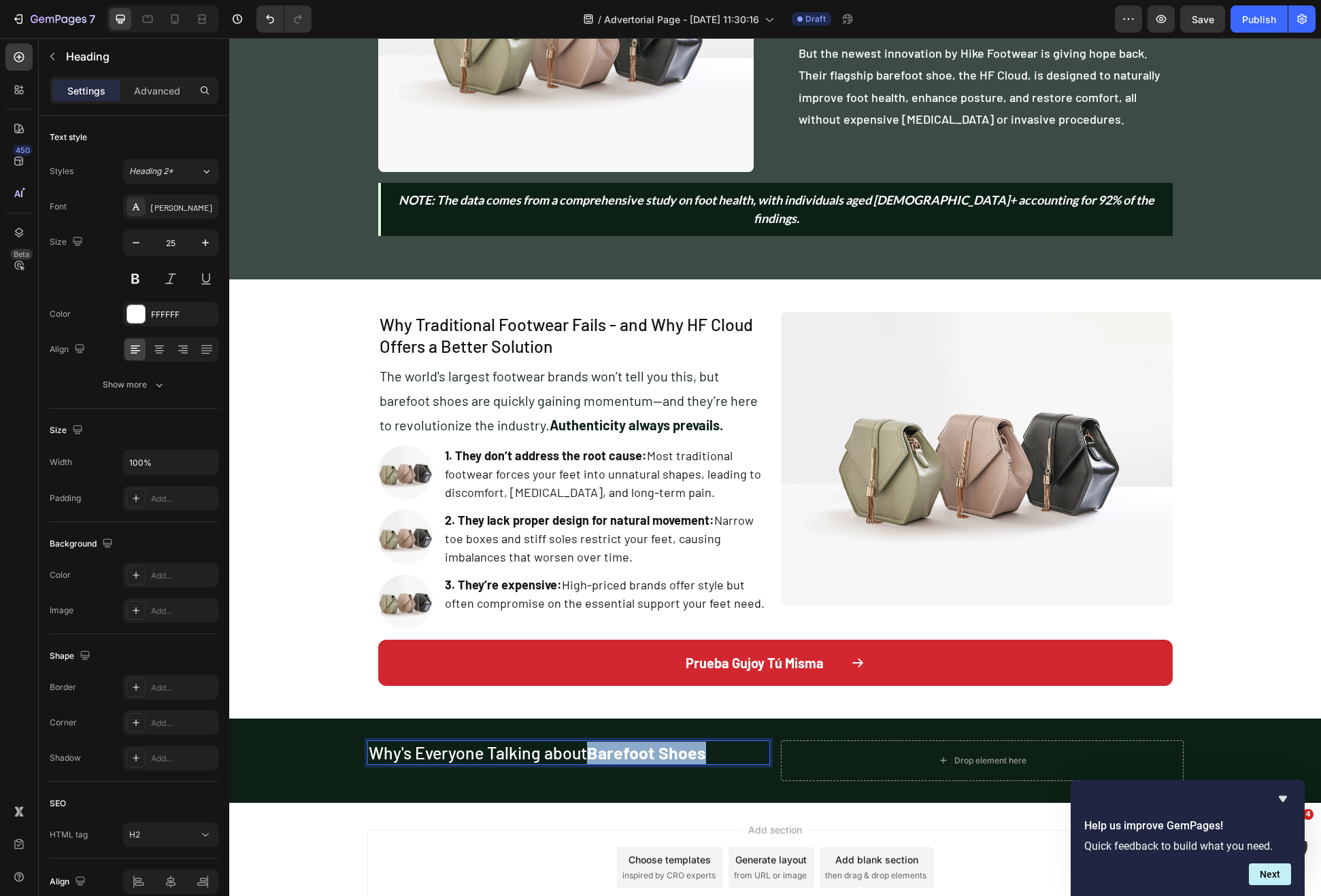
drag, startPoint x: 628, startPoint y: 734, endPoint x: 675, endPoint y: 736, distance: 47.0
click at [675, 743] on strong "Barefoot Shoes" at bounding box center [647, 753] width 119 height 20
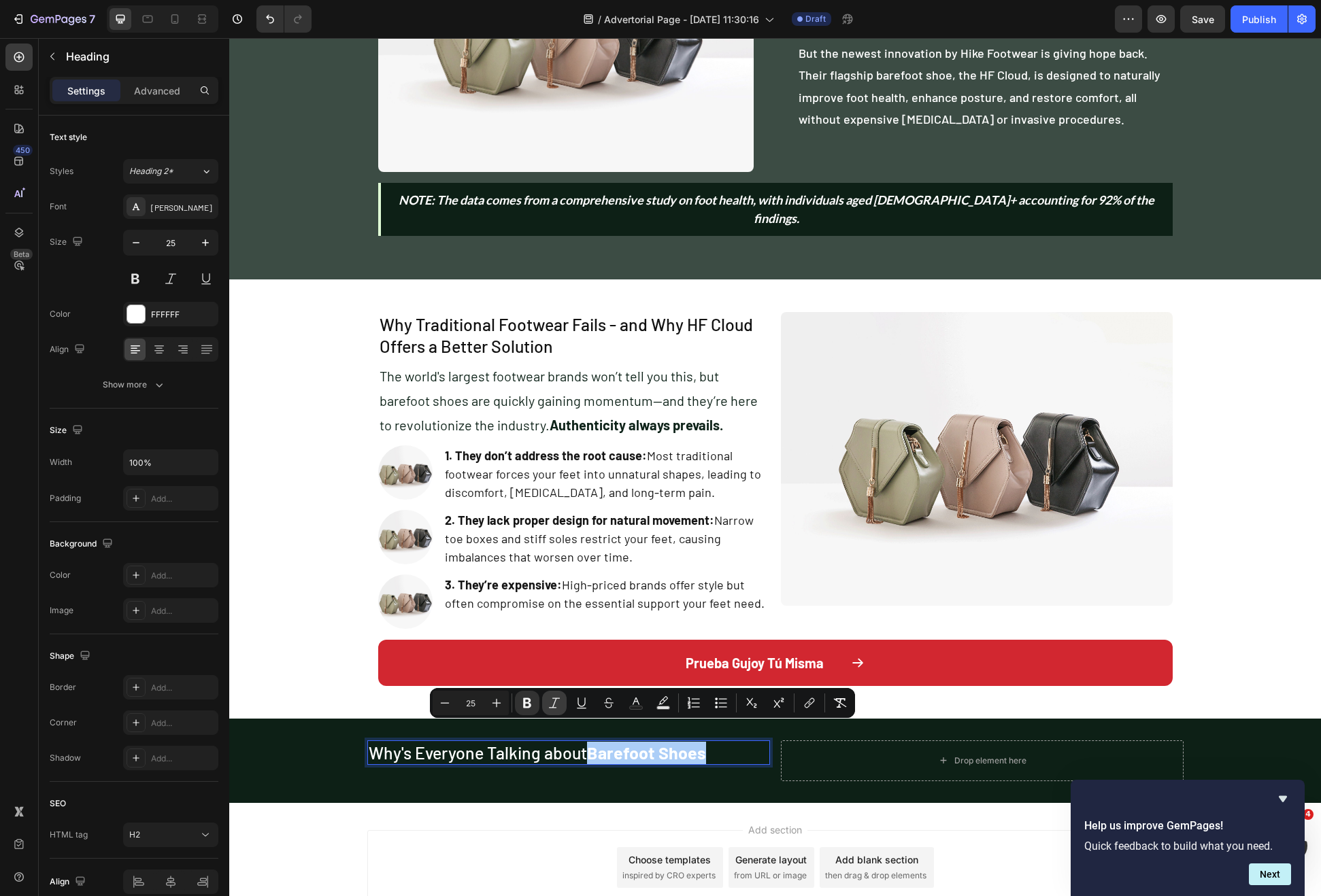
click at [550, 702] on icon "Editor contextual toolbar" at bounding box center [554, 703] width 14 height 14
click at [721, 774] on div "Why's Everyone Talking about Barefoot Shoes Heading 0 Drop element here Row Sec…" at bounding box center [775, 760] width 1092 height 84
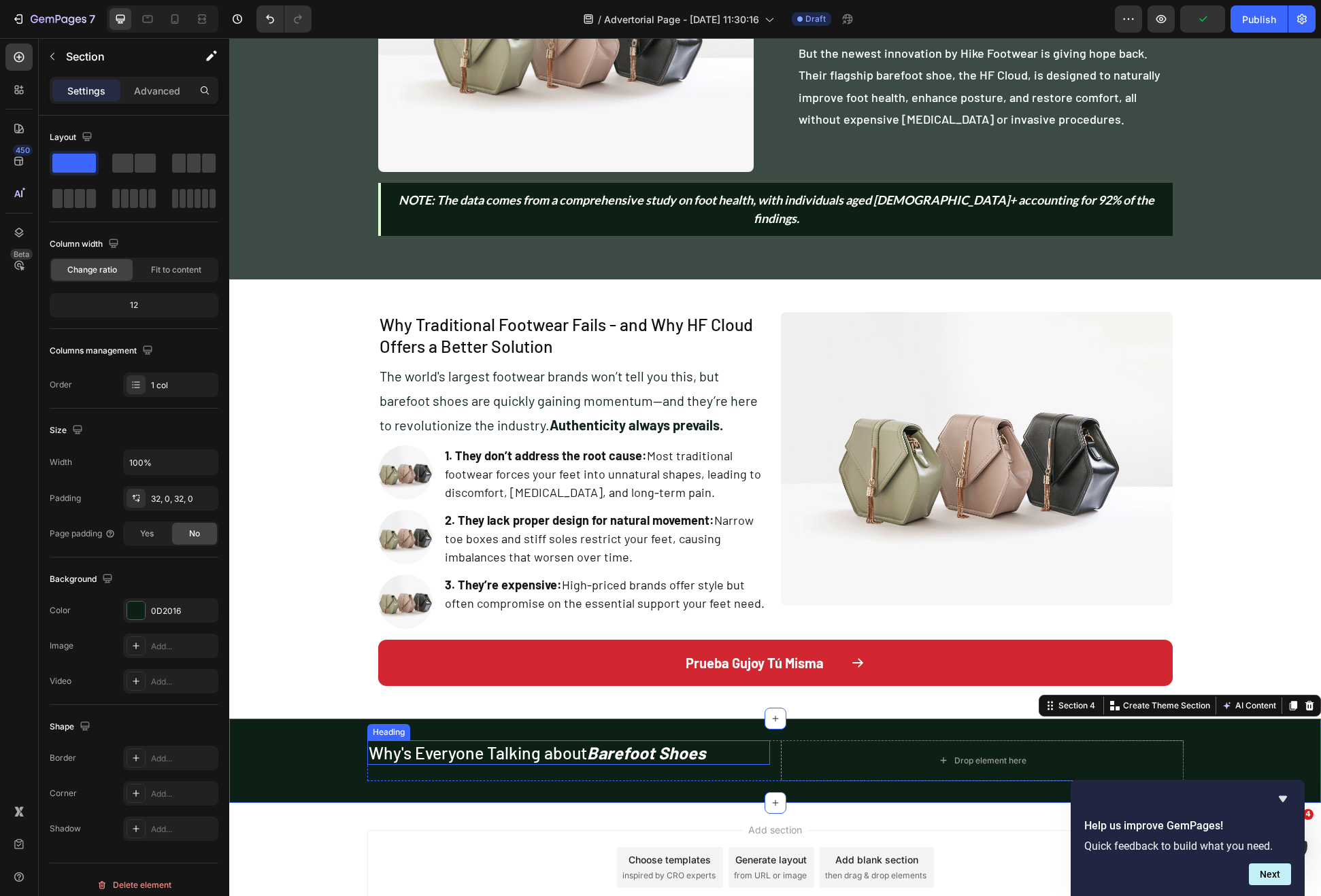
click at [687, 743] on strong "Barefoot Shoes" at bounding box center [647, 753] width 119 height 20
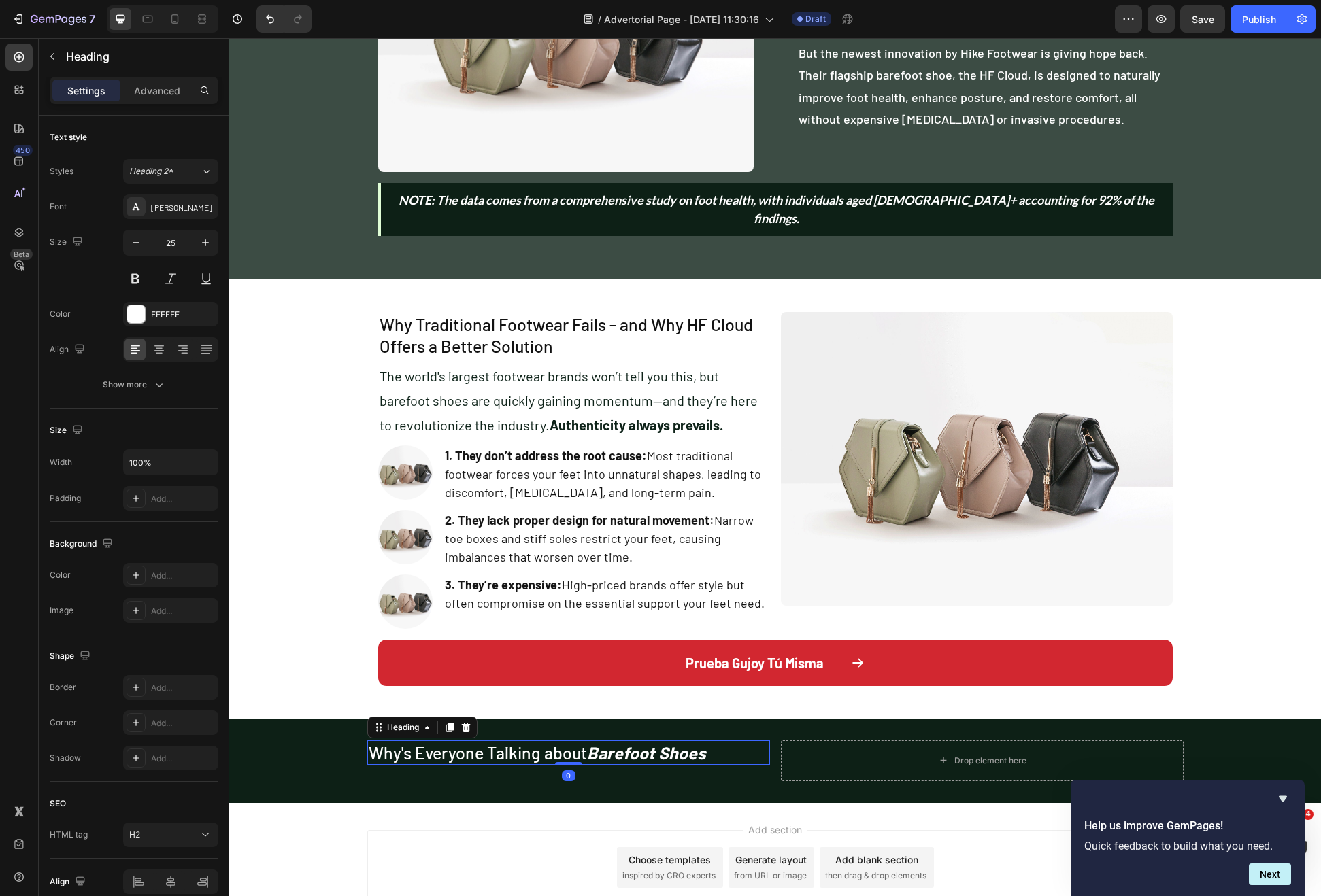
click at [446, 723] on icon at bounding box center [450, 728] width 7 height 9
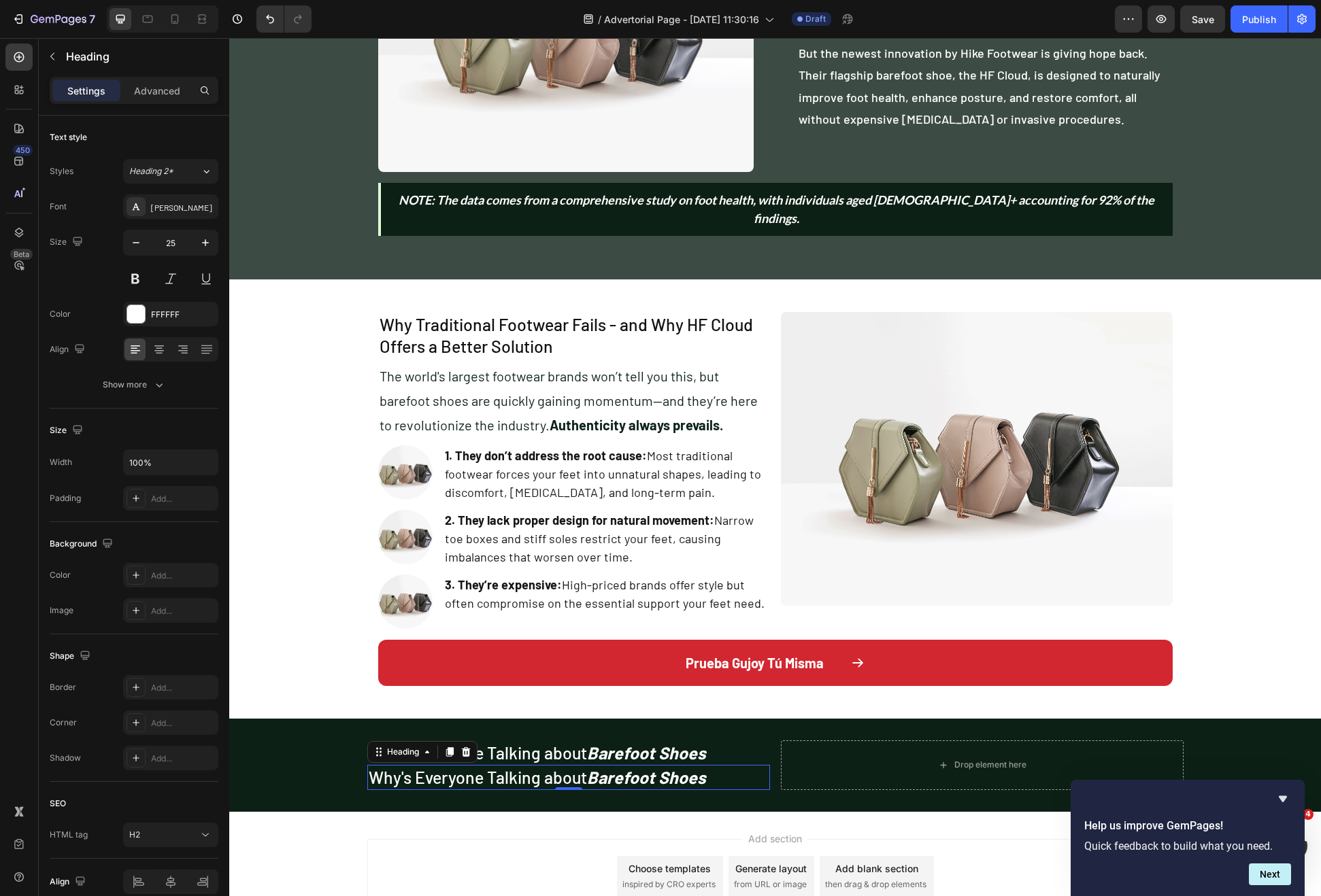
click at [546, 765] on h2 "Why's Everyone Talking about Barefoot Shoes" at bounding box center [568, 777] width 402 height 25
click at [546, 767] on p "Why's Everyone Talking about Barefoot Shoes" at bounding box center [569, 778] width 400 height 22
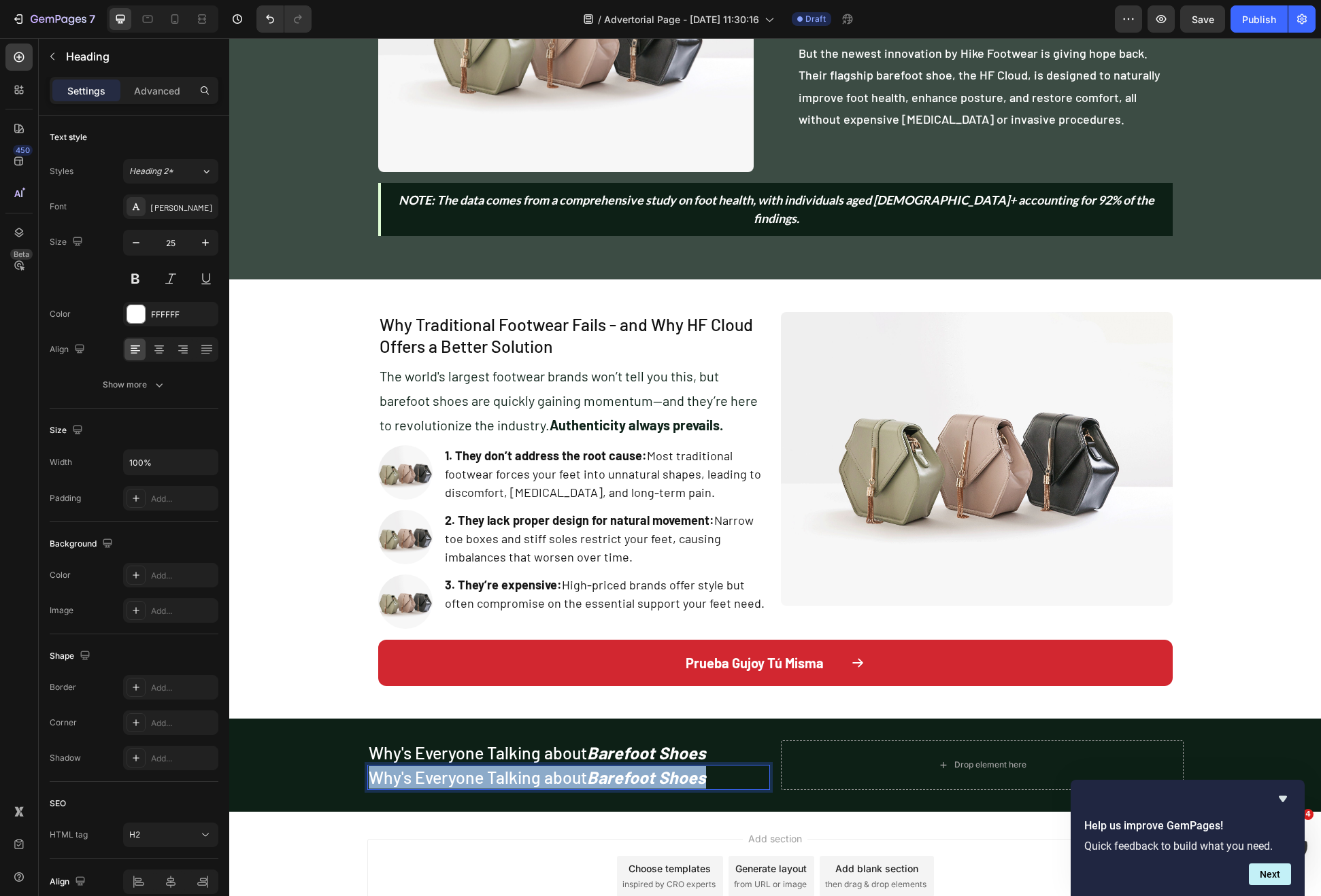
click at [546, 767] on p "Why's Everyone Talking about Barefoot Shoes" at bounding box center [569, 778] width 400 height 22
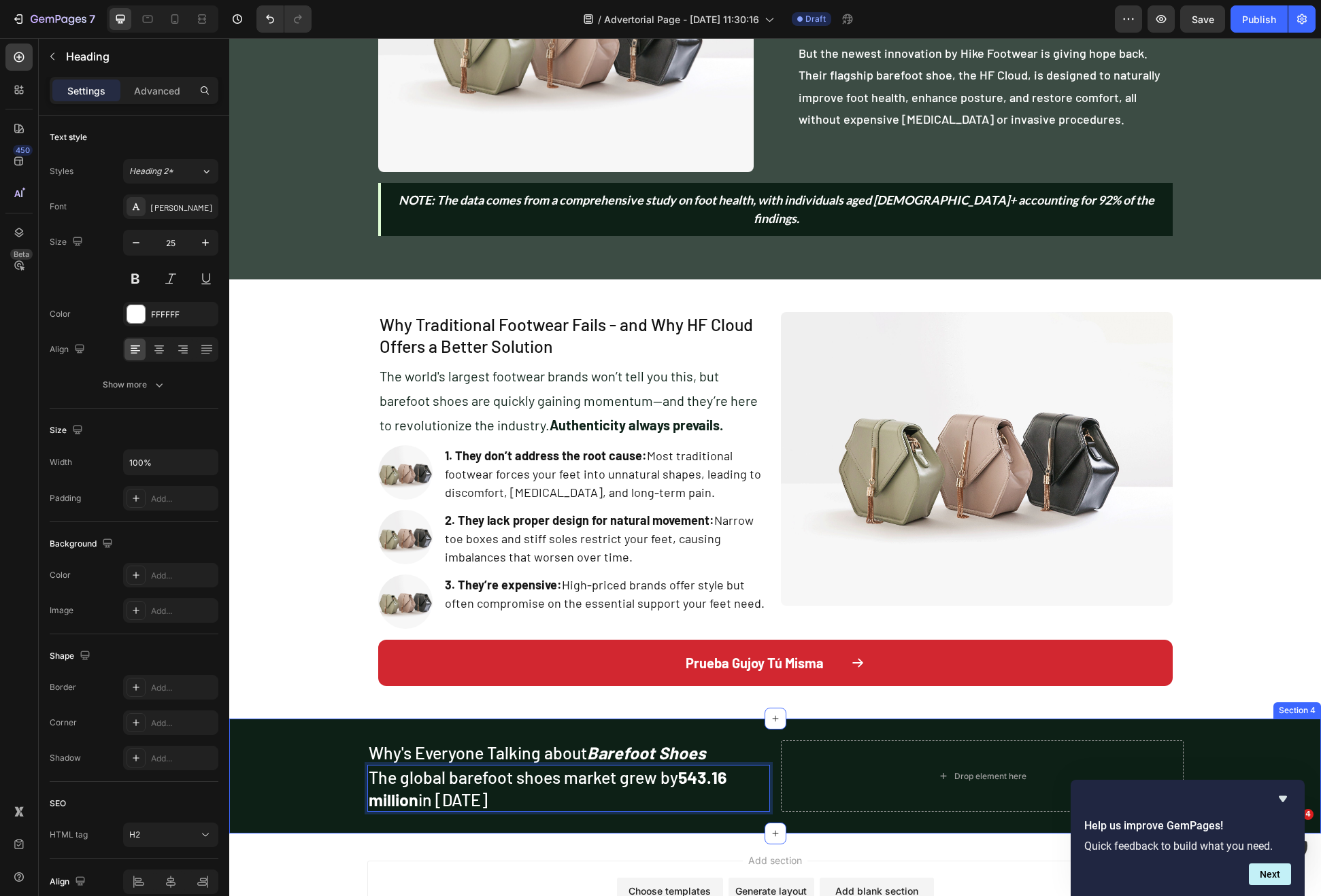
click at [290, 743] on div "Why's Everyone Talking about Barefoot Shoes Heading The global barefoot shoes m…" at bounding box center [775, 777] width 1092 height 72
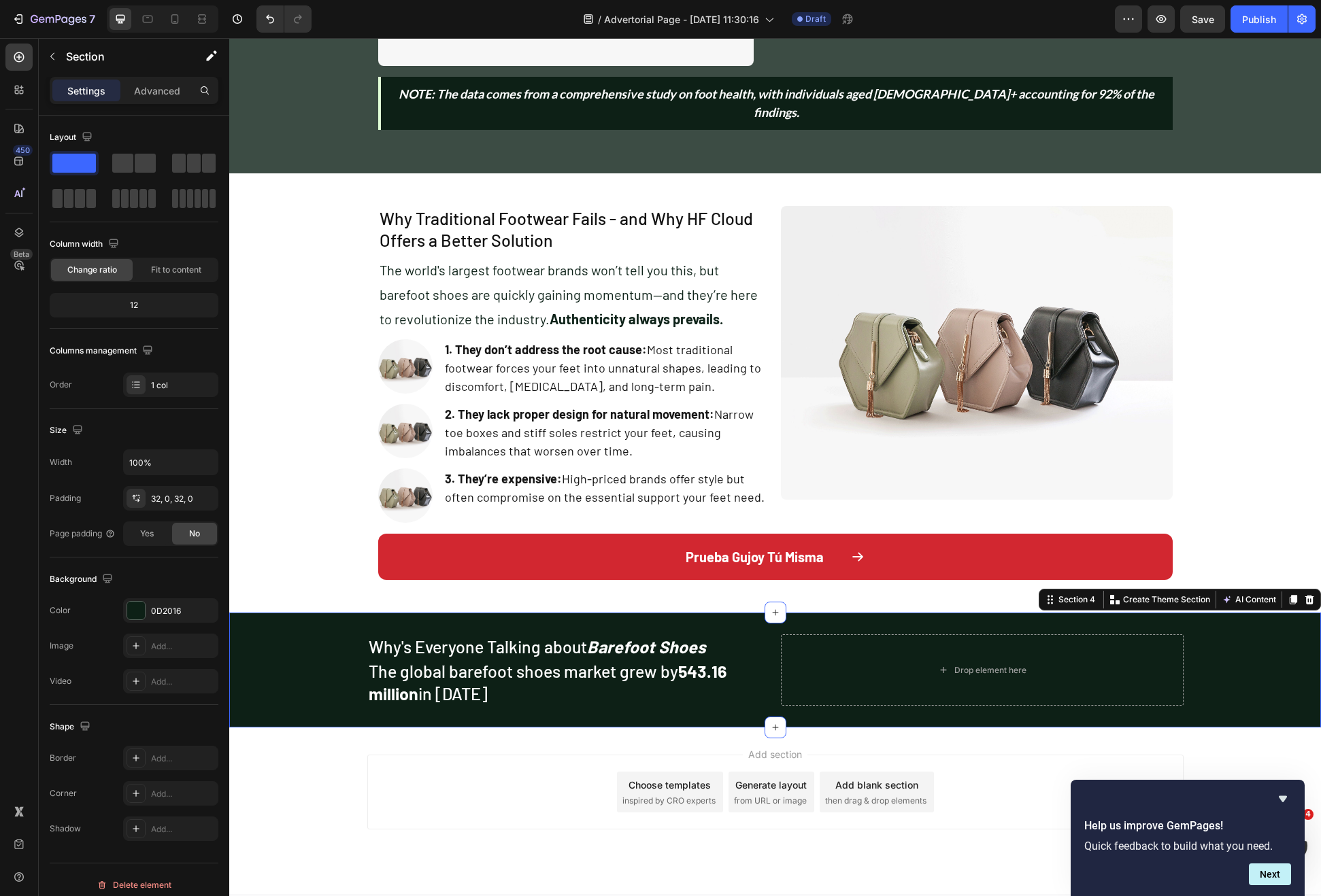
scroll to position [577, 0]
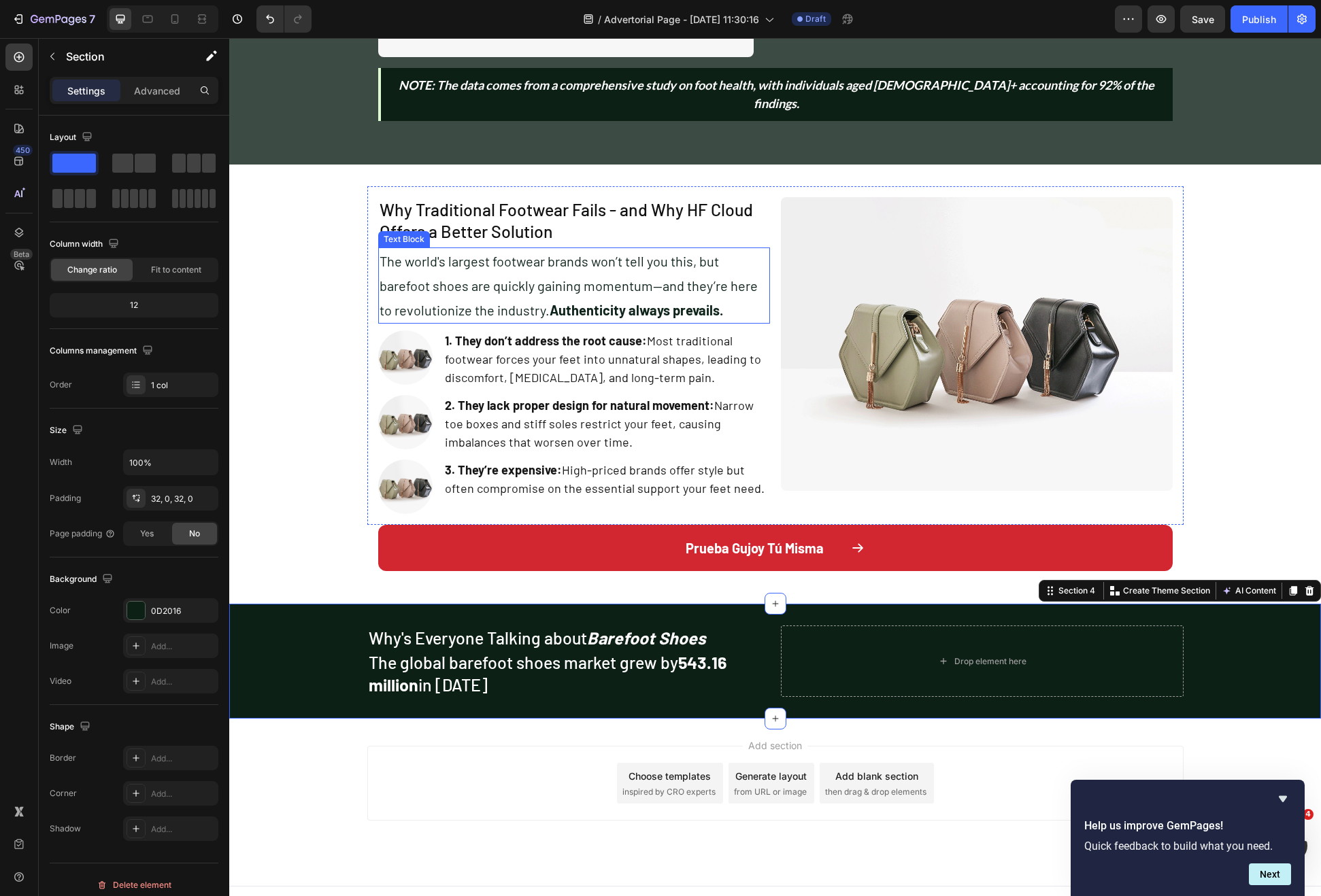
click at [556, 268] on p "The world's largest footwear brands won’t tell you this, but barefoot shoes are…" at bounding box center [574, 285] width 389 height 73
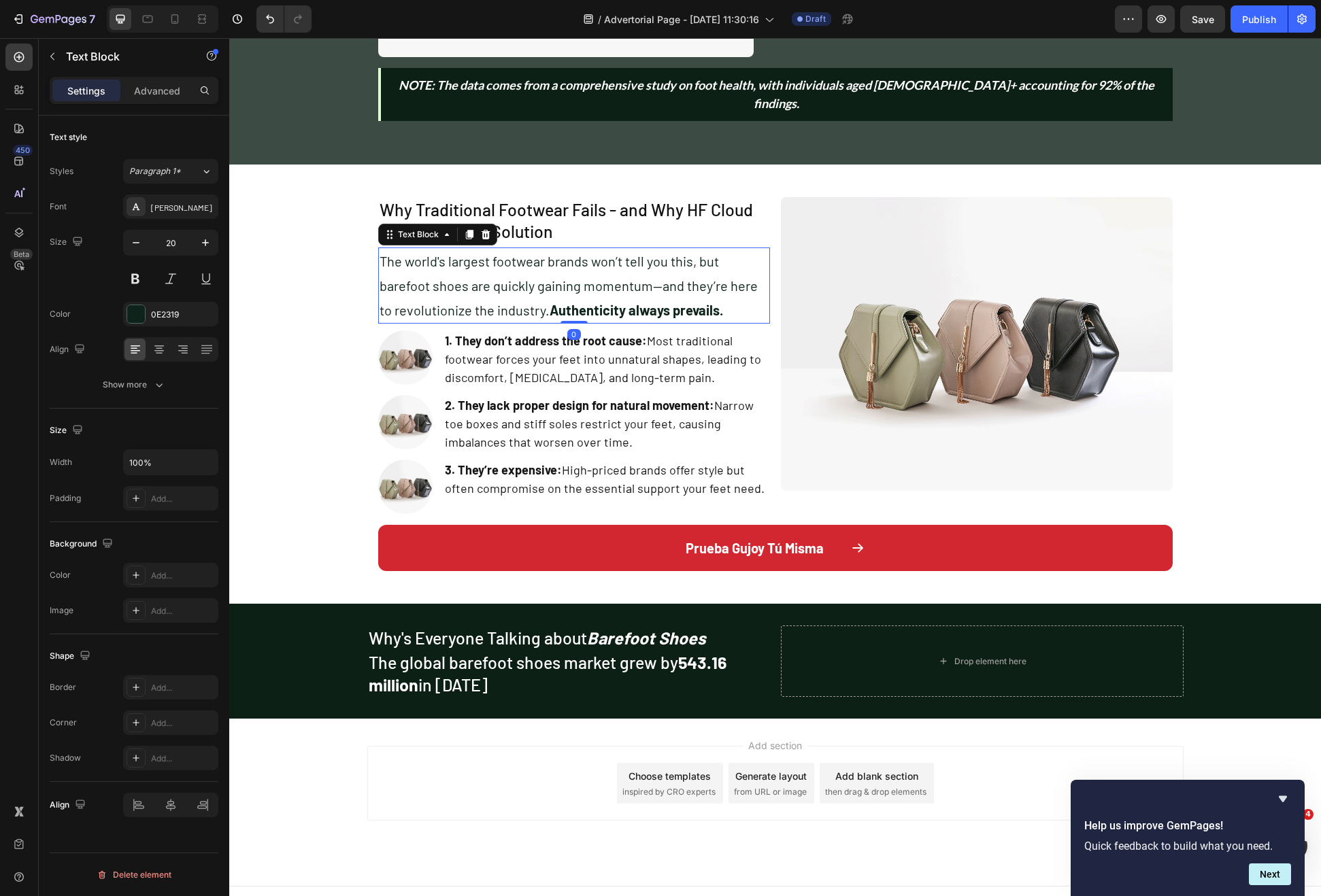
click at [466, 229] on icon at bounding box center [470, 235] width 11 height 11
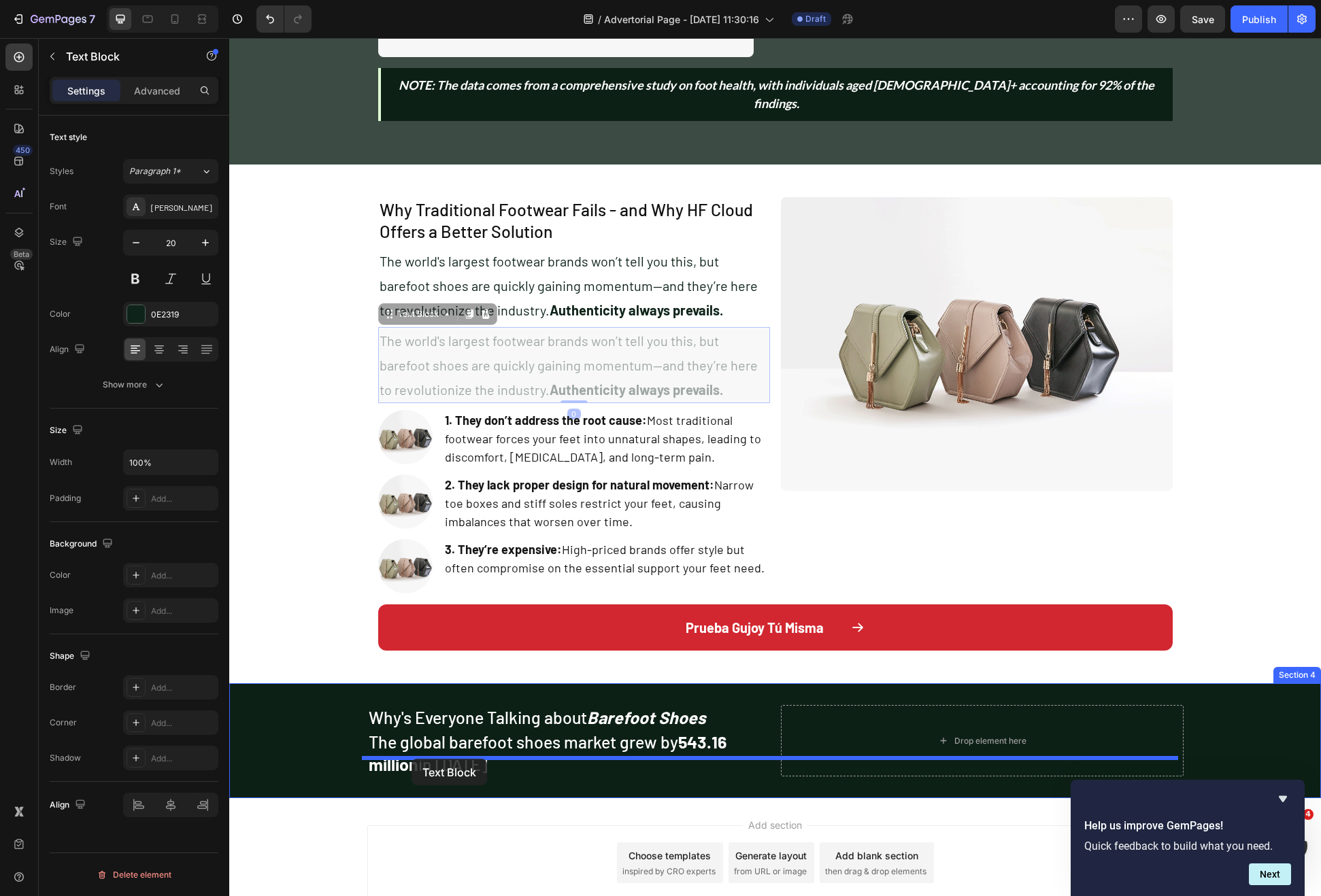
drag, startPoint x: 411, startPoint y: 302, endPoint x: 412, endPoint y: 759, distance: 457.0
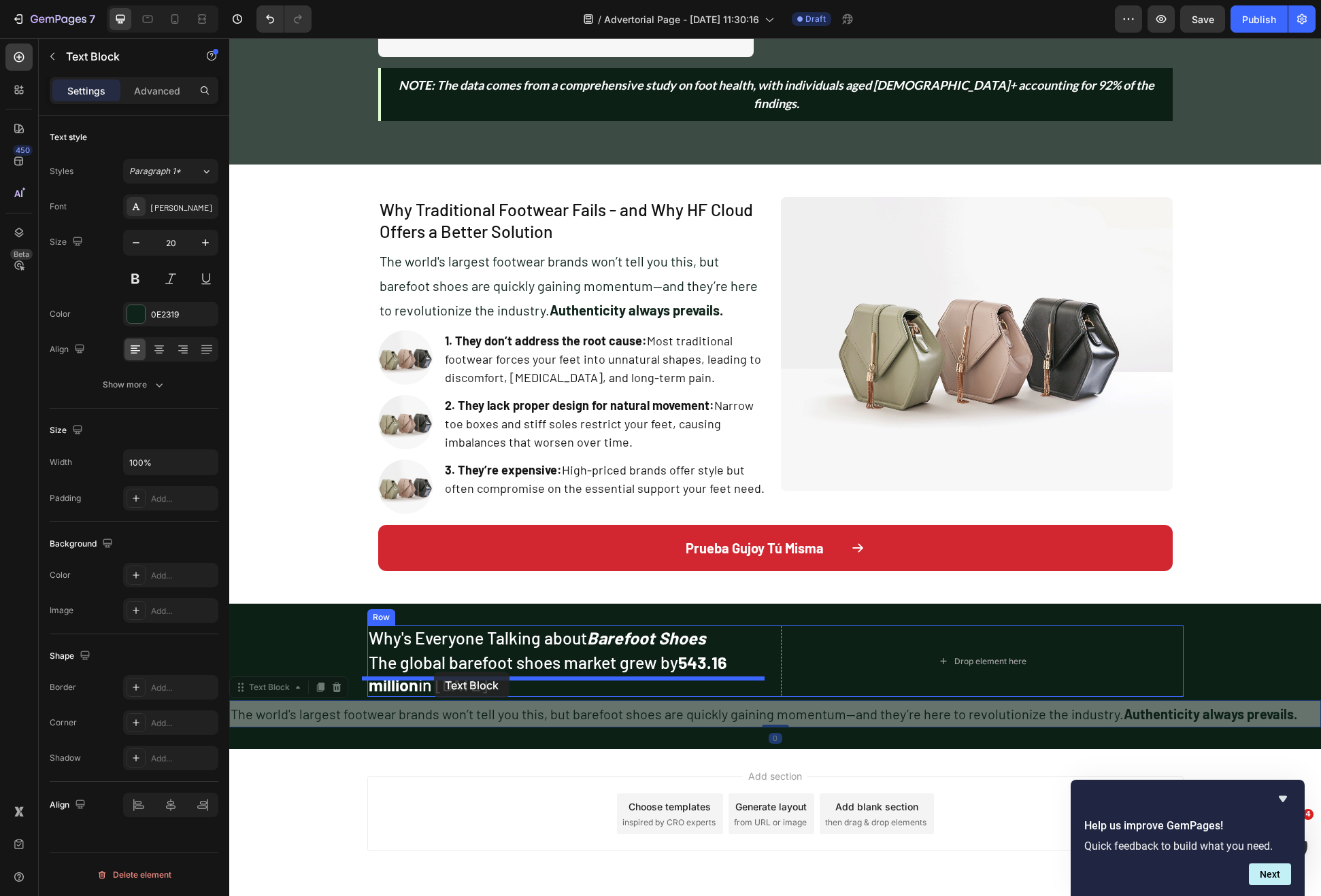
drag, startPoint x: 284, startPoint y: 669, endPoint x: 434, endPoint y: 672, distance: 150.0
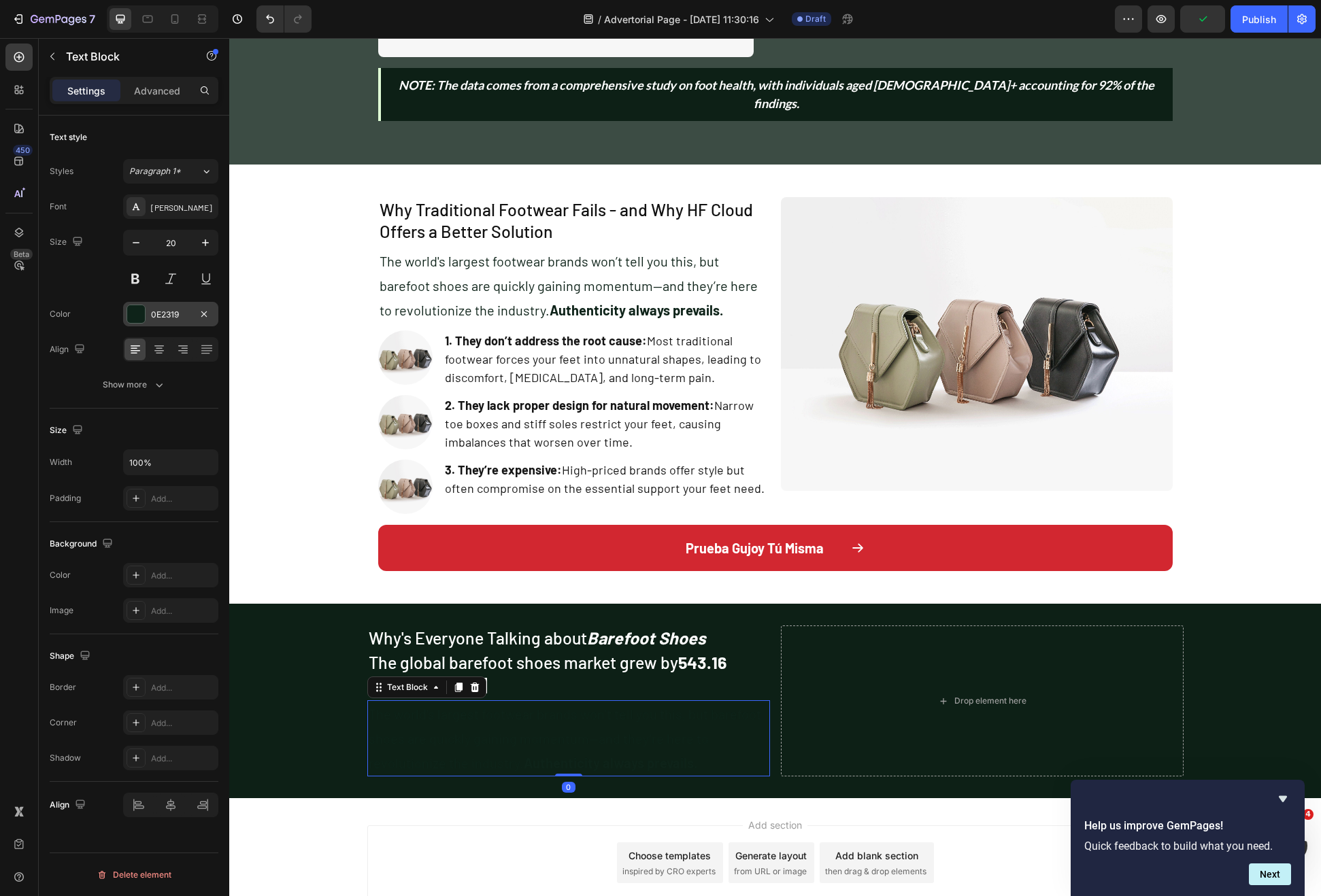
click at [133, 305] on div at bounding box center [136, 313] width 18 height 18
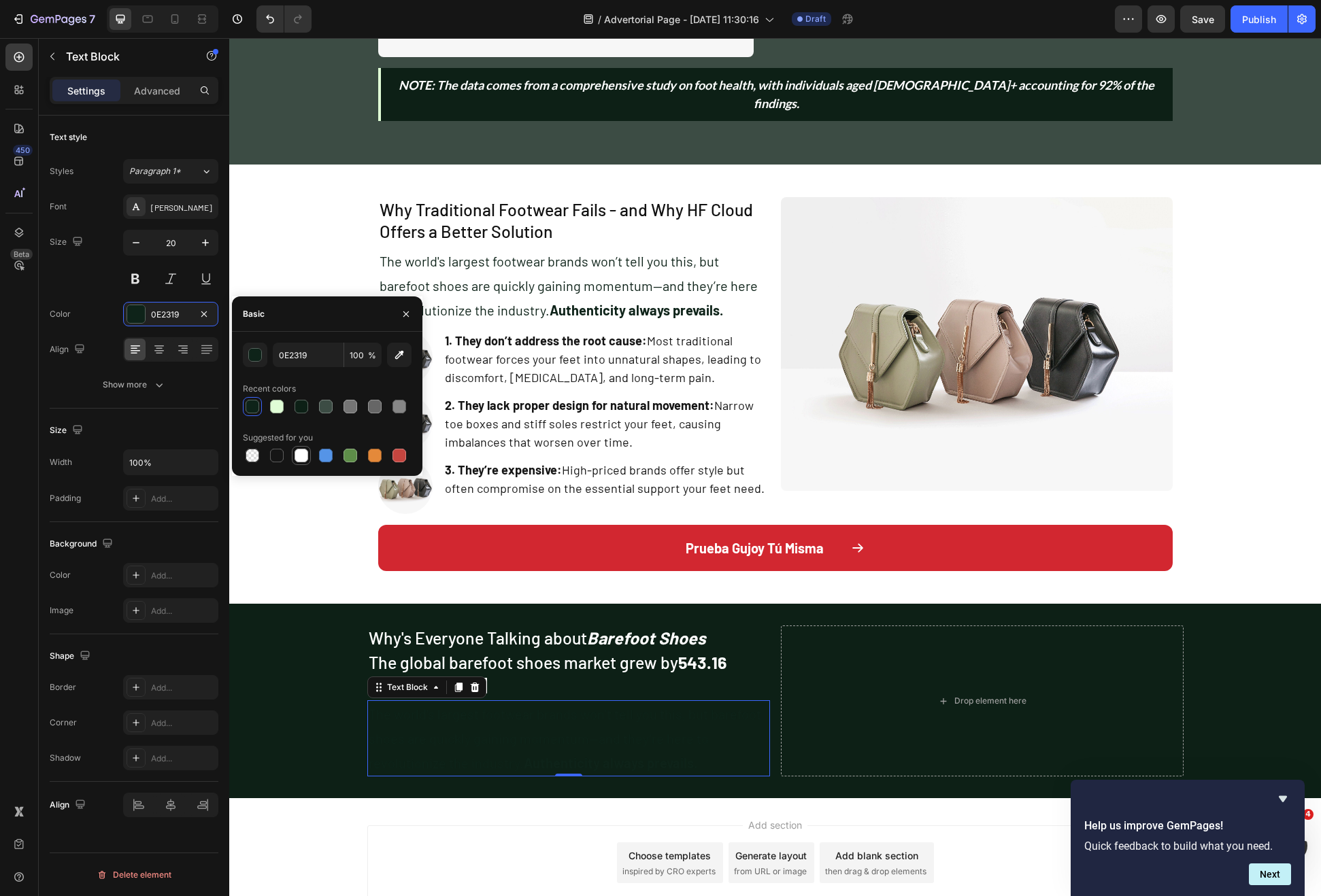
drag, startPoint x: 294, startPoint y: 453, endPoint x: 74, endPoint y: 438, distance: 220.5
click at [294, 453] on div at bounding box center [301, 455] width 14 height 14
type input "FFFFFF"
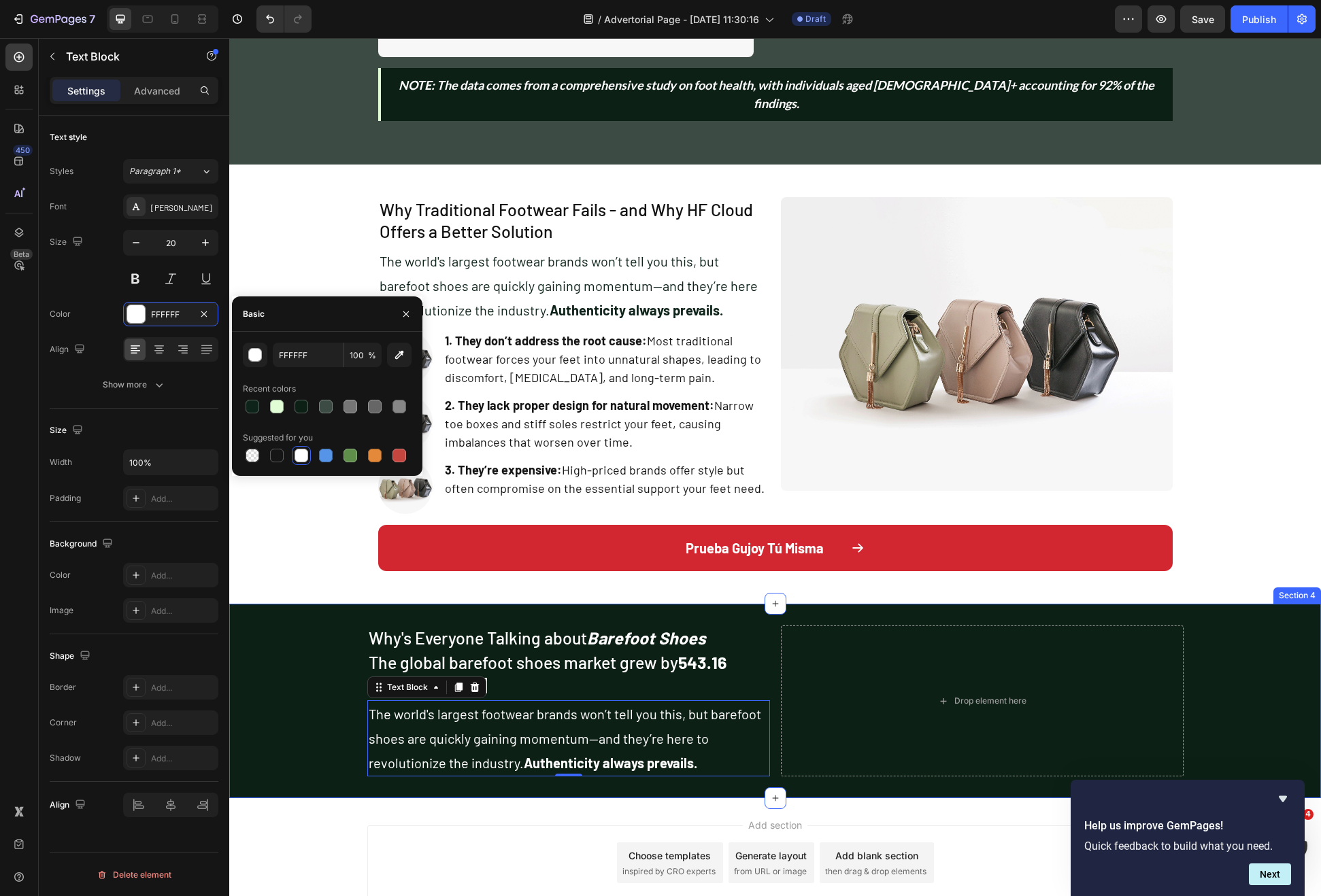
click at [302, 647] on div "Why's Everyone Talking about Barefoot Shoes Heading The global barefoot shoes m…" at bounding box center [775, 702] width 1092 height 152
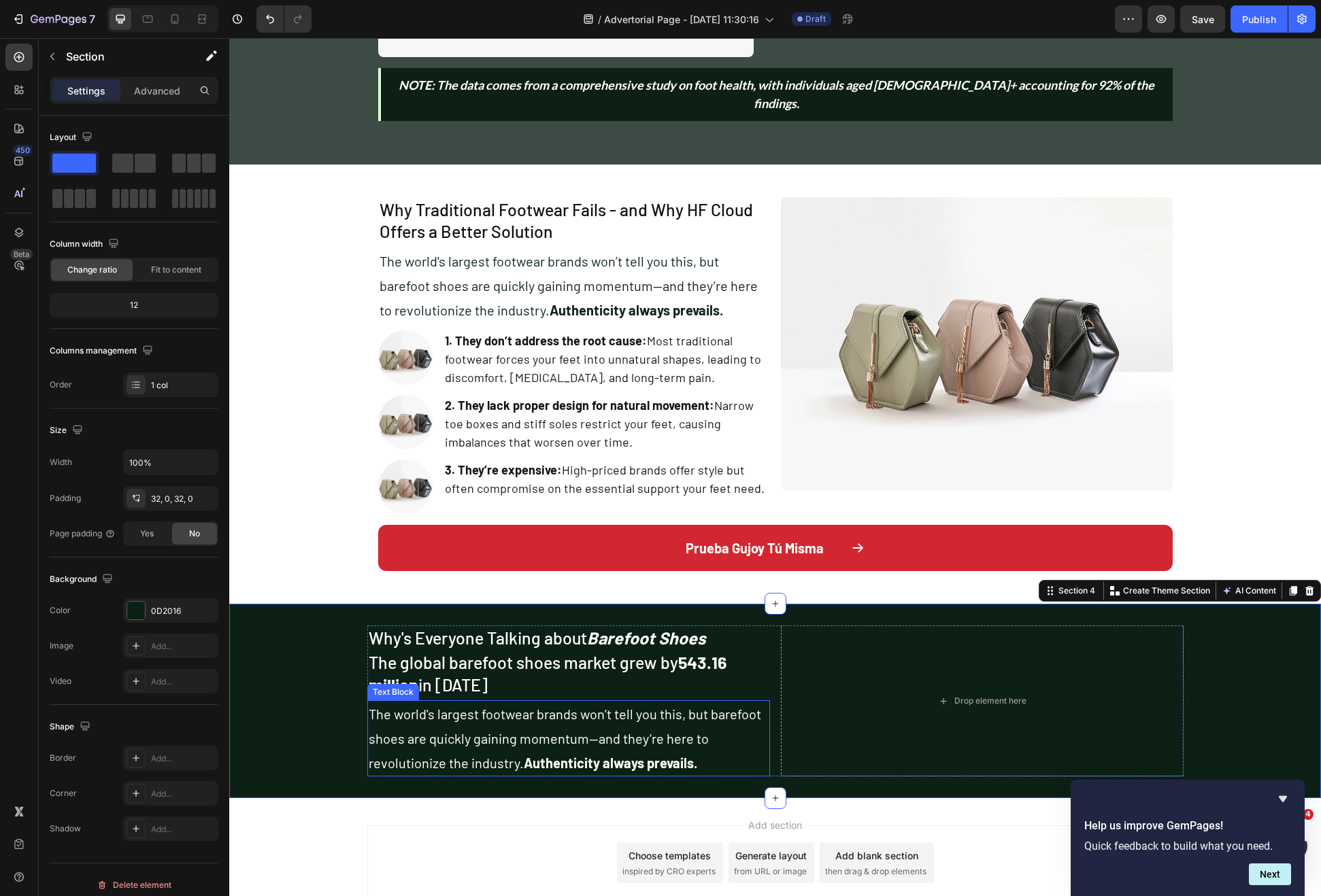
click at [525, 704] on p "The world's largest footwear brands won’t tell you this, but barefoot shoes are…" at bounding box center [569, 738] width 400 height 73
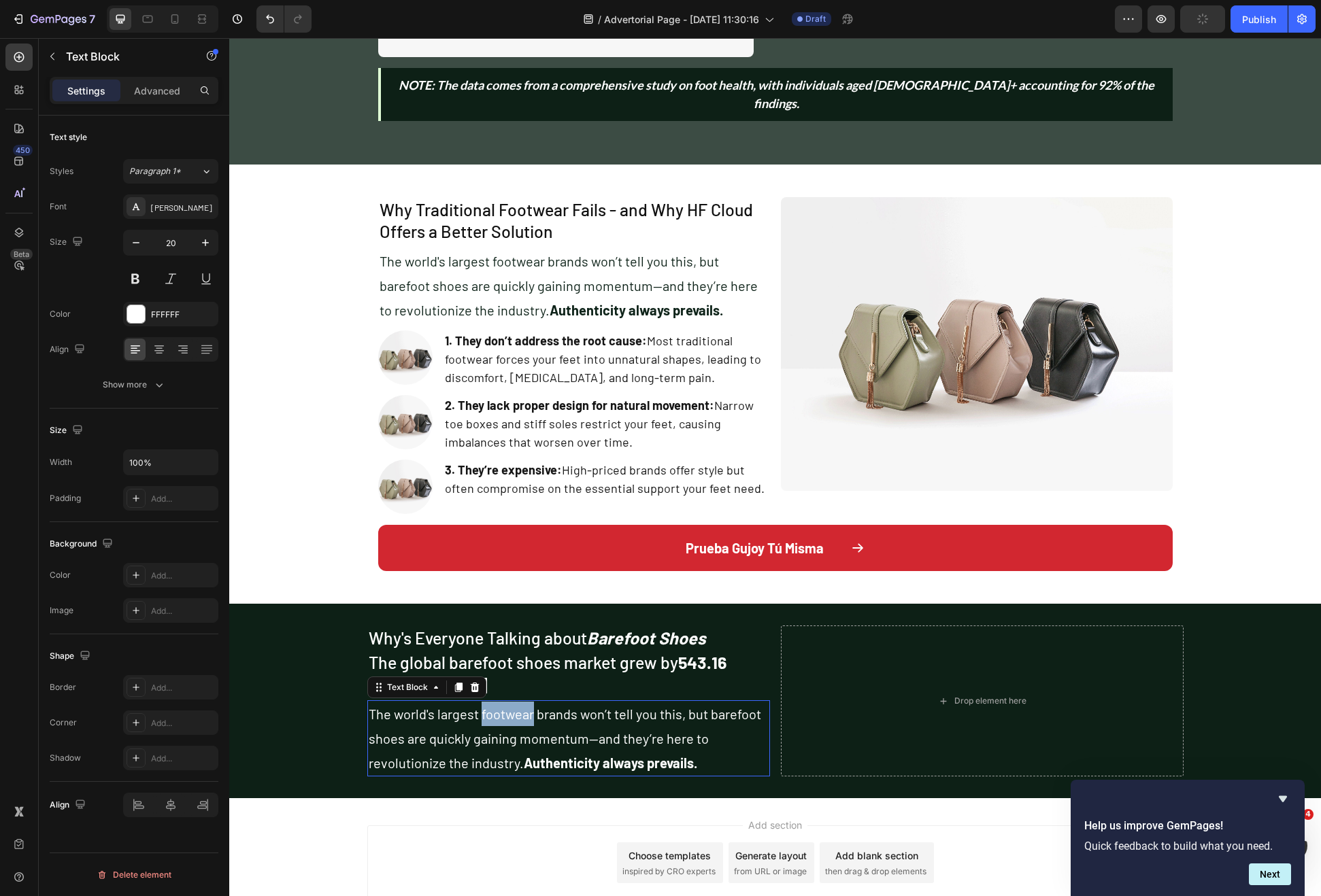
click at [525, 704] on p "The world's largest footwear brands won’t tell you this, but barefoot shoes are…" at bounding box center [569, 738] width 400 height 73
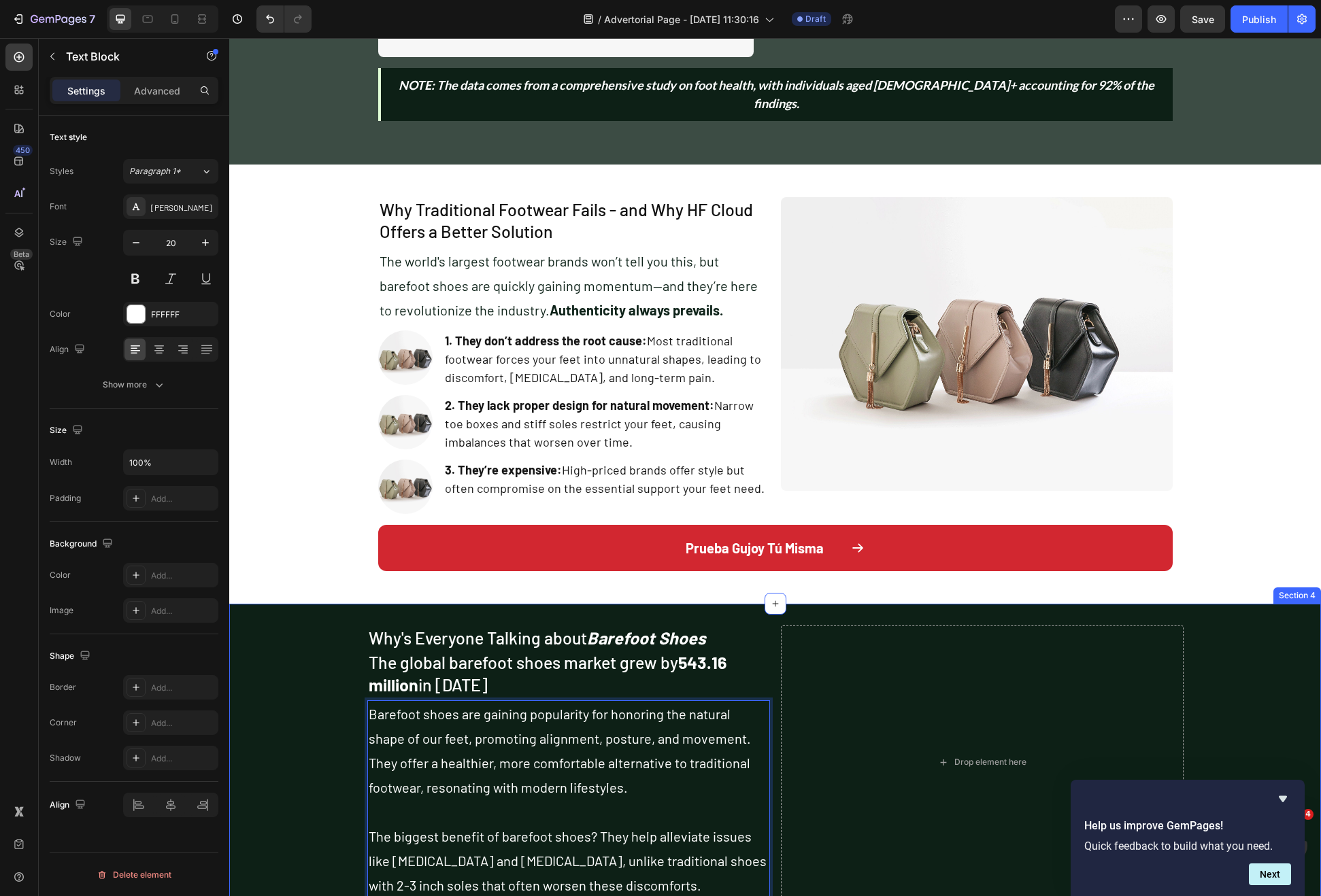
click at [263, 723] on div "Why's Everyone Talking about Barefoot Shoes Heading The global barefoot shoes m…" at bounding box center [775, 763] width 1092 height 274
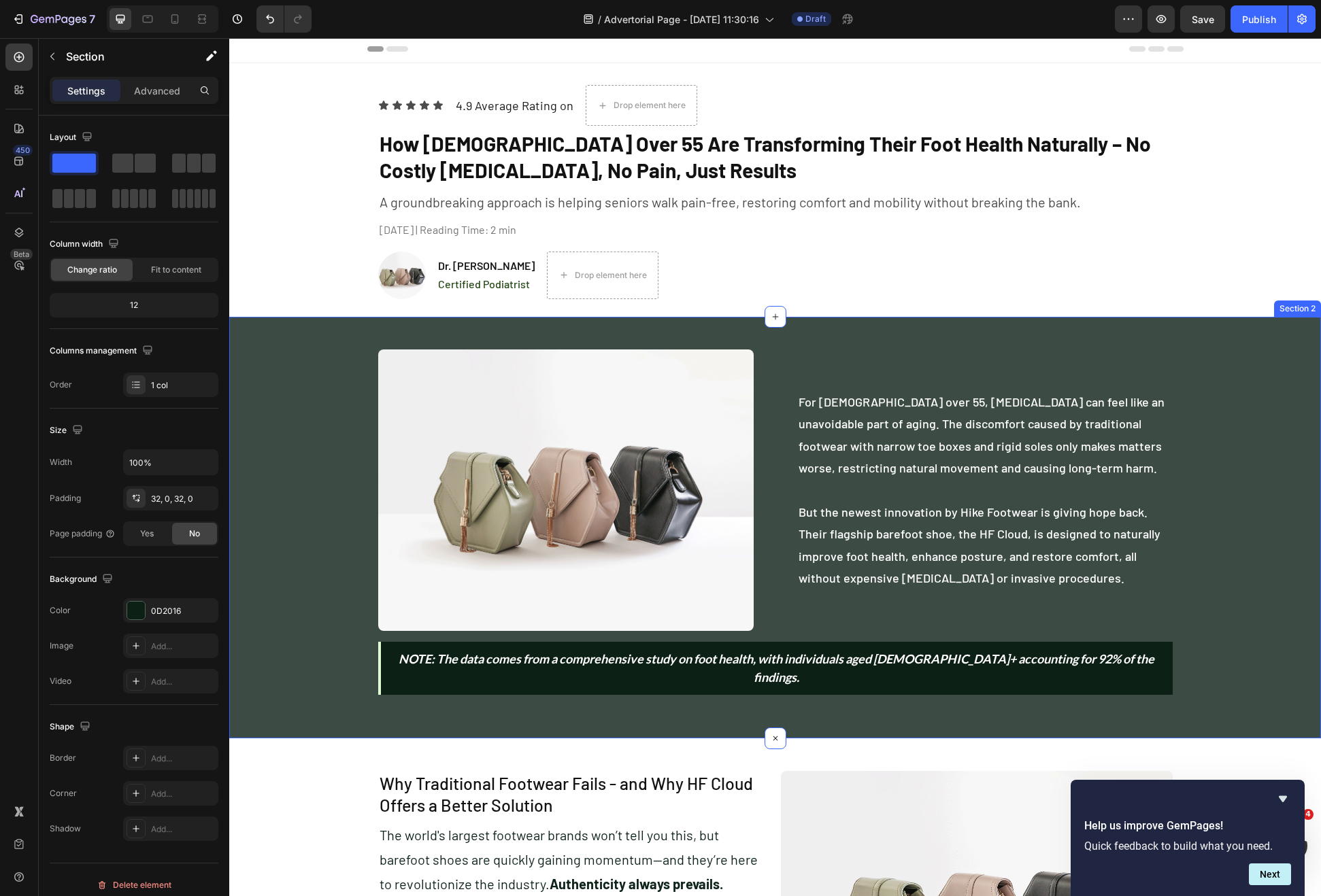
scroll to position [0, 0]
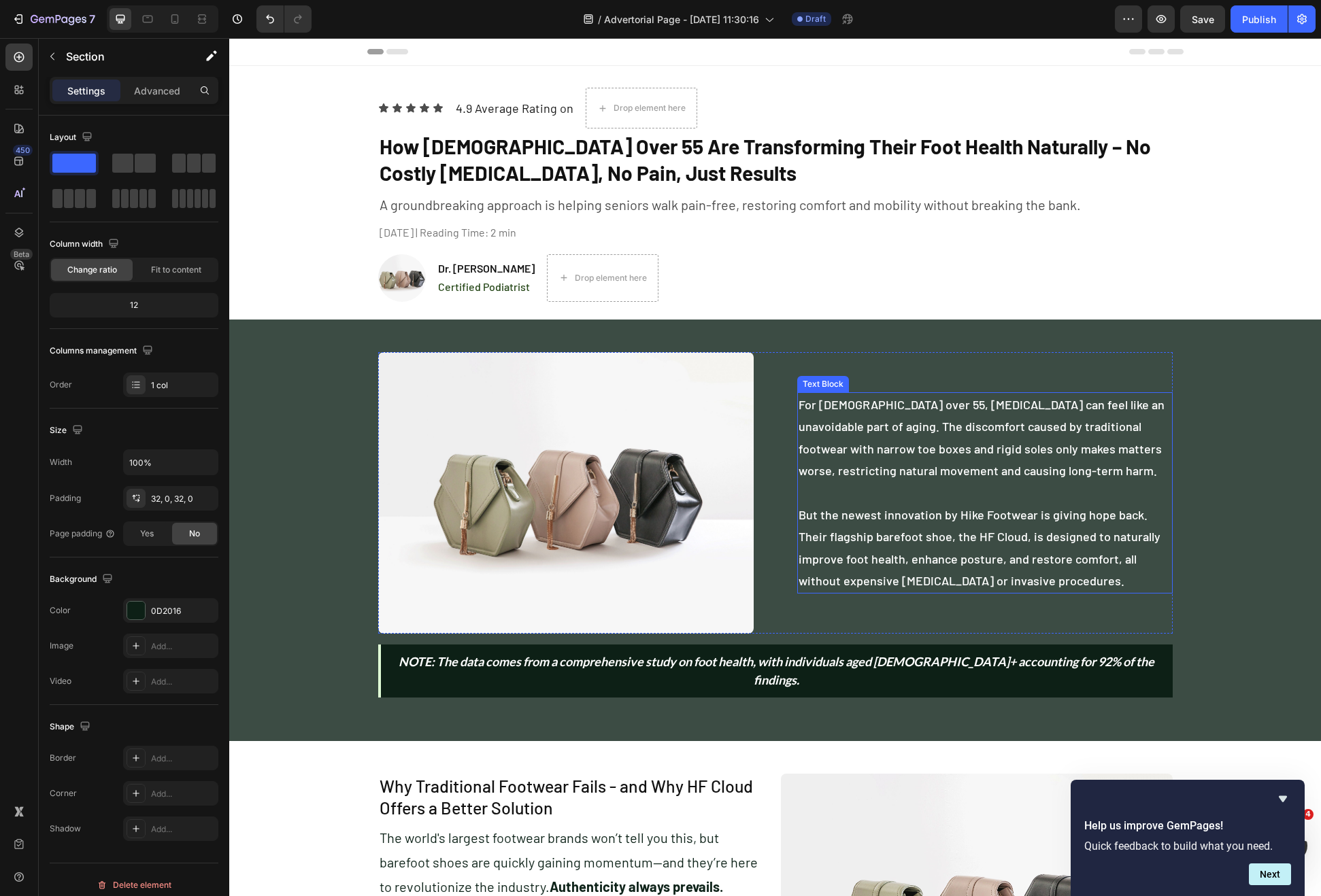
click at [905, 519] on p "For Americans over 55, foot pain can feel like an unavoidable part of aging. Th…" at bounding box center [984, 493] width 373 height 199
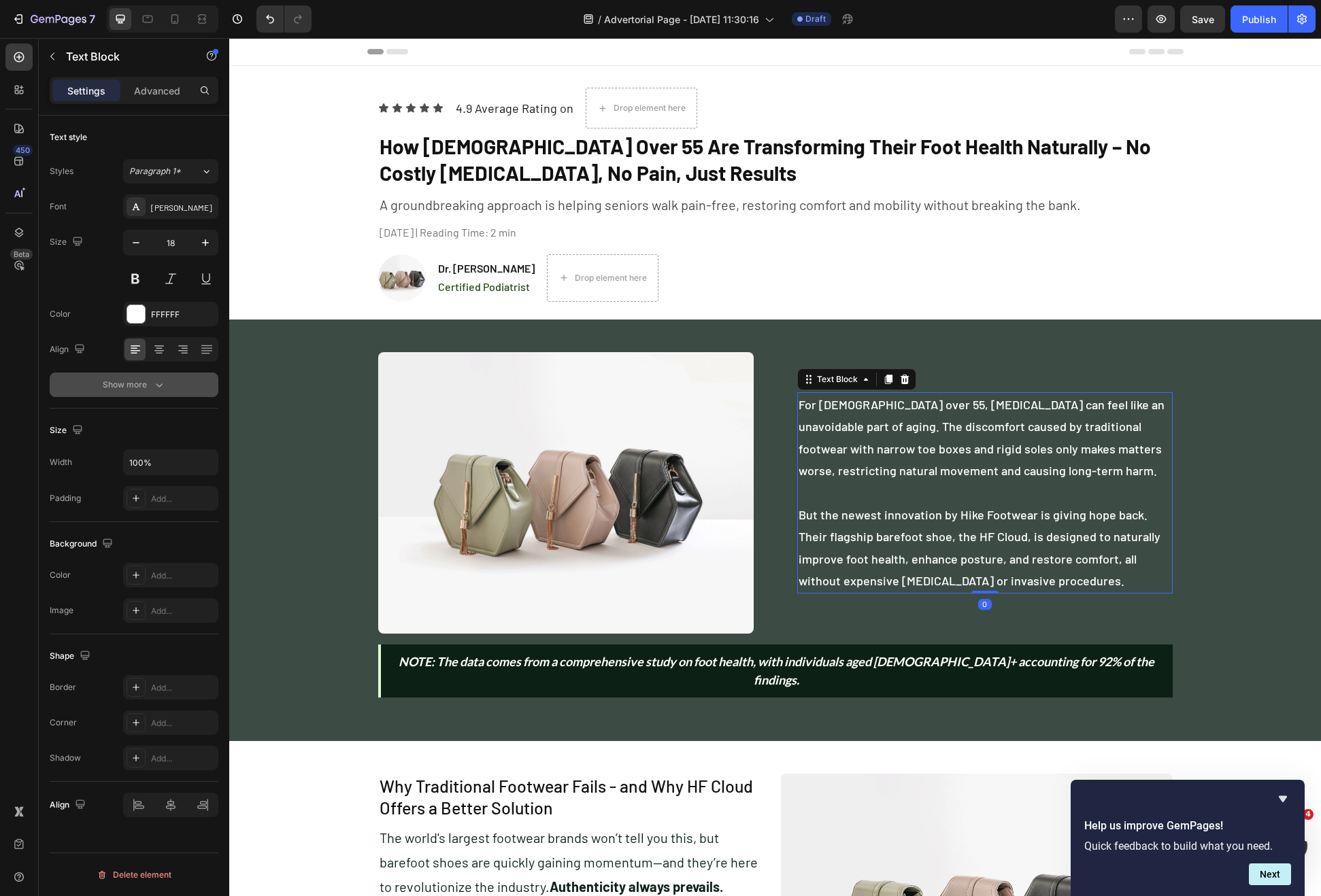
click at [169, 391] on button "Show more" at bounding box center [134, 385] width 168 height 24
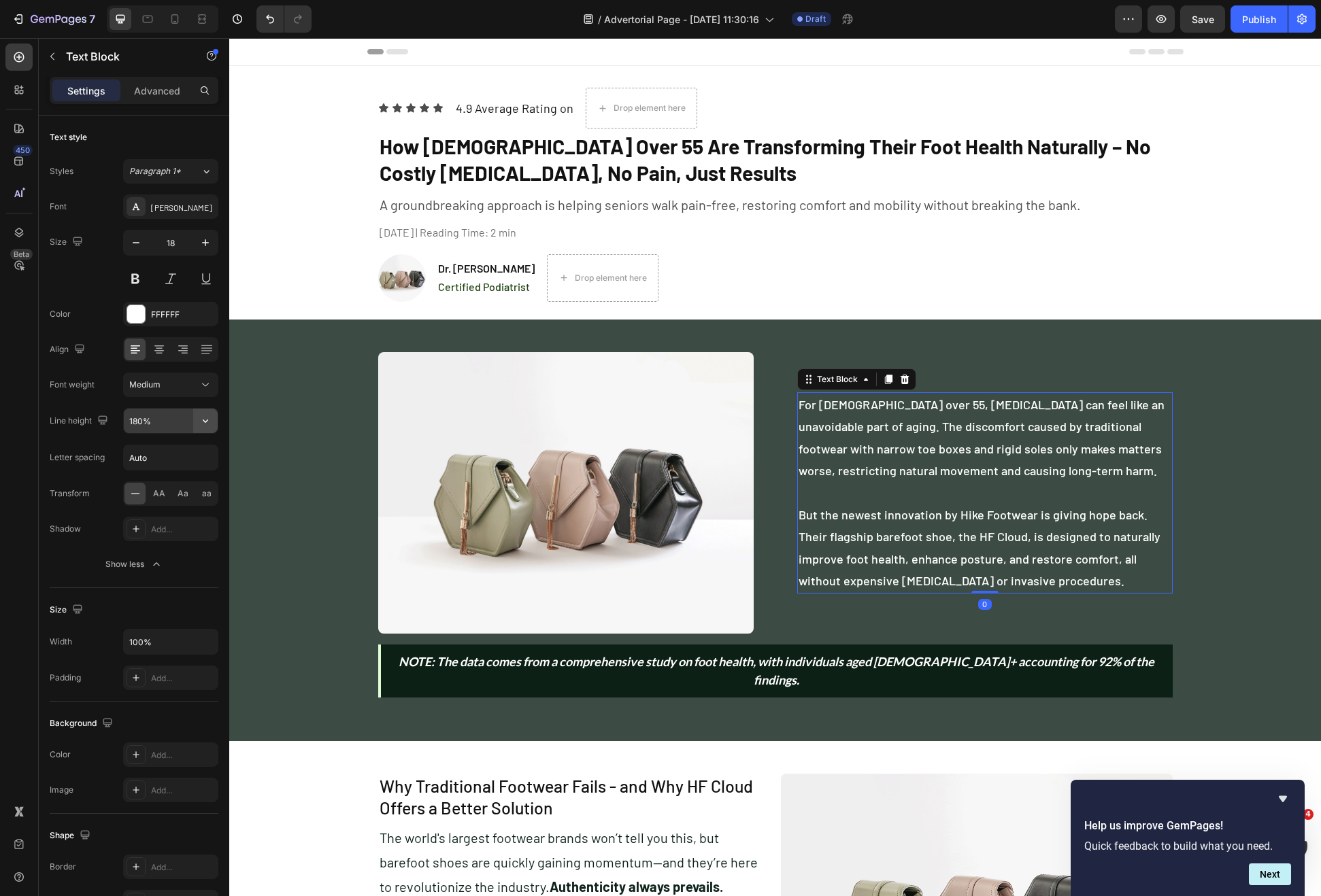
click at [210, 417] on icon "button" at bounding box center [205, 421] width 14 height 14
click at [151, 525] on div "150%" at bounding box center [156, 534] width 112 height 26
type input "150%"
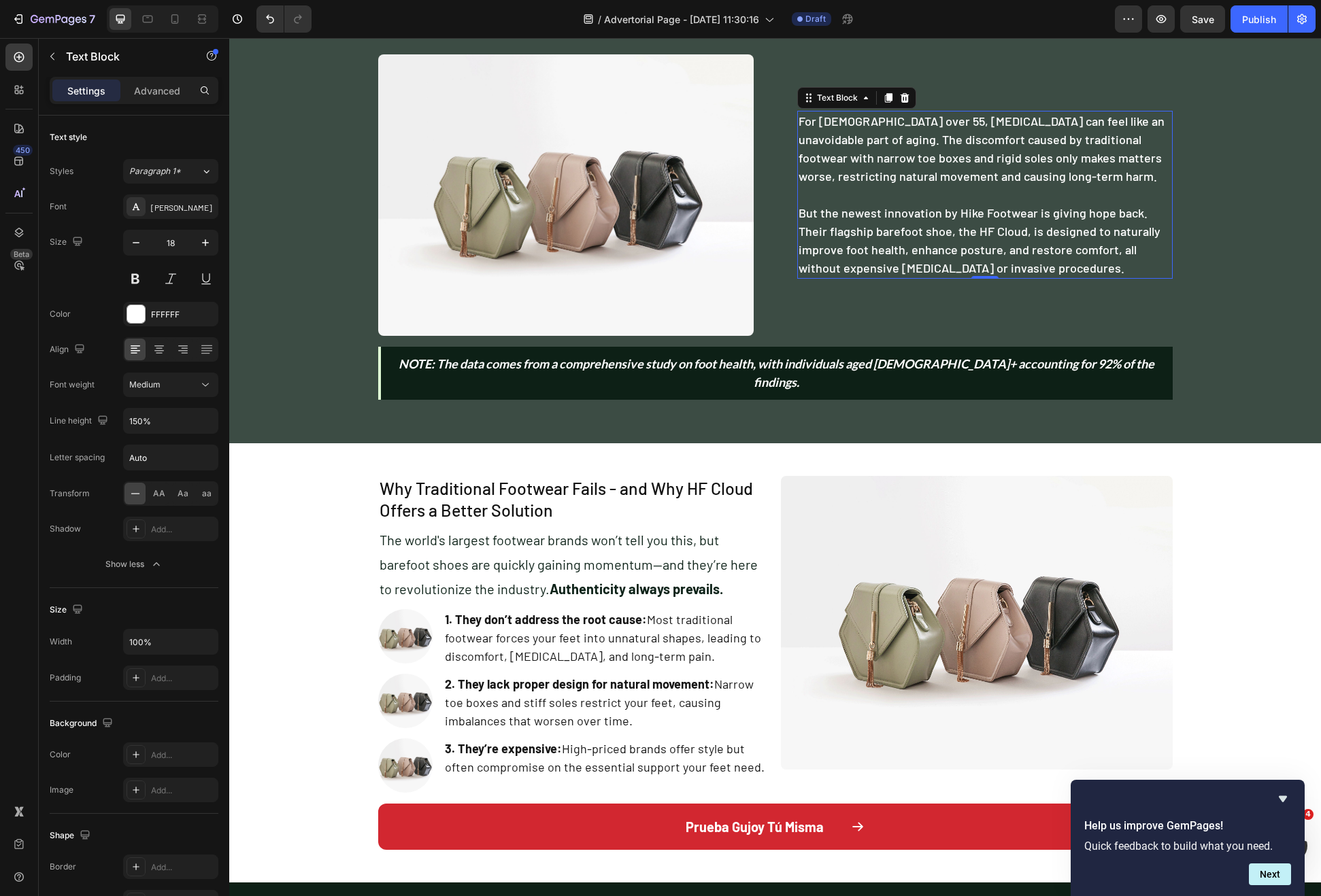
scroll to position [374, 0]
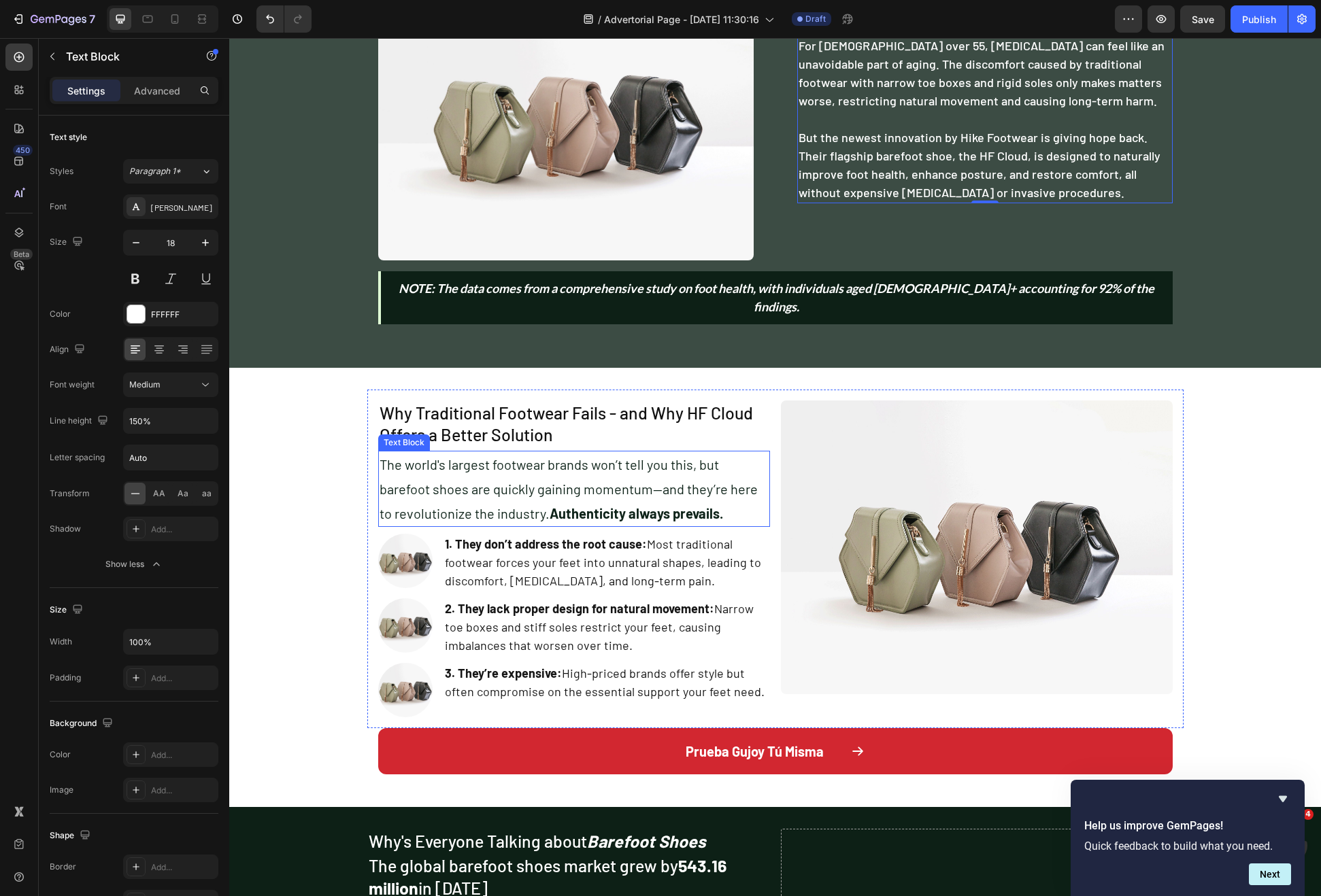
click at [554, 464] on p "The world's largest footwear brands won’t tell you this, but barefoot shoes are…" at bounding box center [574, 488] width 389 height 73
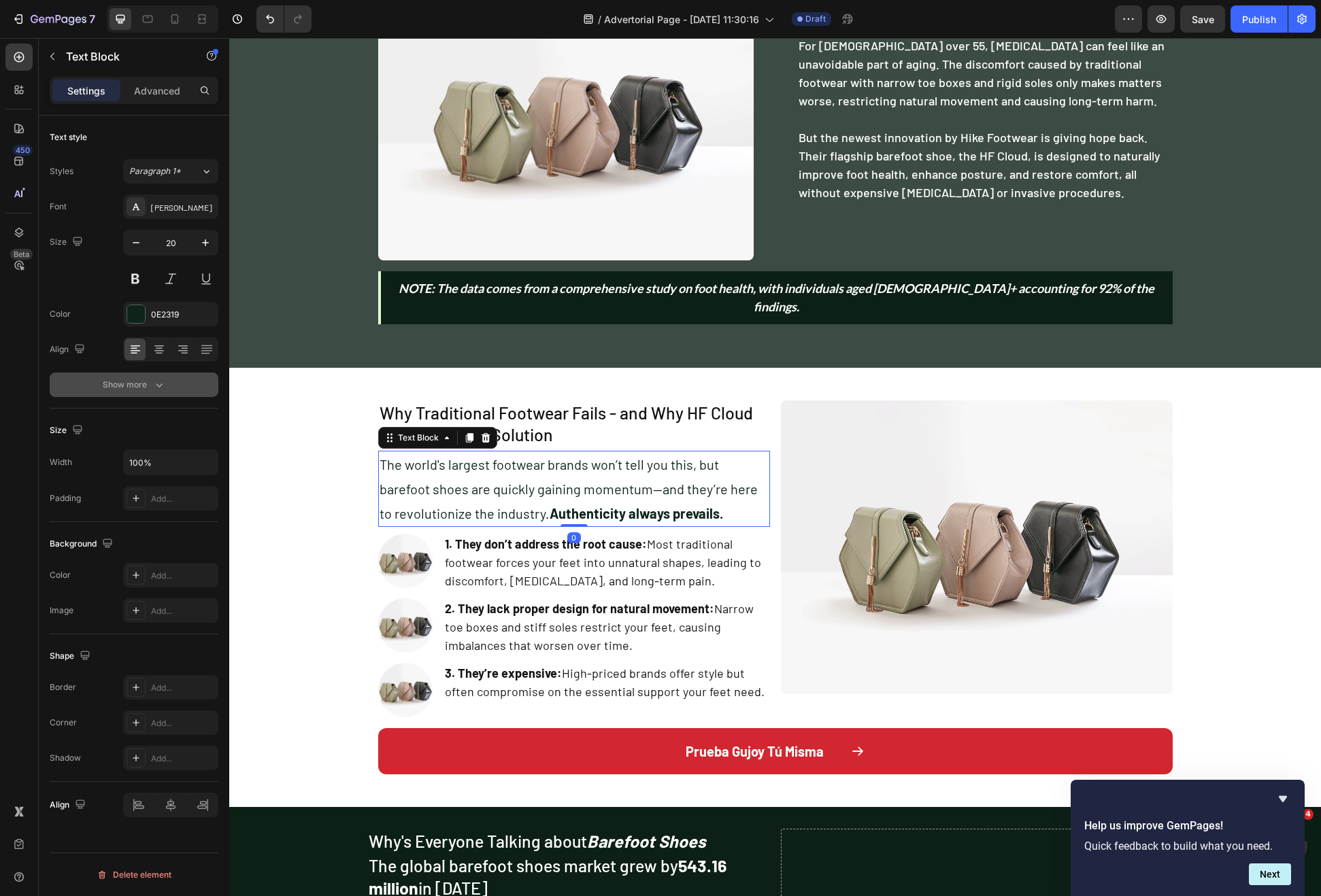
click at [174, 385] on button "Show more" at bounding box center [134, 385] width 168 height 24
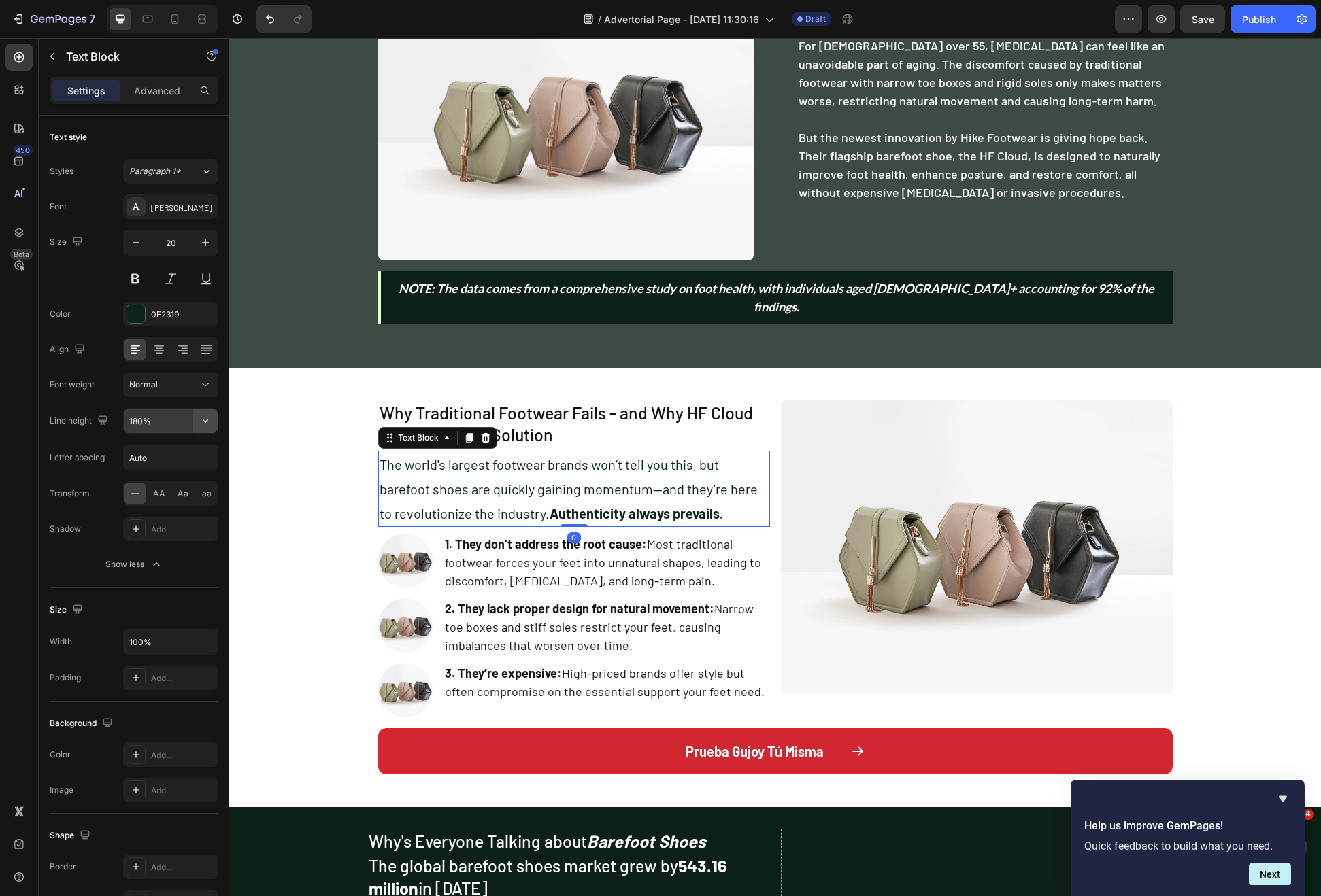
click at [197, 419] on button "button" at bounding box center [205, 421] width 24 height 24
click at [163, 522] on div "150%" at bounding box center [156, 534] width 112 height 26
type input "150%"
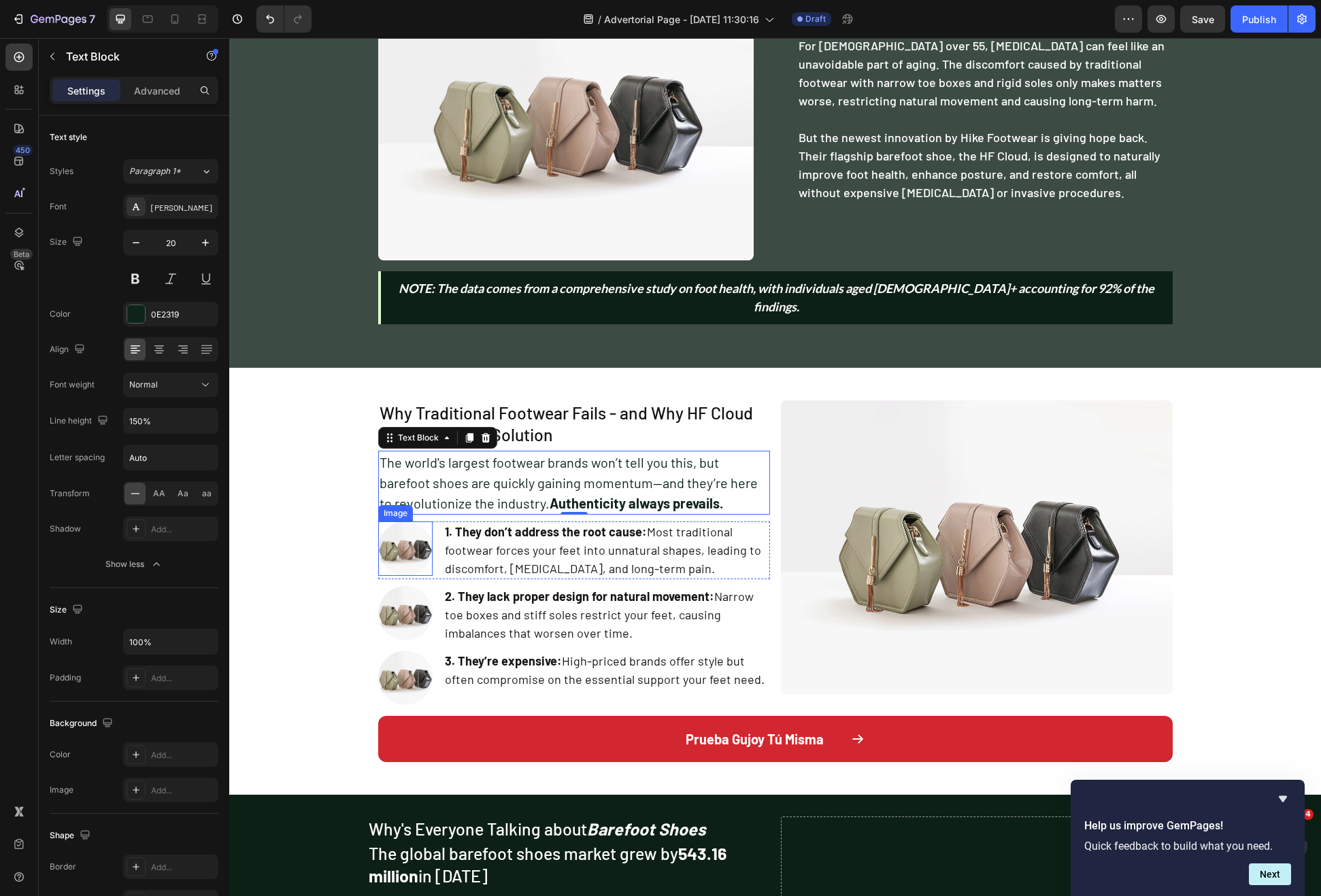
click at [351, 488] on div "Why Traditional Footwear Fails - and Why HF Cloud Offers a Better Solution Head…" at bounding box center [775, 581] width 1092 height 384
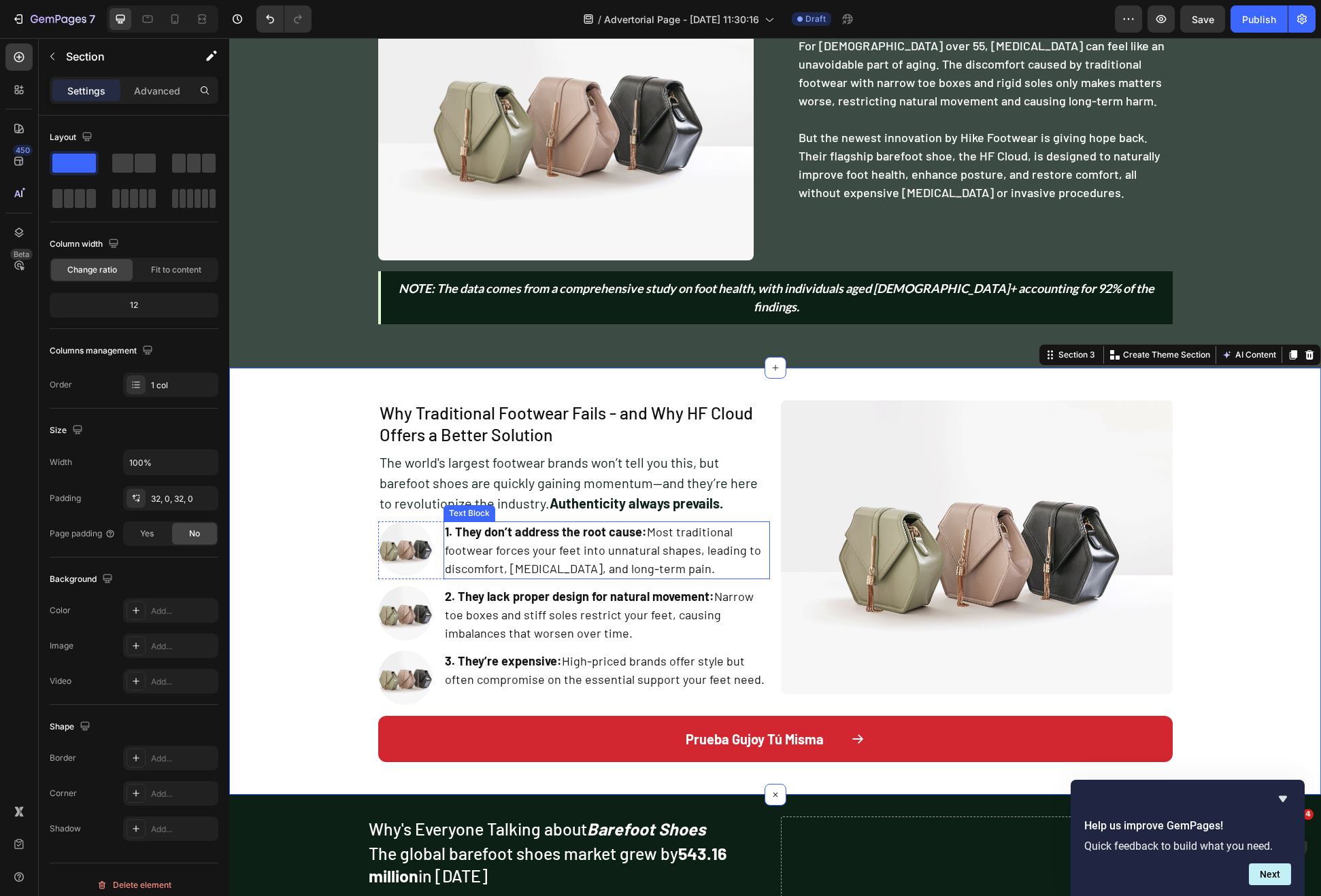
click at [760, 556] on p "1. They don’t address the root cause: Most traditional footwear forces your fee…" at bounding box center [607, 550] width 324 height 55
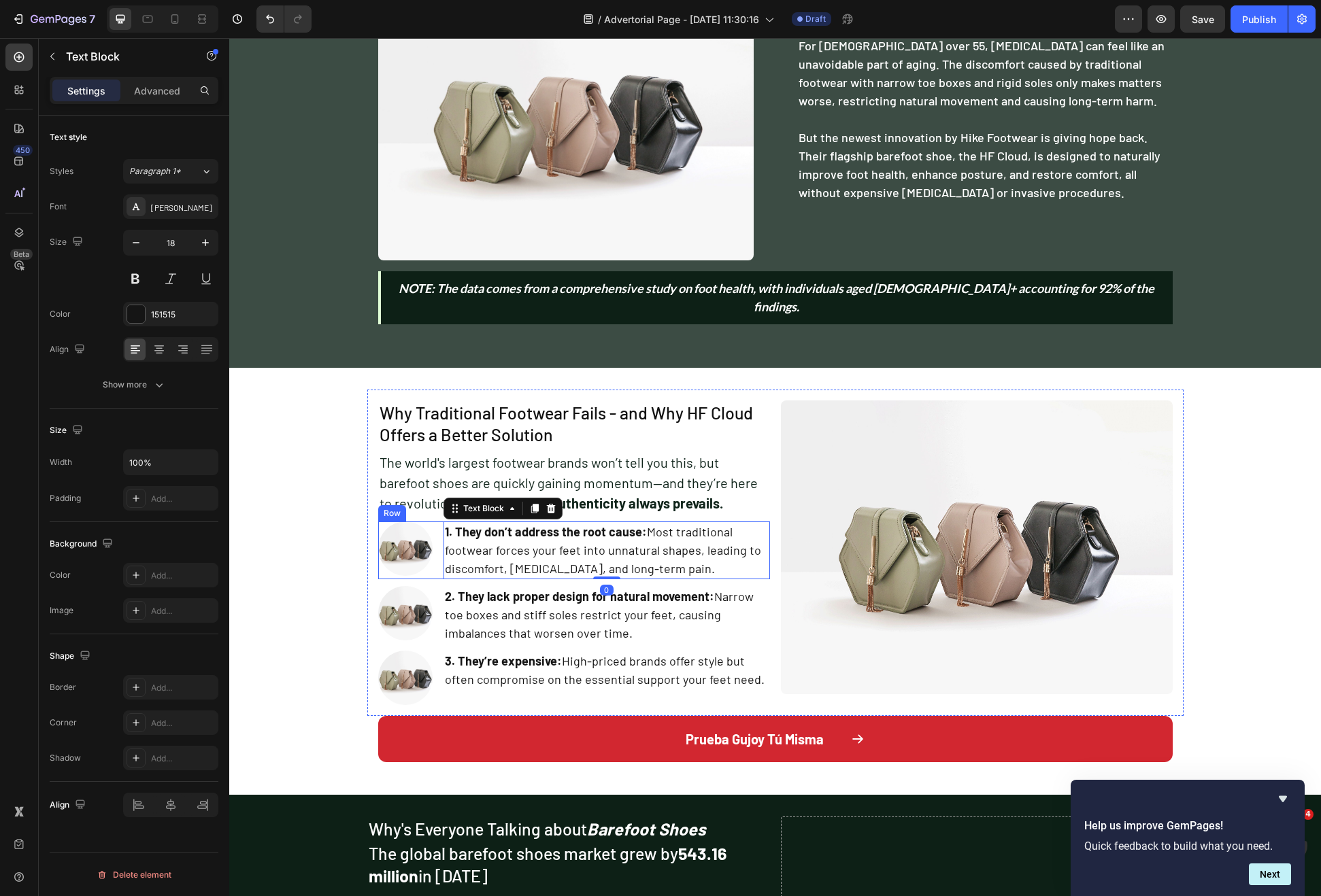
click at [433, 549] on div "Image 1. They don’t address the root cause: Most traditional footwear forces yo…" at bounding box center [574, 550] width 392 height 58
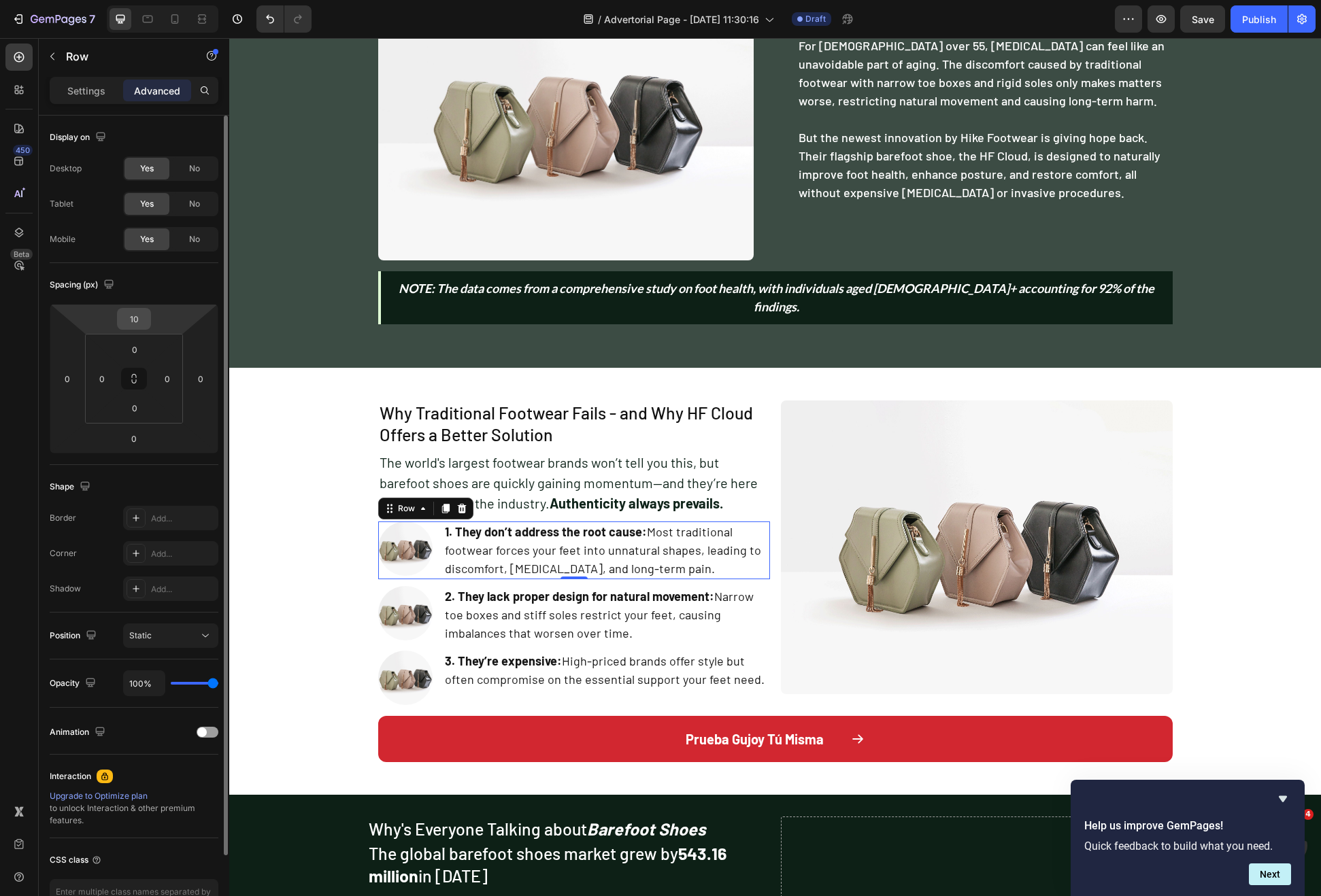
click at [135, 326] on input "10" at bounding box center [133, 319] width 27 height 20
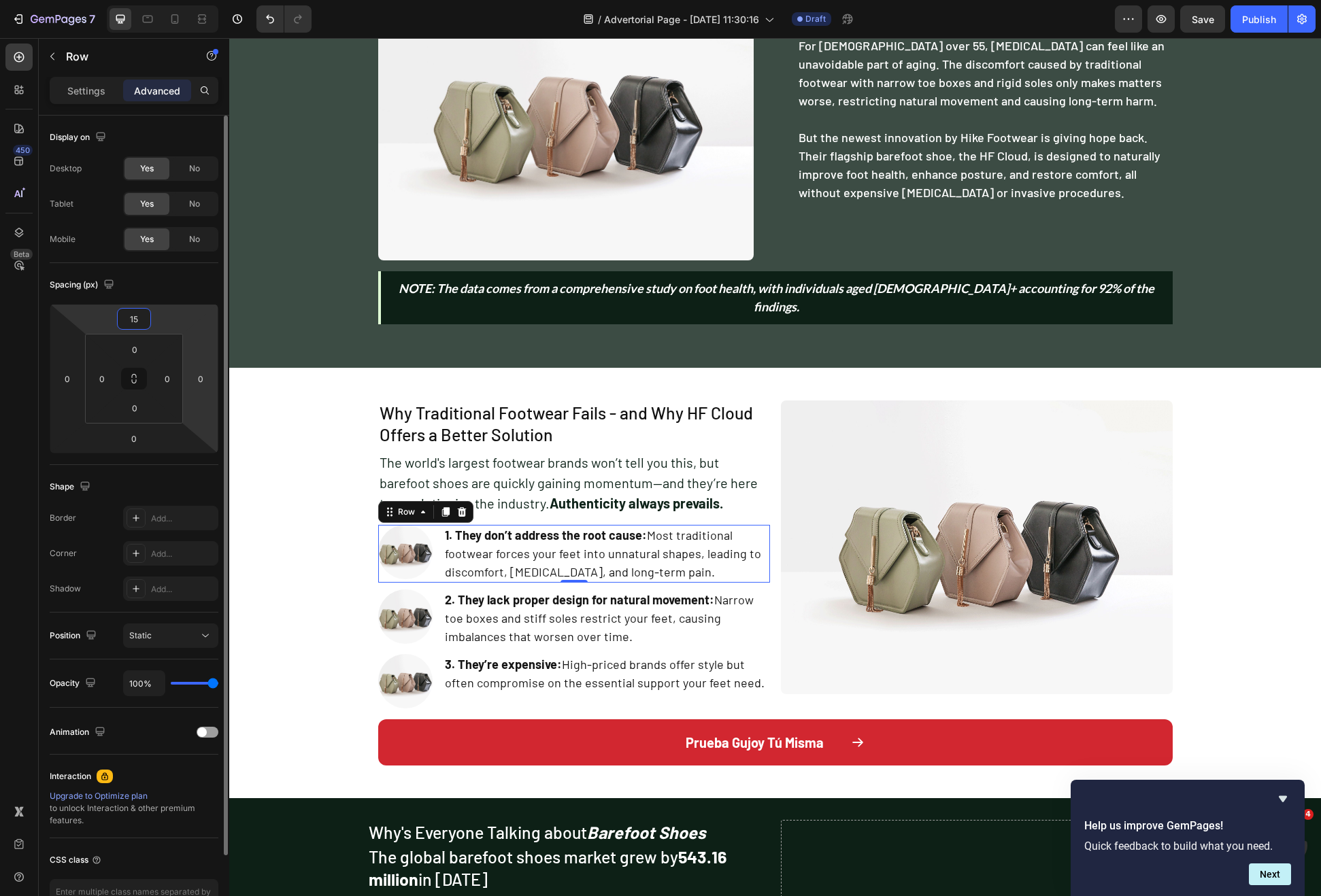
type input "1"
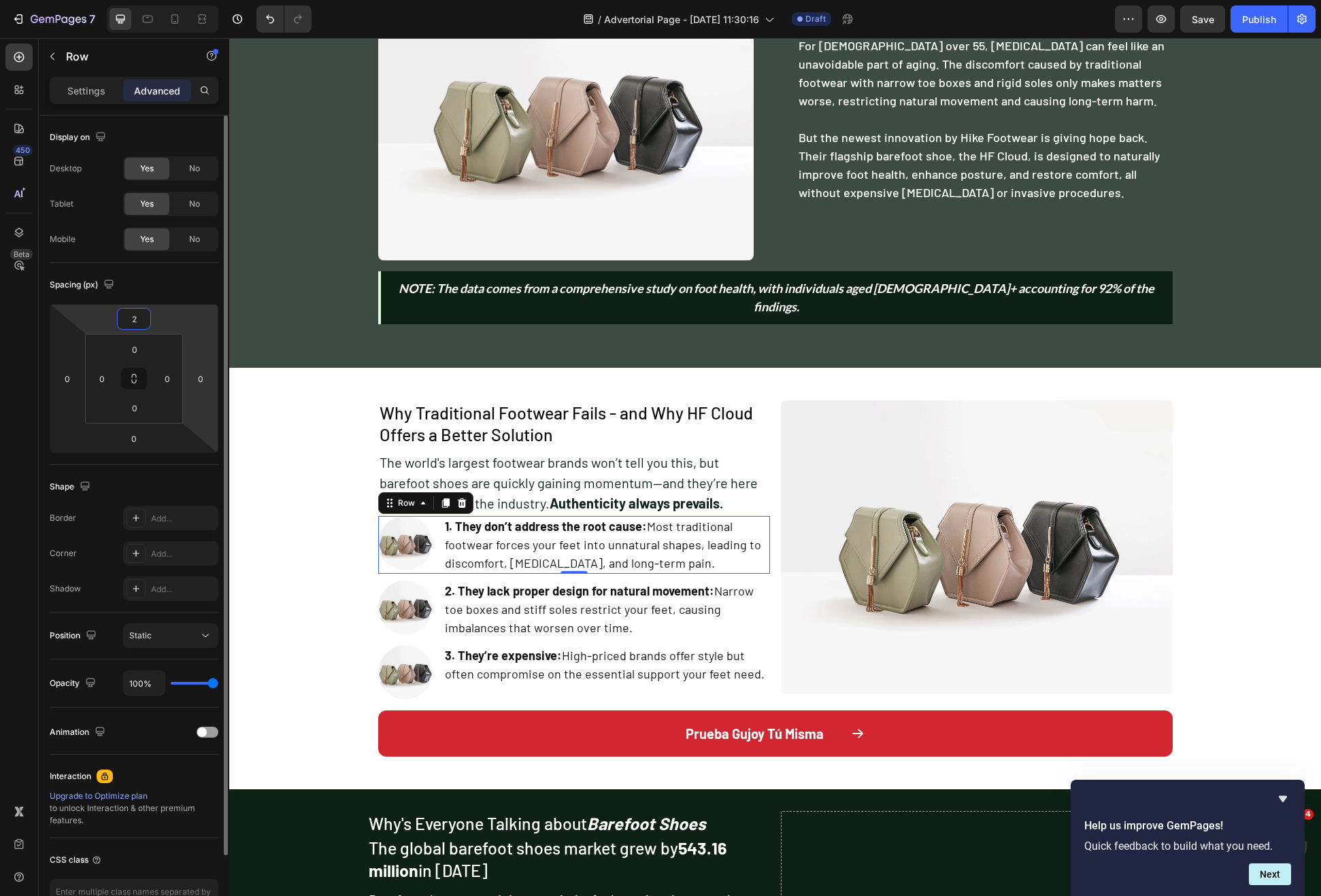
type input "20"
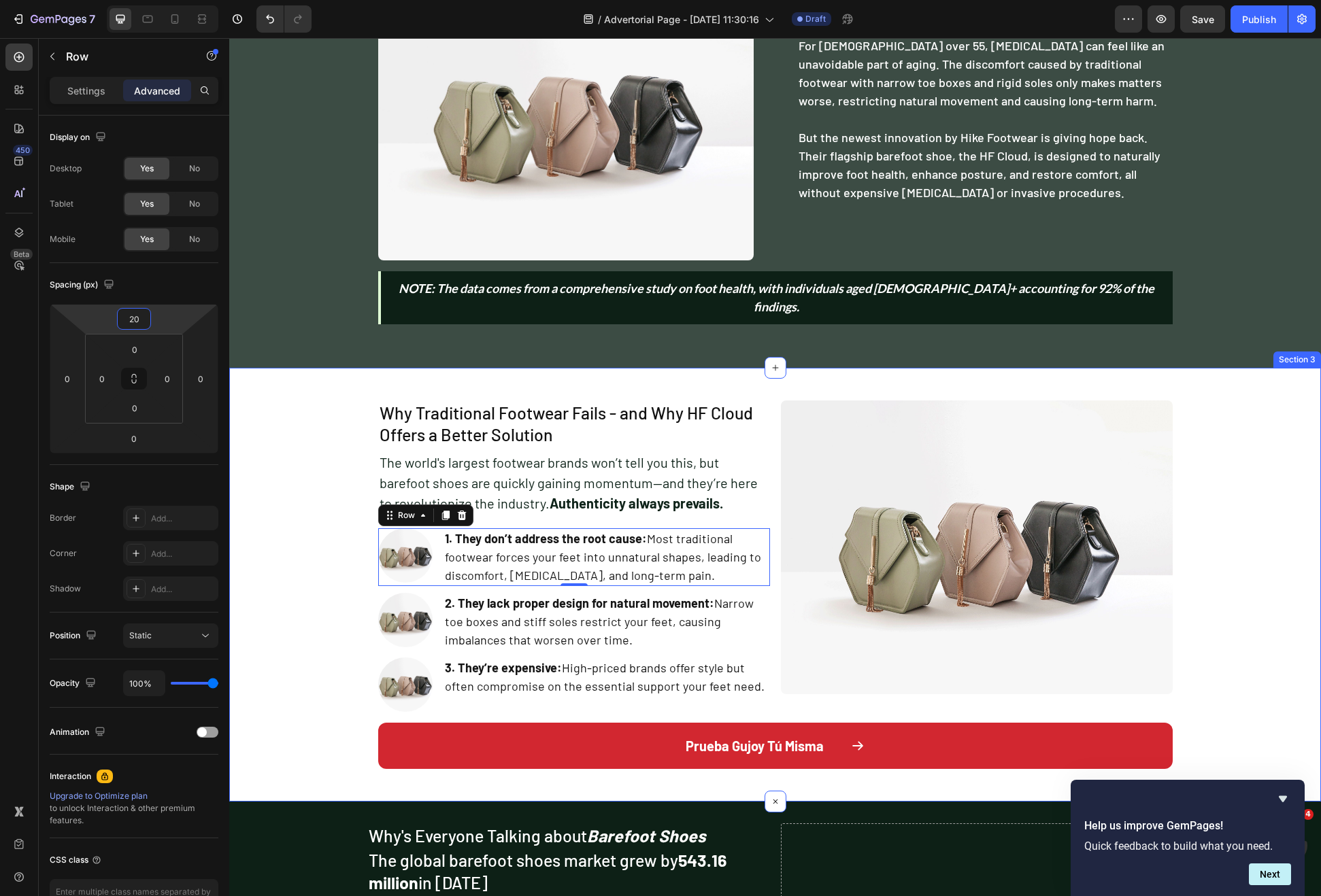
click at [352, 395] on div "Why Traditional Footwear Fails - and Why HF Cloud Offers a Better Solution Head…" at bounding box center [775, 584] width 1092 height 390
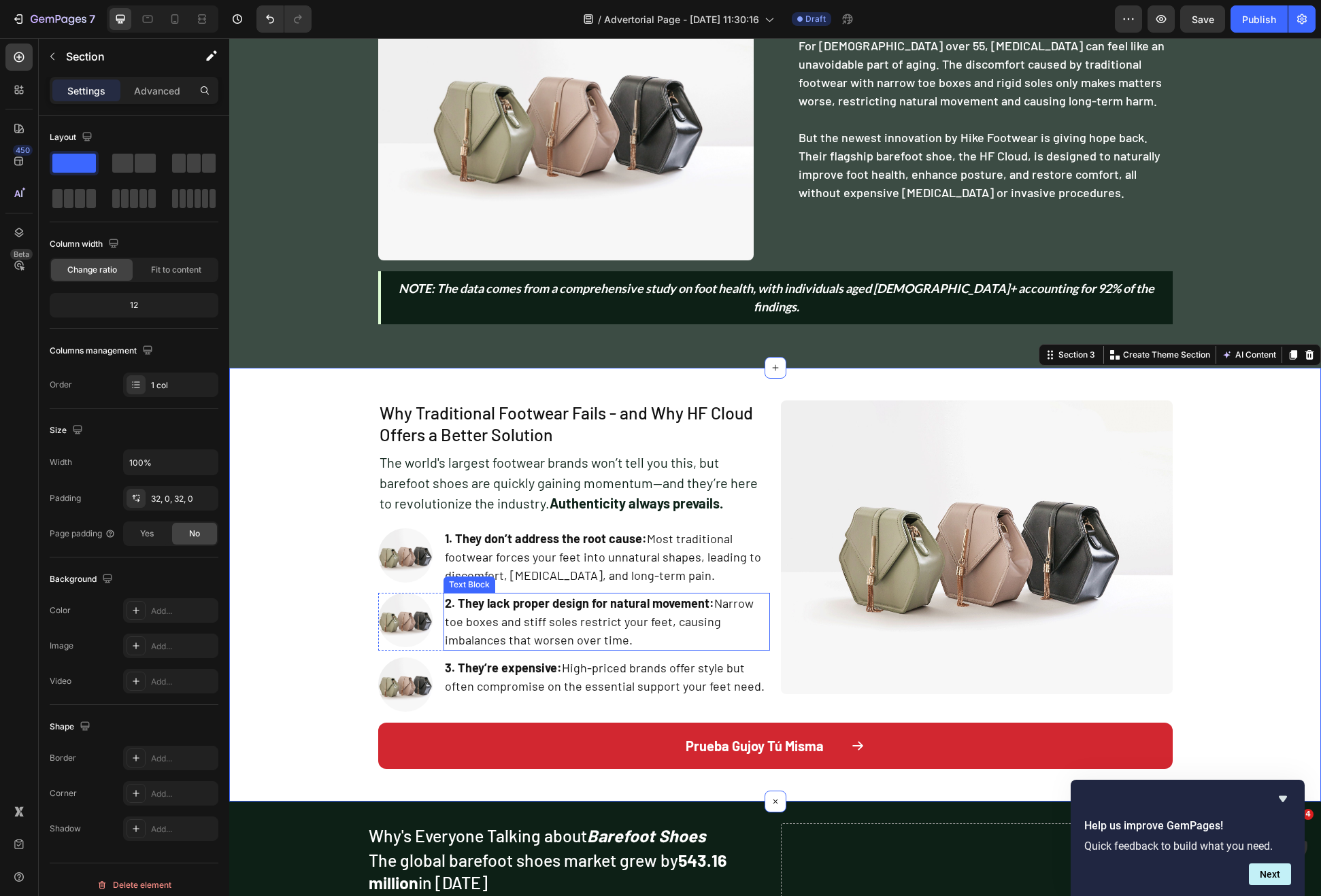
click at [740, 624] on p "2. They lack proper design for natural movement: Narrow toe boxes and stiff sol…" at bounding box center [607, 622] width 324 height 55
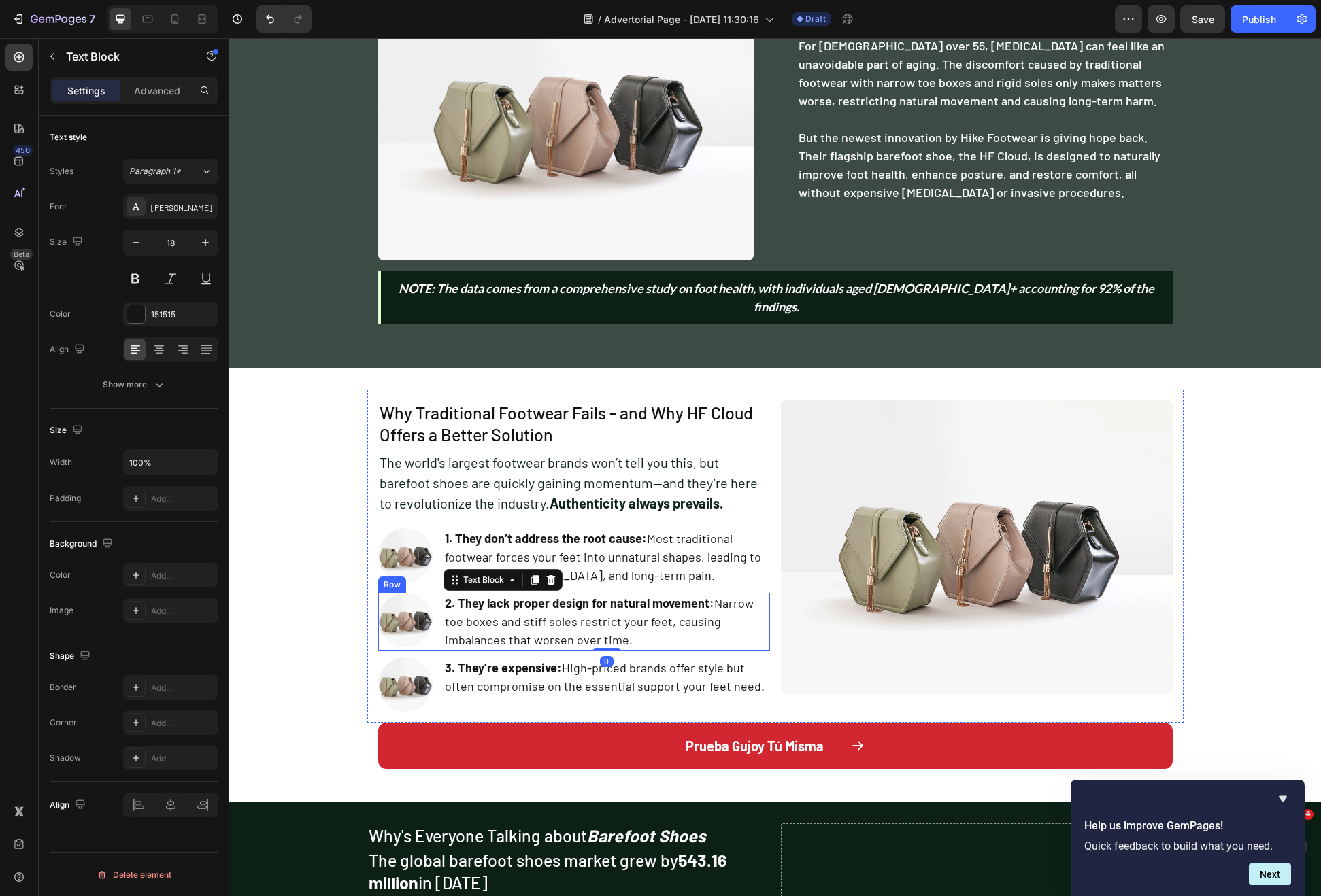
click at [433, 626] on div "Image 2. They lack proper design for natural movement: Narrow toe boxes and sti…" at bounding box center [574, 621] width 392 height 58
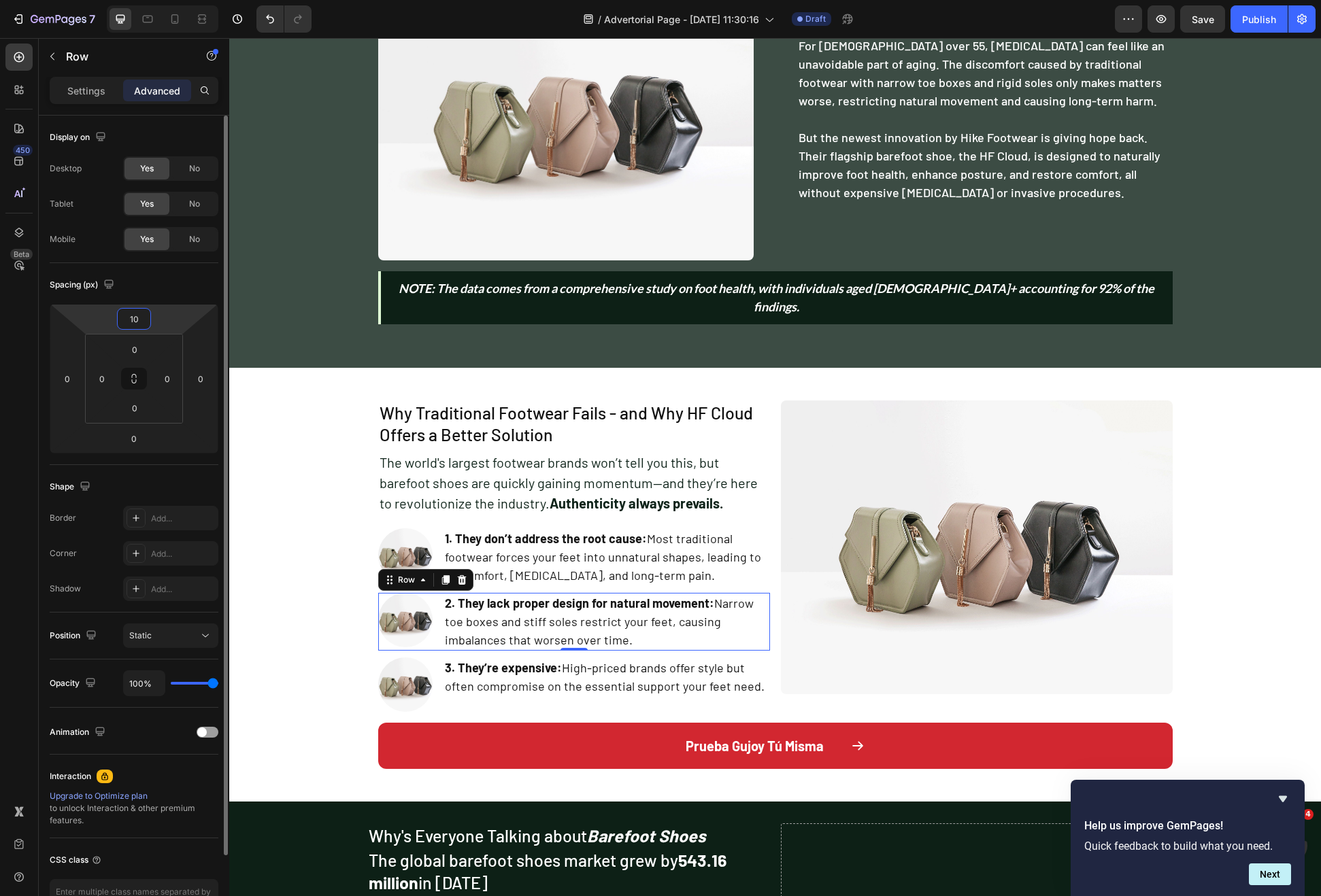
click at [136, 322] on input "10" at bounding box center [133, 319] width 27 height 20
type input "15"
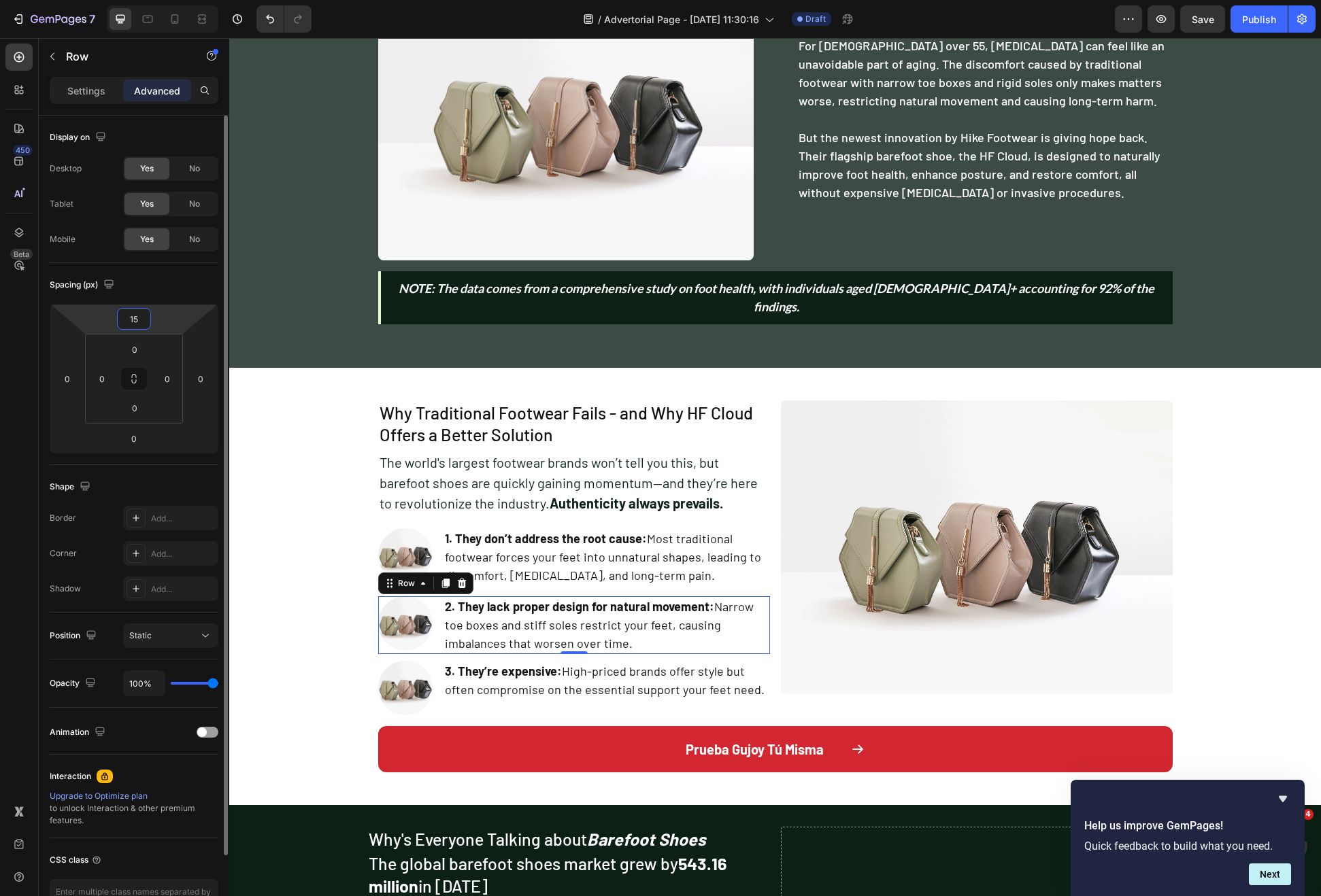
click at [137, 321] on input "15" at bounding box center [133, 319] width 27 height 20
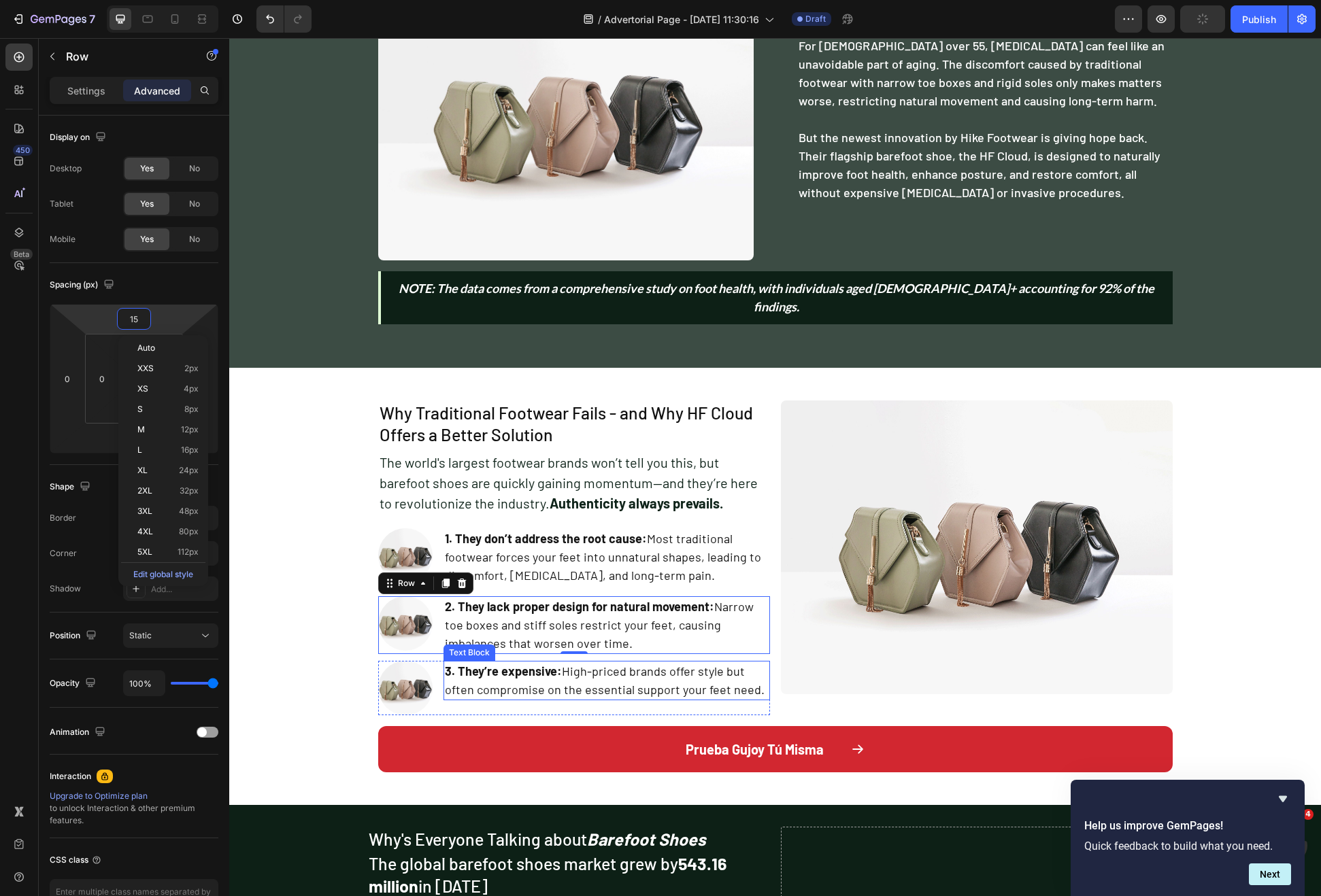
click at [446, 676] on p "3. They’re expensive: High-priced brands offer style but often compromise on th…" at bounding box center [607, 681] width 324 height 37
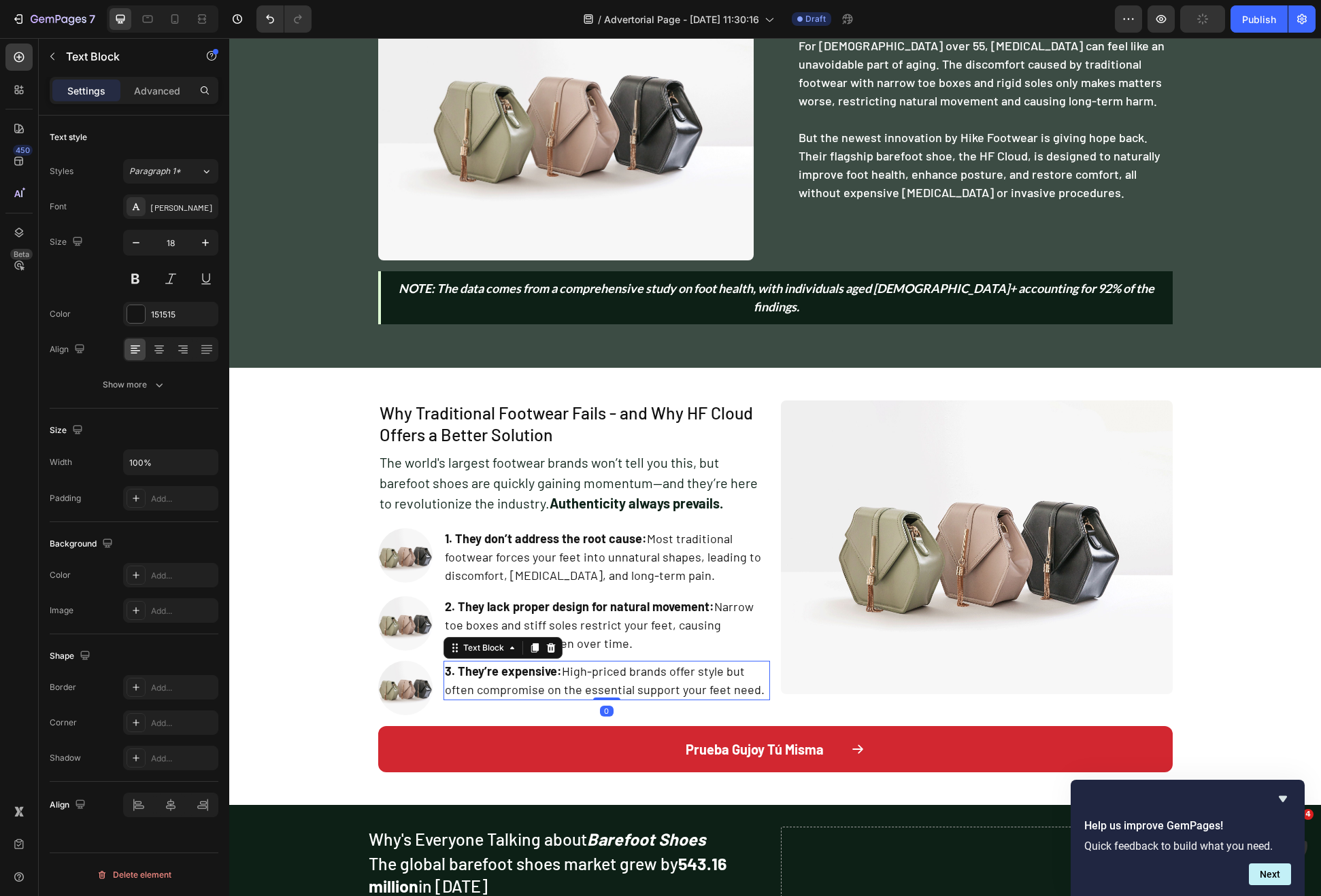
drag, startPoint x: 438, startPoint y: 682, endPoint x: 437, endPoint y: 691, distance: 9.1
click at [443, 682] on div "3. They’re expensive: High-priced brands offer style but often compromise on th…" at bounding box center [606, 688] width 327 height 55
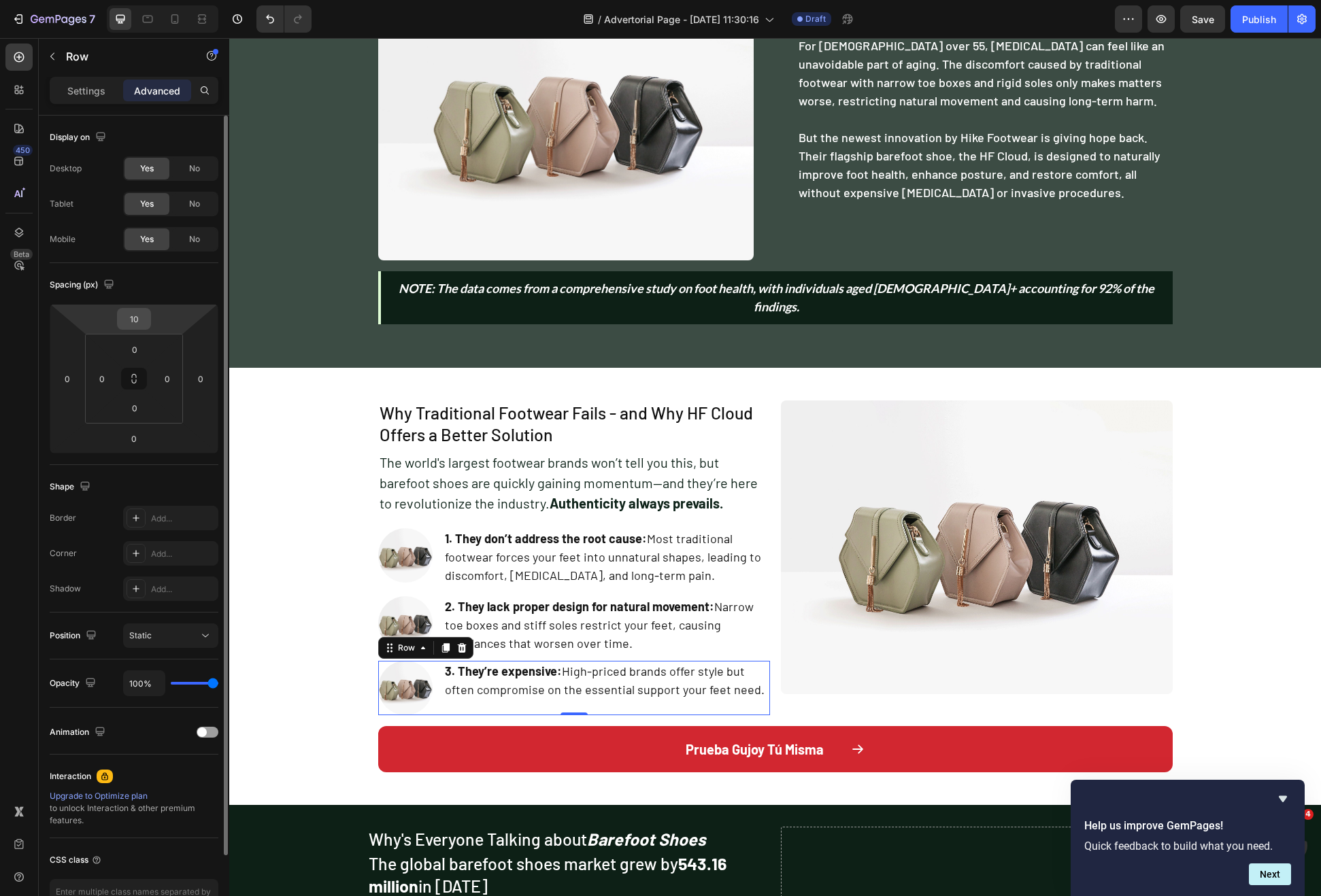
click at [138, 320] on input "10" at bounding box center [133, 319] width 27 height 20
type input "15"
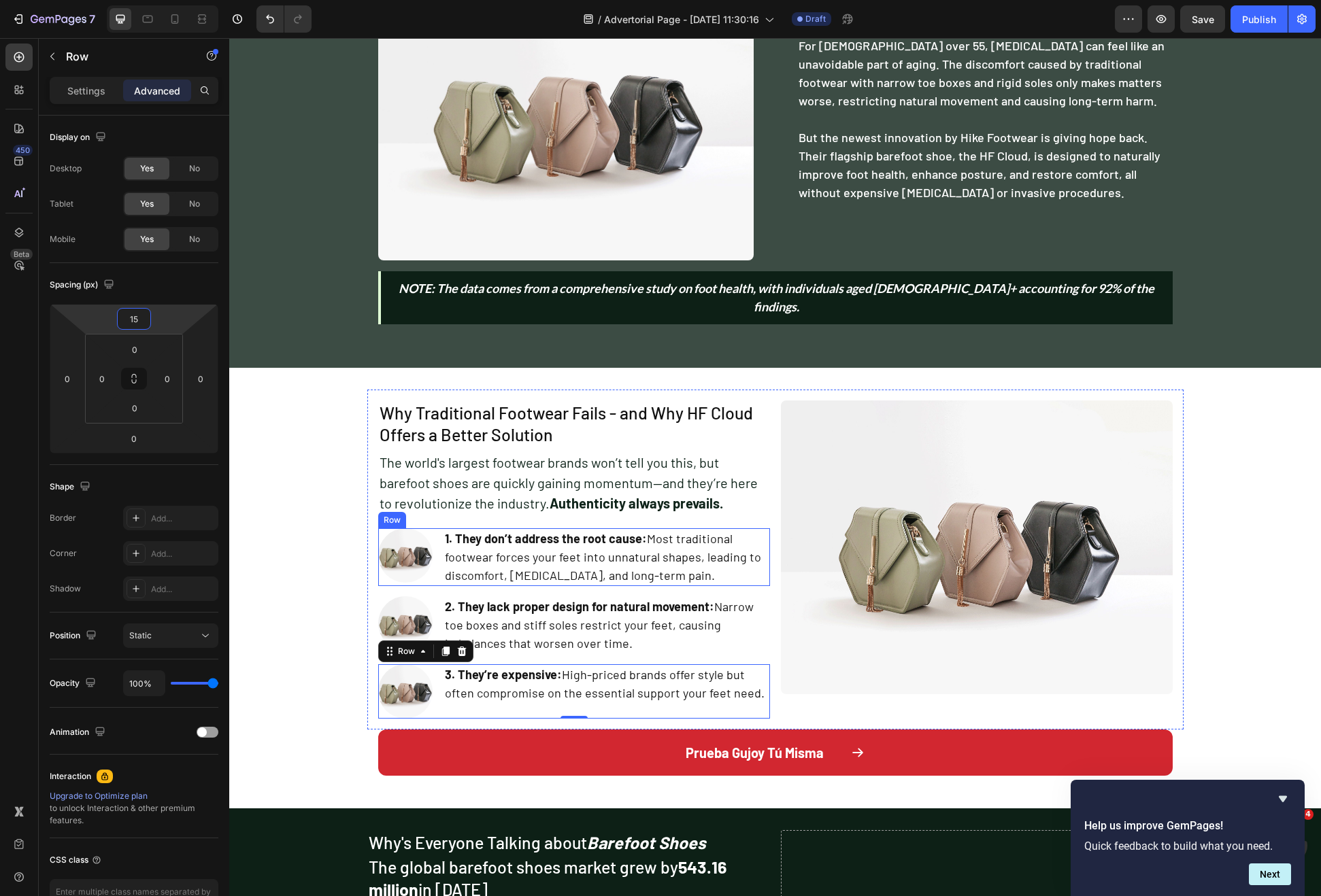
click at [436, 551] on div "Image 1. They don’t address the root cause: Most traditional footwear forces yo…" at bounding box center [574, 557] width 392 height 58
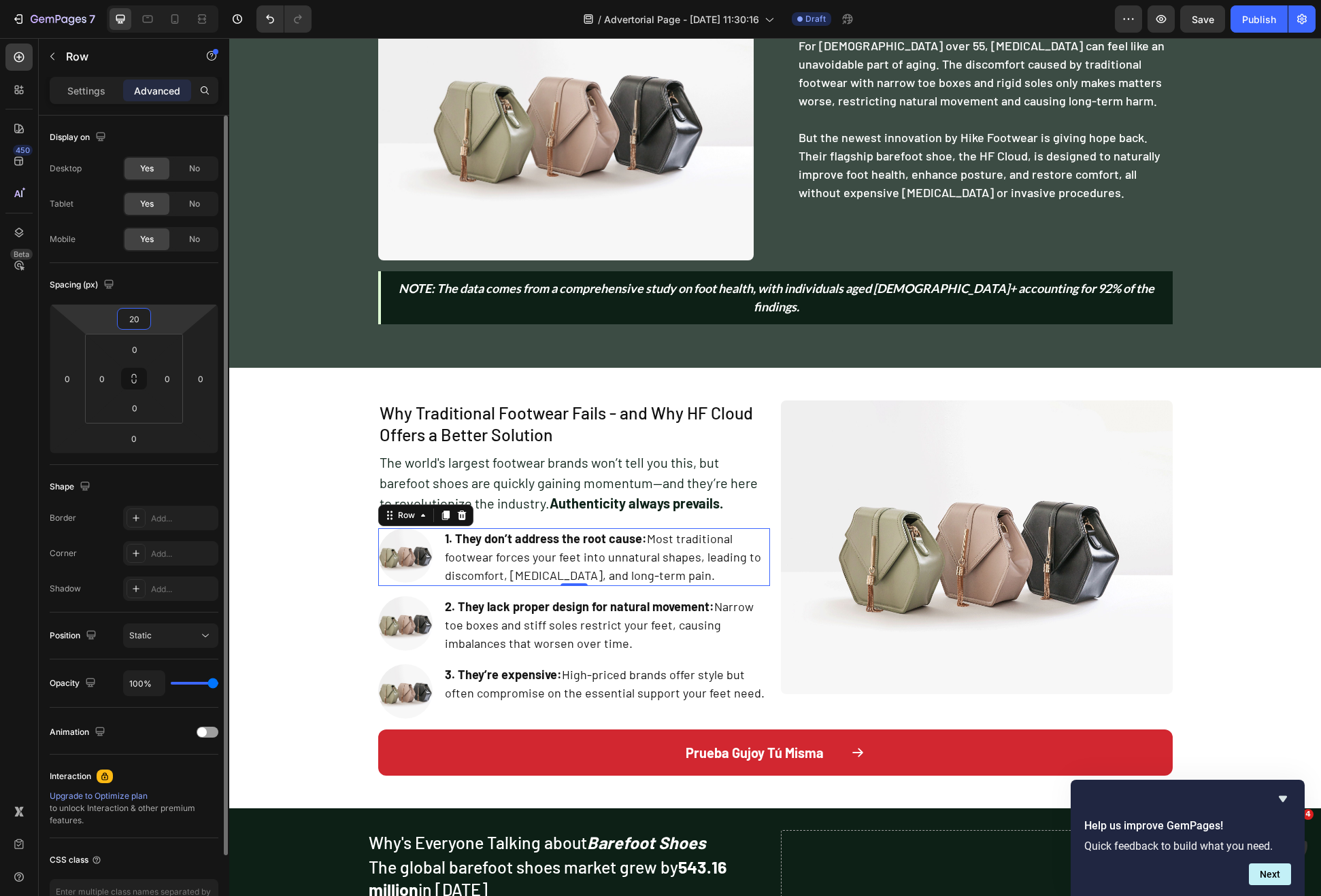
click at [132, 312] on input "20" at bounding box center [133, 319] width 27 height 20
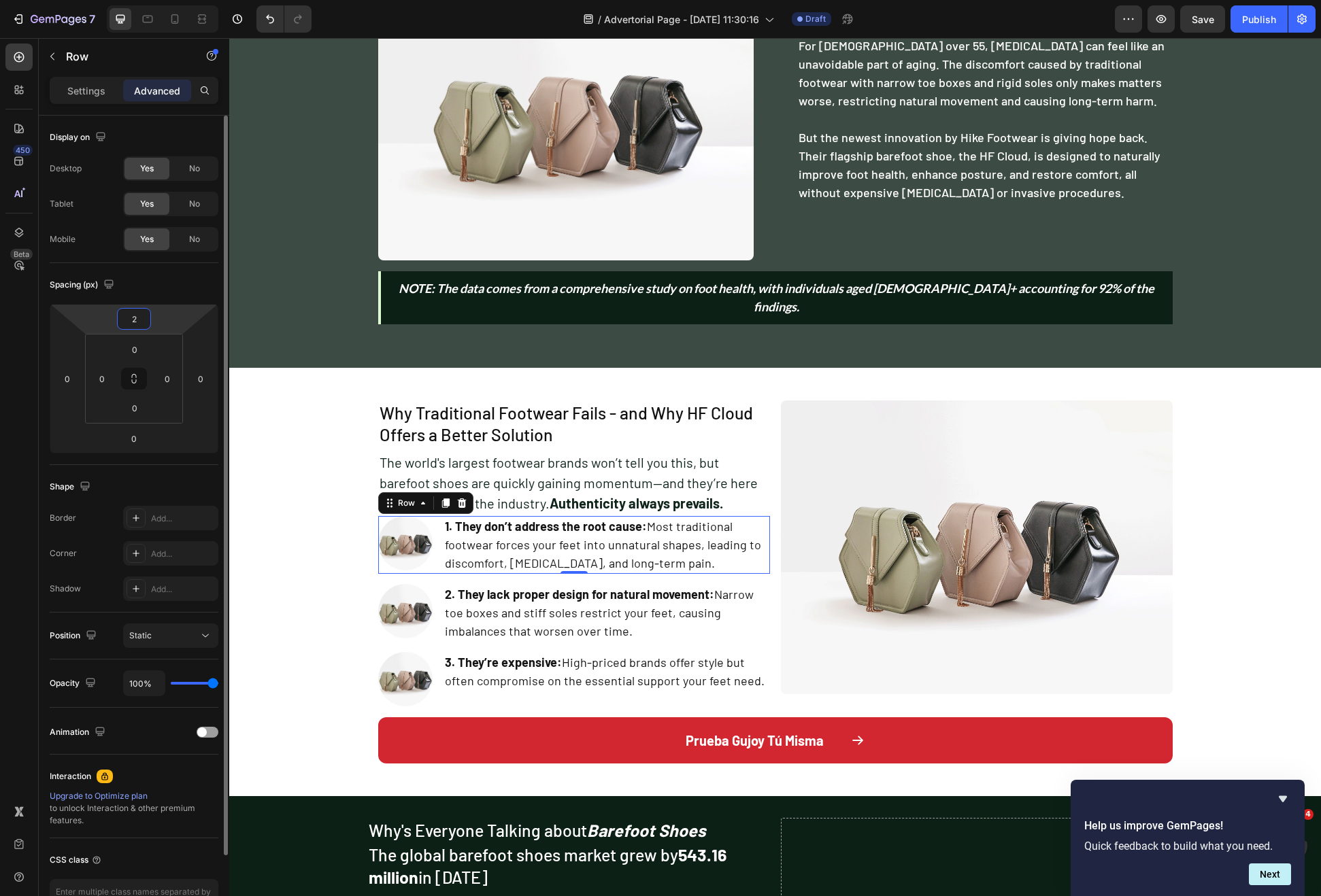
type input "25"
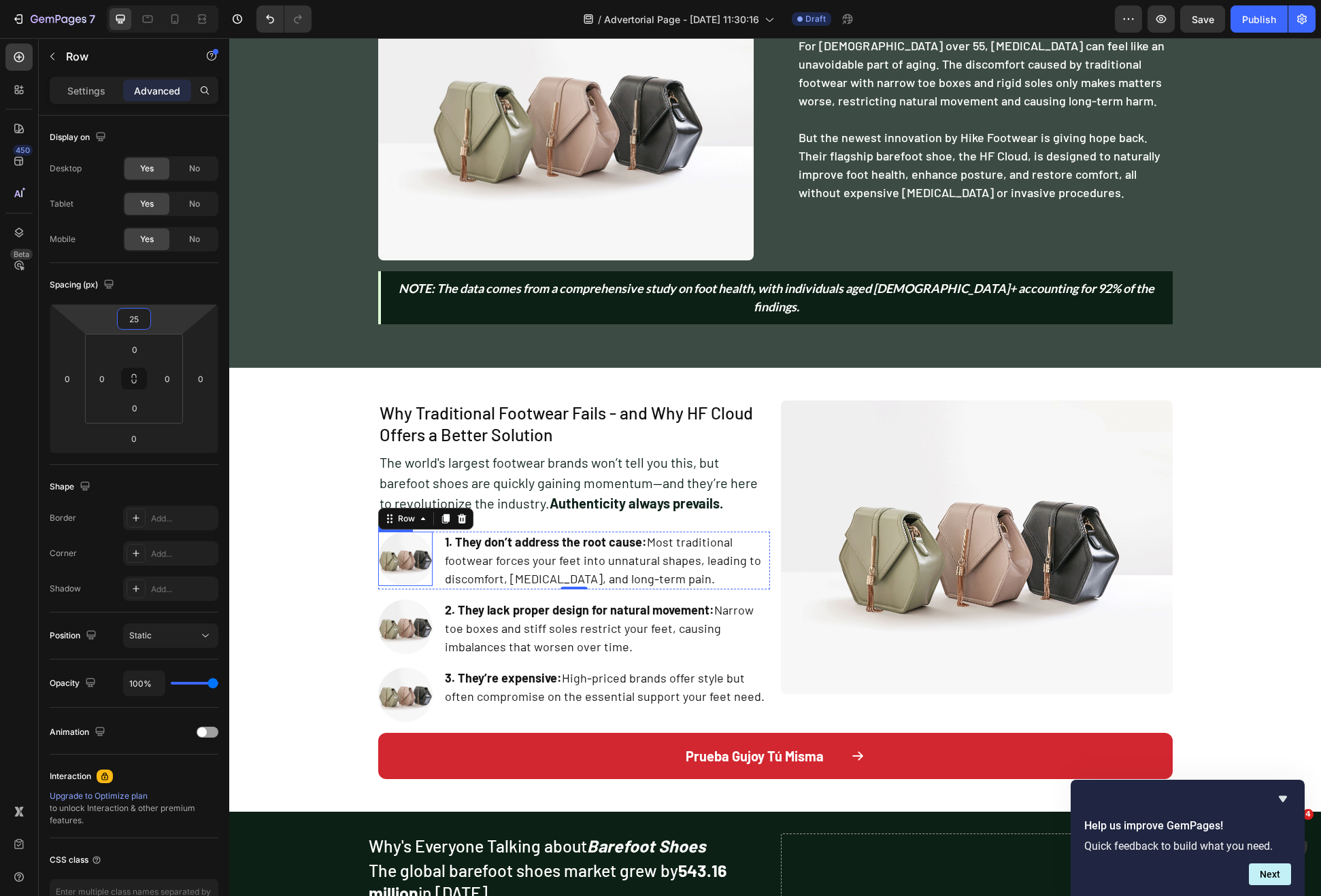
click at [308, 553] on div "Why Traditional Footwear Fails - and Why HF Cloud Offers a Better Solution Head…" at bounding box center [775, 589] width 1092 height 400
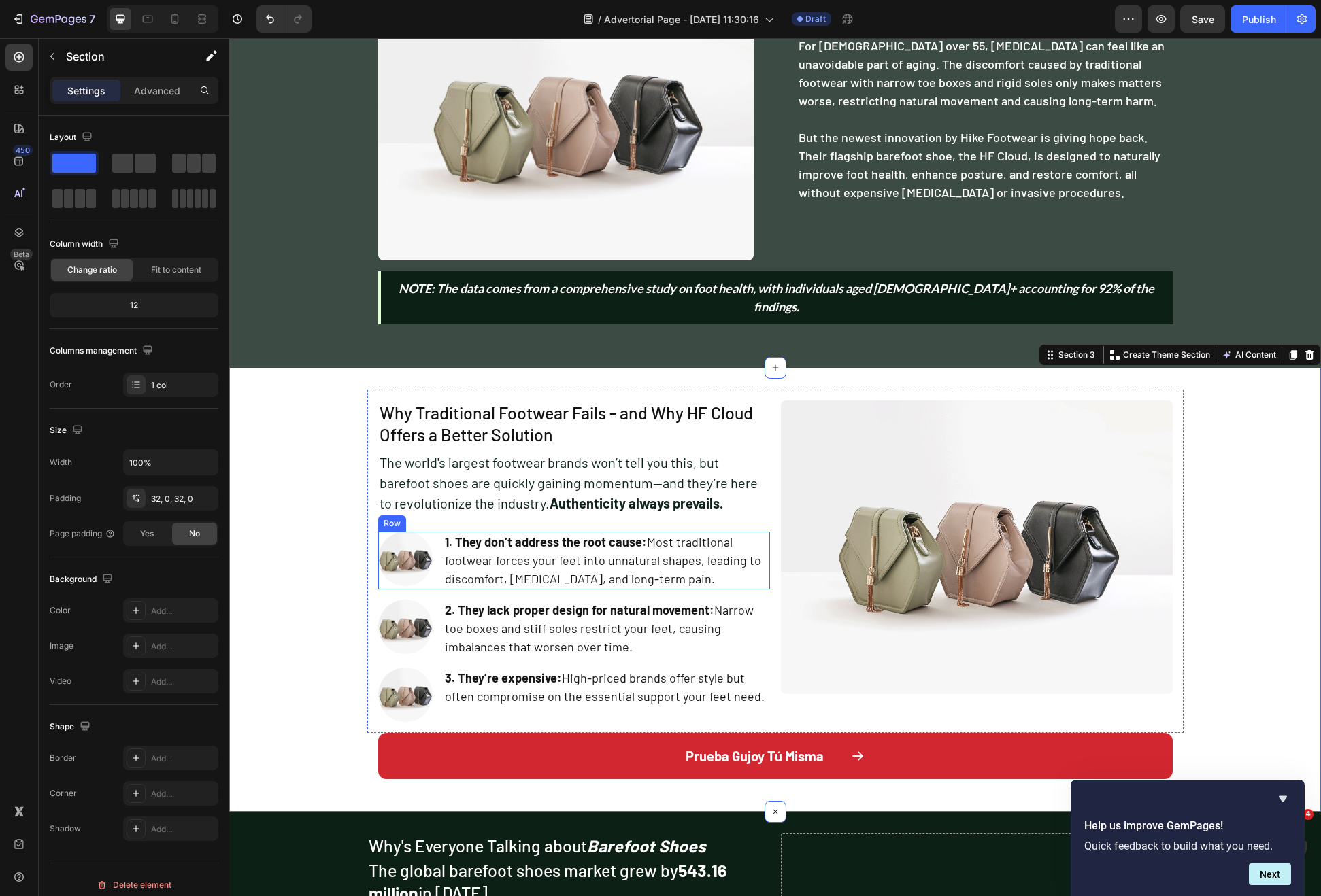
drag, startPoint x: 434, startPoint y: 558, endPoint x: 412, endPoint y: 521, distance: 43.0
click at [435, 558] on div "Image 1. They don’t address the root cause: Most traditional footwear forces yo…" at bounding box center [574, 560] width 392 height 58
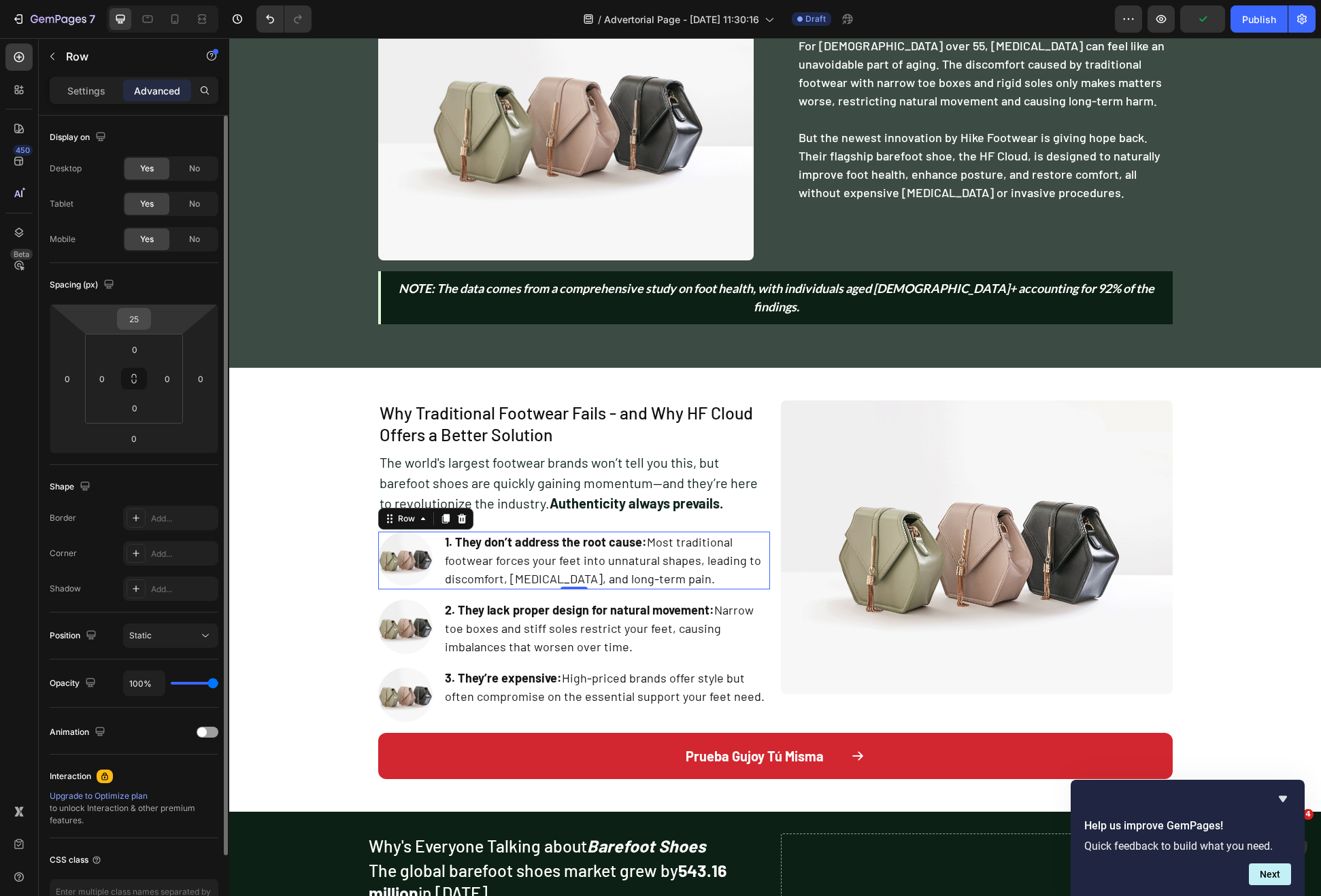
click at [137, 313] on input "25" at bounding box center [133, 319] width 27 height 20
type input "30"
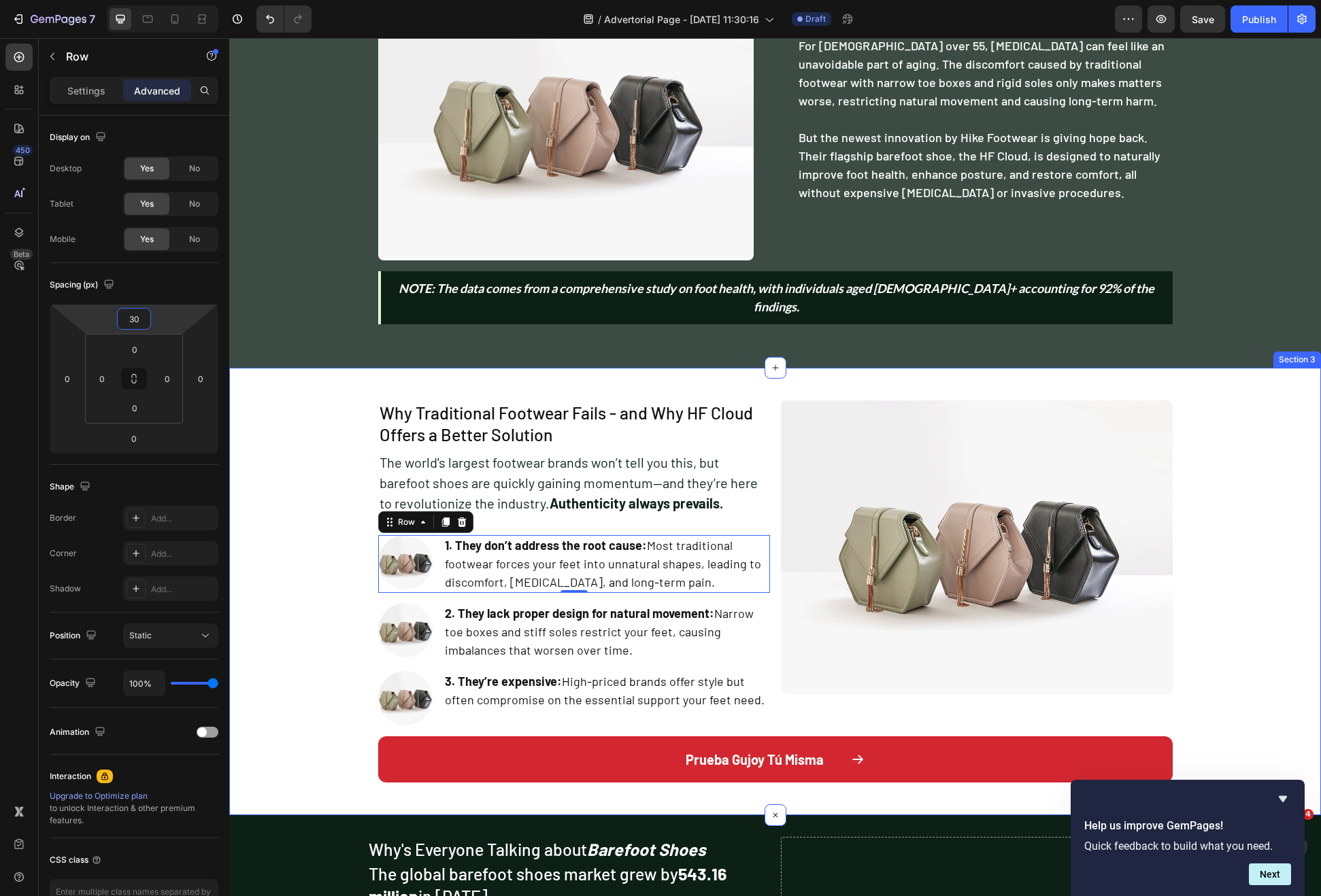
click at [277, 580] on div "Why Traditional Footwear Fails - and Why HF Cloud Offers a Better Solution Head…" at bounding box center [775, 591] width 1092 height 404
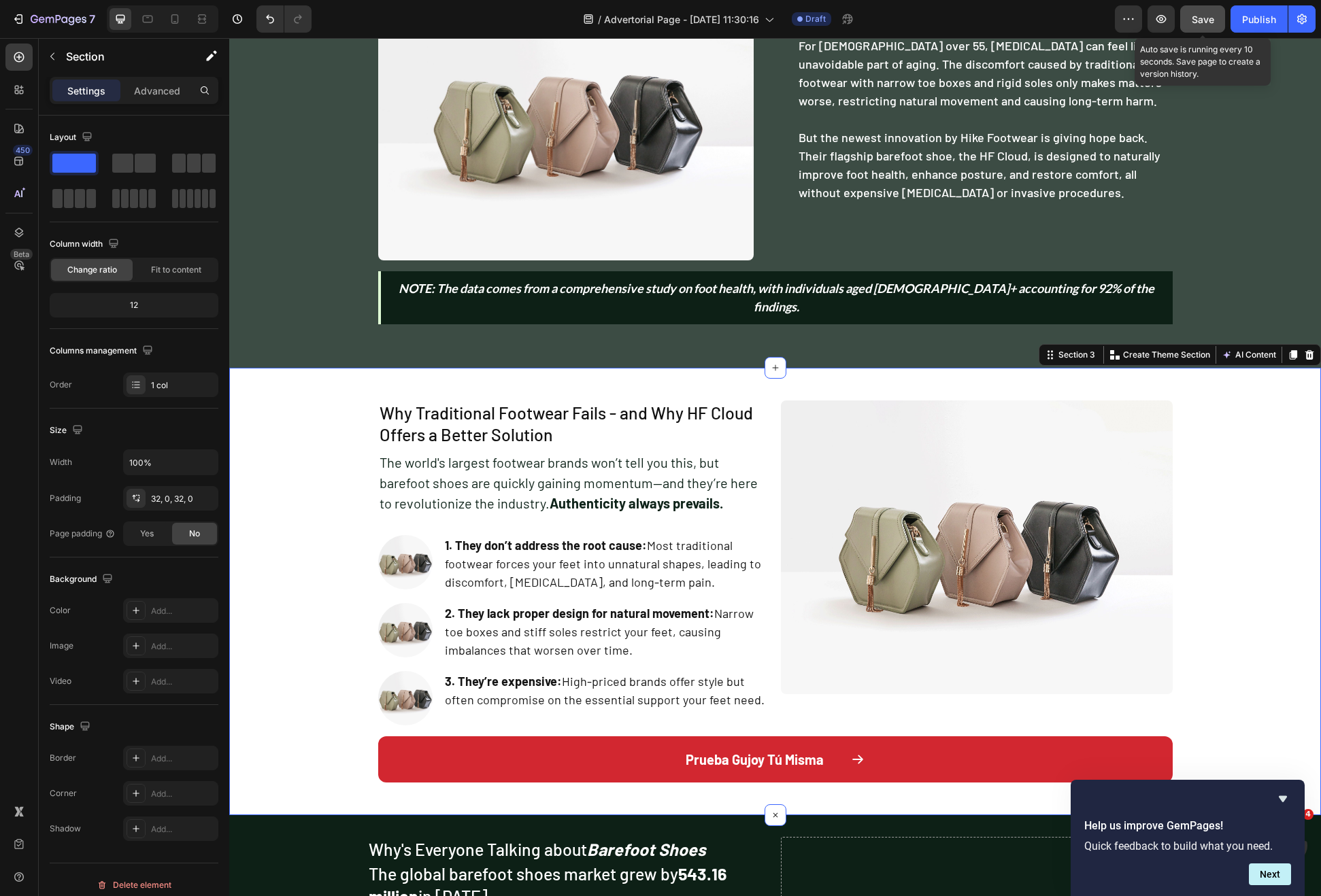
click at [1207, 30] on button "Save" at bounding box center [1203, 18] width 45 height 27
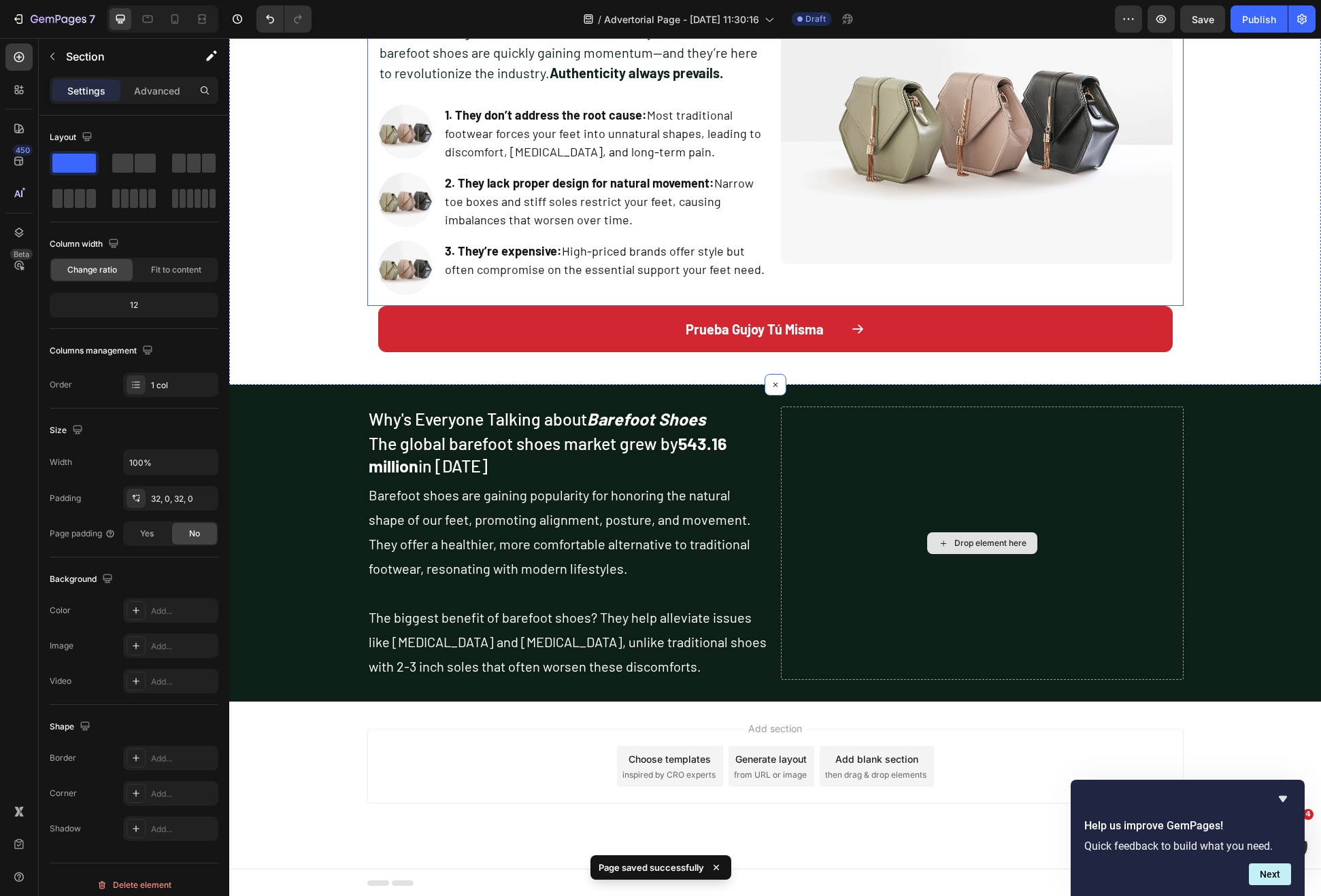
scroll to position [787, 0]
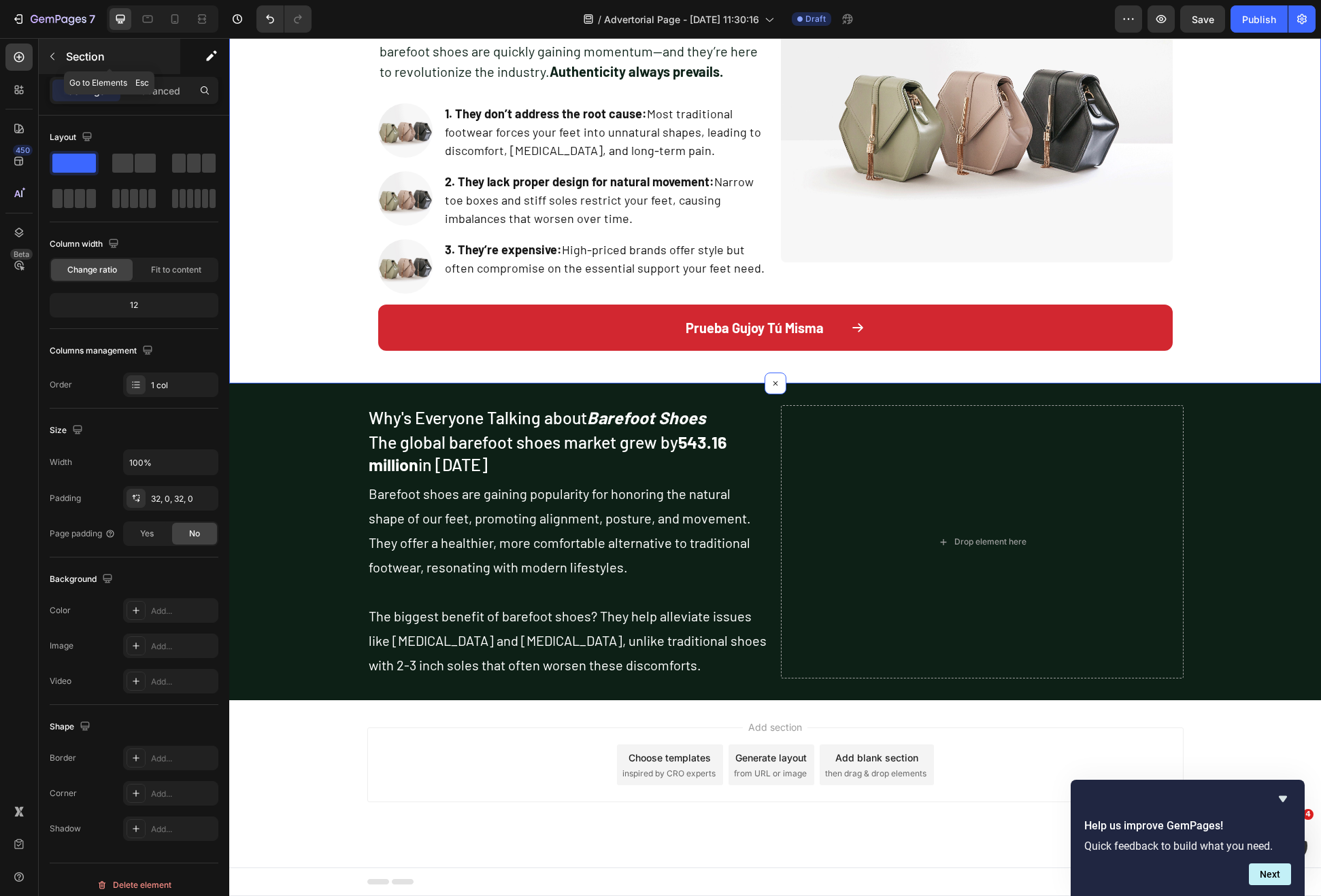
click at [68, 47] on div "Section" at bounding box center [109, 56] width 142 height 35
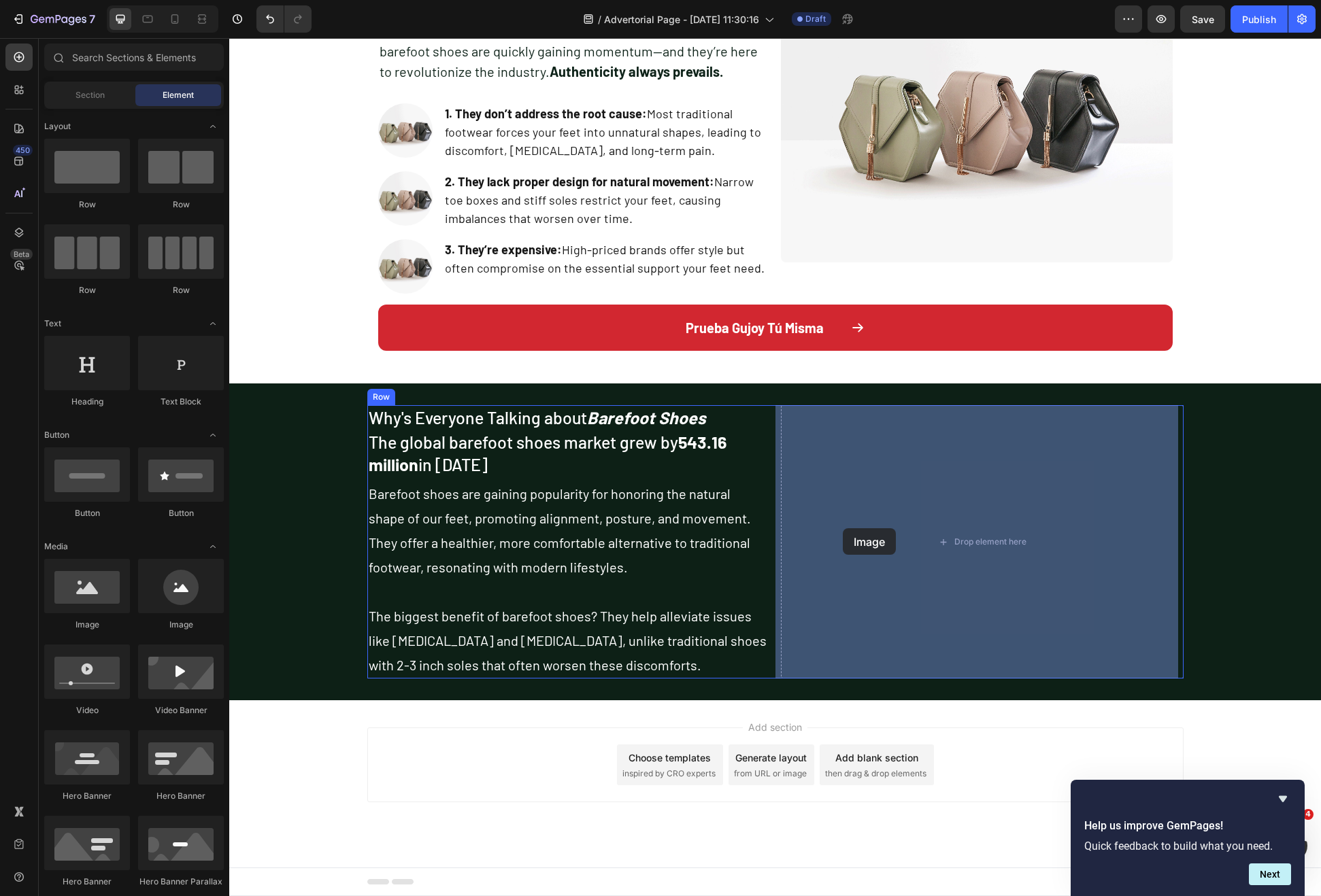
drag, startPoint x: 327, startPoint y: 651, endPoint x: 843, endPoint y: 528, distance: 530.5
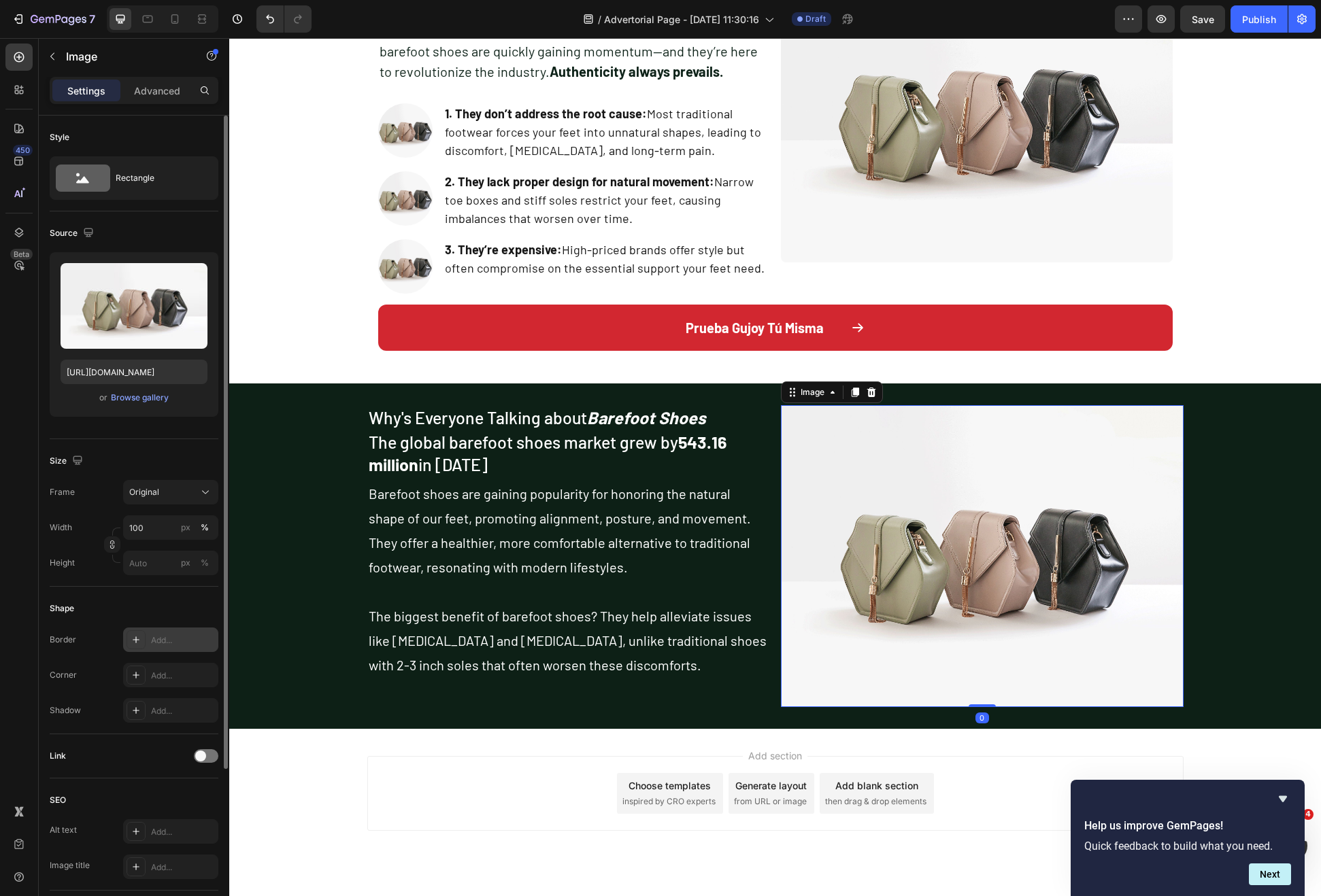
click at [138, 641] on icon at bounding box center [136, 640] width 11 height 11
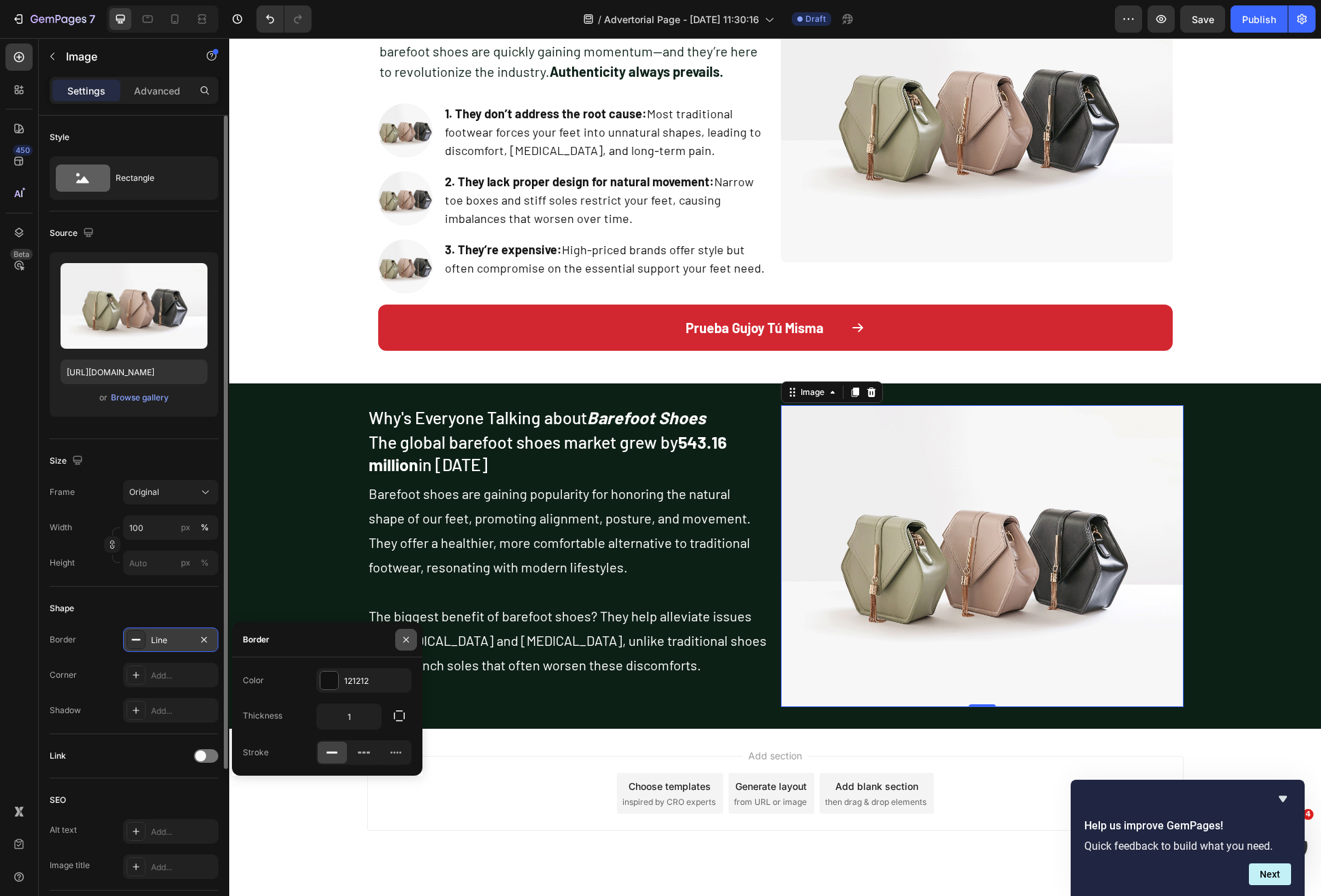
click at [407, 644] on icon "button" at bounding box center [406, 640] width 11 height 11
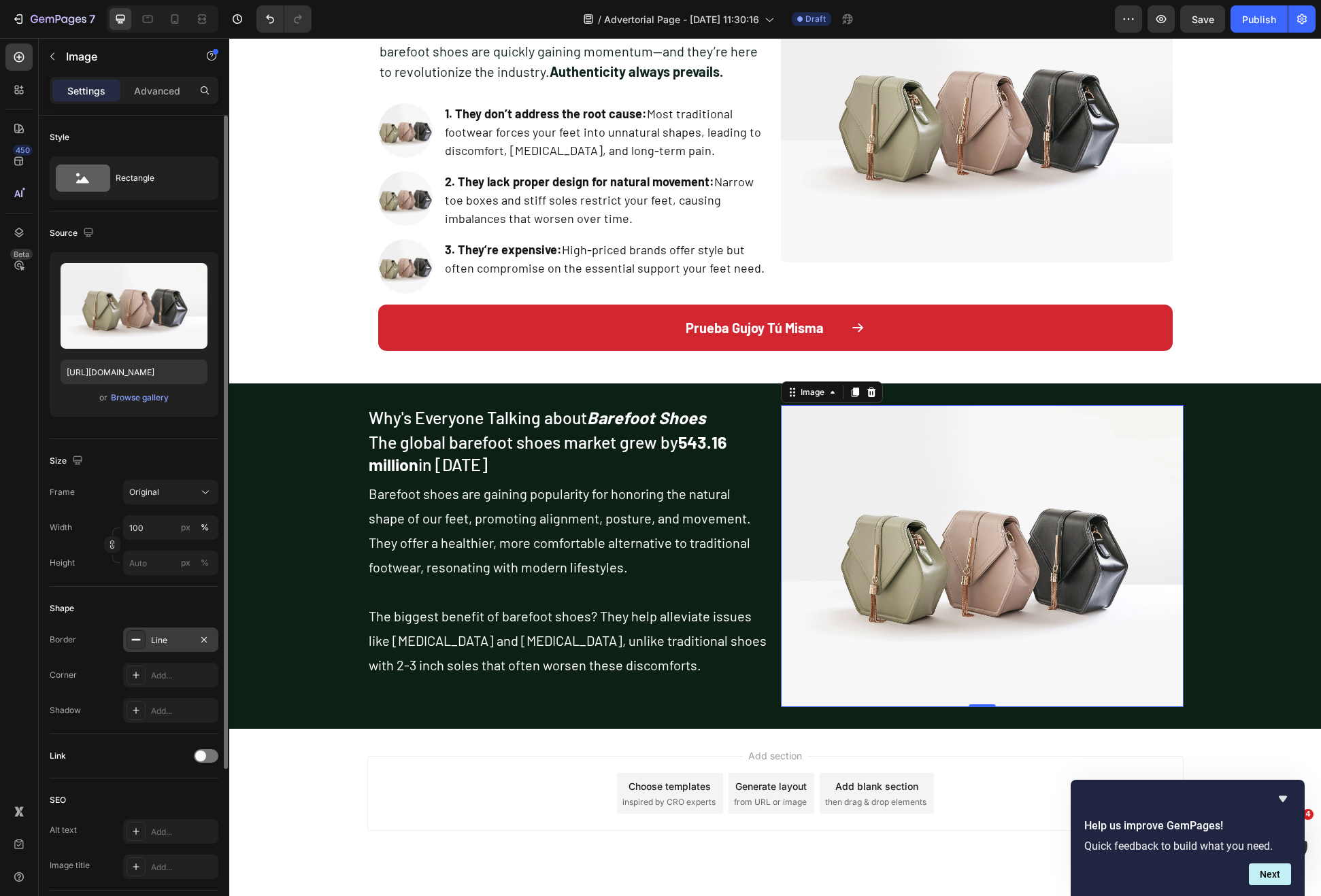
click at [205, 637] on icon "button" at bounding box center [204, 640] width 11 height 11
click at [173, 676] on div "Add..." at bounding box center [182, 675] width 64 height 12
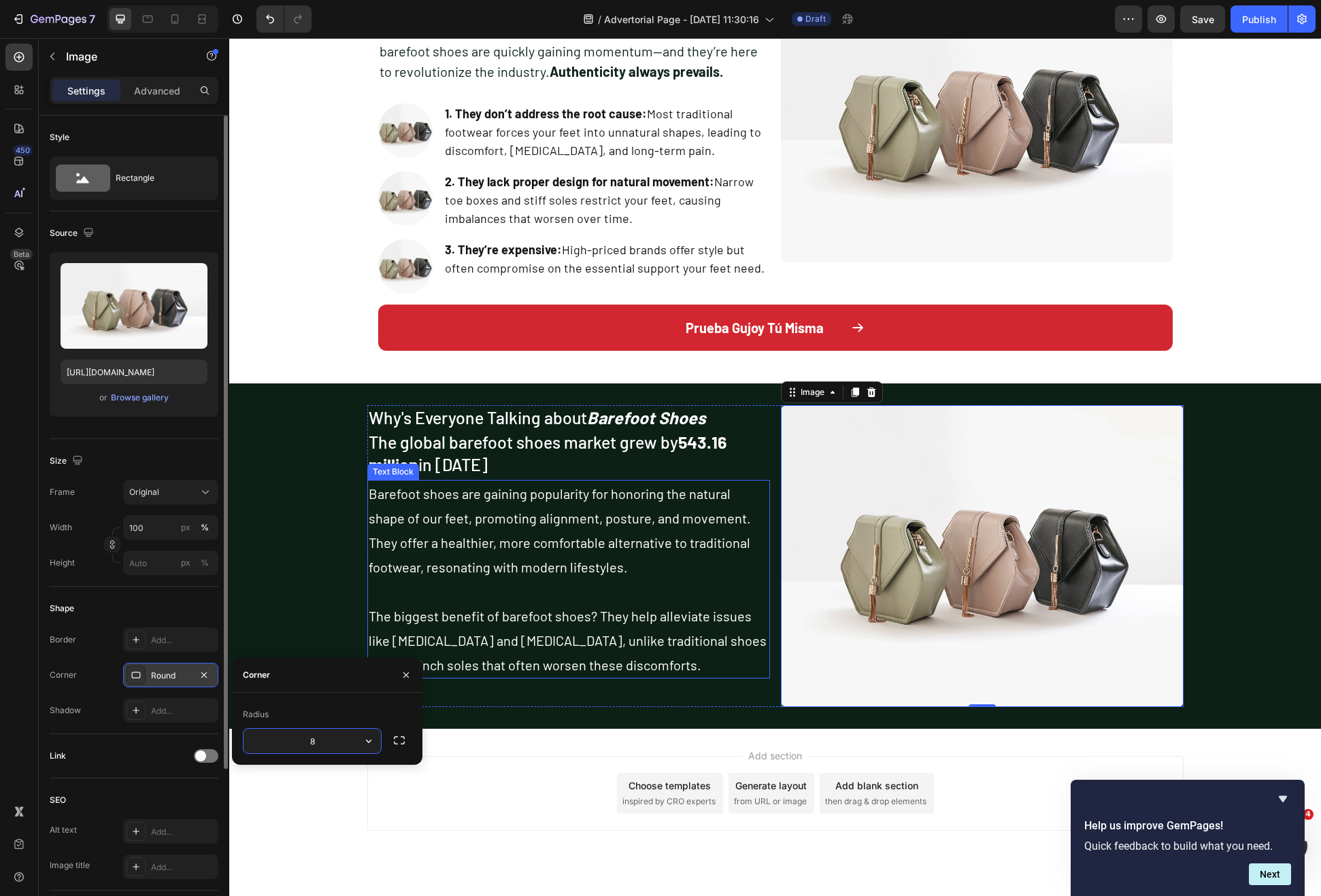
click at [760, 492] on p "Barefoot shoes are gaining popularity for honoring the natural shape of our fee…" at bounding box center [569, 580] width 400 height 196
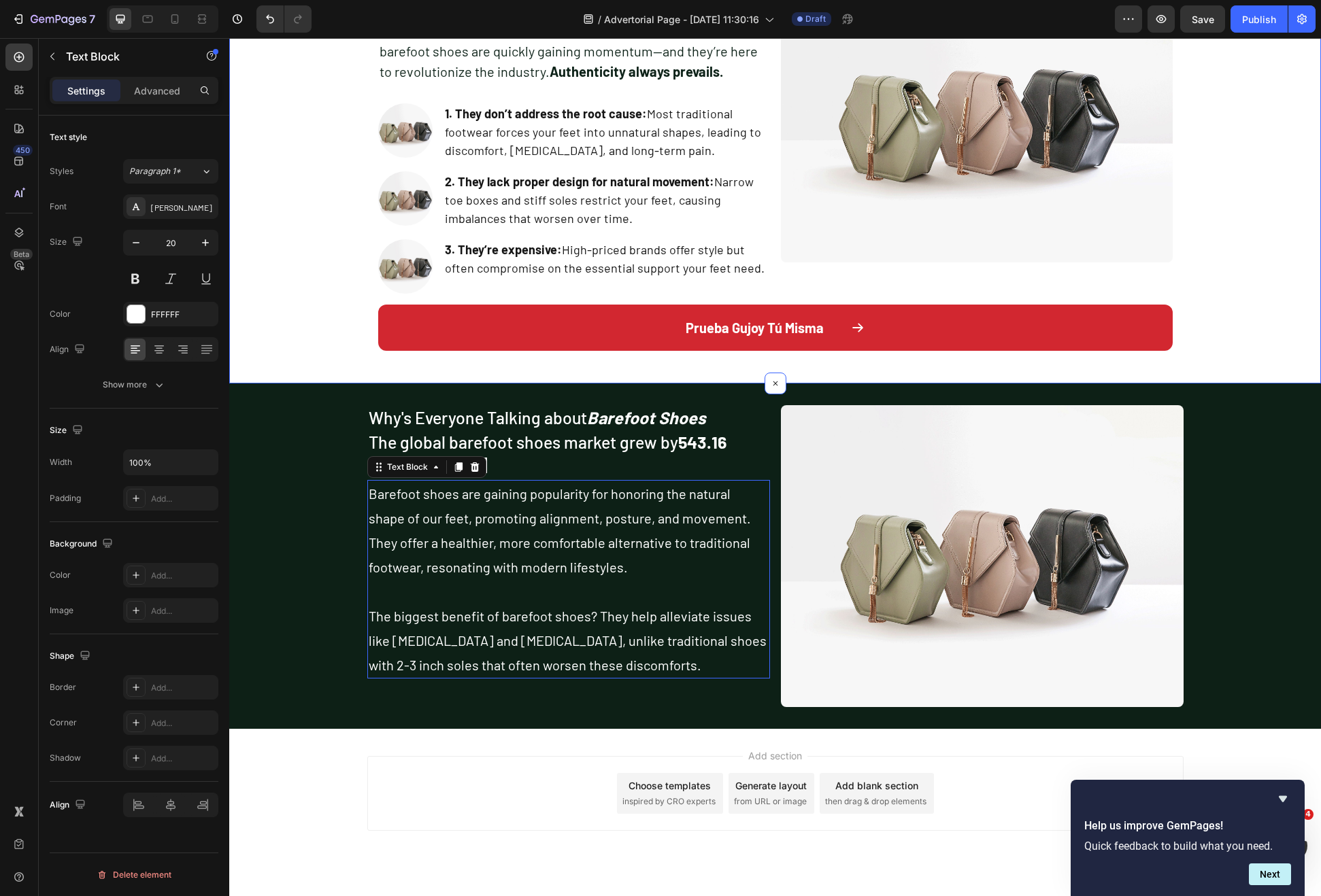
click at [728, 349] on button "Prueba Gujoy Tú Misma" at bounding box center [775, 327] width 795 height 46
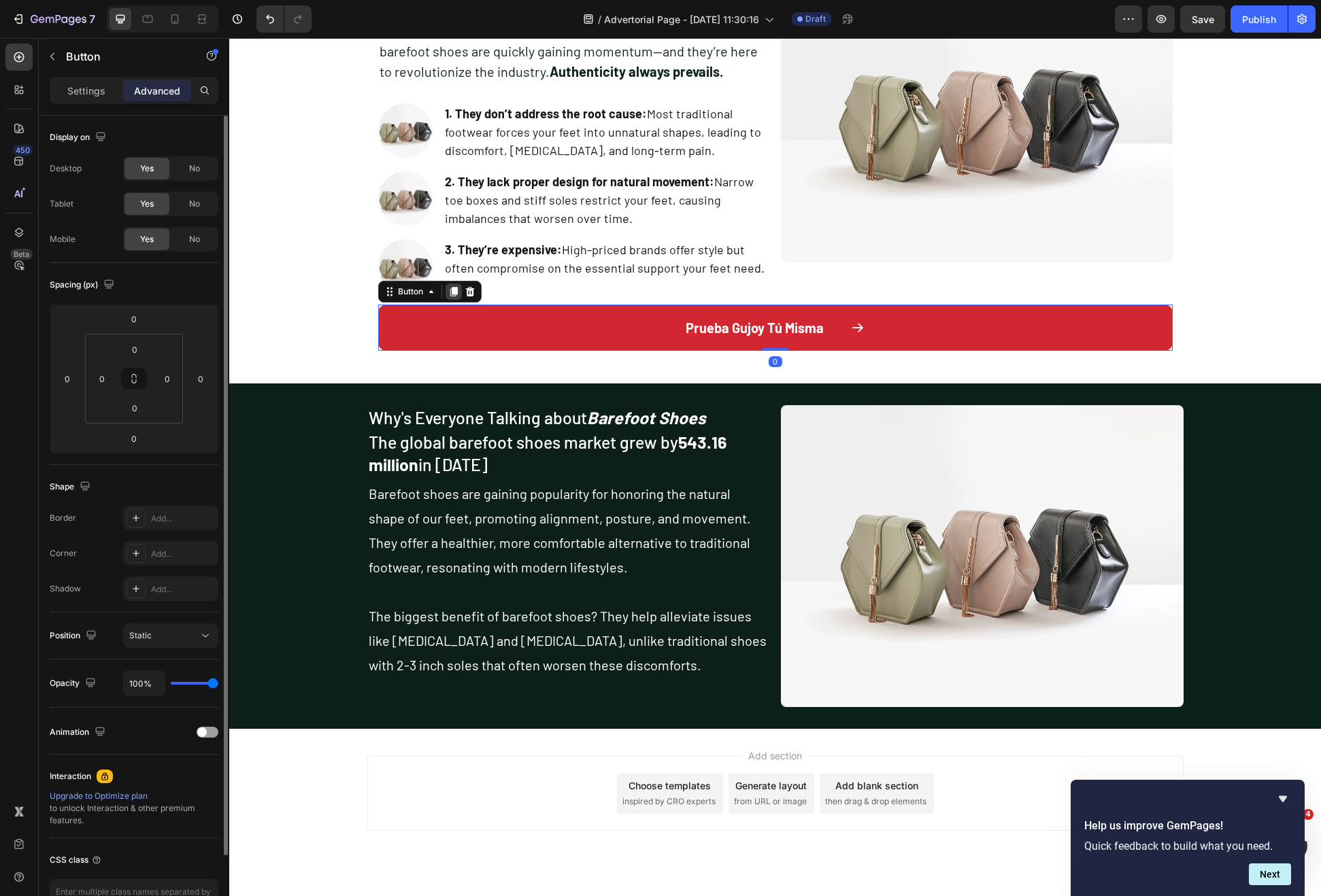
click at [450, 295] on icon at bounding box center [453, 291] width 7 height 9
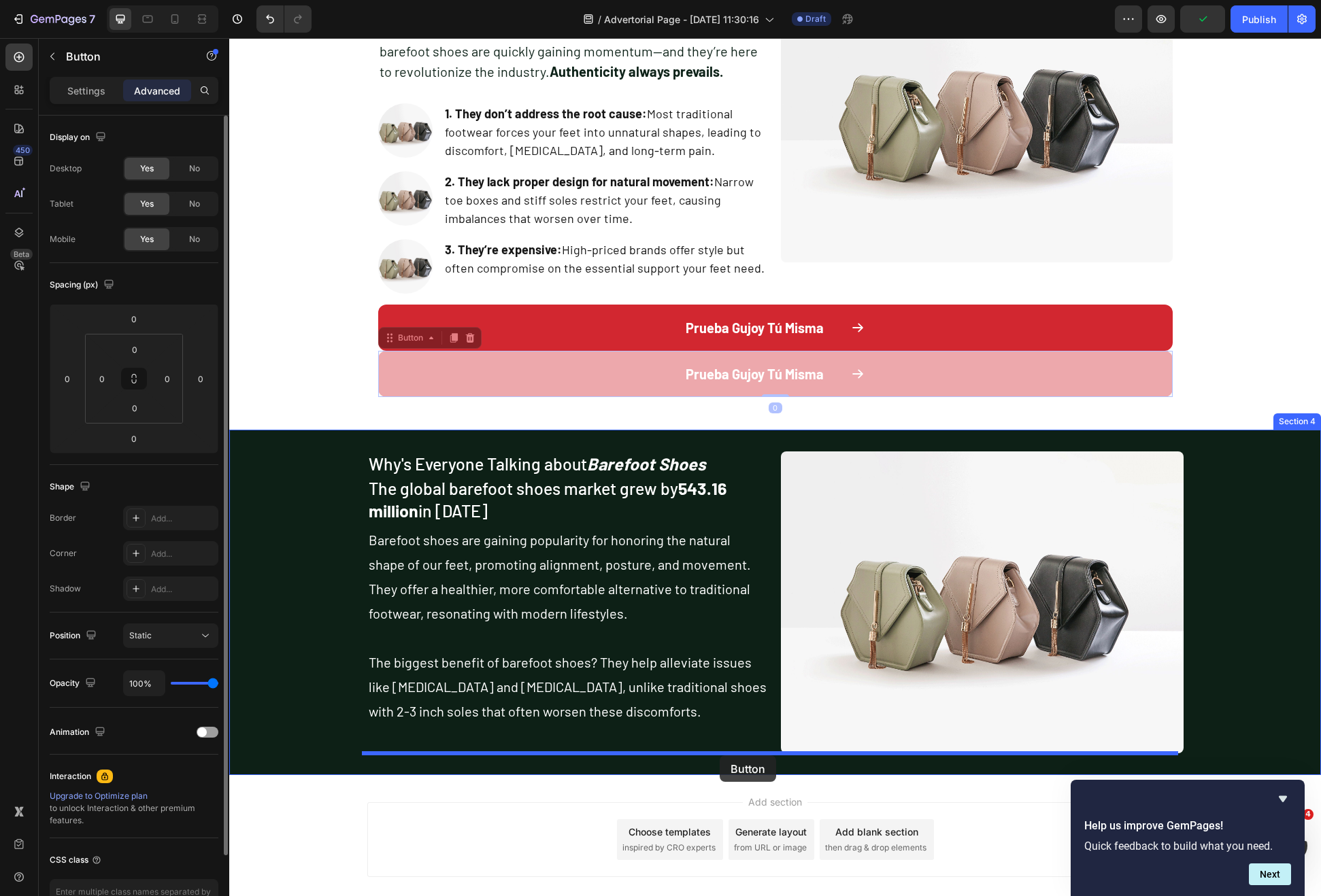
drag, startPoint x: 389, startPoint y: 351, endPoint x: 720, endPoint y: 755, distance: 522.3
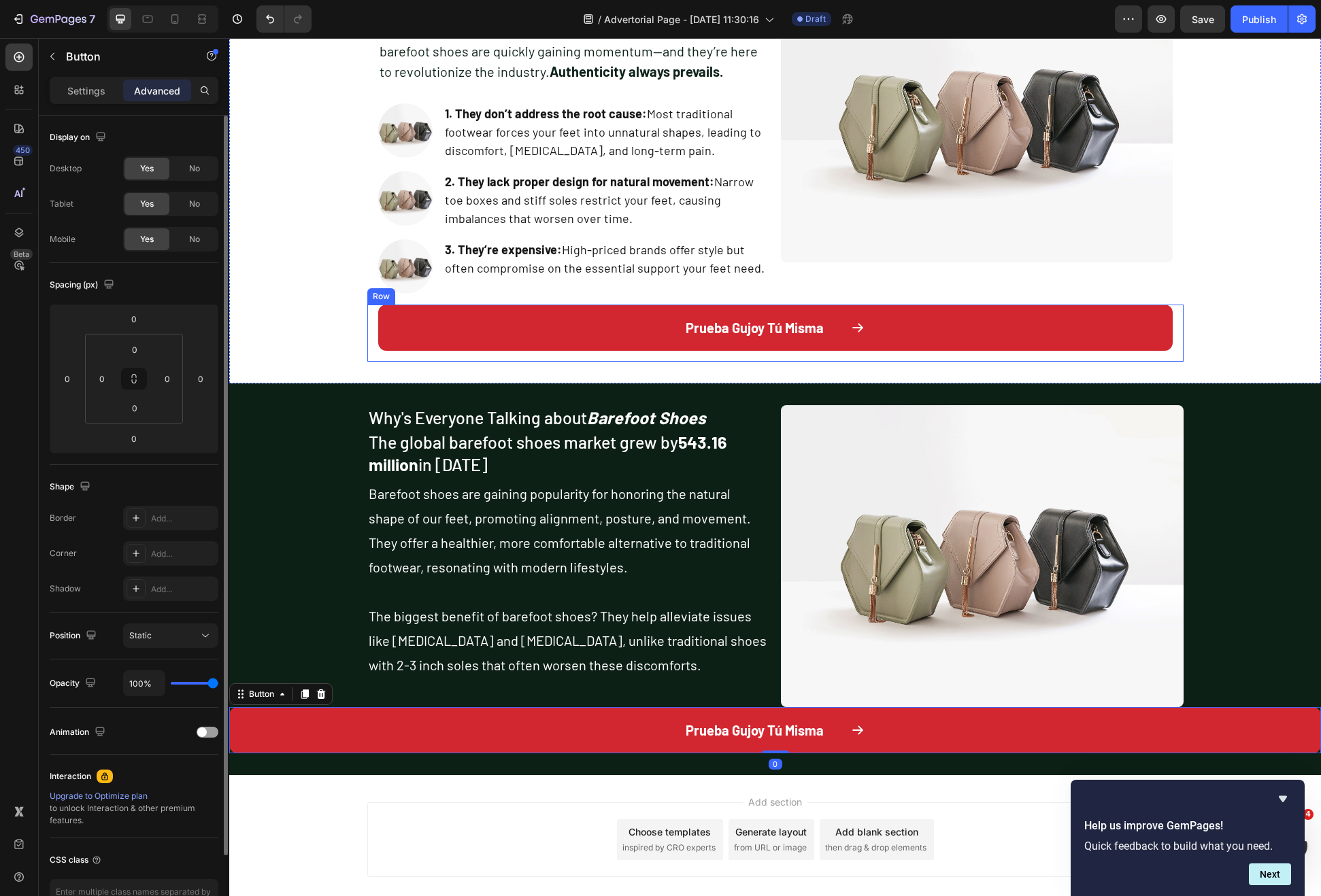
click at [367, 318] on div "Prueba Gujoy Tú Misma Button Row" at bounding box center [775, 333] width 816 height 57
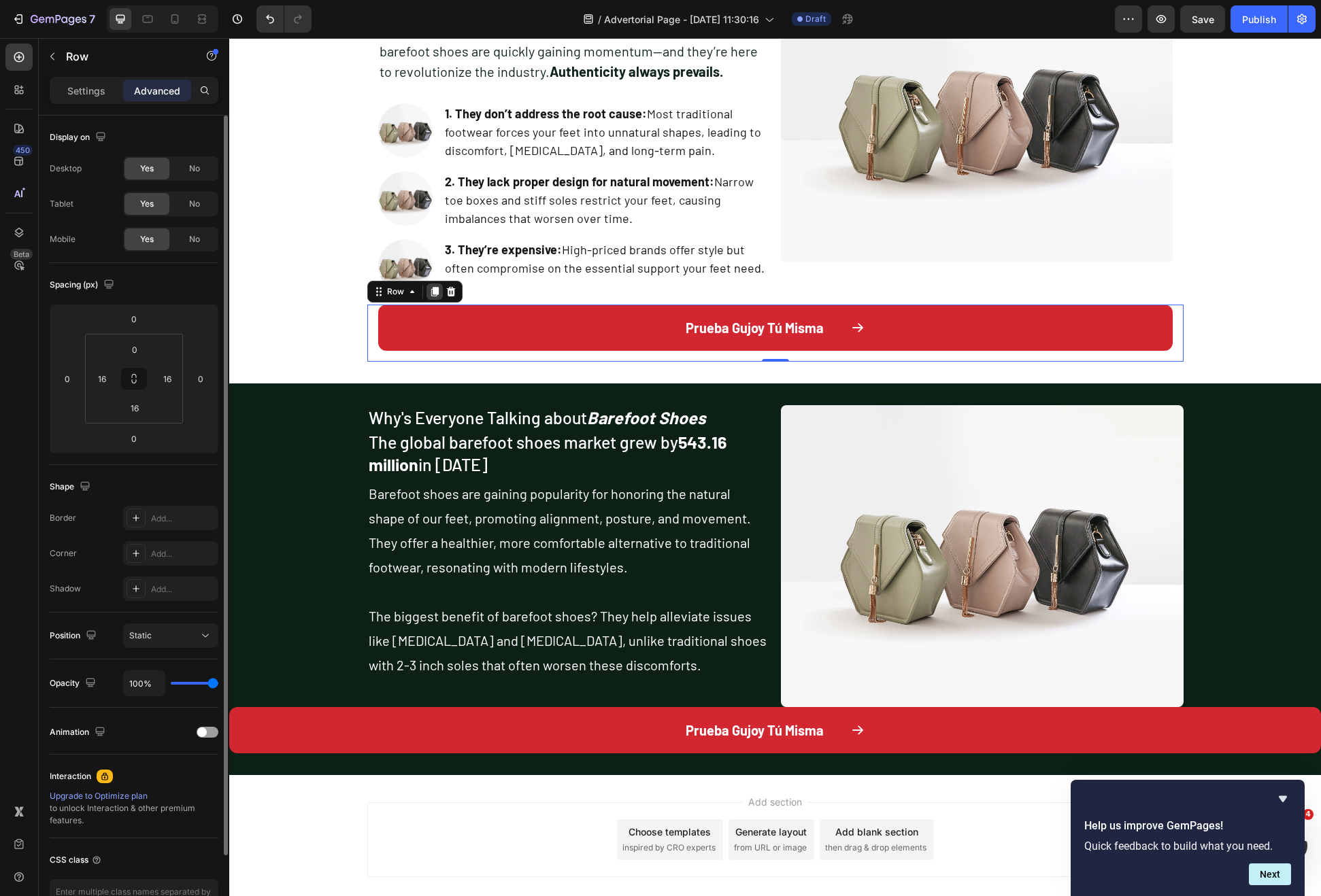
click at [430, 294] on icon at bounding box center [434, 291] width 7 height 9
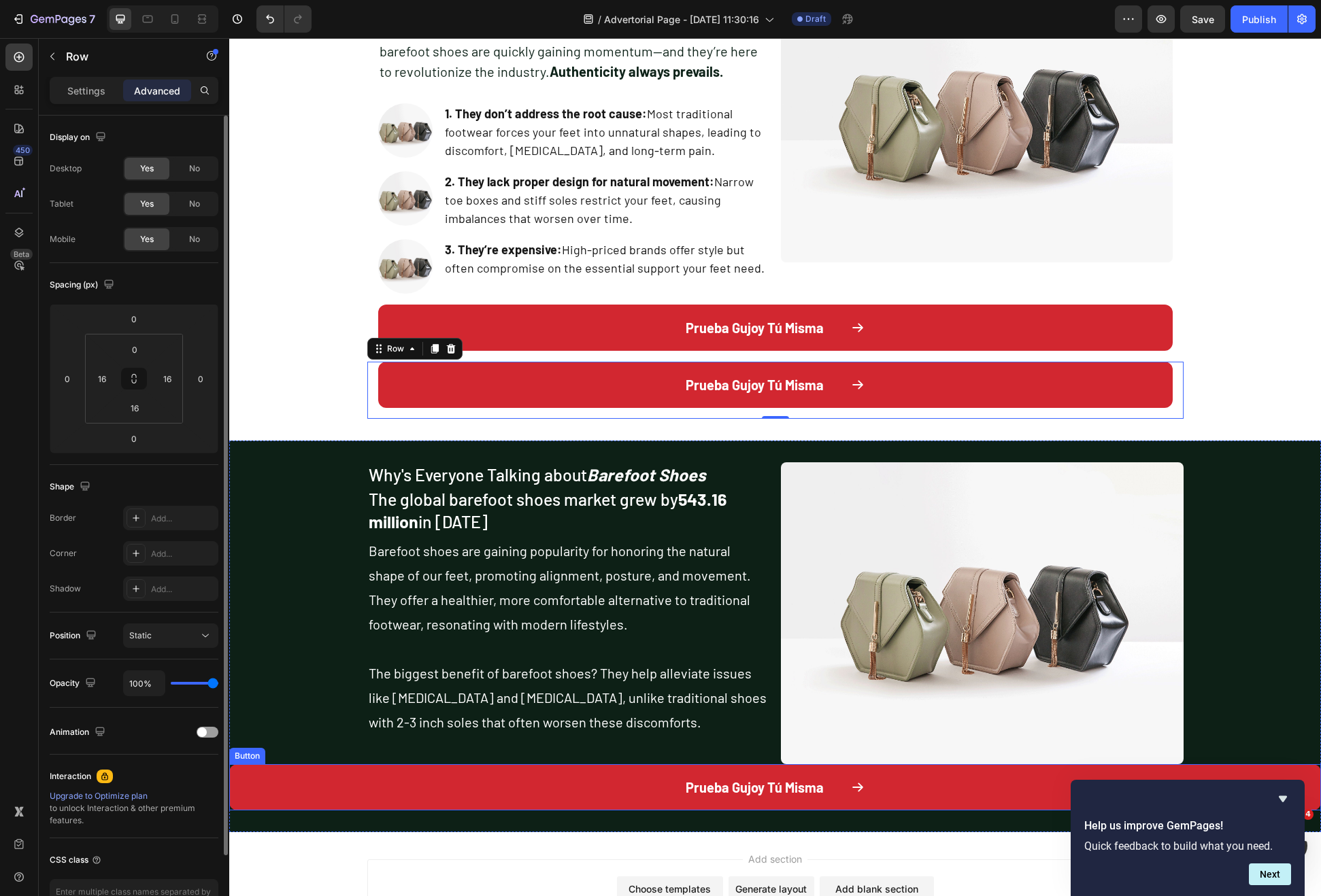
drag, startPoint x: 526, startPoint y: 792, endPoint x: 523, endPoint y: 775, distance: 17.3
click at [526, 792] on button "Prueba Gujoy Tú Misma" at bounding box center [775, 788] width 1092 height 46
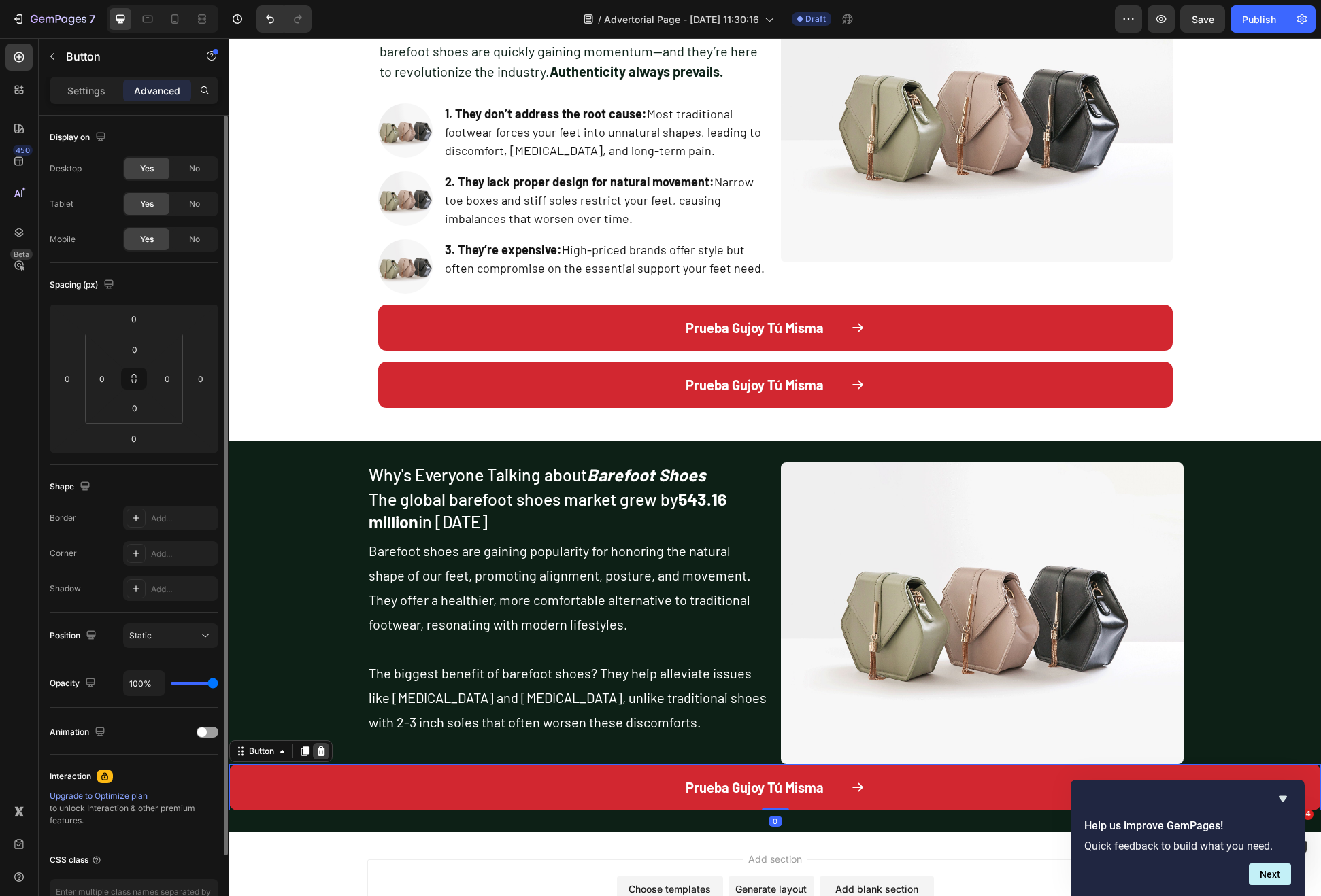
click at [322, 755] on icon at bounding box center [322, 751] width 9 height 9
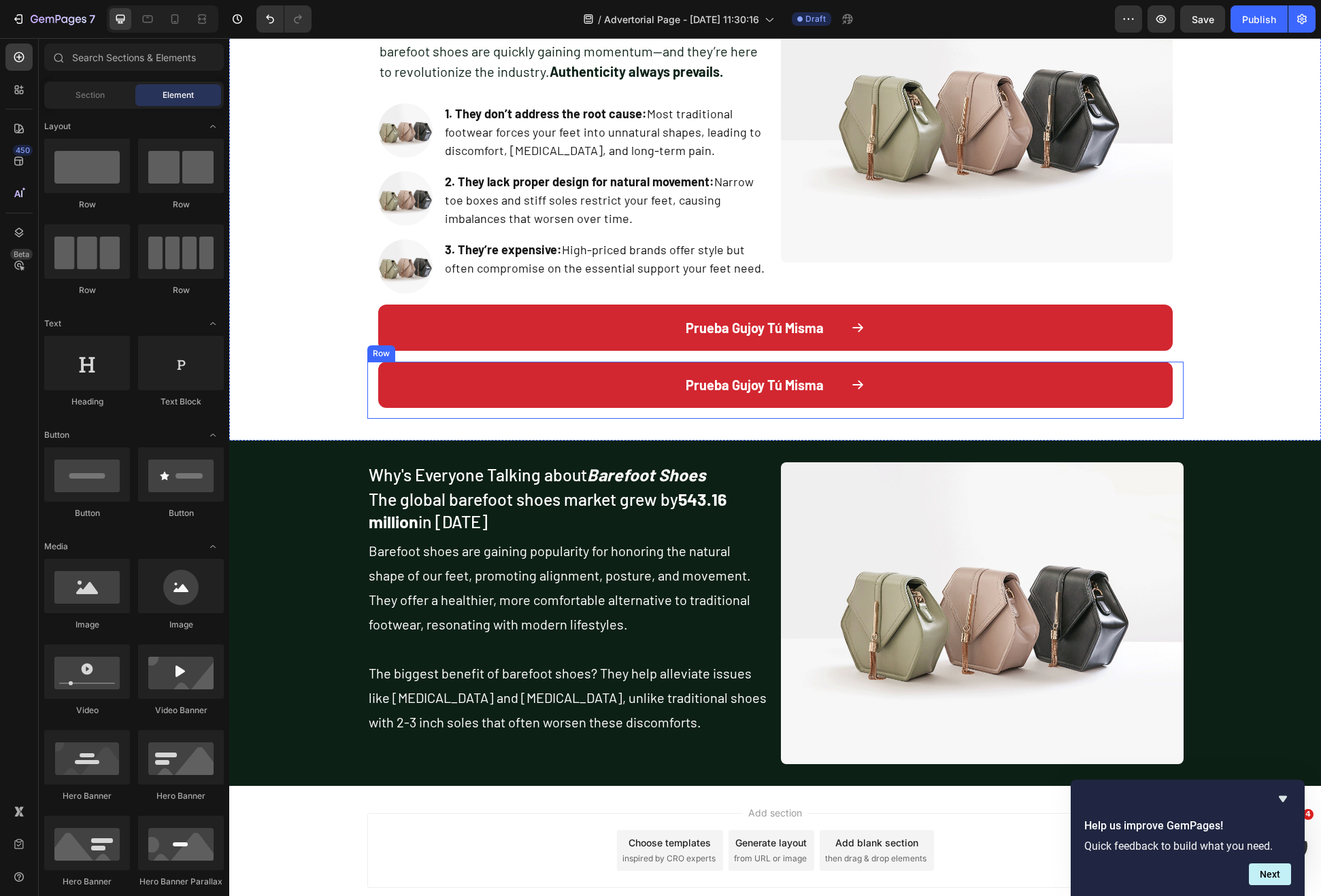
click at [367, 375] on div "Prueba Gujoy Tú Misma Button Row" at bounding box center [775, 390] width 816 height 57
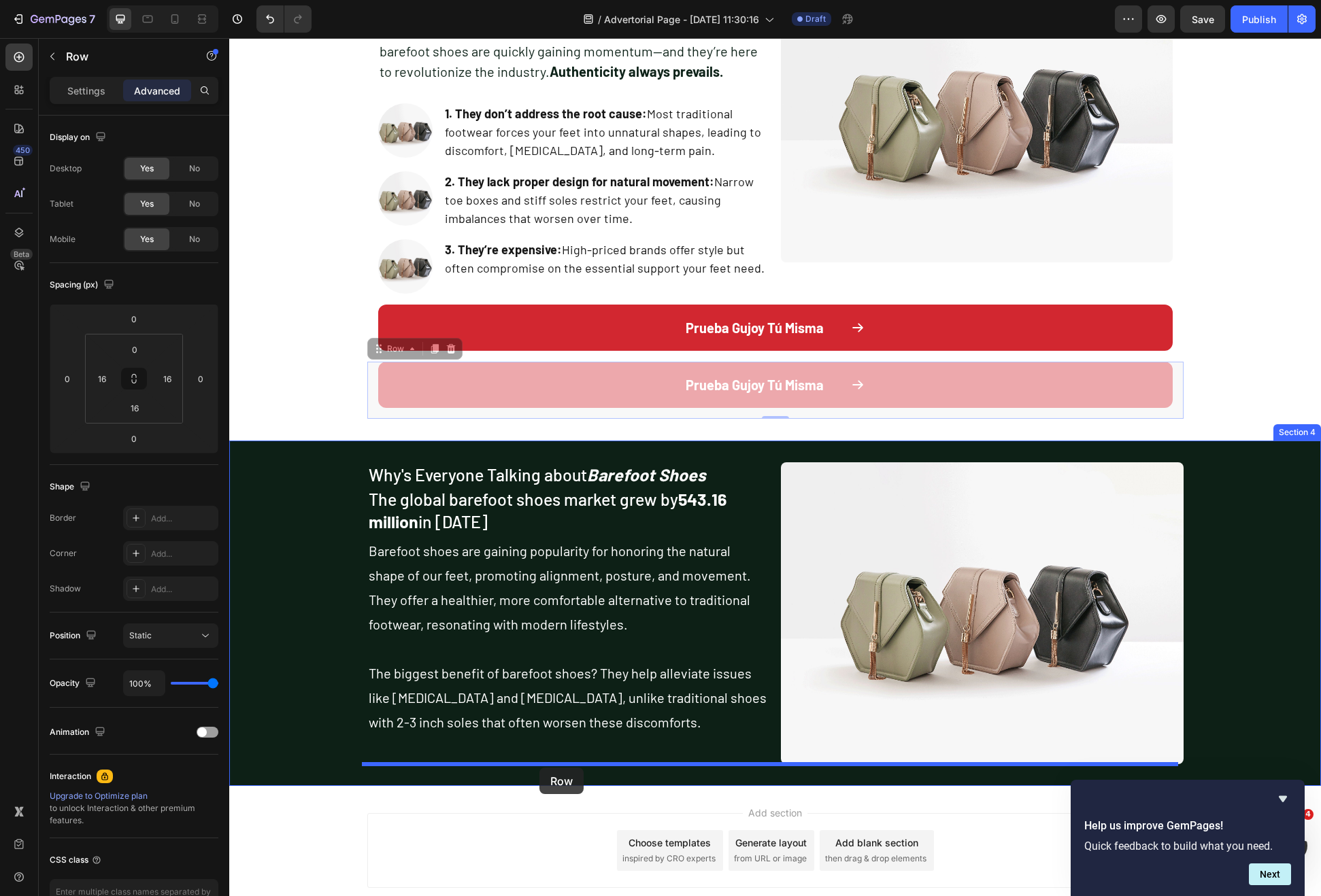
drag, startPoint x: 377, startPoint y: 350, endPoint x: 539, endPoint y: 767, distance: 447.4
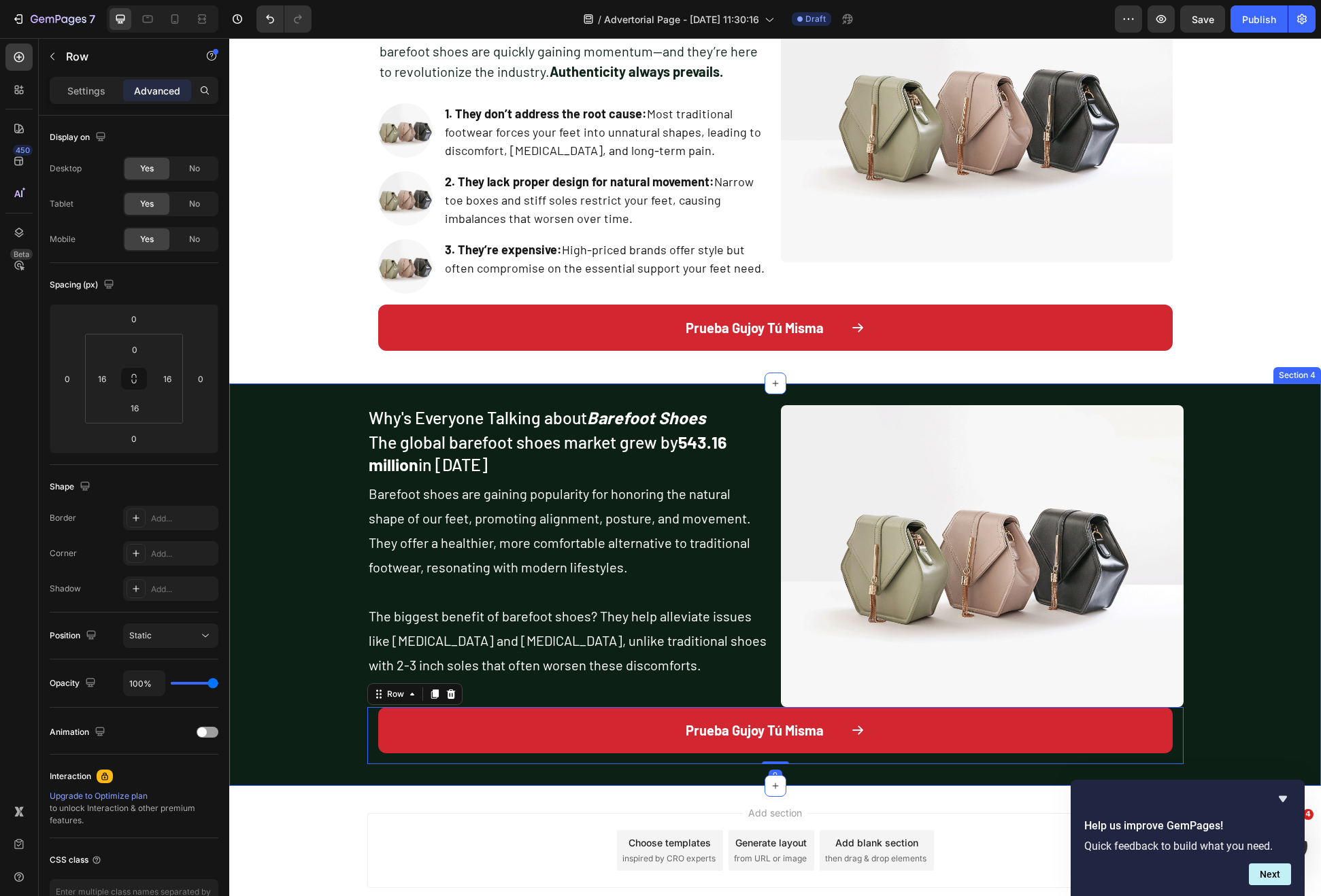
click at [325, 703] on div "Why's Everyone Talking about Barefoot Shoes Heading The global barefoot shoes m…" at bounding box center [775, 584] width 1092 height 359
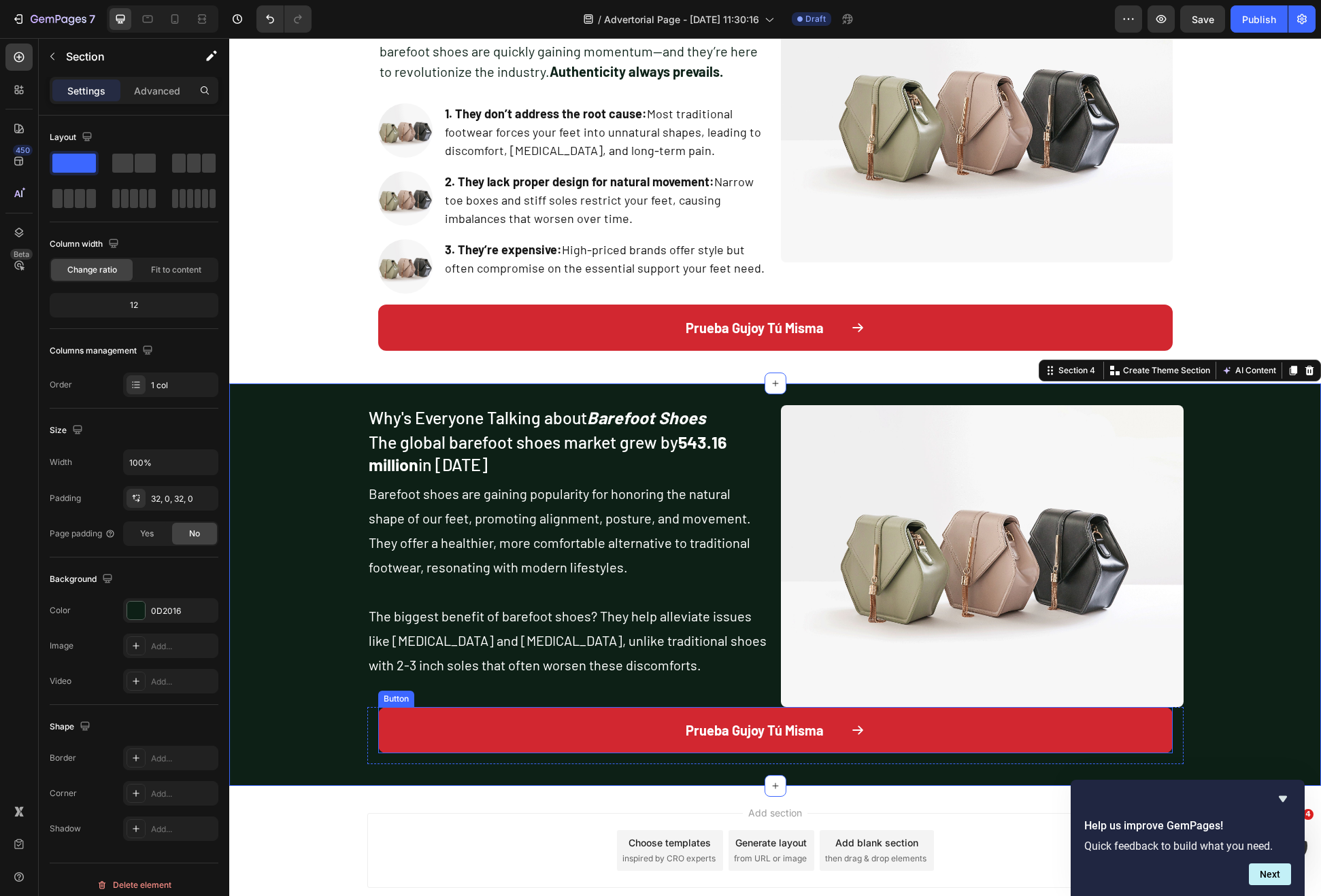
click at [502, 736] on button "Prueba Gujoy Tú Misma" at bounding box center [775, 730] width 795 height 46
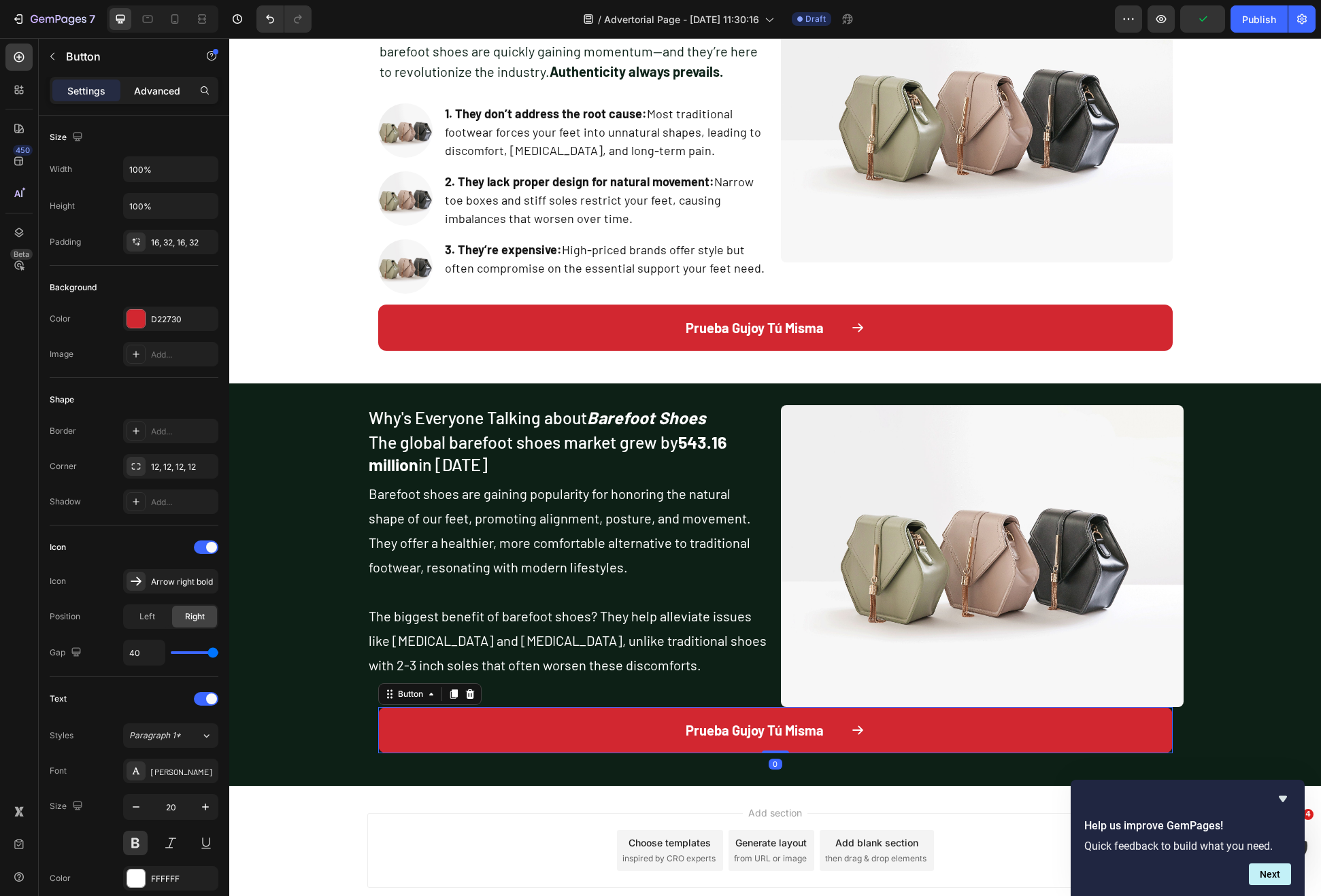
click at [164, 94] on p "Advanced" at bounding box center [157, 90] width 46 height 14
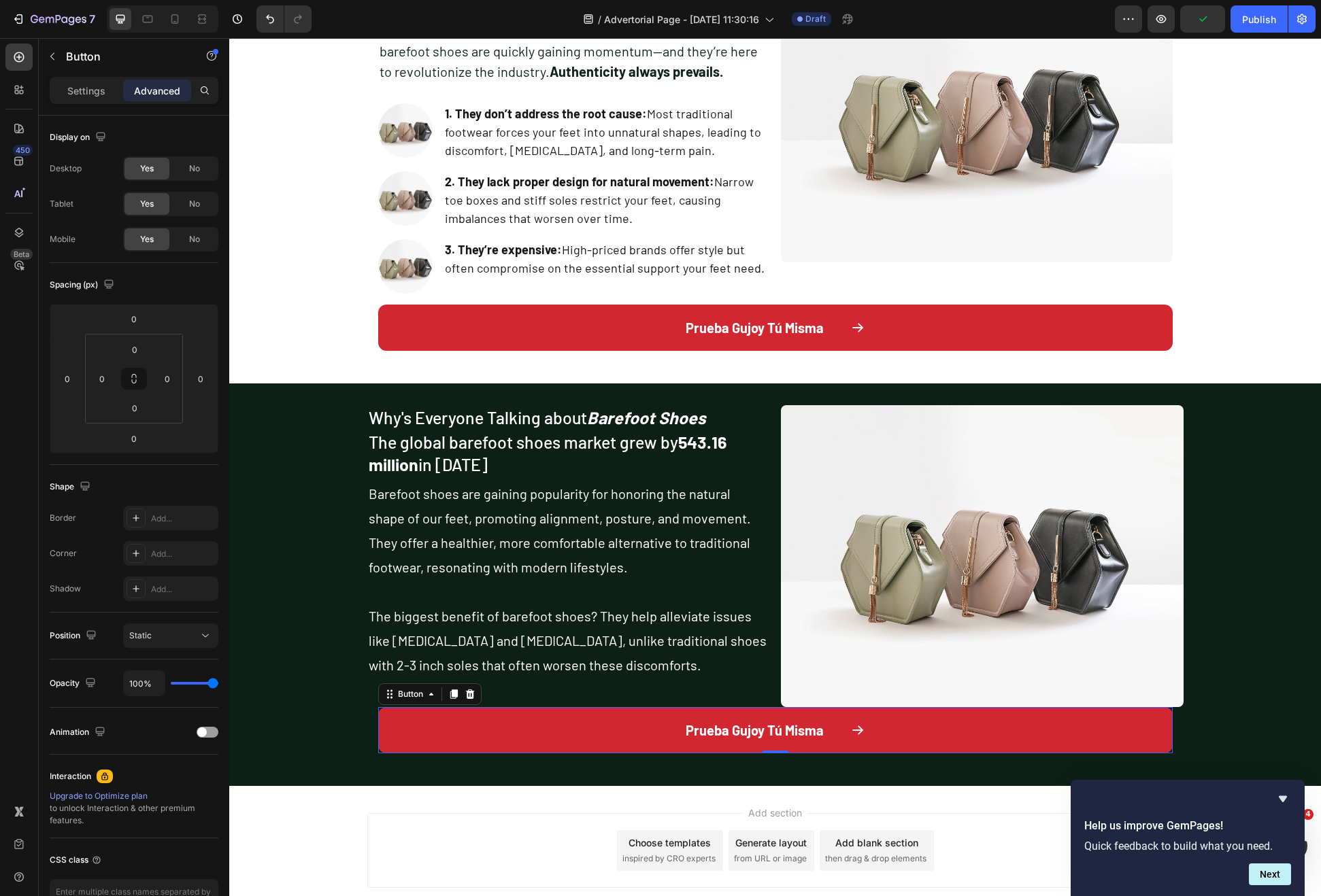
click at [378, 729] on button "Prueba Gujoy Tú Misma" at bounding box center [775, 730] width 795 height 46
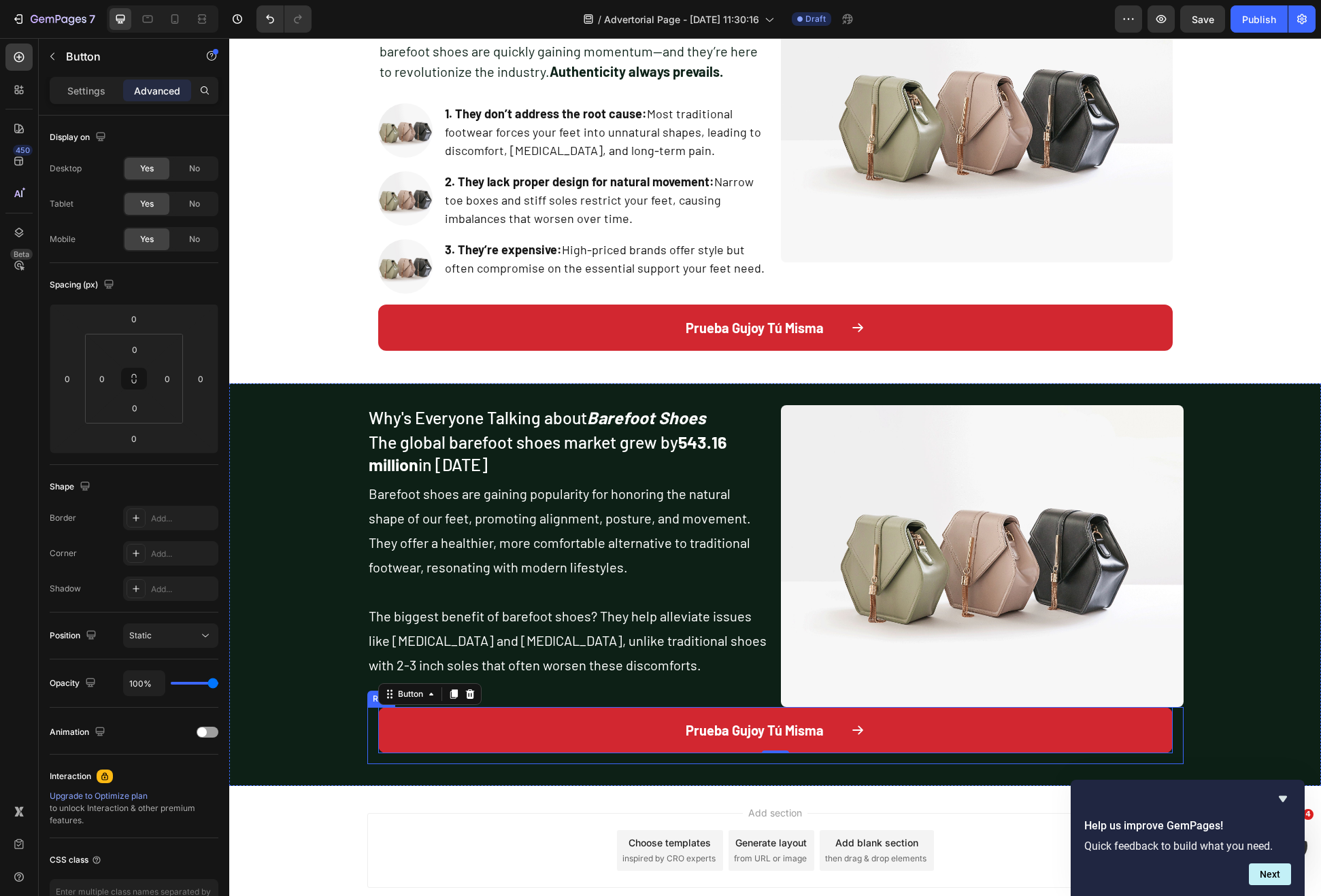
click at [367, 732] on div "Prueba Gujoy Tú Misma Button 0 Row" at bounding box center [775, 736] width 816 height 57
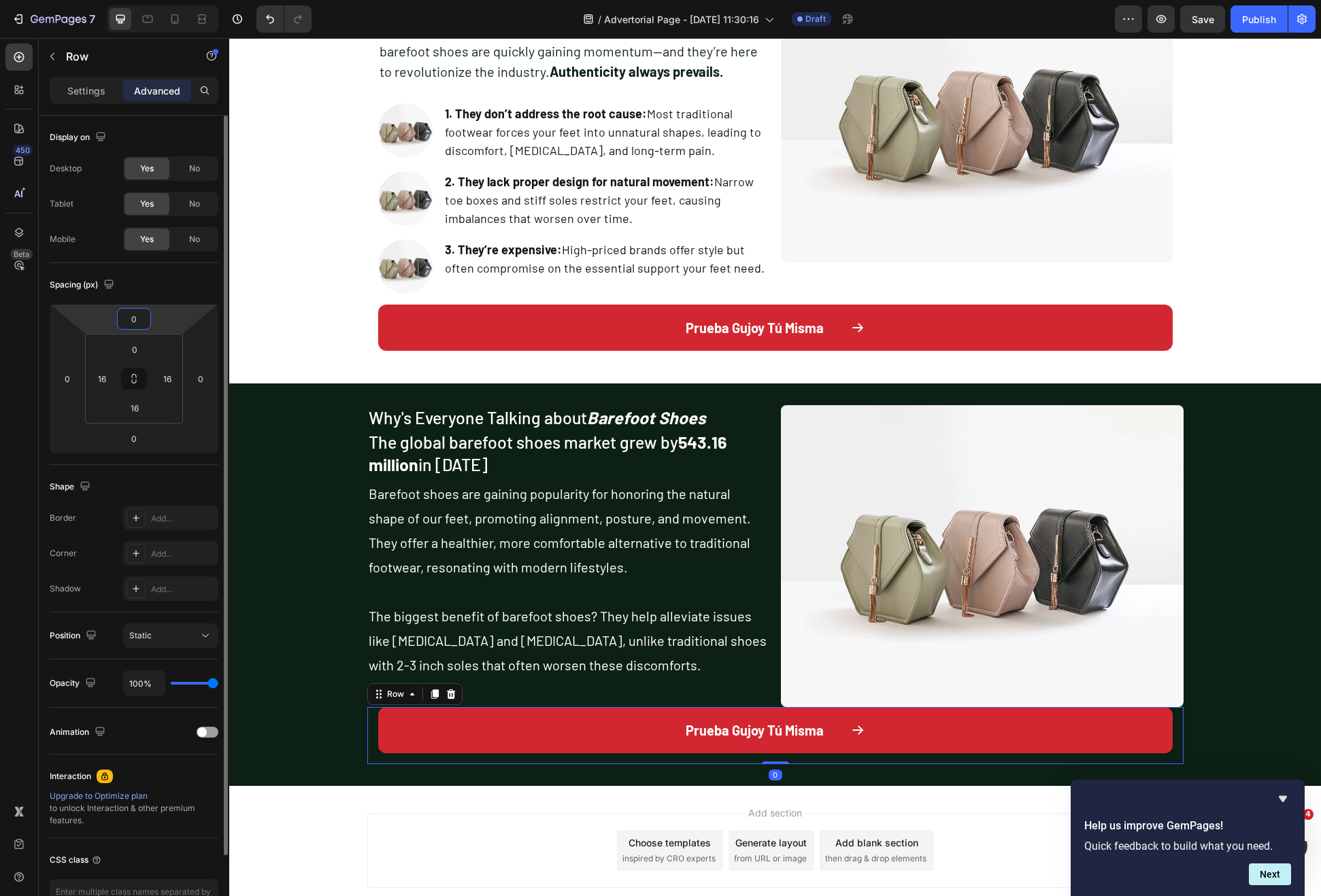
click at [145, 312] on input "0" at bounding box center [133, 319] width 27 height 20
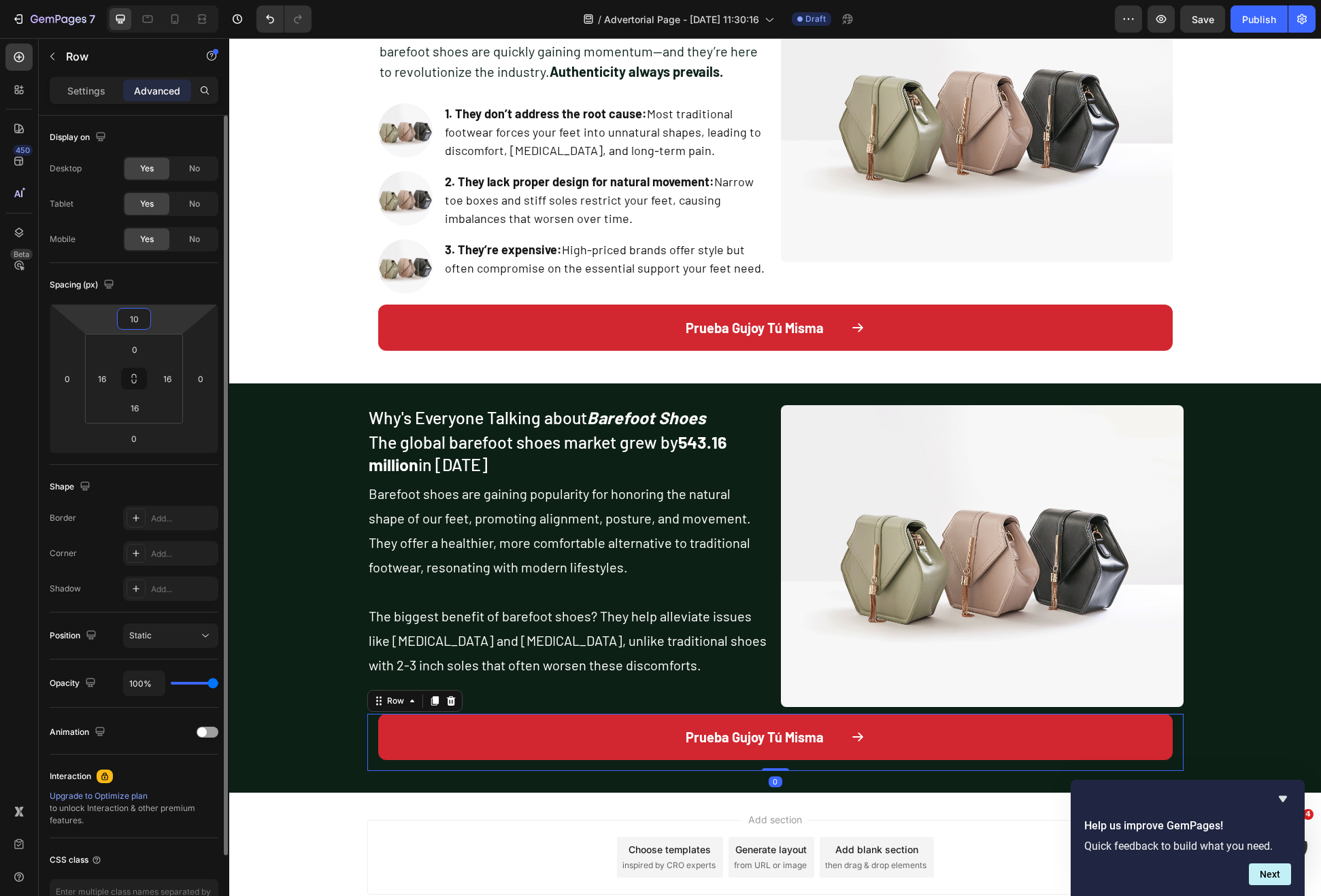
click at [144, 312] on input "10" at bounding box center [133, 319] width 27 height 20
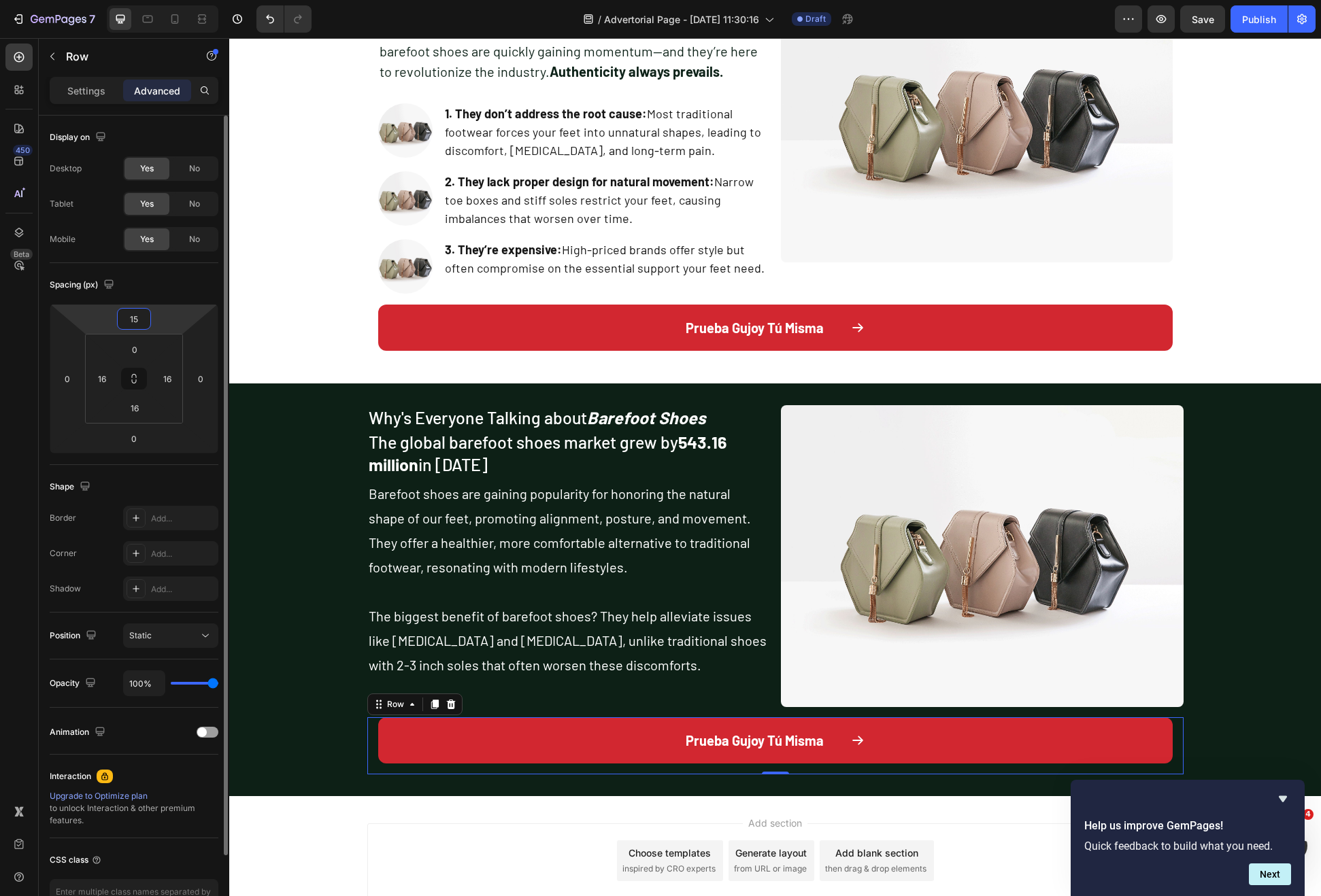
click at [144, 312] on input "15" at bounding box center [133, 319] width 27 height 20
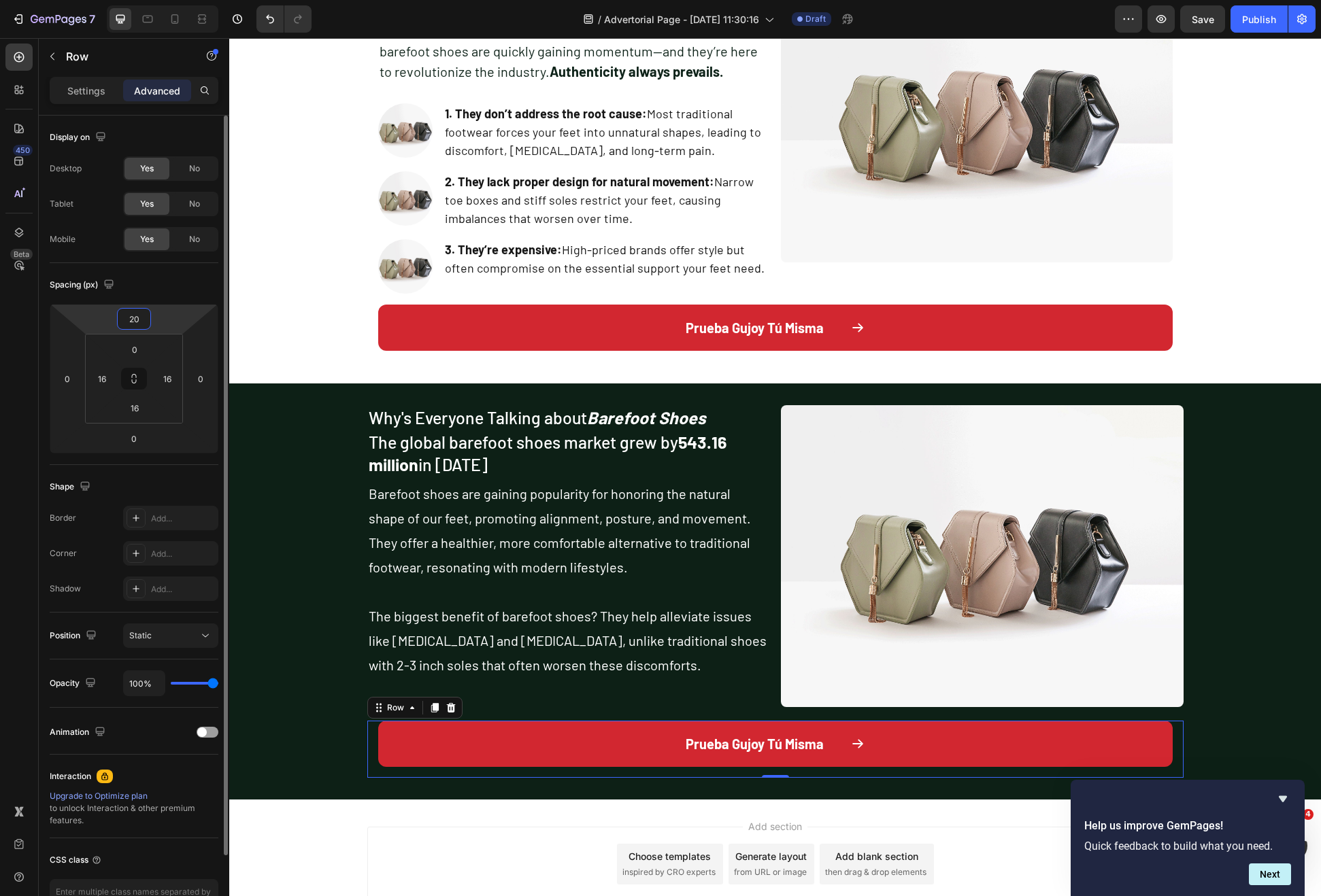
click at [145, 313] on input "20" at bounding box center [133, 319] width 27 height 20
type input "30"
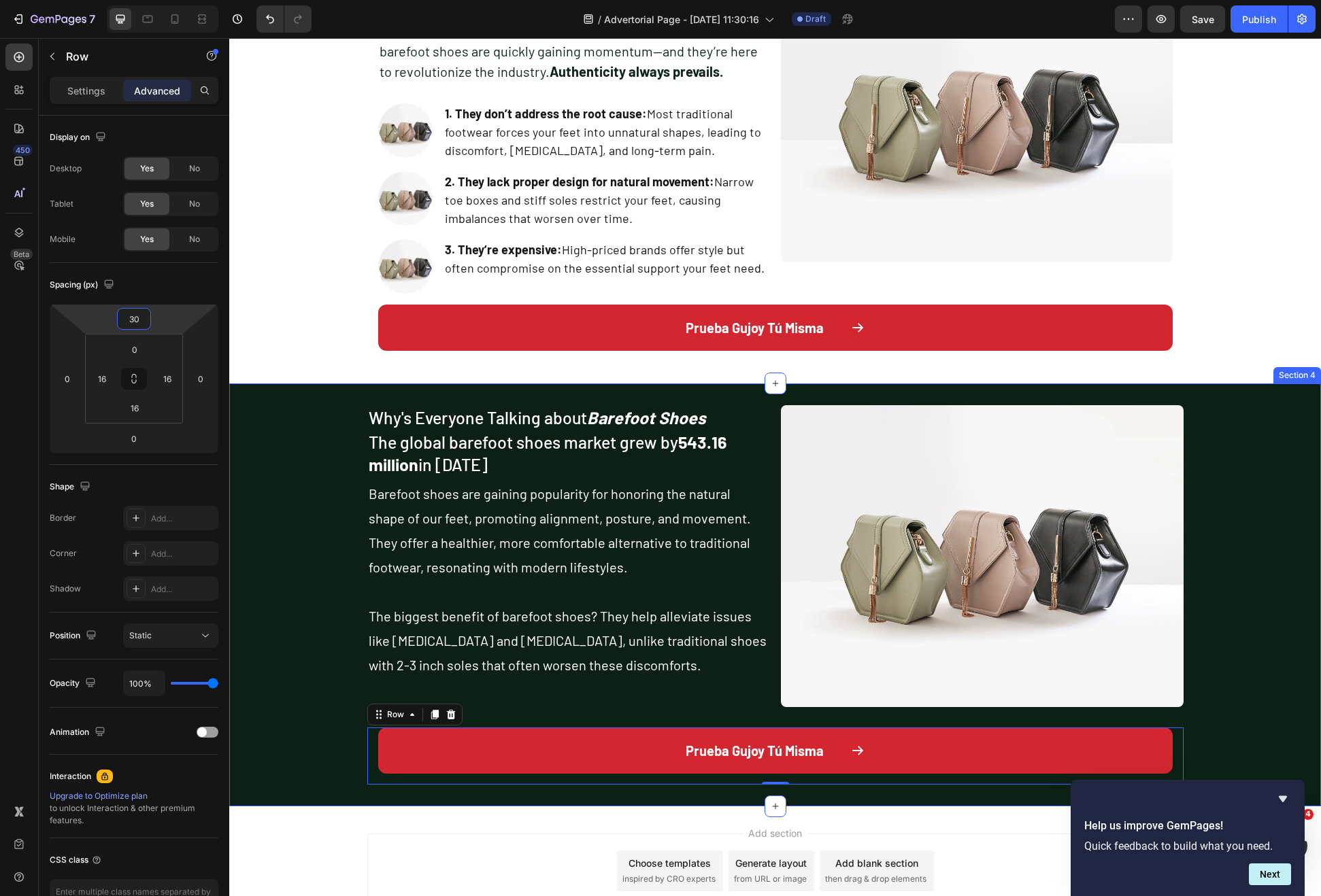
click at [267, 514] on div "Why's Everyone Talking about Barefoot Shoes Heading The global barefoot shoes m…" at bounding box center [775, 595] width 1092 height 379
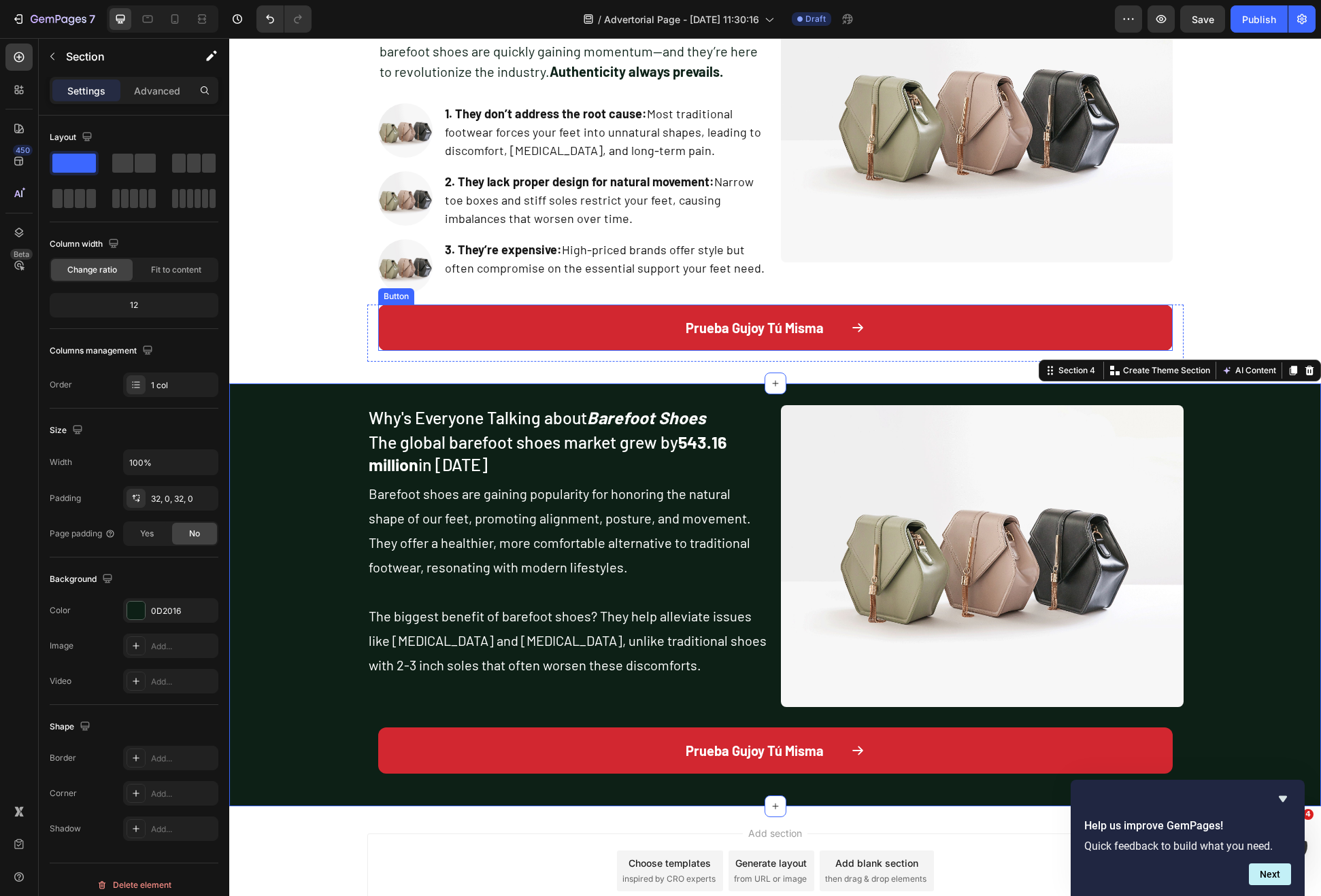
click at [574, 321] on button "Prueba Gujoy Tú Misma" at bounding box center [775, 327] width 795 height 46
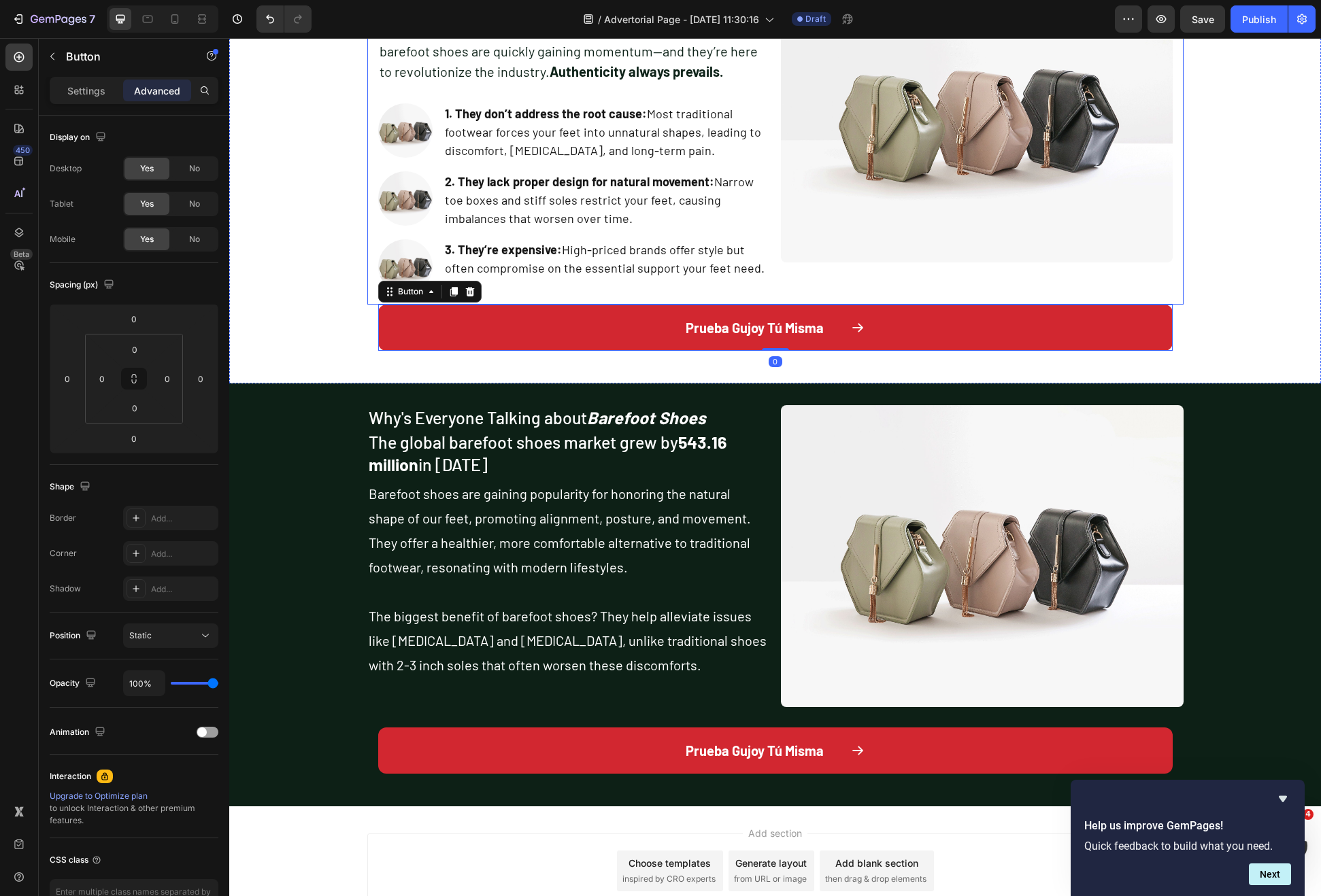
click at [774, 299] on div "Why Traditional Footwear Fails - and Why HF Cloud Offers a Better Solution Head…" at bounding box center [775, 130] width 816 height 347
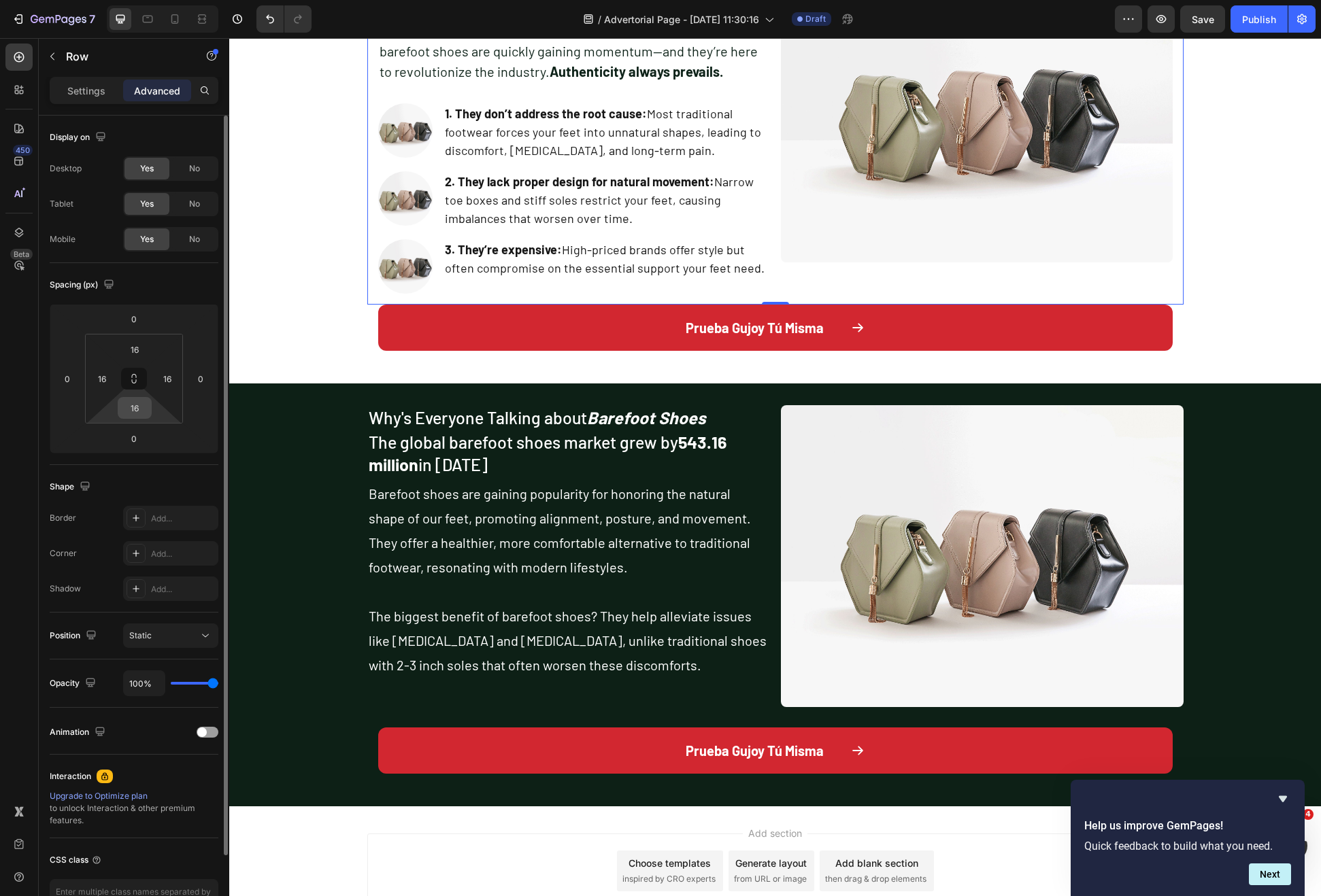
click at [142, 411] on input "16" at bounding box center [134, 408] width 27 height 20
type input "20"
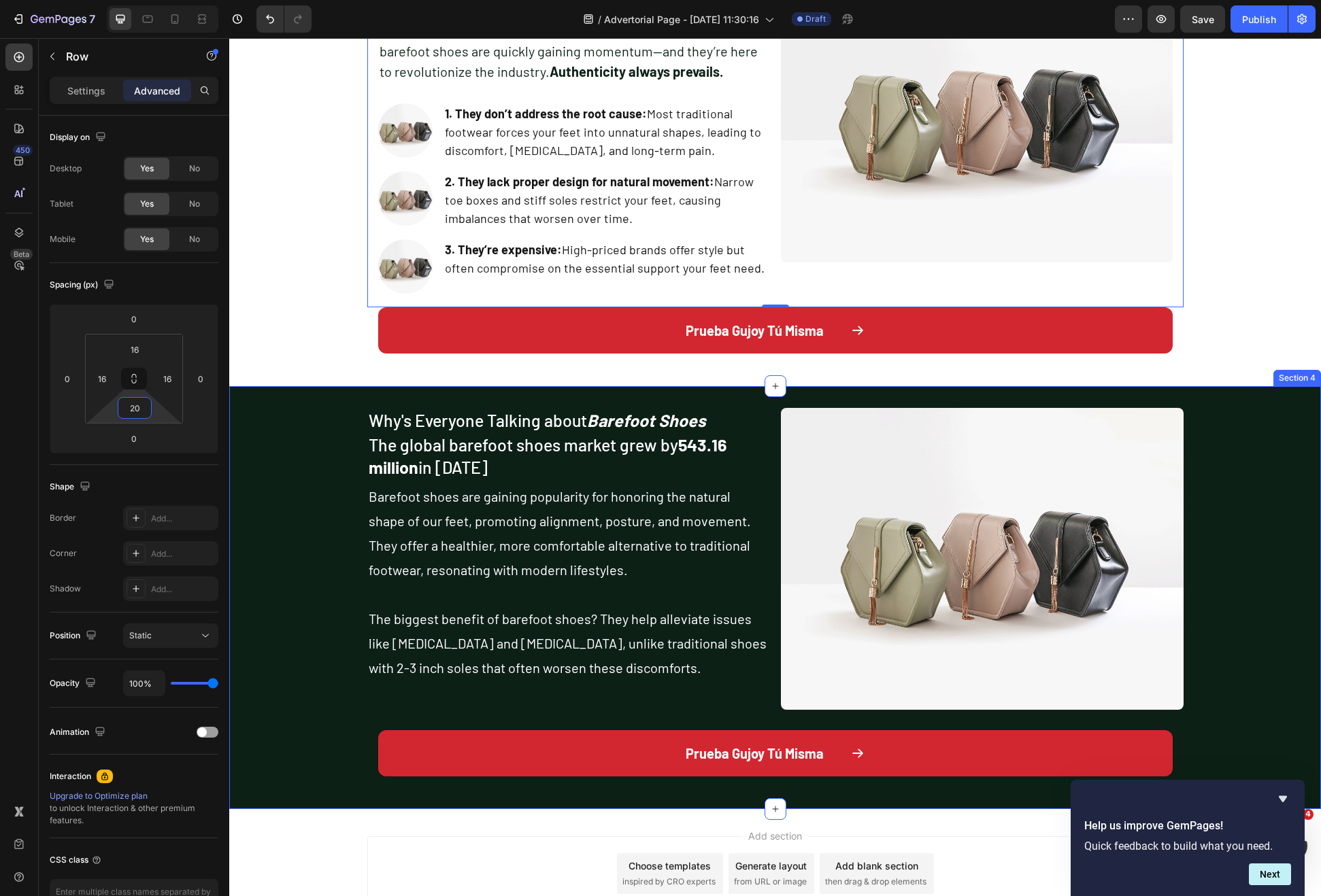
click at [354, 448] on div "Why's Everyone Talking about Barefoot Shoes Heading The global barefoot shoes m…" at bounding box center [775, 597] width 1092 height 379
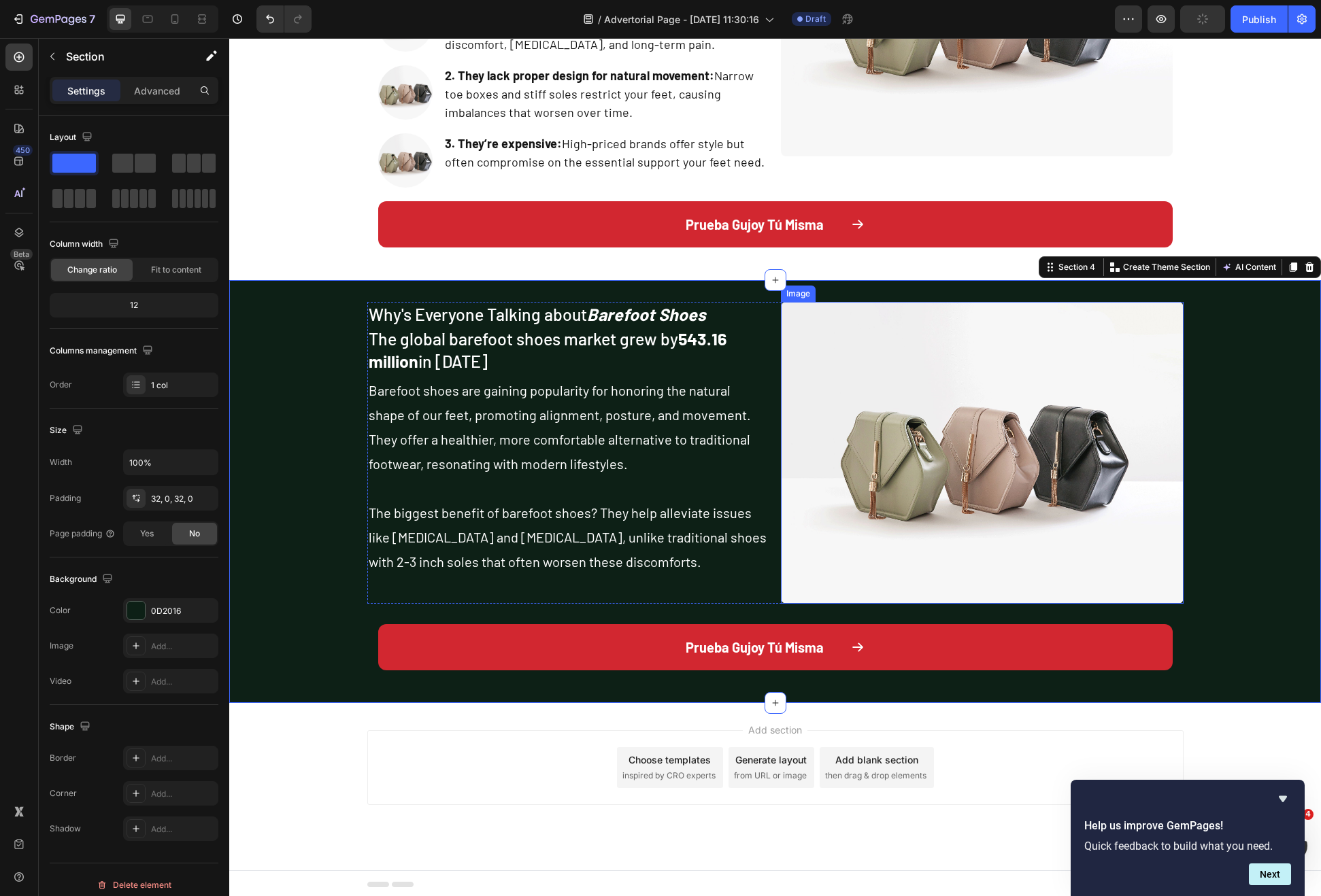
scroll to position [895, 0]
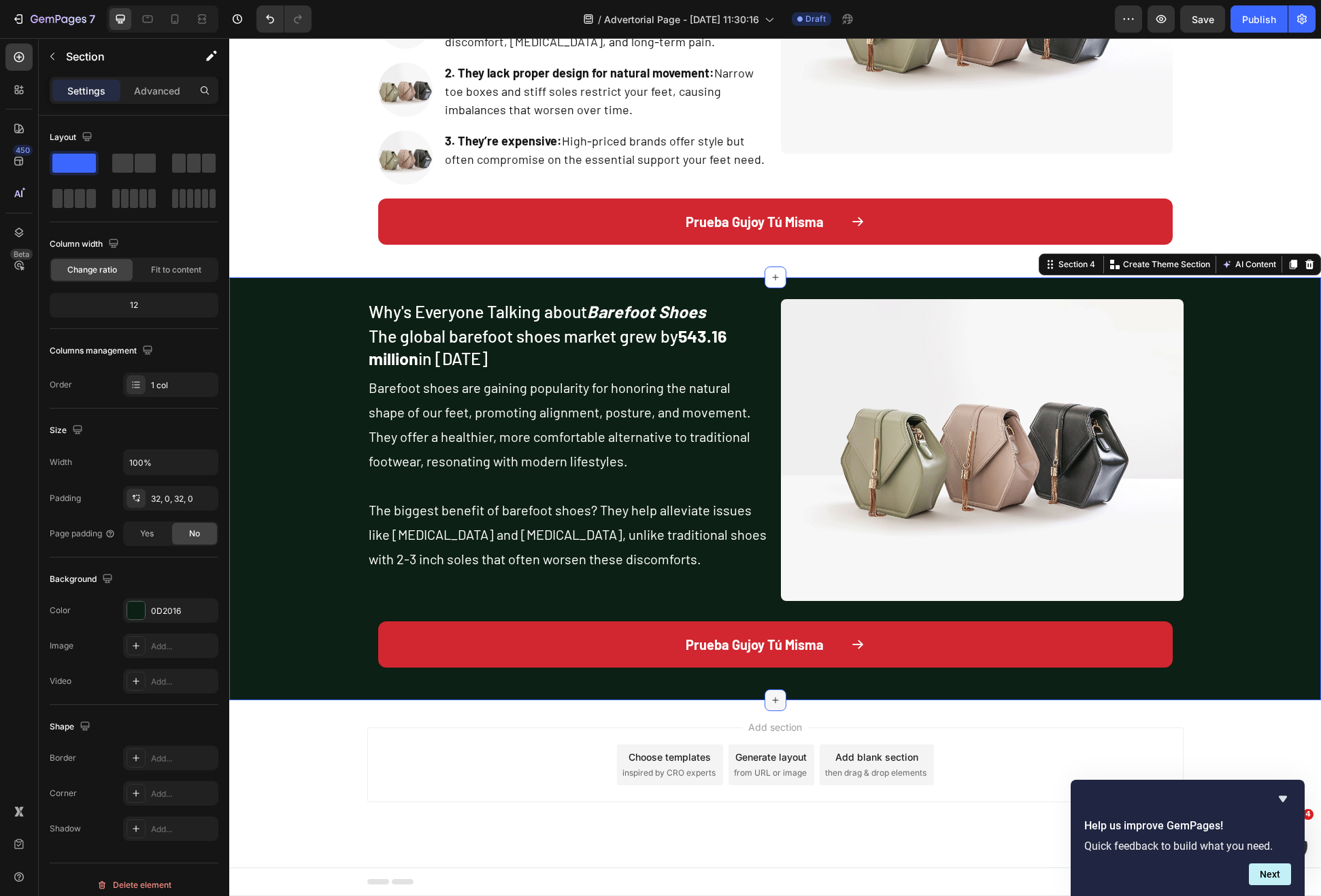
click at [775, 696] on icon at bounding box center [775, 701] width 11 height 11
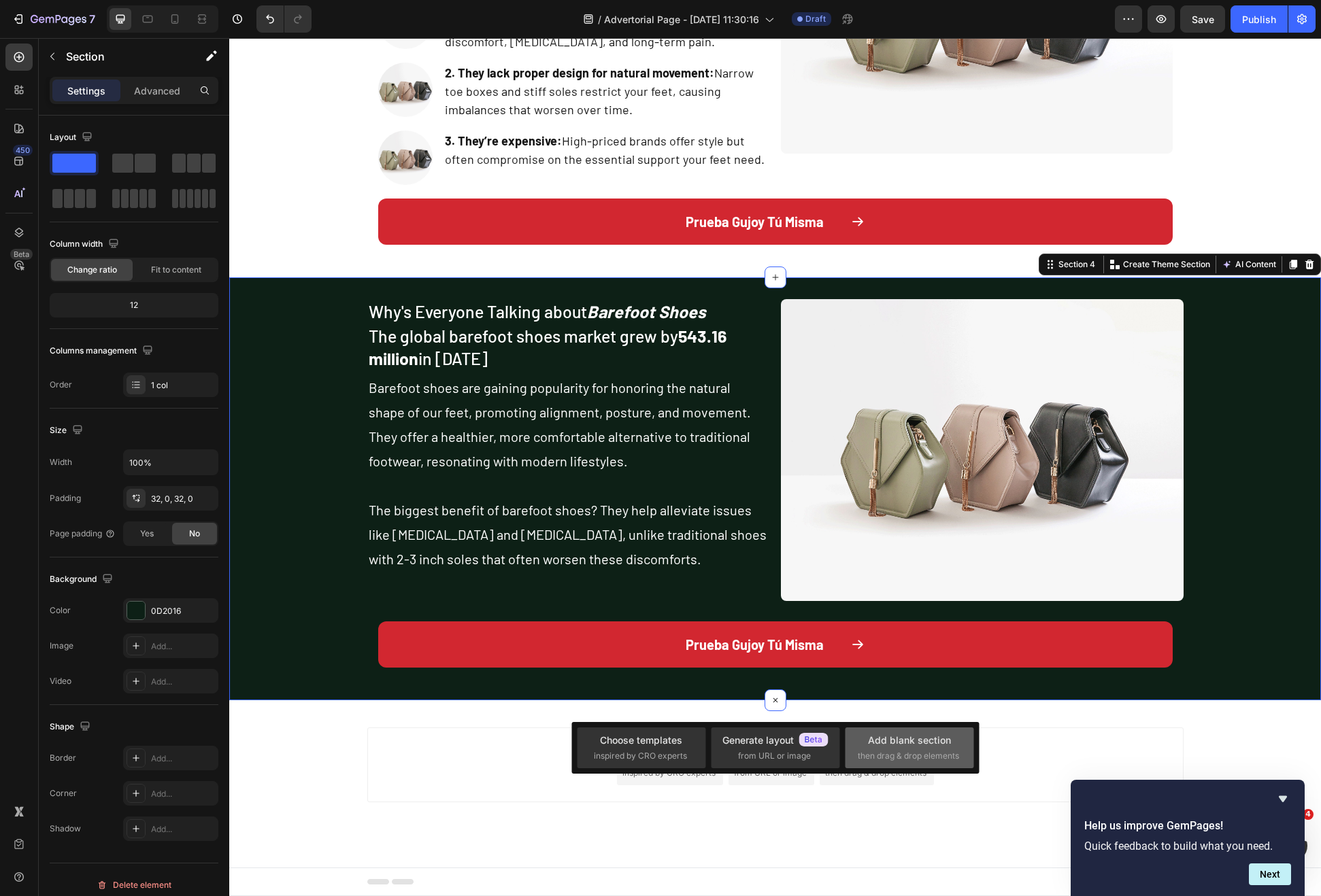
click at [914, 749] on div "Add blank section then drag & drop elements" at bounding box center [909, 748] width 104 height 30
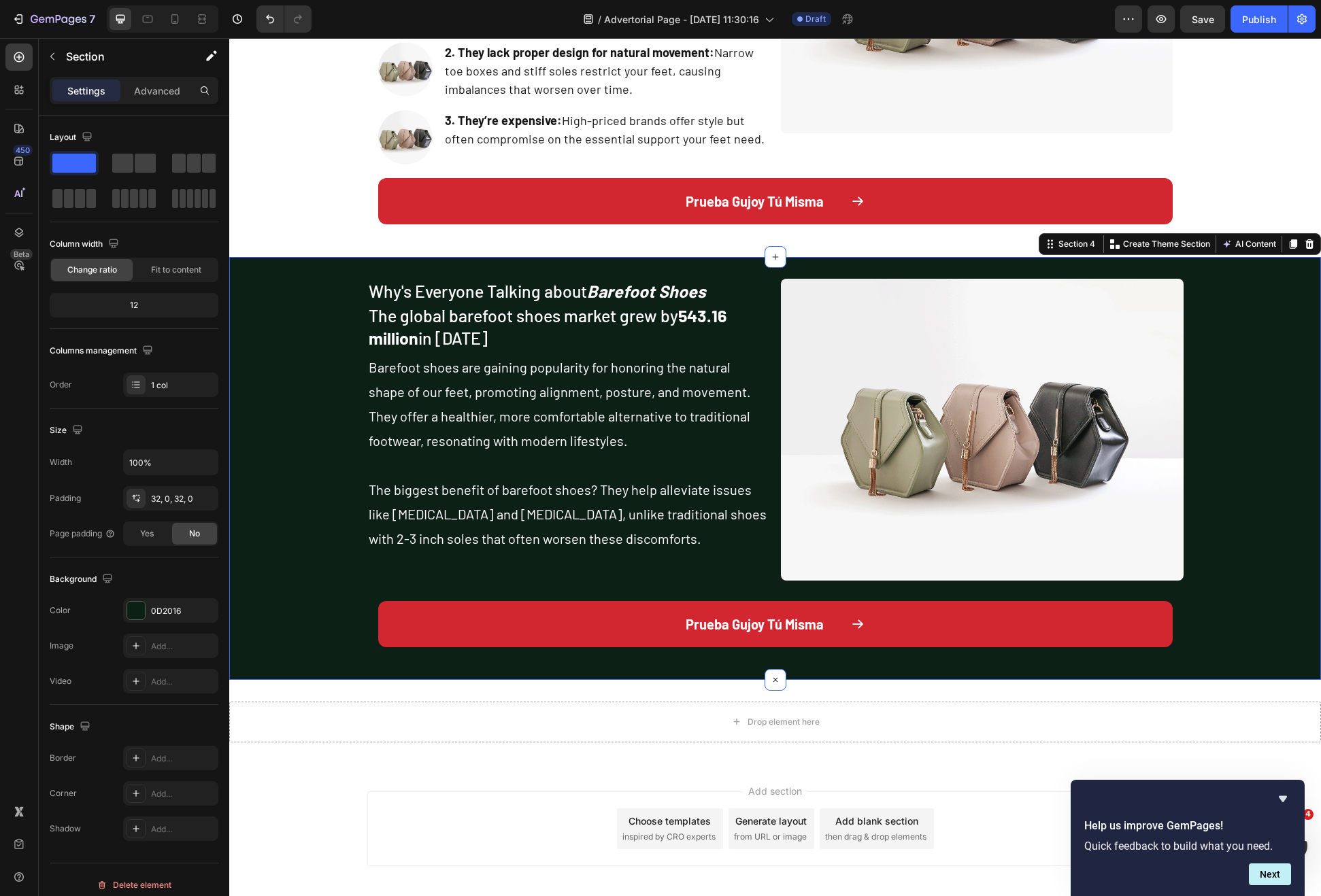
scroll to position [980, 0]
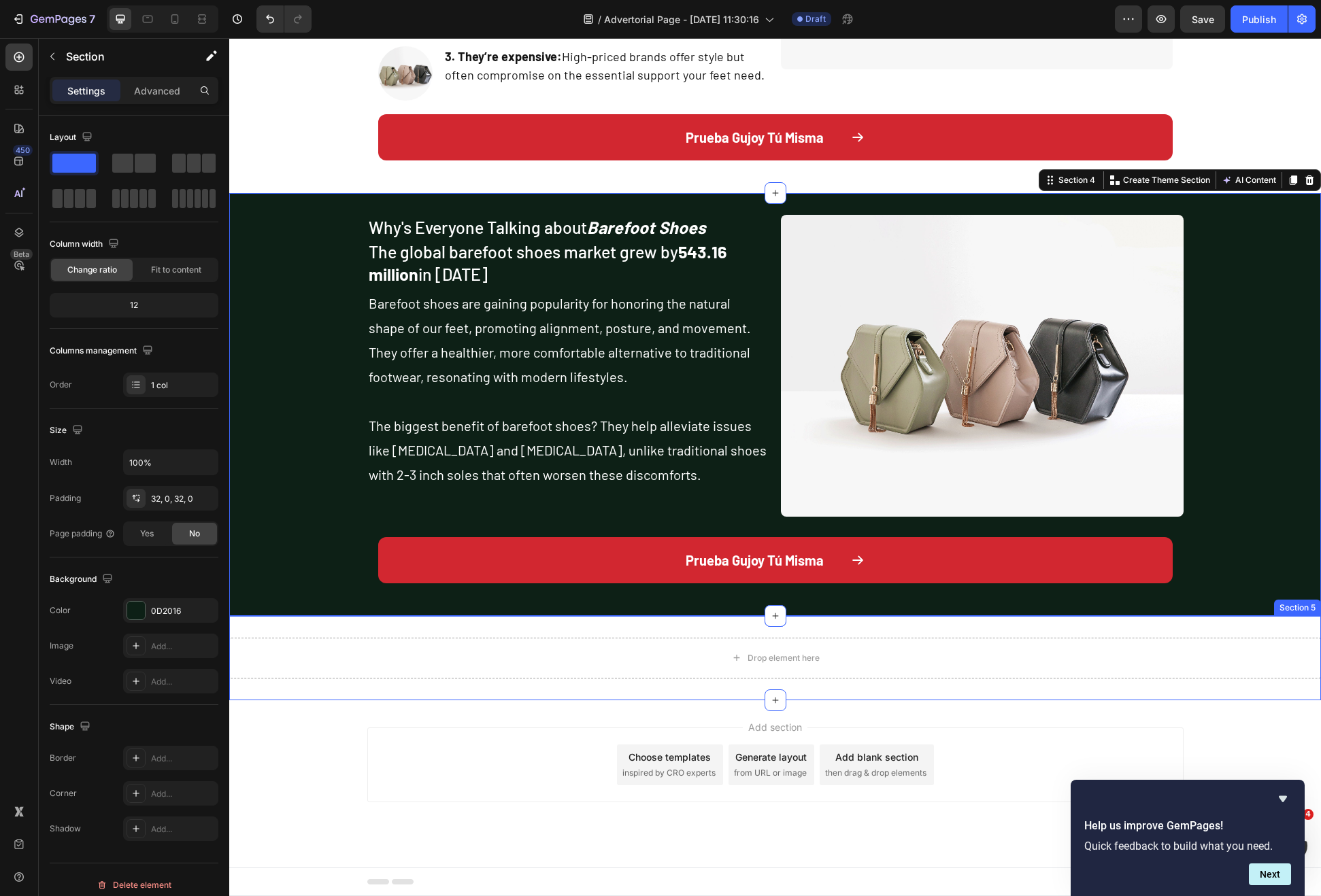
click at [673, 624] on div "Drop element here Section 5" at bounding box center [775, 657] width 1092 height 84
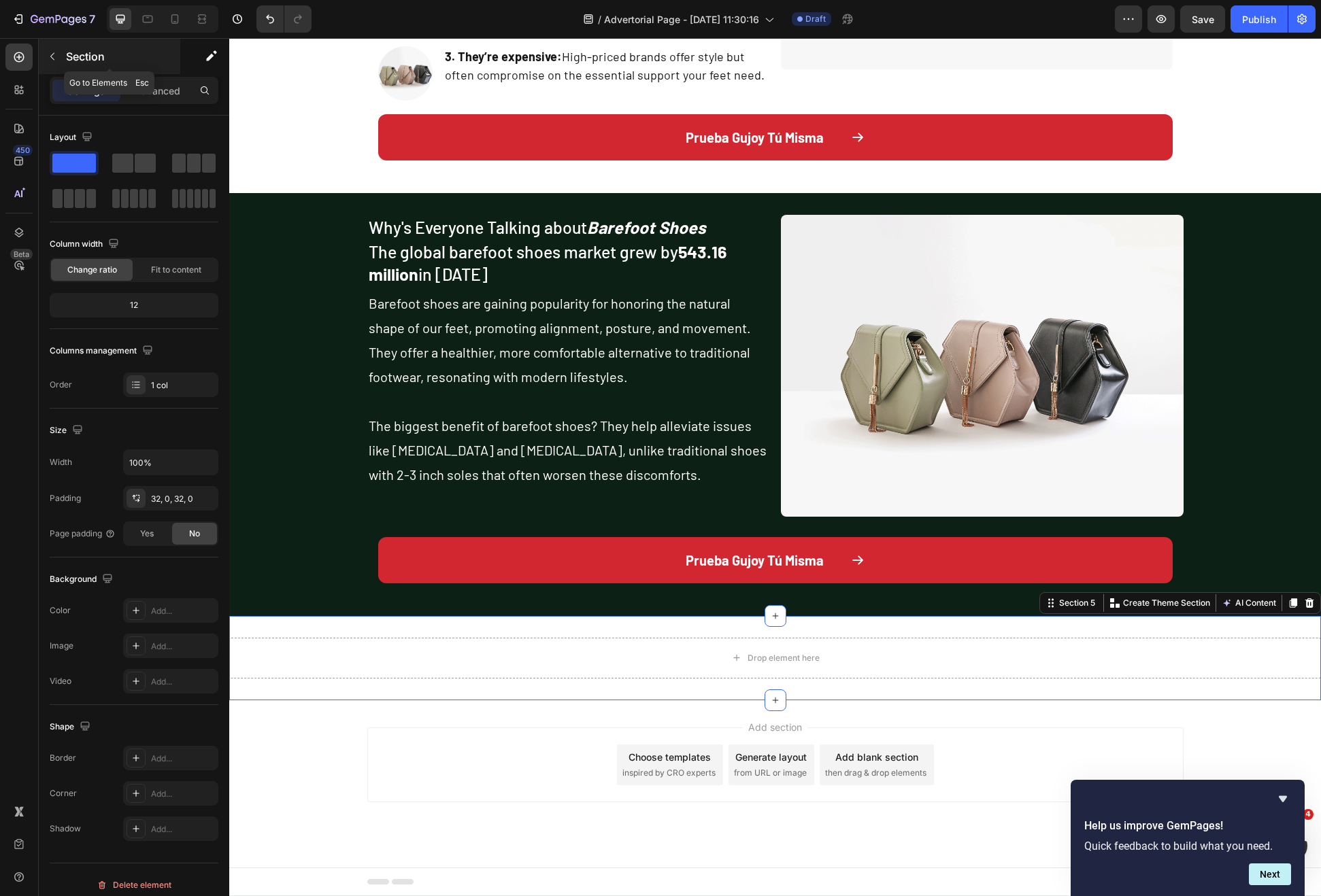
click at [58, 58] on button "button" at bounding box center [53, 56] width 22 height 22
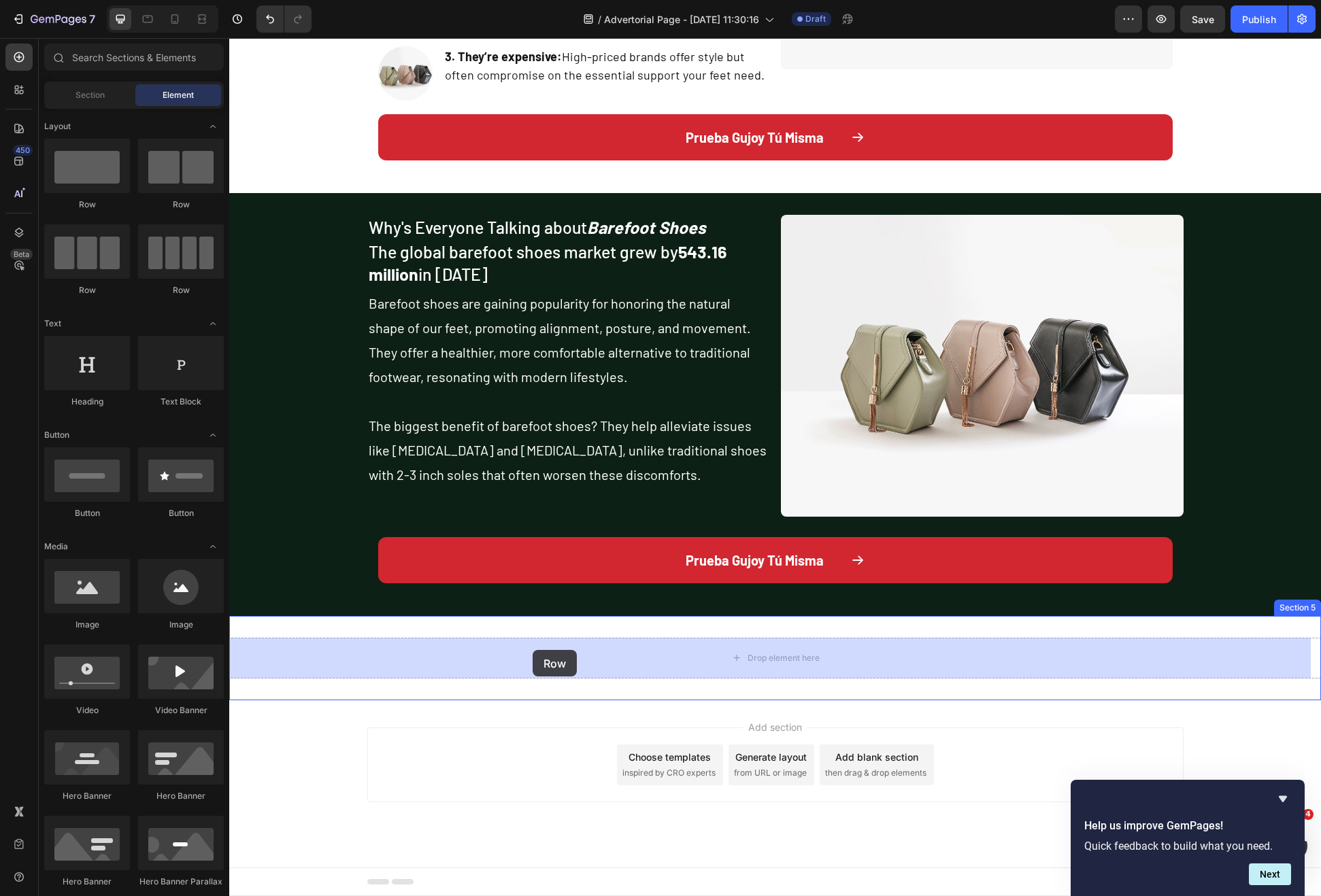
drag, startPoint x: 291, startPoint y: 202, endPoint x: 533, endPoint y: 650, distance: 509.2
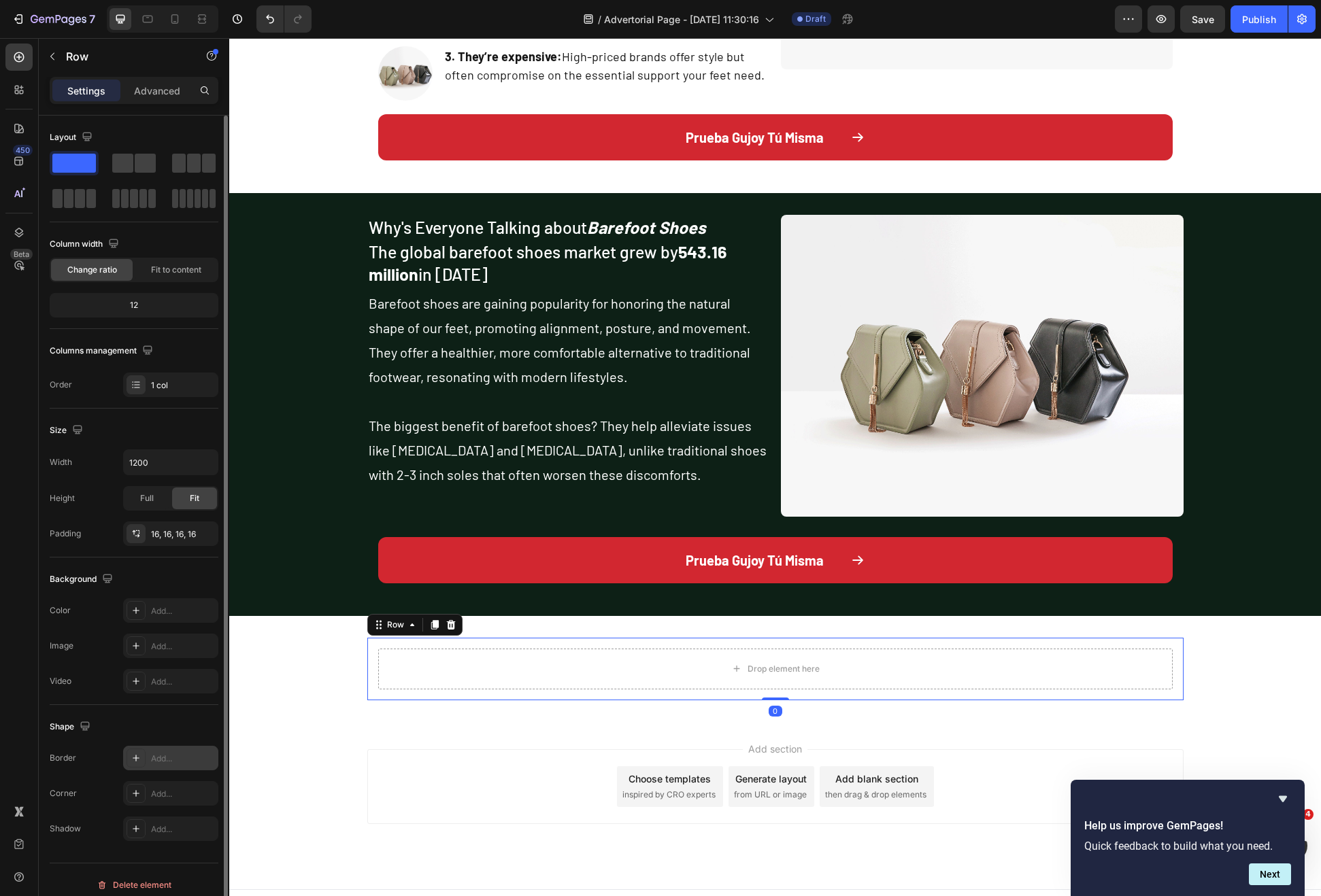
click at [186, 748] on div "Add..." at bounding box center [170, 758] width 95 height 24
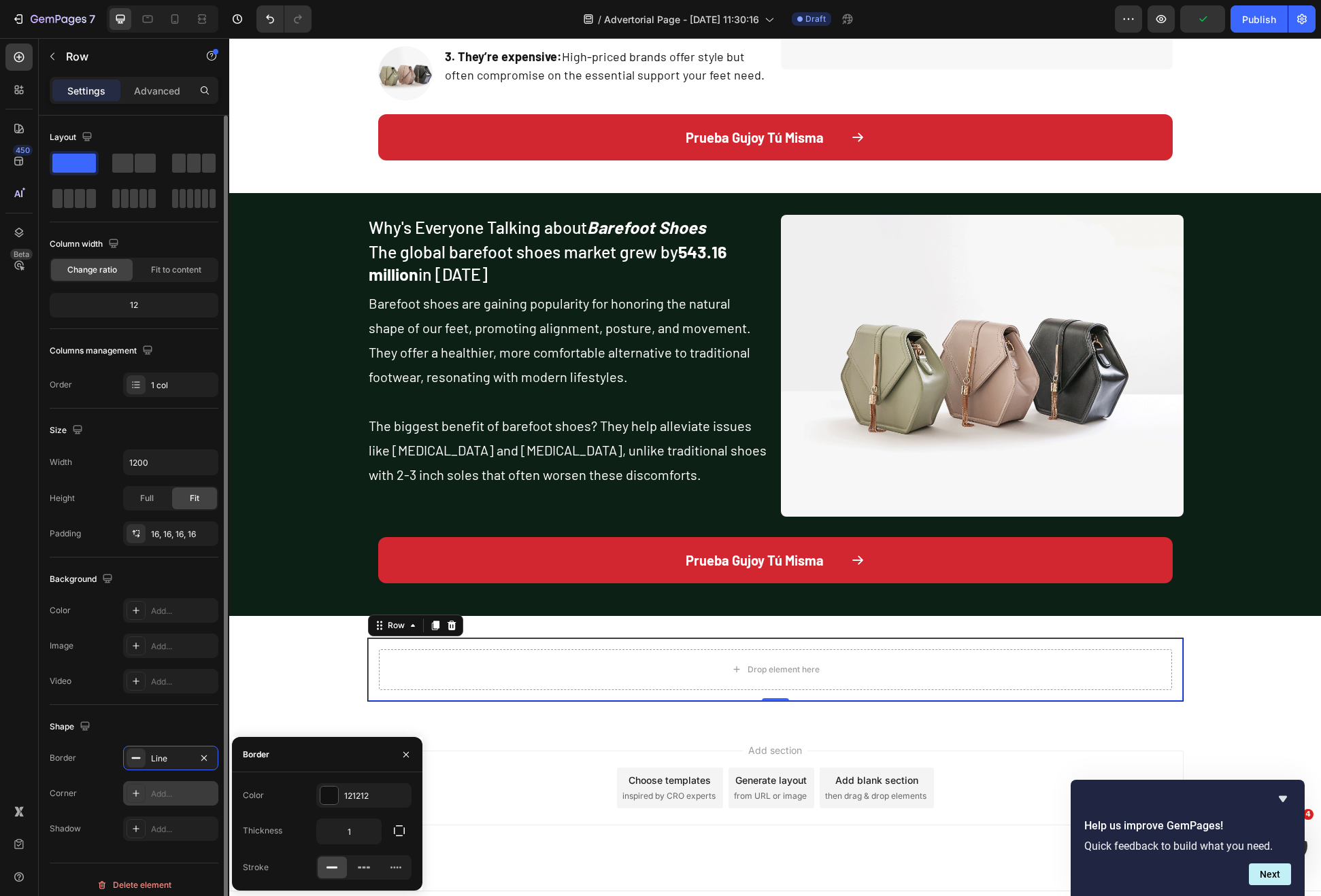
click at [160, 790] on div "Add..." at bounding box center [182, 793] width 64 height 12
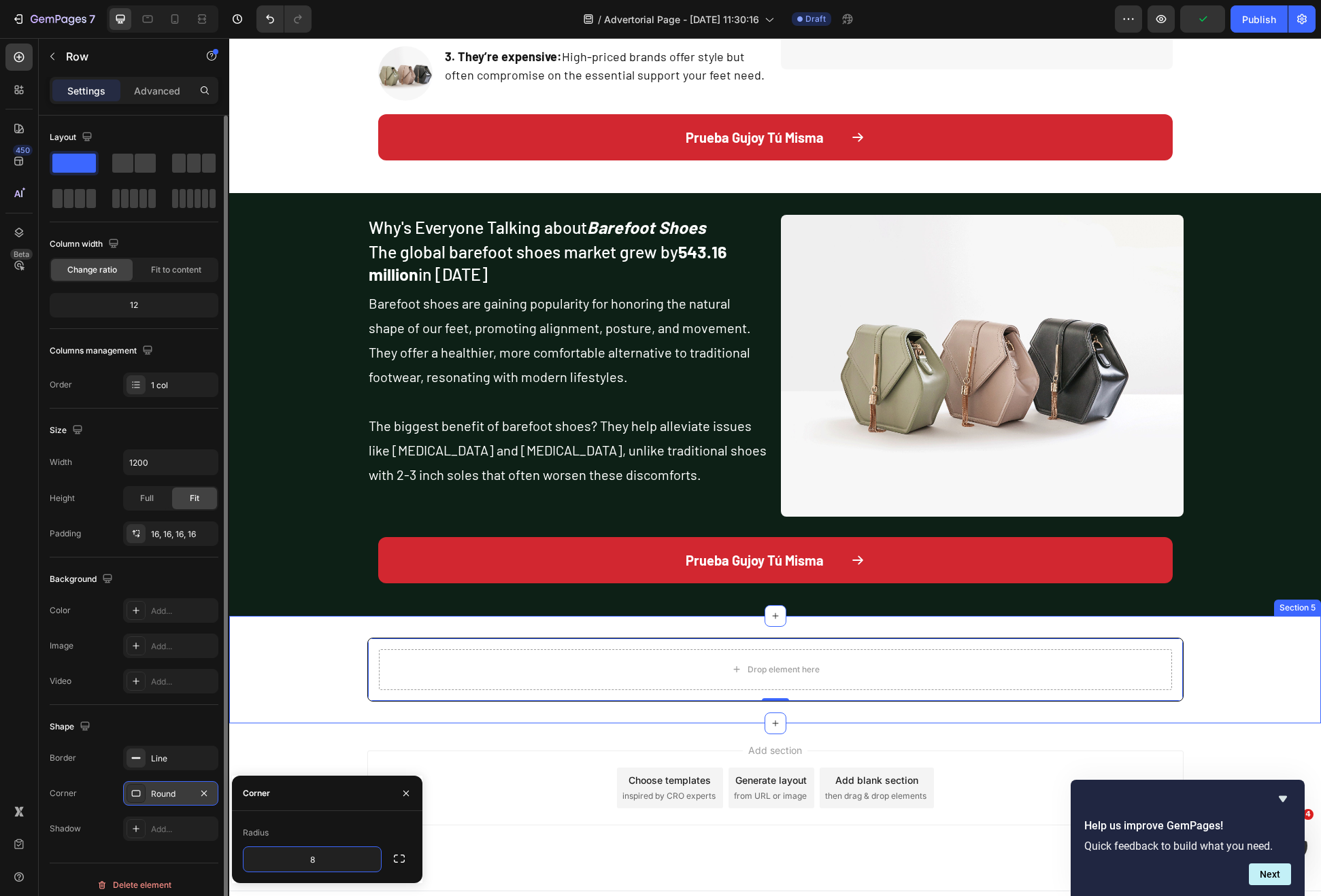
click at [290, 682] on div "Drop element here Row 0" at bounding box center [775, 669] width 1092 height 64
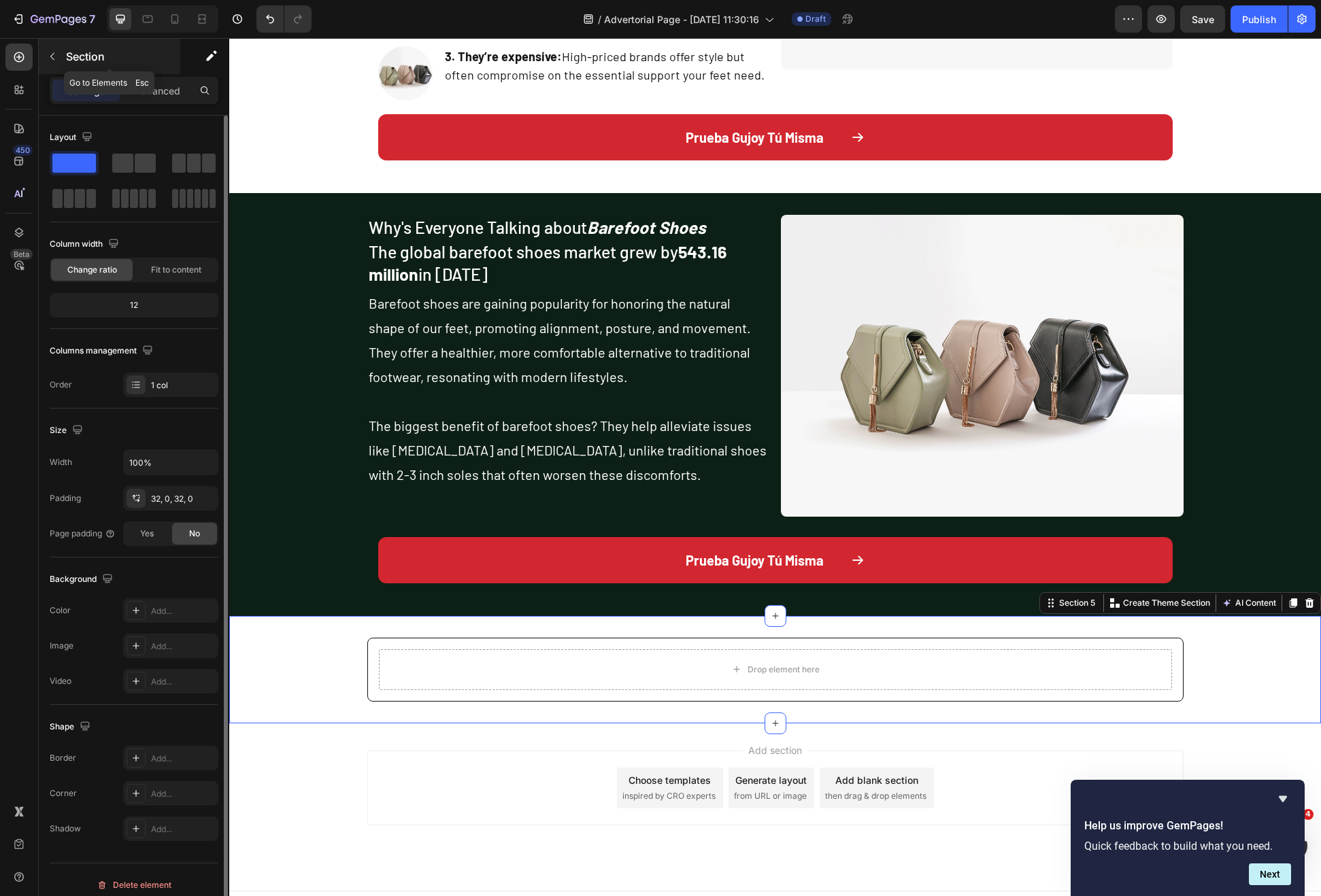
click at [56, 69] on div "Section" at bounding box center [109, 56] width 142 height 35
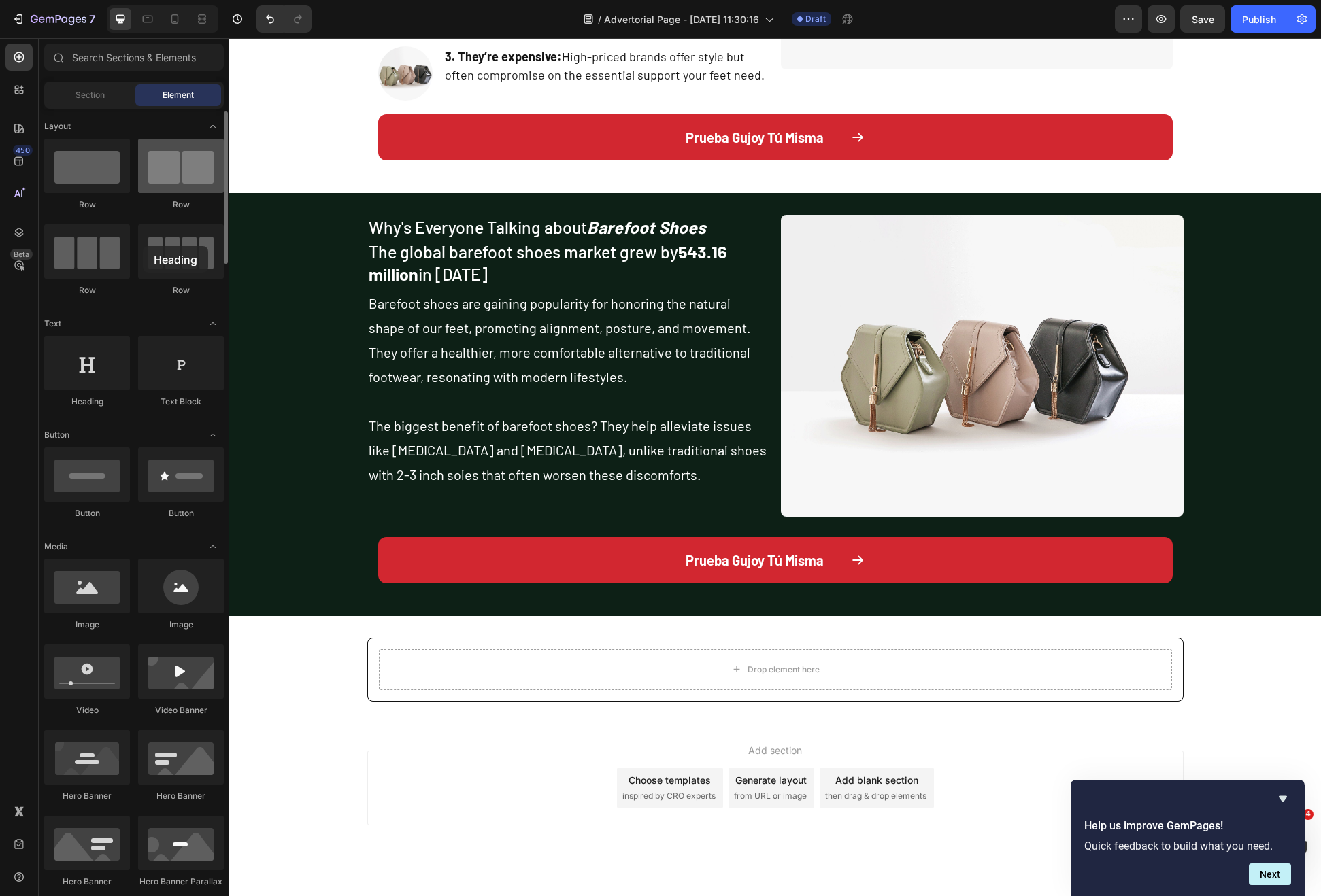
drag, startPoint x: 112, startPoint y: 362, endPoint x: 148, endPoint y: 159, distance: 206.2
click at [497, 239] on h2 "The global barefoot shoes market grew by 543.16 million in 2024" at bounding box center [568, 263] width 402 height 47
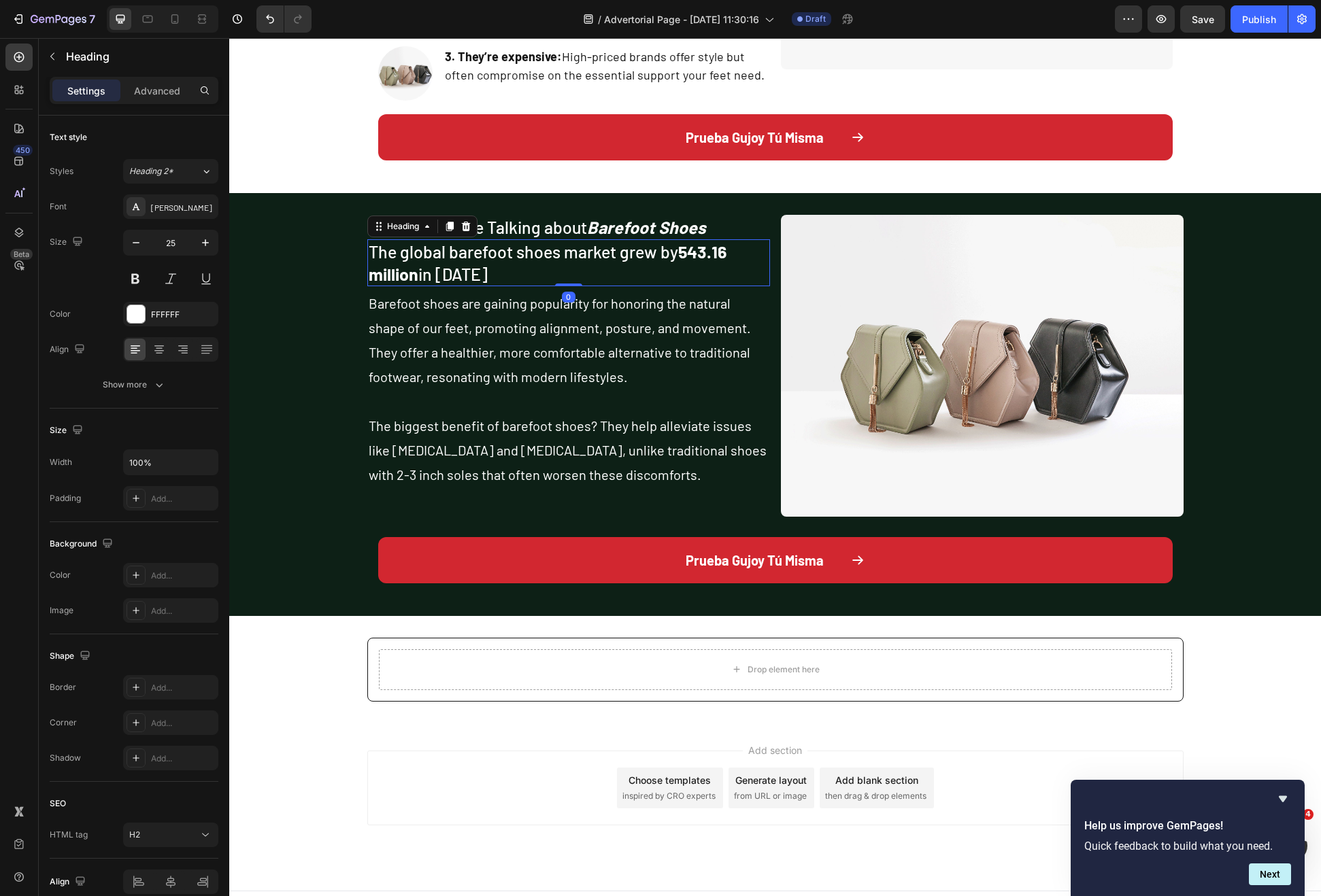
click at [523, 239] on h2 "The global barefoot shoes market grew by 543.16 million in 2024" at bounding box center [568, 263] width 402 height 47
click at [525, 232] on h2 "Why's Everyone Talking about Barefoot Shoes" at bounding box center [568, 227] width 402 height 25
click at [446, 199] on icon at bounding box center [450, 202] width 7 height 9
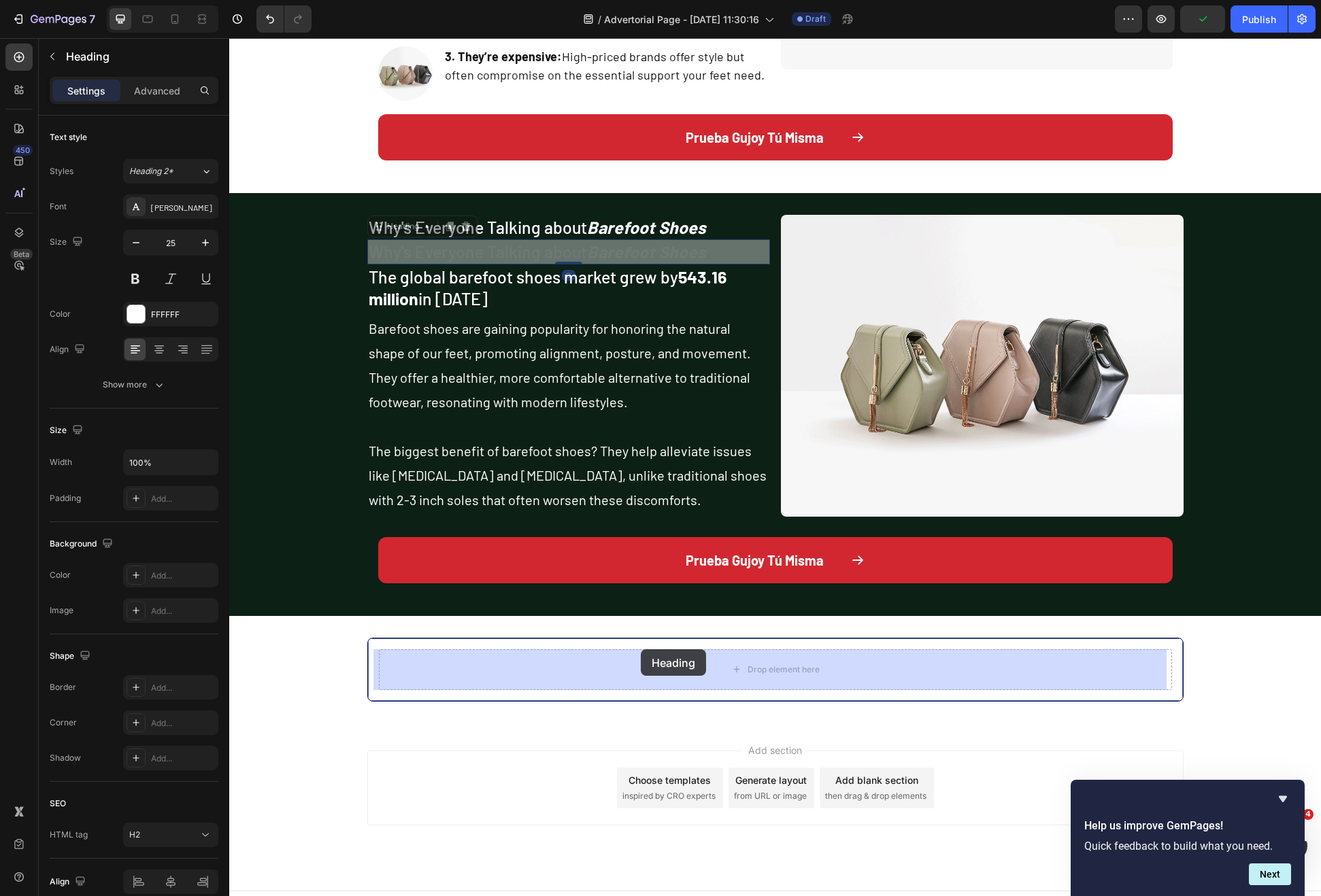
drag, startPoint x: 386, startPoint y: 235, endPoint x: 641, endPoint y: 649, distance: 486.2
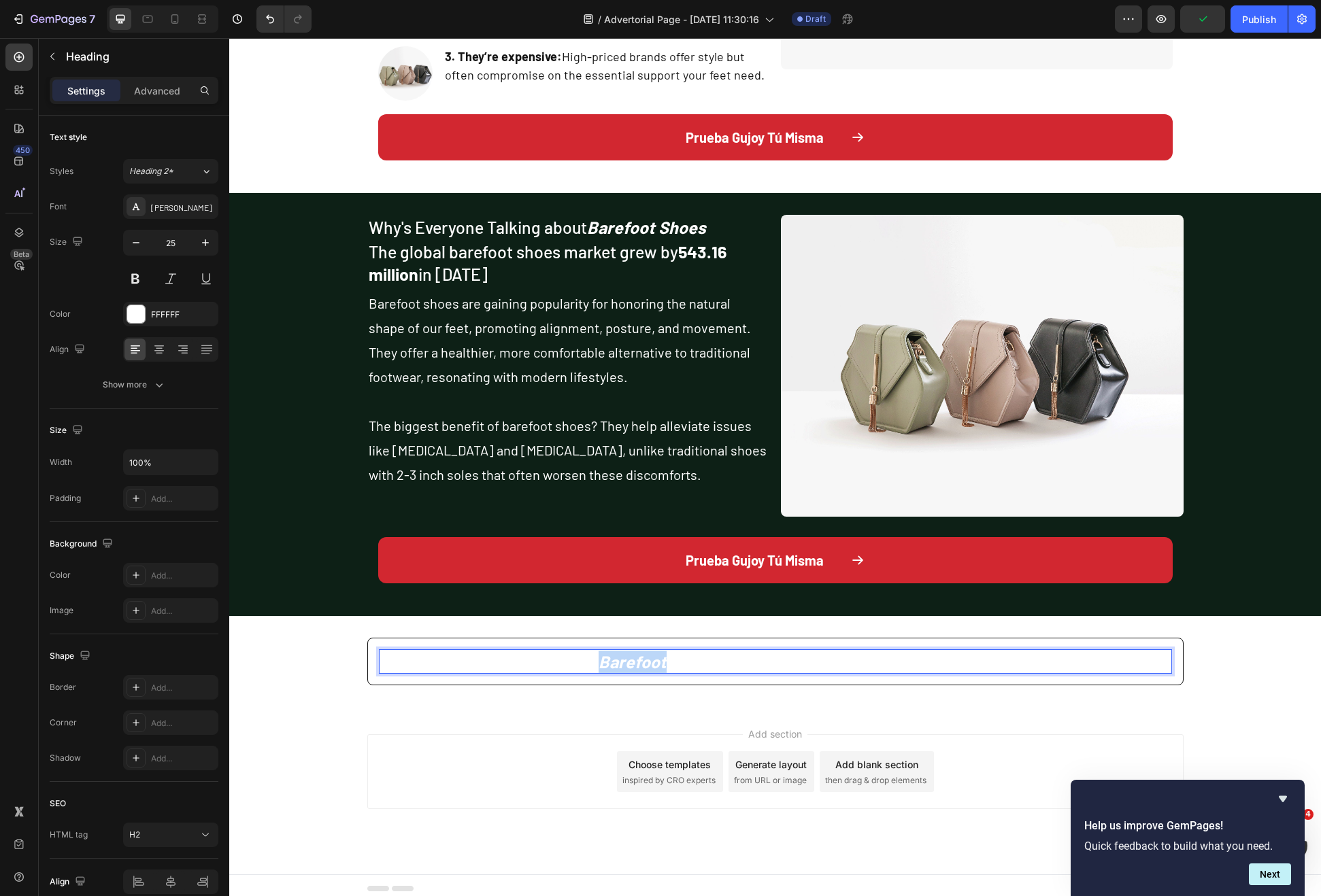
click at [628, 656] on strong "Barefoot Shoes" at bounding box center [658, 661] width 119 height 20
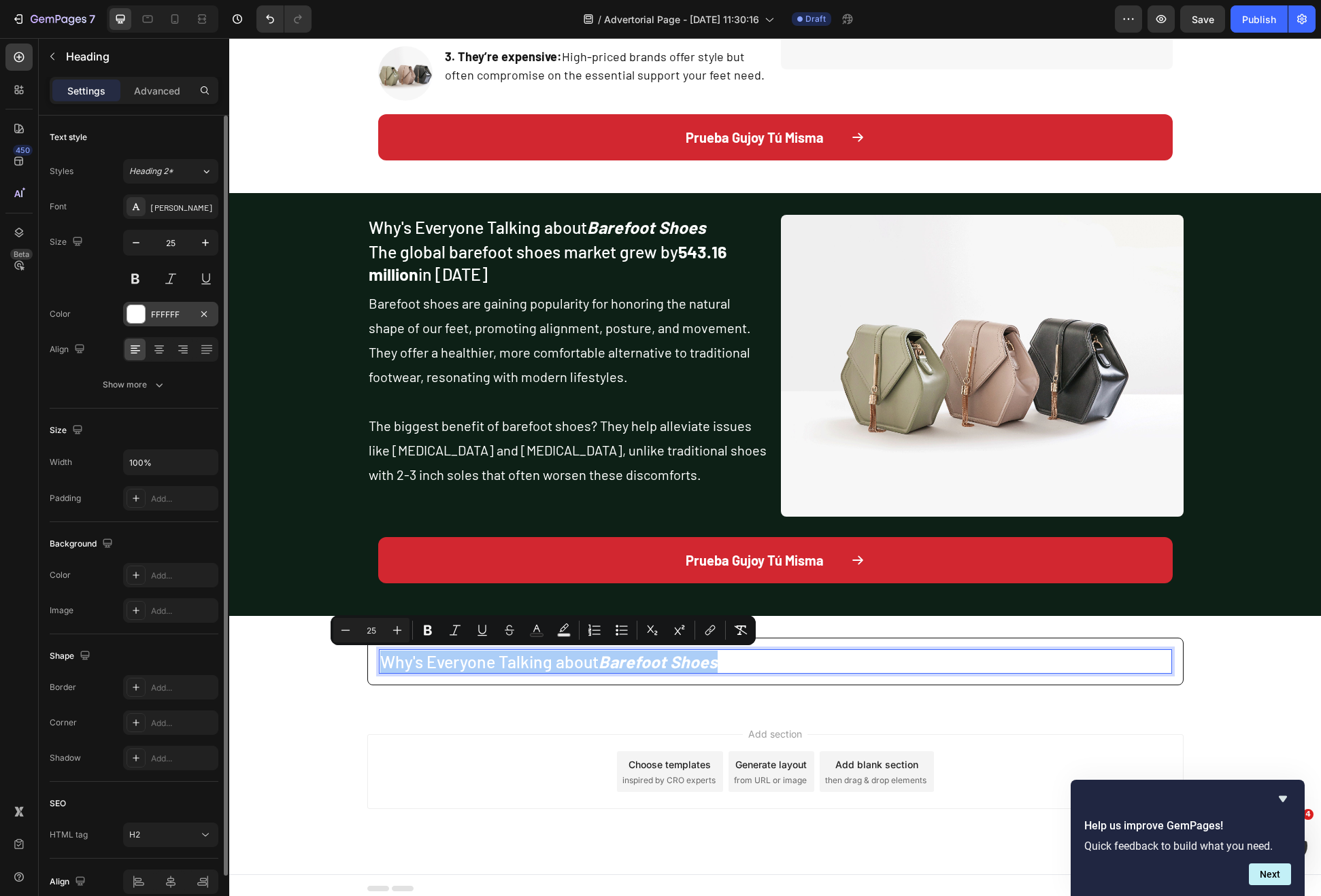
click at [141, 301] on div "FFFFFF" at bounding box center [170, 313] width 95 height 24
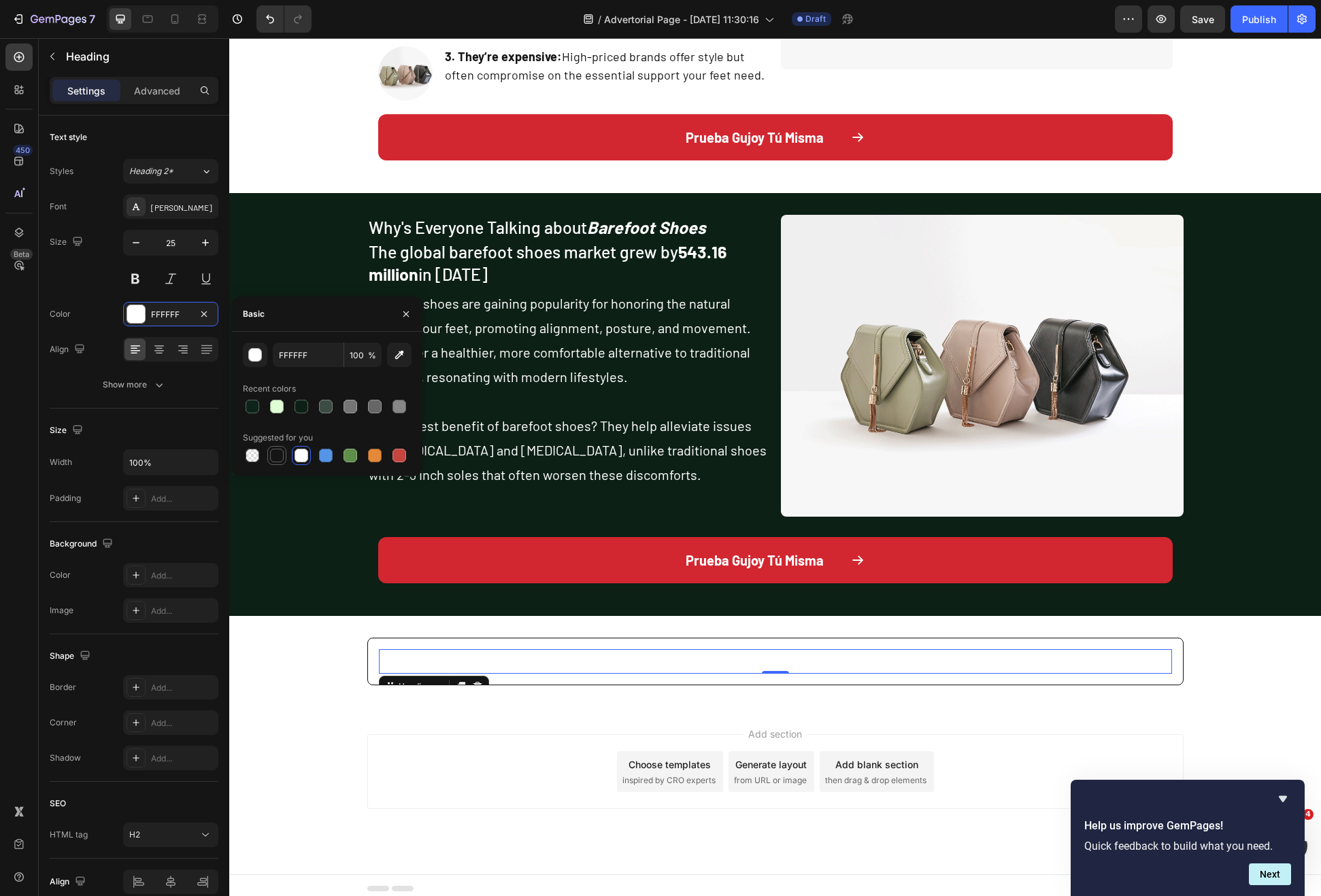
click at [272, 451] on div at bounding box center [277, 455] width 14 height 14
type input "151515"
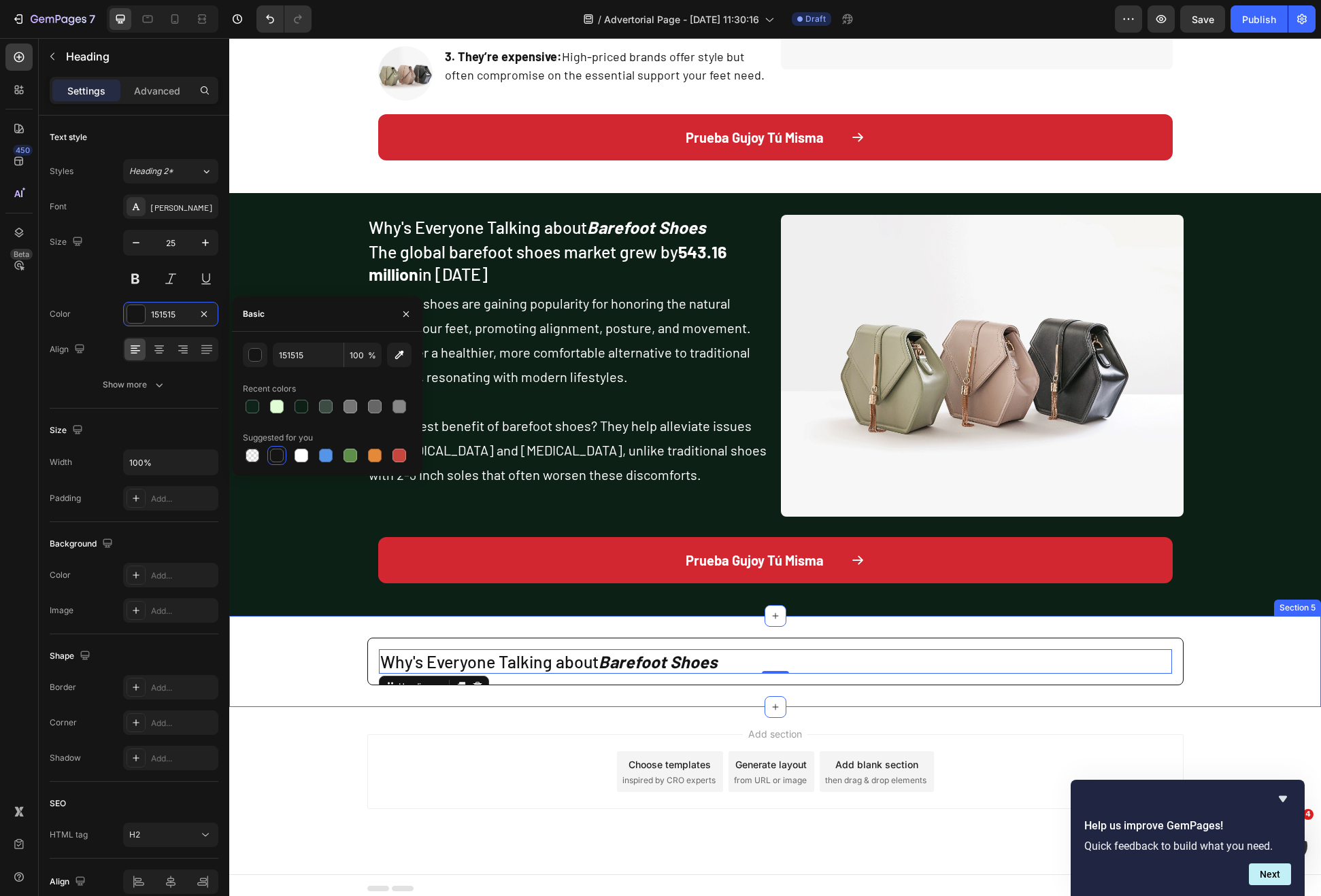
click at [328, 682] on div "Why's Everyone Talking about Barefoot Shoes Heading 0 Row" at bounding box center [775, 662] width 1092 height 48
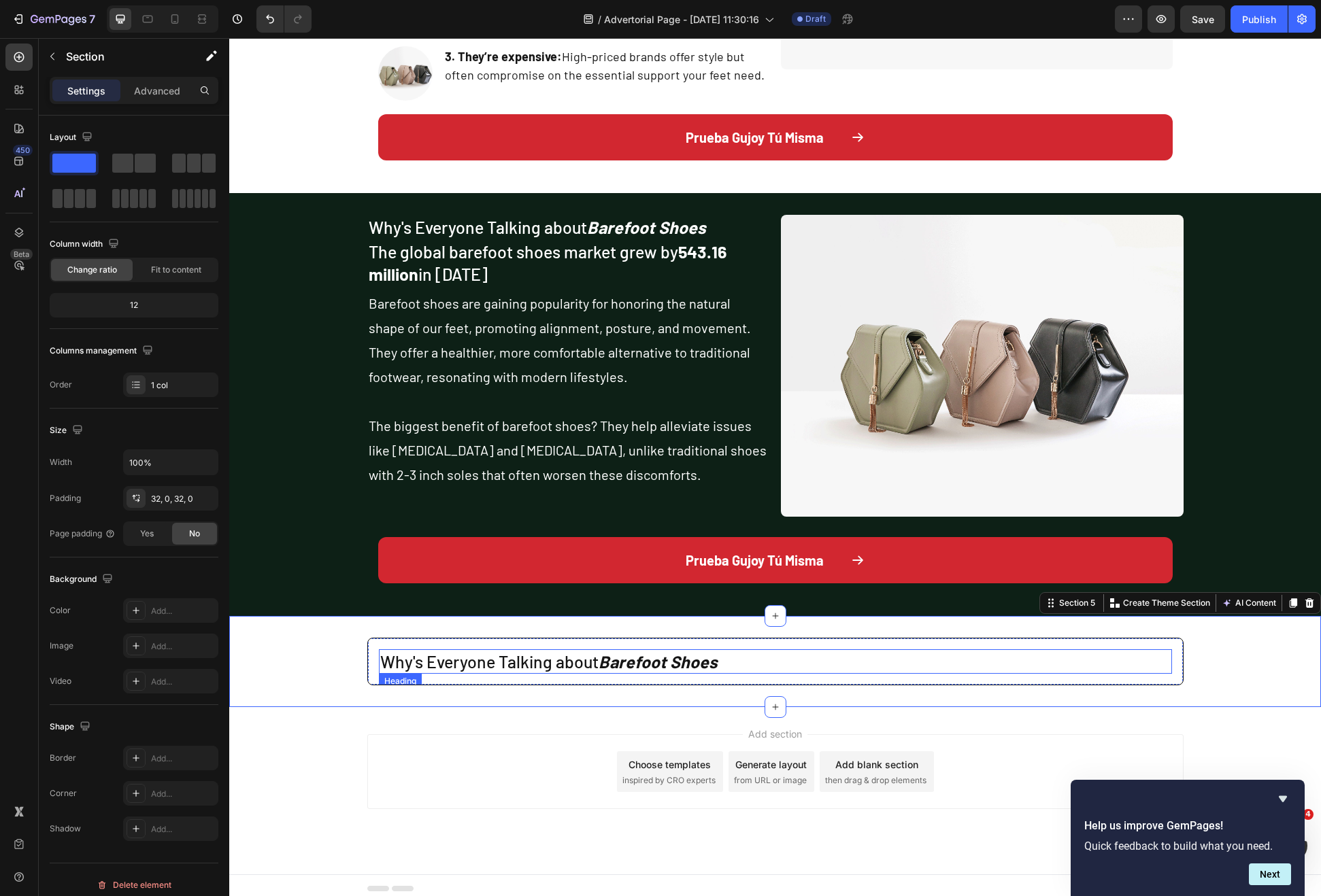
click at [493, 655] on p "Why's Everyone Talking about Barefoot Shoes" at bounding box center [775, 662] width 790 height 22
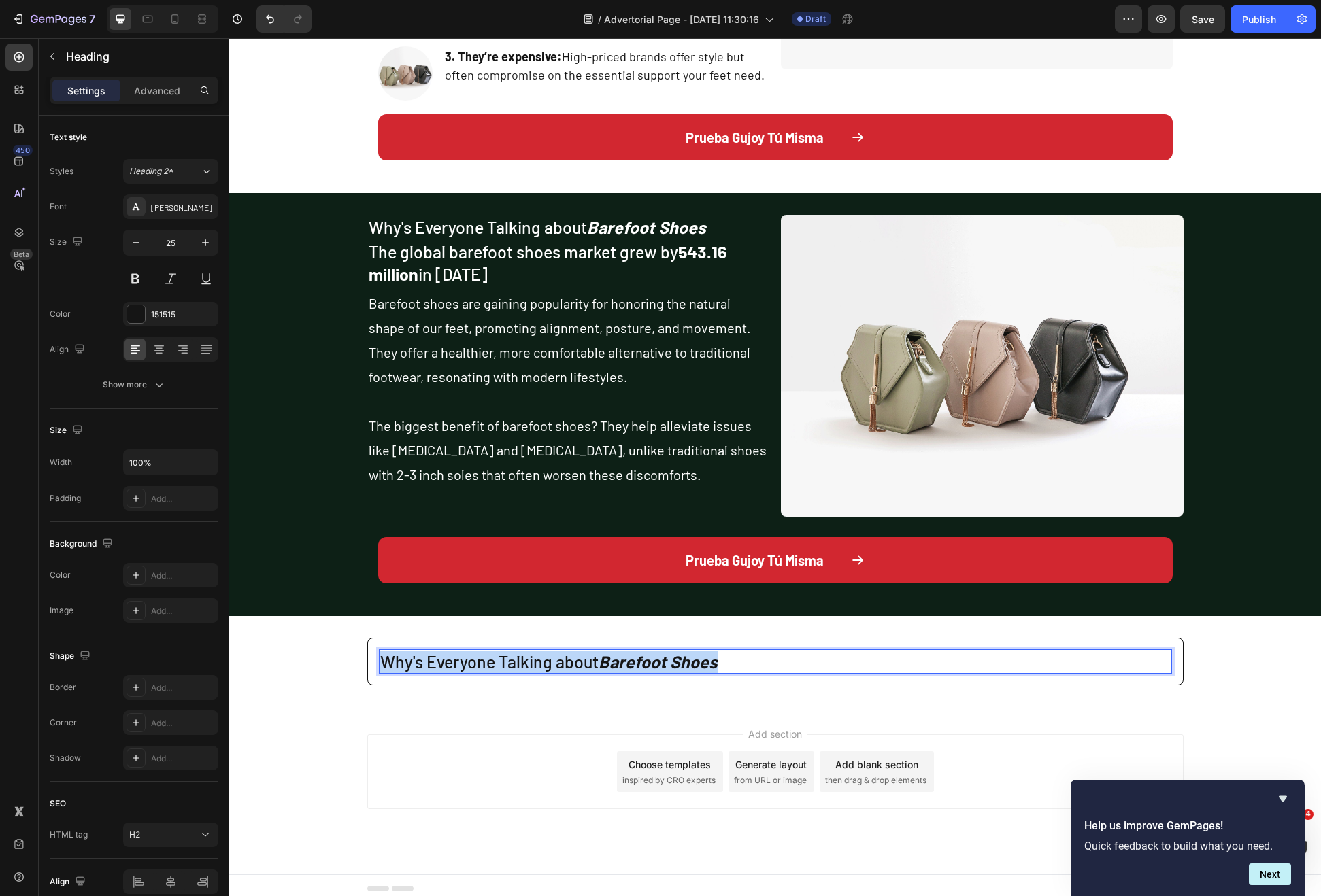
click at [493, 655] on p "Why's Everyone Talking about Barefoot Shoes" at bounding box center [775, 662] width 790 height 22
click at [341, 669] on div "Why This is For You? Heading 0 Row" at bounding box center [775, 662] width 1092 height 48
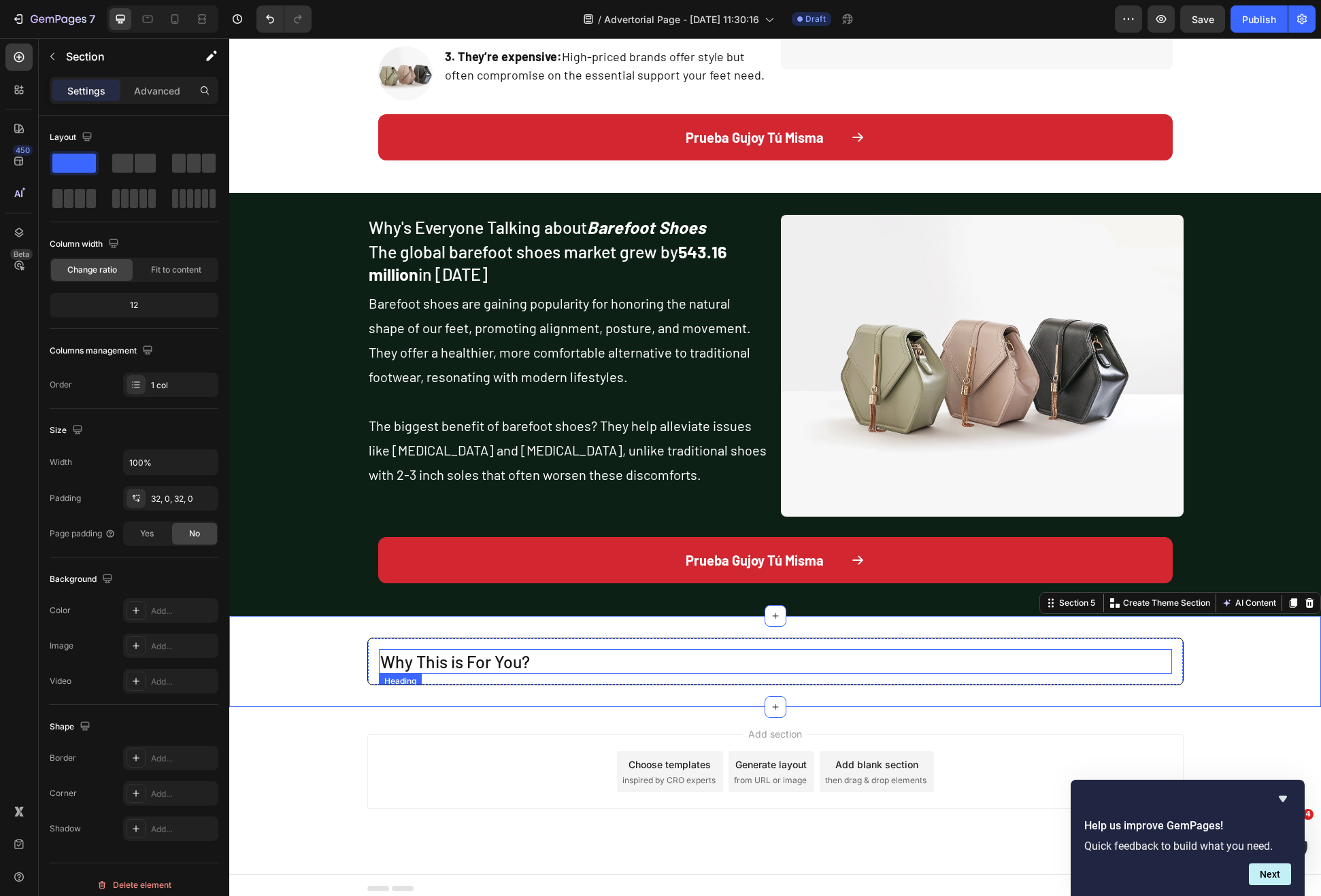
click at [431, 665] on p "Why This is For You?" at bounding box center [775, 662] width 790 height 22
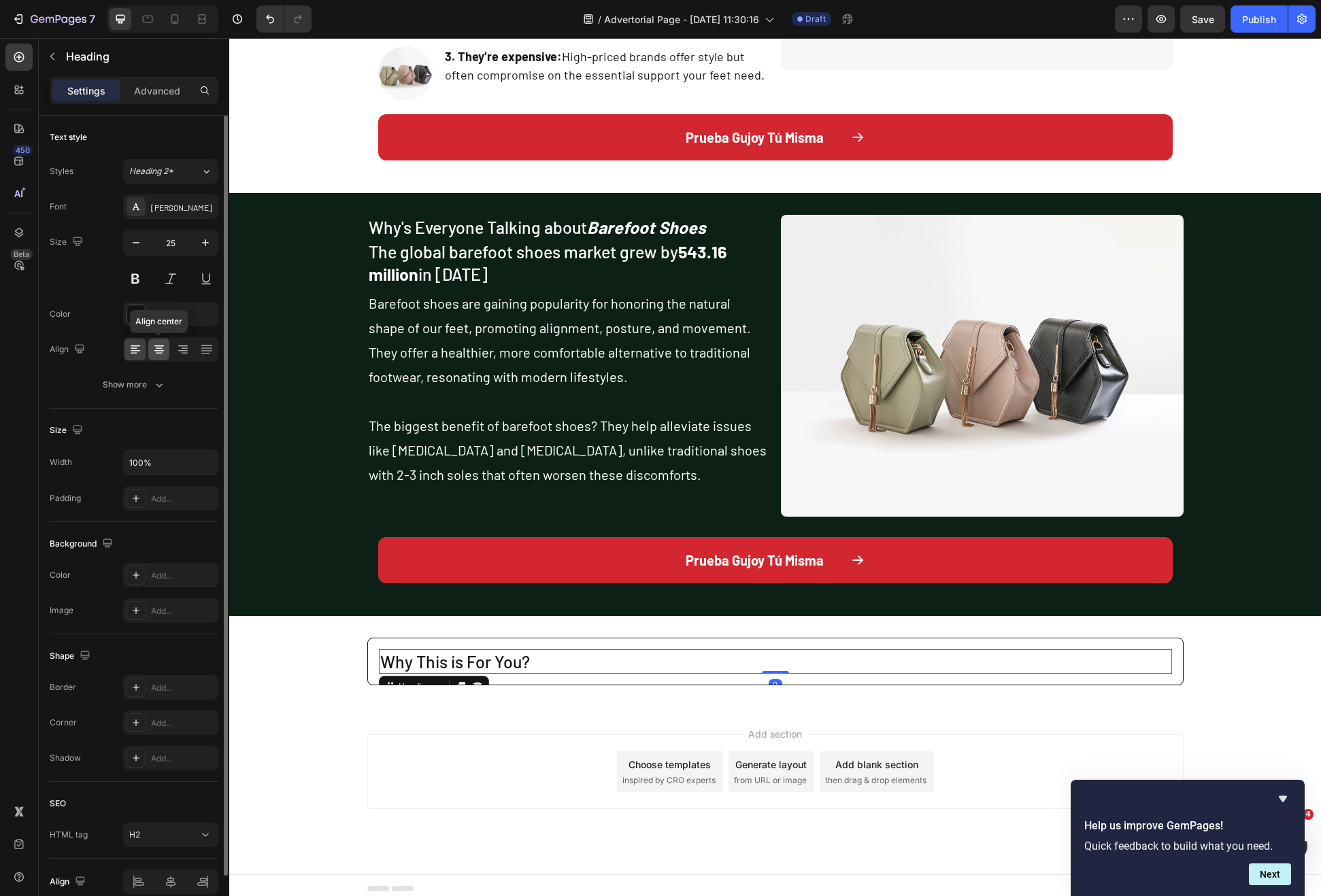
click at [156, 346] on icon at bounding box center [159, 346] width 9 height 1
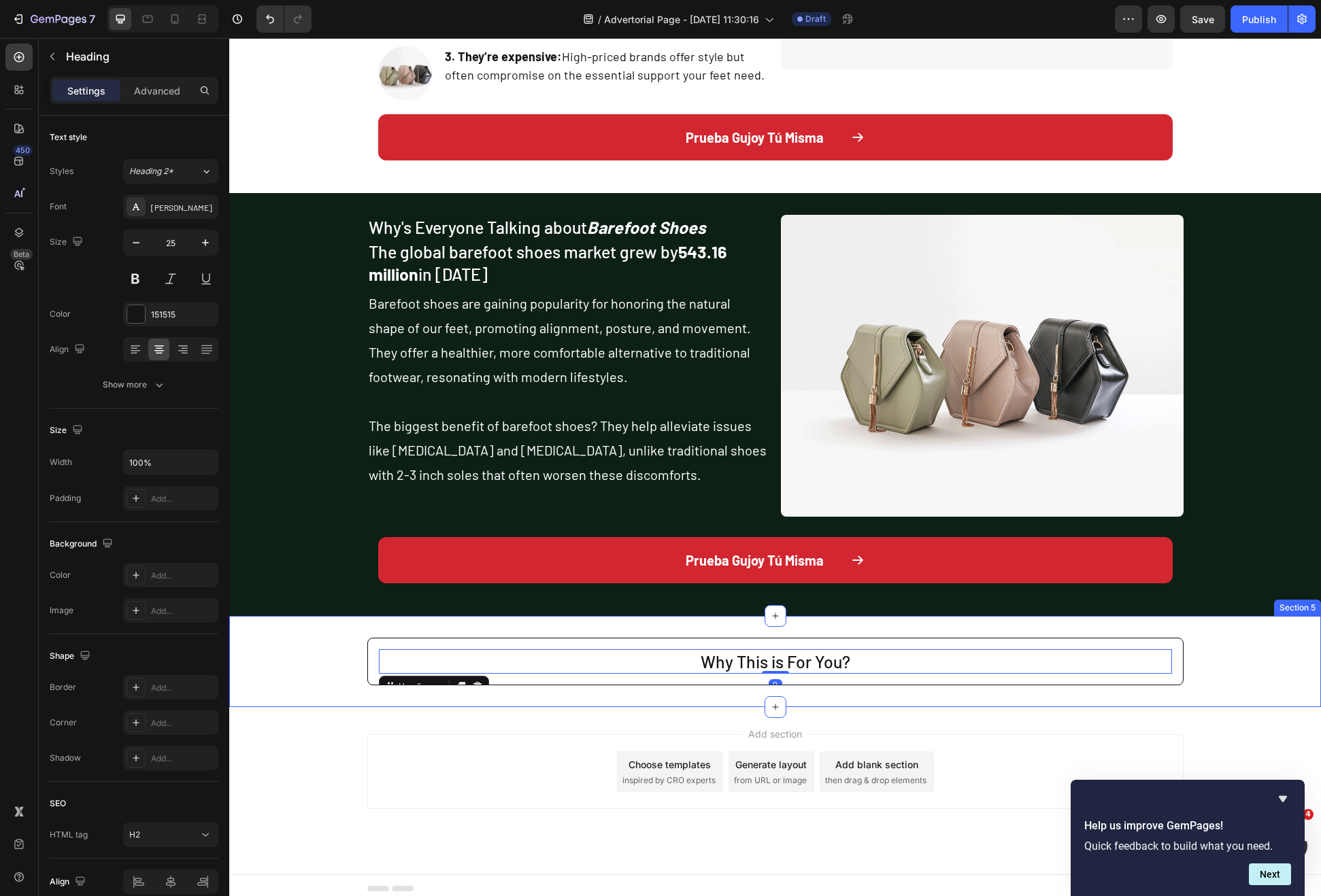
click at [315, 669] on div "Why This is For You? Heading 0 Row" at bounding box center [775, 662] width 1092 height 48
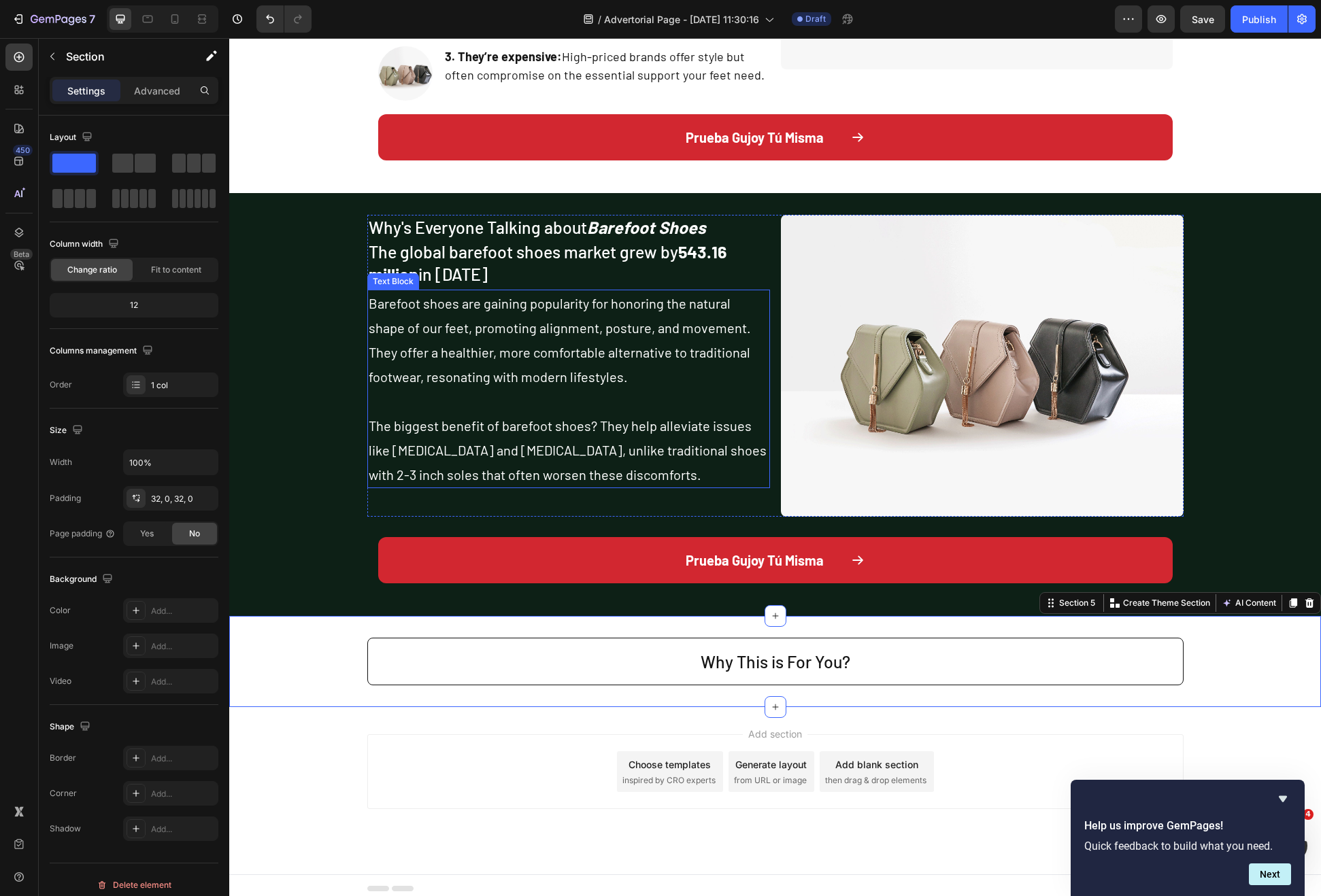
click at [451, 346] on p "Barefoot shoes are gaining popularity for honoring the natural shape of our fee…" at bounding box center [569, 389] width 400 height 196
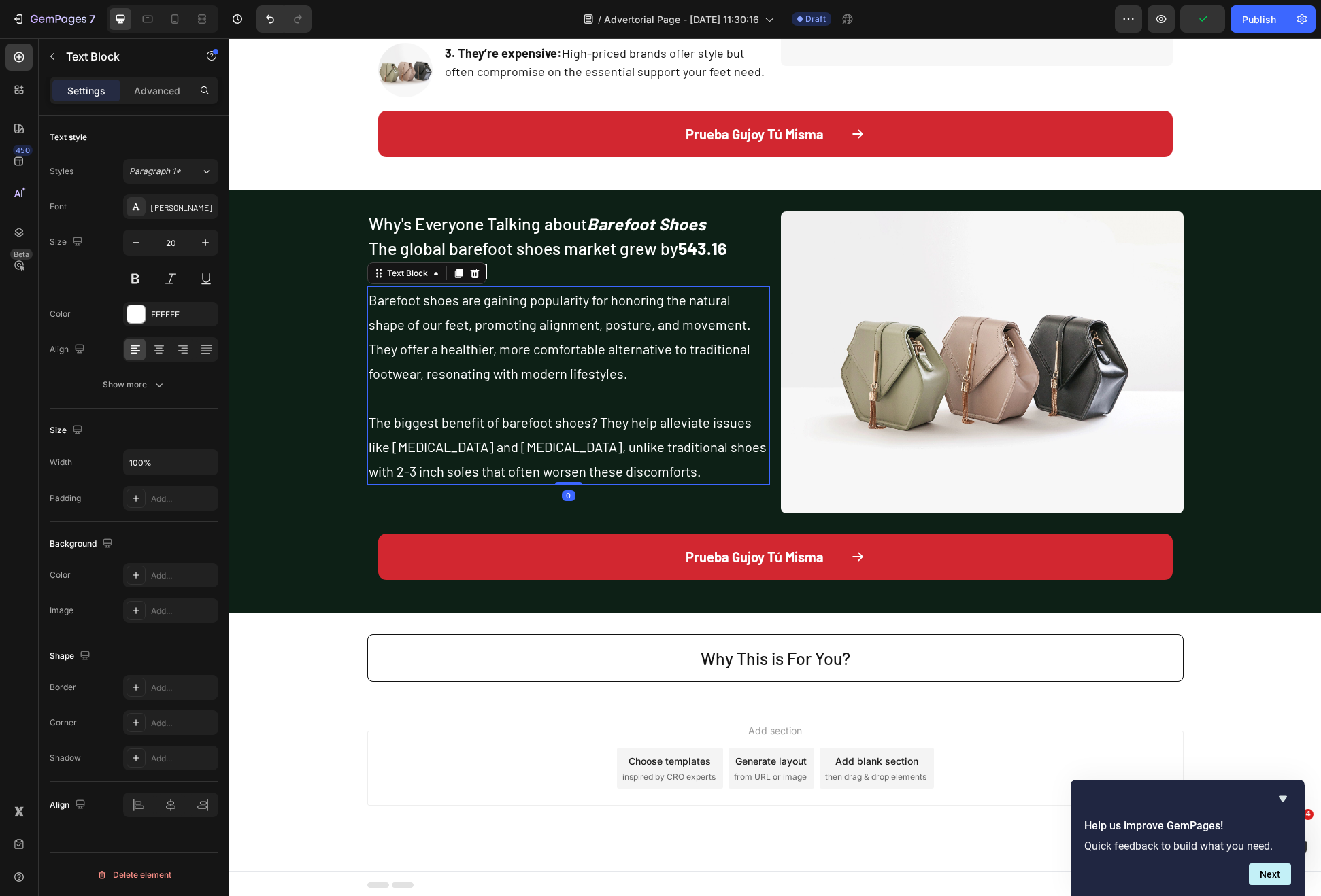
scroll to position [987, 0]
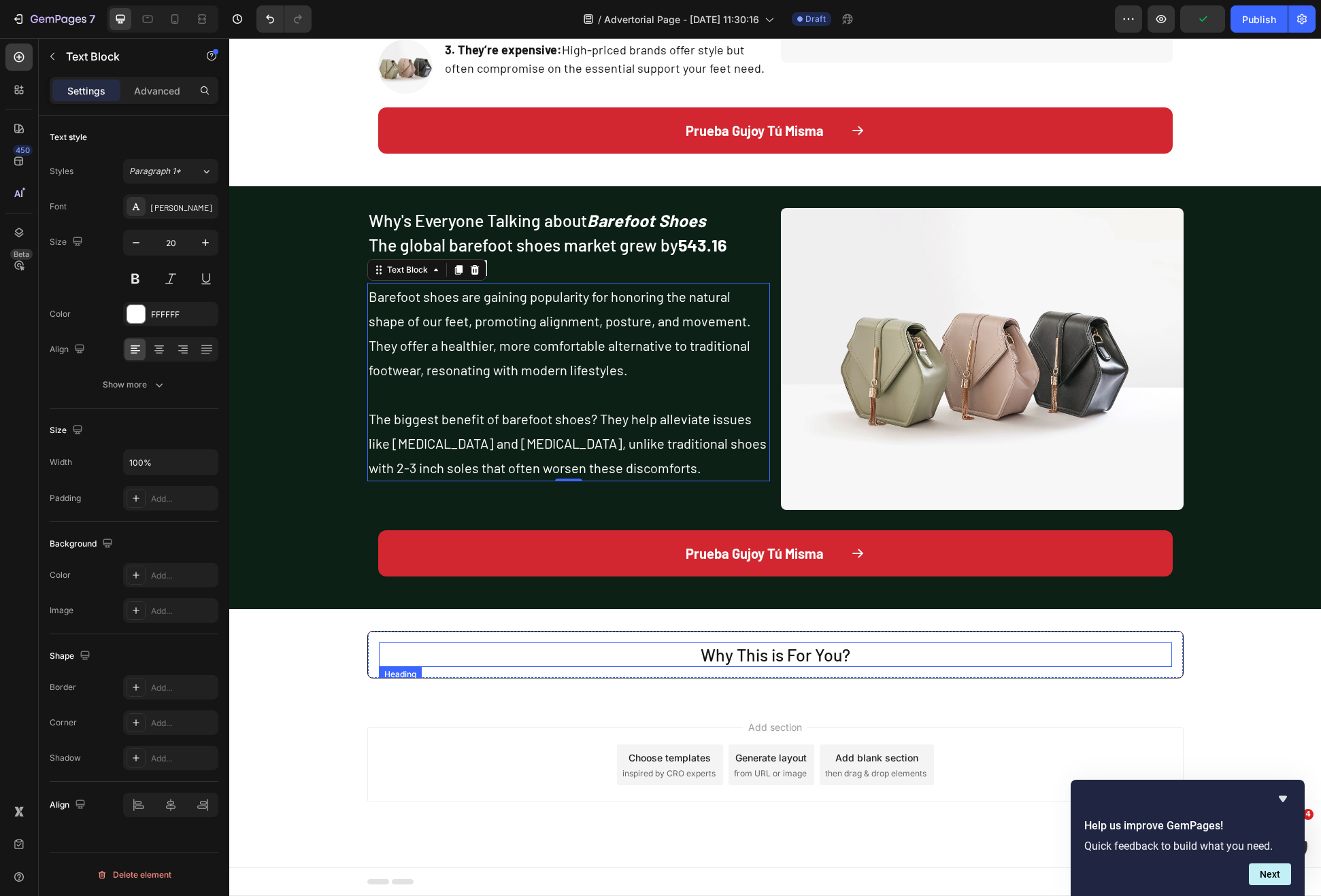
click at [731, 662] on p "Why This is For You?" at bounding box center [775, 655] width 790 height 22
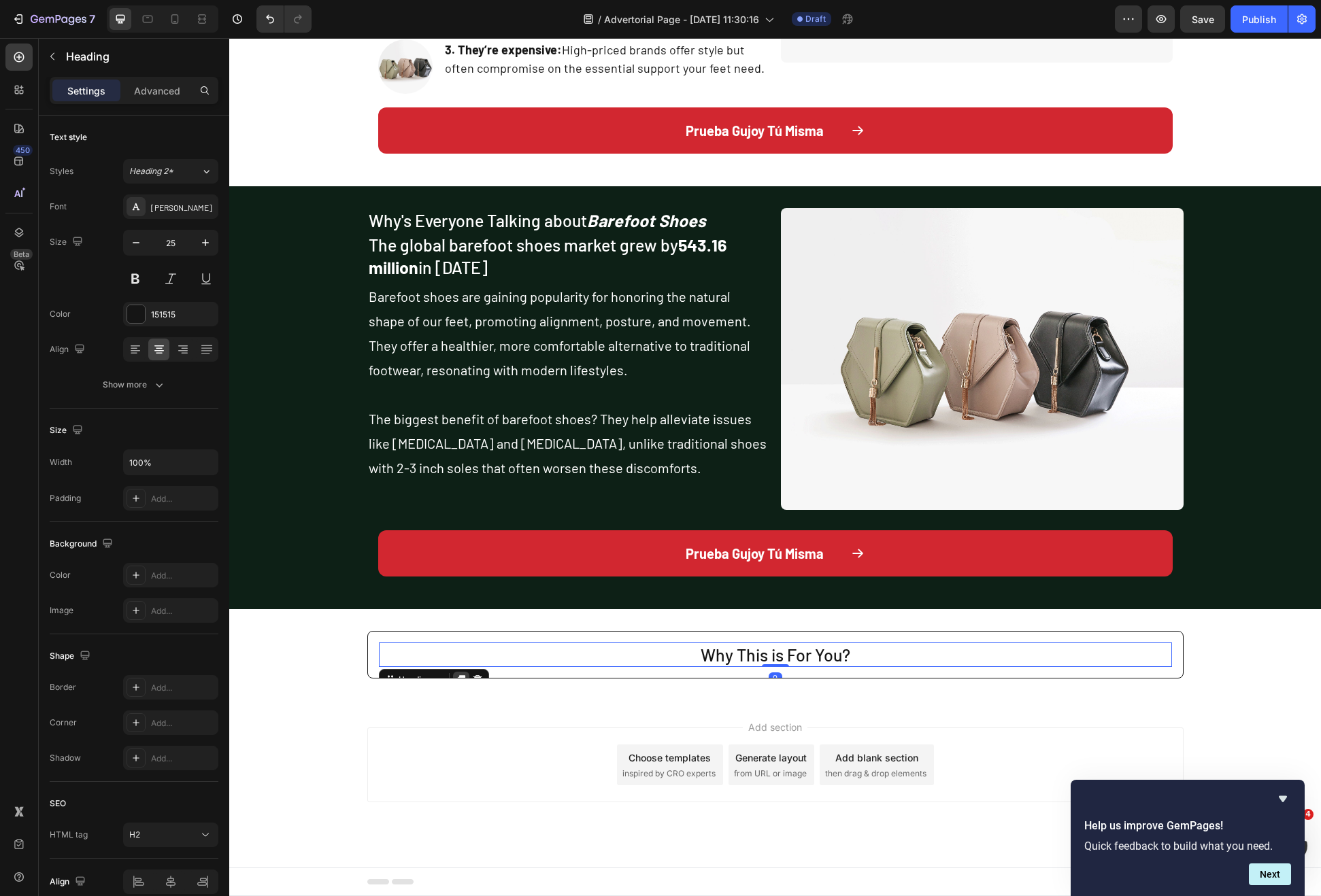
click at [456, 674] on icon at bounding box center [462, 680] width 11 height 11
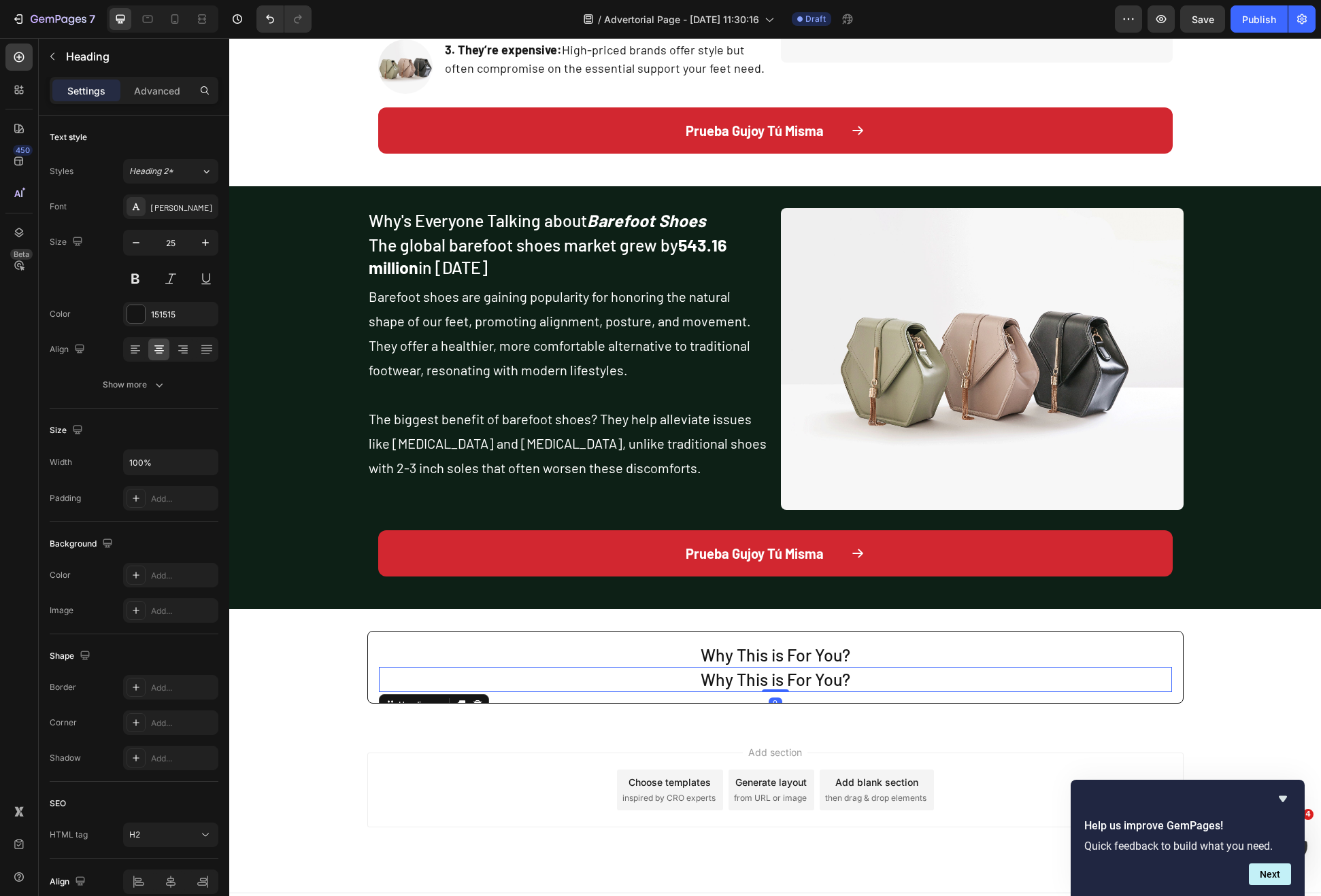
click at [678, 680] on h2 "Why This is For You?" at bounding box center [775, 679] width 793 height 25
click at [678, 680] on p "Why This is For You?" at bounding box center [775, 680] width 790 height 22
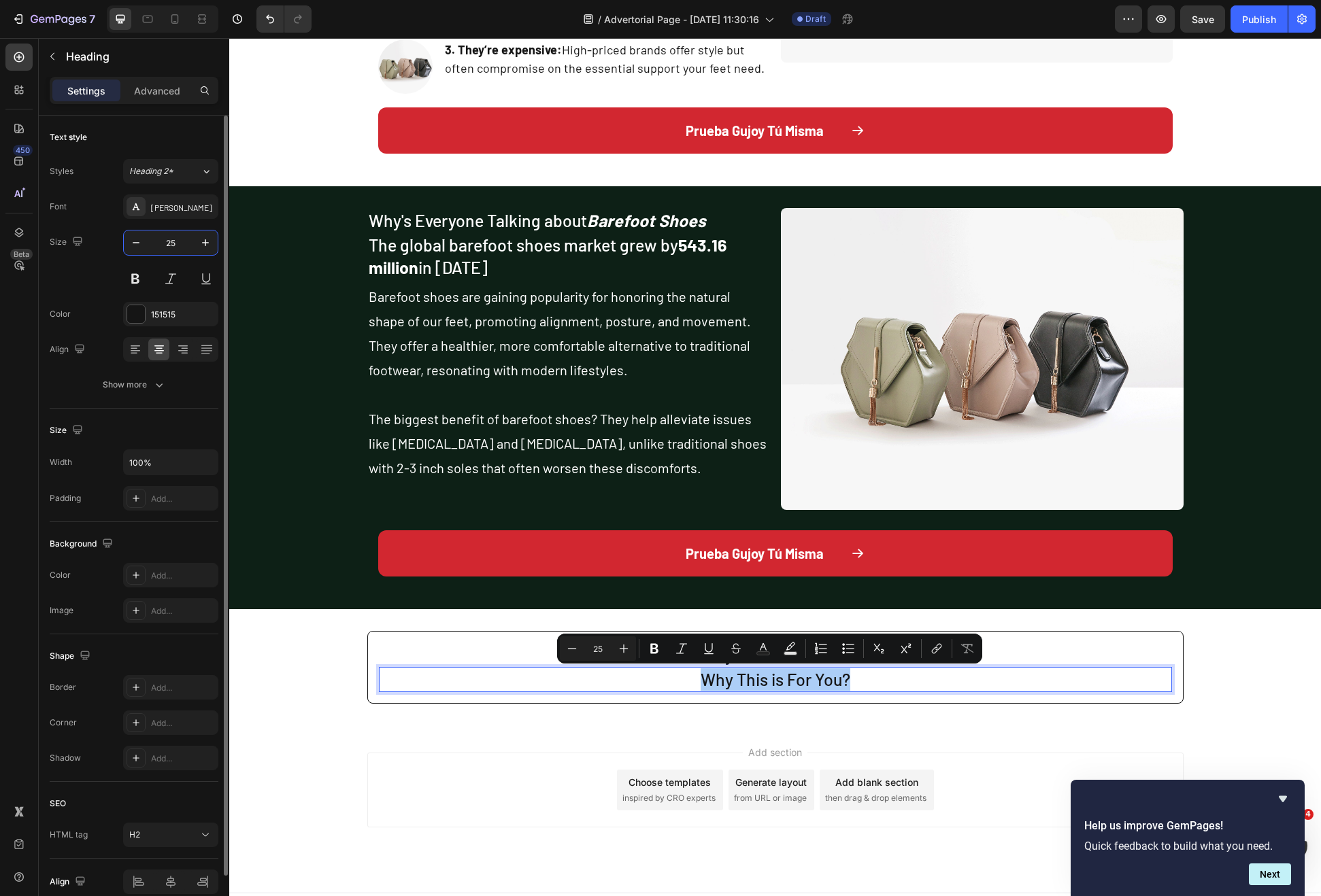
click at [161, 236] on input "25" at bounding box center [170, 242] width 45 height 24
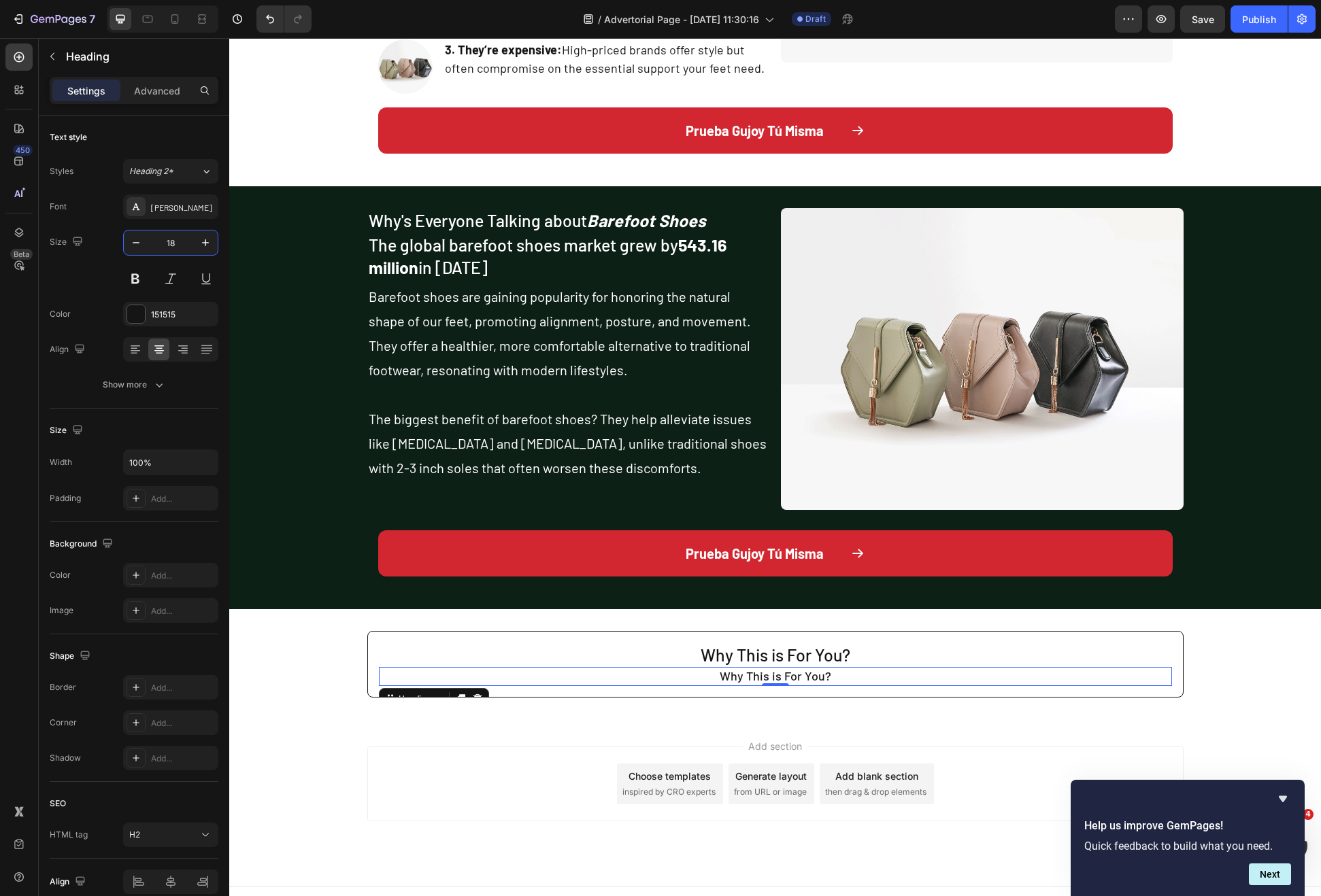
type input "18"
click at [685, 675] on p "Why This is For You?" at bounding box center [775, 676] width 790 height 16
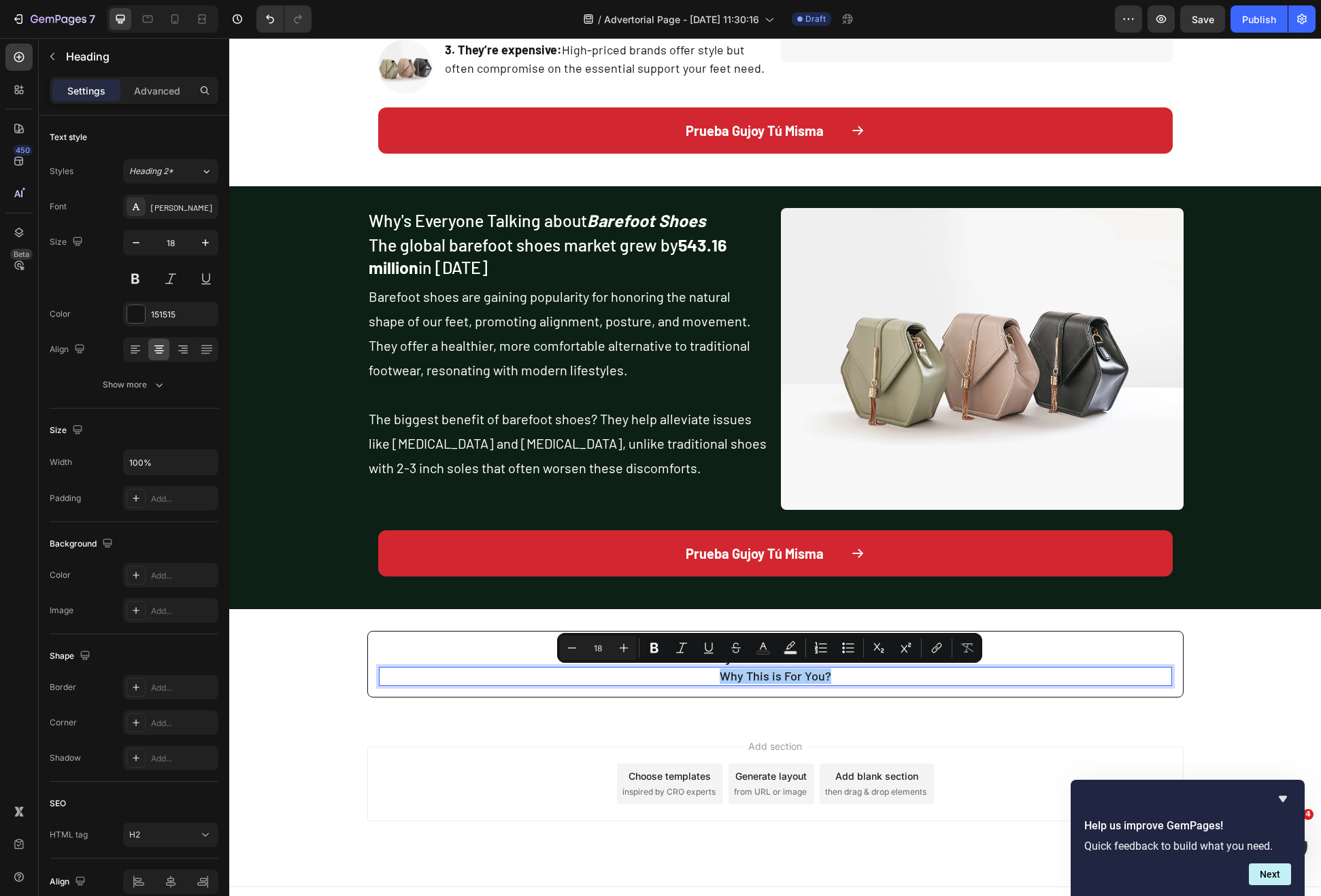
click at [143, 90] on p "Advanced" at bounding box center [157, 90] width 46 height 14
click at [144, 90] on p "Advanced" at bounding box center [157, 90] width 46 height 14
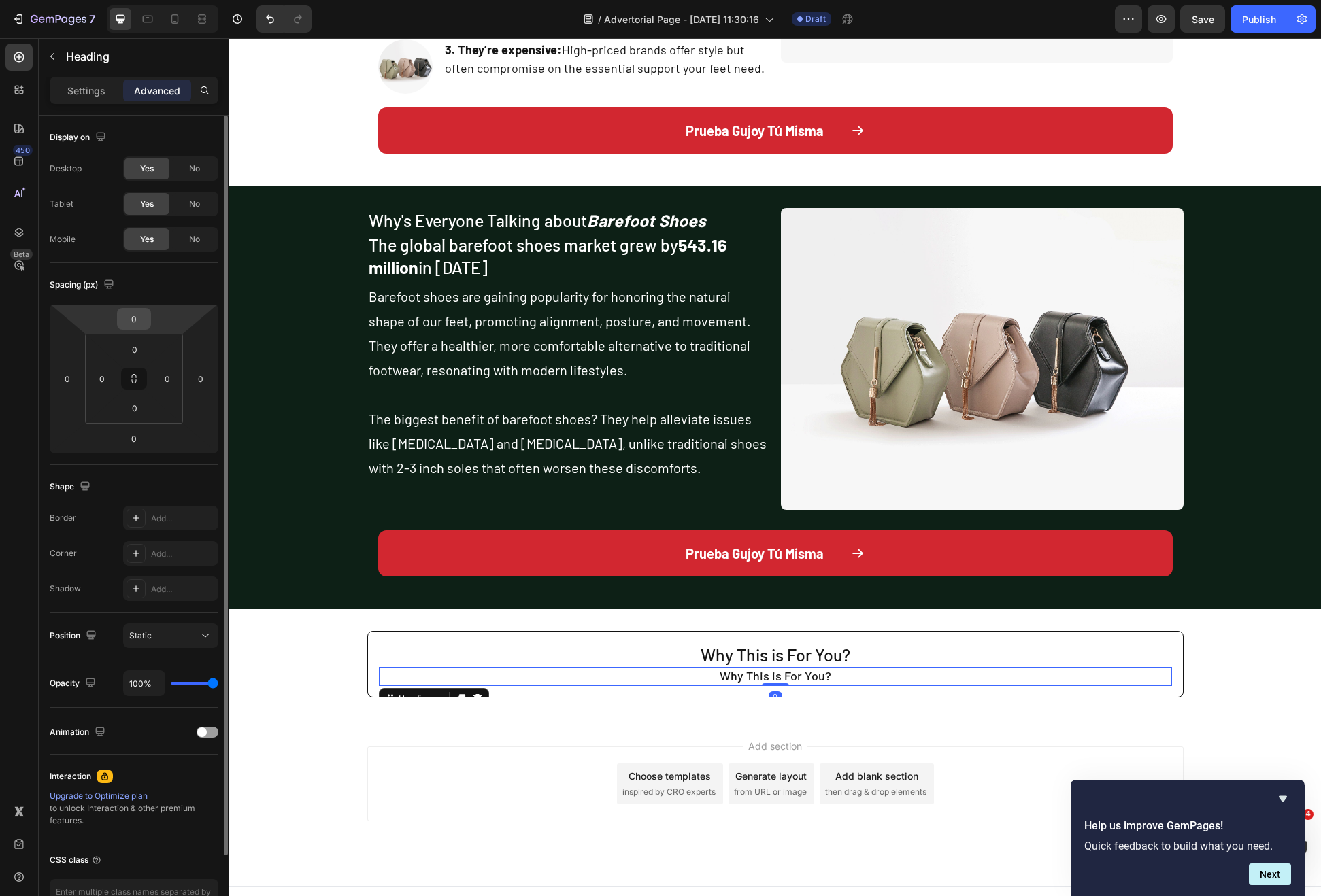
click at [139, 322] on input "0" at bounding box center [133, 319] width 27 height 20
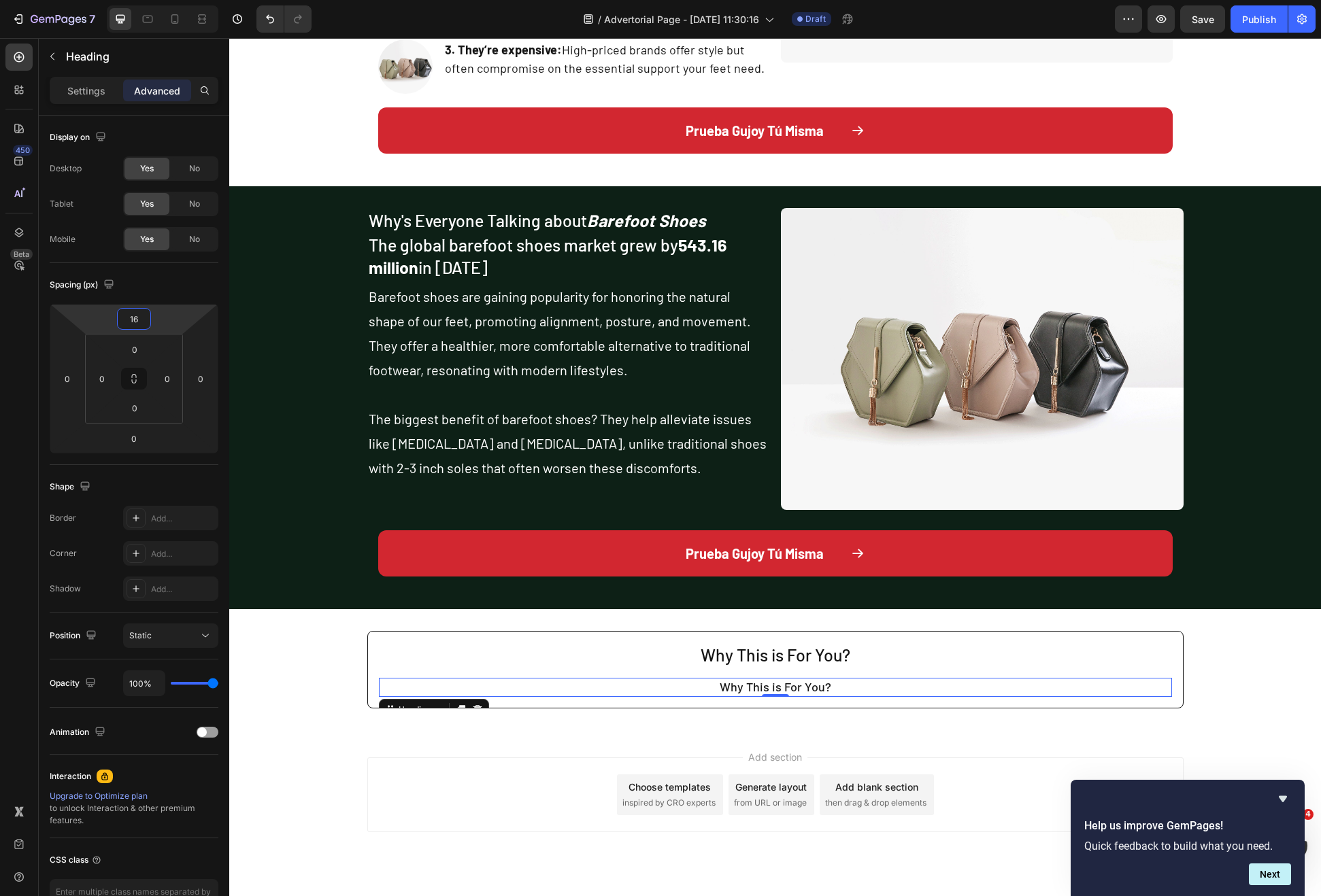
type input "16"
click at [851, 685] on p "Why This is For You?" at bounding box center [775, 687] width 790 height 16
click at [780, 681] on p "Dr." at bounding box center [775, 687] width 790 height 16
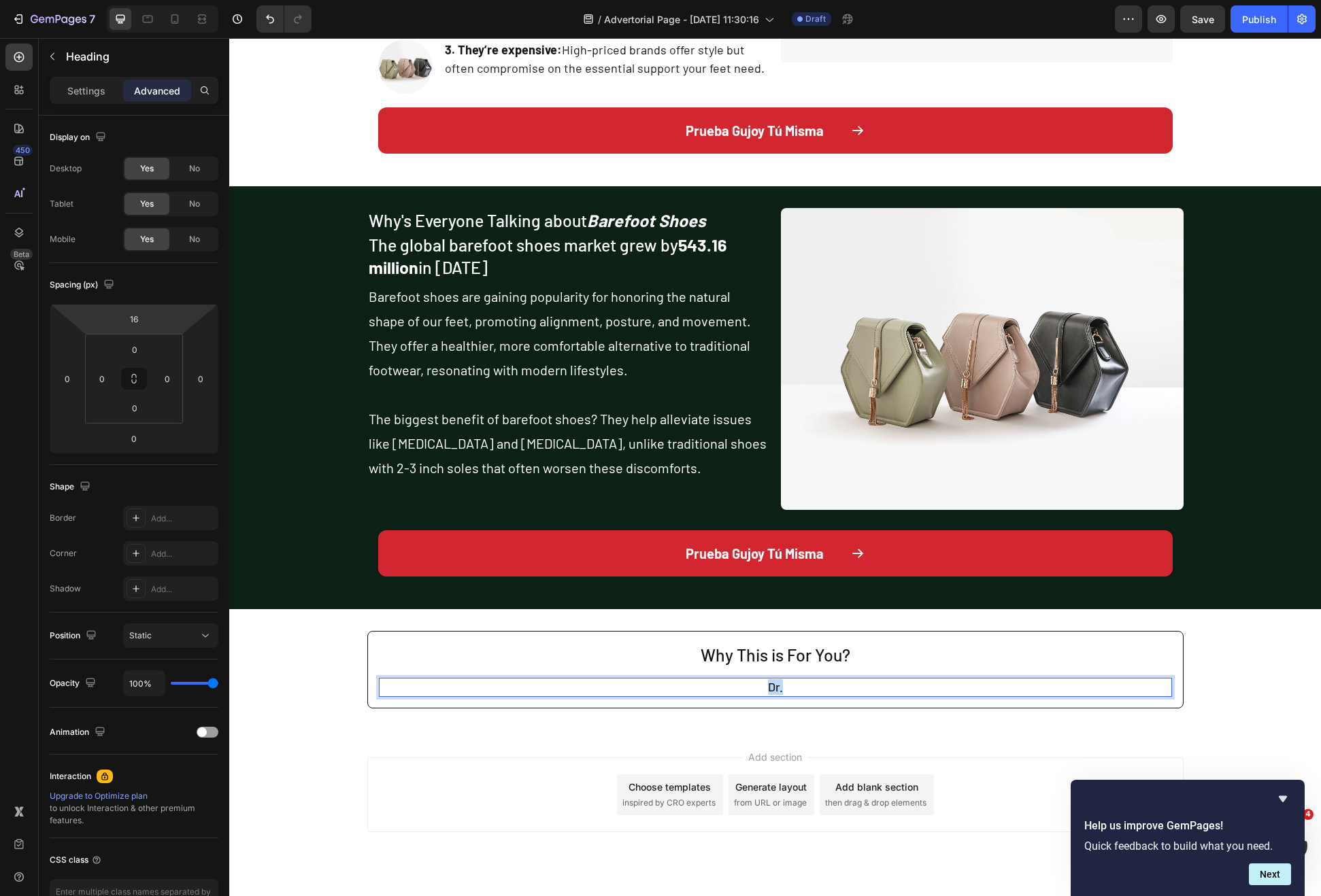
click at [780, 681] on p "Dr." at bounding box center [775, 687] width 790 height 16
click at [845, 688] on p "Dr. Jennifer Martin" at bounding box center [775, 687] width 790 height 16
click at [651, 689] on p "Dr. Jennifer Martin. is so confident this is the solution for every elderly. 3 …" at bounding box center [775, 687] width 790 height 16
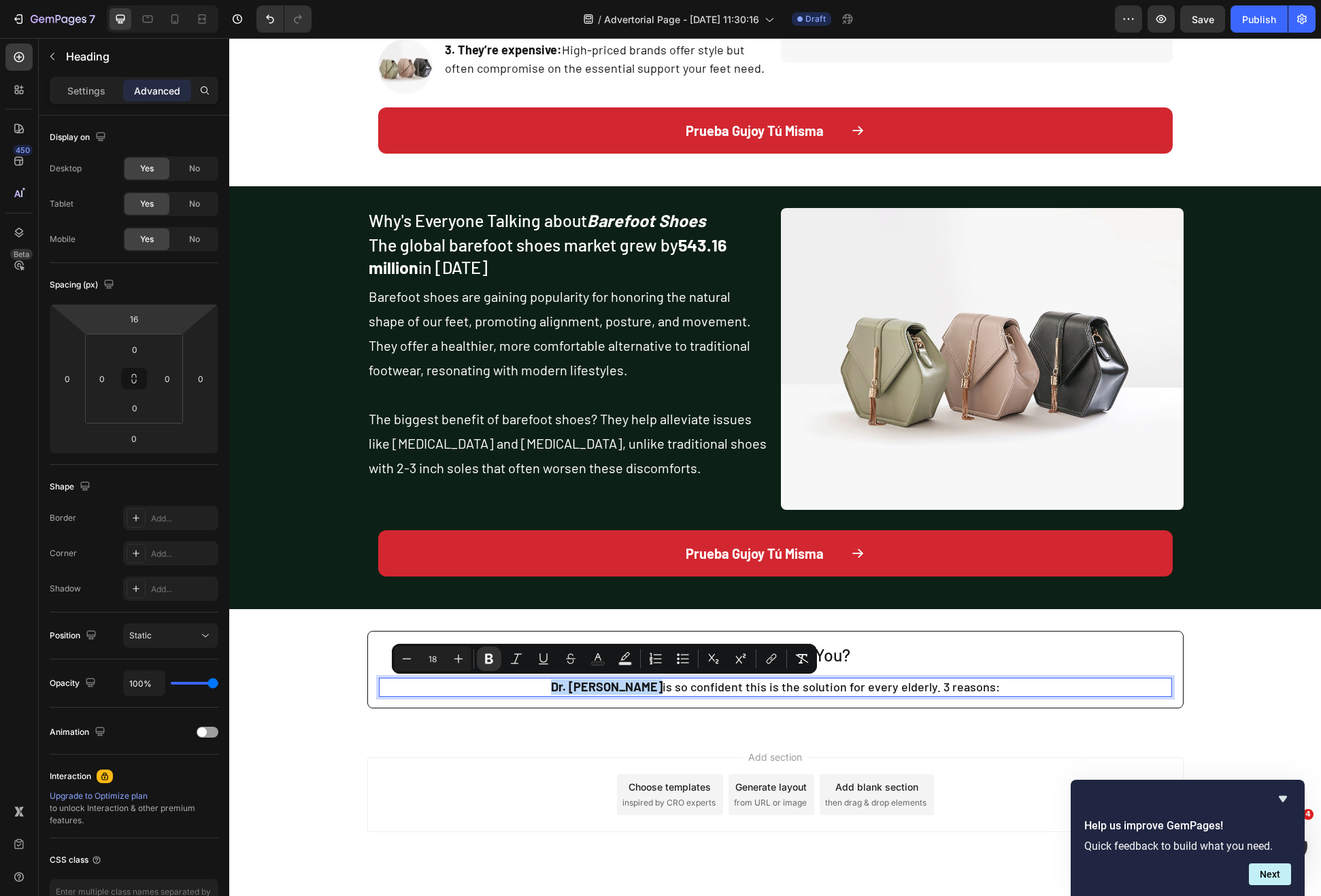
click at [1106, 657] on p "Why This is For You?" at bounding box center [775, 655] width 790 height 22
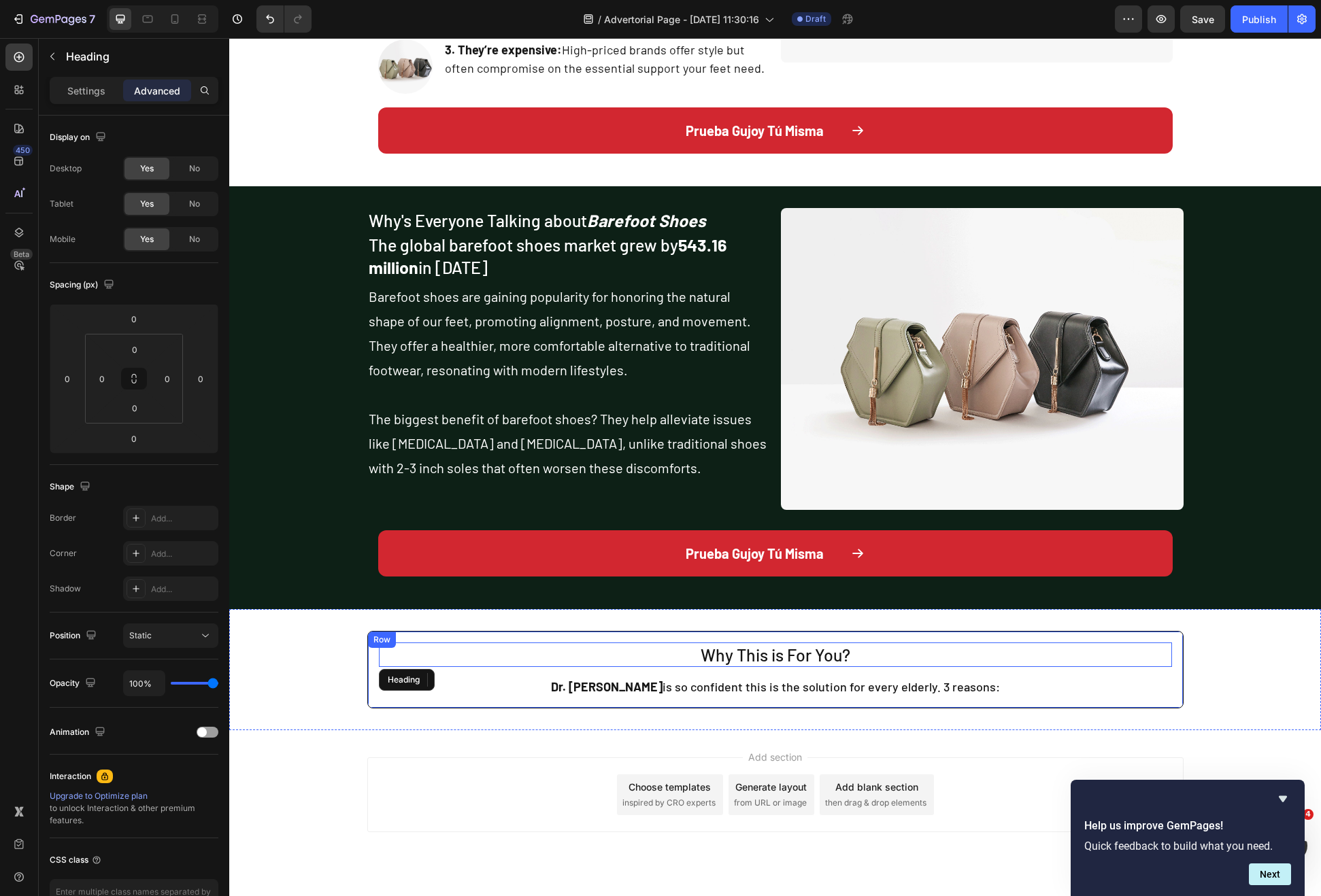
click at [1204, 685] on div "Why This is For You? Heading ⁠⁠⁠⁠⁠⁠⁠ Dr. Jennifer Martin is so confident this i…" at bounding box center [775, 669] width 1092 height 78
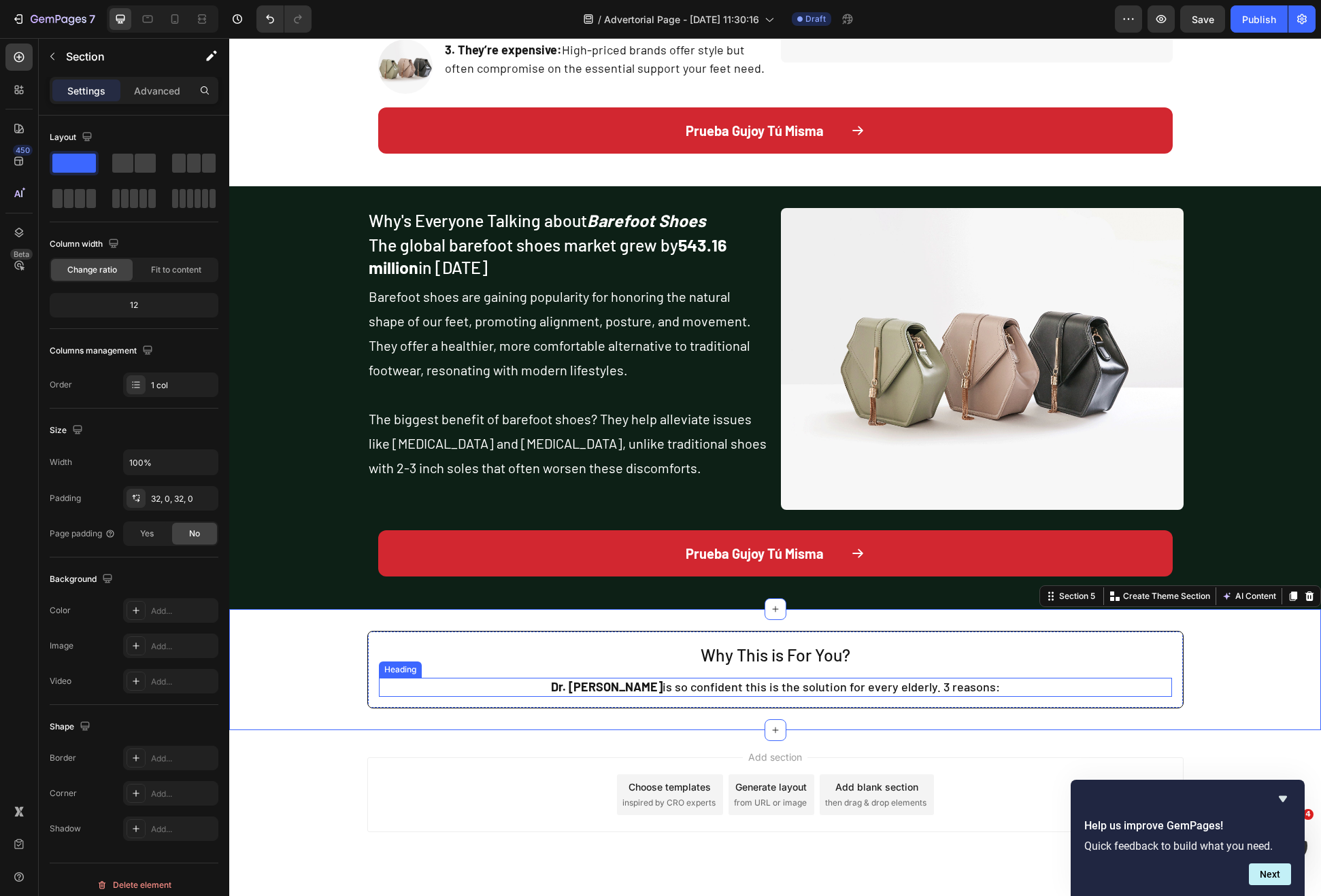
click at [729, 690] on p "⁠⁠⁠⁠⁠⁠⁠ Dr. Jennifer Martin is so confident this is the solution for every elde…" at bounding box center [775, 687] width 790 height 16
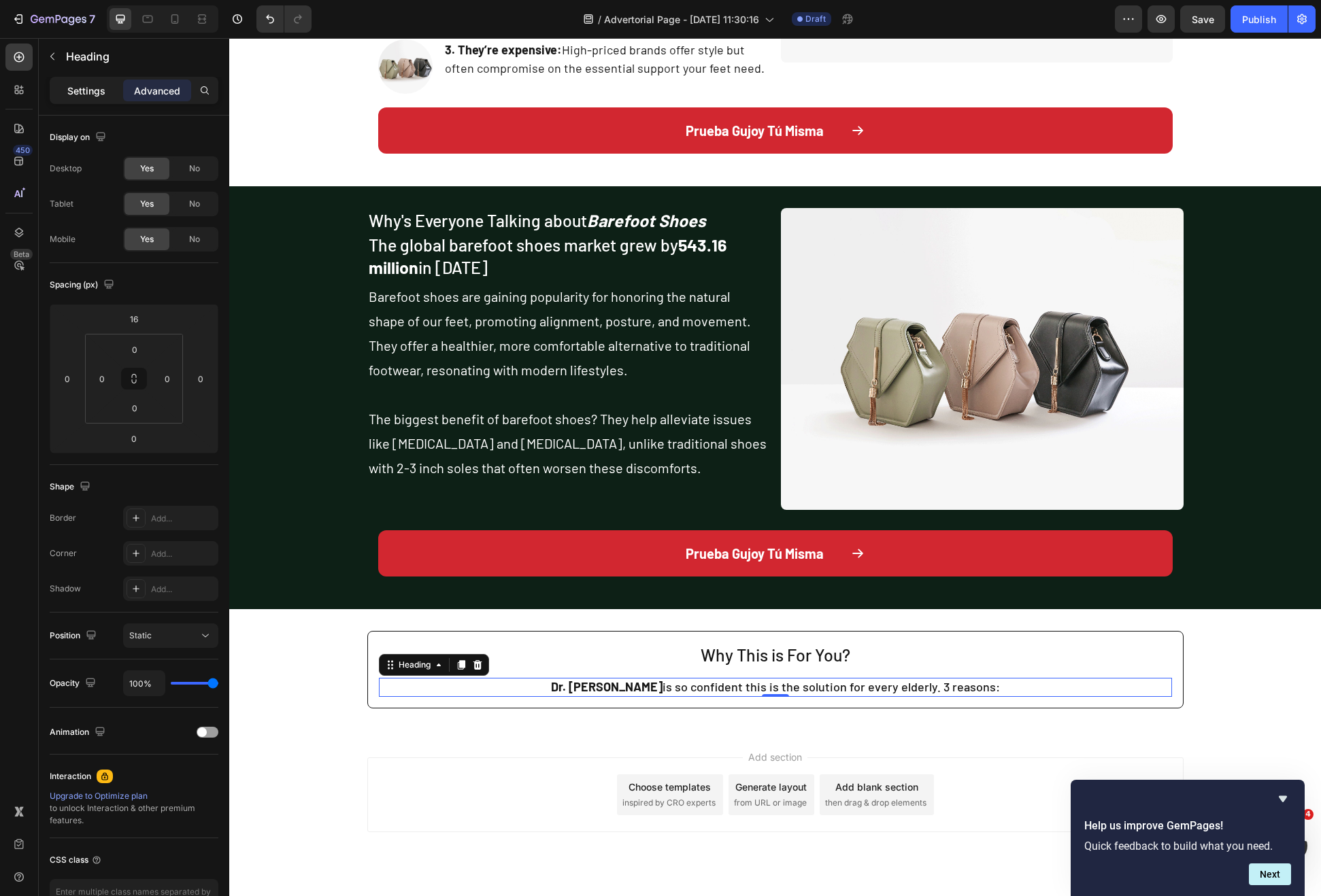
click at [70, 100] on div "Settings" at bounding box center [87, 91] width 68 height 22
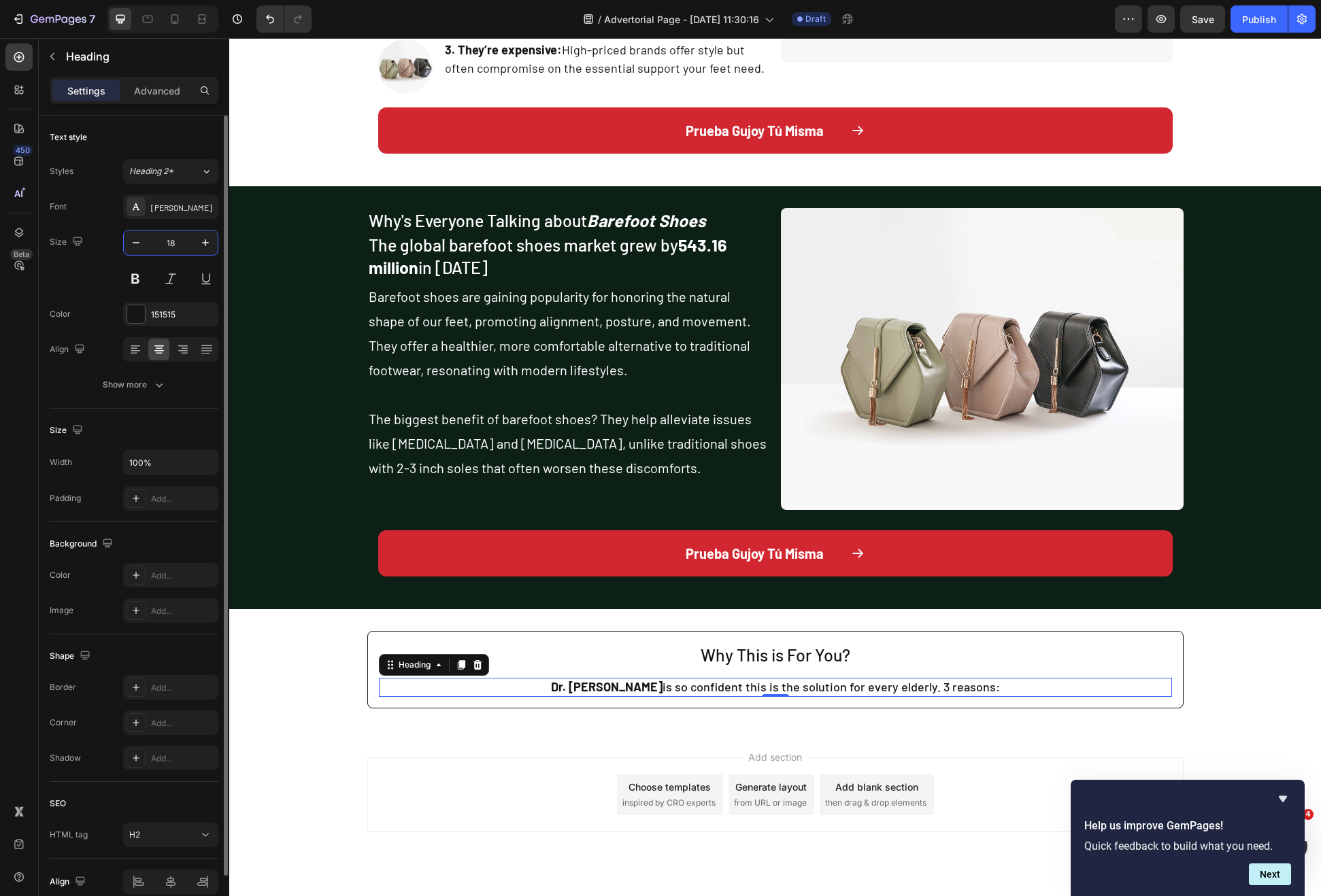
click at [180, 245] on input "18" at bounding box center [170, 242] width 45 height 24
type input "20"
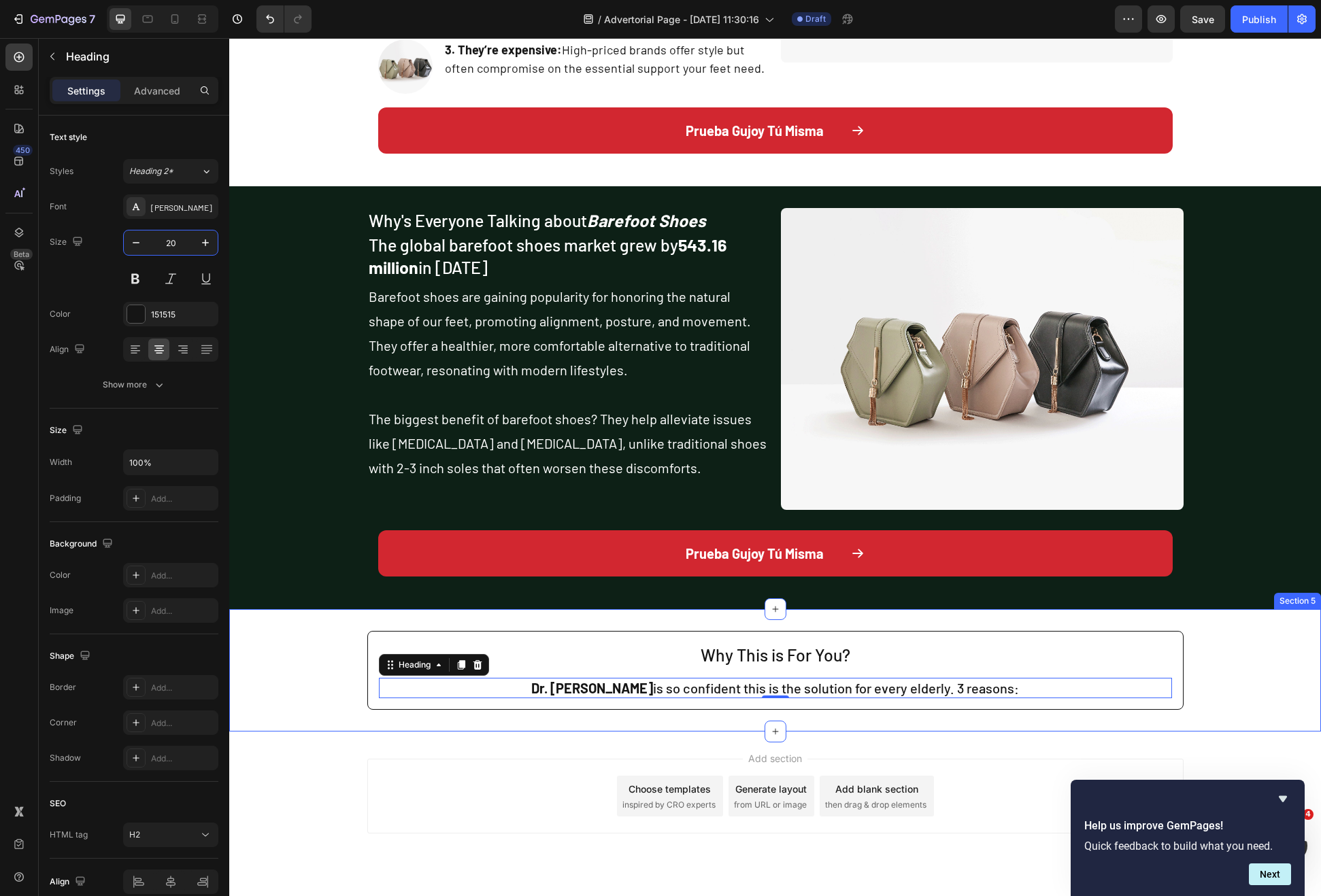
click at [320, 665] on div "Why This is For You? Heading ⁠⁠⁠⁠⁠⁠⁠ Dr. Jennifer Martin is so confident this i…" at bounding box center [775, 670] width 1092 height 80
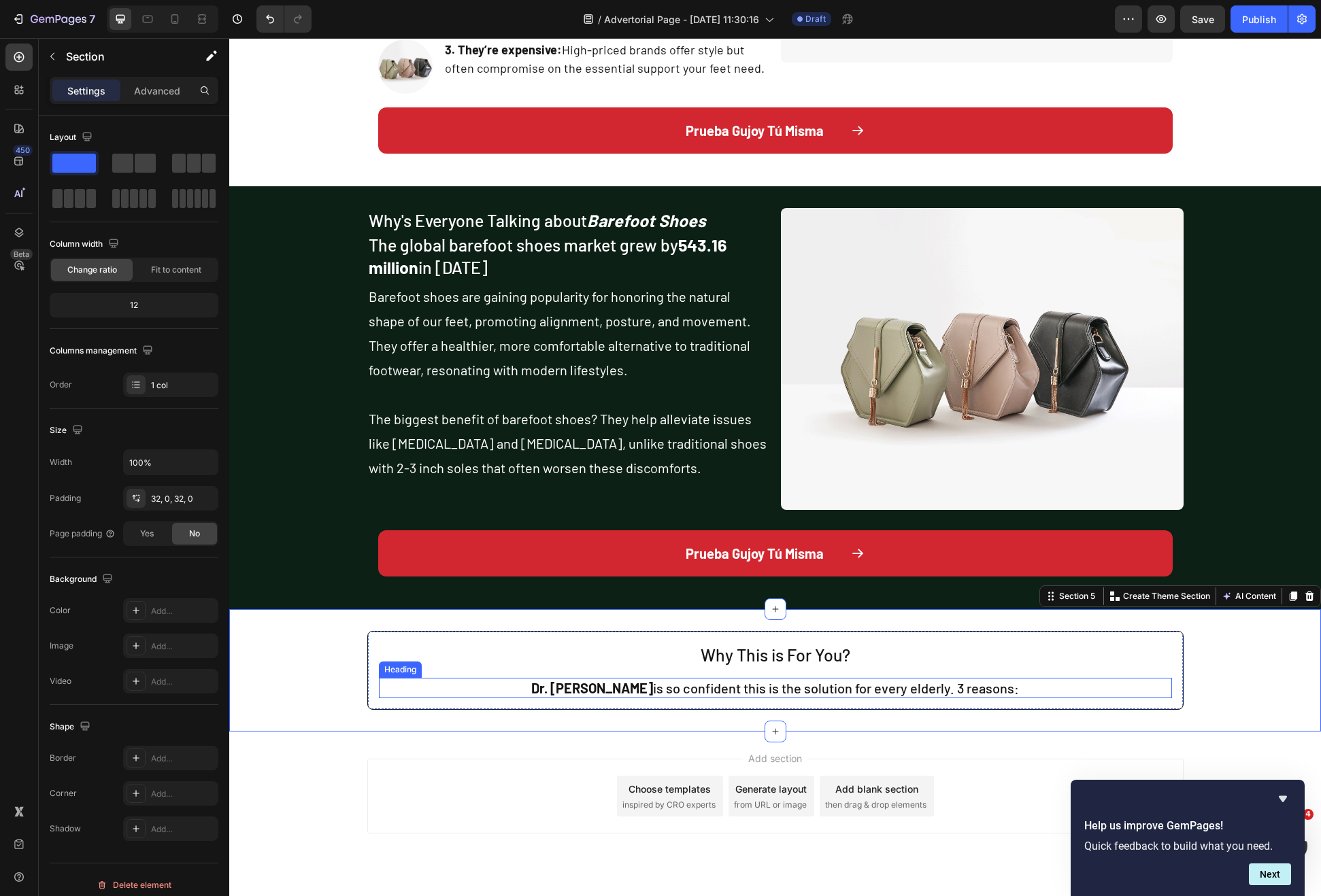
click at [603, 692] on strong "Dr. Jennifer Martin" at bounding box center [592, 688] width 122 height 17
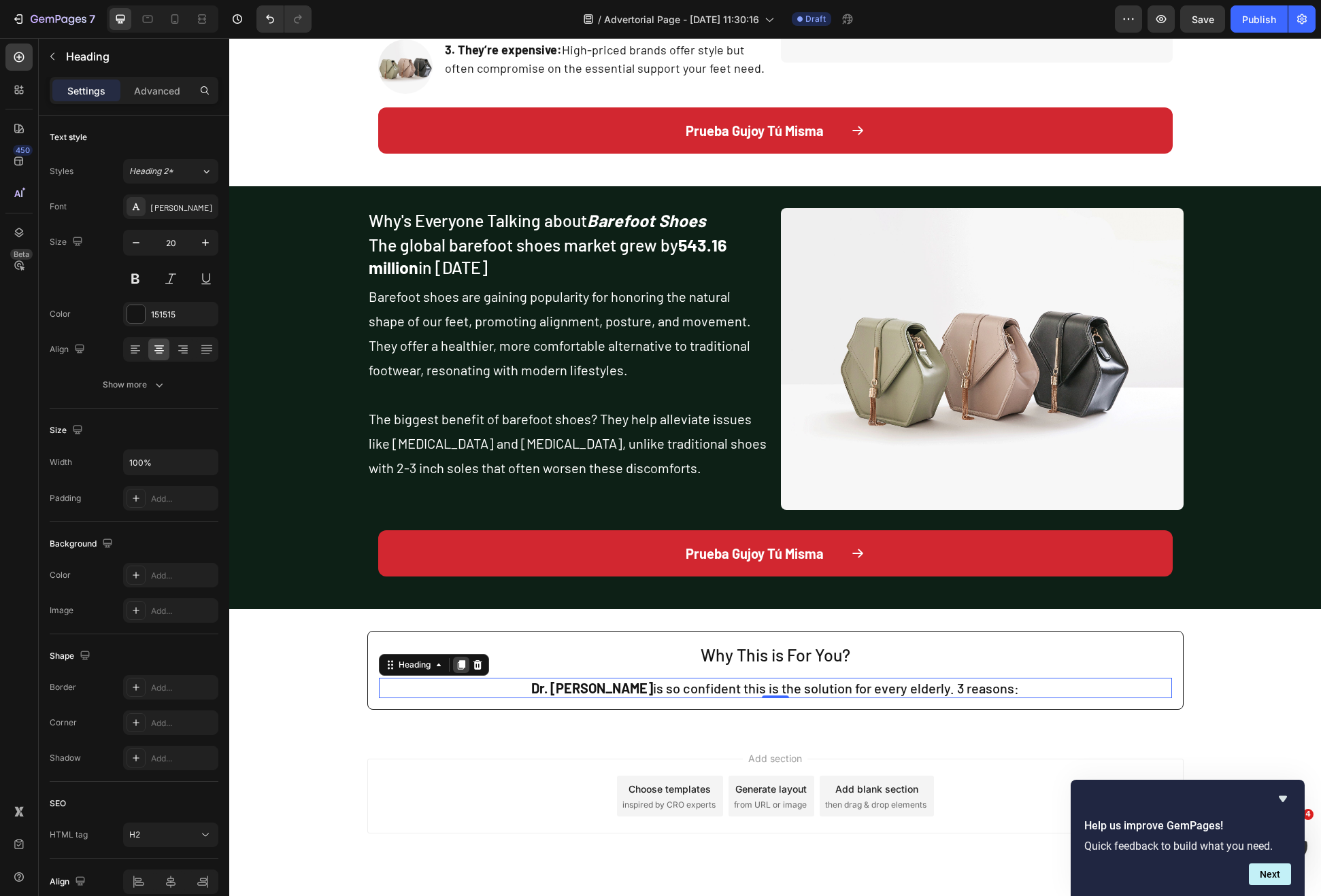
click at [456, 662] on icon at bounding box center [462, 665] width 11 height 11
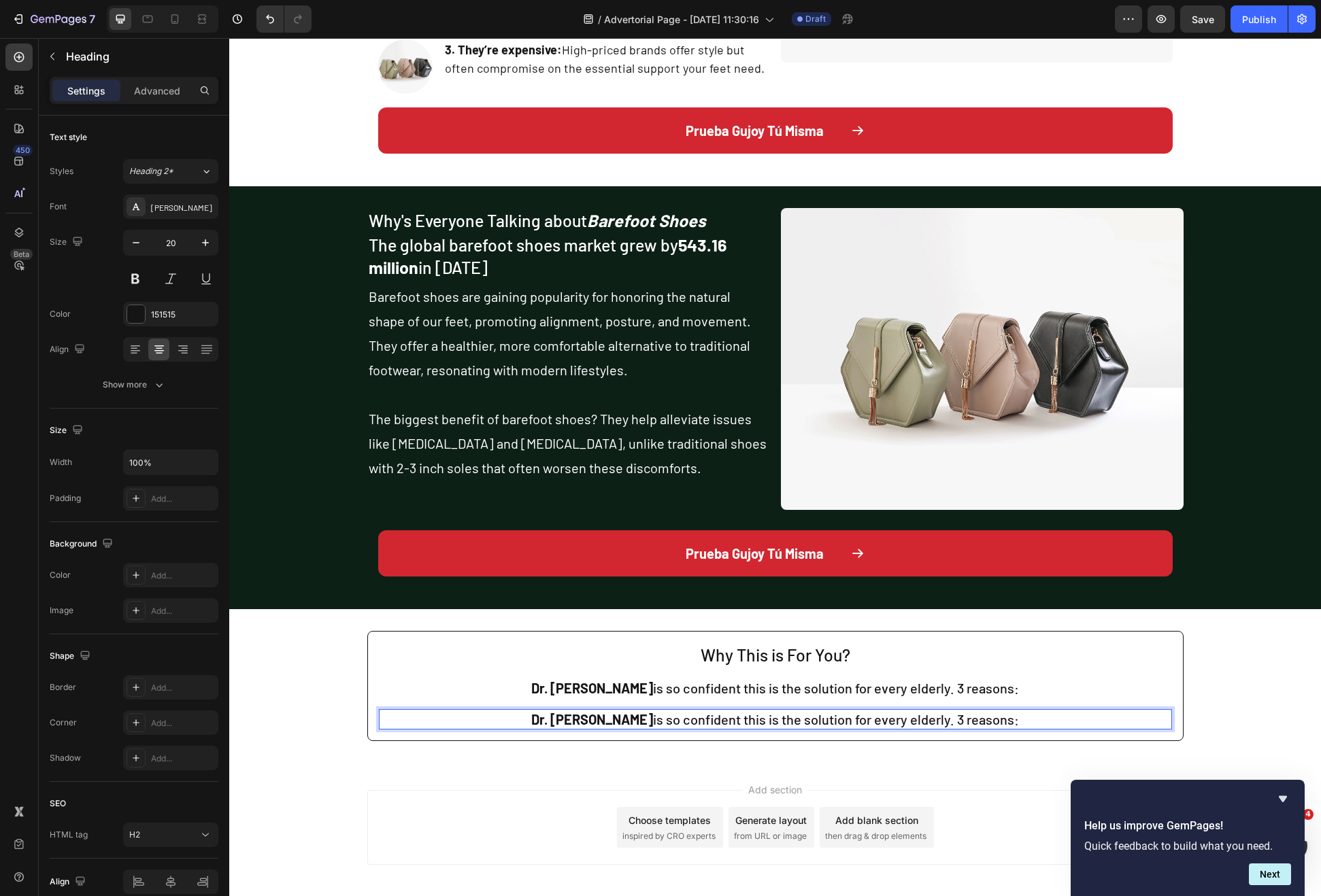
click at [584, 718] on strong "Dr. Jennifer Martin" at bounding box center [592, 719] width 122 height 17
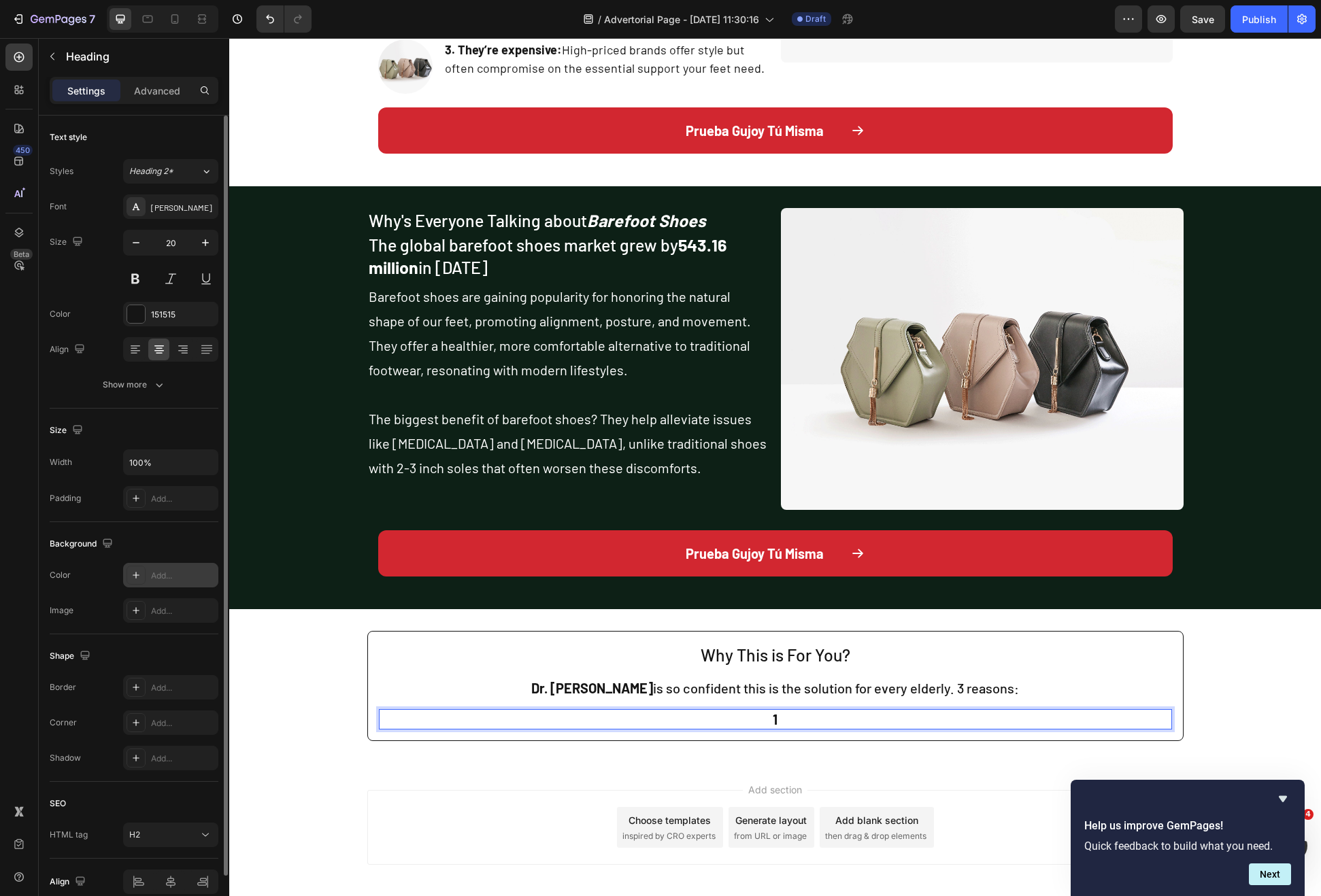
click at [145, 572] on div "Add..." at bounding box center [170, 575] width 95 height 24
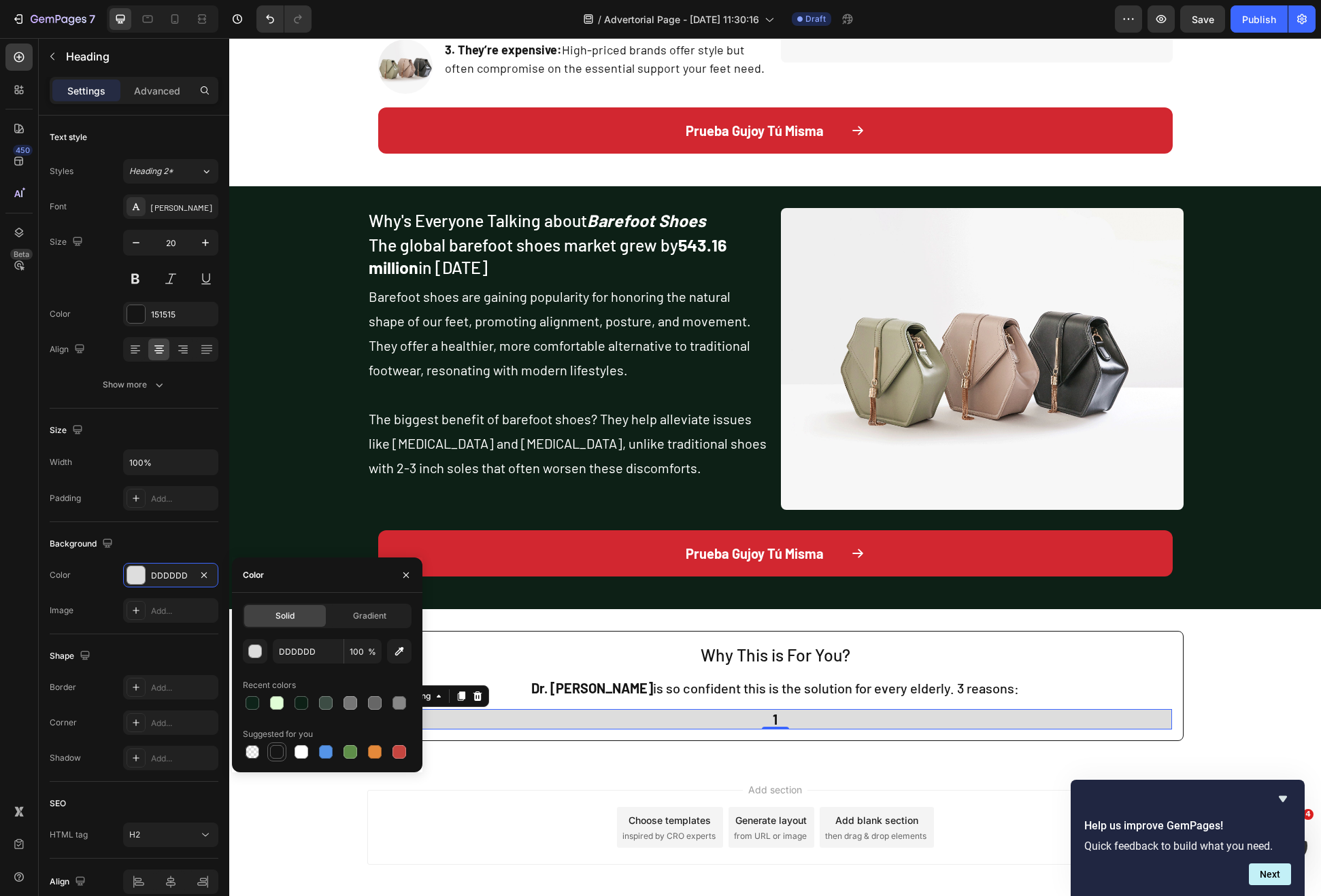
click at [270, 755] on div at bounding box center [277, 752] width 14 height 14
type input "151515"
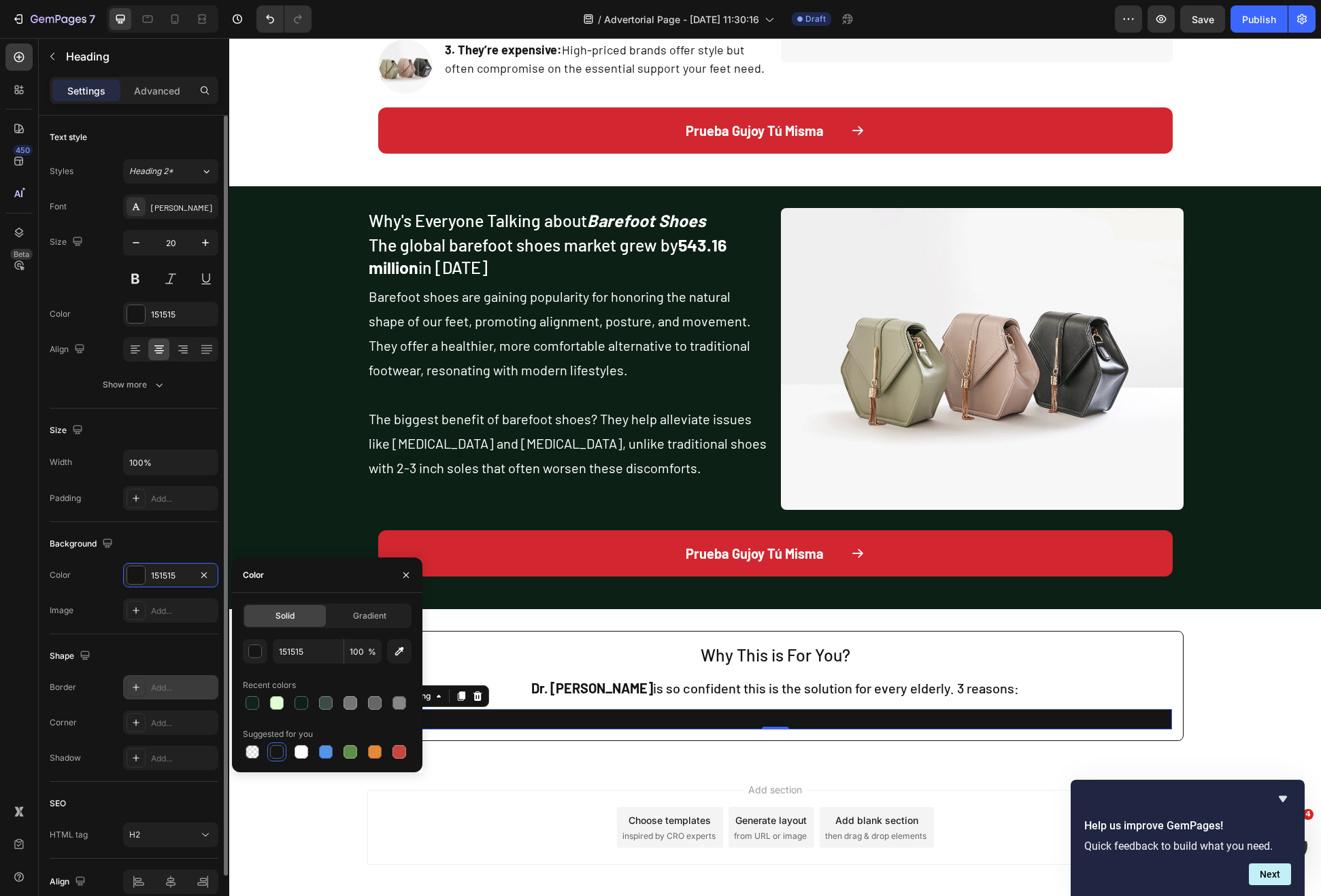
click at [163, 690] on div "Add..." at bounding box center [182, 688] width 64 height 12
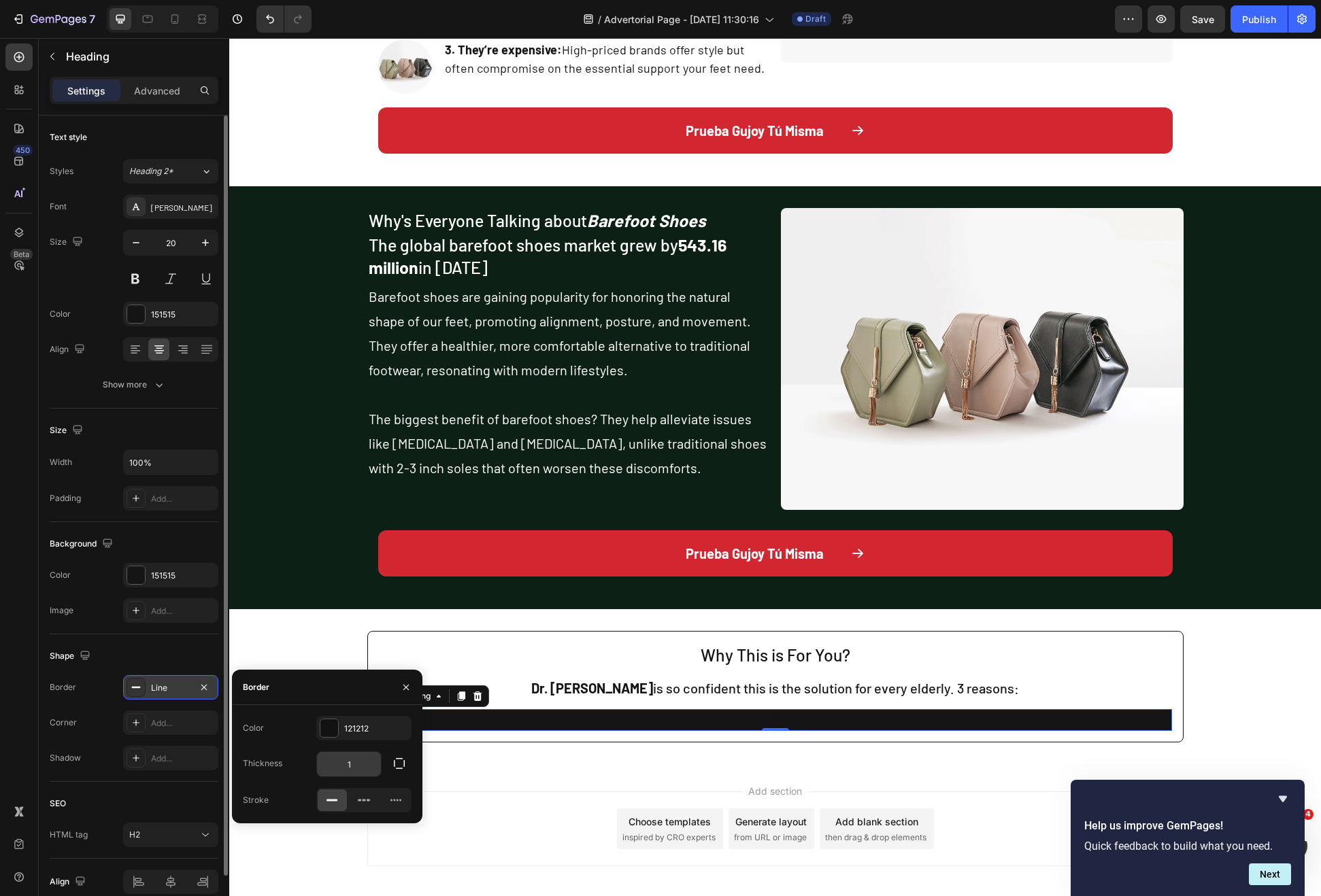
click at [358, 763] on input "1" at bounding box center [349, 764] width 64 height 24
click at [409, 684] on icon "button" at bounding box center [406, 688] width 11 height 11
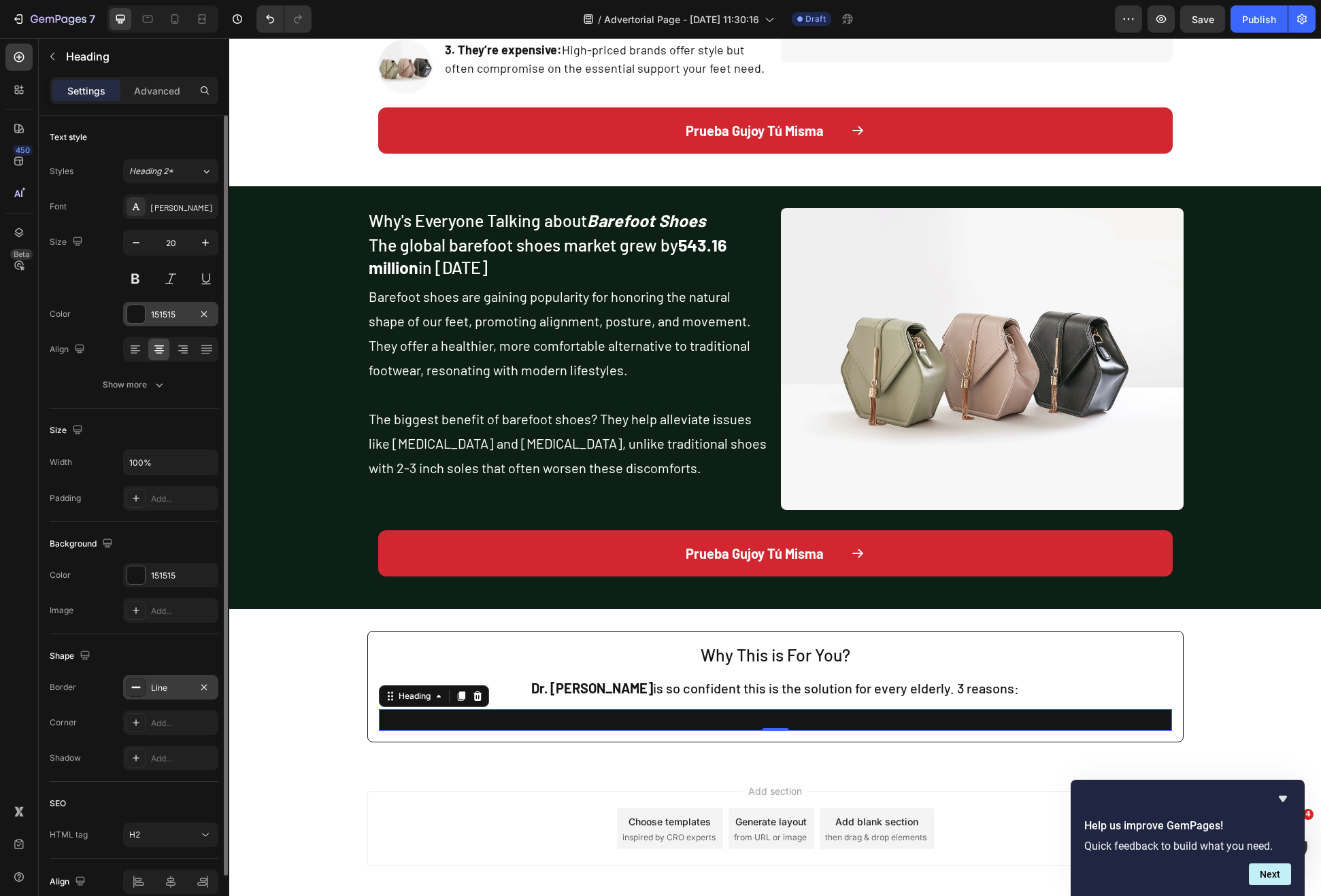
click at [132, 311] on div at bounding box center [136, 313] width 18 height 18
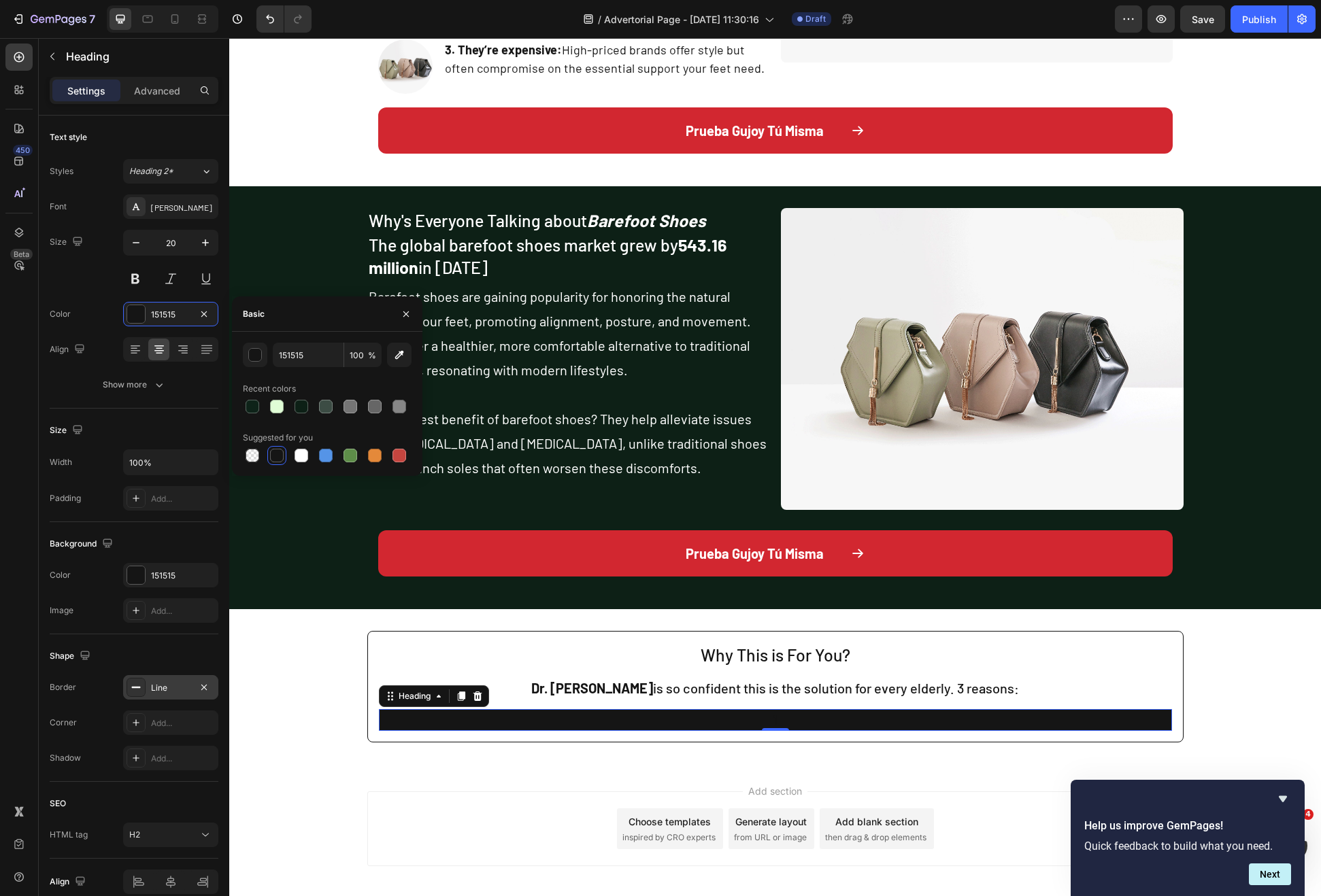
click at [301, 466] on div "151515 100 % Recent colors Suggested for you" at bounding box center [327, 404] width 191 height 144
click at [303, 453] on div at bounding box center [301, 455] width 14 height 14
type input "FFFFFF"
click at [154, 726] on div "Add..." at bounding box center [182, 723] width 64 height 12
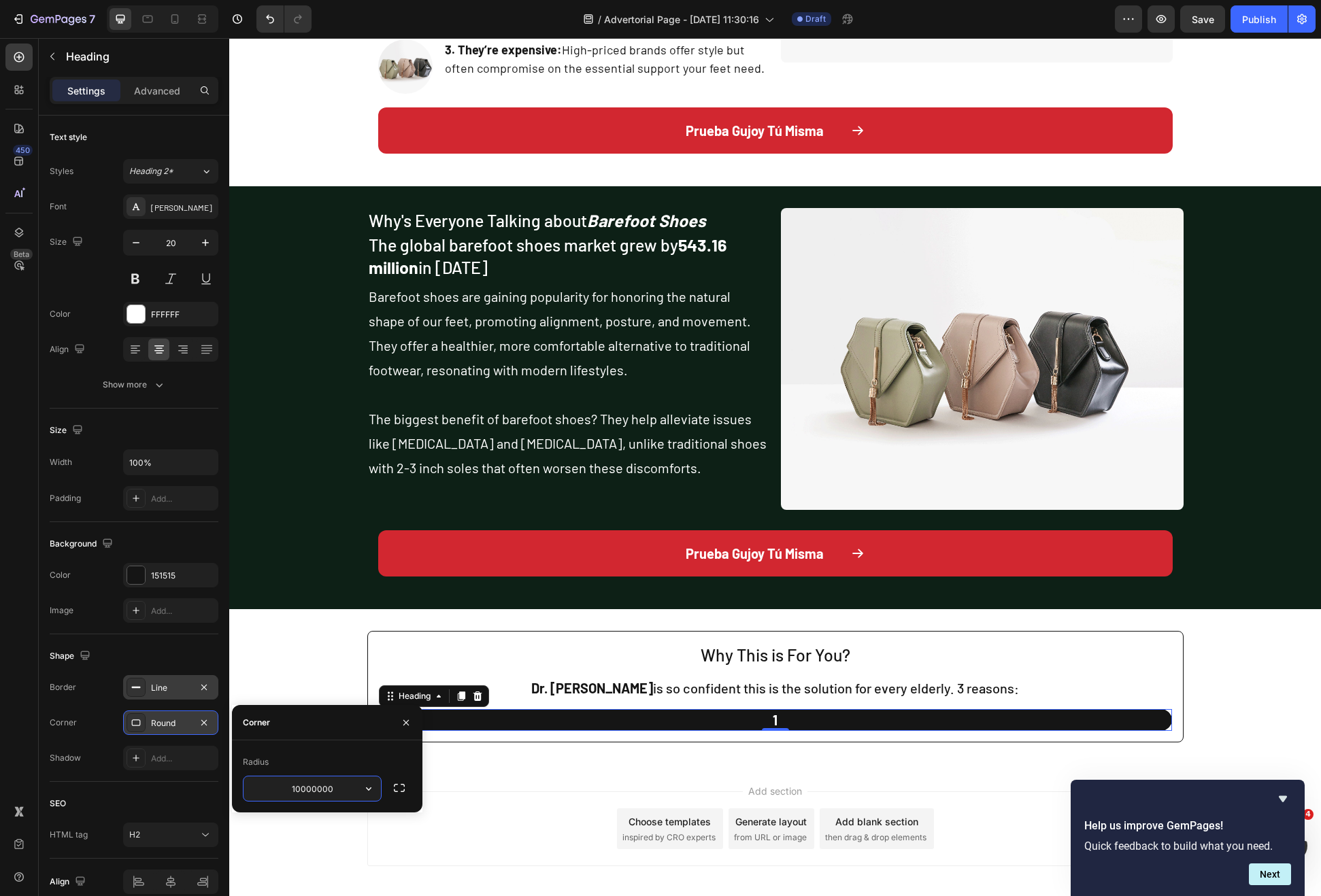
type input "100000000"
click at [128, 779] on div "Shape Border Line Corner Round Shadow Add..." at bounding box center [134, 708] width 168 height 148
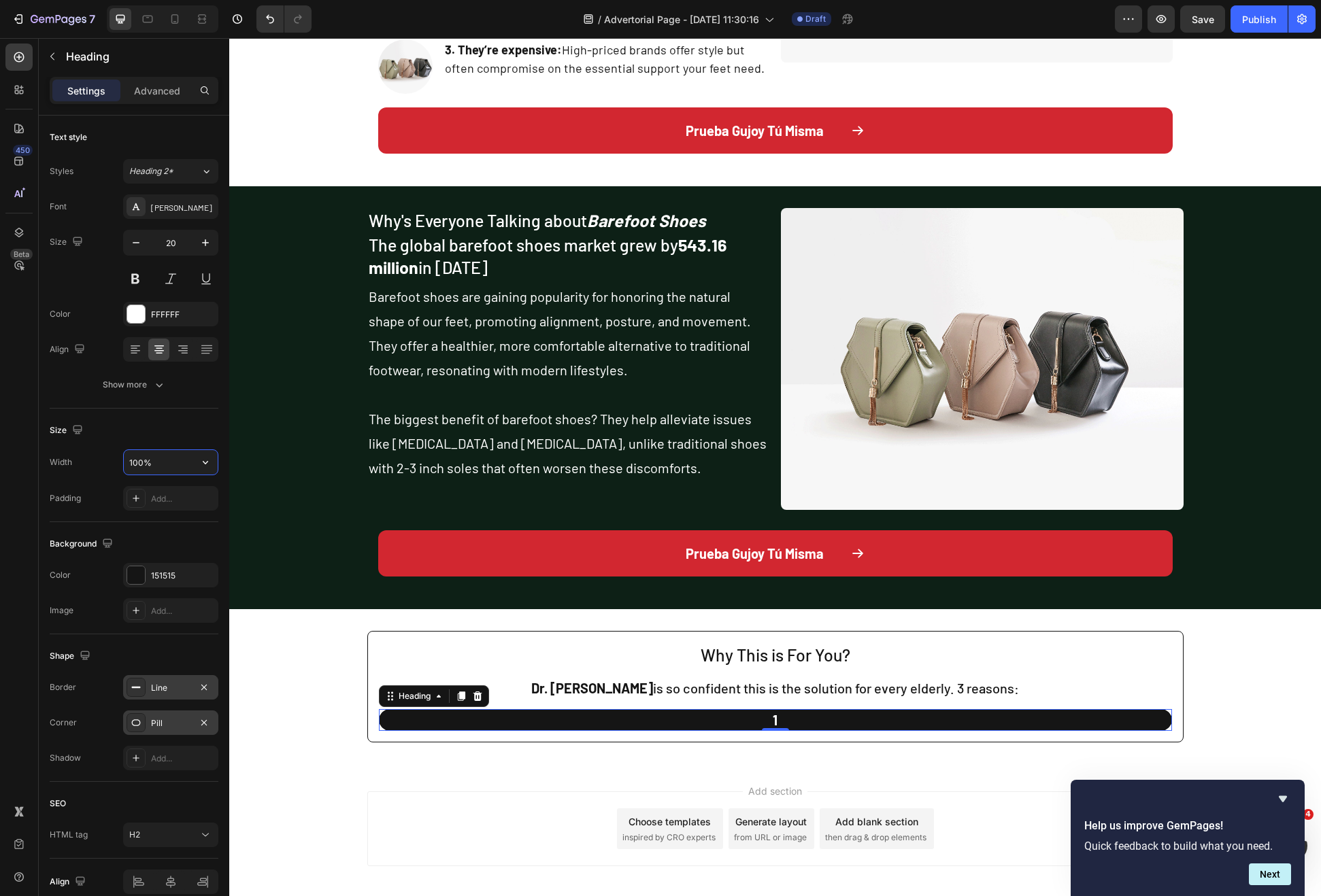
click at [176, 464] on input "100%" at bounding box center [170, 462] width 93 height 24
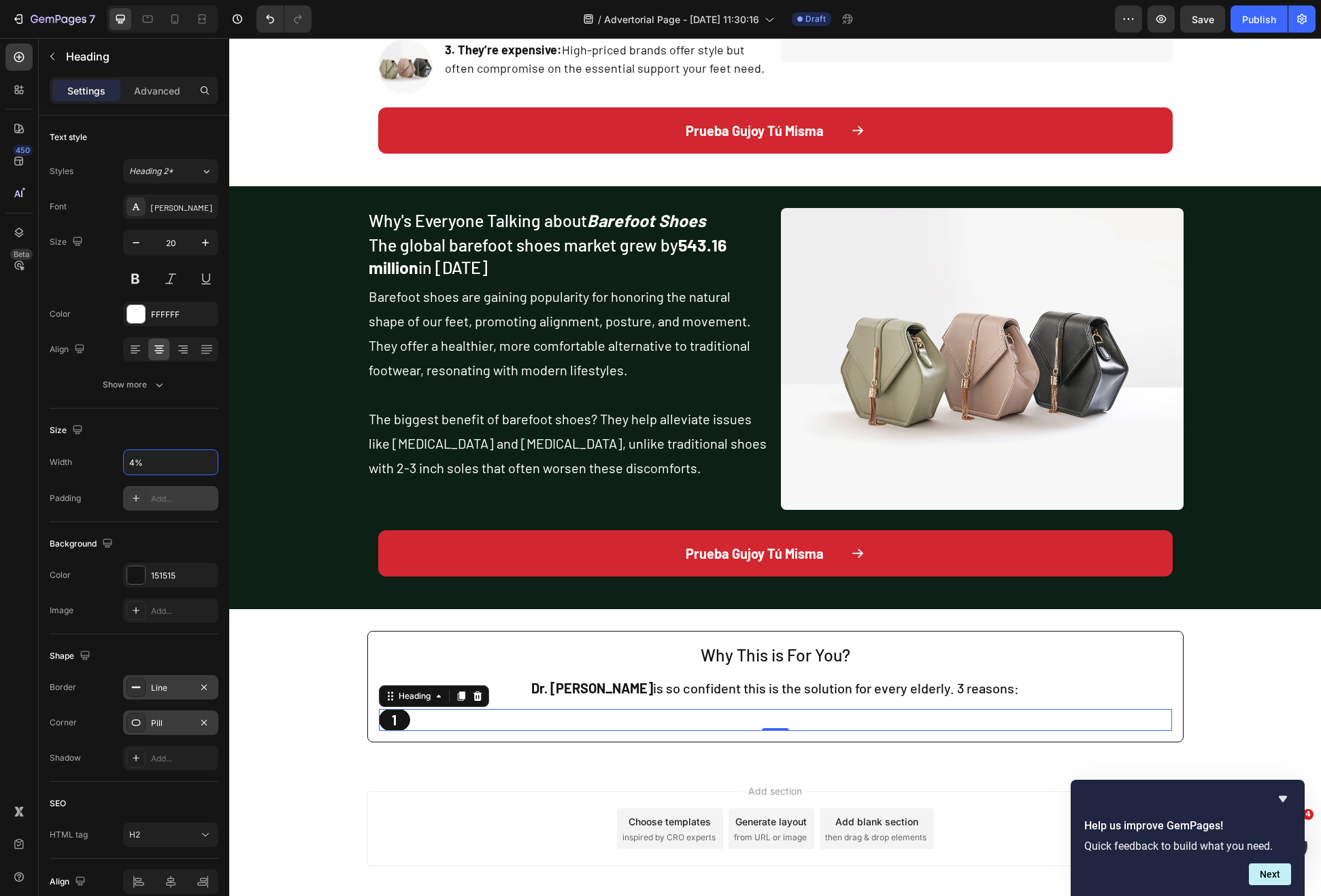
type input "4%"
click at [167, 501] on div "Add..." at bounding box center [182, 498] width 64 height 12
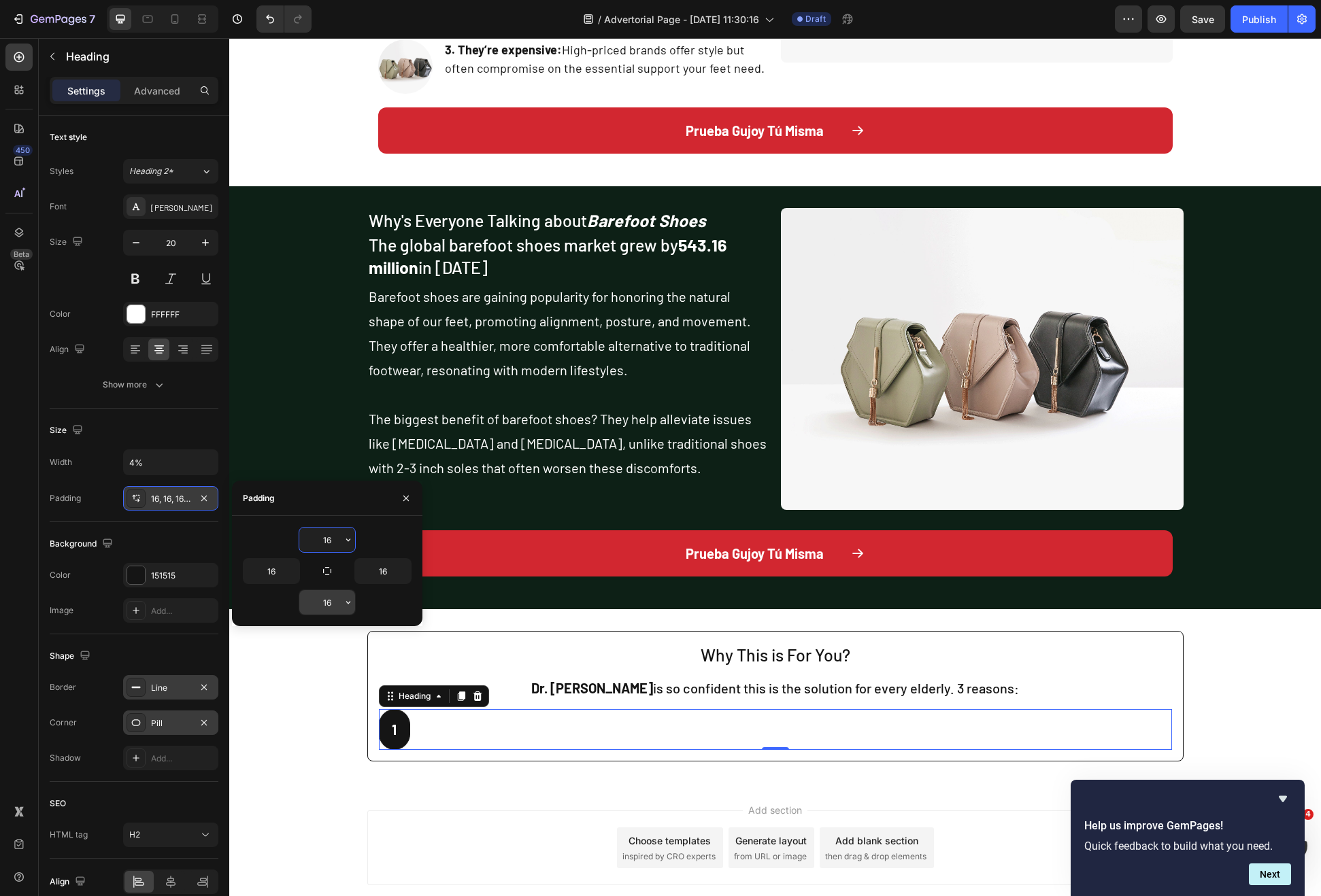
click at [325, 596] on input "16" at bounding box center [327, 602] width 56 height 24
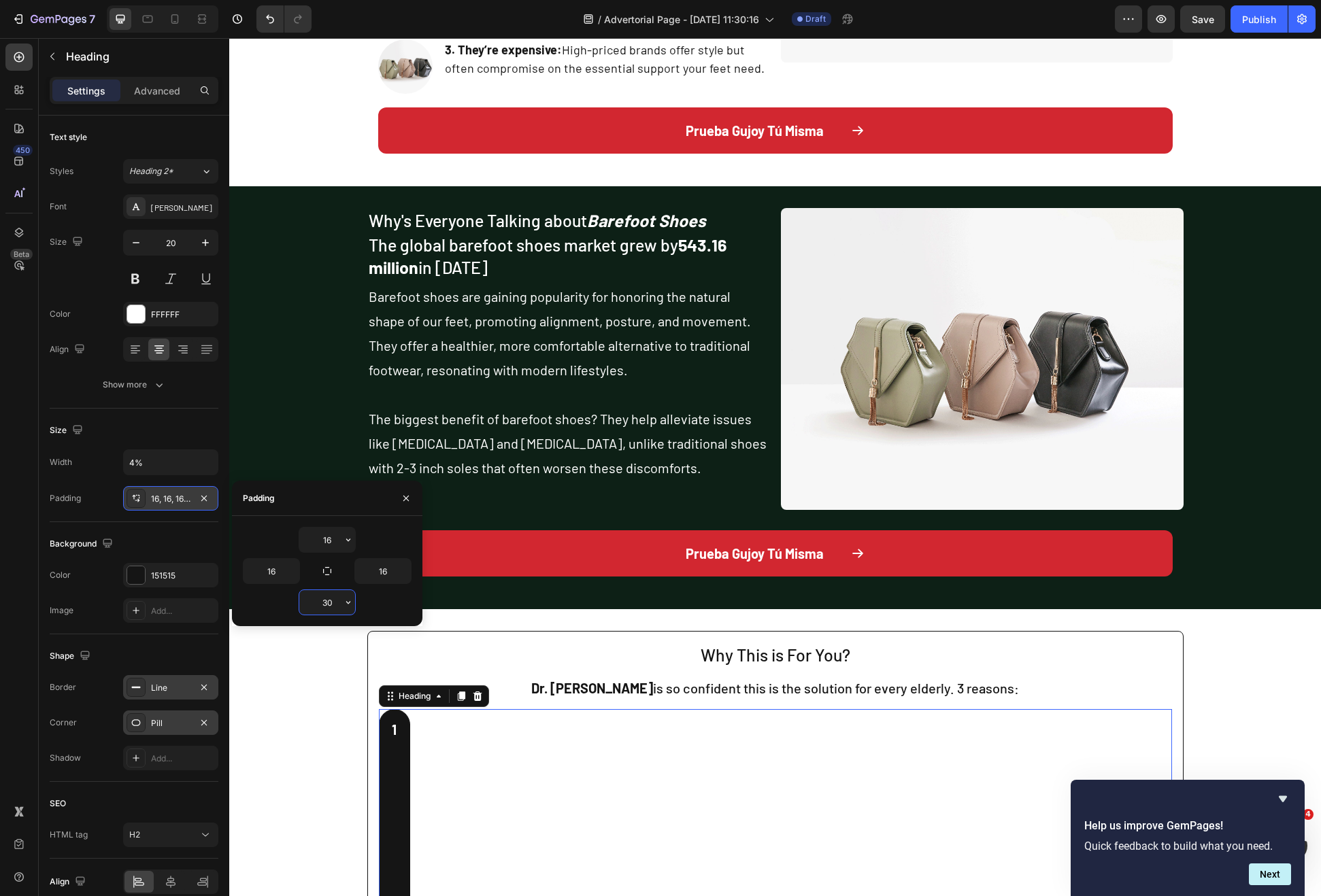
type input "3"
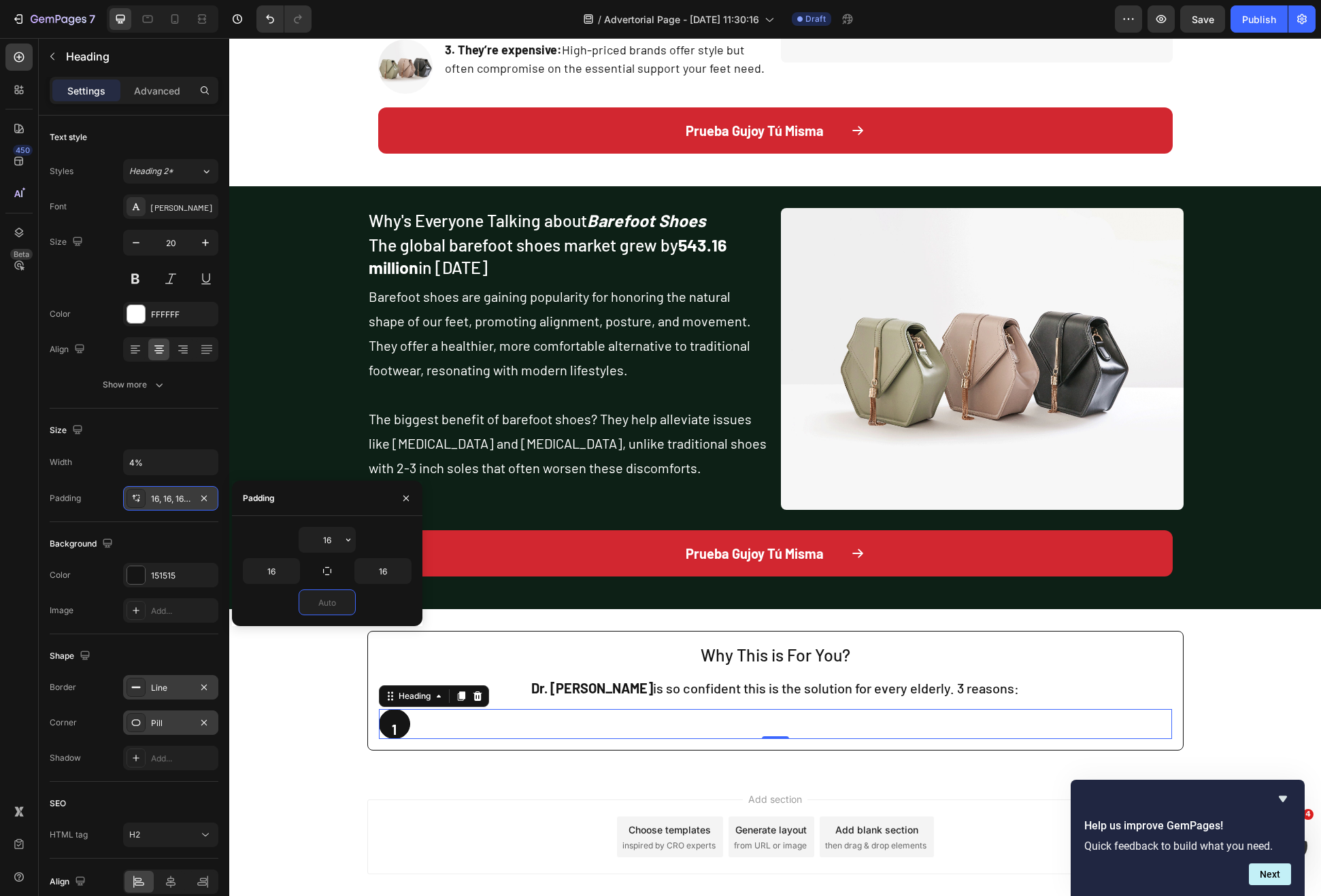
click at [391, 609] on div at bounding box center [327, 603] width 168 height 26
type input "0"
click at [389, 580] on input "16" at bounding box center [383, 571] width 56 height 24
type input "0"
click at [327, 594] on input "0" at bounding box center [327, 602] width 56 height 24
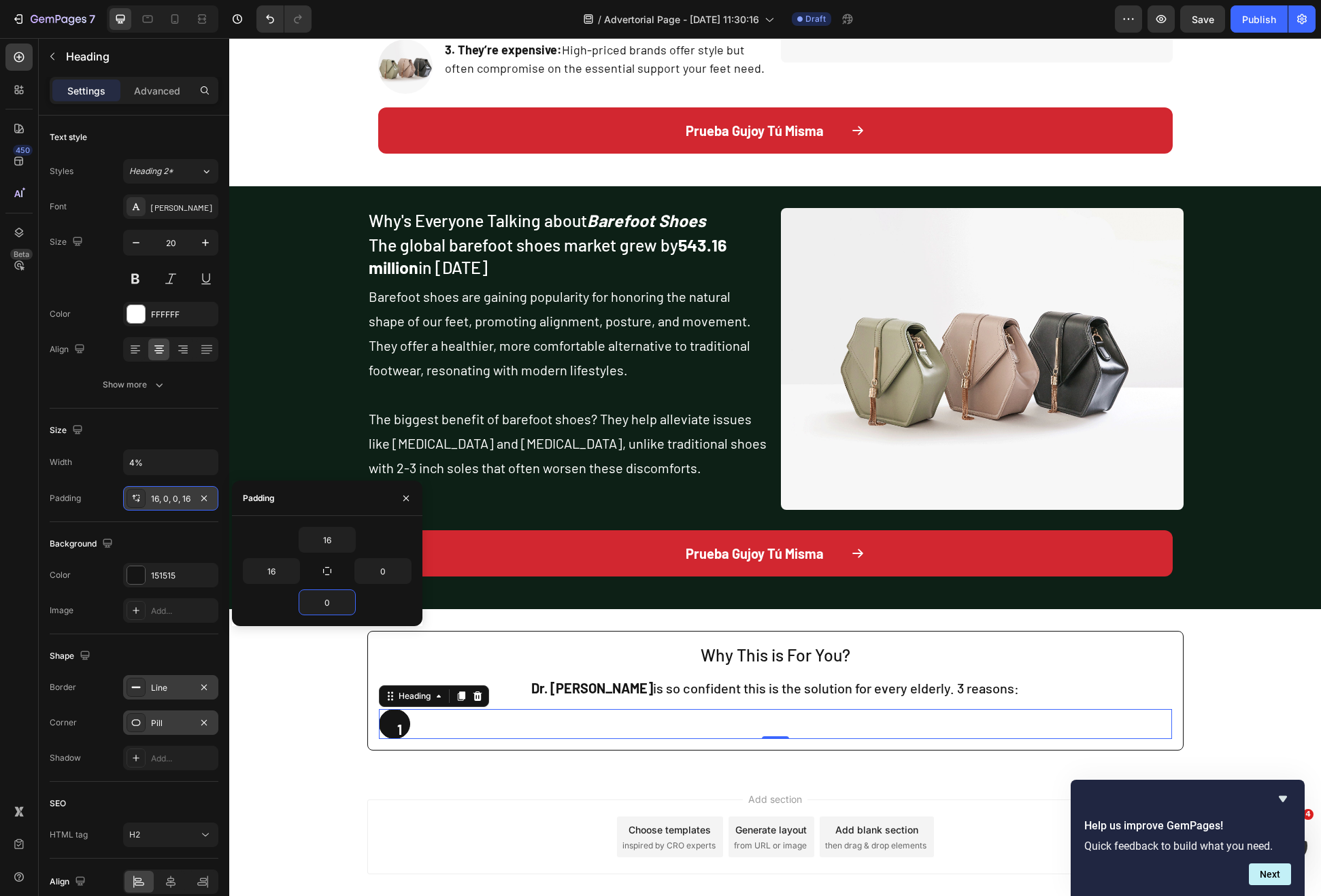
click at [390, 600] on div "0" at bounding box center [327, 603] width 168 height 26
click at [179, 880] on div at bounding box center [171, 882] width 30 height 22
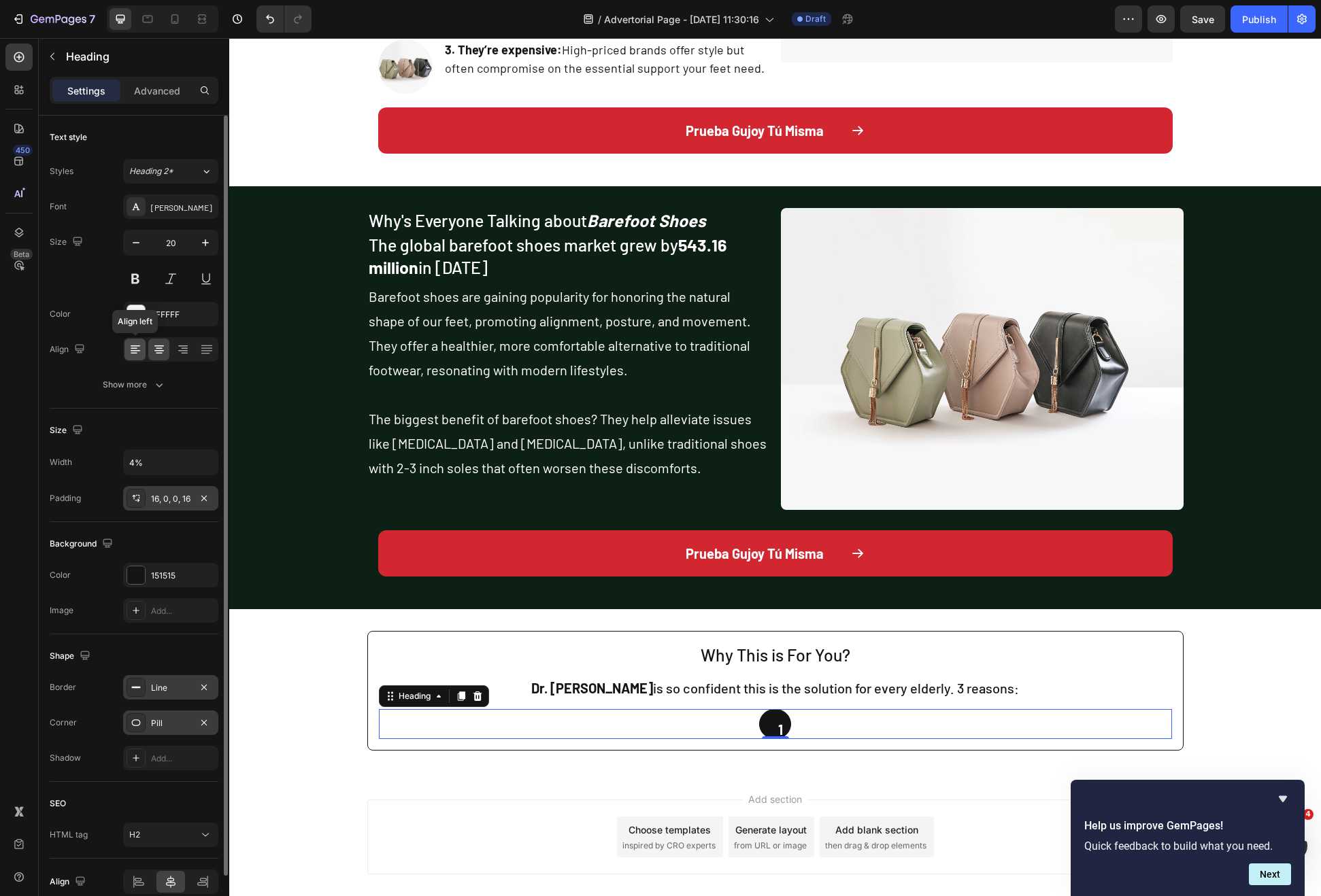
click at [142, 347] on icon at bounding box center [135, 350] width 14 height 14
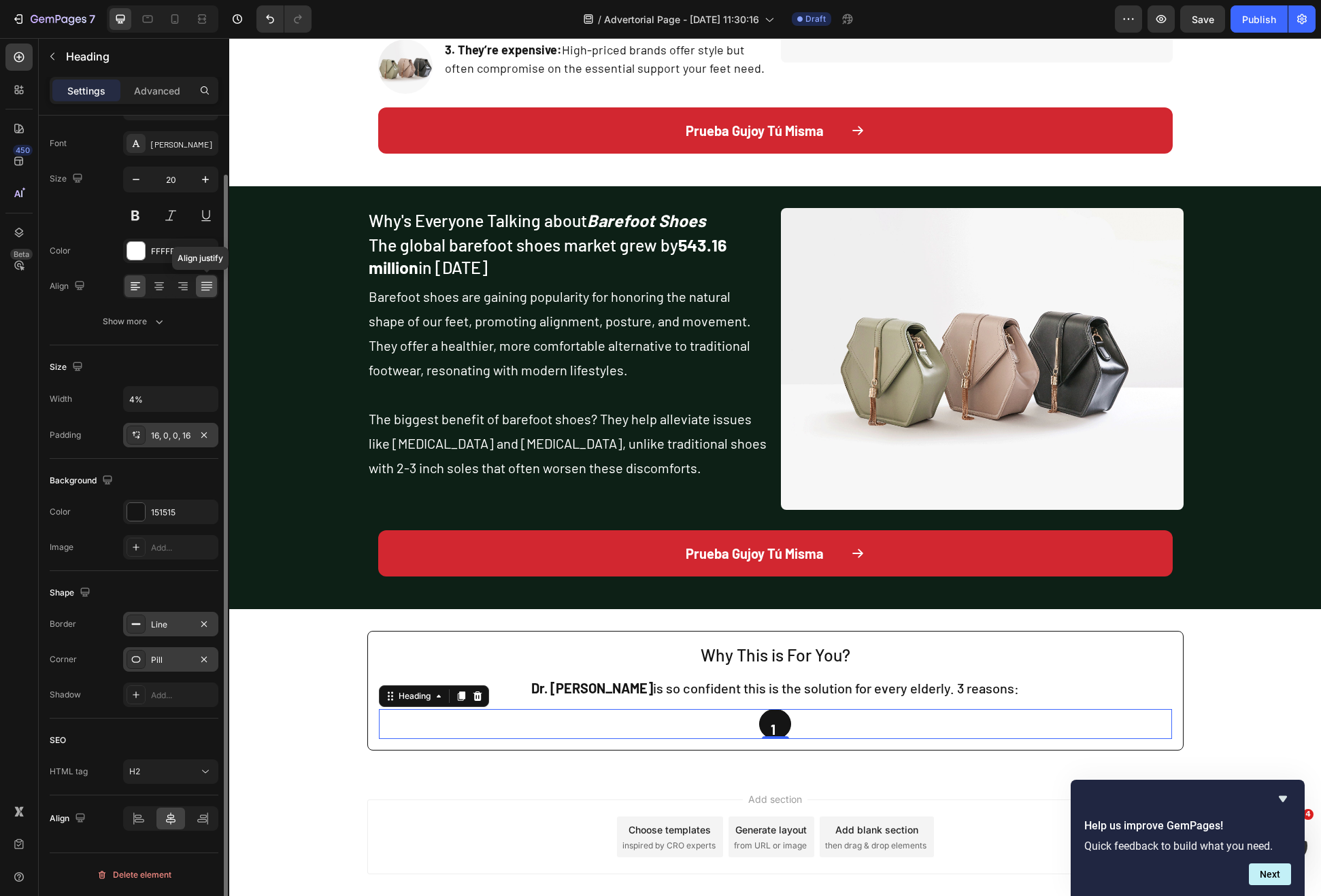
click at [200, 284] on icon at bounding box center [206, 286] width 14 height 14
click at [154, 290] on icon at bounding box center [159, 286] width 14 height 14
click at [173, 290] on div at bounding box center [182, 287] width 21 height 22
click at [156, 287] on icon at bounding box center [159, 286] width 14 height 14
click at [146, 287] on div at bounding box center [170, 286] width 95 height 24
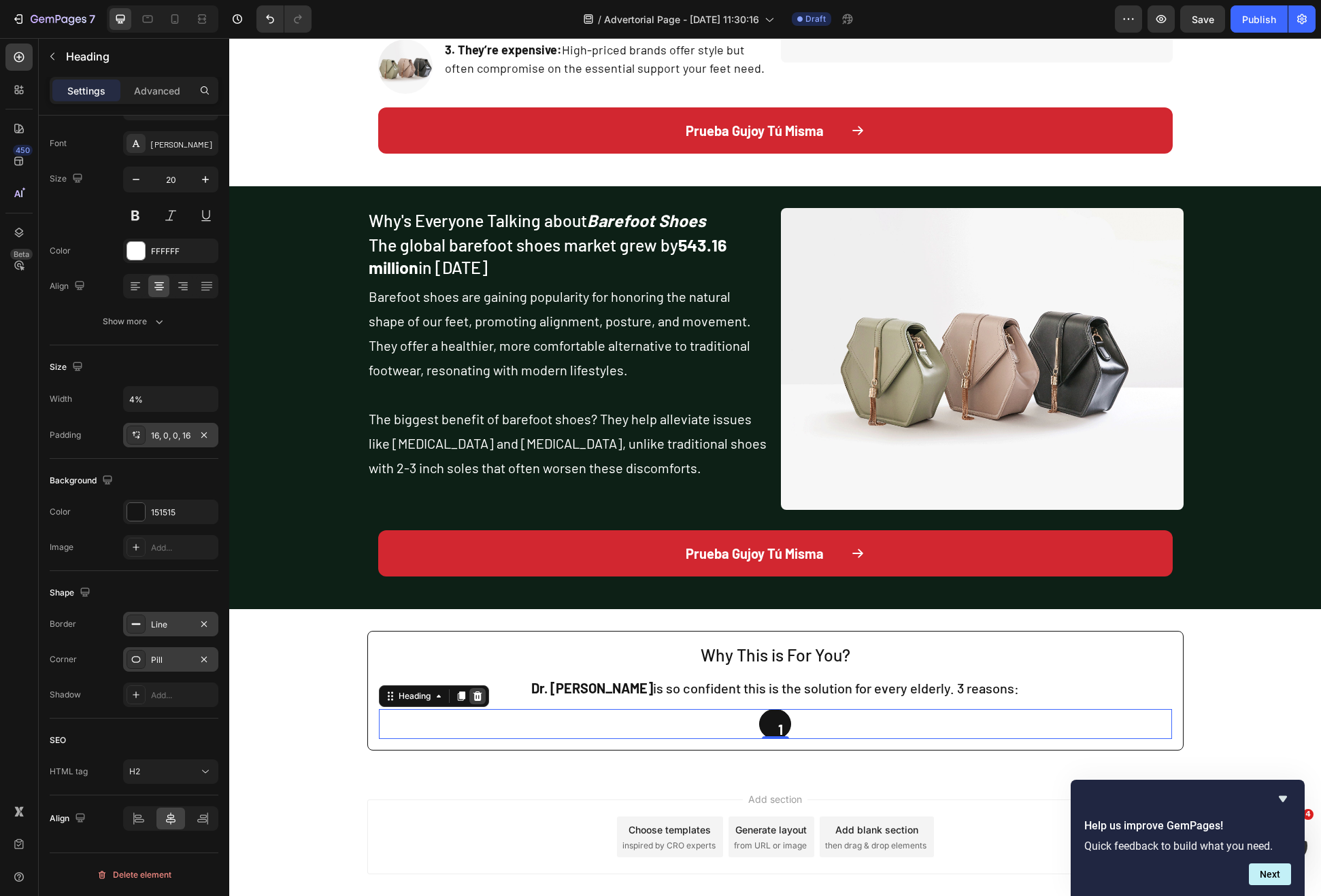
click at [473, 697] on icon at bounding box center [477, 696] width 9 height 9
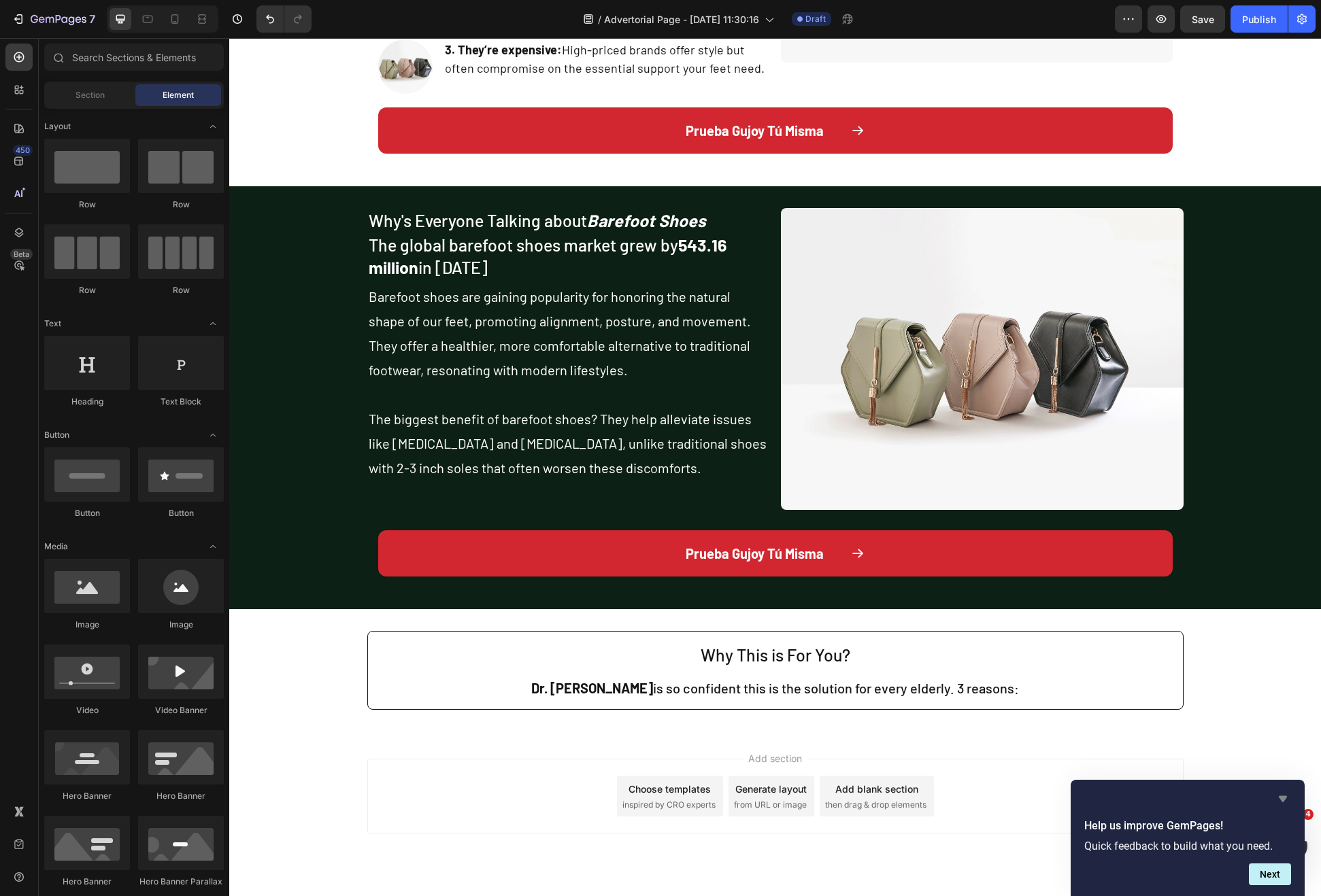
click at [1282, 802] on icon "Hide survey" at bounding box center [1282, 799] width 8 height 6
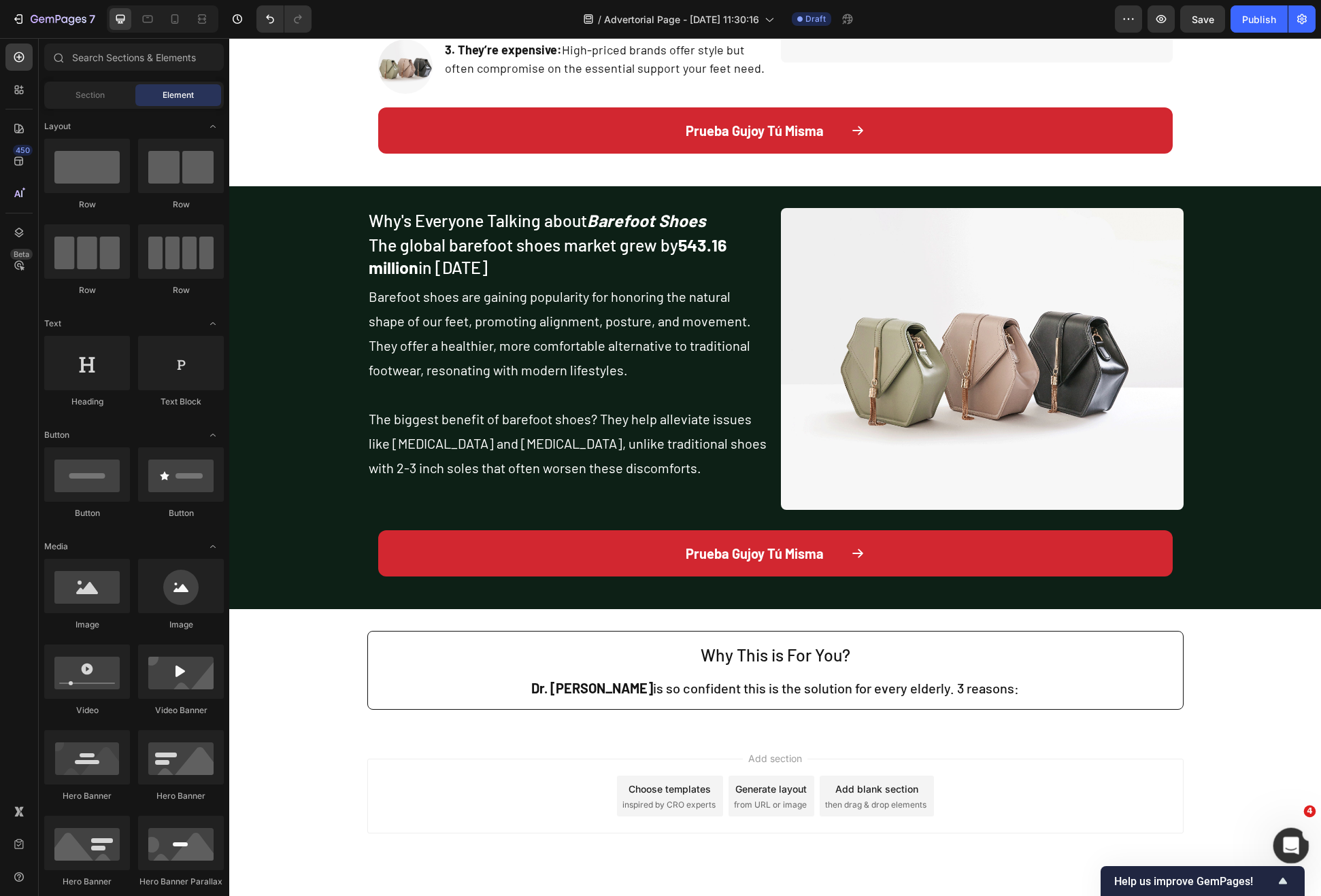
click at [1298, 832] on div "Abrir Intercom Messenger" at bounding box center [1289, 843] width 45 height 45
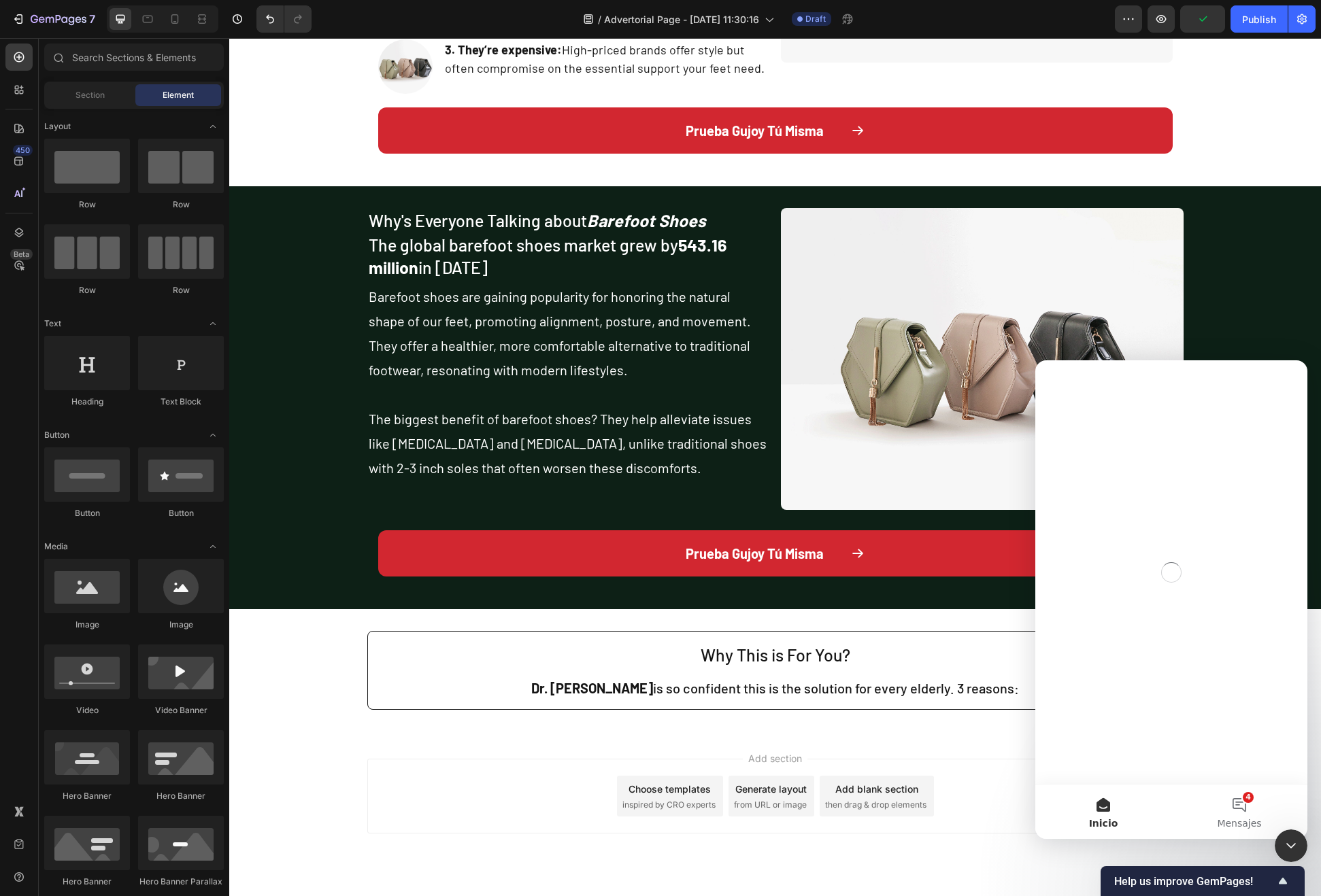
scroll to position [0, 0]
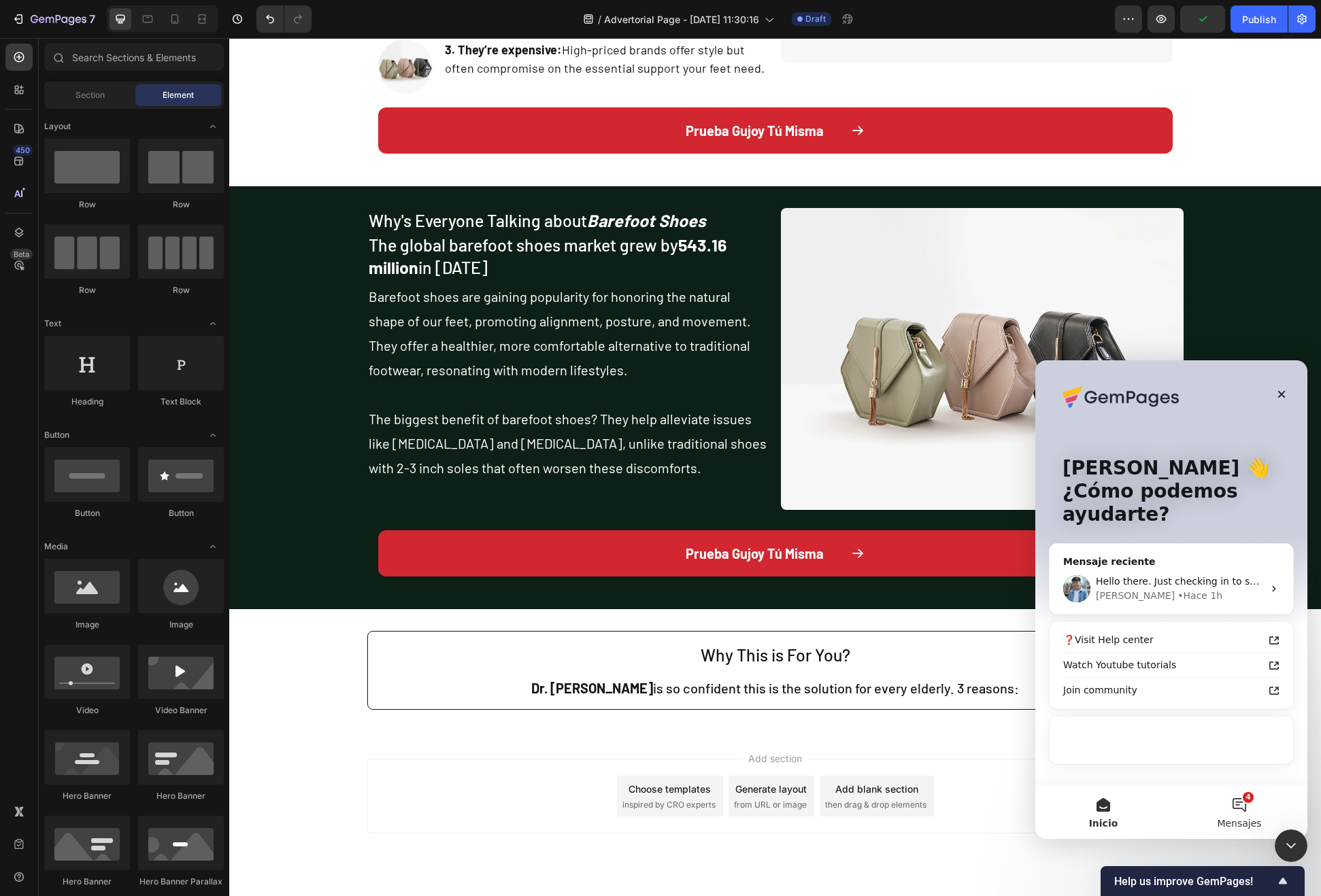
click at [1242, 813] on button "4 Mensajes" at bounding box center [1239, 812] width 136 height 55
click at [1228, 803] on button "4 Mensajes" at bounding box center [1239, 812] width 136 height 55
click at [1191, 597] on div "Liam • Hace 1h" at bounding box center [1179, 595] width 167 height 14
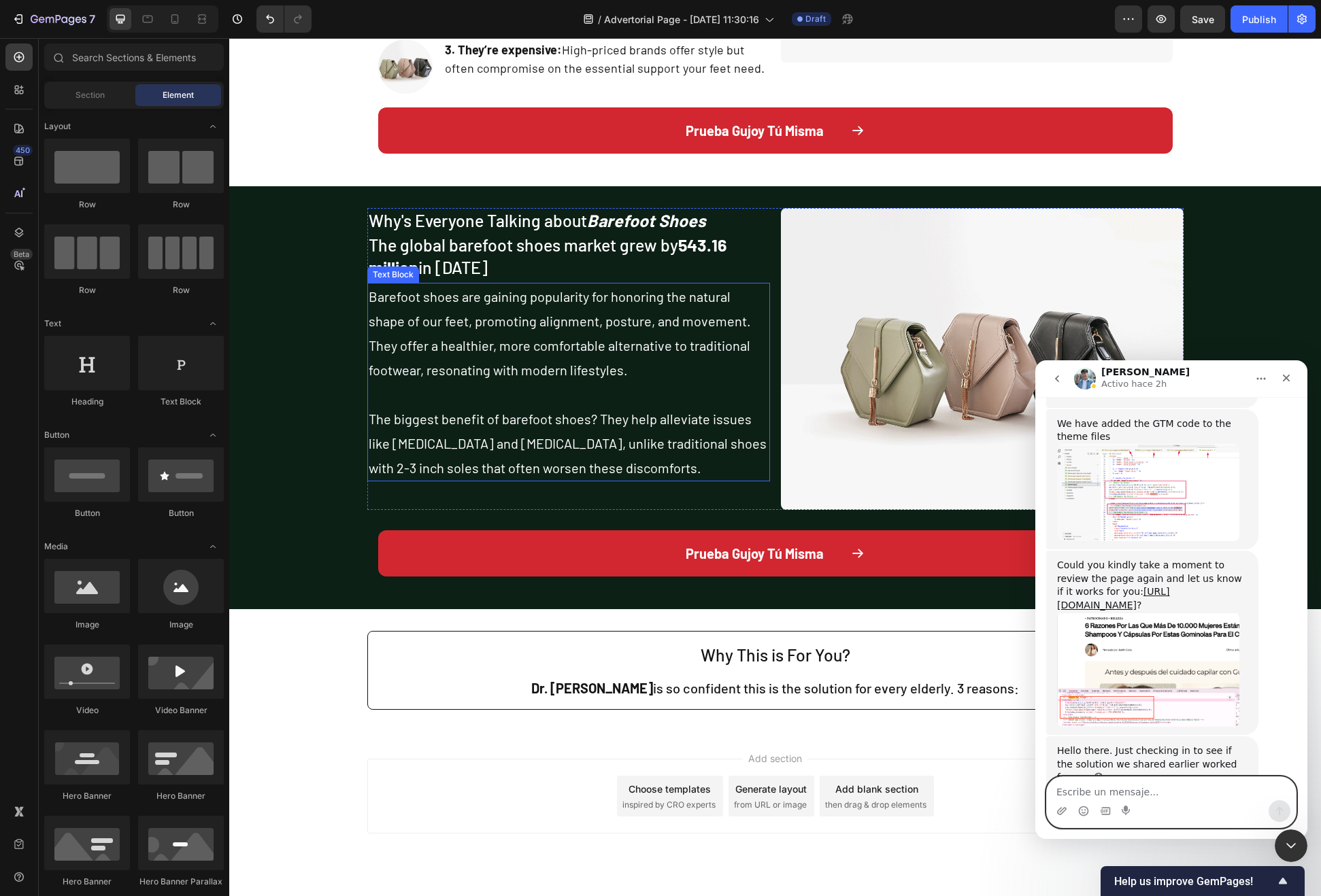
scroll to position [1814, 0]
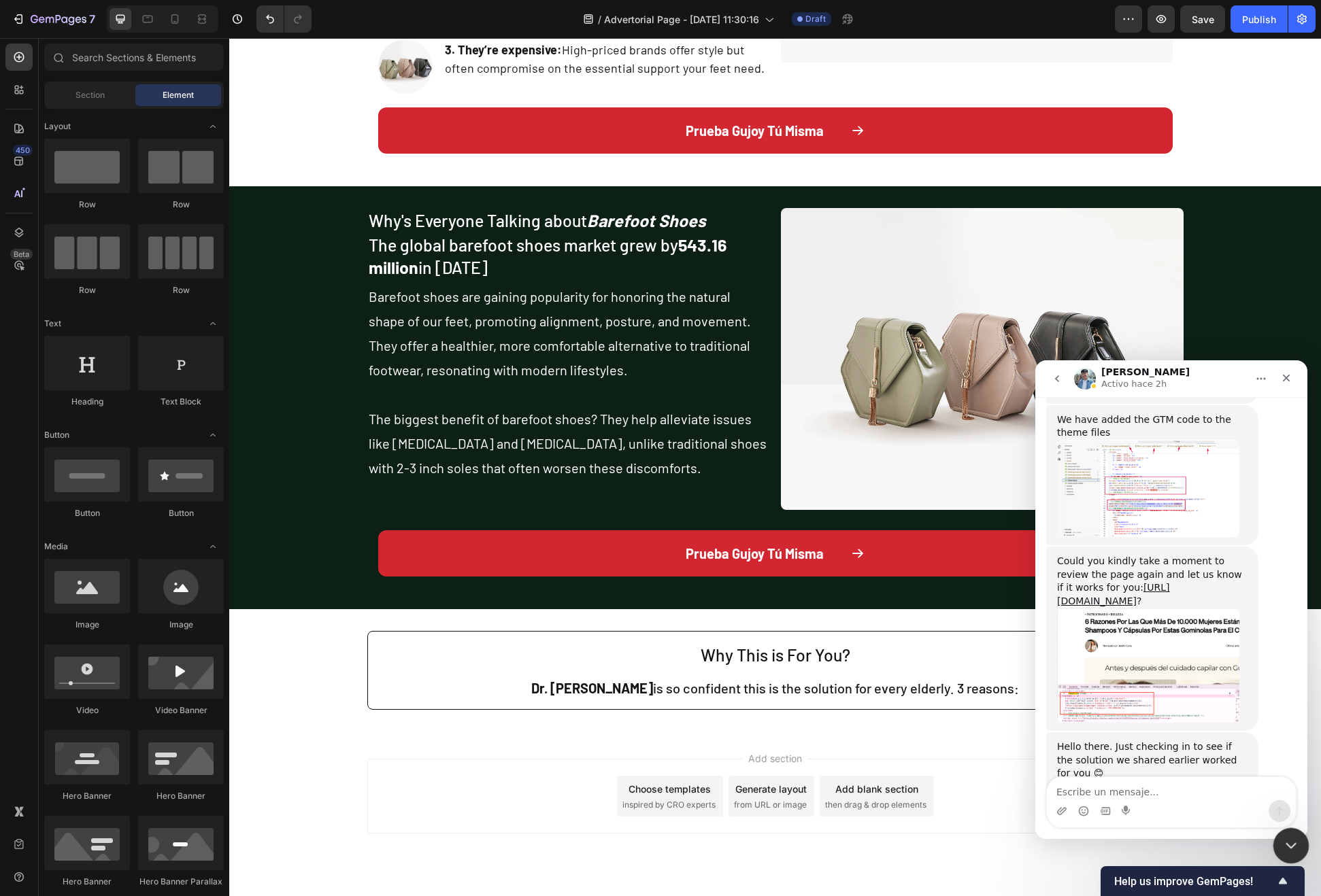
click at [1293, 844] on icon "Cerrar Intercom Messenger" at bounding box center [1290, 844] width 17 height 17
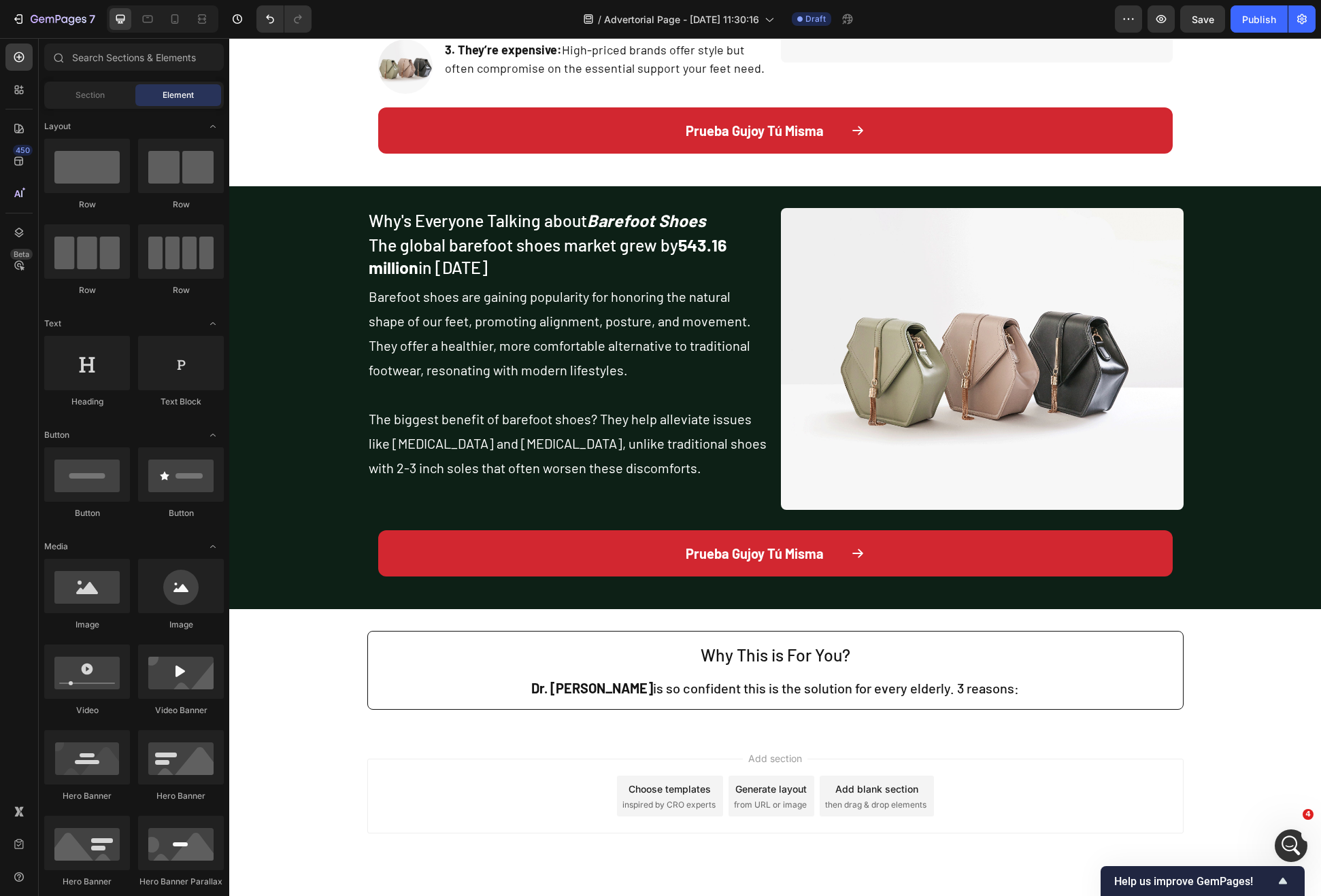
scroll to position [1854, 0]
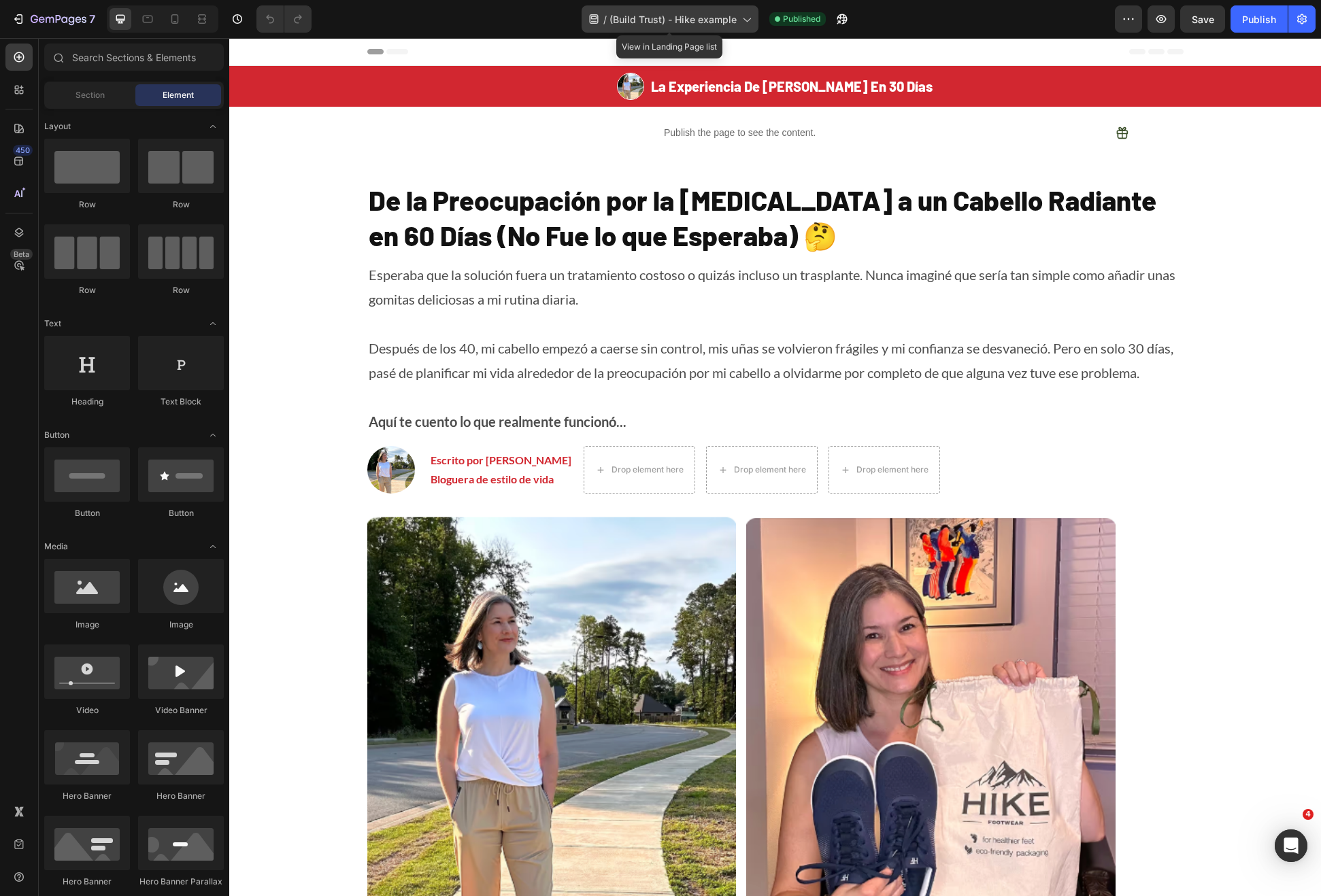
click at [739, 28] on div "/ (Build Trust) - Hike example" at bounding box center [670, 18] width 177 height 27
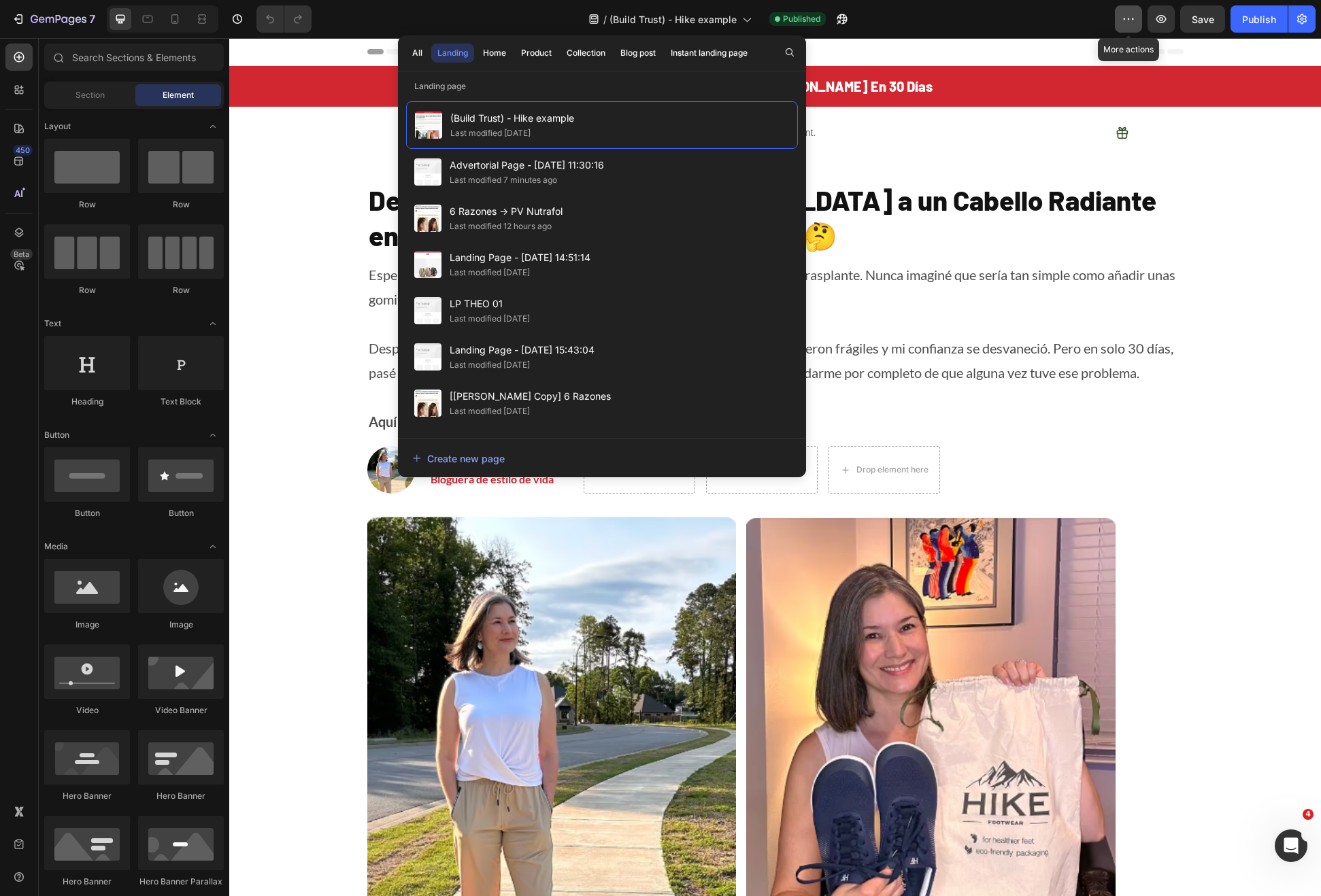
click at [1130, 9] on button "button" at bounding box center [1128, 18] width 27 height 27
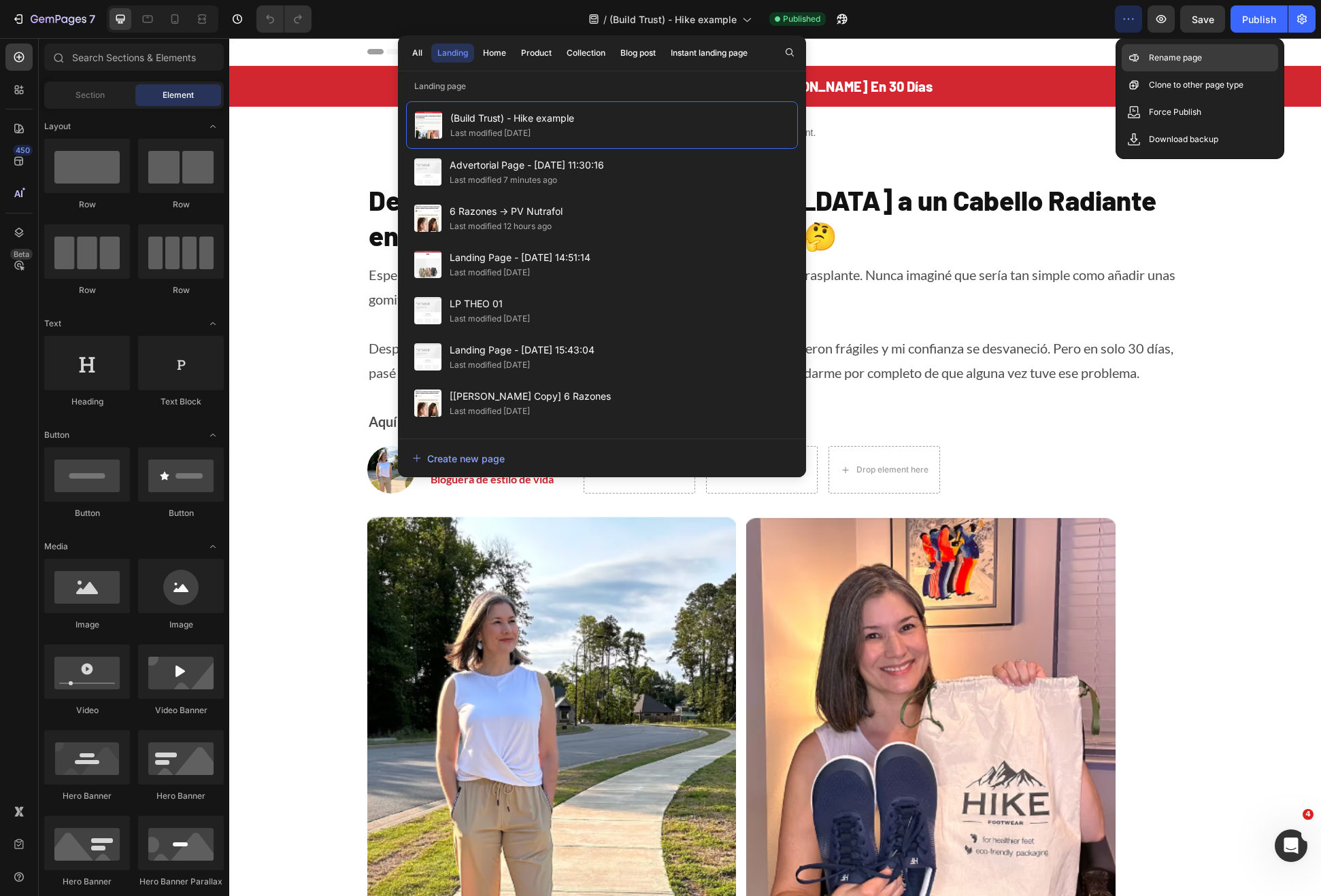
click at [1179, 65] on div "Rename page" at bounding box center [1200, 57] width 156 height 27
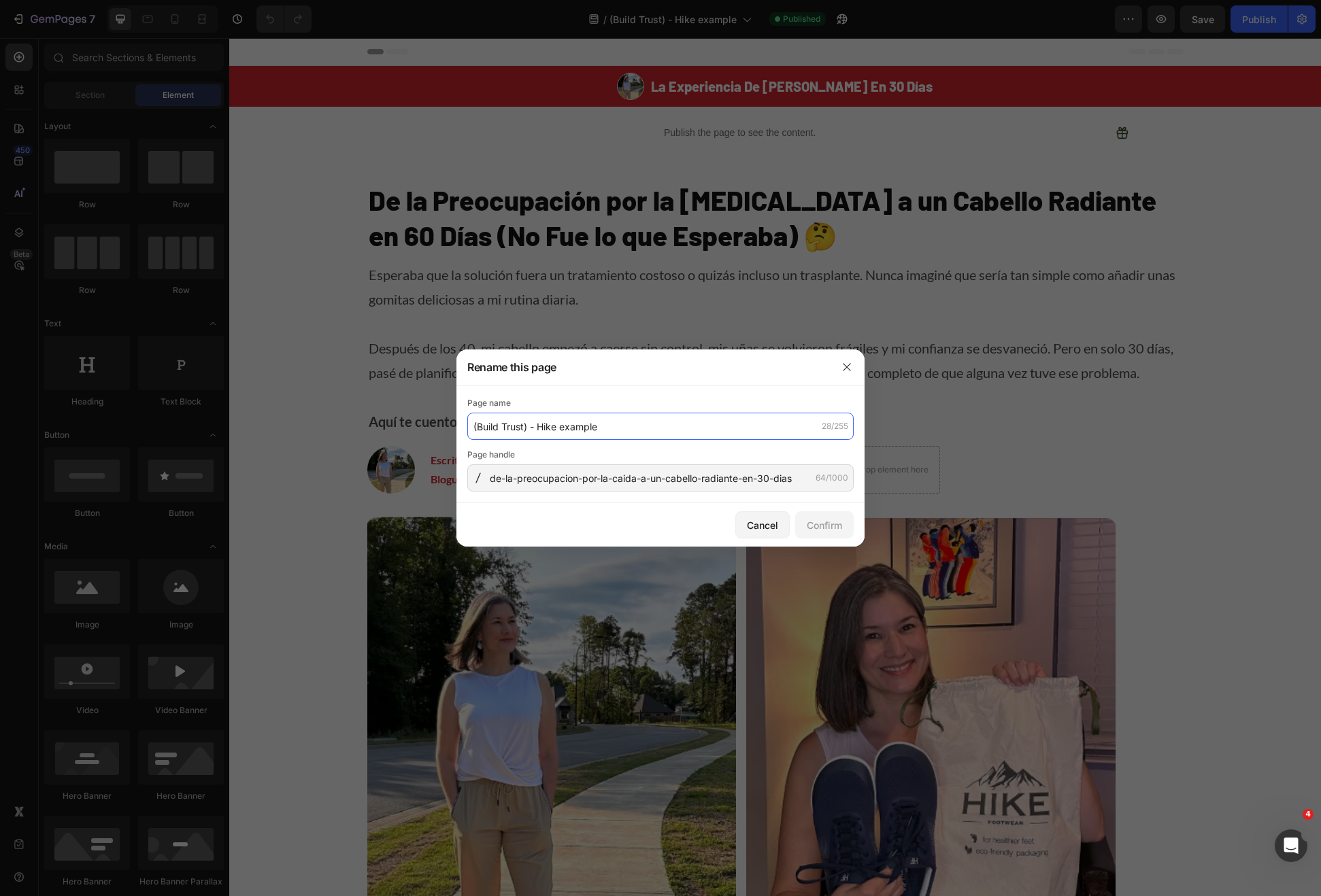
click at [611, 423] on input "(Build Trust) - Hike example" at bounding box center [660, 425] width 387 height 27
type input "De la Preocupación [PERSON_NAME] Radiante - Hike Insp"
click at [843, 531] on button "Confirm" at bounding box center [824, 524] width 58 height 27
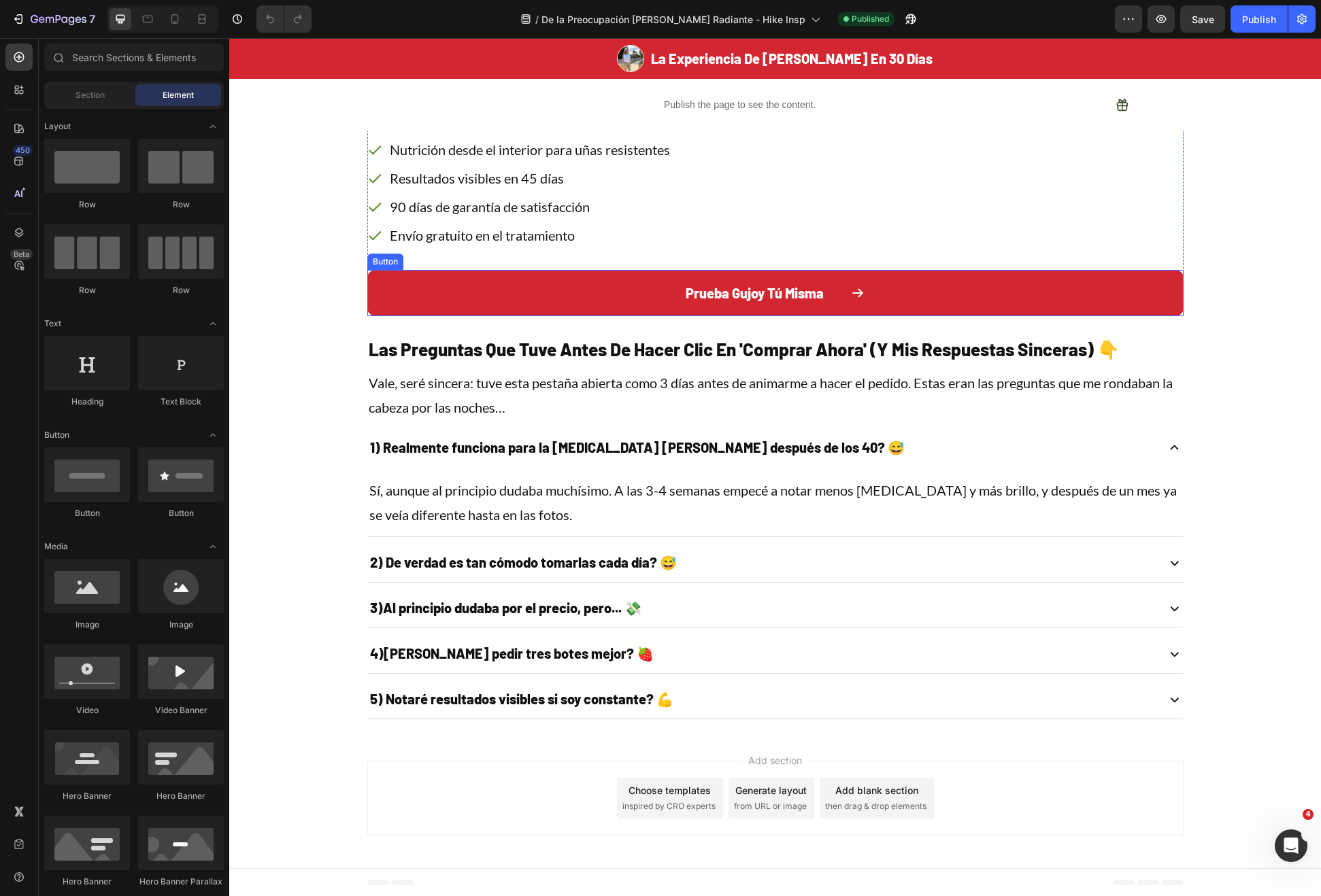
scroll to position [4649, 0]
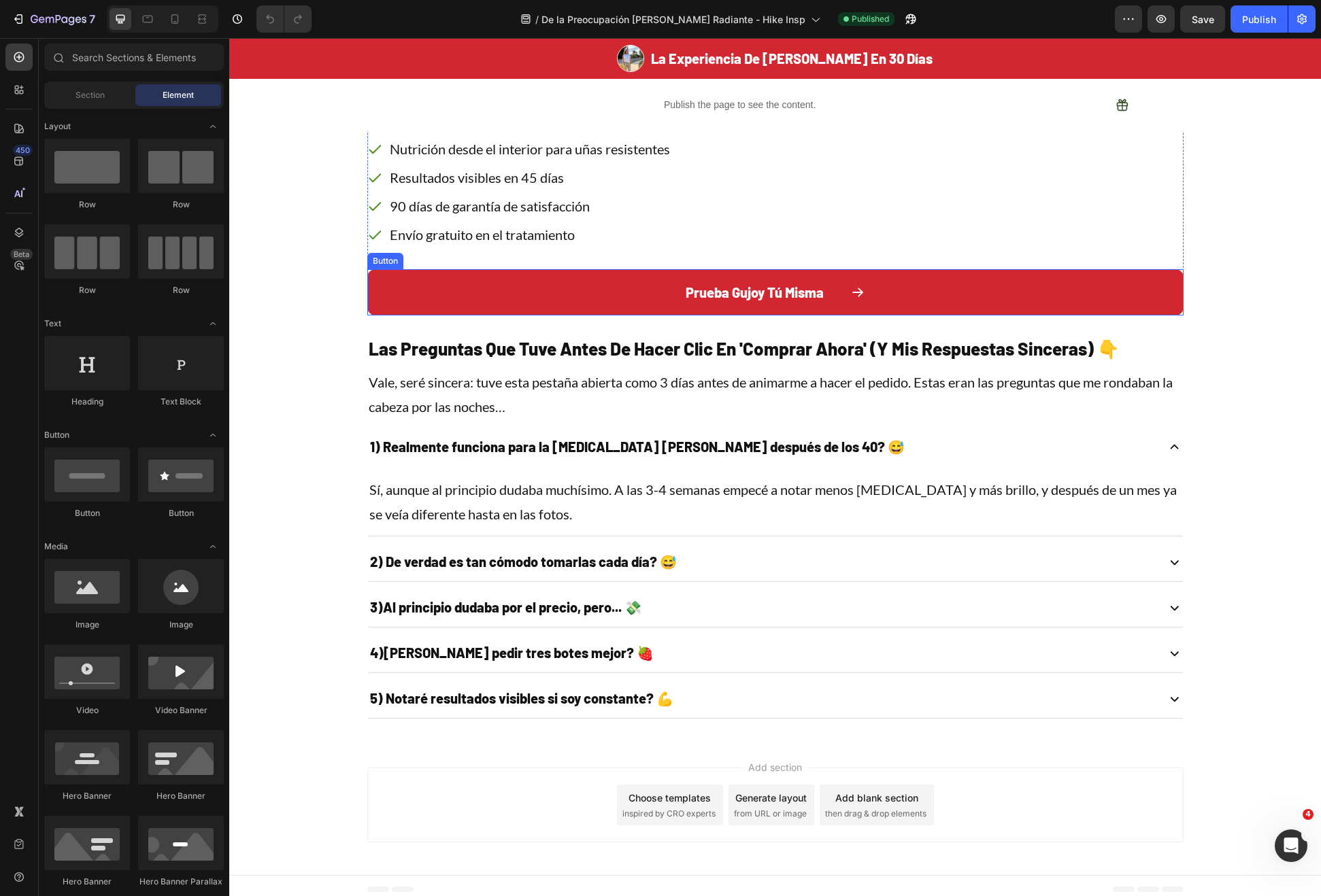
click at [621, 315] on button "Prueba Gujoy Tú Misma" at bounding box center [775, 292] width 816 height 46
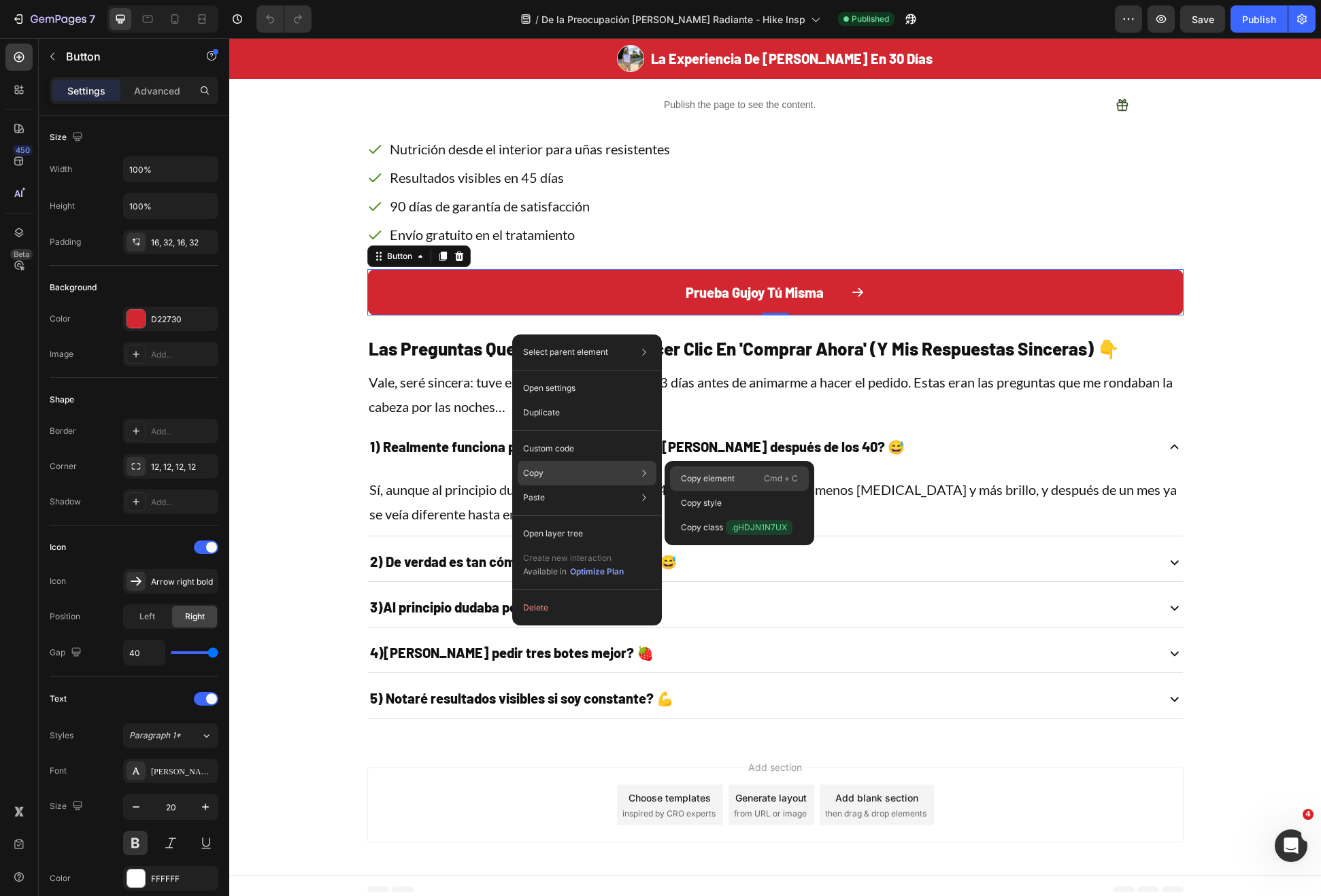
drag, startPoint x: 729, startPoint y: 471, endPoint x: 327, endPoint y: 148, distance: 515.7
click at [729, 471] on div "Copy element Cmd + C" at bounding box center [739, 478] width 139 height 24
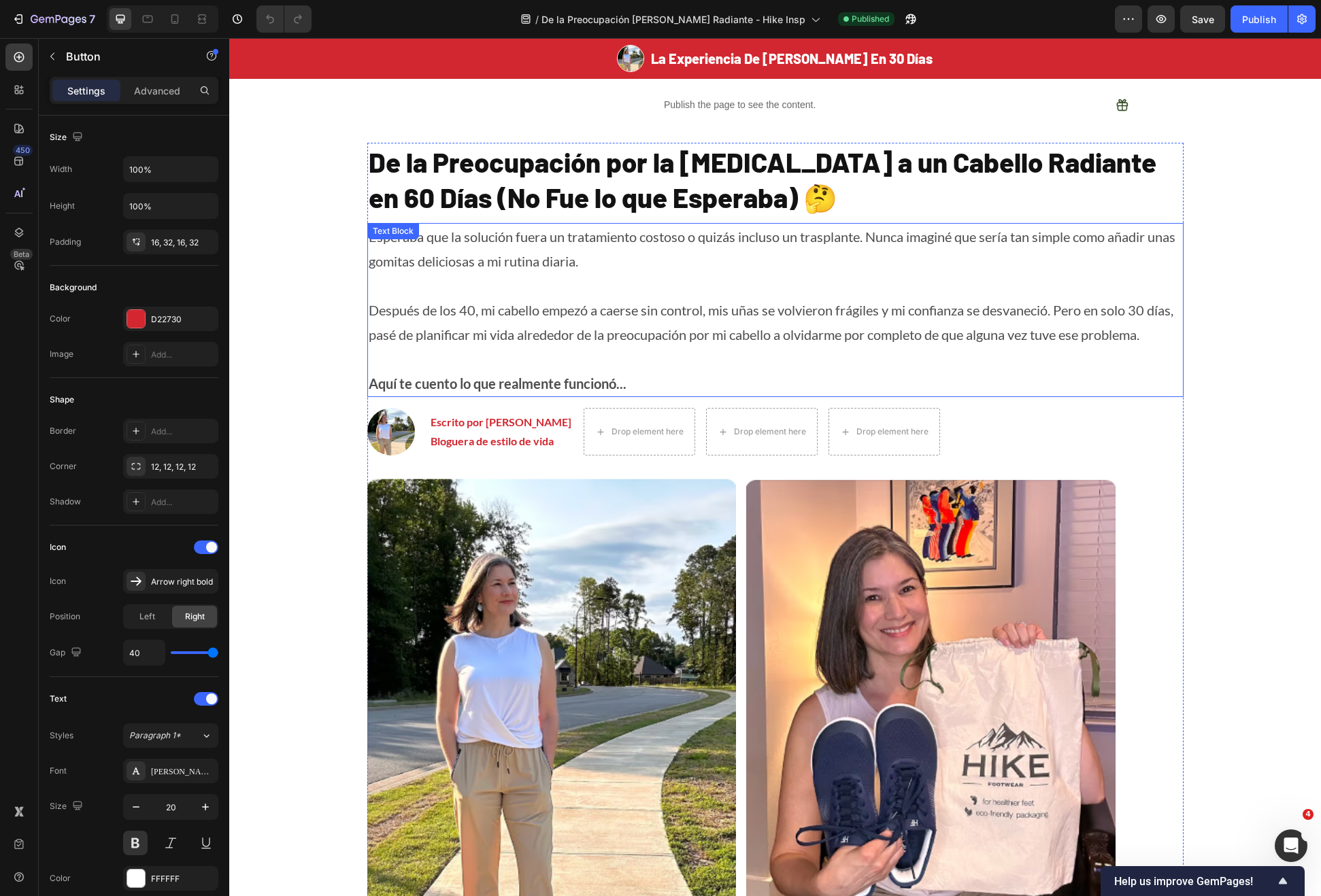
scroll to position [0, 0]
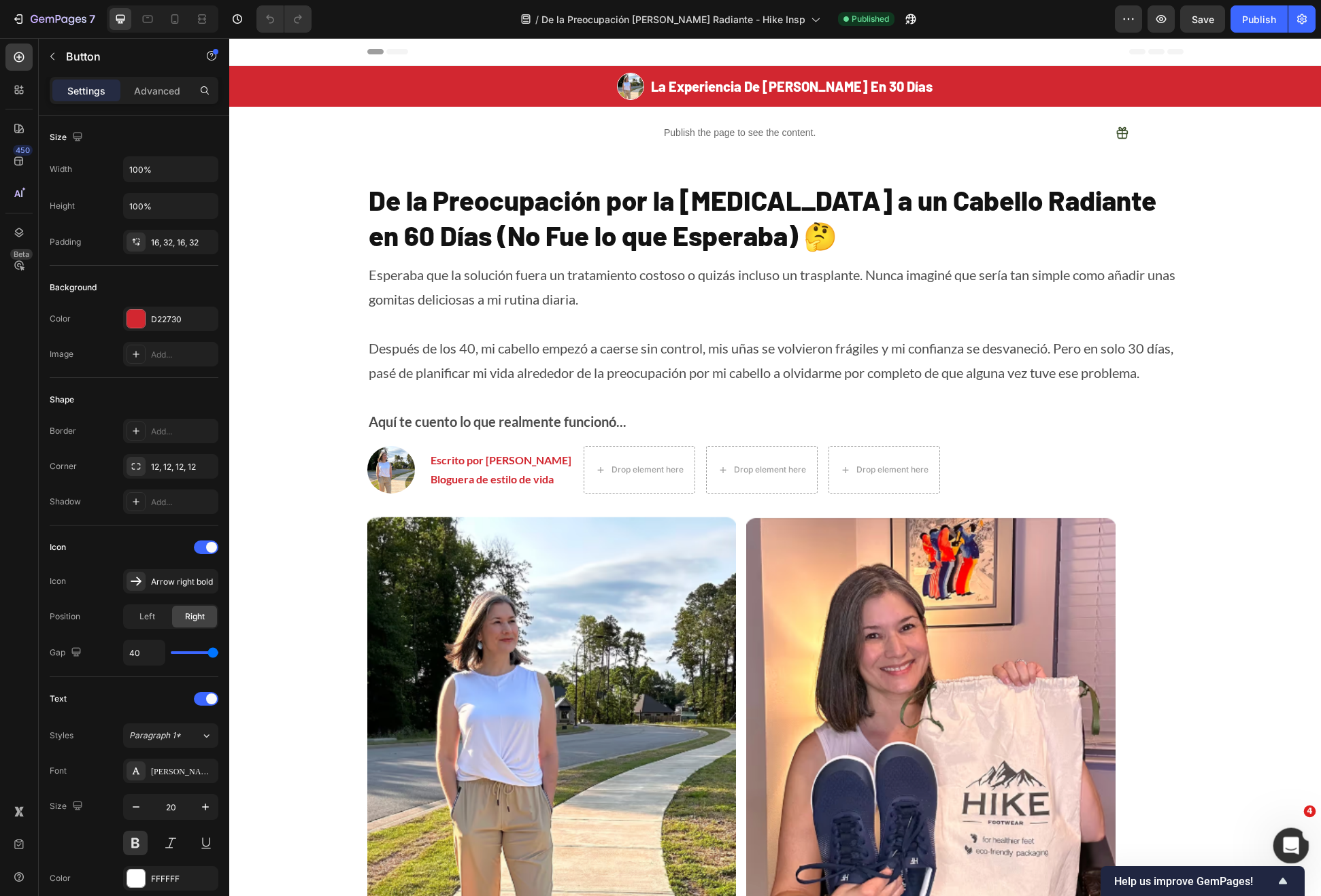
click at [1288, 841] on icon "Abrir Intercom Messenger" at bounding box center [1290, 844] width 22 height 22
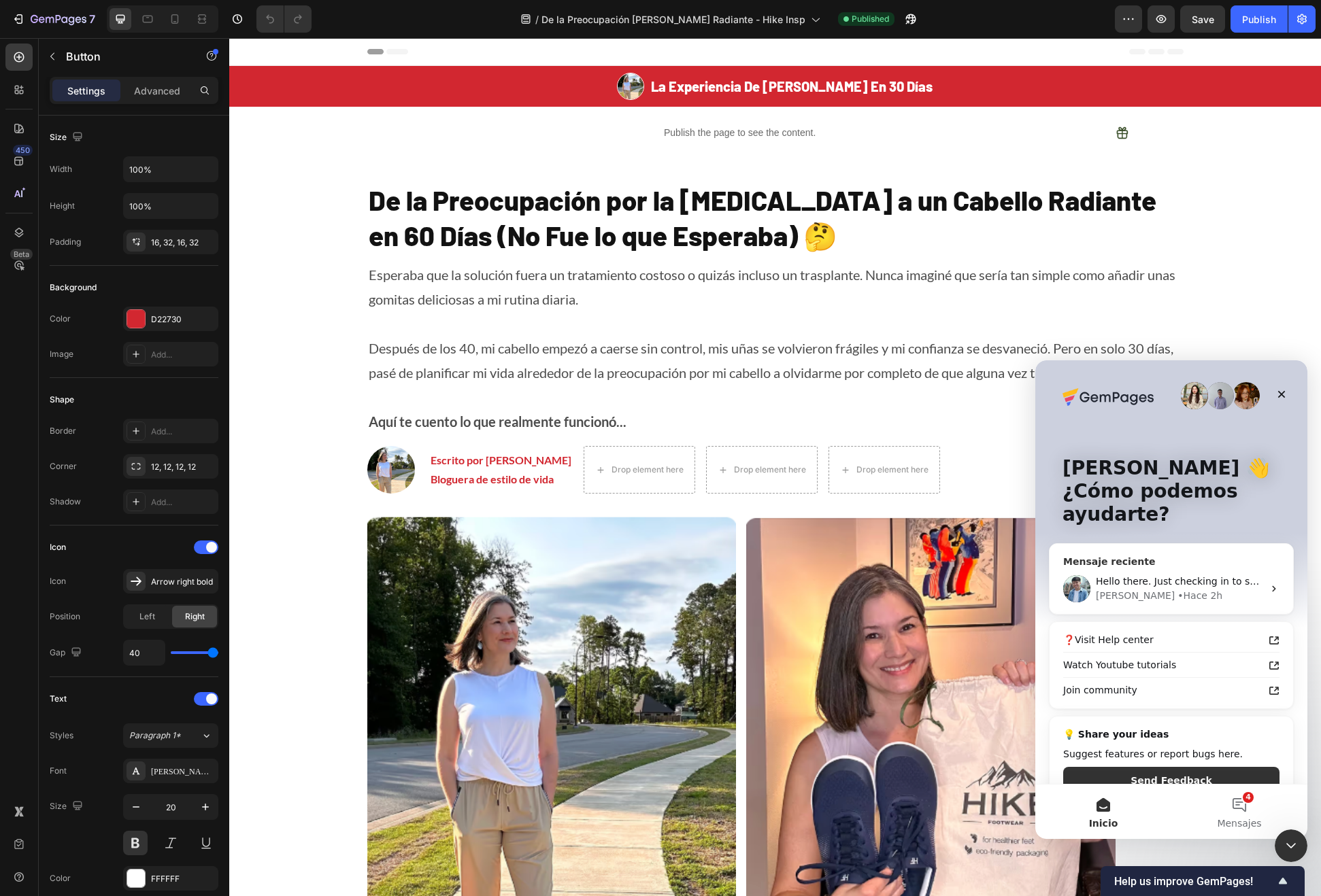
click at [1181, 589] on div "[PERSON_NAME] • Hace 2h" at bounding box center [1179, 595] width 167 height 14
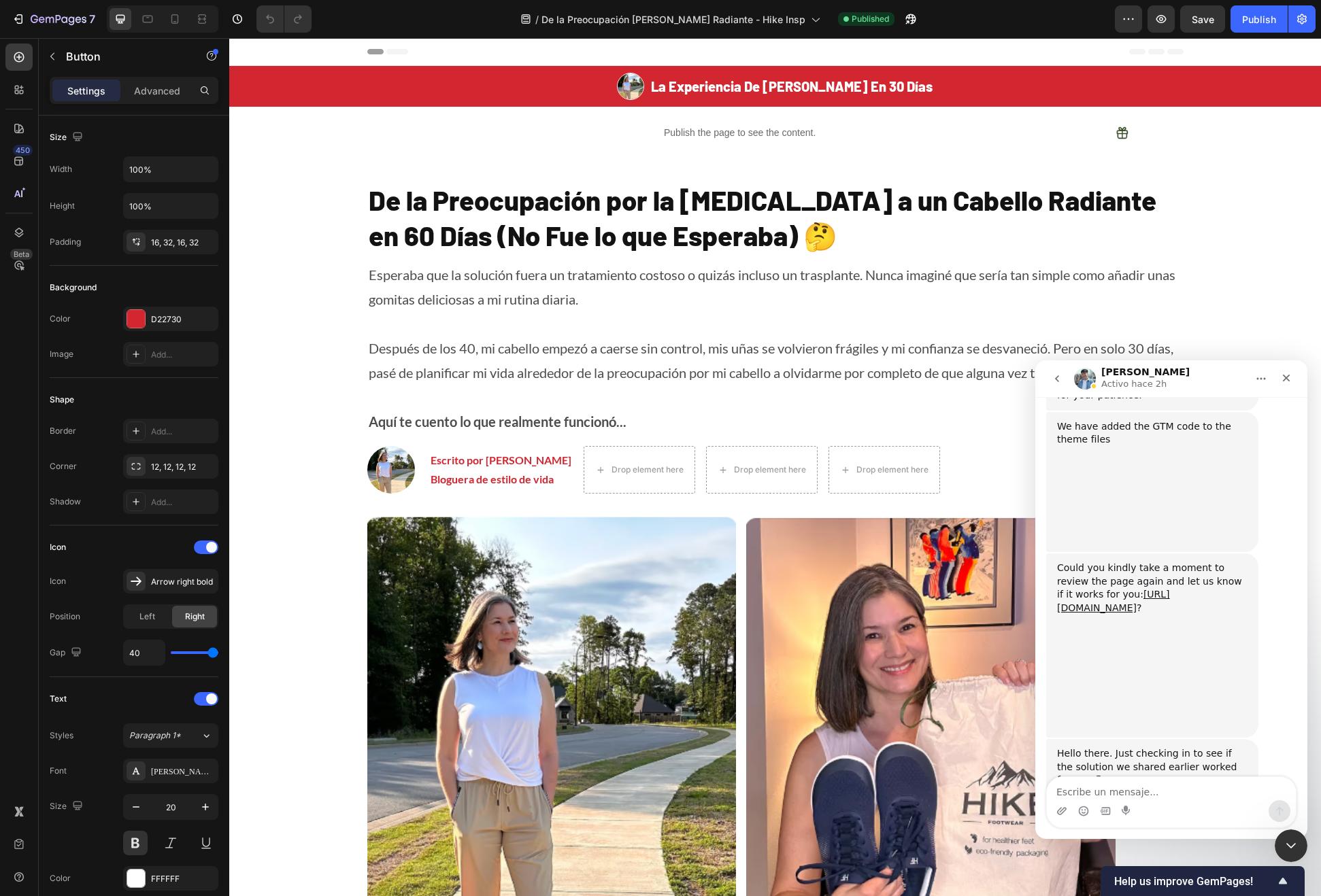
scroll to position [1814, 0]
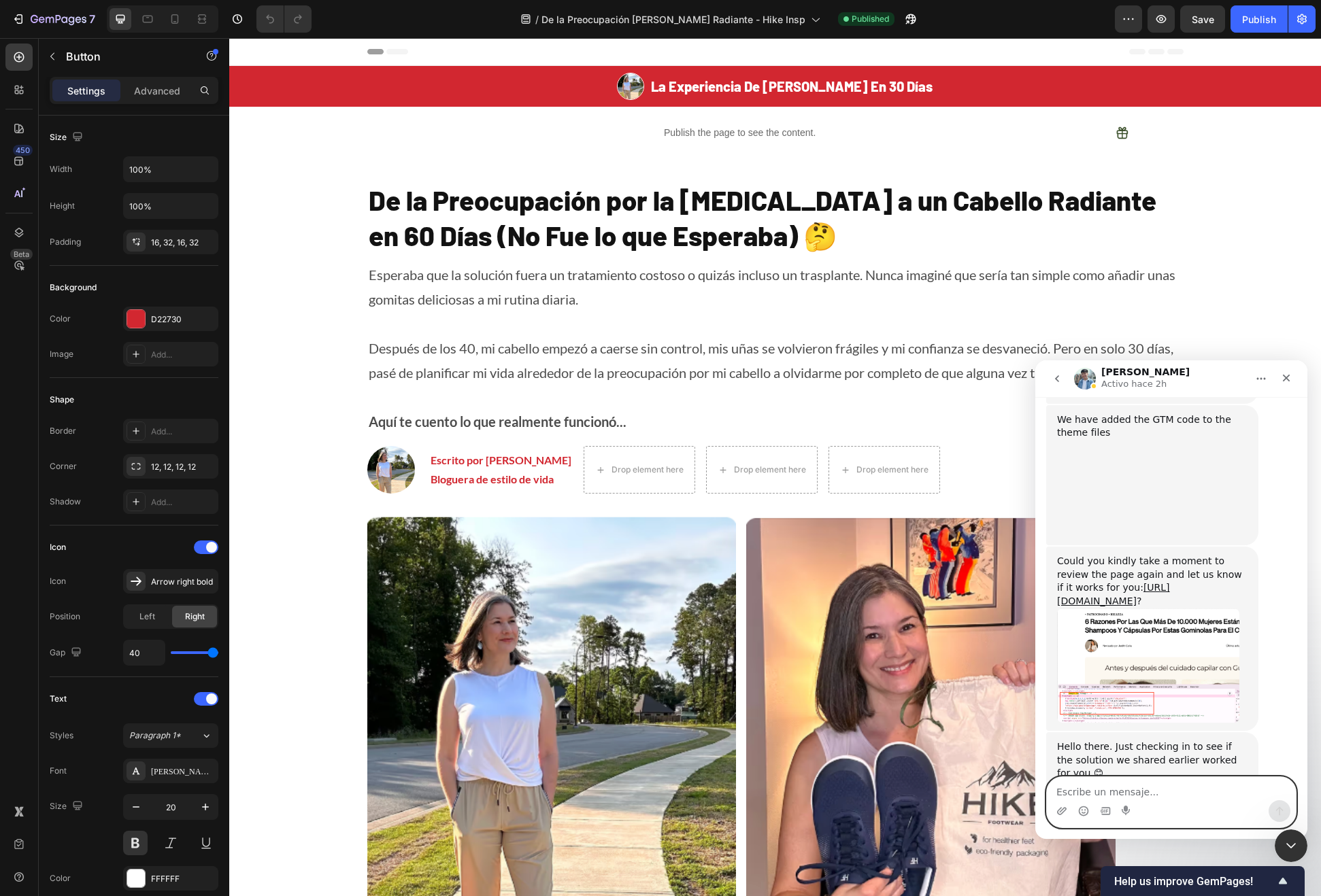
click at [1146, 788] on textarea "Escribe un mensaje..." at bounding box center [1171, 789] width 249 height 23
type textarea "h"
type textarea "Hi [PERSON_NAME]"
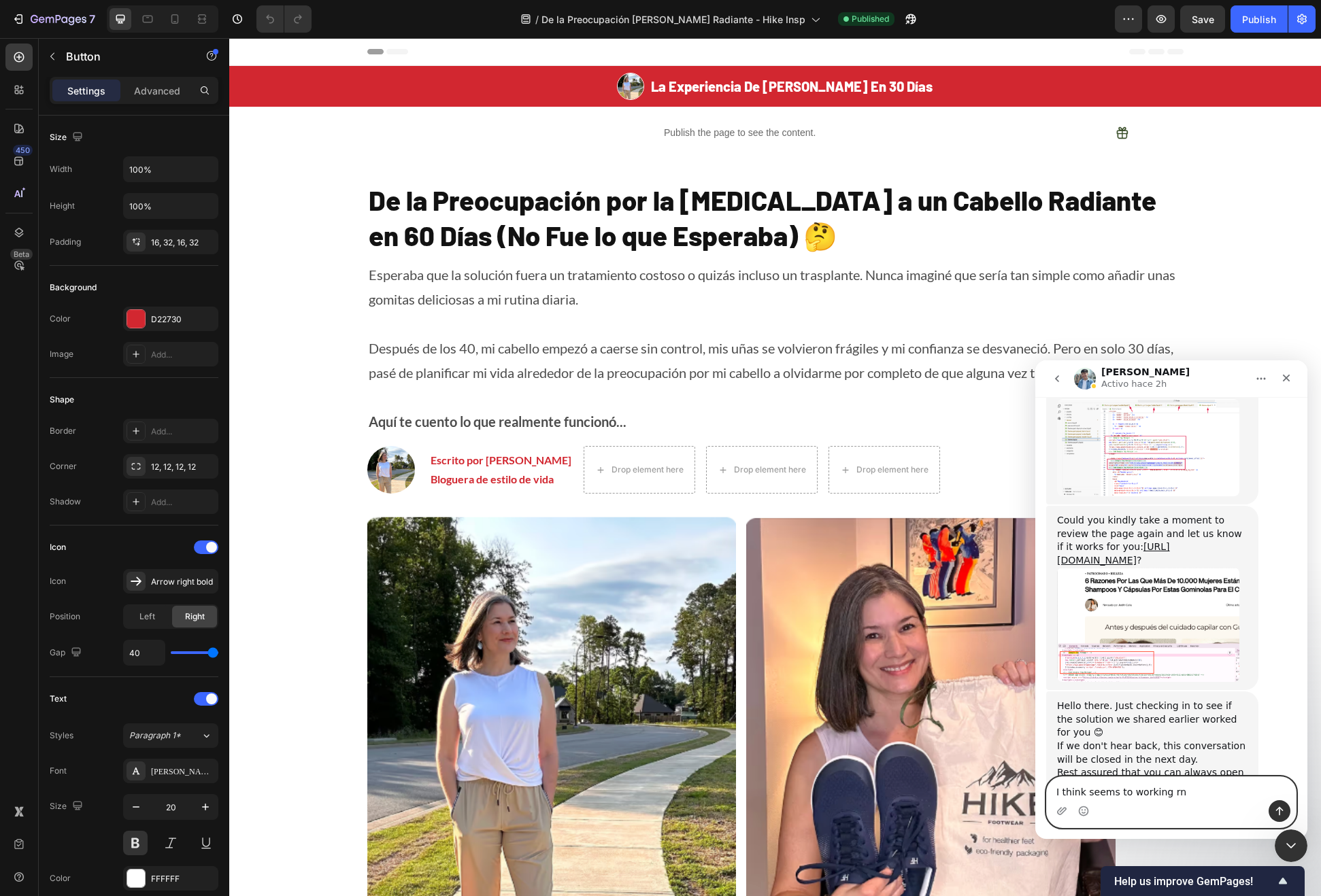
type textarea "I think seems to working rn"
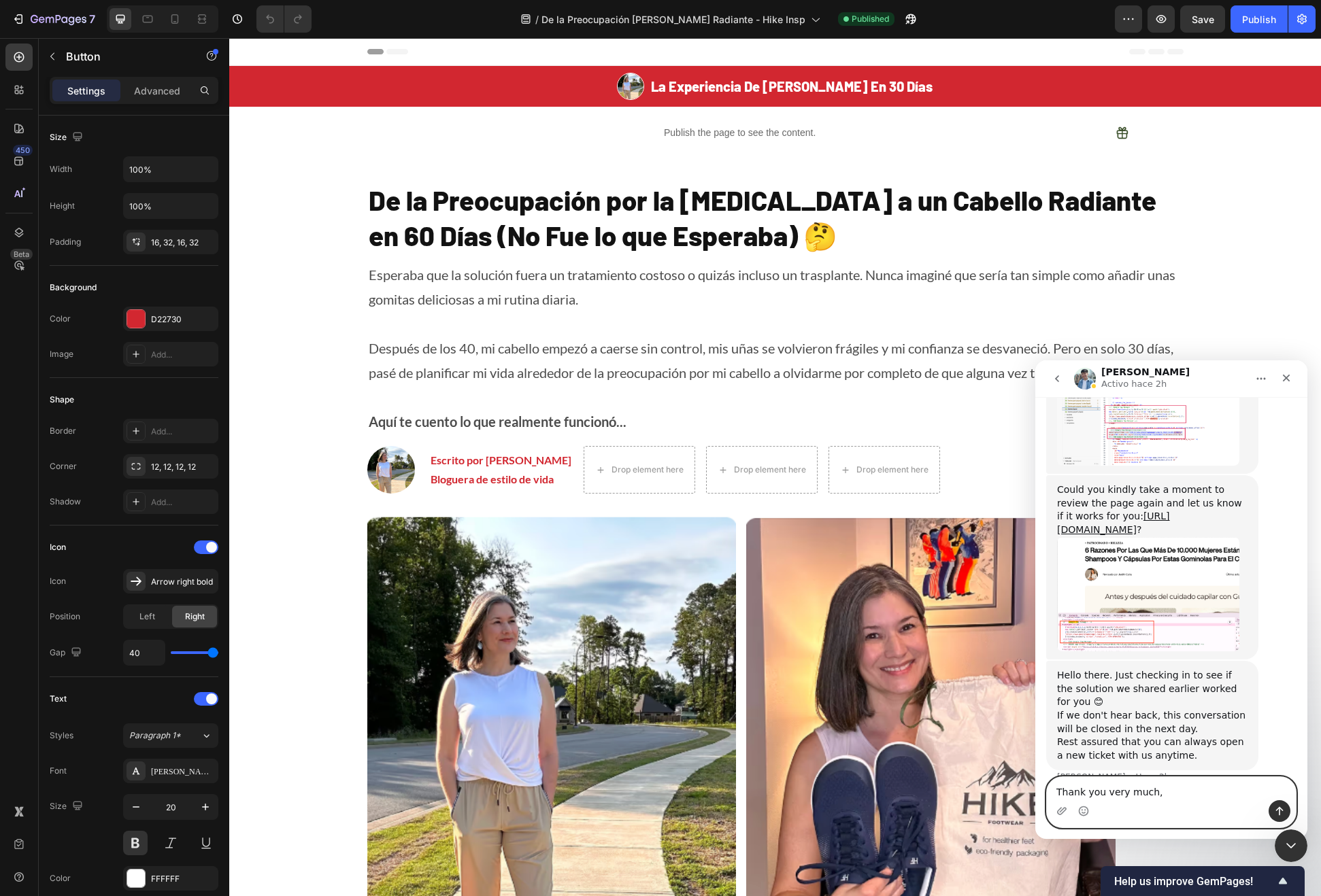
type textarea "Thank you very much"
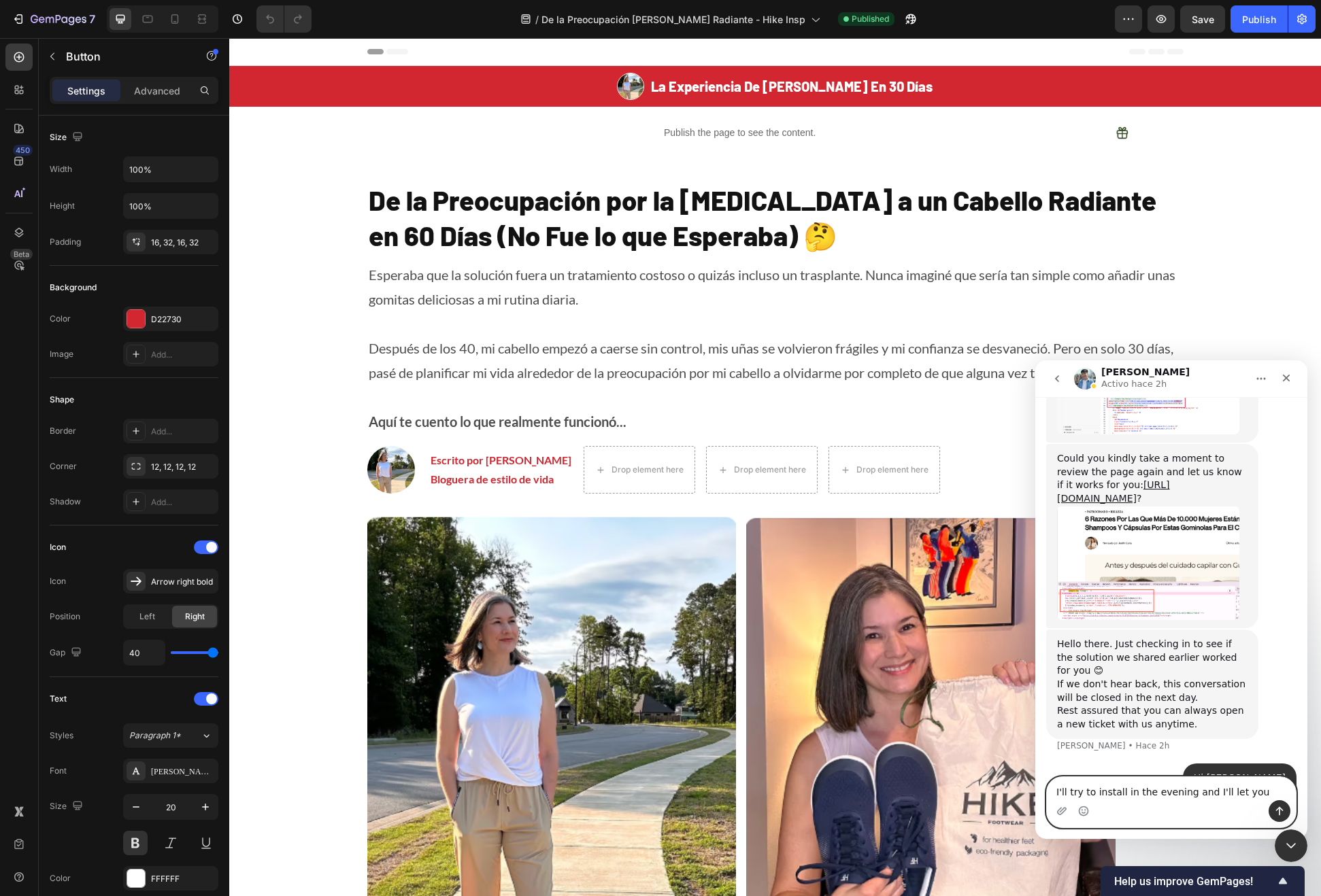
type textarea "I'll try to install in the evening and I'll let you know"
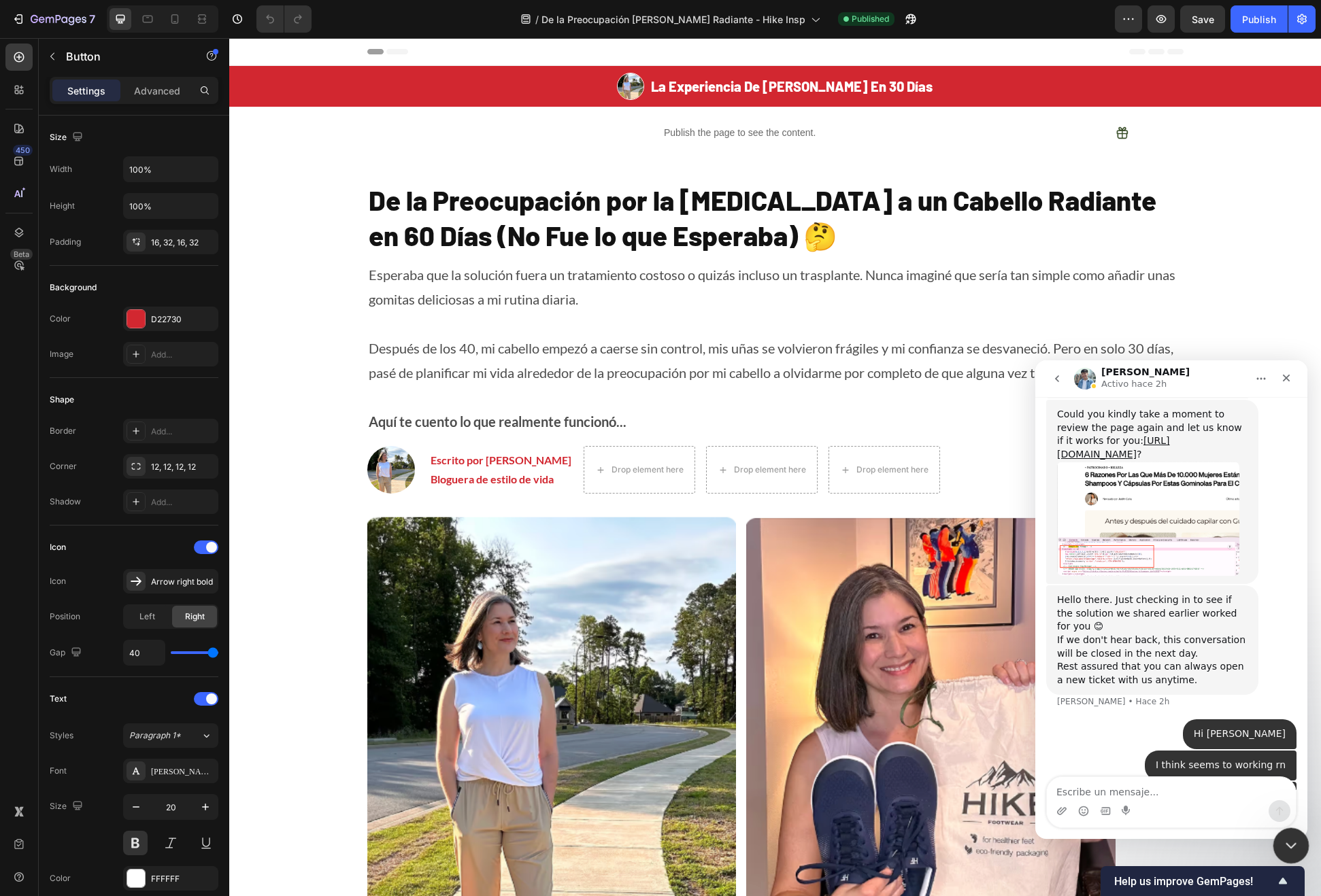
click at [1288, 849] on icon "Cerrar Intercom Messenger" at bounding box center [1290, 844] width 17 height 17
